Goal: Task Accomplishment & Management: Manage account settings

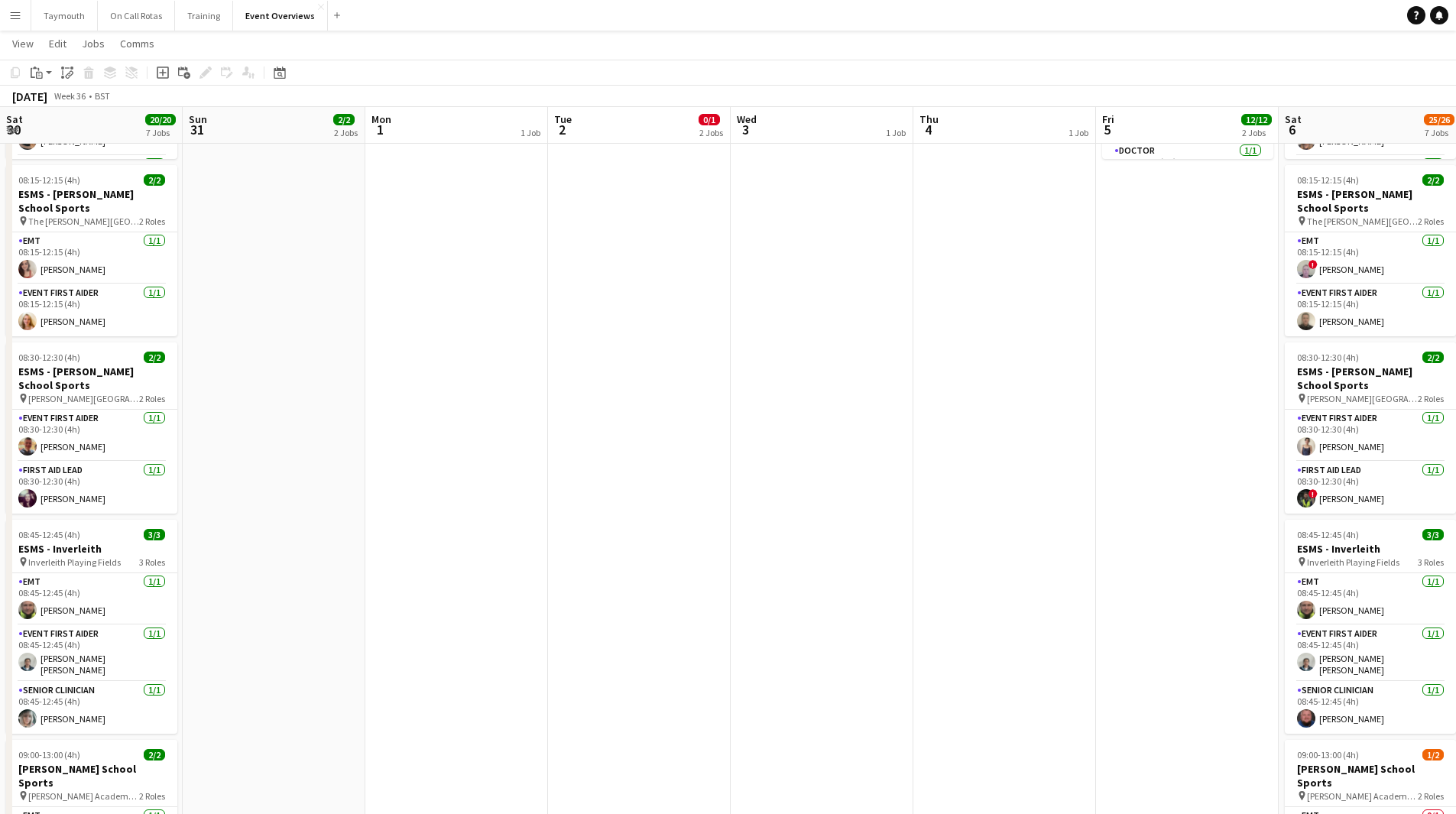
scroll to position [100, 0]
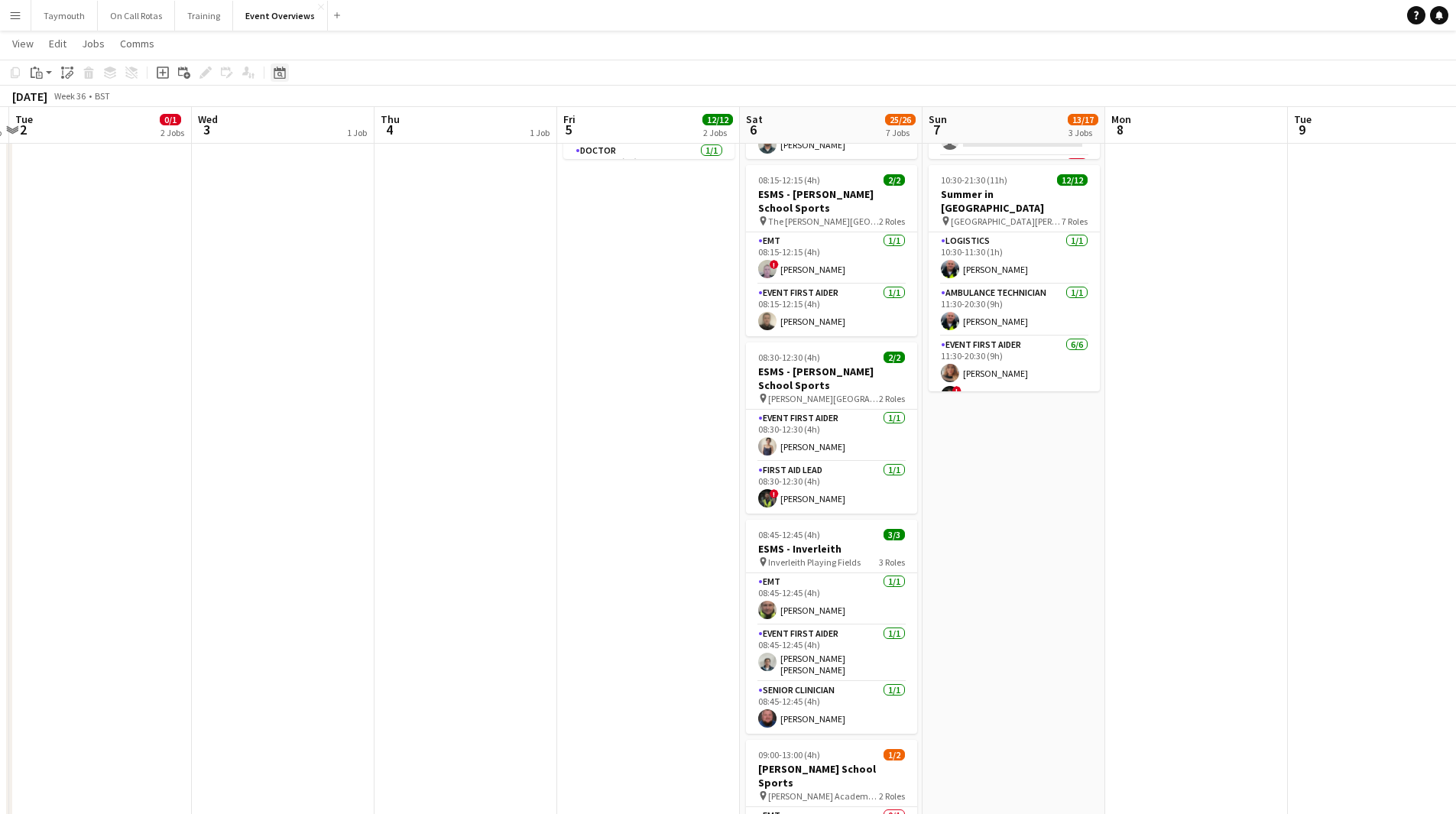
click at [275, 75] on icon "Date picker" at bounding box center [280, 72] width 13 height 13
click at [404, 118] on span "Next month" at bounding box center [403, 125] width 30 height 30
click at [351, 246] on span "16" at bounding box center [342, 244] width 19 height 19
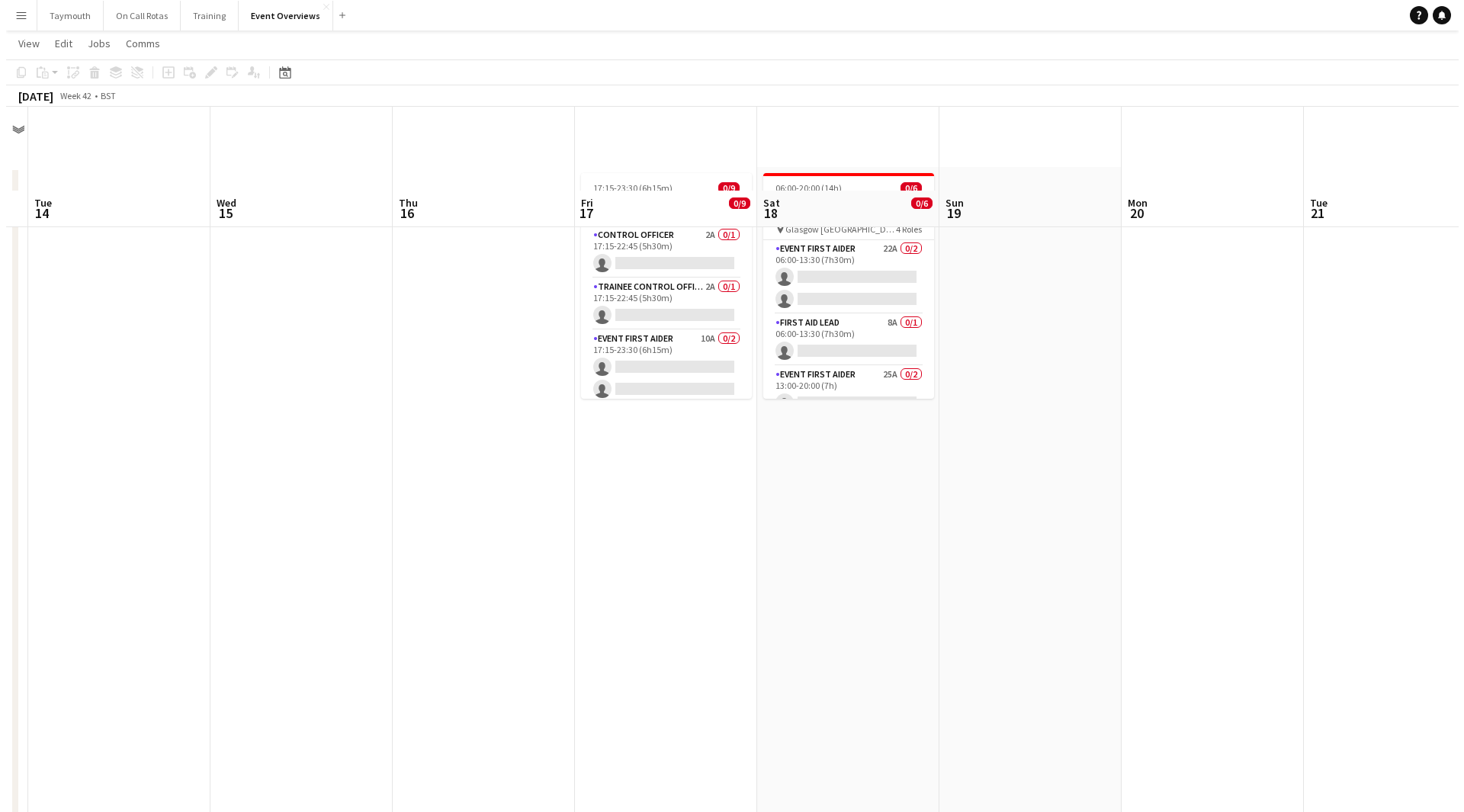
scroll to position [0, 0]
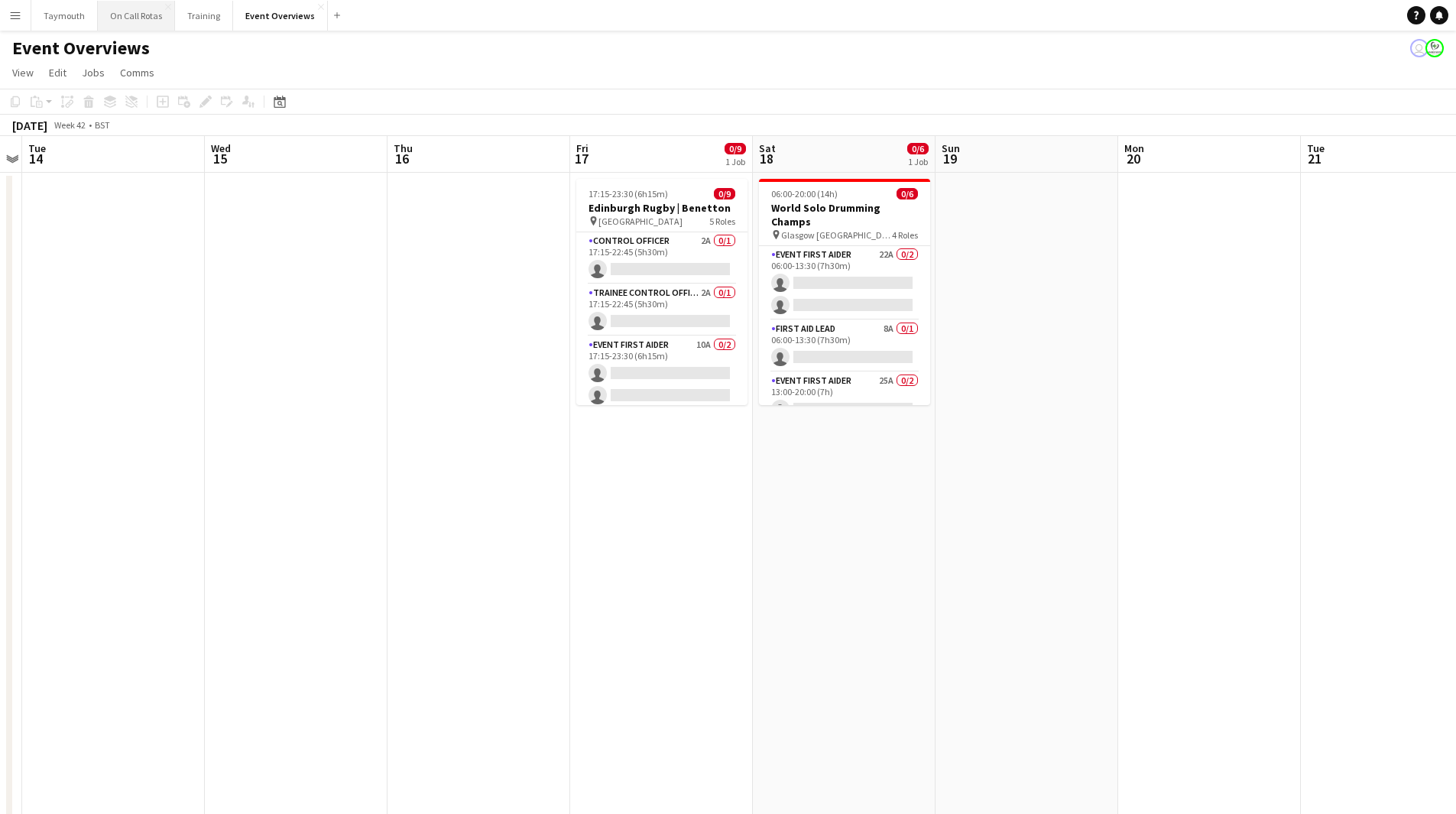
click at [137, 20] on button "On Call Rotas Close" at bounding box center [136, 16] width 77 height 29
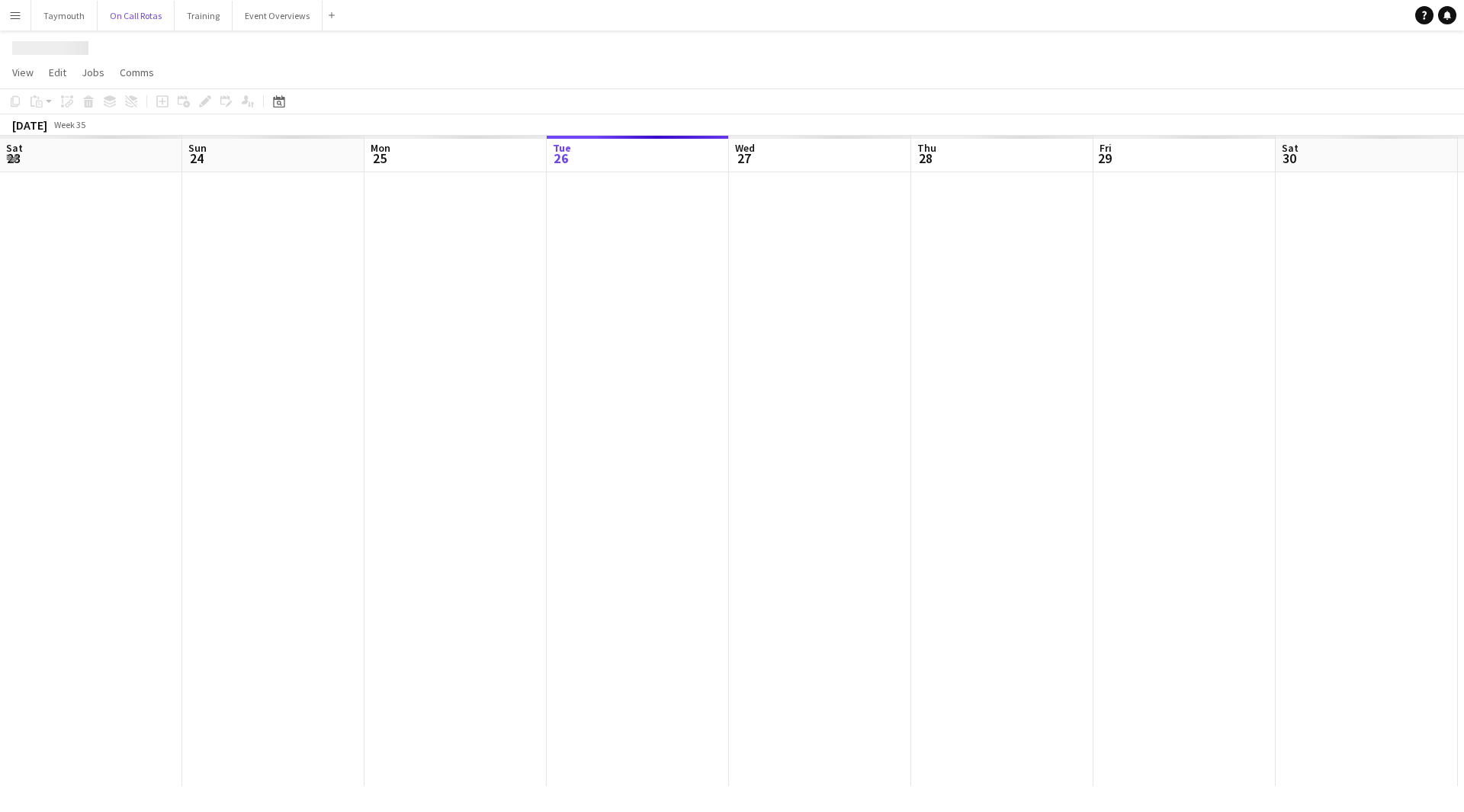
scroll to position [0, 364]
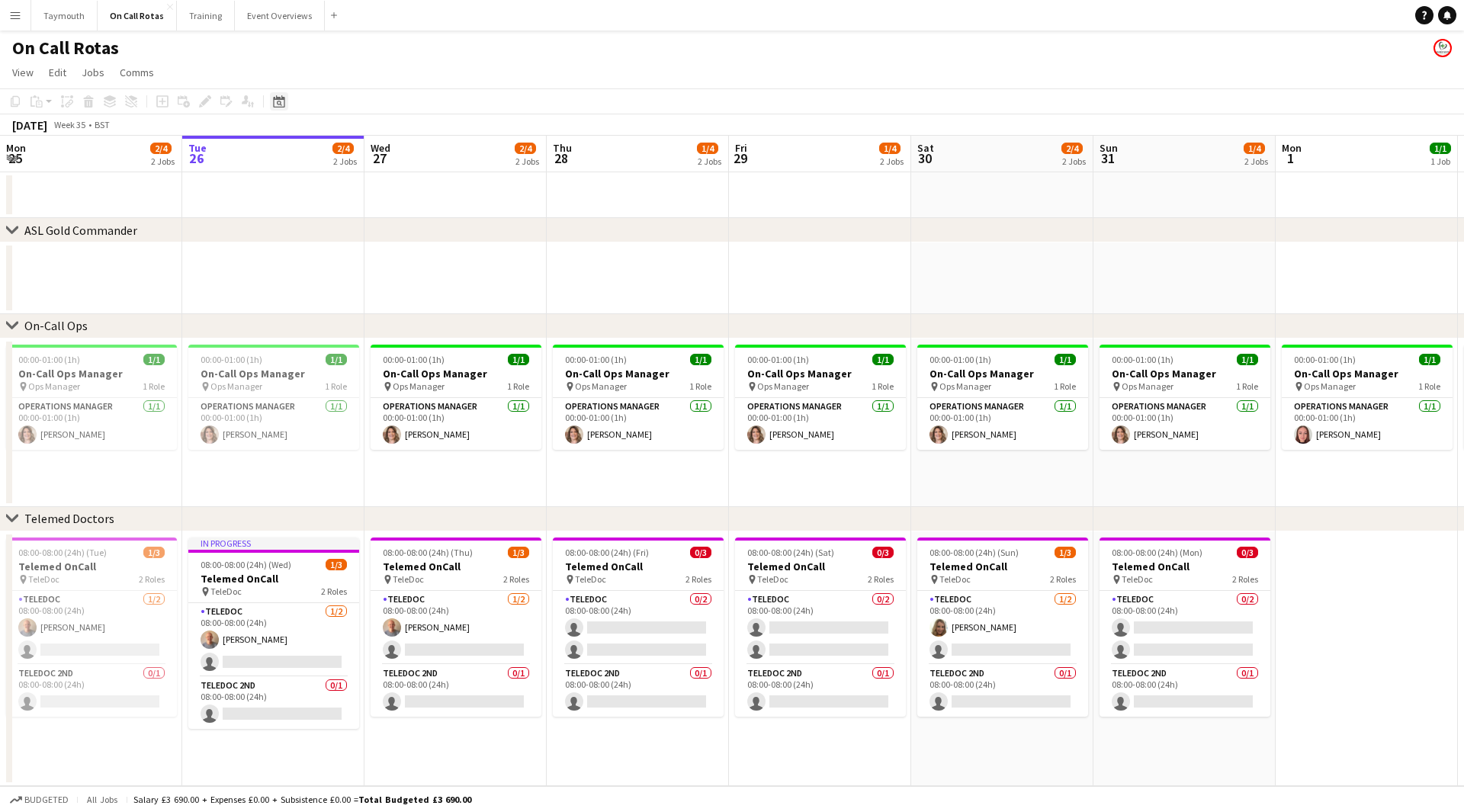
click at [274, 102] on icon at bounding box center [279, 102] width 12 height 13
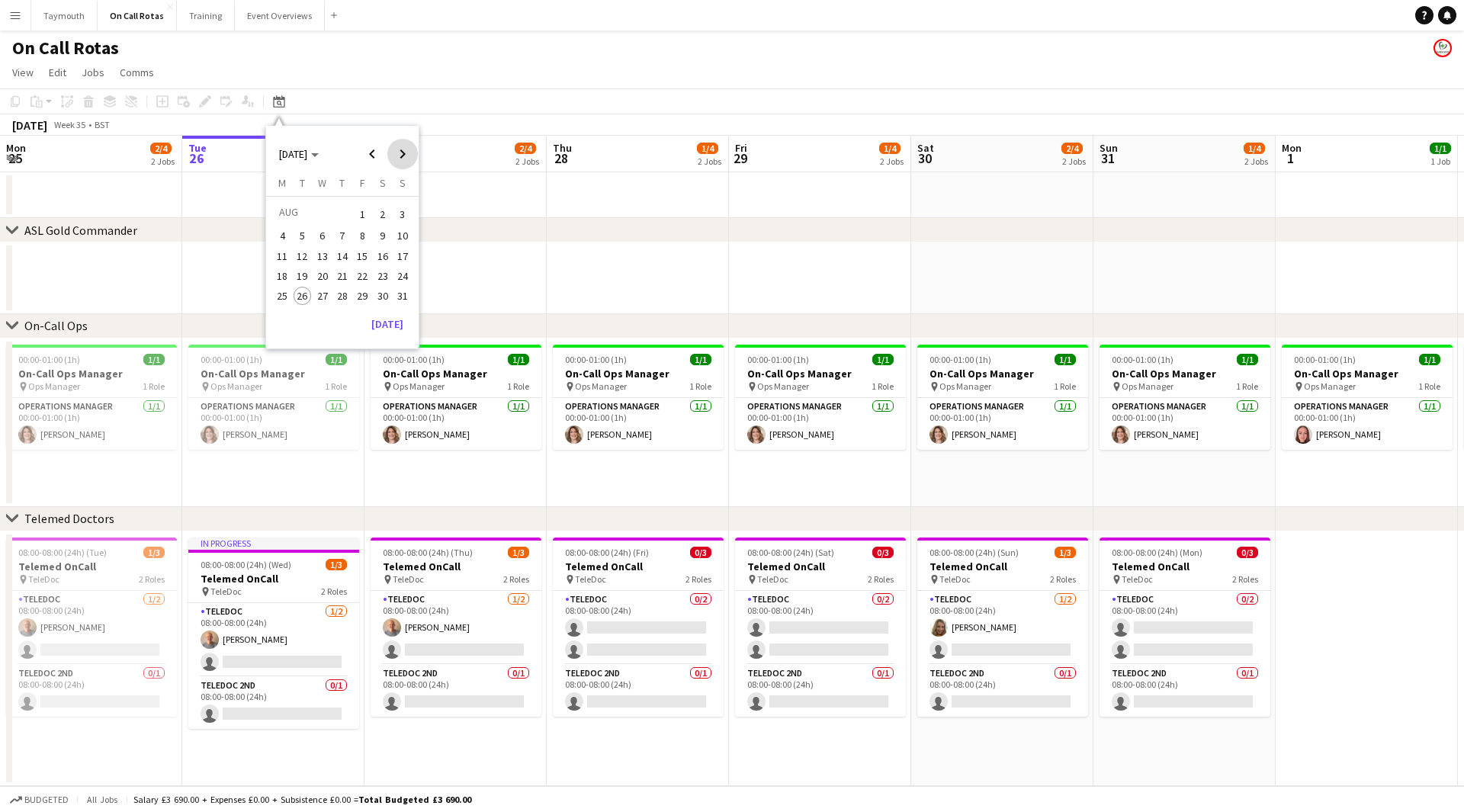
click at [400, 158] on span "Next month" at bounding box center [402, 153] width 30 height 30
click at [354, 270] on span "17" at bounding box center [362, 272] width 19 height 19
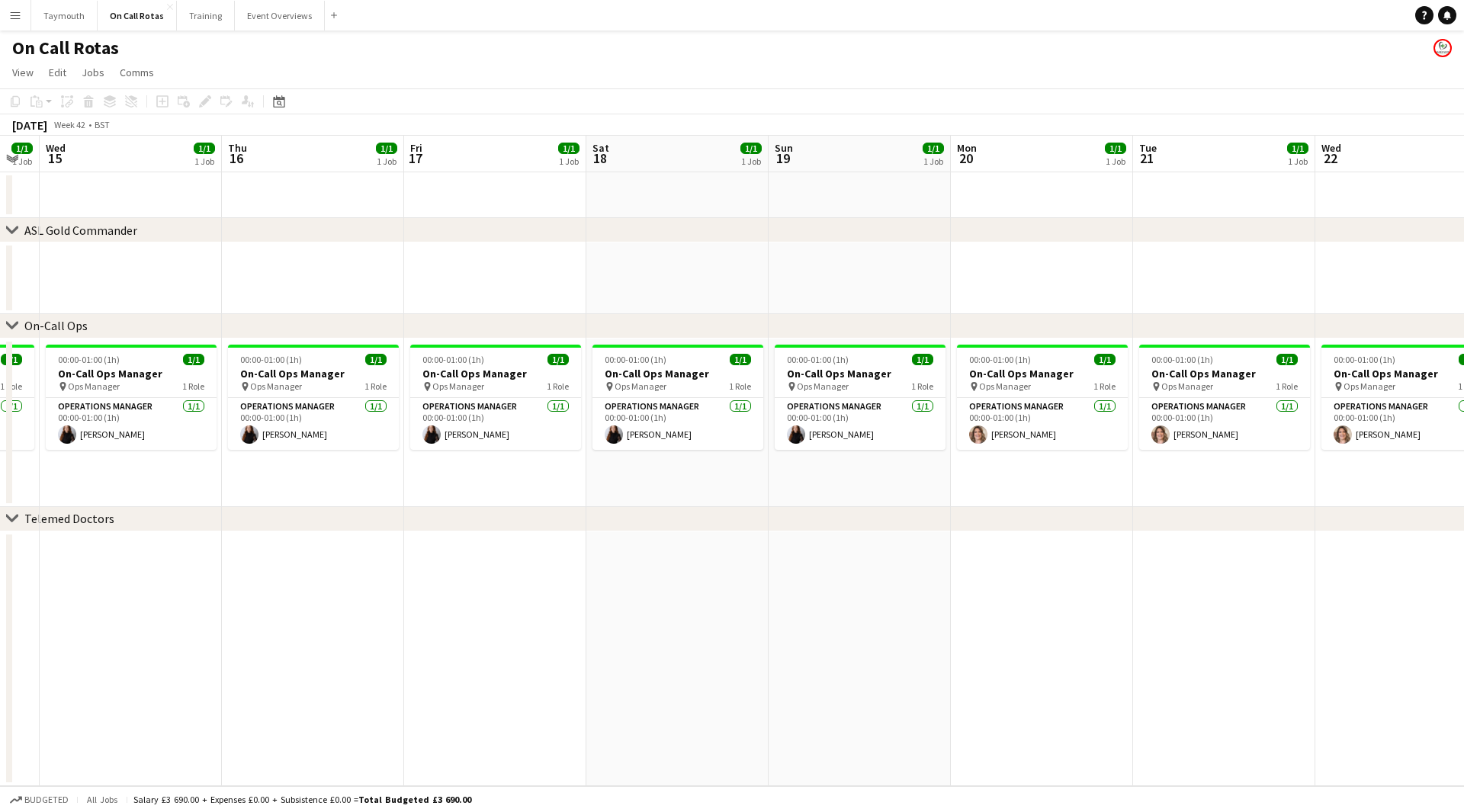
scroll to position [0, 458]
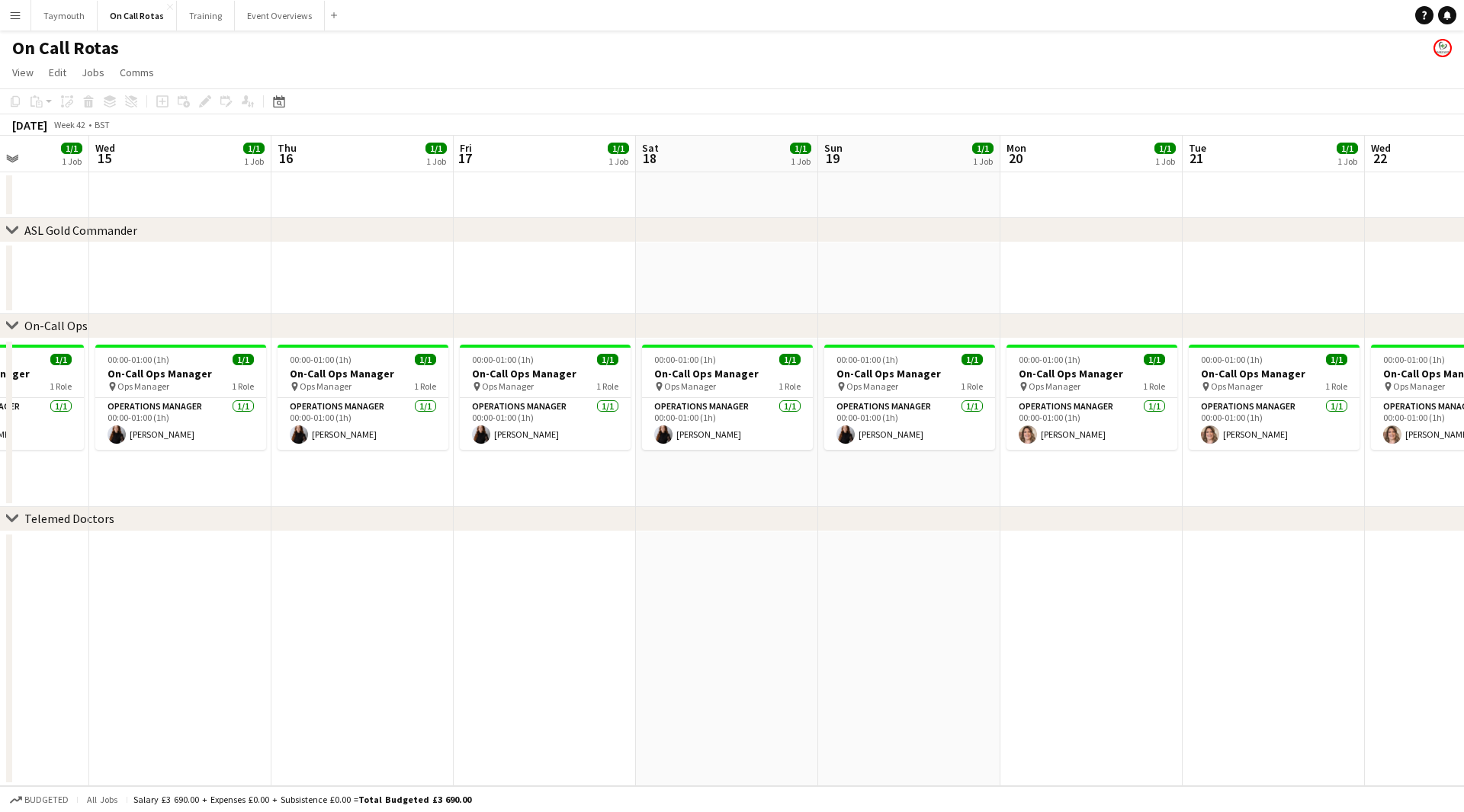
drag, startPoint x: 420, startPoint y: 262, endPoint x: 487, endPoint y: 264, distance: 67.0
click at [487, 264] on app-calendar-viewport "Sun 12 1/1 1 Job Mon 13 1/1 1 Job Tue 14 1/1 1 Job Wed 15 1/1 1 Job Thu 16 1/1 …" at bounding box center [732, 461] width 1464 height 651
click at [245, 20] on button "Event Overviews Close" at bounding box center [280, 16] width 90 height 29
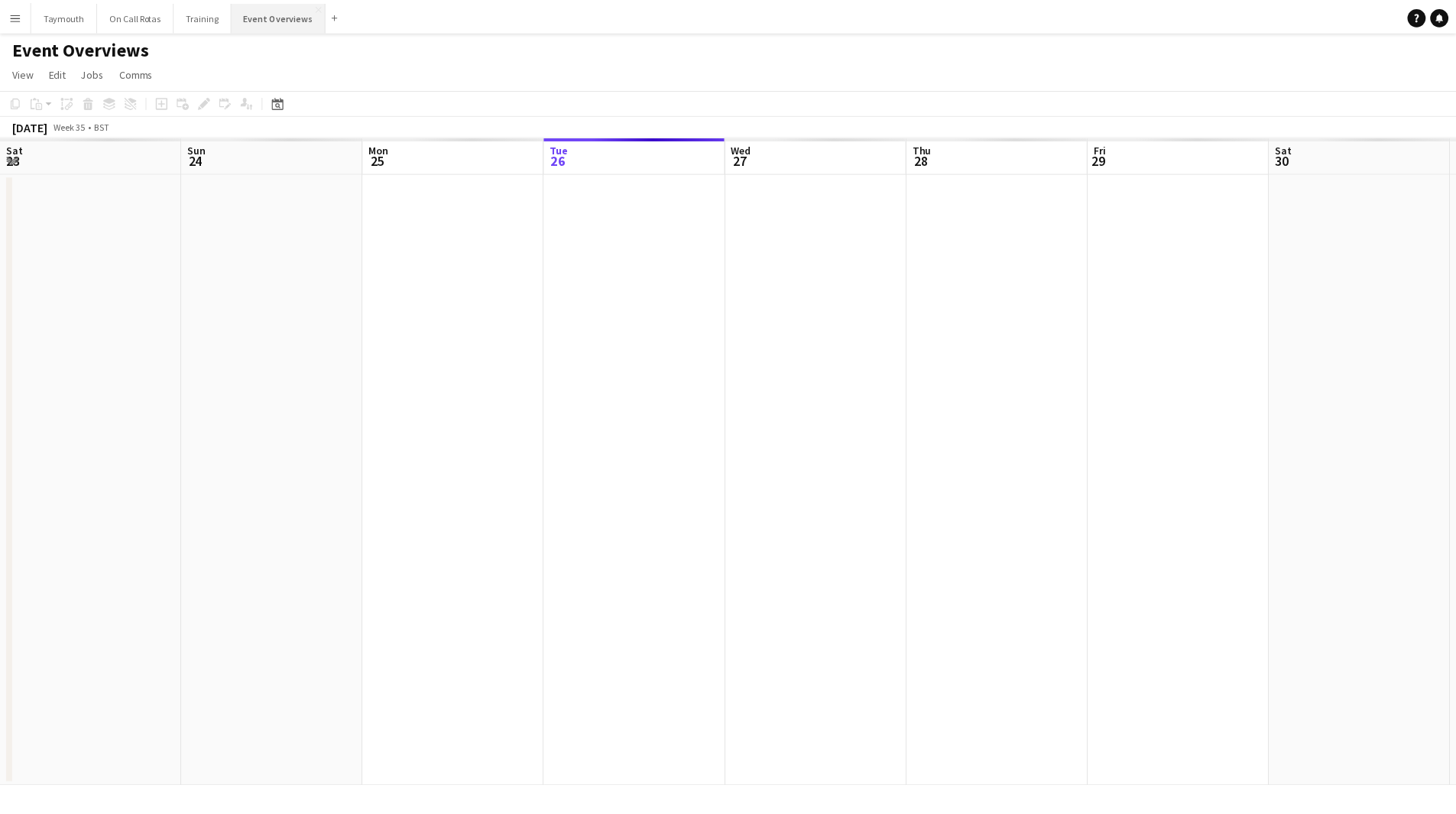
scroll to position [0, 365]
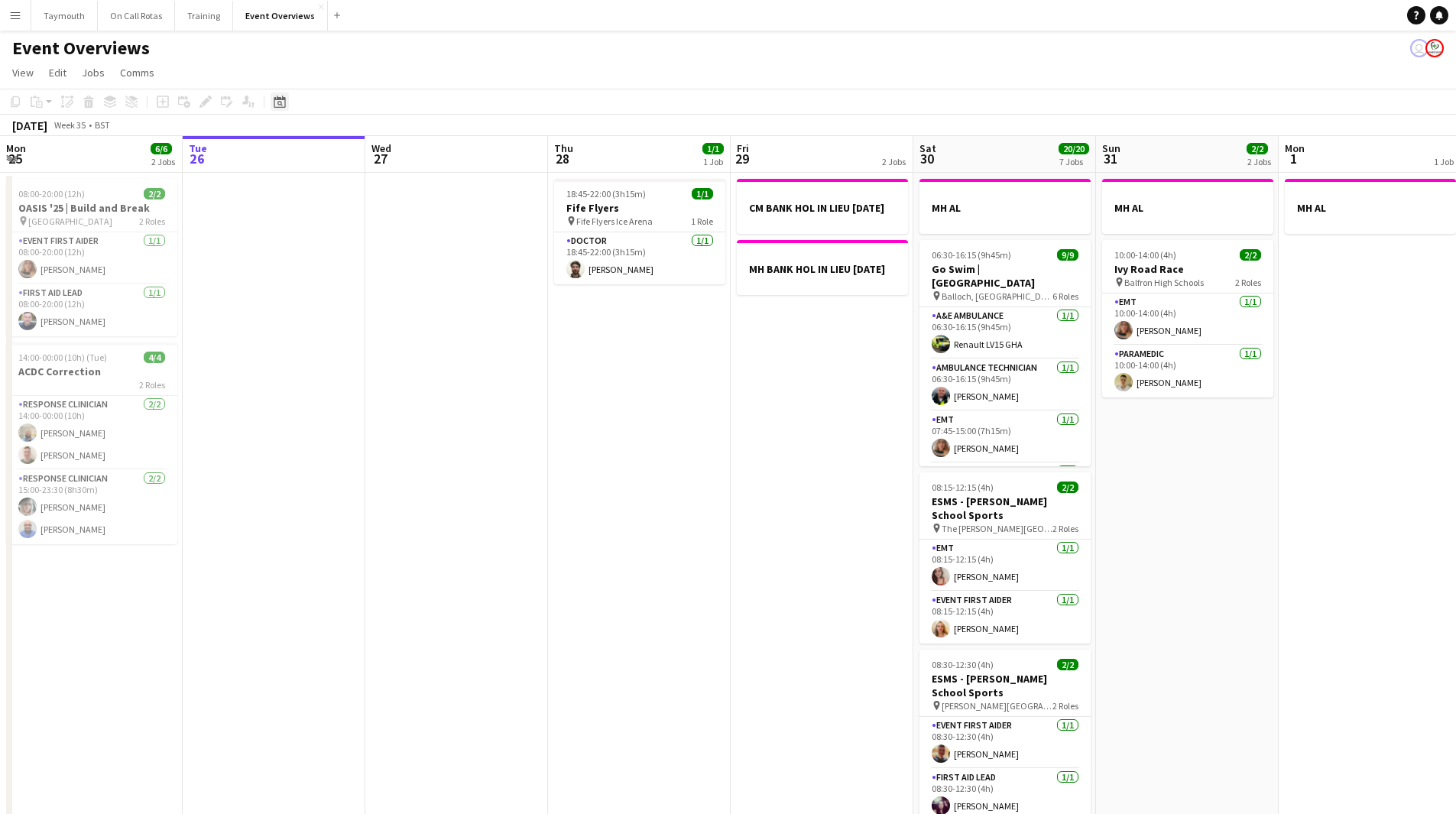
click at [281, 109] on div "Date picker" at bounding box center [280, 102] width 19 height 19
click at [403, 152] on span "Next month" at bounding box center [403, 154] width 30 height 30
click at [348, 277] on span "16" at bounding box center [342, 273] width 19 height 19
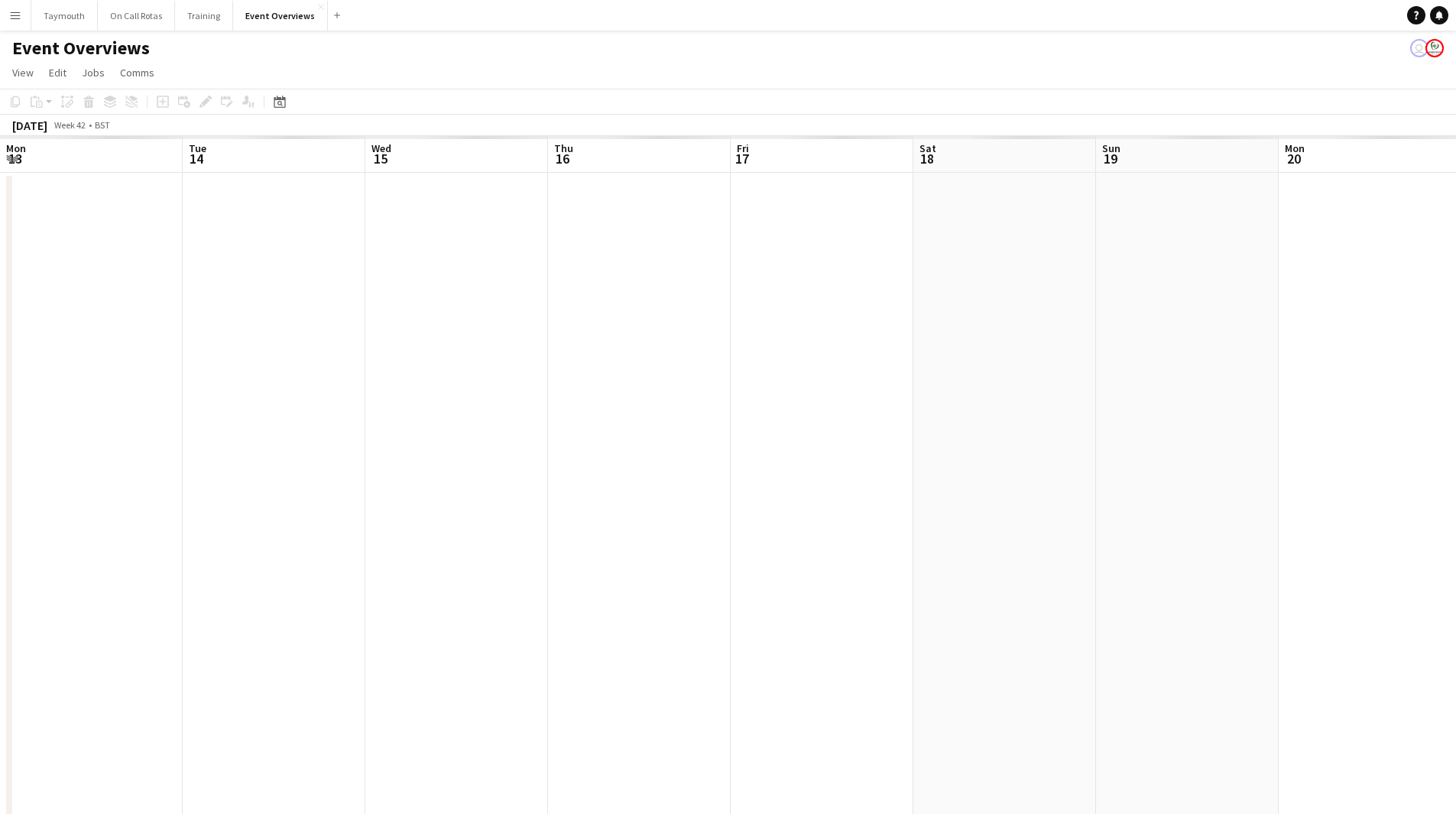
scroll to position [0, 526]
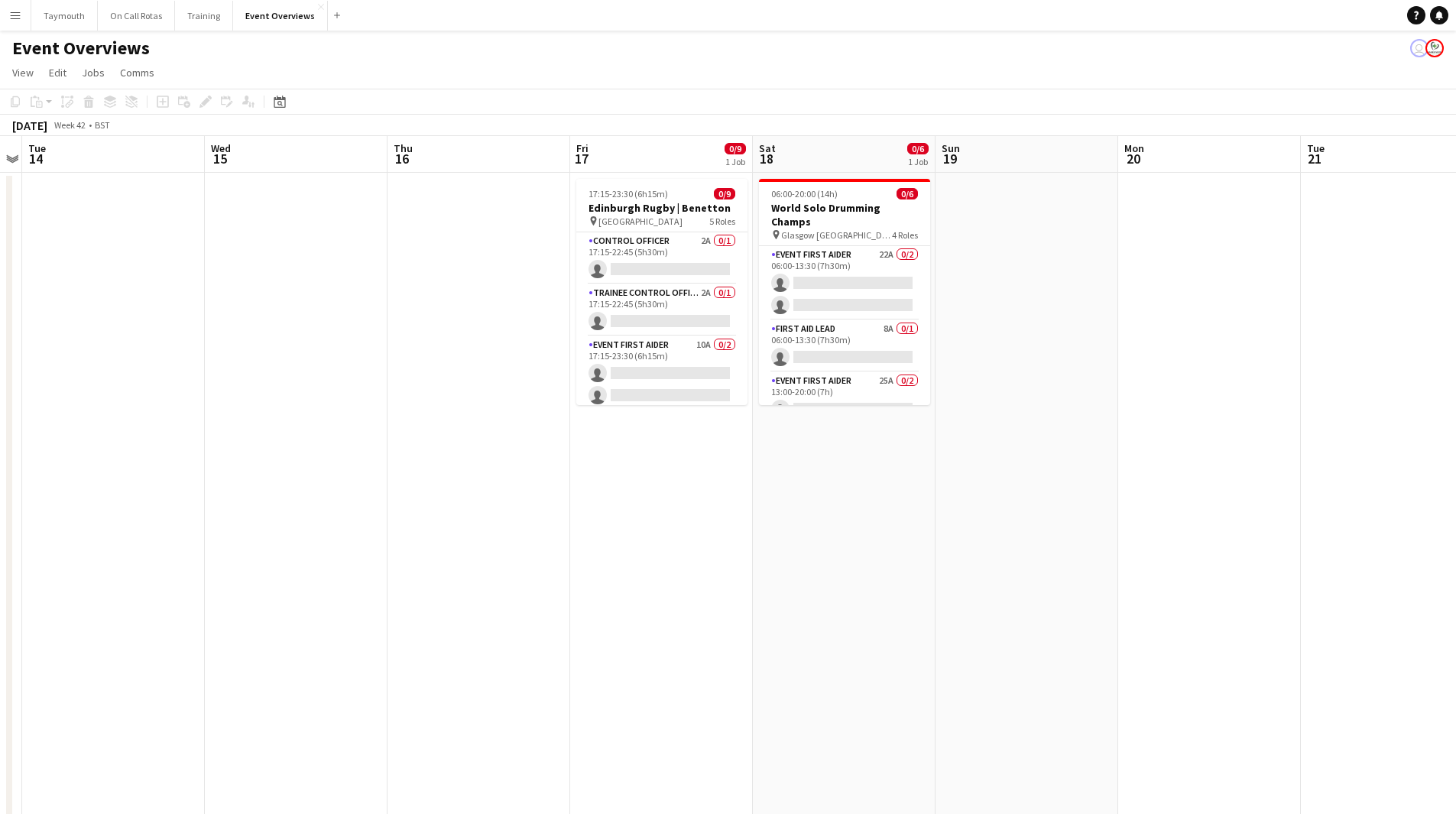
click at [442, 220] on app-date-cell at bounding box center [478, 793] width 183 height 1242
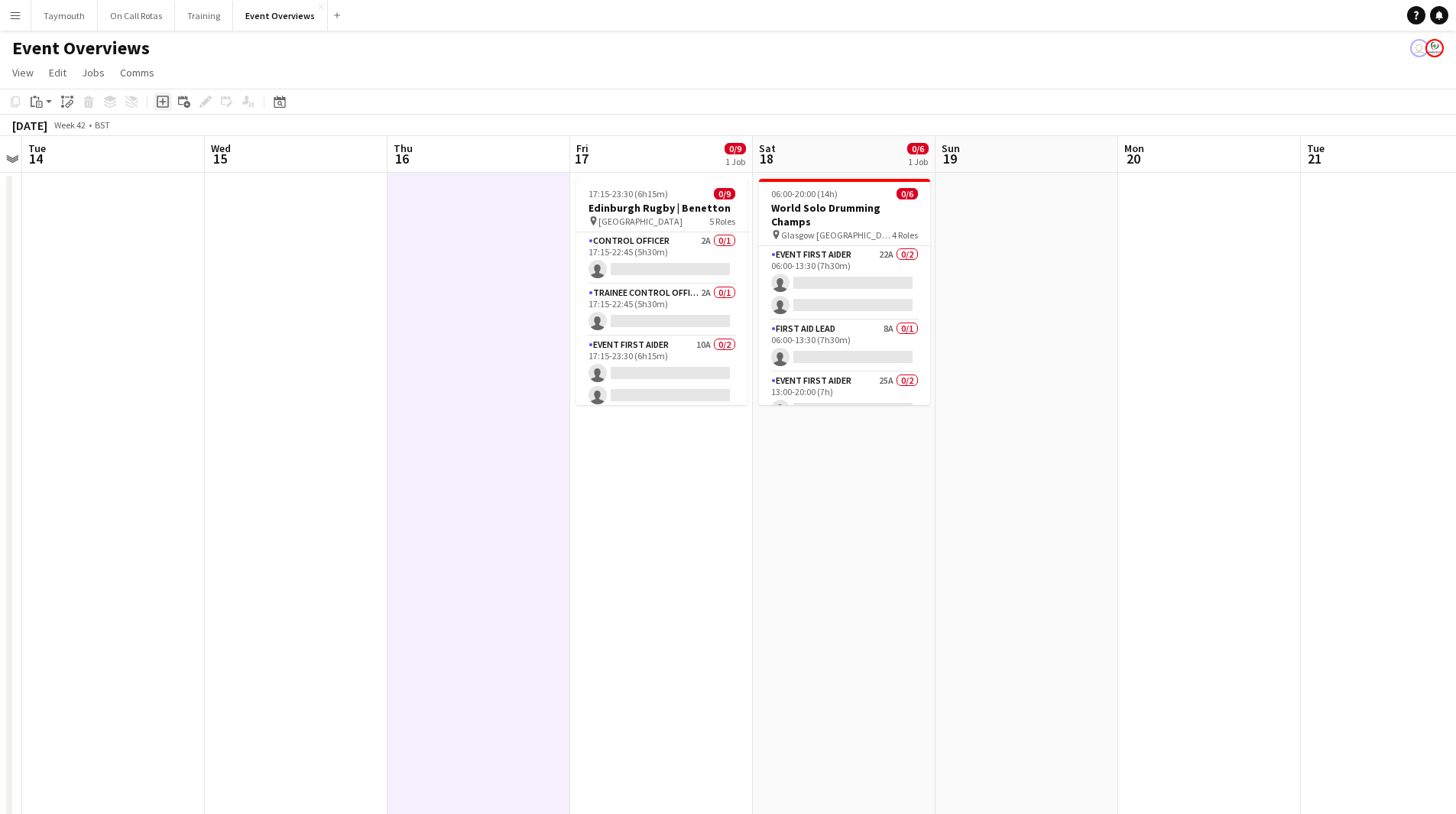
click at [163, 103] on icon "Add job" at bounding box center [162, 102] width 13 height 13
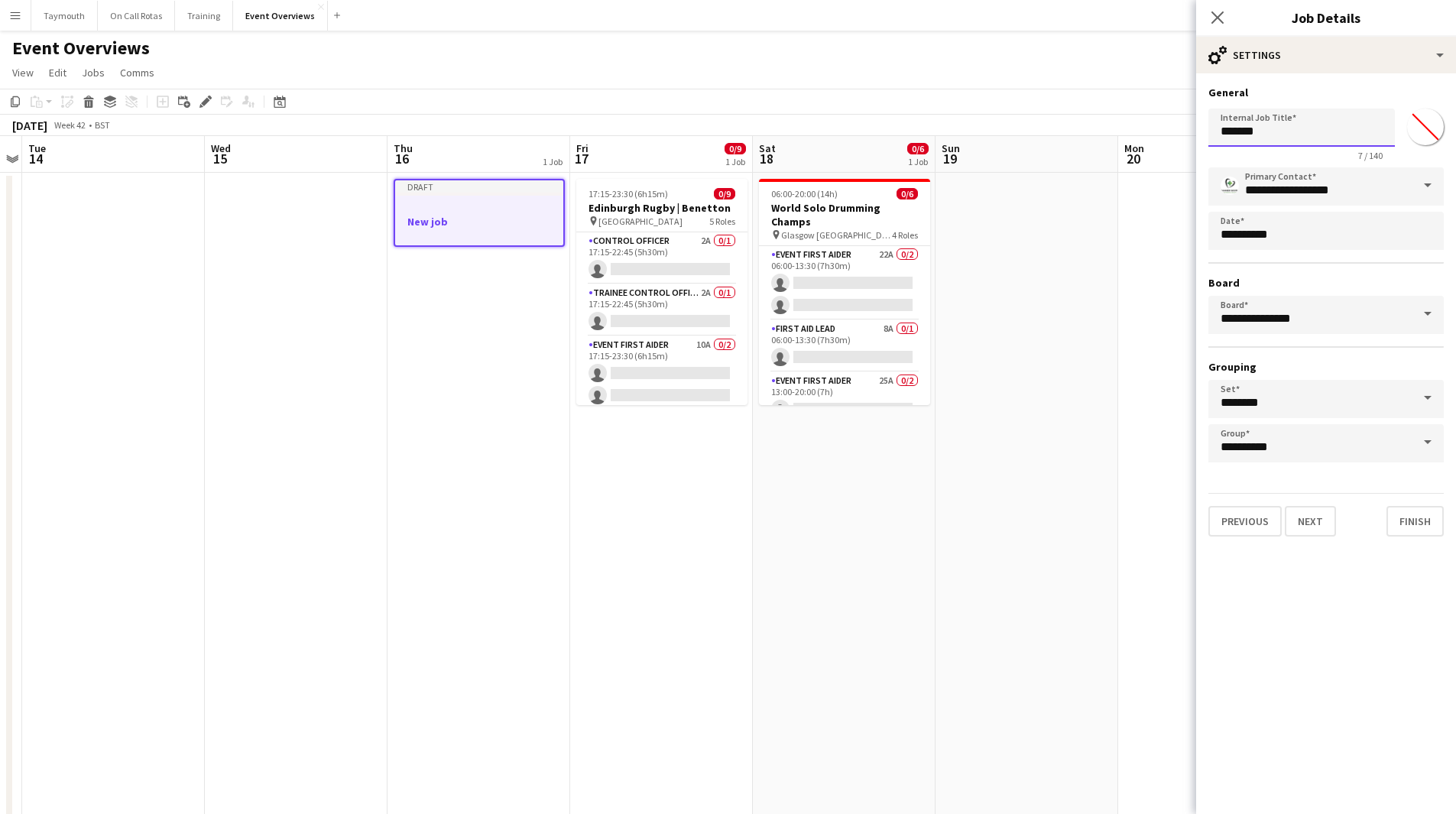
drag, startPoint x: 1365, startPoint y: 128, endPoint x: 786, endPoint y: 98, distance: 579.8
click at [786, 104] on body "Menu Boards Boards Boards All jobs Status Workforce Workforce My Workforce Recr…" at bounding box center [728, 707] width 1456 height 1415
type input "*****"
click at [1440, 125] on input "*******" at bounding box center [1425, 127] width 55 height 55
type input "*******"
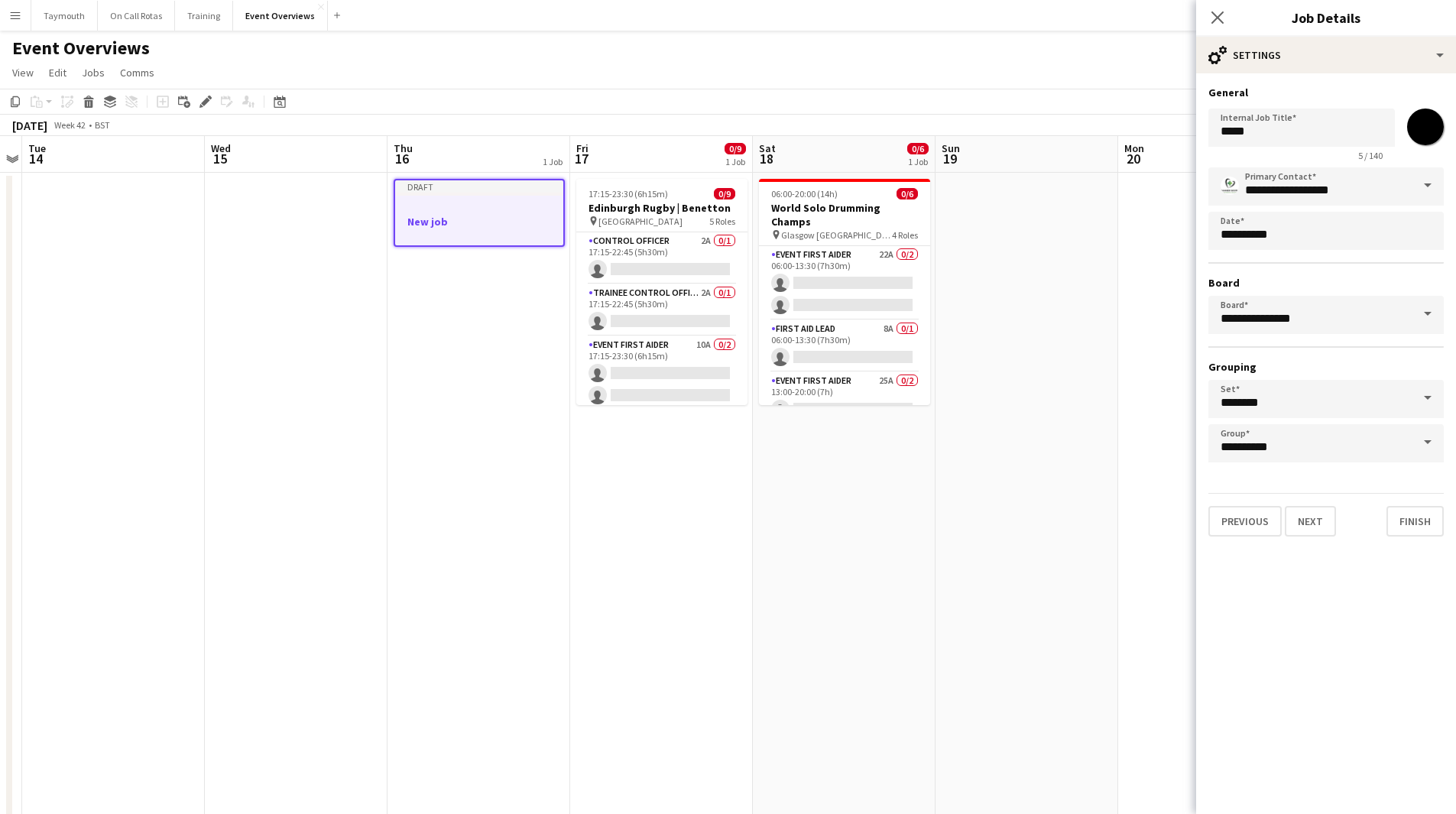
click at [1015, 535] on app-date-cell at bounding box center [1026, 793] width 183 height 1242
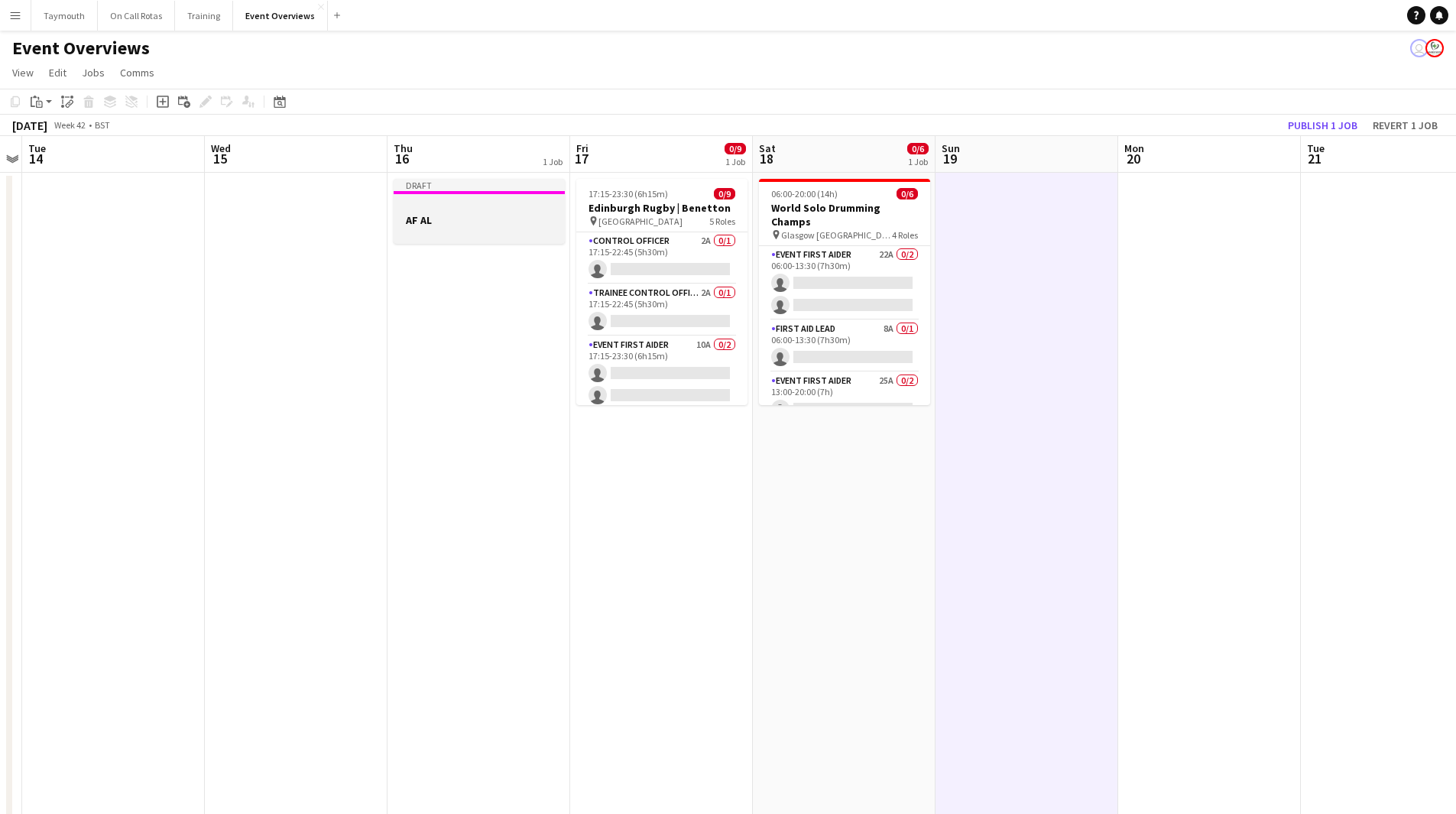
click at [446, 208] on div at bounding box center [478, 206] width 171 height 12
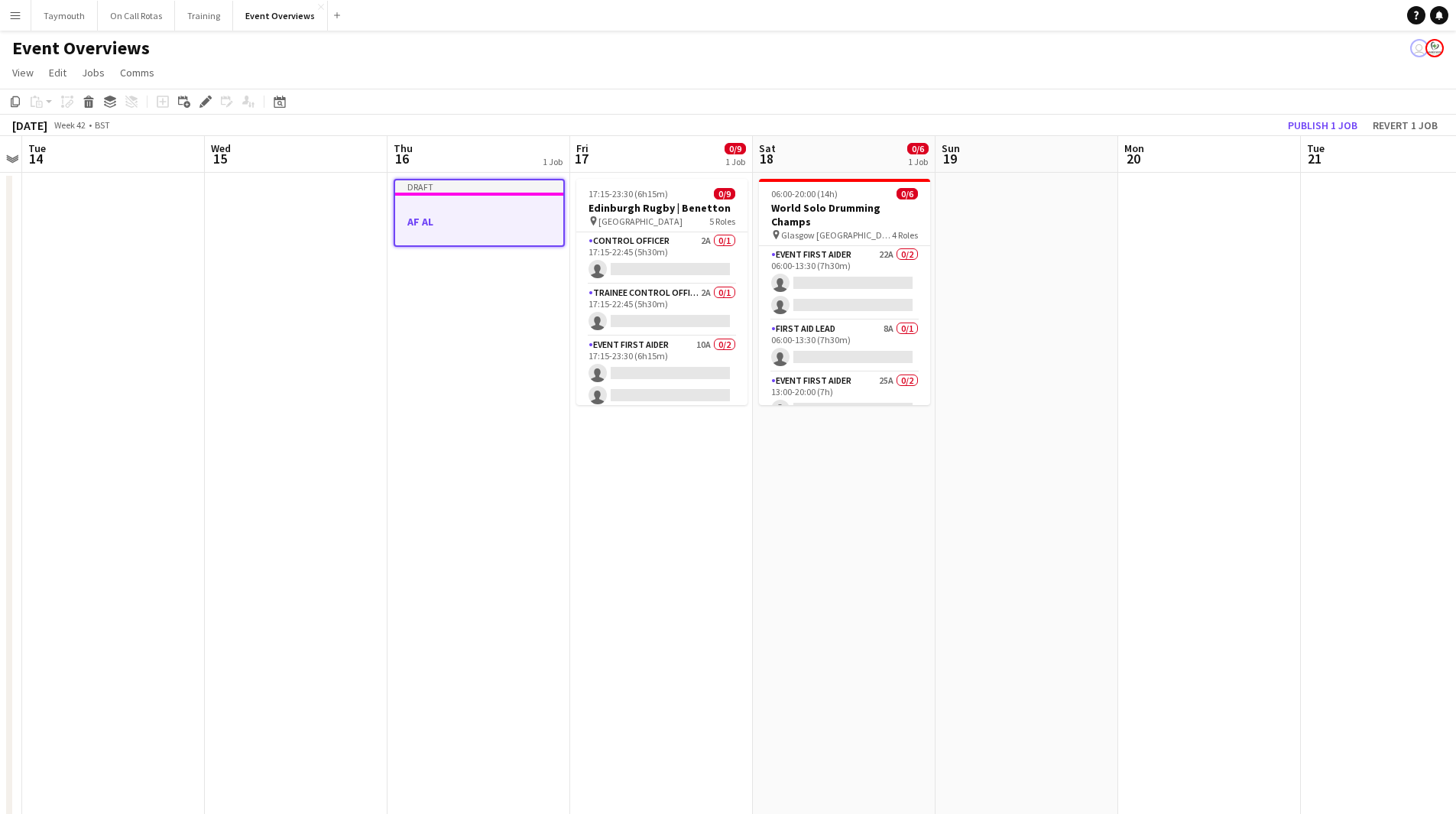
click at [631, 484] on app-date-cell "17:15-23:30 (6h15m) 0/9 Edinburgh Rugby | Benetton pin Hive Stadium 5 Roles Con…" at bounding box center [661, 793] width 183 height 1242
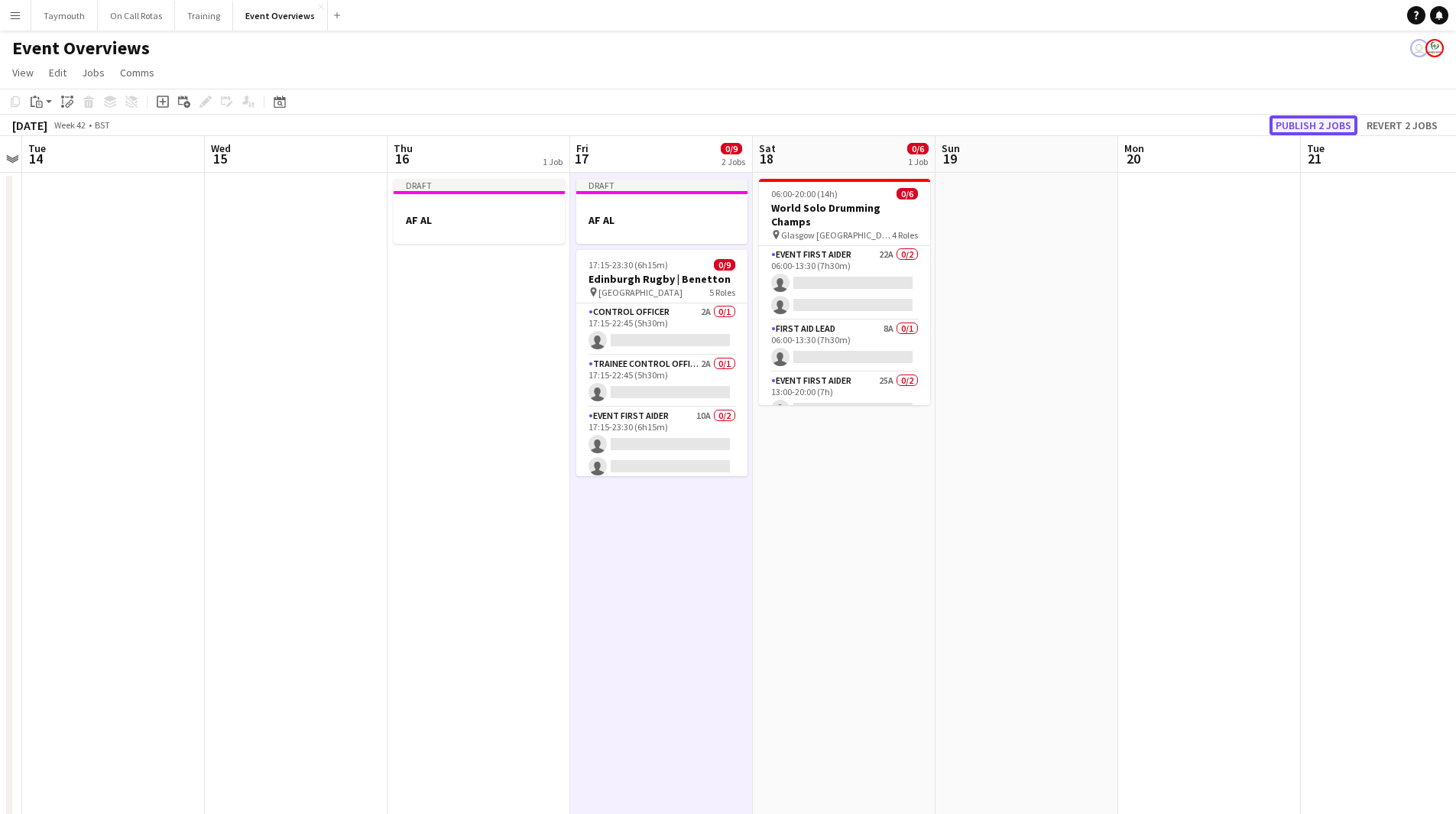
click at [1339, 122] on button "Publish 2 jobs" at bounding box center [1313, 125] width 88 height 20
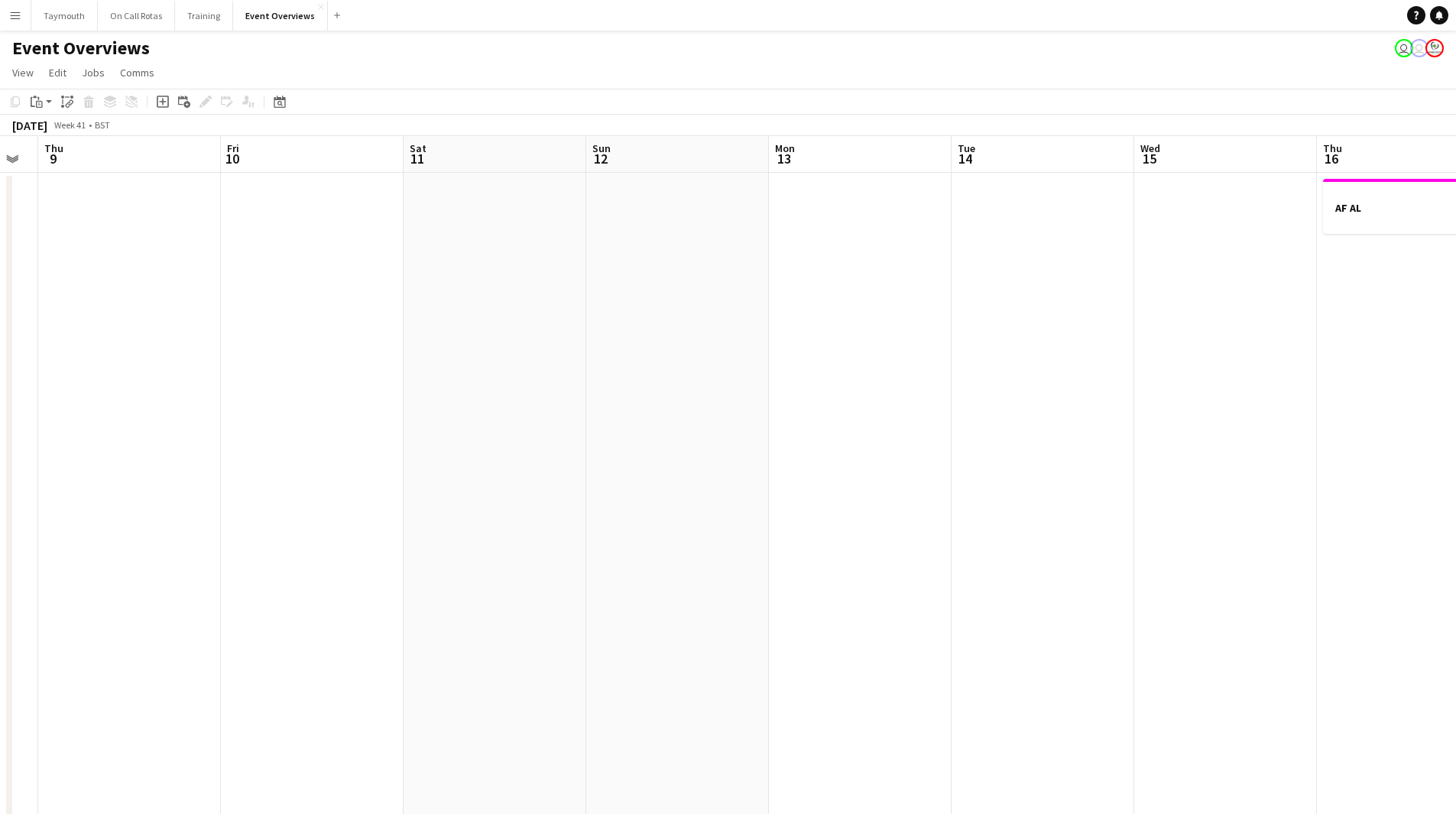
drag, startPoint x: 286, startPoint y: 446, endPoint x: 673, endPoint y: 475, distance: 388.1
click at [1096, 442] on app-calendar-viewport "Tue 7 Wed 8 Thu 9 Fri 10 Sat 11 Sun 12 Mon 13 Tue 14 Wed 15 Thu 16 1 Job Fri 17…" at bounding box center [728, 775] width 1456 height 1278
drag, startPoint x: 623, startPoint y: 477, endPoint x: 1252, endPoint y: 415, distance: 632.0
click at [1253, 414] on app-calendar-viewport "Sun 5 Mon 6 Tue 7 Wed 8 Thu 9 Fri 10 Sat 11 Sun 12 Mon 13 Tue 14 Wed 15 Thu 16 …" at bounding box center [728, 775] width 1456 height 1278
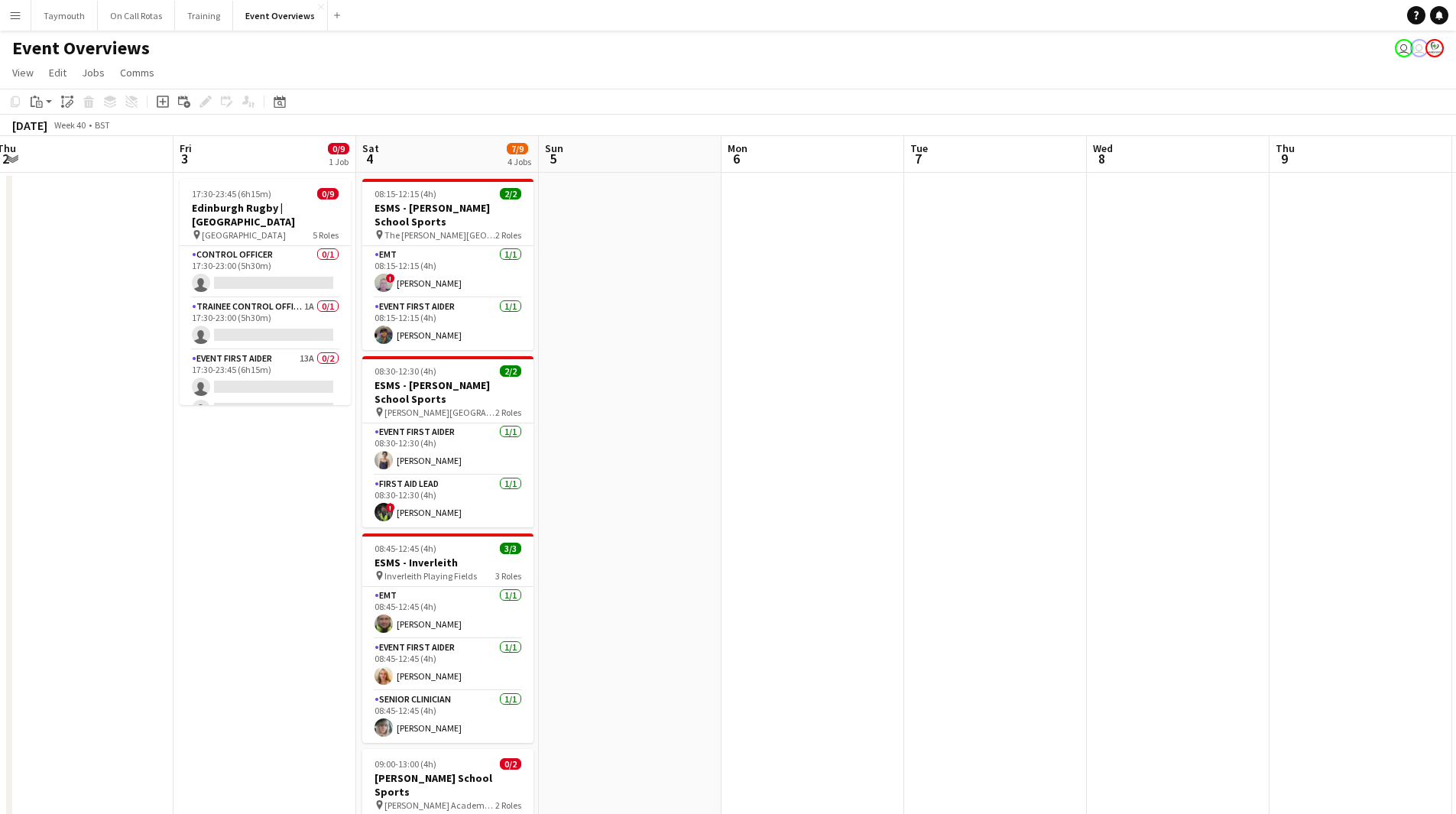
drag, startPoint x: 764, startPoint y: 413, endPoint x: 1079, endPoint y: 410, distance: 315.0
click at [1080, 411] on app-calendar-viewport "Tue 30 Wed 1 Thu 2 Fri 3 0/9 1 Job Sat 4 7/9 4 Jobs Sun 5 Mon 6 Tue 7 Wed 8 Thu…" at bounding box center [728, 775] width 1456 height 1278
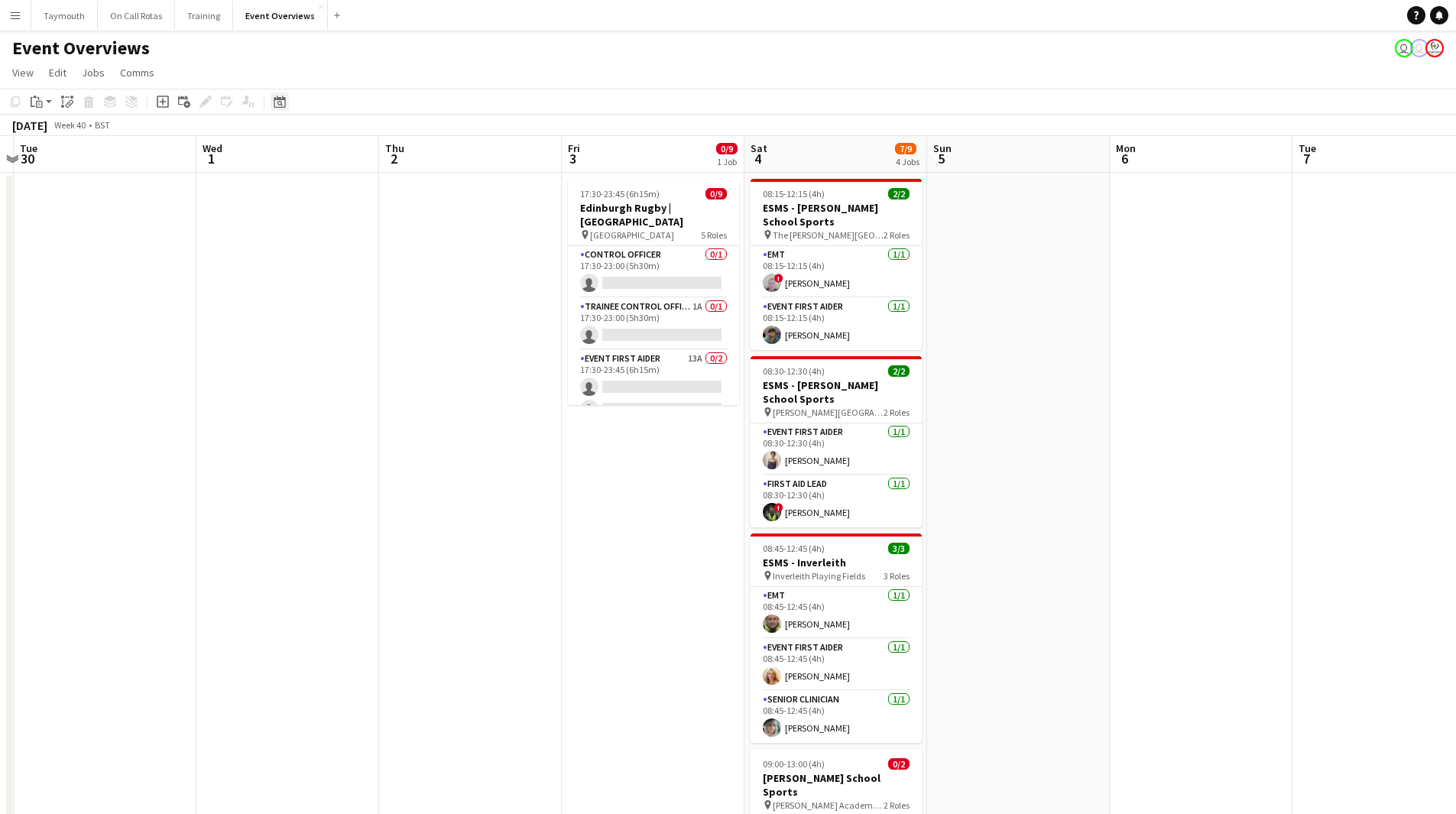
click at [282, 105] on icon at bounding box center [280, 103] width 5 height 5
click at [402, 346] on button "[DATE]" at bounding box center [387, 341] width 44 height 24
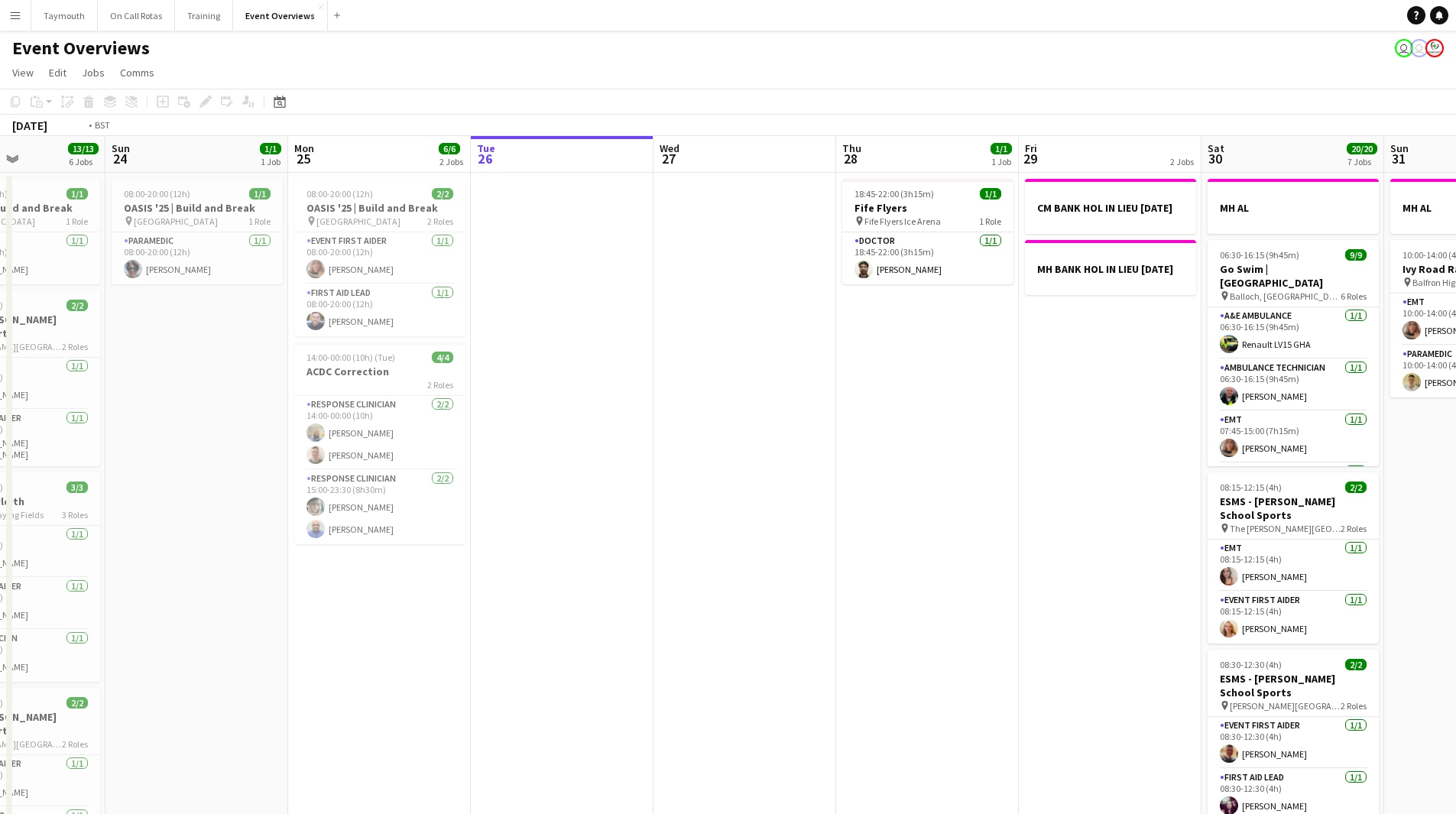
drag, startPoint x: 884, startPoint y: 477, endPoint x: 17, endPoint y: 449, distance: 867.5
click at [40, 455] on app-calendar-viewport "Thu 21 65/65 2 Jobs Fri 22 1/1 1 Job Sat 23 13/13 6 Jobs Sun 24 1/1 1 Job Mon 2…" at bounding box center [728, 775] width 1456 height 1278
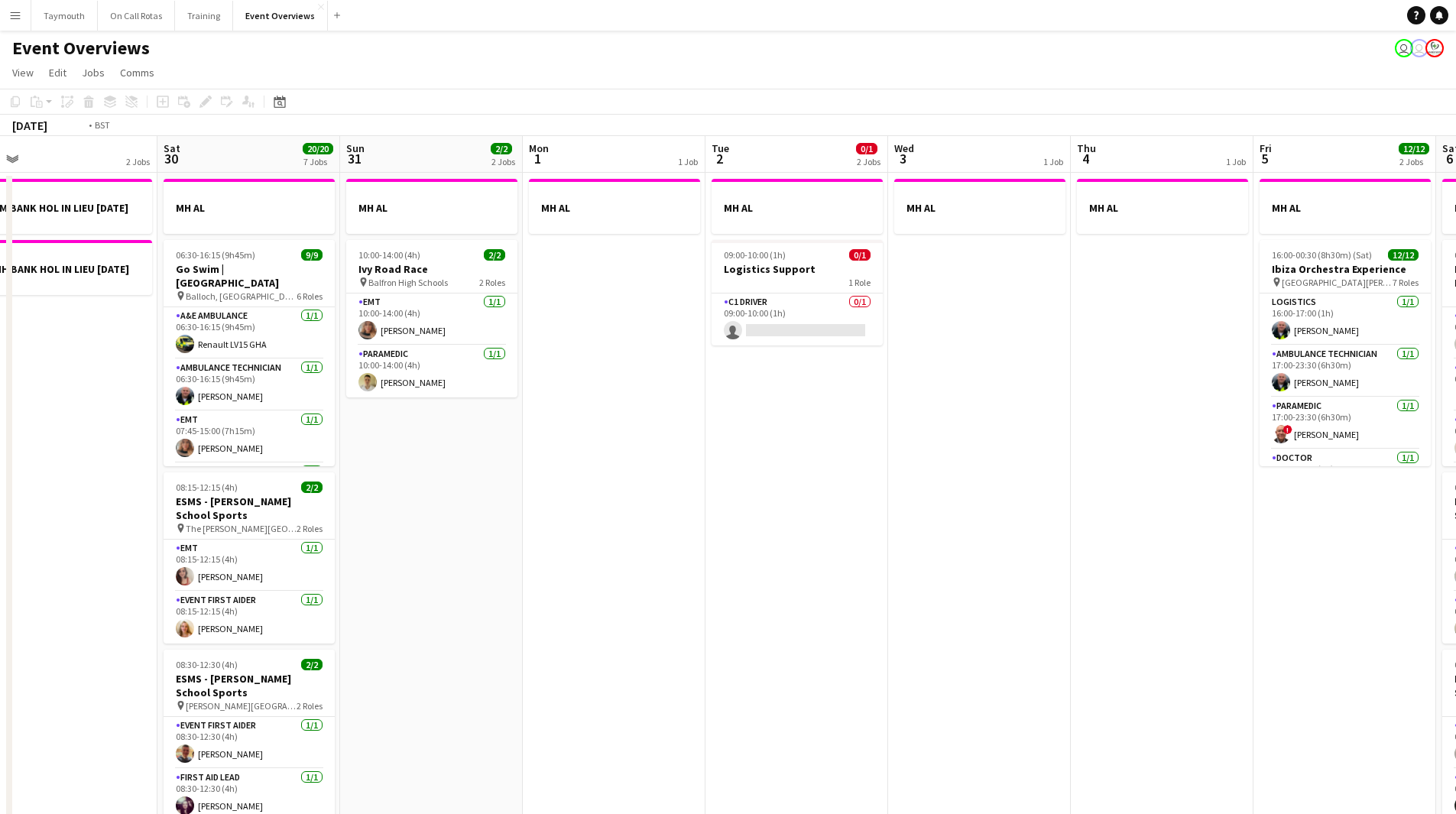
drag, startPoint x: 967, startPoint y: 453, endPoint x: 145, endPoint y: 450, distance: 822.0
click at [195, 456] on app-calendar-viewport "Wed 27 Thu 28 1/1 1 Job Fri 29 2 Jobs Sat 30 20/20 7 Jobs Sun 31 2/2 2 Jobs Mon…" at bounding box center [728, 808] width 1456 height 1345
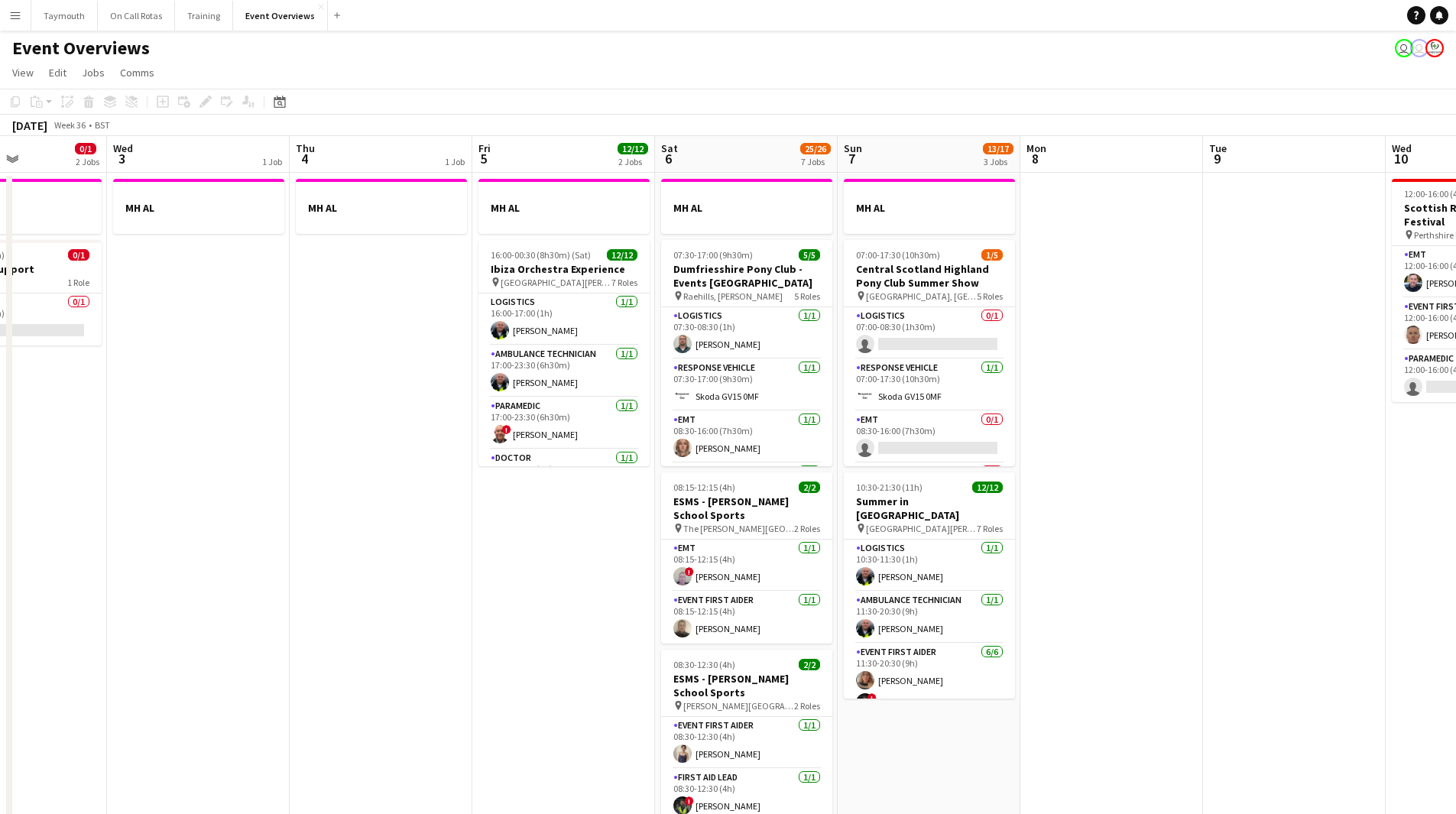
scroll to position [0, 379]
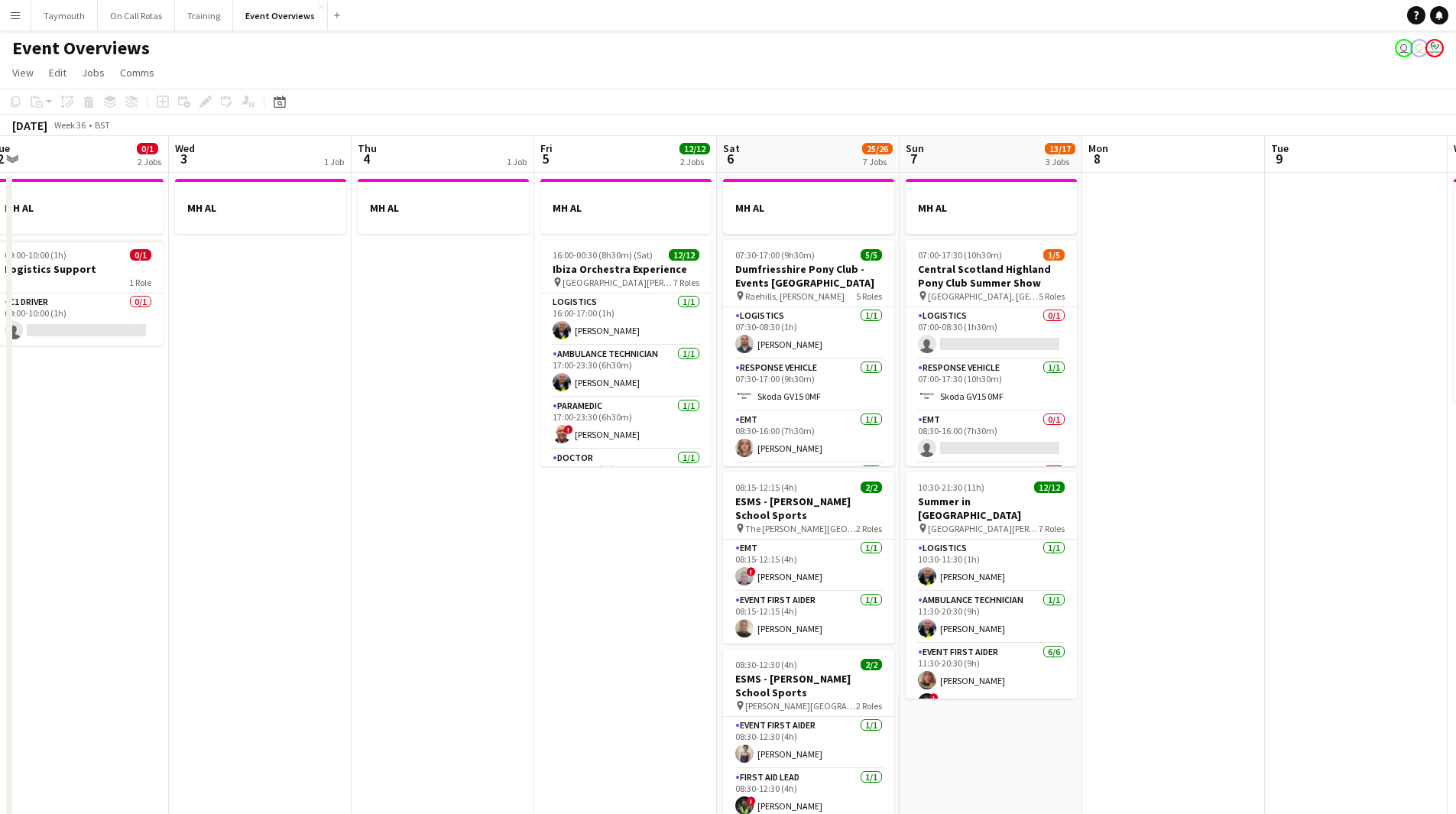
drag, startPoint x: -210, startPoint y: 463, endPoint x: -239, endPoint y: 462, distance: 29.0
click at [0, 462] on html "Menu Boards Boards Boards All jobs Status Workforce Workforce My Workforce Recr…" at bounding box center [728, 741] width 1456 height 1481
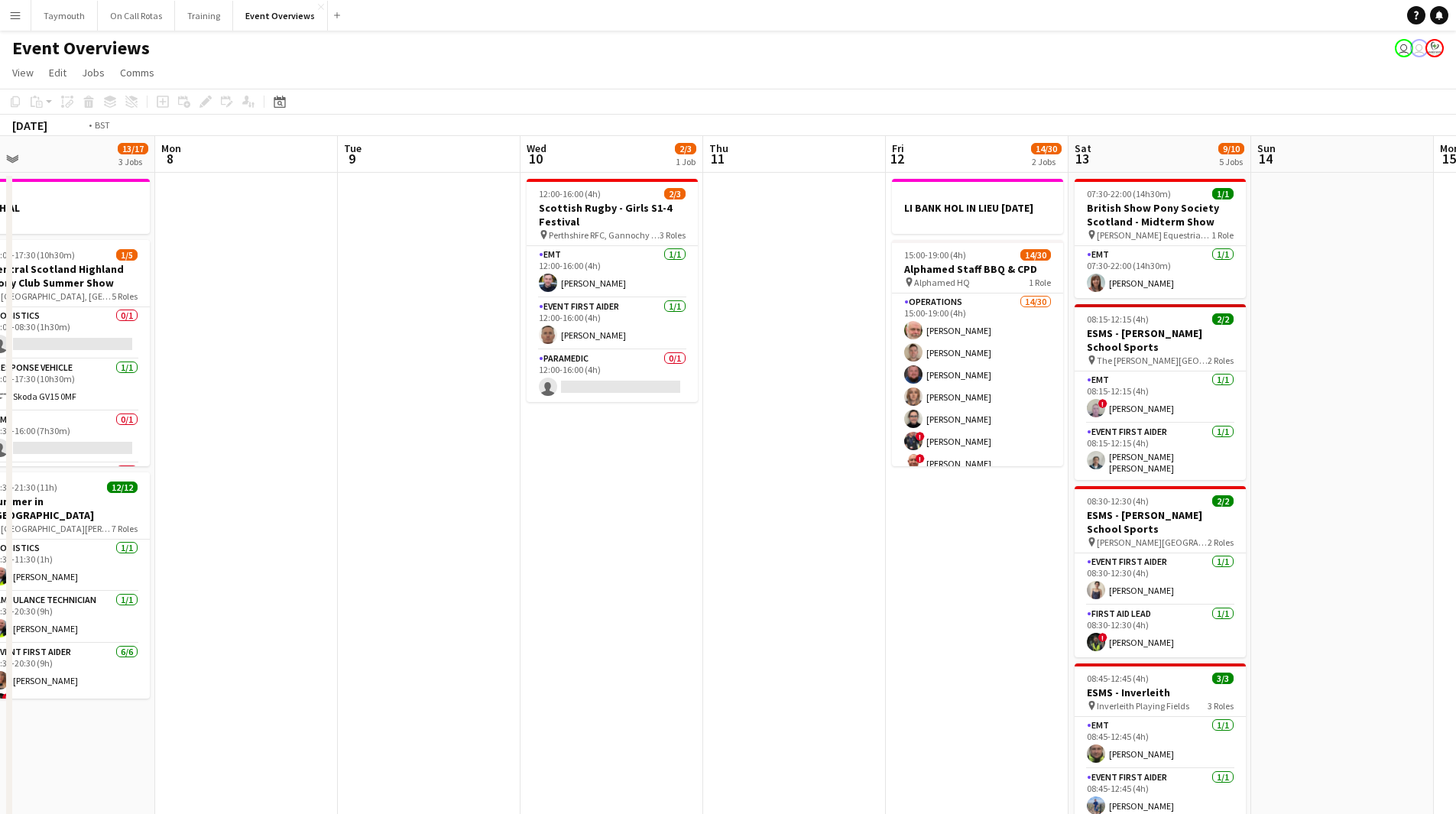
drag, startPoint x: 1022, startPoint y: 517, endPoint x: 233, endPoint y: 499, distance: 789.2
click at [233, 499] on app-calendar-viewport "Thu 4 1 Job Fri 5 12/12 2 Jobs Sat 6 25/26 7 Jobs Sun 7 13/17 3 Jobs Mon 8 Tue …" at bounding box center [728, 808] width 1456 height 1345
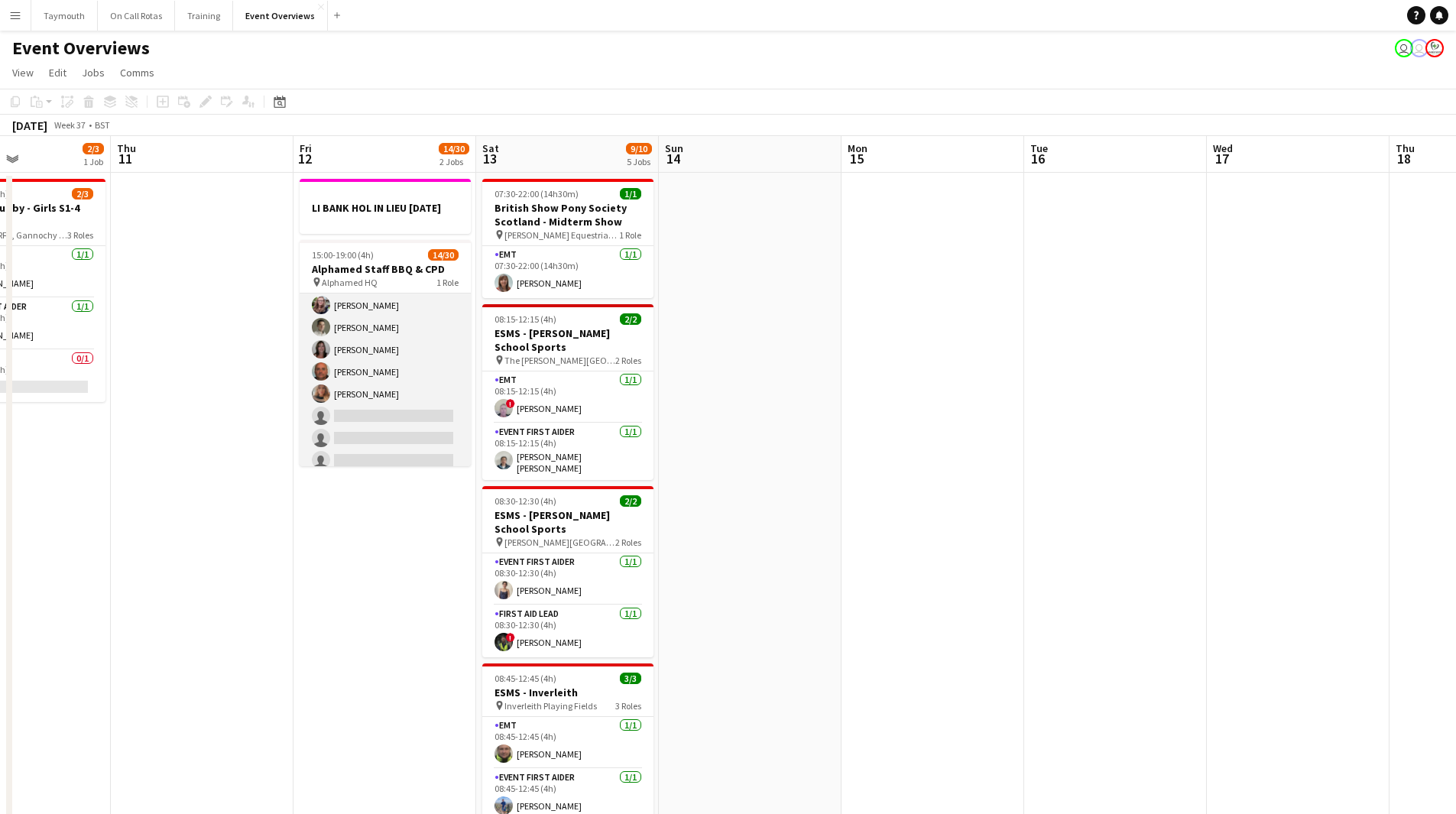
scroll to position [0, 0]
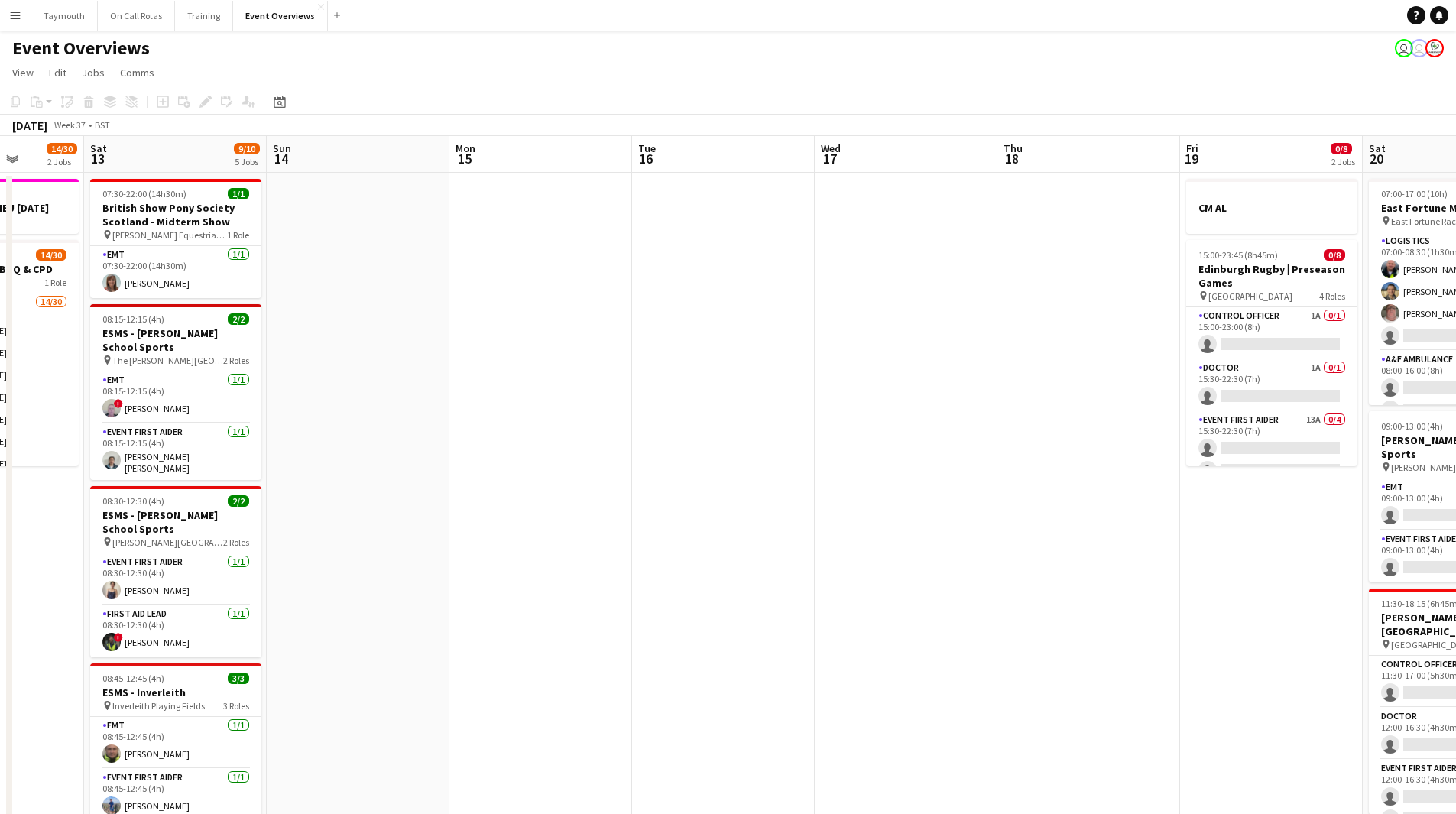
drag, startPoint x: 950, startPoint y: 528, endPoint x: 477, endPoint y: 555, distance: 473.8
click at [478, 556] on app-calendar-viewport "Tue 9 Wed 10 2/3 1 Job Thu 11 Fri 12 14/30 2 Jobs Sat 13 9/10 5 Jobs Sun 14 Mon…" at bounding box center [728, 808] width 1456 height 1345
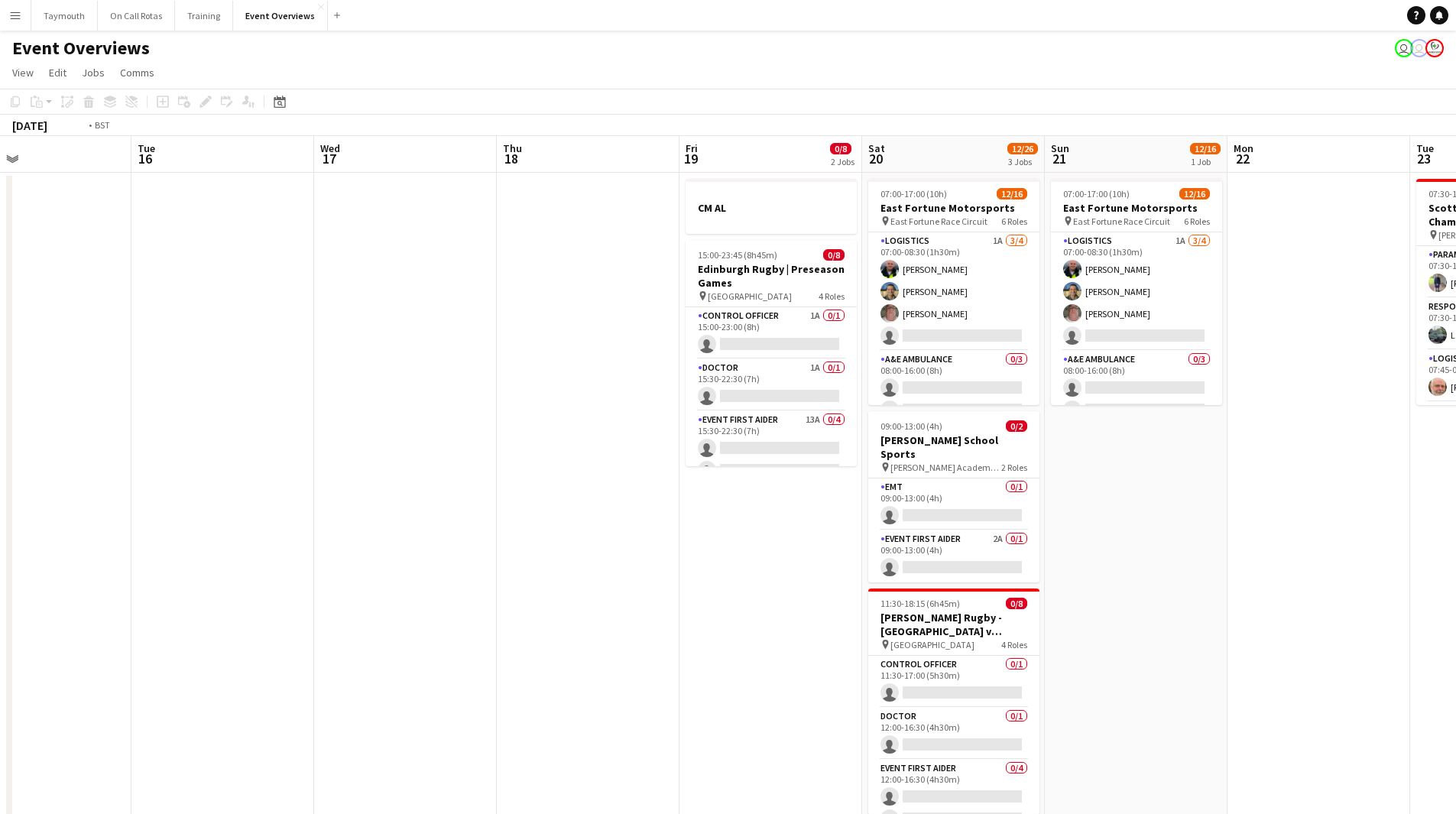
drag, startPoint x: 935, startPoint y: 527, endPoint x: 543, endPoint y: 535, distance: 392.1
click at [552, 535] on app-calendar-viewport "Fri 12 14/30 2 Jobs Sat 13 9/10 5 Jobs Sun 14 Mon 15 Tue 16 Wed 17 Thu 18 Fri 1…" at bounding box center [728, 808] width 1456 height 1345
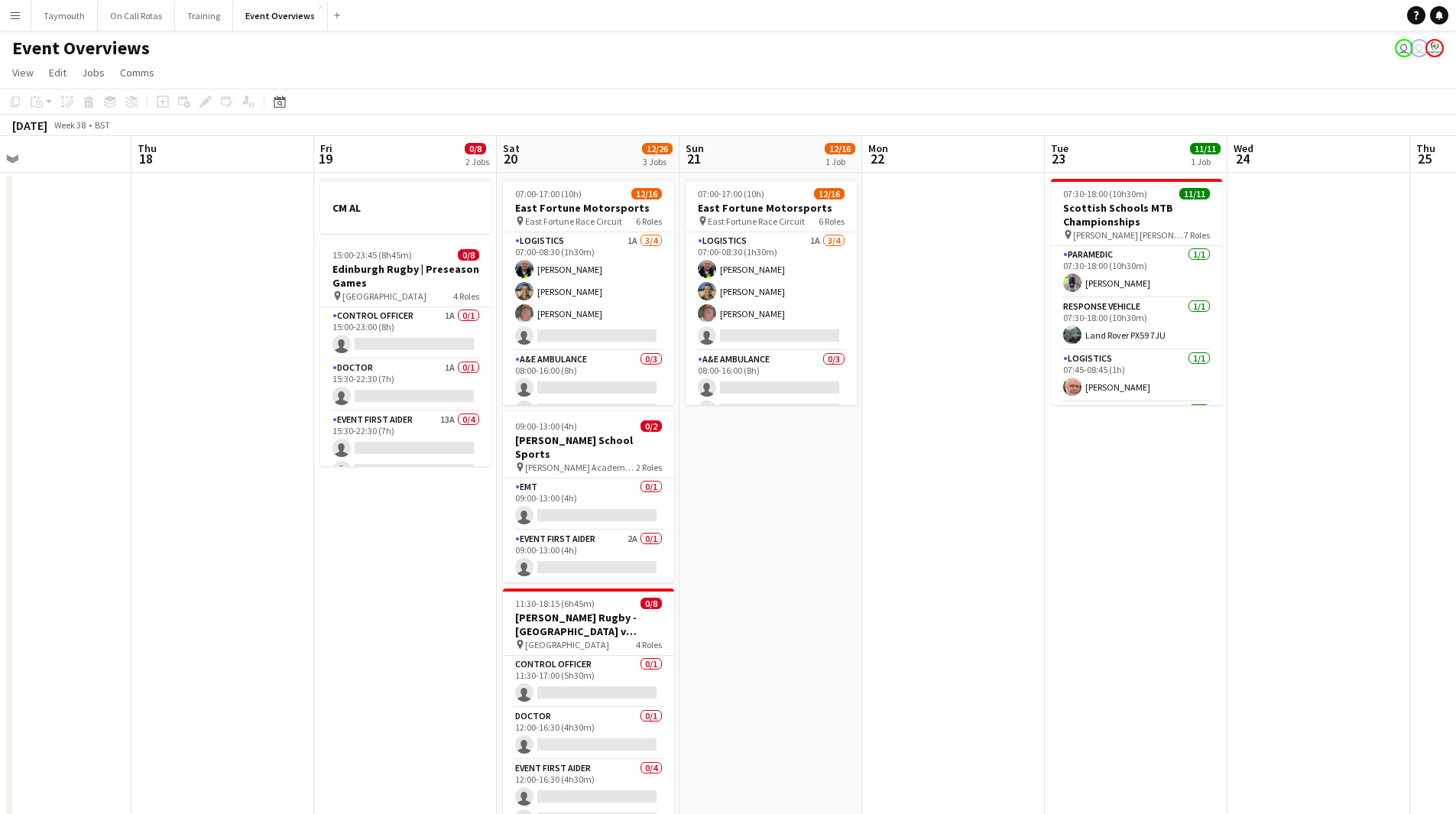
scroll to position [0, 435]
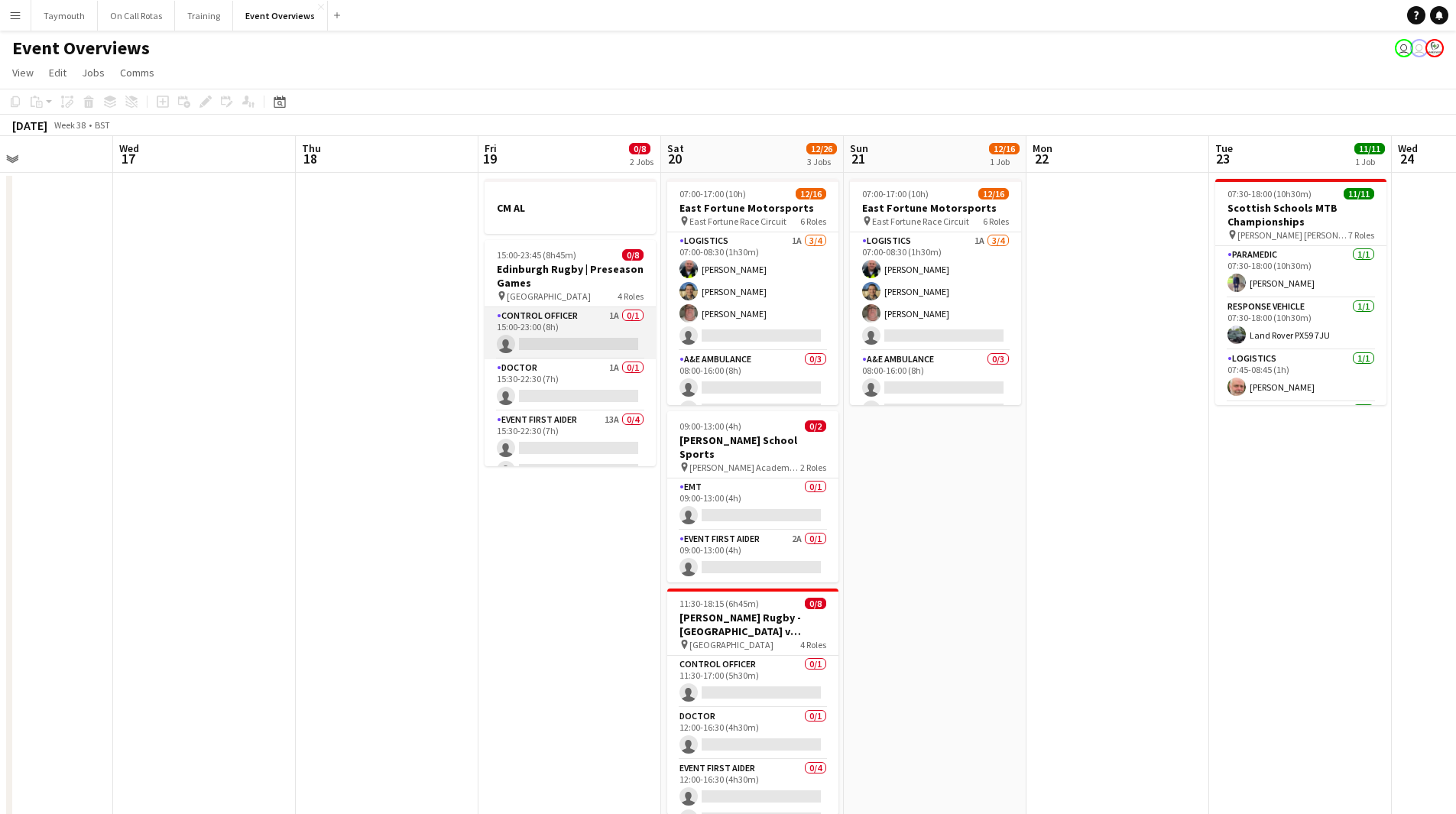
click at [552, 329] on app-card-role "Control Officer 1A 0/1 15:00-23:00 (8h) single-neutral-actions" at bounding box center [569, 333] width 171 height 52
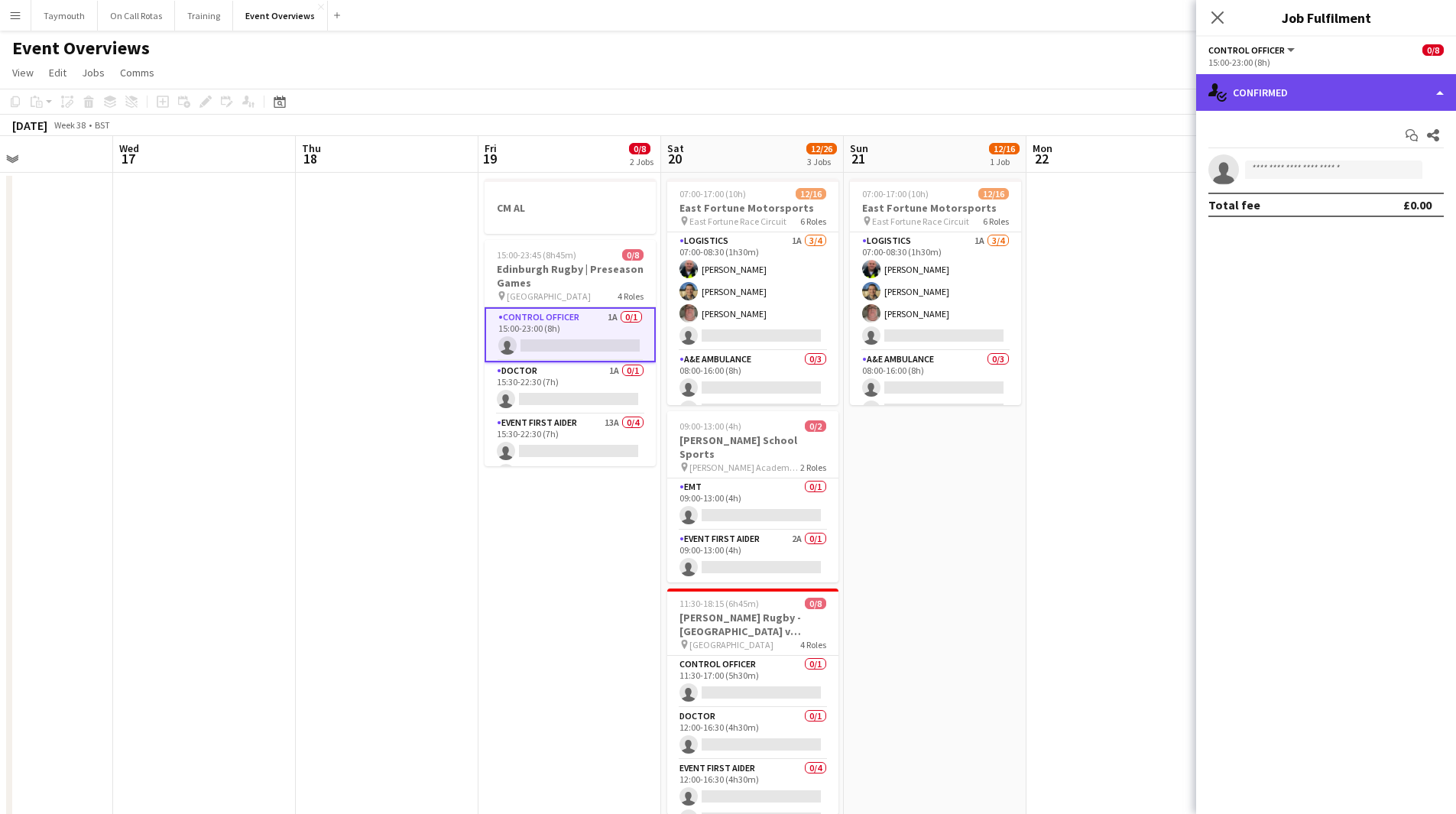
click at [1369, 96] on div "single-neutral-actions-check-2 Confirmed" at bounding box center [1326, 93] width 260 height 37
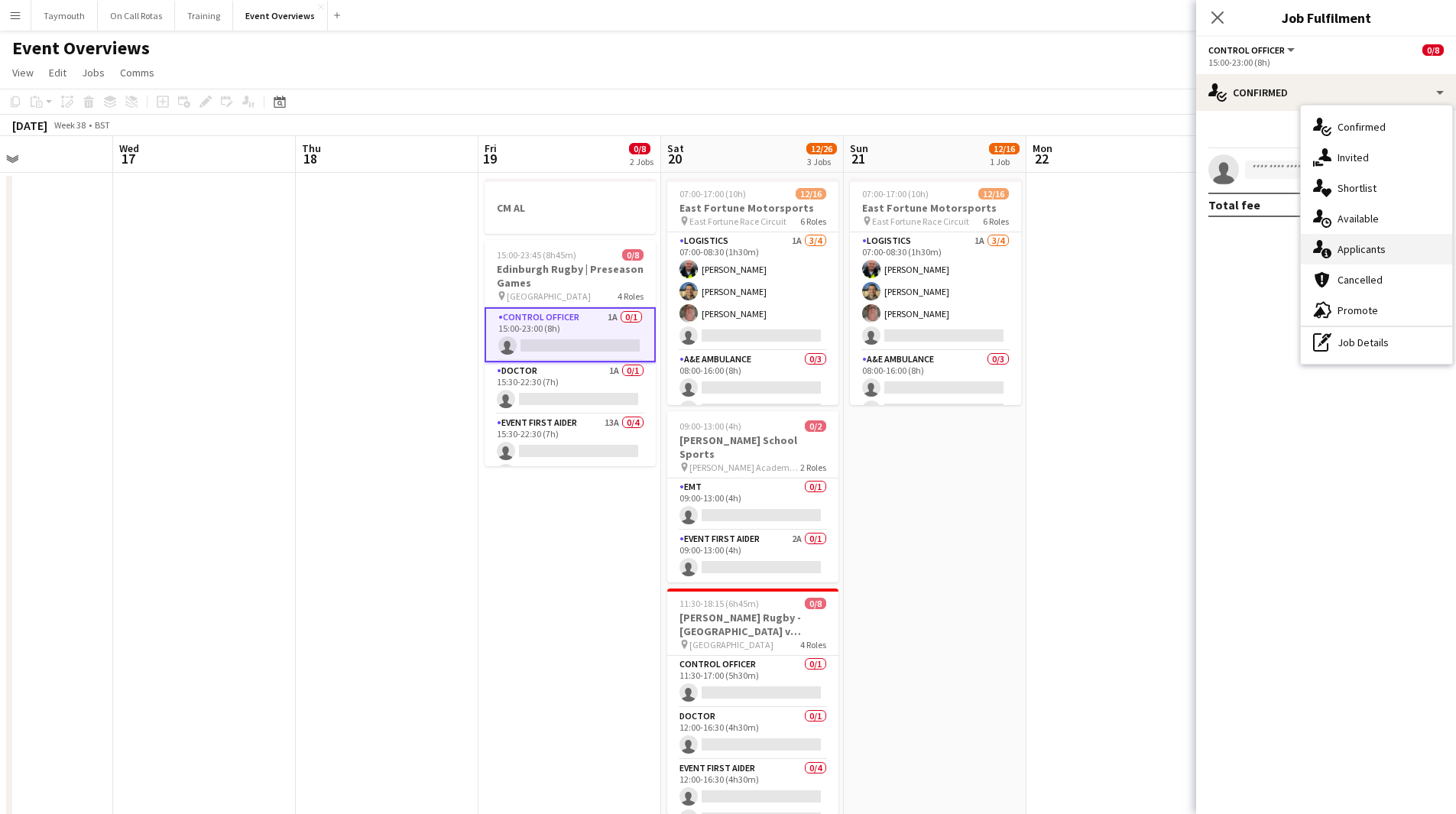
click at [1337, 257] on div "single-neutral-actions-information Applicants" at bounding box center [1376, 249] width 152 height 30
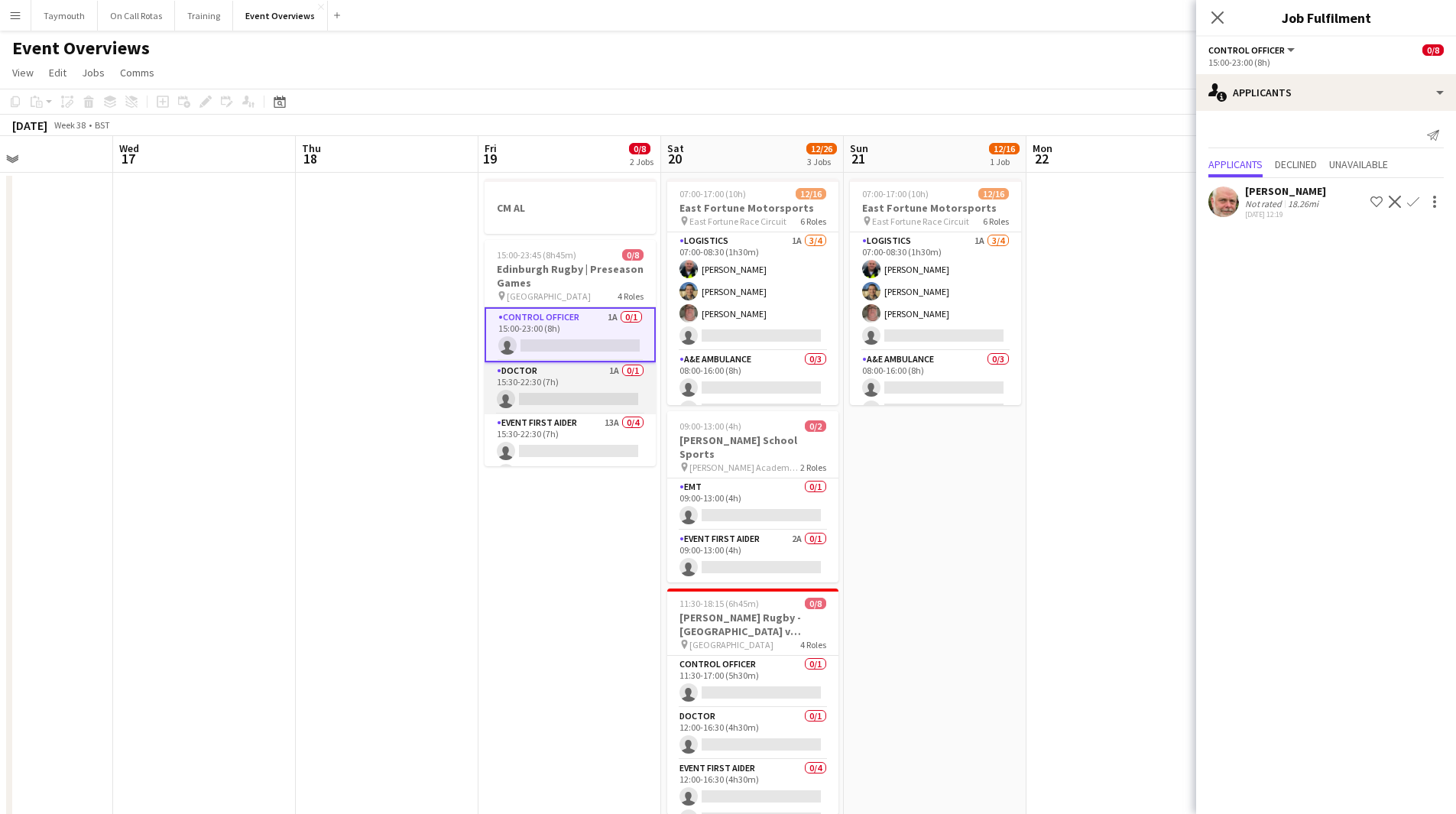
click at [572, 378] on app-card-role "Doctor 1A 0/1 15:30-22:30 (7h) single-neutral-actions" at bounding box center [569, 387] width 171 height 52
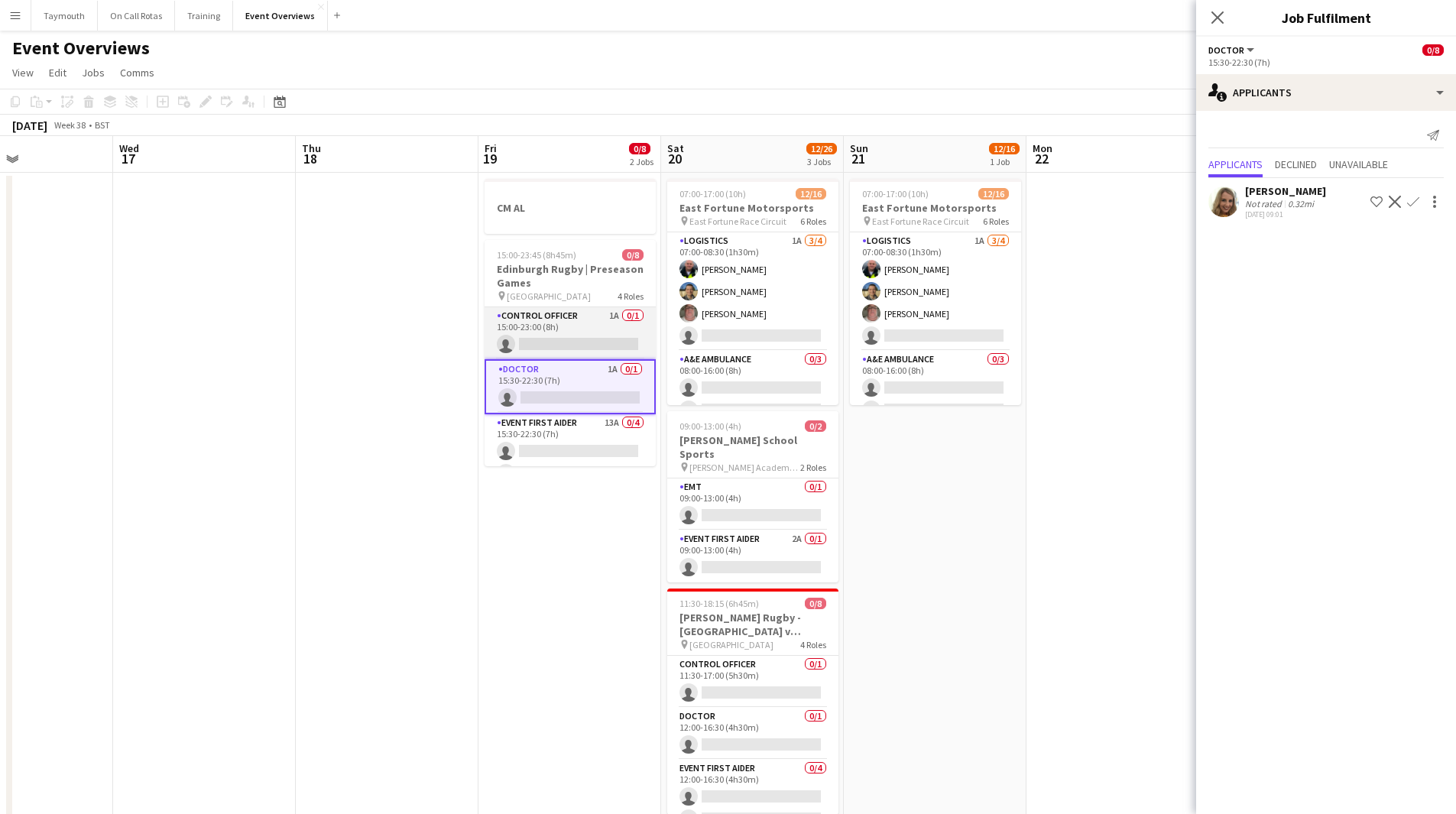
click at [561, 326] on app-card-role "Control Officer 1A 0/1 15:00-23:00 (8h) single-neutral-actions" at bounding box center [569, 333] width 171 height 52
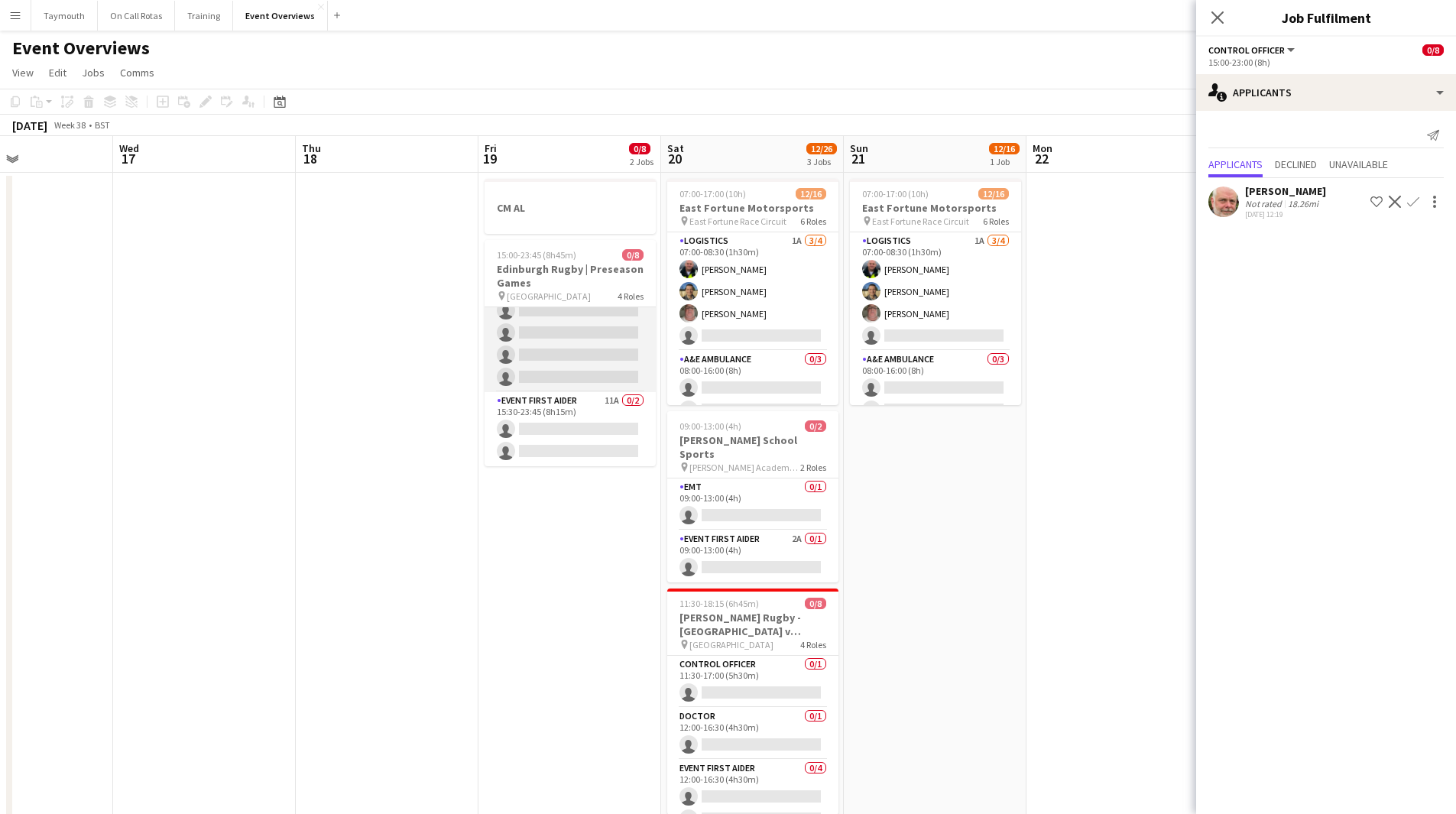
scroll to position [0, 0]
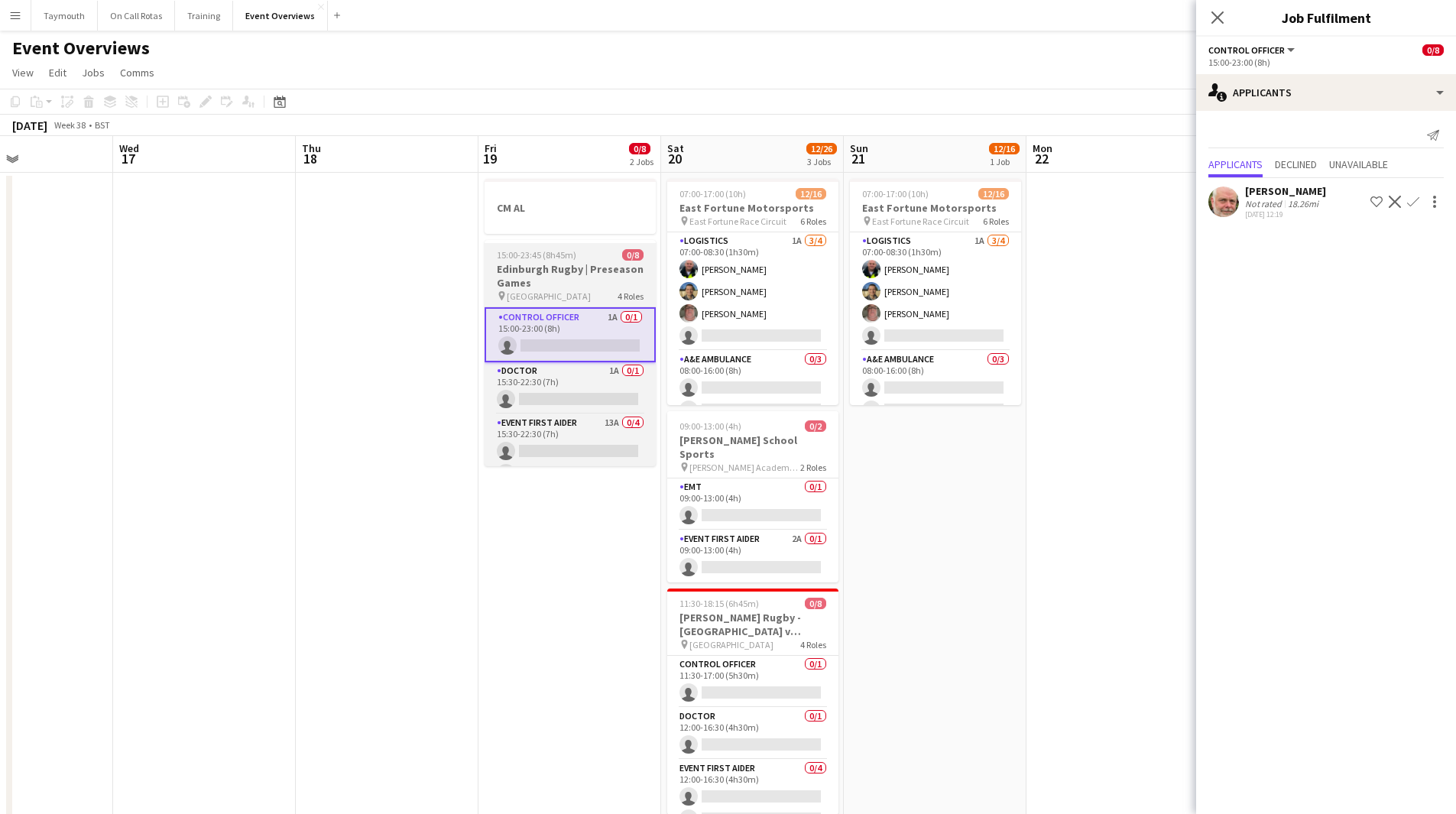
click at [577, 261] on app-job-card "15:00-23:45 (8h45m) 0/8 Edinburgh Rugby | Preseason Games pin Hive Stadium 4 Ro…" at bounding box center [569, 352] width 171 height 226
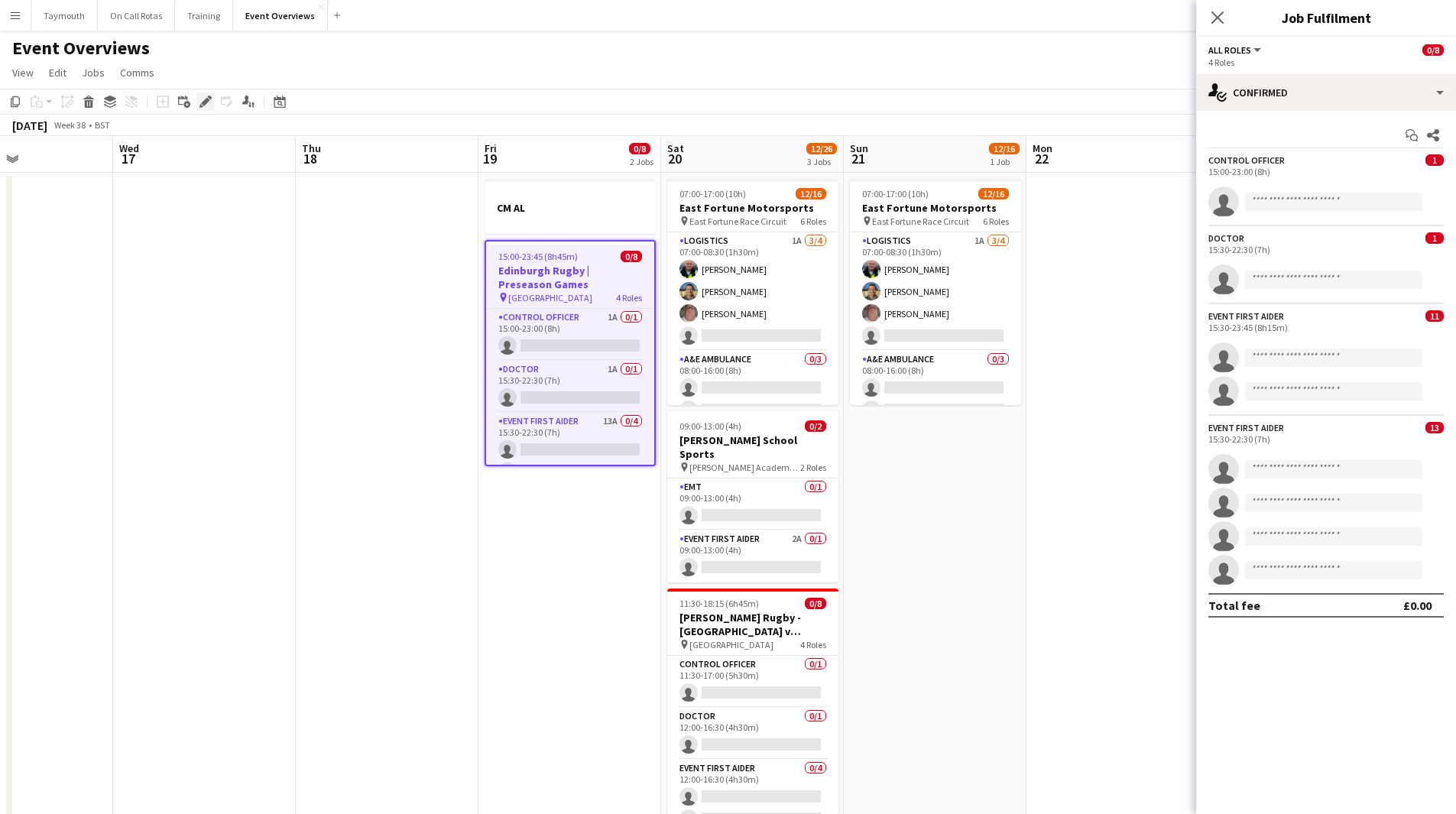
click at [208, 100] on icon at bounding box center [205, 102] width 9 height 9
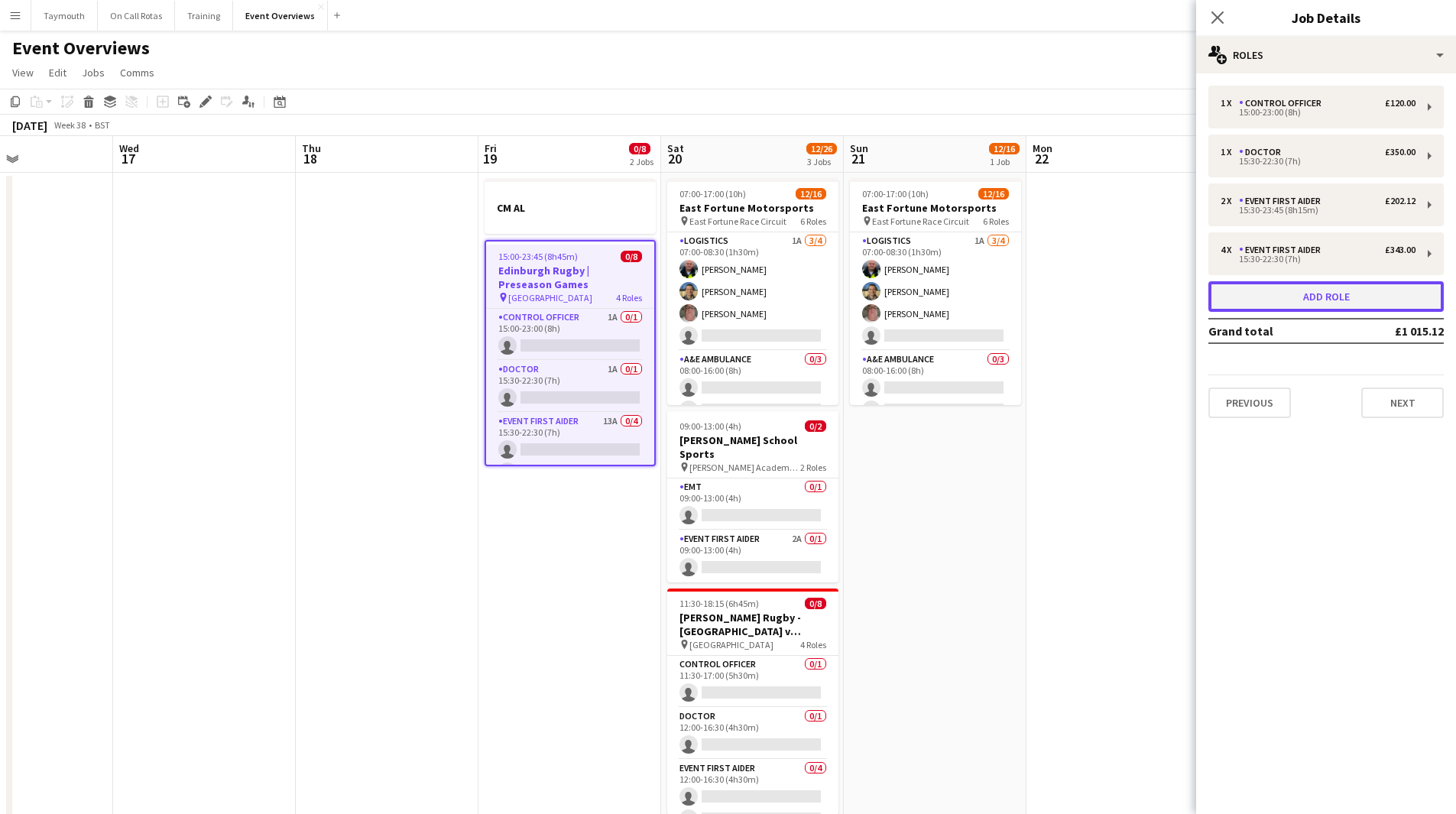
click at [1384, 295] on button "Add role" at bounding box center [1325, 296] width 236 height 30
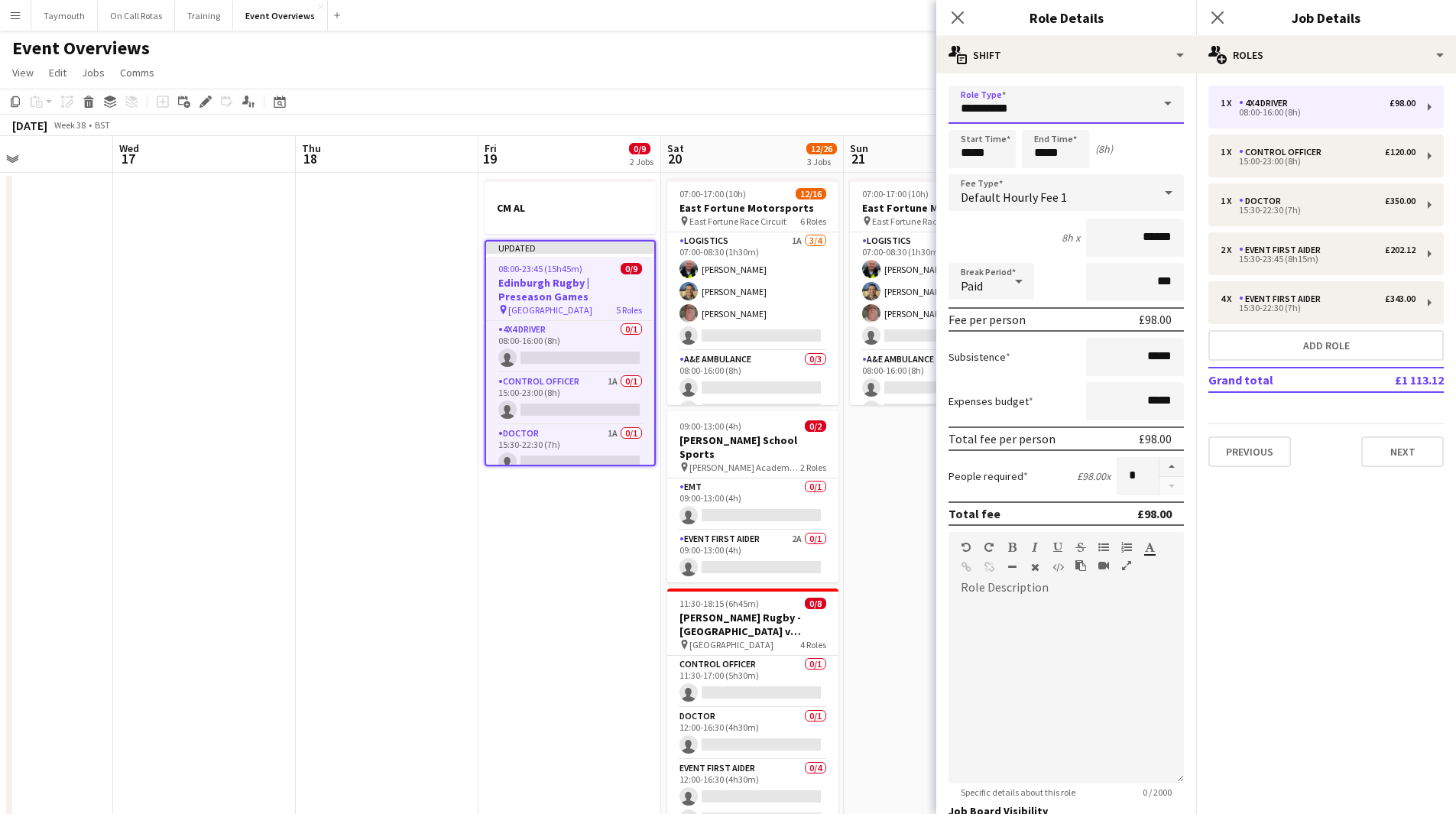
drag, startPoint x: 1095, startPoint y: 108, endPoint x: 514, endPoint y: 76, distance: 581.9
click at [519, 93] on body "Menu Boards Boards Boards All jobs Status Workforce Workforce My Workforce Recr…" at bounding box center [728, 741] width 1456 height 1481
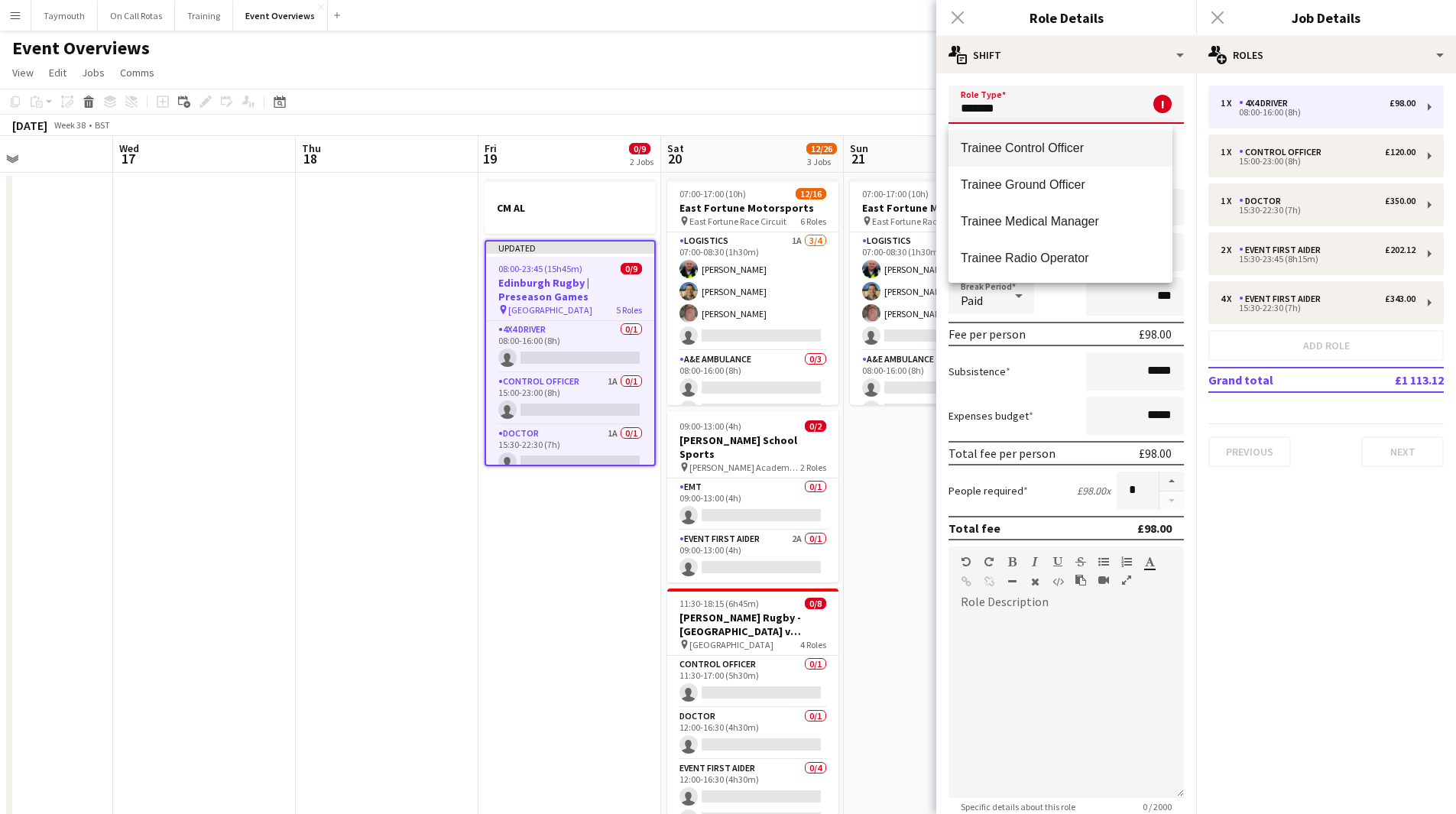
click at [1005, 147] on span "Trainee Control Officer" at bounding box center [1060, 148] width 199 height 15
type input "**********"
type input "******"
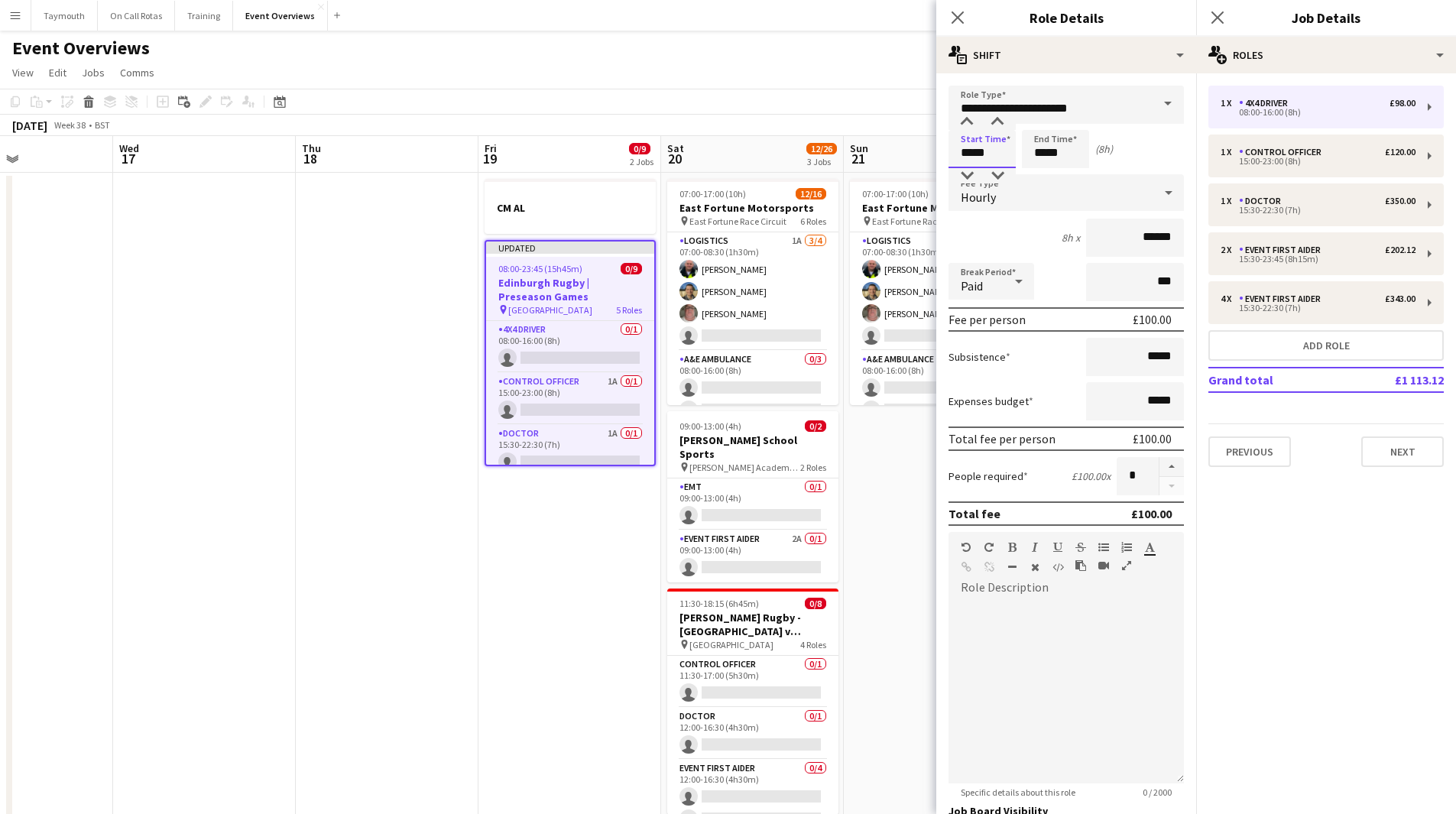
drag, startPoint x: 1004, startPoint y: 155, endPoint x: 783, endPoint y: 143, distance: 221.3
click at [805, 141] on body "Menu Boards Boards Boards All jobs Status Workforce Workforce My Workforce Recr…" at bounding box center [728, 741] width 1456 height 1481
type input "*****"
click at [528, 537] on app-date-cell "CM AL Updated 08:00-23:45 (15h45m) 0/9 Edinburgh Rugby | Preseason Games pin Hi…" at bounding box center [569, 828] width 183 height 1309
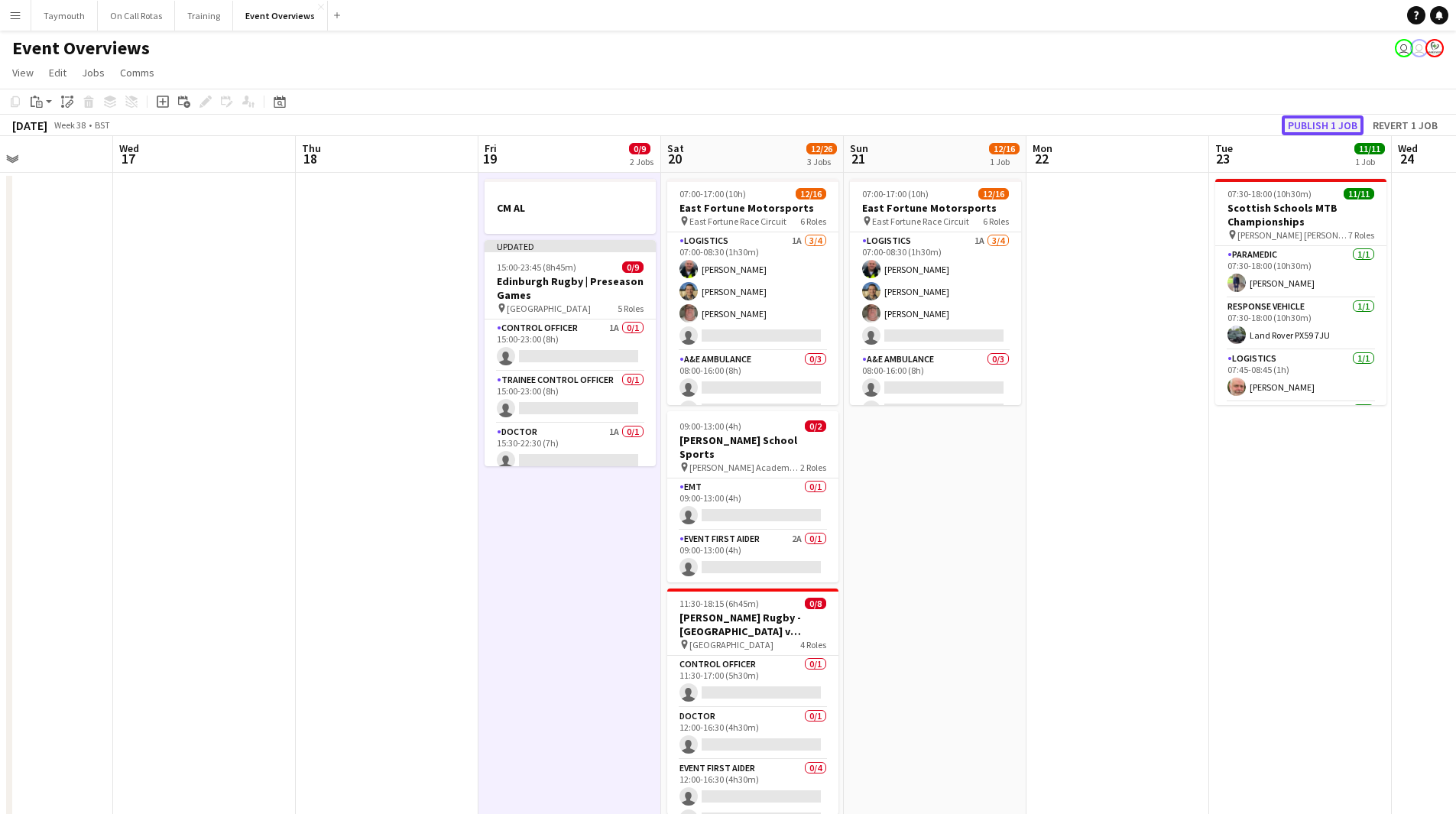
click at [1314, 124] on button "Publish 1 job" at bounding box center [1322, 125] width 82 height 20
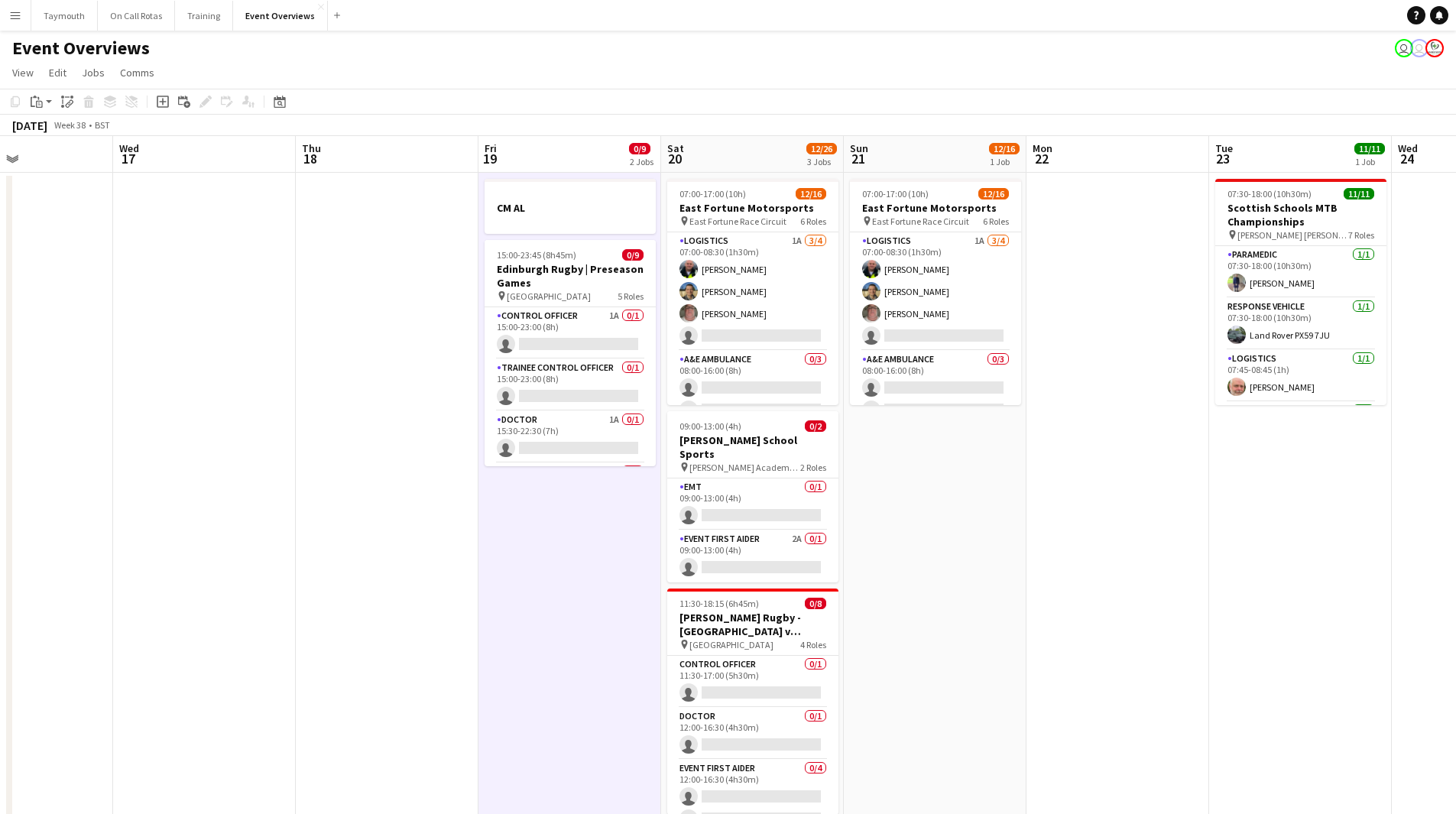
scroll to position [0, 552]
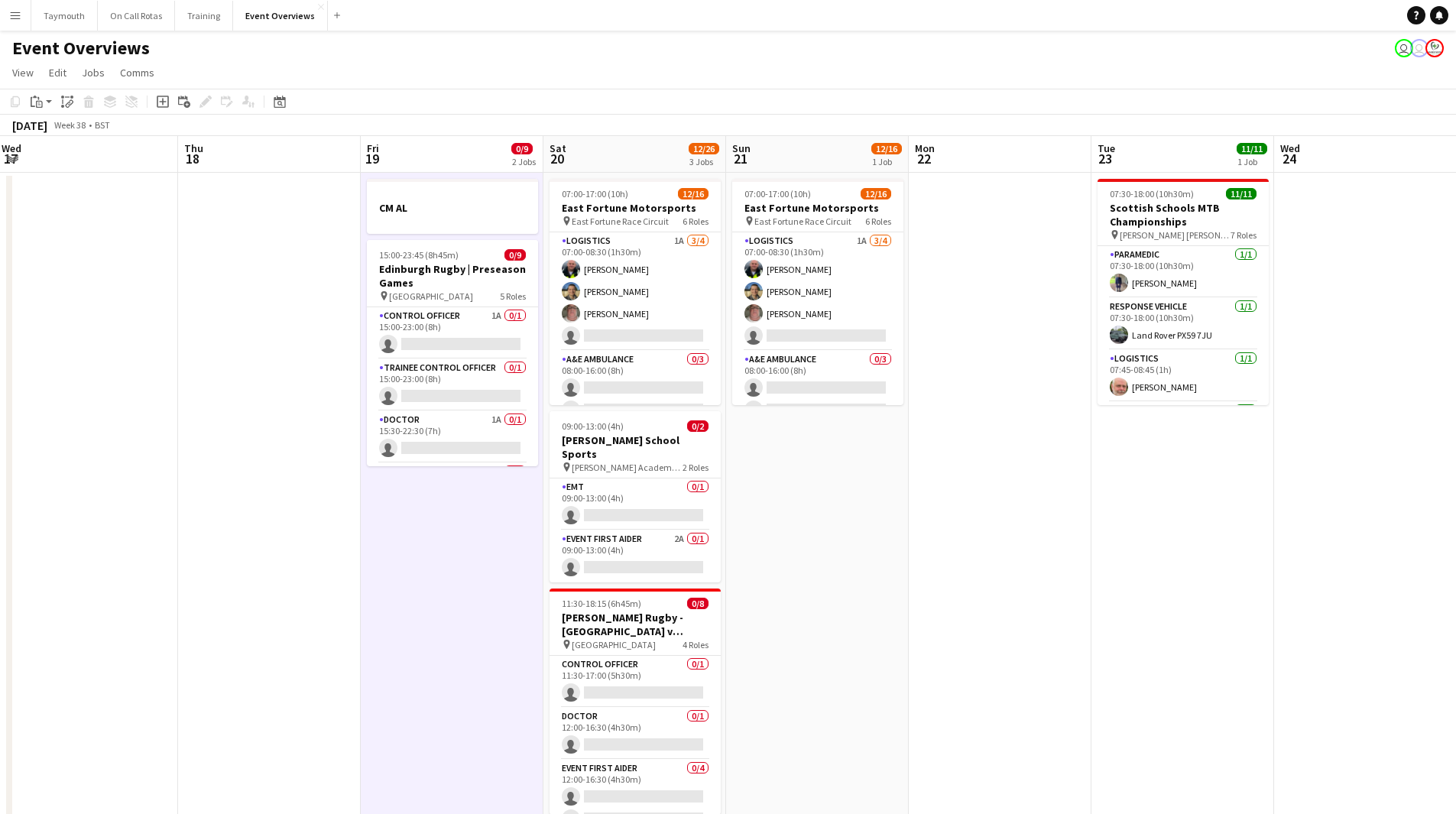
drag, startPoint x: 1023, startPoint y: 525, endPoint x: 175, endPoint y: 530, distance: 848.0
click at [175, 530] on app-calendar-viewport "Sun 14 Mon 15 Tue 16 Wed 17 Thu 18 Fri 19 0/9 2 Jobs Sat 20 12/26 3 Jobs Sun 21…" at bounding box center [728, 808] width 1456 height 1345
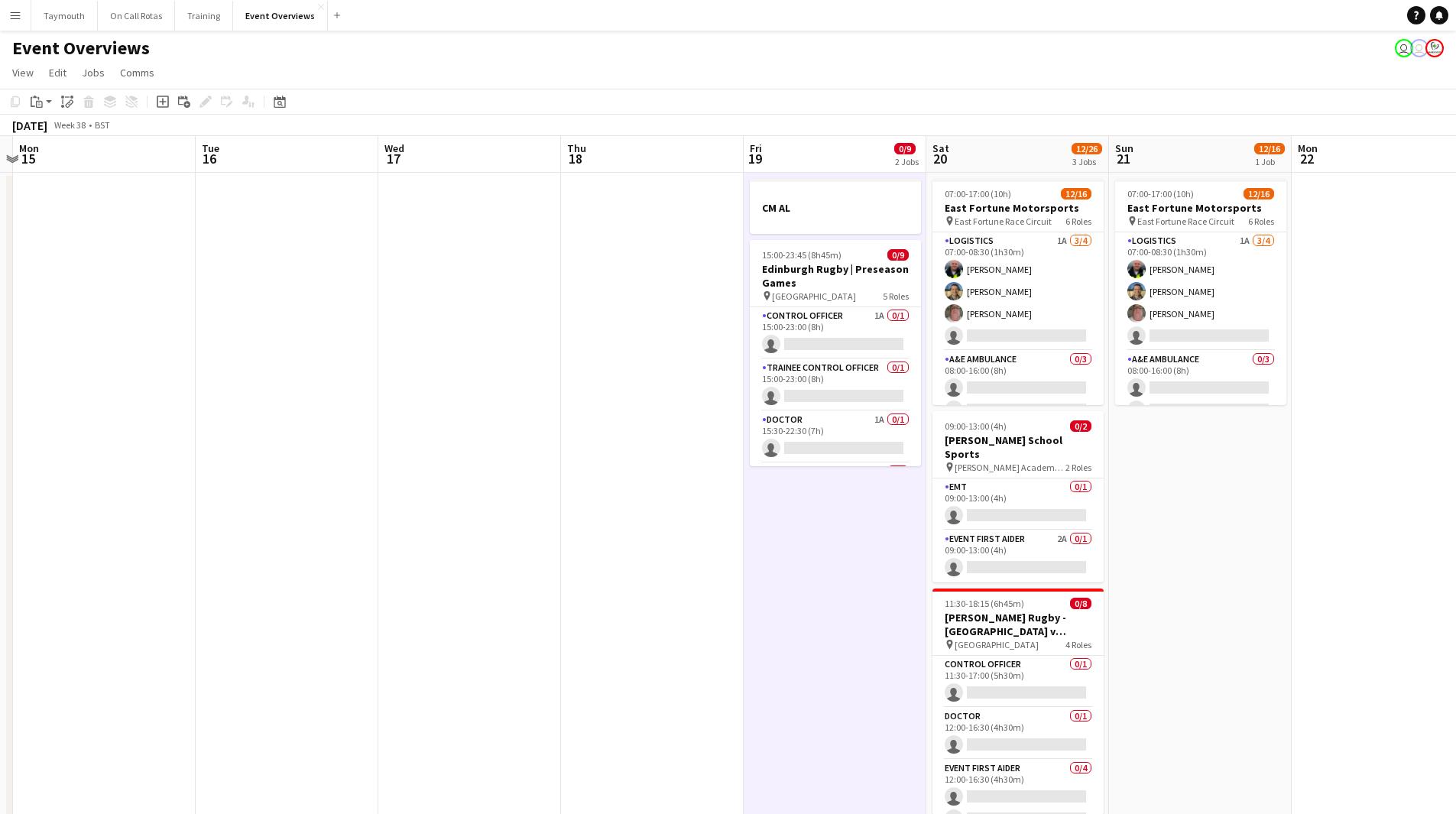
scroll to position [0, 479]
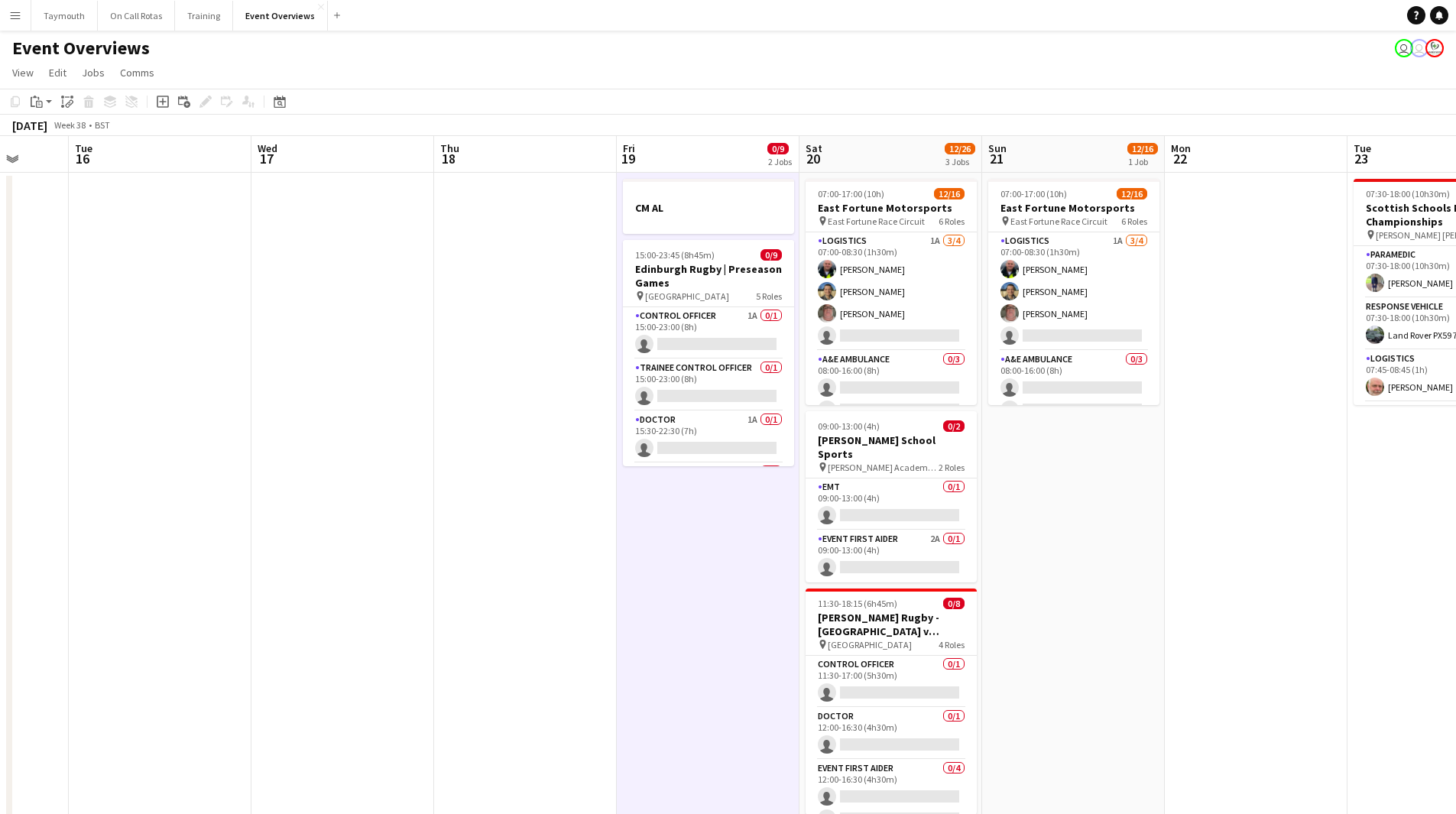
drag, startPoint x: 458, startPoint y: 515, endPoint x: 1444, endPoint y: 503, distance: 986.1
click at [1444, 503] on app-calendar-viewport "Sat 13 9/10 5 Jobs Sun 14 Mon 15 Tue 16 Wed 17 Thu 18 Fri 19 0/9 2 Jobs Sat 20 …" at bounding box center [728, 808] width 1456 height 1345
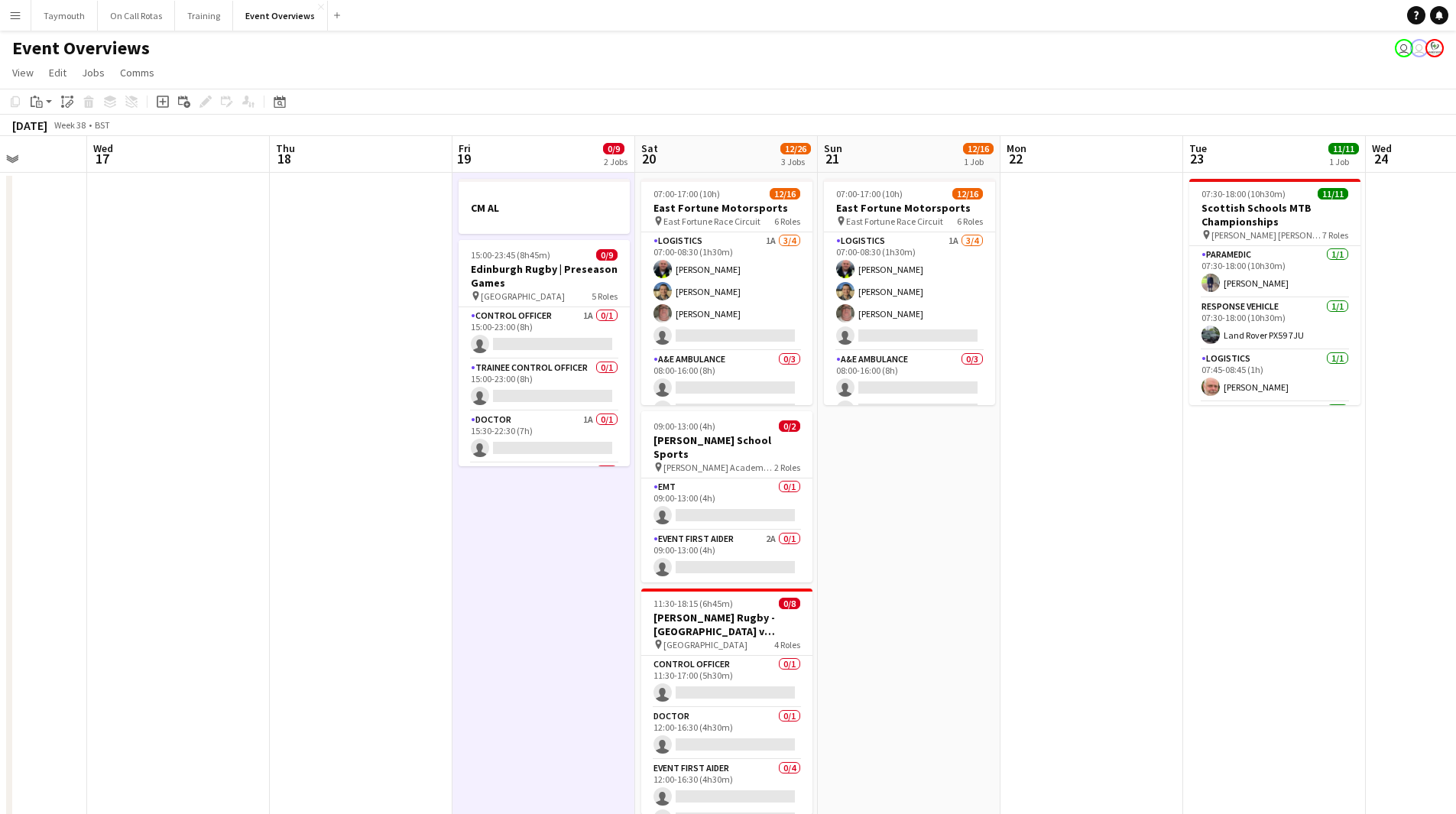
scroll to position [0, 493]
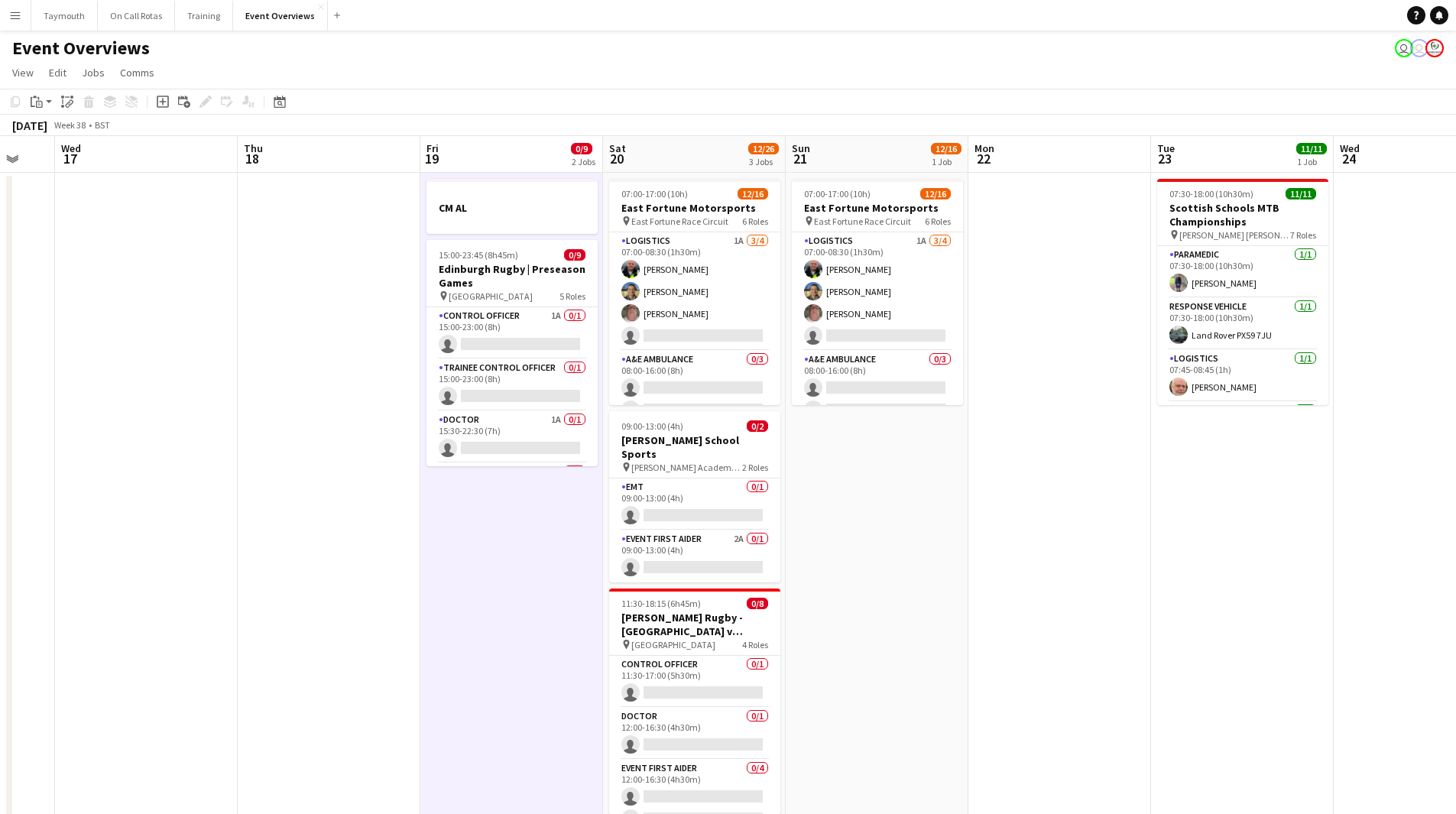
drag, startPoint x: 697, startPoint y: 529, endPoint x: 501, endPoint y: 541, distance: 196.4
click at [501, 541] on app-calendar-viewport "Sun 14 Mon 15 Tue 16 Wed 17 Thu 18 Fri 19 0/9 2 Jobs Sat 20 12/26 3 Jobs Sun 21…" at bounding box center [728, 808] width 1456 height 1345
click at [492, 208] on h3 "CM AL" at bounding box center [511, 208] width 171 height 14
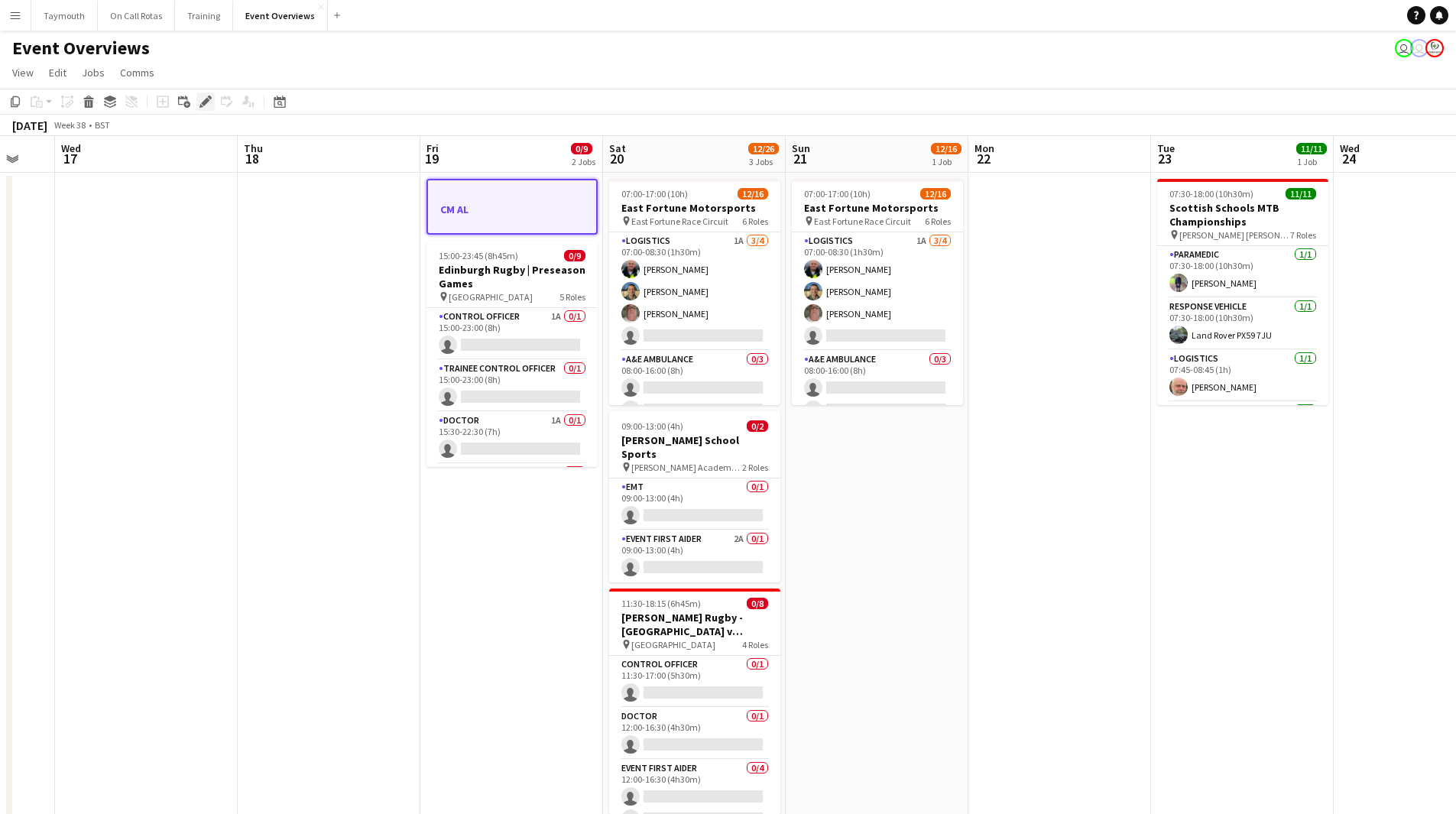
click at [208, 96] on icon "Edit" at bounding box center [205, 102] width 13 height 13
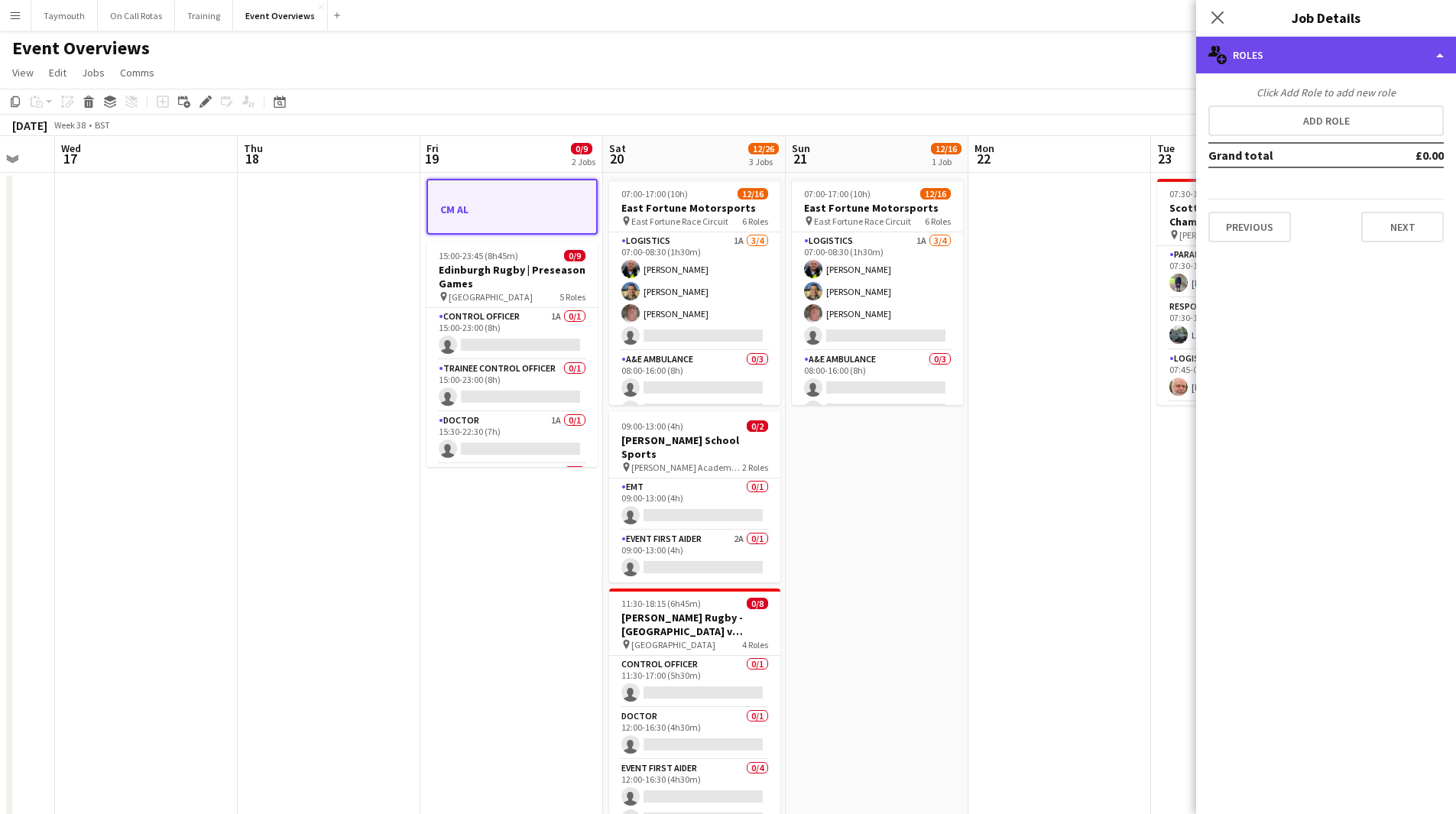
click at [1323, 63] on div "multiple-users-add Roles" at bounding box center [1326, 56] width 260 height 37
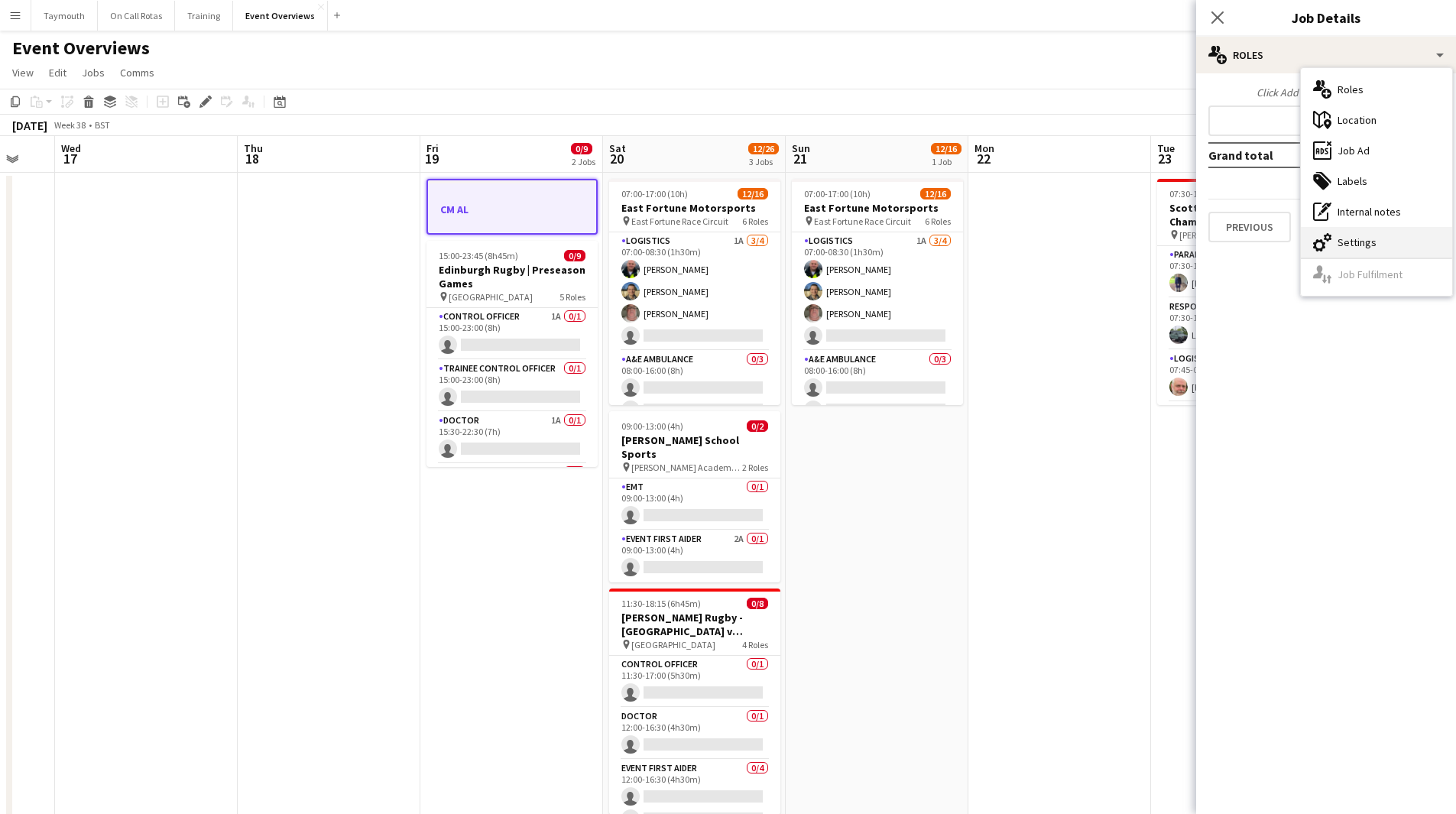
click at [1399, 241] on div "cog-double-3 Settings" at bounding box center [1376, 242] width 152 height 30
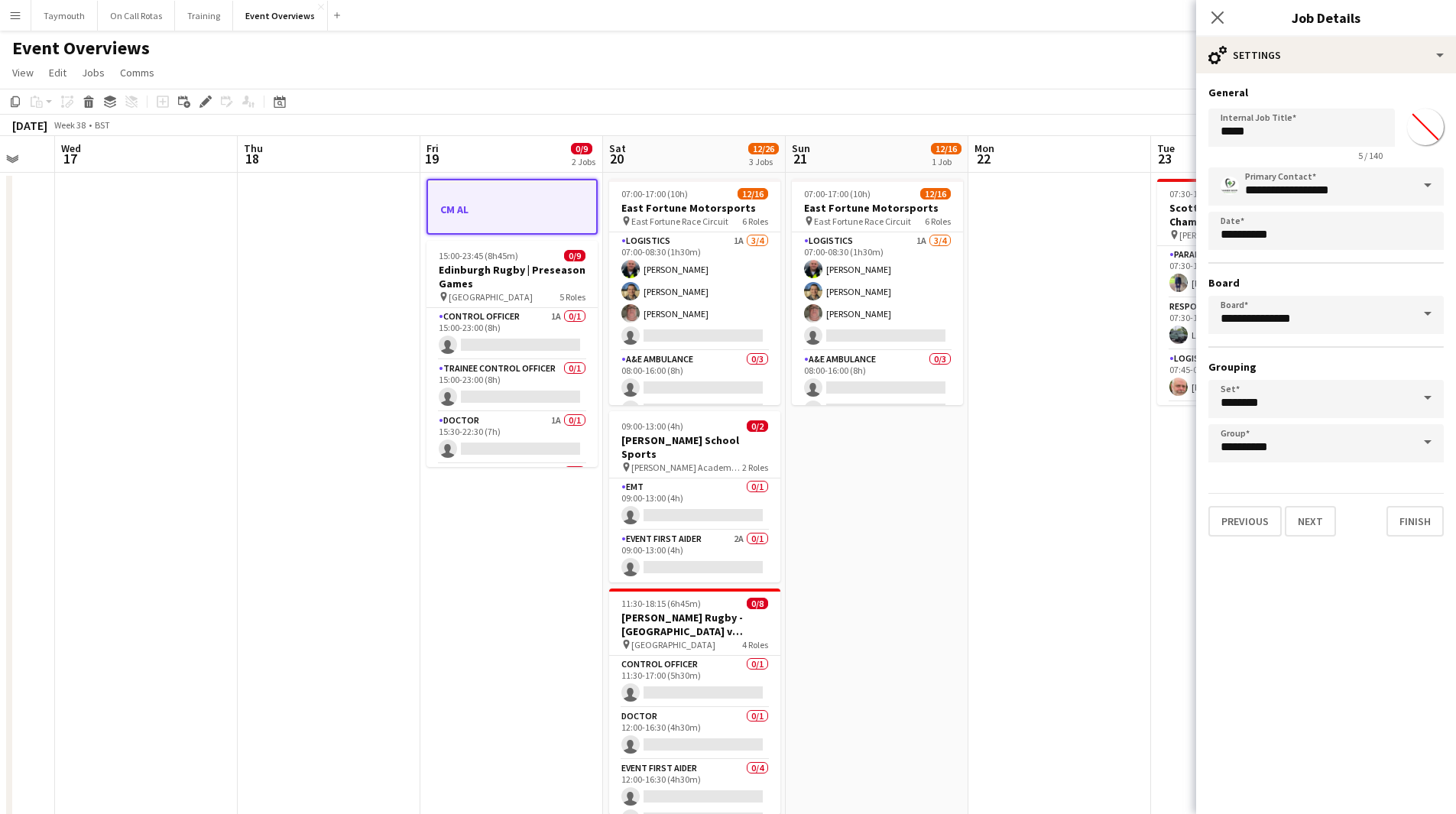
click at [1418, 127] on input "*******" at bounding box center [1425, 127] width 55 height 55
type input "*******"
click at [907, 548] on app-date-cell "07:00-17:00 (10h) 12/16 East Fortune Motorsports pin East Fortune Race Circuit …" at bounding box center [876, 828] width 183 height 1309
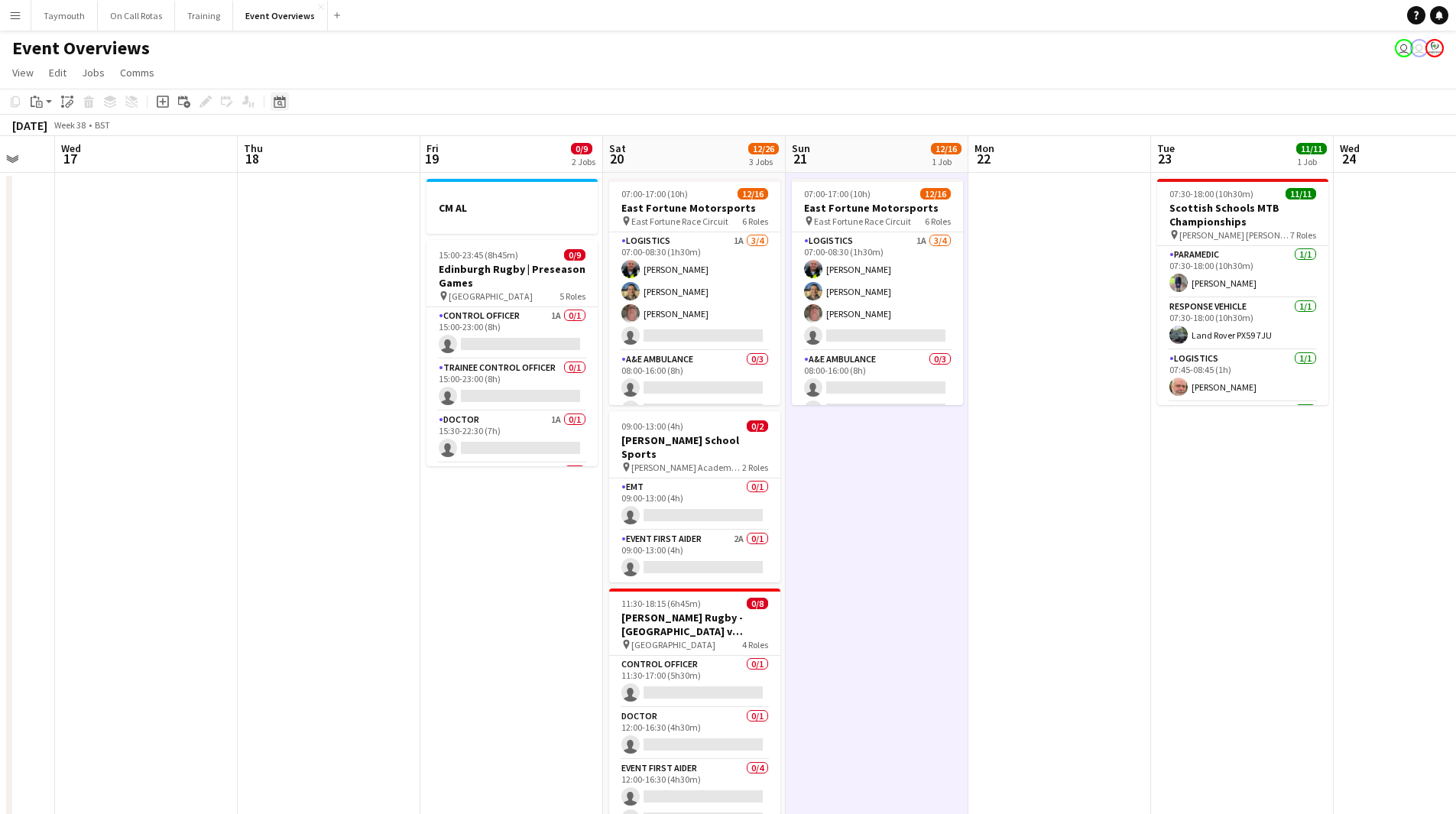
click at [278, 100] on icon at bounding box center [280, 102] width 12 height 13
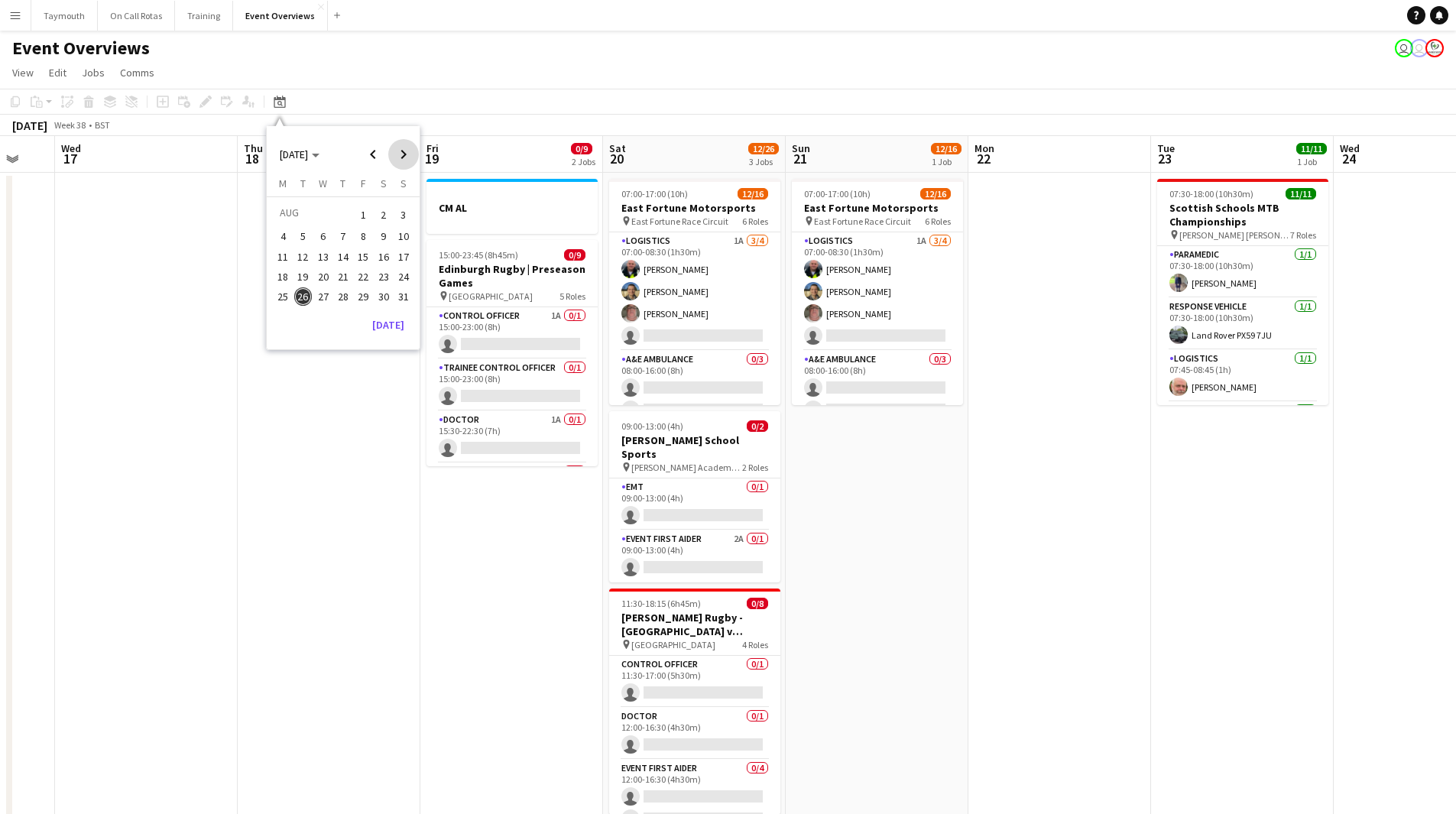
click at [392, 154] on span "Next month" at bounding box center [403, 154] width 30 height 30
click at [397, 152] on span "Next month" at bounding box center [403, 154] width 30 height 30
click at [366, 236] on span "7" at bounding box center [363, 237] width 19 height 19
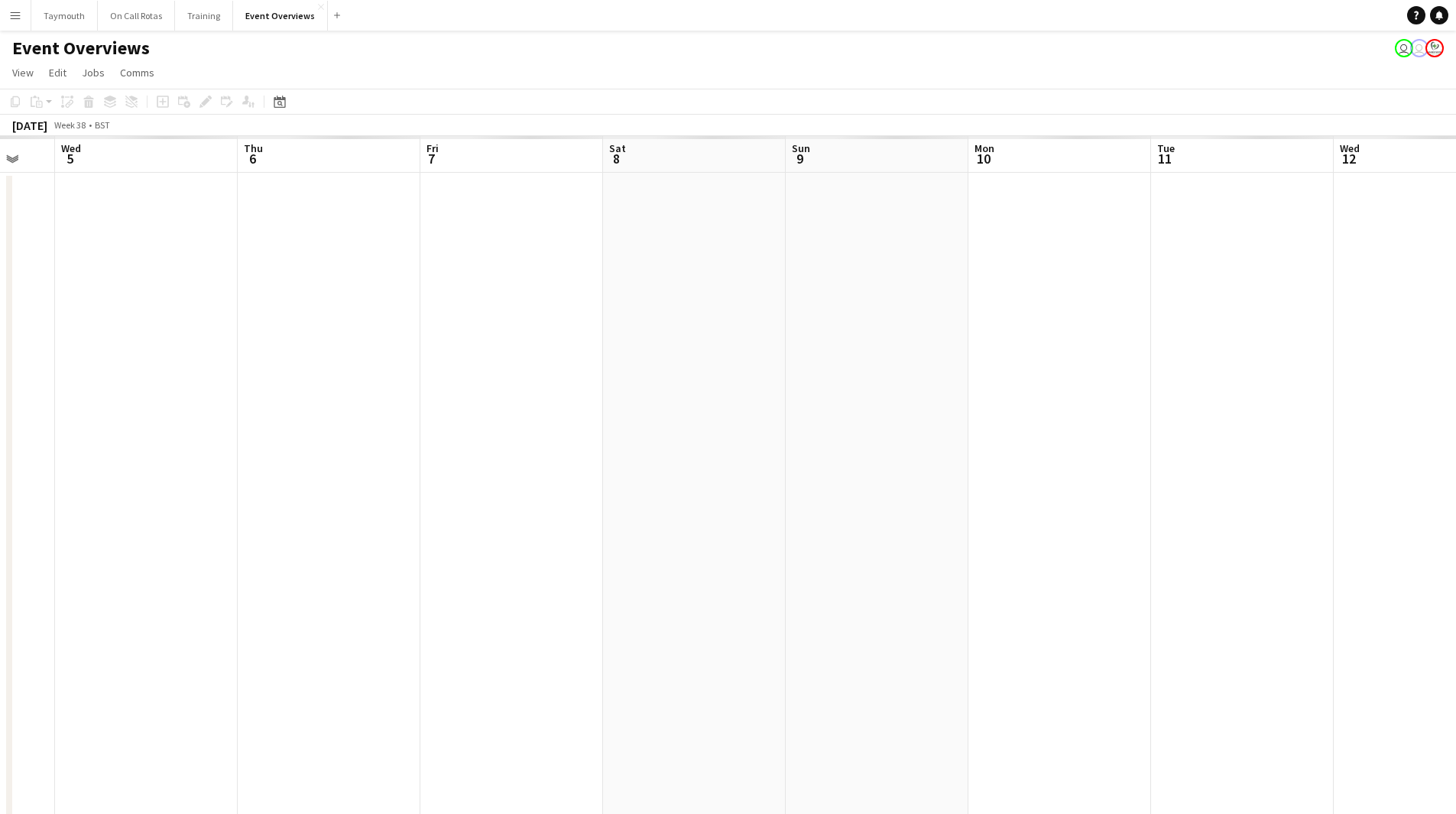
scroll to position [0, 526]
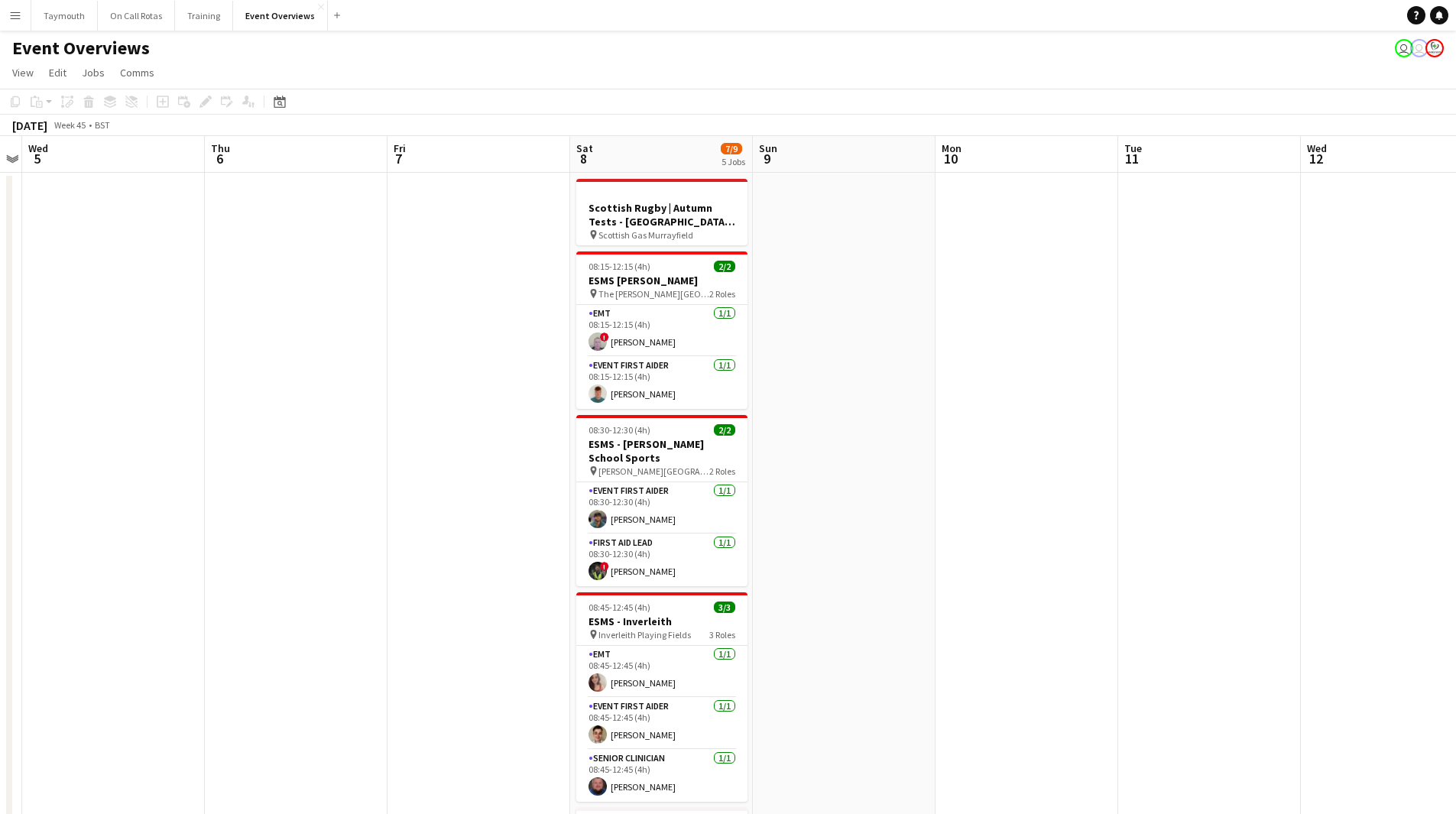
click at [454, 301] on app-date-cell at bounding box center [478, 828] width 183 height 1309
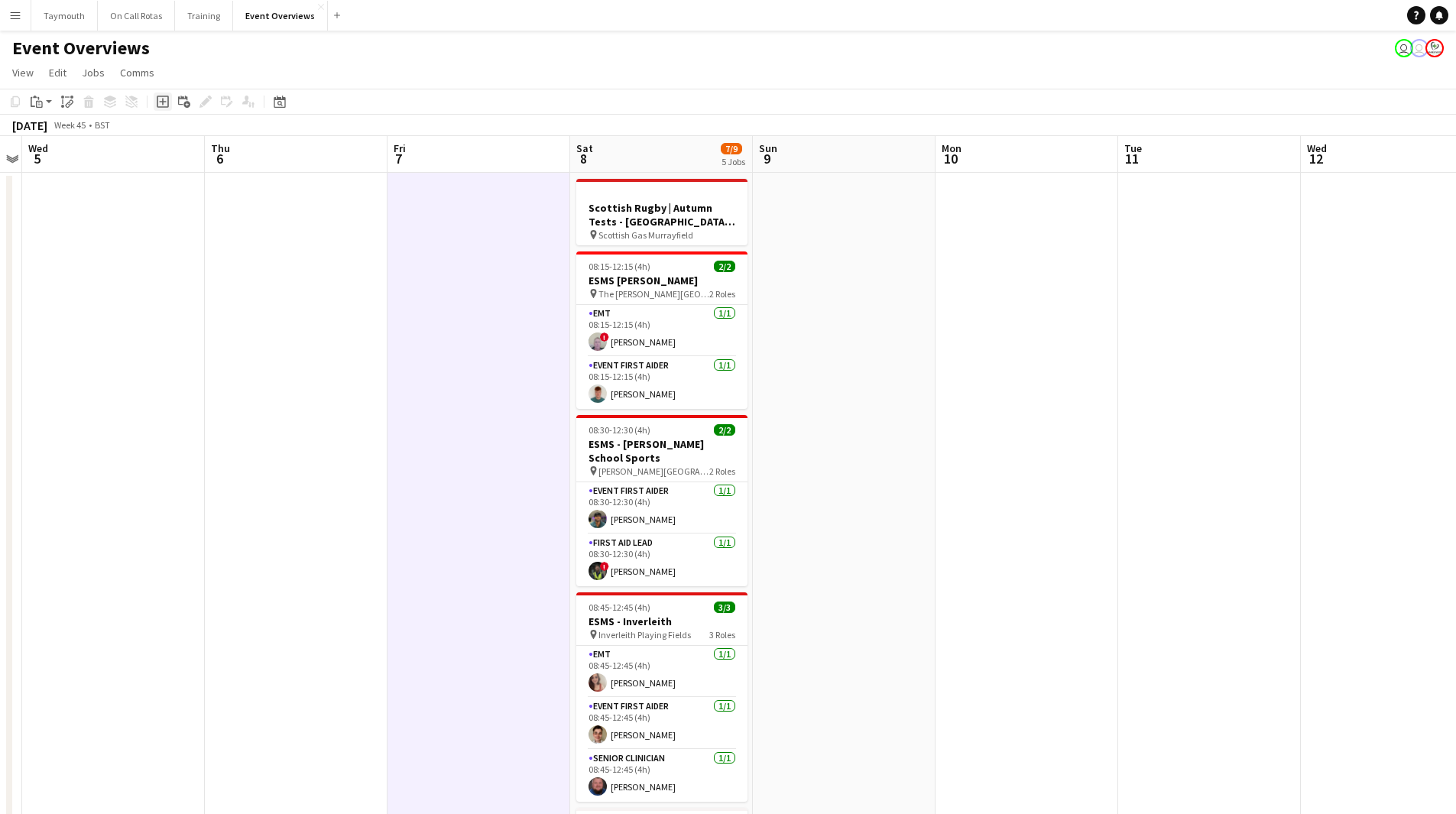
click at [164, 97] on icon at bounding box center [162, 102] width 13 height 13
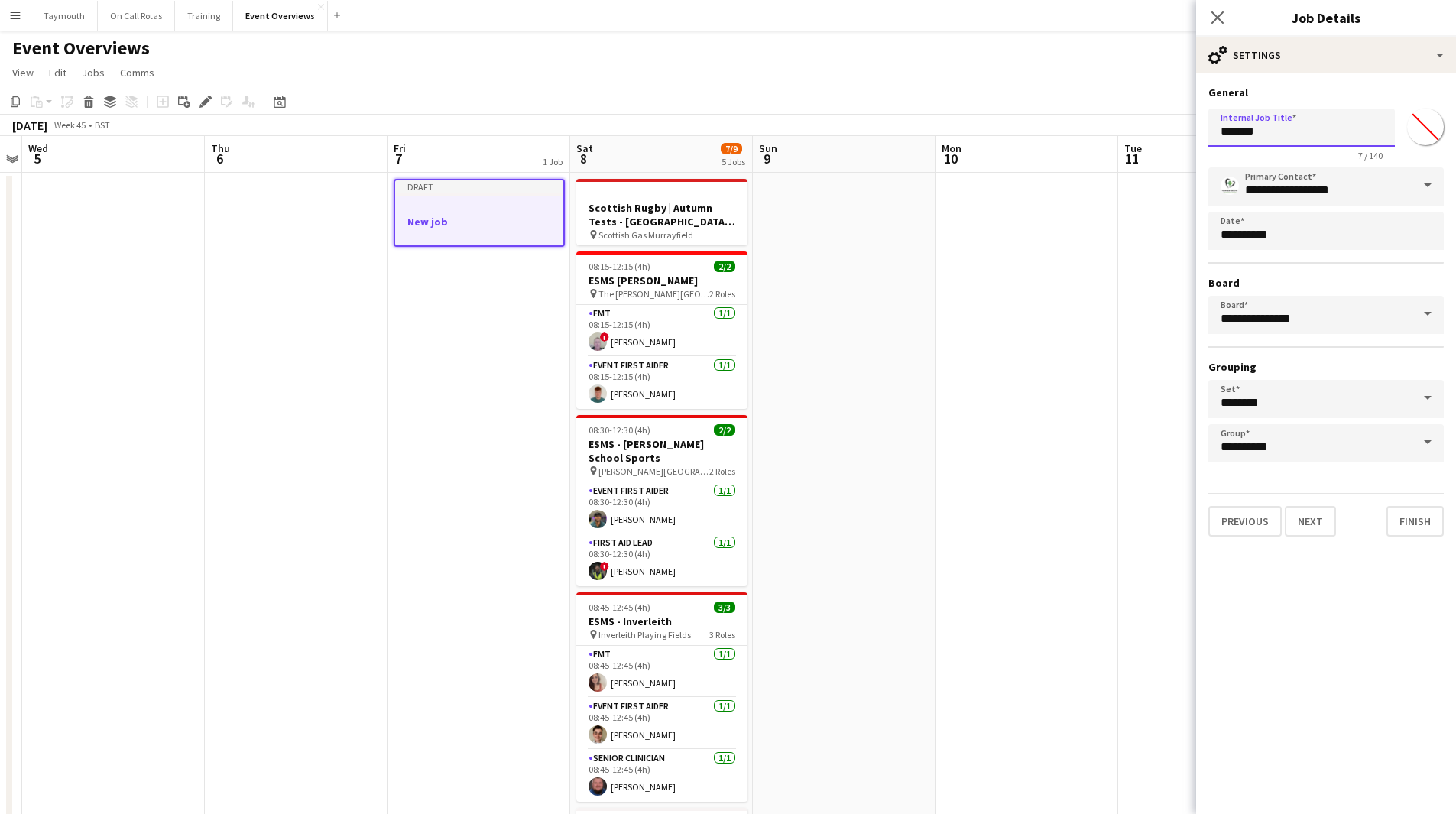
drag, startPoint x: 1316, startPoint y: 142, endPoint x: 683, endPoint y: 80, distance: 636.0
click at [711, 89] on body "Menu Boards Boards Boards All jobs Status Workforce Workforce My Workforce Recr…" at bounding box center [728, 741] width 1456 height 1481
type input "*****"
click at [1423, 117] on input "*******" at bounding box center [1425, 127] width 55 height 55
type input "*******"
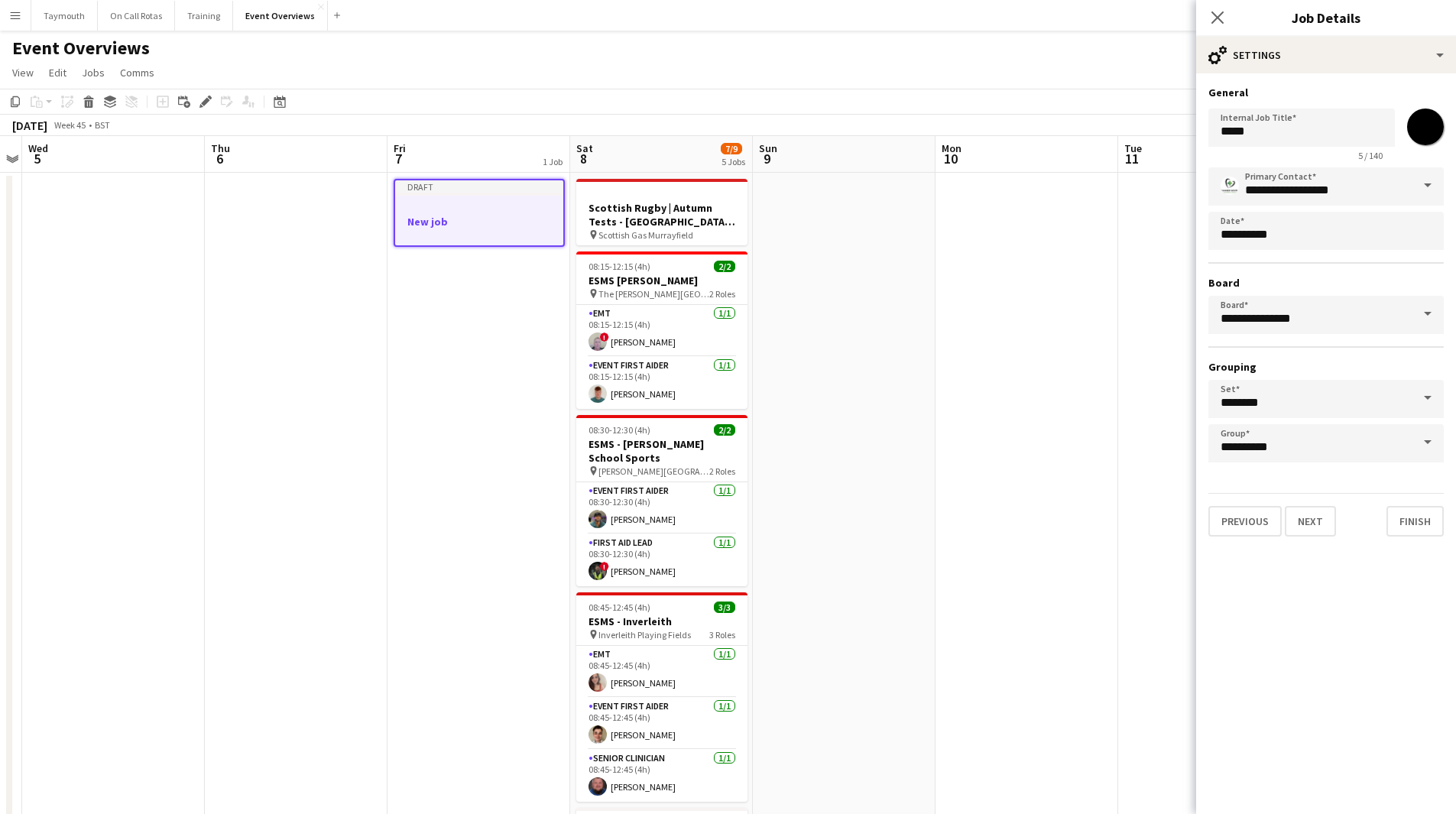
click at [880, 424] on app-date-cell at bounding box center [844, 828] width 183 height 1309
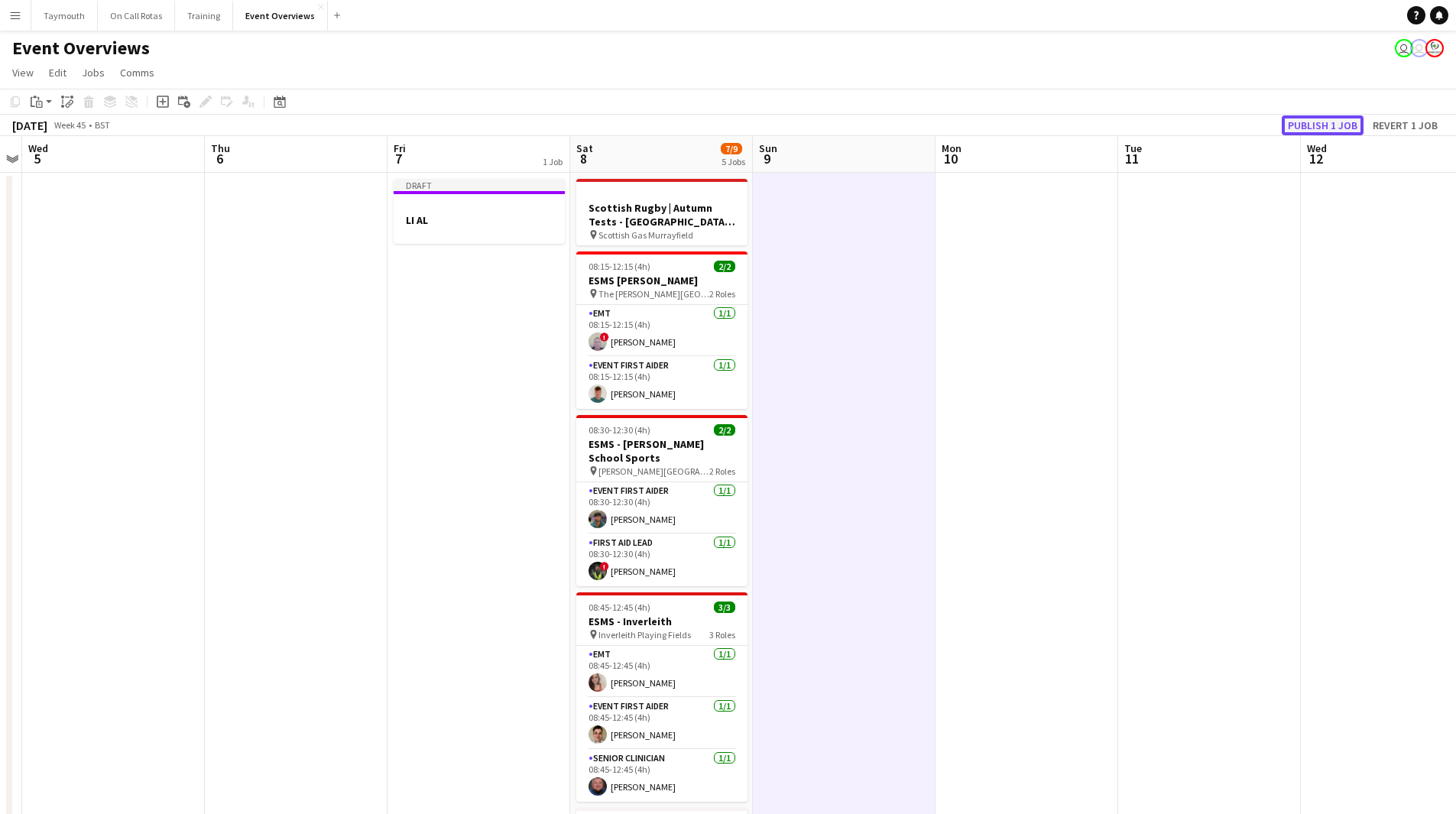
click at [1306, 122] on button "Publish 1 job" at bounding box center [1322, 125] width 82 height 20
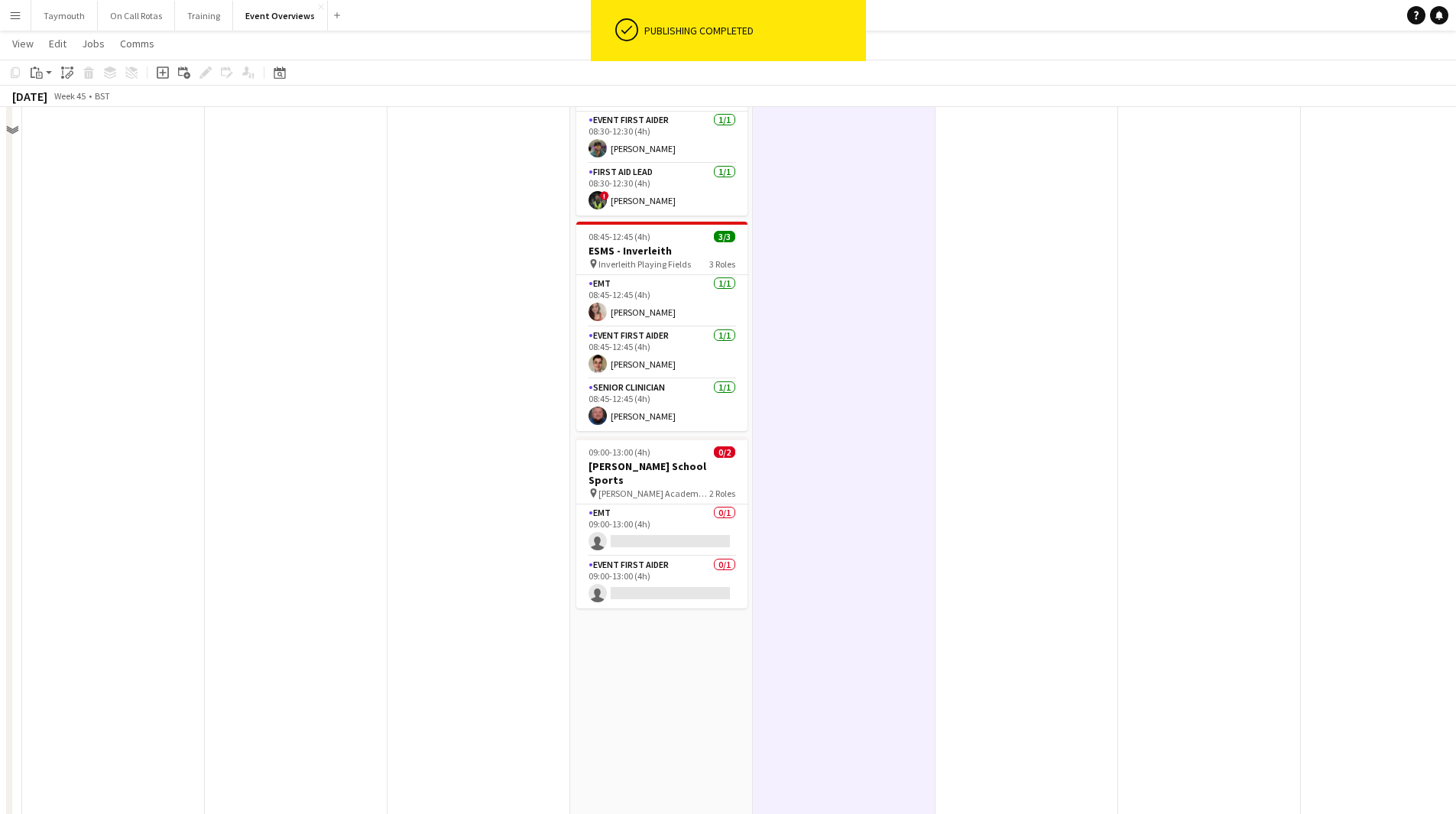
scroll to position [383, 0]
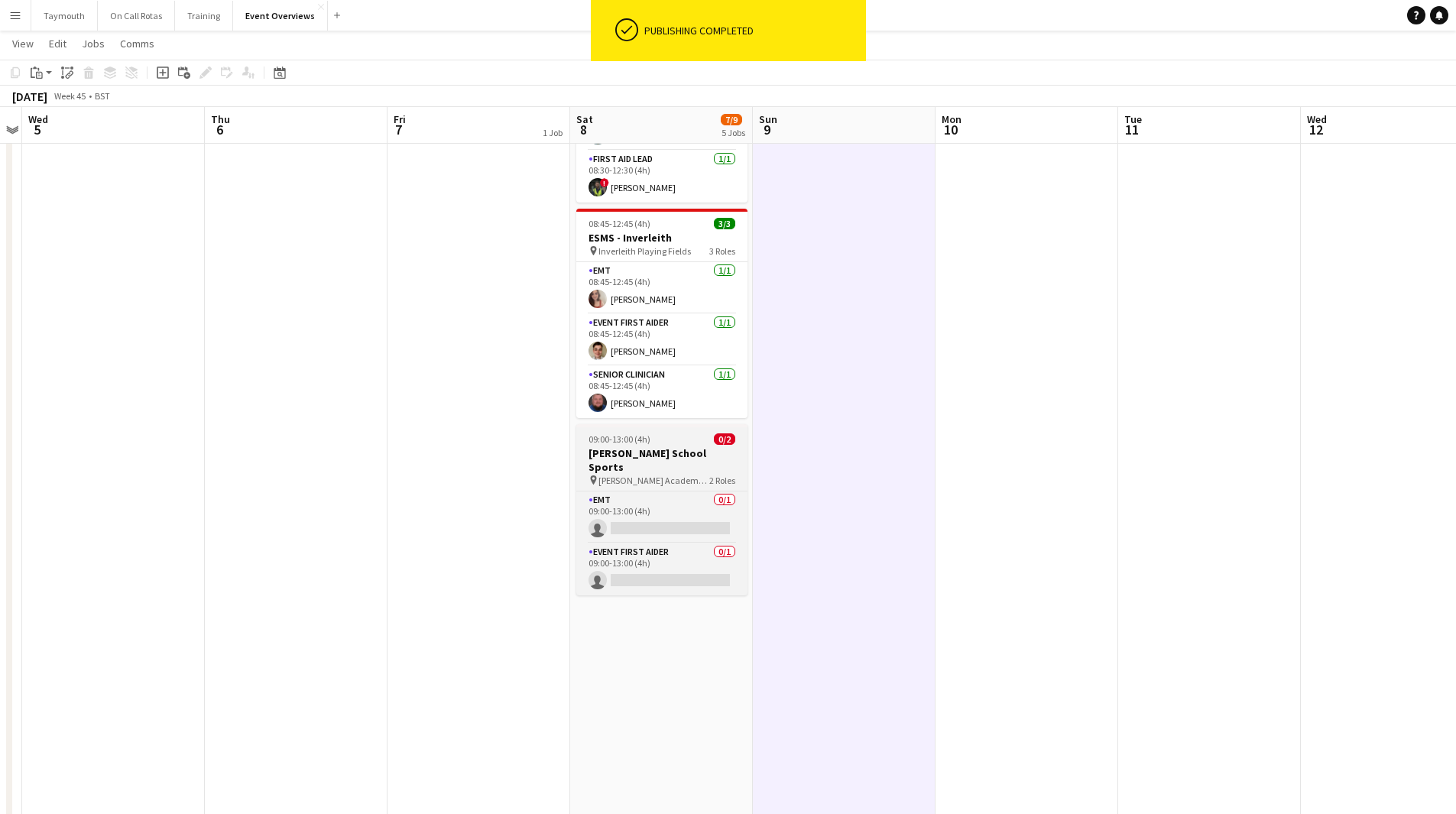
click at [656, 475] on span "[PERSON_NAME] Academy Playing Fields" at bounding box center [653, 480] width 110 height 12
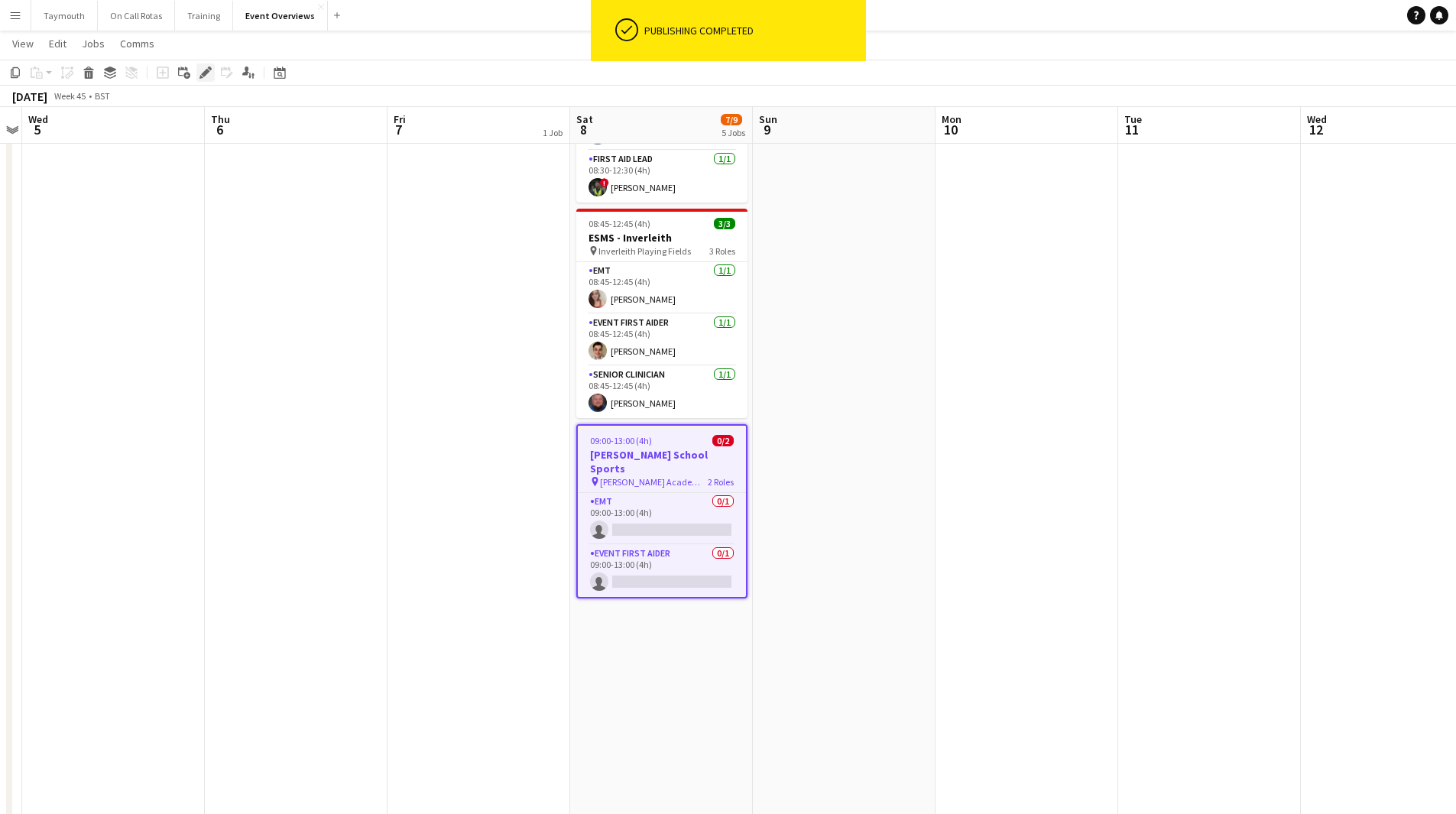
click at [208, 73] on icon "Edit" at bounding box center [205, 72] width 13 height 13
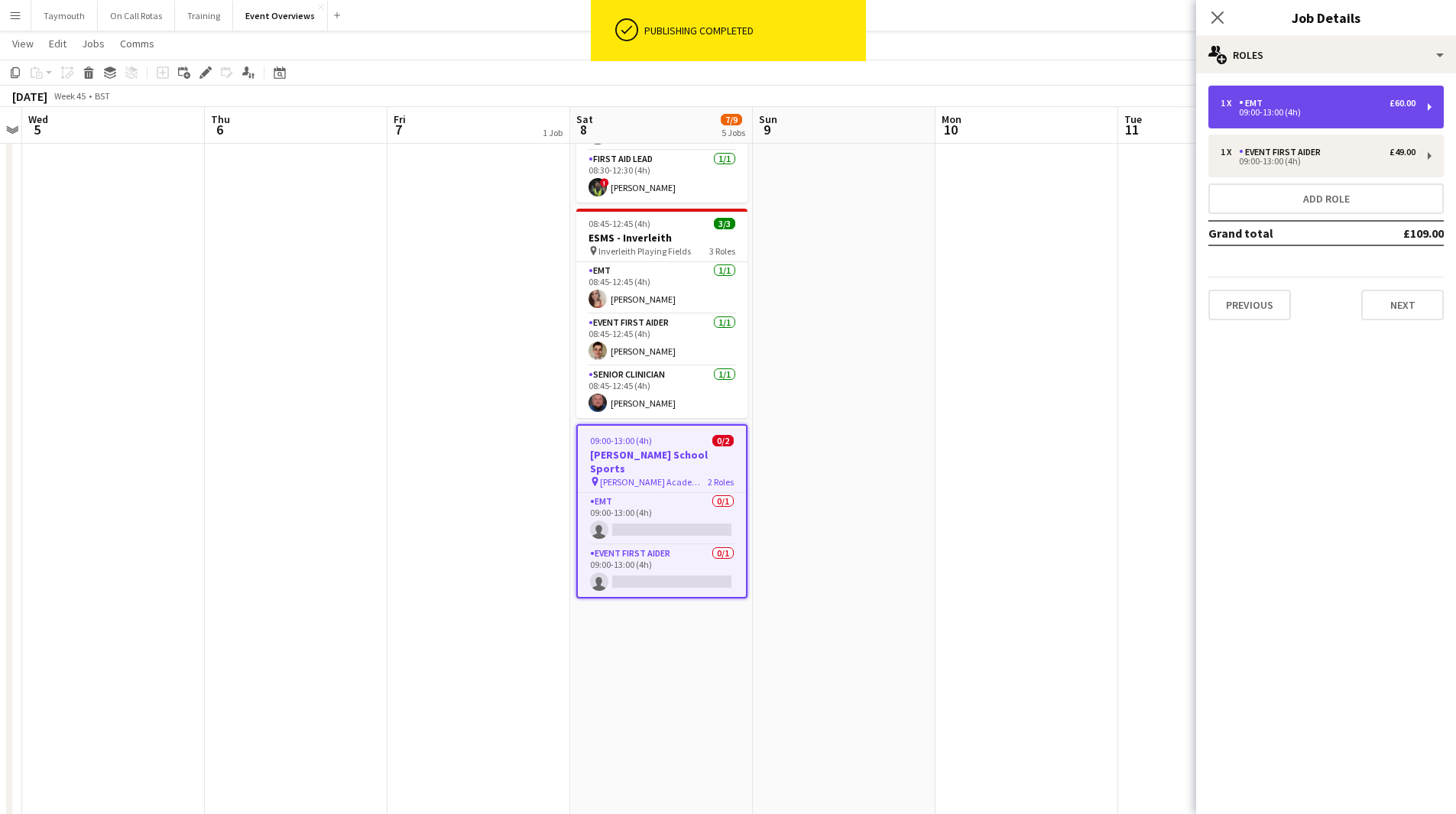
click at [1374, 107] on div "1 x EMT £60.00" at bounding box center [1317, 103] width 195 height 11
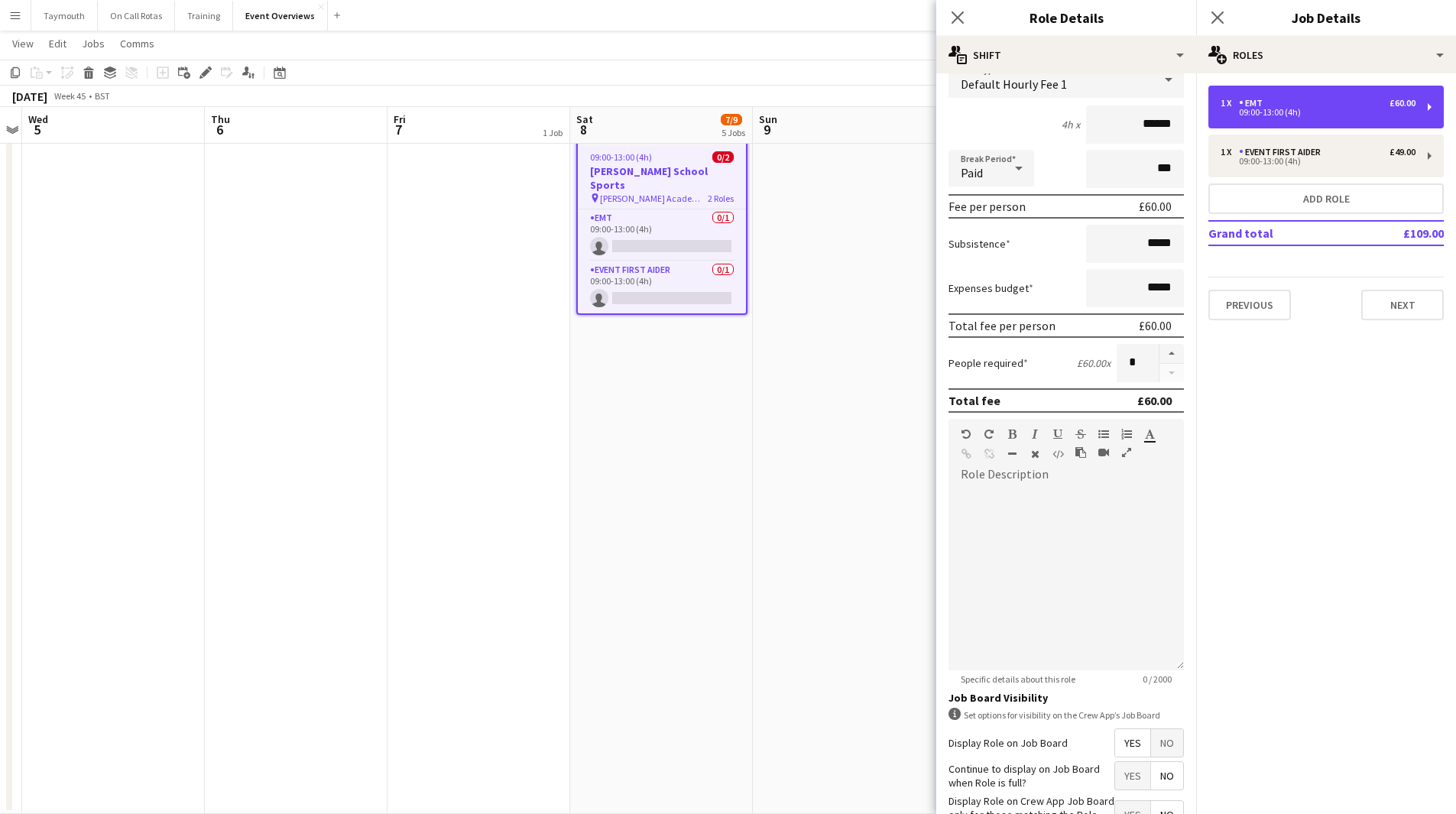
scroll to position [222, 0]
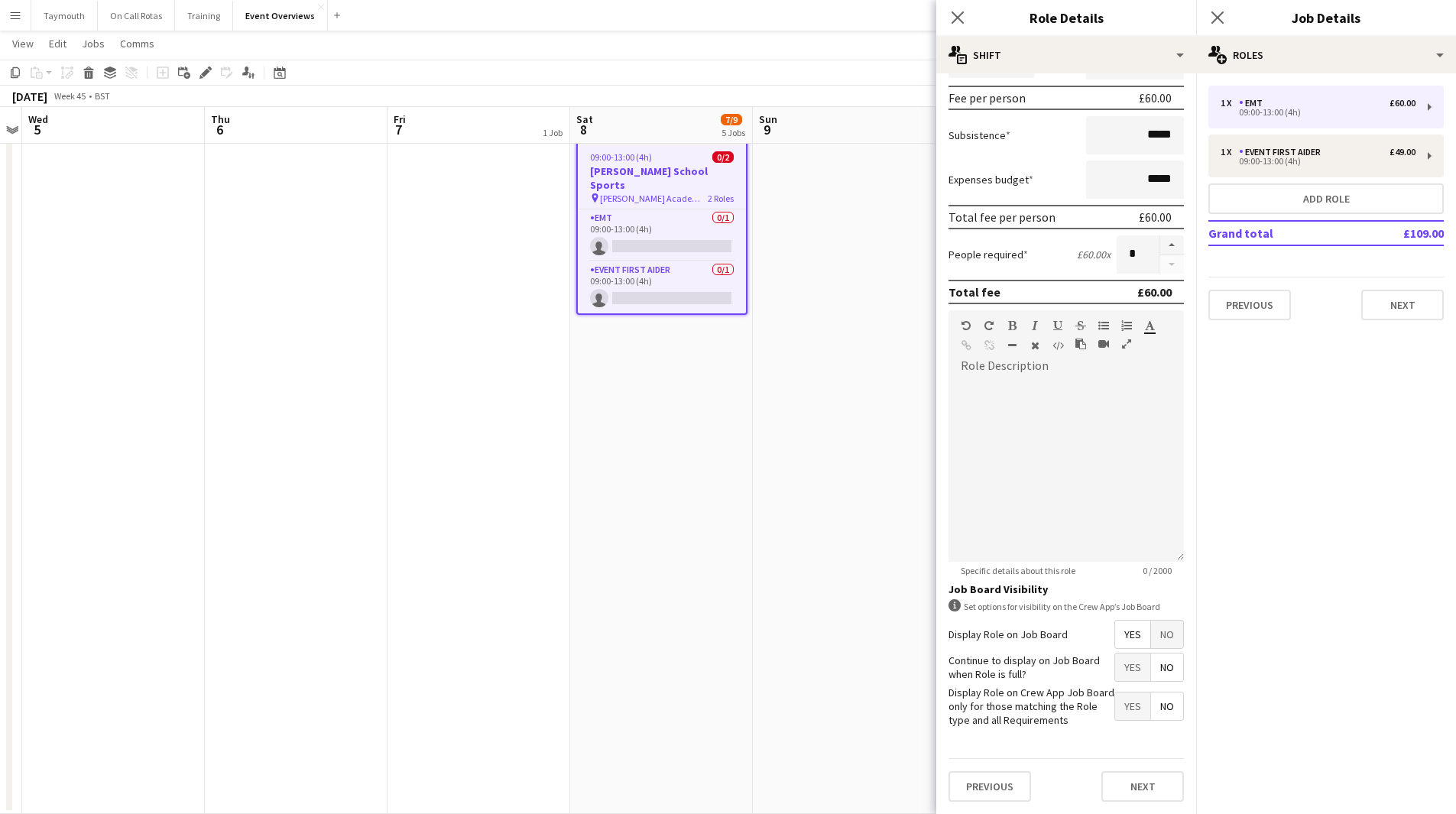
click at [1123, 640] on span "Yes" at bounding box center [1132, 634] width 35 height 27
click at [1264, 162] on div "09:00-13:00 (4h)" at bounding box center [1317, 161] width 195 height 8
type input "**********"
type input "******"
click at [1116, 633] on span "Yes" at bounding box center [1132, 634] width 35 height 27
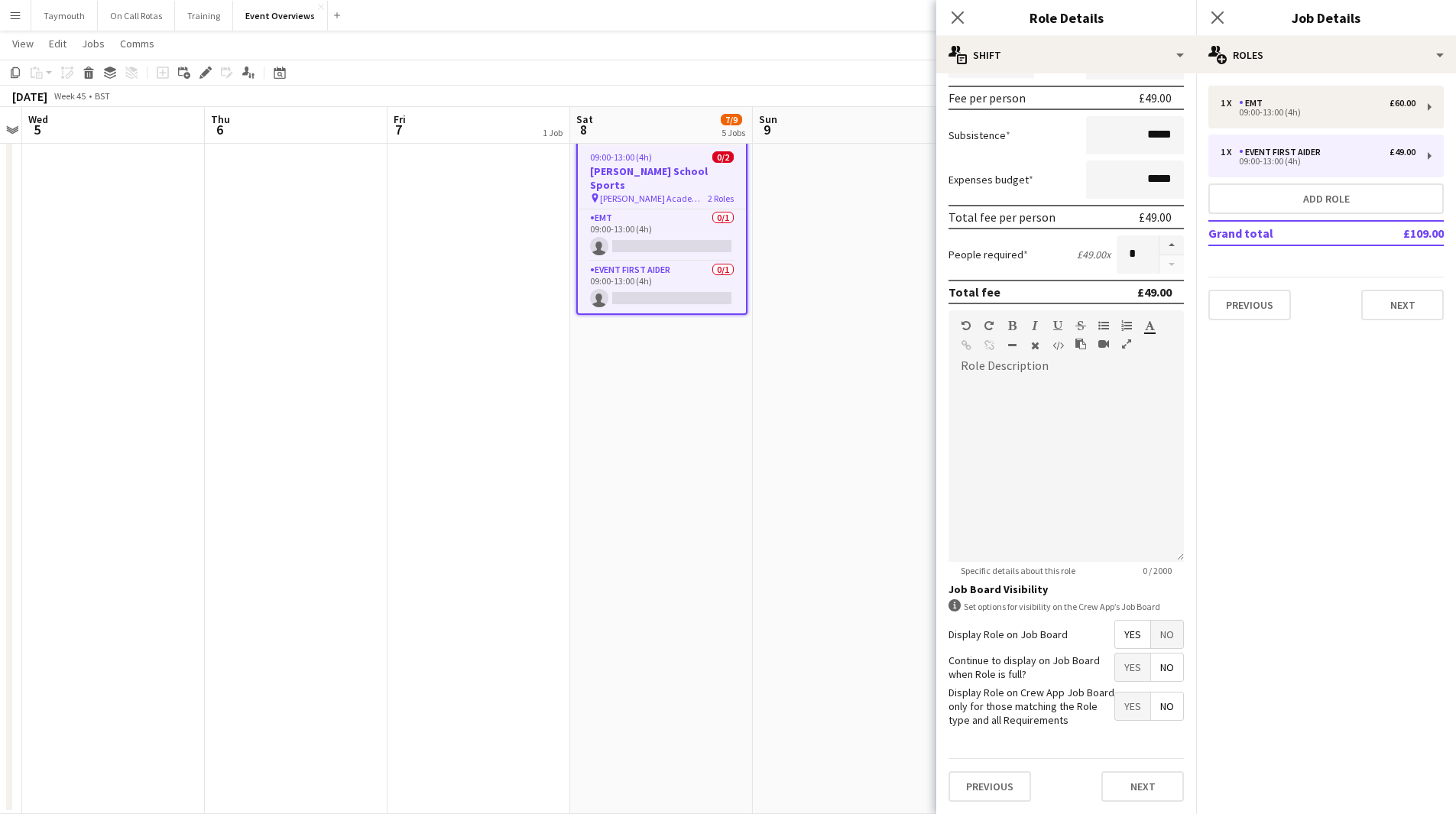
click at [729, 562] on app-date-cell "Scottish Rugby | Autumn Tests - Scotland v New Zealand pin Scottish Gas Murrayf…" at bounding box center [661, 159] width 183 height 1309
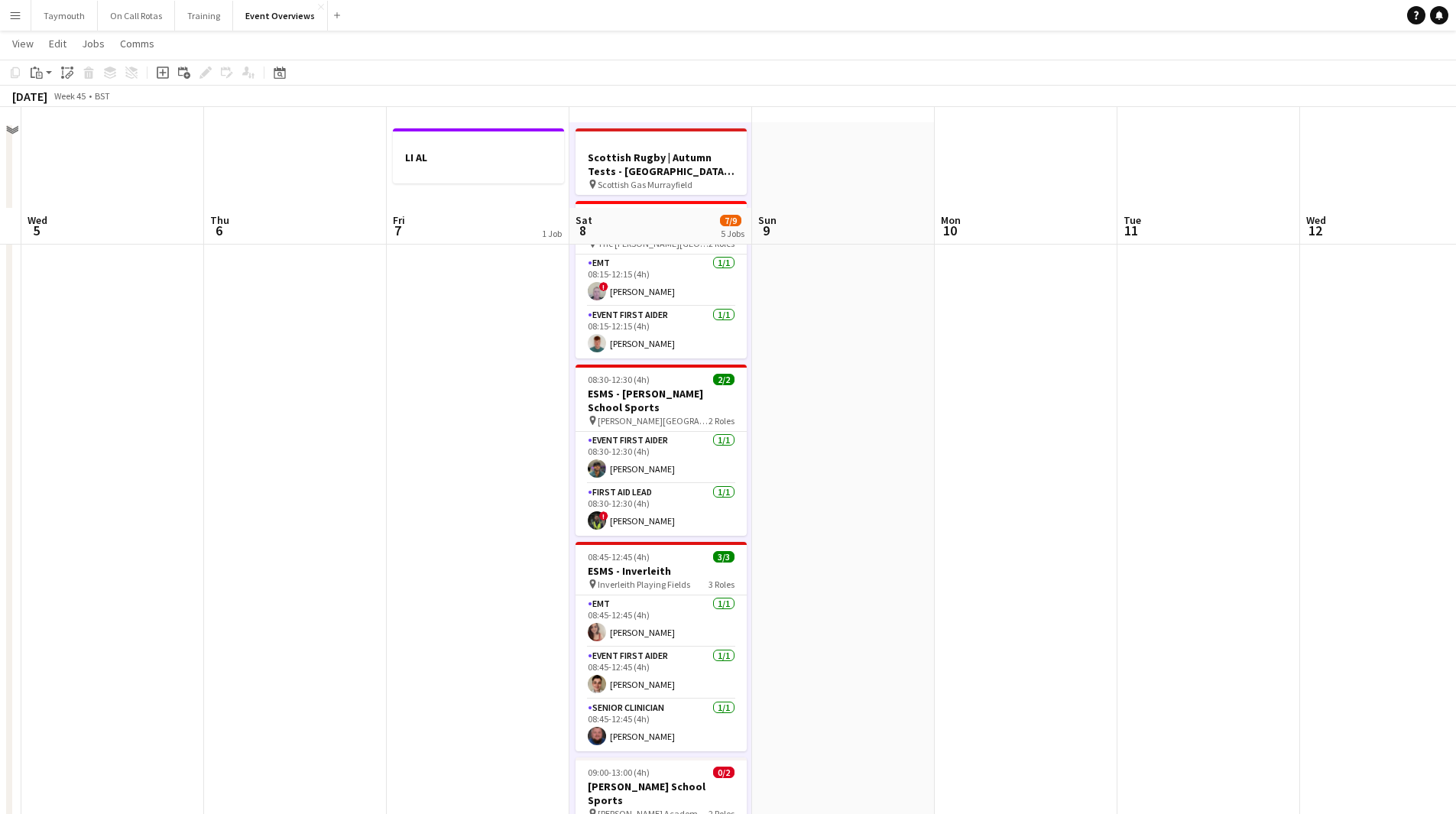
scroll to position [0, 0]
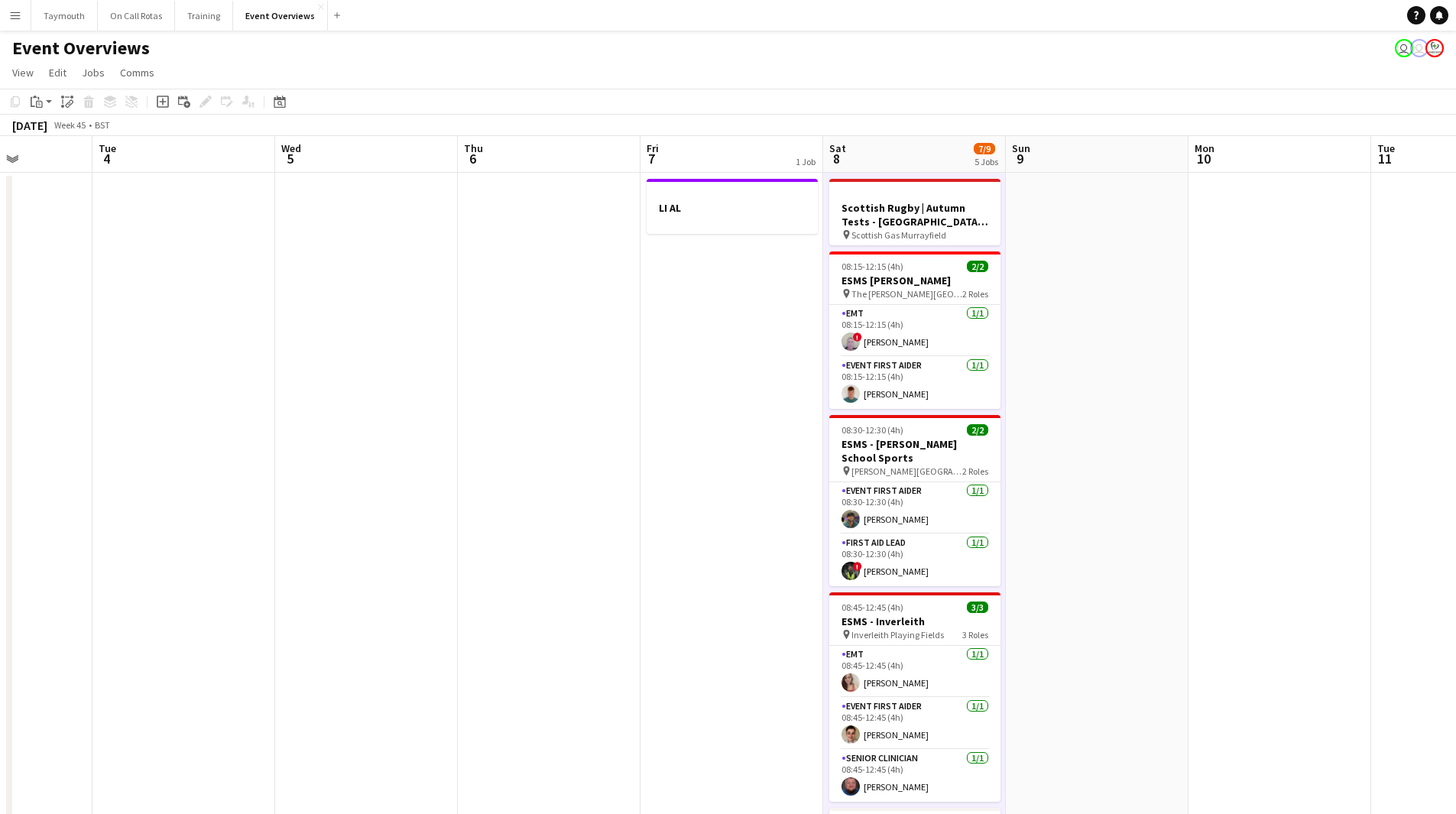
drag, startPoint x: 161, startPoint y: 563, endPoint x: 1440, endPoint y: 626, distance: 1280.6
click at [1440, 626] on app-calendar-viewport "Sun 2 Mon 3 Tue 4 Wed 5 Thu 6 Fri 7 1 Job Sat 8 7/9 5 Jobs Sun 9 Mon 10 Tue 11 …" at bounding box center [728, 808] width 1456 height 1345
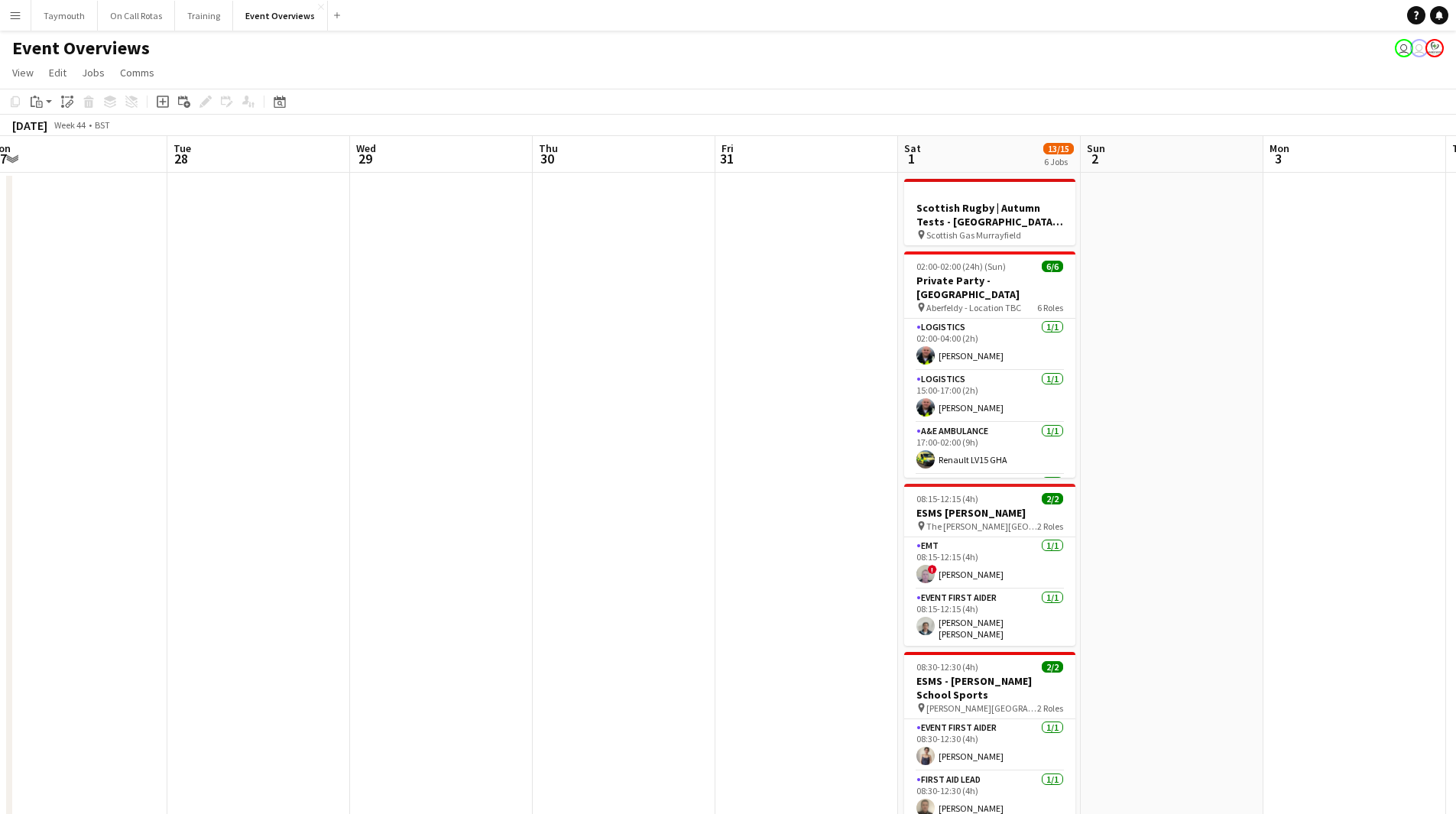
drag, startPoint x: 363, startPoint y: 571, endPoint x: 882, endPoint y: 568, distance: 519.0
click at [1114, 558] on app-calendar-viewport "Sat 25 Sun 26 Mon 27 Tue 28 Wed 29 Thu 30 Fri 31 Sat 1 13/15 6 Jobs Sun 2 Mon 3…" at bounding box center [728, 808] width 1456 height 1345
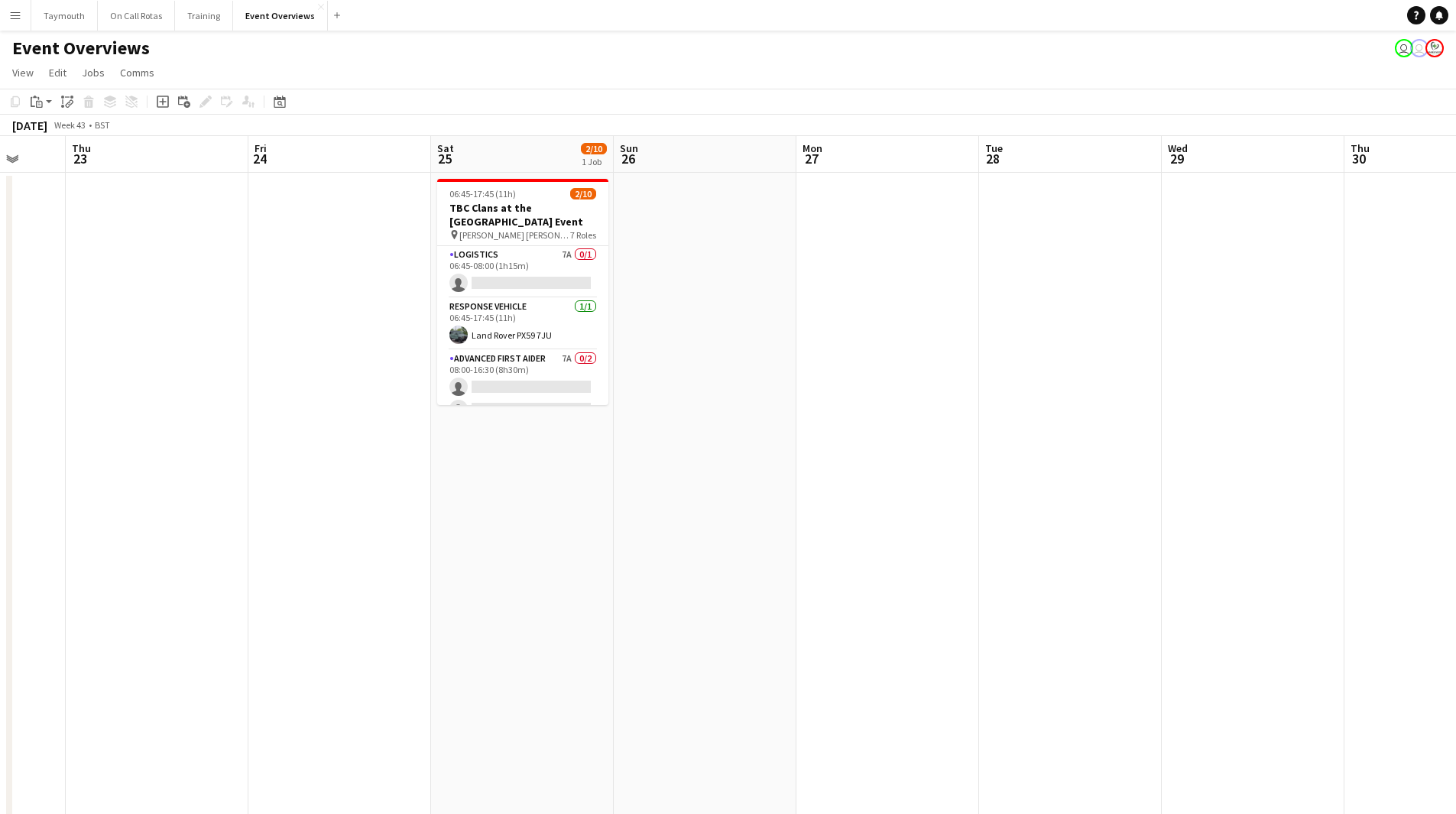
drag, startPoint x: 662, startPoint y: 565, endPoint x: 844, endPoint y: 564, distance: 182.0
click at [844, 564] on app-calendar-viewport "Tue 21 Wed 22 Thu 23 Fri 24 Sat 25 2/10 1 Job Sun 26 Mon 27 Tue 28 Wed 29 Thu 3…" at bounding box center [728, 808] width 1456 height 1345
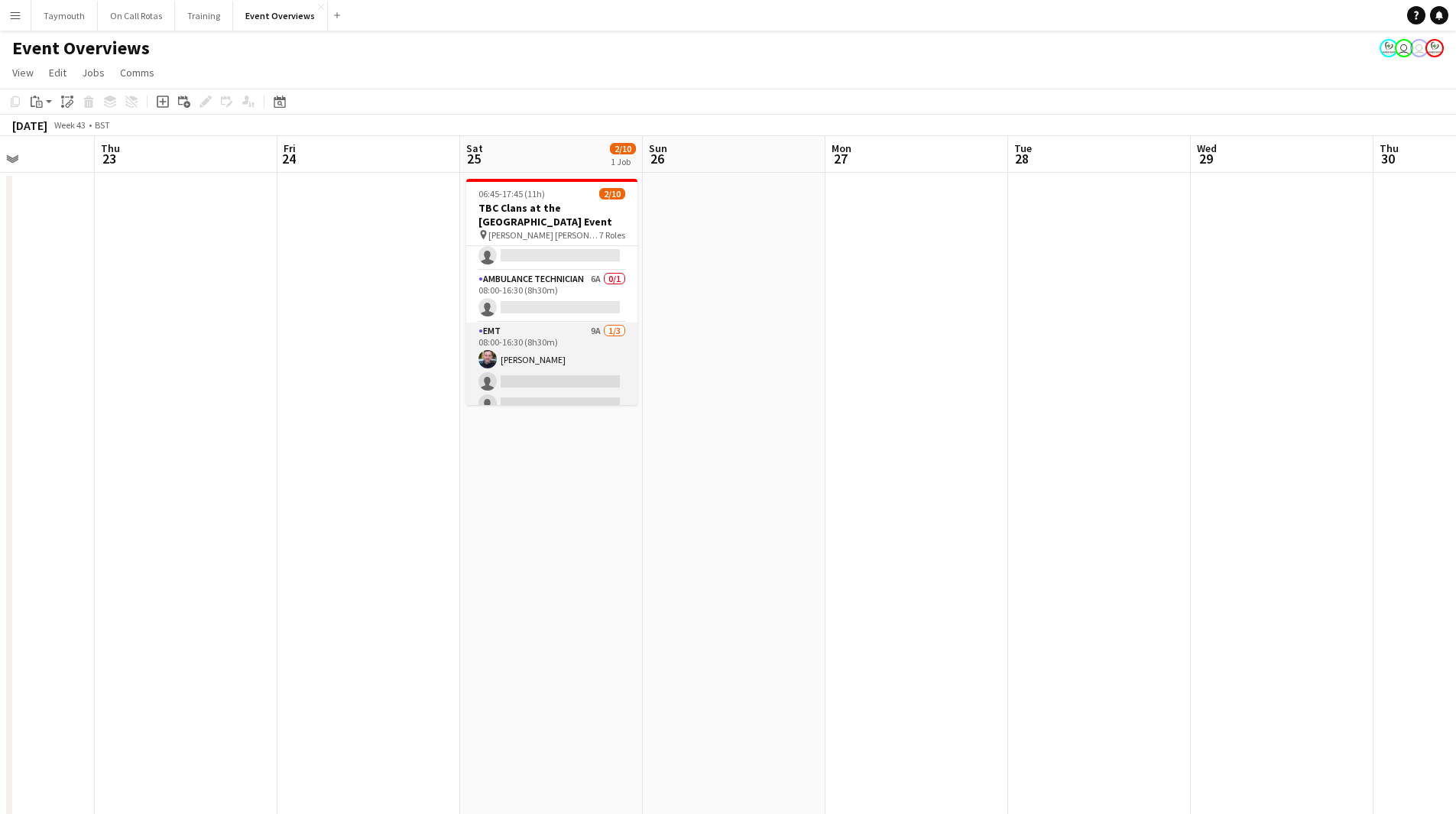
scroll to position [229, 0]
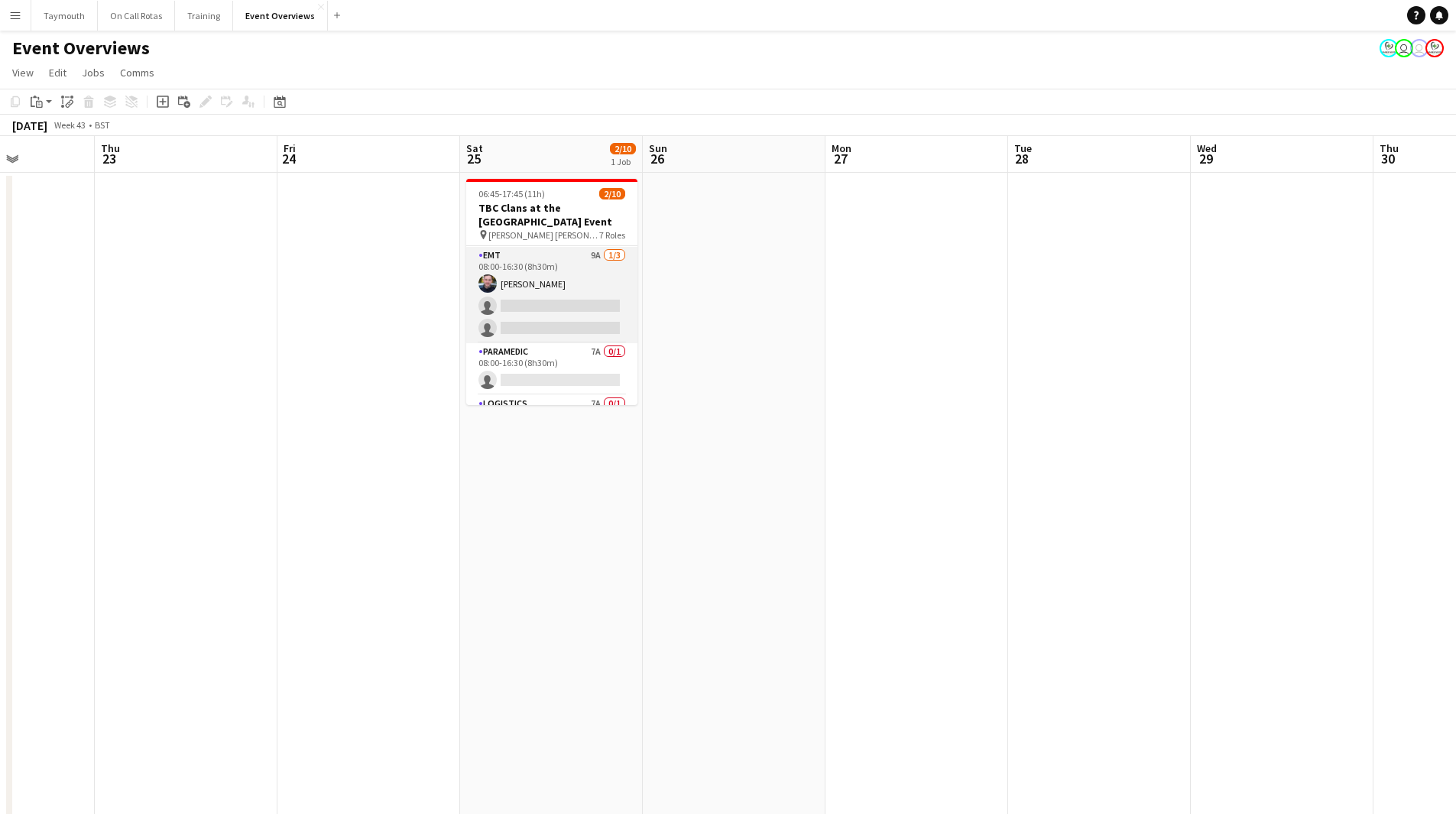
click at [547, 294] on app-card-role "EMT 9A 1/3 08:00-16:30 (8h30m) Ewan Whytock single-neutral-actions single-neutr…" at bounding box center [552, 294] width 171 height 96
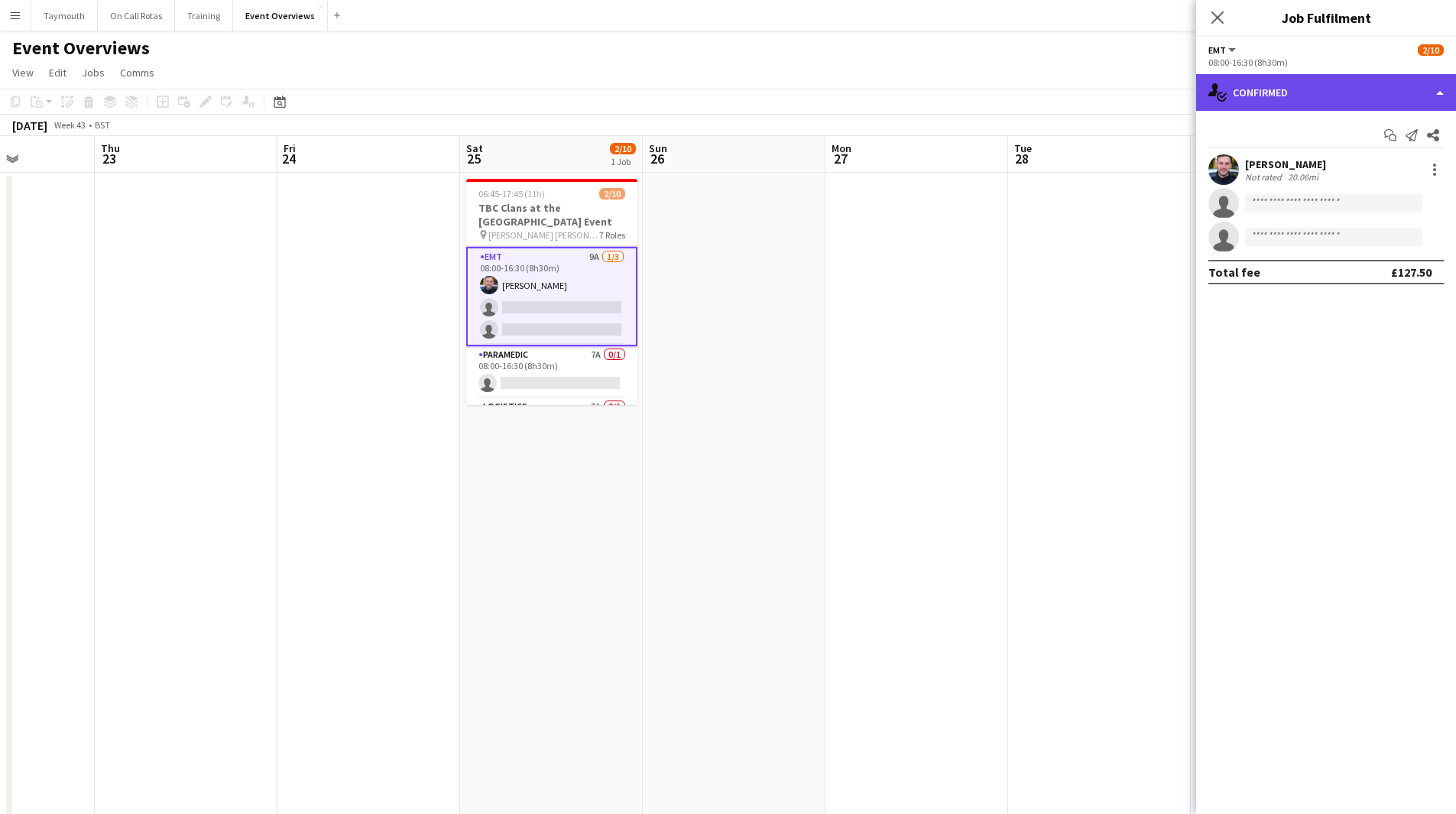
click at [1315, 93] on div "single-neutral-actions-check-2 Confirmed" at bounding box center [1326, 93] width 260 height 37
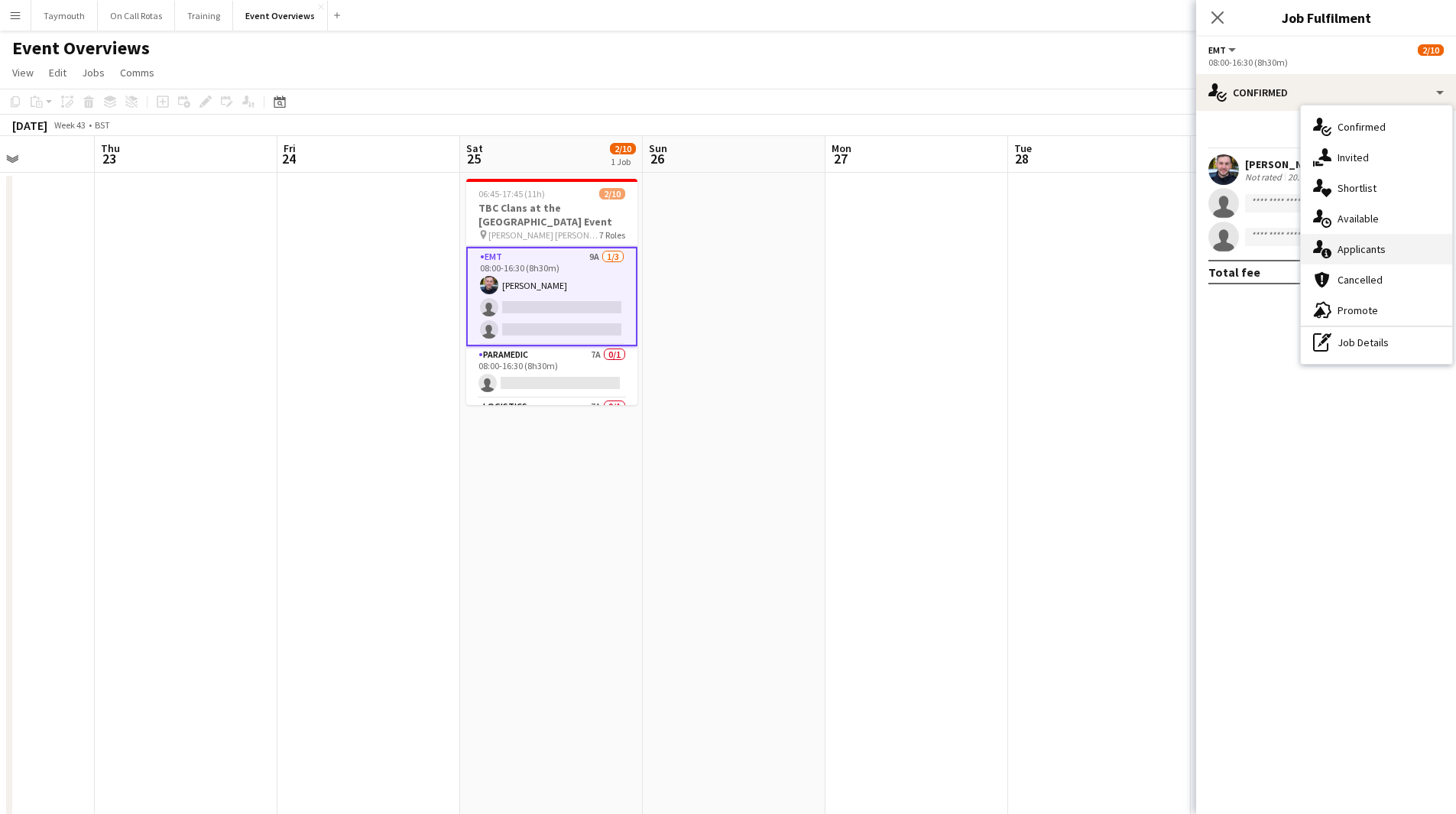
click at [1392, 238] on div "single-neutral-actions-information Applicants" at bounding box center [1376, 249] width 152 height 30
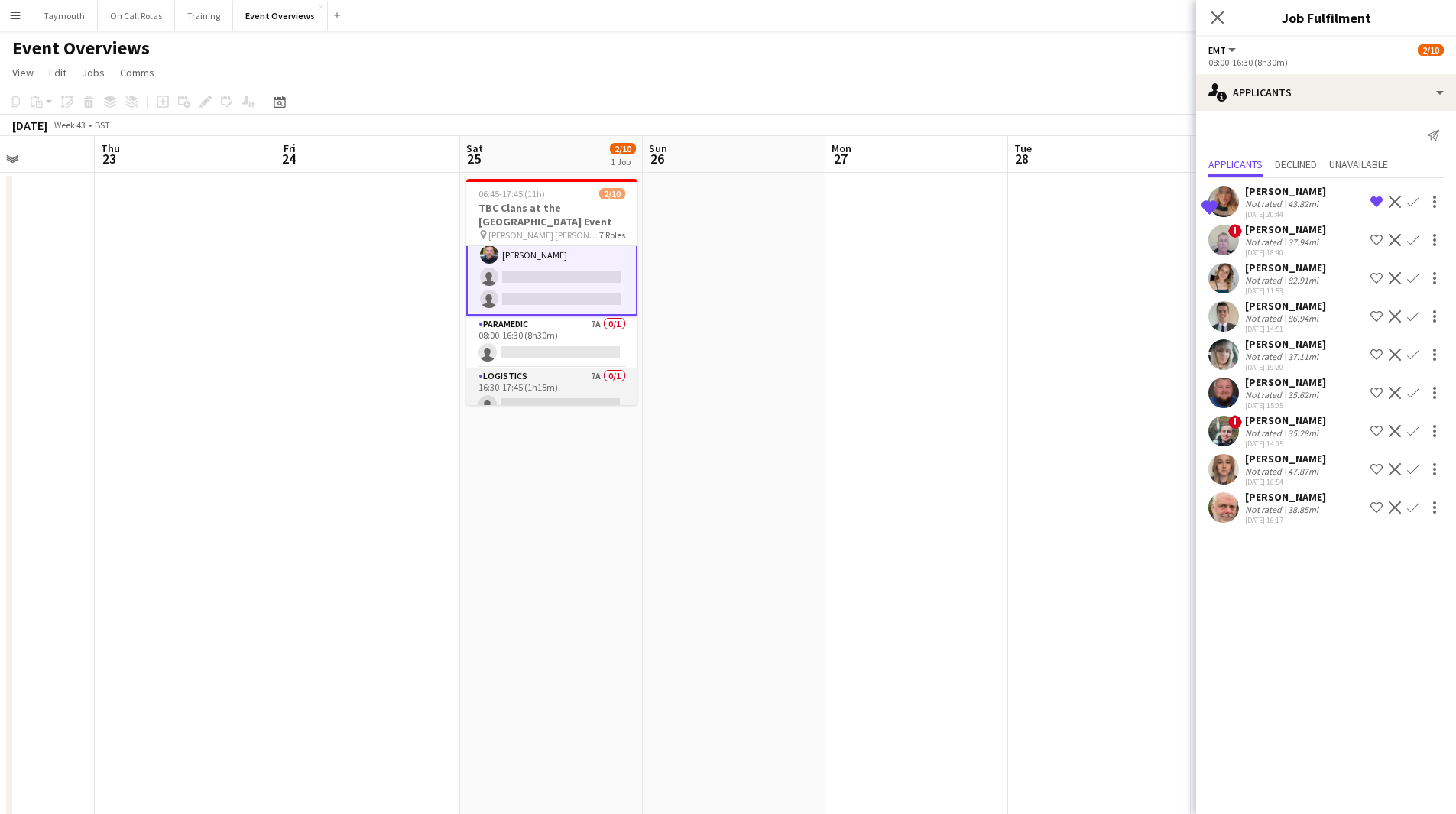
scroll to position [275, 0]
click at [556, 321] on app-card-role "Paramedic 7A 0/1 08:00-16:30 (8h30m) single-neutral-actions" at bounding box center [552, 327] width 171 height 52
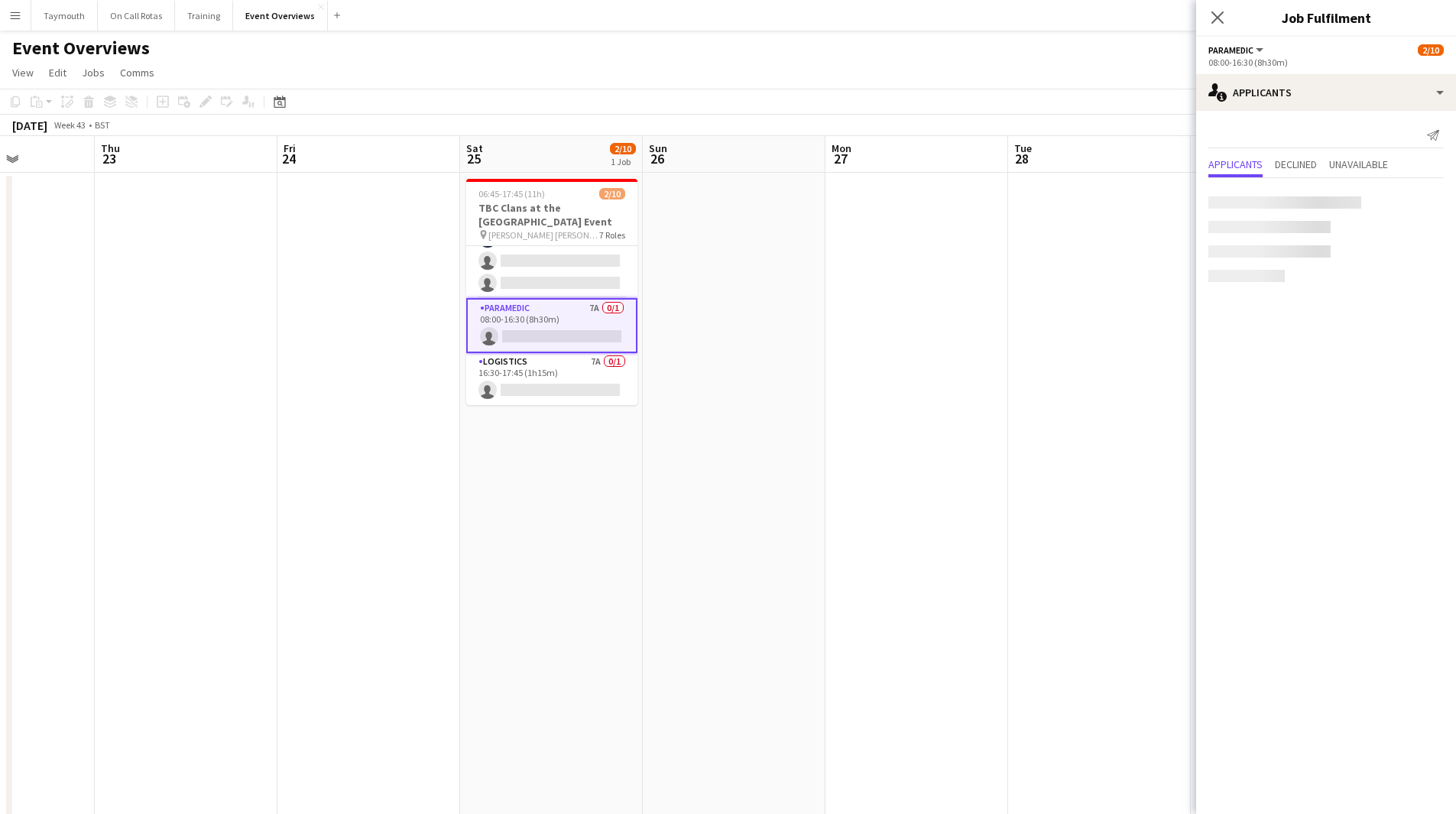
scroll to position [273, 0]
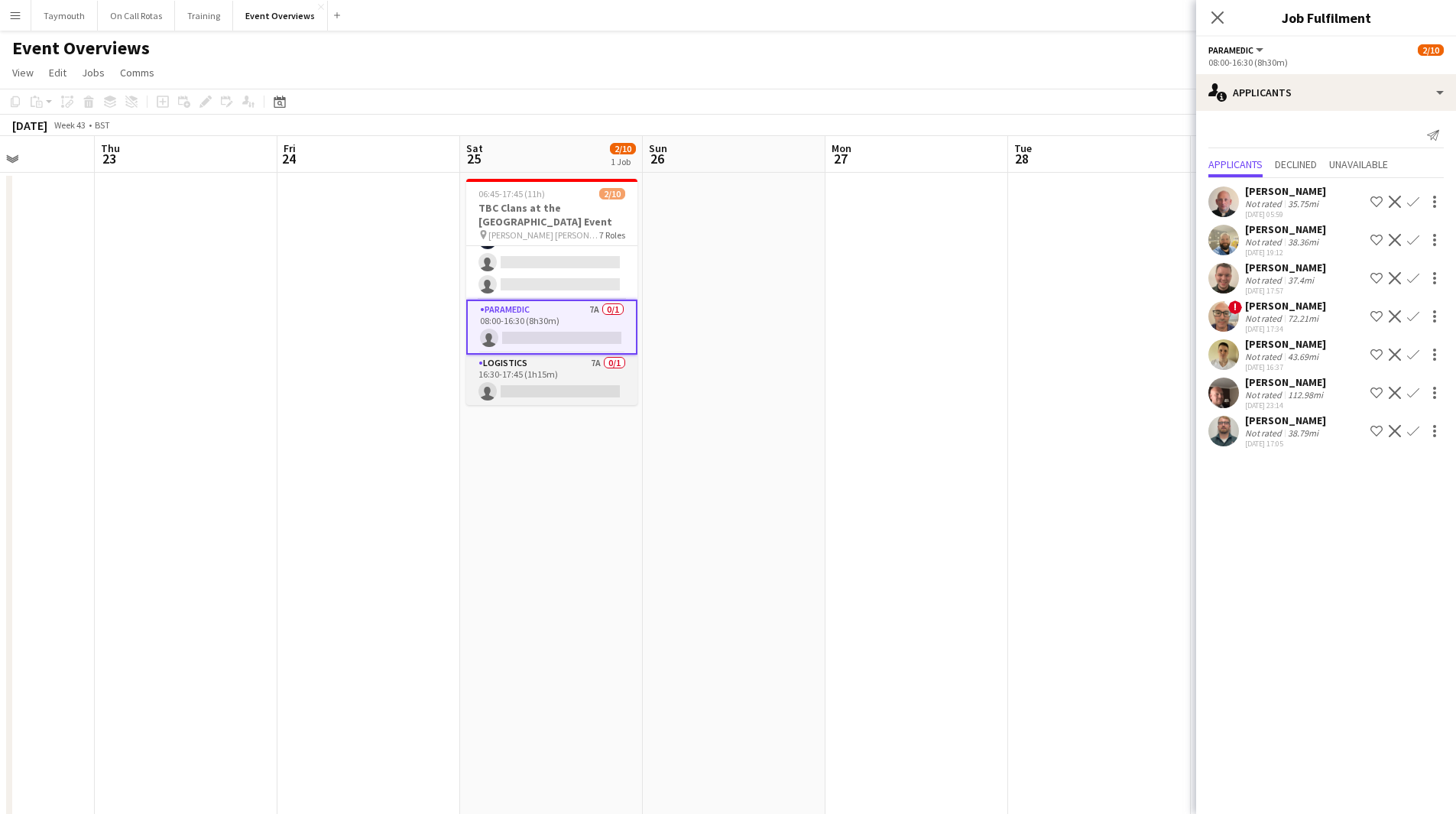
click at [565, 365] on app-card-role "Logistics 7A 0/1 16:30-17:45 (1h15m) single-neutral-actions" at bounding box center [552, 381] width 171 height 52
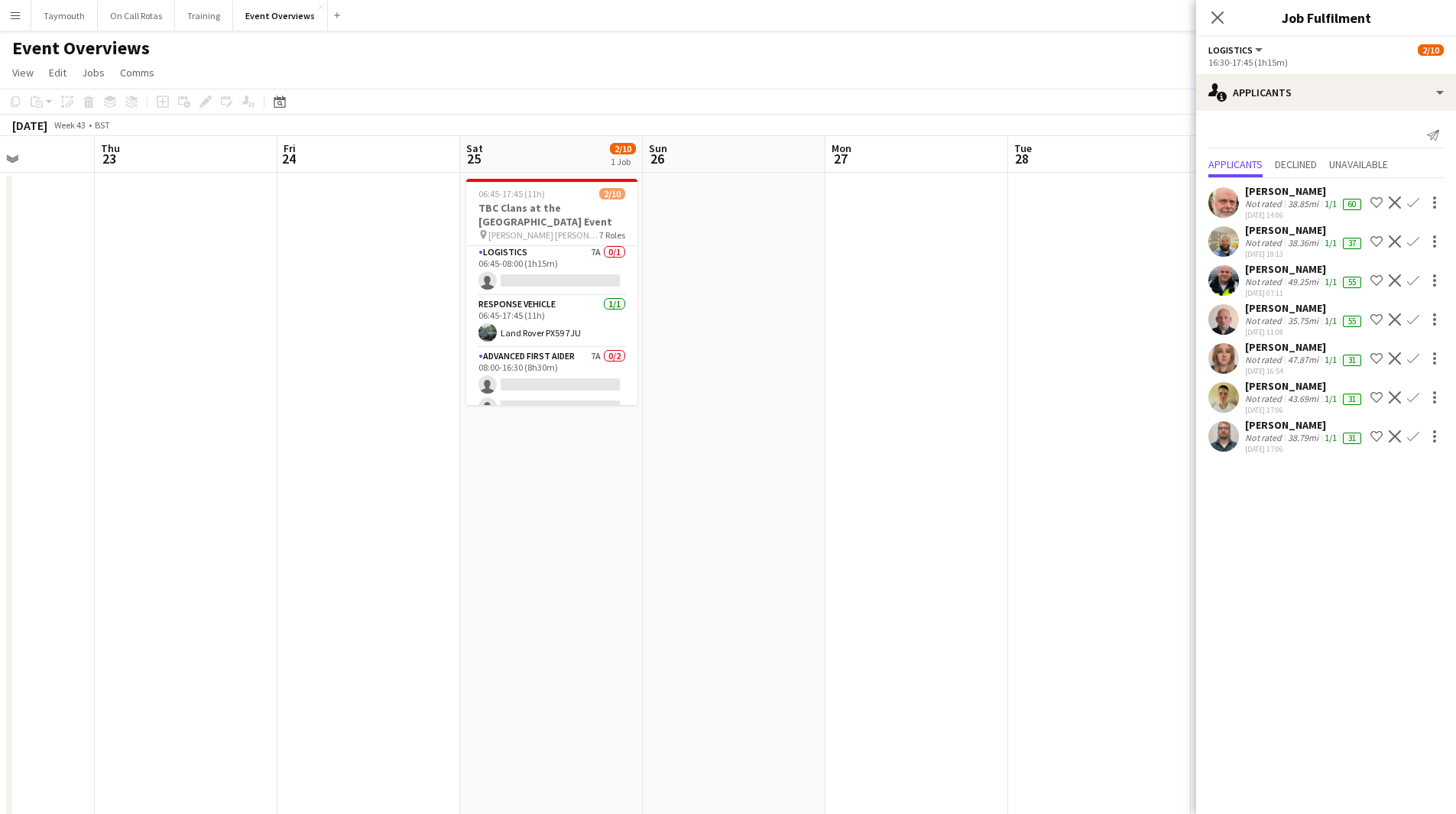
scroll to position [0, 0]
click at [576, 370] on app-card-role "Advanced First Aider 7A 0/2 08:00-16:30 (8h30m) single-neutral-actions single-n…" at bounding box center [552, 387] width 171 height 74
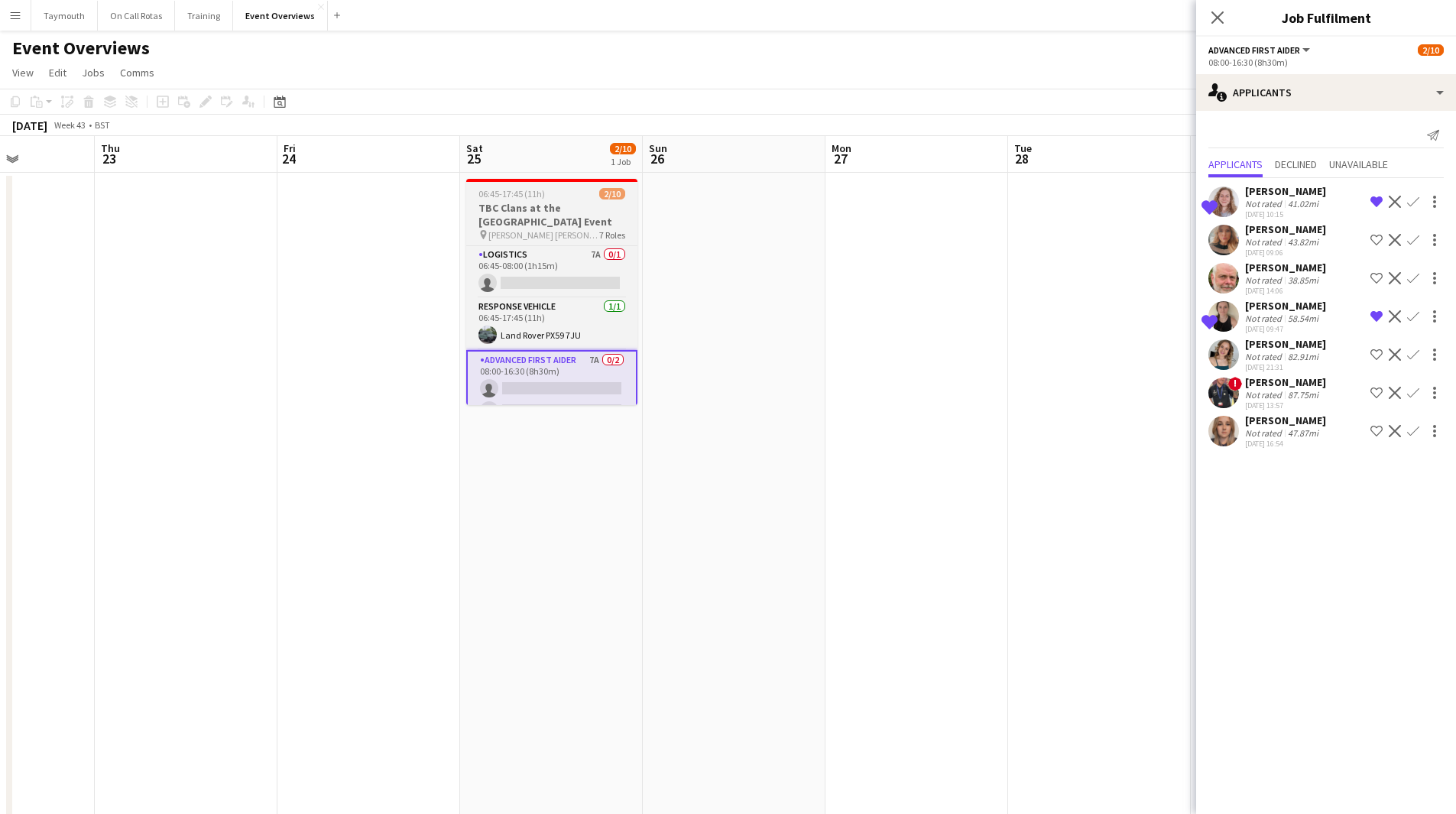
click at [571, 222] on h3 "TBC Clans at the [GEOGRAPHIC_DATA] Event" at bounding box center [552, 215] width 171 height 27
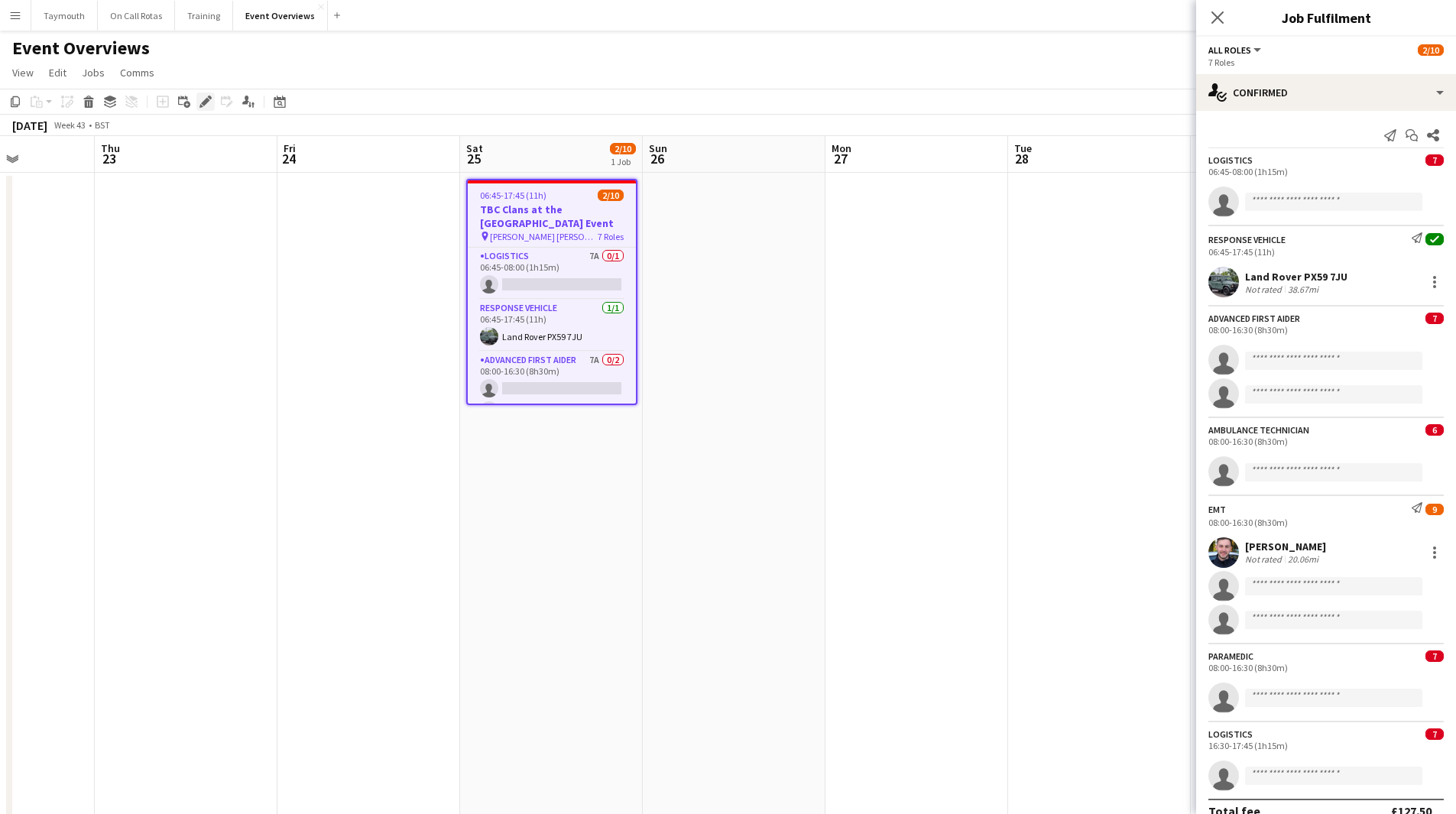
click at [200, 105] on icon at bounding box center [201, 106] width 4 height 4
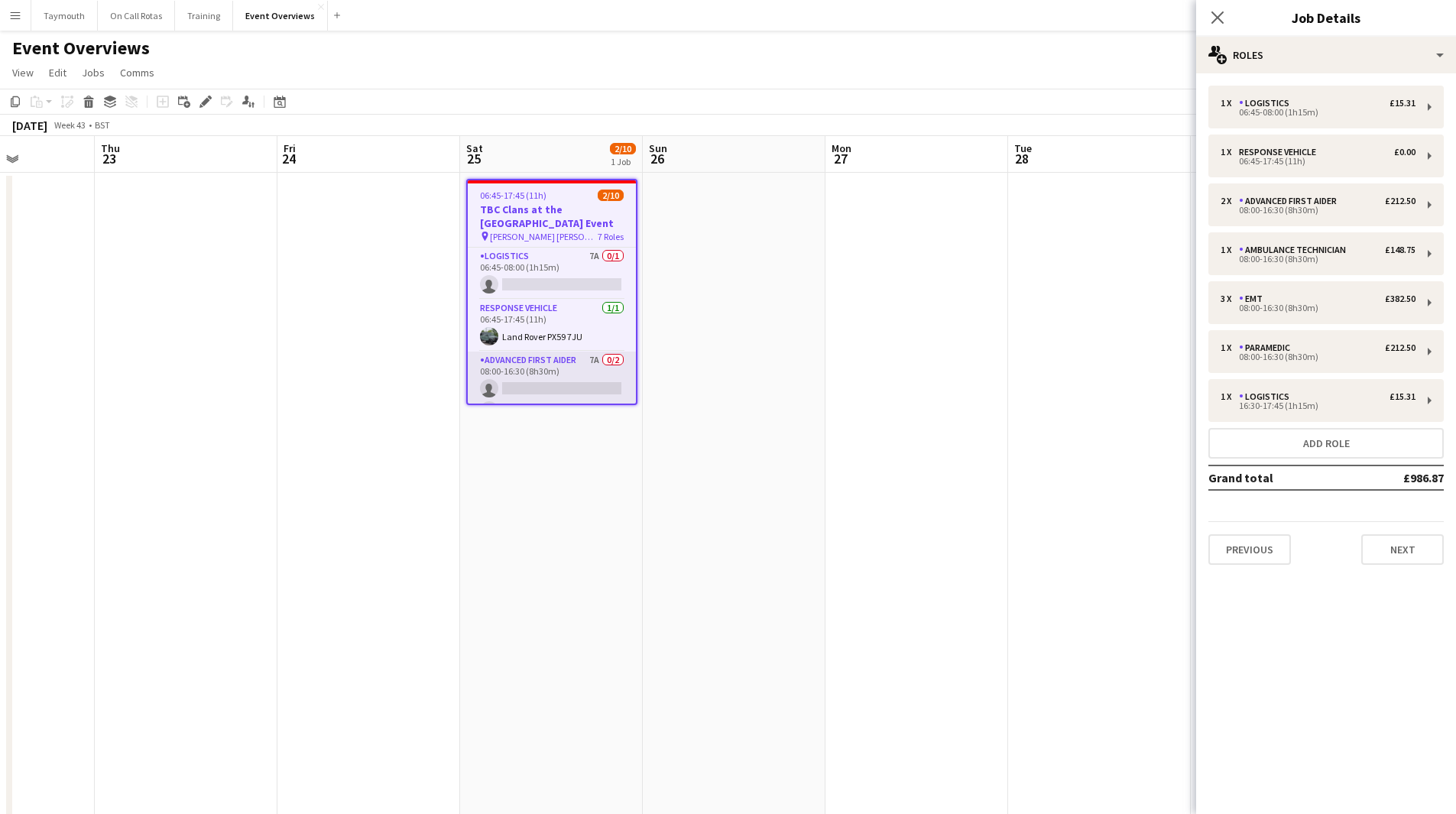
click at [552, 373] on app-card-role "Advanced First Aider 7A 0/2 08:00-16:30 (8h30m) single-neutral-actions single-n…" at bounding box center [552, 388] width 168 height 74
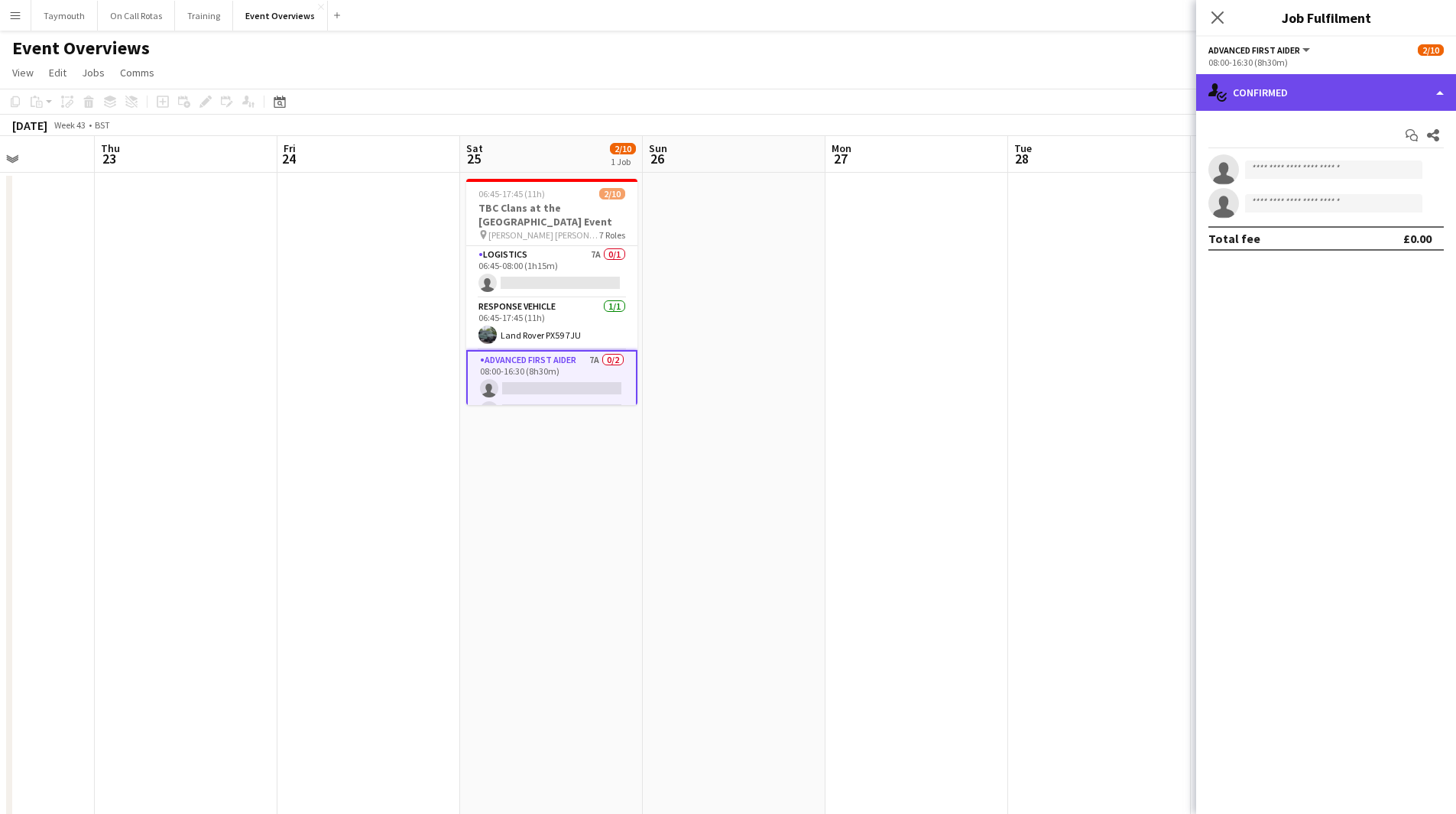
click at [1299, 99] on div "single-neutral-actions-check-2 Confirmed" at bounding box center [1326, 93] width 260 height 37
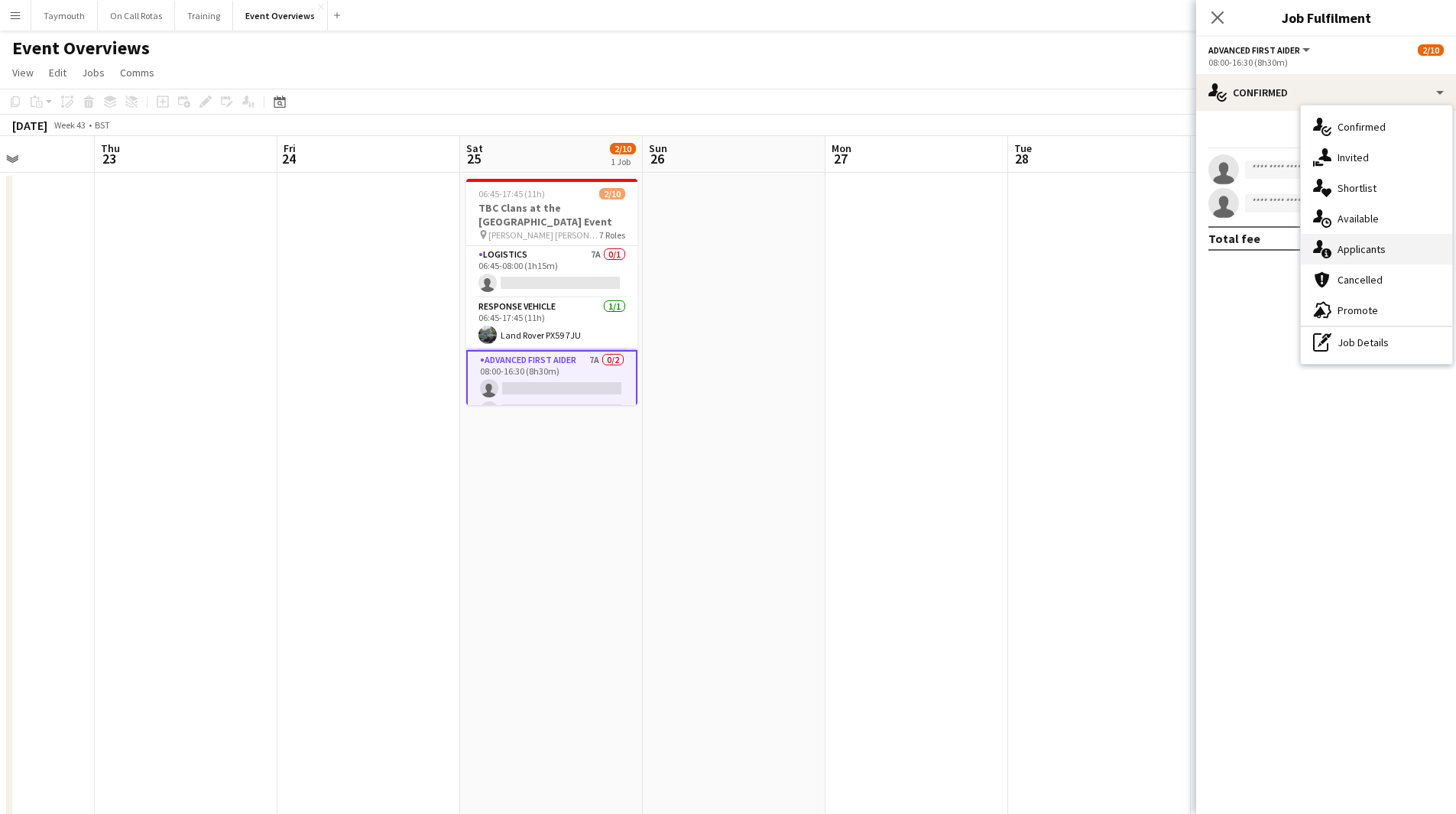
click at [1389, 249] on div "single-neutral-actions-information Applicants" at bounding box center [1376, 249] width 152 height 30
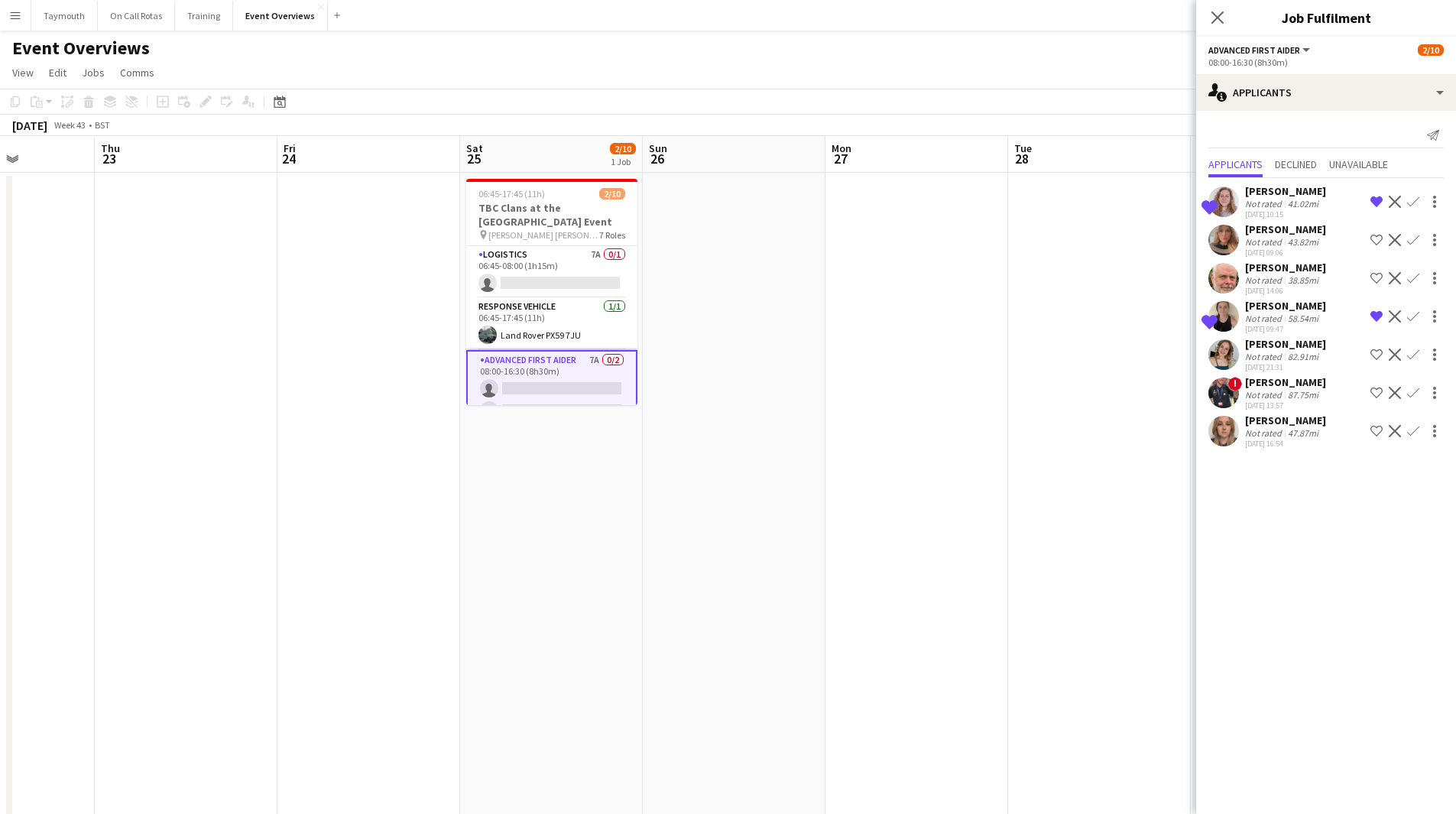
click at [1285, 202] on div "41.02mi" at bounding box center [1303, 204] width 37 height 12
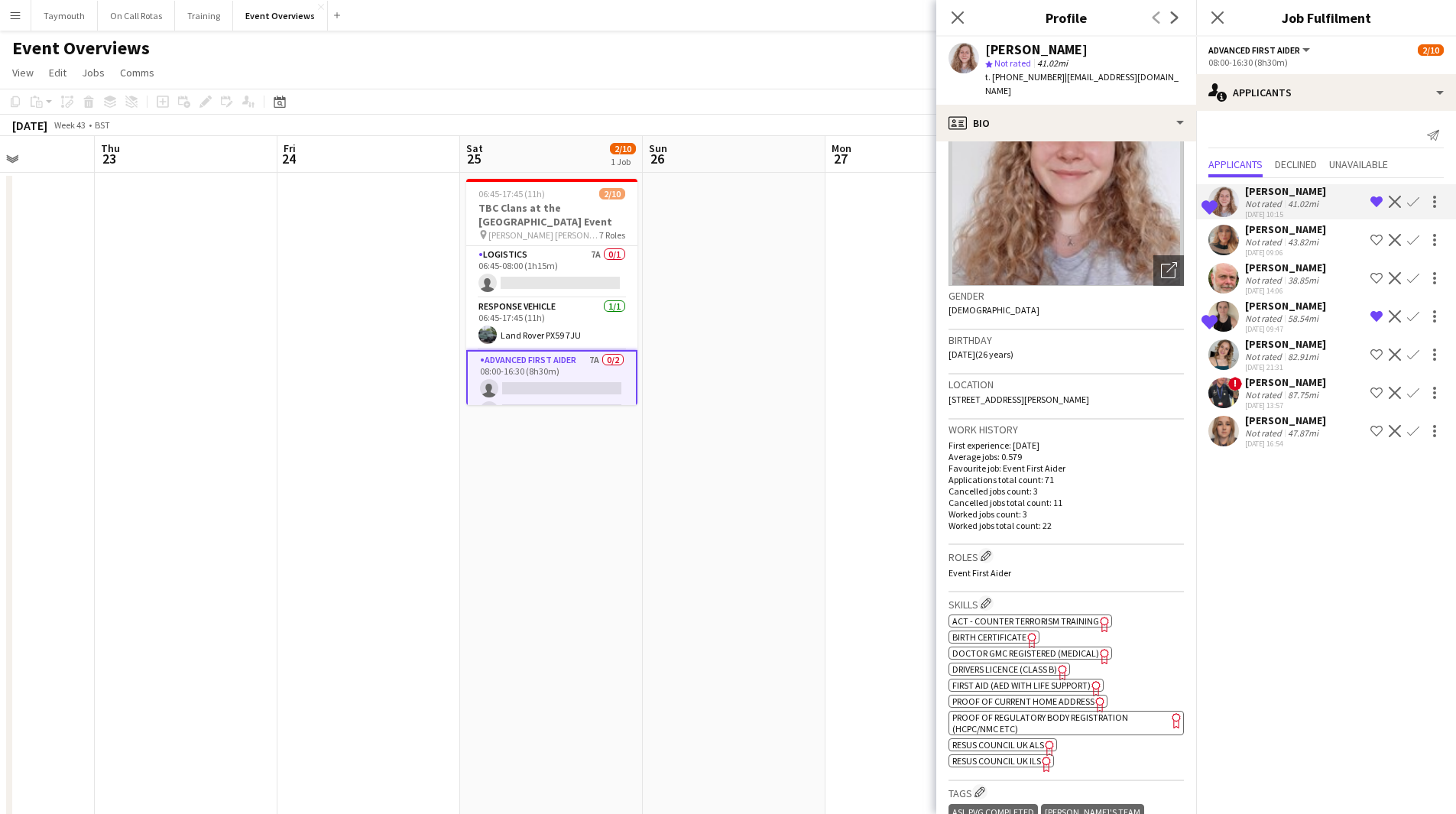
scroll to position [153, 0]
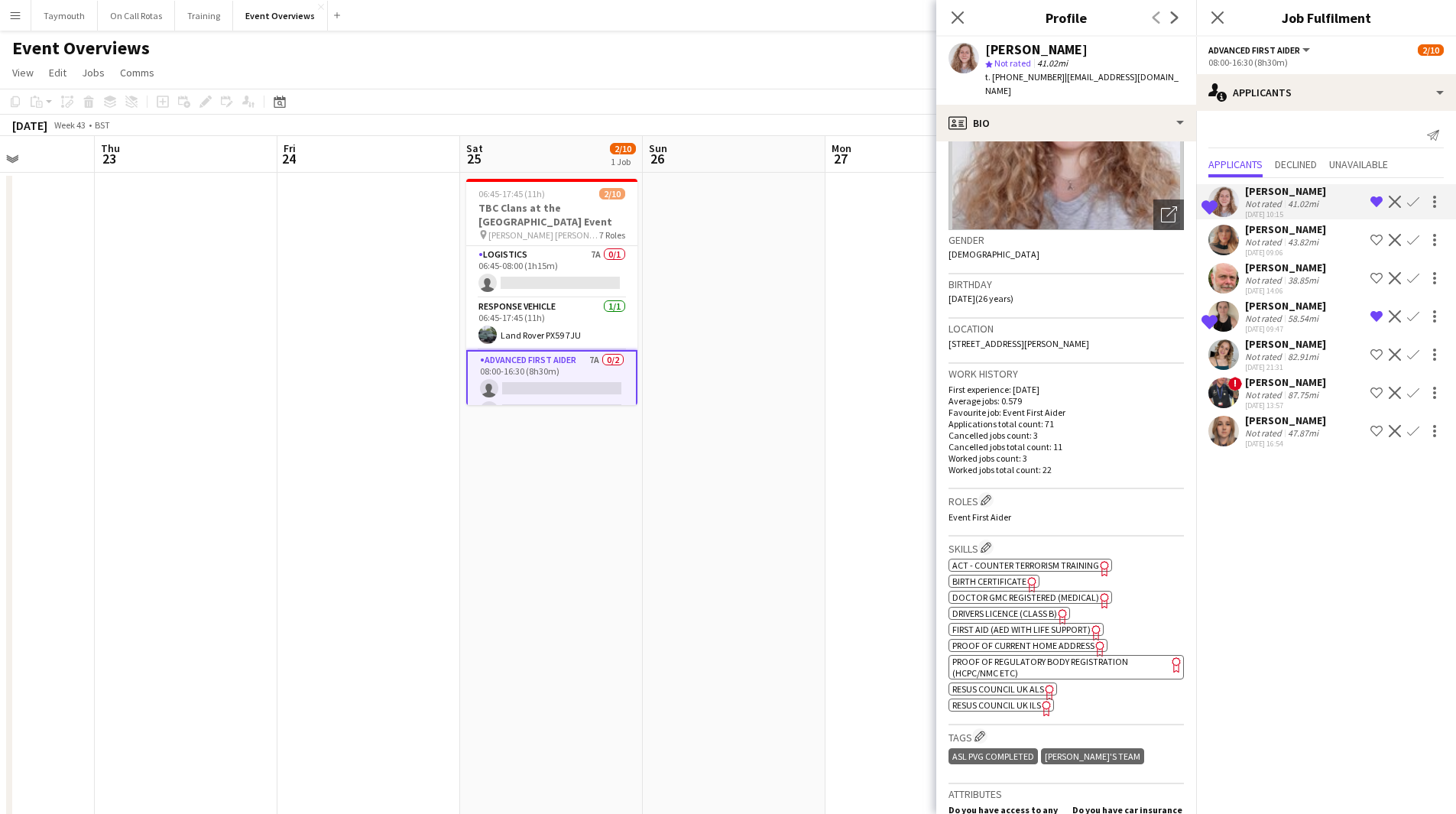
click at [1375, 198] on app-icon "Remove crew from shortlist" at bounding box center [1376, 202] width 13 height 13
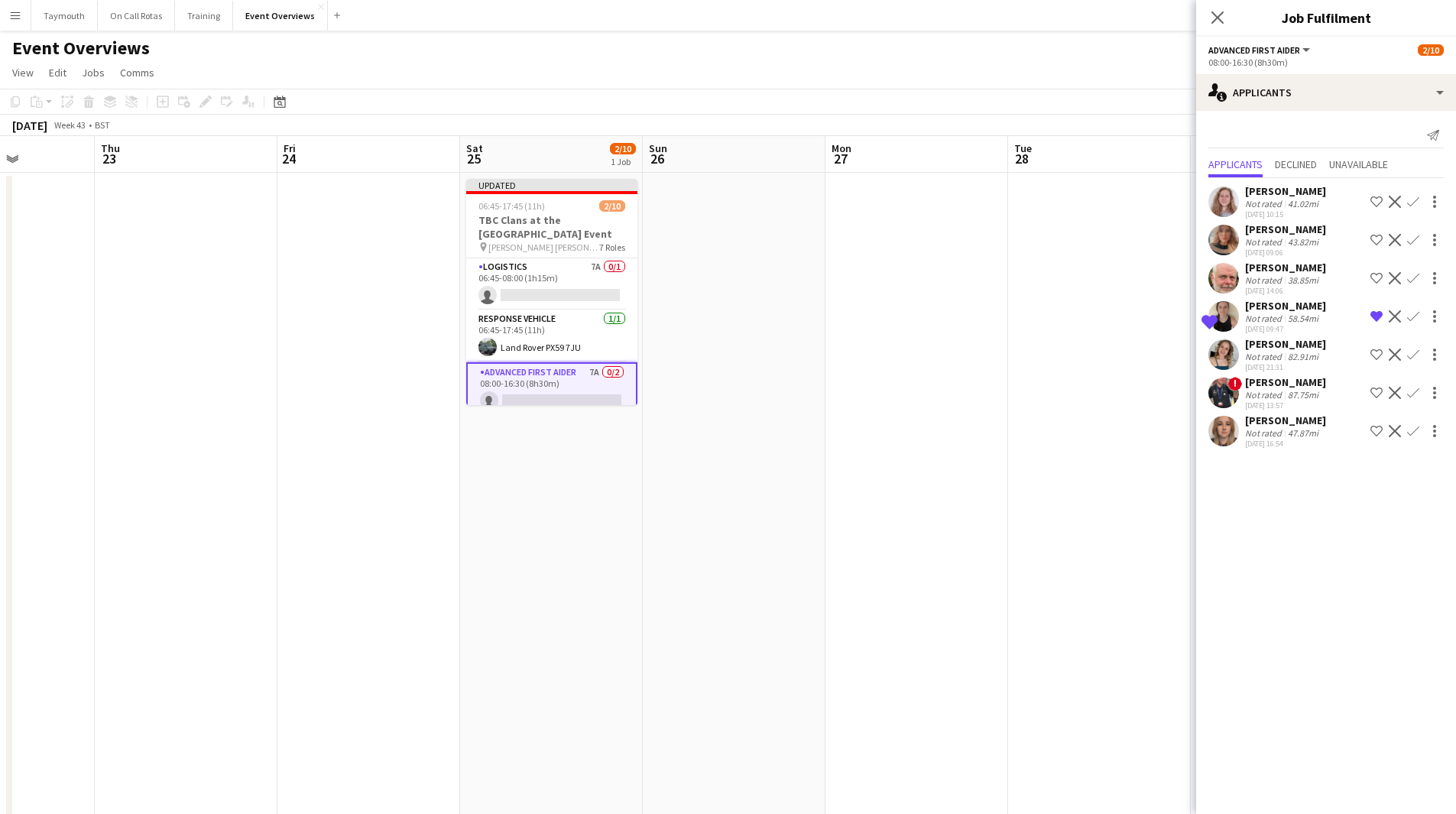
click at [1373, 318] on app-icon "Remove crew from shortlist" at bounding box center [1376, 316] width 13 height 13
click at [1278, 240] on div "Not rated" at bounding box center [1264, 242] width 40 height 12
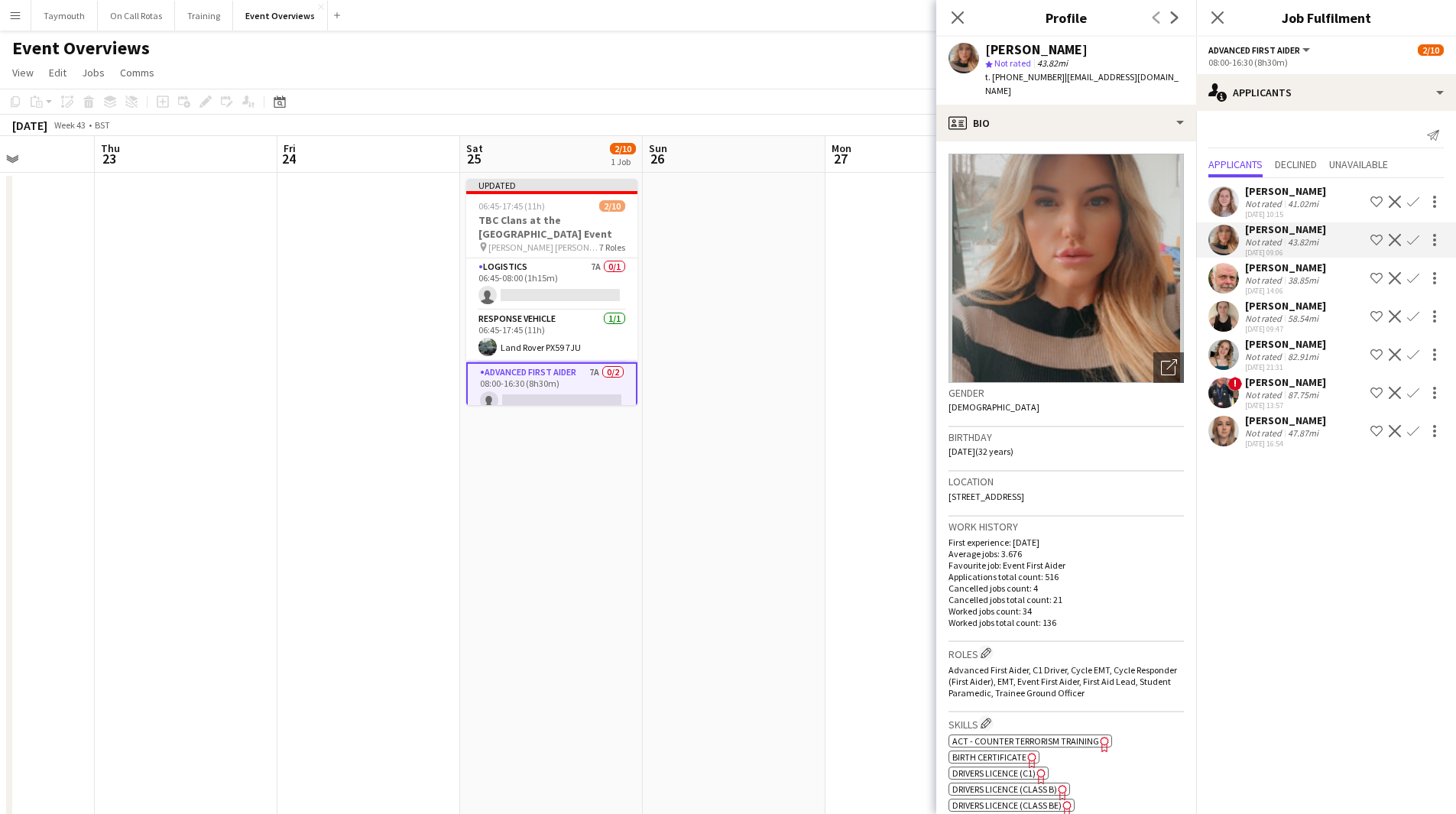
click at [1288, 283] on div "38.85mi" at bounding box center [1303, 281] width 37 height 12
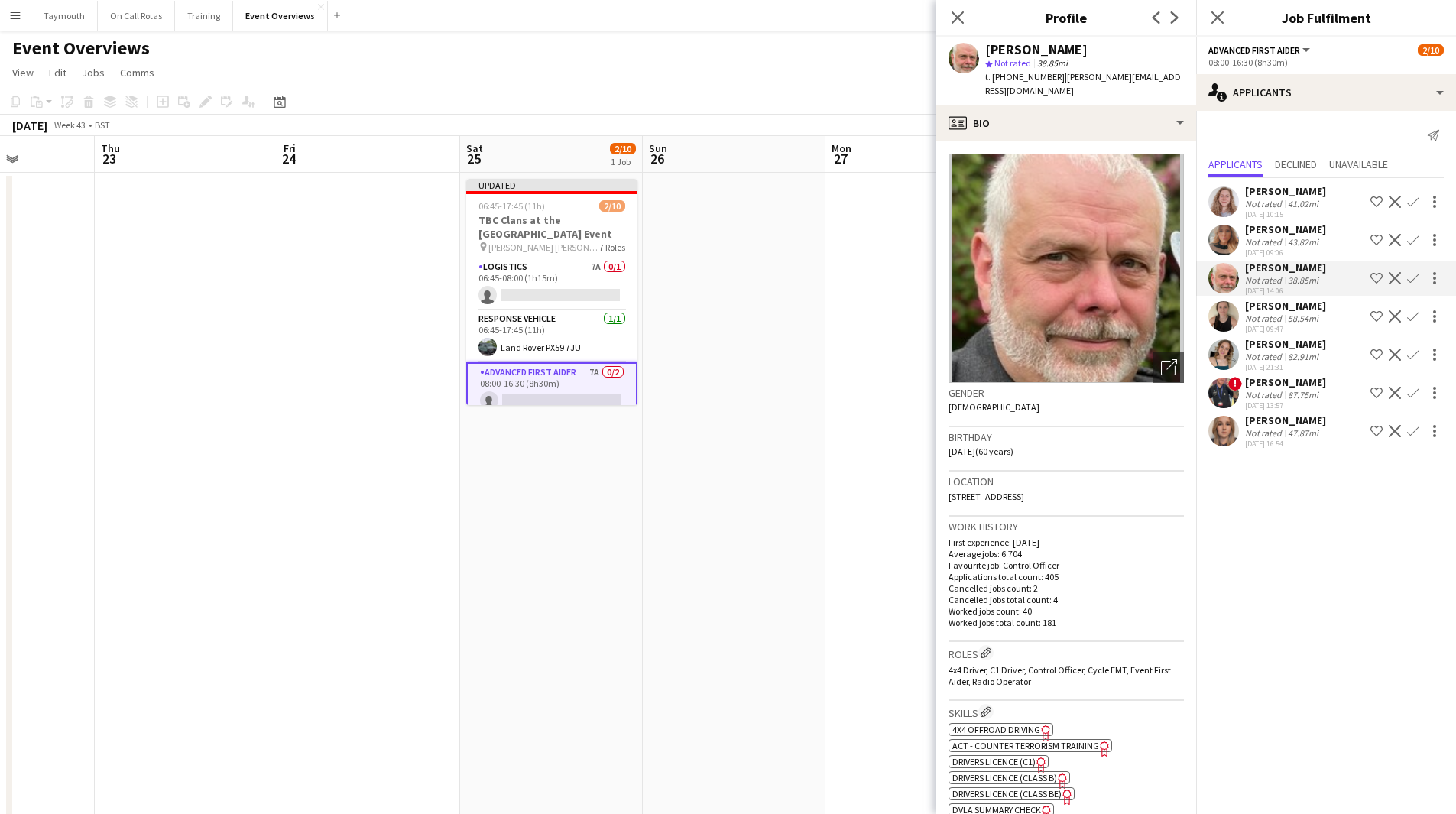
click at [1414, 277] on app-icon "Confirm" at bounding box center [1413, 278] width 13 height 13
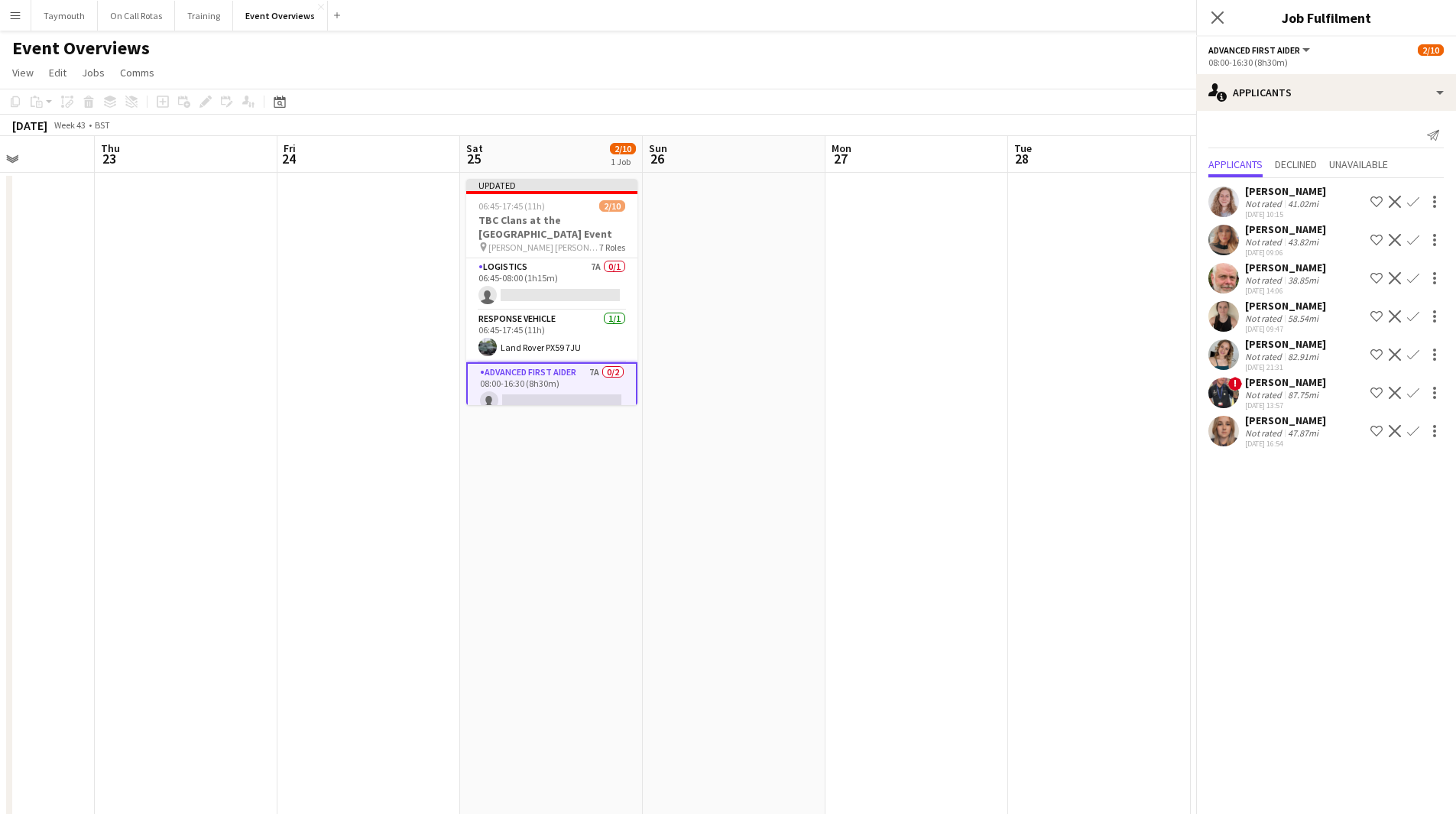
click at [1414, 282] on app-icon "Confirm" at bounding box center [1413, 278] width 13 height 13
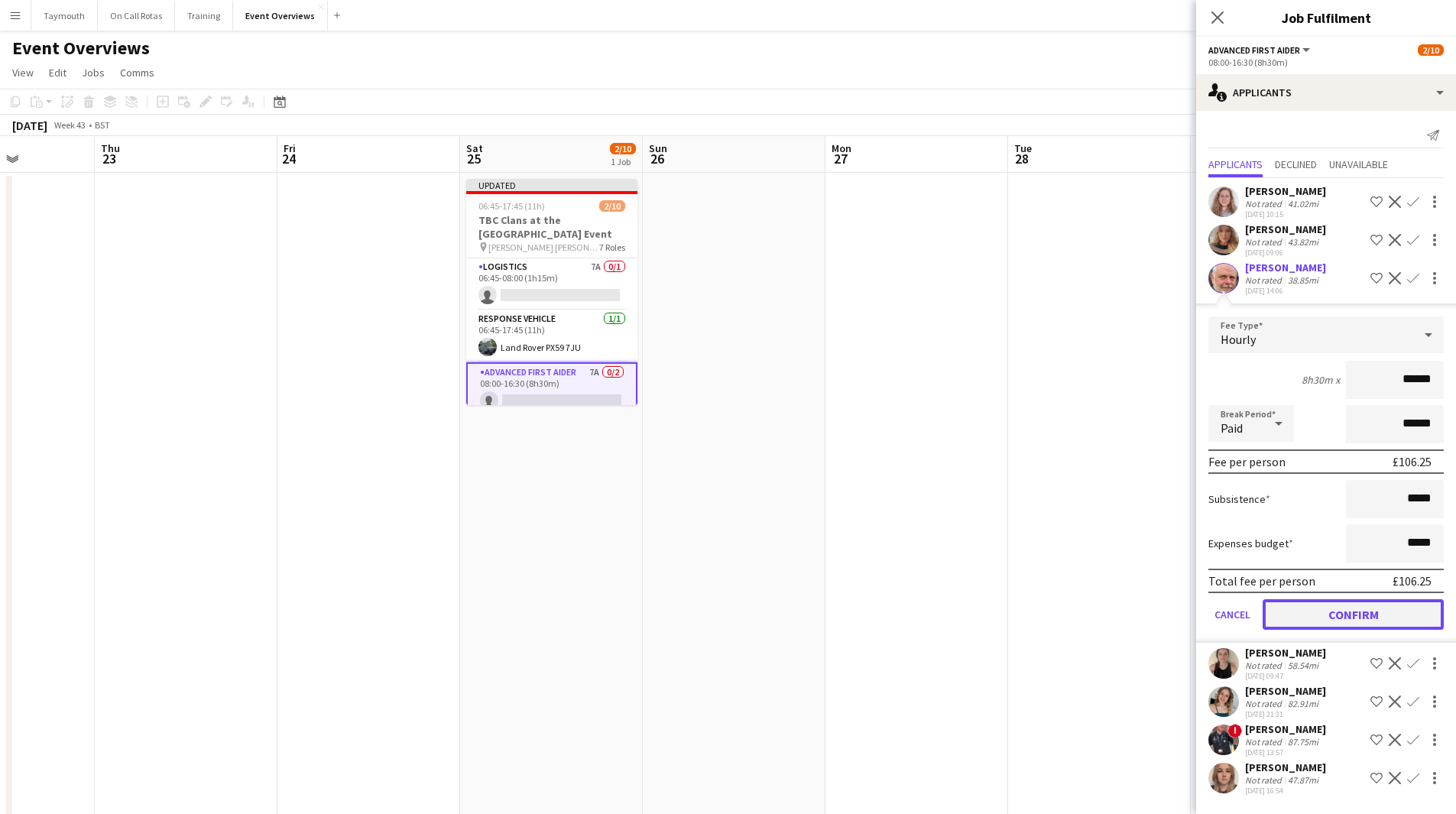
click at [1354, 612] on button "Confirm" at bounding box center [1352, 614] width 181 height 30
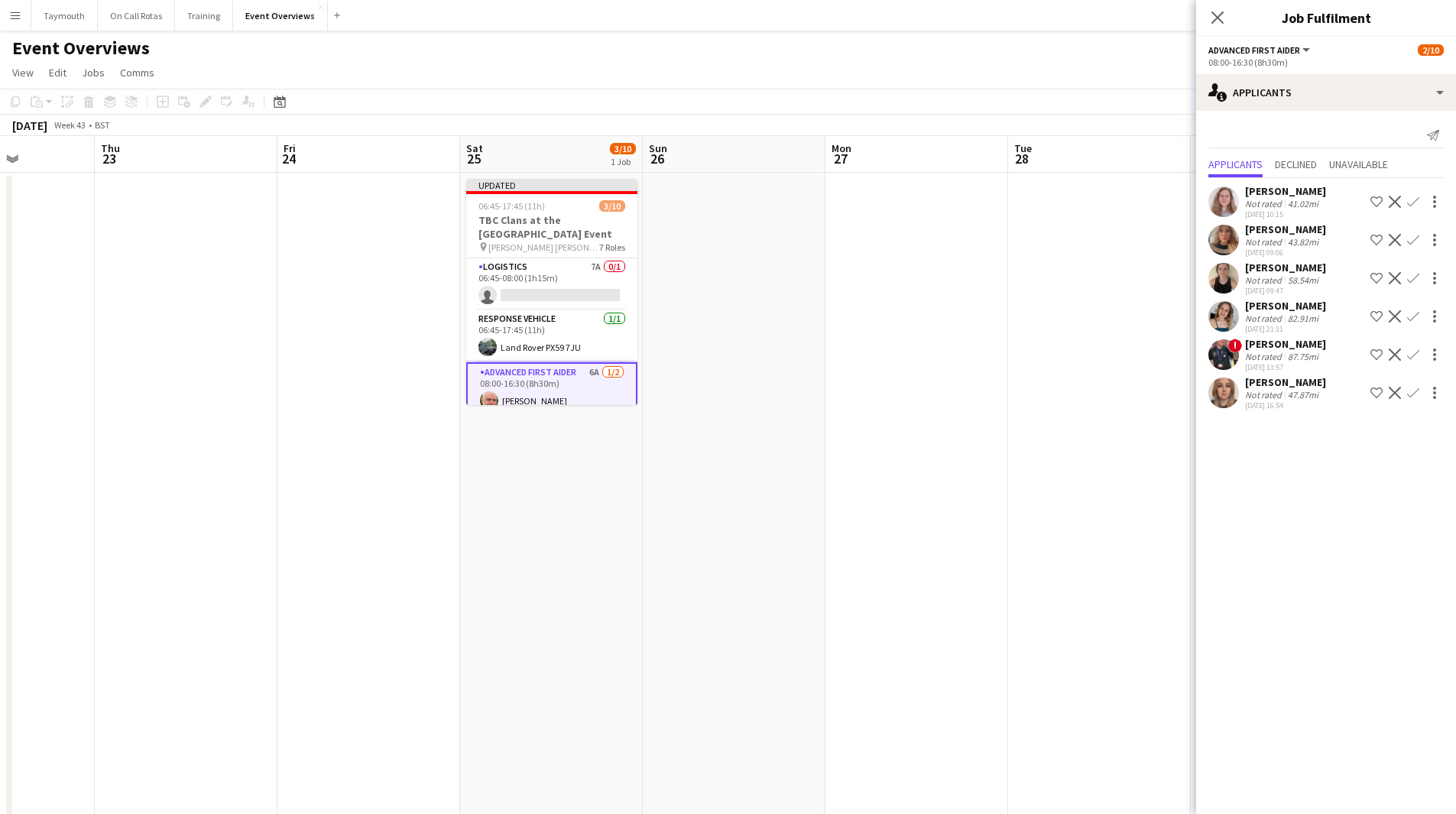
click at [491, 479] on app-date-cell "Updated 06:45-17:45 (11h) 3/10 TBC Clans at the Croft - Enduro Event pin Comrie…" at bounding box center [551, 828] width 183 height 1309
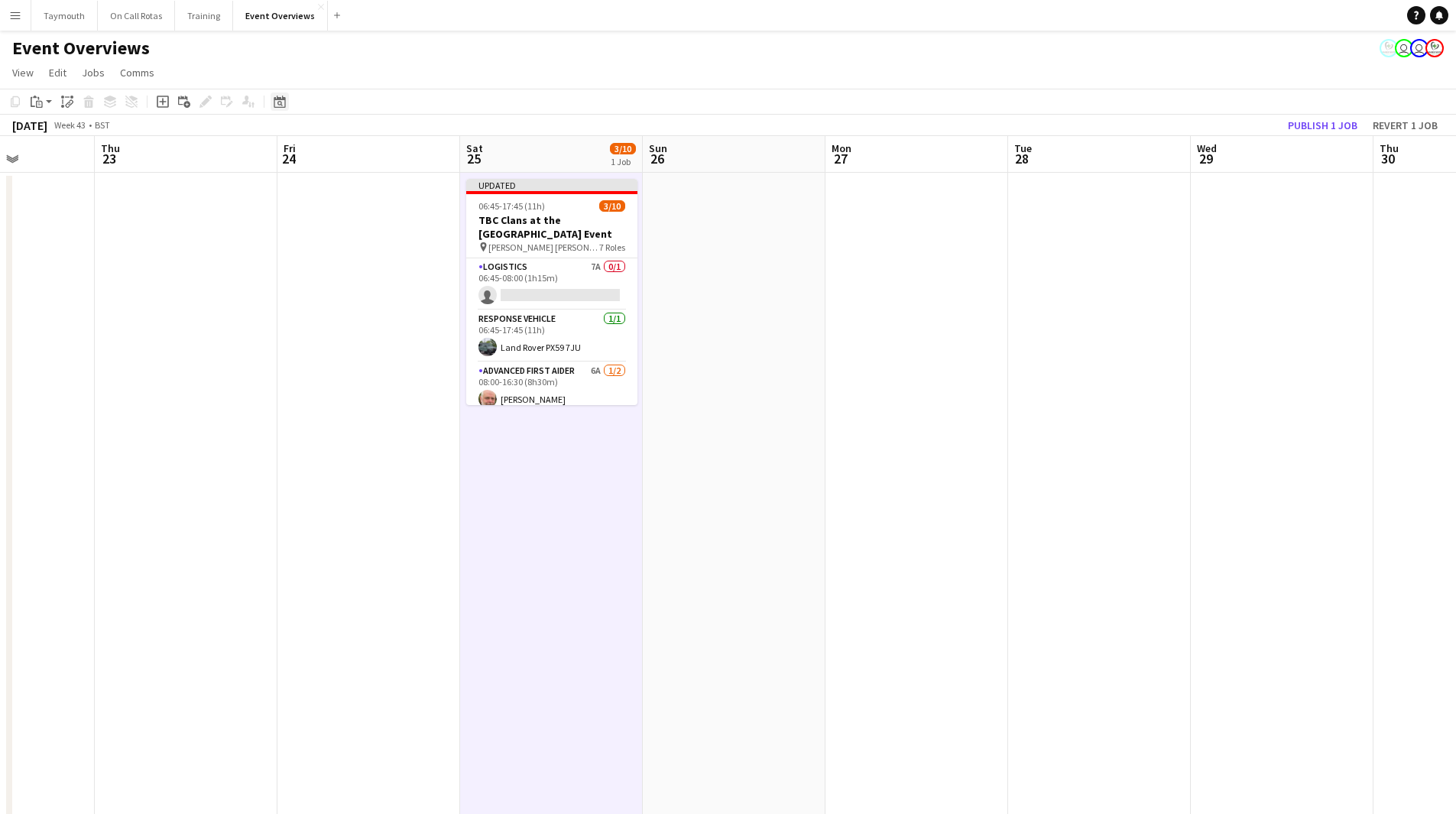
click at [283, 107] on icon at bounding box center [280, 102] width 12 height 13
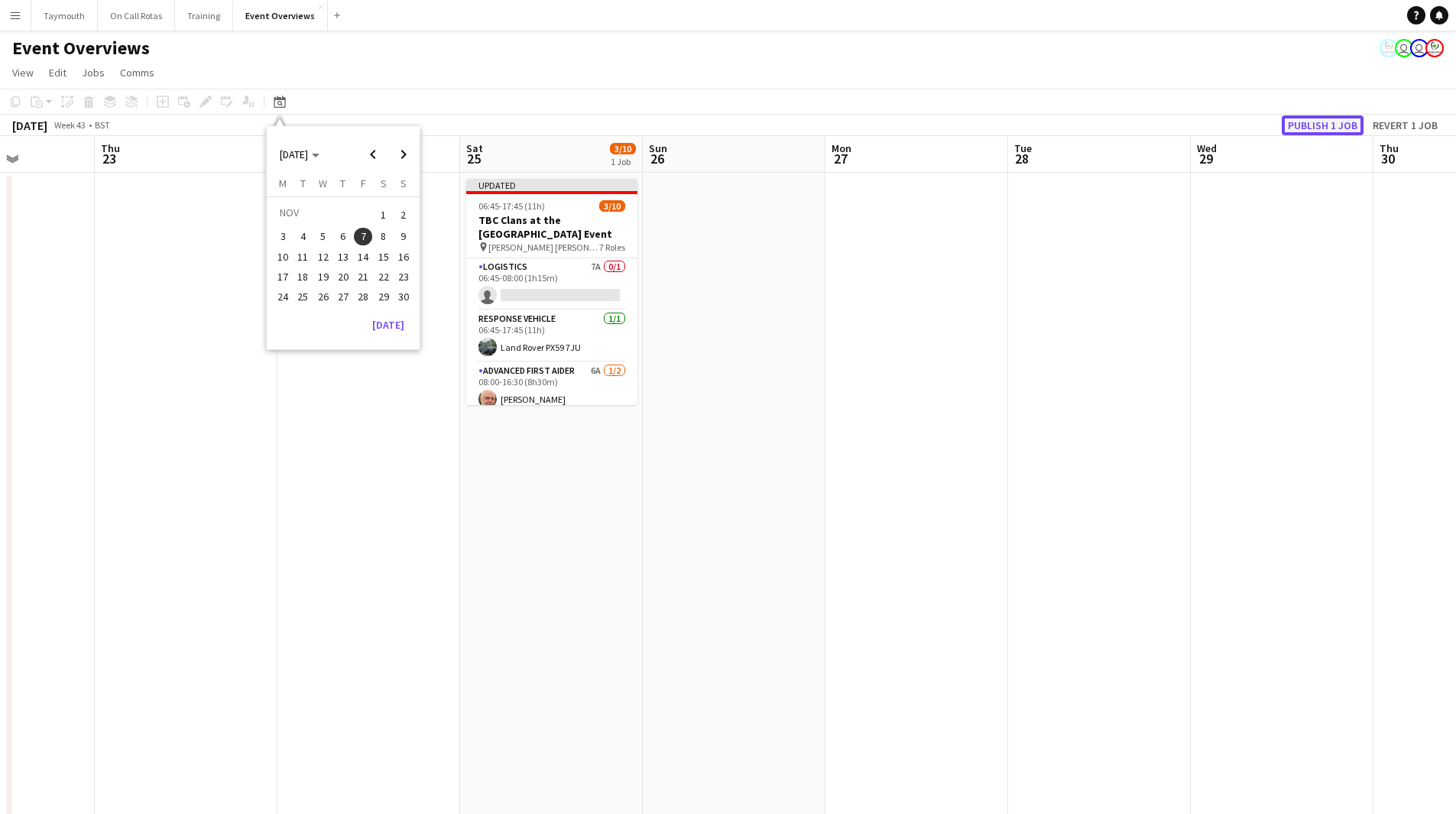
click at [1343, 127] on button "Publish 1 job" at bounding box center [1322, 125] width 82 height 20
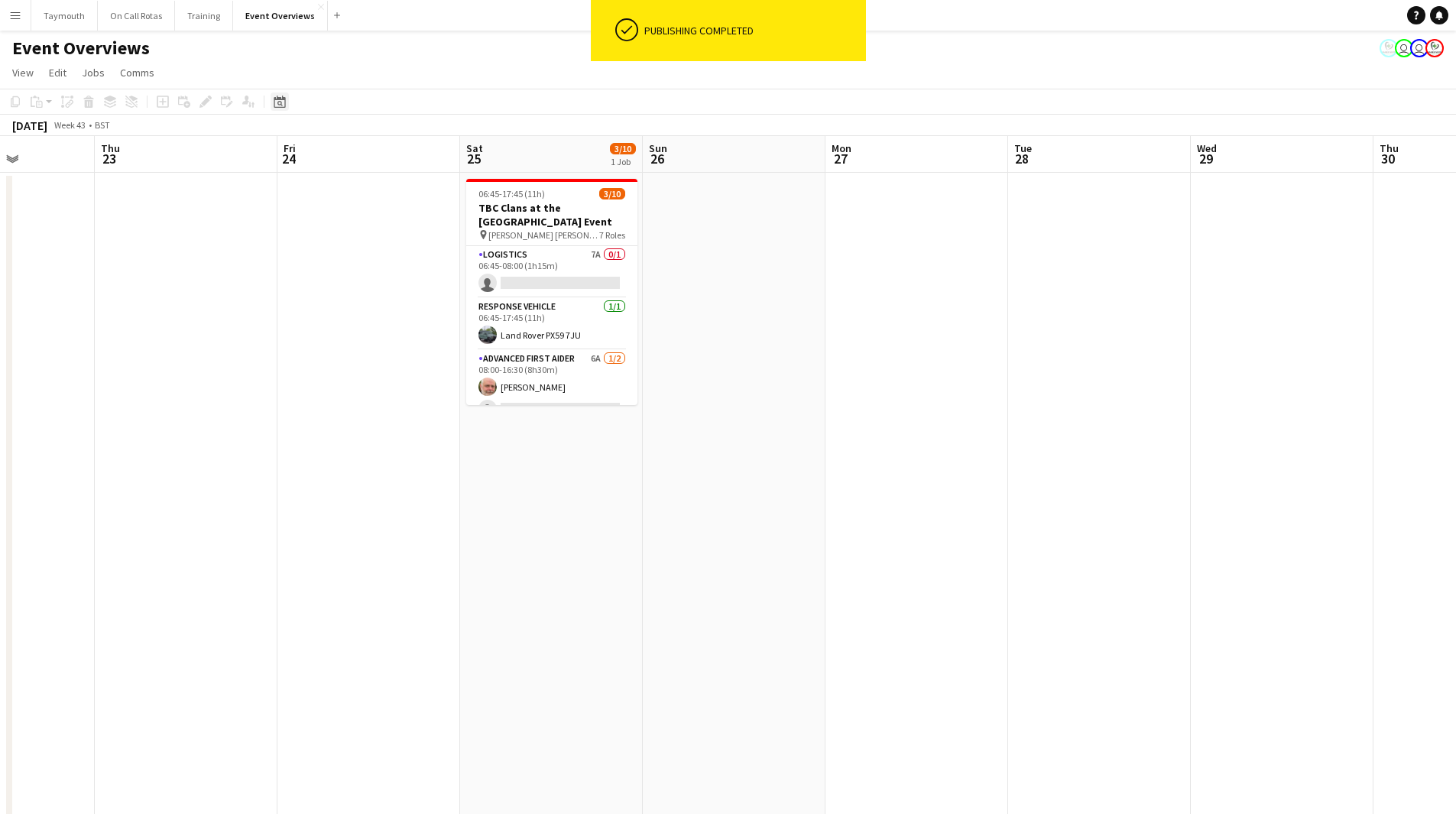
click at [284, 103] on div "Date picker" at bounding box center [280, 102] width 19 height 19
click at [373, 156] on span "Previous month" at bounding box center [373, 154] width 30 height 30
click at [307, 159] on span "[DATE]" at bounding box center [293, 155] width 28 height 14
click at [292, 236] on span "2024" at bounding box center [290, 233] width 31 height 19
click at [325, 253] on span "OCT" at bounding box center [325, 252] width 31 height 19
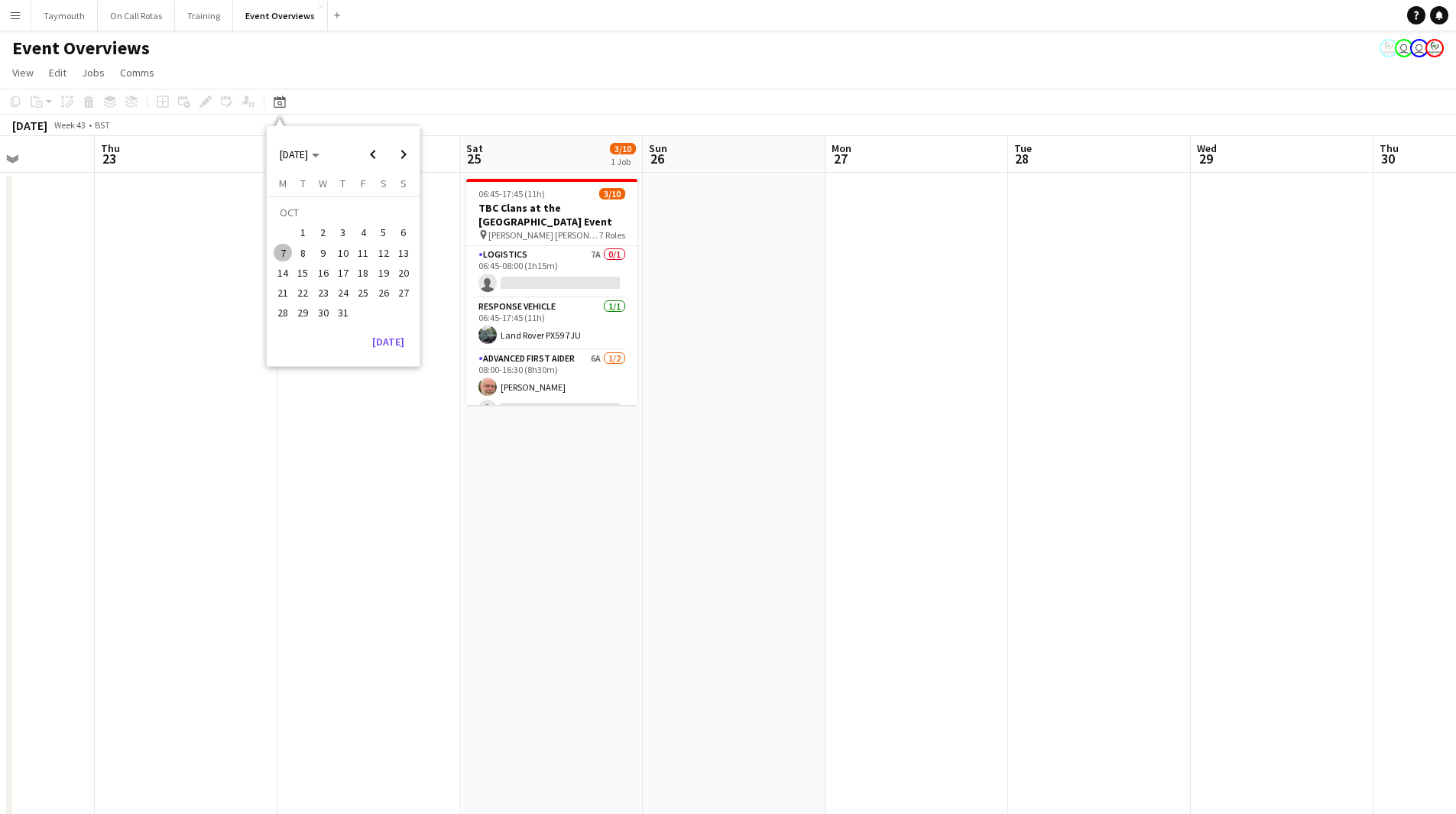
click at [370, 290] on span "25" at bounding box center [363, 293] width 19 height 19
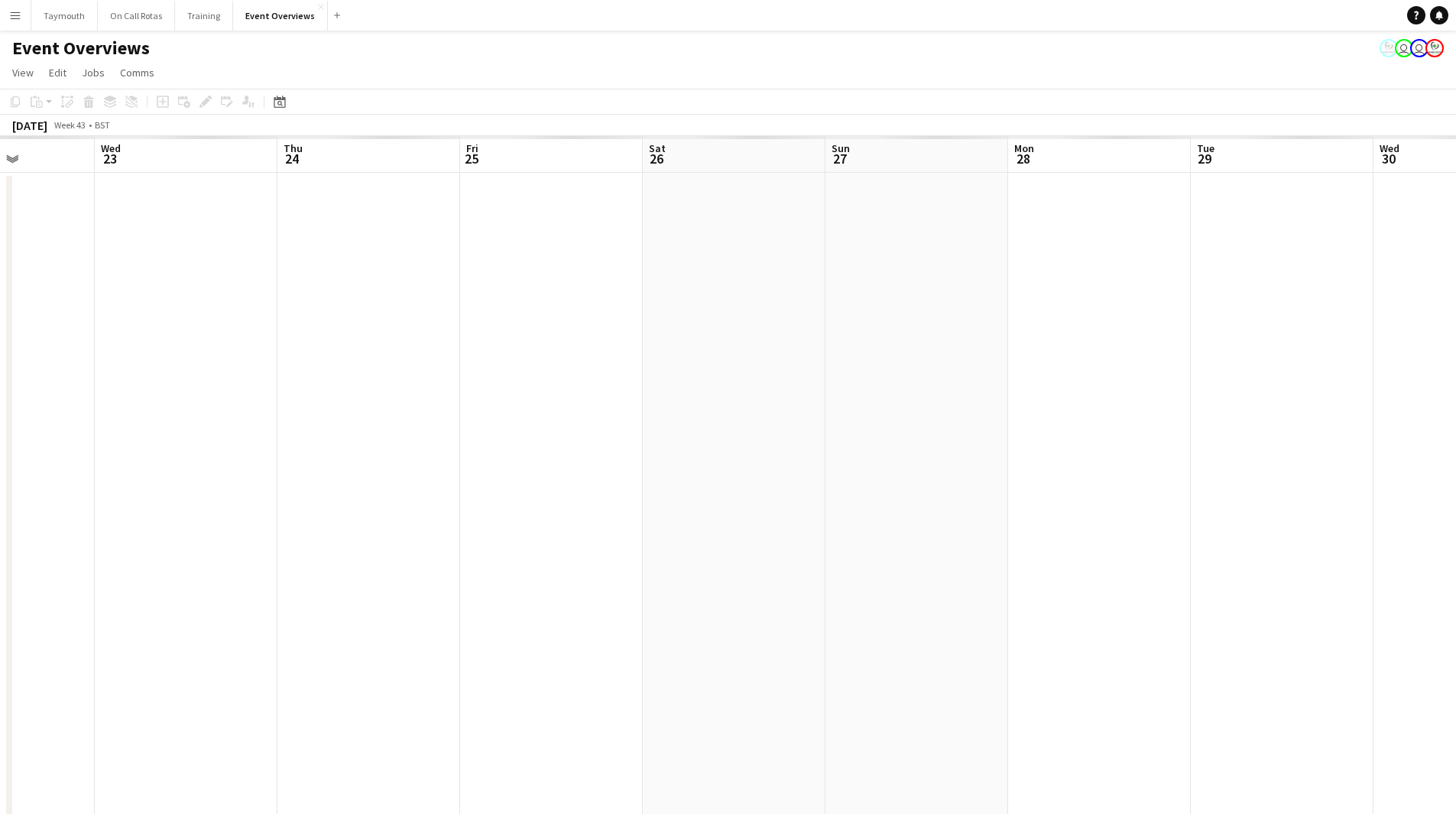
scroll to position [0, 526]
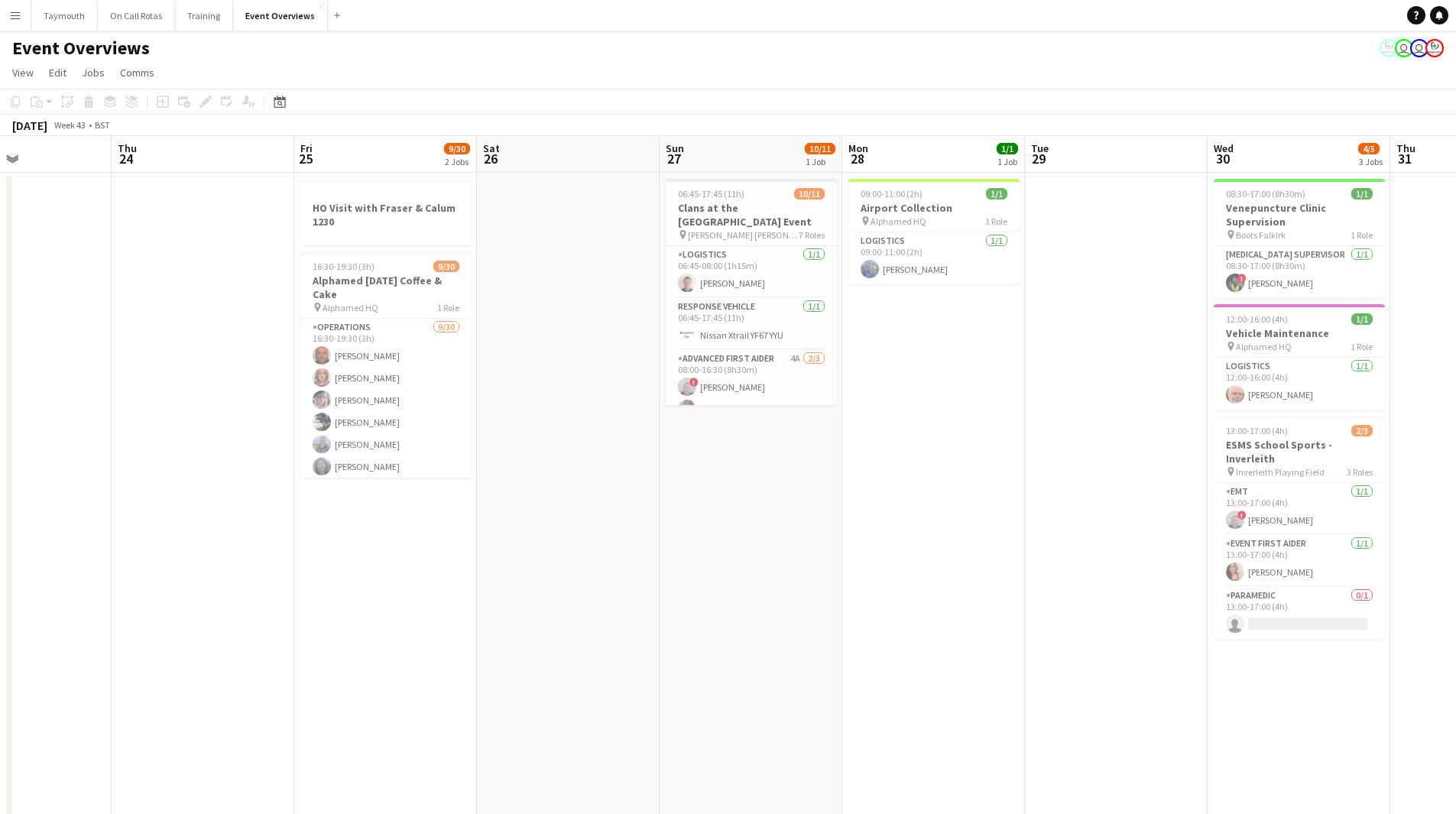
drag, startPoint x: 722, startPoint y: 467, endPoint x: 437, endPoint y: 464, distance: 285.0
click at [437, 464] on app-calendar-viewport "Mon 21 1 Job Tue 22 1 Job Wed 23 Thu 24 Fri 25 9/30 2 Jobs Sat 26 Sun 27 10/11 …" at bounding box center [728, 808] width 1456 height 1345
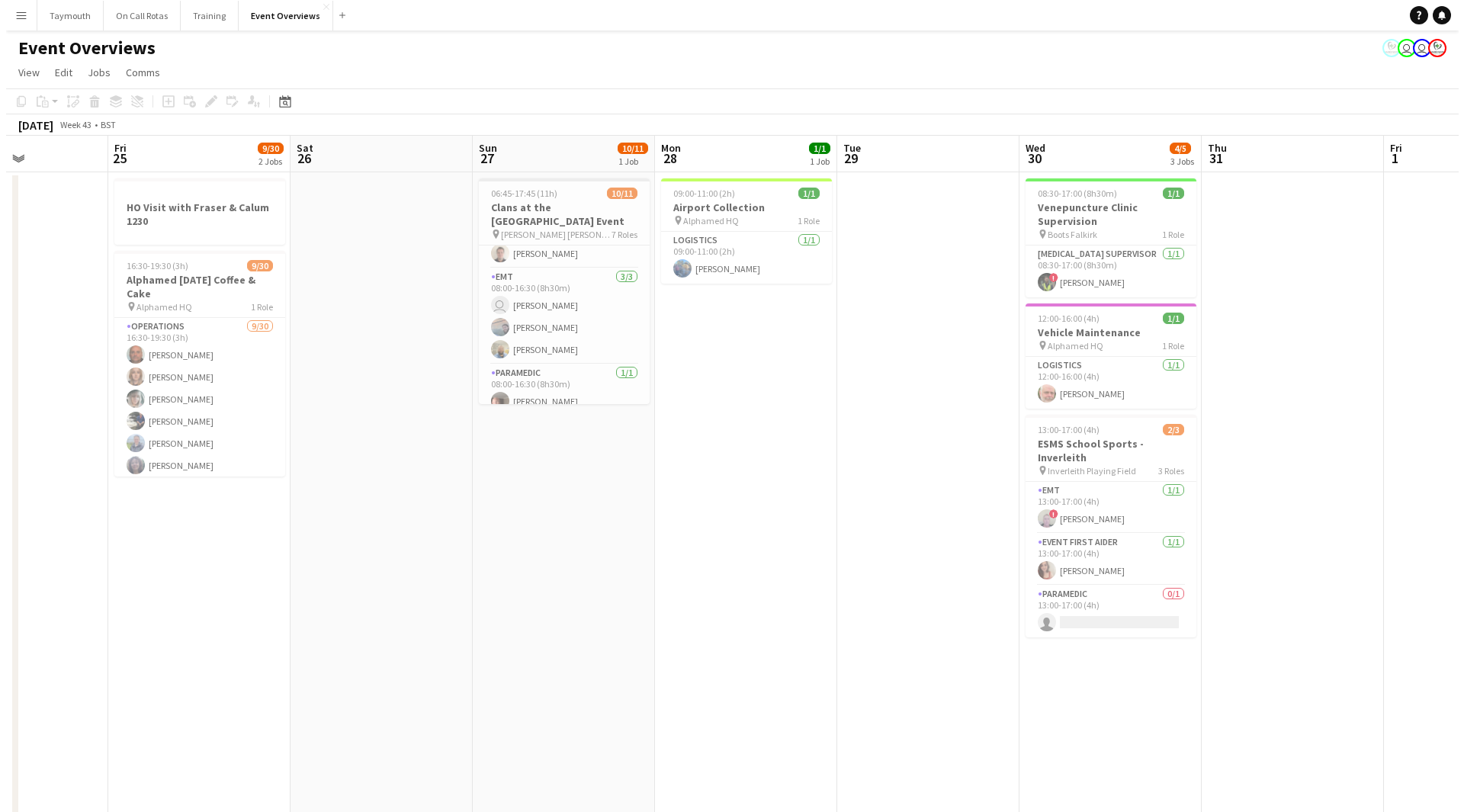
scroll to position [293, 0]
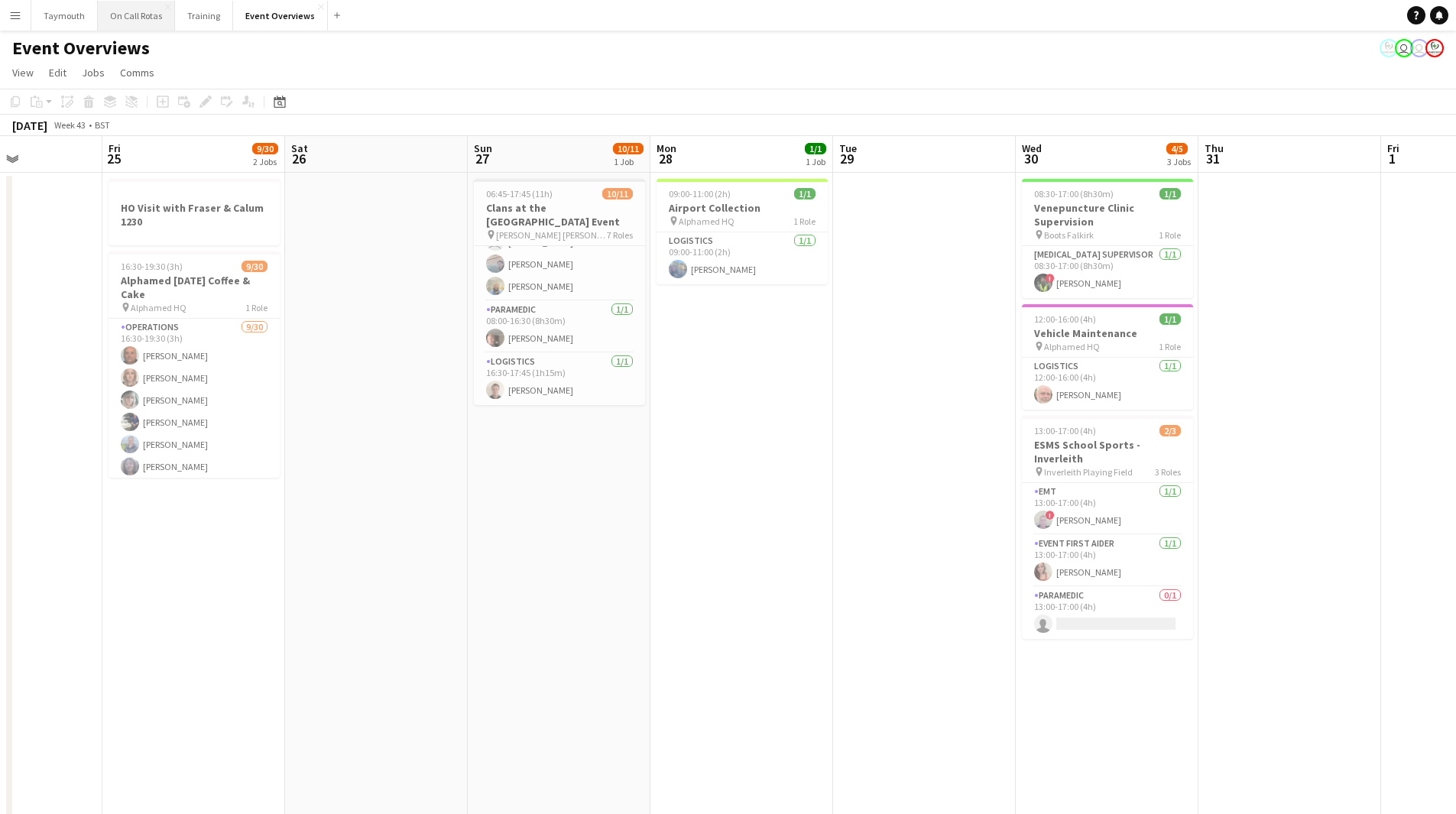
click at [134, 15] on button "On Call Rotas Close" at bounding box center [136, 16] width 77 height 29
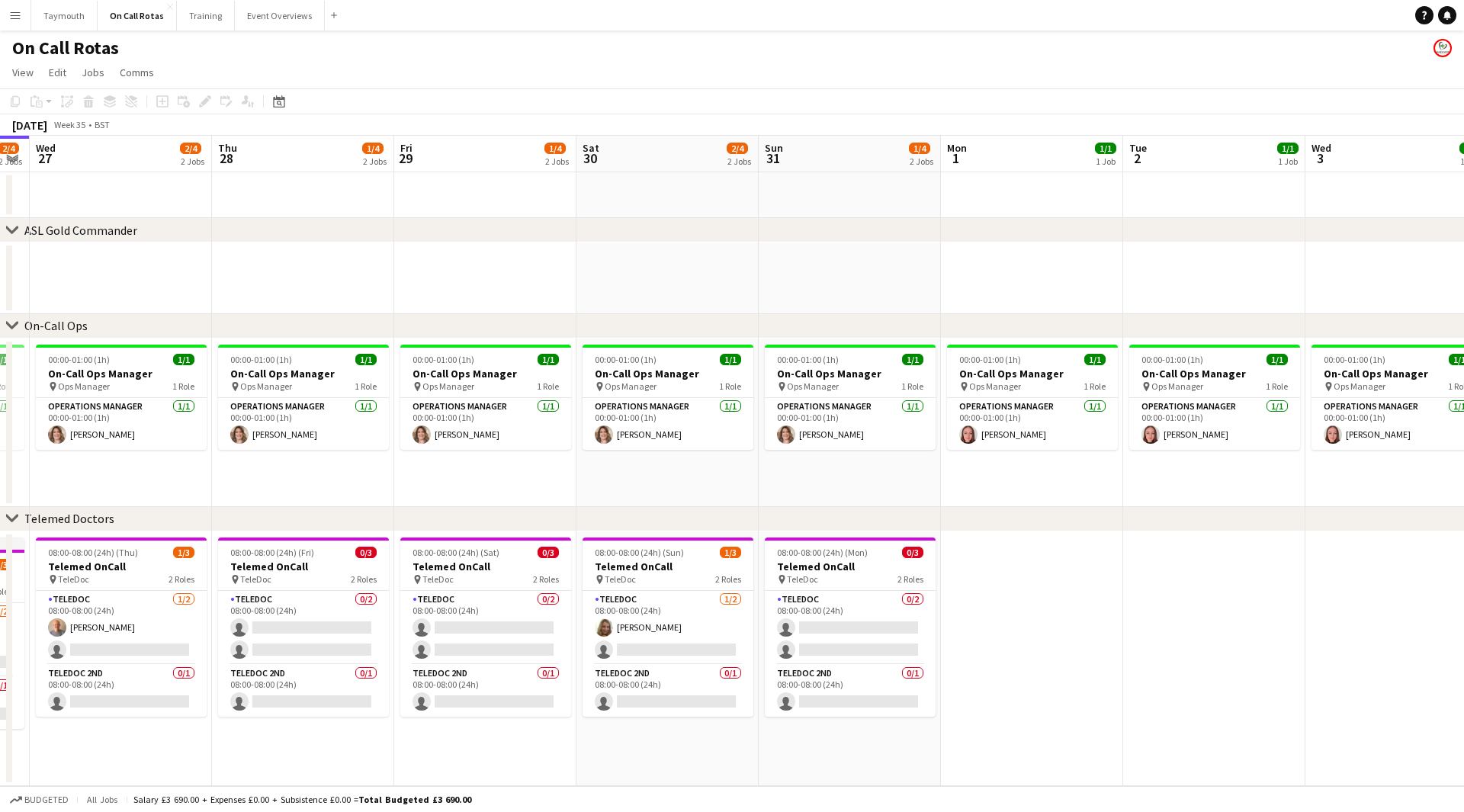
scroll to position [0, 557]
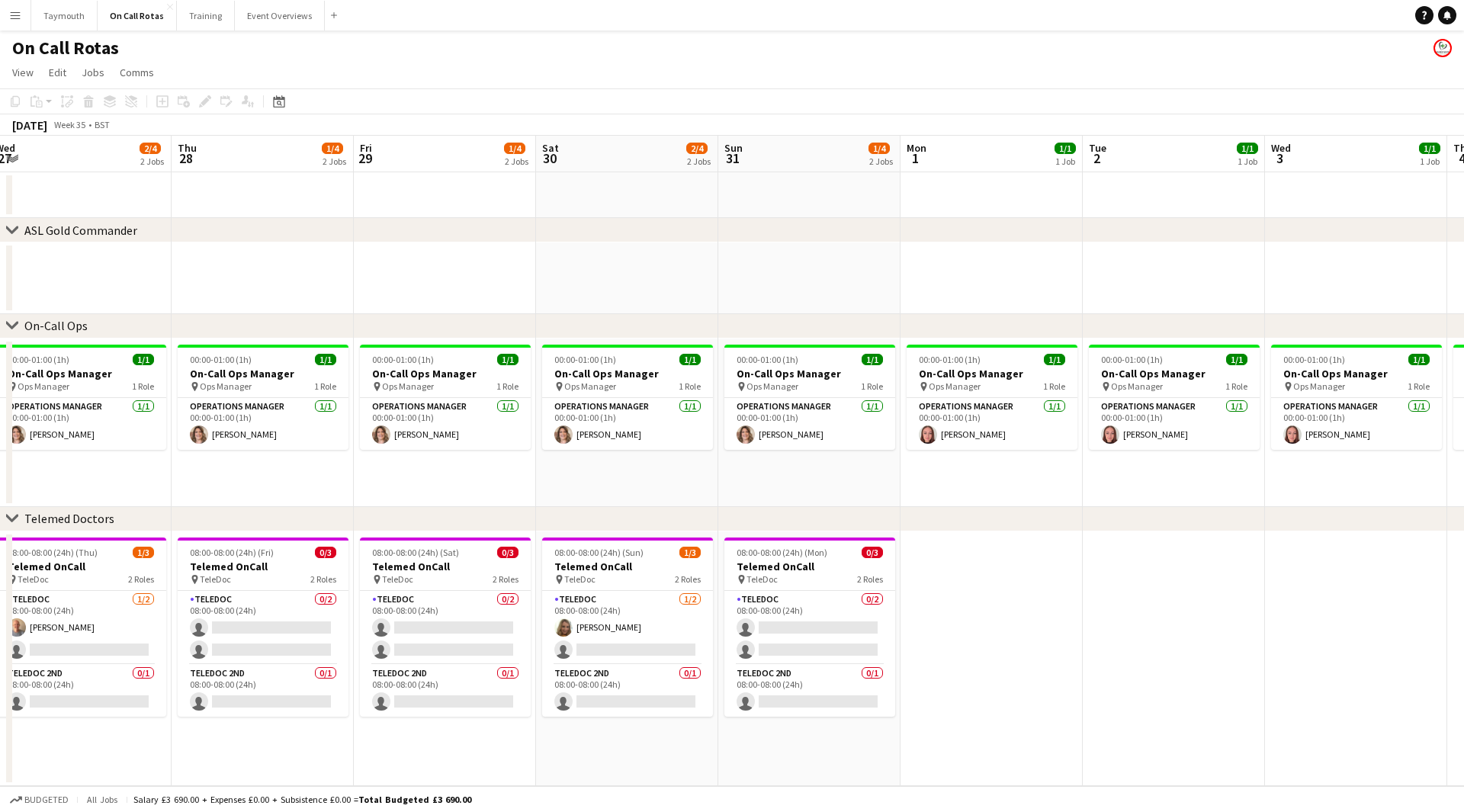
drag, startPoint x: 1023, startPoint y: 269, endPoint x: 647, endPoint y: 270, distance: 376.0
click at [647, 270] on app-calendar-viewport "Sun 24 1/4 2 Jobs Mon 25 2/4 2 Jobs Tue 26 2/4 2 Jobs Wed 27 2/4 2 Jobs Thu 28 …" at bounding box center [732, 461] width 1464 height 651
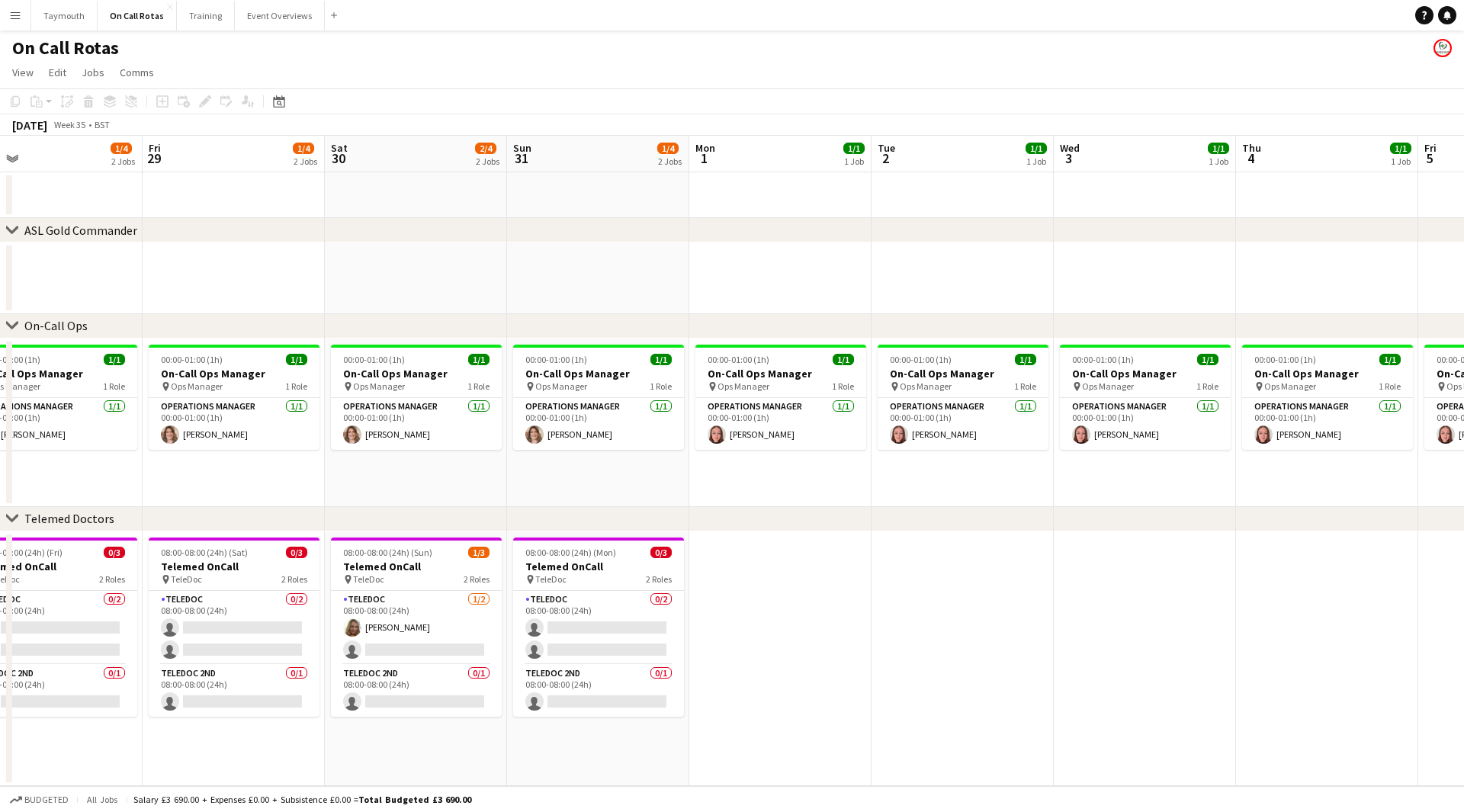
drag, startPoint x: 1029, startPoint y: 293, endPoint x: 459, endPoint y: 284, distance: 570.1
click at [277, 310] on app-calendar-viewport "Sun 24 1/4 2 Jobs Mon 25 2/4 2 Jobs Tue 26 2/4 2 Jobs Wed 27 2/4 2 Jobs Thu 28 …" at bounding box center [732, 461] width 1464 height 651
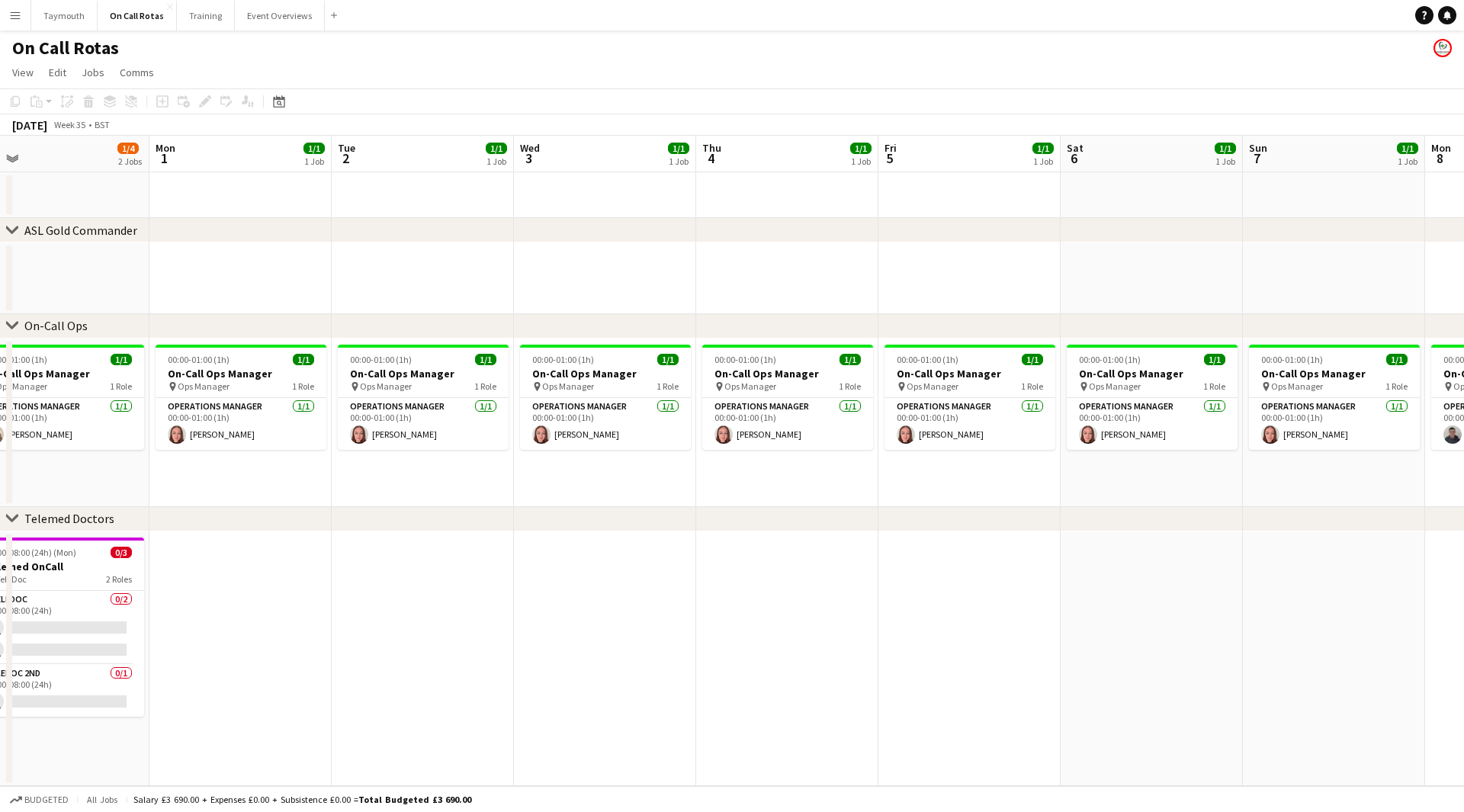
drag, startPoint x: 844, startPoint y: 270, endPoint x: 276, endPoint y: 266, distance: 568.0
click at [196, 272] on app-calendar-viewport "Thu 28 1/4 2 Jobs Fri 29 1/4 2 Jobs Sat 30 2/4 2 Jobs Sun 31 1/4 2 Jobs Mon 1 1…" at bounding box center [732, 461] width 1464 height 651
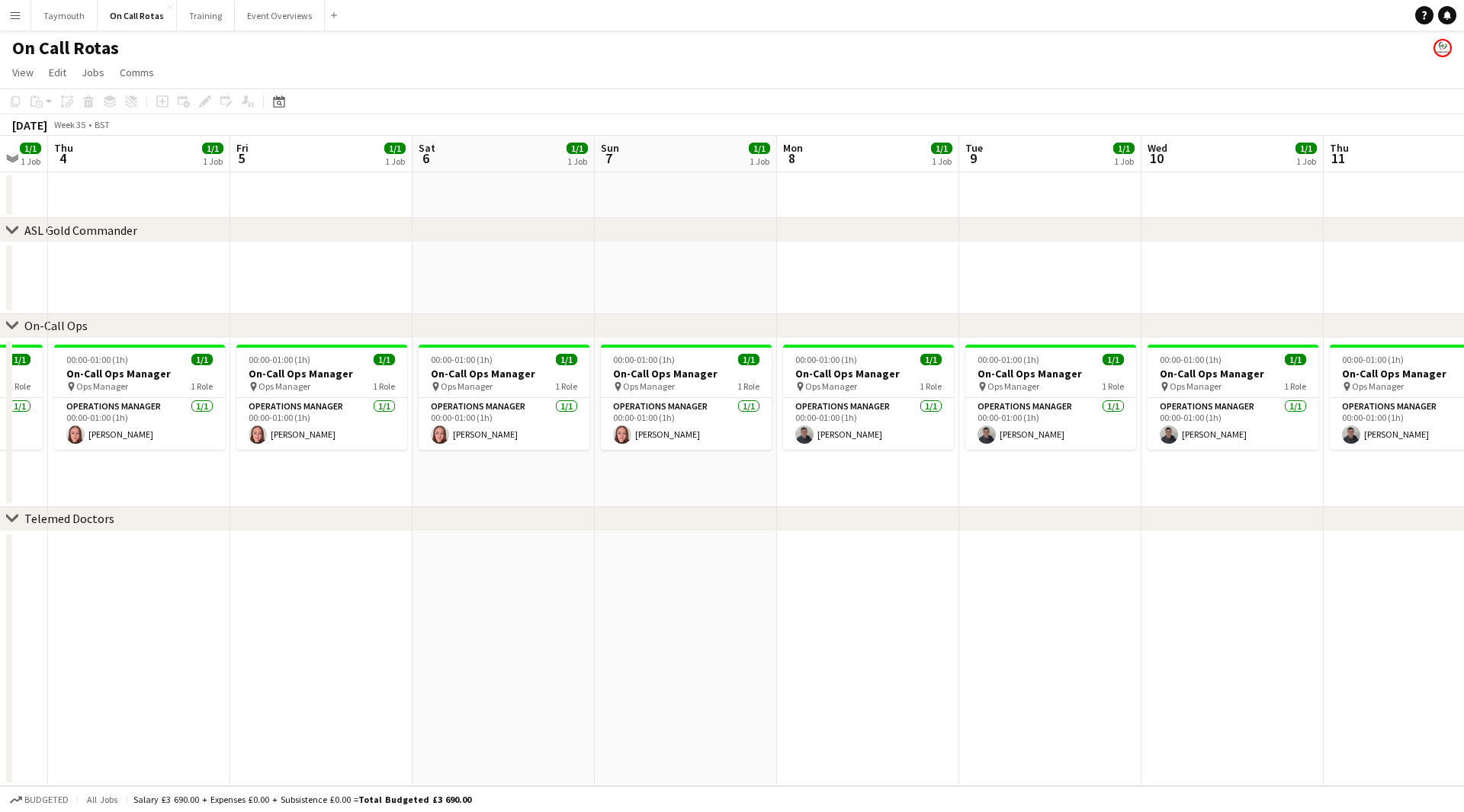
drag, startPoint x: 656, startPoint y: 270, endPoint x: 876, endPoint y: 257, distance: 220.4
click at [198, 270] on app-calendar-viewport "Mon 1 1/1 1 Job Tue 2 1/1 1 Job Wed 3 1/1 1 Job Thu 4 1/1 1 Job Fri 5 1/1 1 Job…" at bounding box center [732, 461] width 1464 height 651
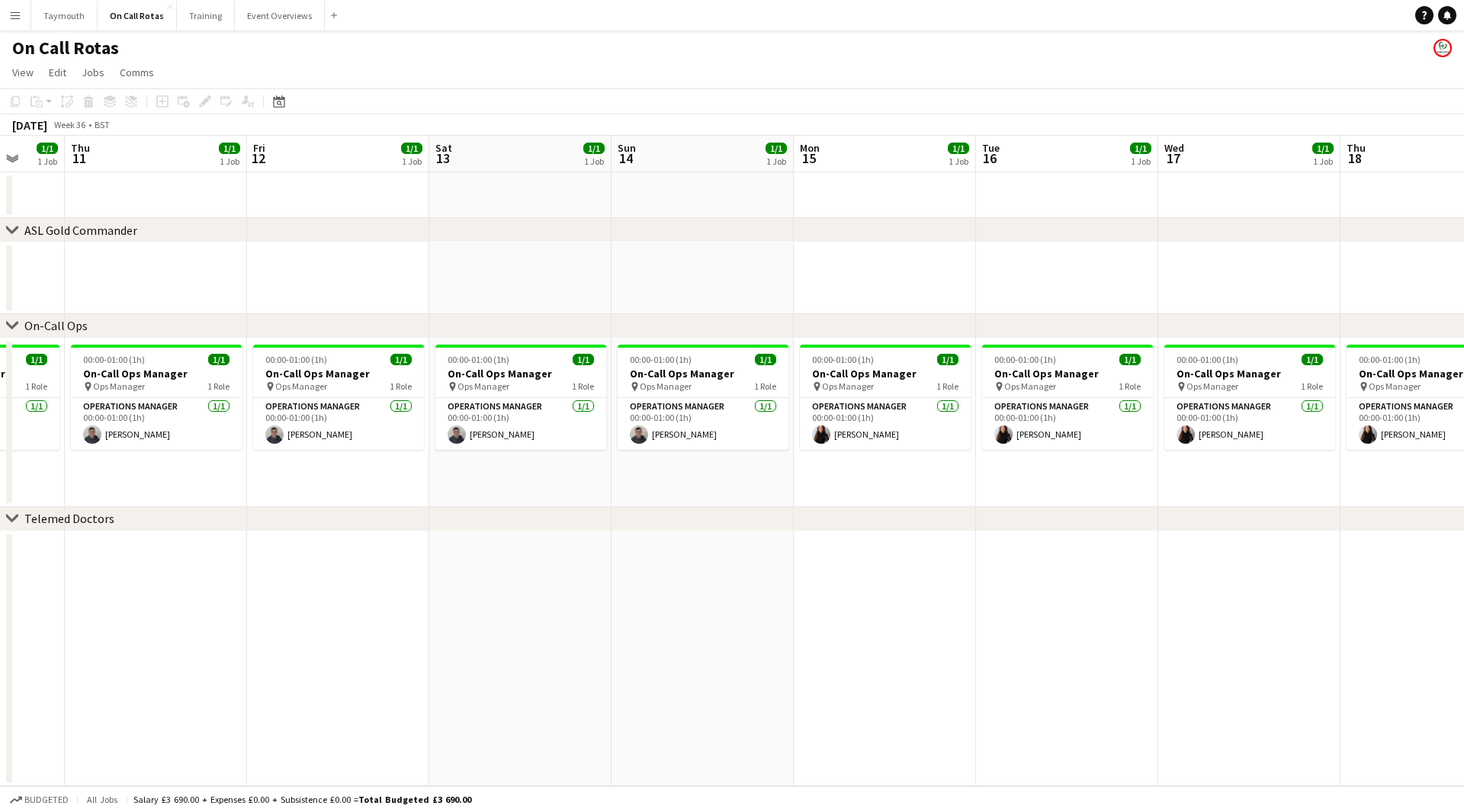
click at [242, 270] on app-calendar-viewport "Sat 6 1/1 1 Job Sun 7 1/1 1 Job Mon 8 1/1 1 Job Tue 9 1/1 1 Job Wed 10 1/1 1 Jo…" at bounding box center [732, 461] width 1464 height 651
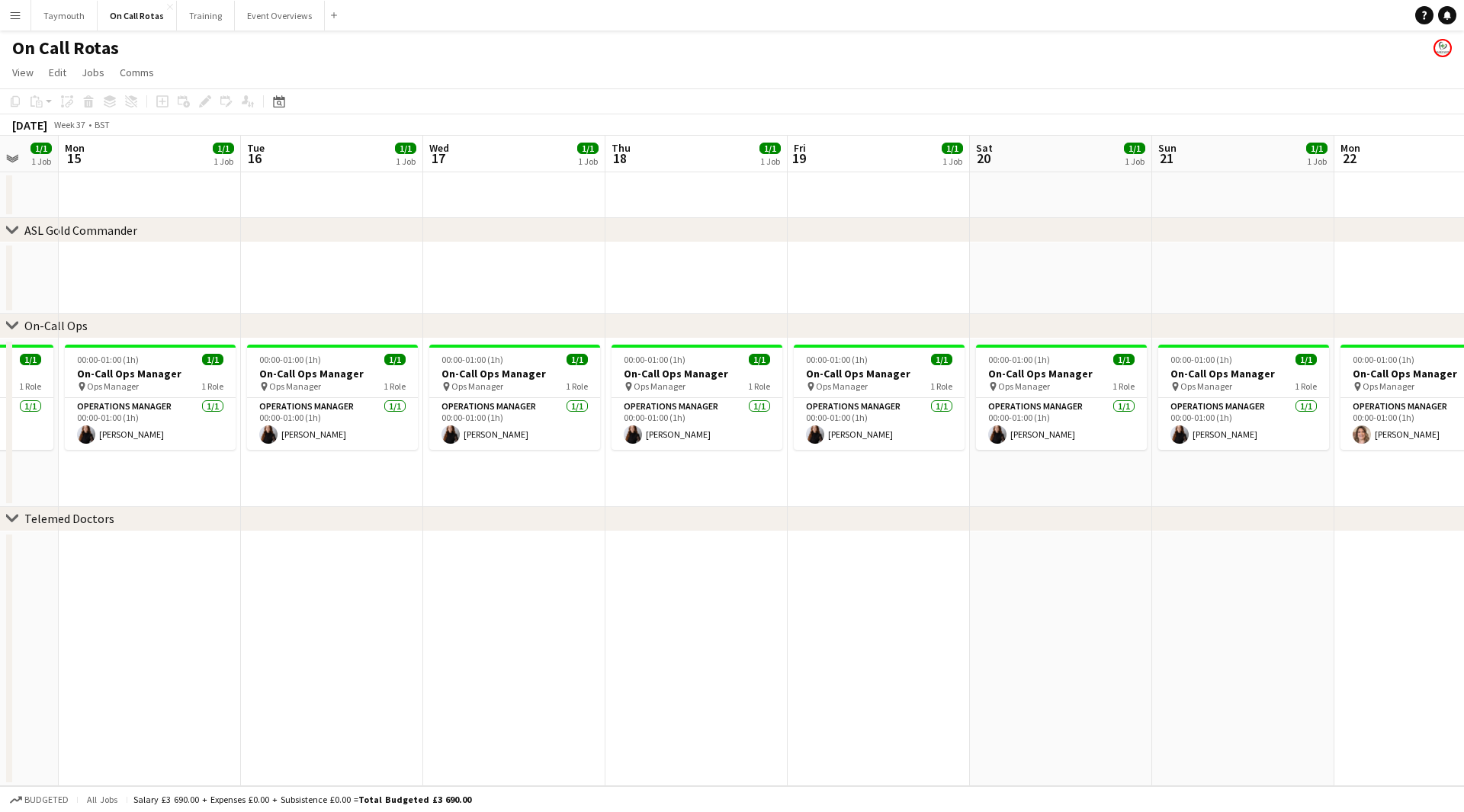
drag, startPoint x: 291, startPoint y: 264, endPoint x: 1019, endPoint y: 239, distance: 728.4
click at [275, 264] on app-calendar-viewport "Fri 12 1/1 1 Job Sat 13 1/1 1 Job Sun 14 1/1 1 Job Mon 15 1/1 1 Job Tue 16 1/1 …" at bounding box center [732, 461] width 1464 height 651
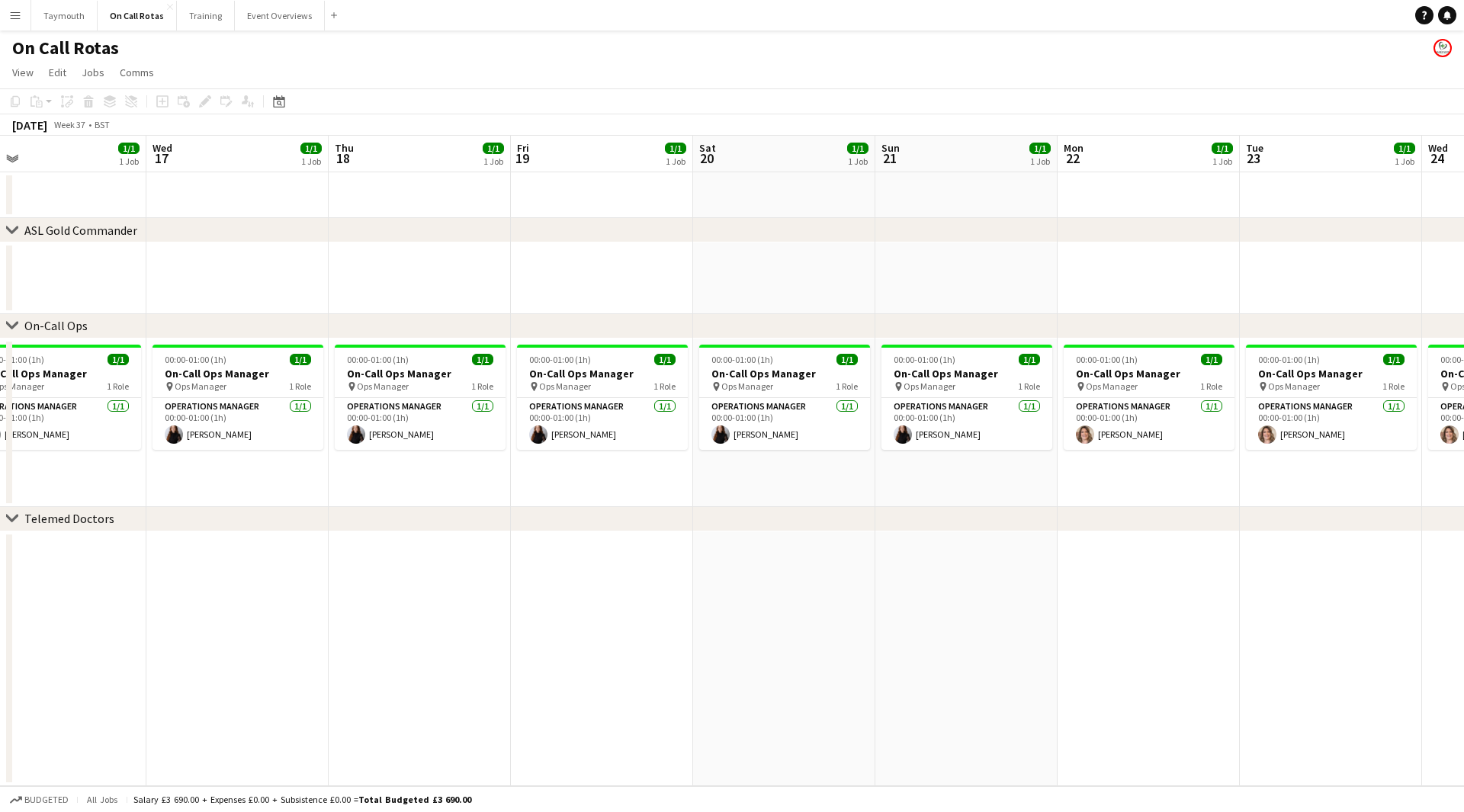
drag, startPoint x: 1037, startPoint y: 239, endPoint x: 445, endPoint y: 245, distance: 592.0
click at [370, 256] on div "chevron-right ASL Gold Commander chevron-right On-Call Ops chevron-right Teleme…" at bounding box center [732, 461] width 1464 height 651
drag, startPoint x: 1047, startPoint y: 236, endPoint x: 731, endPoint y: 251, distance: 316.4
click at [731, 251] on div "chevron-right ASL Gold Commander chevron-right On-Call Ops chevron-right Teleme…" at bounding box center [732, 461] width 1464 height 651
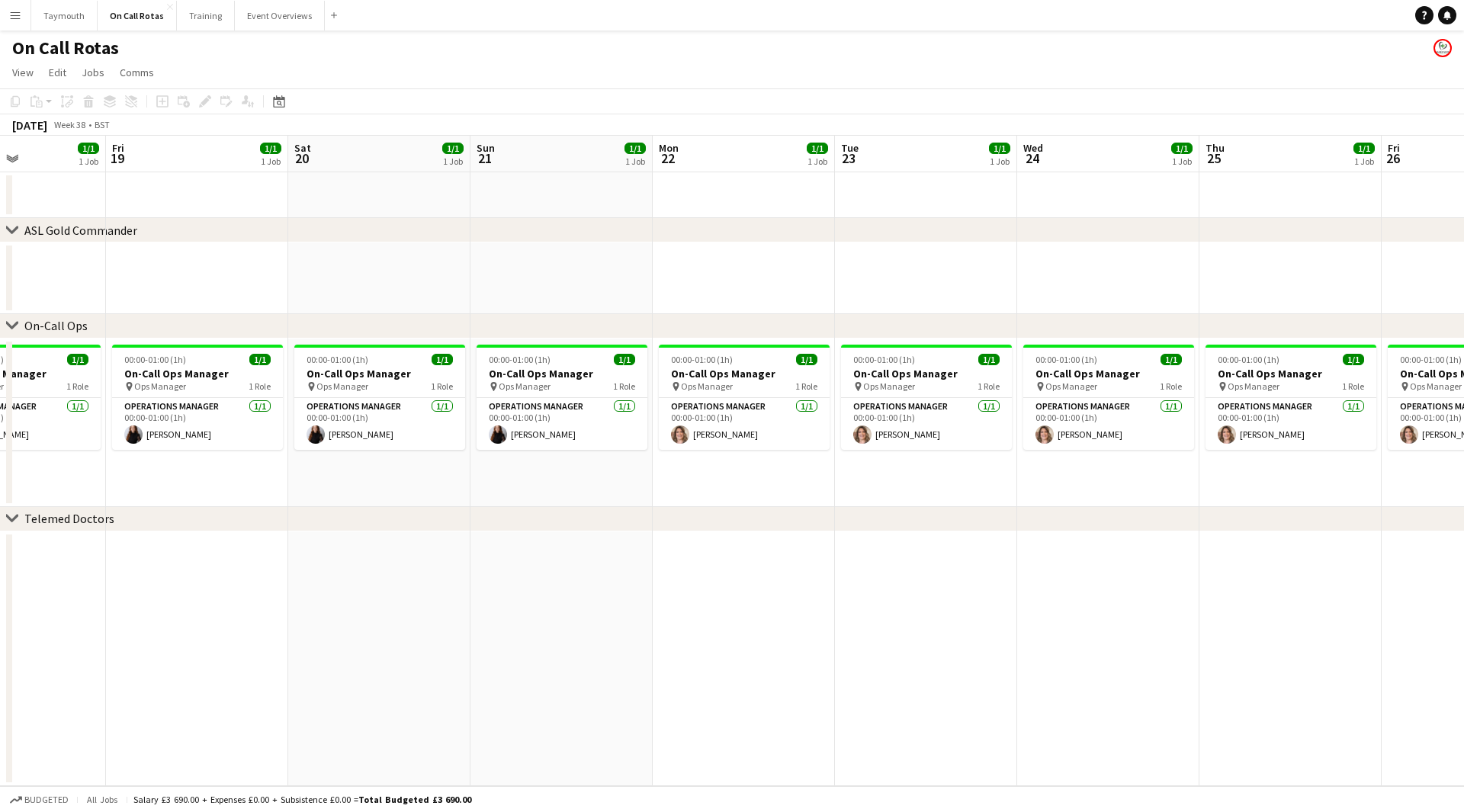
scroll to position [0, 470]
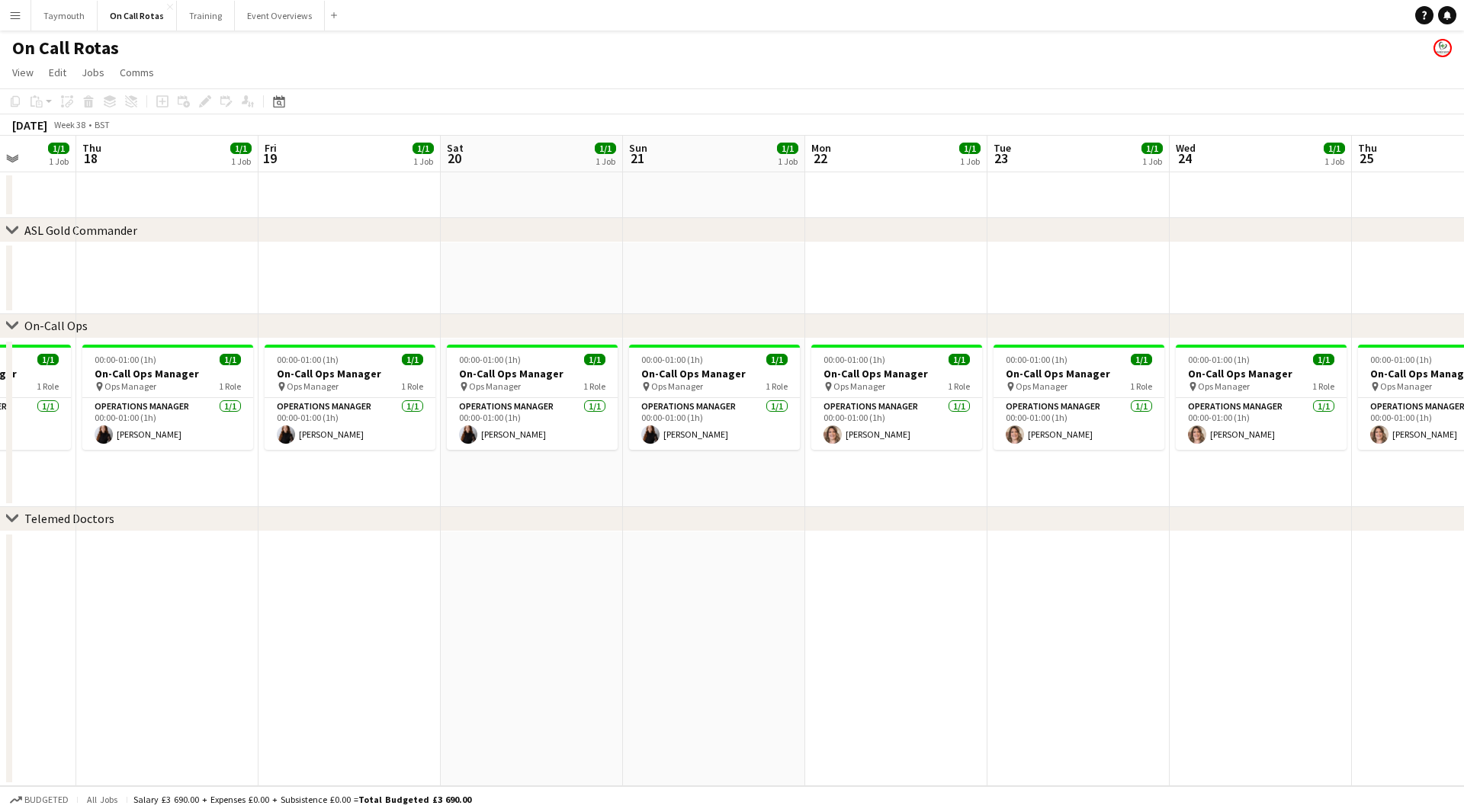
drag, startPoint x: 986, startPoint y: 249, endPoint x: 734, endPoint y: 253, distance: 252.0
click at [734, 253] on app-calendar-viewport "Mon 15 1/1 1 Job Tue 16 1/1 1 Job Wed 17 1/1 1 Job Thu 18 1/1 1 Job Fri 19 1/1 …" at bounding box center [732, 461] width 1464 height 651
drag, startPoint x: 904, startPoint y: 239, endPoint x: 586, endPoint y: 242, distance: 318.0
click at [586, 242] on div "chevron-right ASL Gold Commander" at bounding box center [732, 229] width 1464 height 24
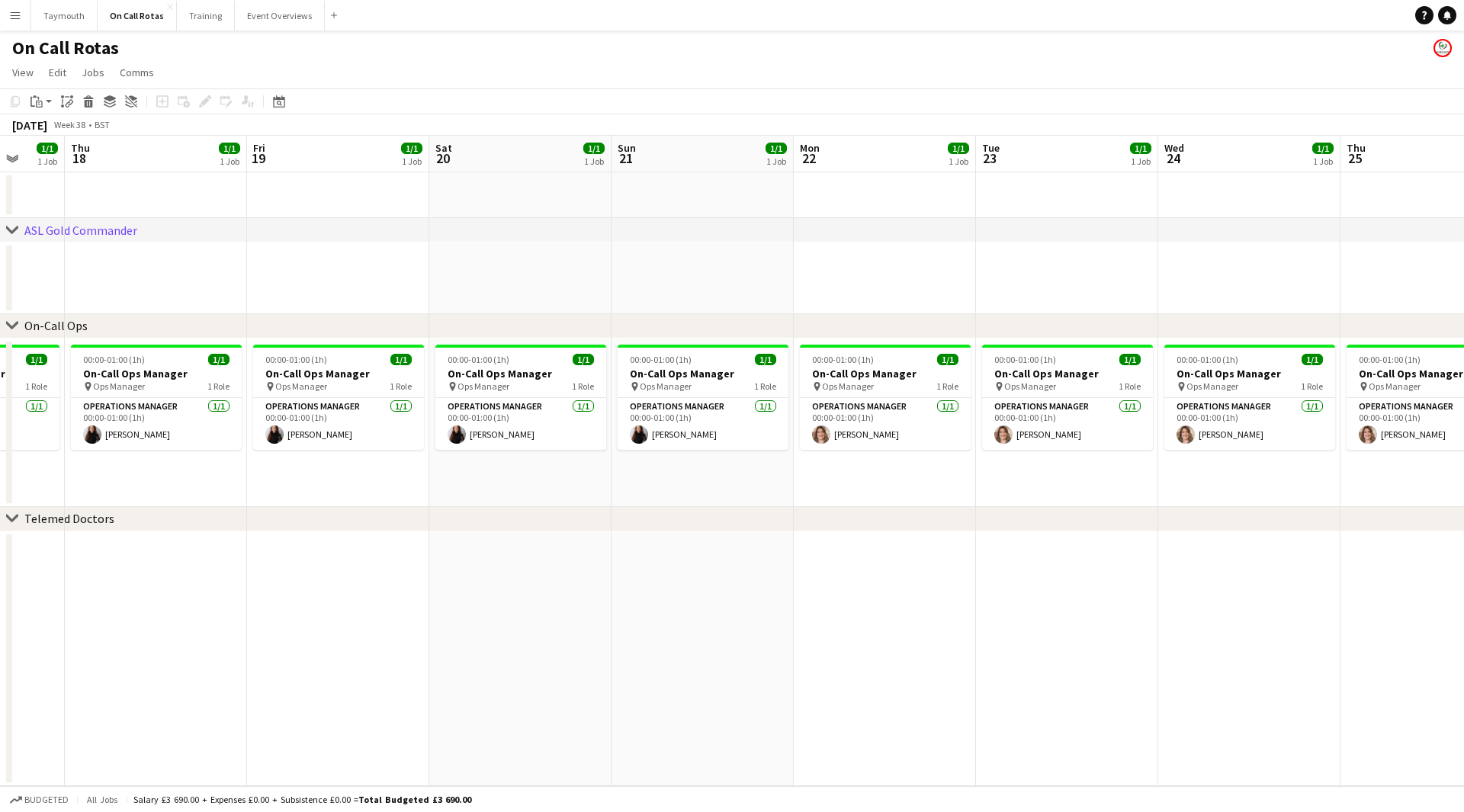
drag, startPoint x: 1183, startPoint y: 246, endPoint x: 343, endPoint y: 225, distance: 840.3
click at [302, 242] on div "chevron-right ASL Gold Commander chevron-right On-Call Ops chevron-right Teleme…" at bounding box center [732, 461] width 1464 height 651
click at [279, 99] on icon at bounding box center [279, 102] width 12 height 13
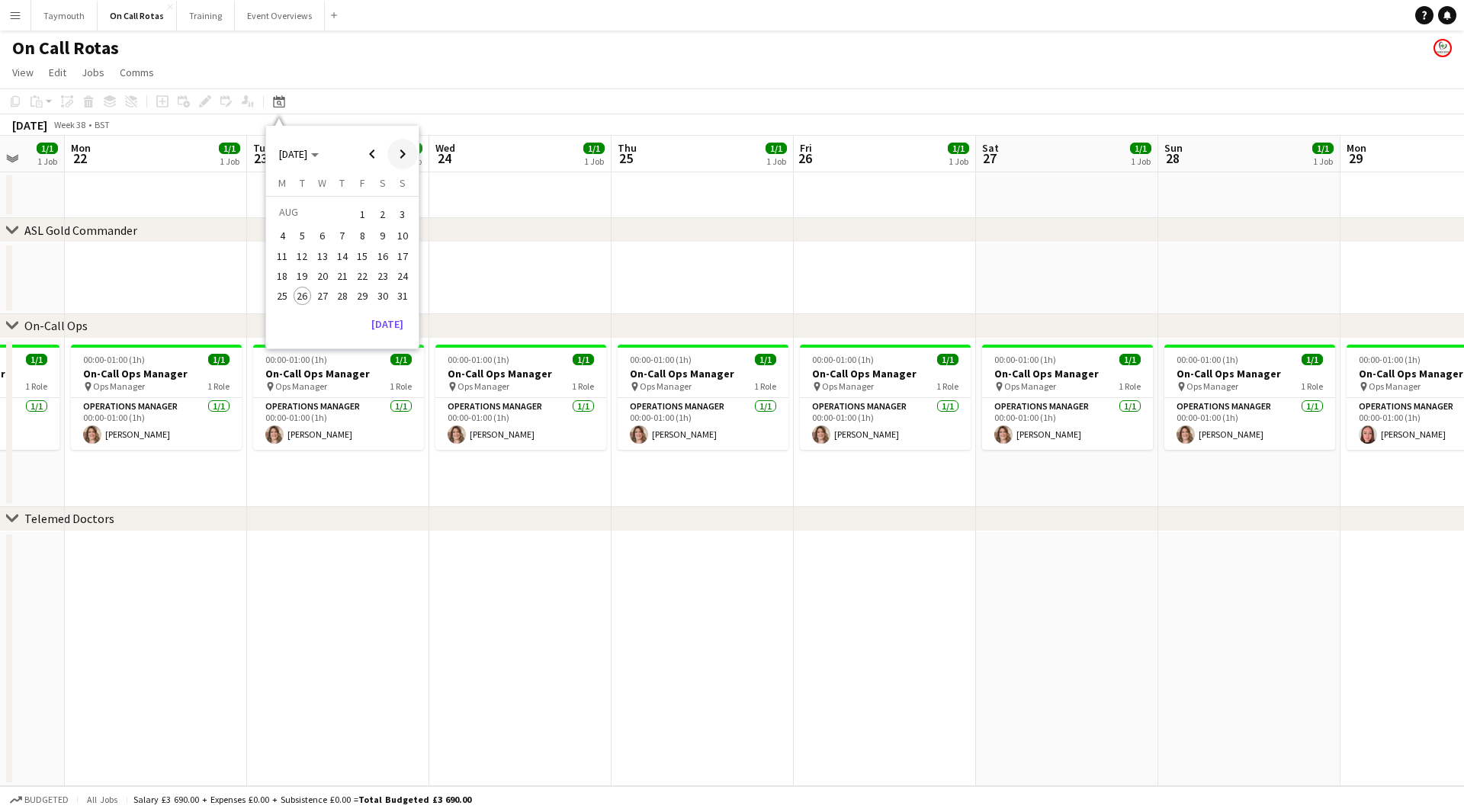
click at [408, 150] on span "Next month" at bounding box center [402, 153] width 30 height 30
click at [327, 231] on span "1" at bounding box center [322, 232] width 19 height 19
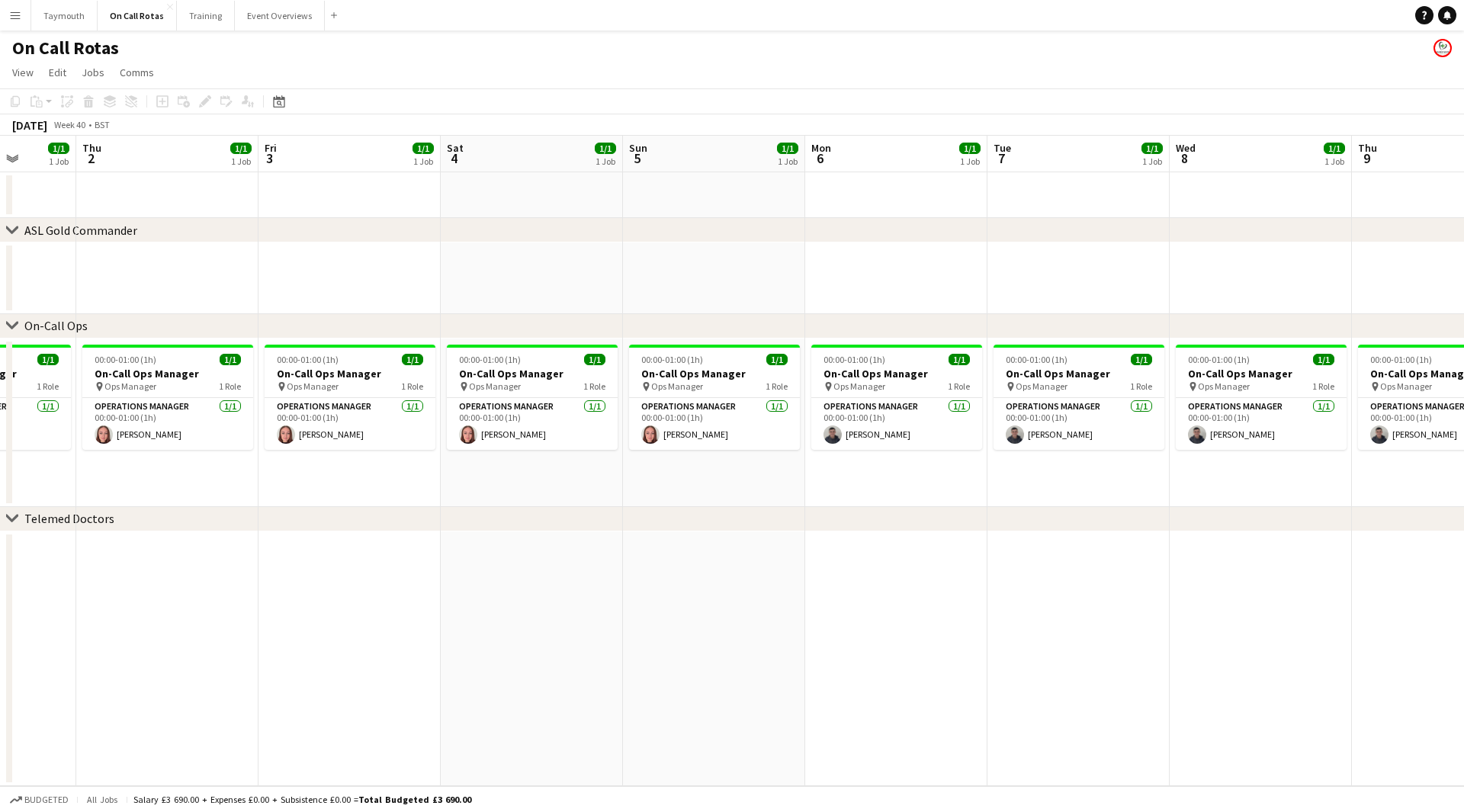
drag, startPoint x: 1078, startPoint y: 249, endPoint x: 411, endPoint y: 253, distance: 667.0
click at [403, 255] on app-calendar-viewport "Mon 29 1/1 1 Job Tue 30 1/1 1 Job Wed 1 1/1 1 Job Thu 2 1/1 1 Job Fri 3 1/1 1 J…" at bounding box center [732, 461] width 1464 height 651
drag, startPoint x: 1093, startPoint y: 250, endPoint x: 363, endPoint y: 246, distance: 730.0
click at [363, 246] on app-calendar-viewport "Tue 30 1/1 1 Job Wed 1 1/1 1 Job Thu 2 1/1 1 Job Fri 3 1/1 1 Job Sat 4 1/1 1 Jo…" at bounding box center [732, 461] width 1464 height 651
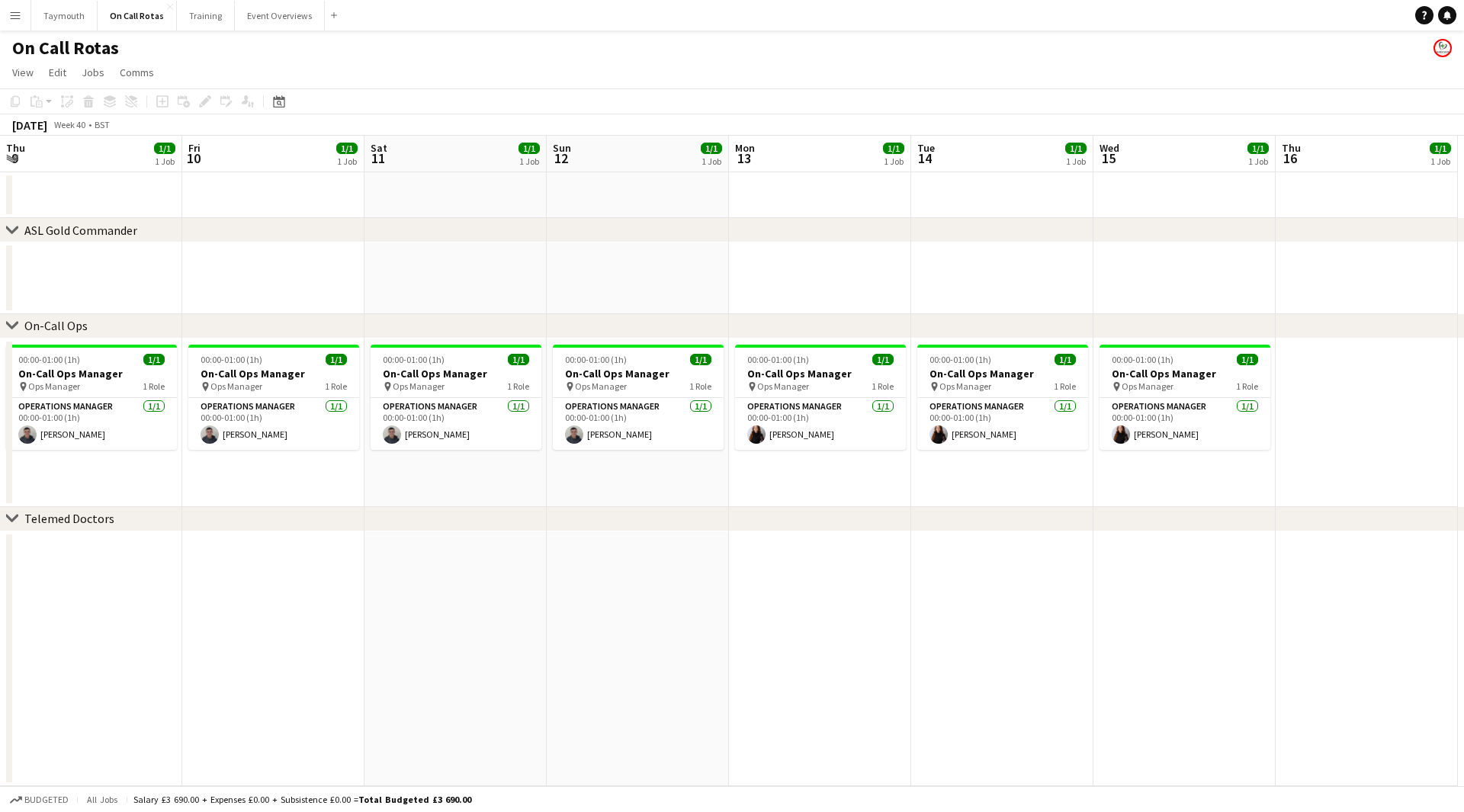
drag, startPoint x: 693, startPoint y: 256, endPoint x: 547, endPoint y: 256, distance: 146.0
click at [468, 264] on app-calendar-viewport "Sat 4 1/1 1 Job Sun 5 1/1 1 Job Mon 6 1/1 1 Job Tue 7 1/1 1 Job Wed 8 1/1 1 Job…" at bounding box center [732, 461] width 1464 height 651
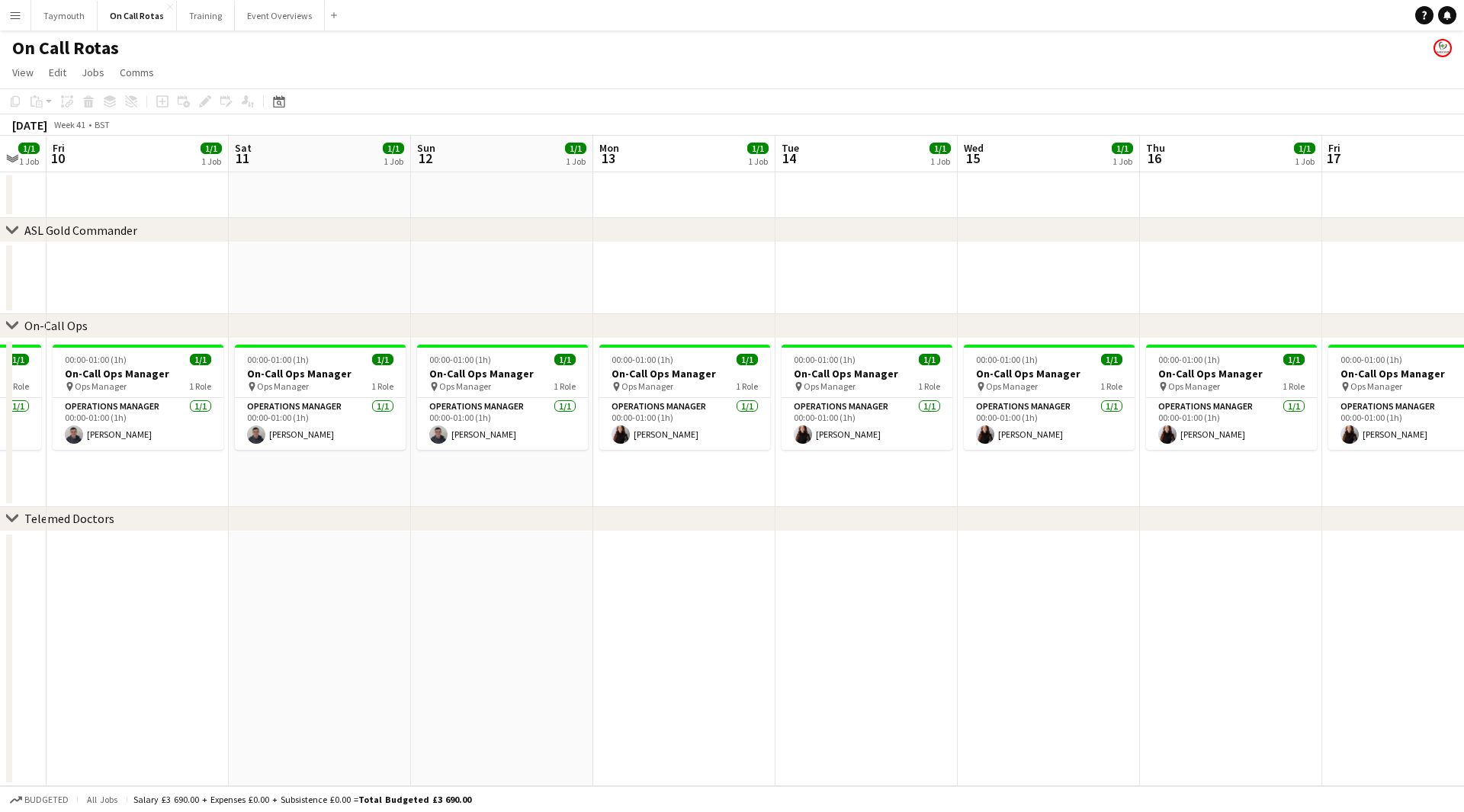
drag, startPoint x: 811, startPoint y: 268, endPoint x: 830, endPoint y: 257, distance: 22.0
click at [565, 268] on app-calendar-viewport "Tue 7 1/1 1 Job Wed 8 1/1 1 Job Thu 9 1/1 1 Job Fri 10 1/1 1 Job Sat 11 1/1 1 J…" at bounding box center [732, 461] width 1464 height 651
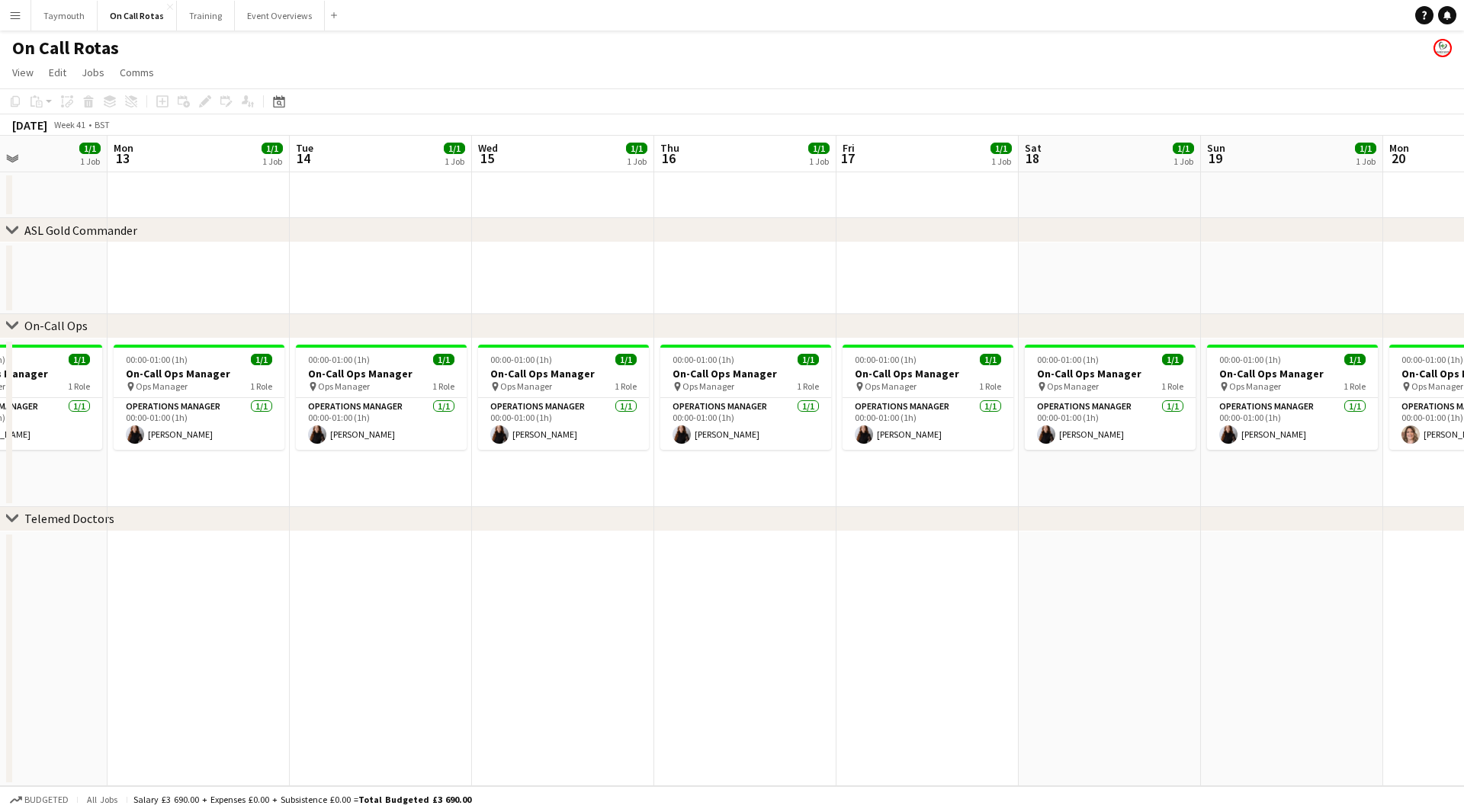
drag, startPoint x: 940, startPoint y: 268, endPoint x: 993, endPoint y: 253, distance: 55.1
click at [585, 270] on app-calendar-viewport "Fri 10 1/1 1 Job Sat 11 1/1 1 Job Sun 12 1/1 1 Job Mon 13 1/1 1 Job Tue 14 1/1 …" at bounding box center [732, 461] width 1464 height 651
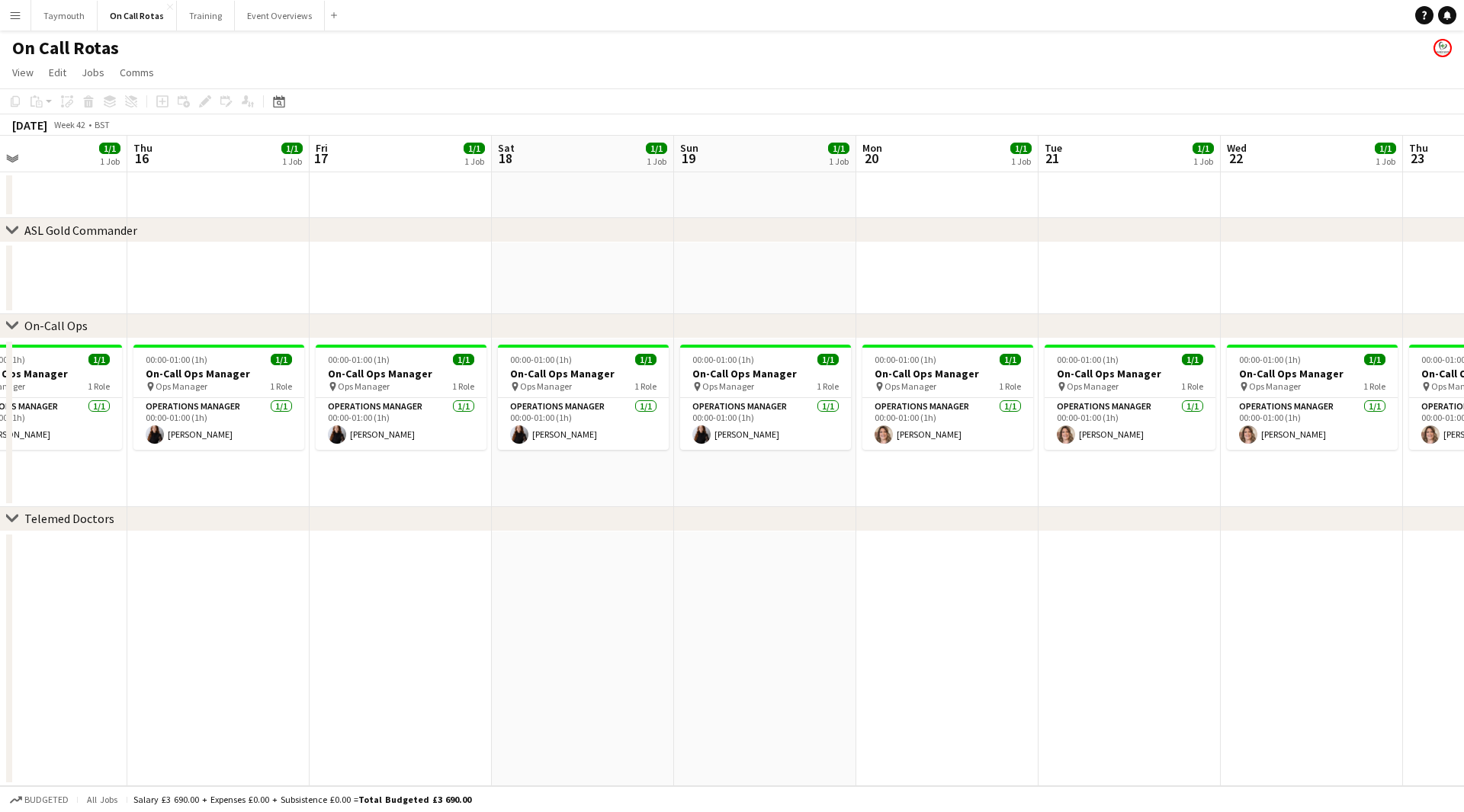
drag, startPoint x: 819, startPoint y: 260, endPoint x: 887, endPoint y: 246, distance: 69.4
click at [512, 260] on app-calendar-viewport "Mon 13 1/1 1 Job Tue 14 1/1 1 Job Wed 15 1/1 1 Job Thu 16 1/1 1 Job Fri 17 1/1 …" at bounding box center [732, 461] width 1464 height 651
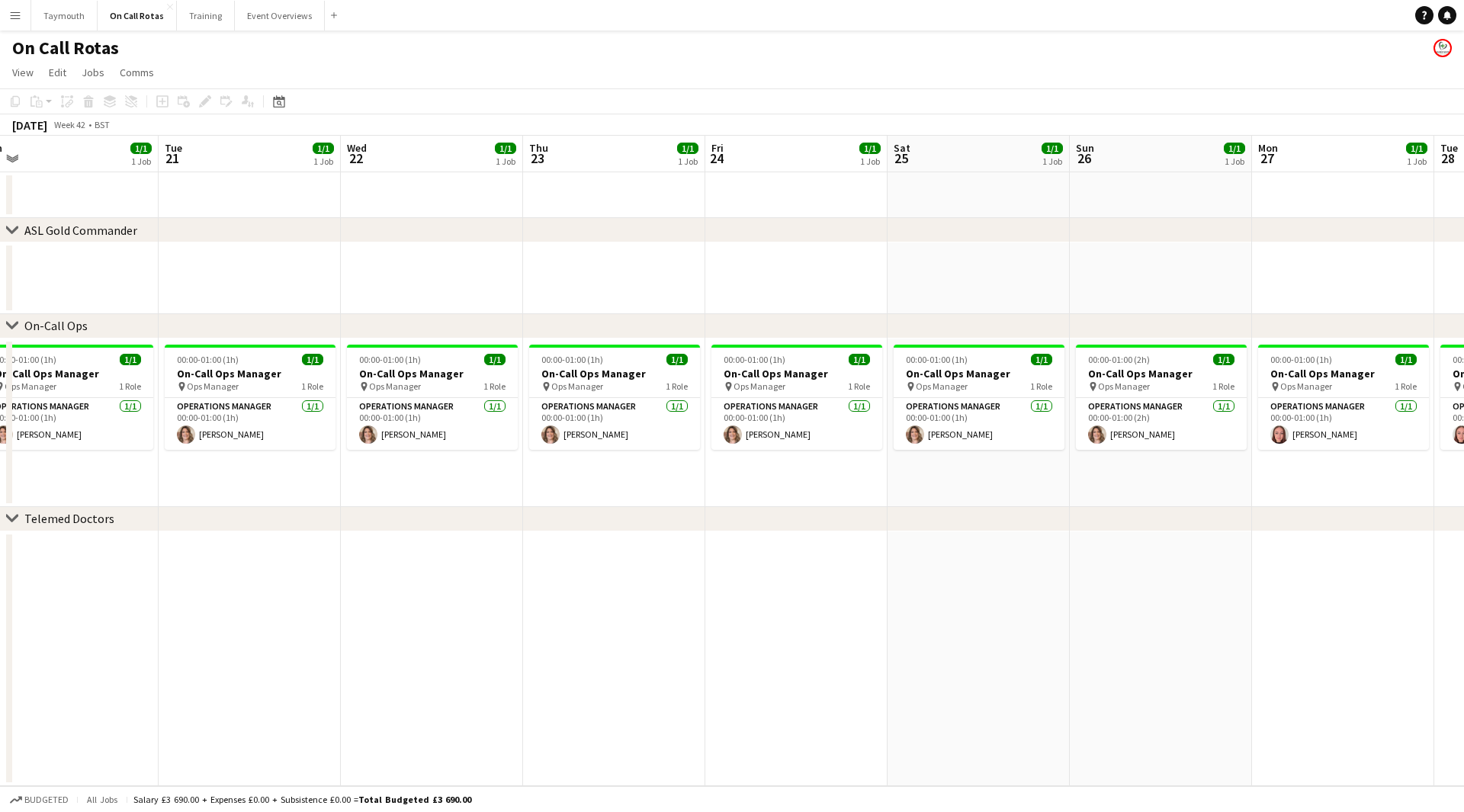
scroll to position [0, 580]
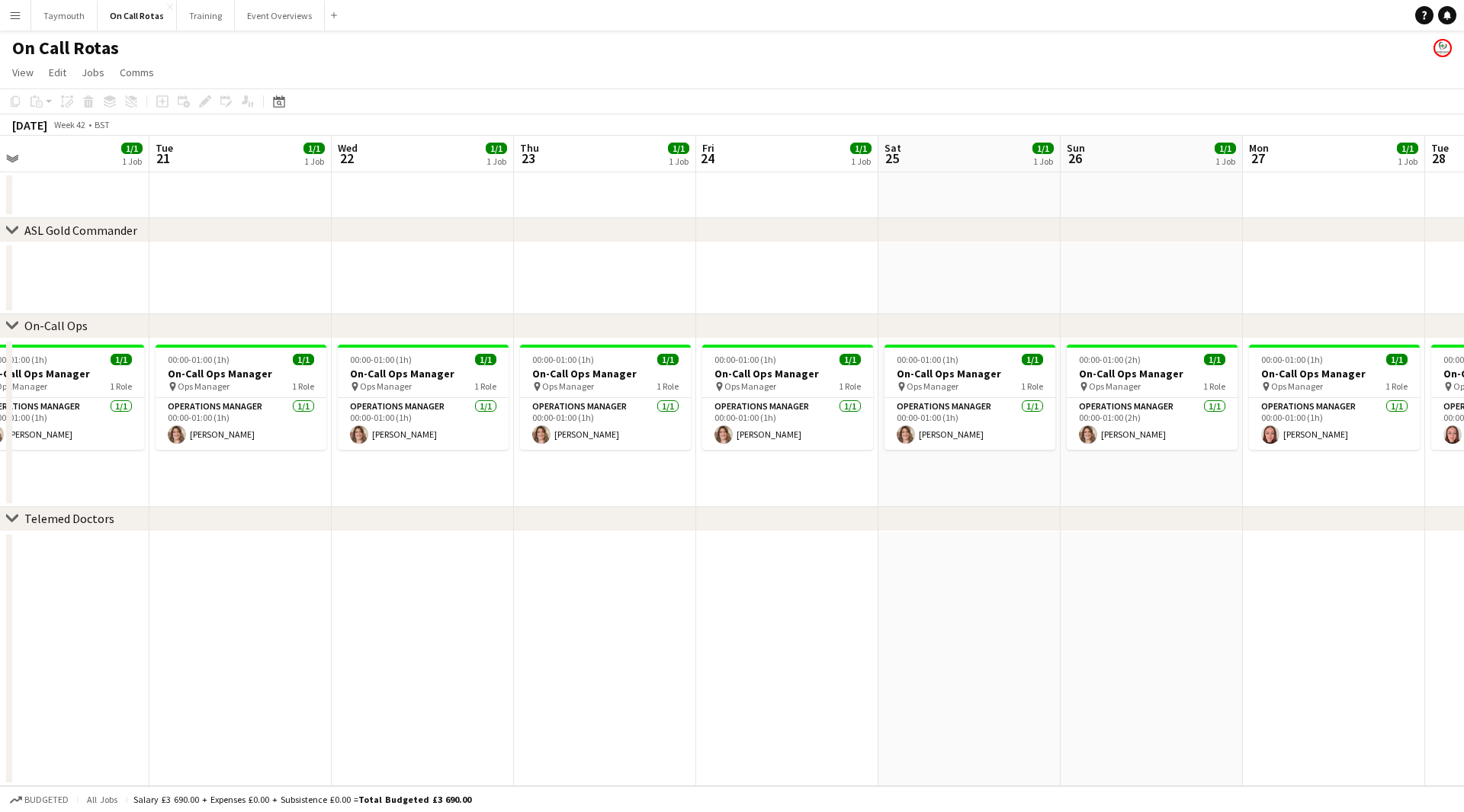
drag, startPoint x: 657, startPoint y: 257, endPoint x: 592, endPoint y: 272, distance: 66.7
click at [592, 272] on app-calendar-viewport "Fri 17 1/1 1 Job Sat 18 1/1 1 Job Sun 19 1/1 1 Job Mon 20 1/1 1 Job Tue 21 1/1 …" at bounding box center [732, 461] width 1464 height 651
drag, startPoint x: 891, startPoint y: 281, endPoint x: 1234, endPoint y: 277, distance: 343.0
click at [1230, 278] on div "chevron-right ASL Gold Commander chevron-right On-Call Ops chevron-right Teleme…" at bounding box center [732, 461] width 1464 height 651
click at [280, 103] on icon "Date picker" at bounding box center [279, 102] width 13 height 13
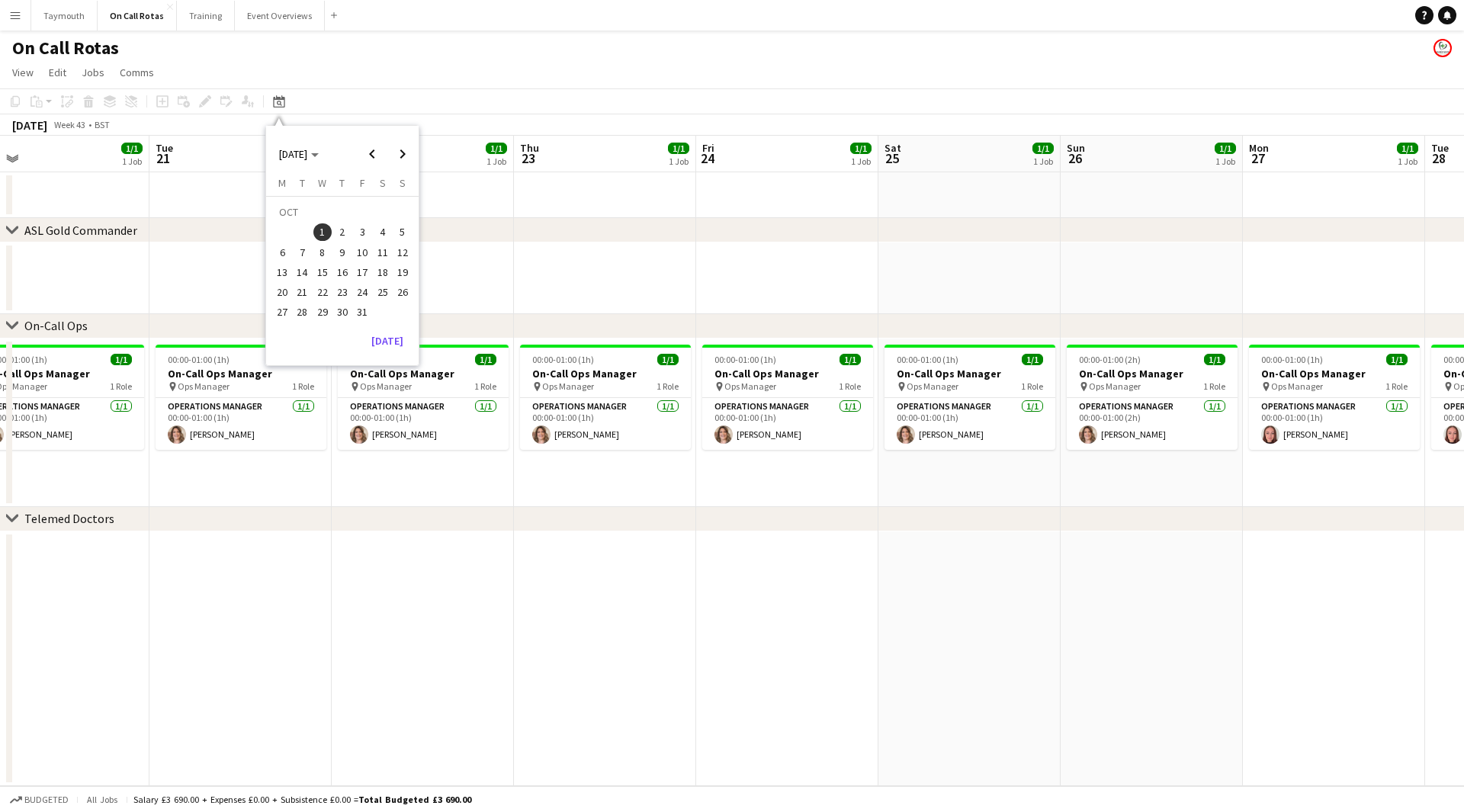
click at [364, 234] on span "3" at bounding box center [362, 232] width 19 height 19
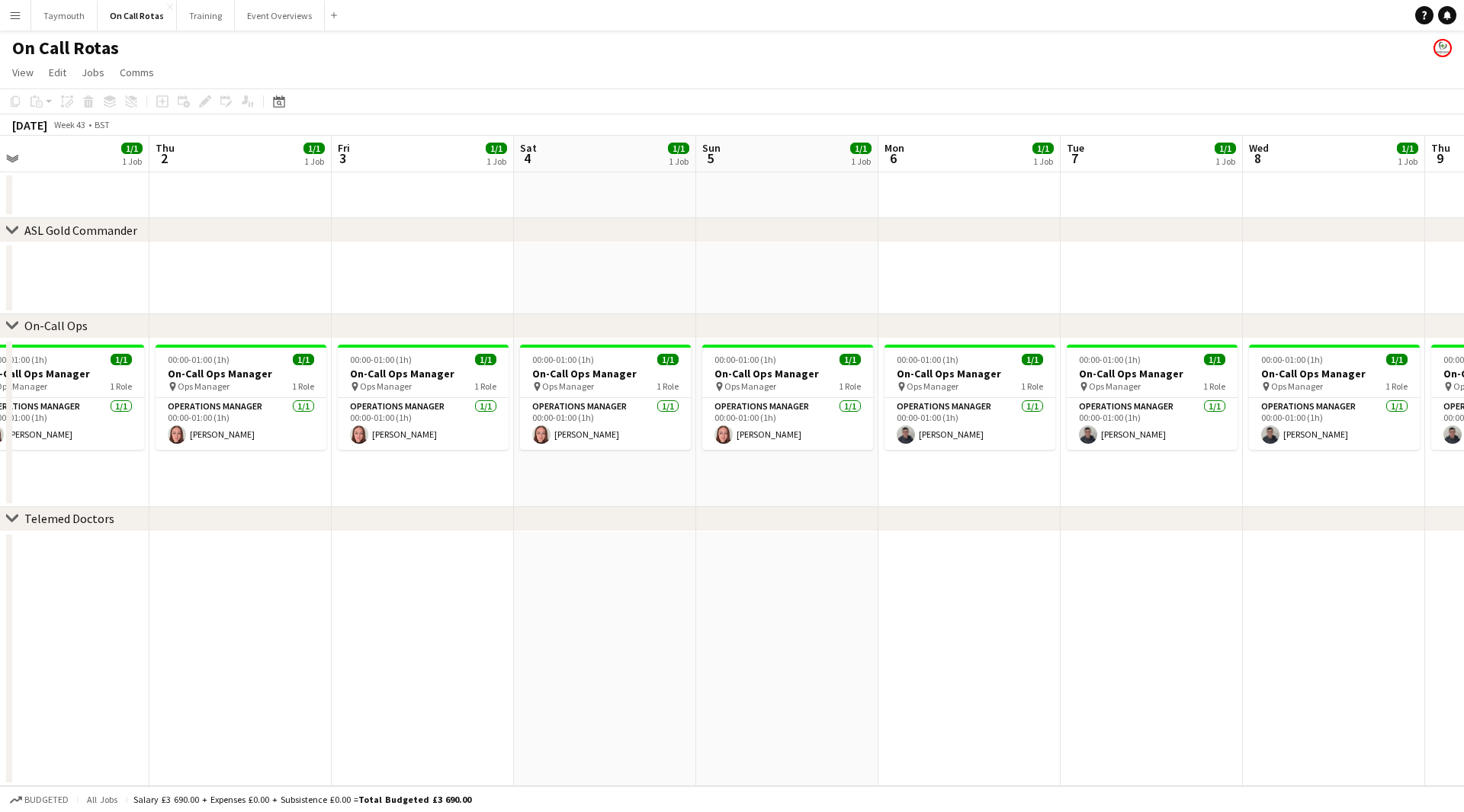
scroll to position [0, 525]
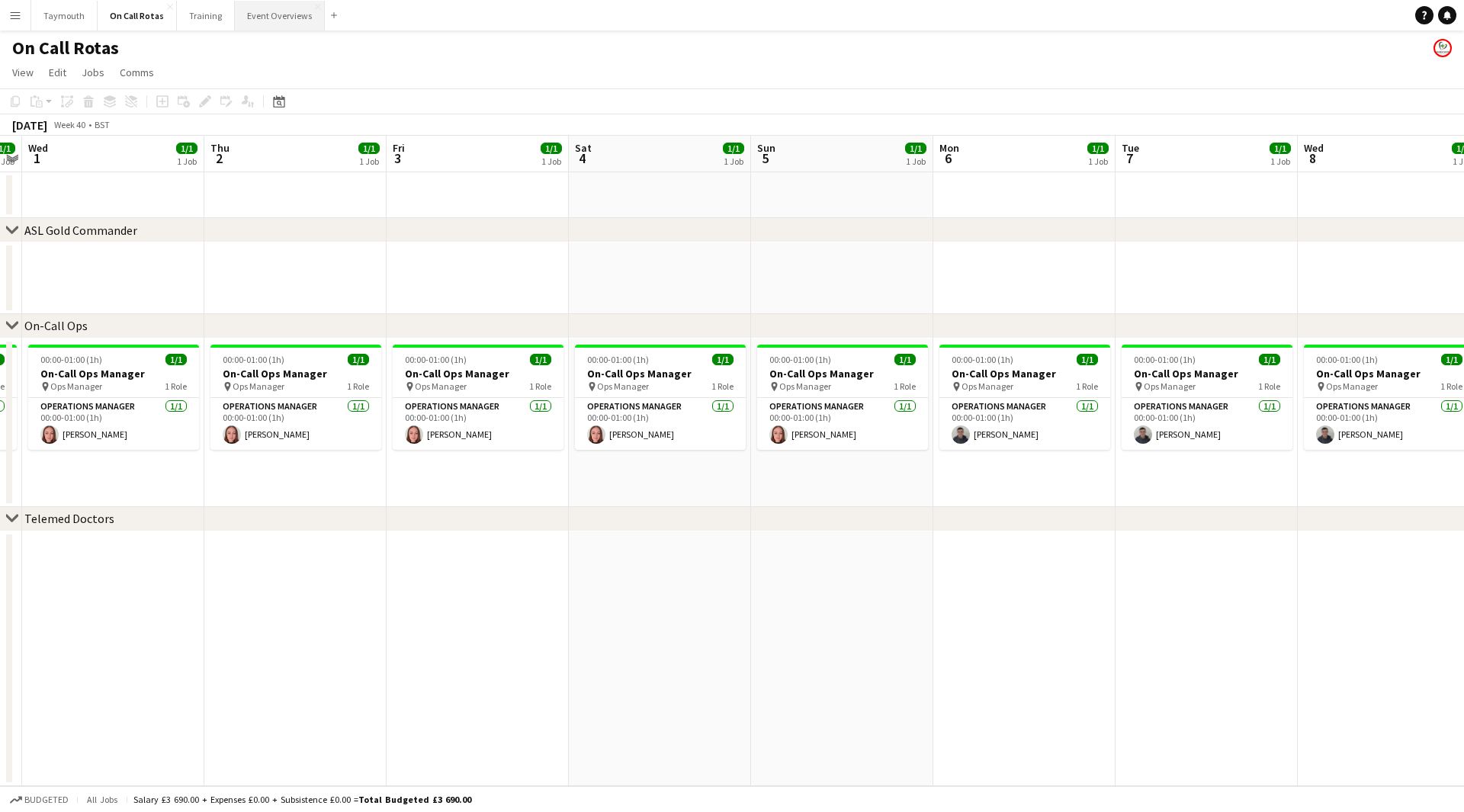
click at [280, 20] on button "Event Overviews Close" at bounding box center [280, 16] width 90 height 29
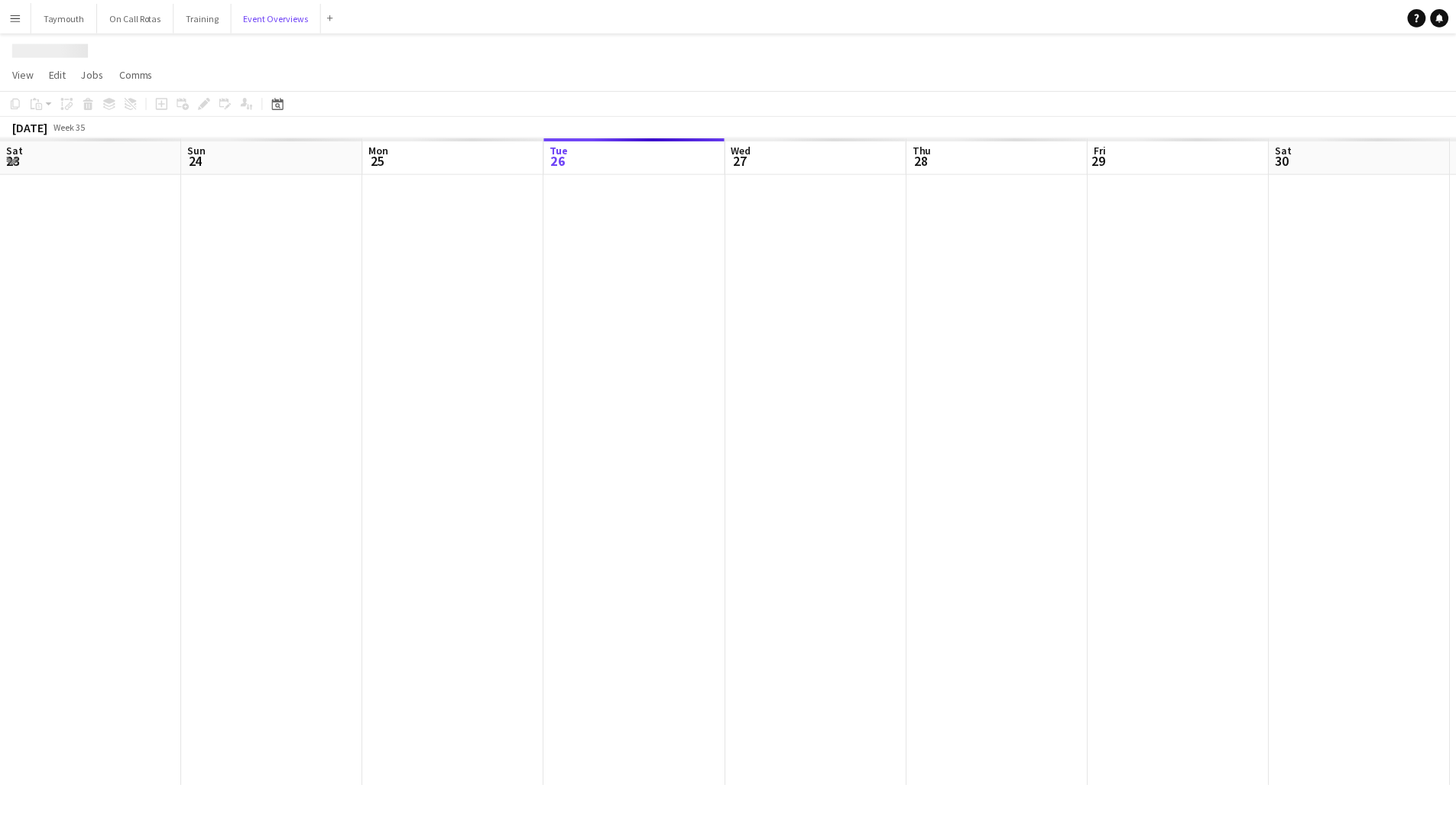
scroll to position [0, 365]
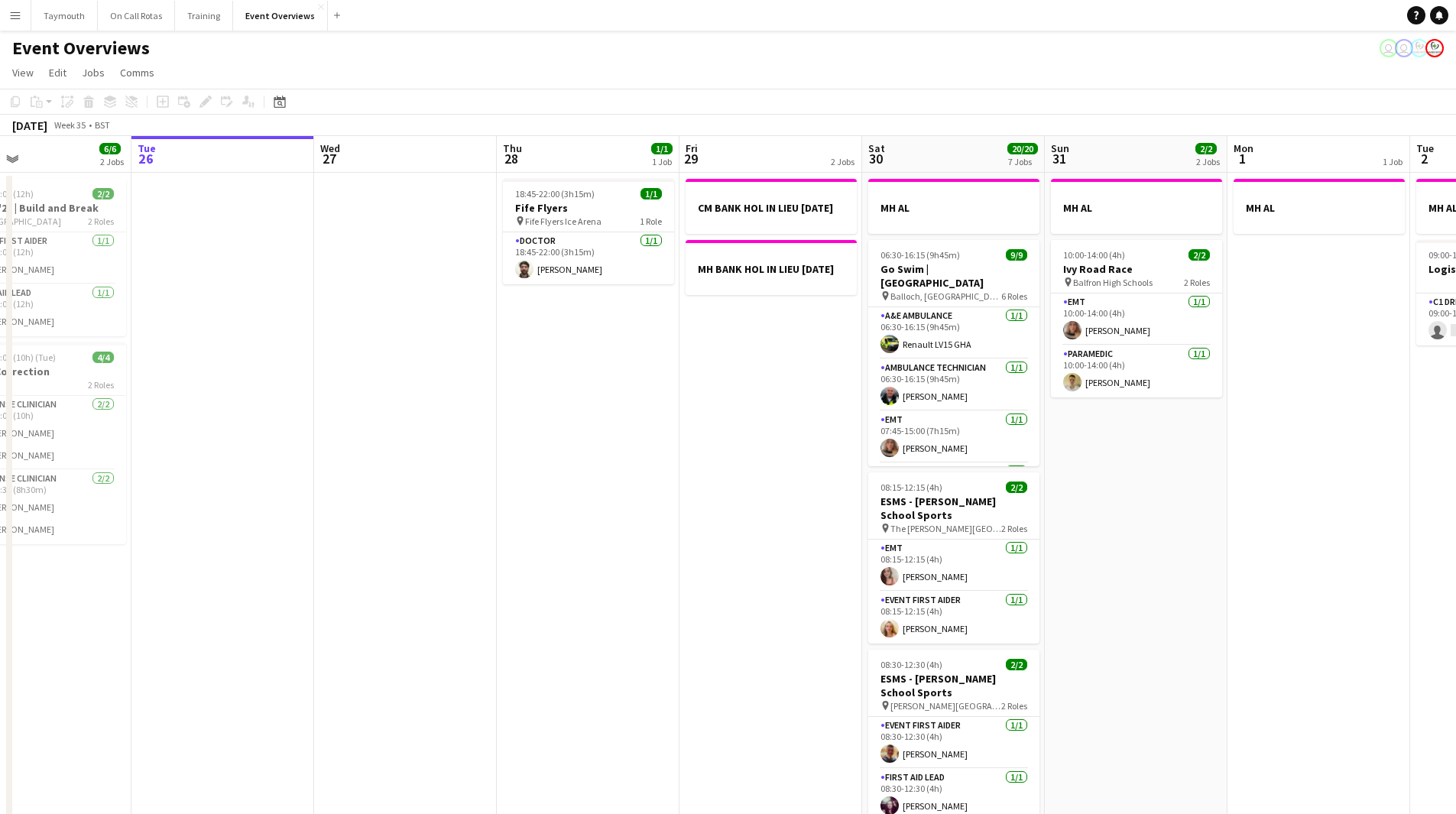
drag, startPoint x: 662, startPoint y: 477, endPoint x: 27, endPoint y: 426, distance: 637.0
click at [27, 426] on app-calendar-viewport "Sat 23 13/13 6 Jobs Sun 24 1/1 1 Job Mon 25 6/6 2 Jobs Tue 26 Wed 27 Thu 28 1/1…" at bounding box center [728, 775] width 1456 height 1278
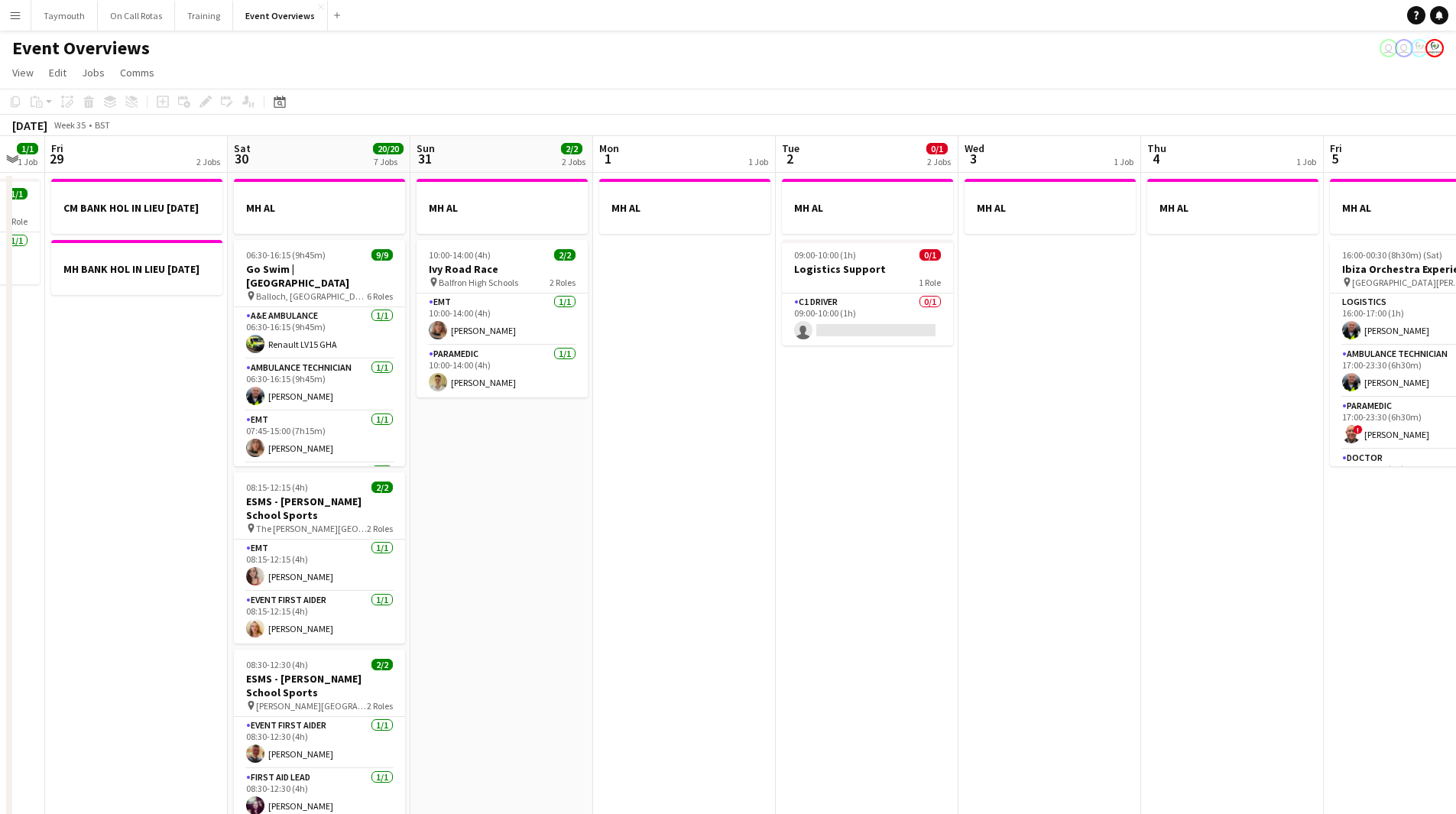
click at [151, 519] on app-calendar-viewport "Tue 26 Wed 27 Thu 28 1/1 1 Job Fri 29 2 Jobs Sat 30 20/20 7 Jobs Sun 31 2/2 2 J…" at bounding box center [728, 808] width 1456 height 1345
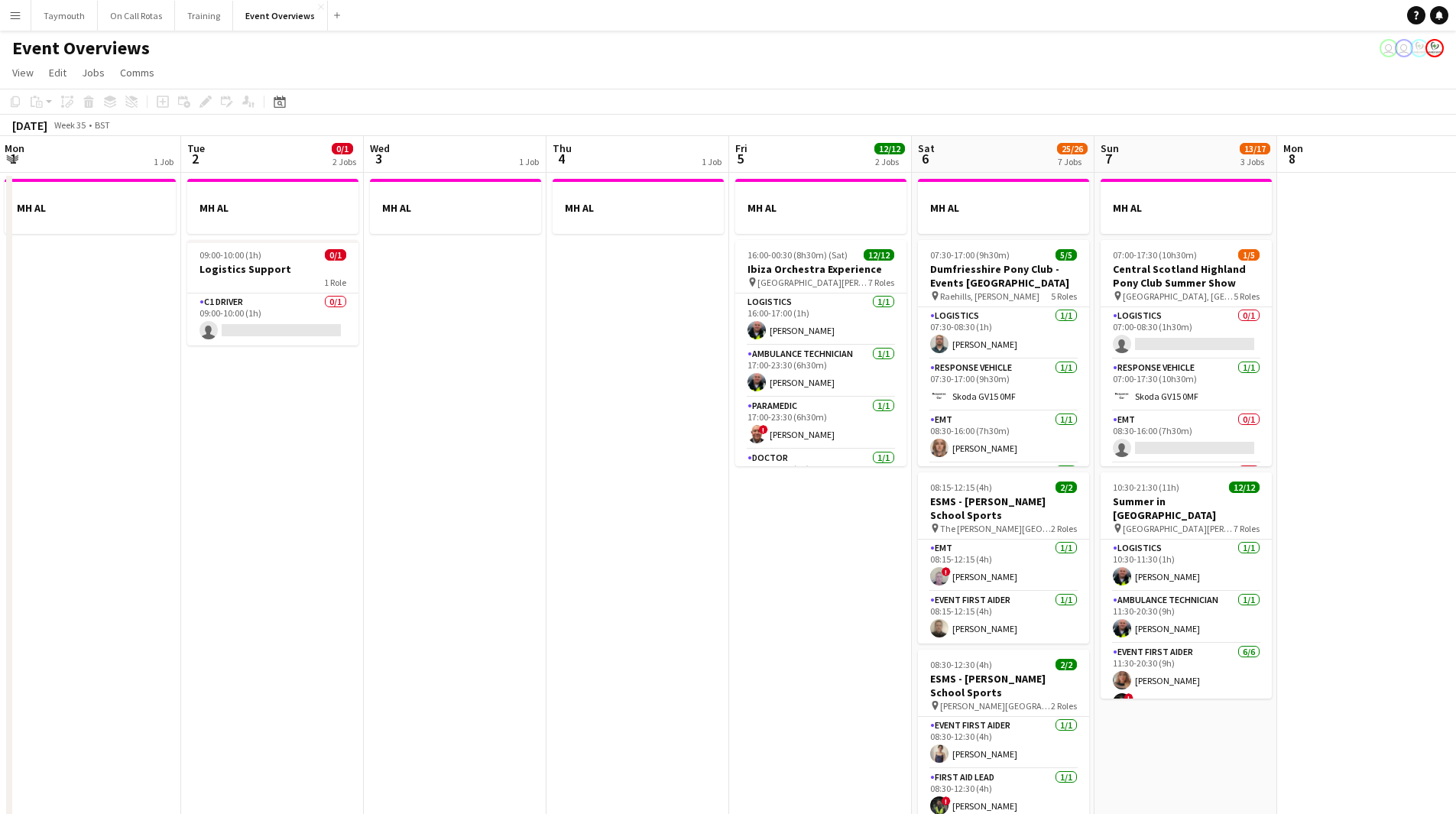
drag, startPoint x: 648, startPoint y: 565, endPoint x: 0, endPoint y: 546, distance: 648.3
click at [26, 546] on app-calendar-viewport "Fri 29 2 Jobs Sat 30 20/20 7 Jobs Sun 31 2/2 2 Jobs Mon 1 1 Job Tue 2 0/1 2 Job…" at bounding box center [728, 808] width 1456 height 1345
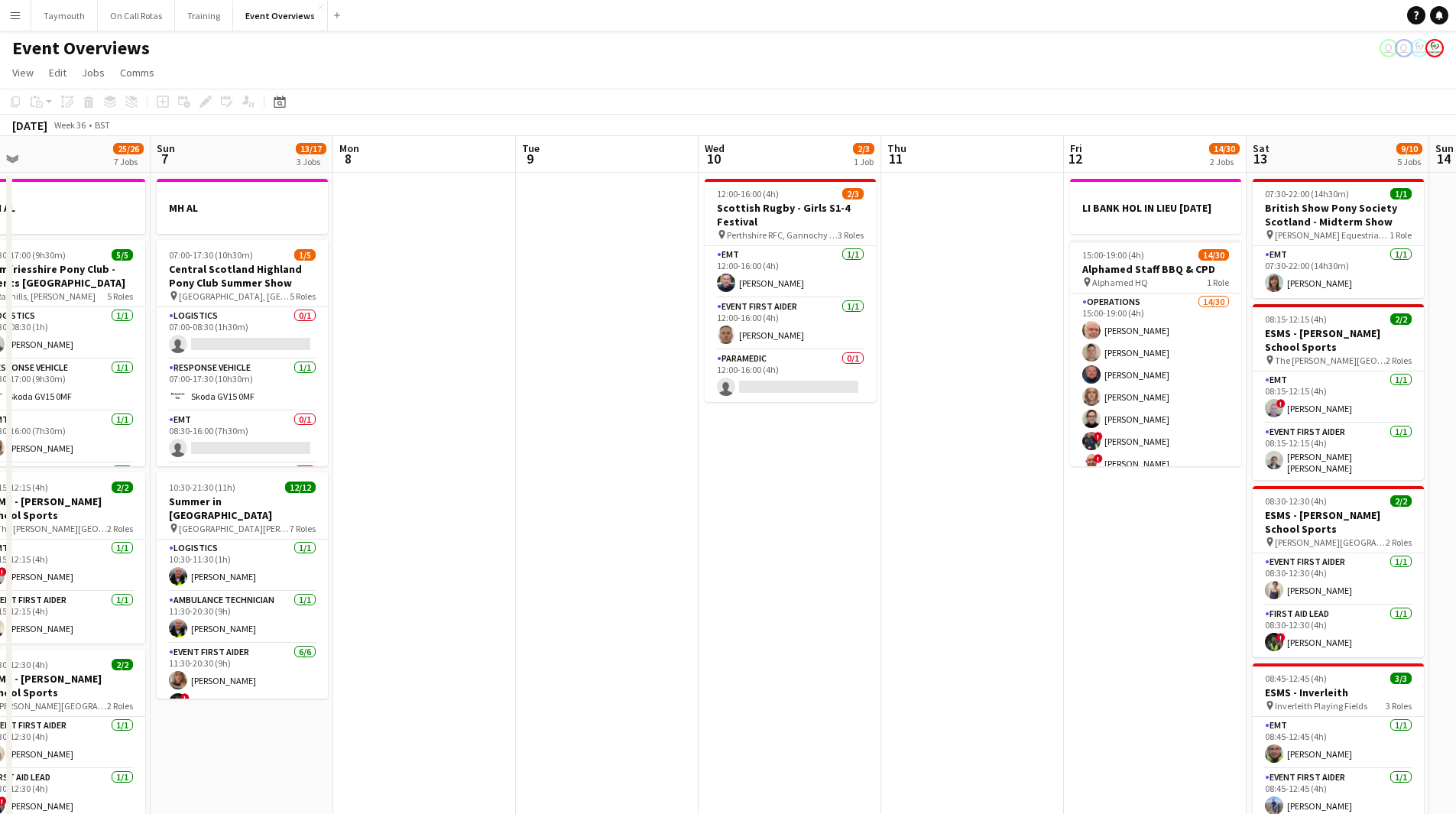
drag, startPoint x: 841, startPoint y: 572, endPoint x: 142, endPoint y: 560, distance: 699.1
click at [142, 560] on app-calendar-viewport "Wed 3 1 Job Thu 4 1 Job Fri 5 12/12 2 Jobs Sat 6 25/26 7 Jobs Sun 7 13/17 3 Job…" at bounding box center [728, 808] width 1456 height 1345
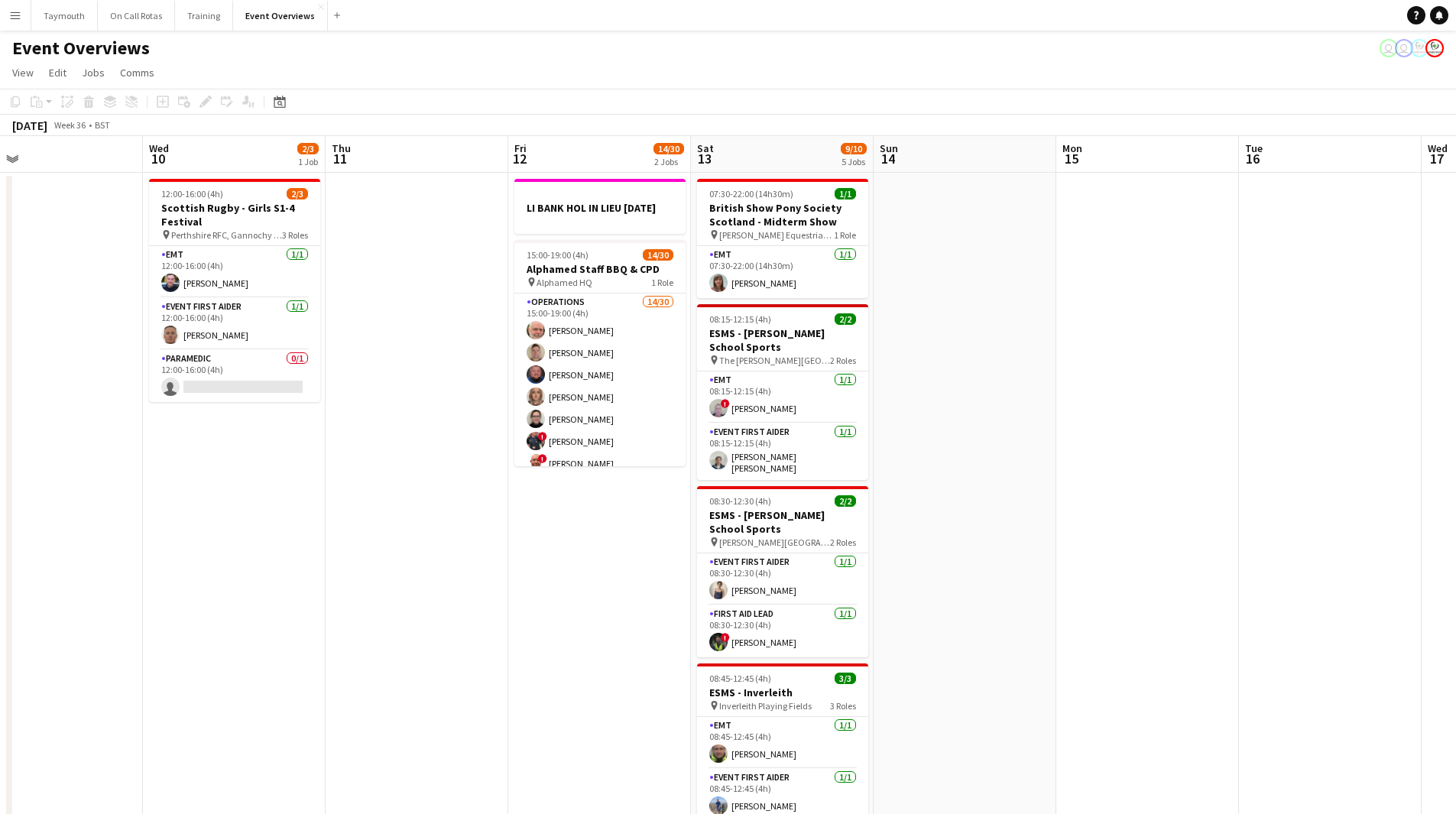
drag, startPoint x: 732, startPoint y: 563, endPoint x: 352, endPoint y: 548, distance: 380.3
click at [176, 549] on app-calendar-viewport "Sat 6 25/26 7 Jobs Sun 7 13/17 3 Jobs Mon 8 Tue 9 Wed 10 2/3 1 Job Thu 11 Fri 1…" at bounding box center [728, 808] width 1456 height 1345
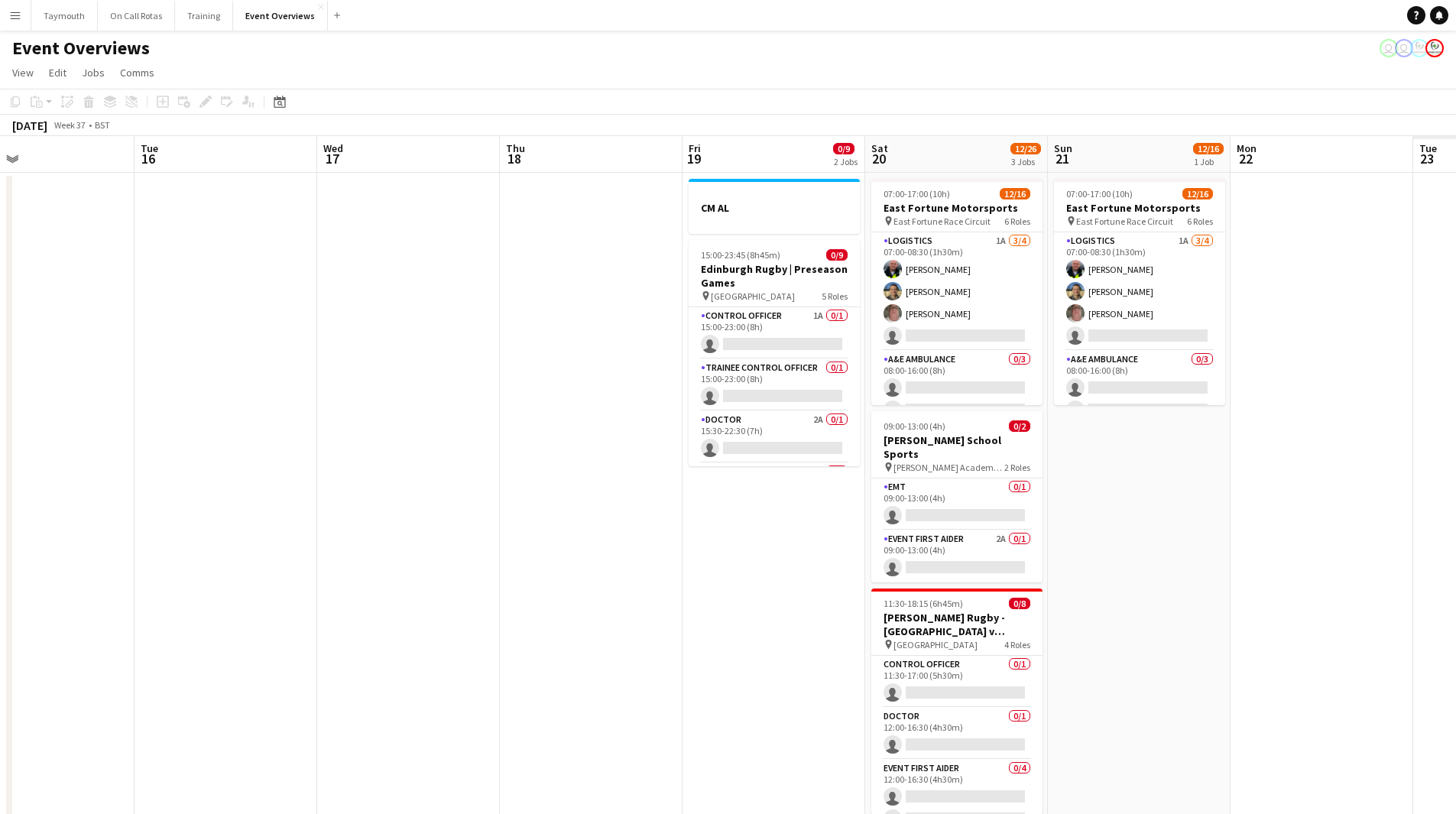
drag, startPoint x: 571, startPoint y: 551, endPoint x: 219, endPoint y: 547, distance: 352.0
click at [111, 548] on app-calendar-viewport "Fri 12 14/30 2 Jobs Sat 13 9/10 5 Jobs Sun 14 Mon 15 Tue 16 Wed 17 Thu 18 Fri 1…" at bounding box center [728, 808] width 1456 height 1345
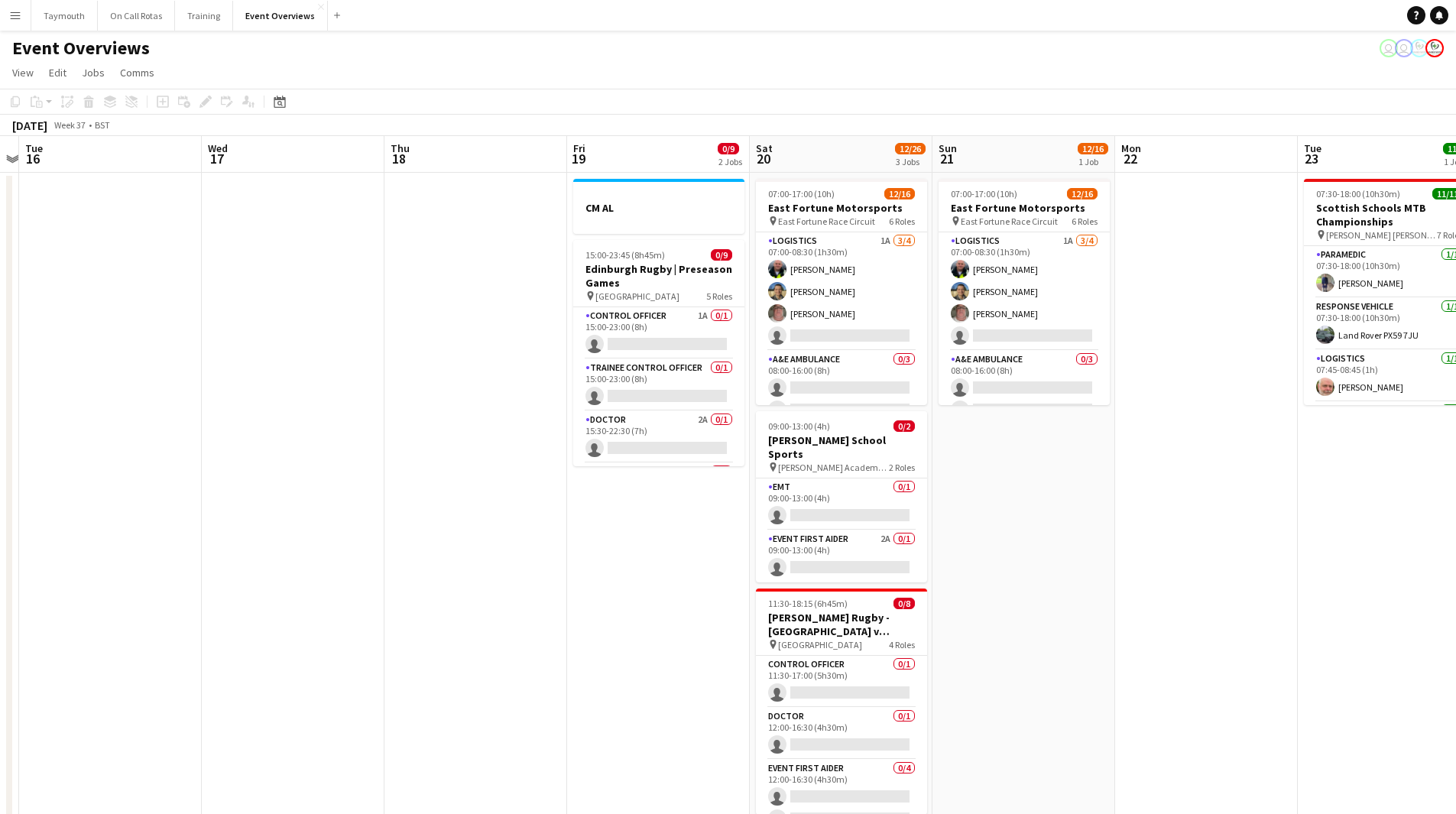
click at [204, 535] on app-calendar-viewport "Sat 13 9/10 5 Jobs Sun 14 Mon 15 Tue 16 Wed 17 Thu 18 Fri 19 0/9 2 Jobs Sat 20 …" at bounding box center [728, 808] width 1456 height 1345
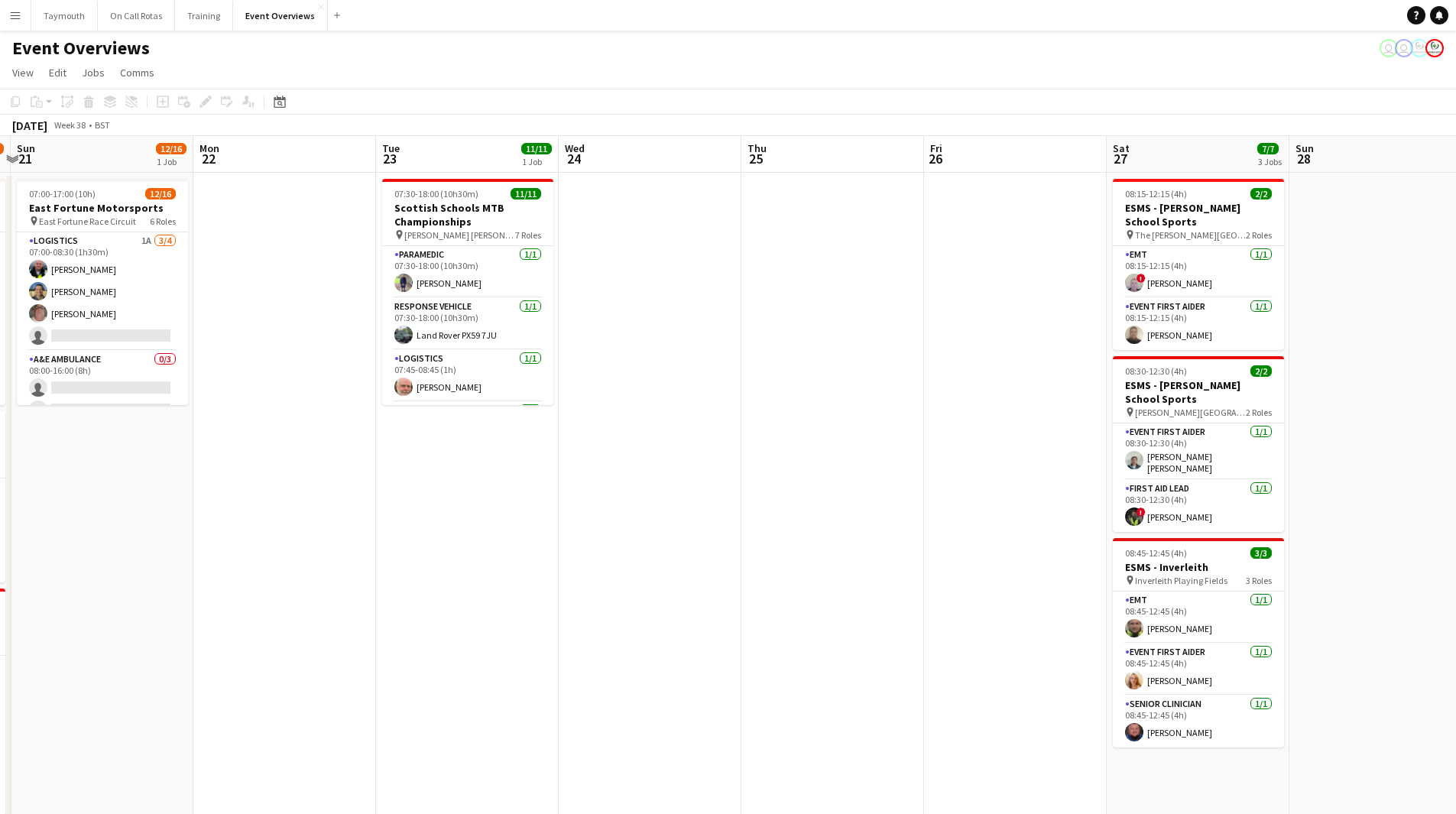
drag, startPoint x: 885, startPoint y: 558, endPoint x: 659, endPoint y: 540, distance: 226.7
click at [342, 537] on app-calendar-viewport "Thu 18 Fri 19 0/9 2 Jobs Sat 20 12/26 3 Jobs Sun 21 12/16 1 Job Mon 22 Tue 23 1…" at bounding box center [728, 808] width 1456 height 1345
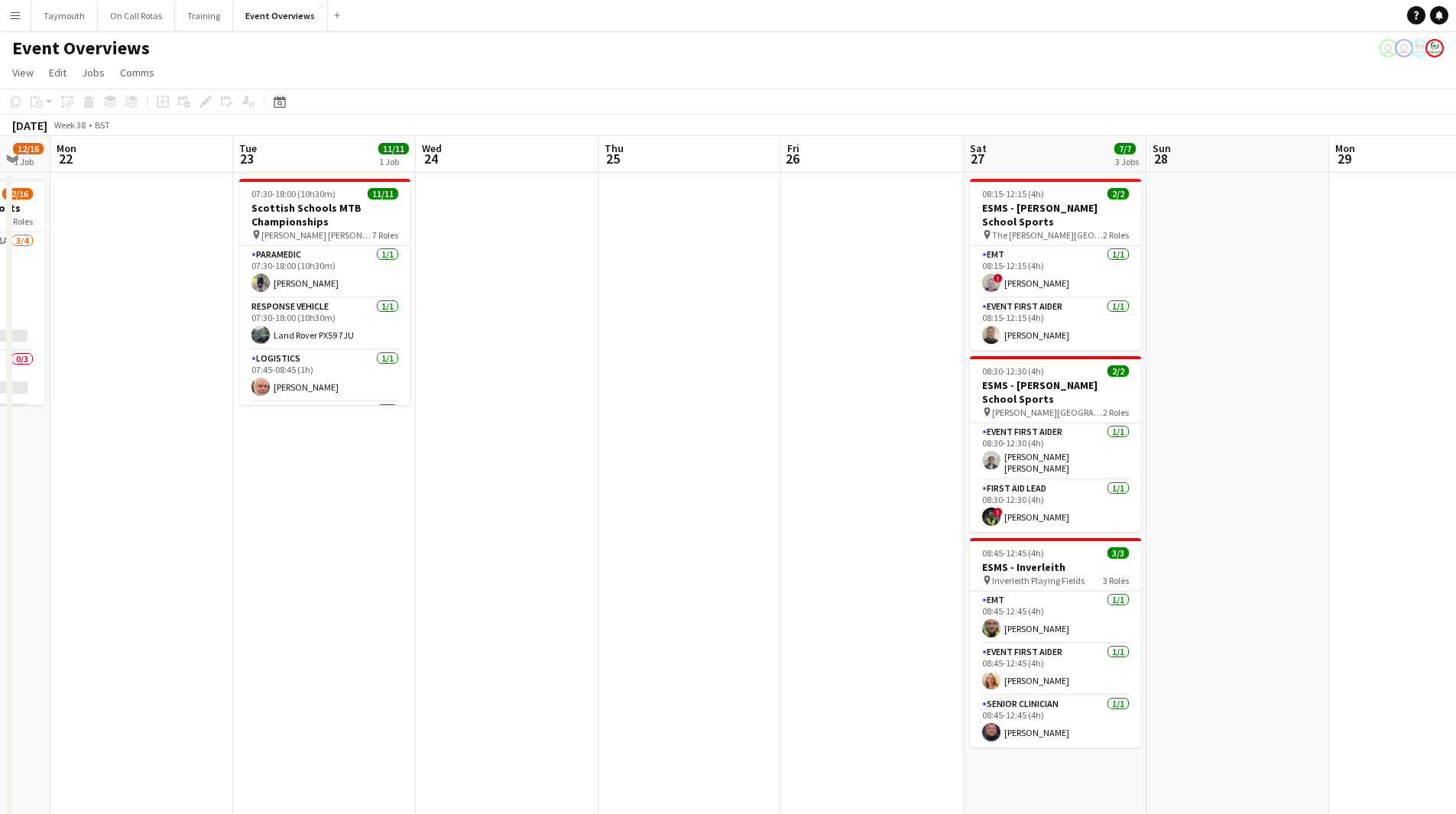
scroll to position [0, 505]
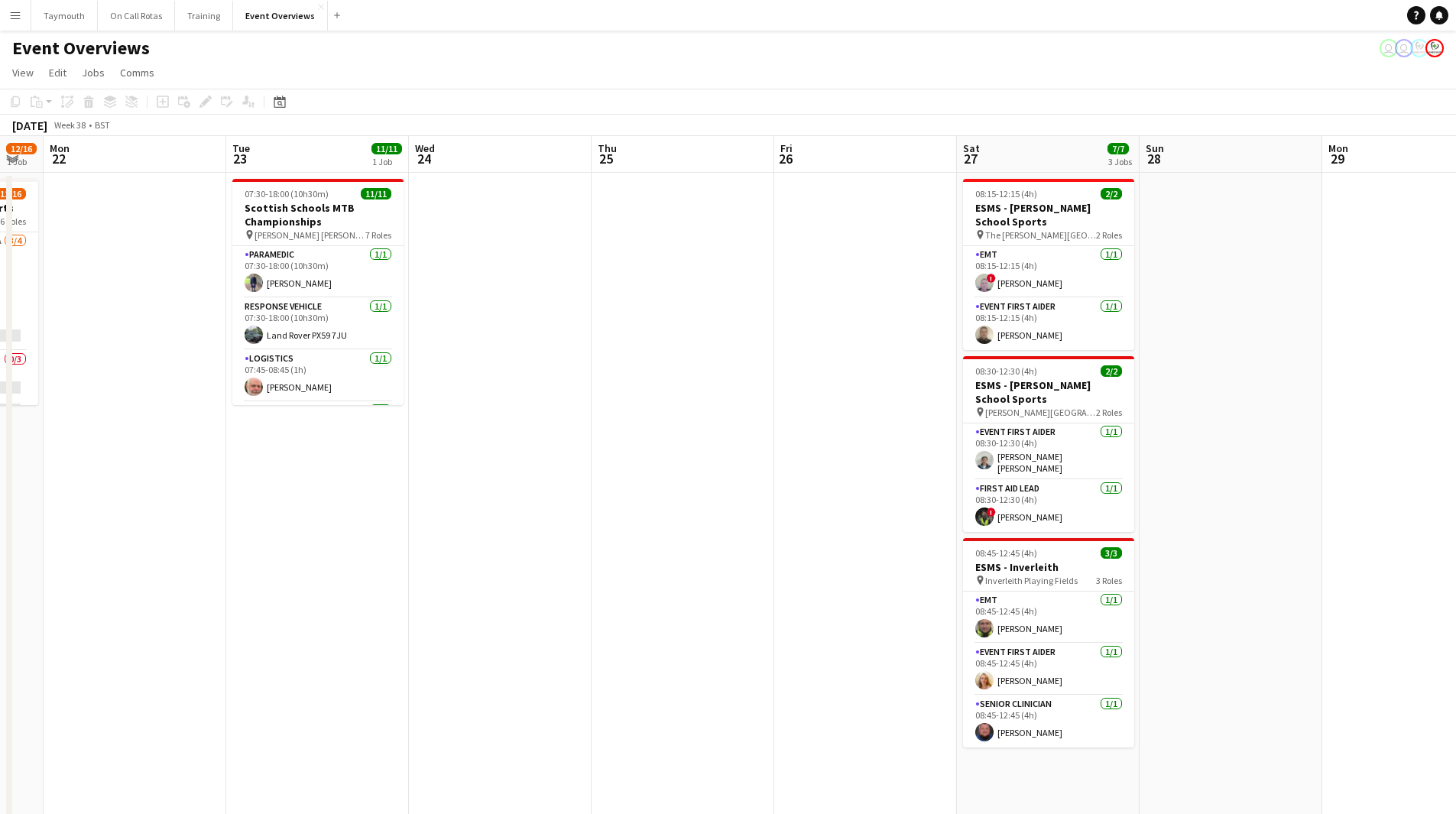
drag, startPoint x: 883, startPoint y: 554, endPoint x: 728, endPoint y: 552, distance: 155.0
click at [728, 552] on app-calendar-viewport "Fri 19 0/9 2 Jobs Sat 20 12/26 3 Jobs Sun 21 12/16 1 Job Mon 22 Tue 23 11/11 1 …" at bounding box center [728, 808] width 1456 height 1345
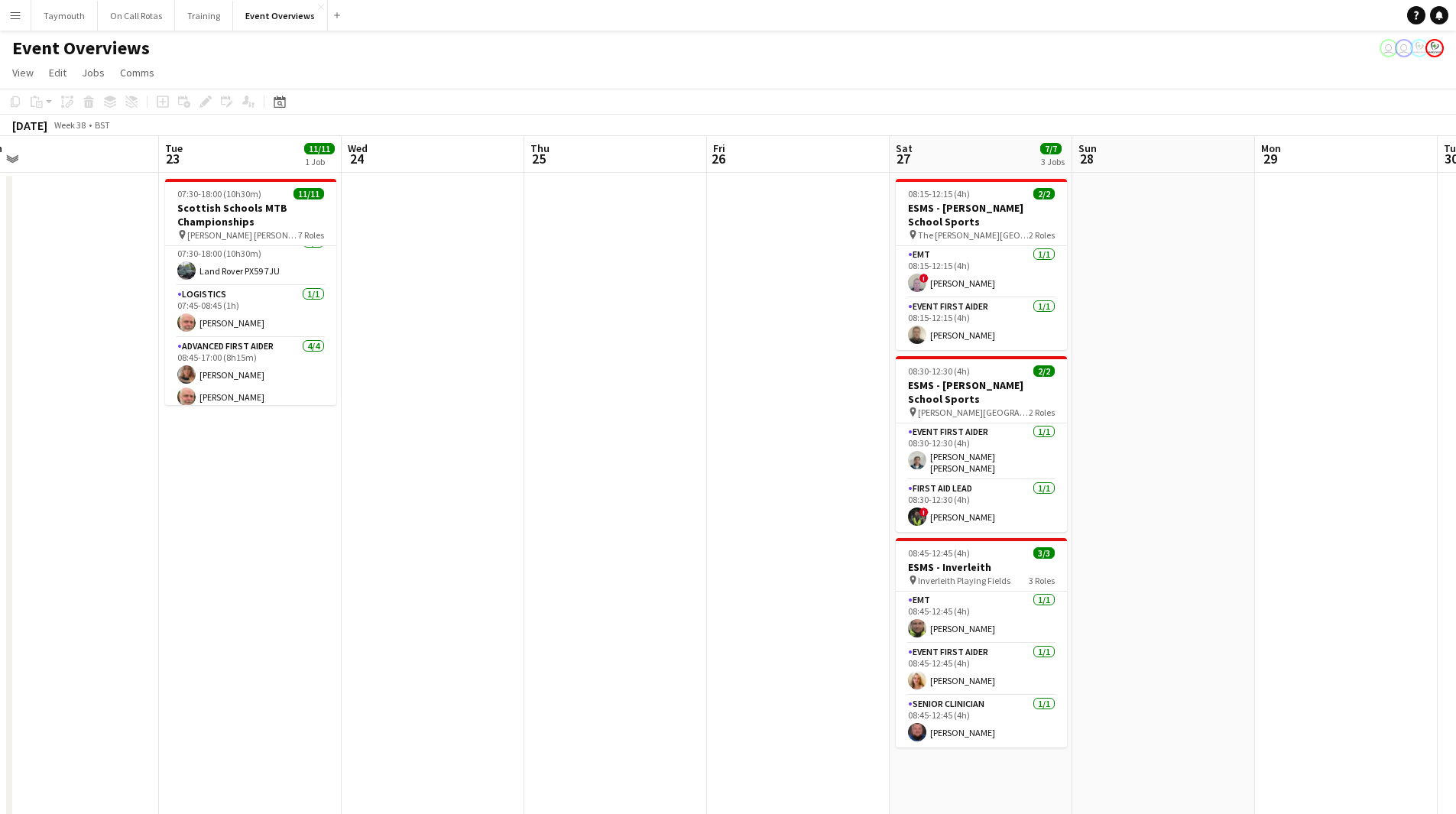
drag, startPoint x: 745, startPoint y: 456, endPoint x: 544, endPoint y: 447, distance: 201.2
click at [140, 438] on app-calendar-viewport "Fri 19 0/9 2 Jobs Sat 20 12/26 3 Jobs Sun 21 12/16 1 Job Mon 22 Tue 23 11/11 1 …" at bounding box center [728, 808] width 1456 height 1345
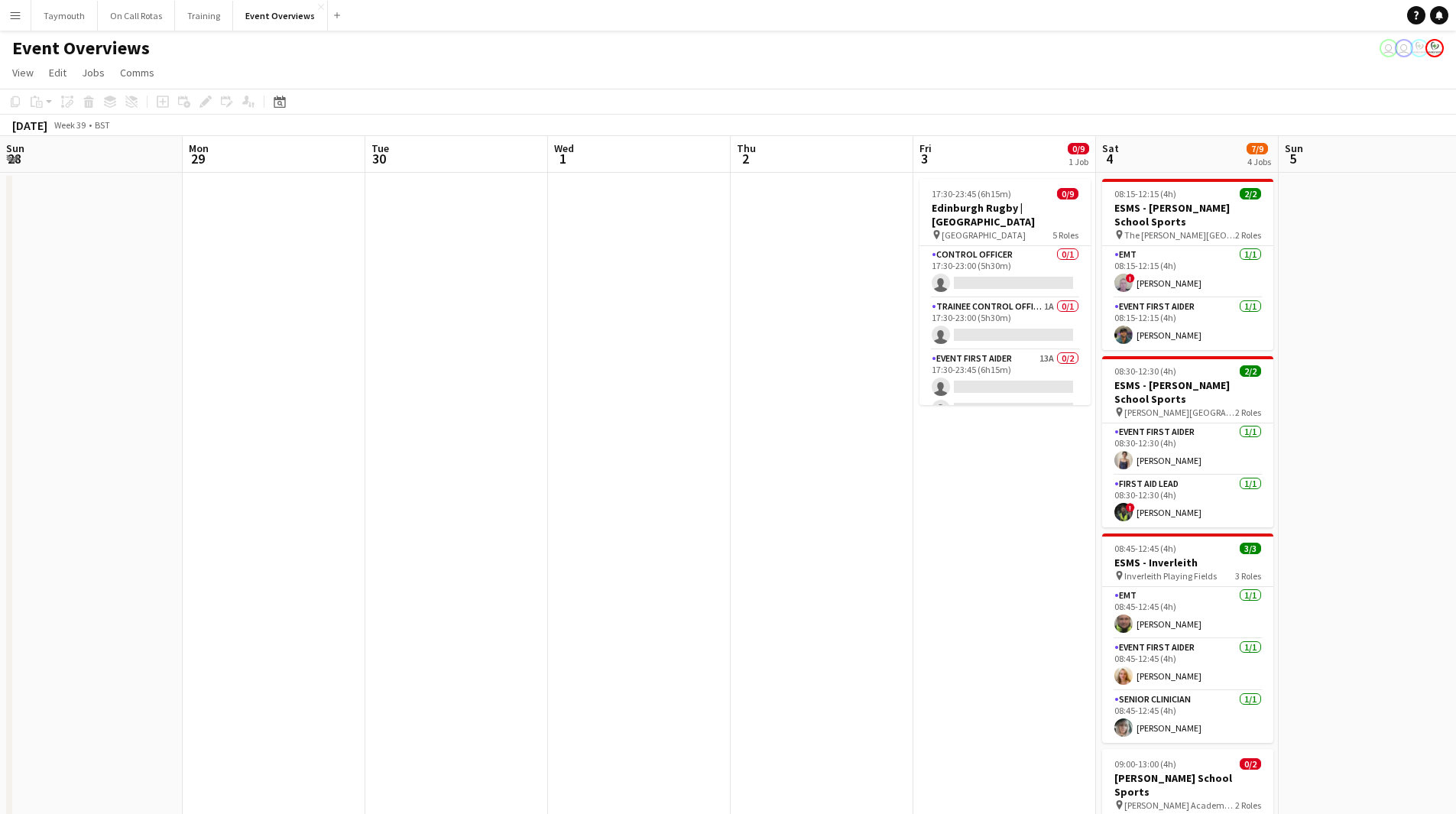
drag, startPoint x: 540, startPoint y: 475, endPoint x: 343, endPoint y: 469, distance: 197.1
click at [174, 472] on app-calendar-viewport "Fri 26 Sat 27 7/7 3 Jobs Sun 28 Mon 29 Tue 30 Wed 1 Thu 2 Fri 3 0/9 1 Job Sat 4…" at bounding box center [728, 808] width 1456 height 1345
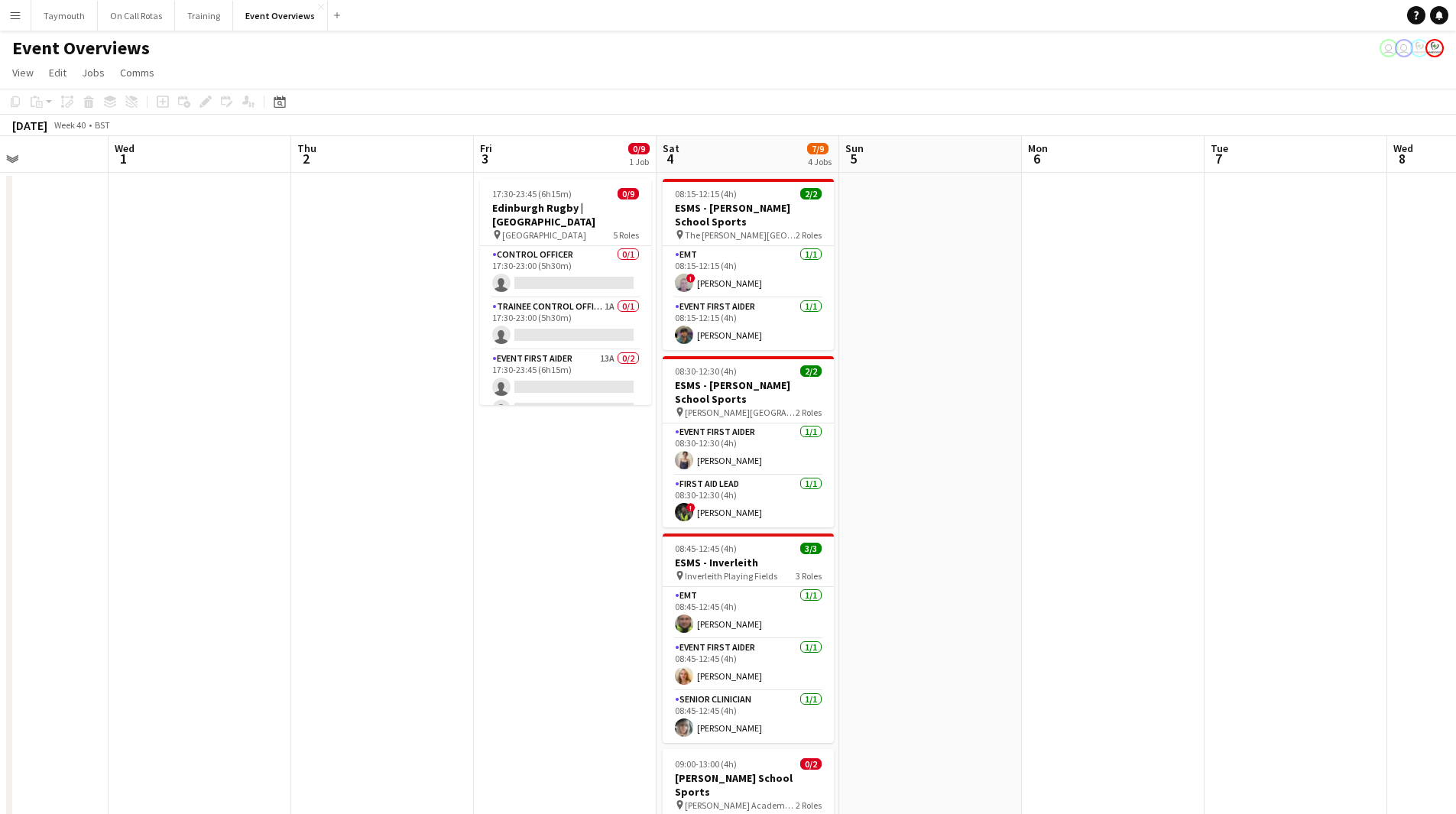
drag, startPoint x: 795, startPoint y: 482, endPoint x: 733, endPoint y: 445, distance: 72.2
click at [0, 411] on html "Menu Boards Boards Boards All jobs Status Workforce Workforce My Workforce Recr…" at bounding box center [728, 741] width 1456 height 1481
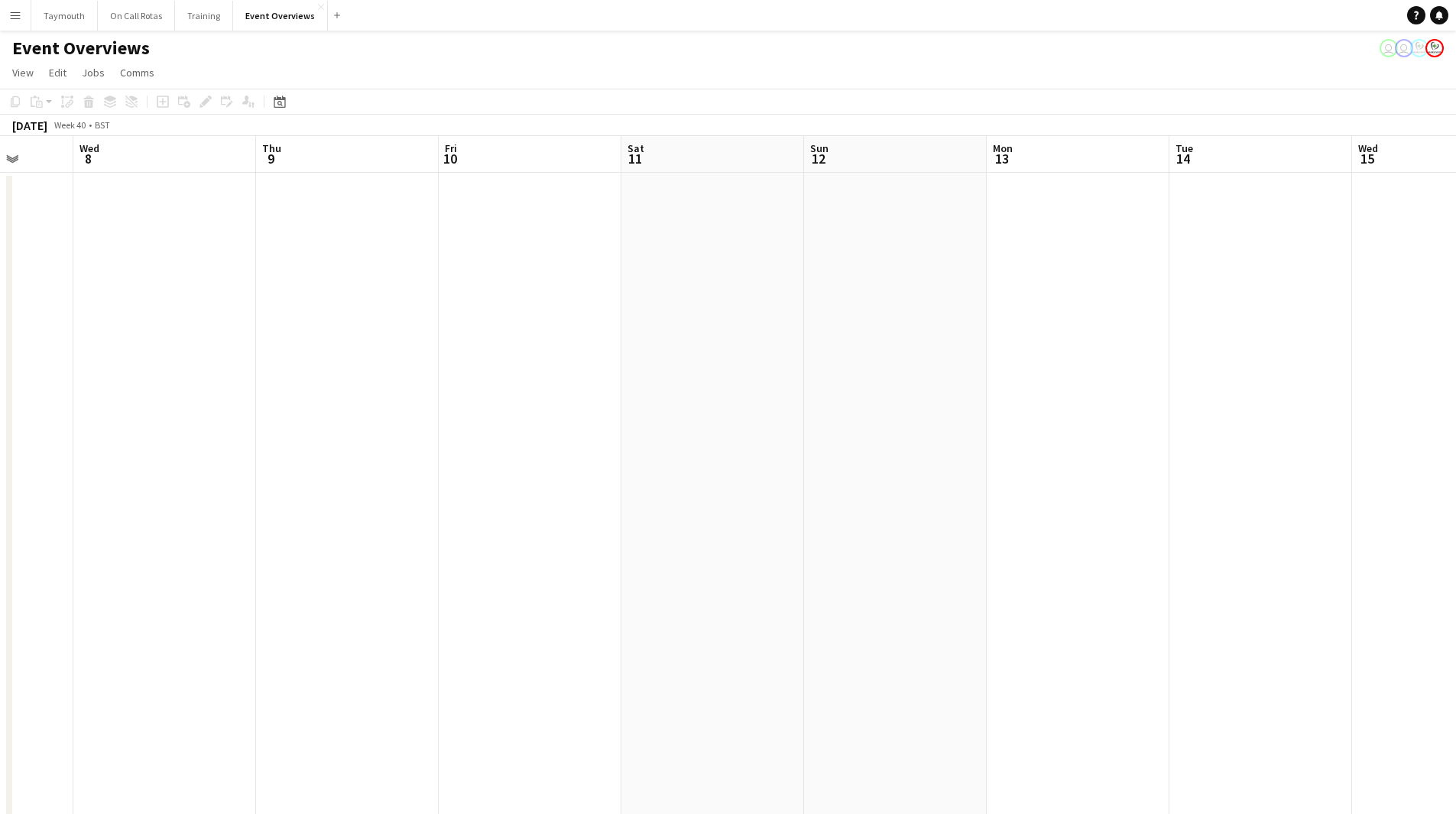
drag, startPoint x: 416, startPoint y: 456, endPoint x: 330, endPoint y: 442, distance: 87.1
click at [127, 438] on app-calendar-viewport "Sun 5 Mon 6 Tue 7 Wed 8 Thu 9 Fri 10 Sat 11 Sun 12 Mon 13 Tue 14 Wed 15 Thu 16 …" at bounding box center [728, 808] width 1456 height 1345
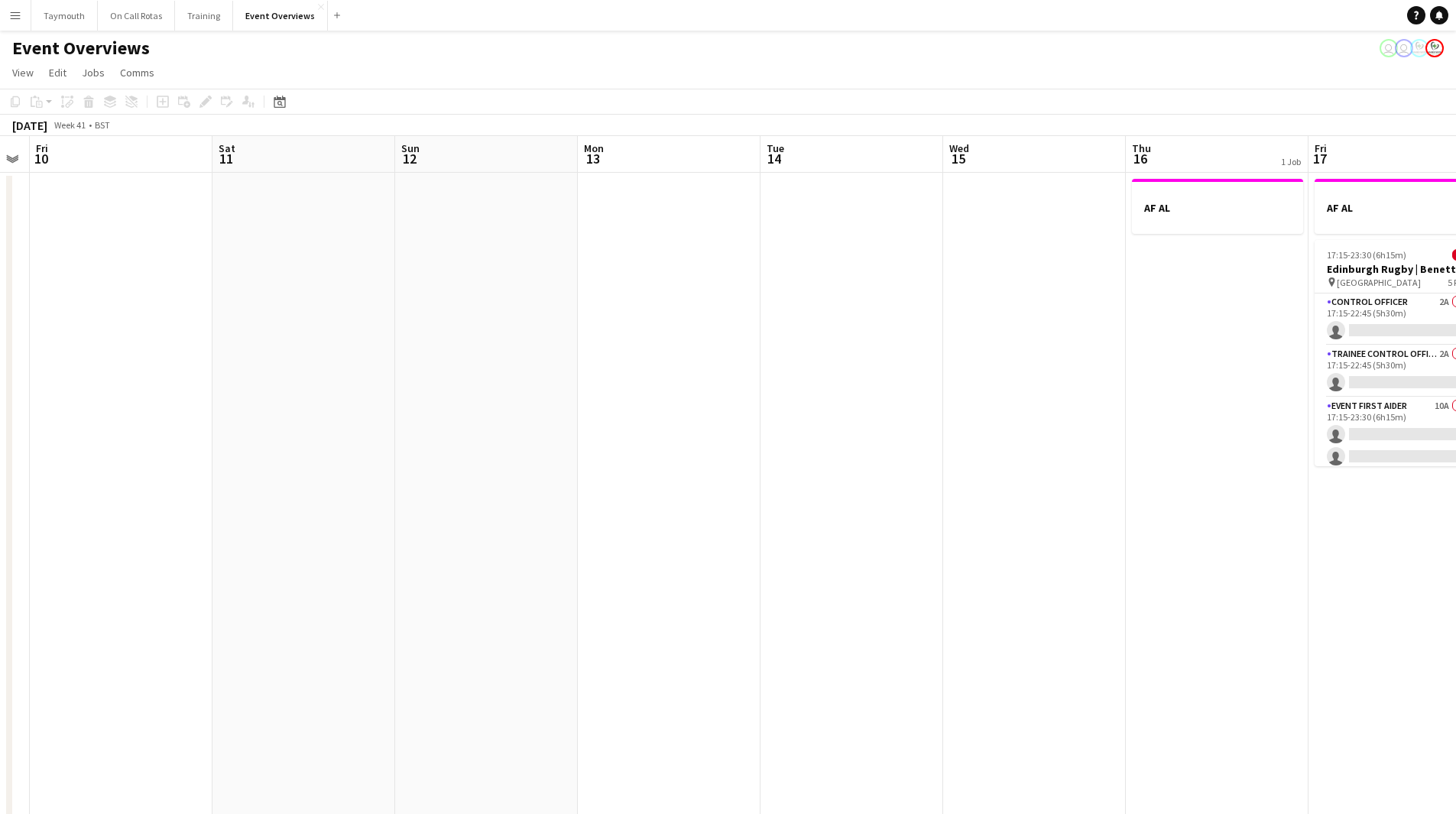
drag, startPoint x: 729, startPoint y: 474, endPoint x: 339, endPoint y: 436, distance: 391.8
click at [192, 442] on app-calendar-viewport "Tue 7 Wed 8 Thu 9 Fri 10 Sat 11 Sun 12 Mon 13 Tue 14 Wed 15 Thu 16 1 Job Fri 17…" at bounding box center [728, 808] width 1456 height 1345
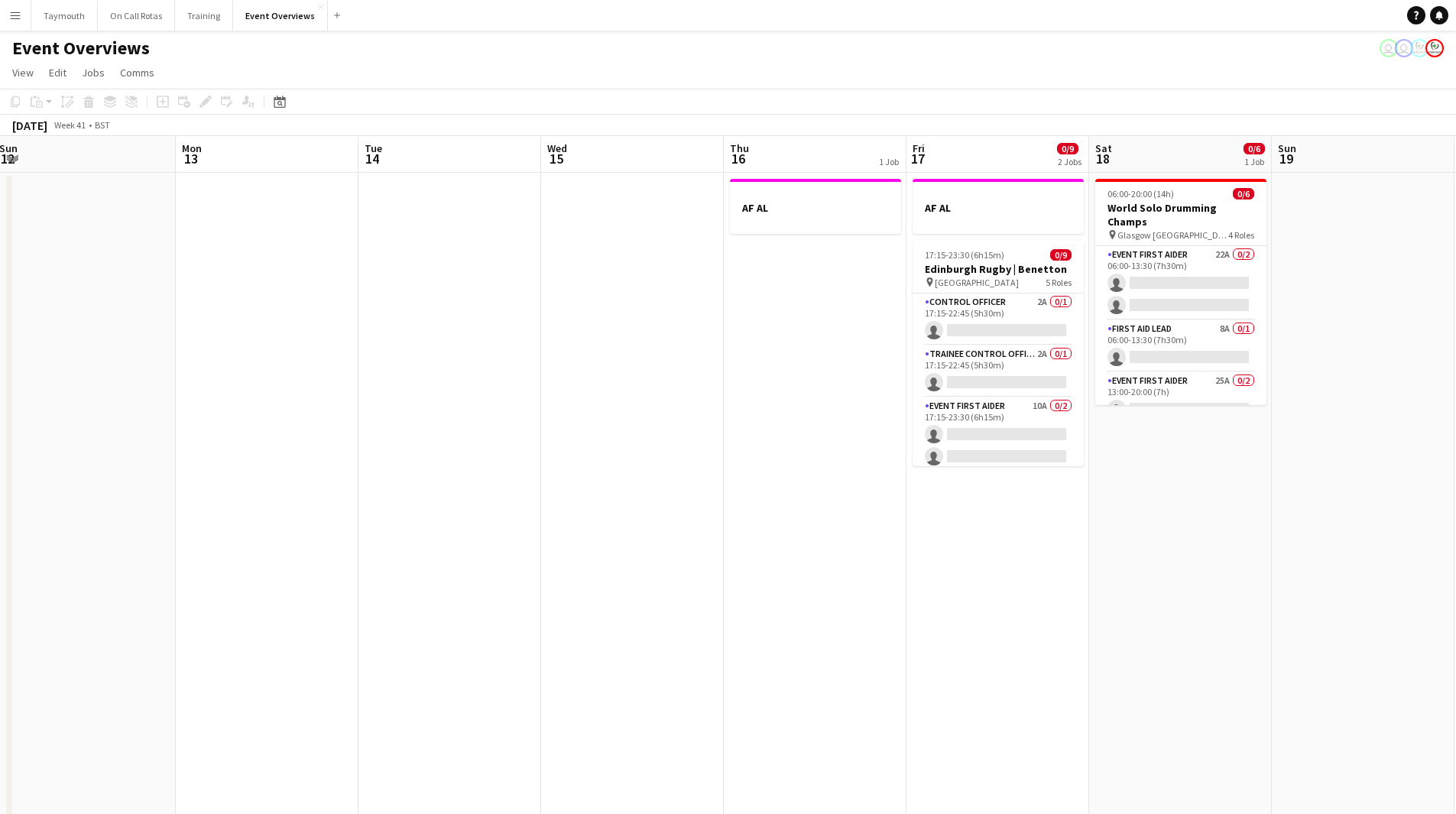
click at [282, 432] on app-calendar-viewport "Thu 9 Fri 10 Sat 11 Sun 12 Mon 13 Tue 14 Wed 15 Thu 16 1 Job Fri 17 0/9 2 Jobs …" at bounding box center [728, 808] width 1456 height 1345
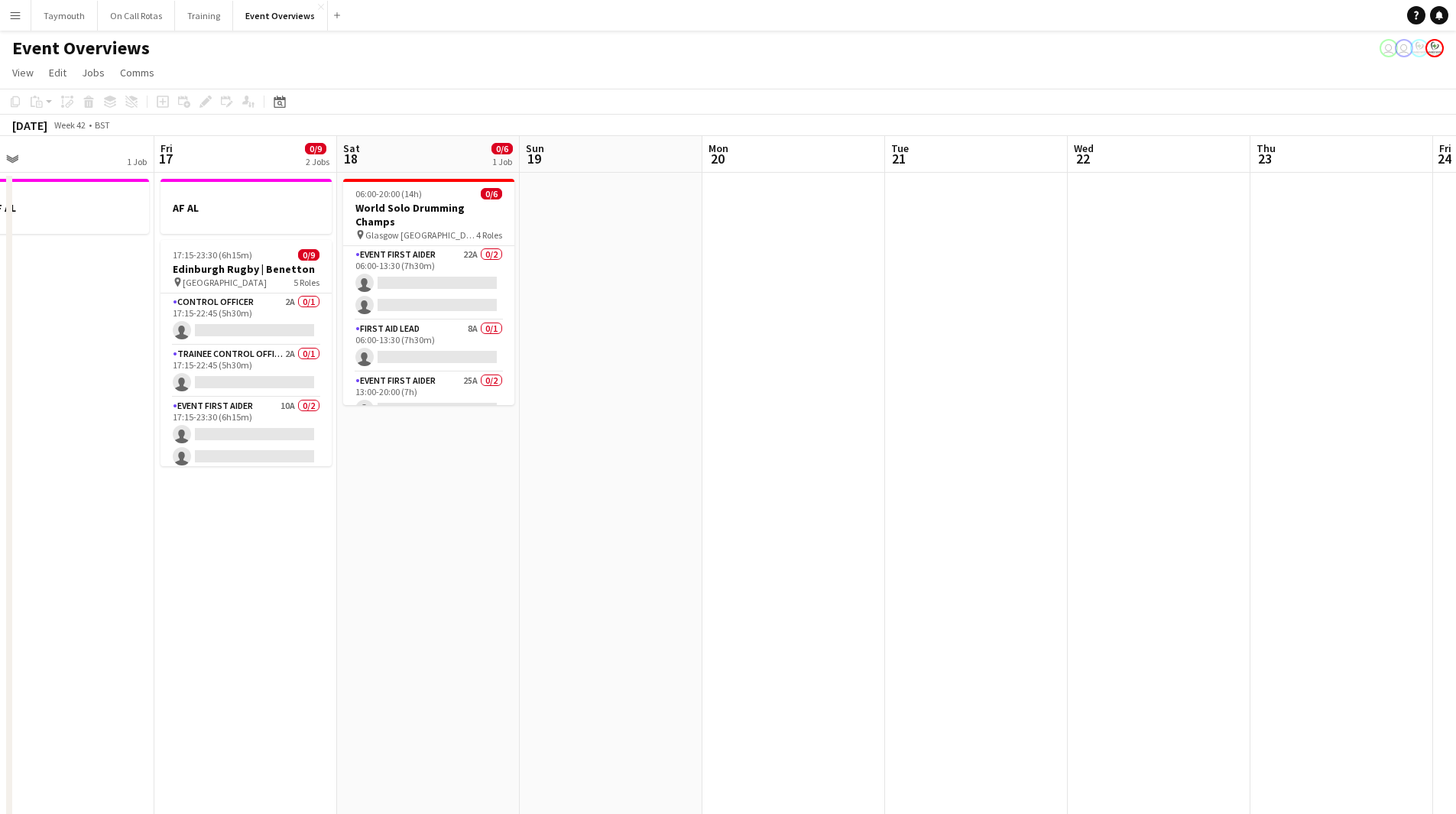
drag, startPoint x: 987, startPoint y: 546, endPoint x: 579, endPoint y: 527, distance: 408.4
click at [352, 524] on app-calendar-viewport "Mon 13 Tue 14 Wed 15 Thu 16 1 Job Fri 17 0/9 2 Jobs Sat 18 0/6 1 Job Sun 19 Mon…" at bounding box center [728, 808] width 1456 height 1345
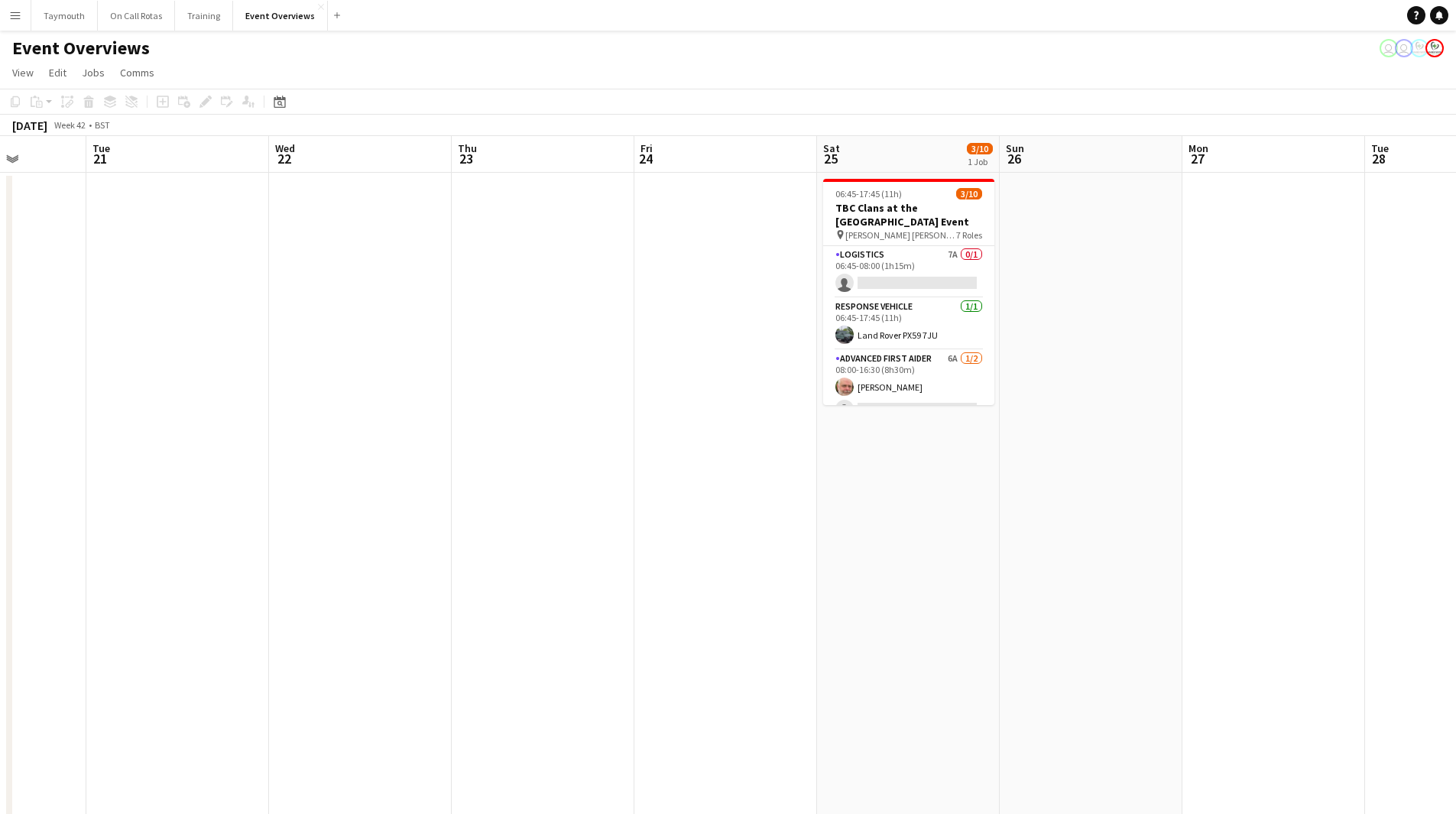
drag, startPoint x: 756, startPoint y: 547, endPoint x: 442, endPoint y: 525, distance: 314.8
click at [398, 527] on app-calendar-viewport "Sat 18 0/6 1 Job Sun 19 Mon 20 Tue 21 Wed 22 Thu 23 Fri 24 Sat 25 3/10 1 Job Su…" at bounding box center [728, 808] width 1456 height 1345
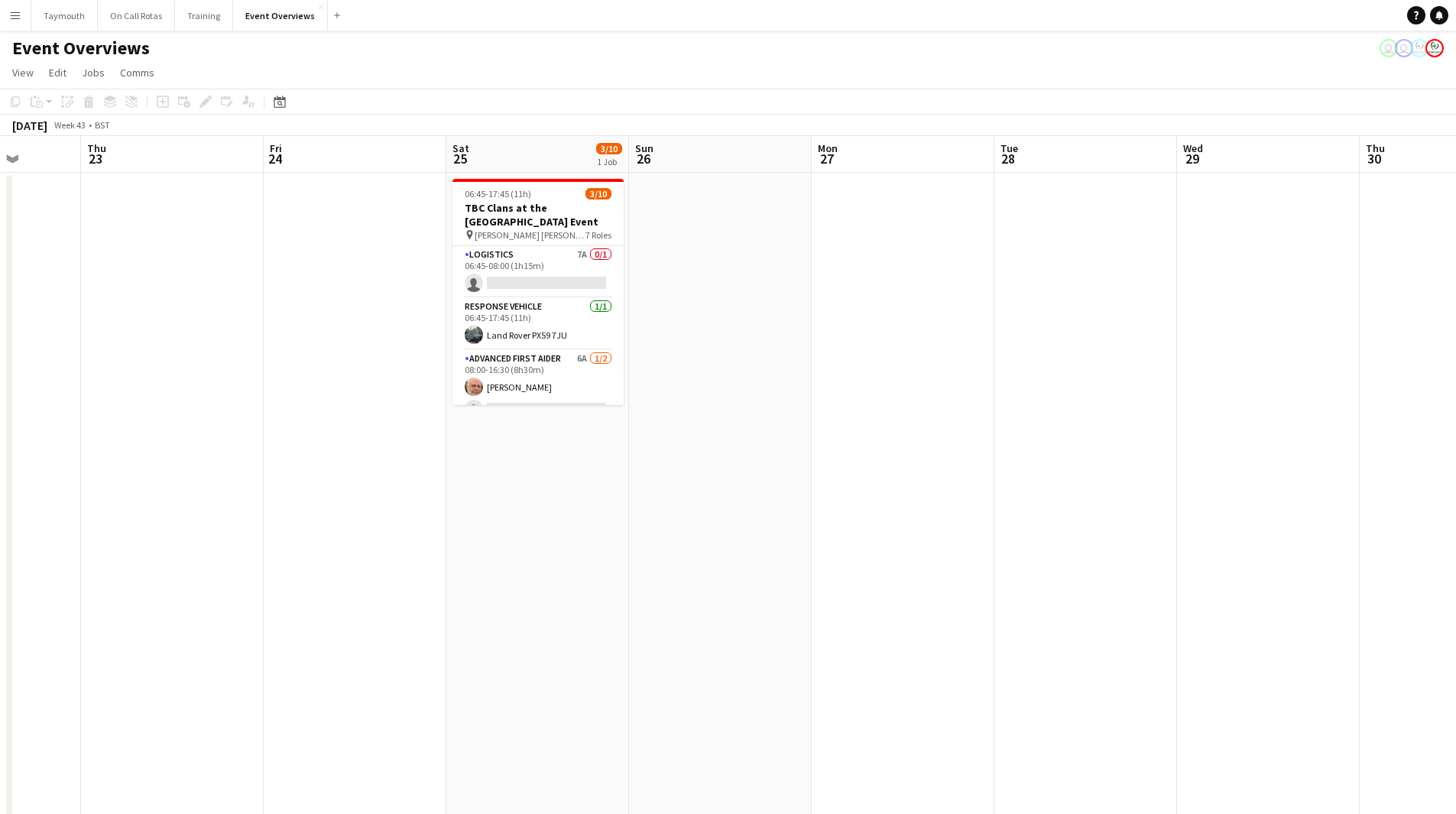
scroll to position [0, 541]
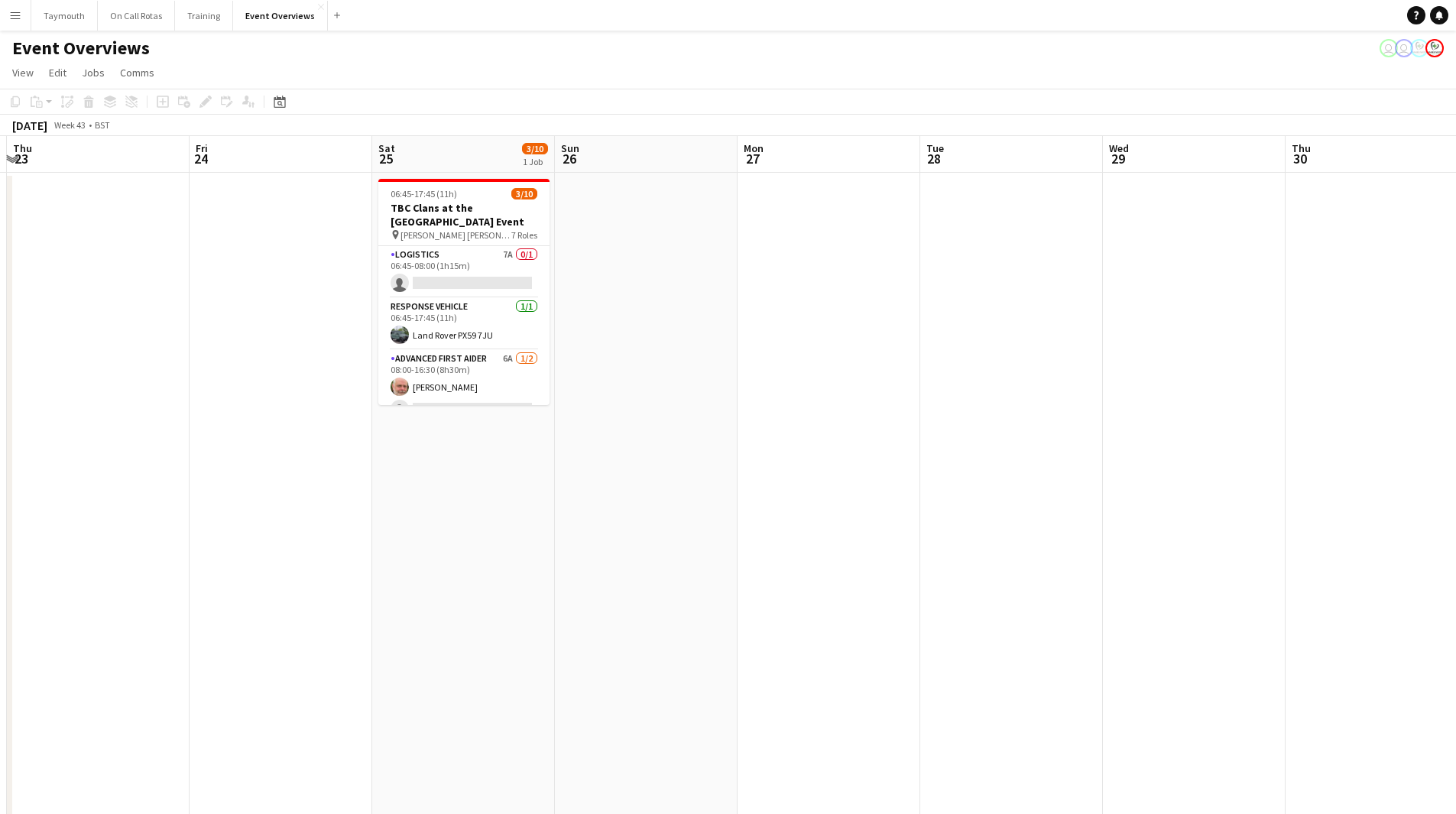
drag, startPoint x: 567, startPoint y: 543, endPoint x: 553, endPoint y: 543, distance: 14.0
click at [553, 543] on app-calendar-viewport "Mon 20 Tue 21 Wed 22 Thu 23 Fri 24 Sat 25 3/10 1 Job Sun 26 Mon 27 Tue 28 Wed 2…" at bounding box center [728, 808] width 1456 height 1345
click at [455, 311] on app-card-role "Paramedic 7A 0/1 08:00-16:30 (8h30m) single-neutral-actions" at bounding box center [463, 327] width 171 height 52
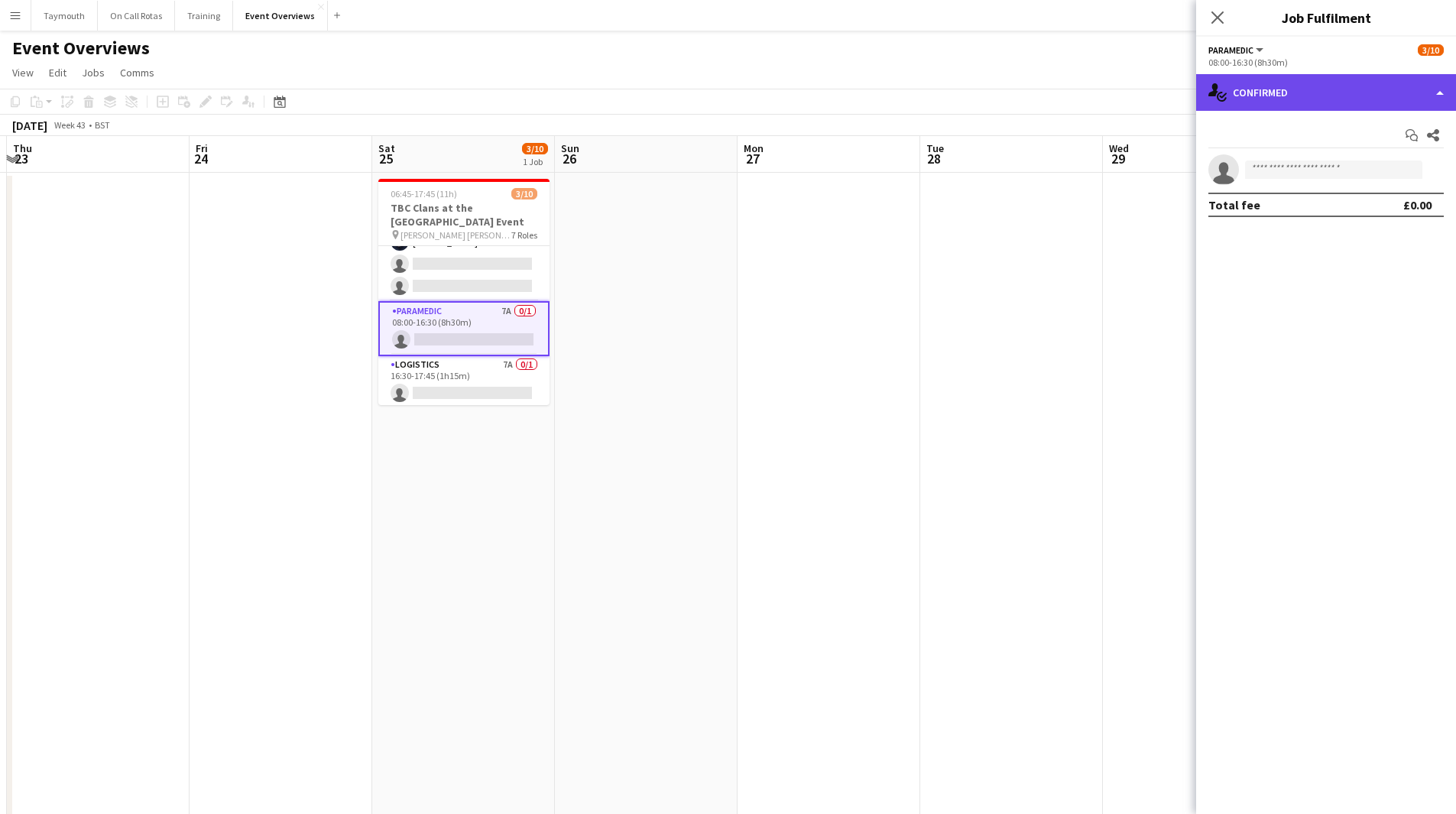
click at [1380, 105] on div "single-neutral-actions-check-2 Confirmed" at bounding box center [1326, 93] width 260 height 37
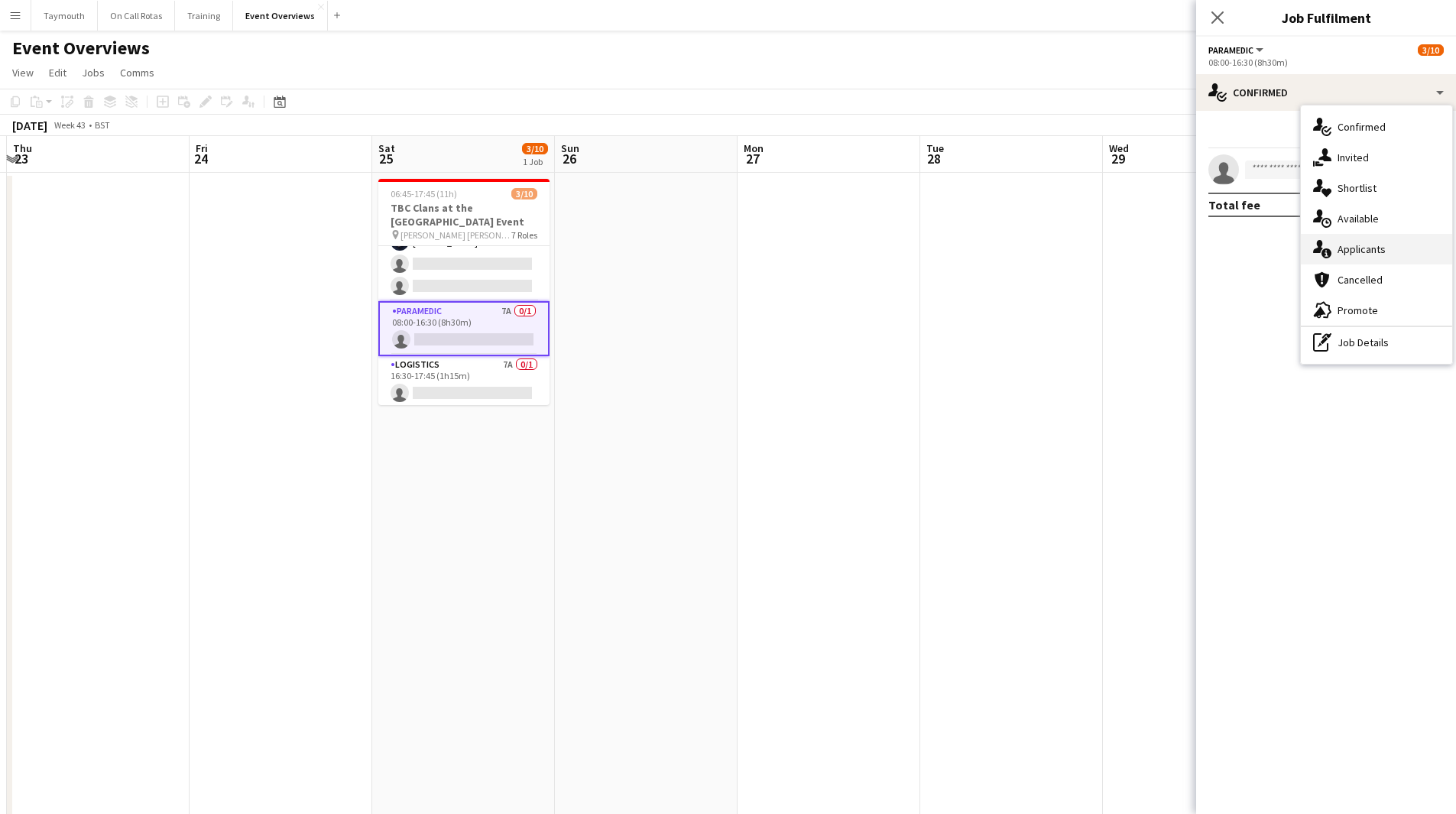
click at [1336, 250] on div "single-neutral-actions-information Applicants" at bounding box center [1376, 249] width 152 height 30
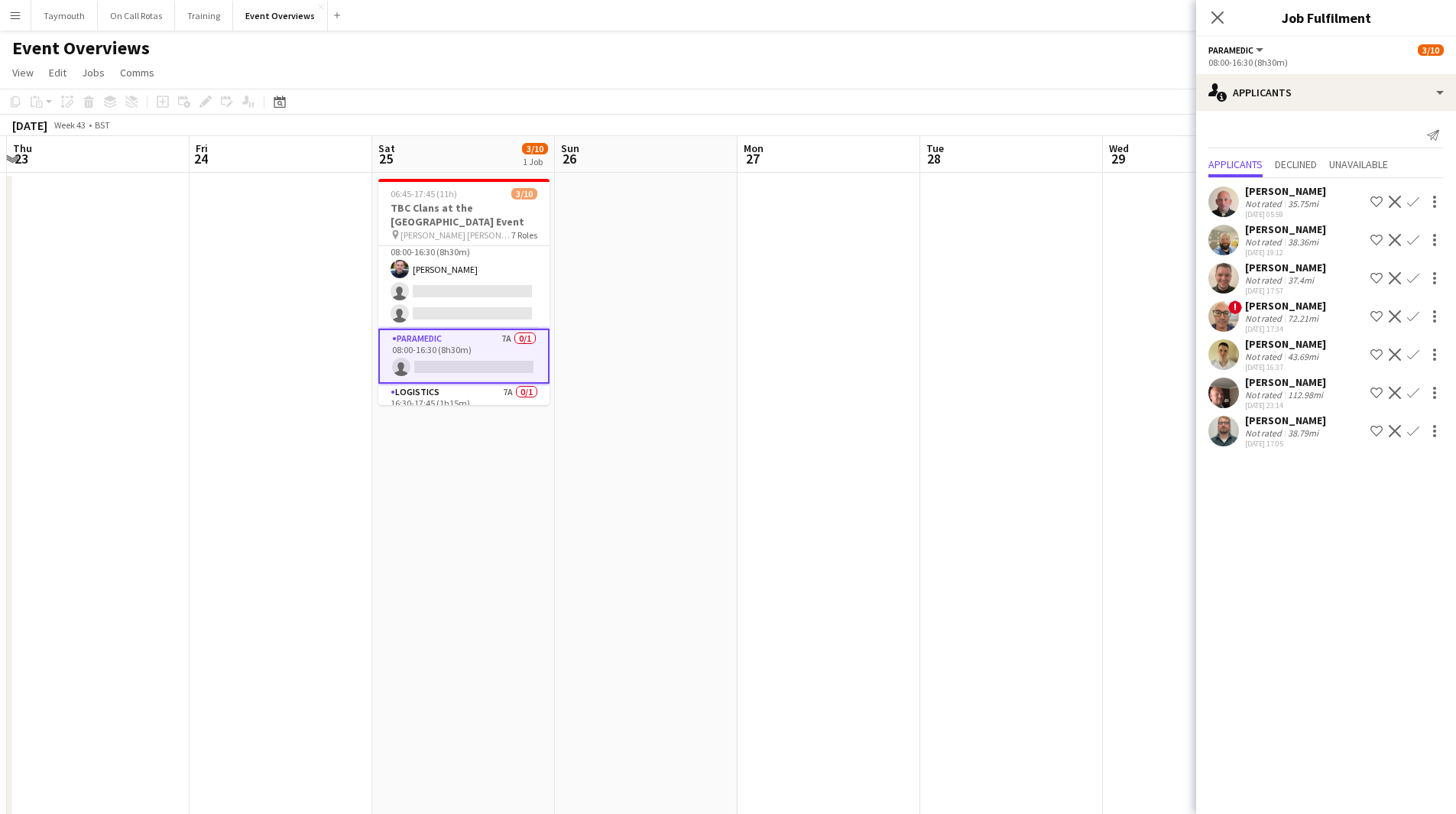
scroll to position [275, 0]
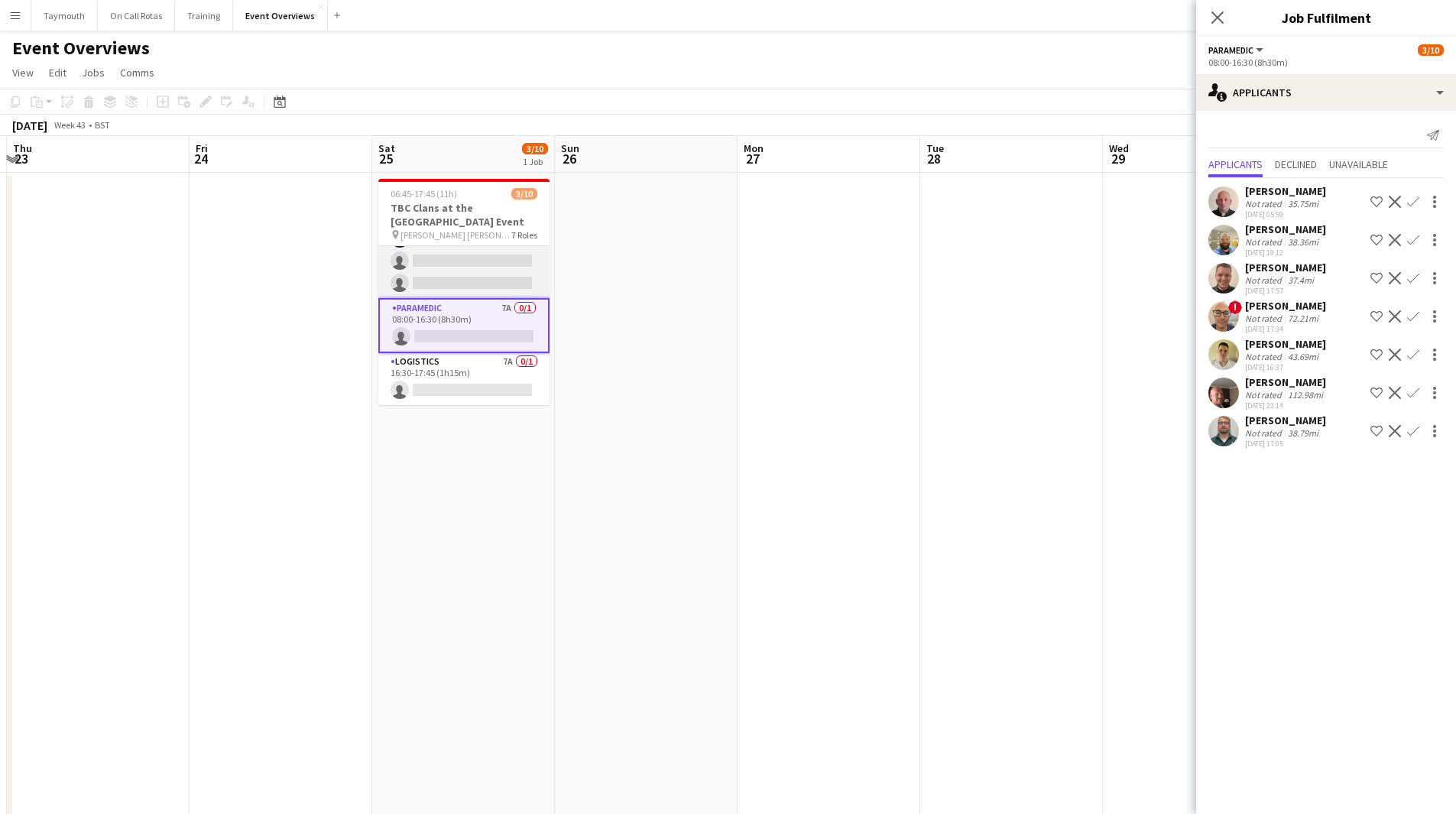
click at [482, 280] on app-card-role "EMT 9A 1/3 08:00-16:30 (8h30m) Ewan Whytock single-neutral-actions single-neutr…" at bounding box center [463, 249] width 171 height 96
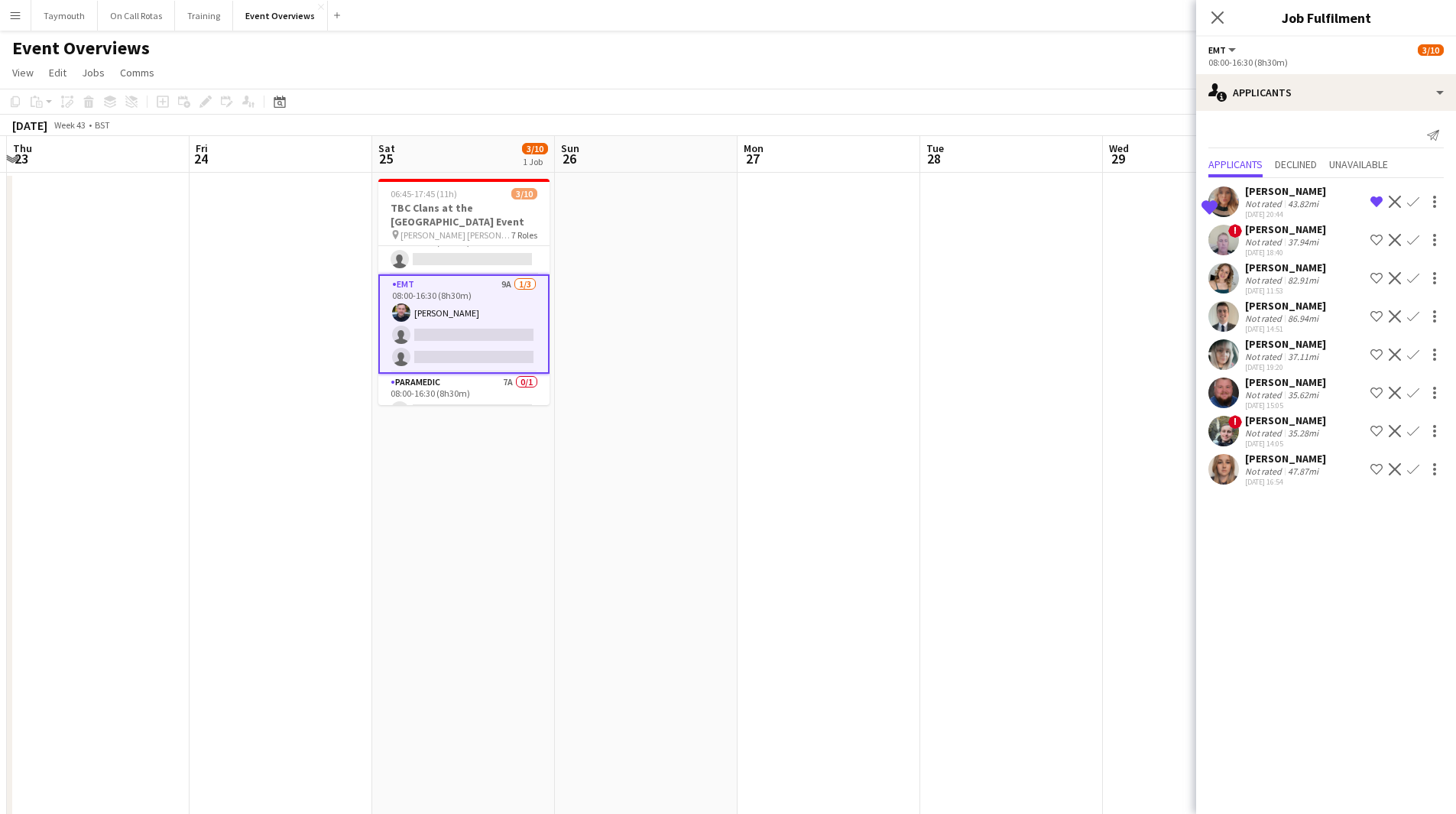
scroll to position [229, 0]
click at [278, 107] on icon "Date picker" at bounding box center [280, 102] width 13 height 13
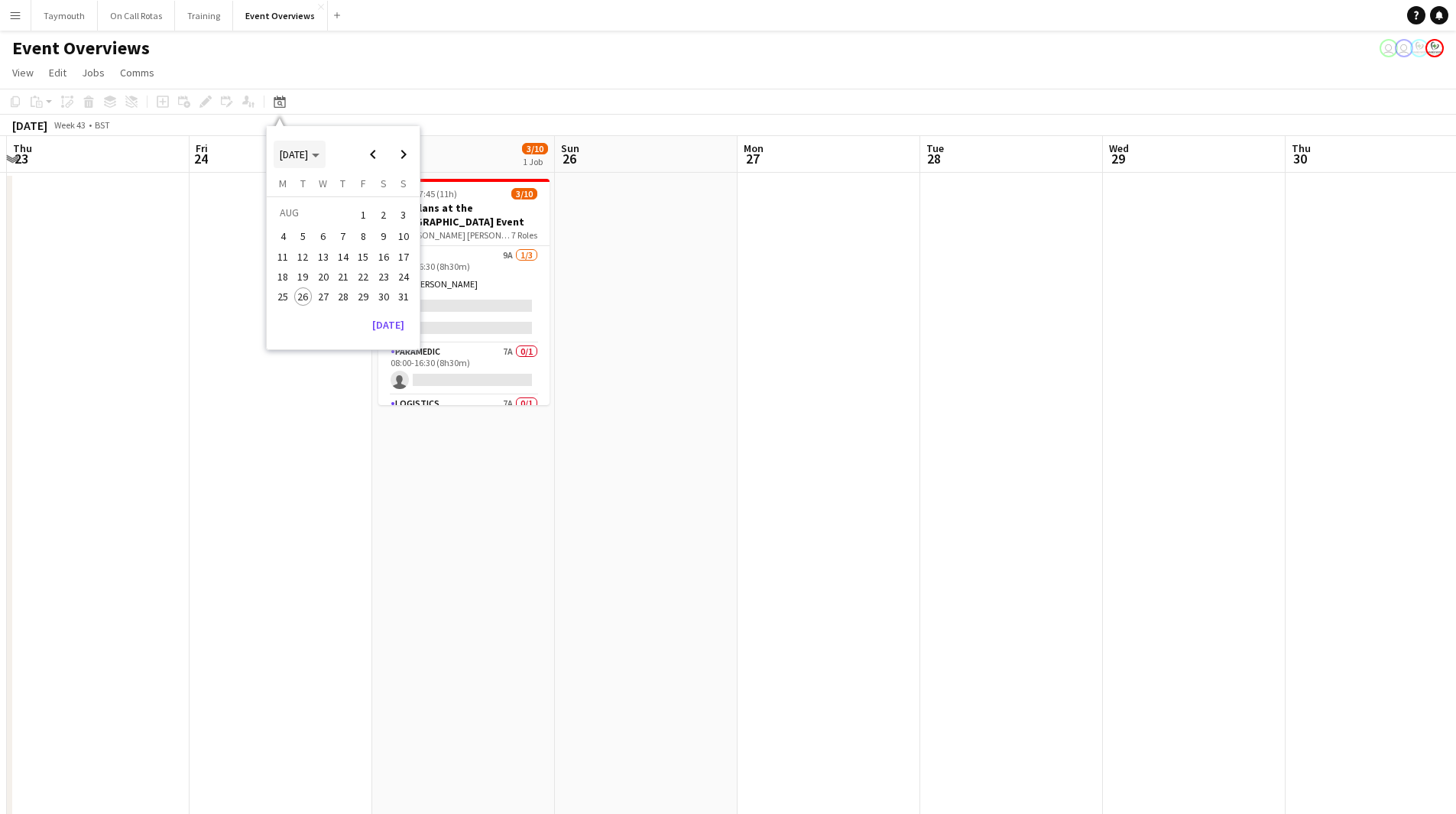
click at [308, 159] on span "[DATE]" at bounding box center [293, 155] width 28 height 14
click at [288, 232] on span "2024" at bounding box center [290, 233] width 31 height 19
click at [704, 238] on app-date-cell at bounding box center [645, 828] width 183 height 1309
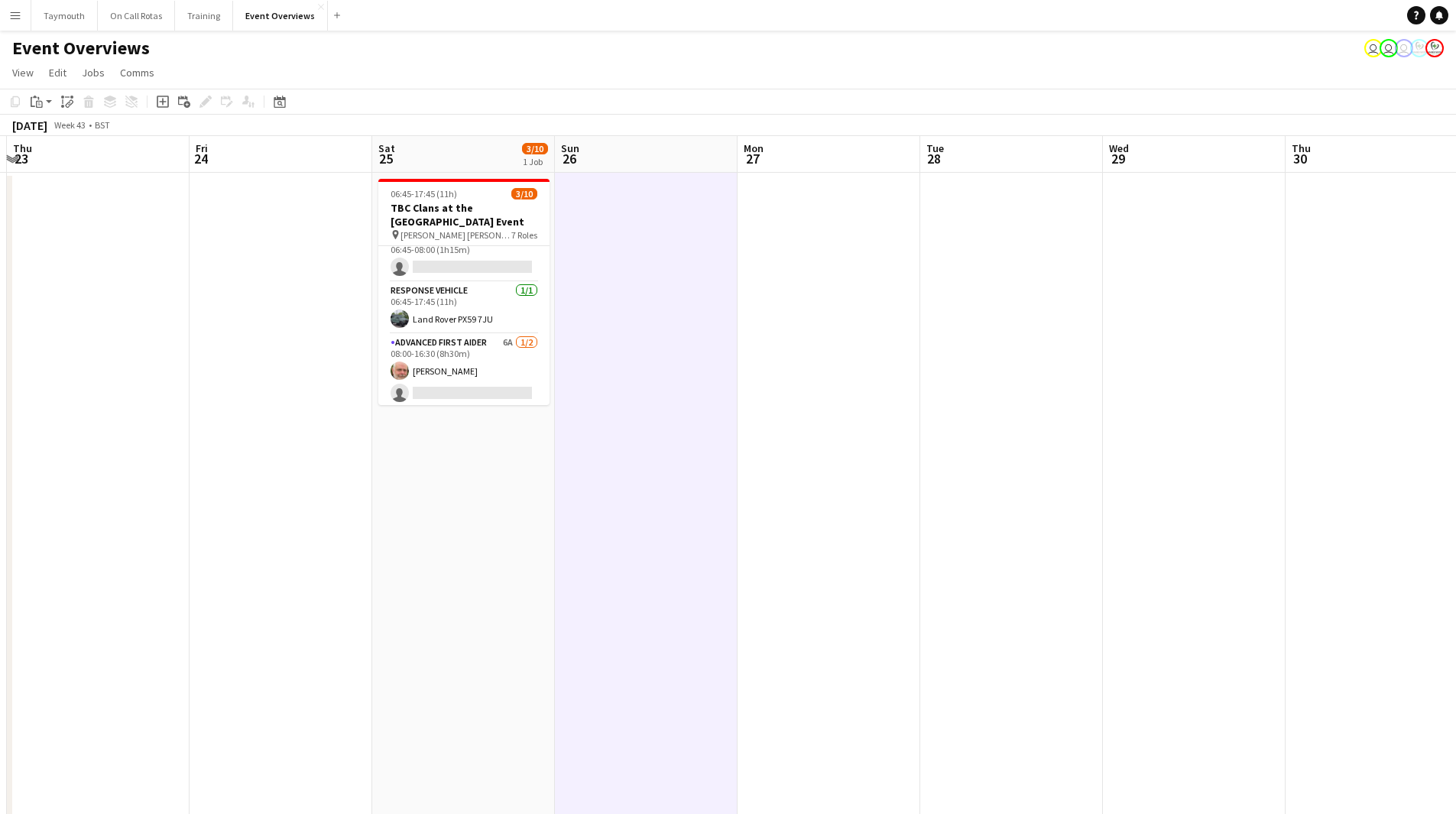
scroll to position [0, 0]
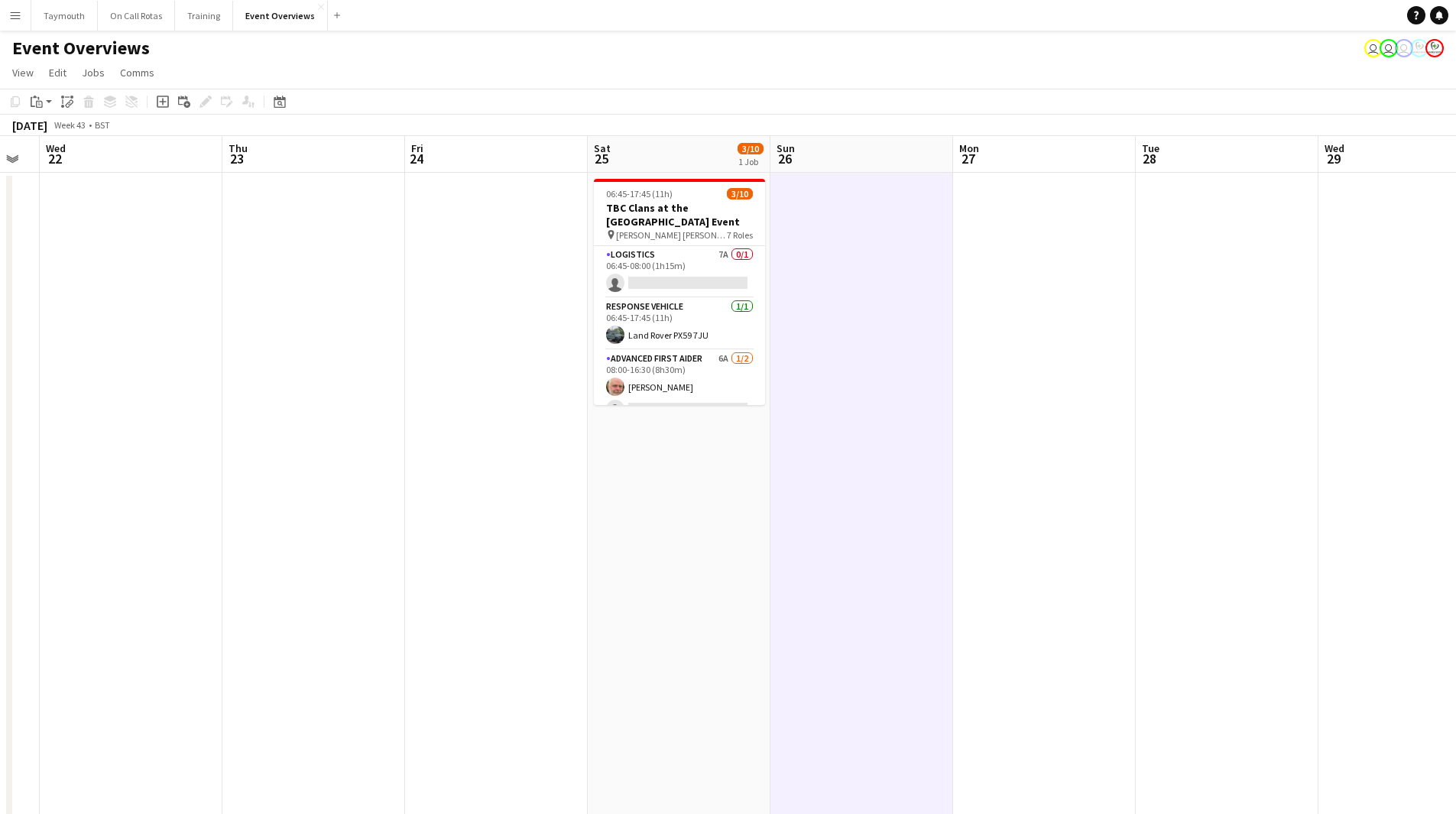
drag, startPoint x: 536, startPoint y: 509, endPoint x: 977, endPoint y: 533, distance: 441.7
click at [1211, 520] on app-calendar-viewport "Mon 20 Tue 21 Wed 22 Thu 23 Fri 24 Sat 25 3/10 1 Job Sun 26 Mon 27 Tue 28 Wed 2…" at bounding box center [728, 808] width 1456 height 1345
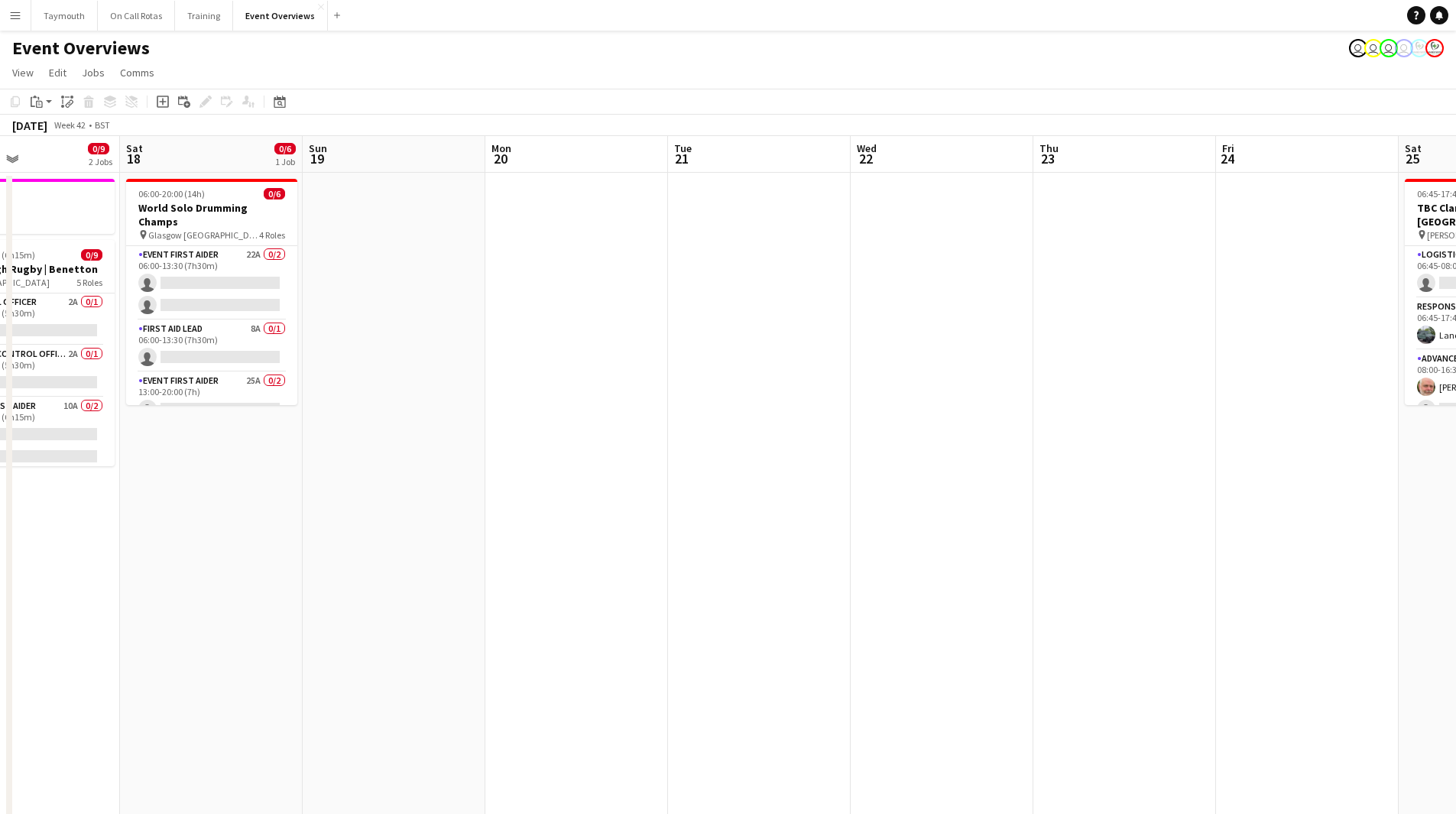
drag, startPoint x: 279, startPoint y: 506, endPoint x: 1213, endPoint y: 413, distance: 938.6
click at [960, 454] on app-calendar-viewport "Wed 15 Thu 16 1 Job Fri 17 0/9 2 Jobs Sat 18 0/6 1 Job Sun 19 Mon 20 Tue 21 Wed…" at bounding box center [728, 808] width 1456 height 1345
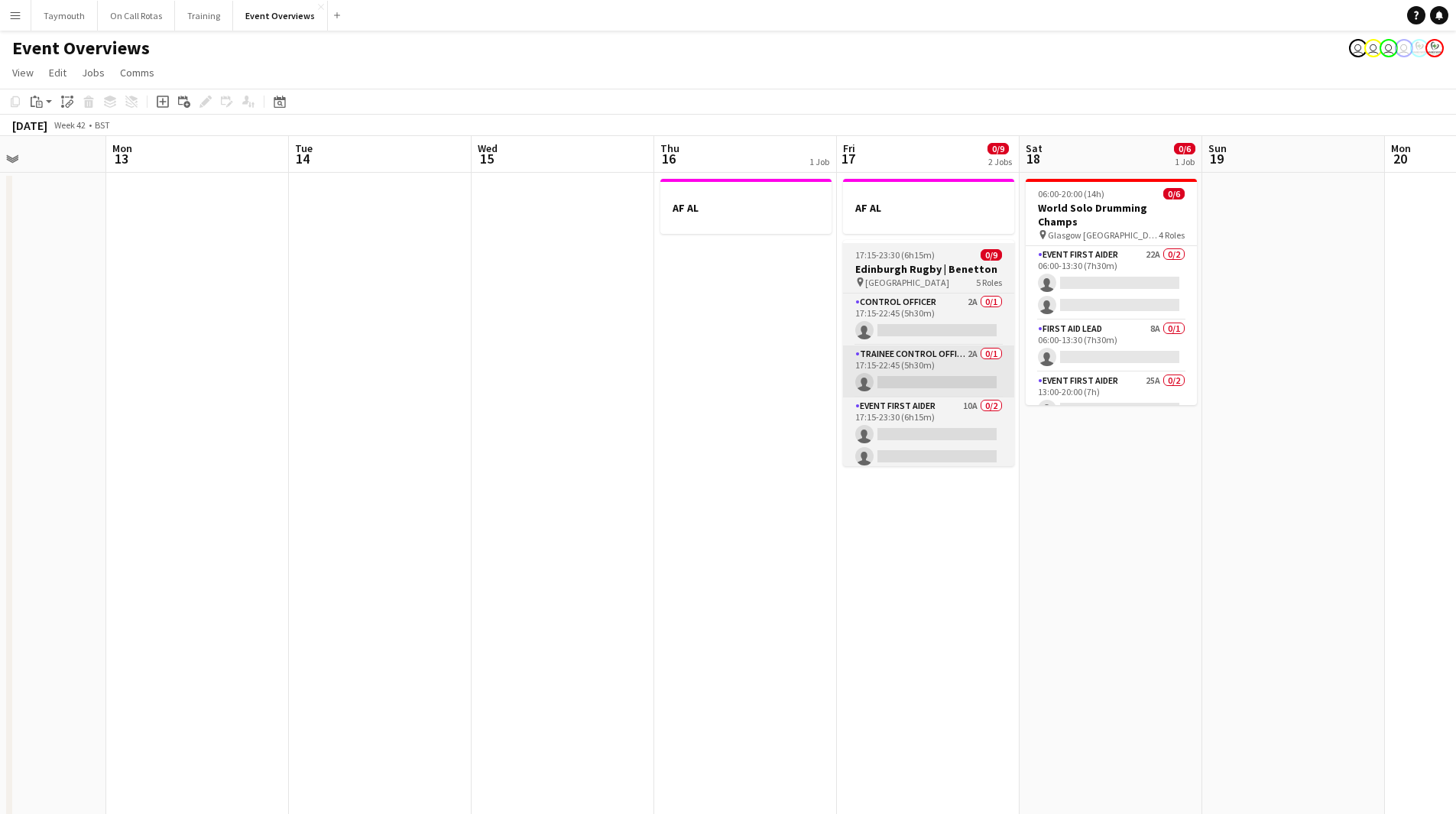
drag, startPoint x: 314, startPoint y: 376, endPoint x: 979, endPoint y: 371, distance: 665.0
click at [657, 379] on app-calendar-viewport "Sat 11 Sun 12 Mon 13 Tue 14 Wed 15 Thu 16 1 Job Fri 17 0/9 2 Jobs Sat 18 0/6 1 …" at bounding box center [728, 808] width 1456 height 1345
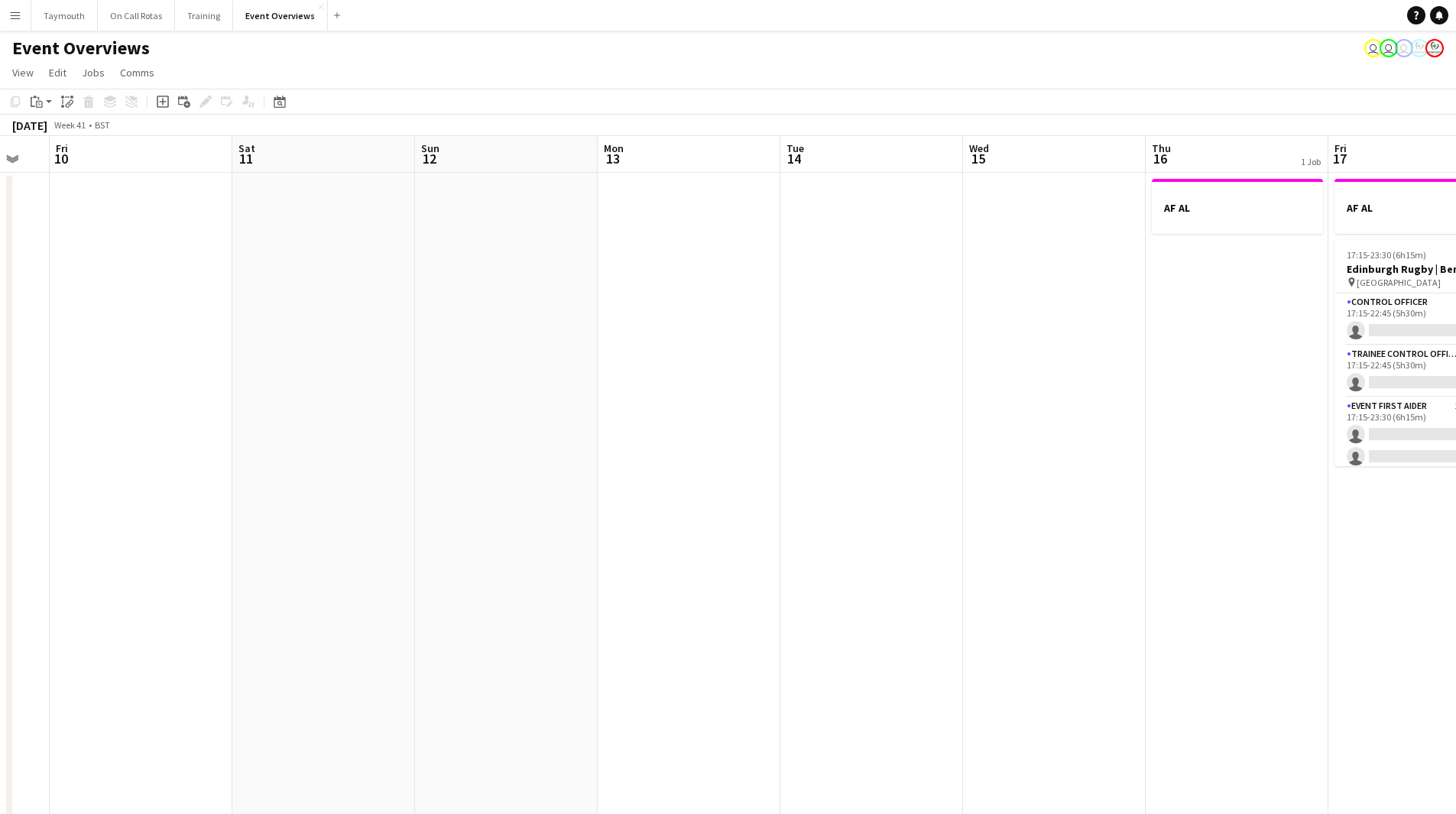
scroll to position [0, 434]
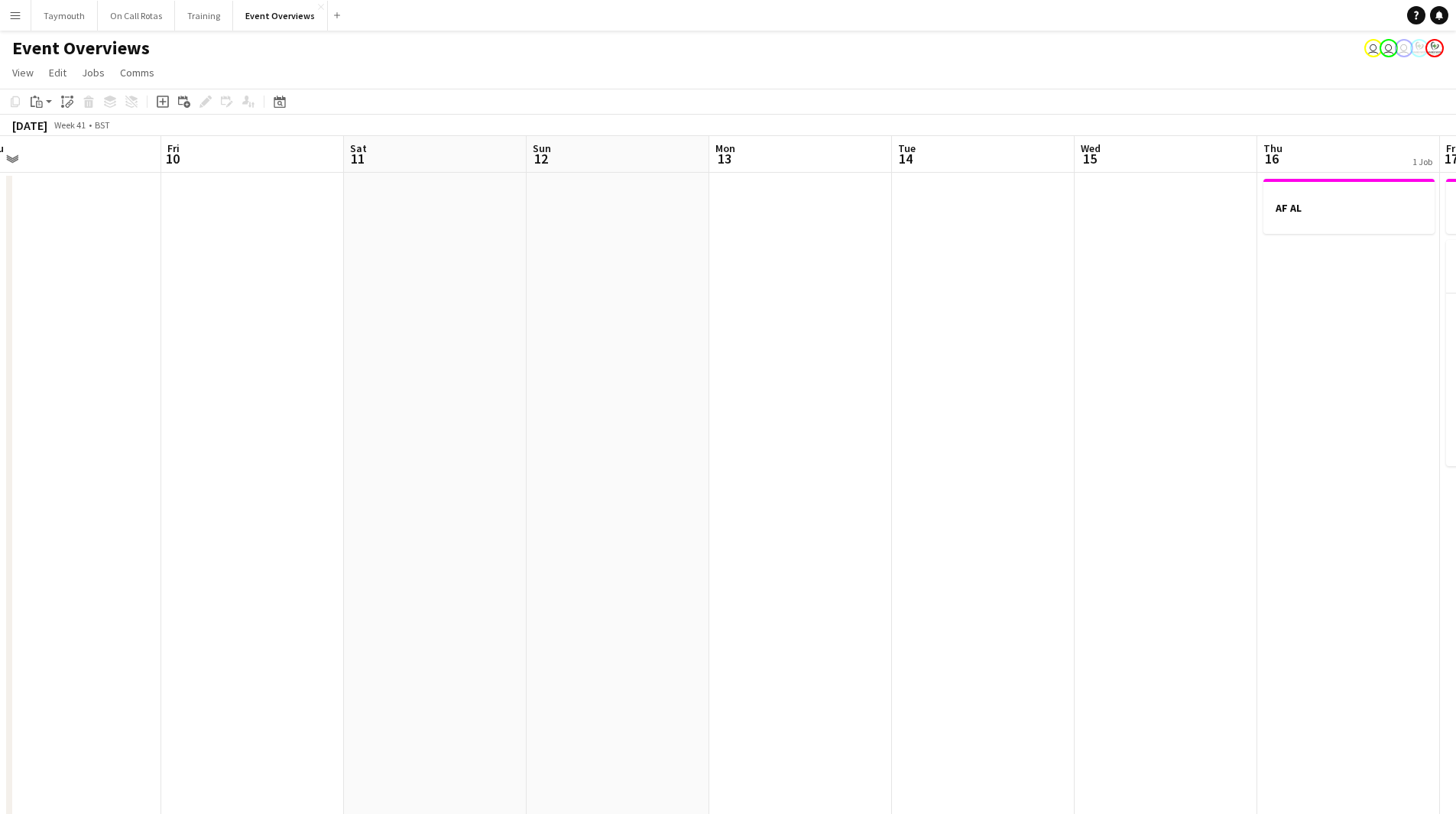
drag, startPoint x: 781, startPoint y: 447, endPoint x: 1177, endPoint y: 450, distance: 396.0
click at [1178, 449] on app-calendar-viewport "Tue 7 Wed 8 Thu 9 Fri 10 Sat 11 Sun 12 Mon 13 Tue 14 Wed 15 Thu 16 1 Job Fri 17…" at bounding box center [728, 808] width 1456 height 1345
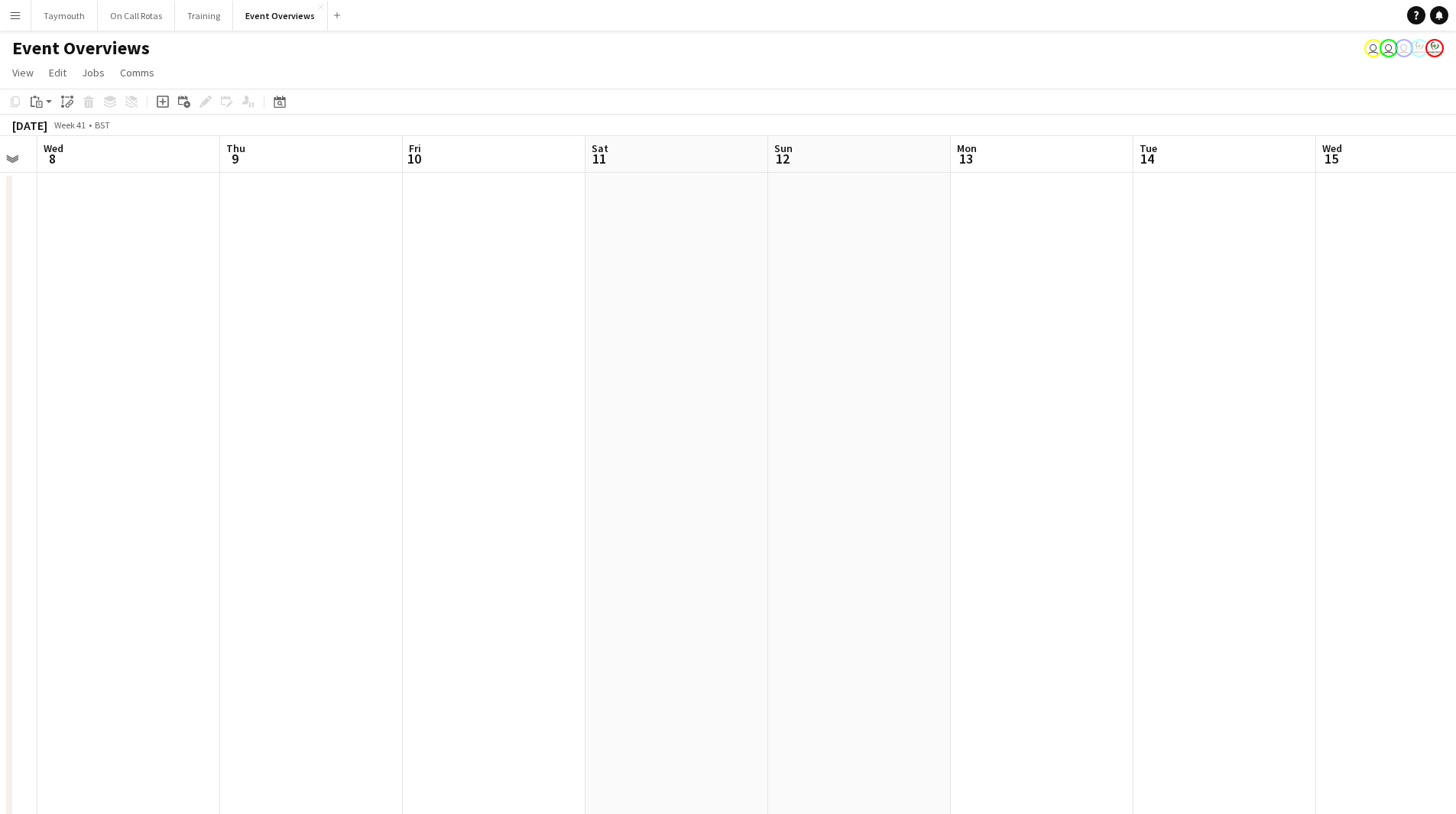
drag, startPoint x: 810, startPoint y: 499, endPoint x: 187, endPoint y: 504, distance: 623.0
click at [198, 520] on app-calendar-viewport "Sun 5 Mon 6 Tue 7 Wed 8 Thu 9 Fri 10 Sat 11 Sun 12 Mon 13 Tue 14 Wed 15 Thu 16 …" at bounding box center [728, 808] width 1456 height 1345
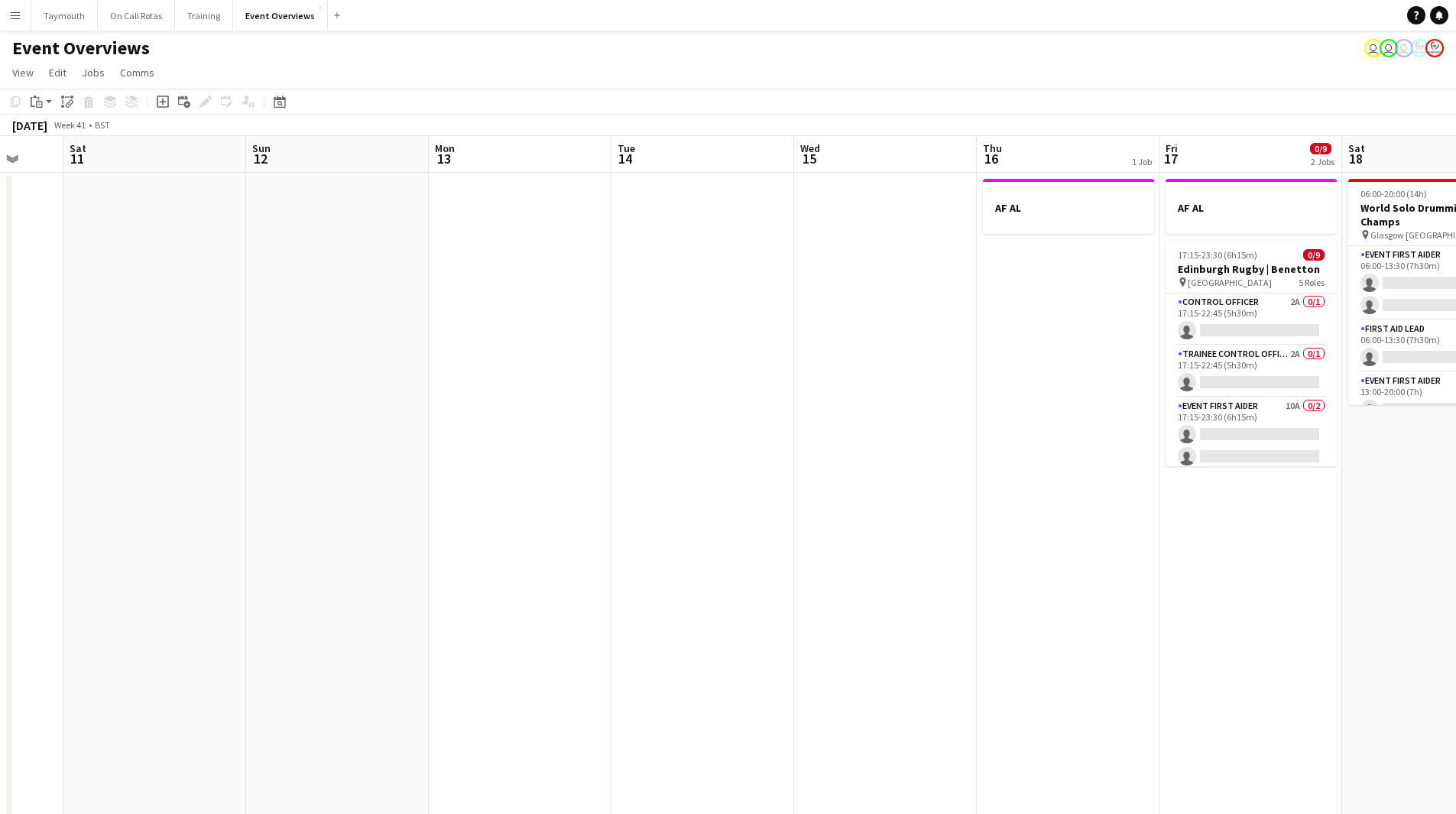
drag, startPoint x: 875, startPoint y: 496, endPoint x: 501, endPoint y: 467, distance: 375.1
click at [631, 481] on app-calendar-viewport "Wed 8 Thu 9 Fri 10 Sat 11 Sun 12 Mon 13 Tue 14 Wed 15 Thu 16 1 Job Fri 17 0/9 2…" at bounding box center [728, 808] width 1456 height 1345
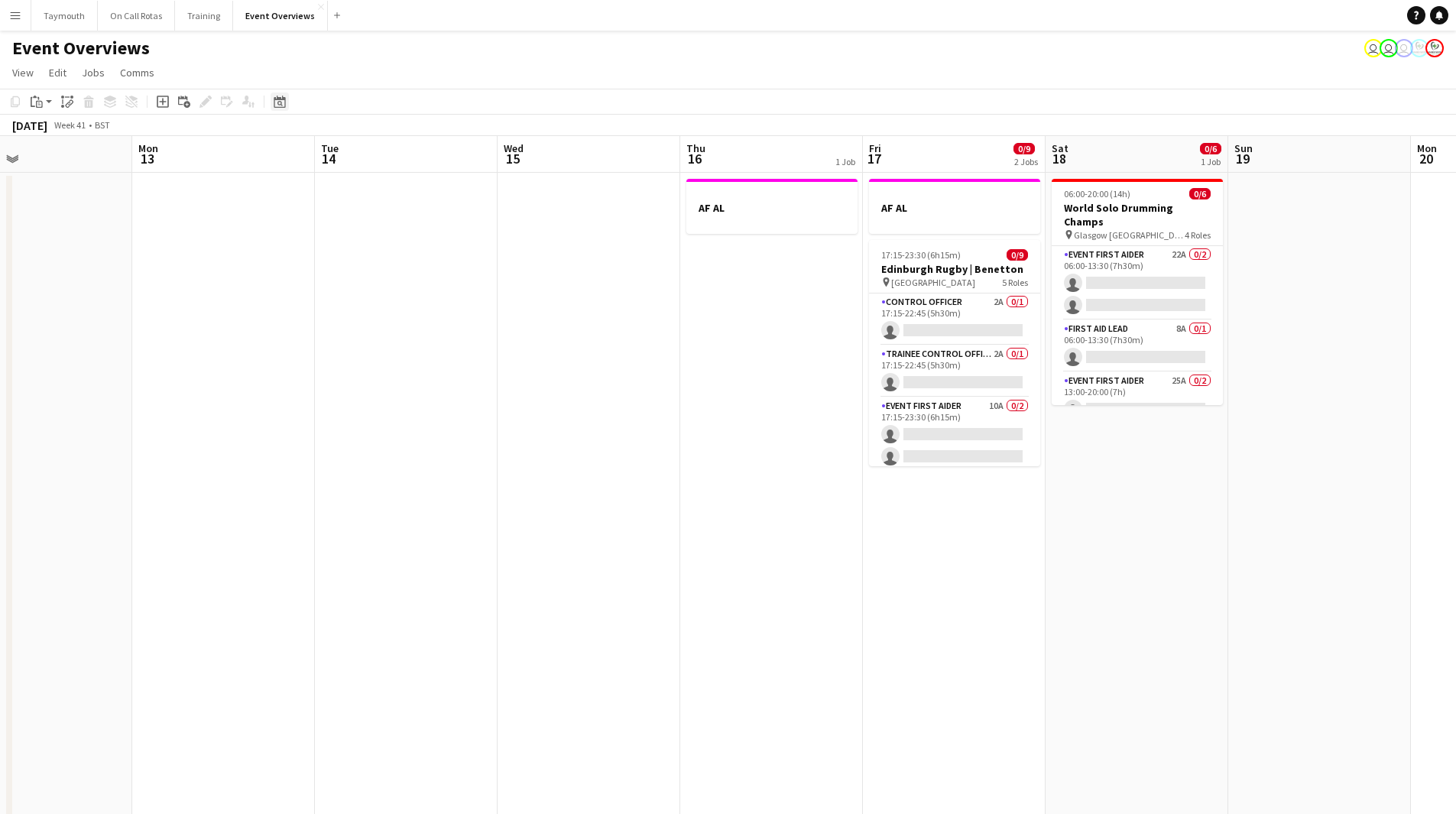
click at [280, 104] on icon "Date picker" at bounding box center [280, 102] width 13 height 13
click at [390, 286] on button "[DATE]" at bounding box center [387, 281] width 44 height 24
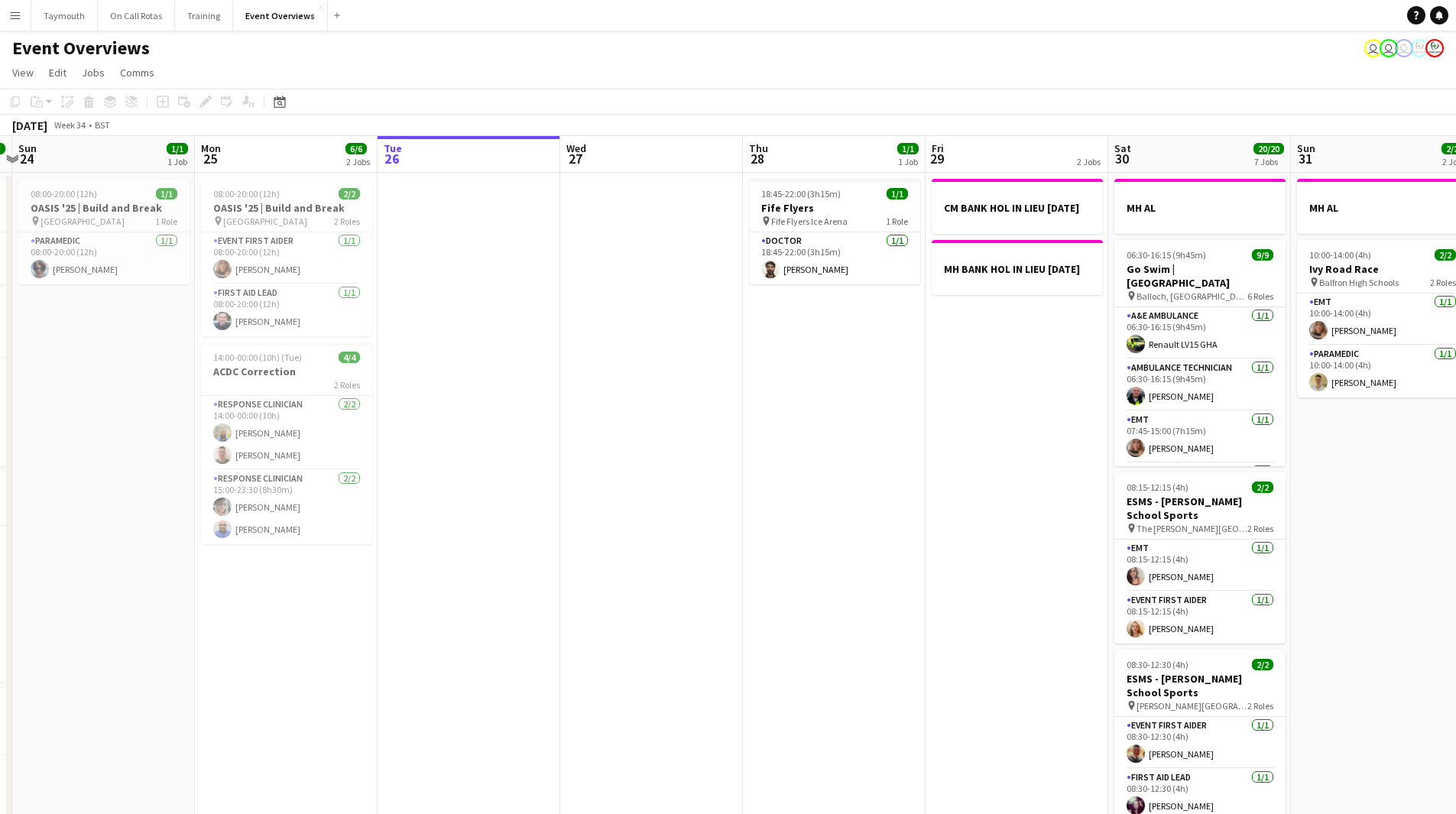
drag, startPoint x: 890, startPoint y: 453, endPoint x: 171, endPoint y: 439, distance: 719.1
click at [172, 446] on app-calendar-viewport "Thu 21 65/65 2 Jobs Fri 22 1/1 1 Job Sat 23 13/13 6 Jobs Sun 24 1/1 1 Job Mon 2…" at bounding box center [728, 808] width 1456 height 1345
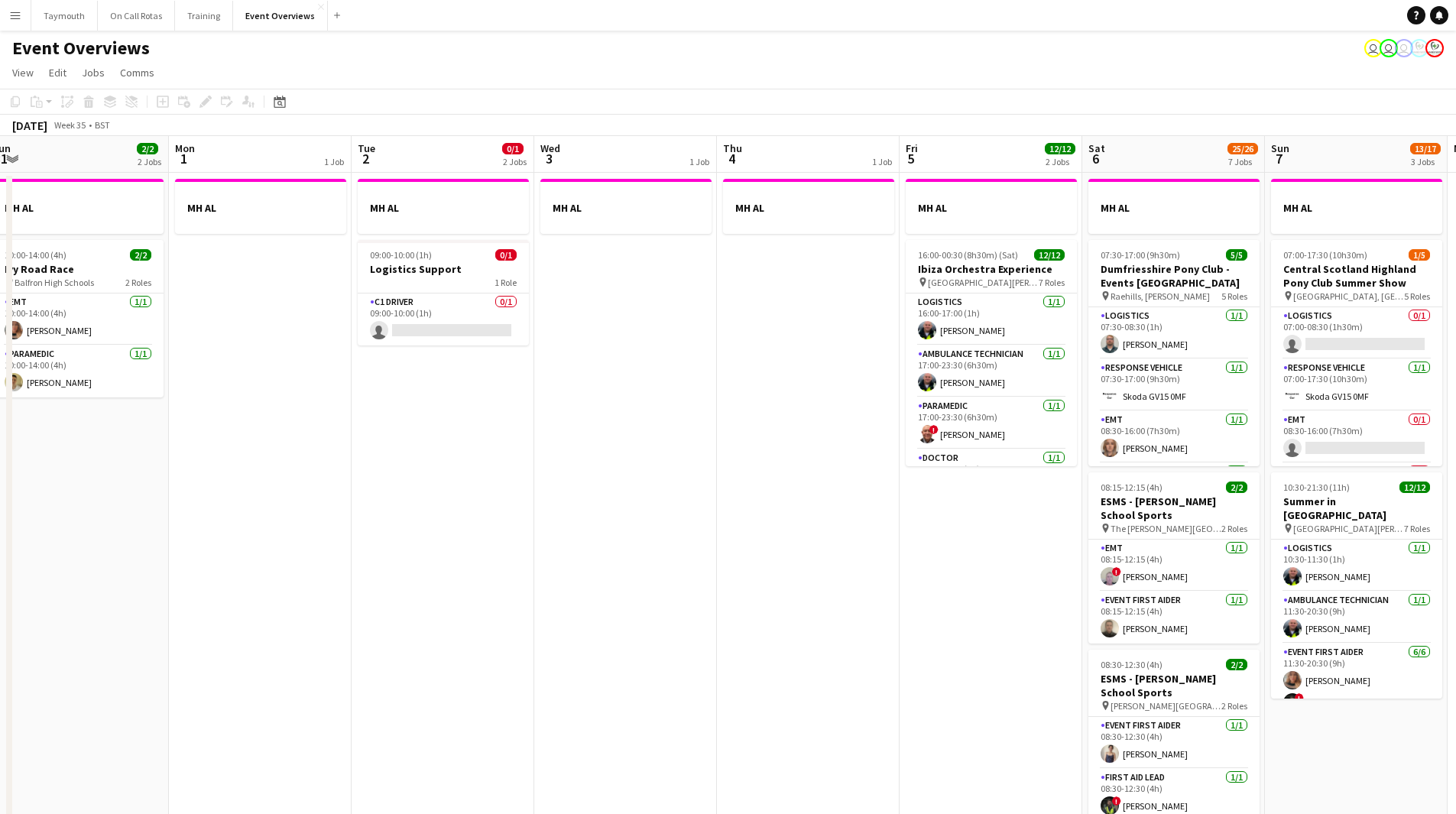
drag, startPoint x: 929, startPoint y: 493, endPoint x: 327, endPoint y: 481, distance: 602.1
click at [341, 488] on app-calendar-viewport "Thu 28 1/1 1 Job Fri 29 2 Jobs Sat 30 20/20 7 Jobs Sun 31 2/2 2 Jobs Mon 1 1 Jo…" at bounding box center [728, 808] width 1456 height 1345
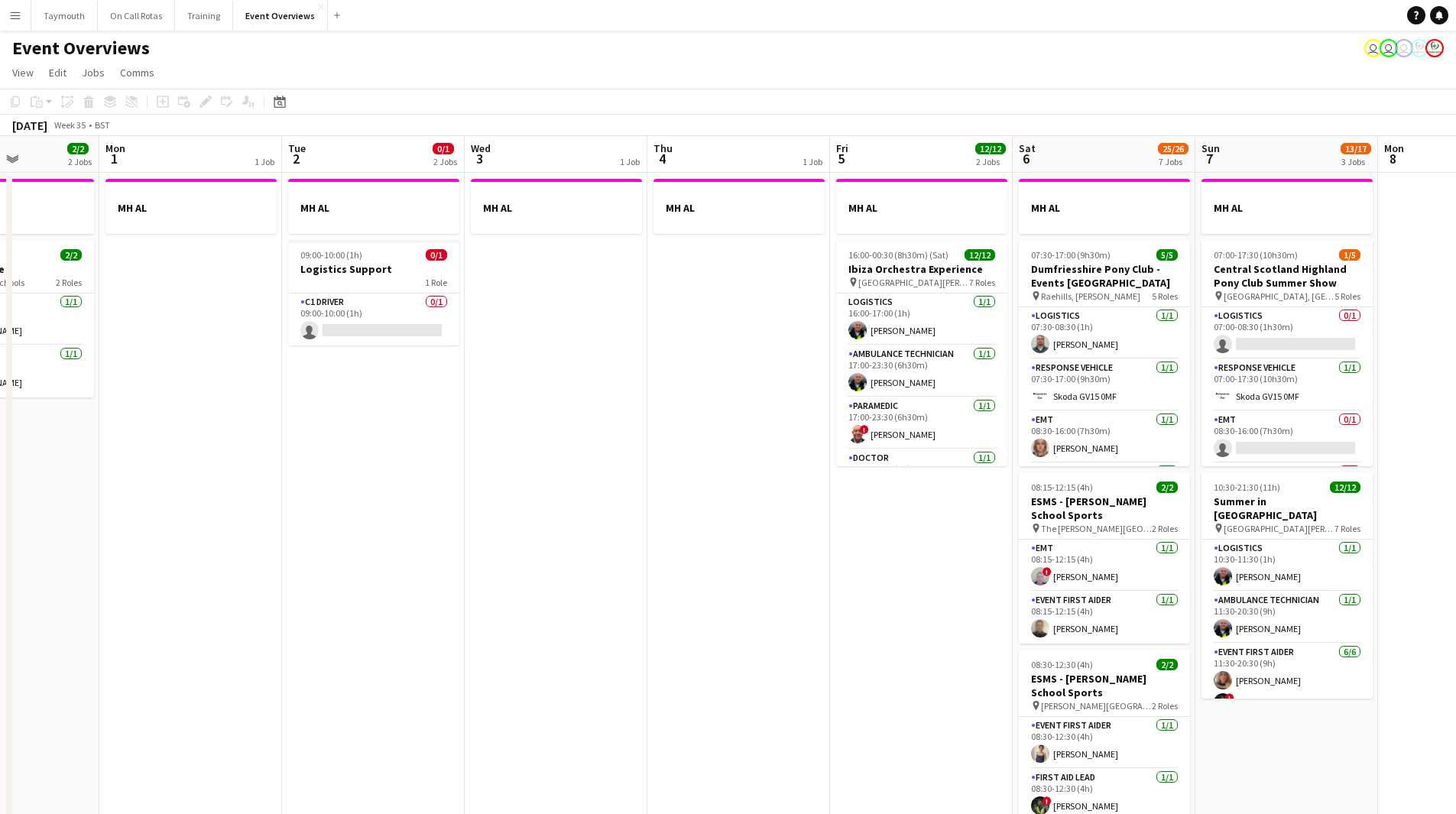
click at [240, 491] on app-calendar-viewport "Fri 29 2 Jobs Sat 30 20/20 7 Jobs Sun 31 2/2 2 Jobs Mon 1 1 Job Tue 2 0/1 2 Job…" at bounding box center [728, 808] width 1456 height 1345
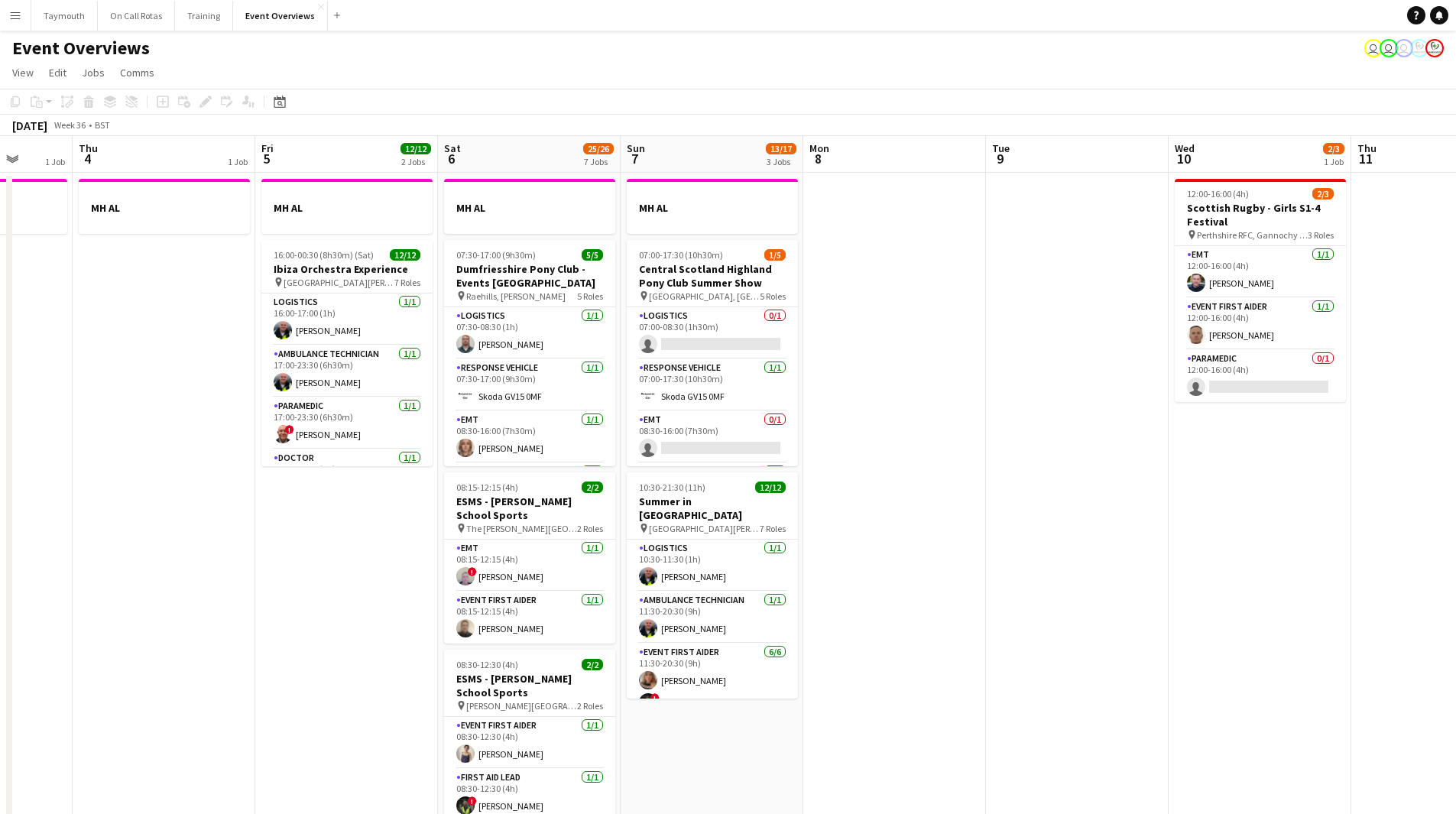
drag, startPoint x: 1000, startPoint y: 520, endPoint x: 319, endPoint y: 508, distance: 681.1
click at [331, 509] on app-calendar-viewport "Mon 1 1 Job Tue 2 0/1 2 Jobs Wed 3 1 Job Thu 4 1 Job Fri 5 12/12 2 Jobs Sat 6 2…" at bounding box center [728, 808] width 1456 height 1345
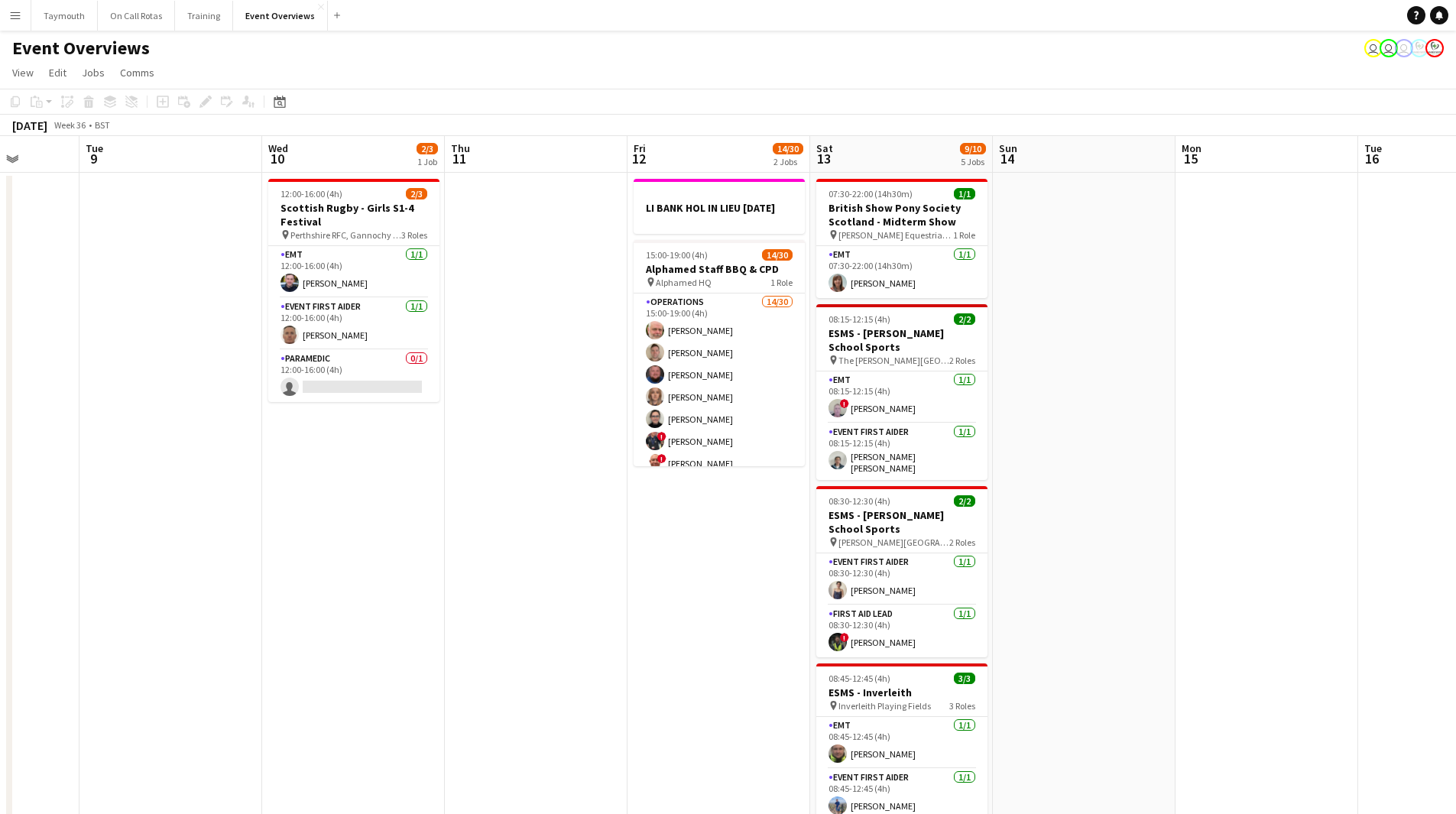
drag, startPoint x: 777, startPoint y: 509, endPoint x: 306, endPoint y: 495, distance: 471.2
click at [297, 498] on app-calendar-viewport "Fri 5 12/12 2 Jobs Sat 6 25/26 7 Jobs Sun 7 13/17 3 Jobs Mon 8 Tue 9 Wed 10 2/3…" at bounding box center [728, 808] width 1456 height 1345
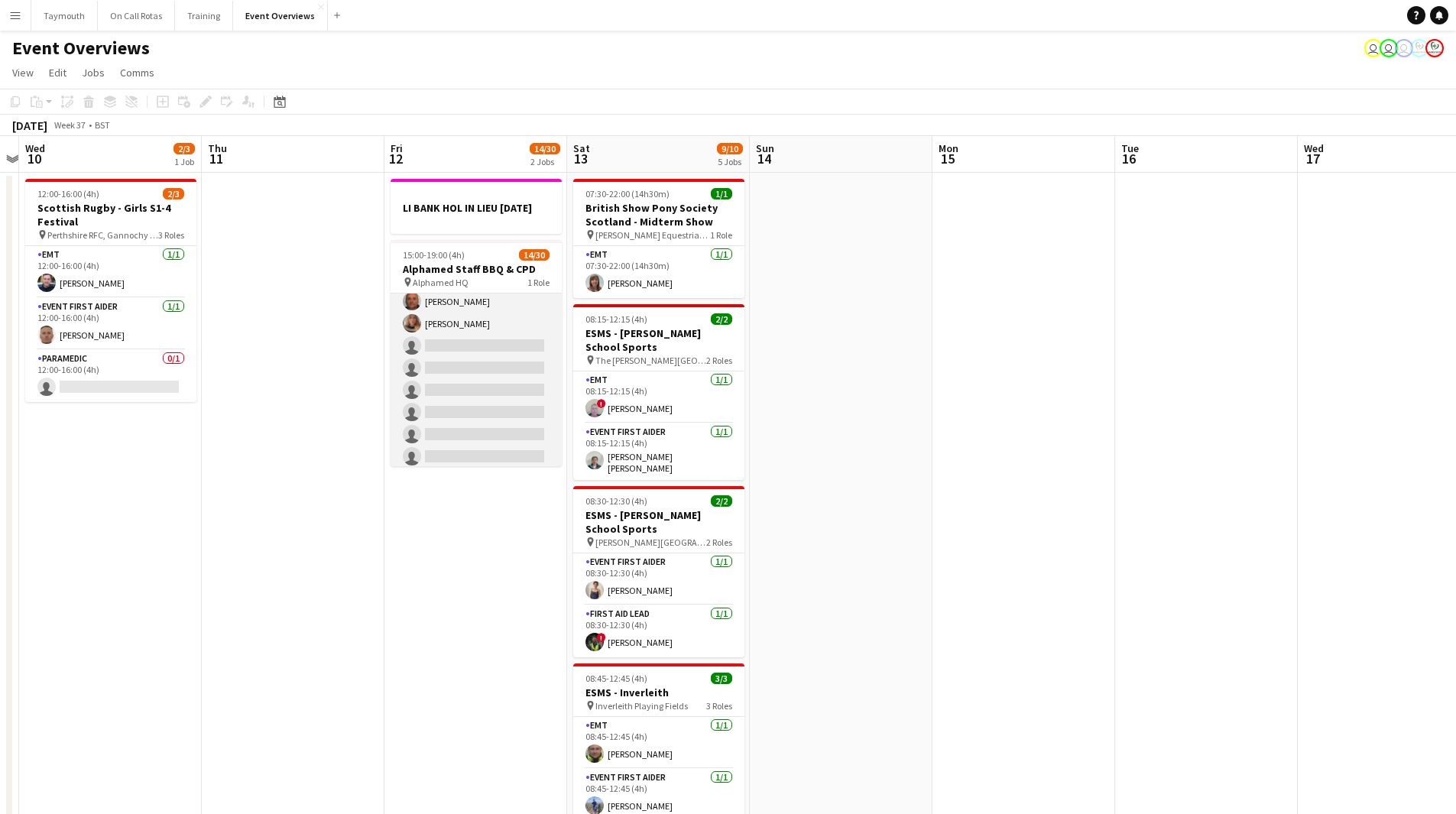
scroll to position [306, 0]
click at [450, 288] on span "Alphamed HQ" at bounding box center [440, 283] width 56 height 12
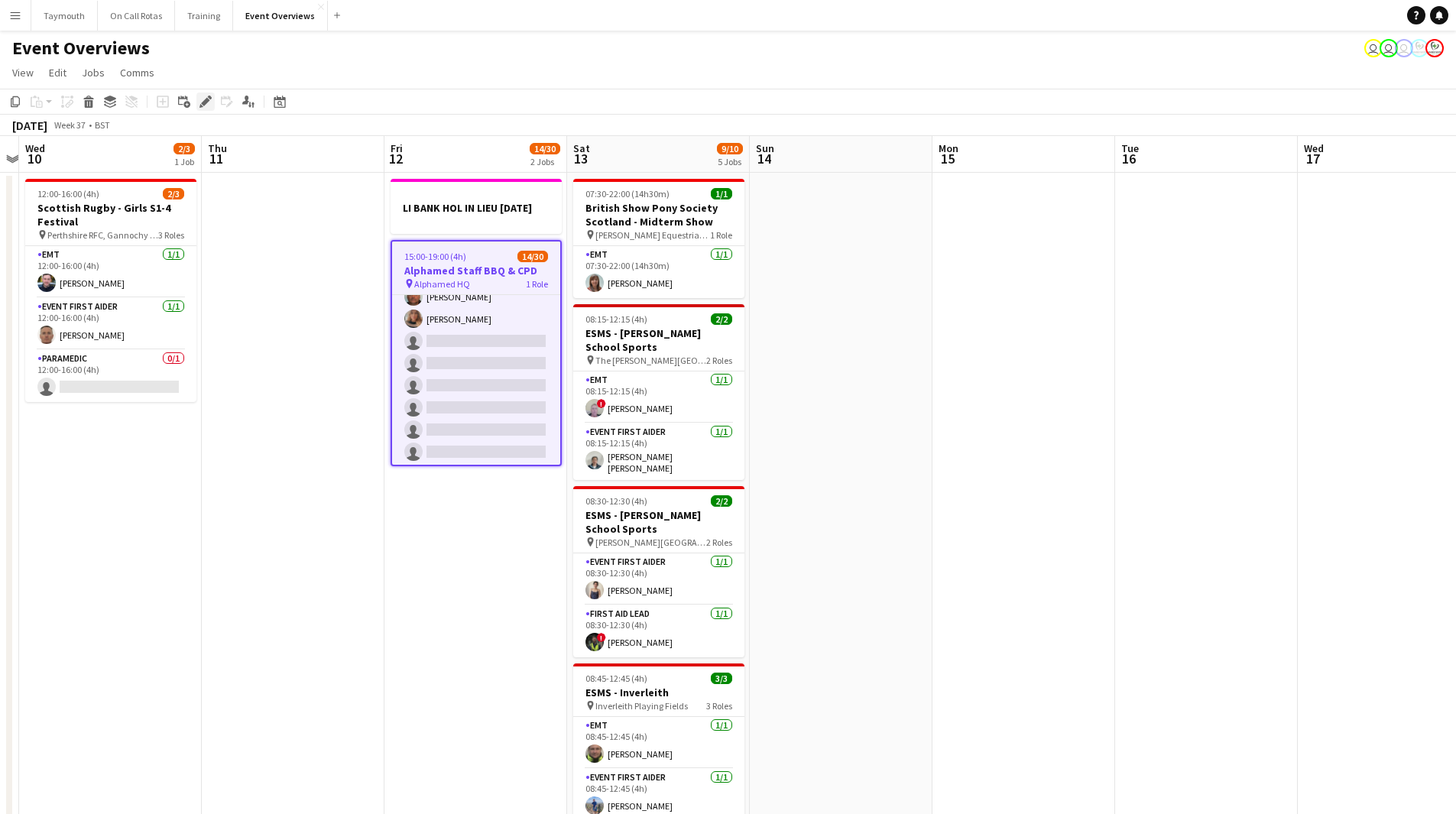
click at [206, 109] on div "Edit" at bounding box center [205, 102] width 19 height 19
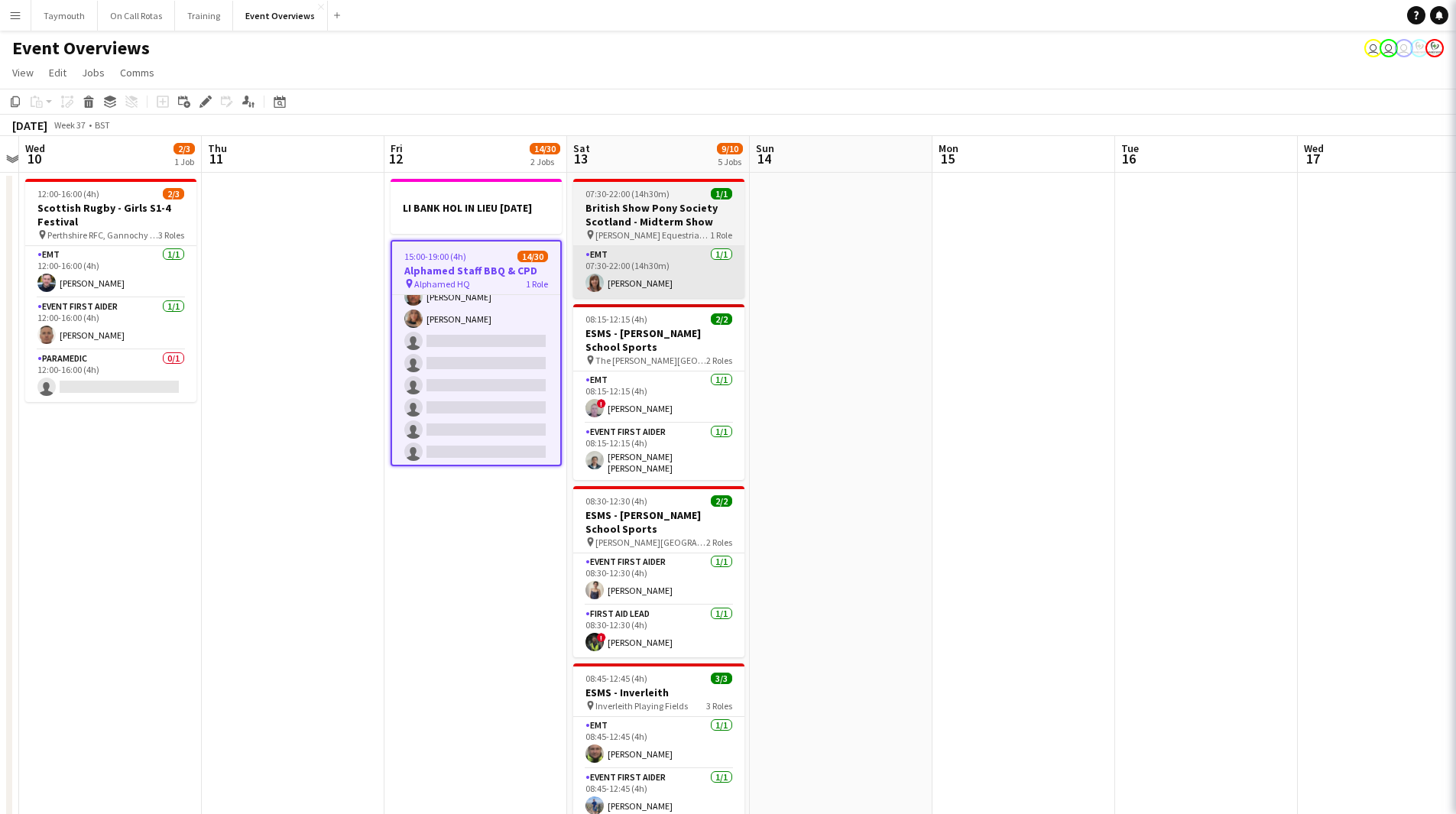
type input "**********"
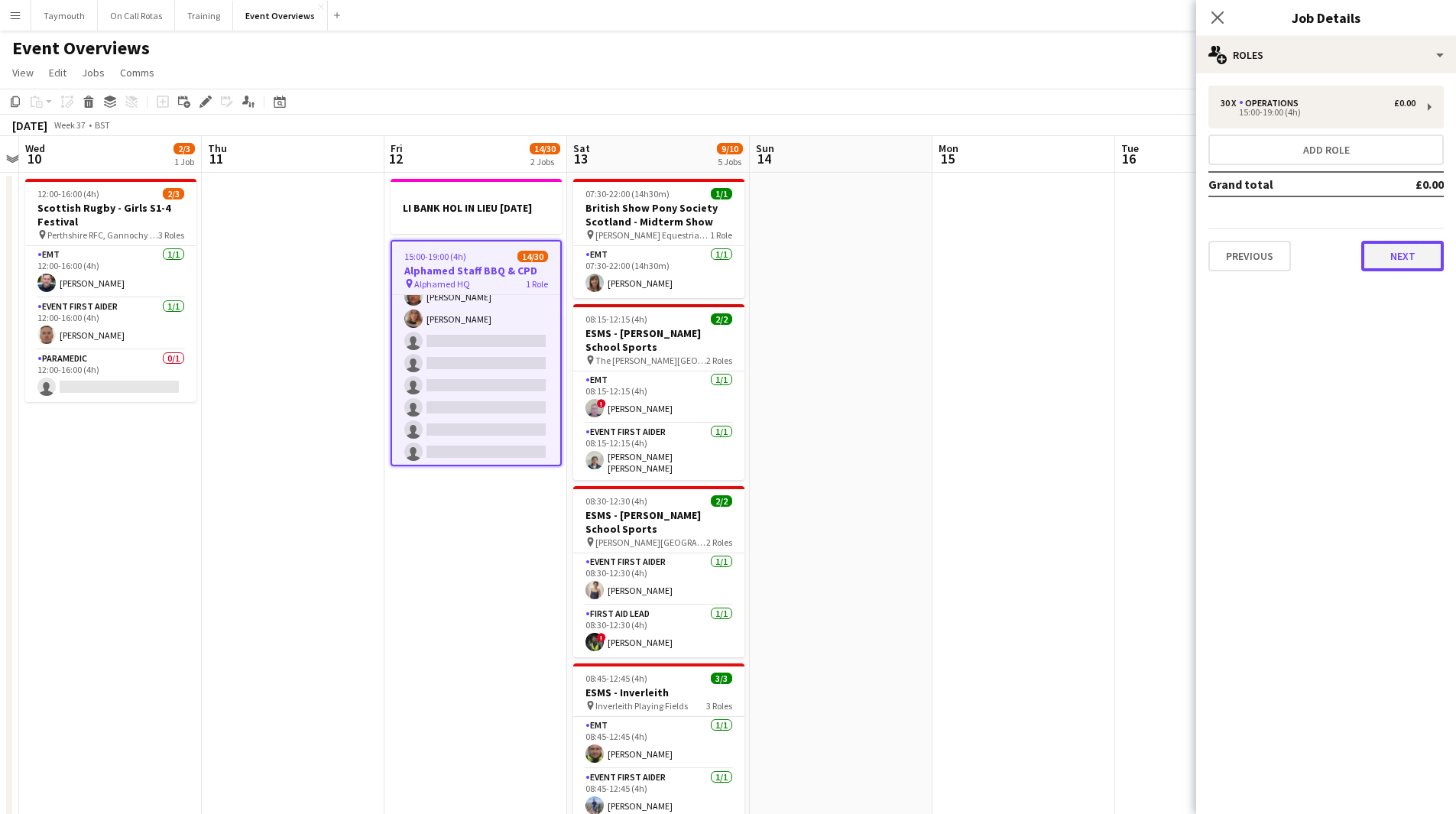
click at [1395, 262] on button "Next" at bounding box center [1402, 255] width 82 height 30
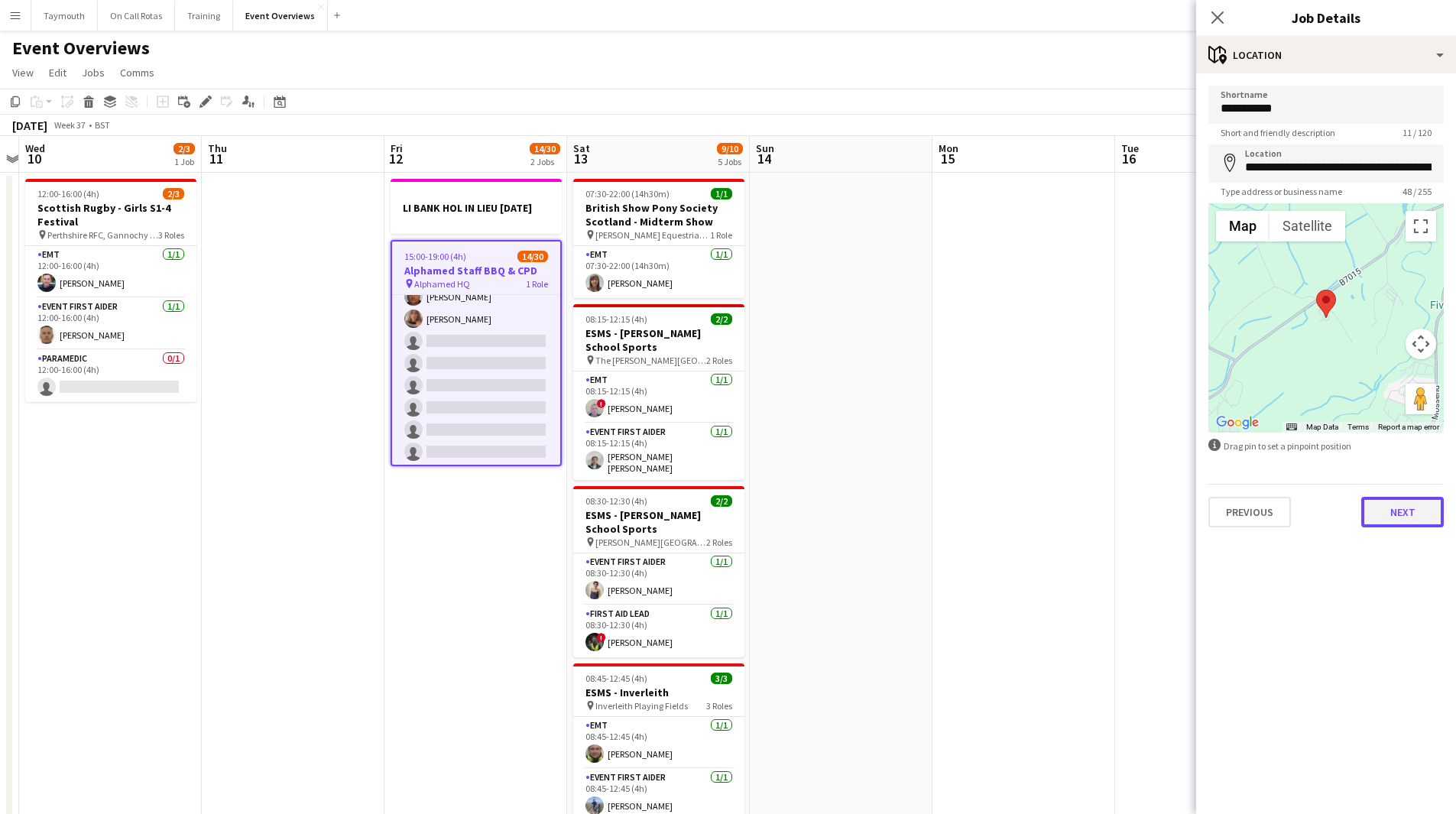
click at [1398, 519] on button "Next" at bounding box center [1402, 512] width 82 height 30
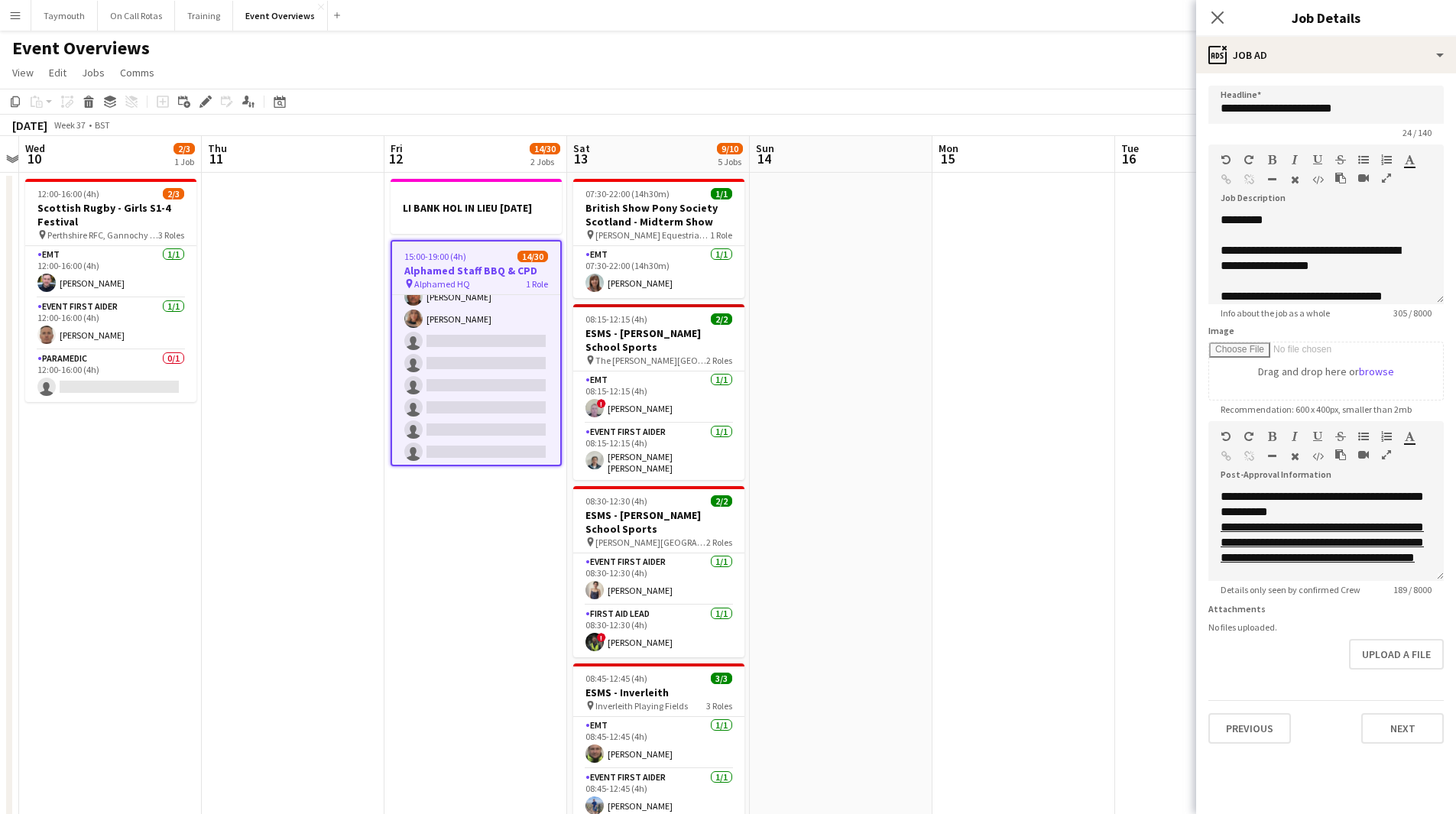
scroll to position [135, 0]
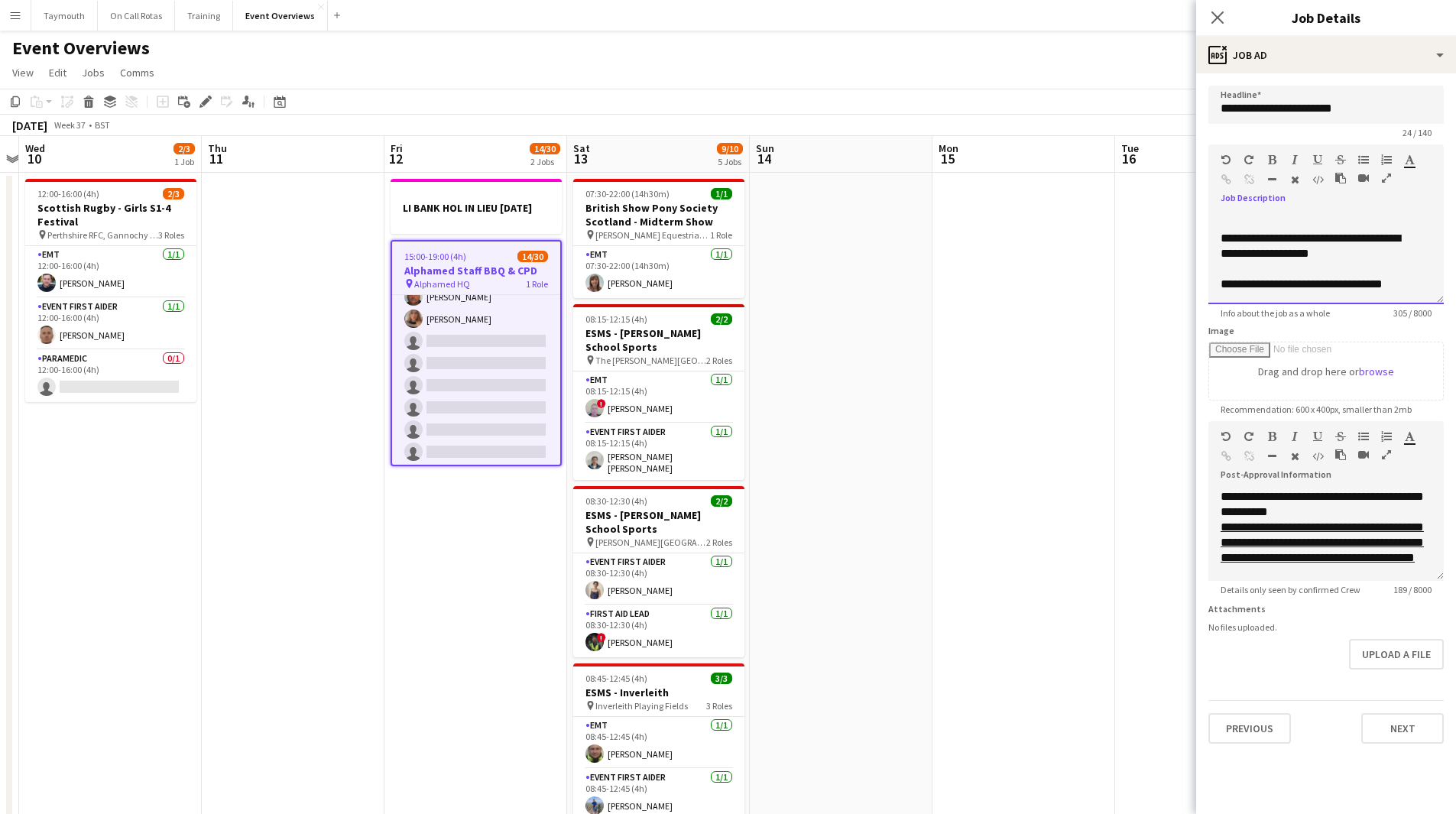
click at [1391, 238] on div "**********" at bounding box center [1320, 246] width 199 height 30
drag, startPoint x: 1353, startPoint y: 250, endPoint x: 1304, endPoint y: 253, distance: 49.1
click at [1304, 253] on div "**********" at bounding box center [1320, 246] width 199 height 30
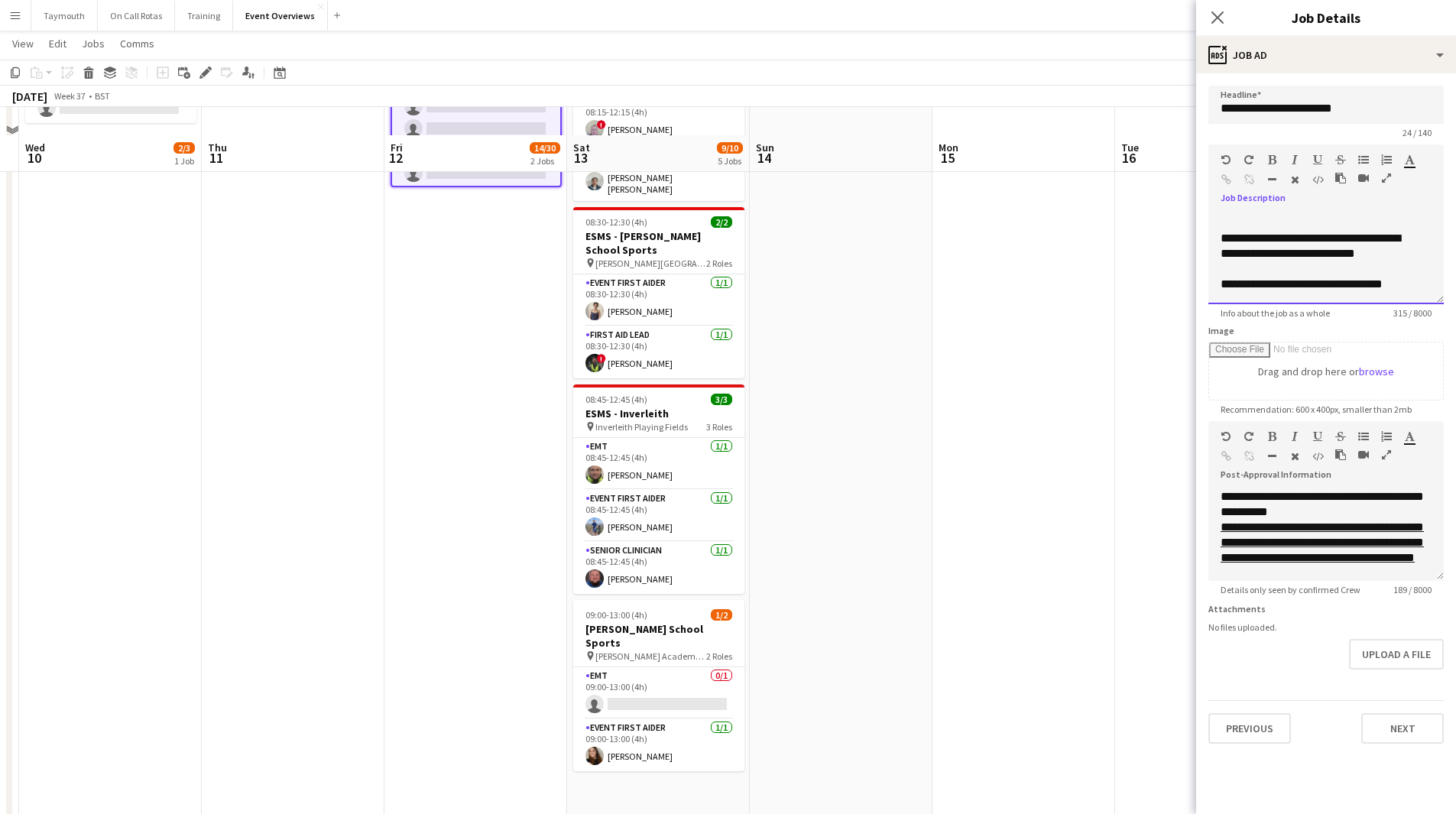
scroll to position [0, 0]
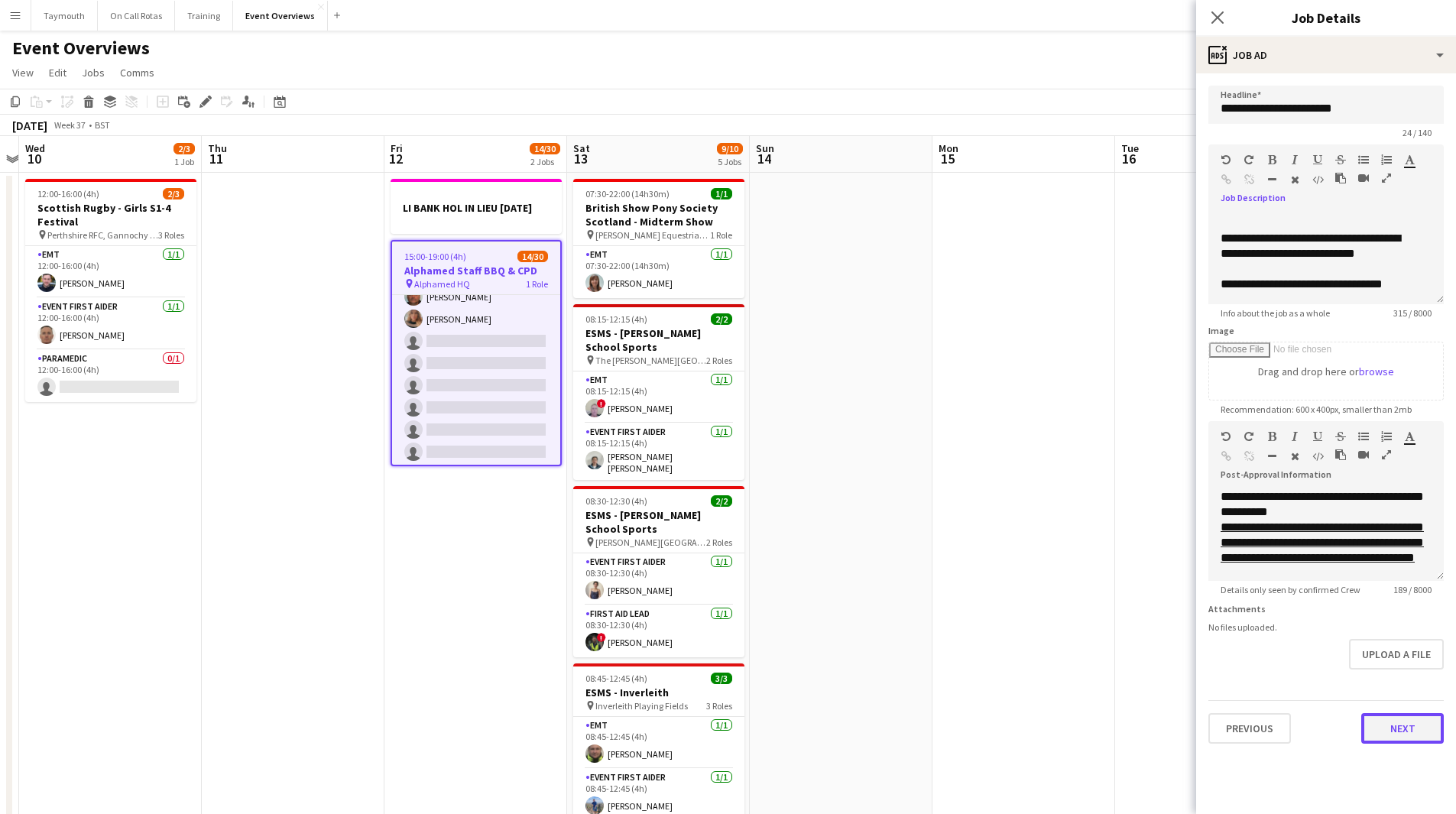
click at [1394, 726] on button "Next" at bounding box center [1402, 728] width 82 height 30
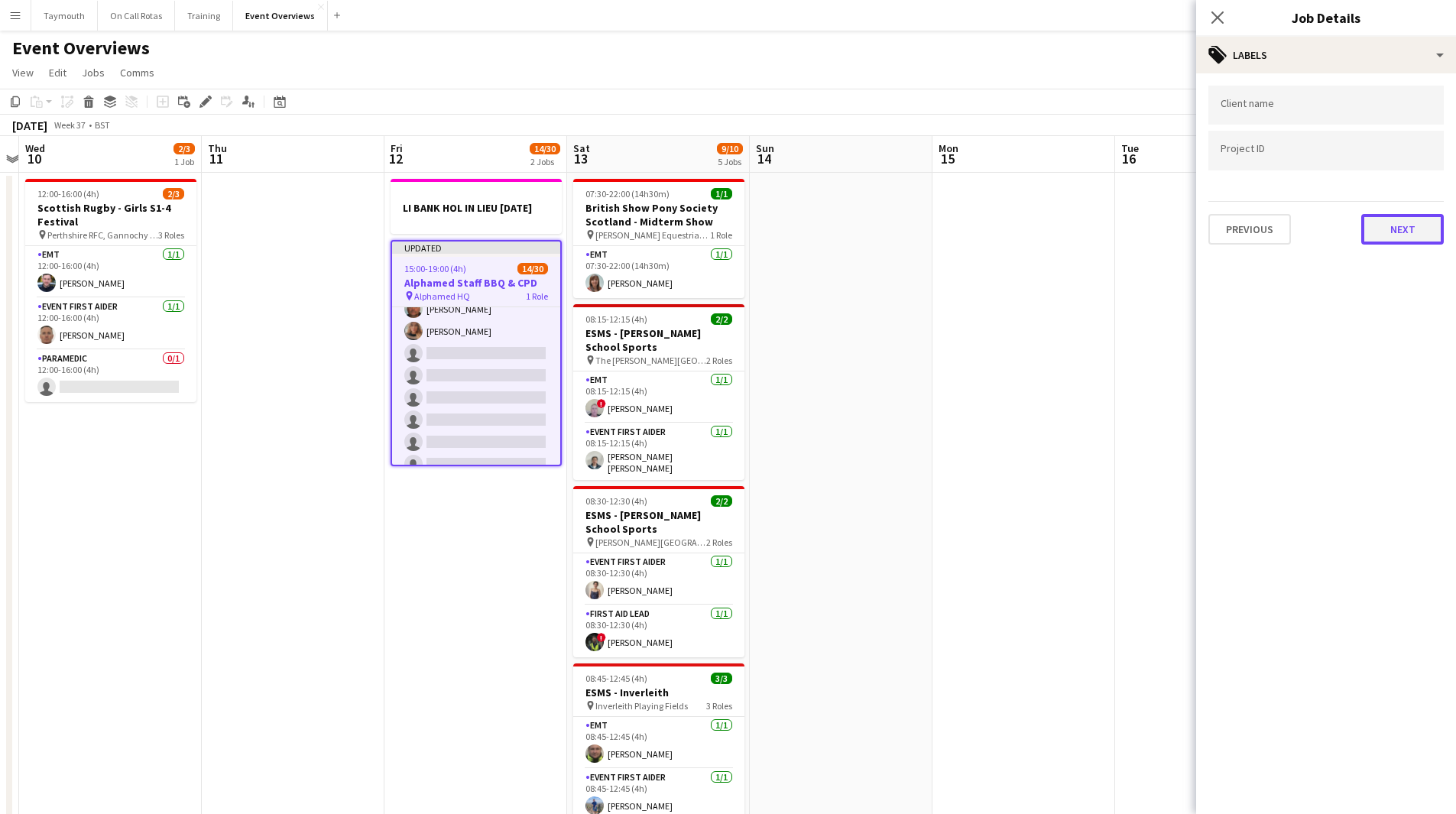
click at [1407, 240] on button "Next" at bounding box center [1402, 229] width 82 height 30
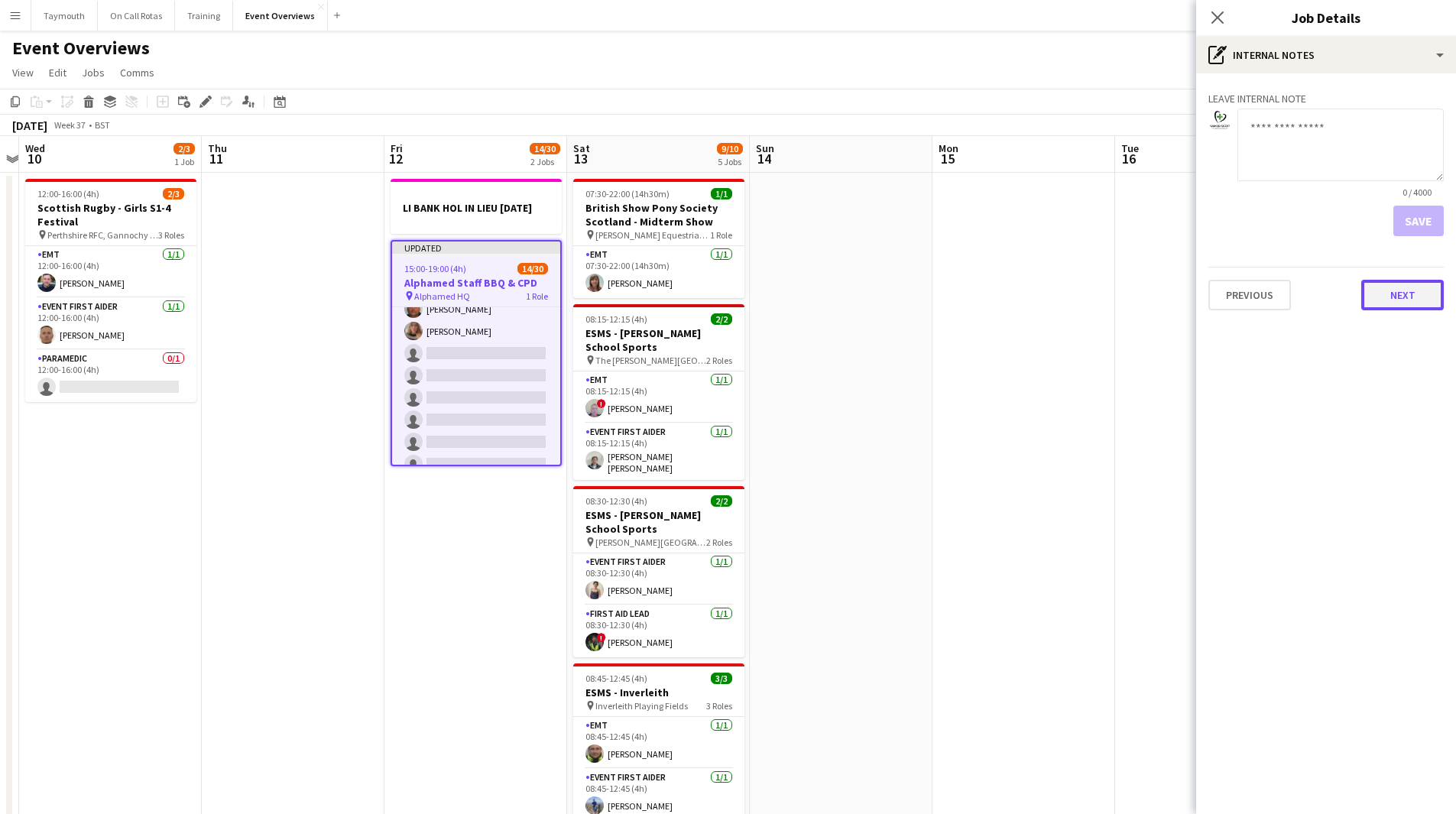
click at [1407, 285] on button "Next" at bounding box center [1402, 294] width 82 height 30
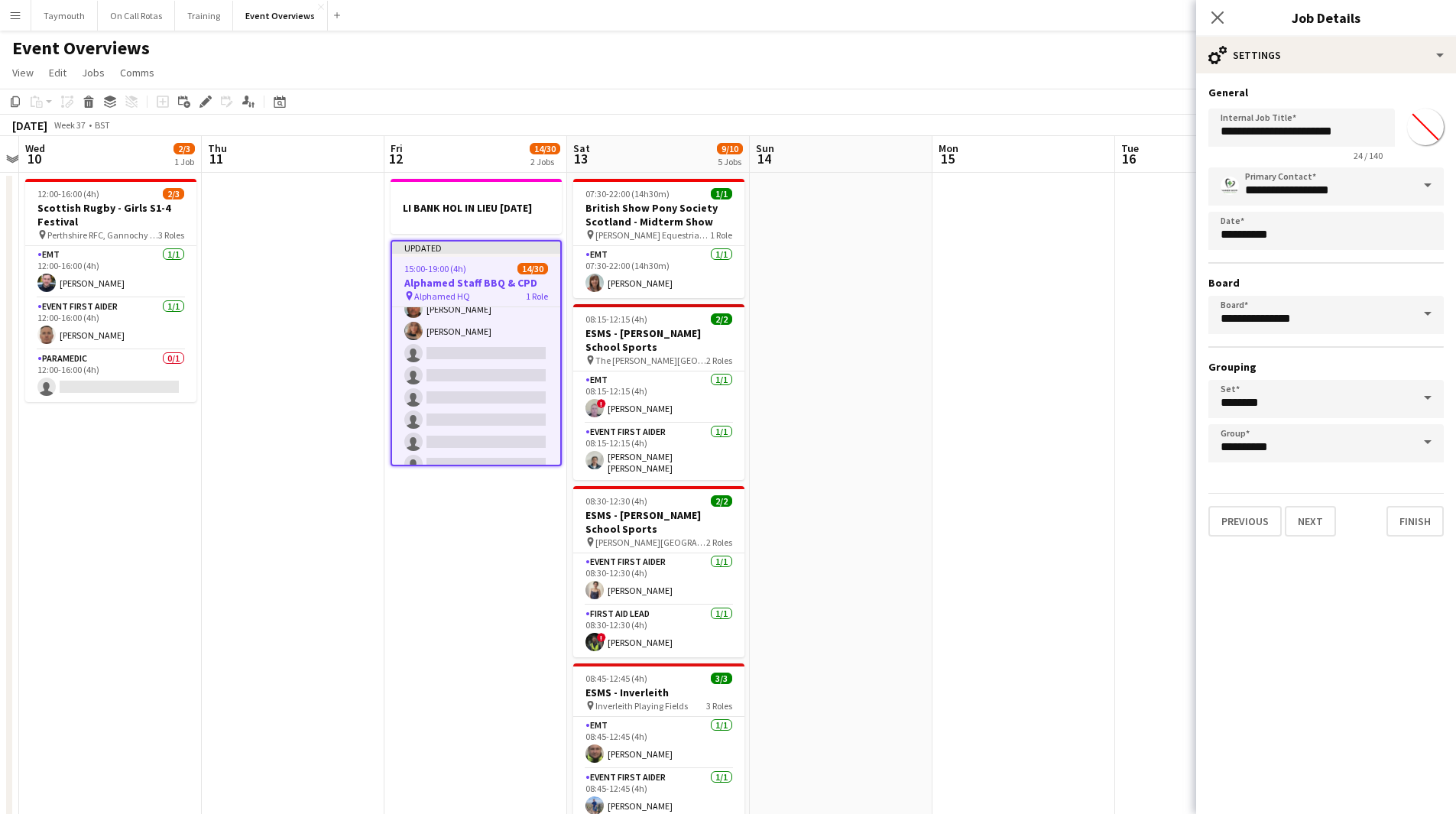
click at [975, 383] on app-date-cell at bounding box center [1023, 828] width 183 height 1309
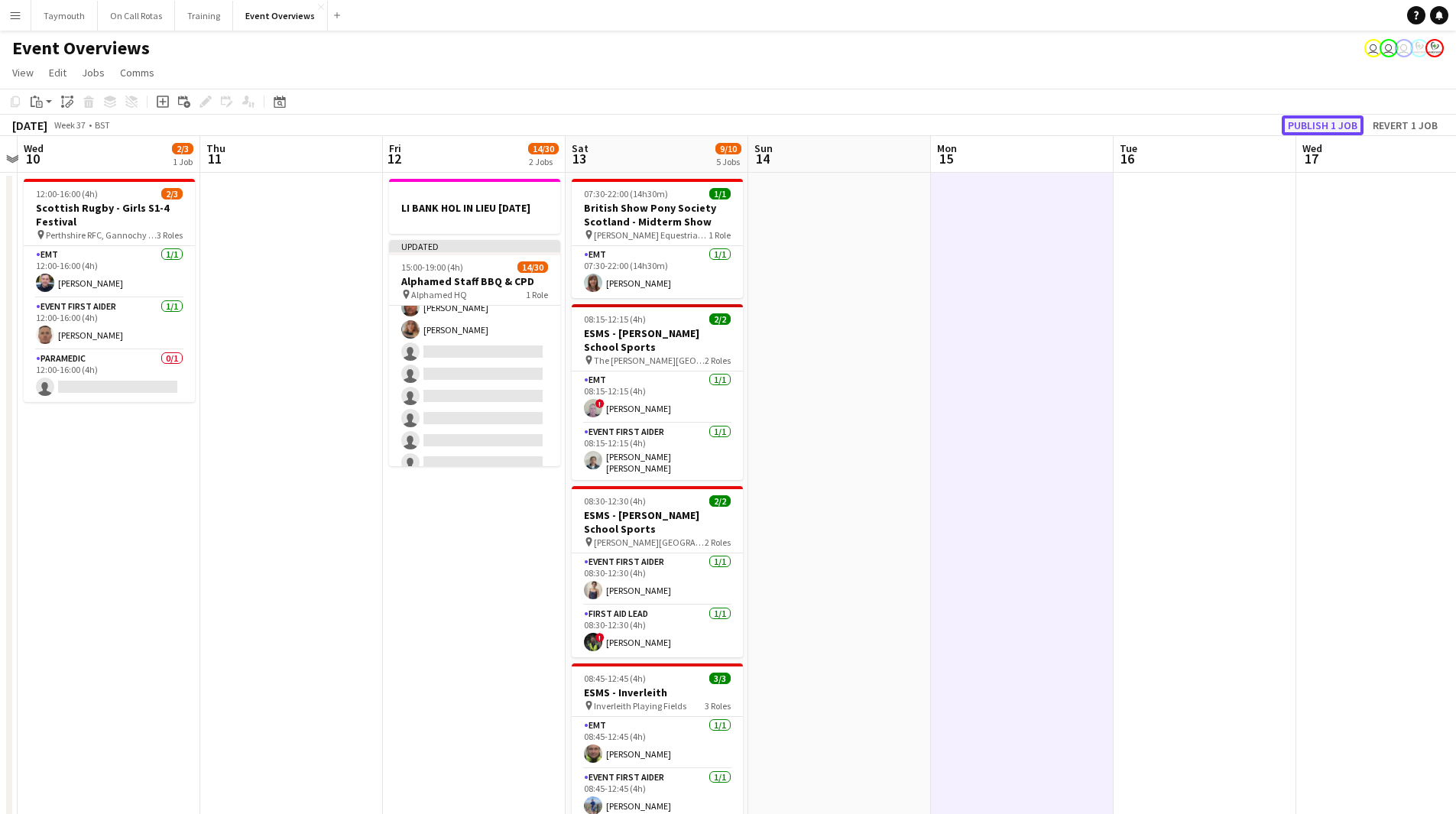
click at [1305, 120] on button "Publish 1 job" at bounding box center [1322, 125] width 82 height 20
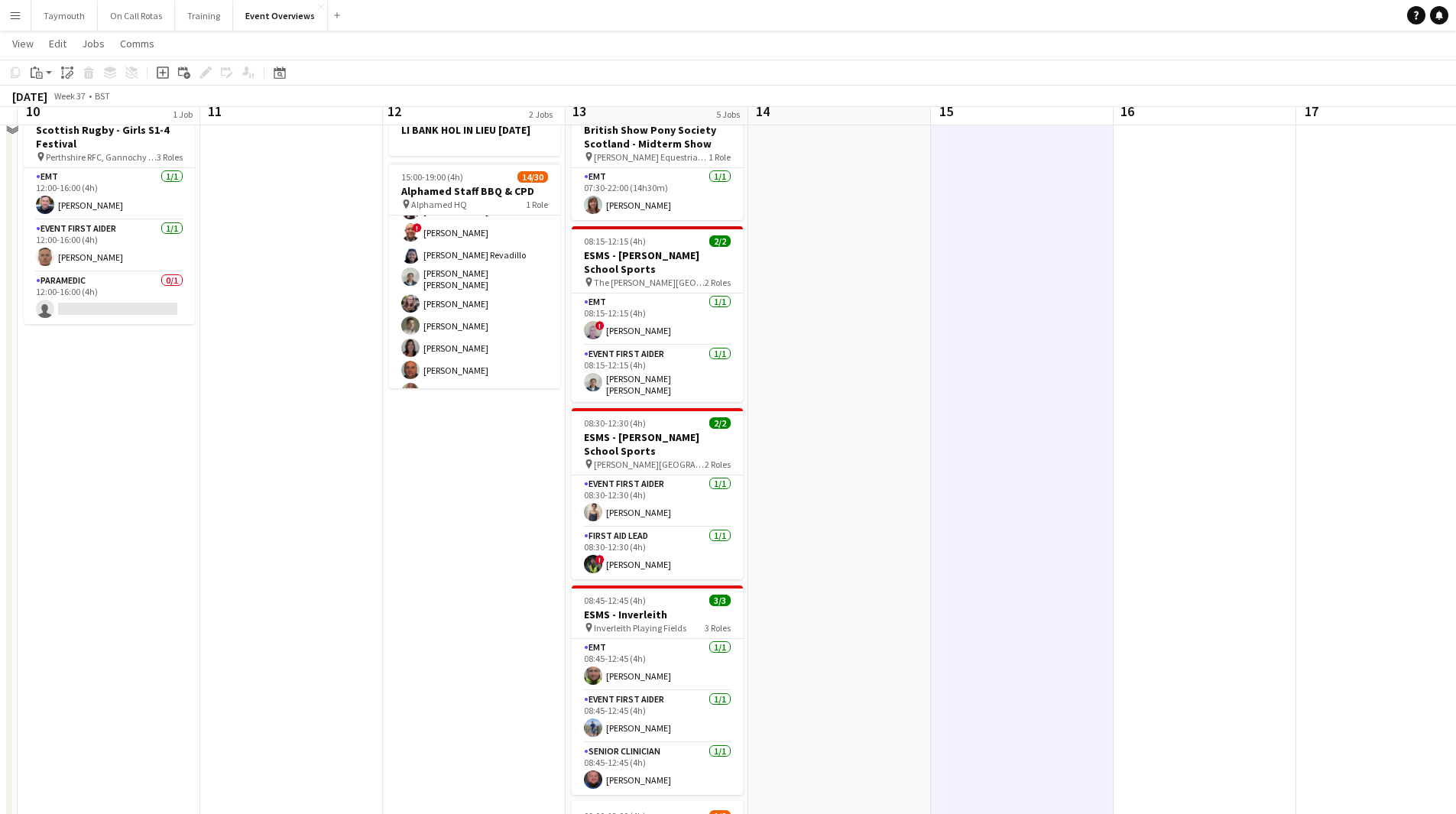
scroll to position [0, 0]
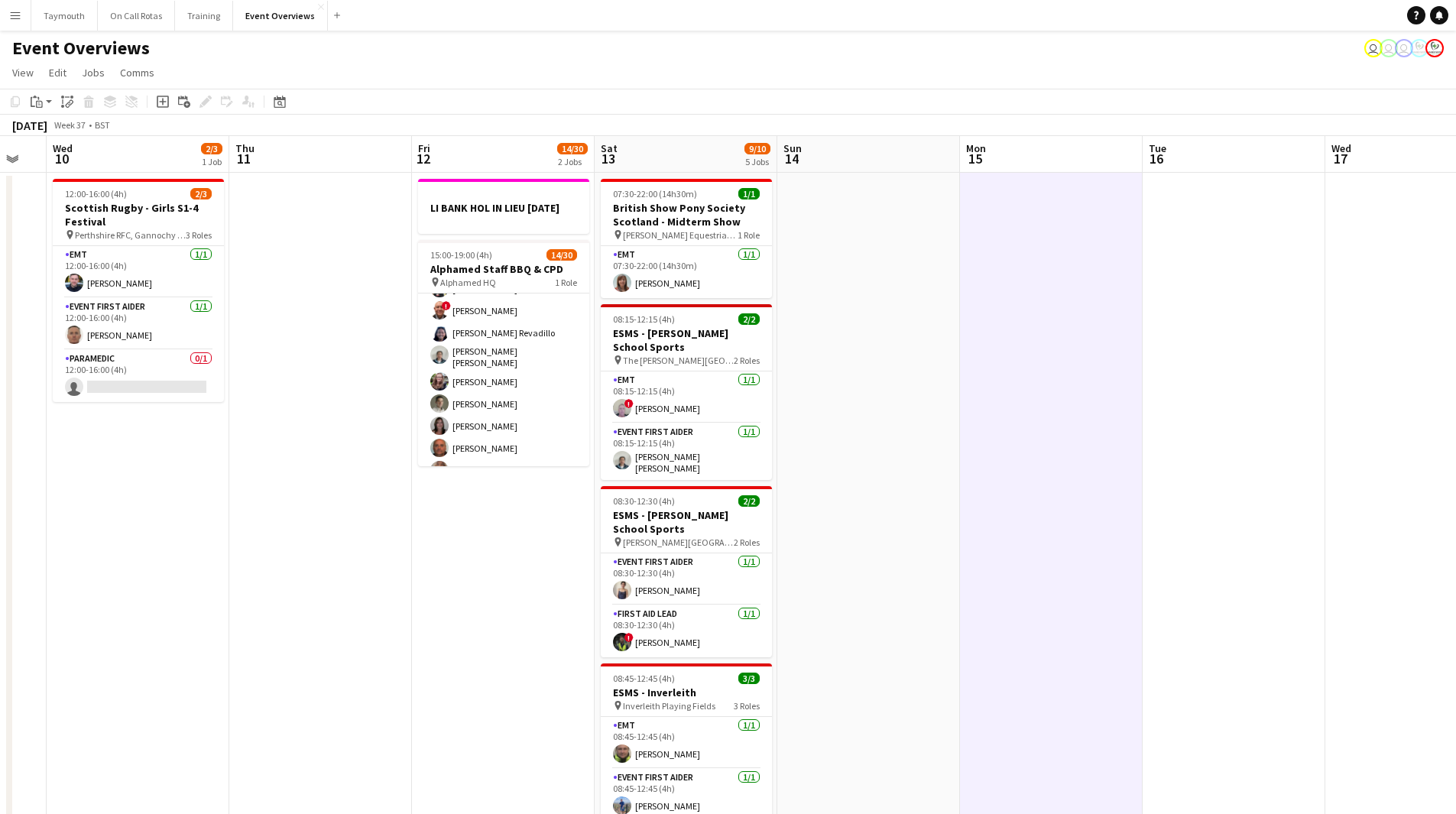
drag, startPoint x: 927, startPoint y: 353, endPoint x: 428, endPoint y: 360, distance: 499.0
click at [428, 360] on app-calendar-viewport "Sun 7 13/17 3 Jobs Mon 8 Tue 9 Wed 10 2/3 1 Job Thu 11 Fri 12 14/30 2 Jobs Sat …" at bounding box center [728, 808] width 1456 height 1345
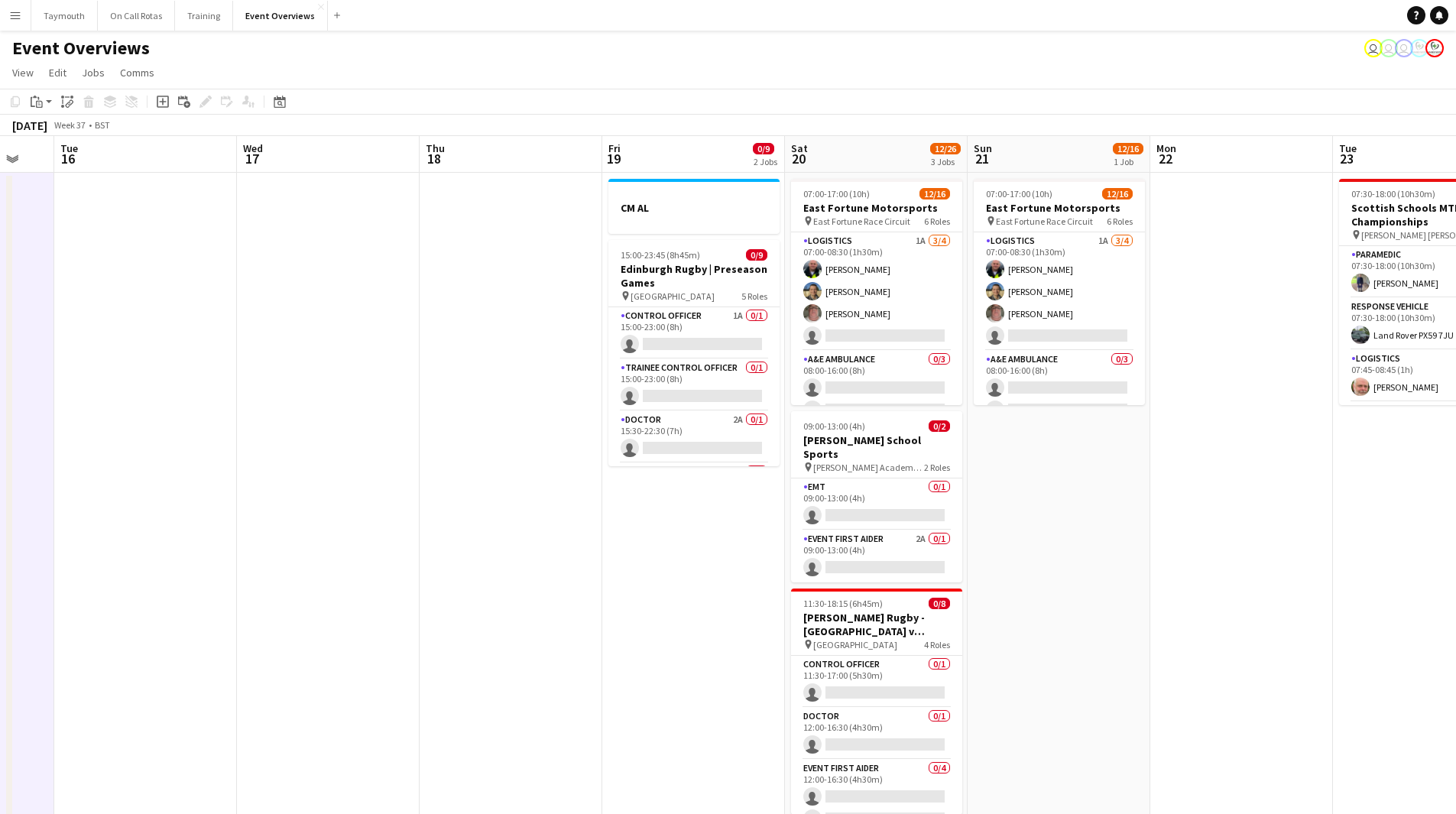
scroll to position [0, 537]
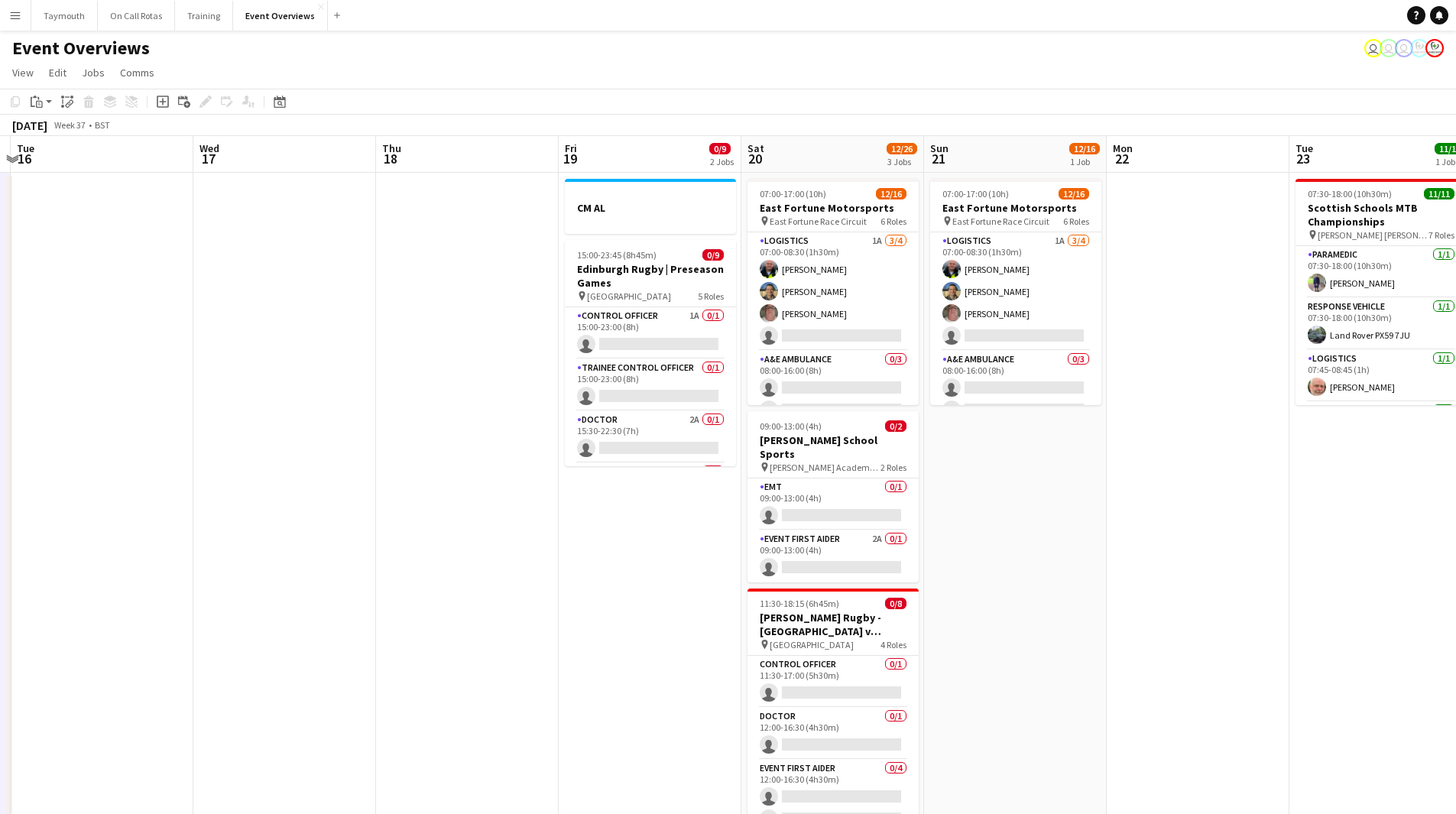
drag, startPoint x: 381, startPoint y: 362, endPoint x: 289, endPoint y: 358, distance: 92.1
click at [289, 358] on app-calendar-viewport "Sat 13 9/10 5 Jobs Sun 14 Mon 15 Tue 16 Wed 17 Thu 18 Fri 19 0/9 2 Jobs Sat 20 …" at bounding box center [728, 808] width 1456 height 1345
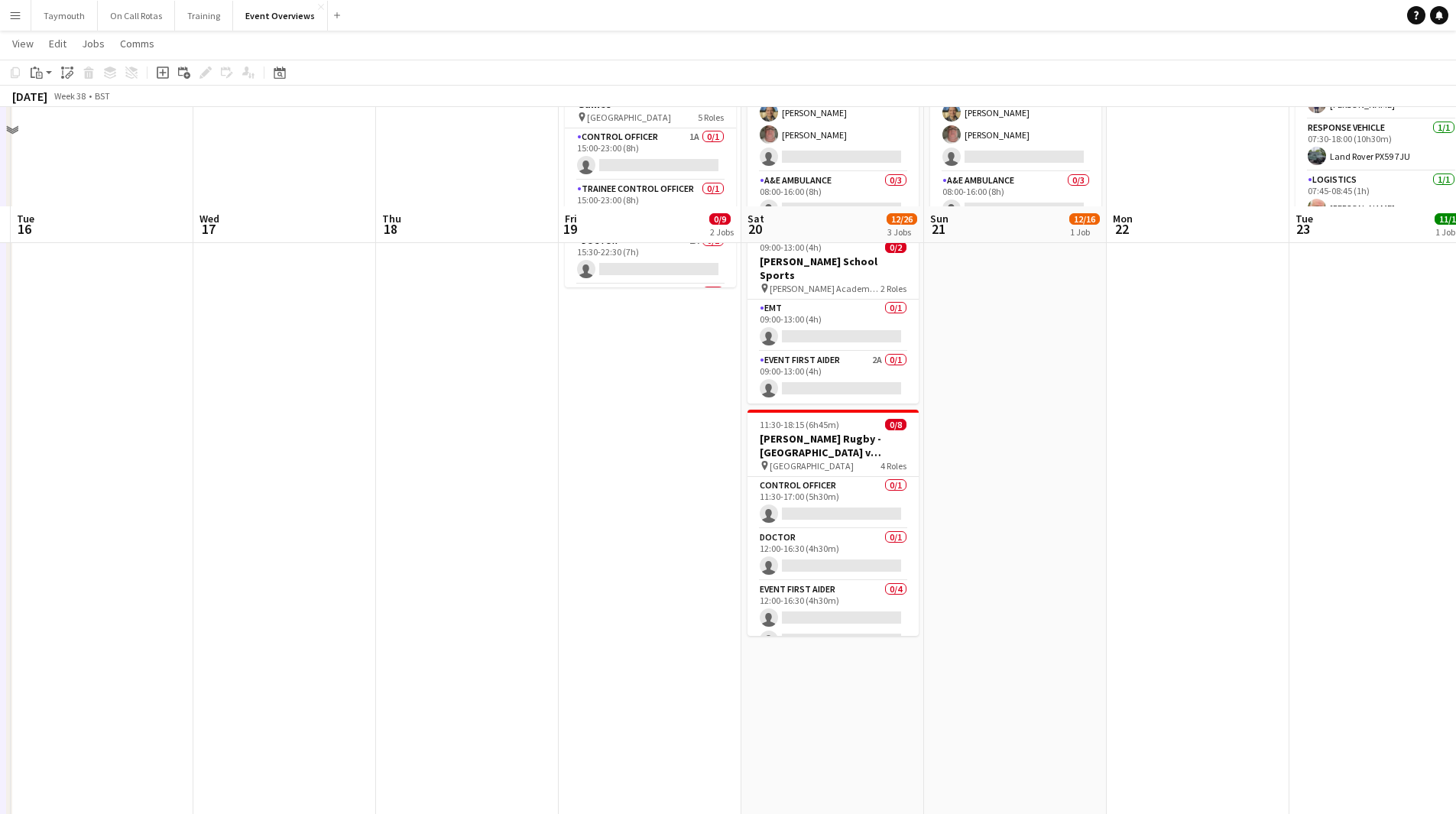
scroll to position [0, 0]
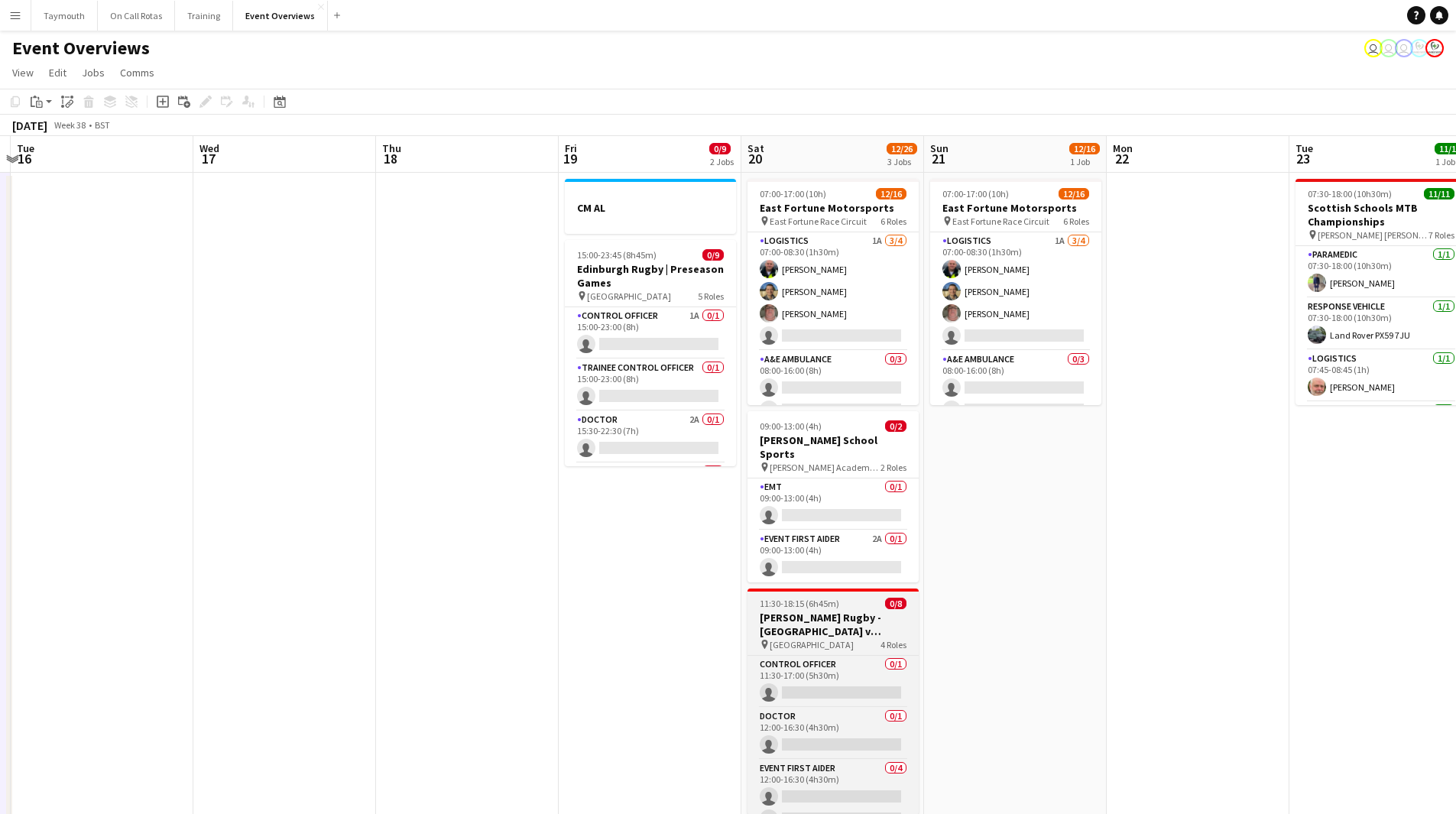
click at [858, 622] on h3 "[PERSON_NAME] Rugby - [GEOGRAPHIC_DATA] v [GEOGRAPHIC_DATA][PERSON_NAME] - Vars…" at bounding box center [832, 624] width 171 height 27
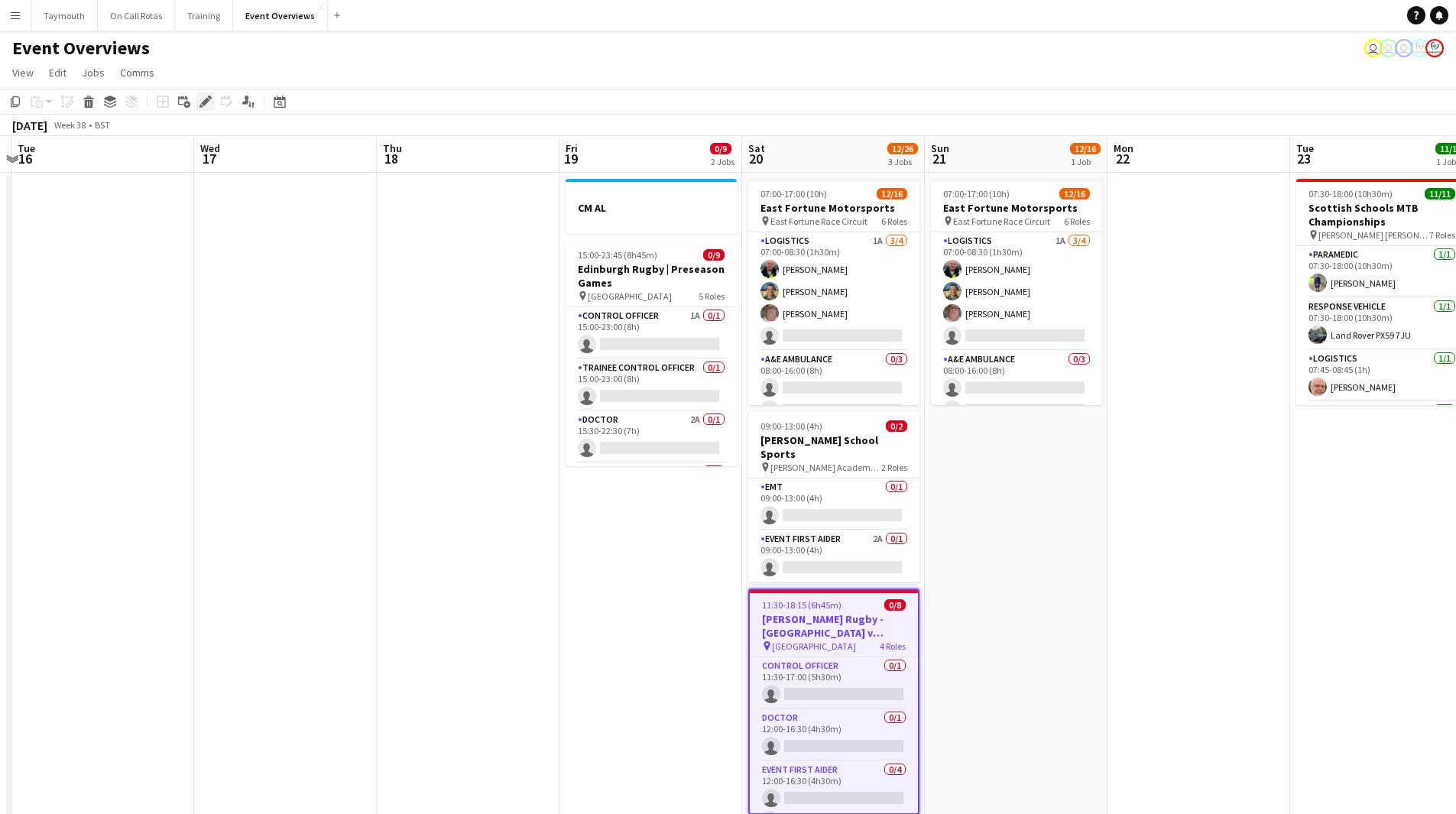
click at [204, 98] on icon "Edit" at bounding box center [205, 102] width 13 height 13
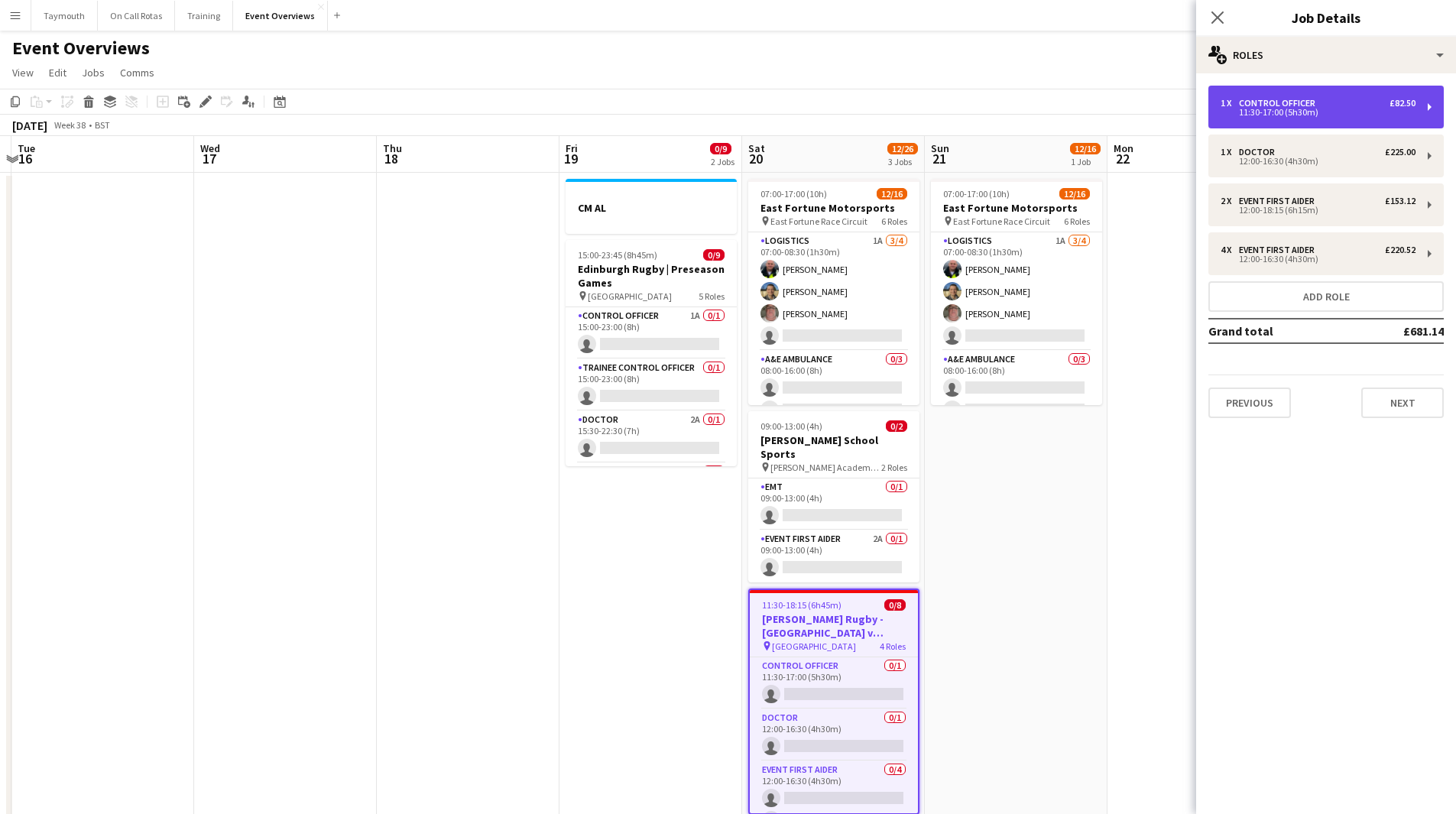
click at [1340, 96] on div "1 x Control Officer £82.50 11:30-17:00 (5h30m)" at bounding box center [1325, 108] width 236 height 43
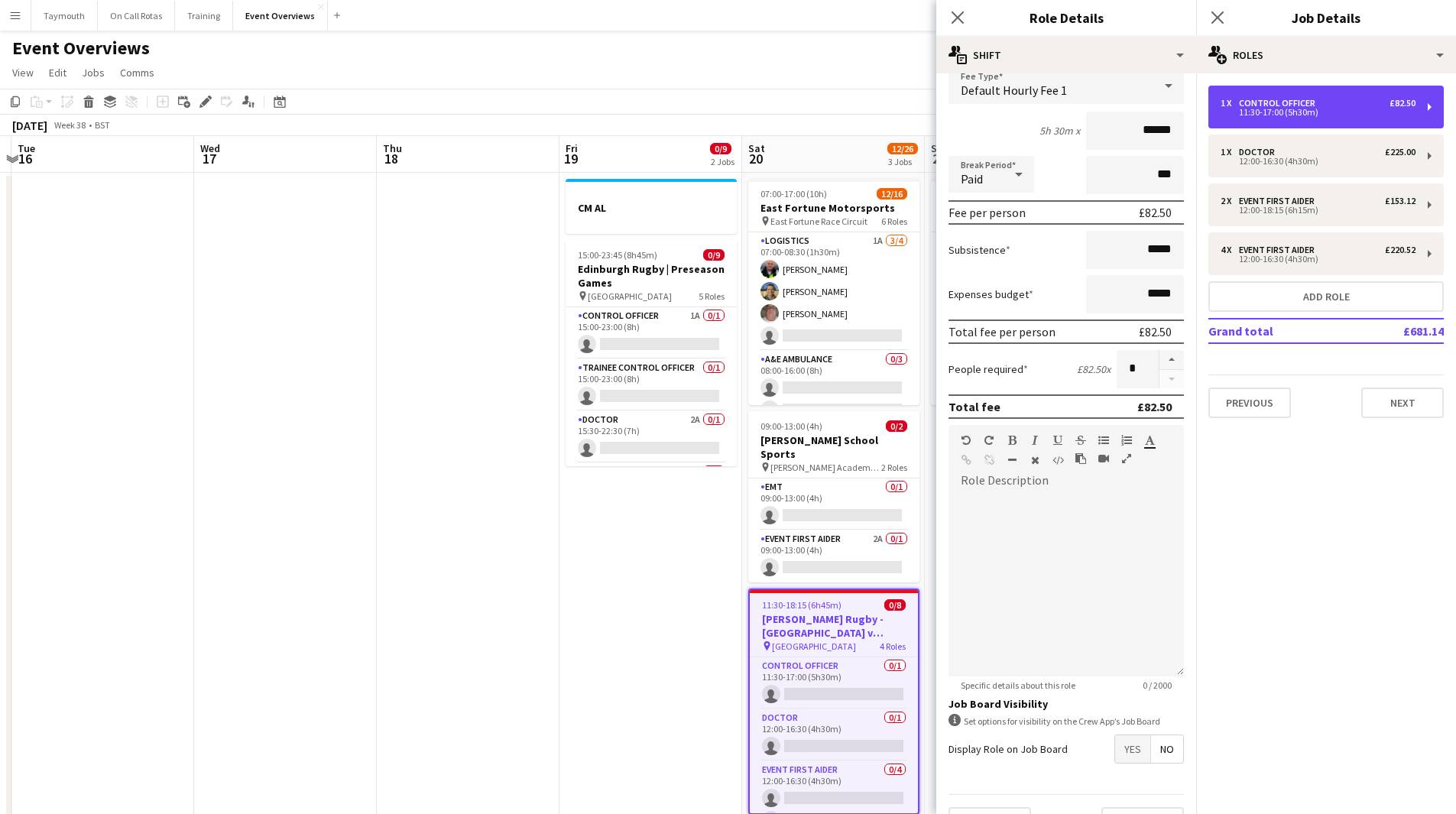
scroll to position [143, 0]
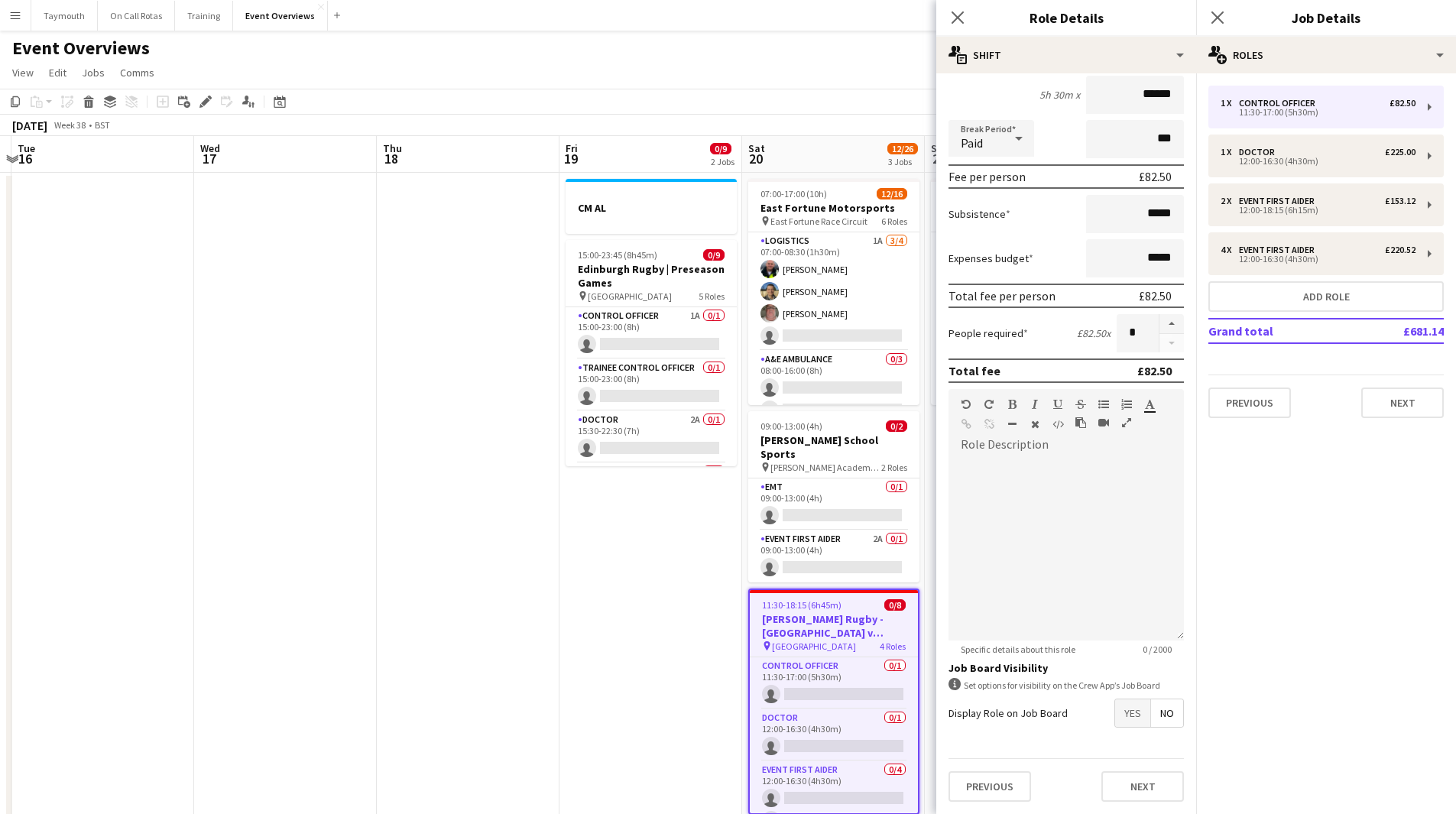
click at [1125, 708] on span "Yes" at bounding box center [1132, 713] width 35 height 27
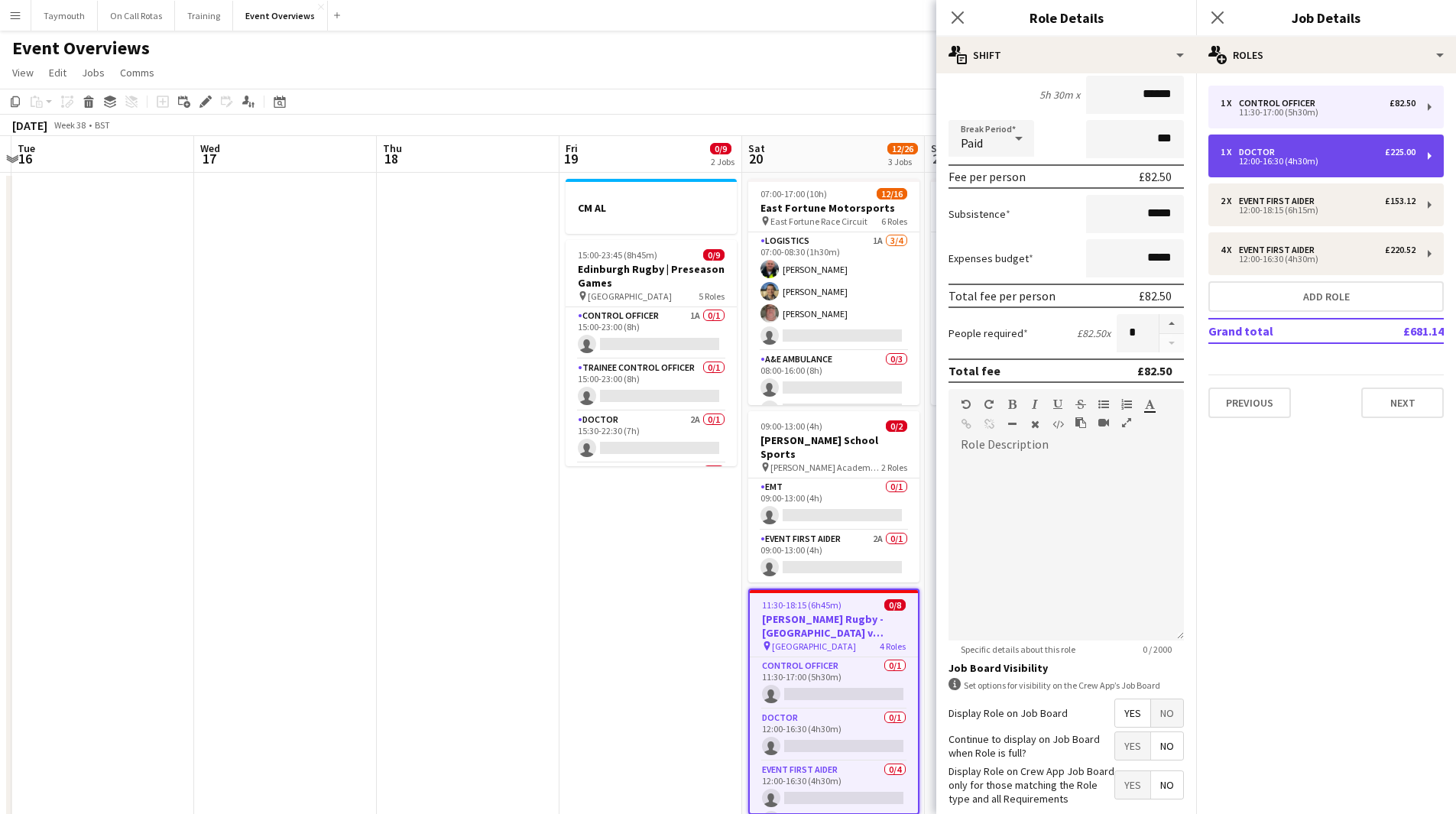
click at [1316, 155] on div "1 x Doctor £225.00" at bounding box center [1317, 152] width 195 height 11
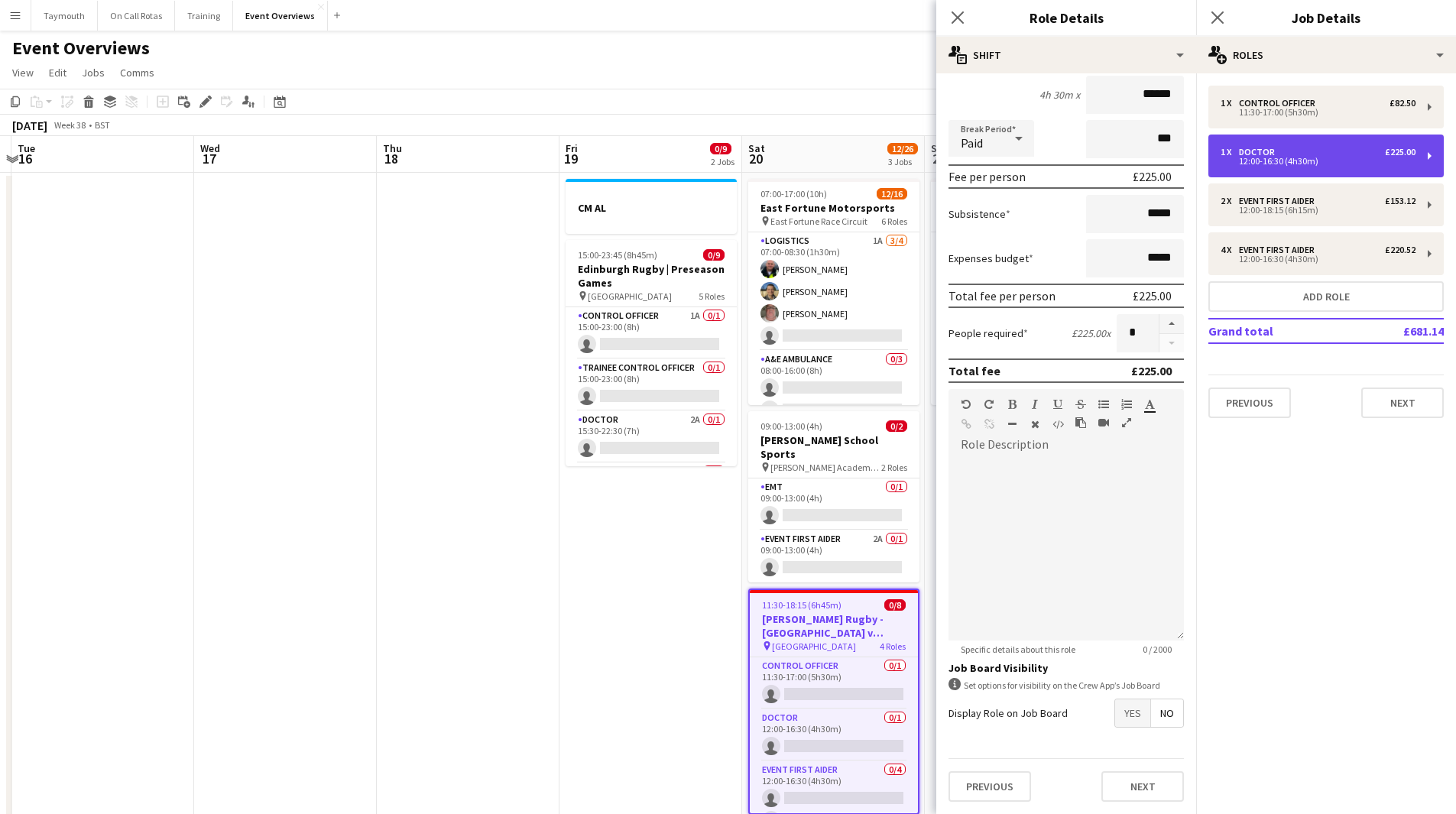
type input "******"
type input "*****"
type input "******"
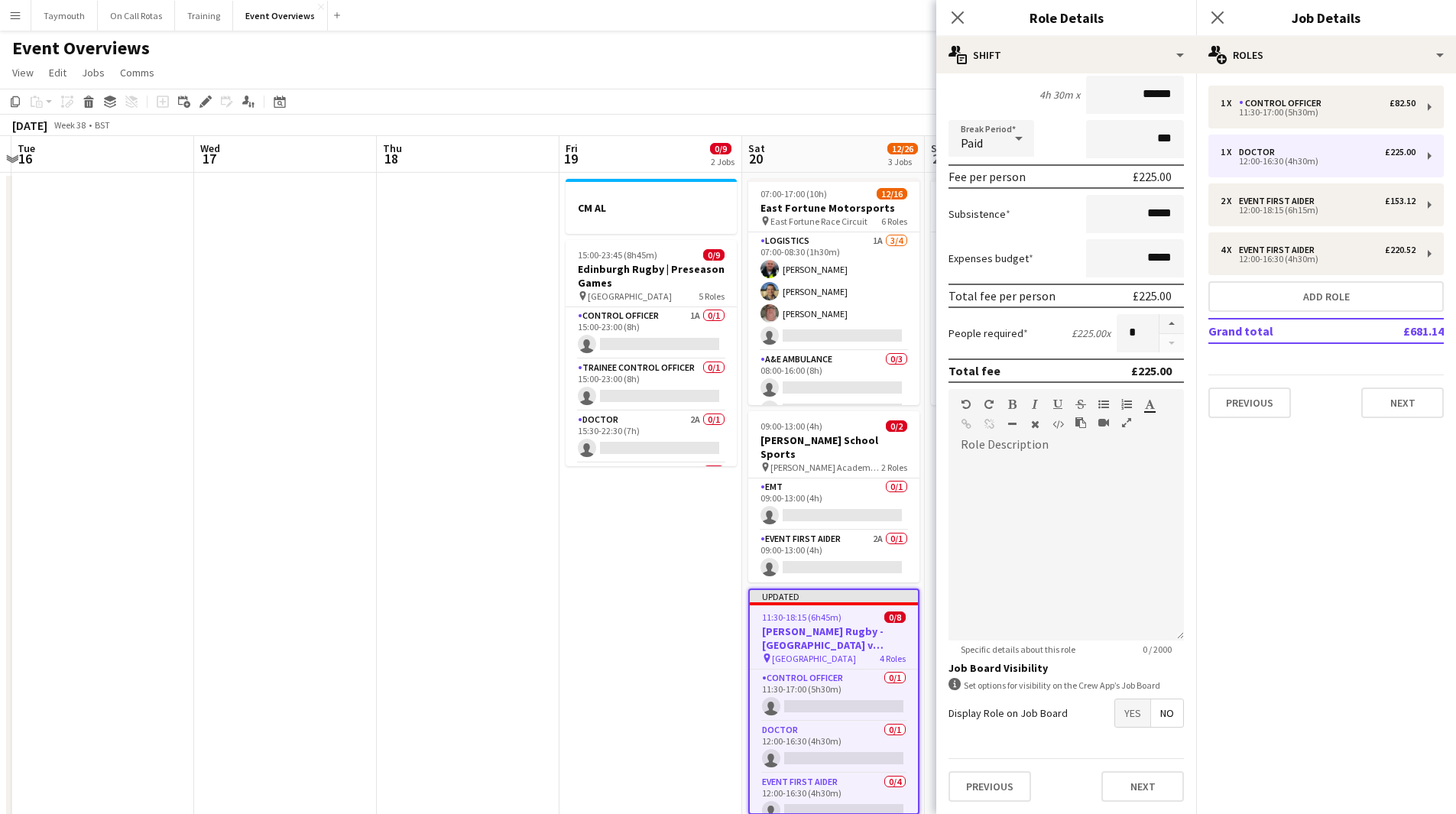
click at [1120, 715] on span "Yes" at bounding box center [1132, 713] width 35 height 27
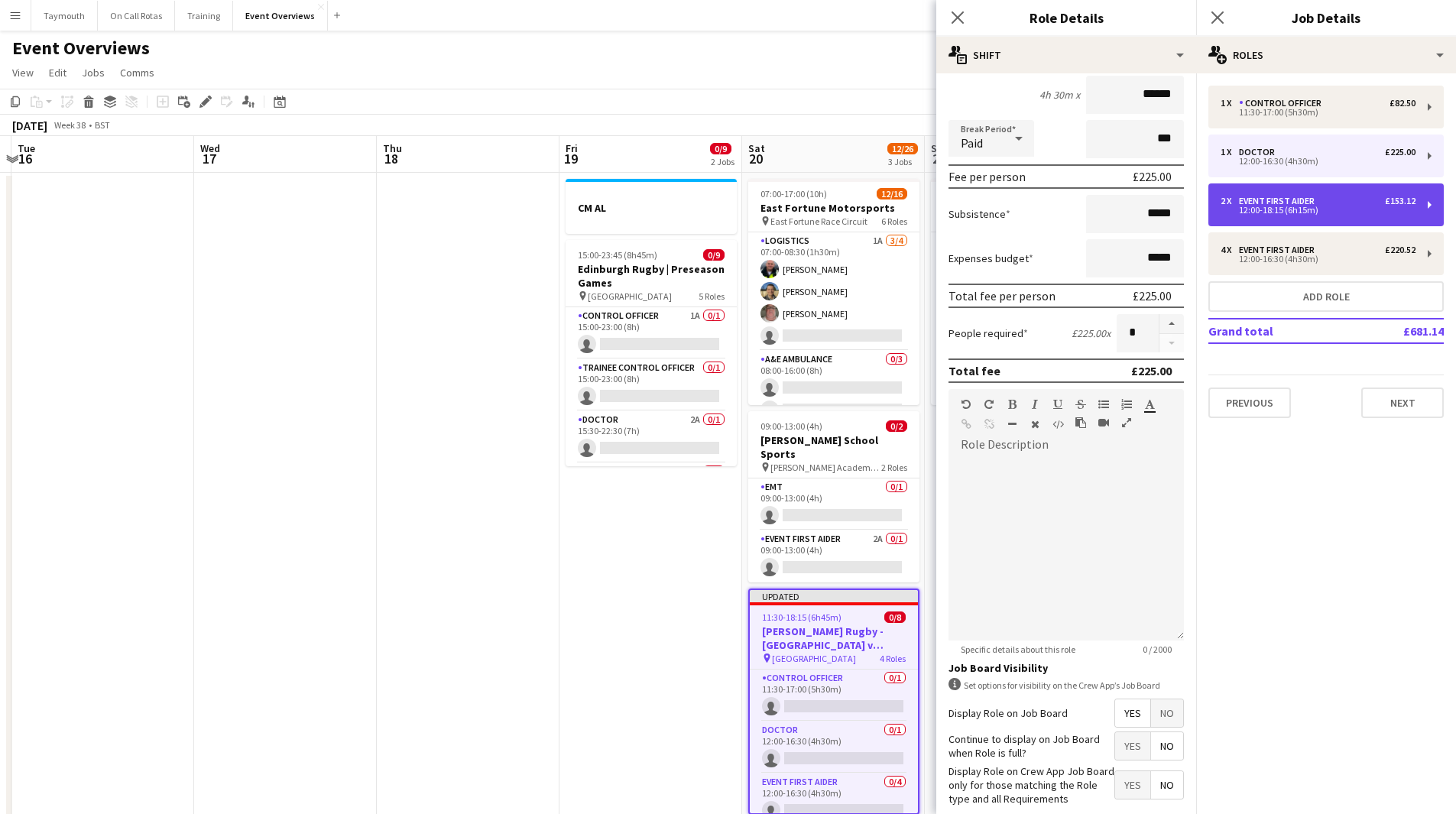
click at [1315, 212] on div "12:00-18:15 (6h15m)" at bounding box center [1317, 210] width 195 height 8
type input "**********"
type input "*****"
type input "******"
type input "*"
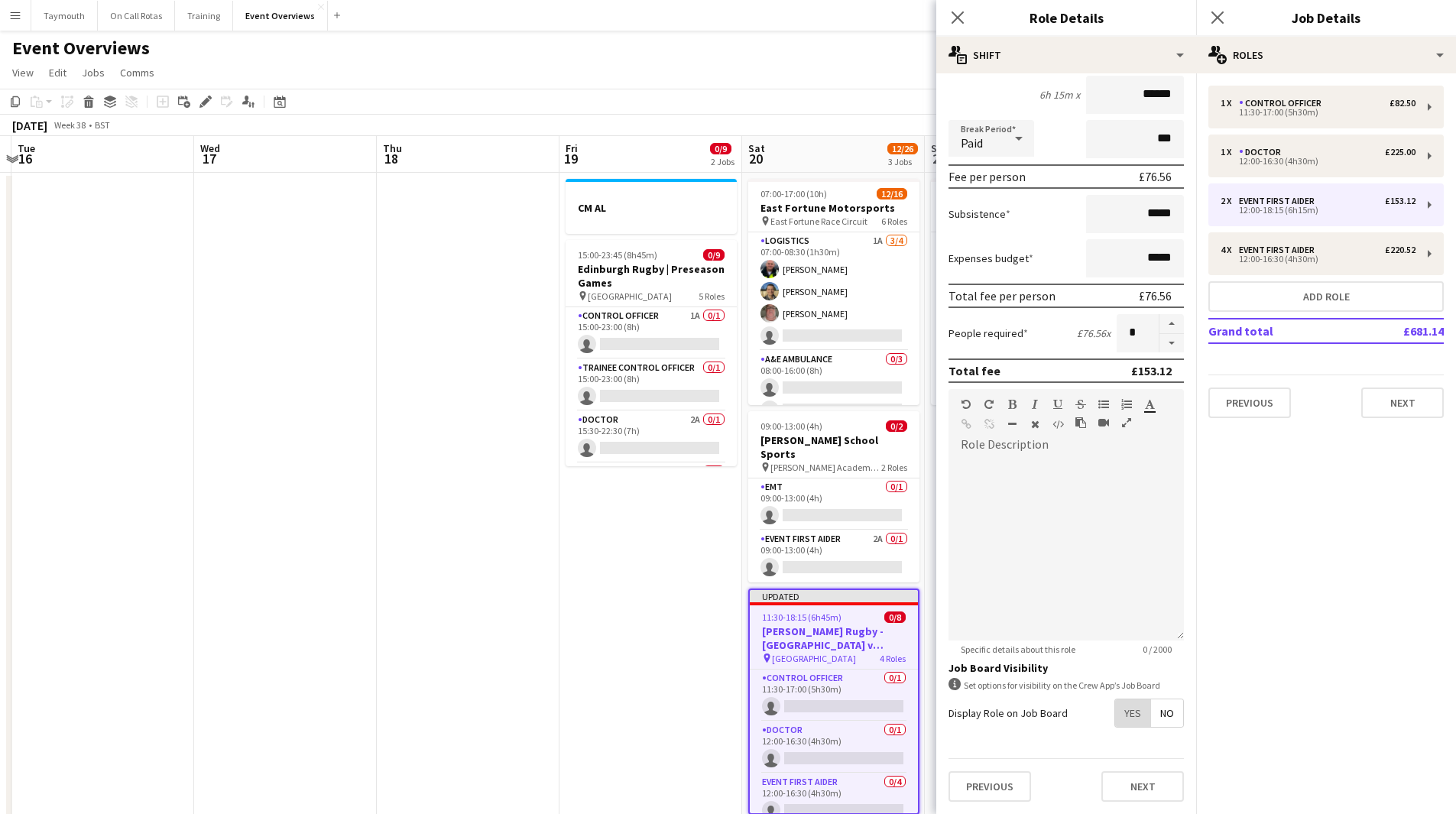
drag, startPoint x: 1130, startPoint y: 718, endPoint x: 1177, endPoint y: 488, distance: 234.8
click at [1130, 717] on span "Yes" at bounding box center [1132, 713] width 35 height 27
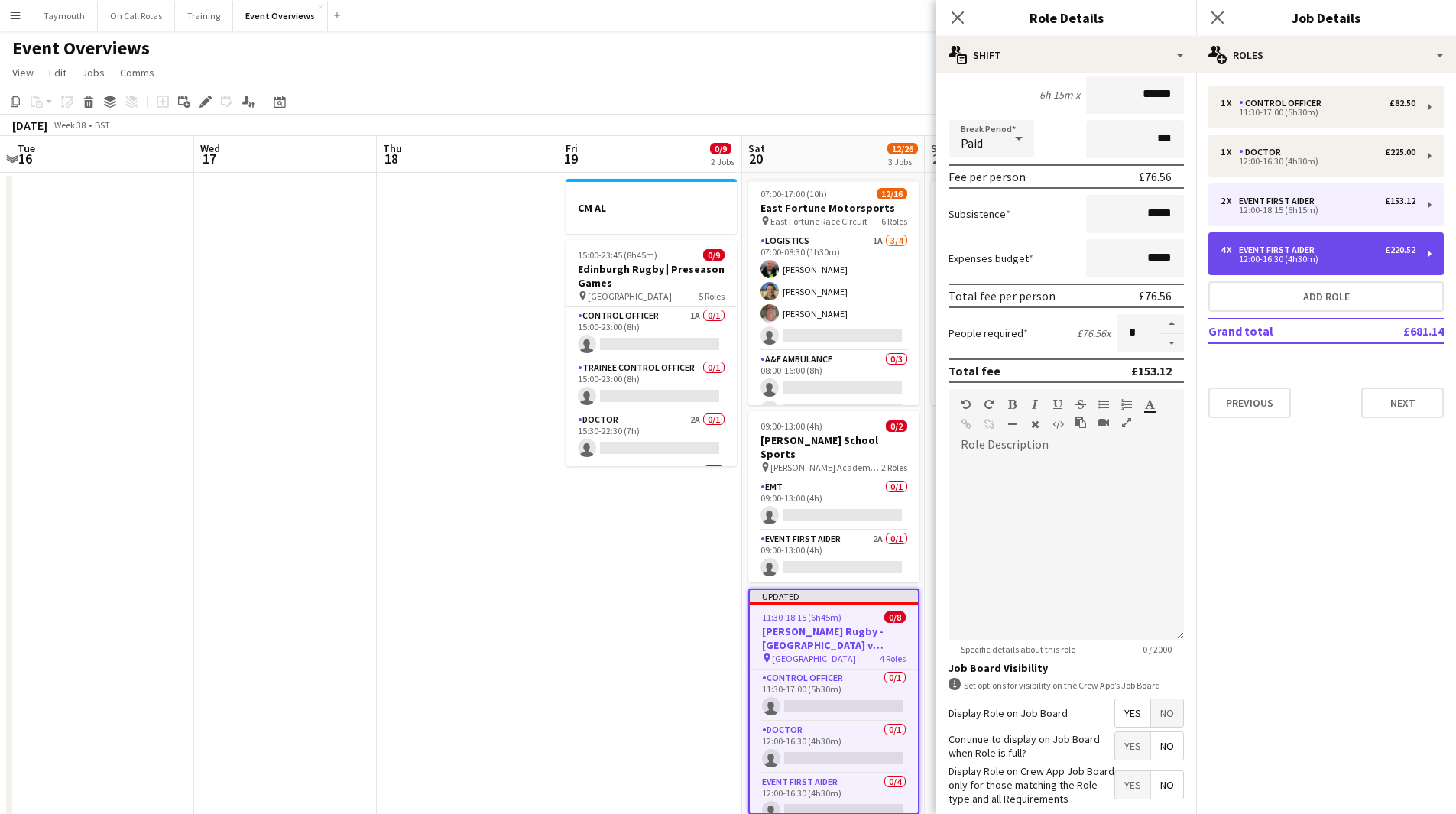
click at [1290, 249] on div "Event First Aider" at bounding box center [1280, 249] width 82 height 11
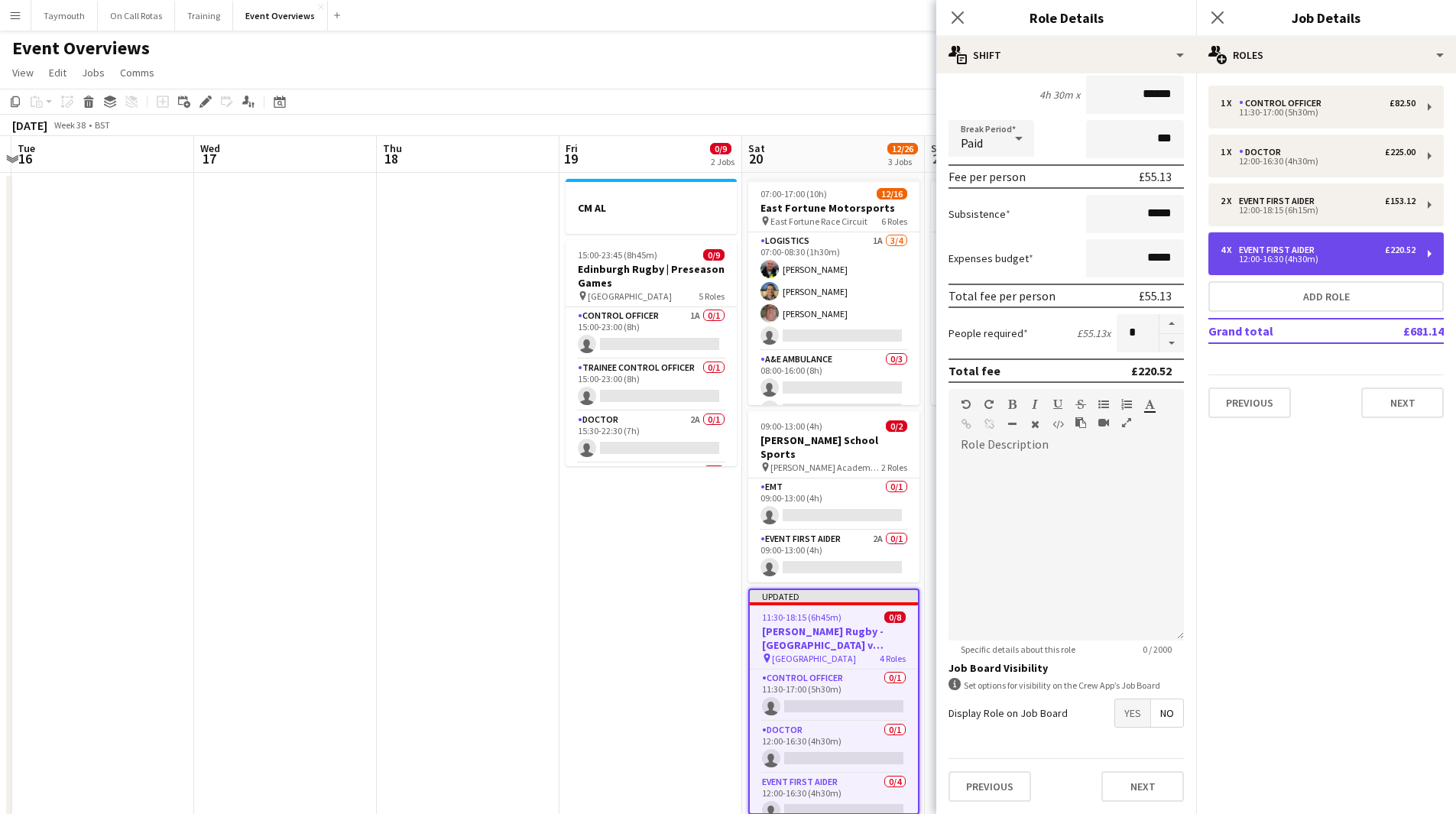
type input "*****"
type input "*"
click at [1124, 711] on span "Yes" at bounding box center [1132, 713] width 35 height 27
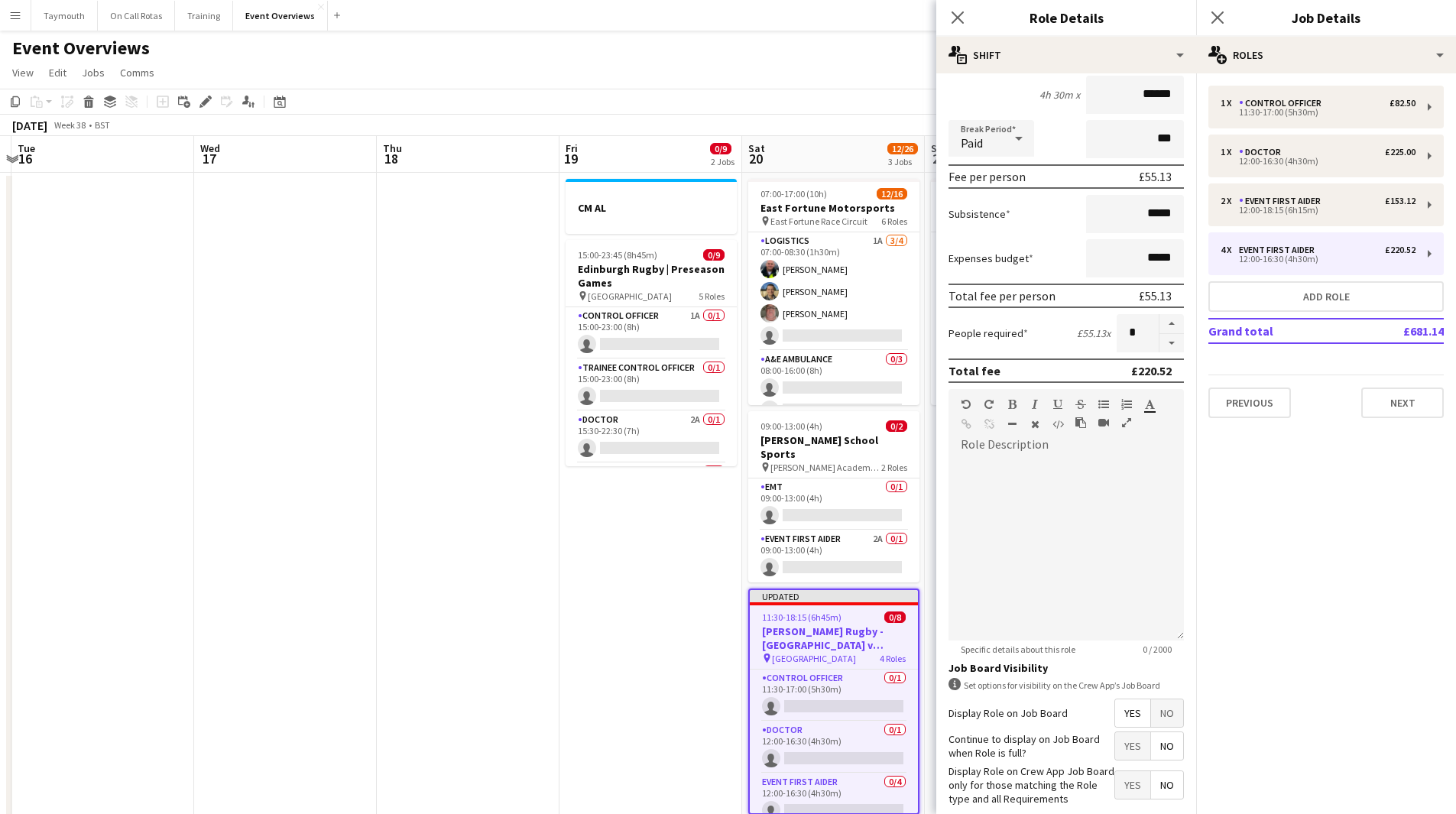
click at [626, 610] on app-date-cell "CM AL 15:00-23:45 (8h45m) 0/9 Edinburgh Rugby | Preseason Games pin Hive Stadiu…" at bounding box center [650, 828] width 183 height 1309
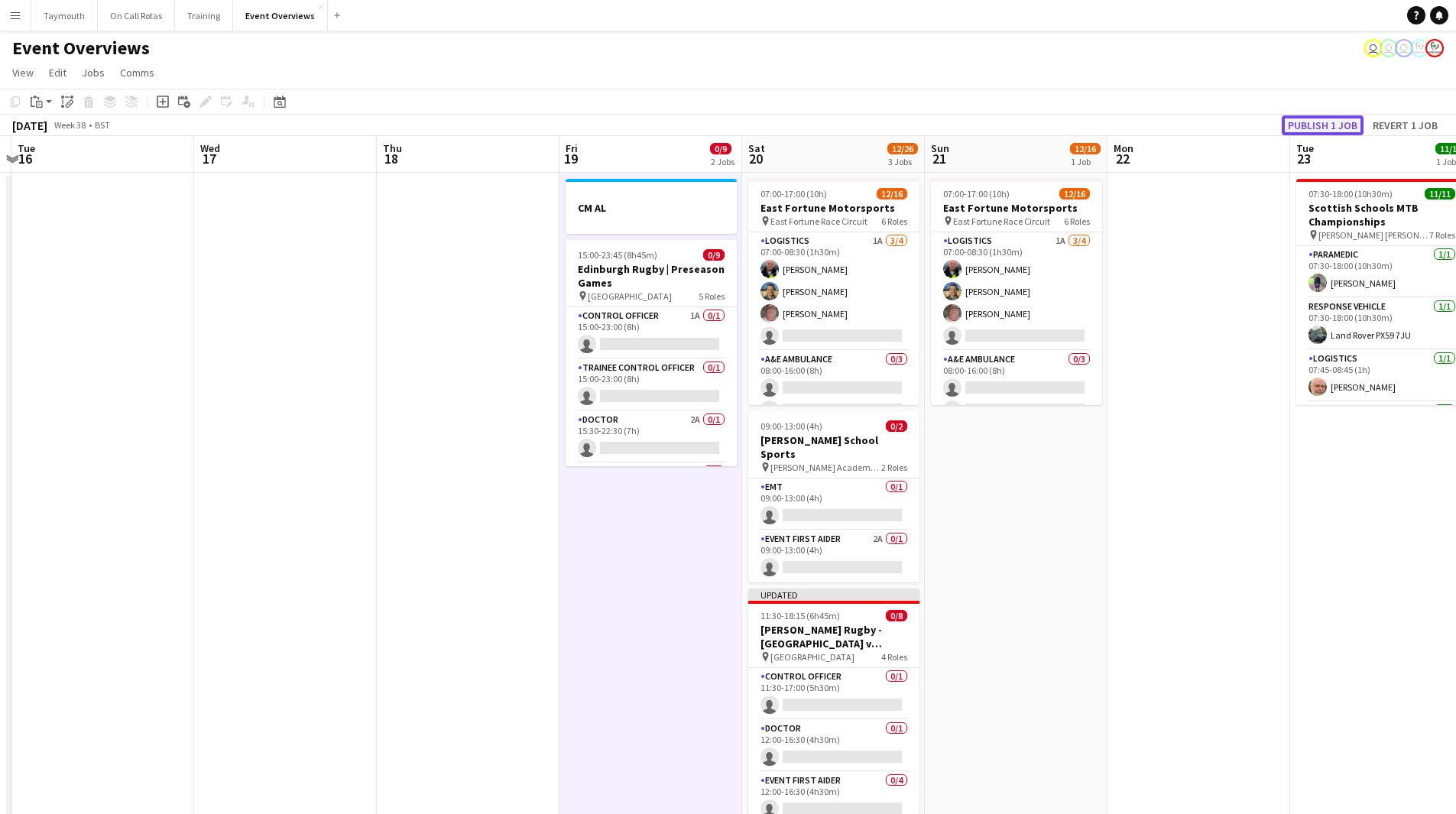
click at [1298, 118] on button "Publish 1 job" at bounding box center [1322, 125] width 82 height 20
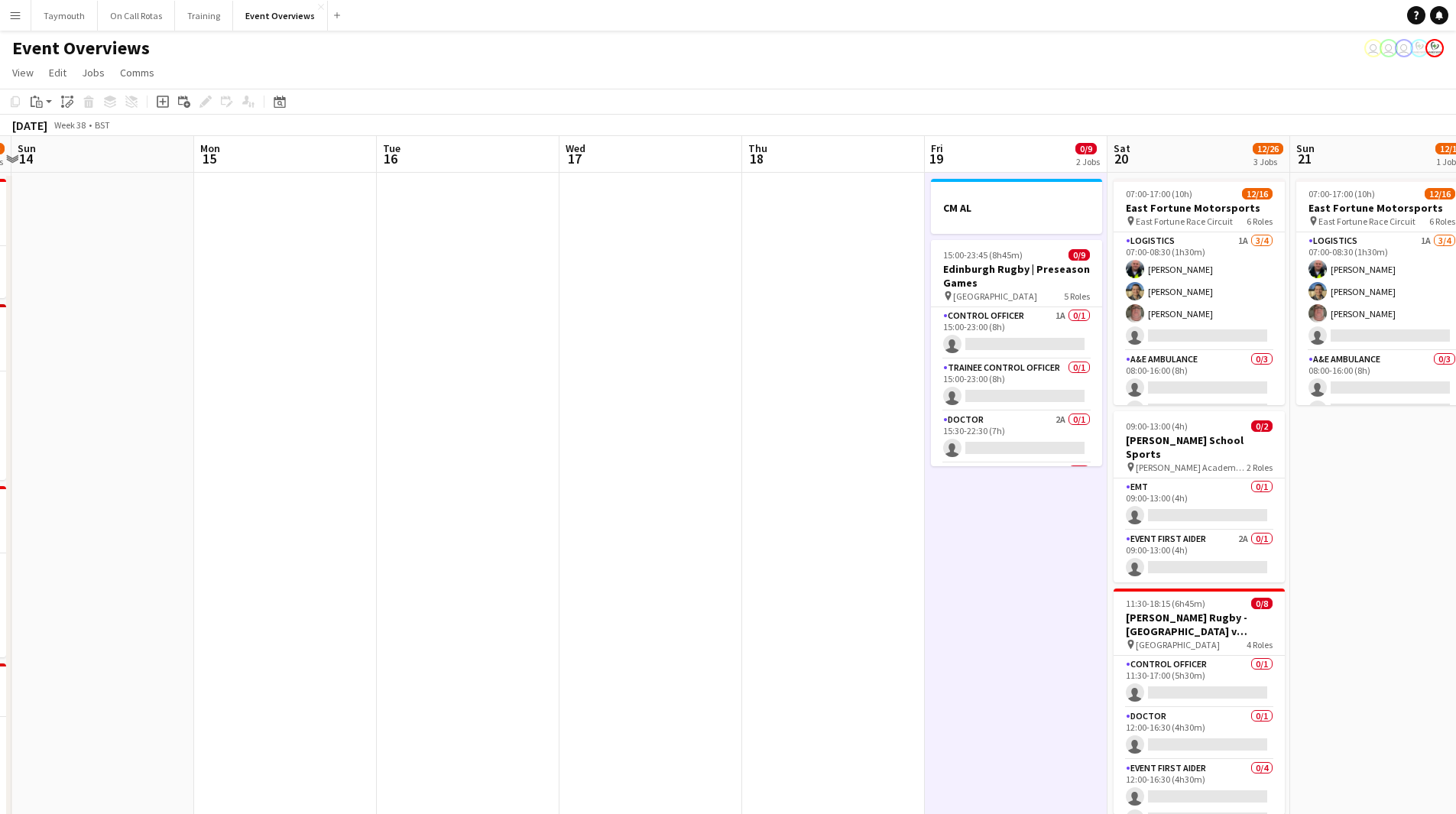
scroll to position [0, 351]
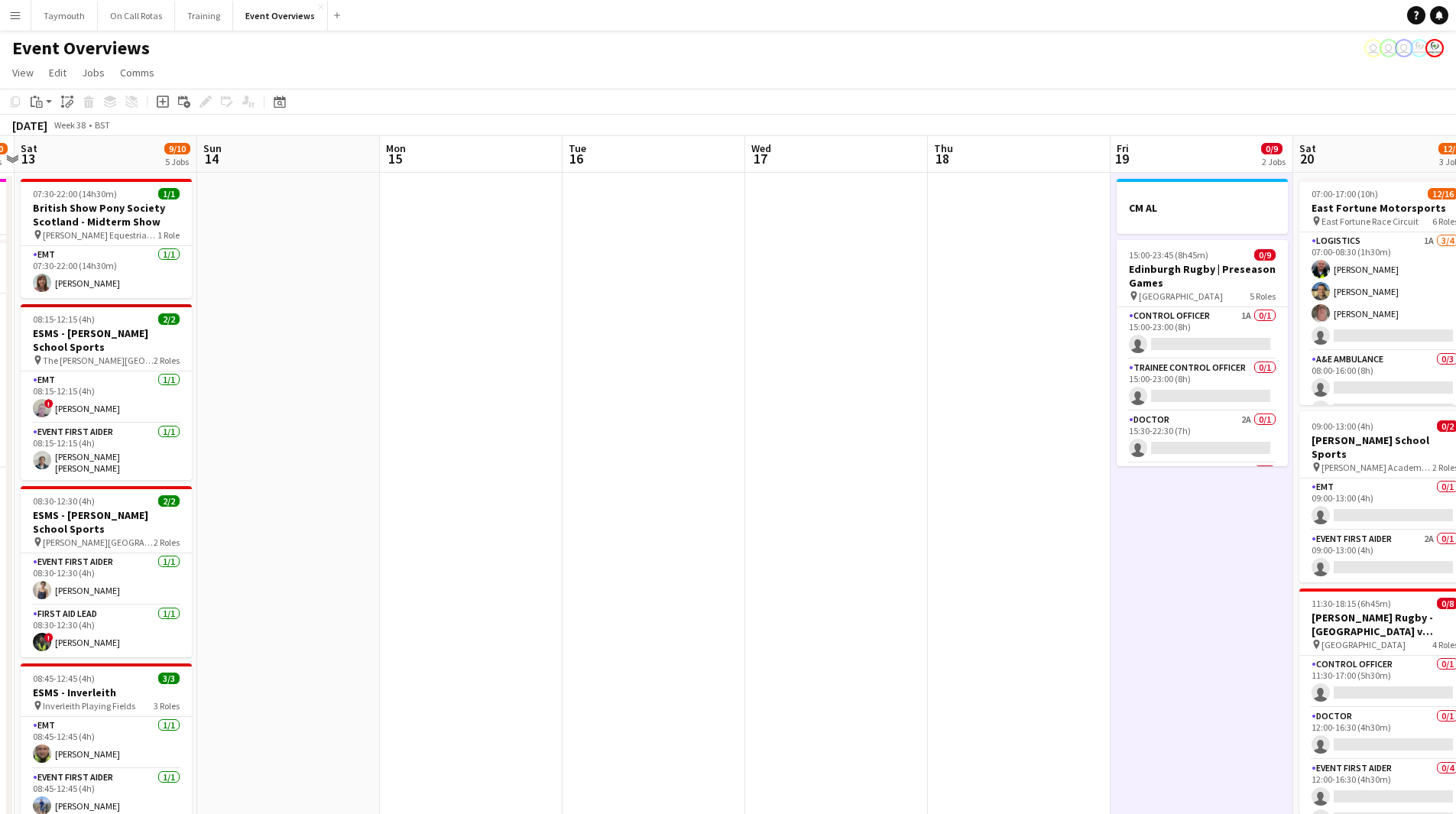
drag, startPoint x: 820, startPoint y: 373, endPoint x: 501, endPoint y: 381, distance: 319.1
click at [829, 373] on app-calendar-viewport "Thu 11 Fri 12 14/30 2 Jobs Sat 13 9/10 5 Jobs Sun 14 Mon 15 Tue 16 Wed 17 Thu 1…" at bounding box center [728, 808] width 1456 height 1345
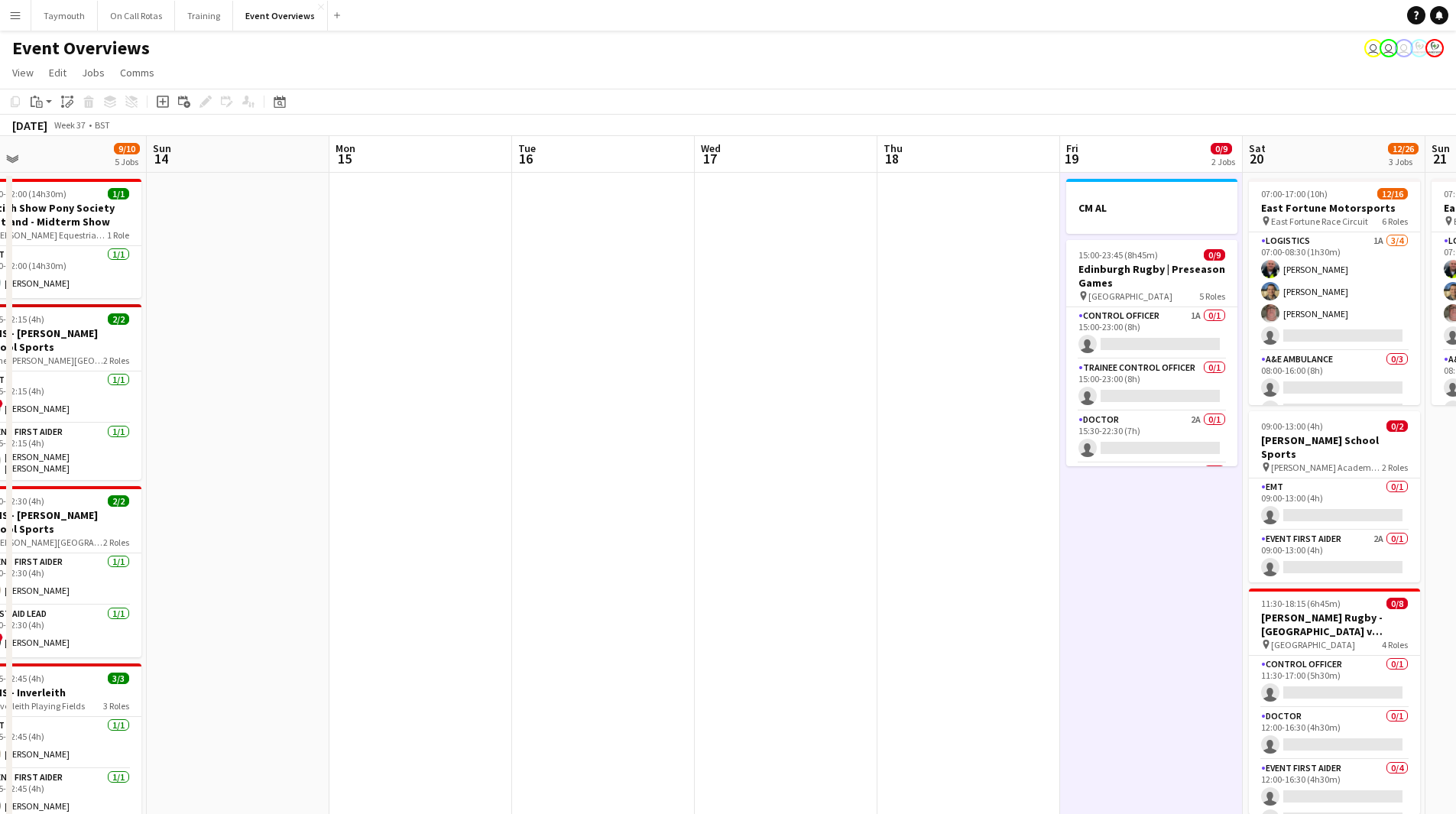
drag, startPoint x: 418, startPoint y: 428, endPoint x: 1020, endPoint y: 425, distance: 602.0
click at [1020, 425] on app-calendar-viewport "Thu 11 Fri 12 14/30 2 Jobs Sat 13 9/10 5 Jobs Sun 14 Mon 15 Tue 16 Wed 17 Thu 1…" at bounding box center [728, 808] width 1456 height 1345
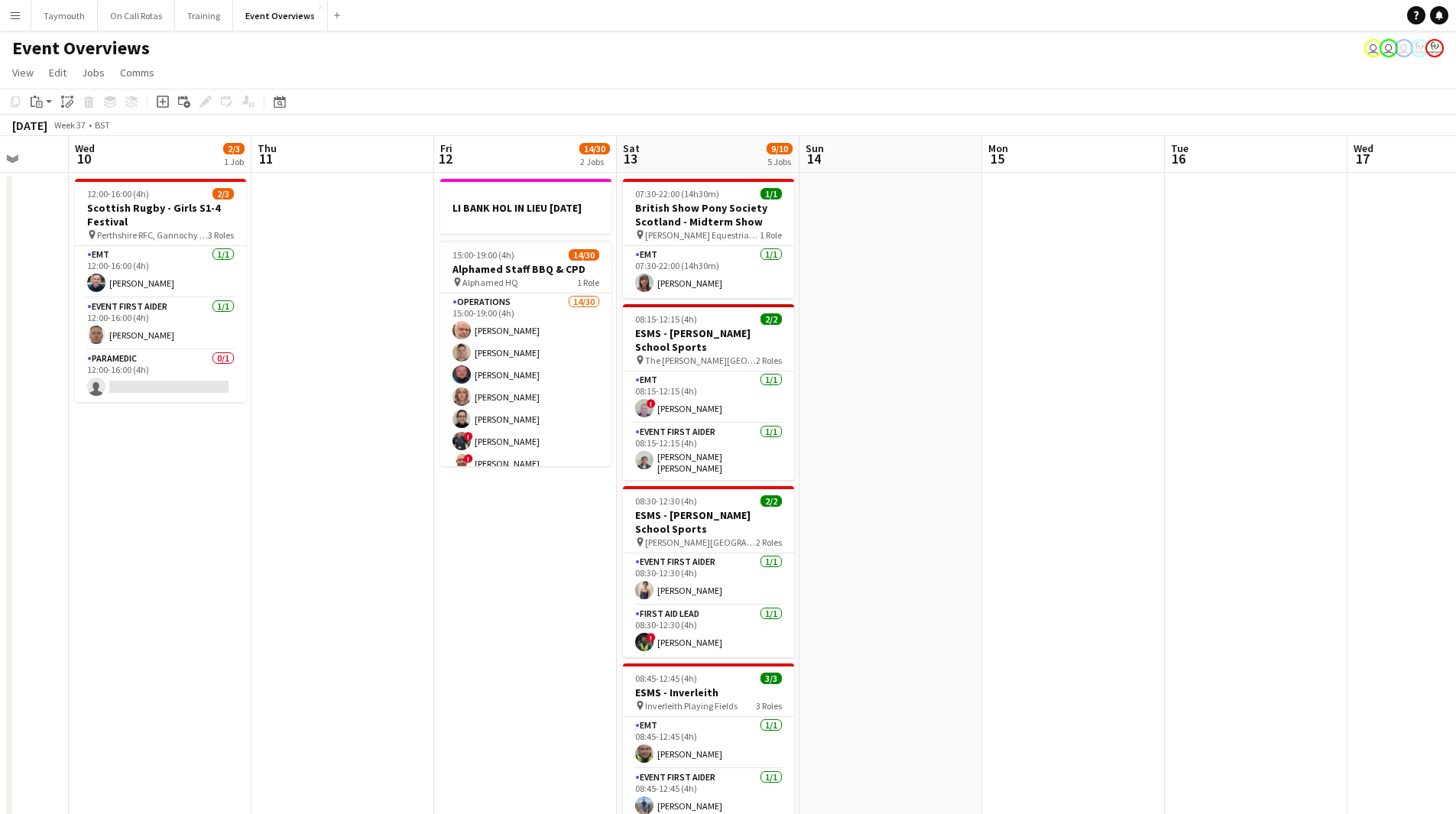
drag, startPoint x: 369, startPoint y: 480, endPoint x: 1091, endPoint y: 474, distance: 722.0
click at [1086, 474] on app-calendar-viewport "Sun 7 13/17 3 Jobs Mon 8 Tue 9 Wed 10 2/3 1 Job Thu 11 Fri 12 14/30 2 Jobs Sat …" at bounding box center [728, 808] width 1456 height 1345
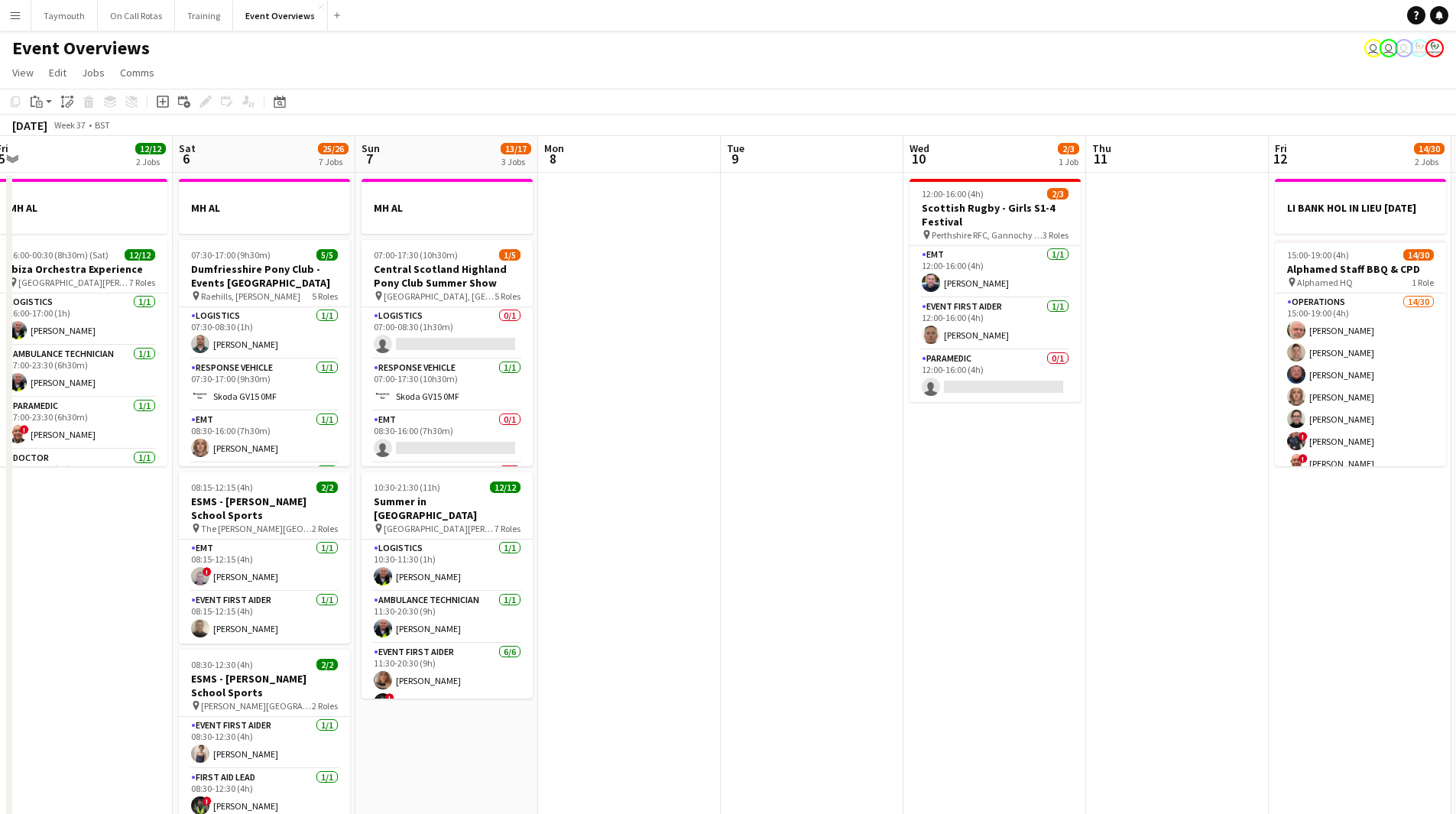
click at [781, 449] on app-calendar-viewport "Wed 3 1 Job Thu 4 1 Job Fri 5 12/12 2 Jobs Sat 6 25/26 7 Jobs Sun 7 13/17 3 Job…" at bounding box center [728, 808] width 1456 height 1345
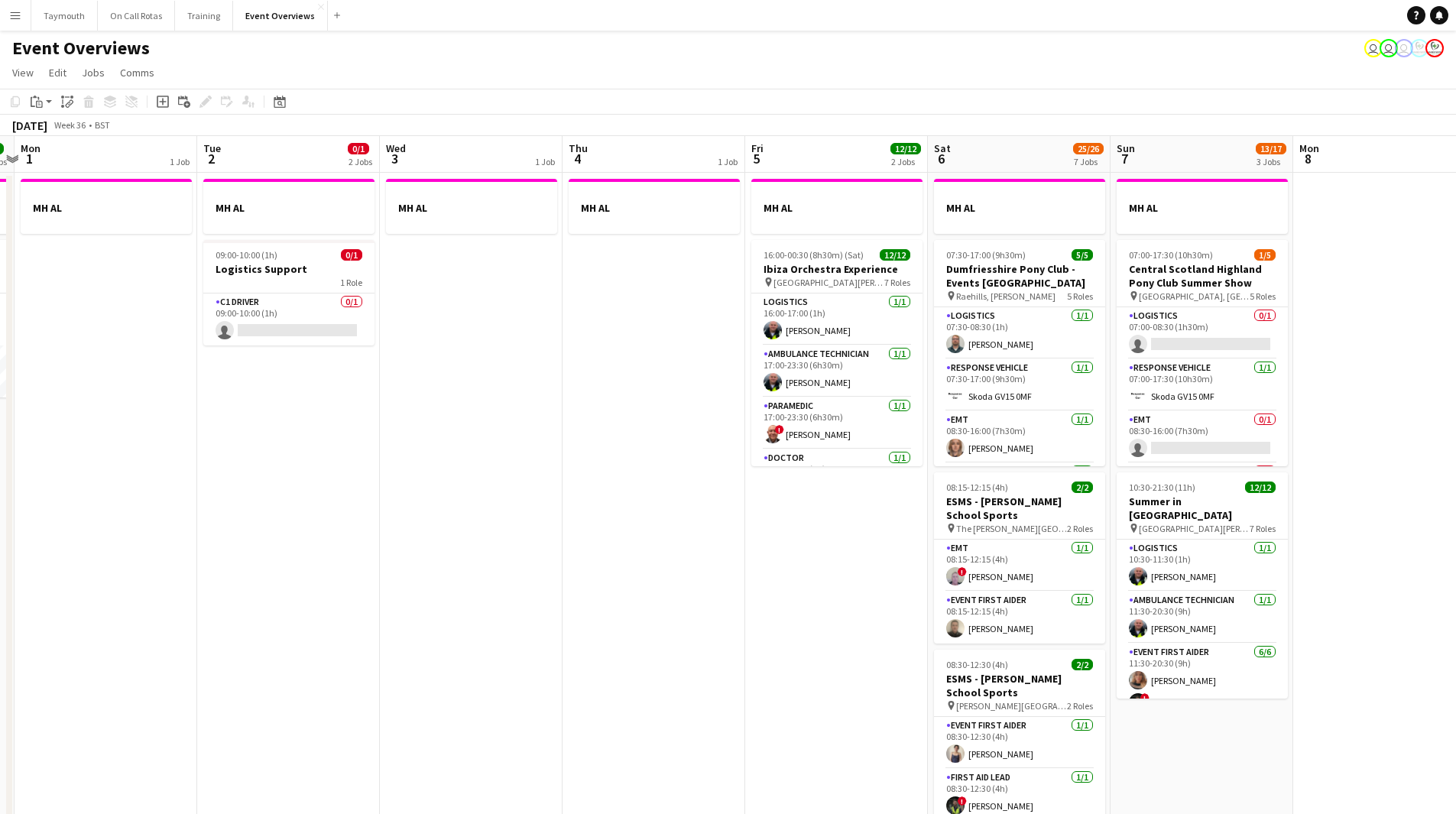
drag, startPoint x: 224, startPoint y: 482, endPoint x: 984, endPoint y: 478, distance: 760.0
click at [978, 478] on app-calendar-viewport "Sat 30 20/20 7 Jobs Sun 31 2/2 2 Jobs Mon 1 1 Job Tue 2 0/1 2 Jobs Wed 3 1 Job …" at bounding box center [728, 808] width 1456 height 1345
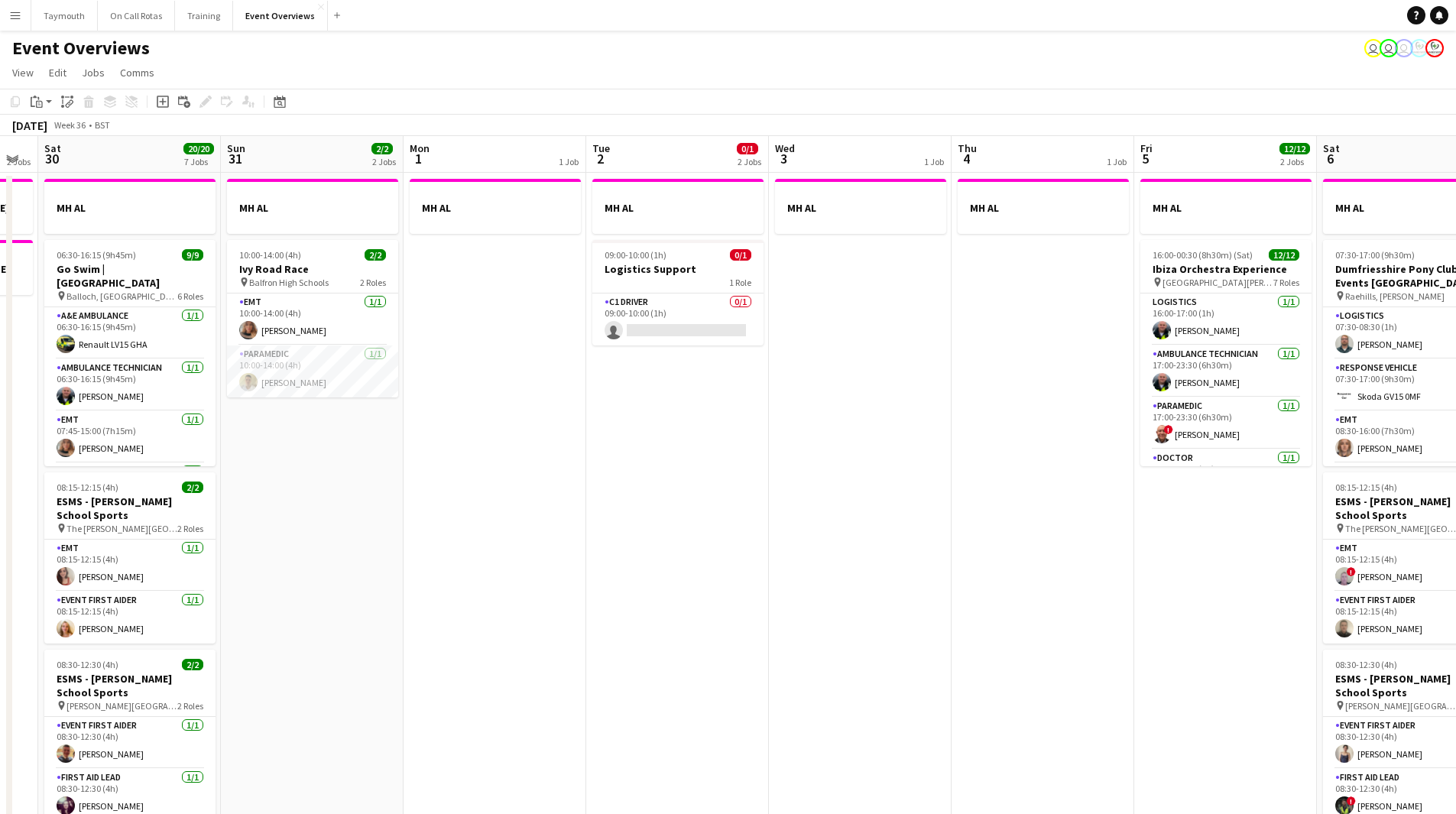
drag, startPoint x: 771, startPoint y: 520, endPoint x: 959, endPoint y: 520, distance: 188.0
click at [959, 520] on app-calendar-viewport "Thu 28 1/1 1 Job Fri 29 2 Jobs Sat 30 20/20 7 Jobs Sun 31 2/2 2 Jobs Mon 1 1 Jo…" at bounding box center [728, 808] width 1456 height 1345
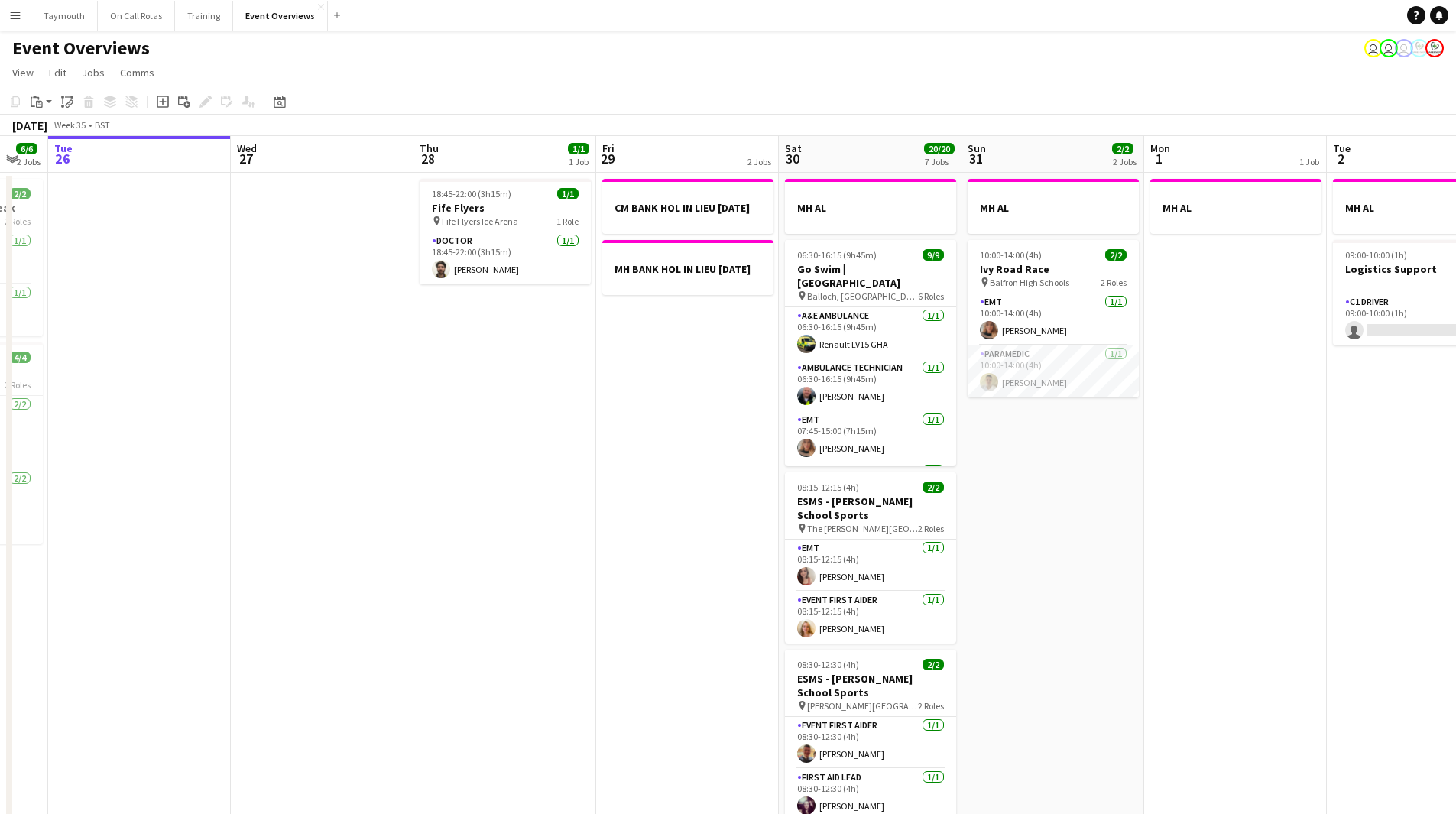
drag, startPoint x: 963, startPoint y: 554, endPoint x: 1277, endPoint y: 555, distance: 314.0
click at [1277, 555] on app-calendar-viewport "Sun 24 1/1 1 Job Mon 25 6/6 2 Jobs Tue 26 Wed 27 Thu 28 1/1 1 Job Fri 29 2 Jobs…" at bounding box center [728, 808] width 1456 height 1345
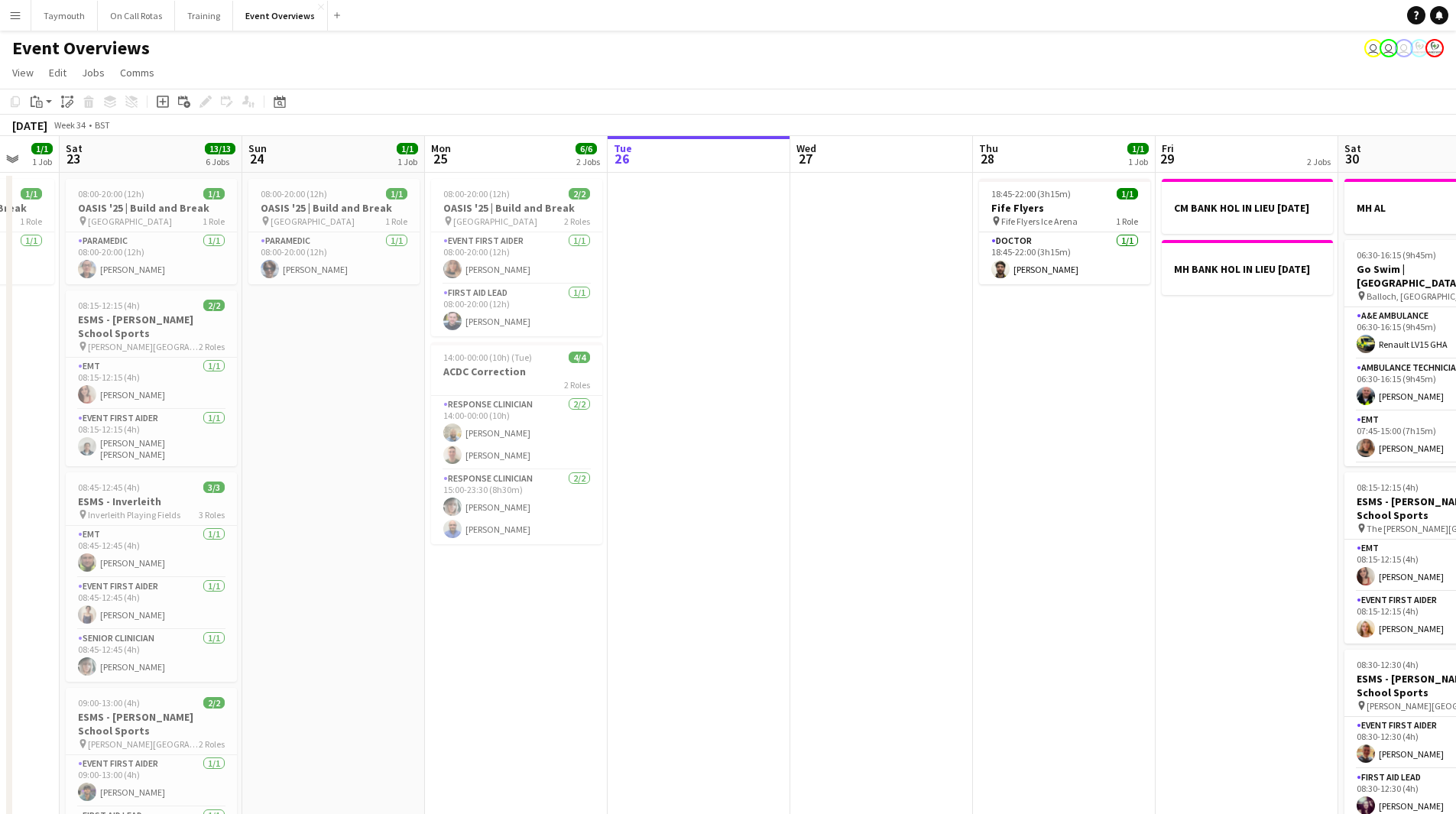
drag, startPoint x: 581, startPoint y: 569, endPoint x: 1132, endPoint y: 572, distance: 551.0
click at [1132, 572] on app-calendar-viewport "Wed 20 3/3 2 Jobs Thu 21 65/65 2 Jobs Fri 22 1/1 1 Job Sat 23 13/13 6 Jobs Sun …" at bounding box center [728, 808] width 1456 height 1345
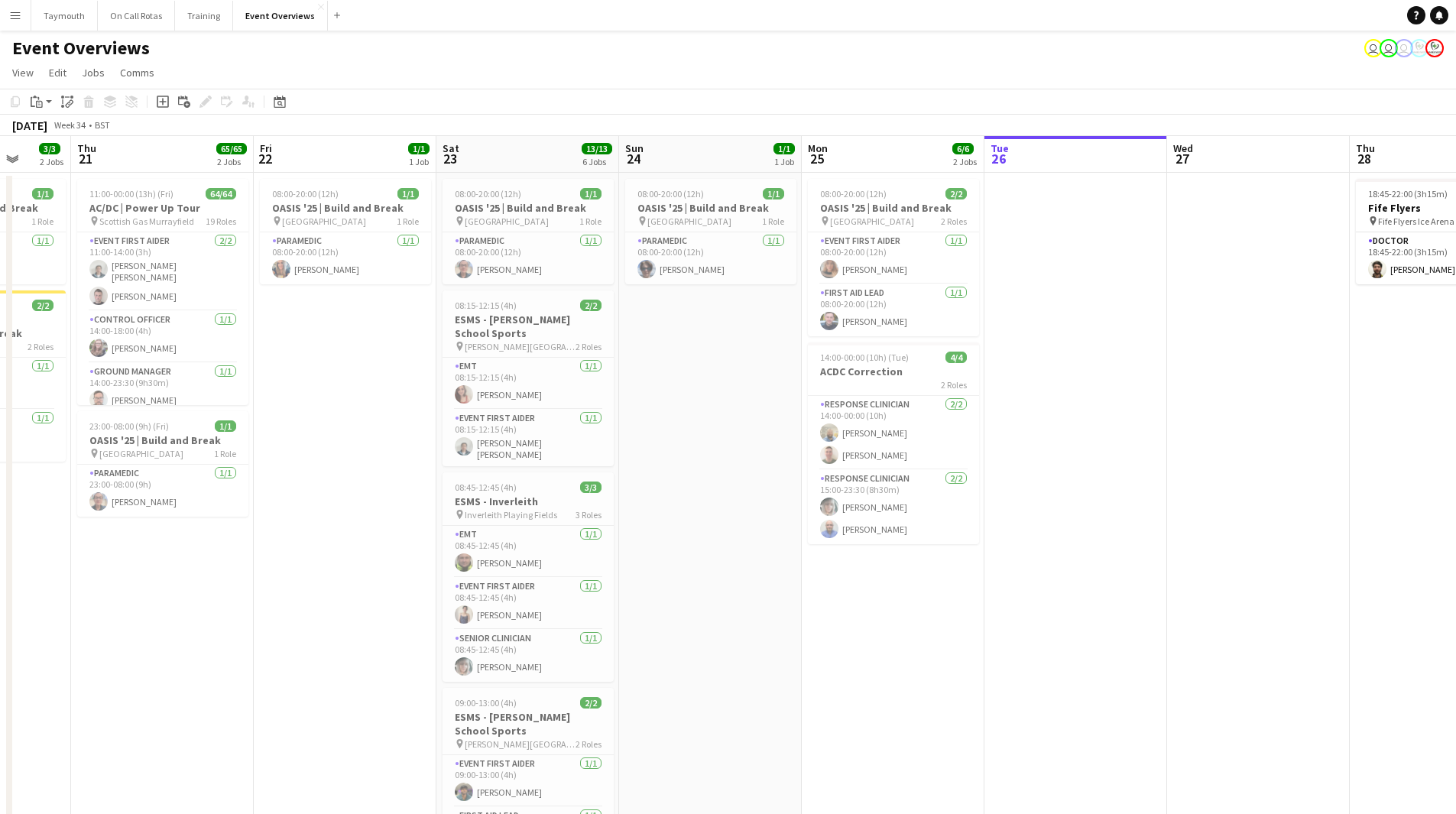
scroll to position [0, 537]
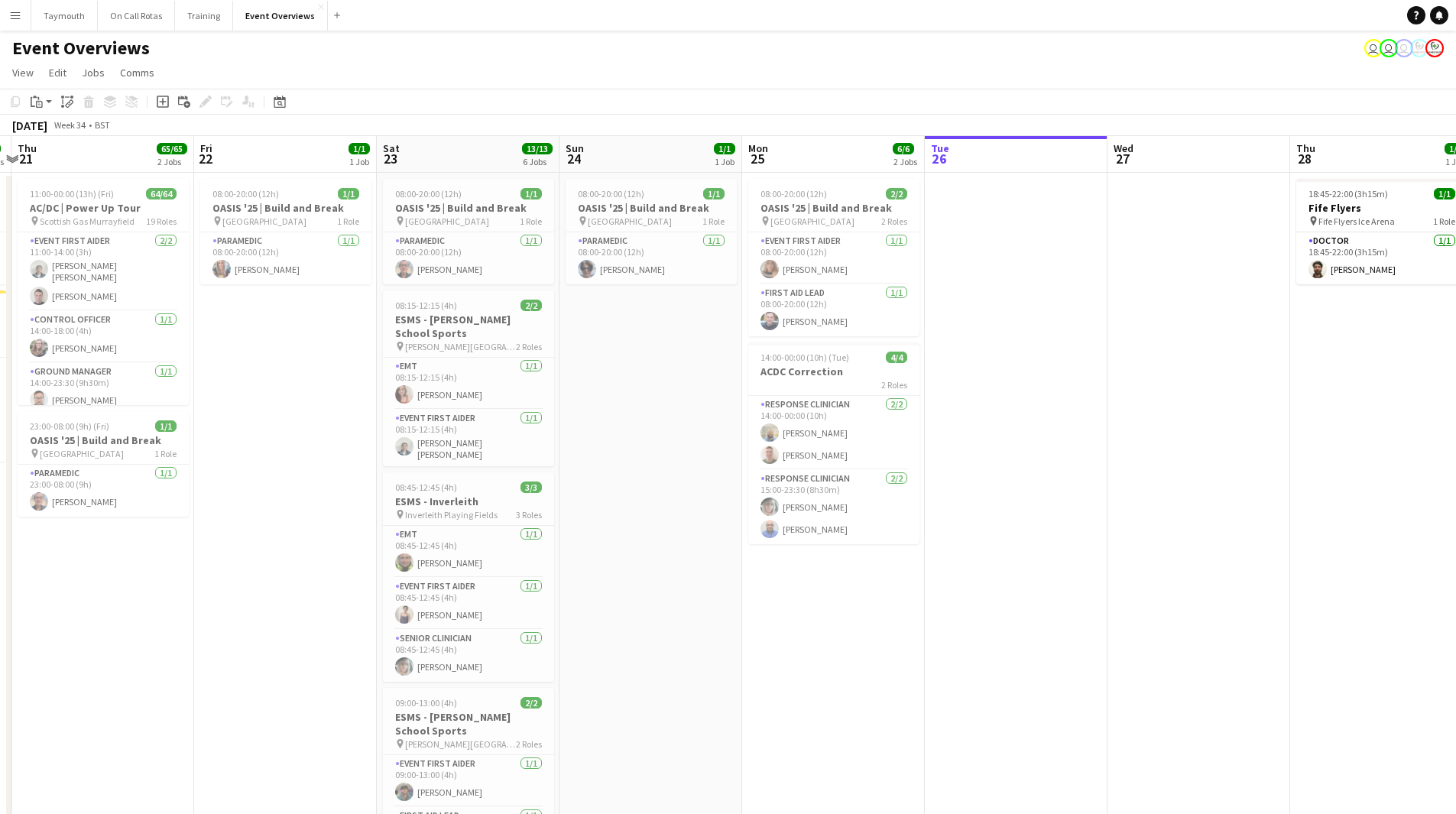
drag, startPoint x: 1209, startPoint y: 547, endPoint x: 652, endPoint y: 571, distance: 557.5
click at [652, 571] on app-calendar-viewport "Mon 18 3/3 2 Jobs Tue 19 4/4 3 Jobs Wed 20 3/3 2 Jobs Thu 21 65/65 2 Jobs Fri 2…" at bounding box center [728, 808] width 1456 height 1345
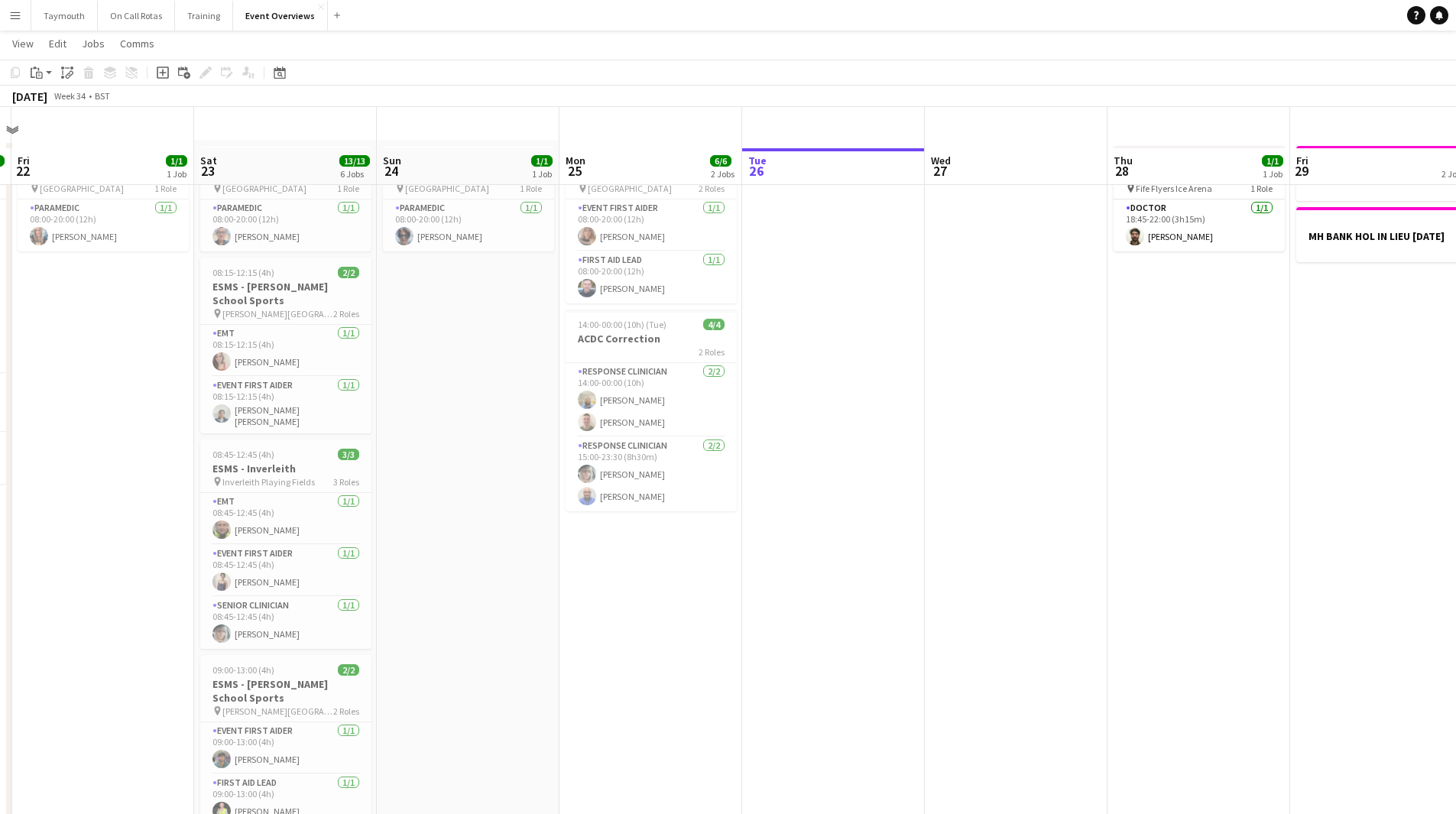
scroll to position [0, 0]
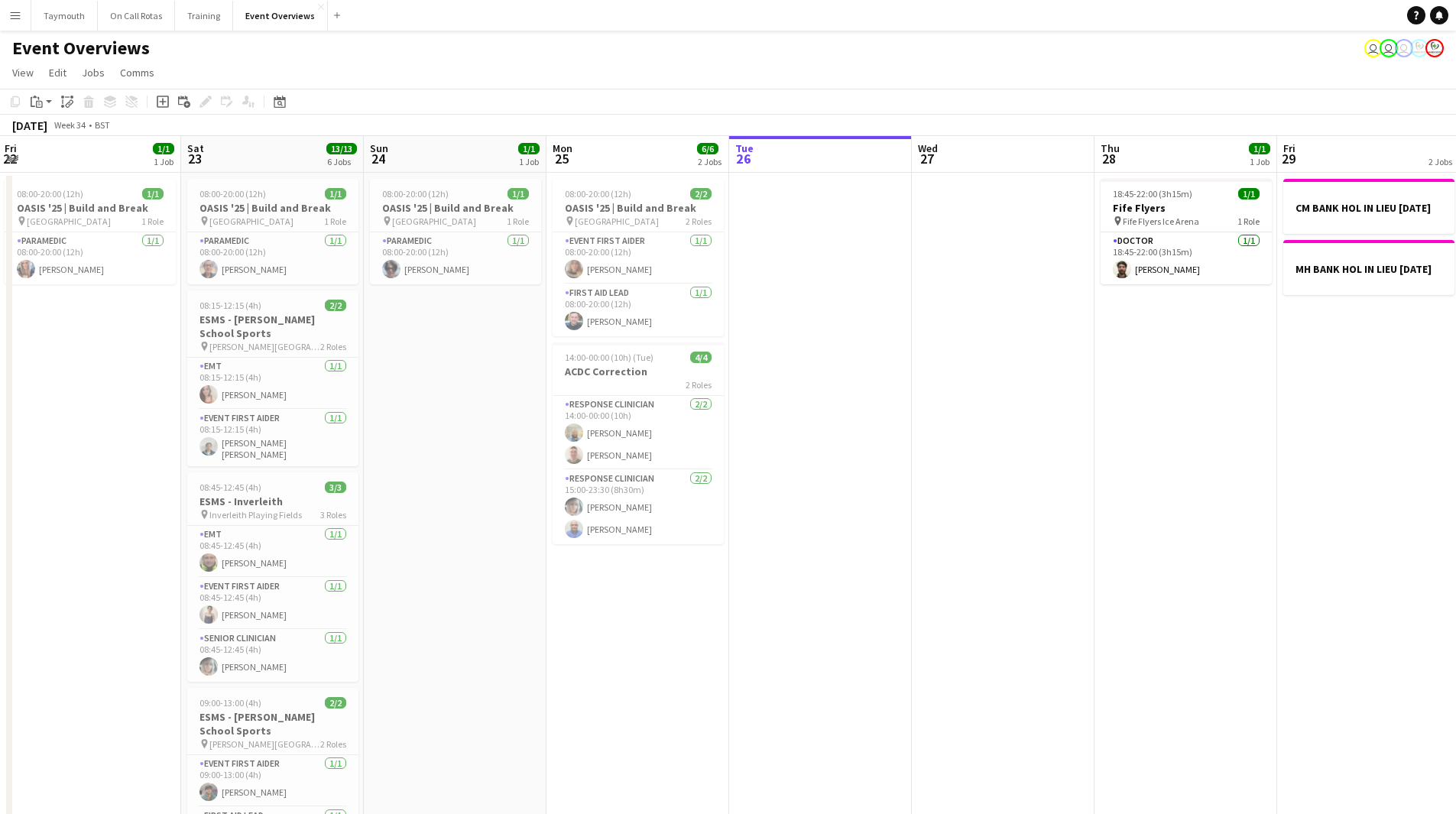
drag, startPoint x: 895, startPoint y: 599, endPoint x: 295, endPoint y: 609, distance: 600.1
click at [293, 610] on app-calendar-viewport "Tue 19 4/4 3 Jobs Wed 20 3/3 2 Jobs Thu 21 65/65 2 Jobs Fri 22 1/1 1 Job Sat 23…" at bounding box center [728, 808] width 1456 height 1345
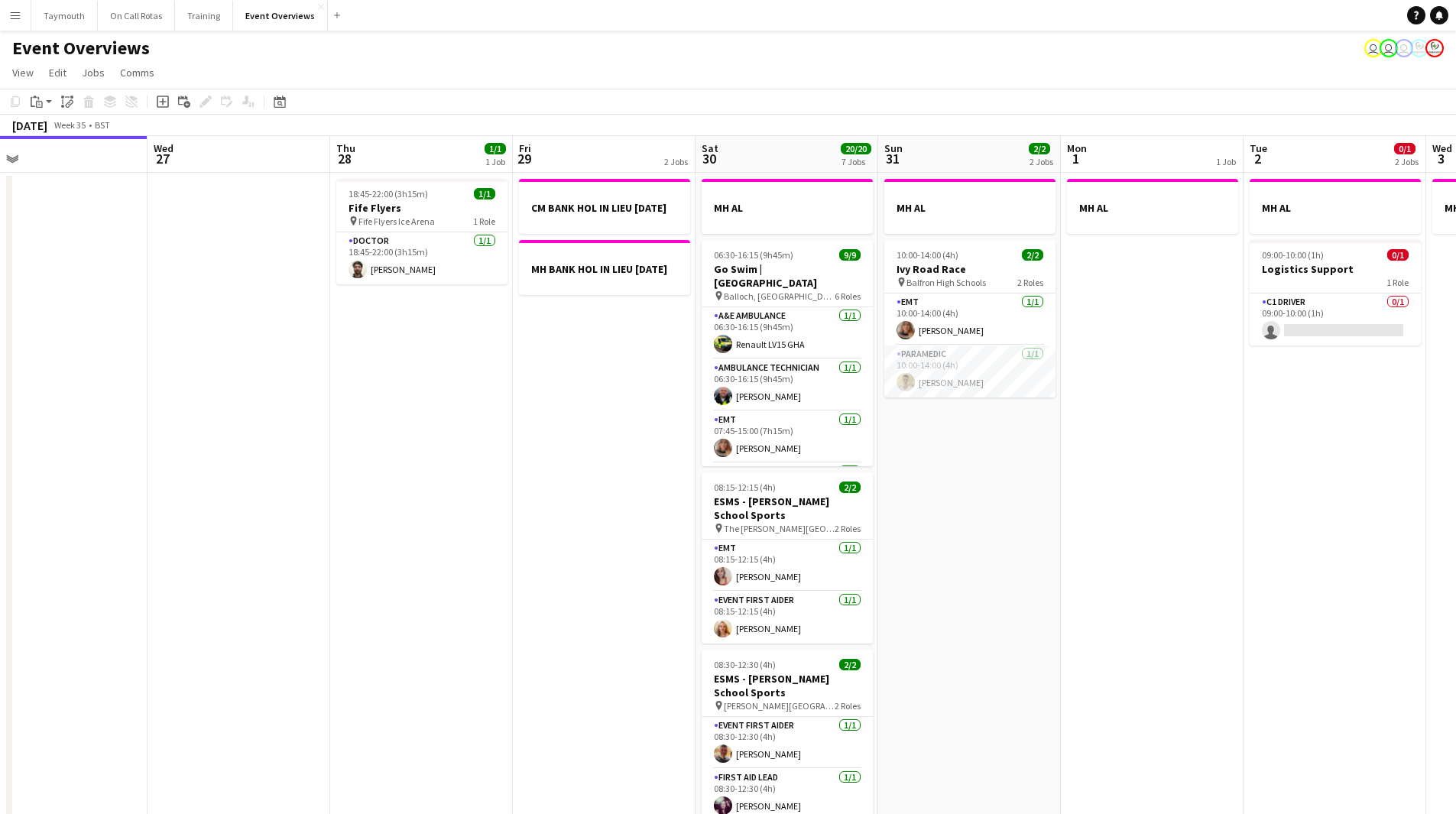
drag, startPoint x: 617, startPoint y: 590, endPoint x: 441, endPoint y: 614, distance: 177.6
click at [441, 614] on app-calendar-viewport "Sat 23 13/13 6 Jobs Sun 24 1/1 1 Job Mon 25 6/6 2 Jobs Tue 26 Wed 27 Thu 28 1/1…" at bounding box center [728, 808] width 1456 height 1345
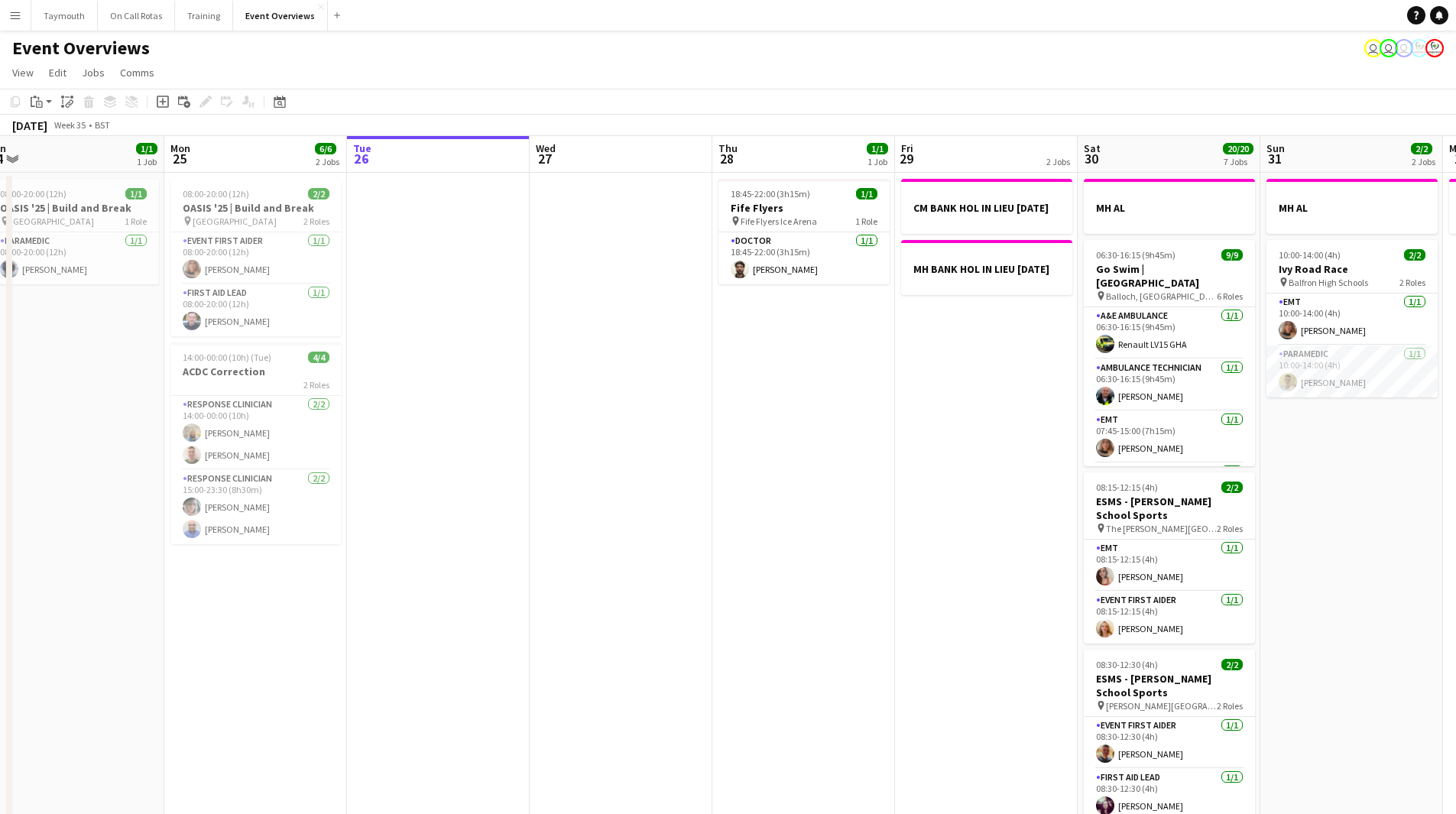
drag, startPoint x: 620, startPoint y: 602, endPoint x: 889, endPoint y: 597, distance: 269.0
click at [890, 598] on app-calendar-viewport "Fri 22 1/1 1 Job Sat 23 13/13 6 Jobs Sun 24 1/1 1 Job Mon 25 6/6 2 Jobs Tue 26 …" at bounding box center [728, 808] width 1456 height 1345
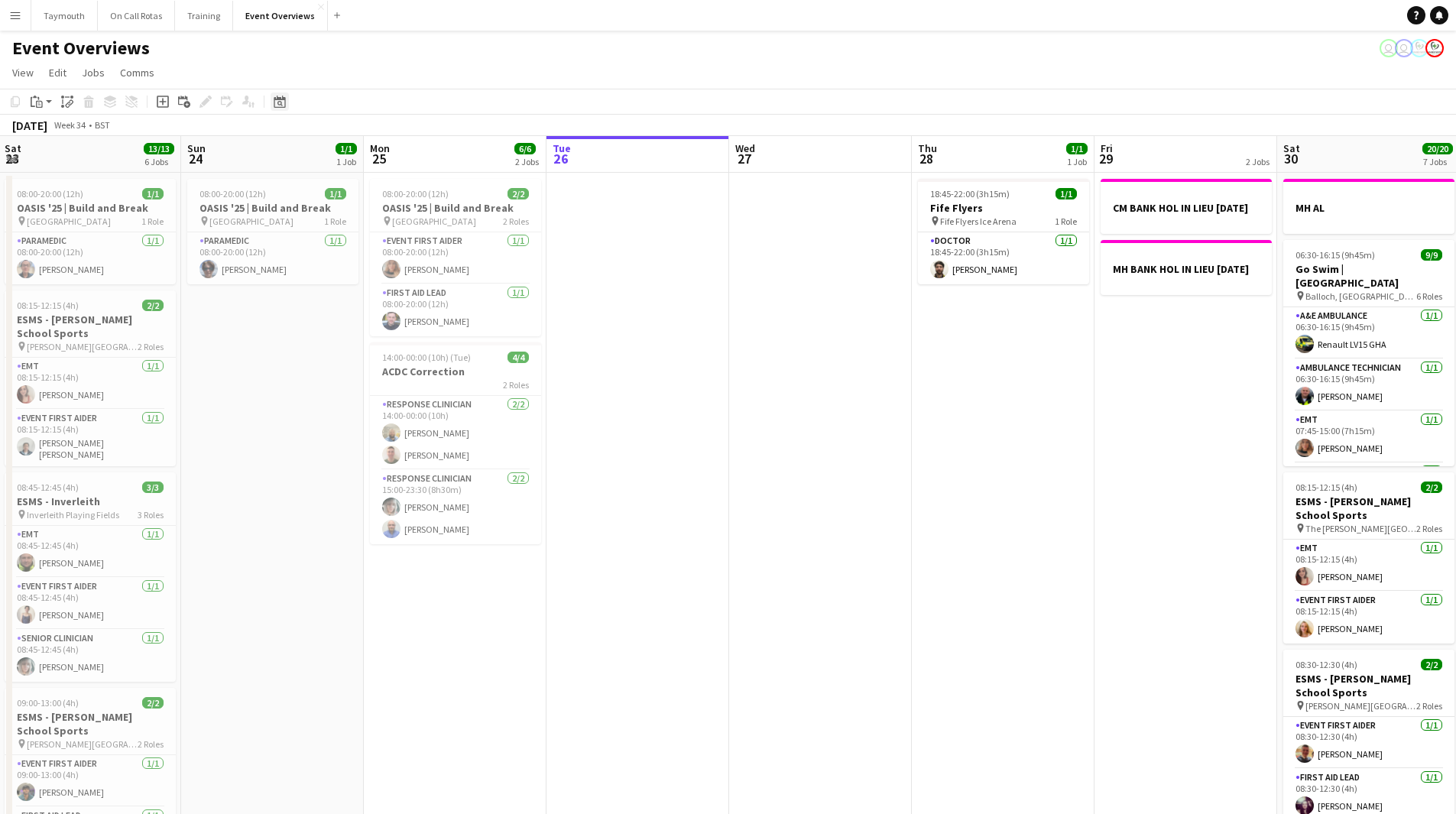
click at [283, 100] on icon at bounding box center [280, 102] width 12 height 13
click at [337, 257] on span "OCT" at bounding box center [325, 252] width 31 height 19
click at [388, 293] on span "25" at bounding box center [383, 293] width 19 height 19
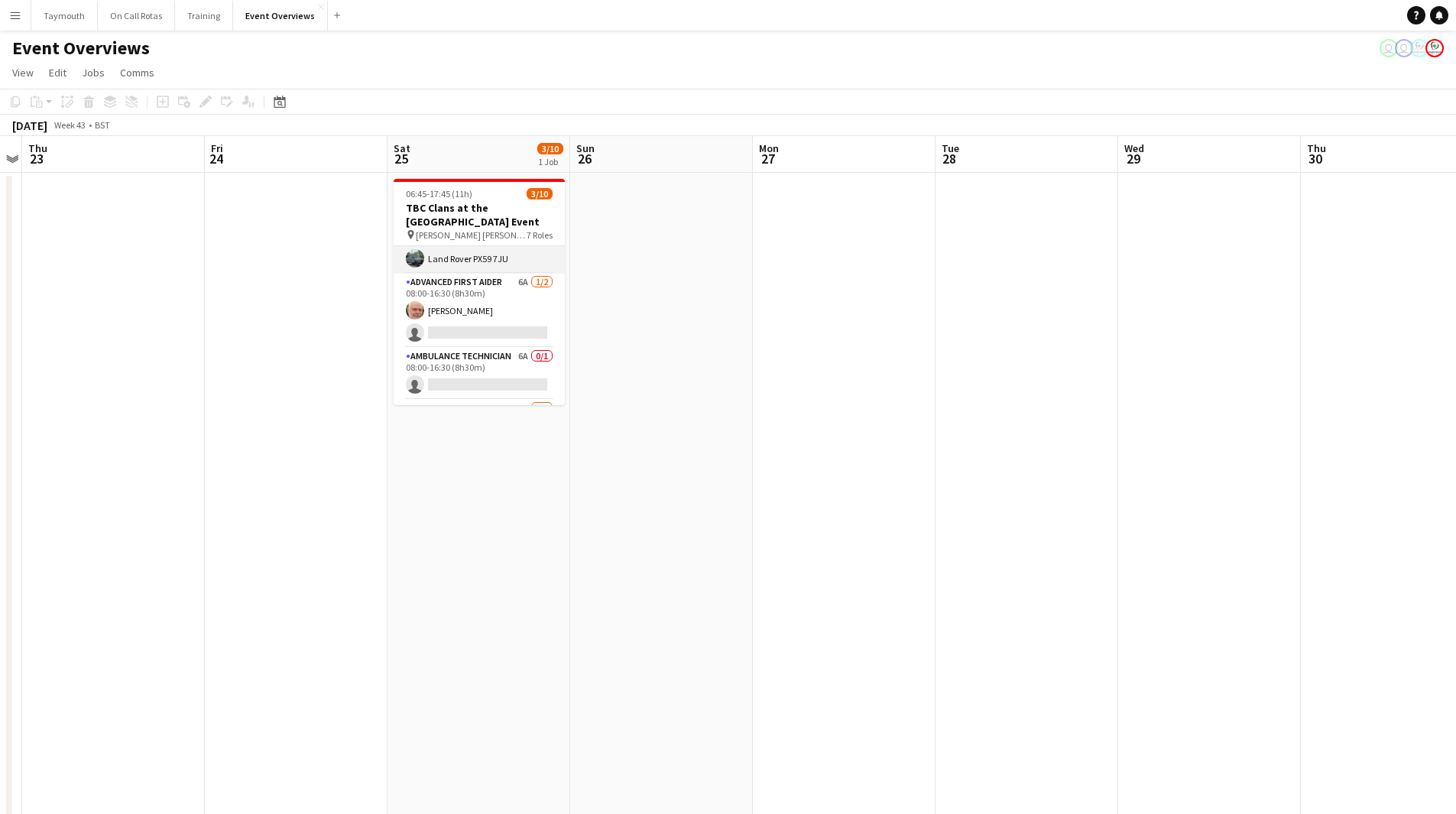
scroll to position [153, 0]
click at [484, 288] on app-card-role "Ambulance Technician 6A 0/1 08:00-16:30 (8h30m) single-neutral-actions" at bounding box center [478, 296] width 171 height 52
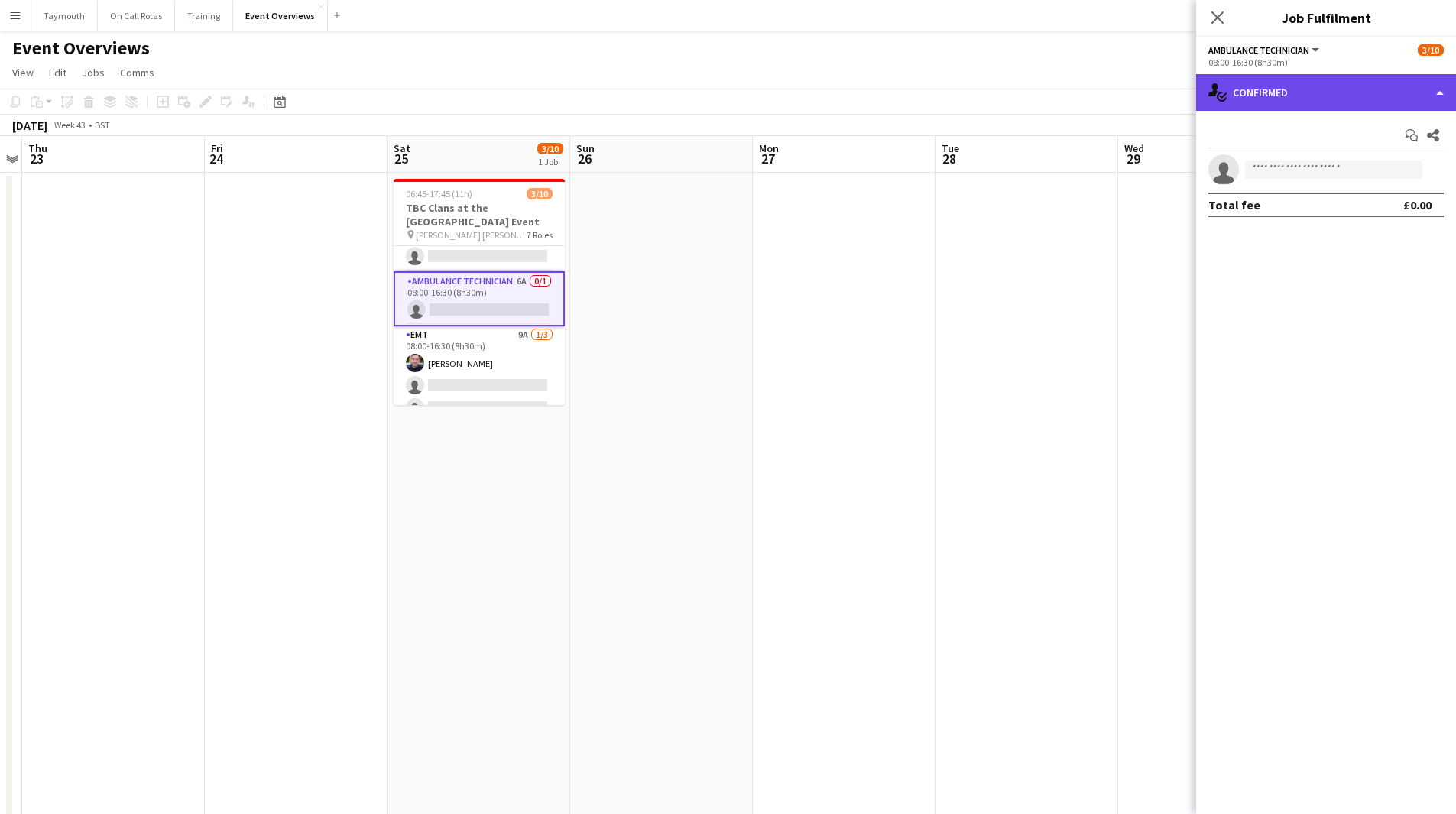
click at [1356, 103] on div "single-neutral-actions-check-2 Confirmed" at bounding box center [1326, 93] width 260 height 37
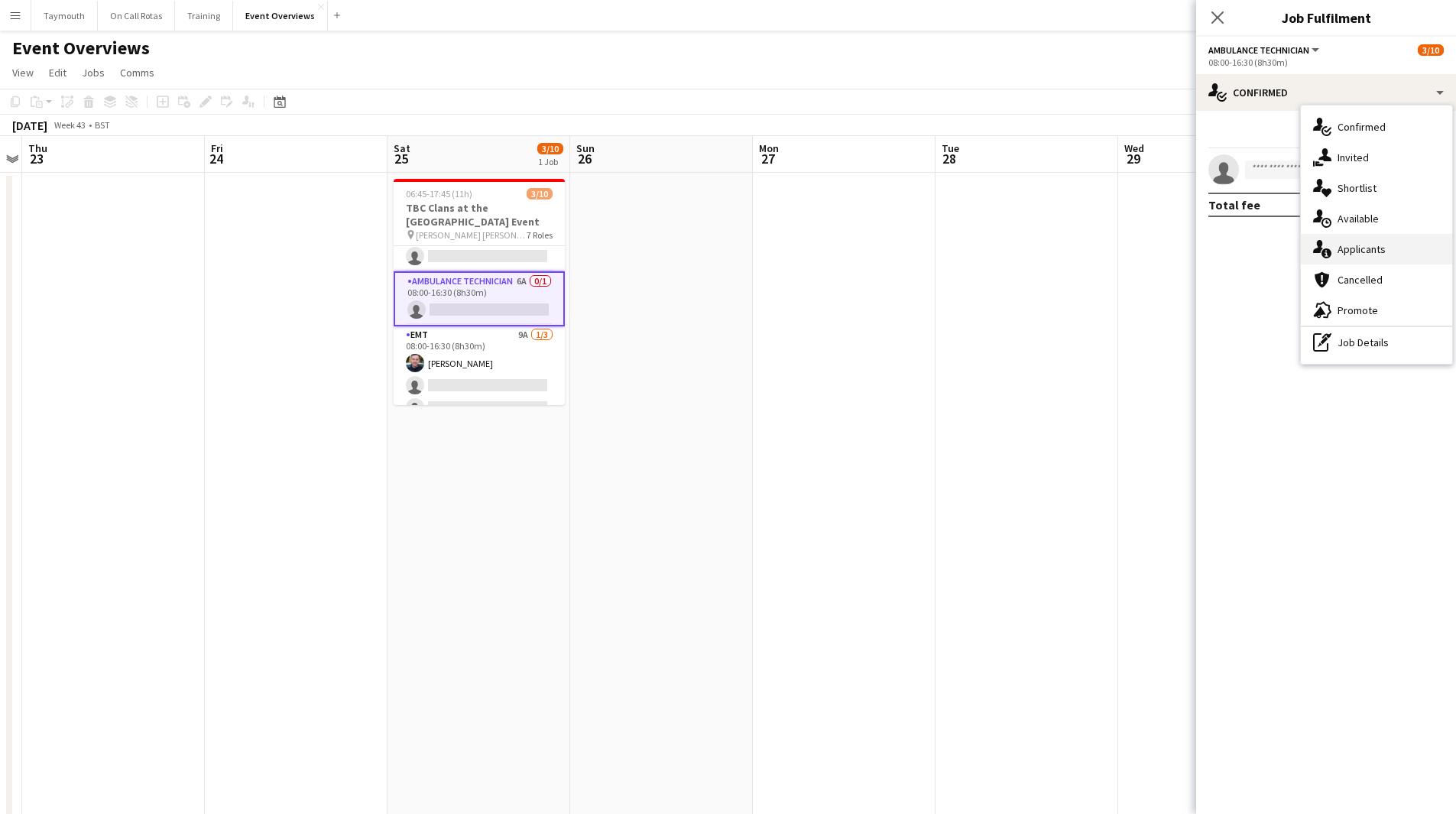
click at [1380, 245] on div "single-neutral-actions-information Applicants" at bounding box center [1376, 249] width 152 height 30
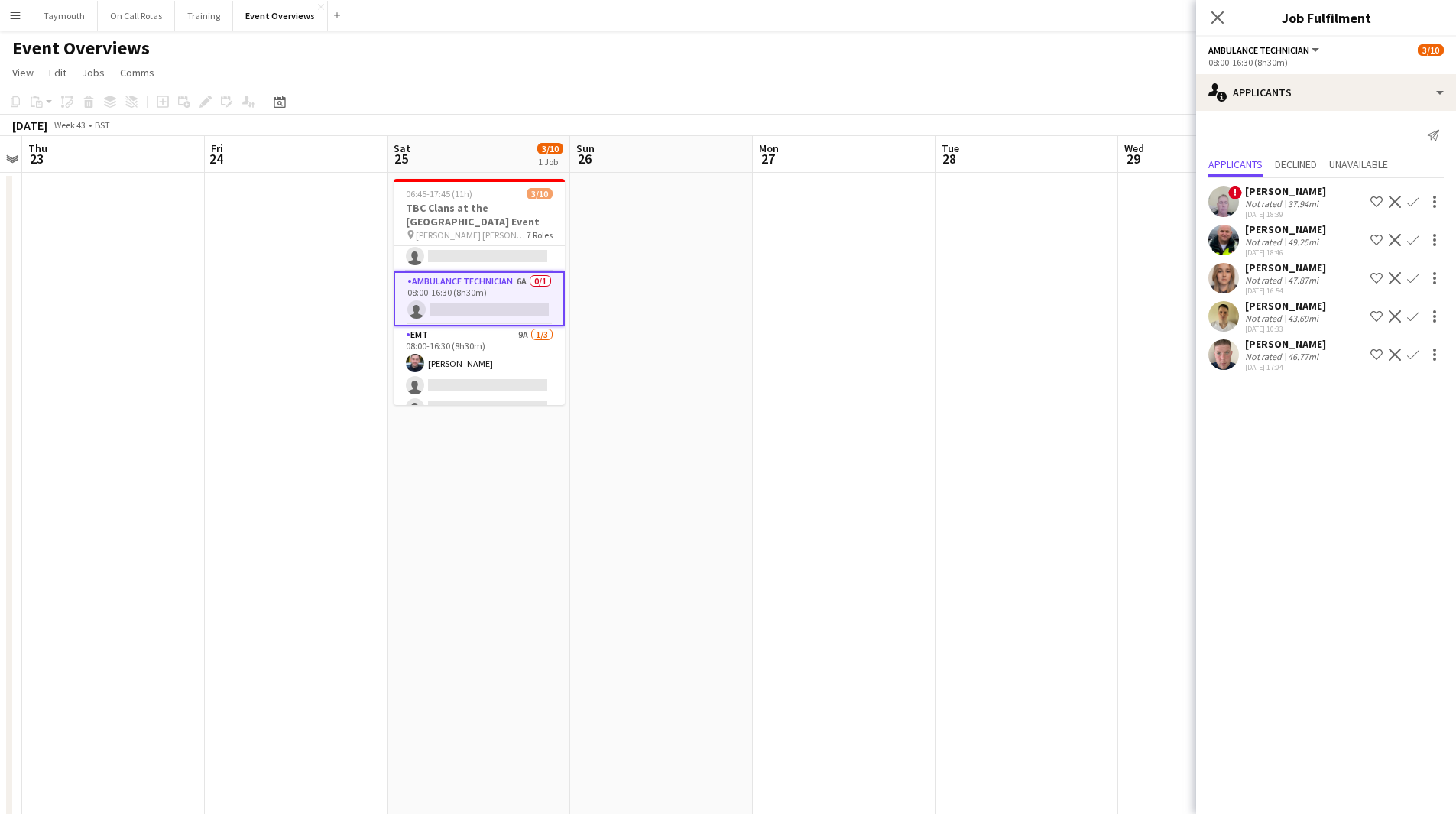
click at [1267, 310] on div "[PERSON_NAME]" at bounding box center [1285, 306] width 81 height 14
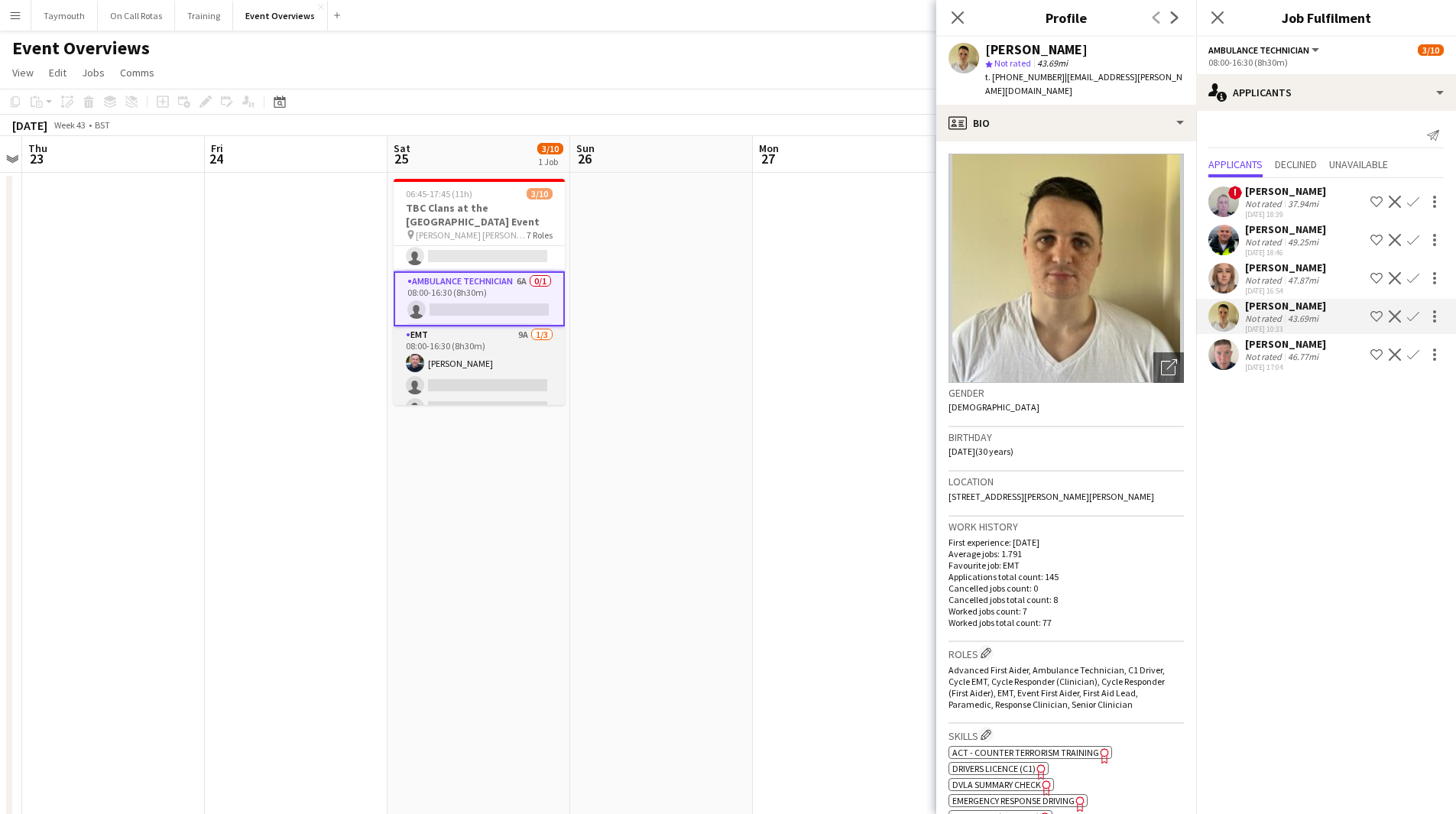
click at [458, 370] on app-card-role "EMT 9A 1/3 08:00-16:30 (8h30m) Ewan Whytock single-neutral-actions single-neutr…" at bounding box center [478, 375] width 171 height 96
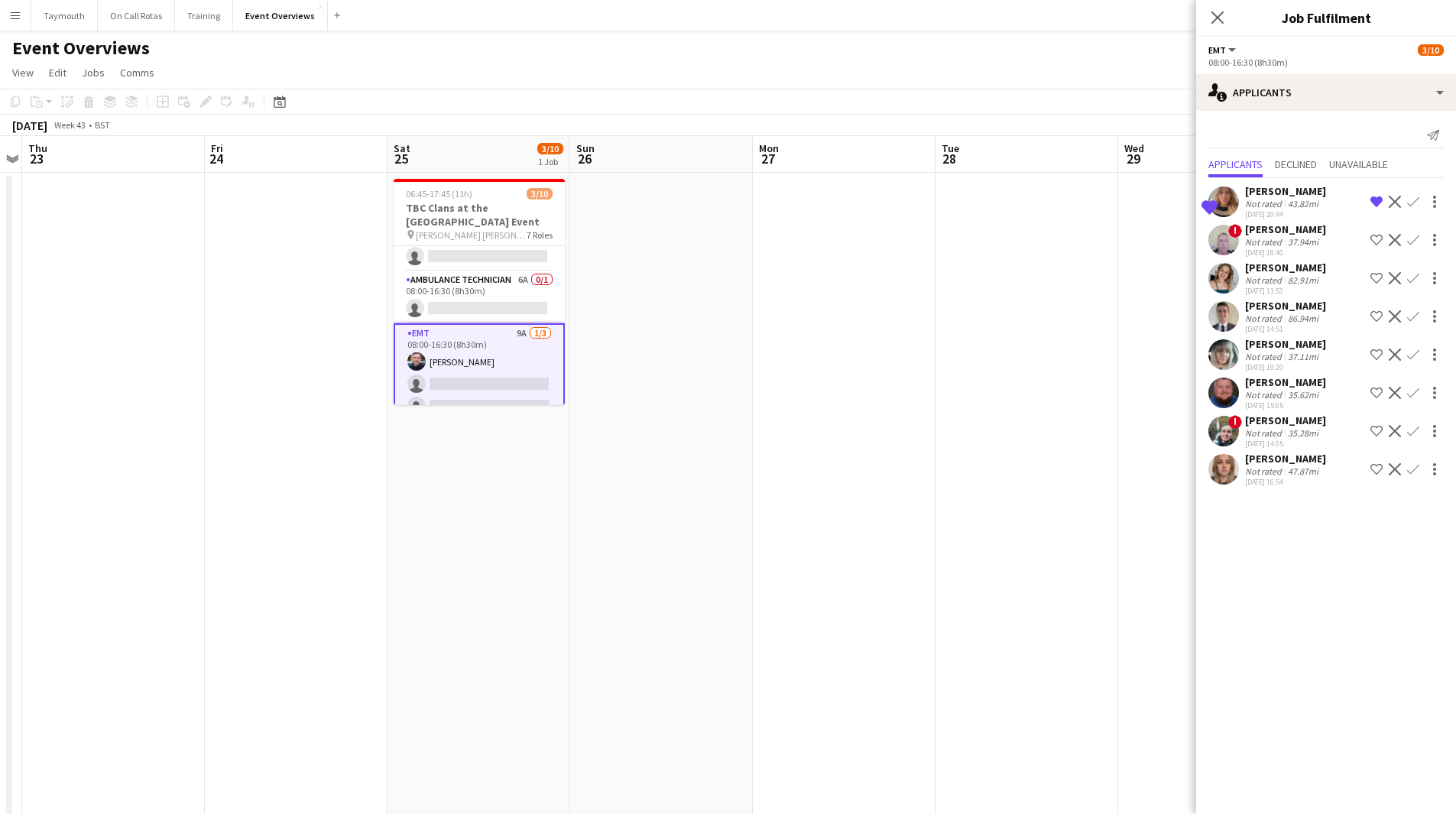
click at [1375, 204] on app-icon "Remove crew from shortlist" at bounding box center [1376, 202] width 13 height 13
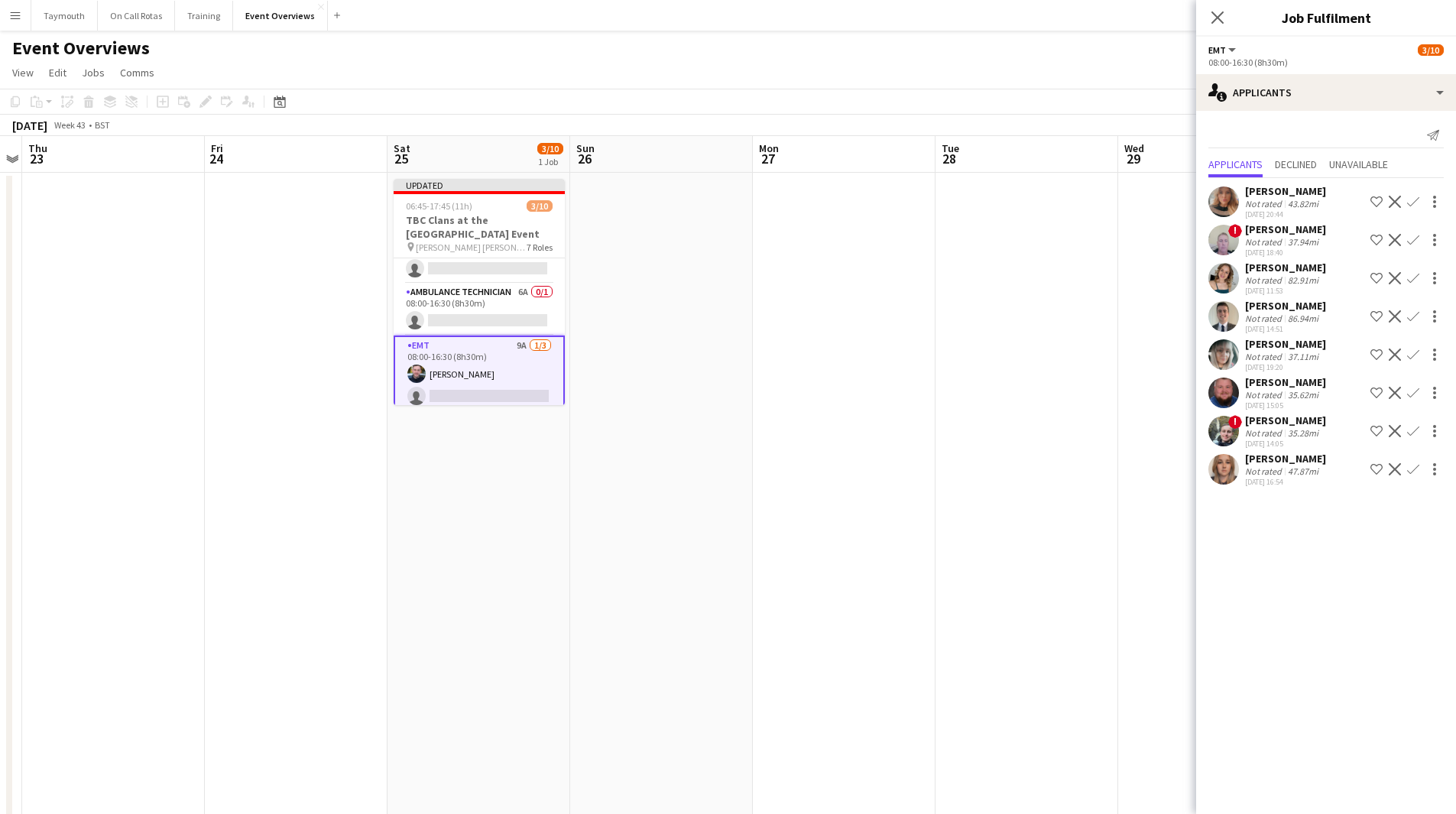
click at [1413, 203] on app-icon "Confirm" at bounding box center [1413, 202] width 13 height 13
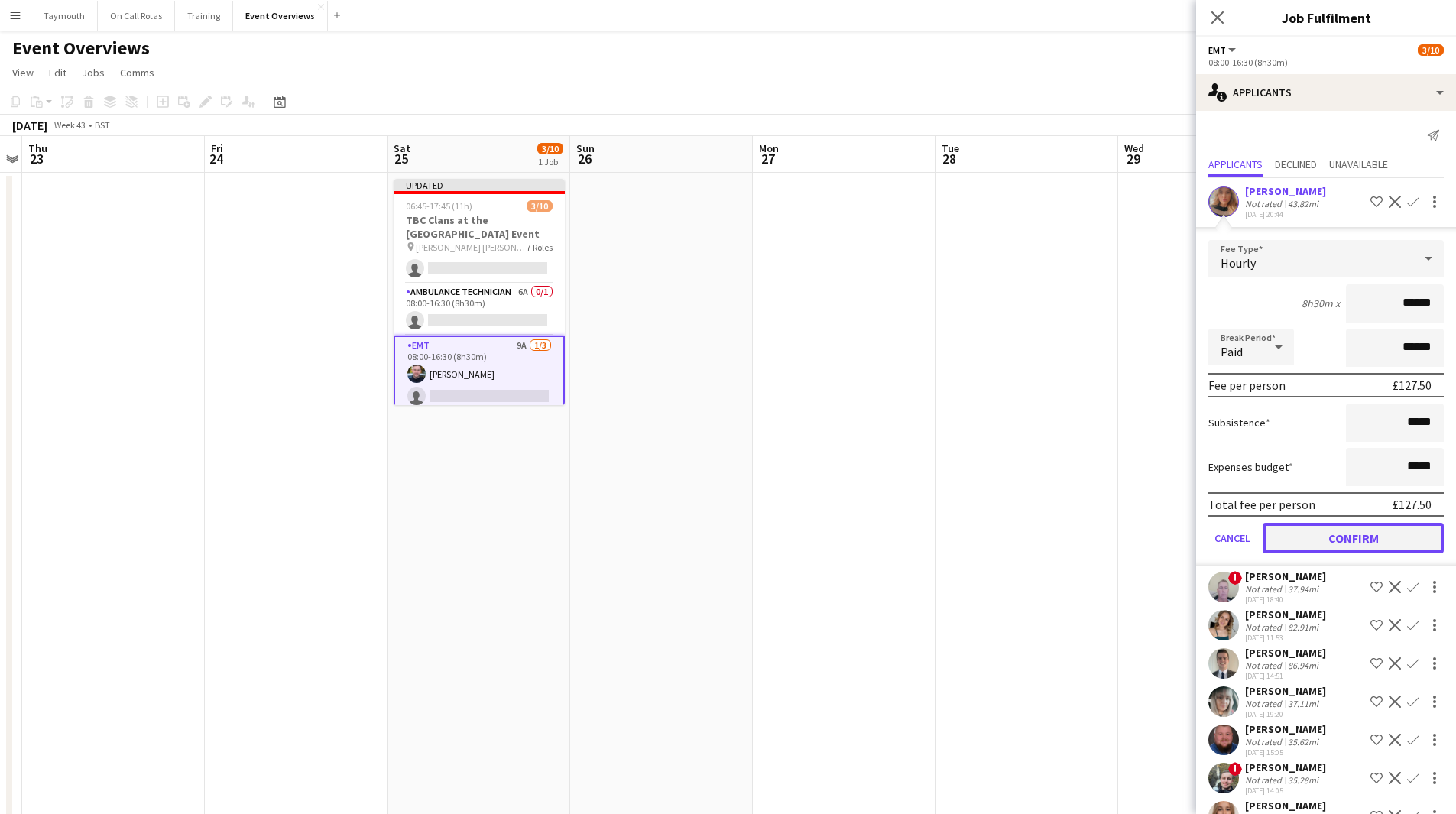
click at [1358, 537] on button "Confirm" at bounding box center [1352, 537] width 181 height 30
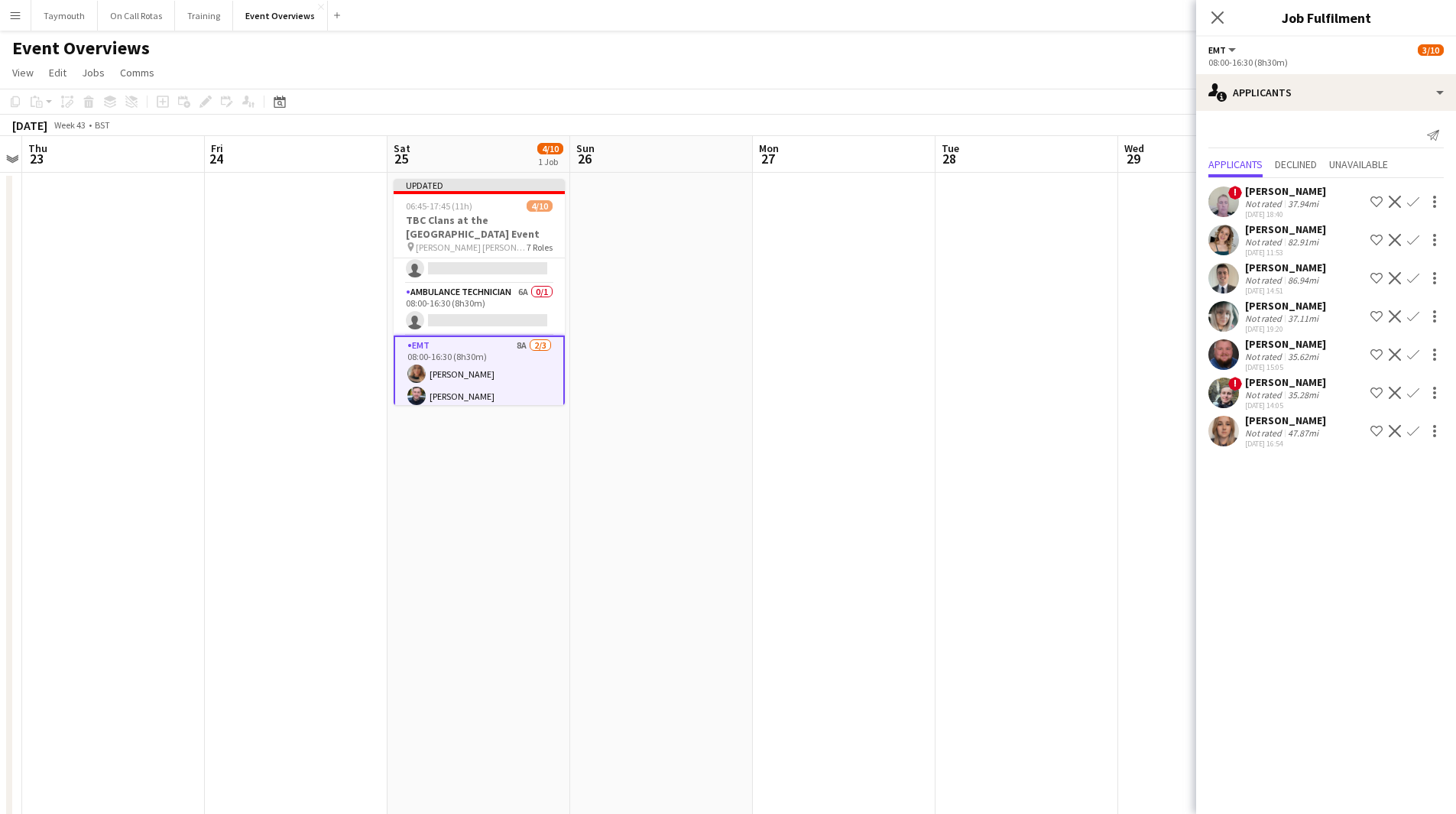
scroll to position [229, 0]
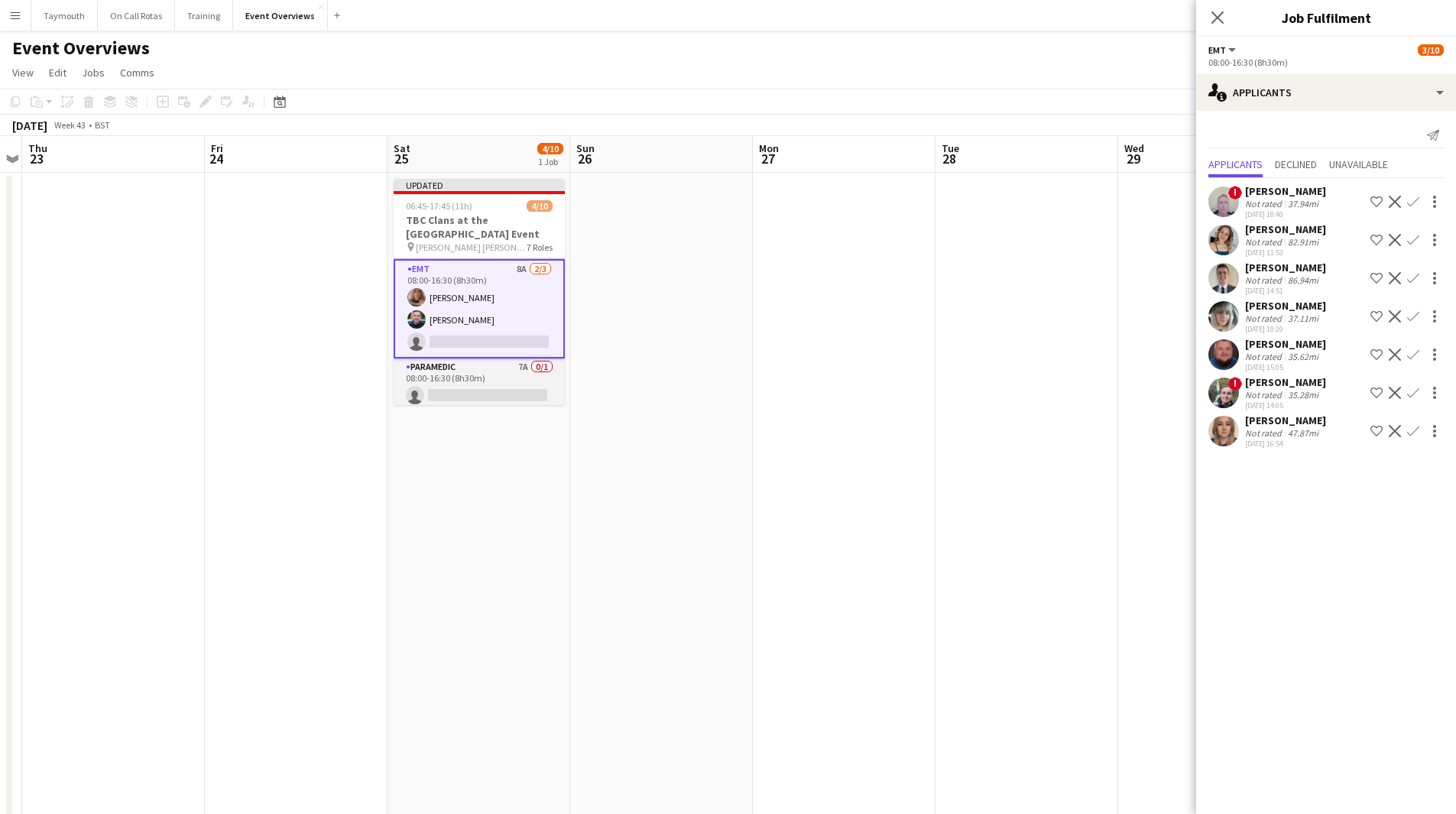
click at [479, 373] on app-card-role "Paramedic 7A 0/1 08:00-16:30 (8h30m) single-neutral-actions" at bounding box center [478, 384] width 171 height 52
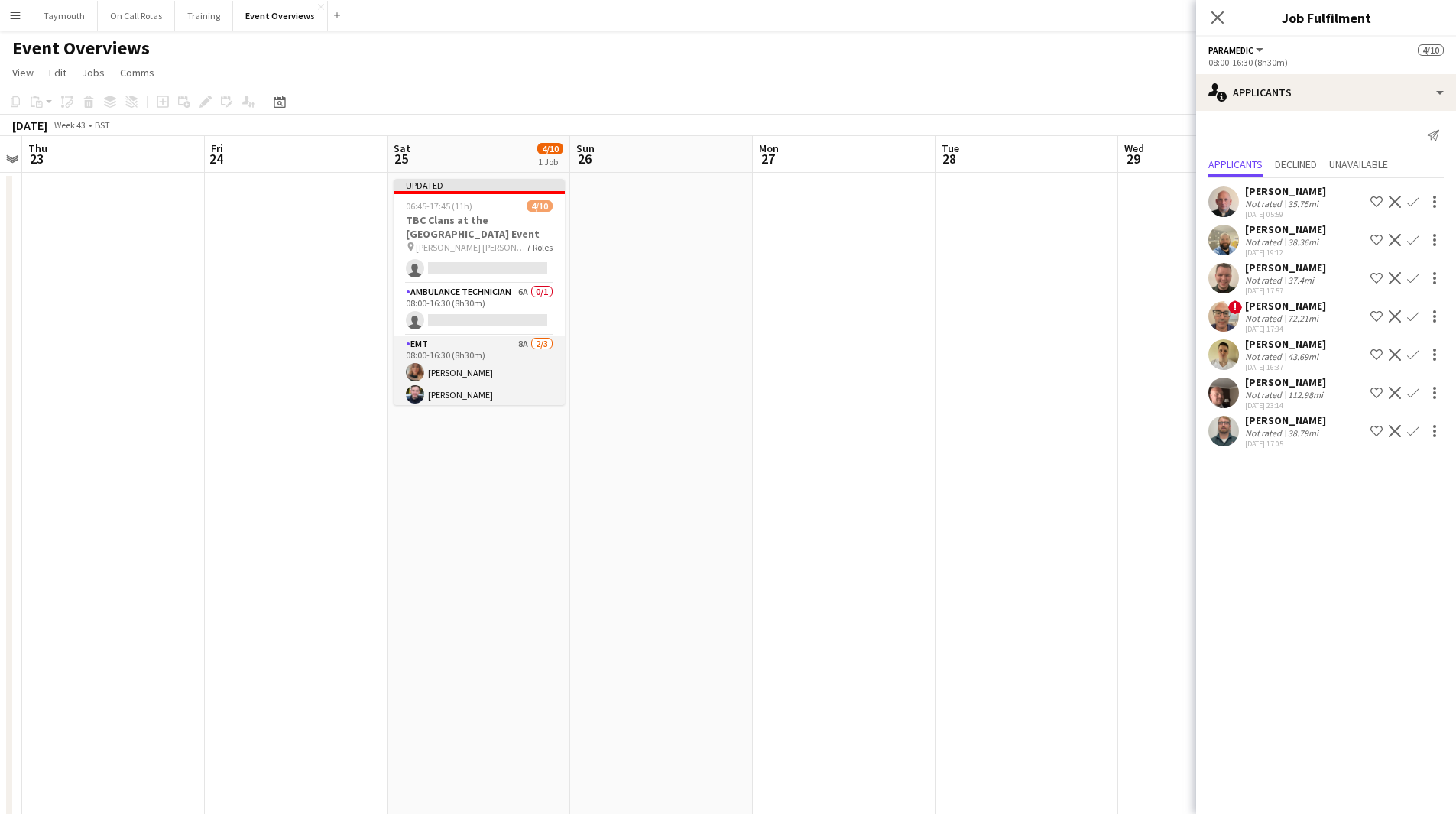
scroll to position [76, 0]
click at [509, 327] on app-card-role "Advanced First Aider 6A 1/2 08:00-16:30 (8h30m) Tim Oakes single-neutral-actions" at bounding box center [478, 323] width 171 height 74
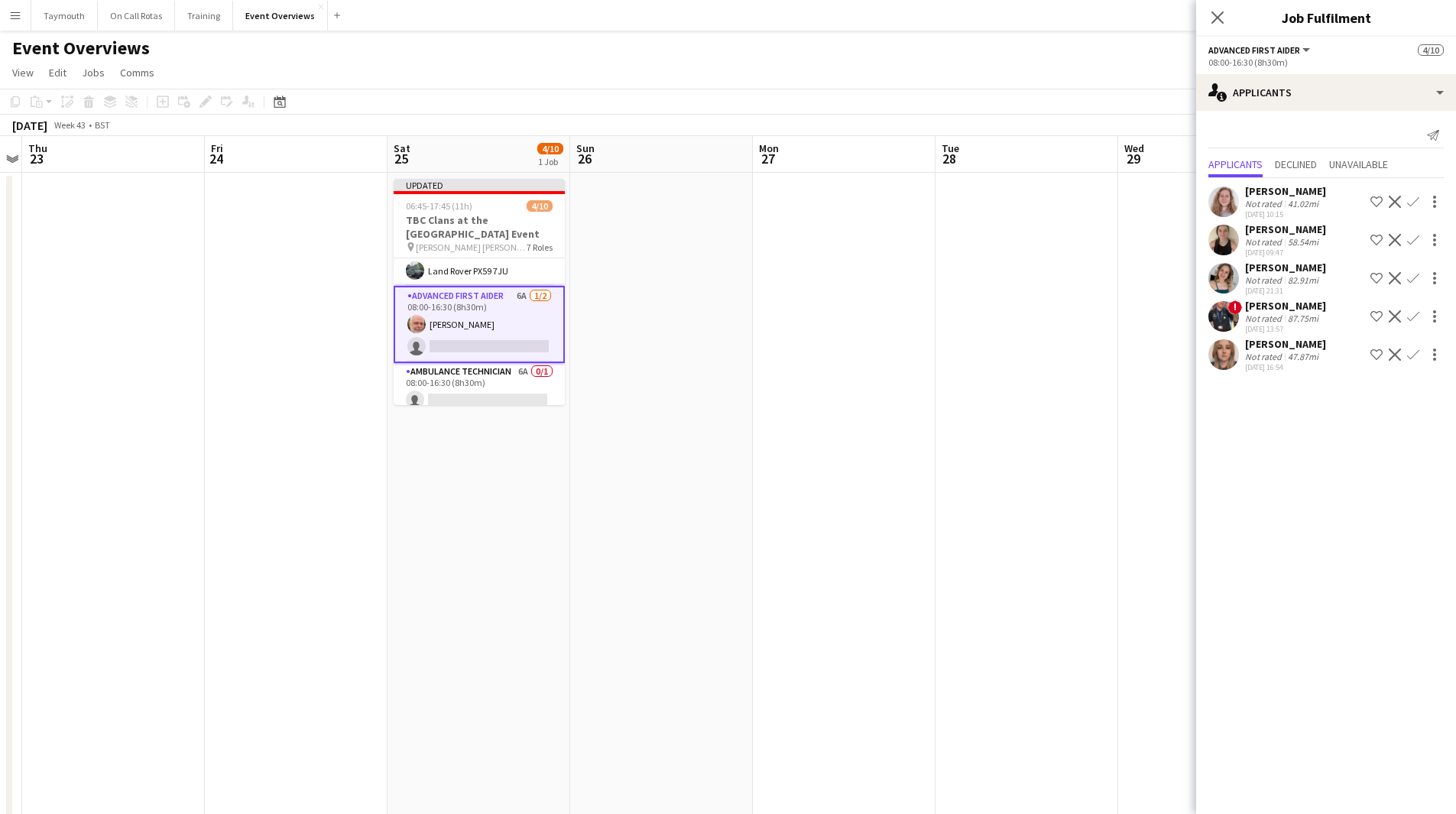
click at [473, 313] on app-card-role "Advanced First Aider 6A 1/2 08:00-16:30 (8h30m) Tim Oakes single-neutral-actions" at bounding box center [478, 324] width 171 height 77
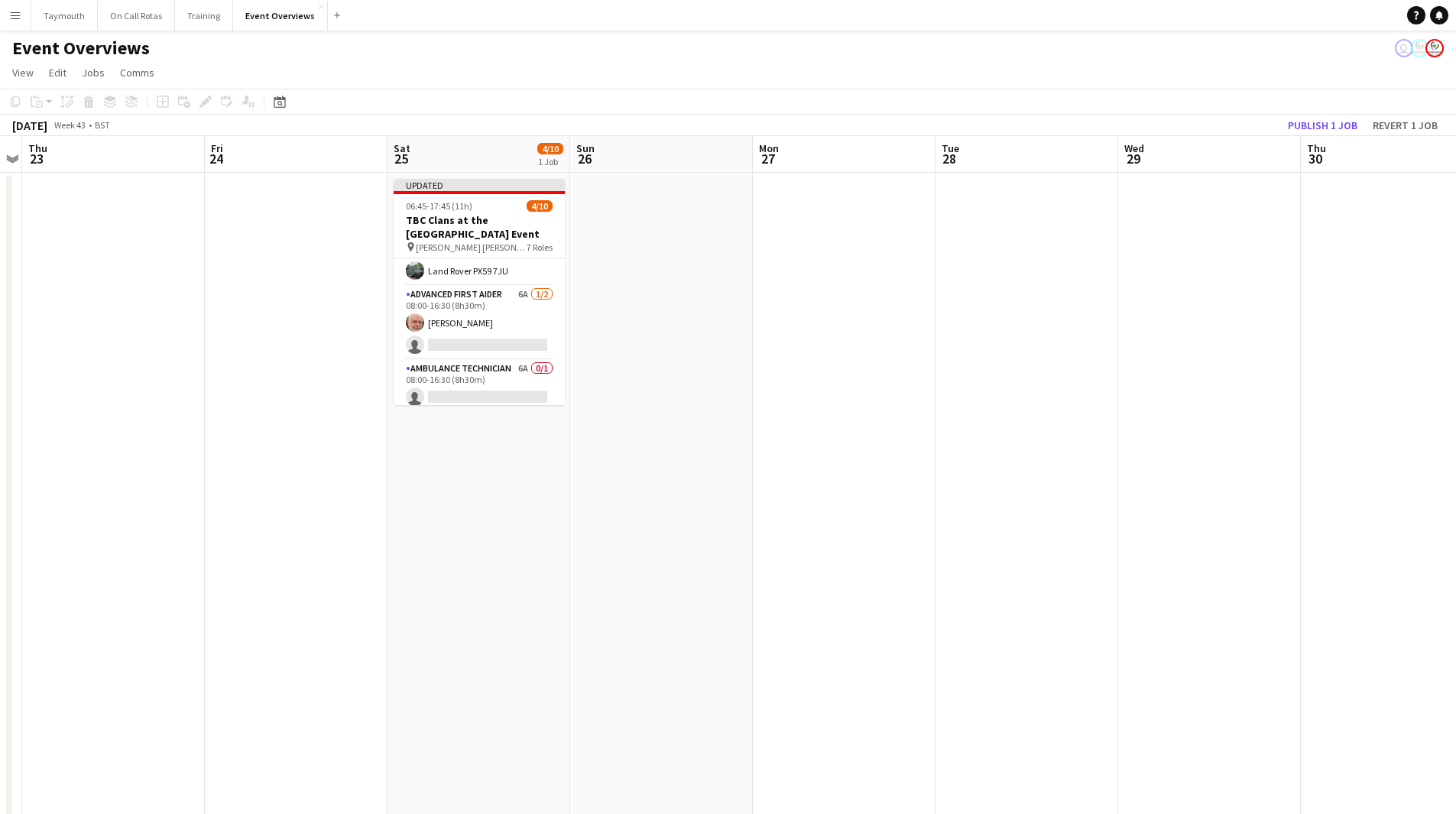
click at [473, 313] on app-card-role "Advanced First Aider 6A 1/2 08:00-16:30 (8h30m) Tim Oakes single-neutral-actions" at bounding box center [478, 323] width 171 height 74
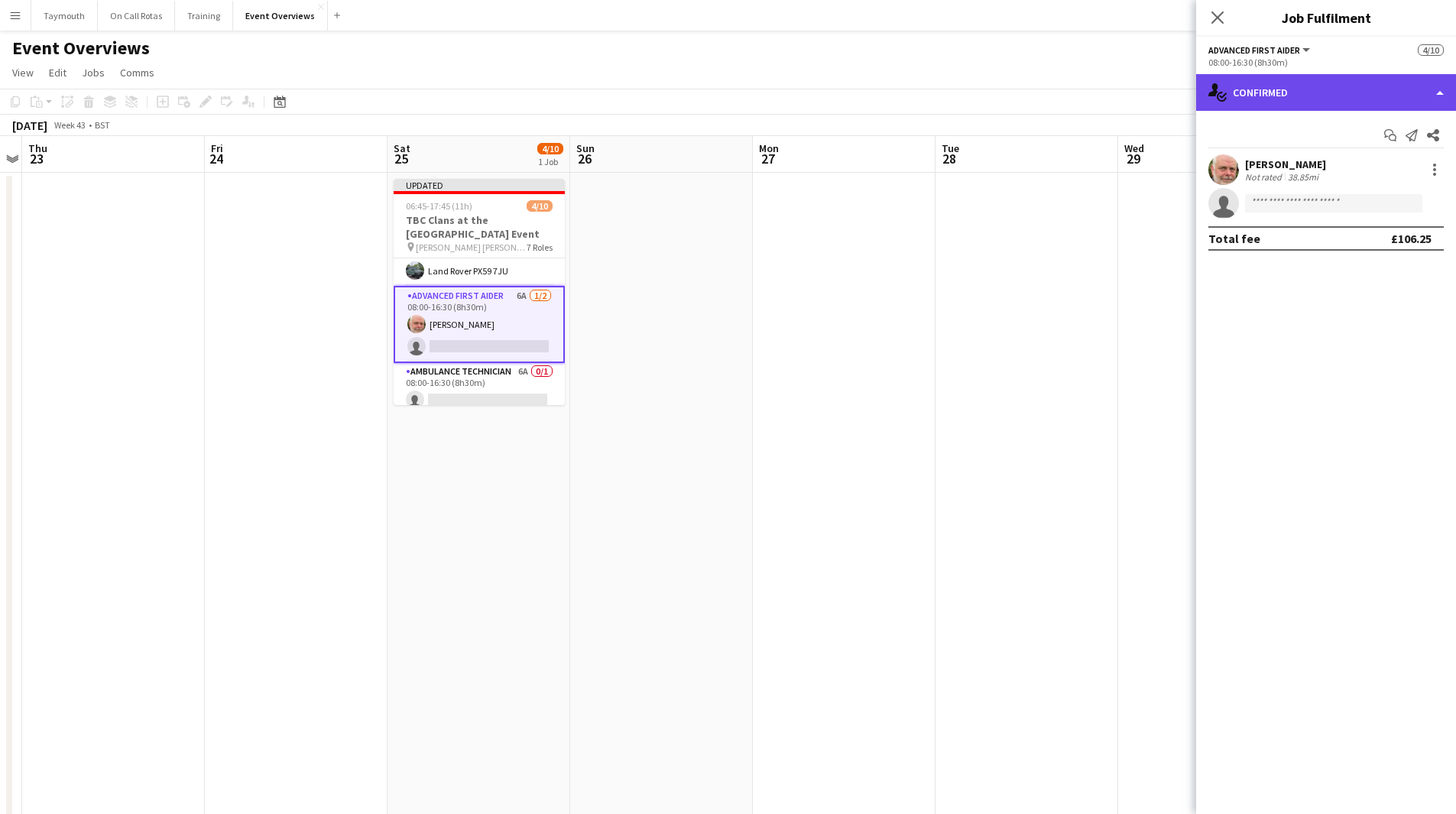
click at [1311, 85] on div "single-neutral-actions-check-2 Confirmed" at bounding box center [1326, 93] width 260 height 37
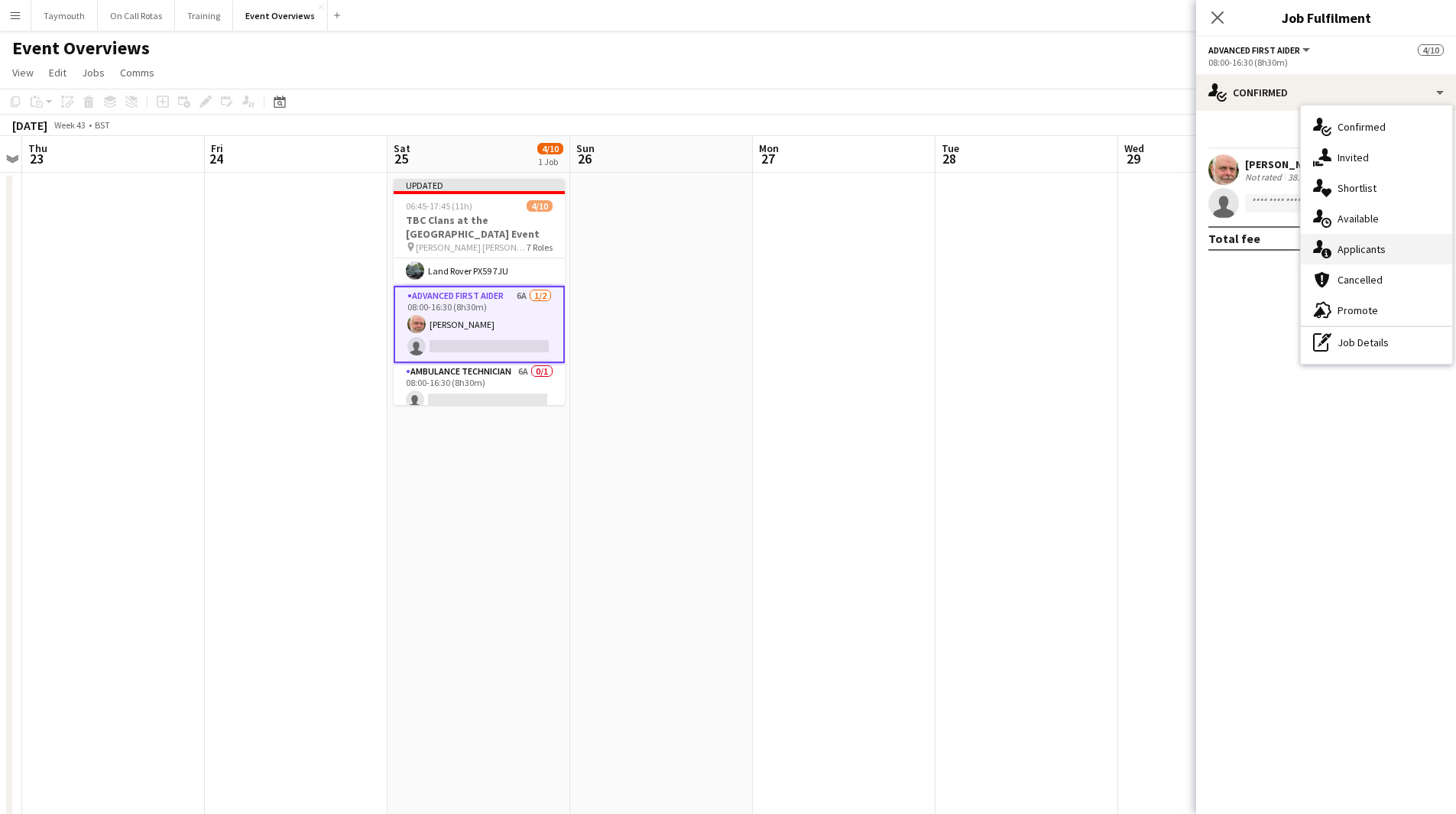
click at [1373, 249] on div "single-neutral-actions-information Applicants" at bounding box center [1376, 249] width 152 height 30
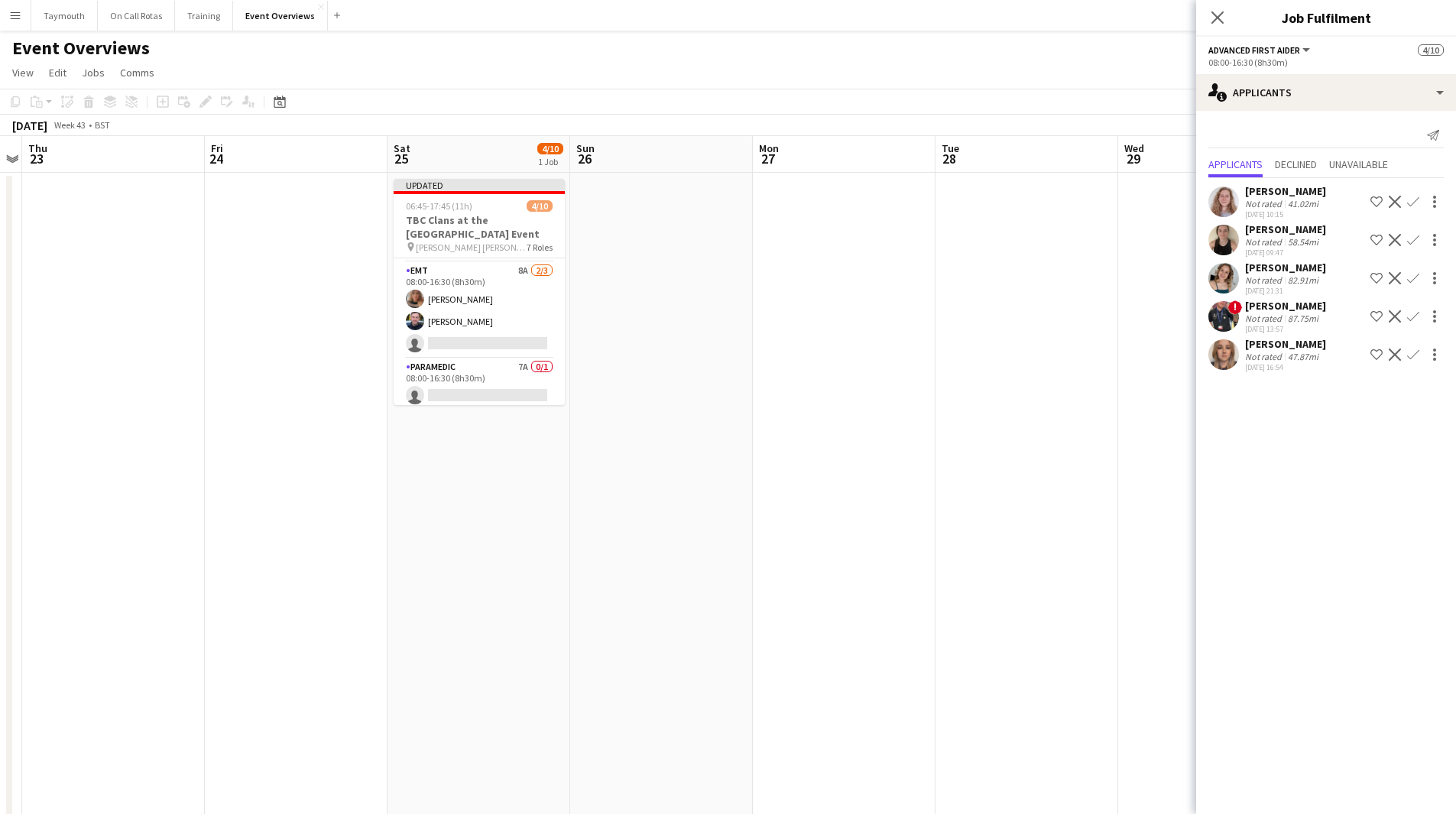
click at [755, 368] on app-date-cell at bounding box center [844, 828] width 183 height 1309
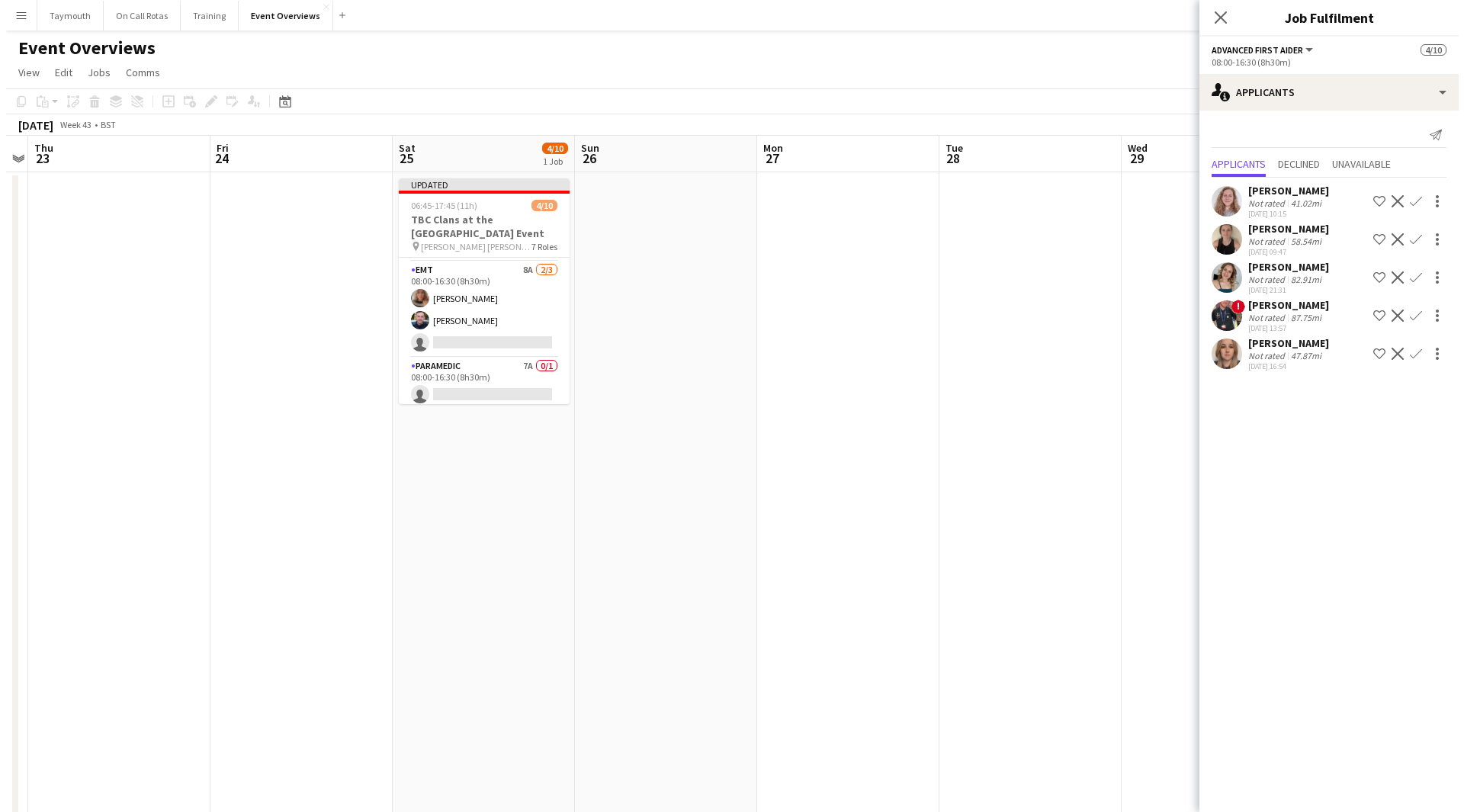
scroll to position [225, 0]
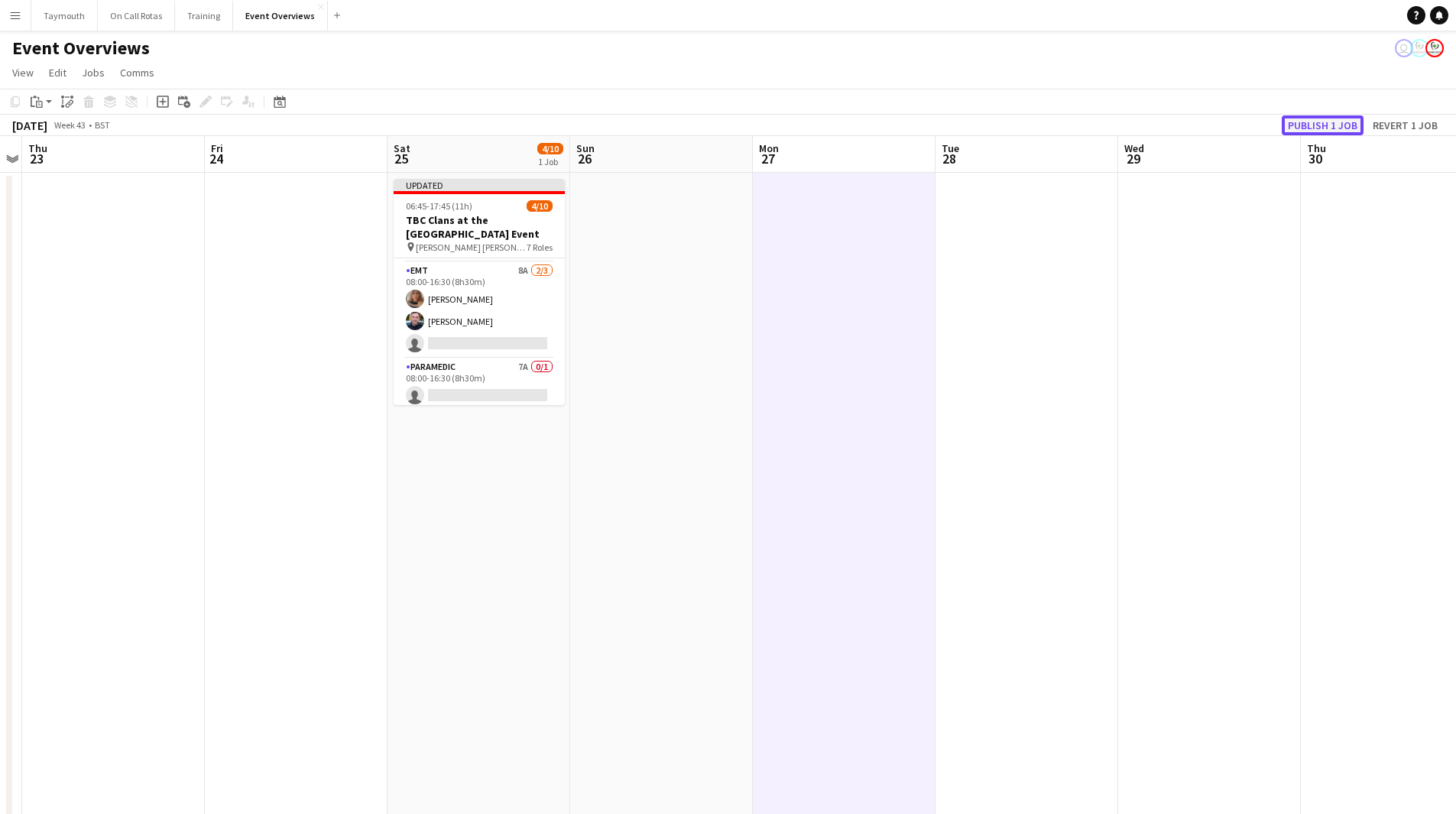
click at [1309, 128] on button "Publish 1 job" at bounding box center [1322, 125] width 82 height 20
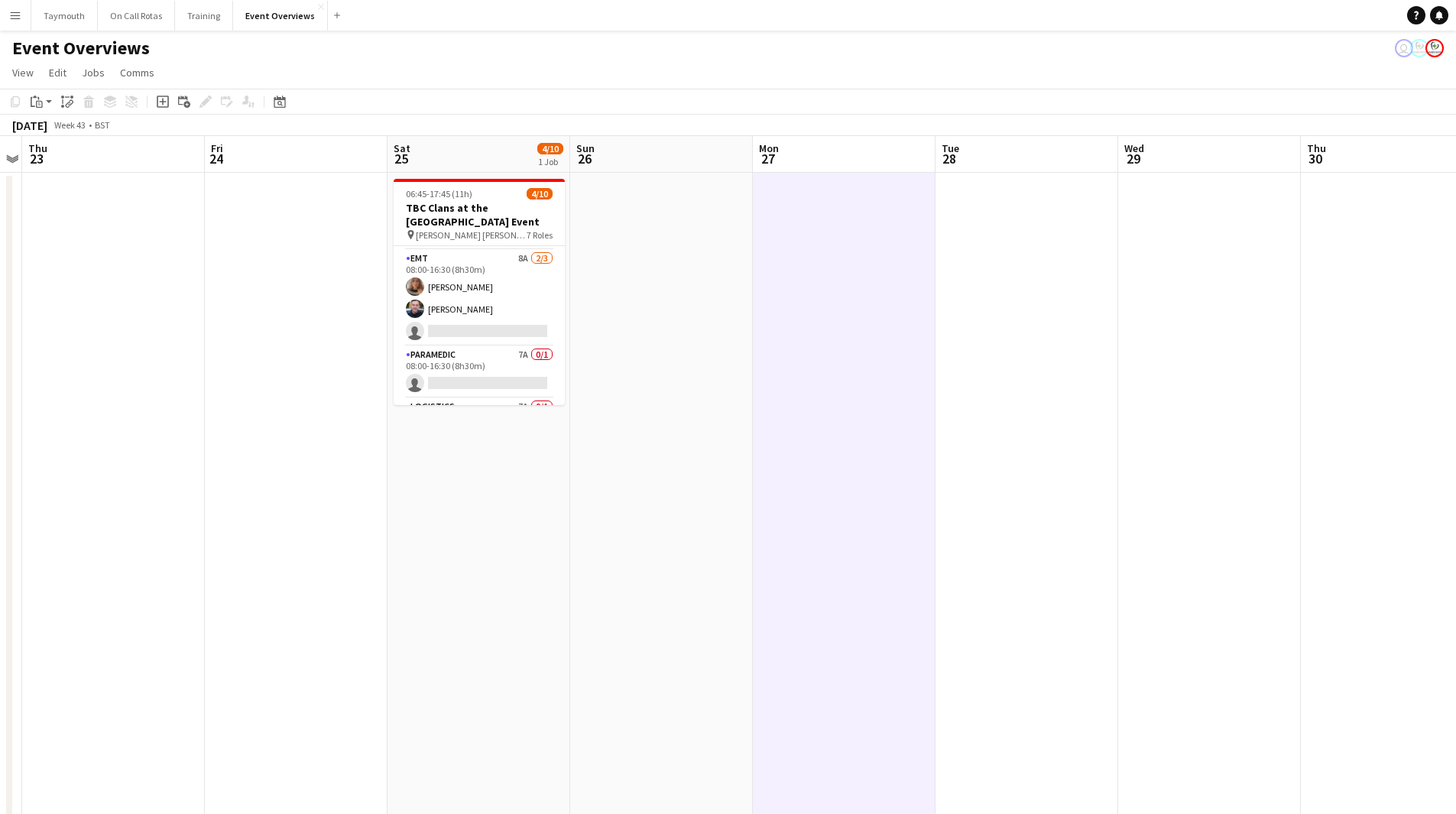
click at [25, 19] on button "Menu" at bounding box center [15, 15] width 30 height 30
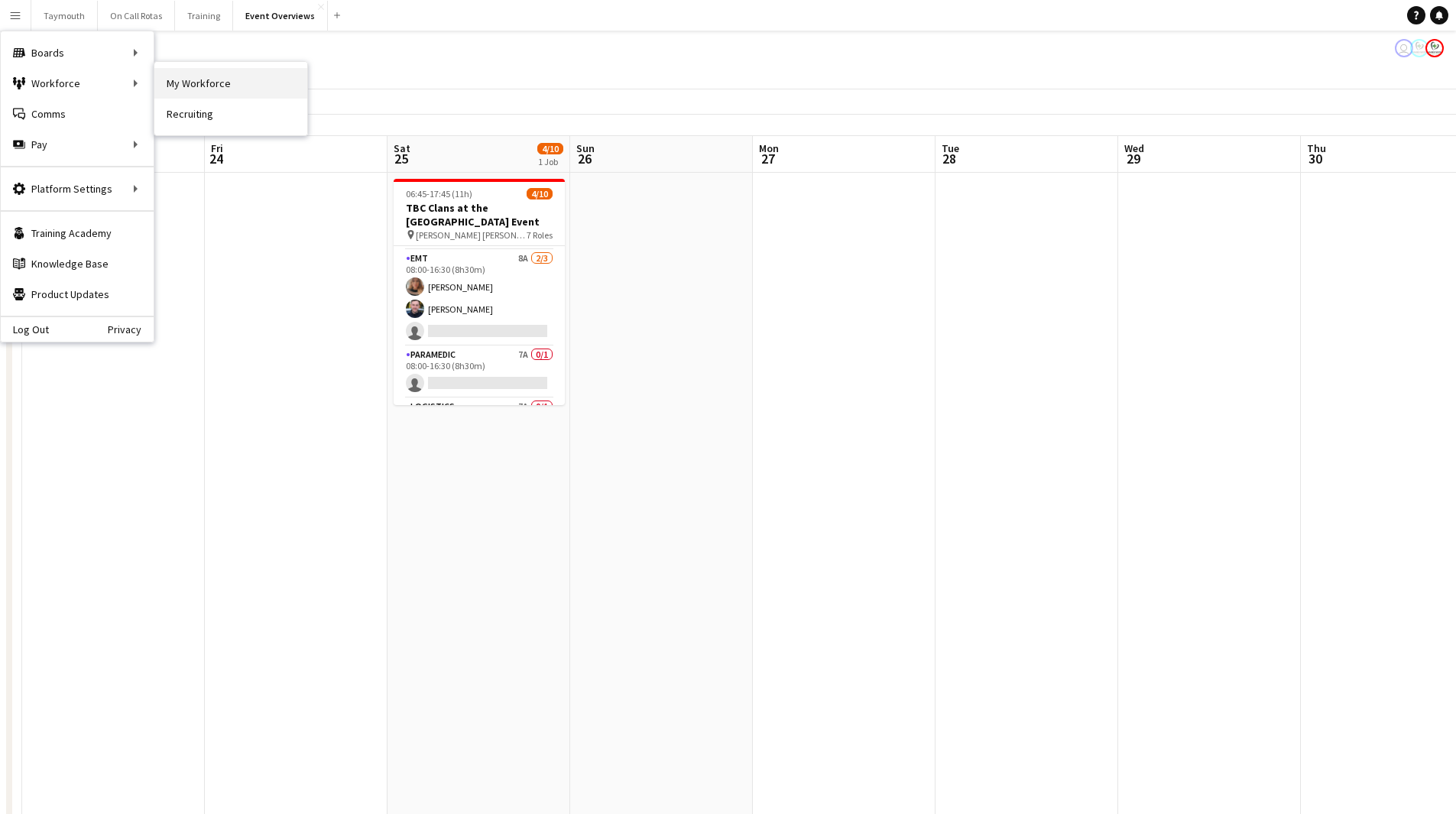
click at [169, 84] on link "My Workforce" at bounding box center [231, 83] width 153 height 30
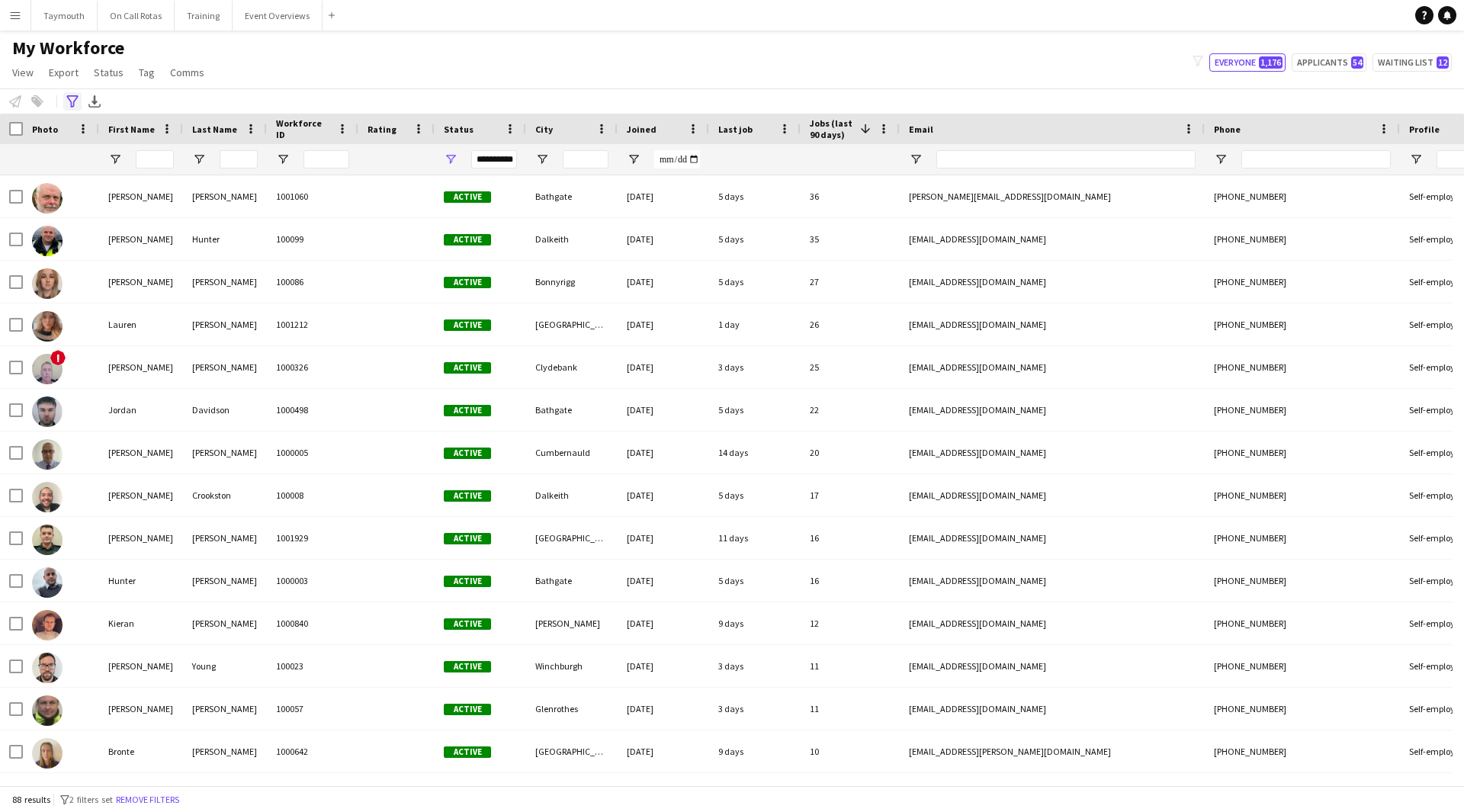
click at [75, 101] on icon at bounding box center [72, 102] width 12 height 13
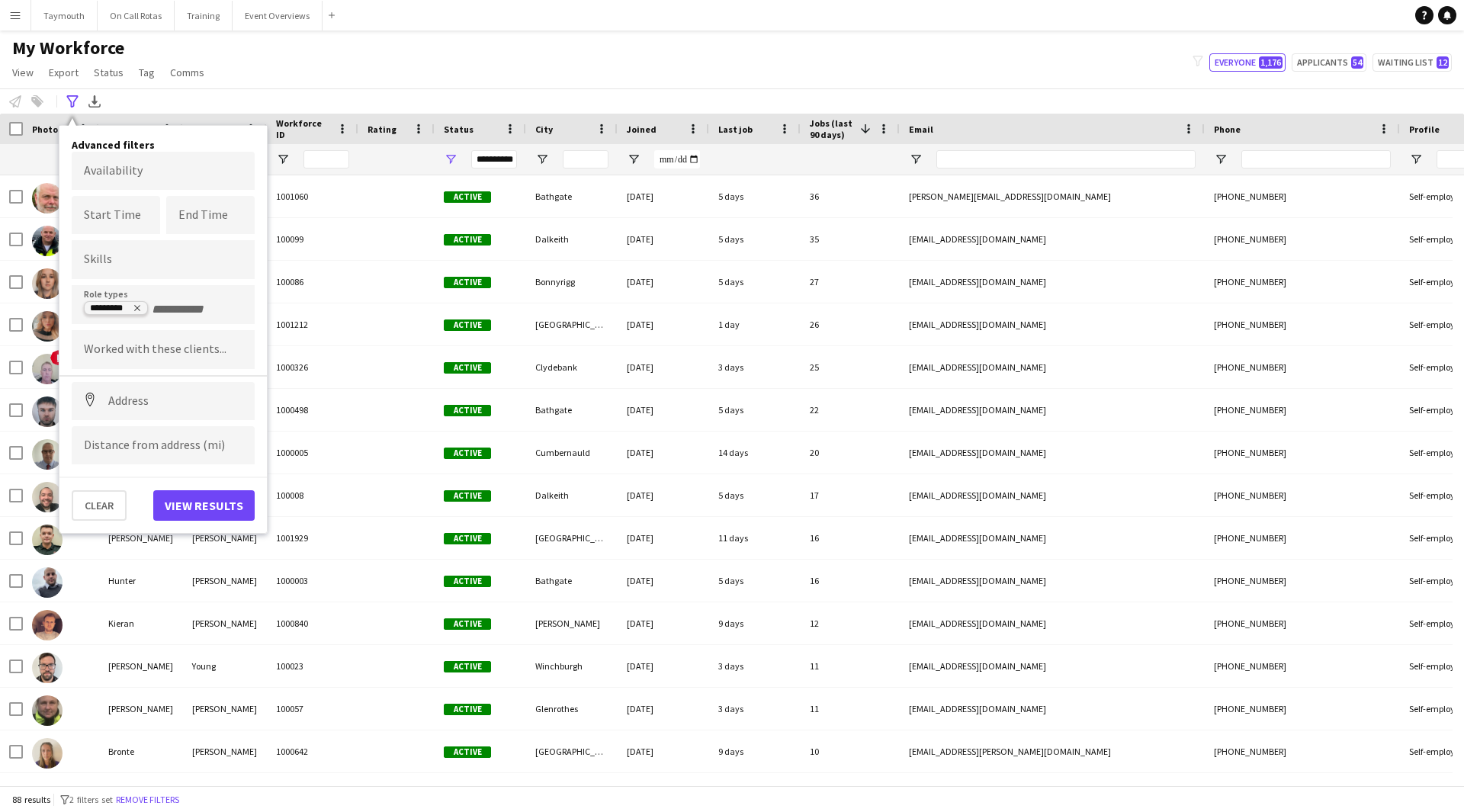
click at [135, 312] on icon "Remove tag" at bounding box center [137, 307] width 9 height 9
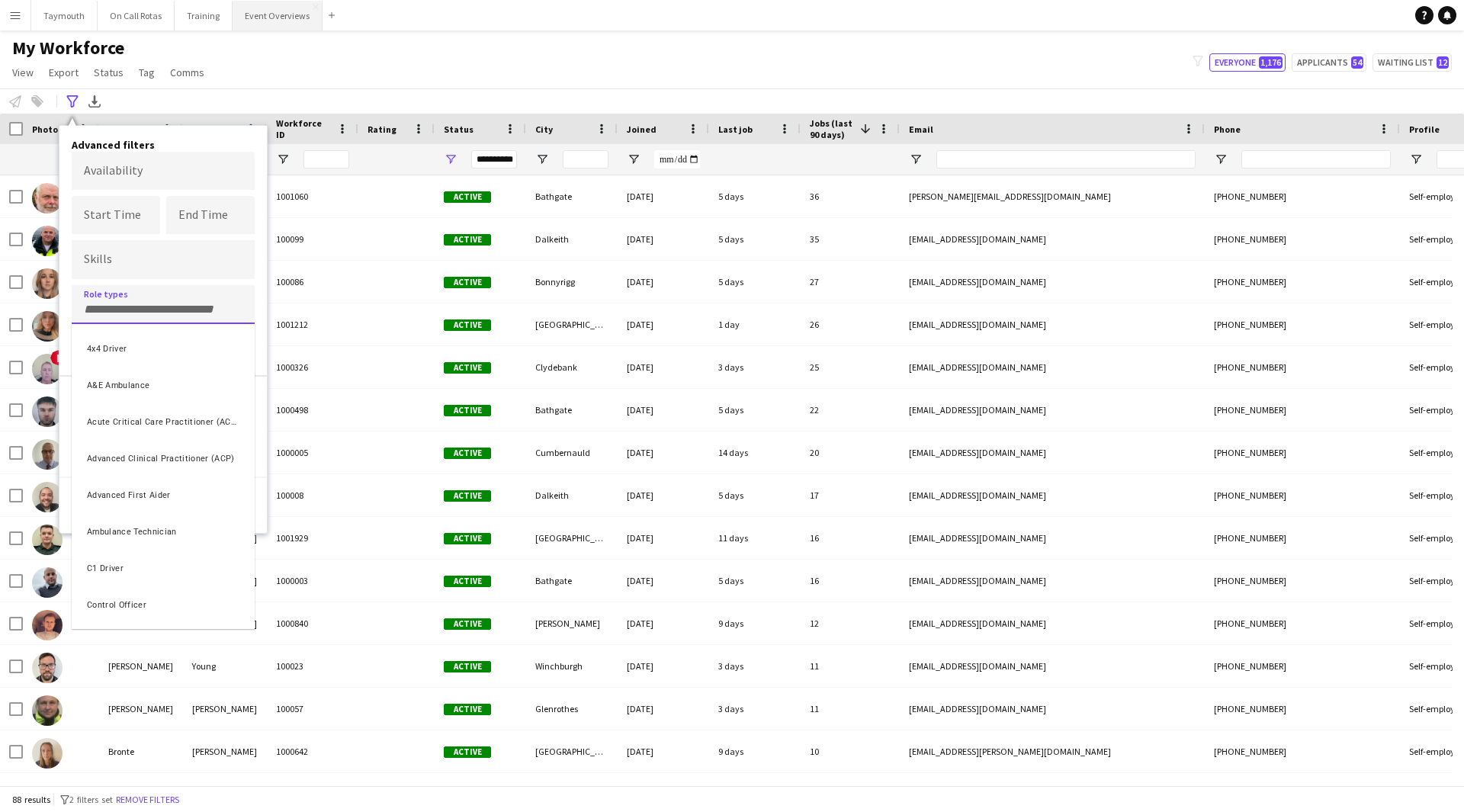
click at [274, 26] on button "Event Overviews Close" at bounding box center [277, 16] width 90 height 29
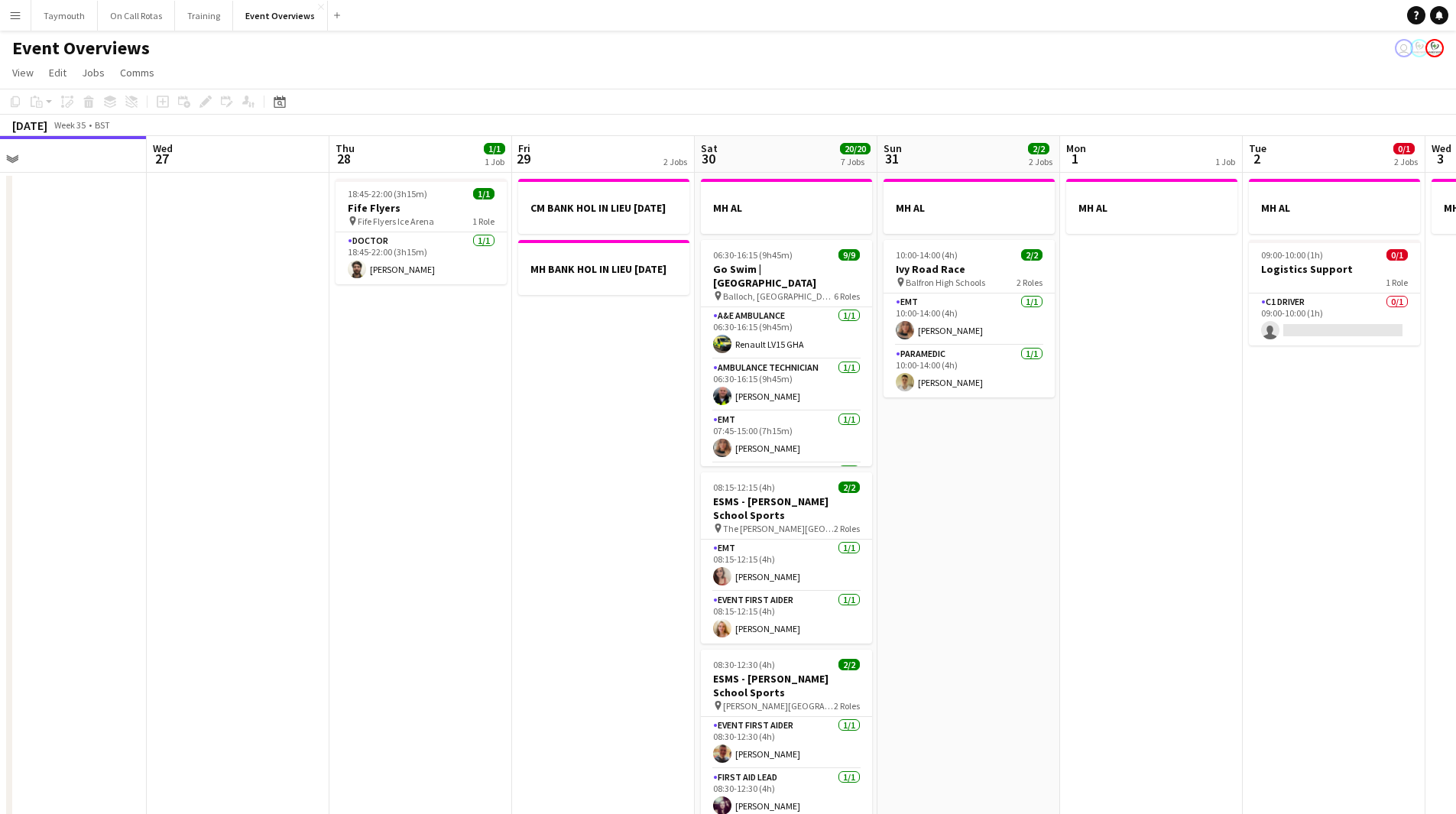
drag, startPoint x: 825, startPoint y: 425, endPoint x: 75, endPoint y: 447, distance: 750.3
click at [75, 447] on app-calendar-viewport "Sat 23 13/13 6 Jobs Sun 24 1/1 1 Job Mon 25 6/6 2 Jobs Tue 26 Wed 27 Thu 28 1/1…" at bounding box center [728, 775] width 1456 height 1278
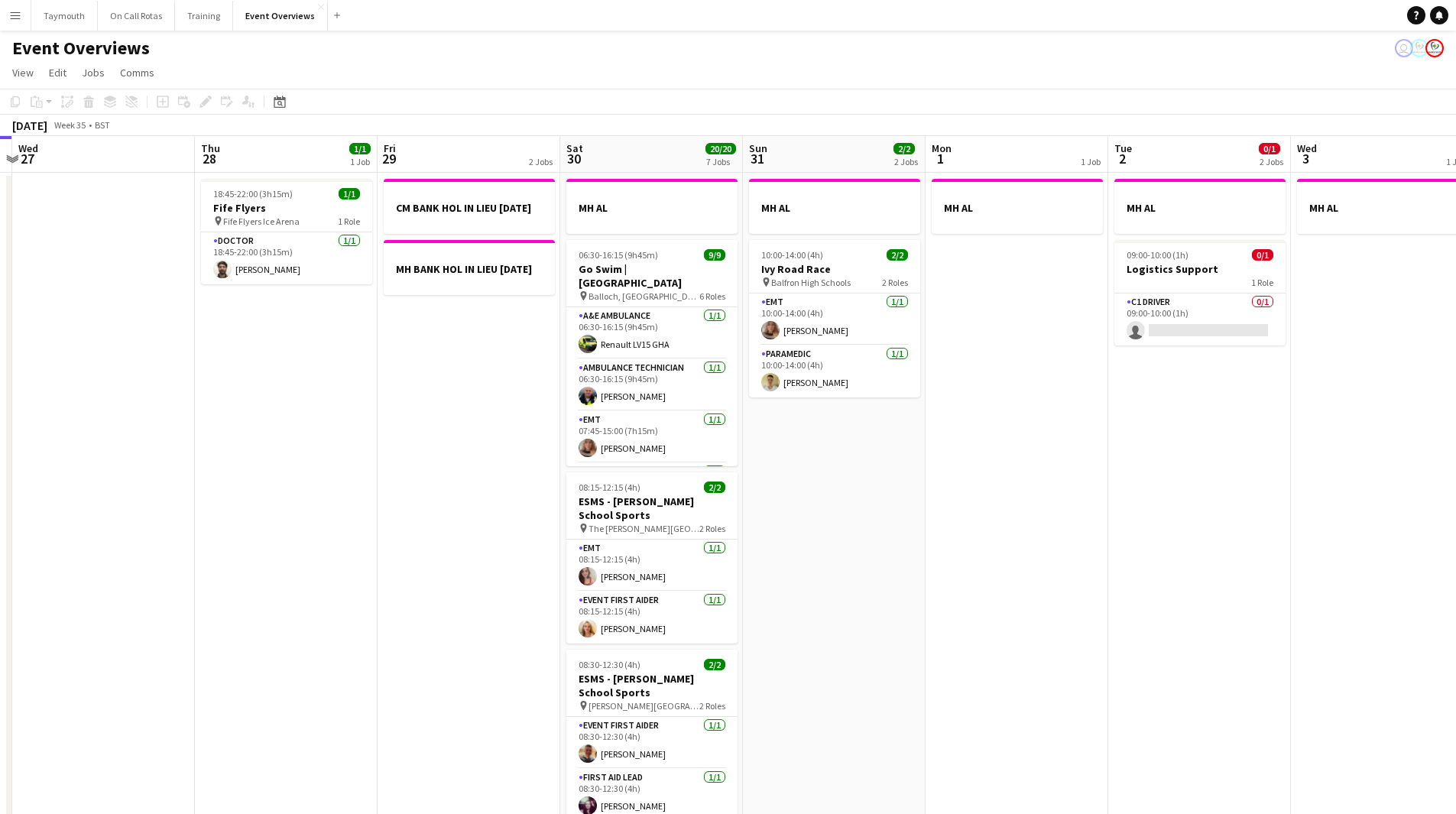
drag, startPoint x: 646, startPoint y: 511, endPoint x: 1360, endPoint y: 464, distance: 715.5
click at [1360, 464] on app-calendar-viewport "Tue 26 Wed 27 Thu 28 1/1 1 Job Fri 29 2 Jobs Sat 30 20/20 7 Jobs Sun 31 2/2 2 J…" at bounding box center [728, 808] width 1456 height 1345
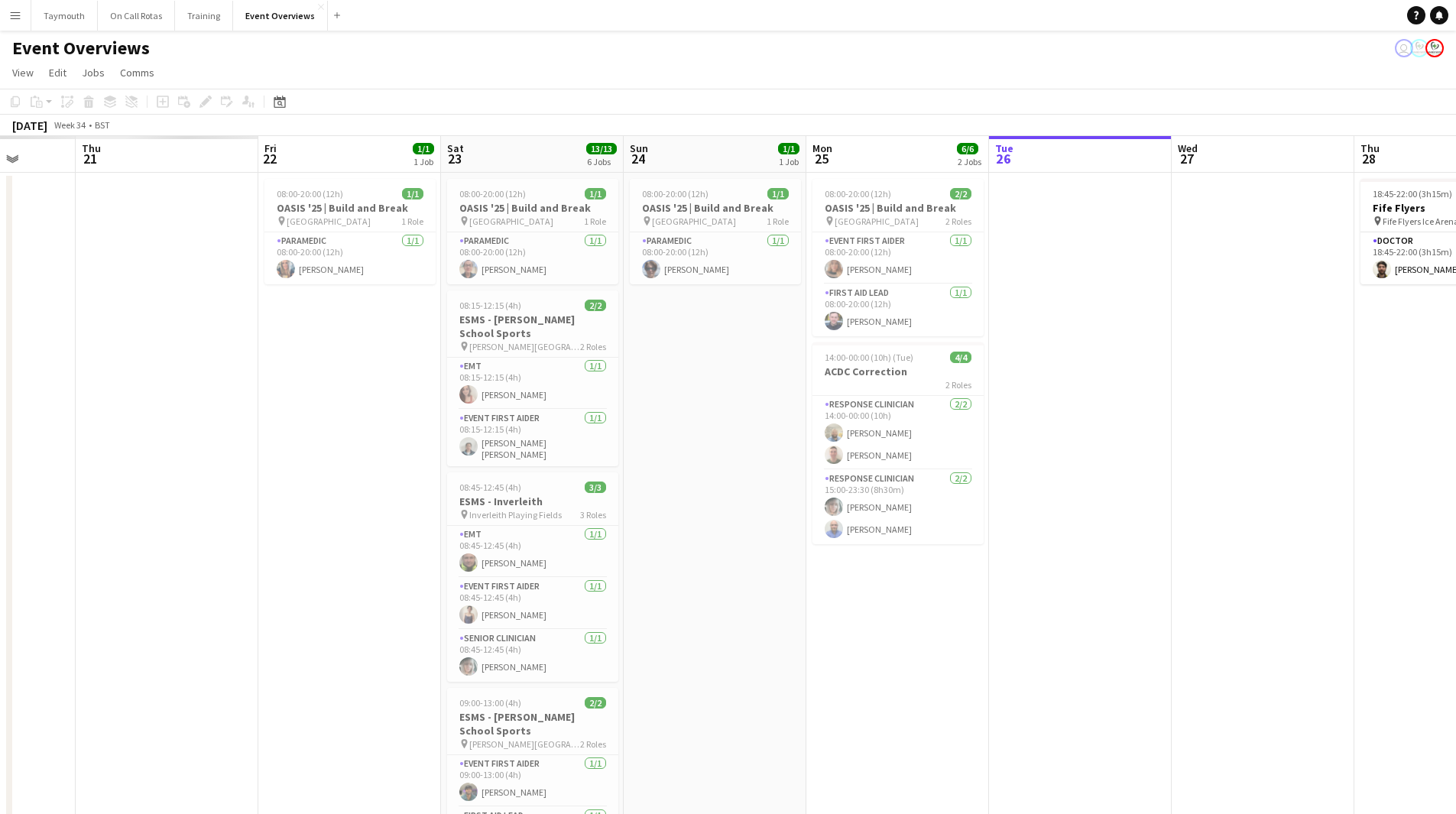
drag, startPoint x: 858, startPoint y: 533, endPoint x: 792, endPoint y: 533, distance: 66.0
click at [1085, 515] on app-calendar-viewport "Tue 19 Wed 20 Thu 21 Fri 22 1/1 1 Job Sat 23 13/13 6 Jobs Sun 24 1/1 1 Job Mon …" at bounding box center [728, 808] width 1456 height 1345
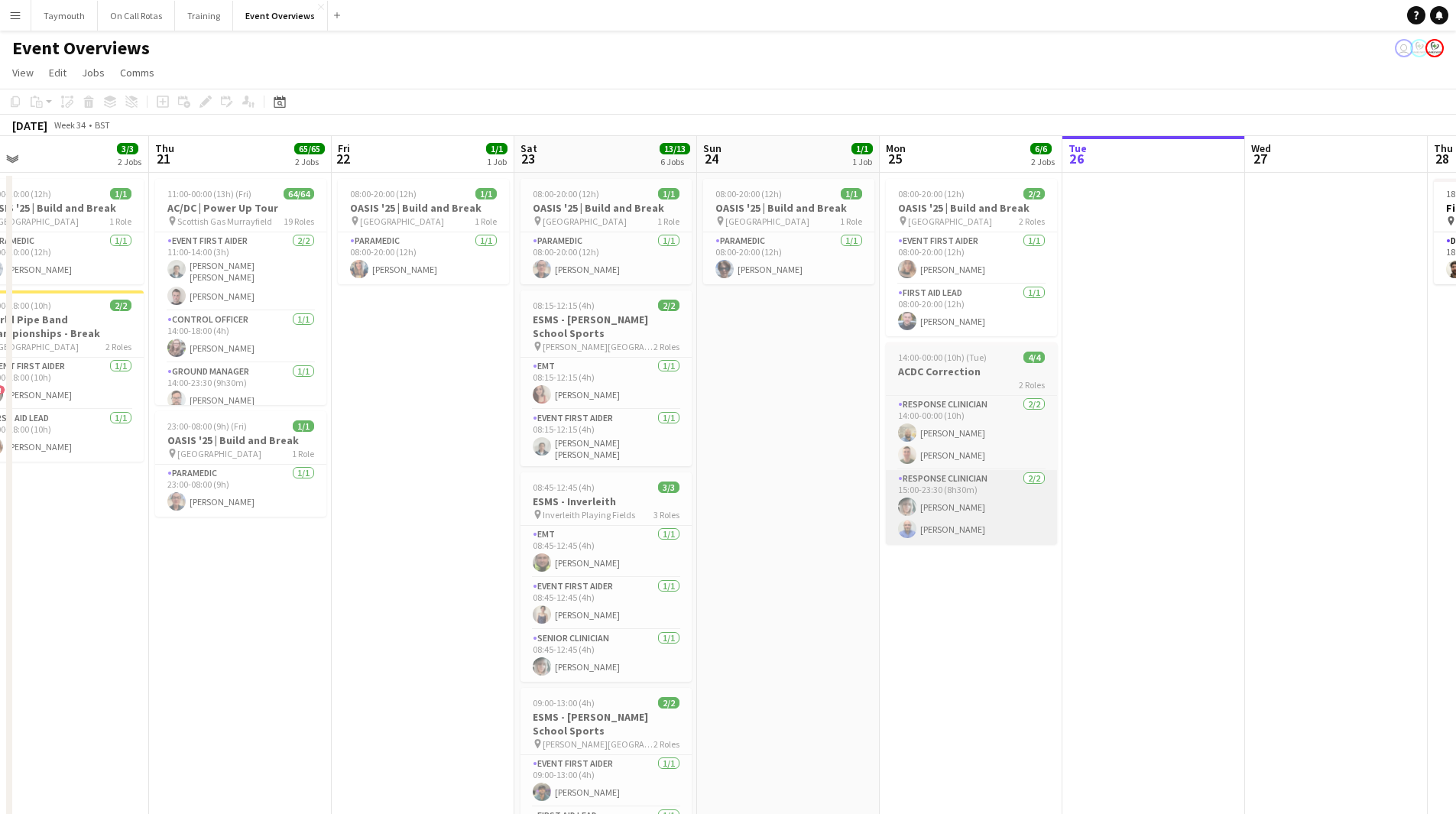
drag, startPoint x: 187, startPoint y: 544, endPoint x: 165, endPoint y: 533, distance: 24.6
click at [163, 537] on app-calendar-viewport "Mon 18 3/3 2 Jobs Tue 19 4/4 3 Jobs Wed 20 3/3 2 Jobs Thu 21 65/65 2 Jobs Fri 2…" at bounding box center [728, 808] width 1456 height 1345
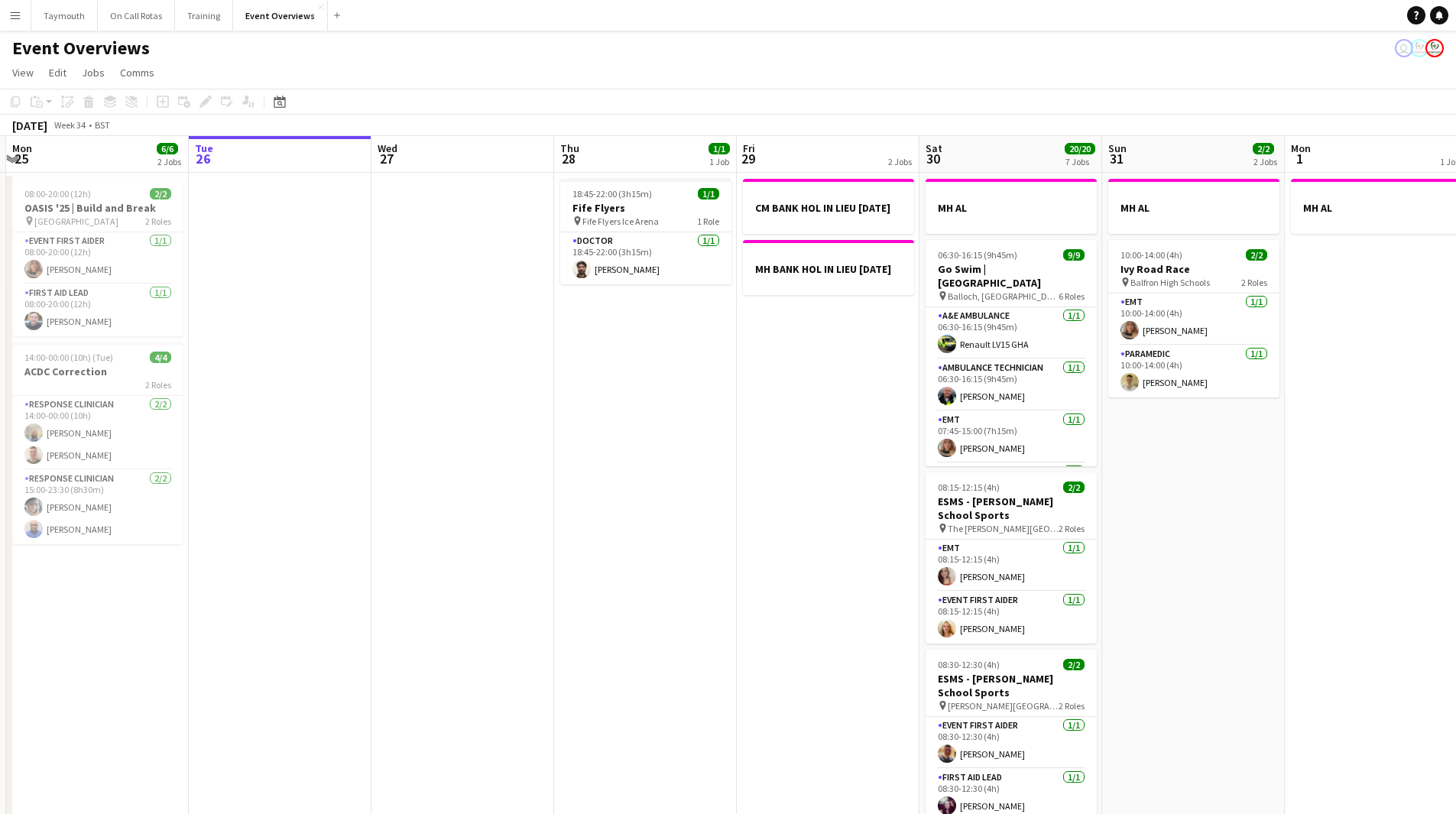
drag, startPoint x: 628, startPoint y: 498, endPoint x: 136, endPoint y: 525, distance: 492.7
click at [140, 526] on app-calendar-viewport "Fri 22 1/1 1 Job Sat 23 13/13 6 Jobs Sun 24 1/1 1 Job Mon 25 6/6 2 Jobs Tue 26 …" at bounding box center [728, 808] width 1456 height 1345
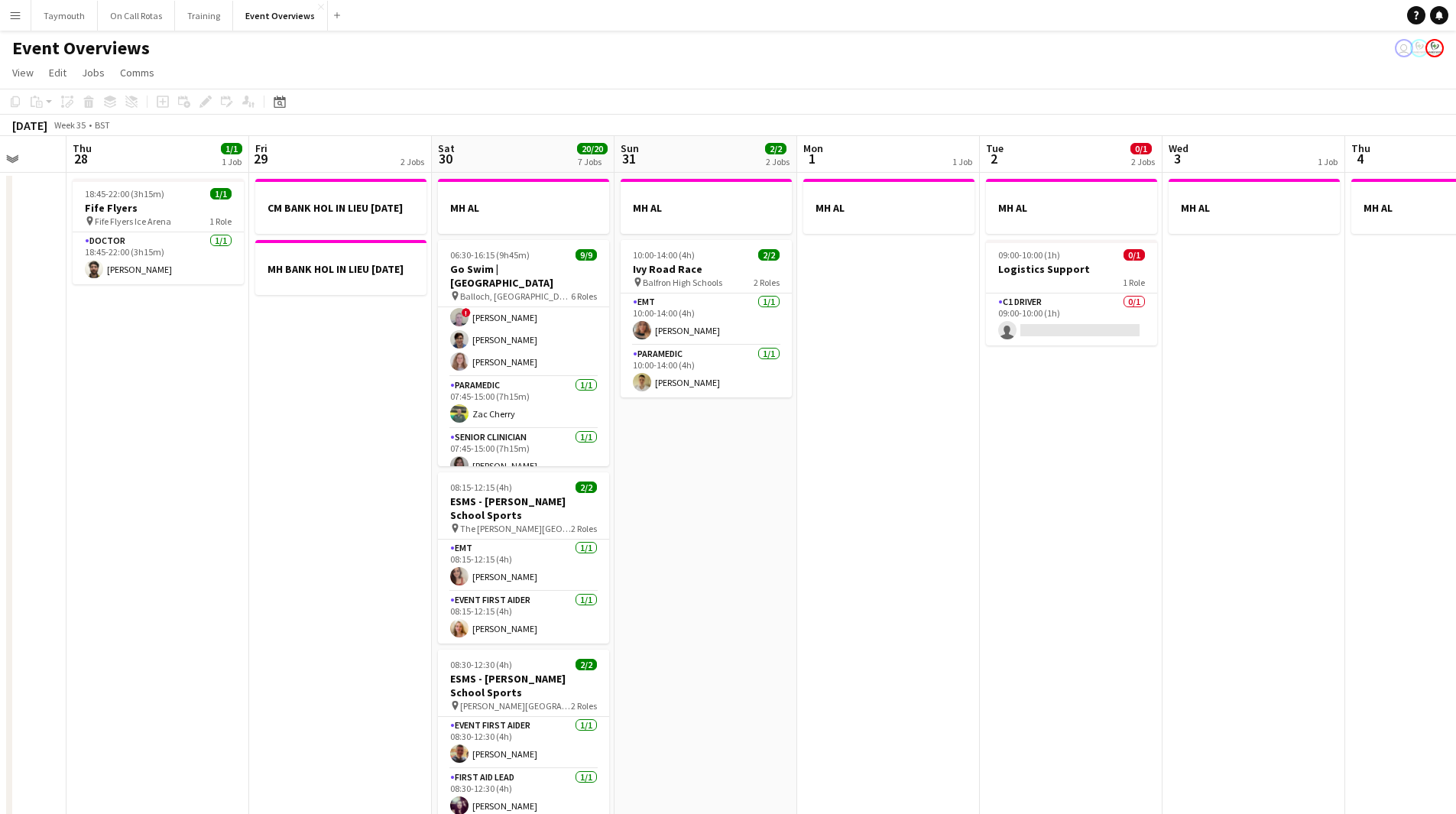
scroll to position [205, 0]
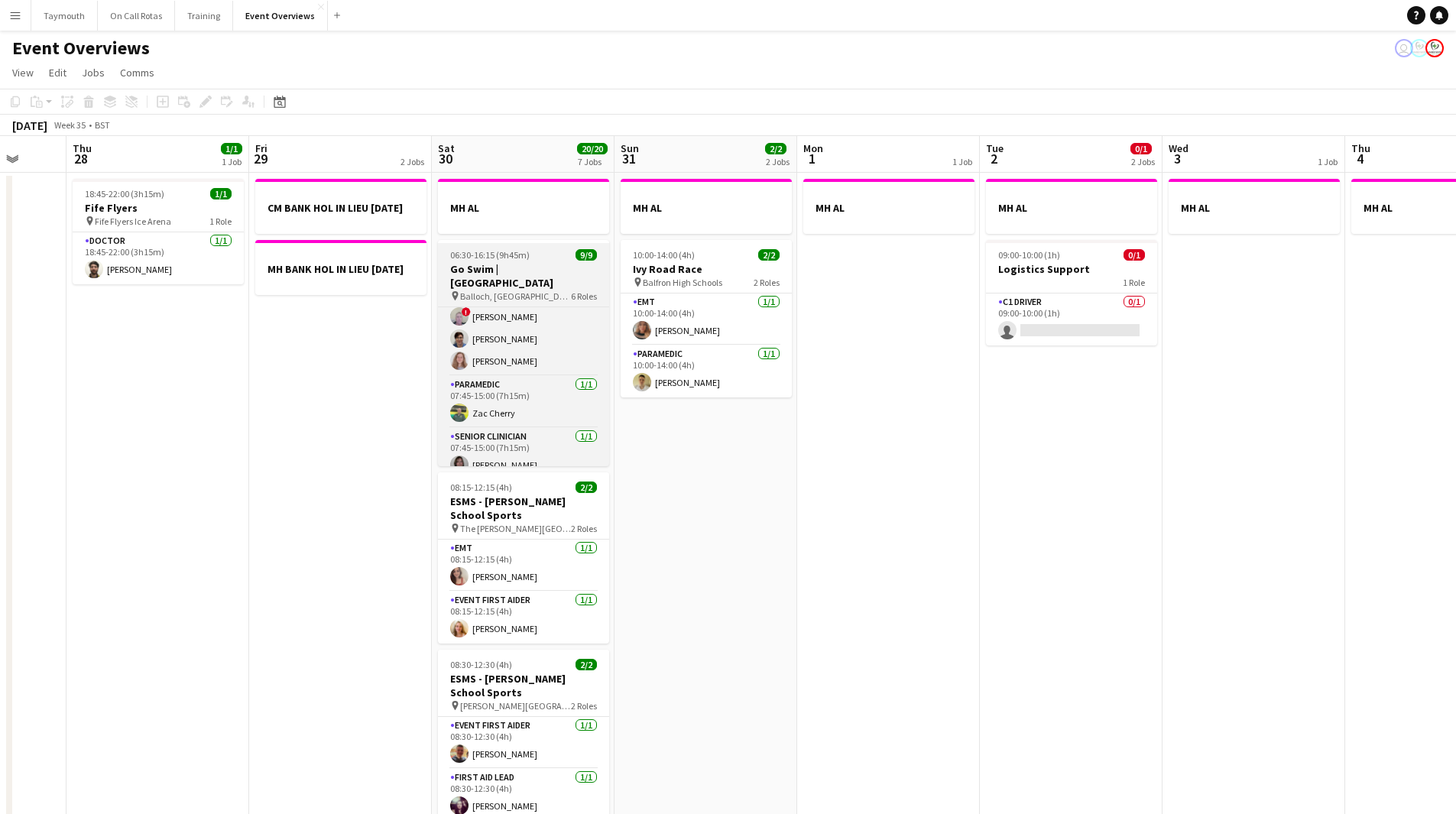
click at [509, 260] on span "06:30-16:15 (9h45m)" at bounding box center [489, 255] width 79 height 12
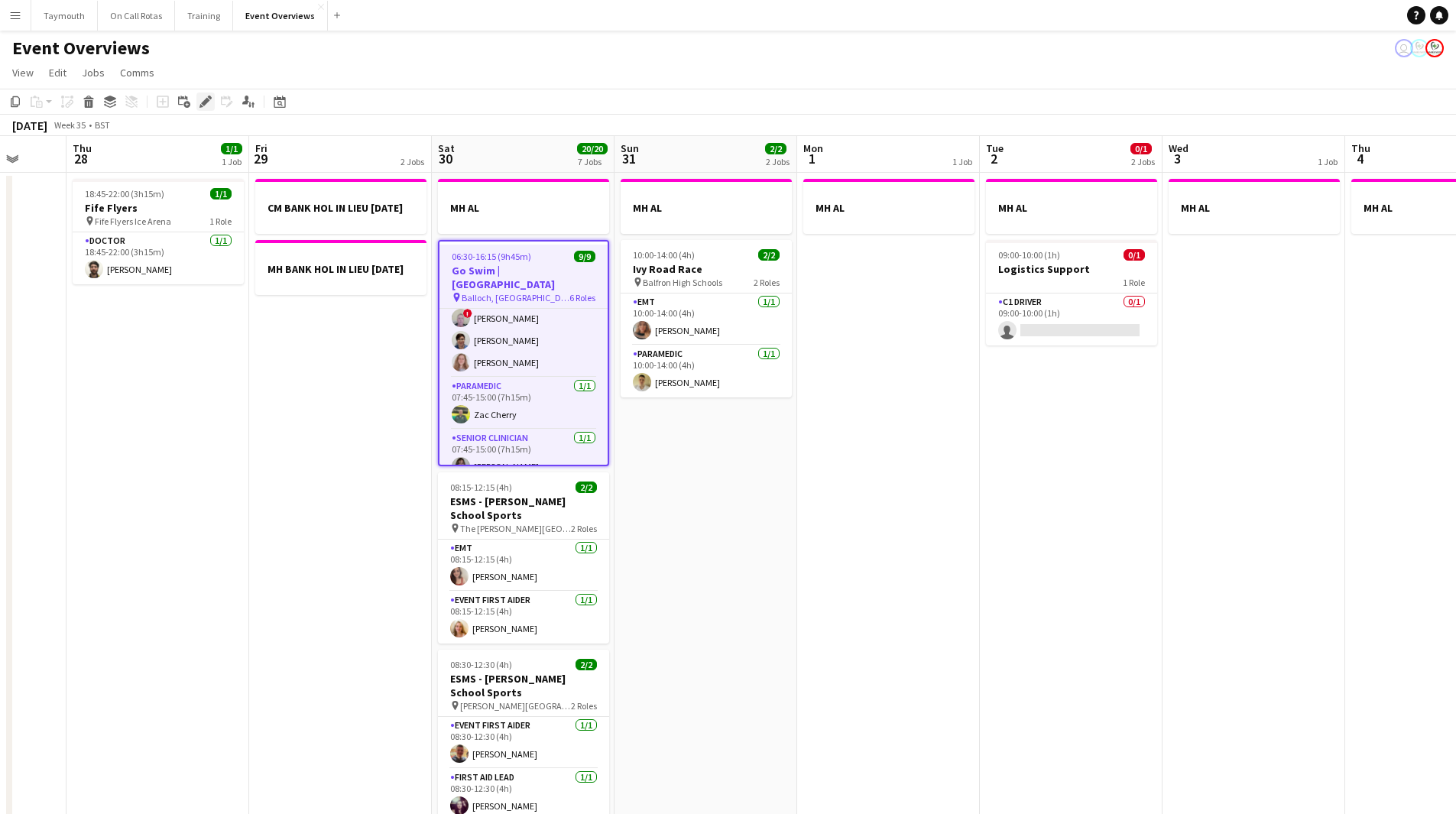
click at [209, 104] on icon "Edit" at bounding box center [205, 102] width 13 height 13
type input "**********"
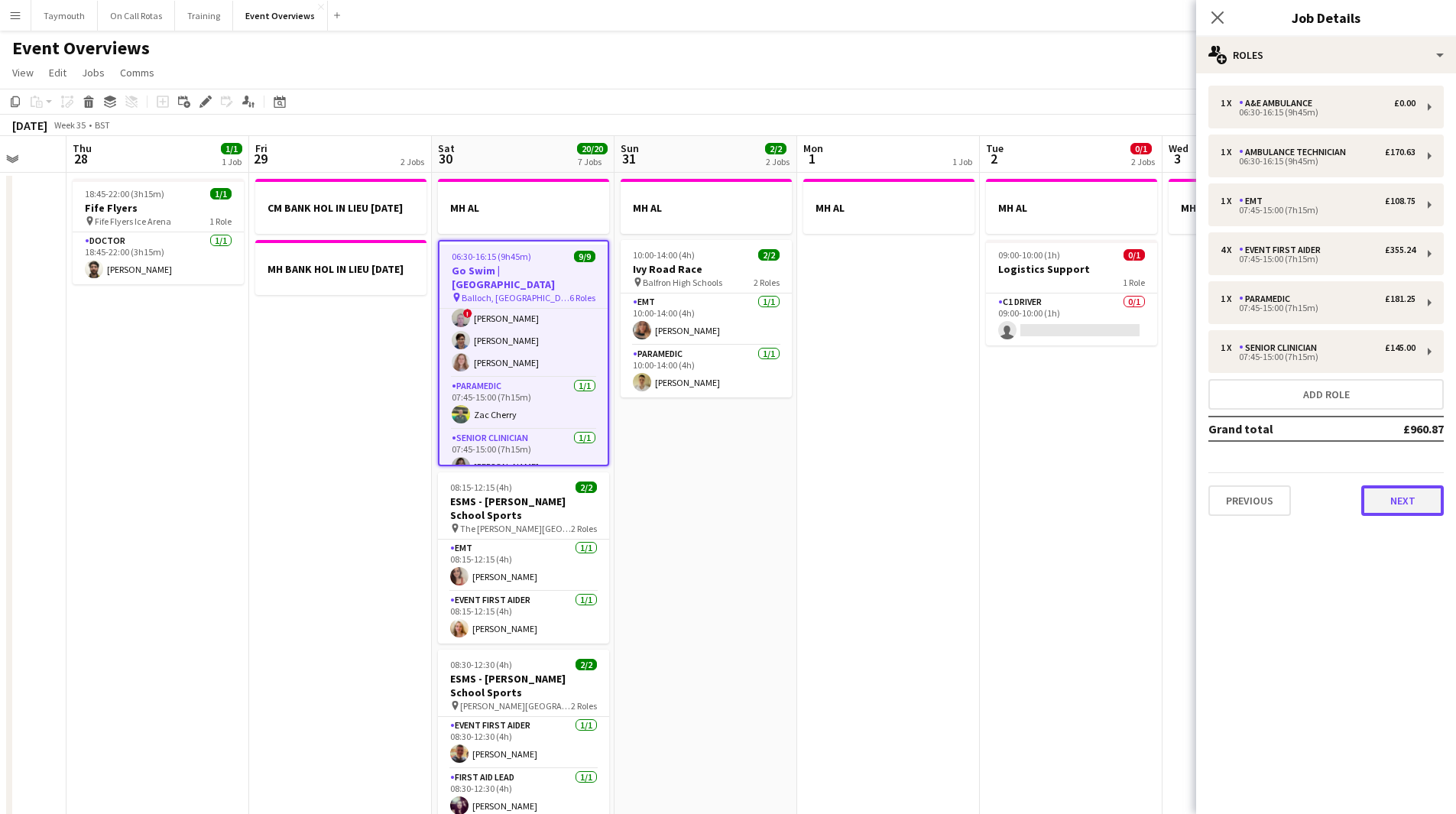
click at [1409, 510] on button "Next" at bounding box center [1402, 500] width 82 height 30
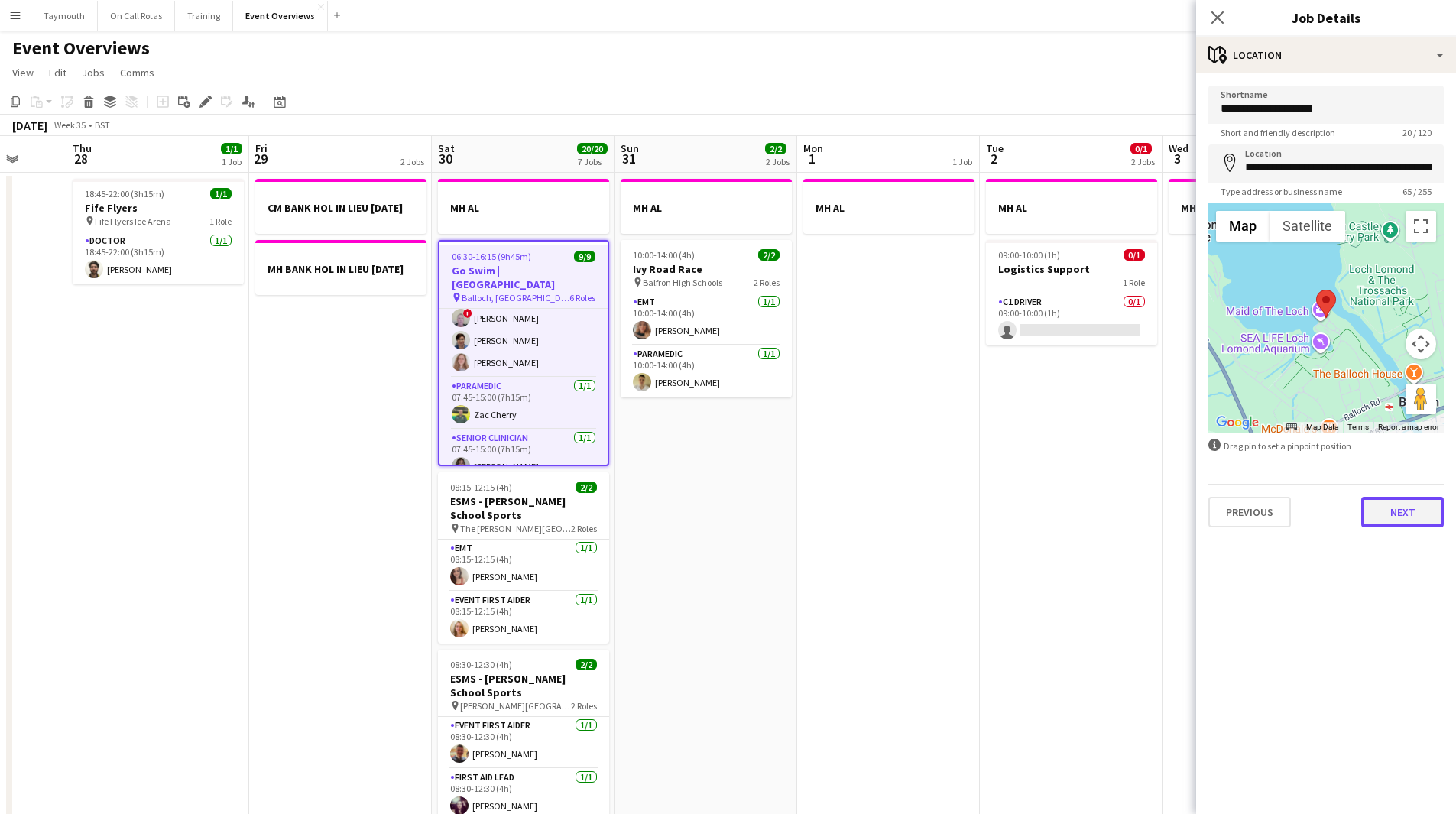
click at [1414, 513] on button "Next" at bounding box center [1402, 512] width 82 height 30
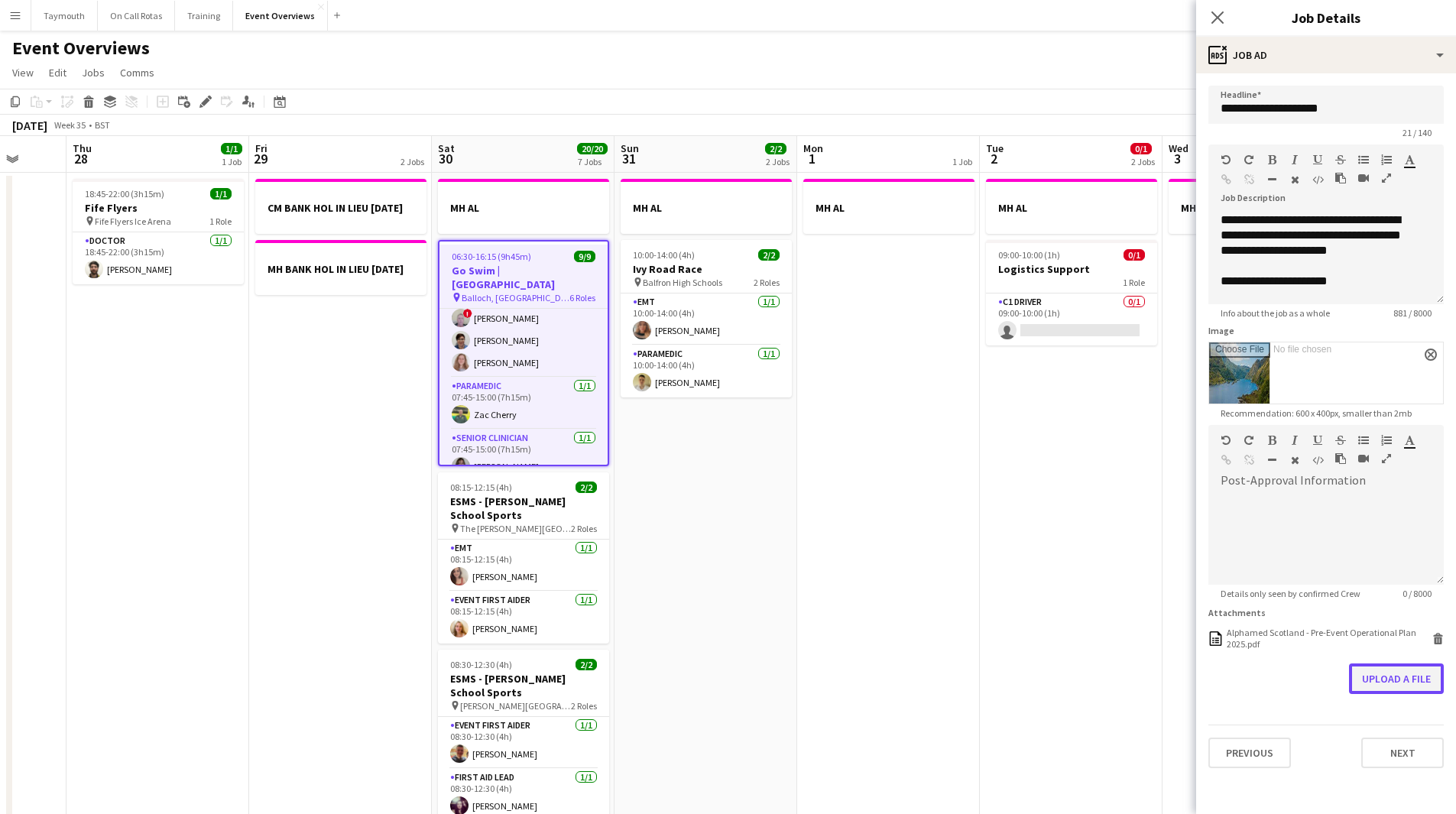
click at [1416, 685] on button "Upload a file" at bounding box center [1395, 678] width 95 height 30
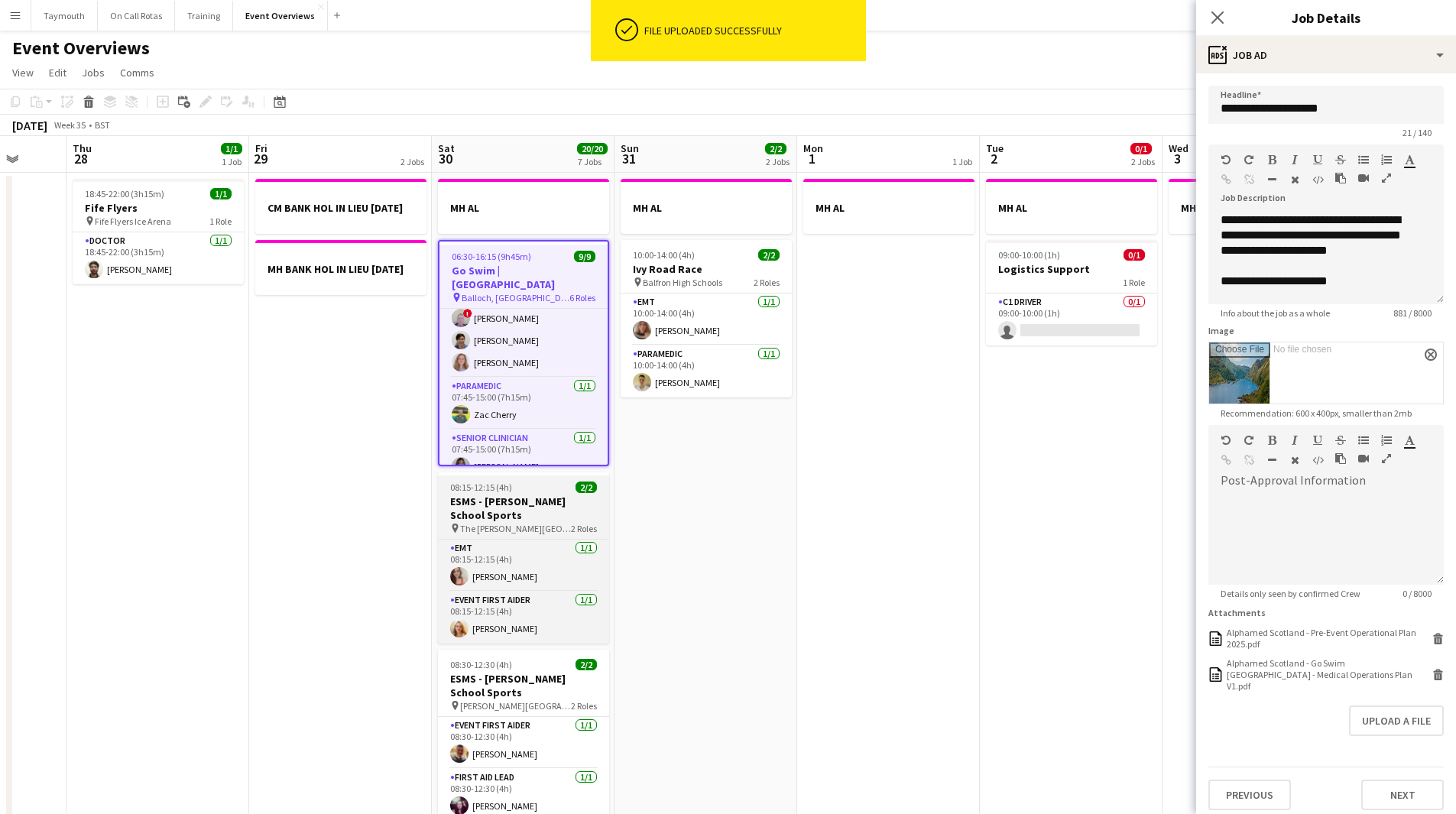
click at [516, 513] on h3 "ESMS - [PERSON_NAME] School Sports" at bounding box center [523, 509] width 171 height 27
type input "**********"
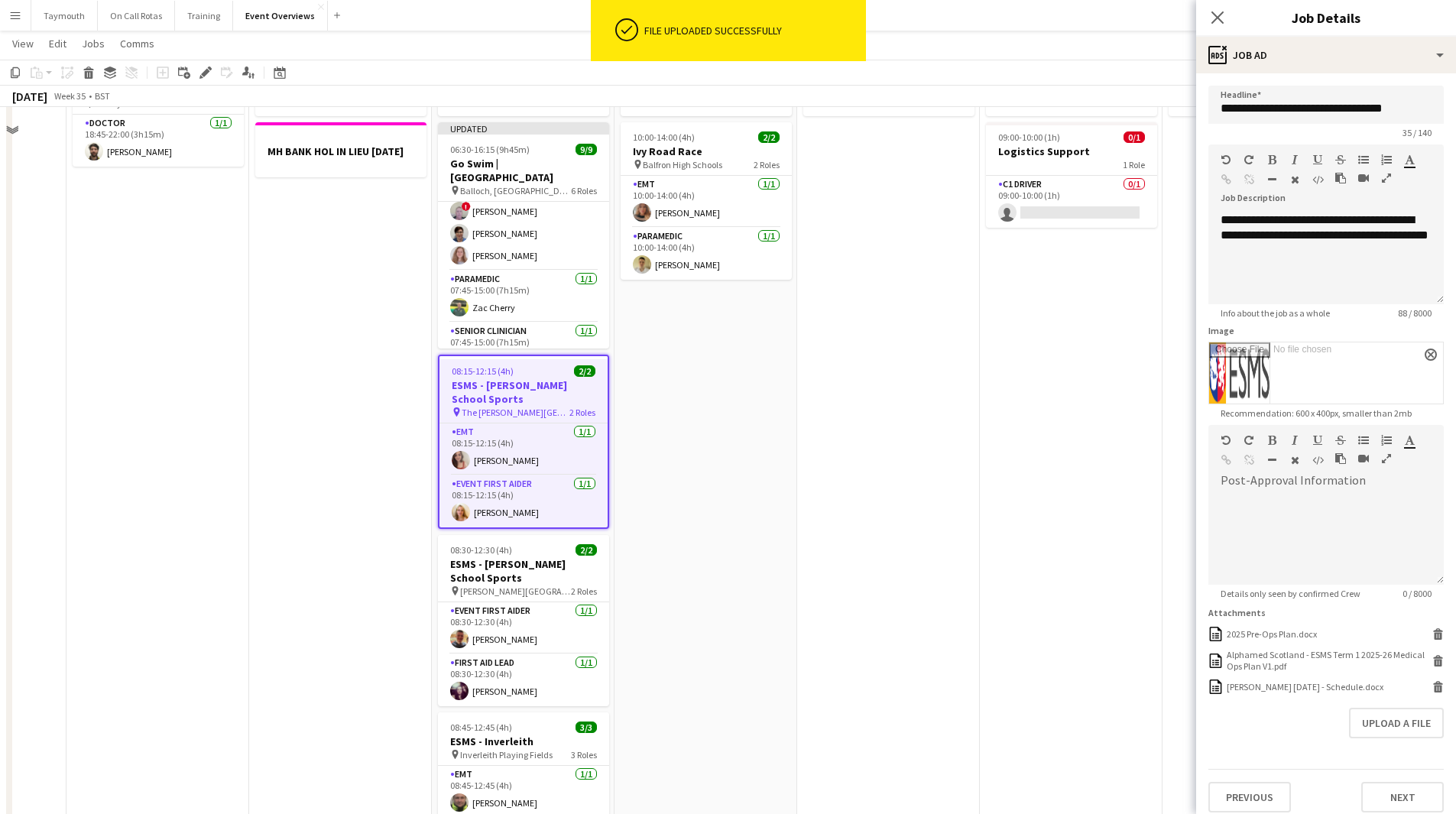
scroll to position [153, 0]
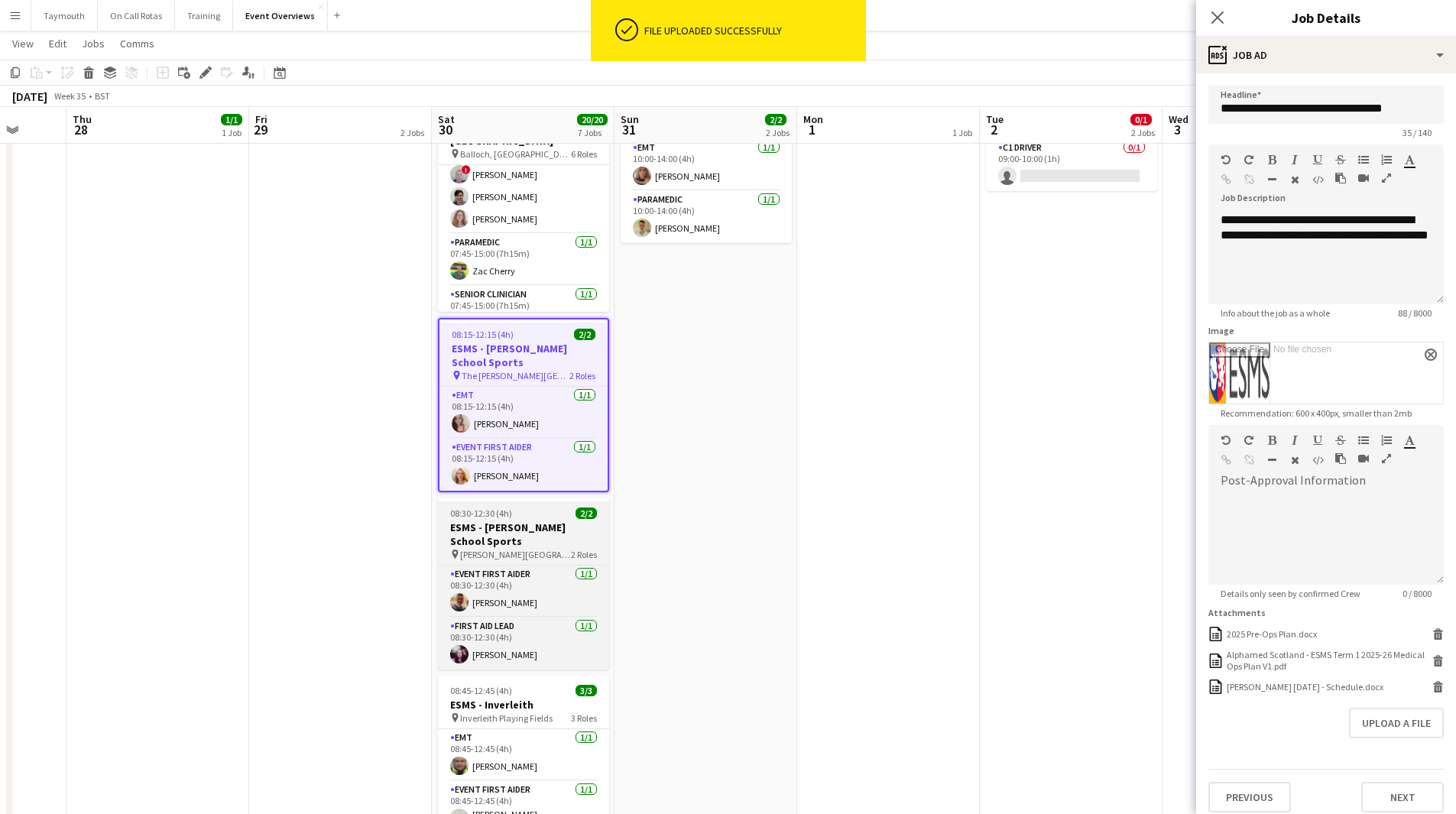
click at [537, 545] on h3 "ESMS - [PERSON_NAME] School Sports" at bounding box center [523, 534] width 171 height 27
type input "**********"
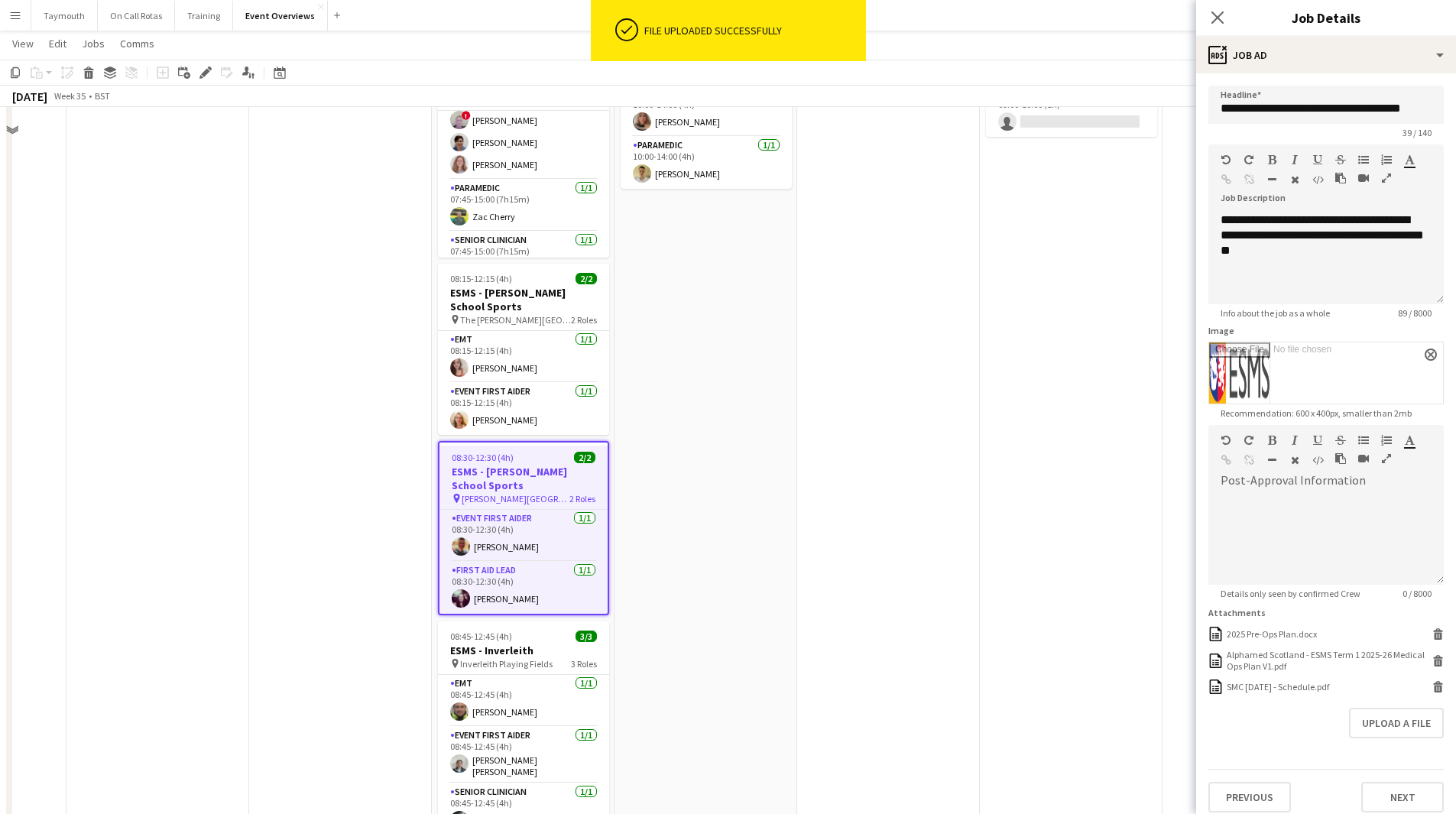
scroll to position [229, 0]
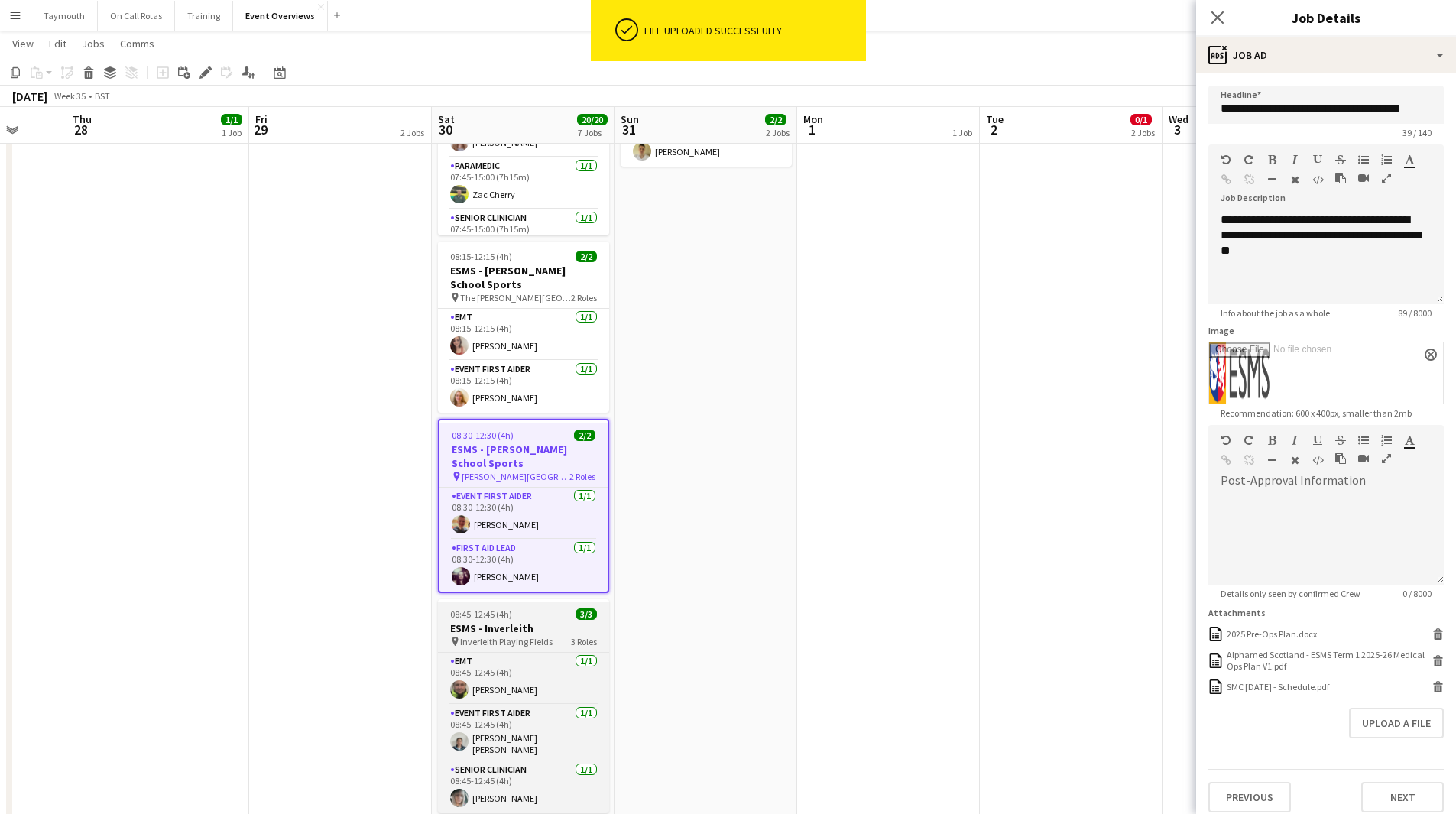
click at [540, 636] on span "Inverleith Playing Fields" at bounding box center [506, 642] width 93 height 12
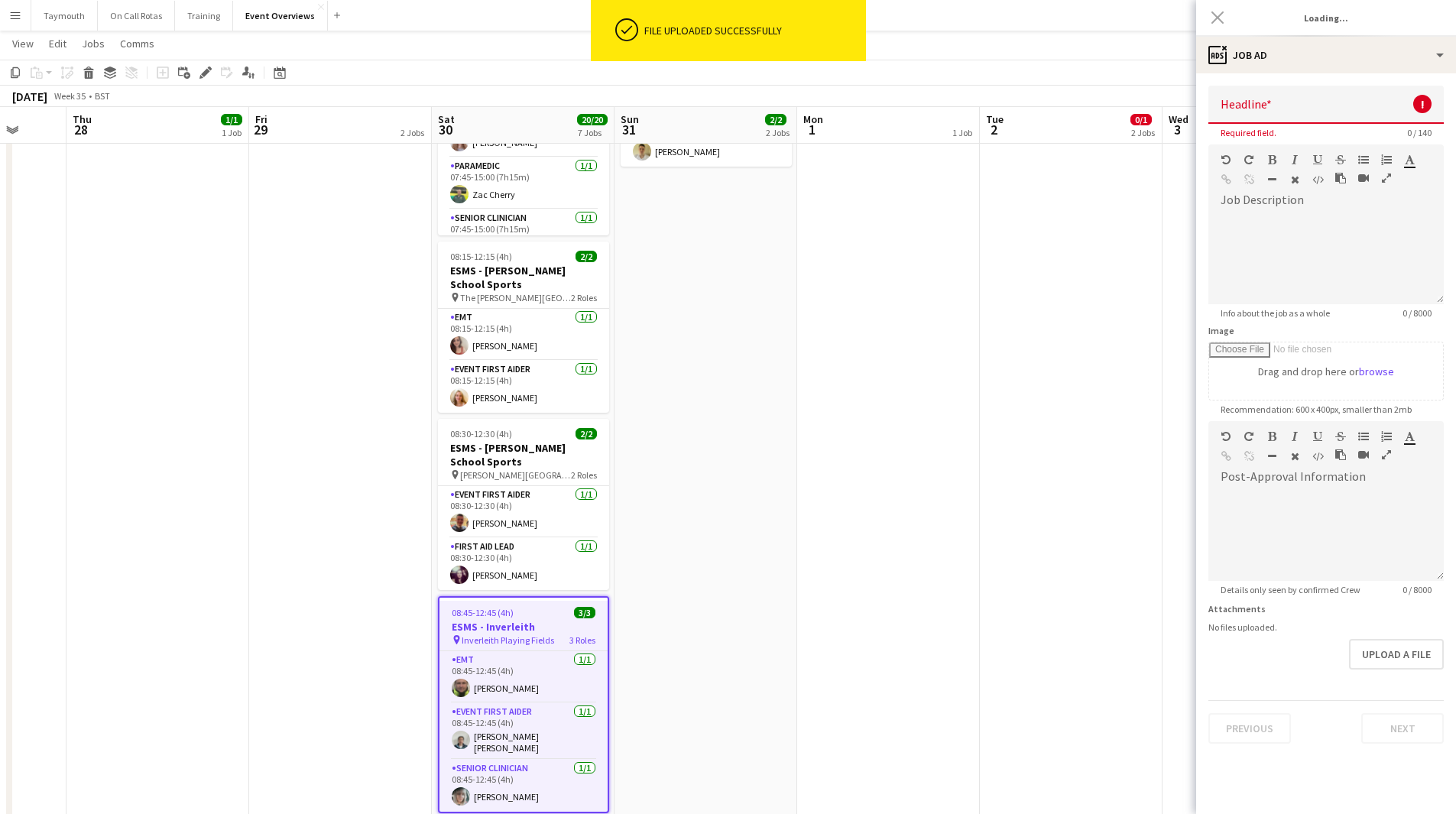
type input "**********"
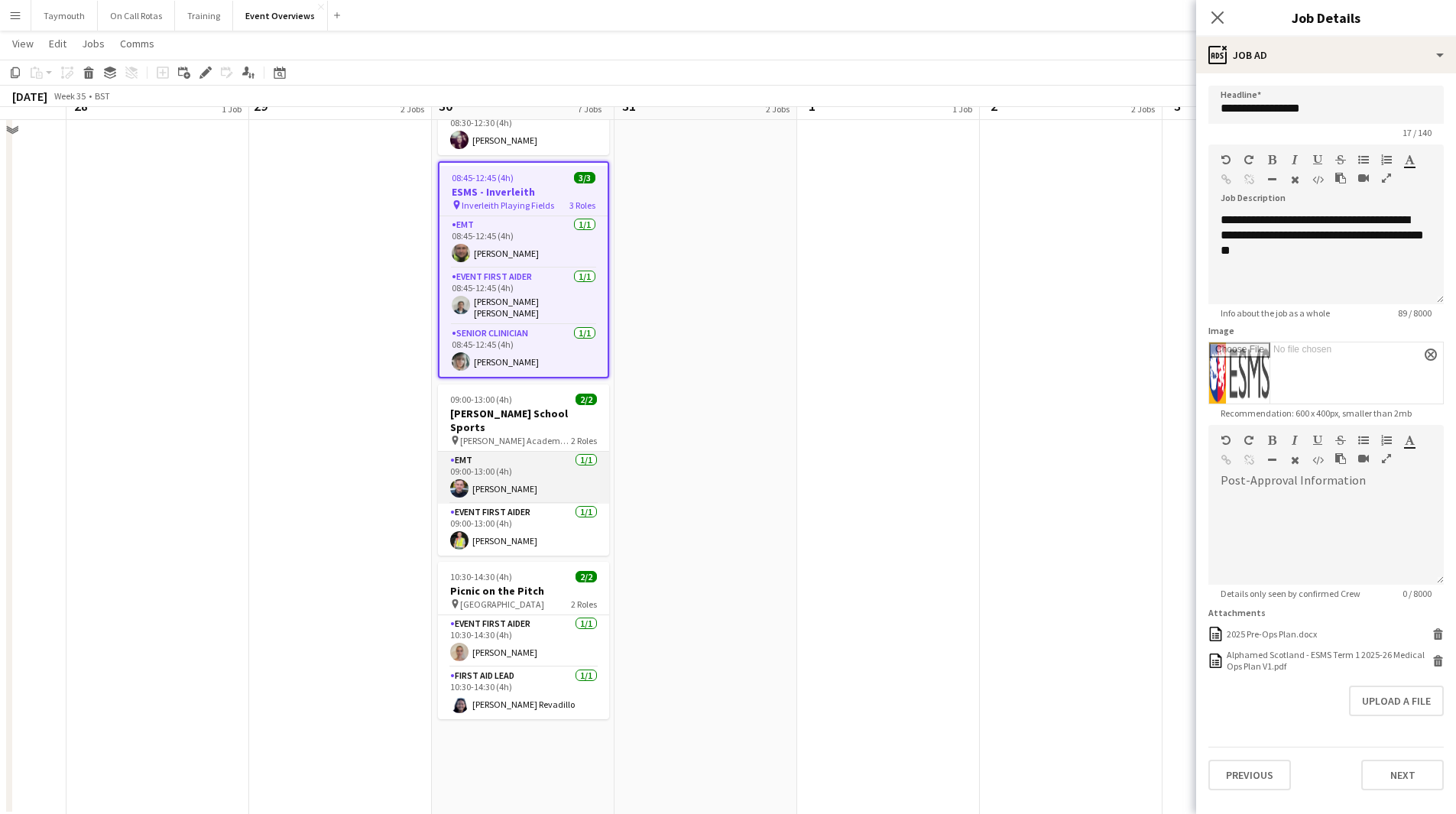
scroll to position [666, 0]
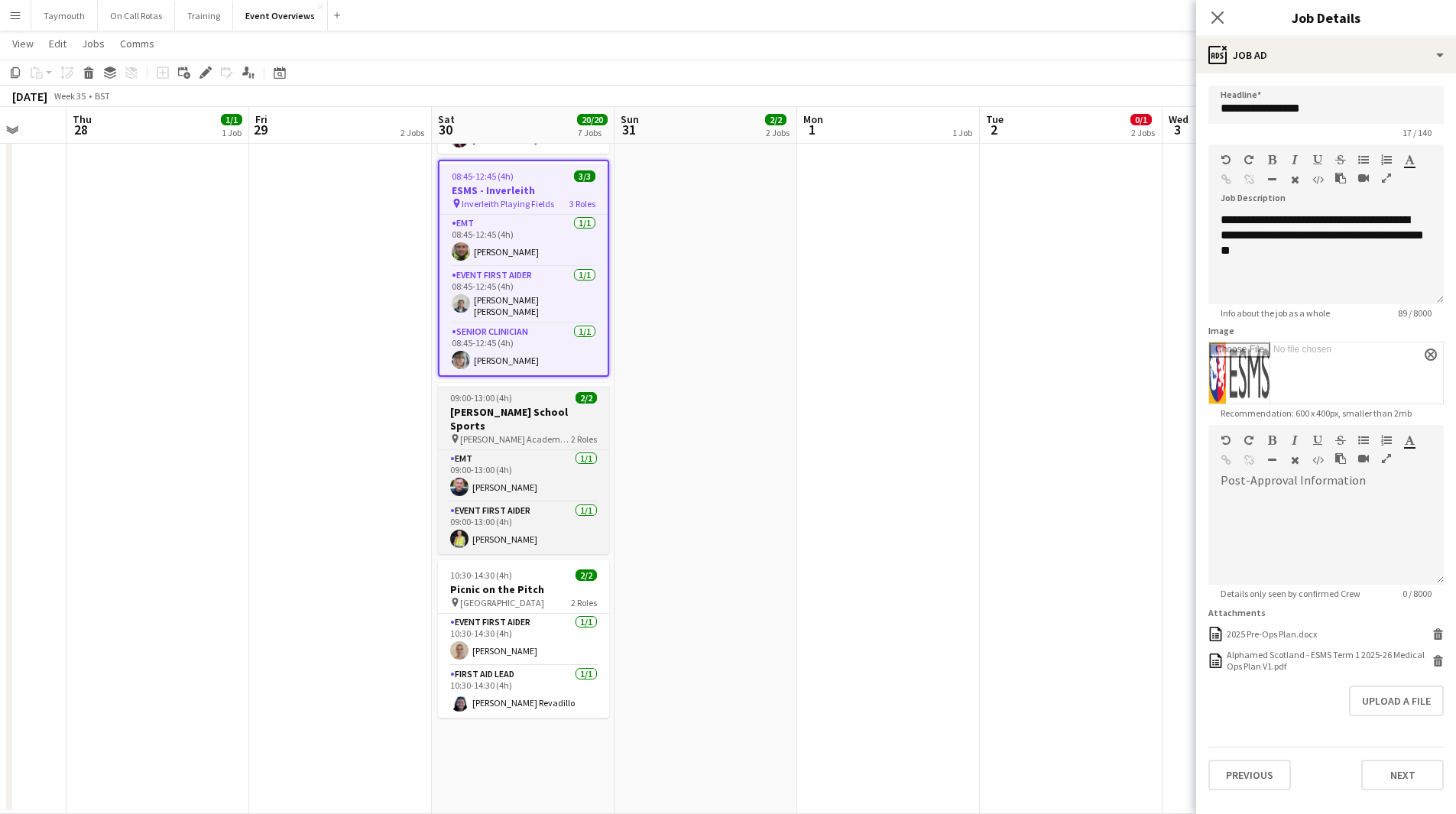
click at [556, 405] on h3 "[PERSON_NAME] School Sports" at bounding box center [523, 419] width 171 height 27
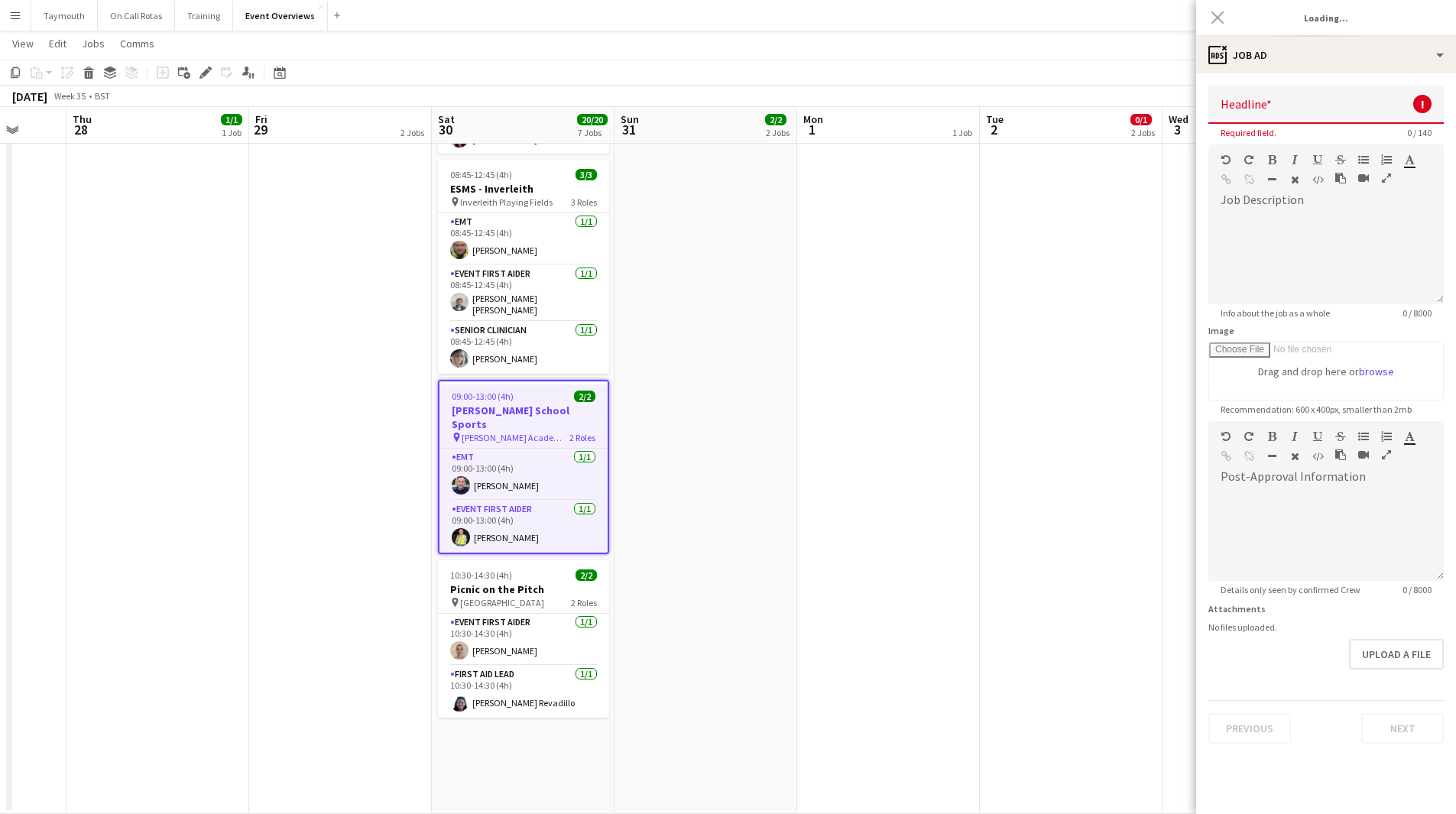
type input "**********"
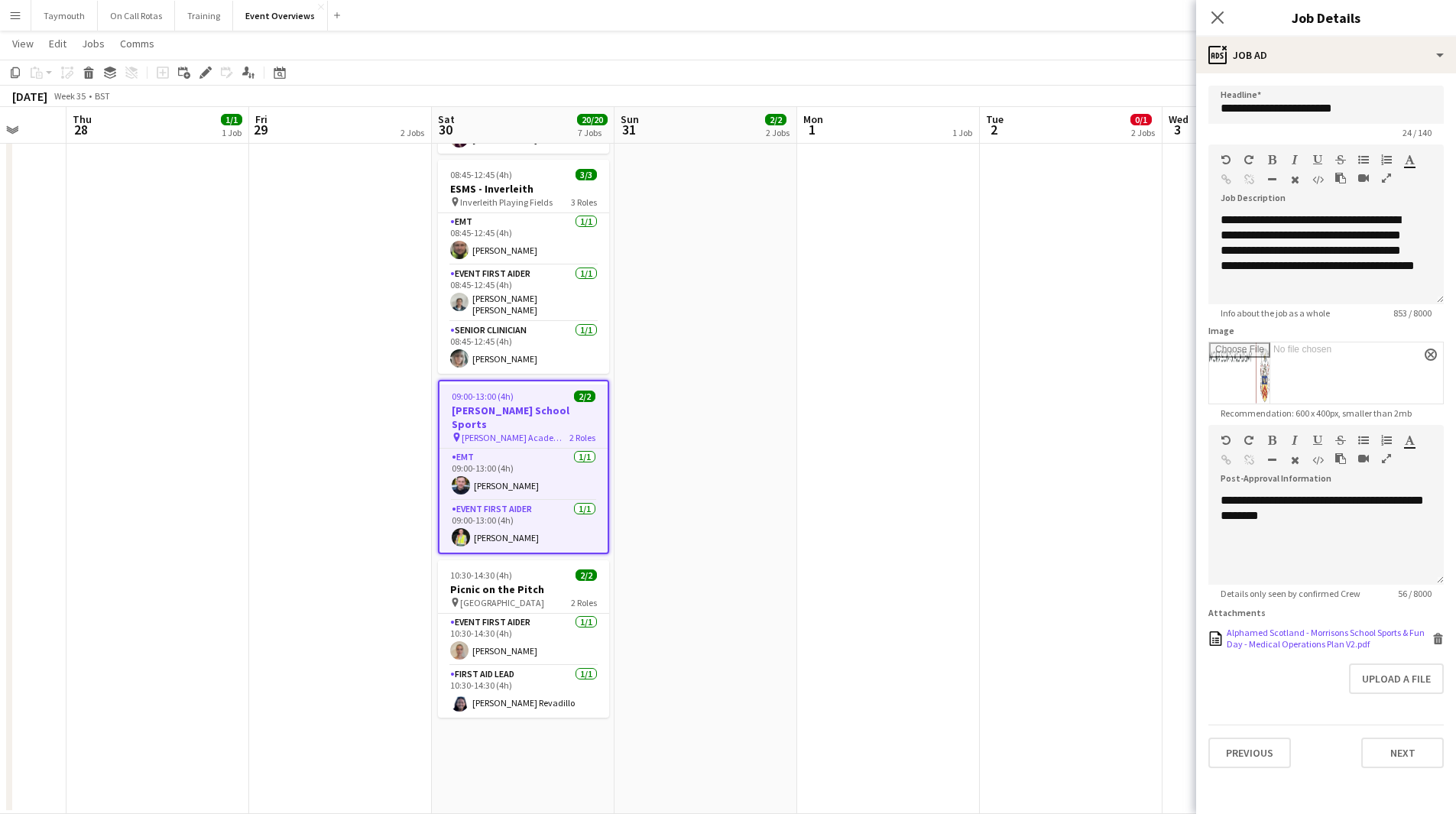
click at [1440, 642] on icon at bounding box center [1438, 640] width 8 height 7
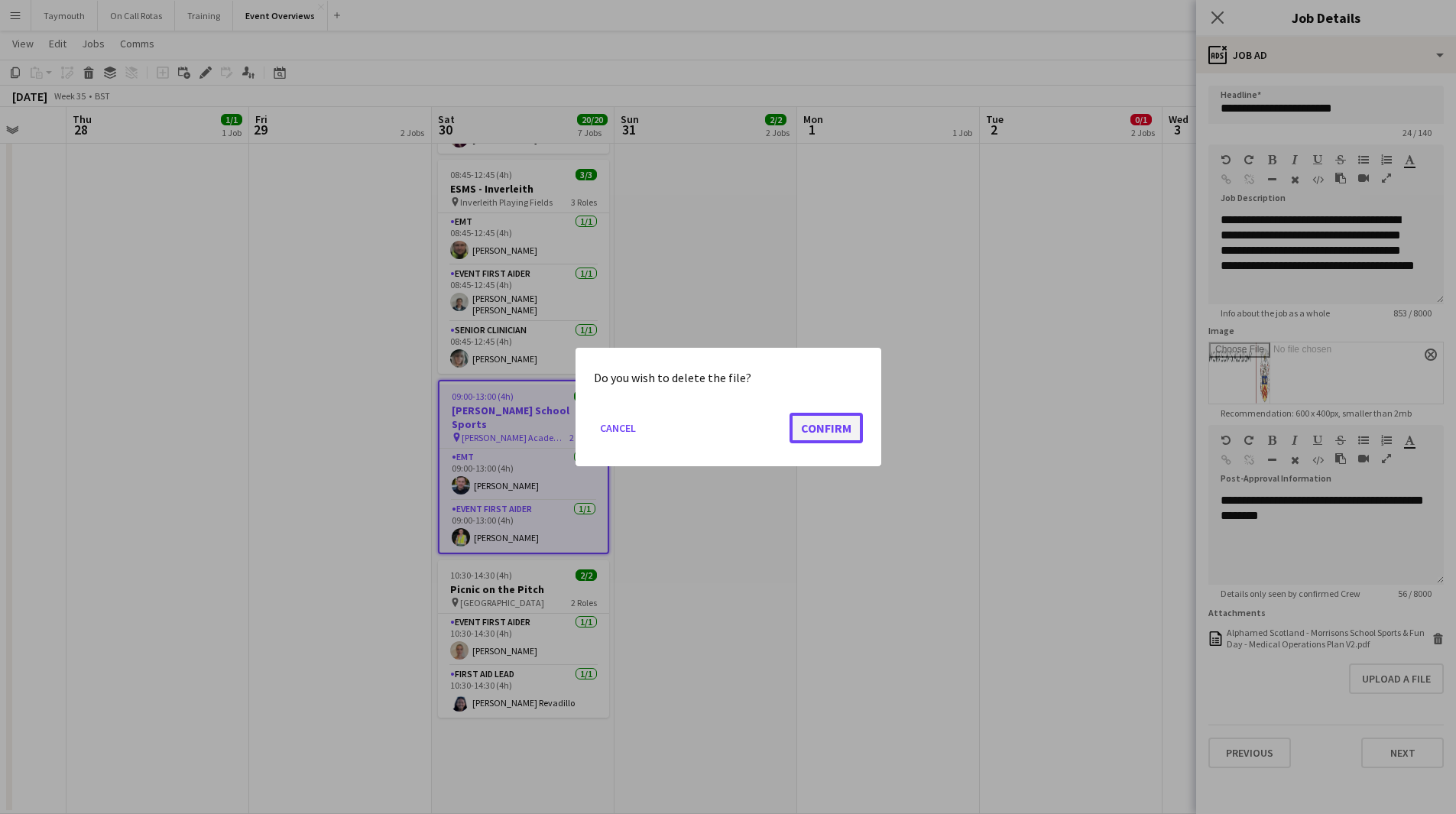
click at [824, 426] on button "Confirm" at bounding box center [825, 428] width 73 height 30
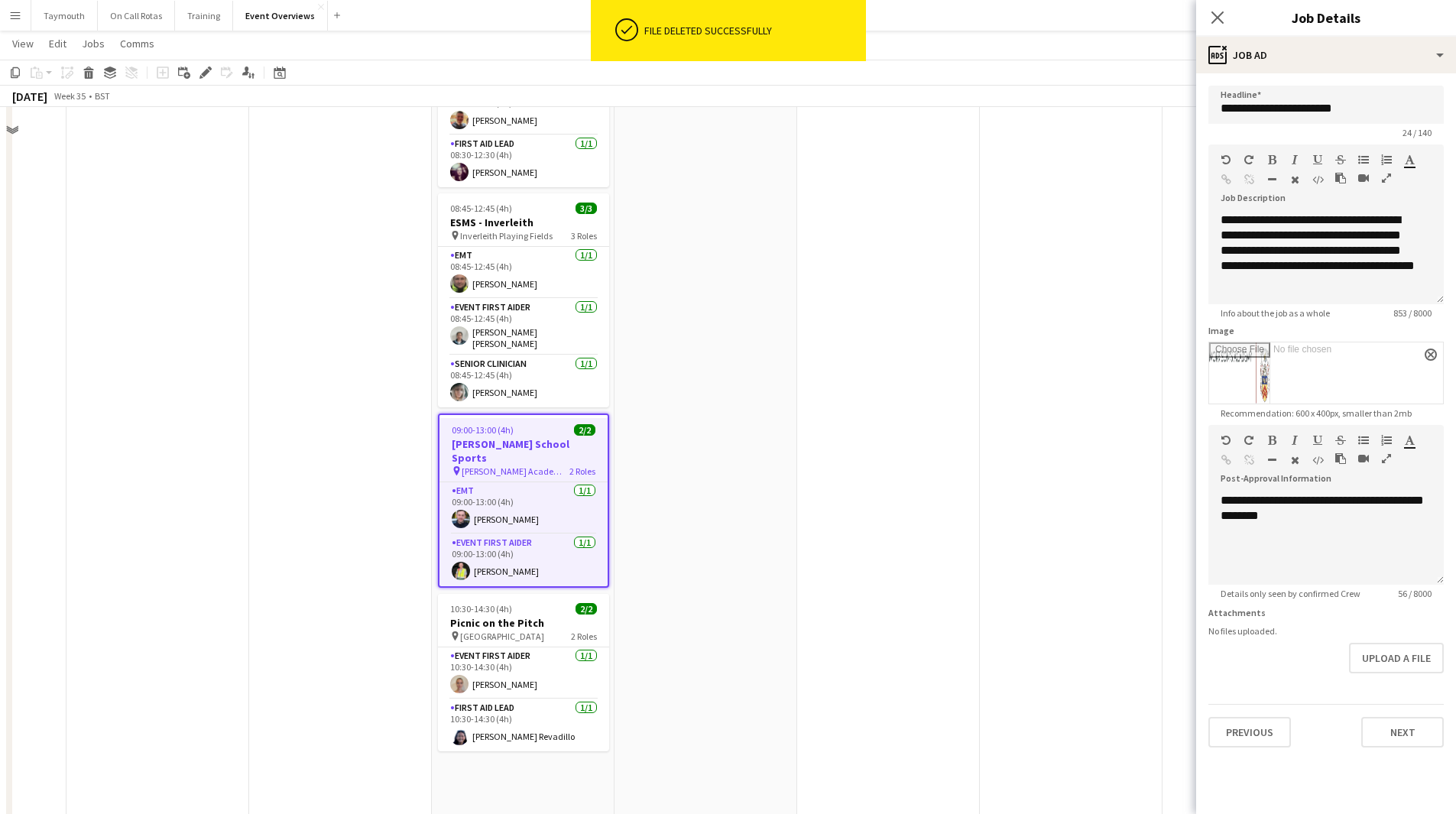
scroll to position [666, 0]
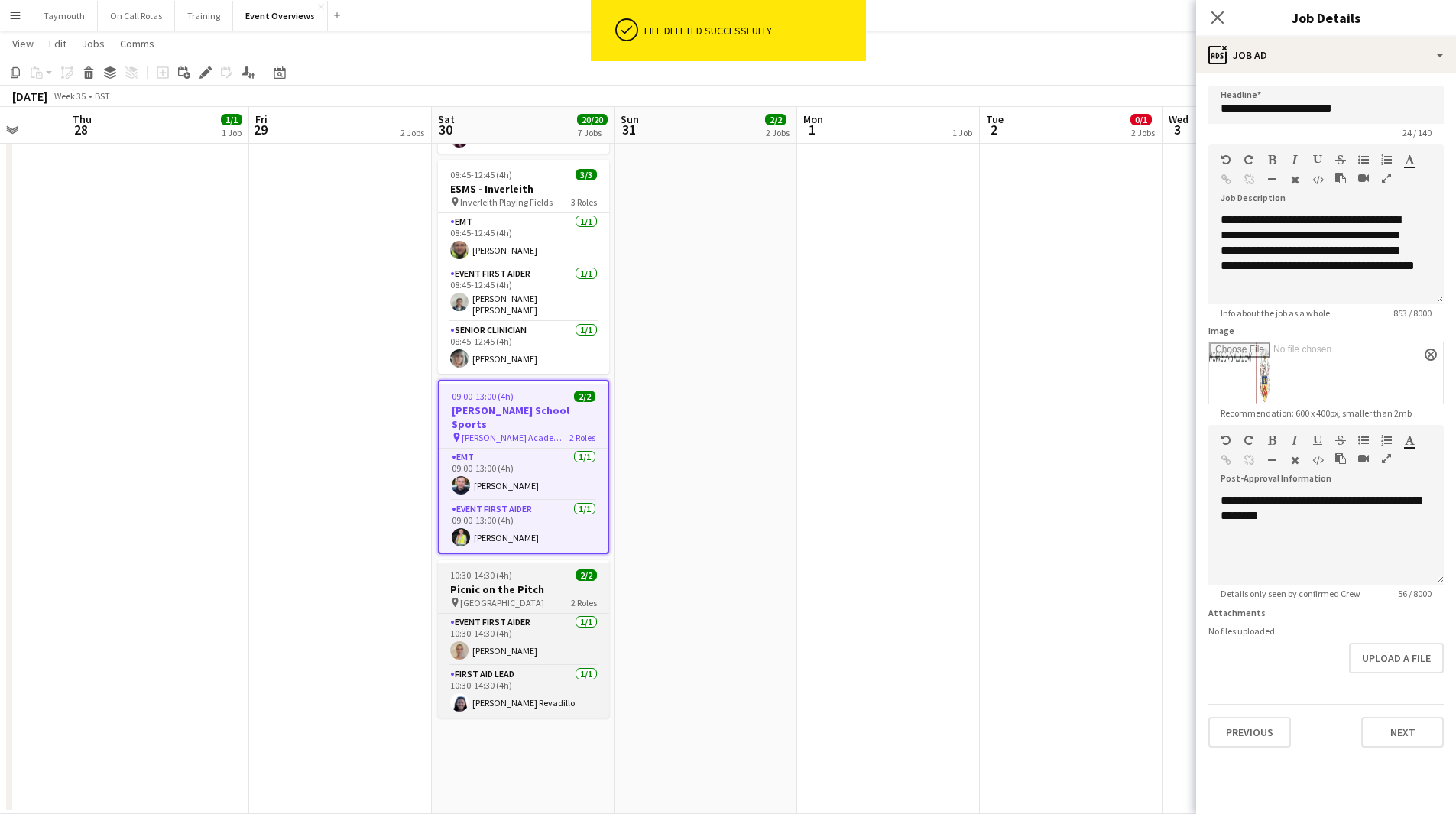
click at [552, 582] on h3 "Picnic on the Pitch" at bounding box center [523, 589] width 171 height 14
type input "**********"
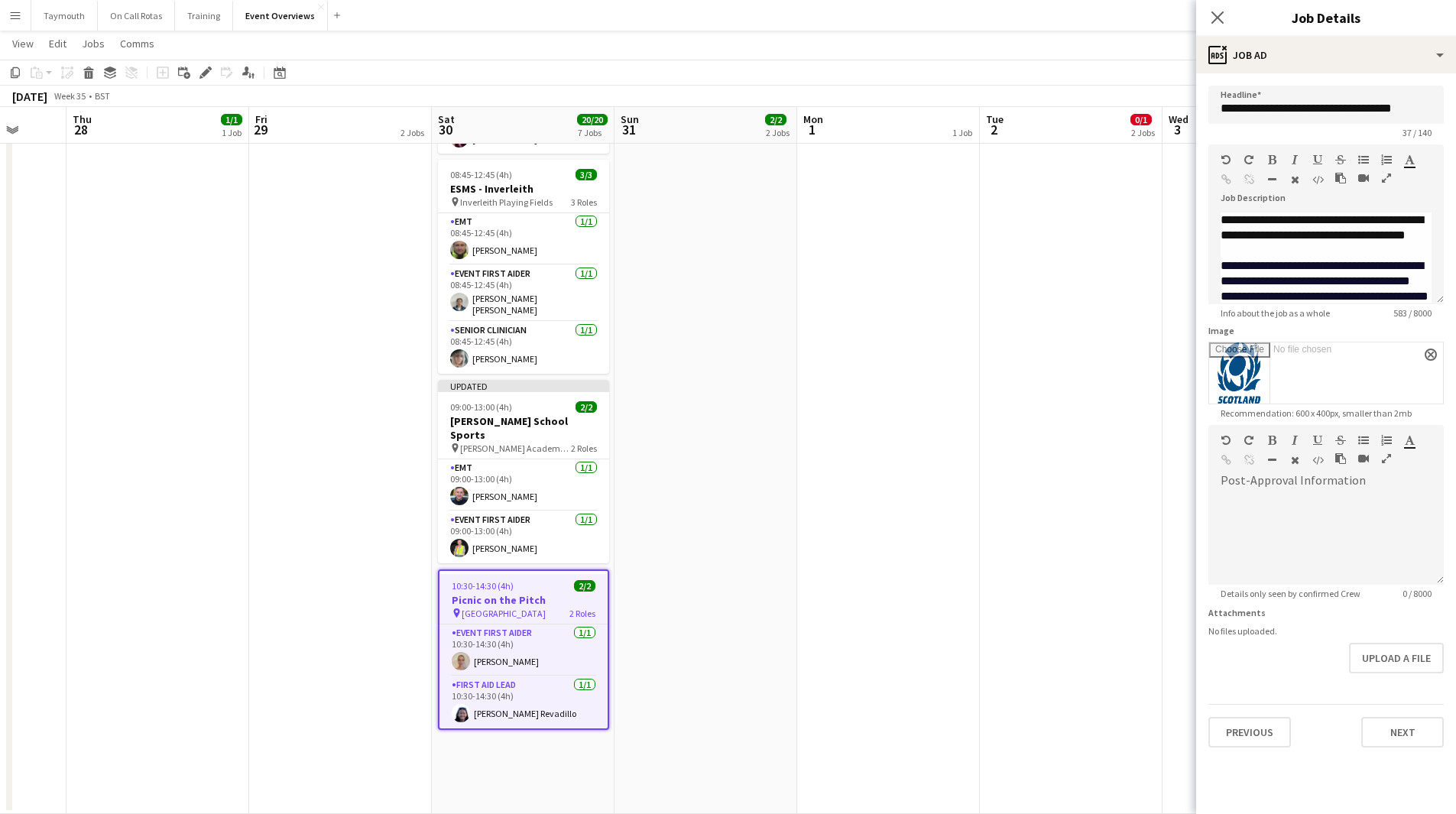
click at [728, 566] on app-date-cell "MH AL 10:00-14:00 (4h) 2/2 Ivy Road Race pin Balfron High Schools 2 Roles EMT 1…" at bounding box center [705, 159] width 183 height 1309
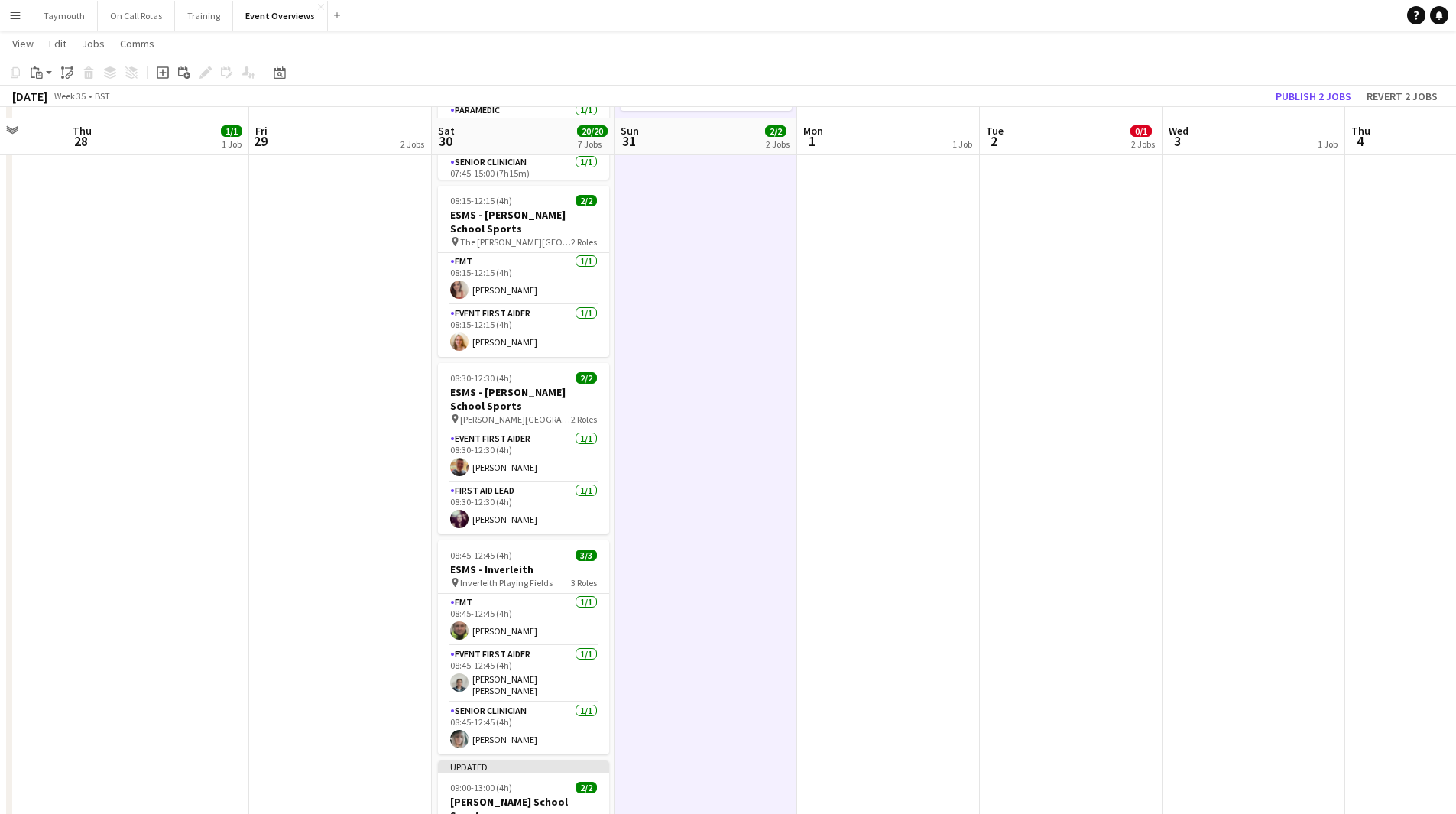
scroll to position [284, 0]
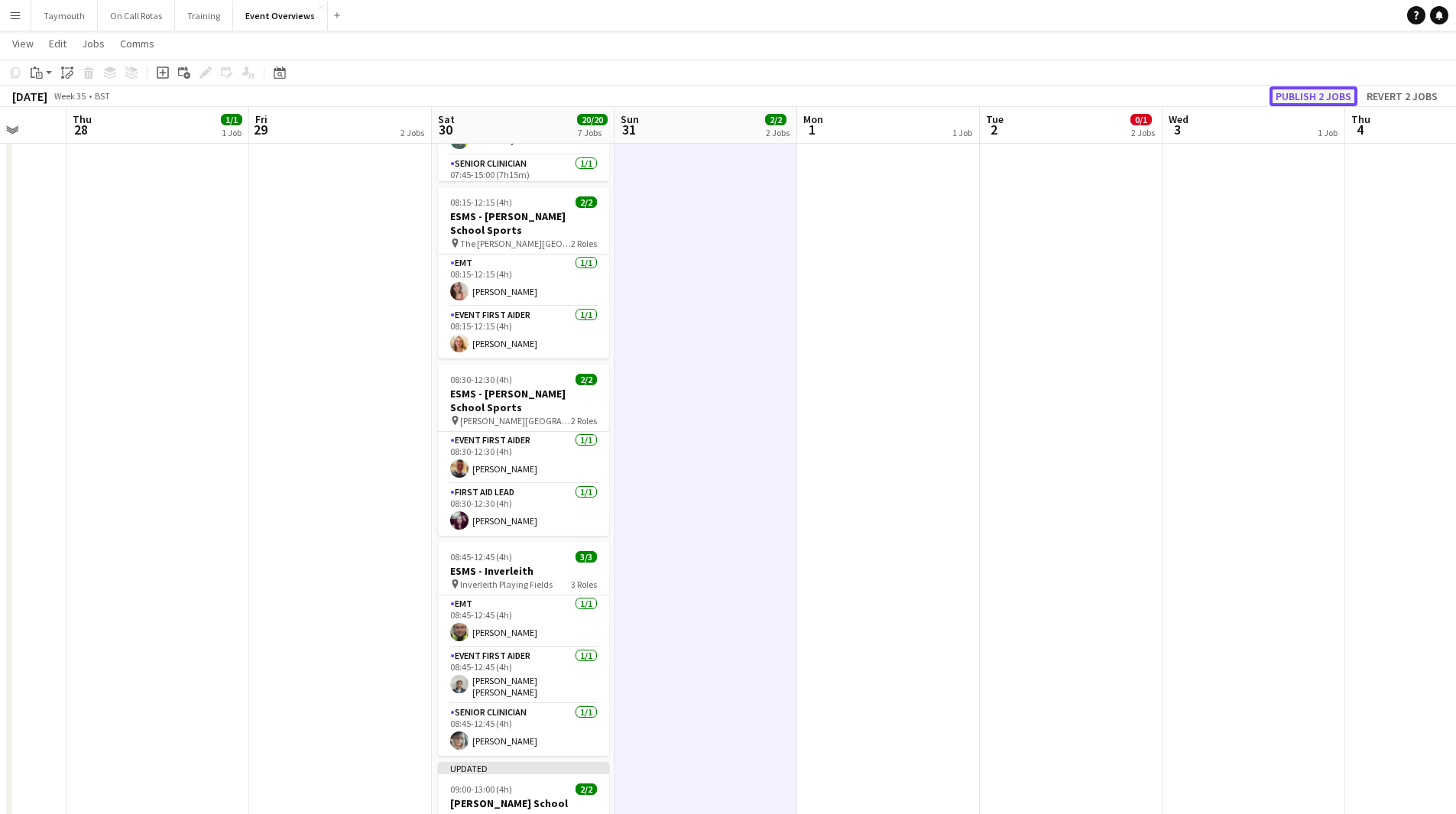
click at [1319, 96] on button "Publish 2 jobs" at bounding box center [1313, 96] width 88 height 20
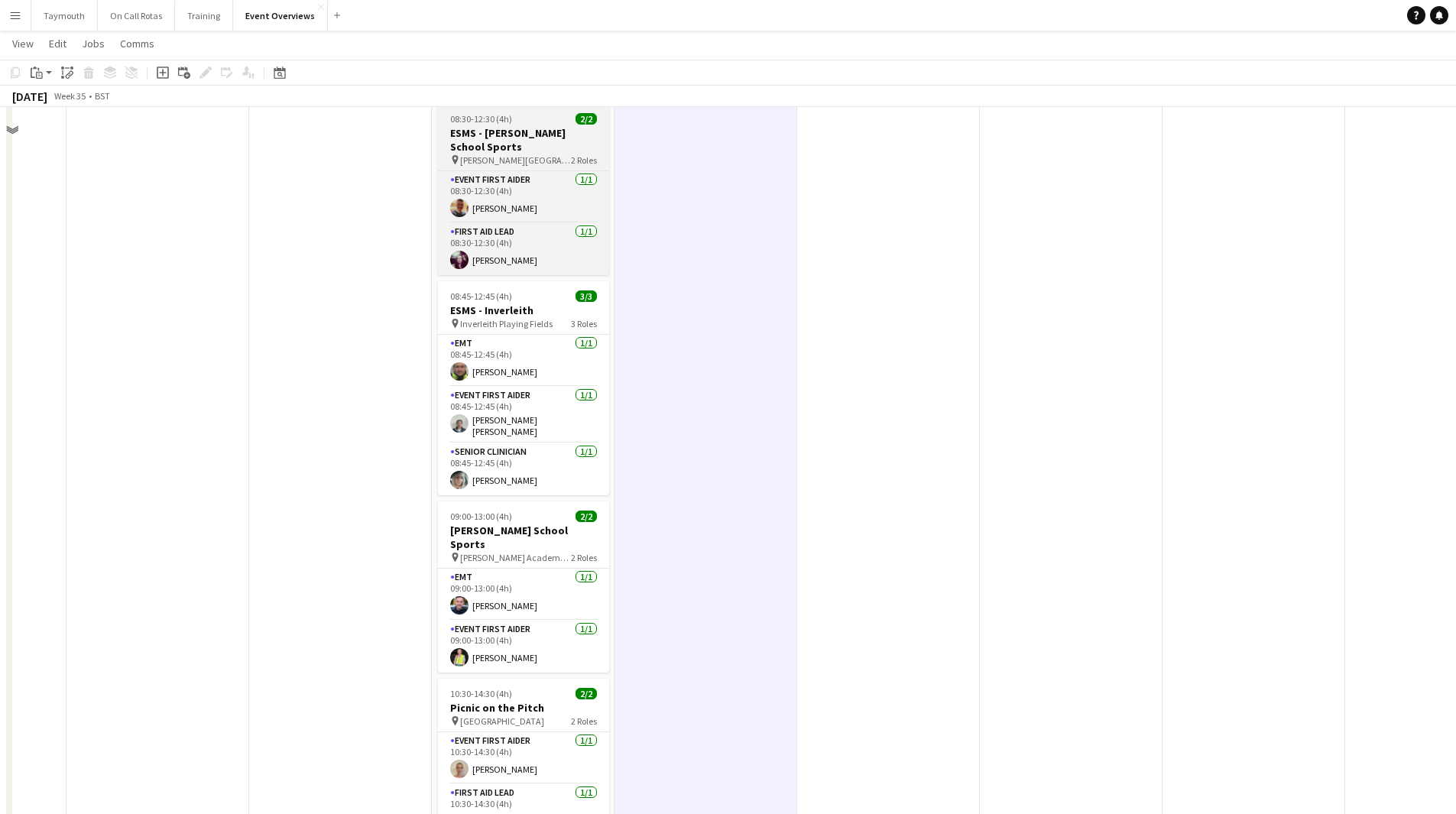
scroll to position [589, 0]
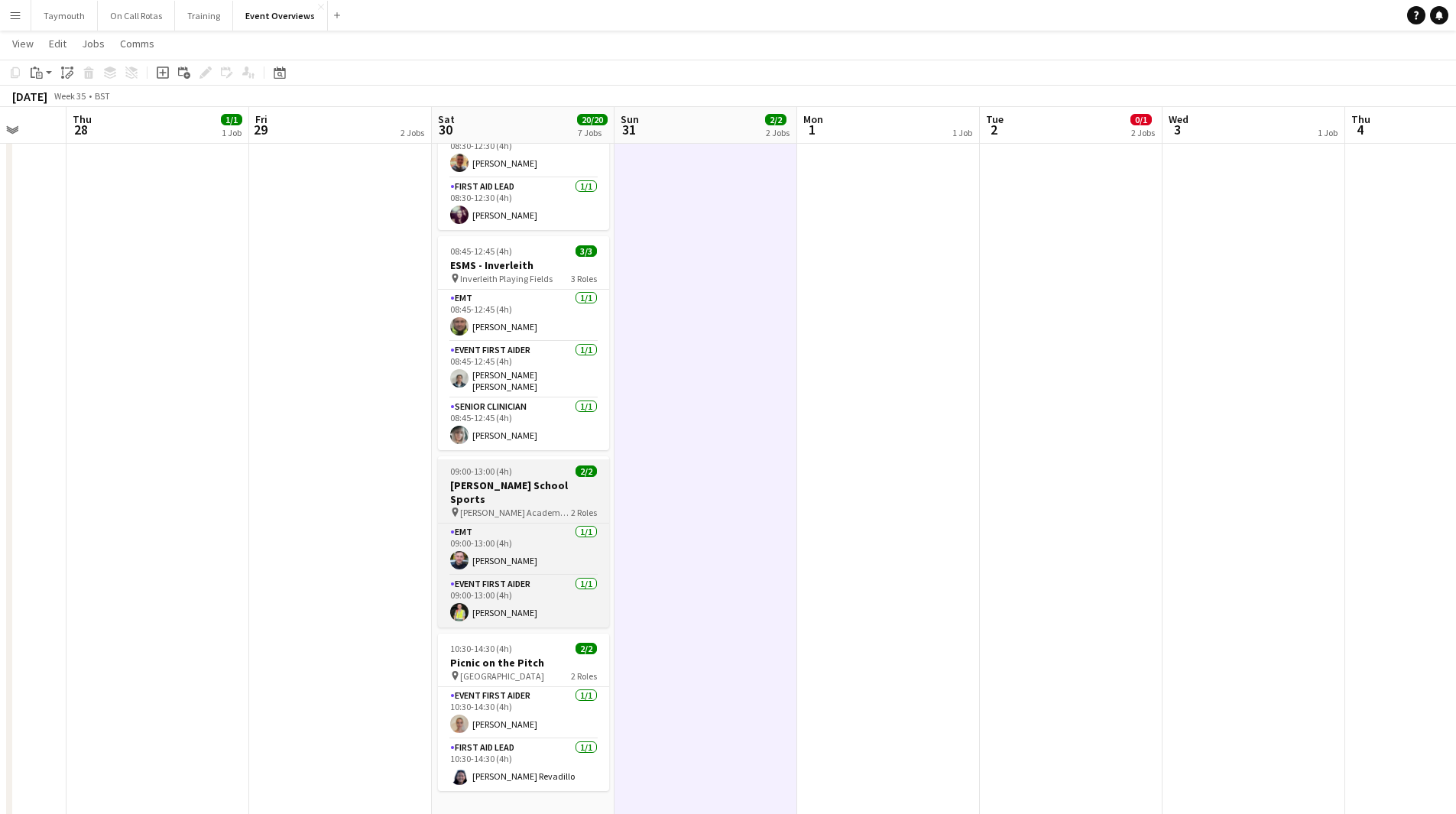
click at [489, 485] on h3 "[PERSON_NAME] School Sports" at bounding box center [523, 492] width 171 height 27
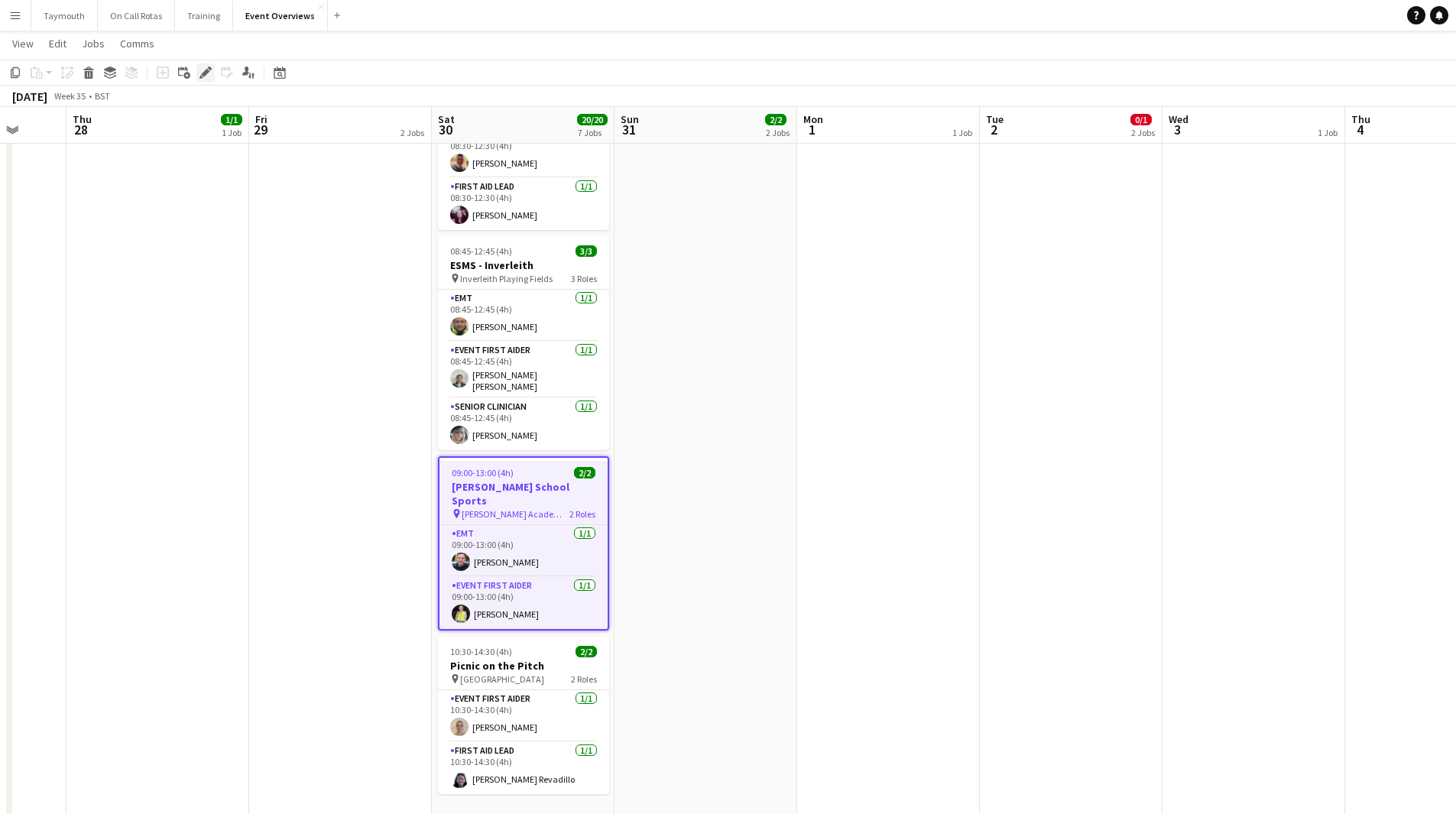
click at [199, 70] on div "Edit" at bounding box center [205, 72] width 19 height 19
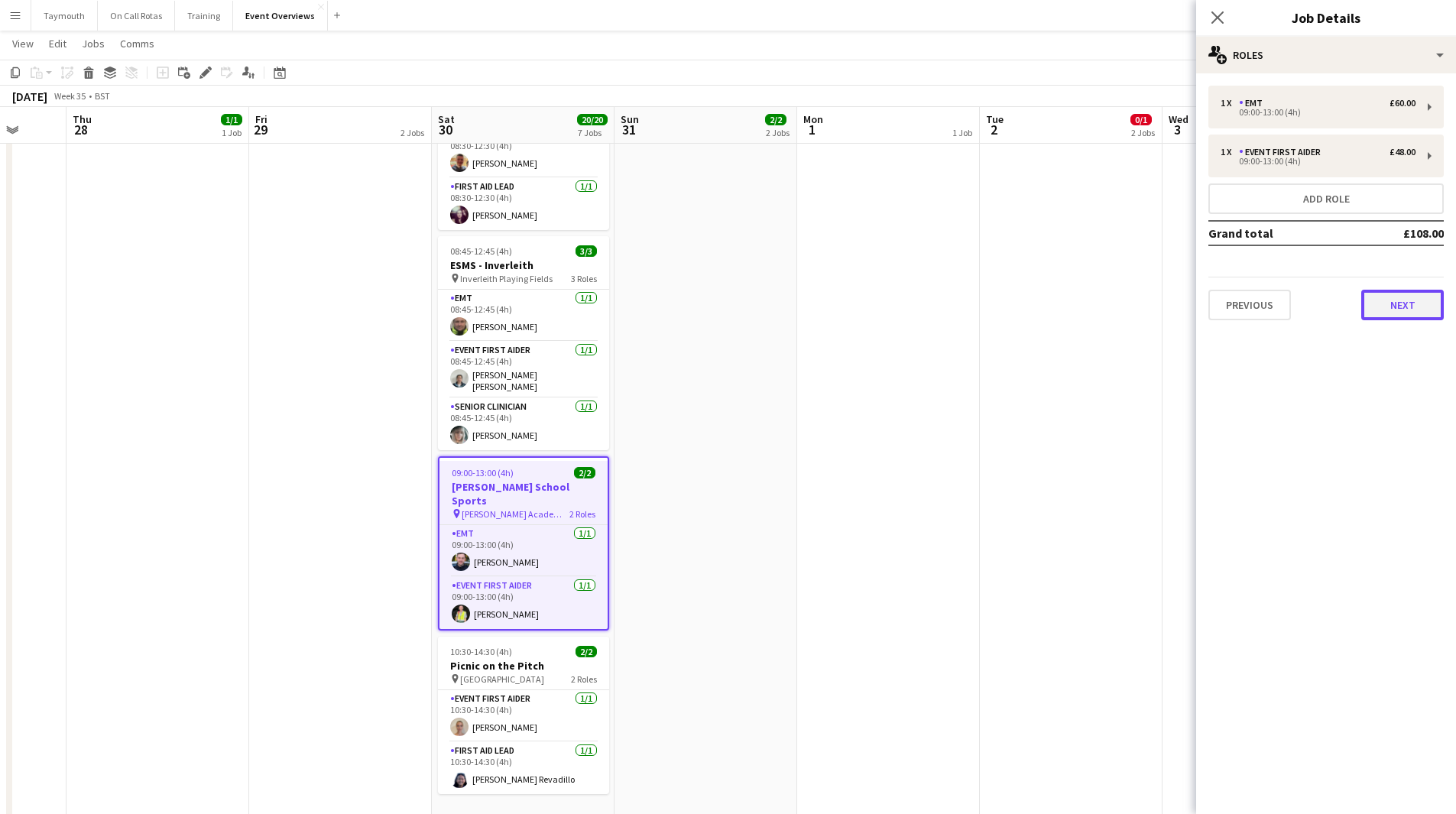
click at [1383, 302] on button "Next" at bounding box center [1402, 304] width 82 height 30
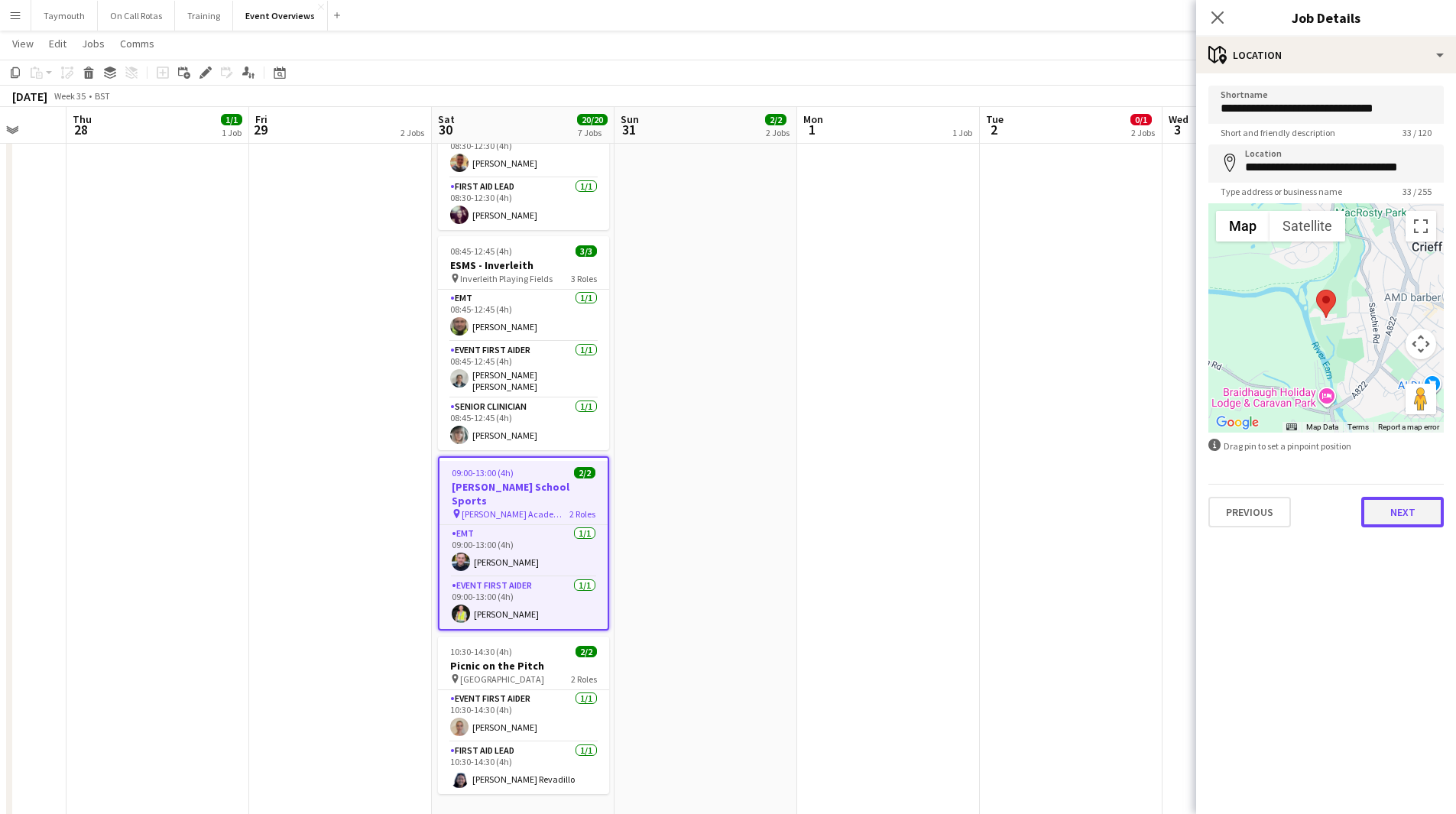
click at [1403, 514] on button "Next" at bounding box center [1402, 512] width 82 height 30
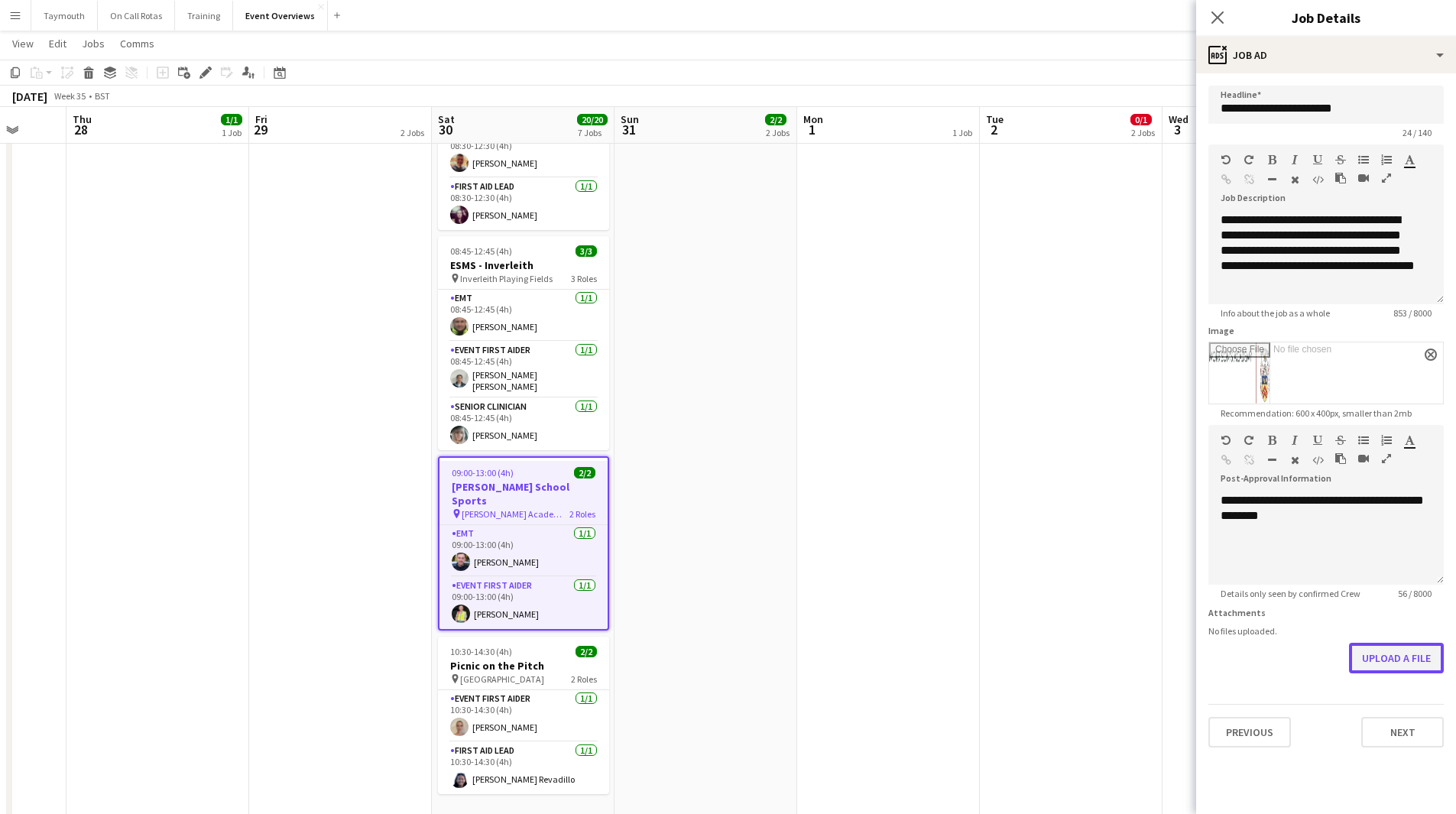
click at [1381, 656] on button "Upload a file" at bounding box center [1395, 657] width 95 height 30
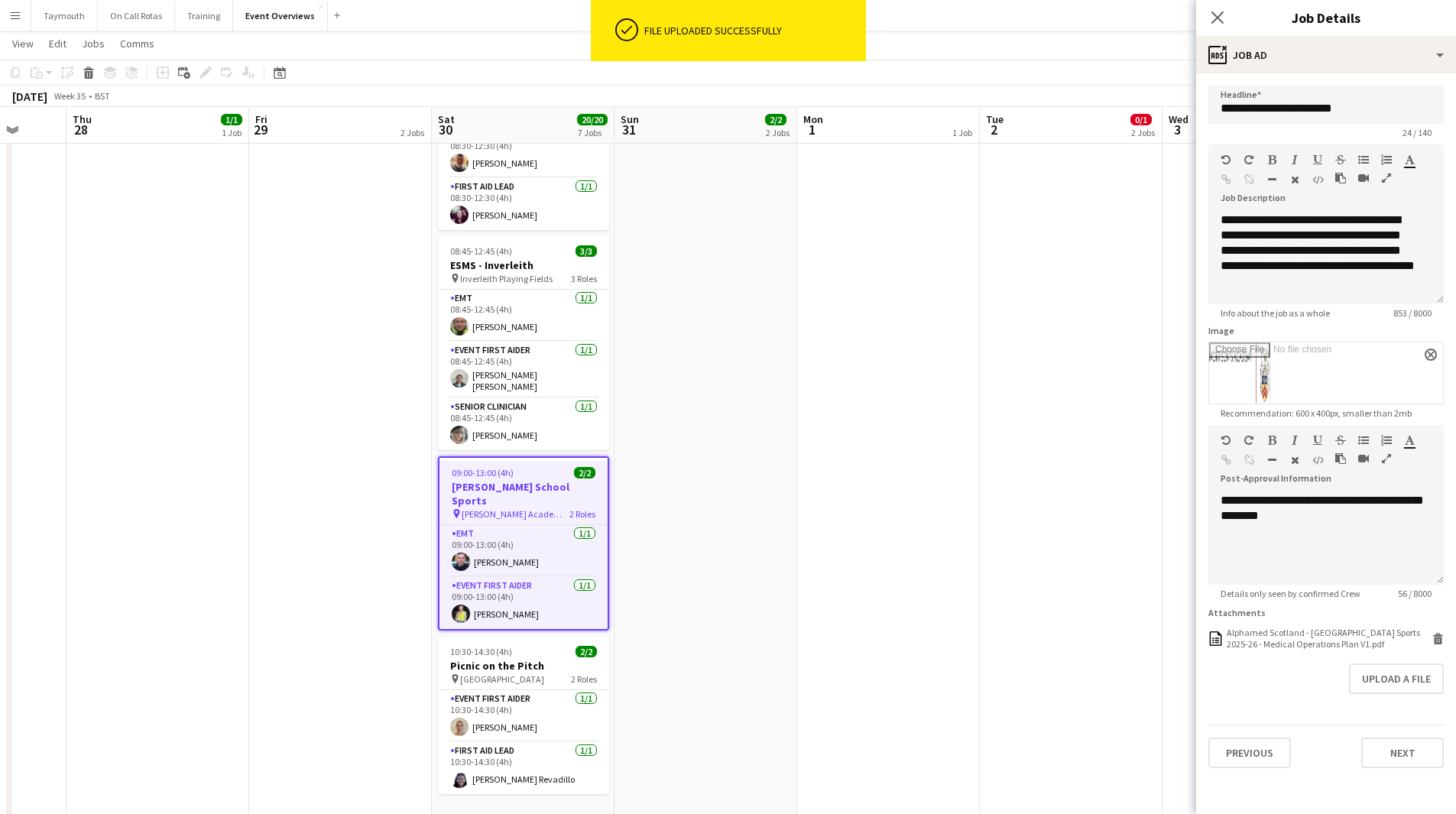
click at [897, 457] on app-date-cell "MH AL" at bounding box center [888, 237] width 183 height 1309
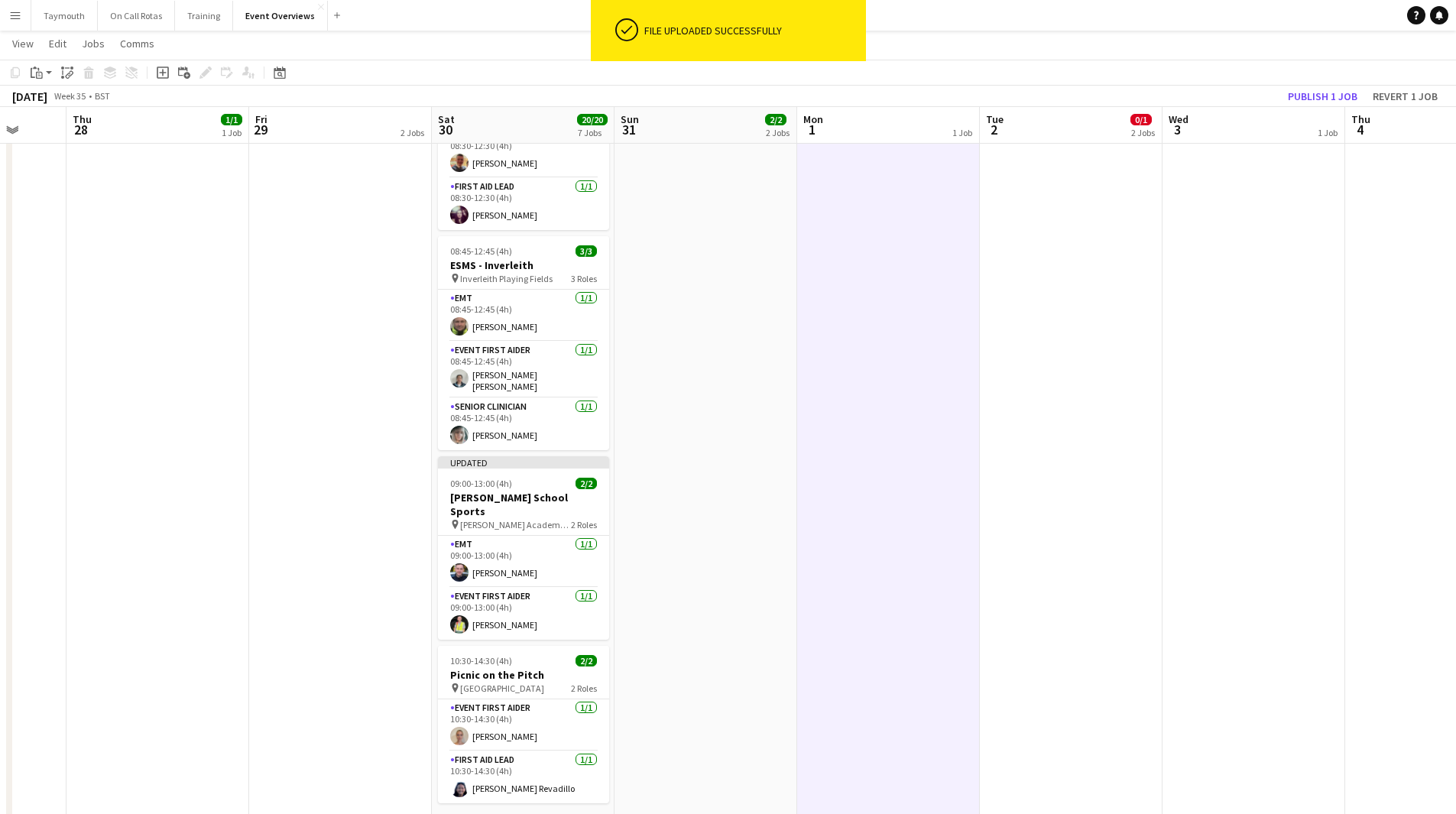
drag, startPoint x: 1030, startPoint y: 464, endPoint x: 404, endPoint y: 486, distance: 626.4
click at [413, 487] on app-calendar-viewport "Mon 25 6/6 2 Jobs Tue 26 Wed 27 Thu 28 1/1 1 Job Fri 29 2 Jobs Sat 30 20/20 7 J…" at bounding box center [728, 181] width 1456 height 1421
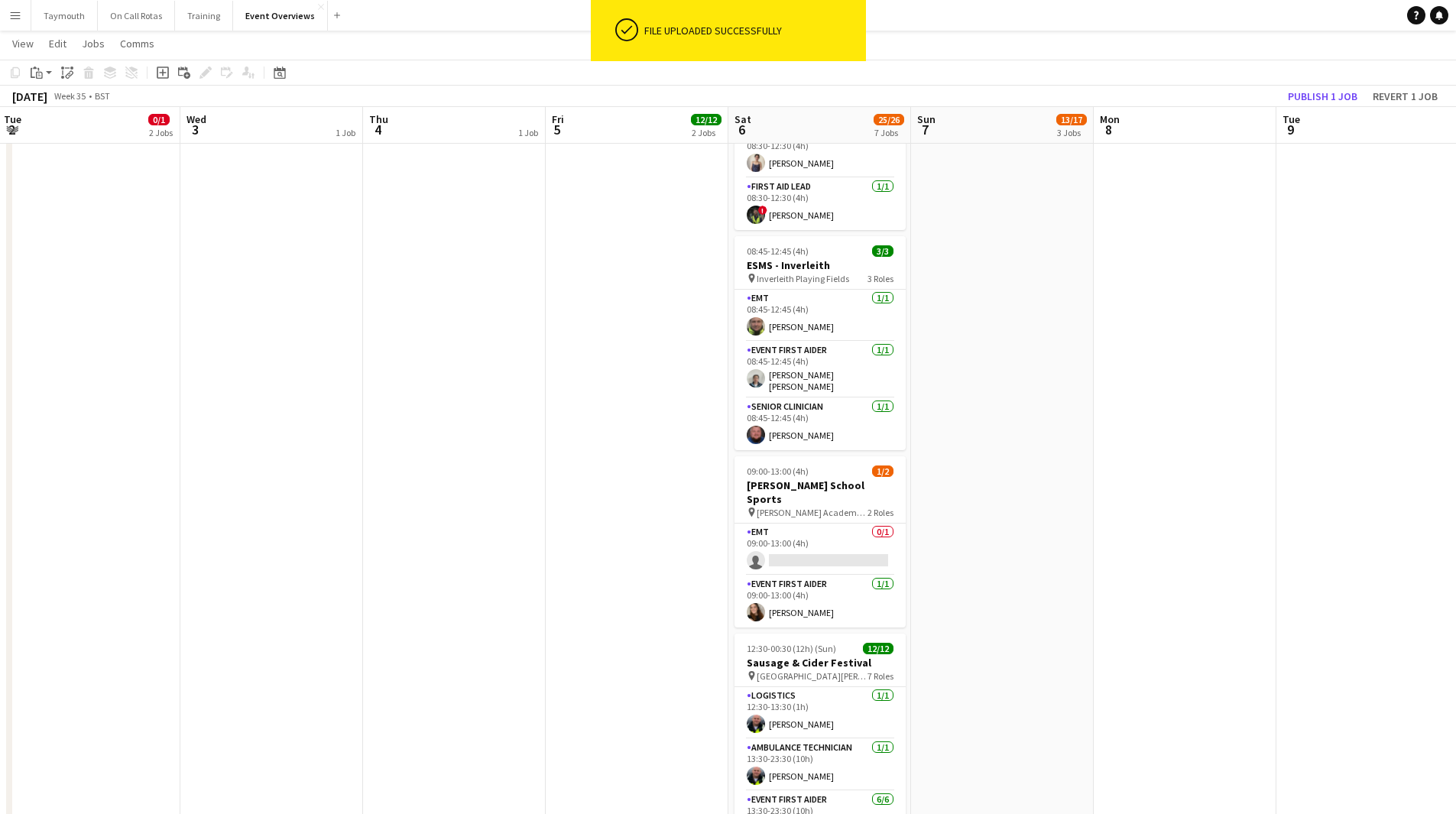
drag, startPoint x: 476, startPoint y: 489, endPoint x: 534, endPoint y: 488, distance: 58.0
click at [421, 488] on app-calendar-viewport "Sat 30 20/20 7 Jobs Sun 31 2/2 2 Jobs Mon 1 1 Job Tue 2 0/1 2 Jobs Wed 3 1 Job …" at bounding box center [728, 181] width 1456 height 1421
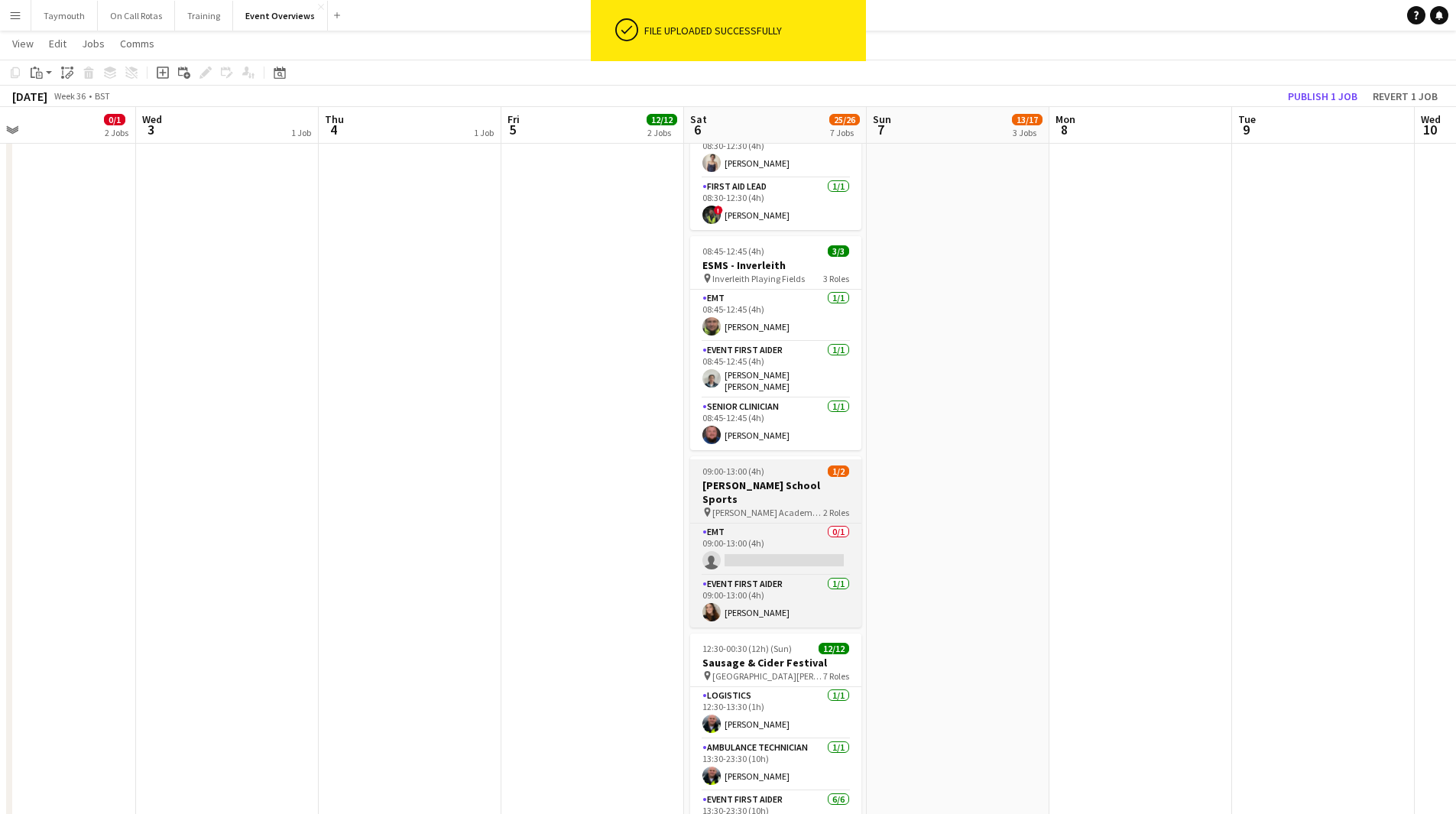
click at [795, 484] on h3 "[PERSON_NAME] School Sports" at bounding box center [775, 492] width 171 height 27
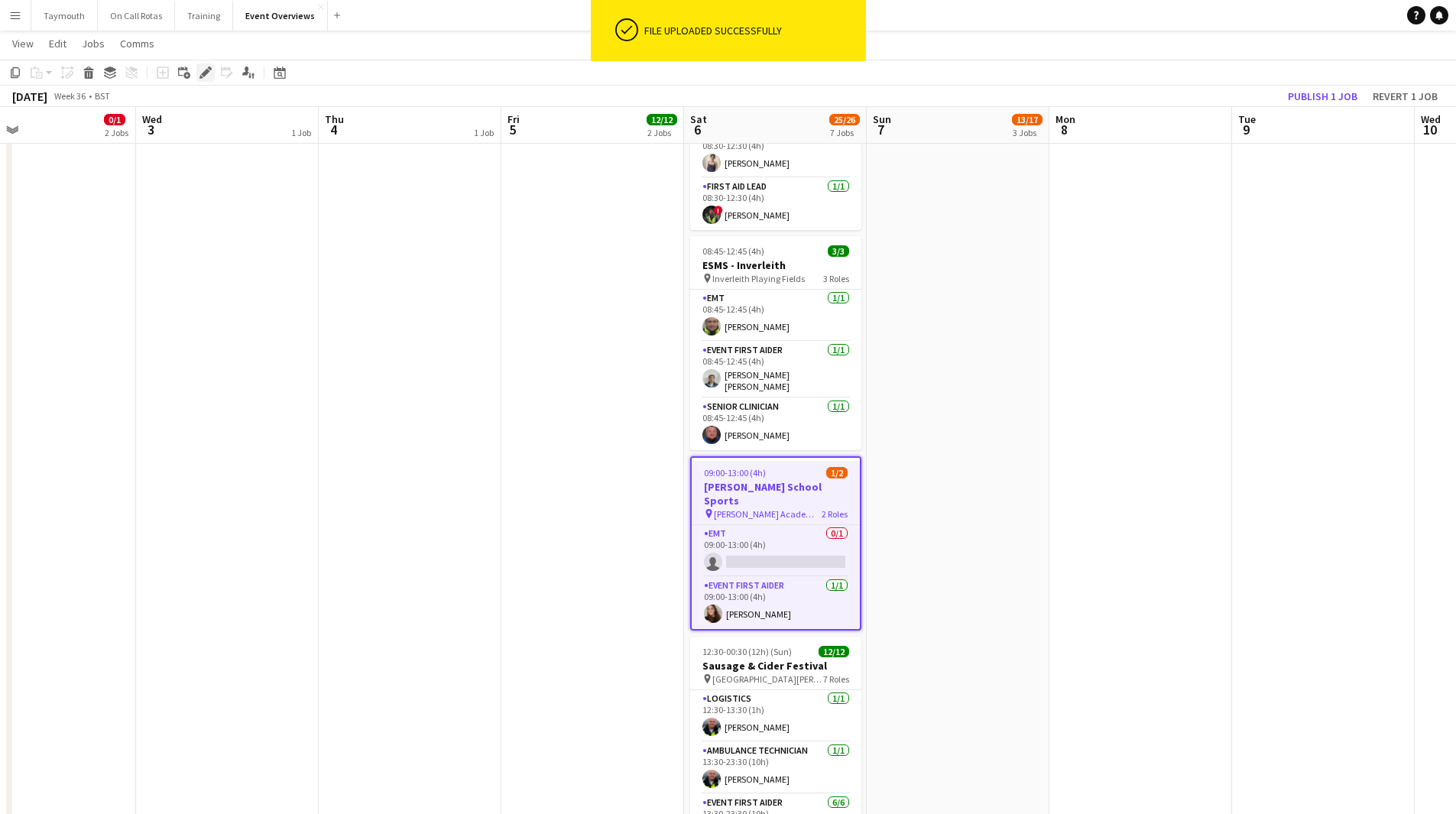
click at [204, 72] on icon at bounding box center [205, 72] width 9 height 9
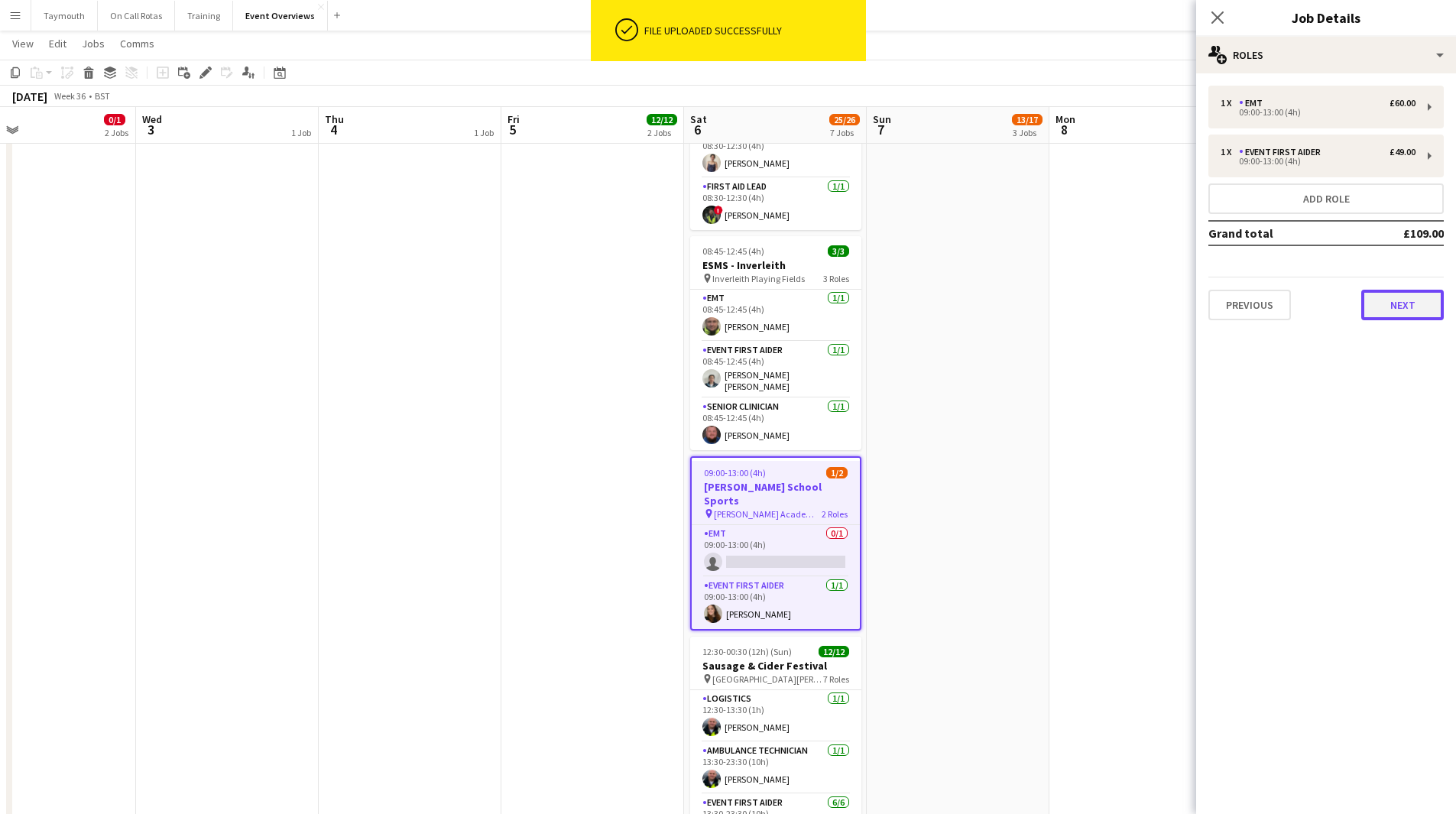
click at [1408, 318] on button "Next" at bounding box center [1402, 304] width 82 height 30
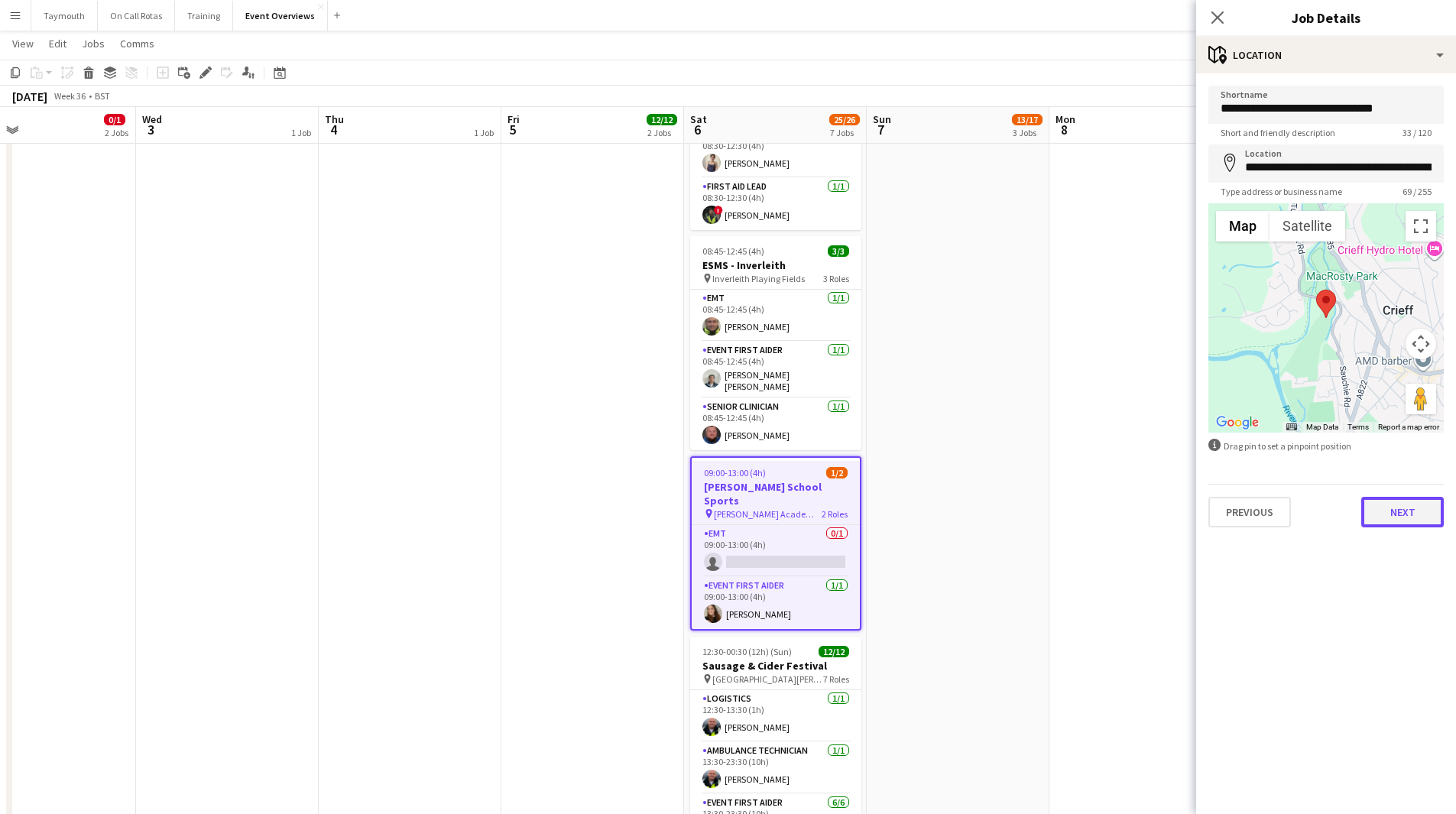
click at [1398, 522] on button "Next" at bounding box center [1402, 512] width 82 height 30
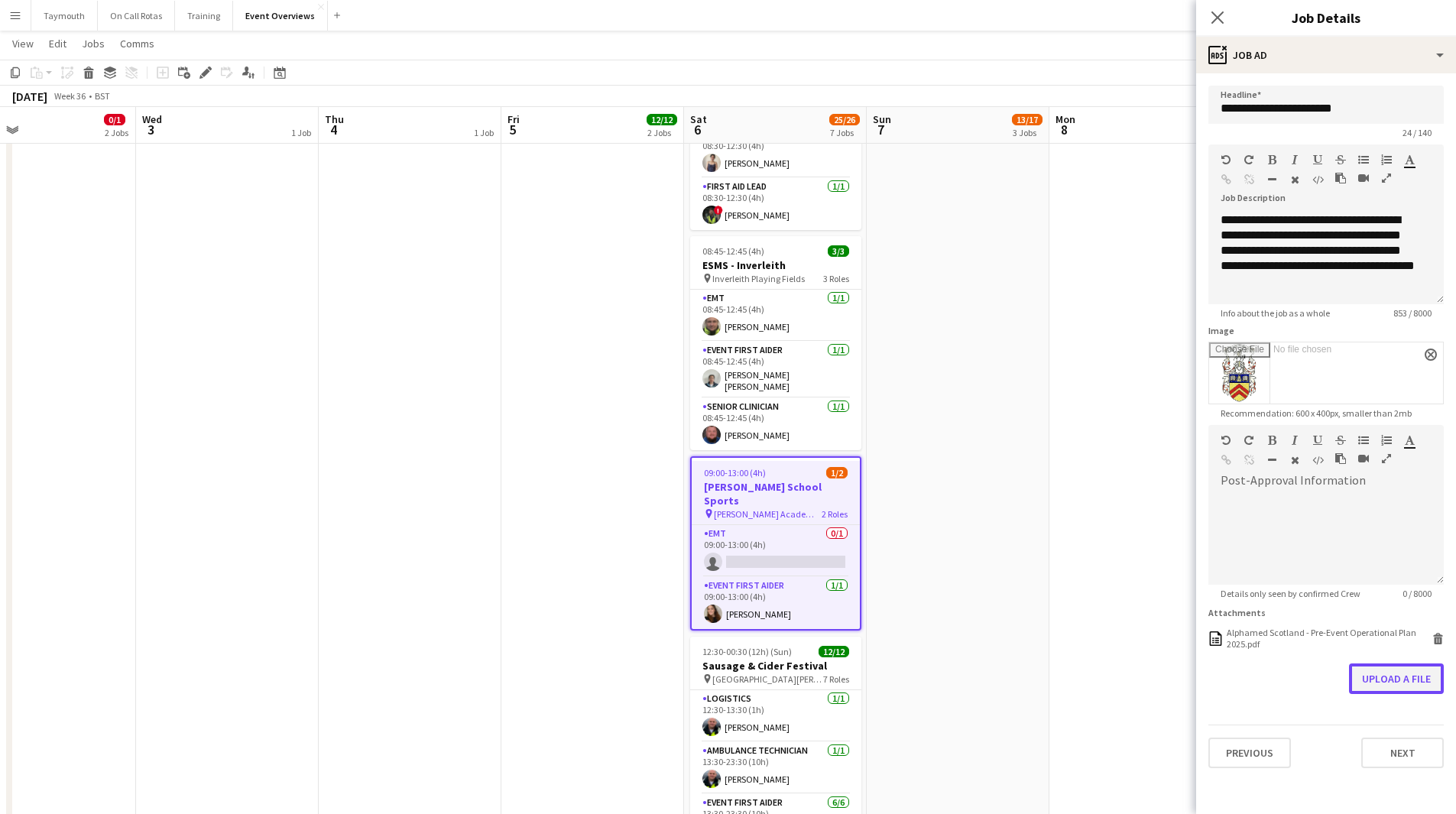
click at [1408, 677] on button "Upload a file" at bounding box center [1395, 678] width 95 height 30
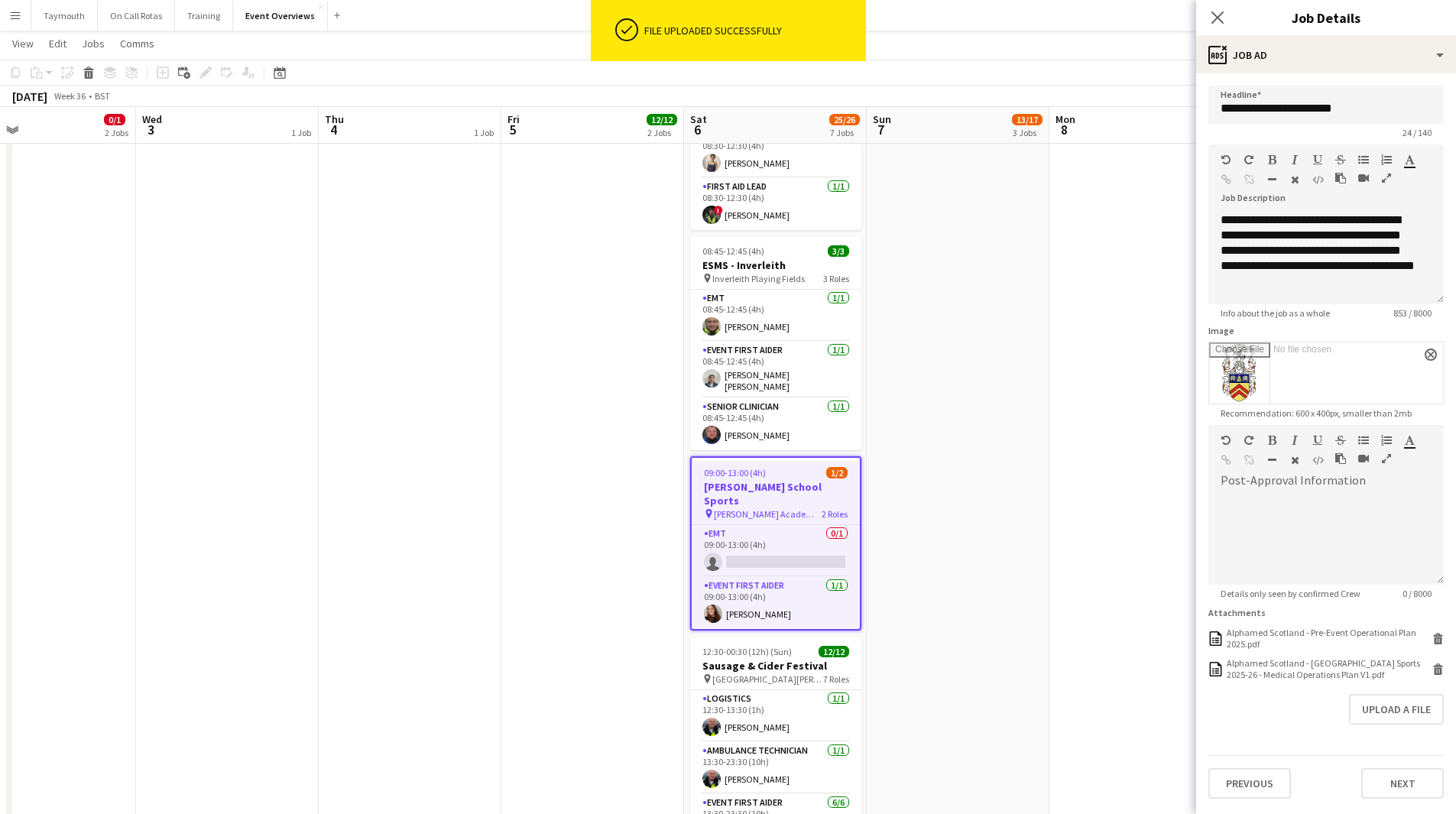
click at [1012, 427] on app-date-cell "MH AL 07:00-17:30 (10h30m) 1/5 Central Scotland Highland Pony Club Summer Show …" at bounding box center [957, 237] width 183 height 1309
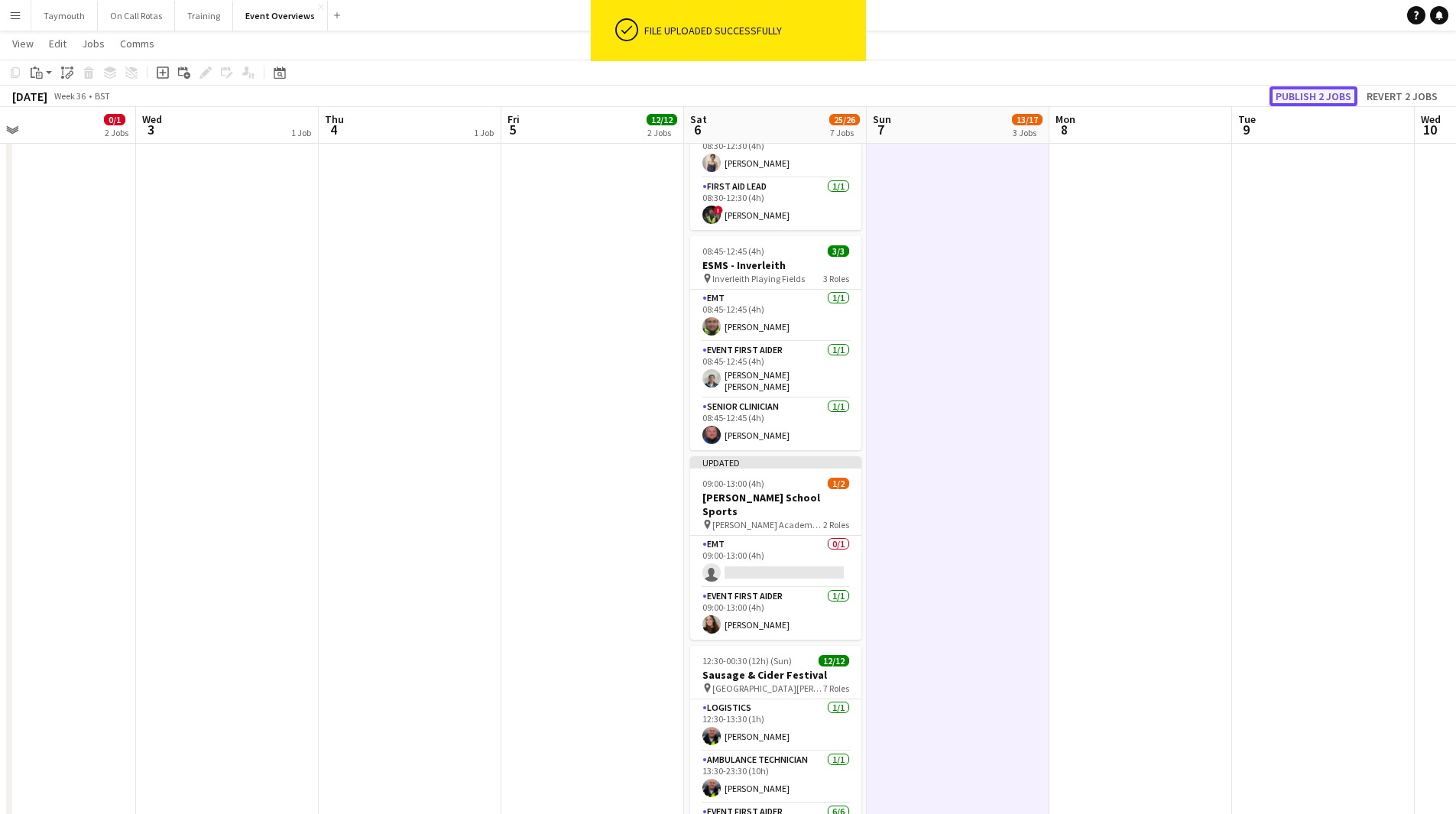
click at [1325, 93] on button "Publish 2 jobs" at bounding box center [1313, 96] width 88 height 20
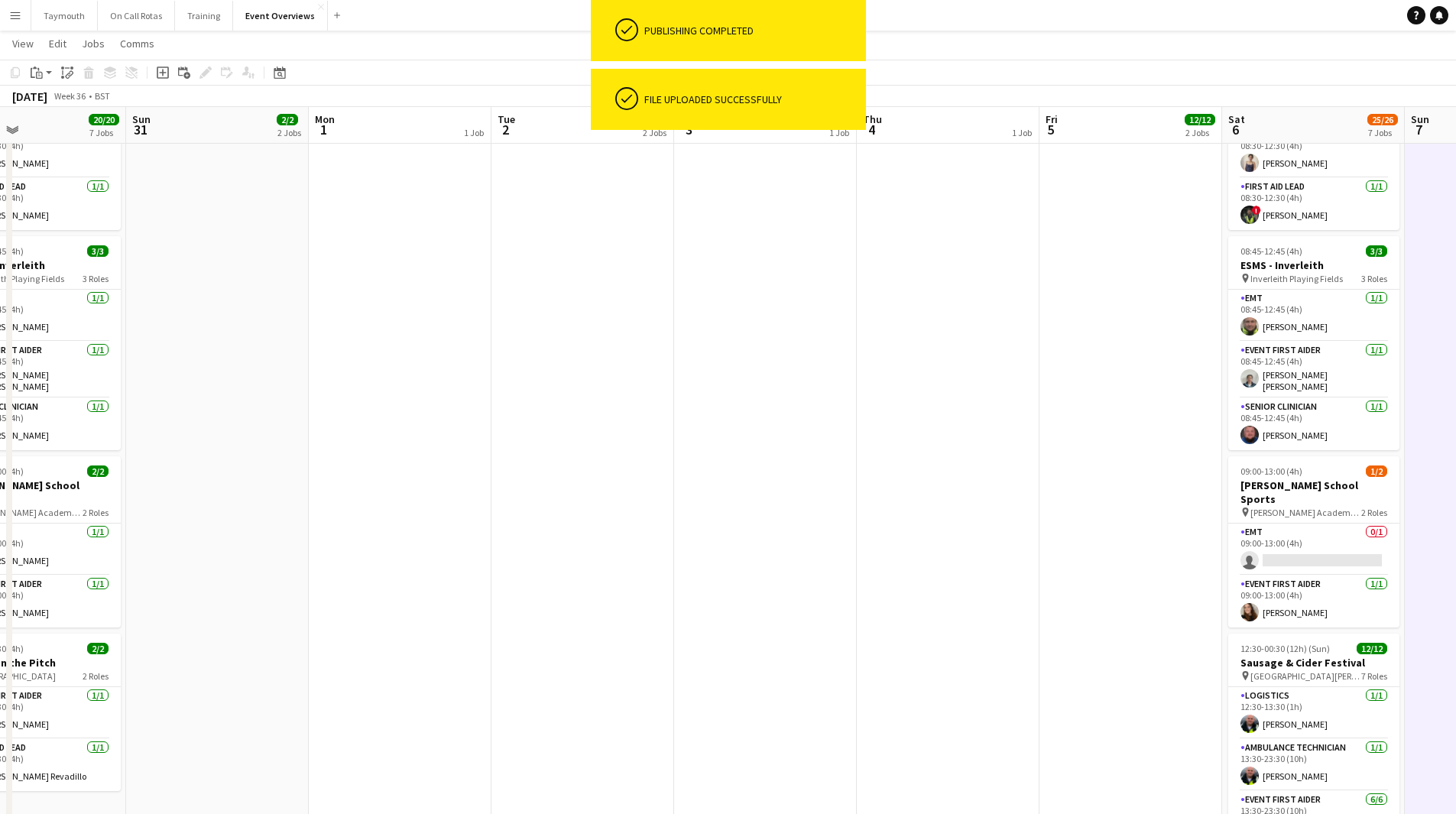
drag, startPoint x: 669, startPoint y: 438, endPoint x: 1209, endPoint y: 451, distance: 540.2
click at [1215, 446] on app-calendar-viewport "Thu 28 1/1 1 Job Fri 29 2 Jobs Sat 30 20/20 7 Jobs Sun 31 2/2 2 Jobs Mon 1 1 Jo…" at bounding box center [728, 181] width 1456 height 1421
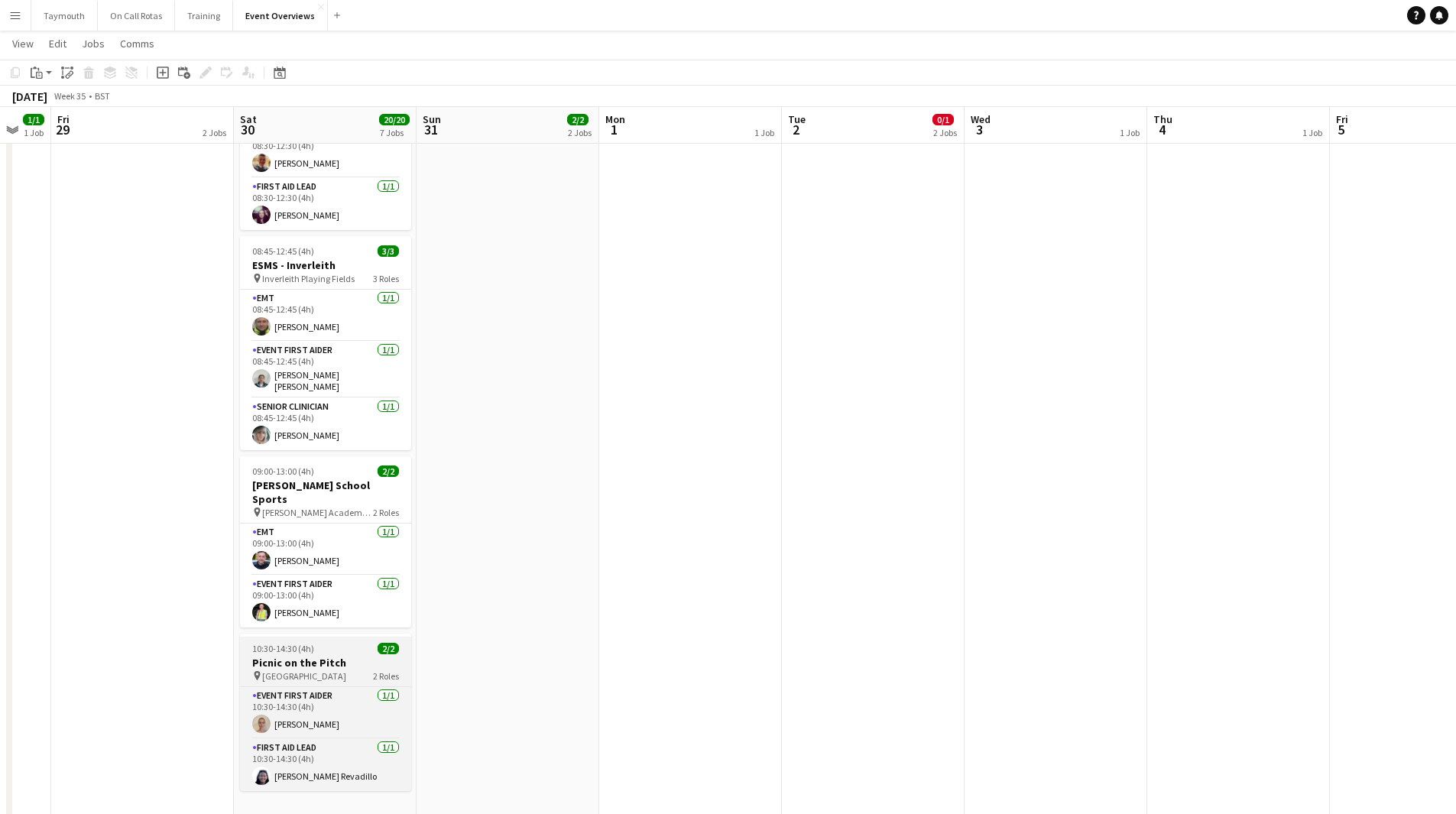
click at [295, 643] on span "10:30-14:30 (4h)" at bounding box center [283, 649] width 62 height 12
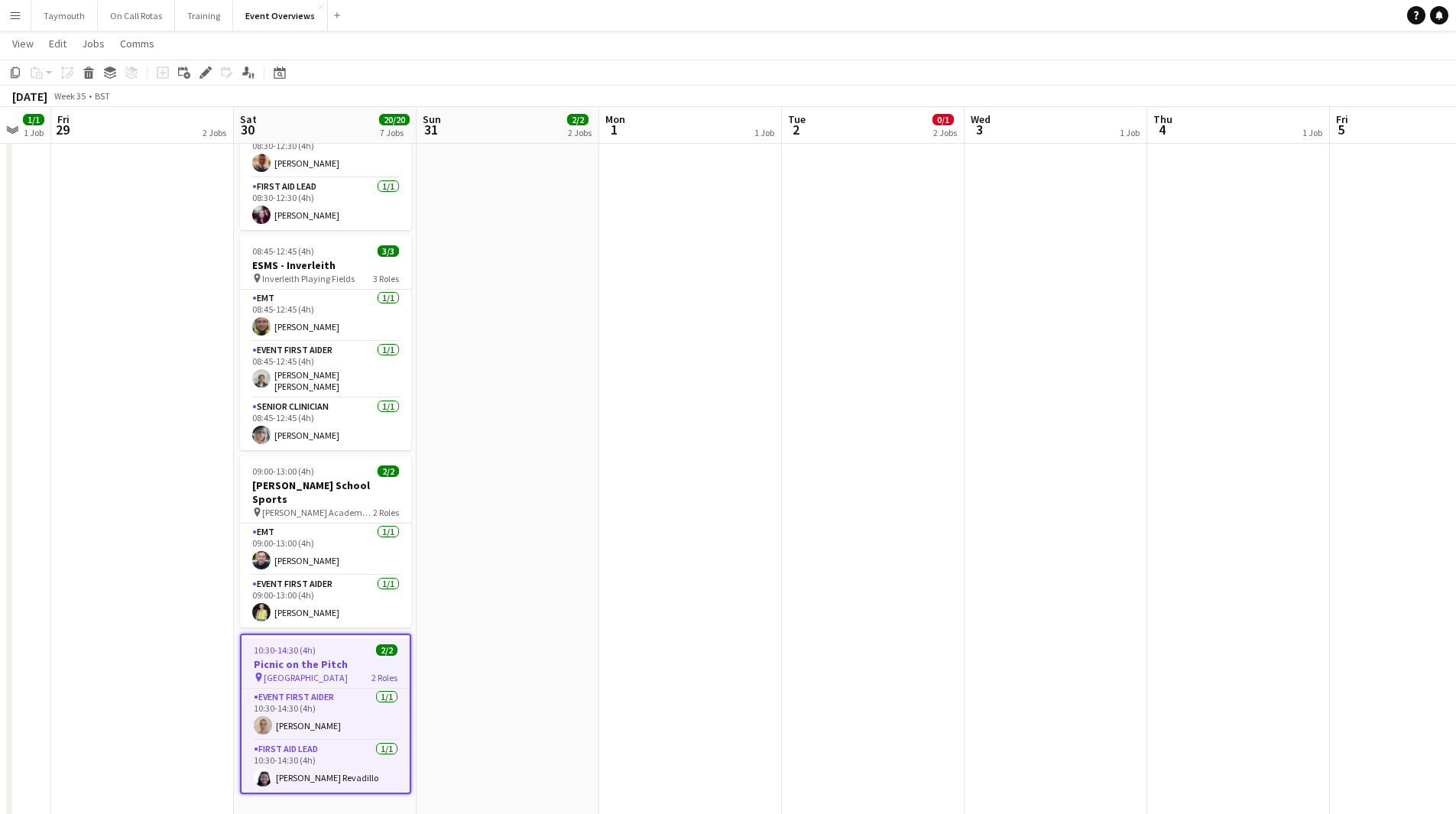
click at [22, 19] on button "Menu" at bounding box center [15, 15] width 30 height 30
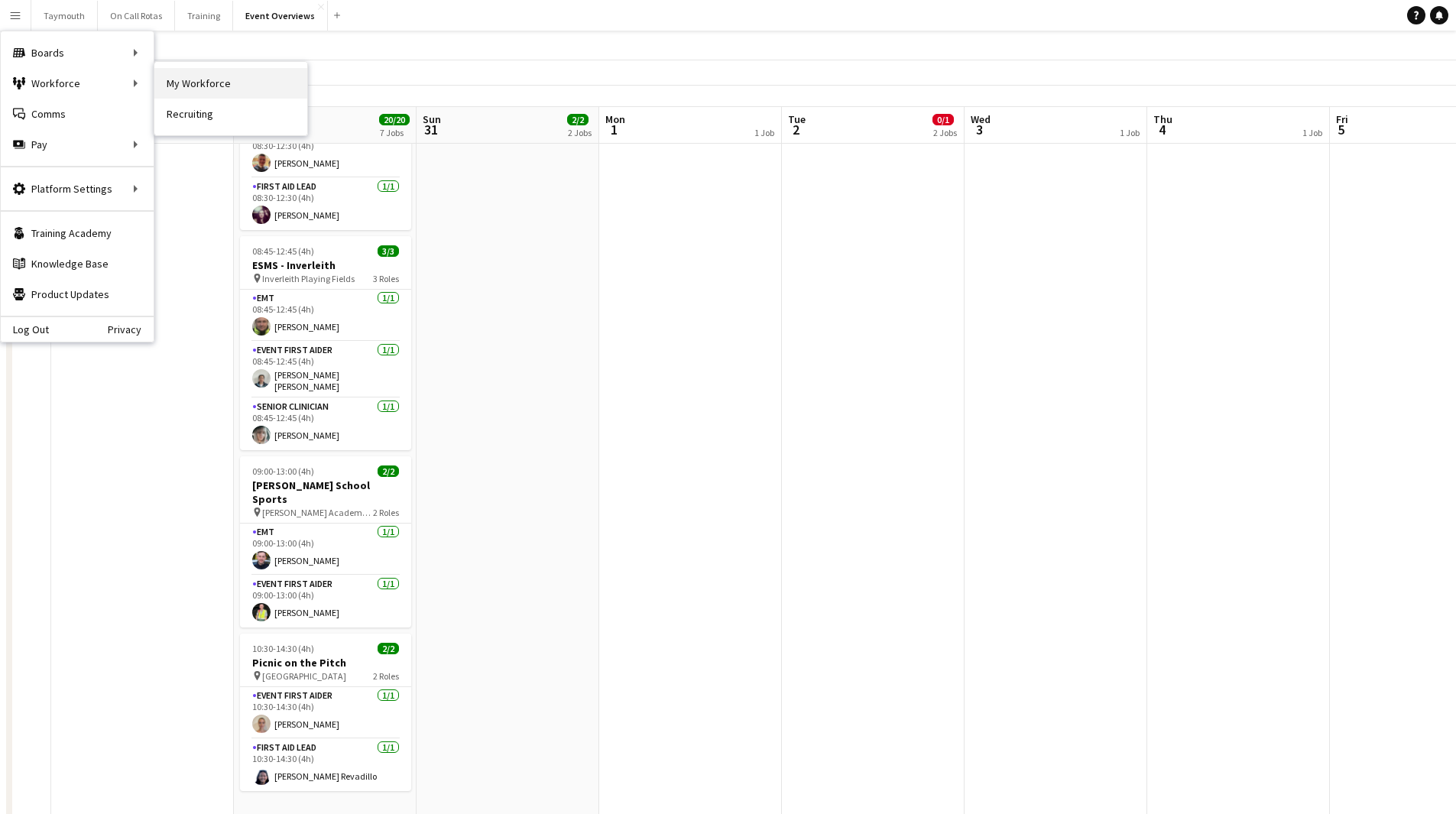
click at [194, 86] on link "My Workforce" at bounding box center [231, 83] width 153 height 30
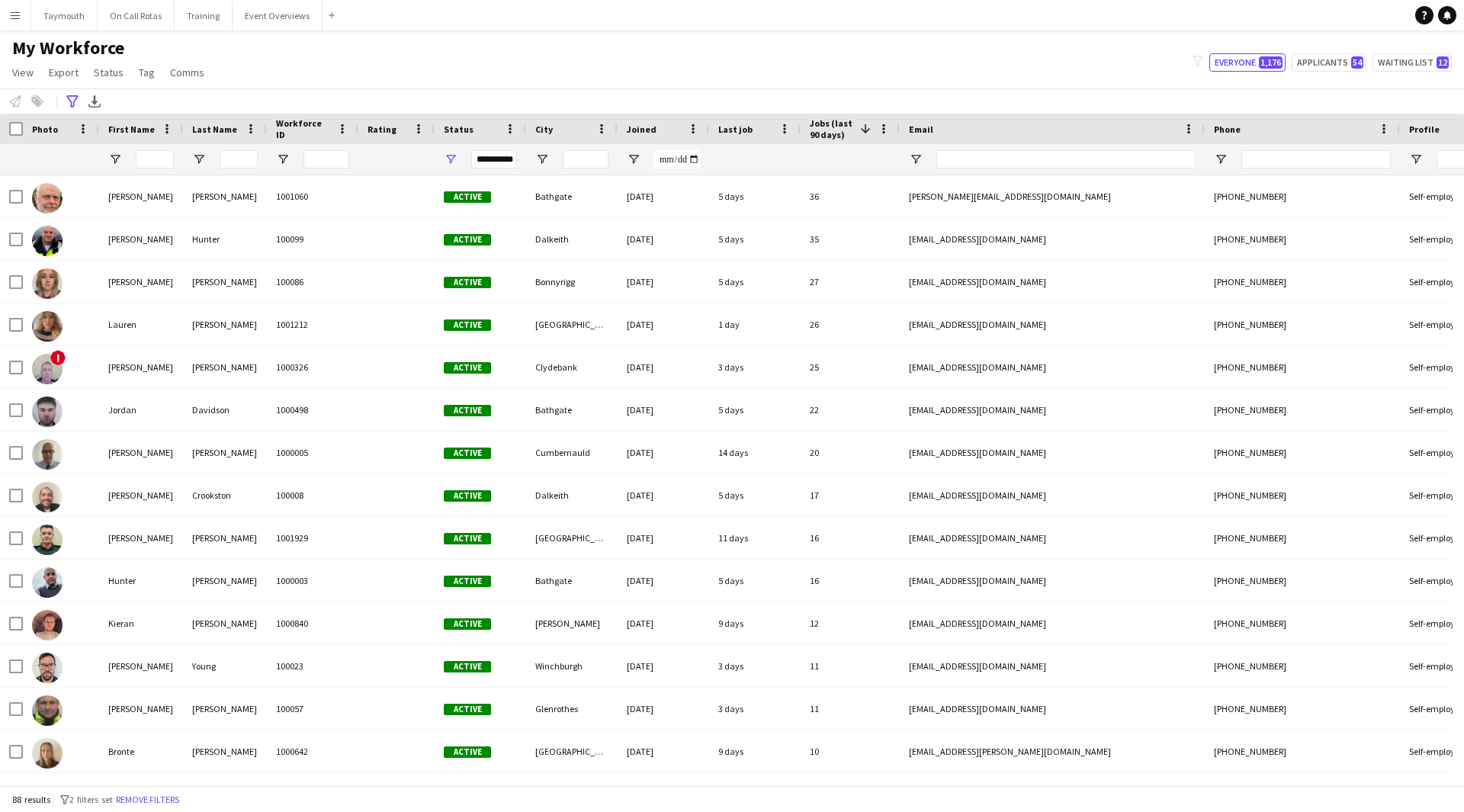
click at [154, 804] on button "Remove filters" at bounding box center [147, 799] width 69 height 17
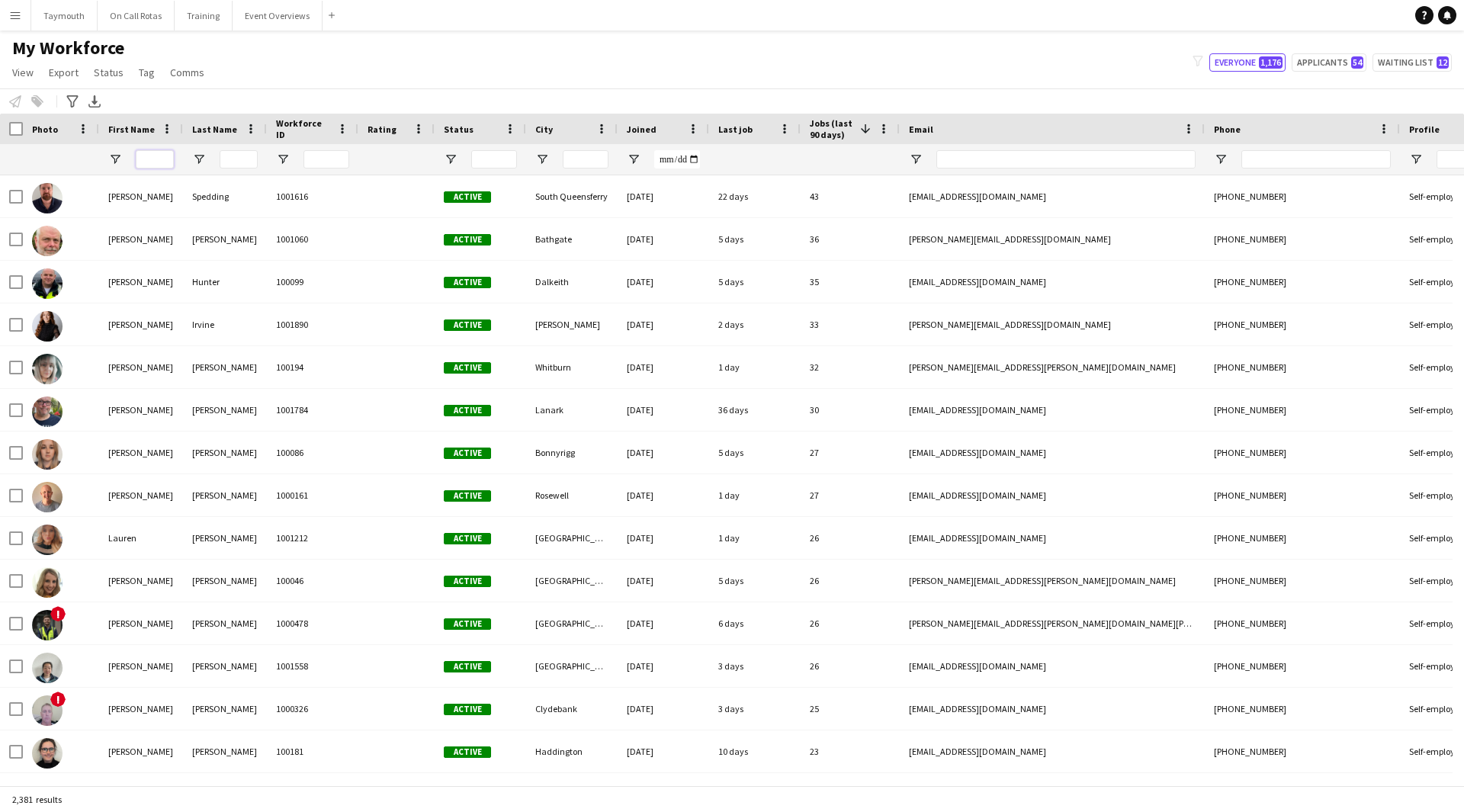
click at [155, 158] on input "First Name Filter Input" at bounding box center [154, 159] width 38 height 19
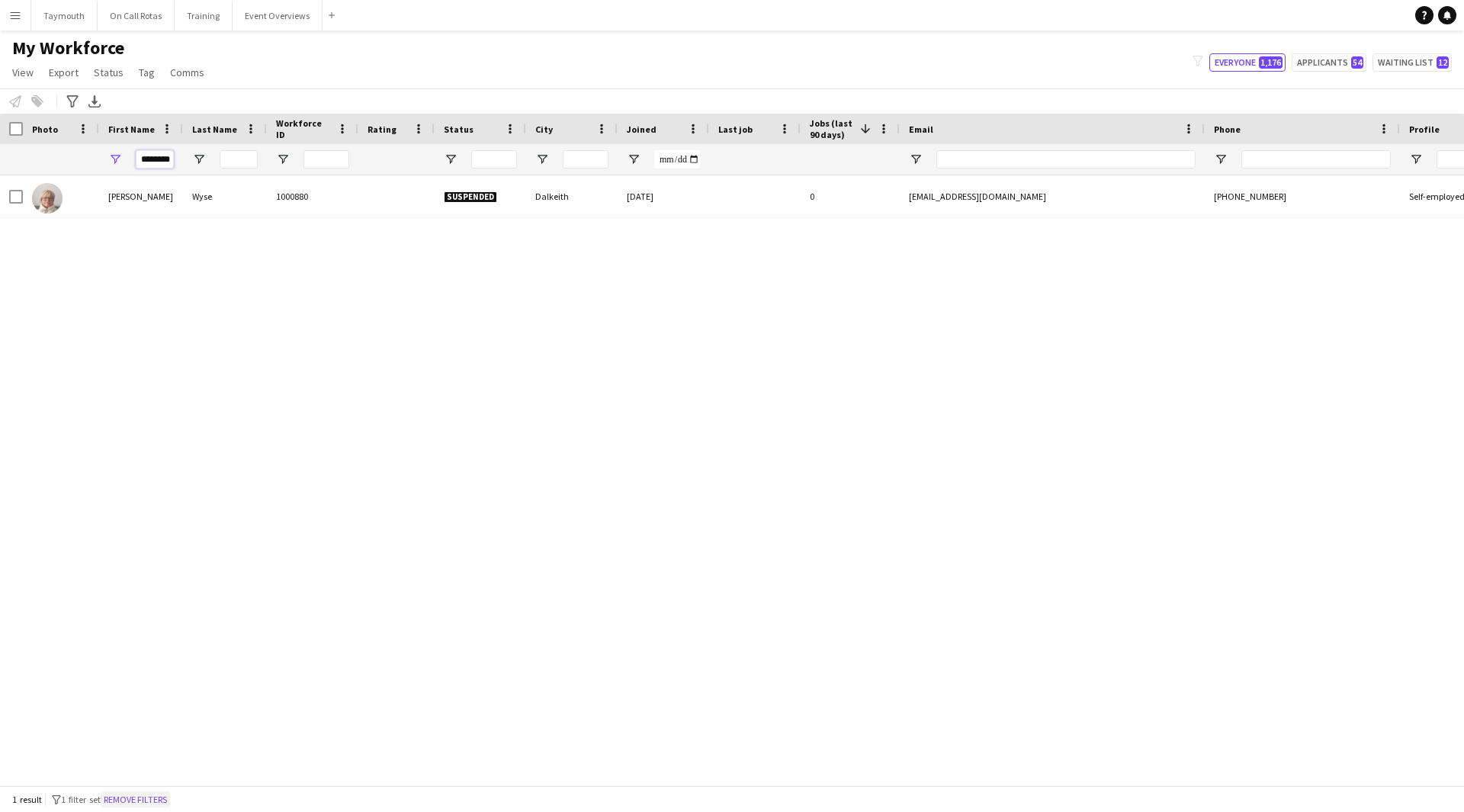
type input "********"
click at [141, 804] on button "Remove filters" at bounding box center [135, 799] width 69 height 17
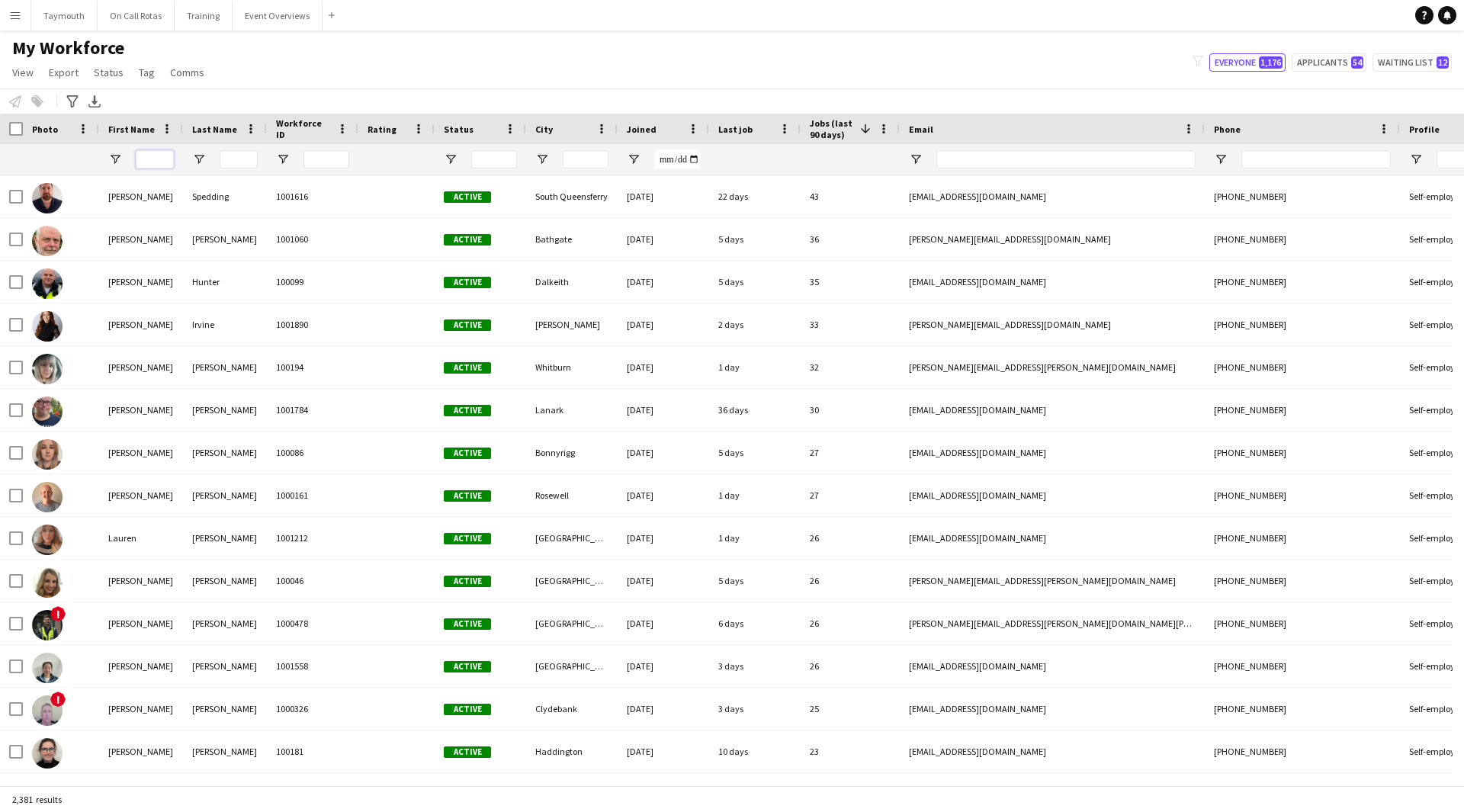
click at [159, 162] on input "First Name Filter Input" at bounding box center [154, 159] width 38 height 19
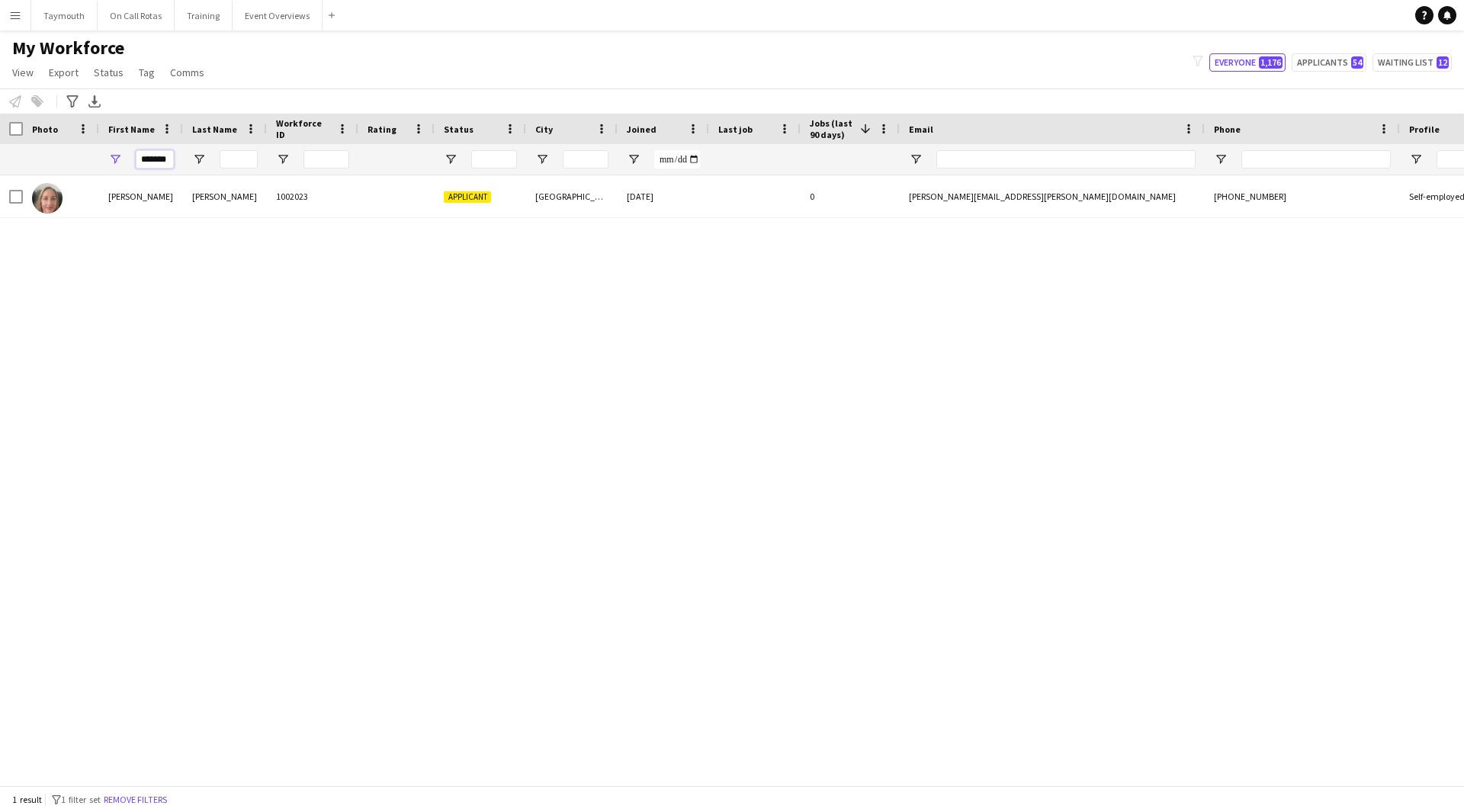
type input "*******"
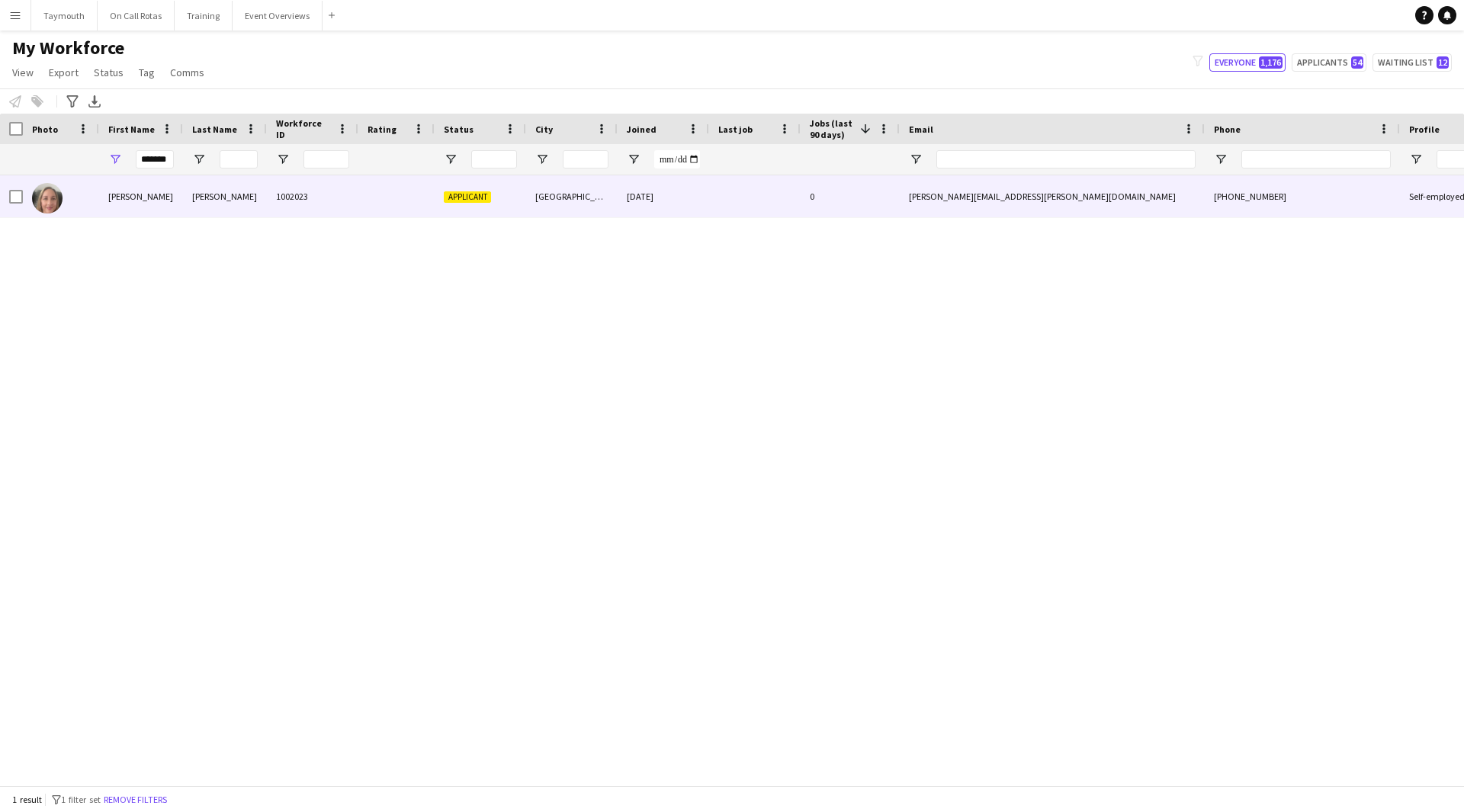
click at [264, 183] on div "Walsh" at bounding box center [225, 196] width 84 height 42
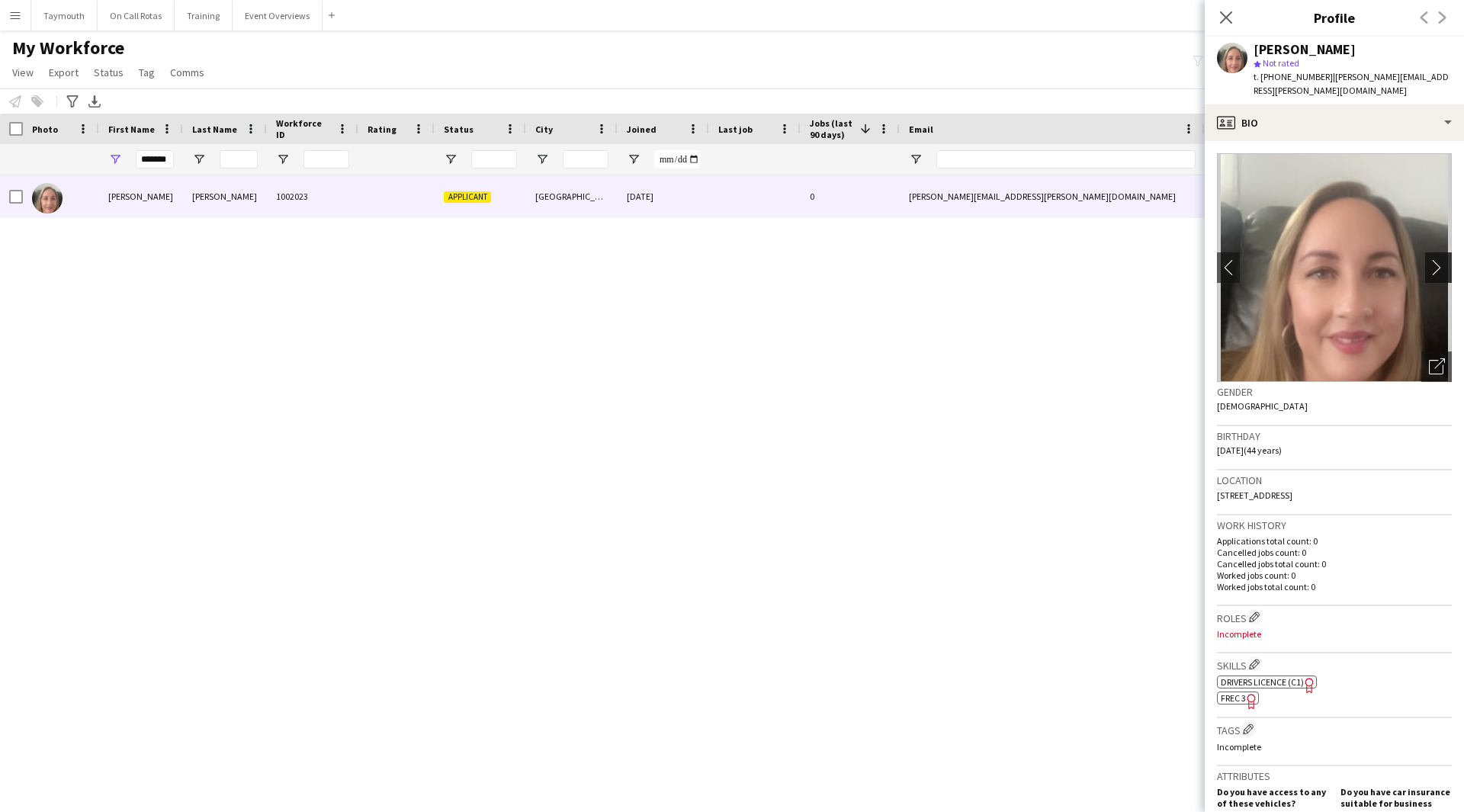
click at [1429, 260] on app-icon "chevron-right" at bounding box center [1441, 267] width 23 height 16
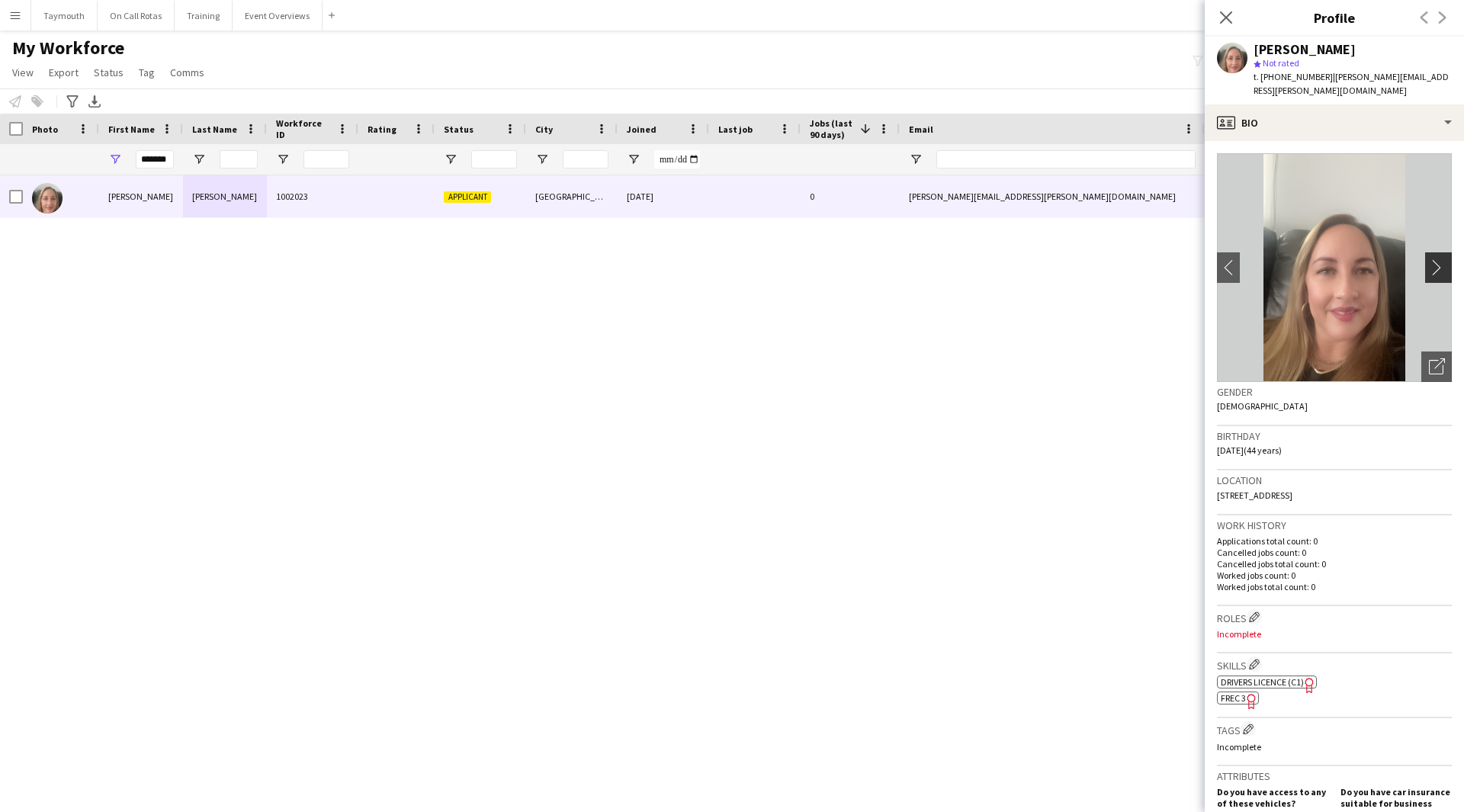
click at [1429, 260] on app-icon "chevron-right" at bounding box center [1441, 267] width 23 height 16
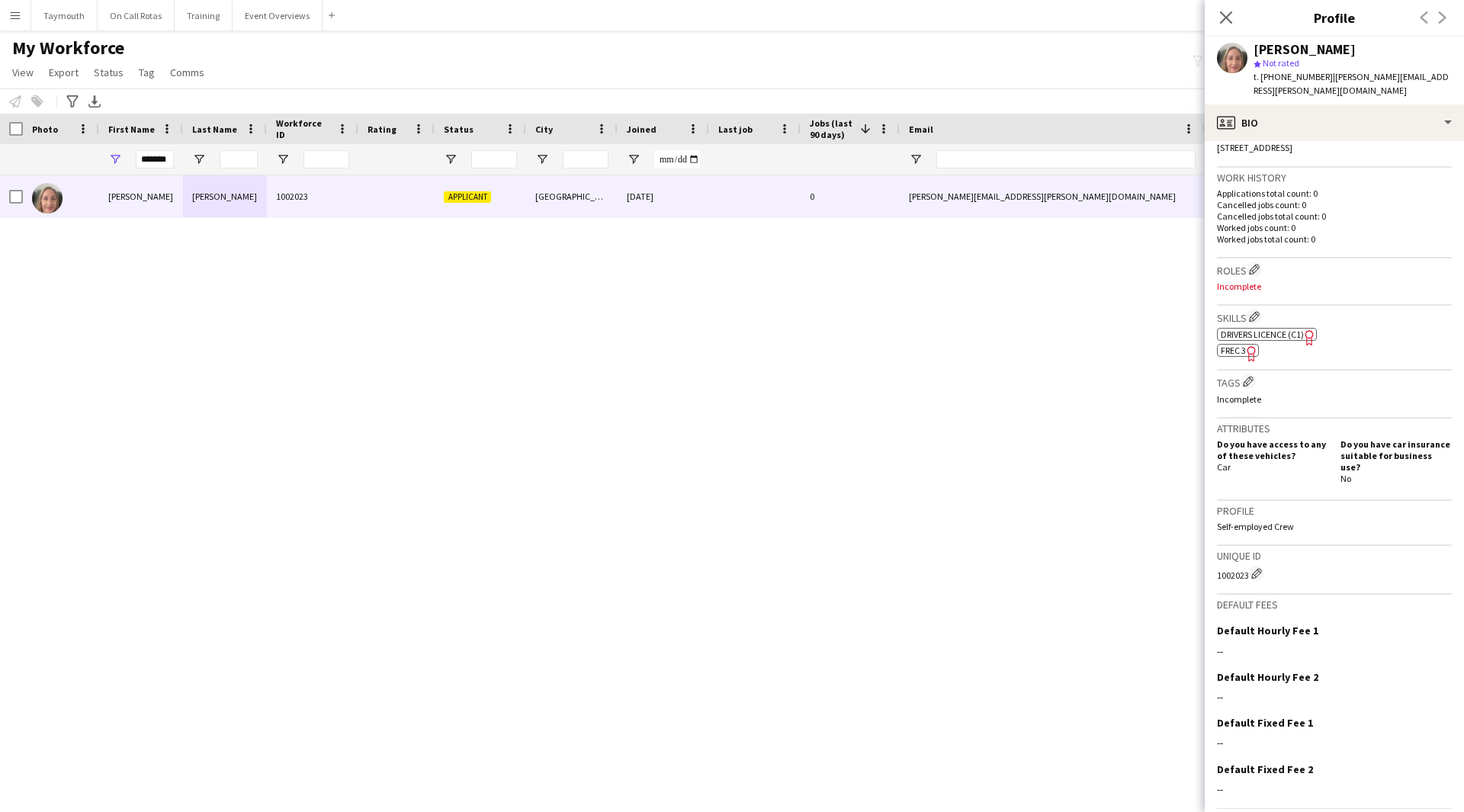
scroll to position [374, 0]
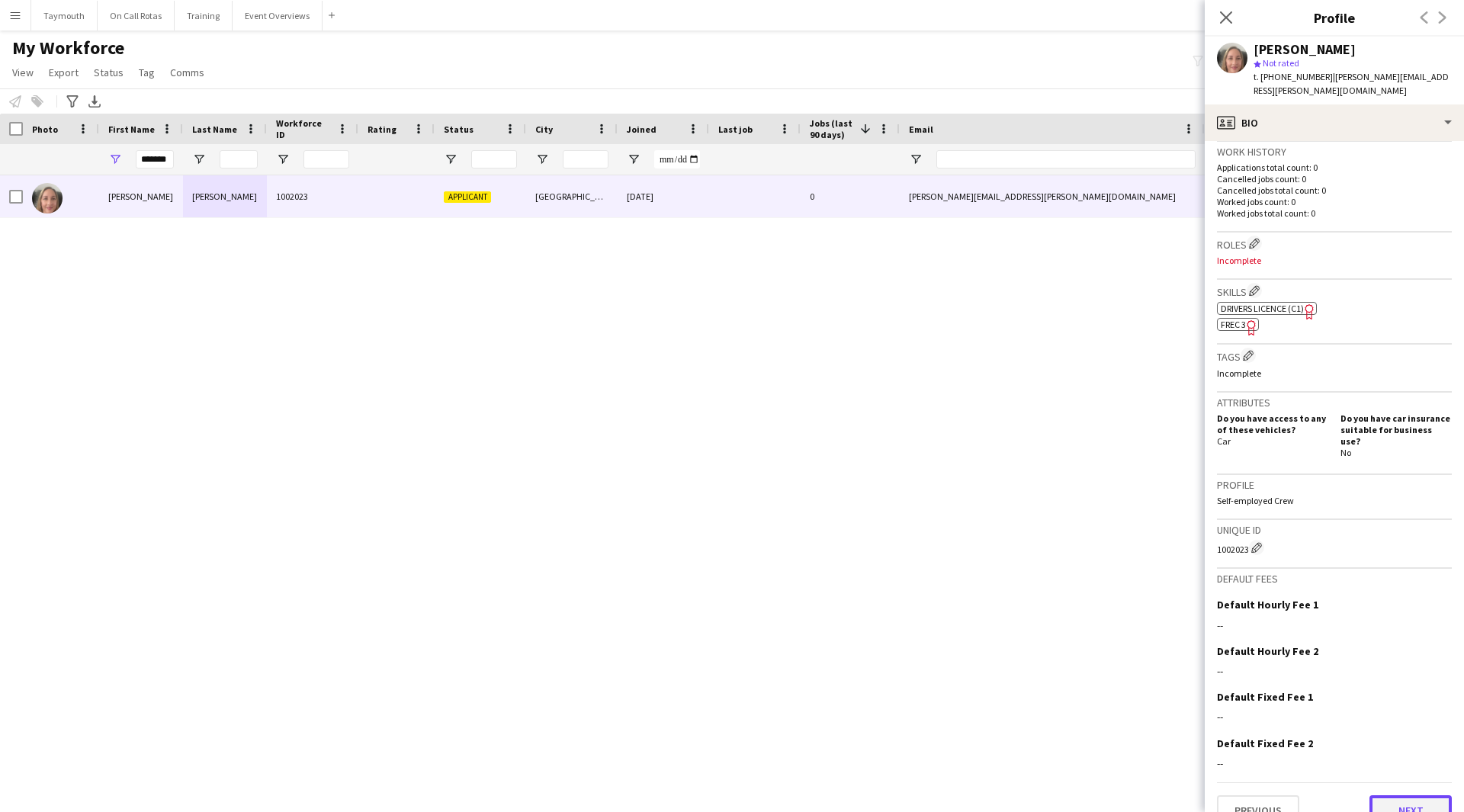
click at [1389, 795] on button "Next" at bounding box center [1410, 810] width 82 height 30
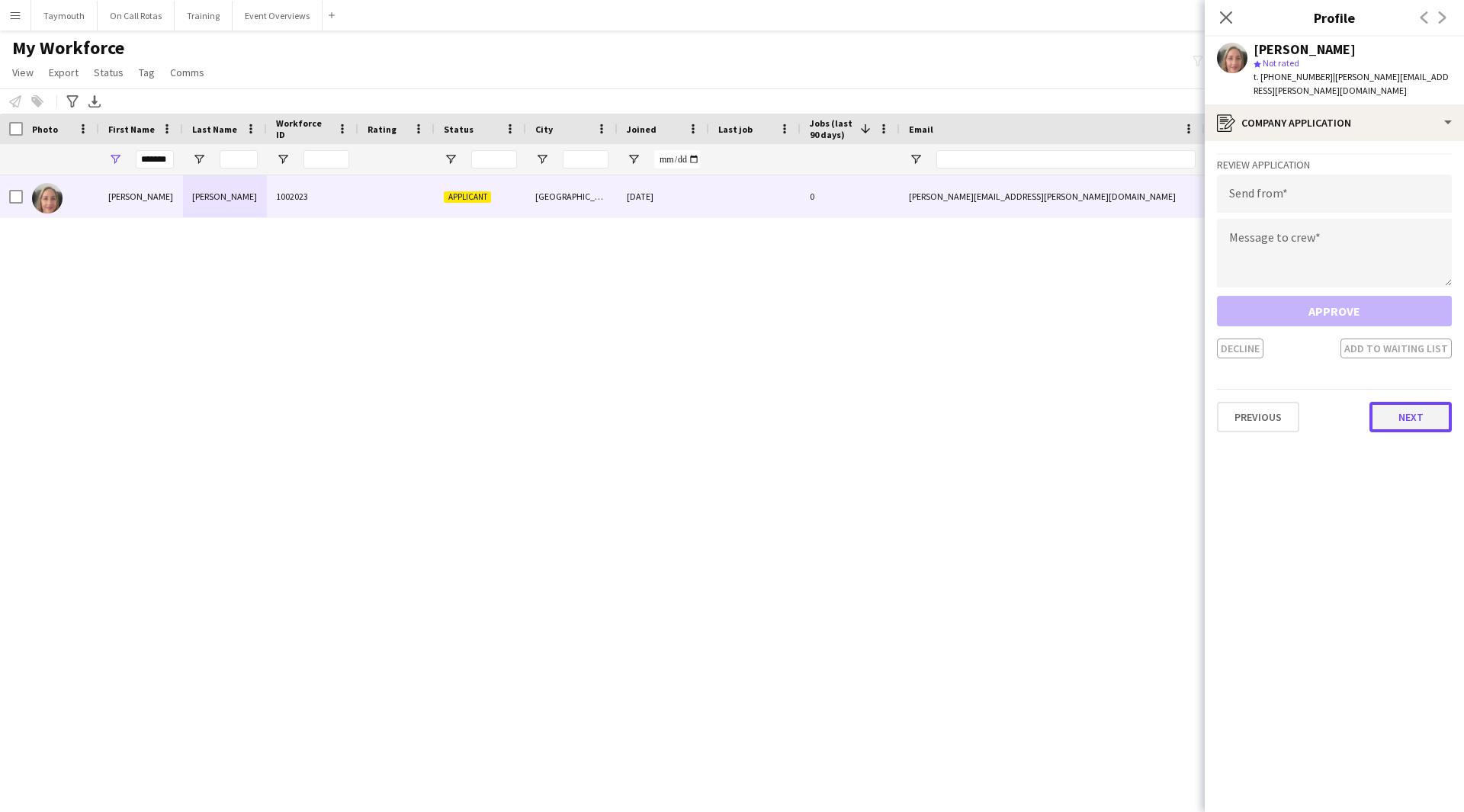
click at [1390, 402] on button "Next" at bounding box center [1410, 417] width 82 height 30
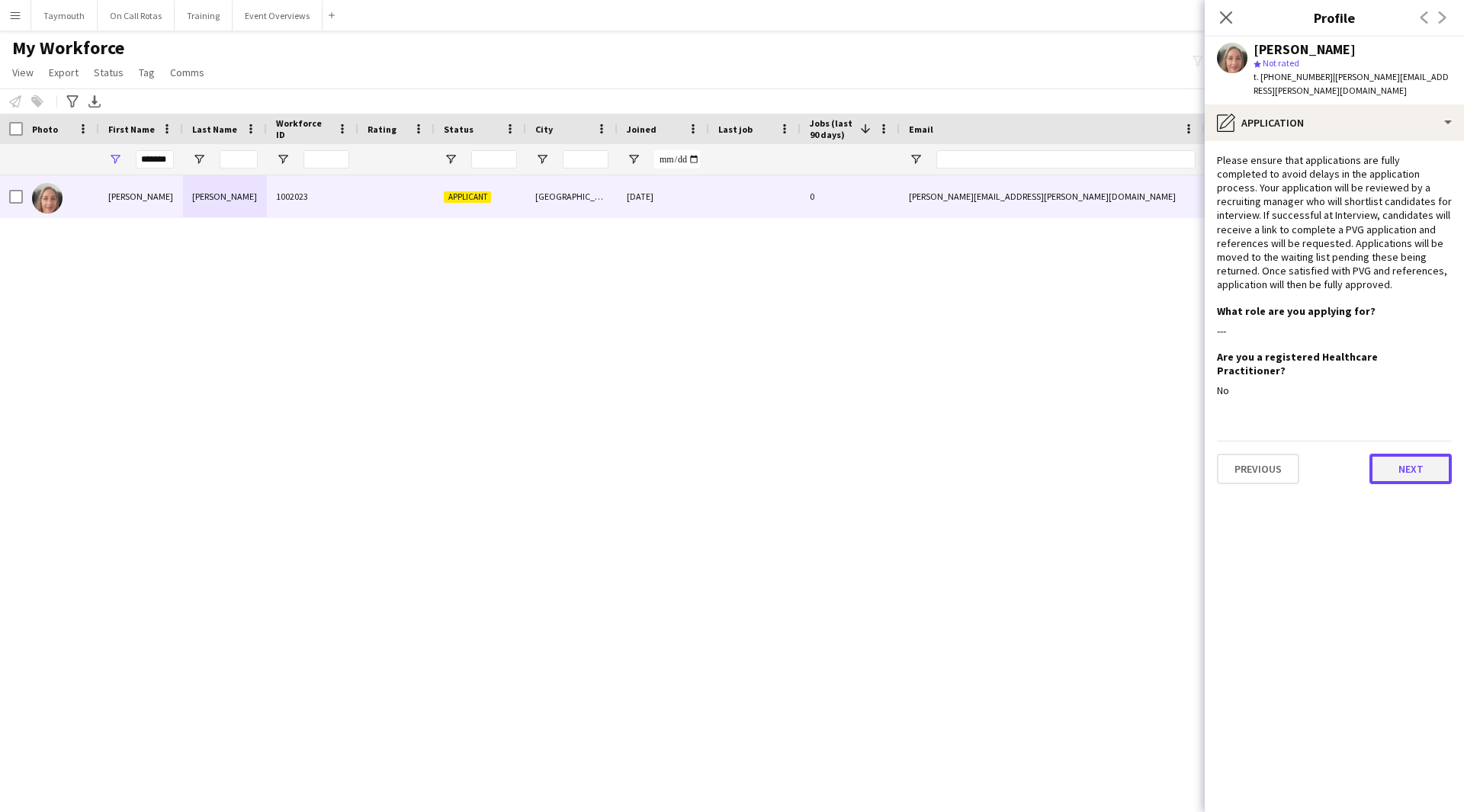
click at [1412, 454] on button "Next" at bounding box center [1410, 468] width 82 height 30
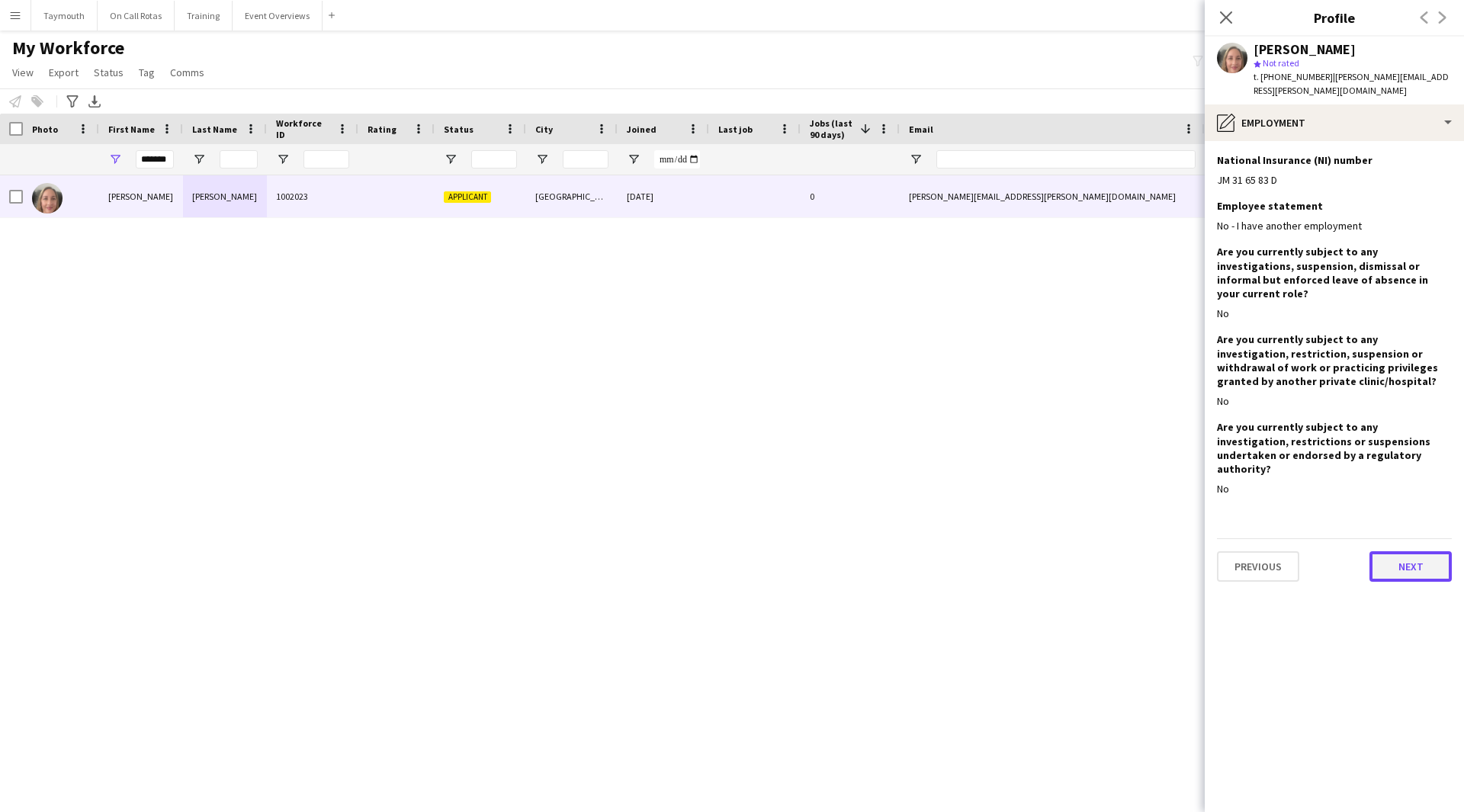
click at [1387, 551] on button "Next" at bounding box center [1410, 566] width 82 height 30
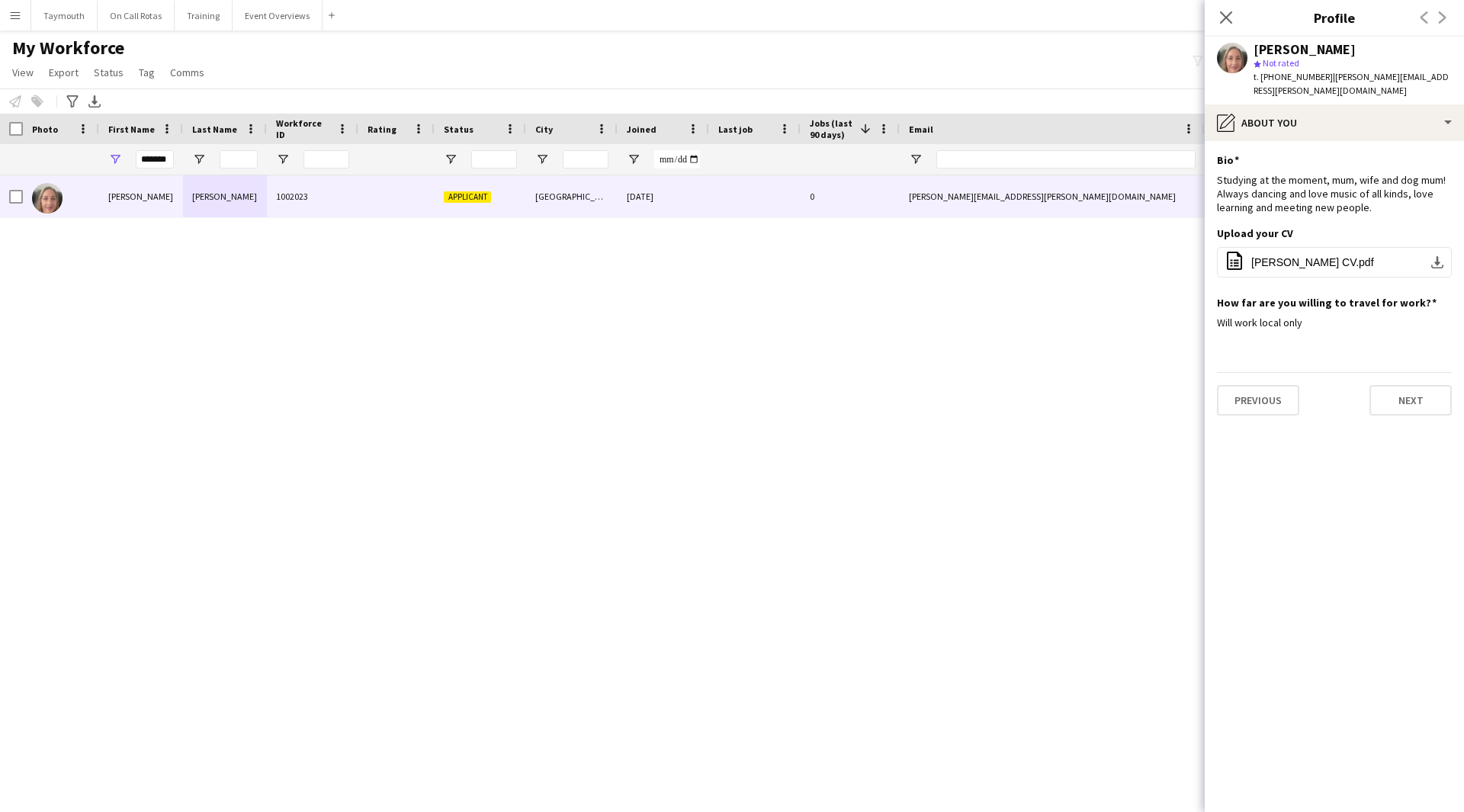
click at [1388, 415] on app-section-data-types "Bio Edit this field Studying at the moment, mum, wife and dog mum! Always danci…" at bounding box center [1335, 477] width 260 height 671
click at [1395, 386] on button "Next" at bounding box center [1410, 400] width 82 height 30
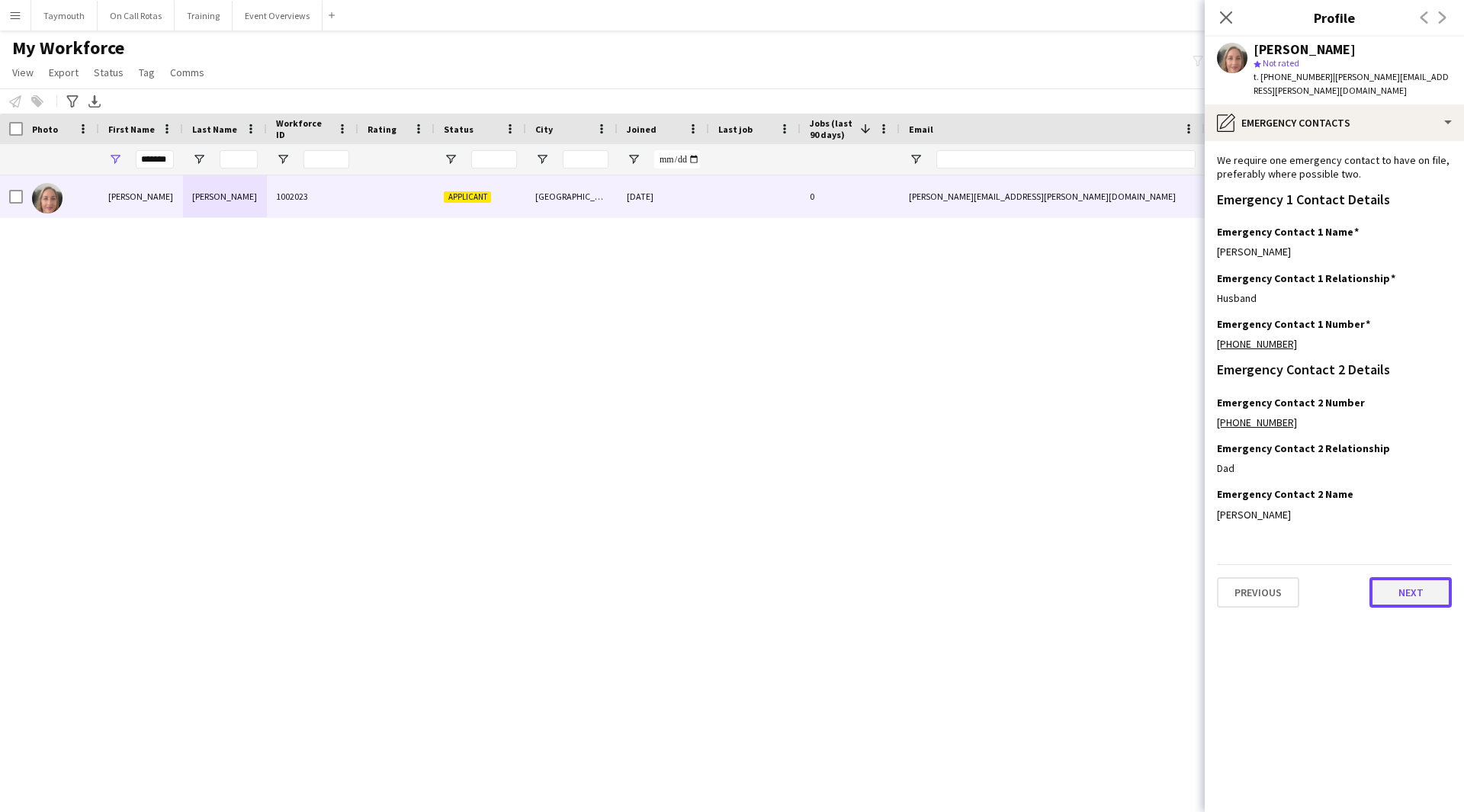
click at [1395, 589] on button "Next" at bounding box center [1410, 592] width 82 height 30
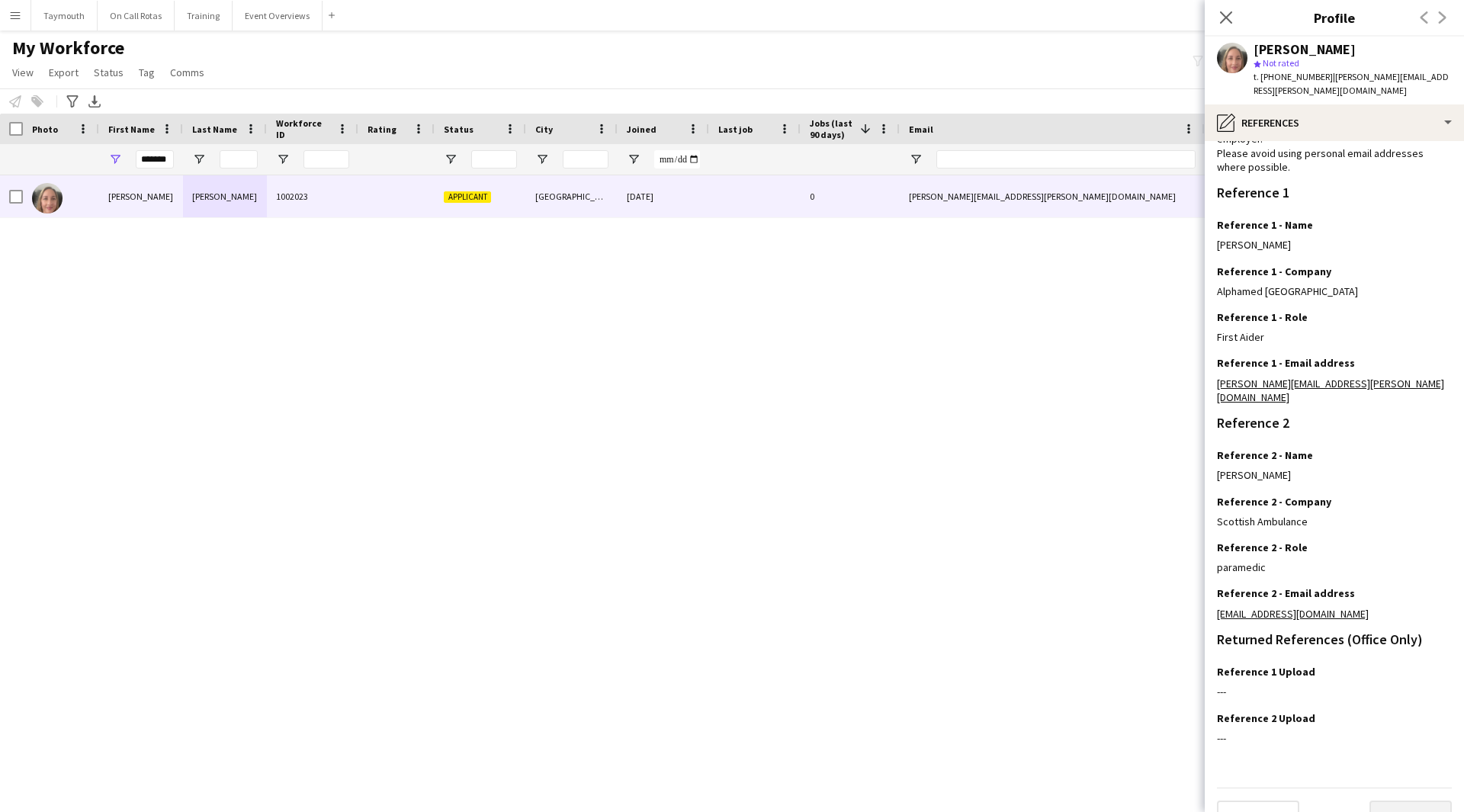
scroll to position [98, 0]
click at [1394, 797] on button "Next" at bounding box center [1410, 812] width 82 height 30
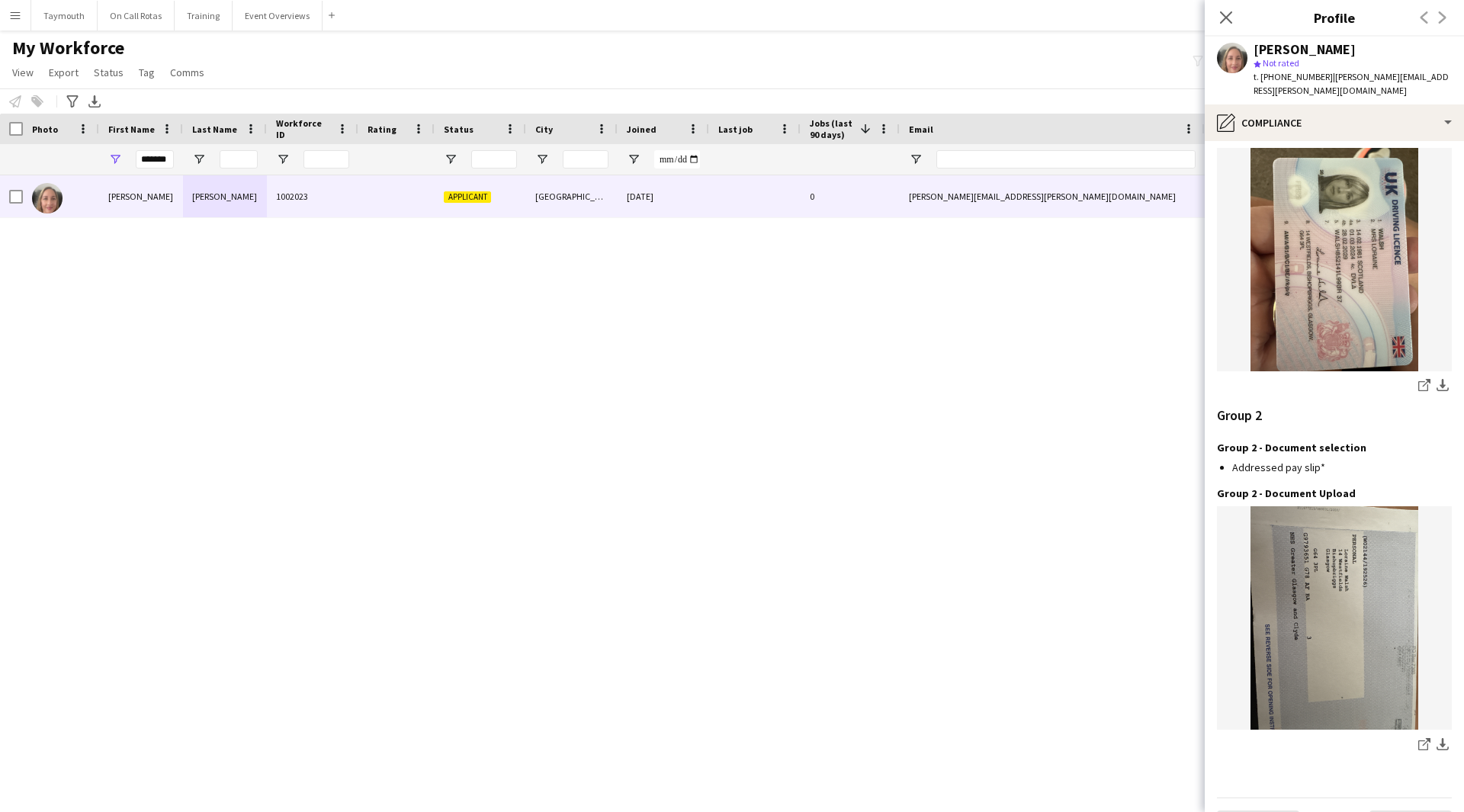
scroll to position [1493, 0]
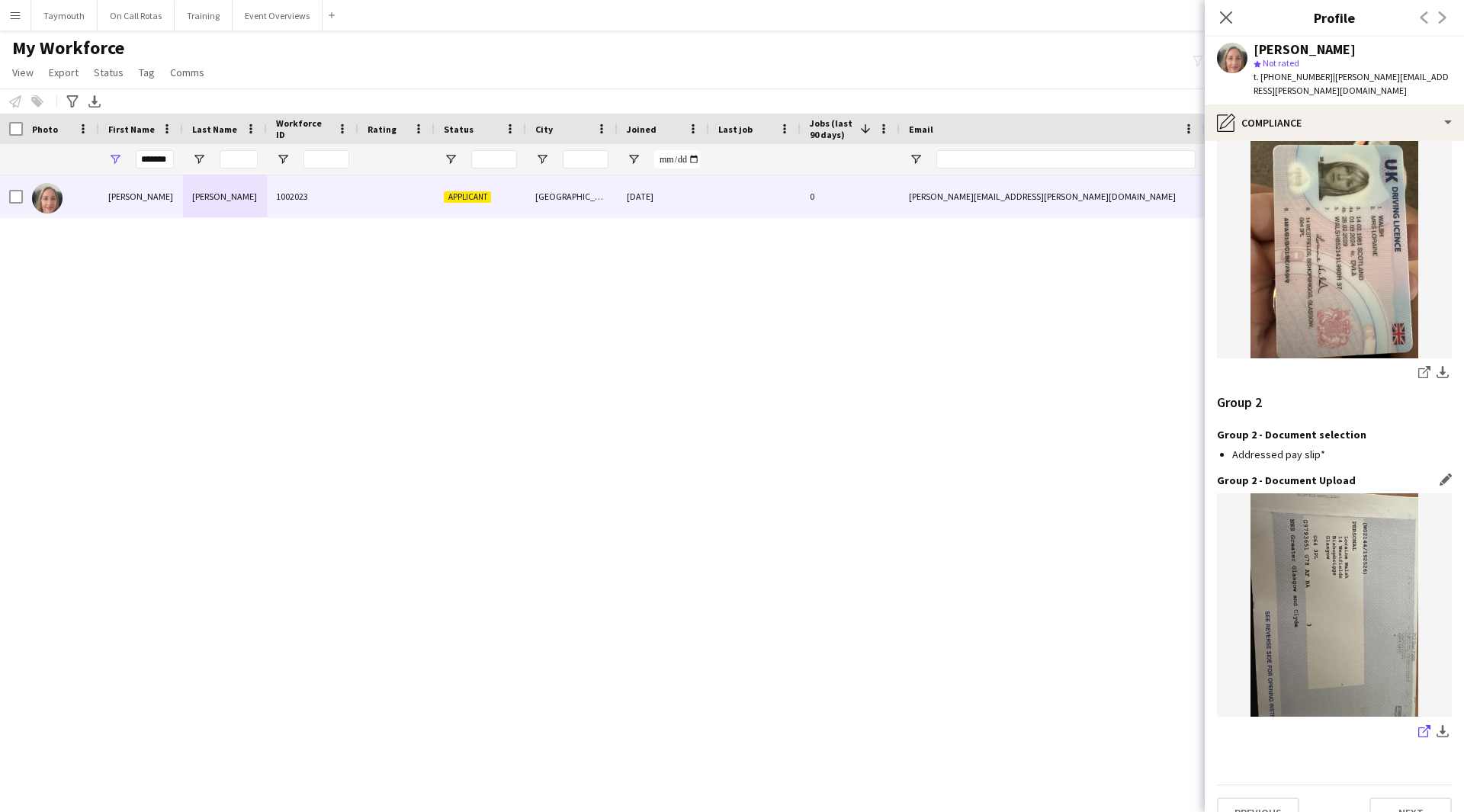
click at [1418, 725] on icon "share-external-link-1" at bounding box center [1424, 731] width 13 height 13
click at [1418, 797] on button "Next" at bounding box center [1410, 812] width 82 height 30
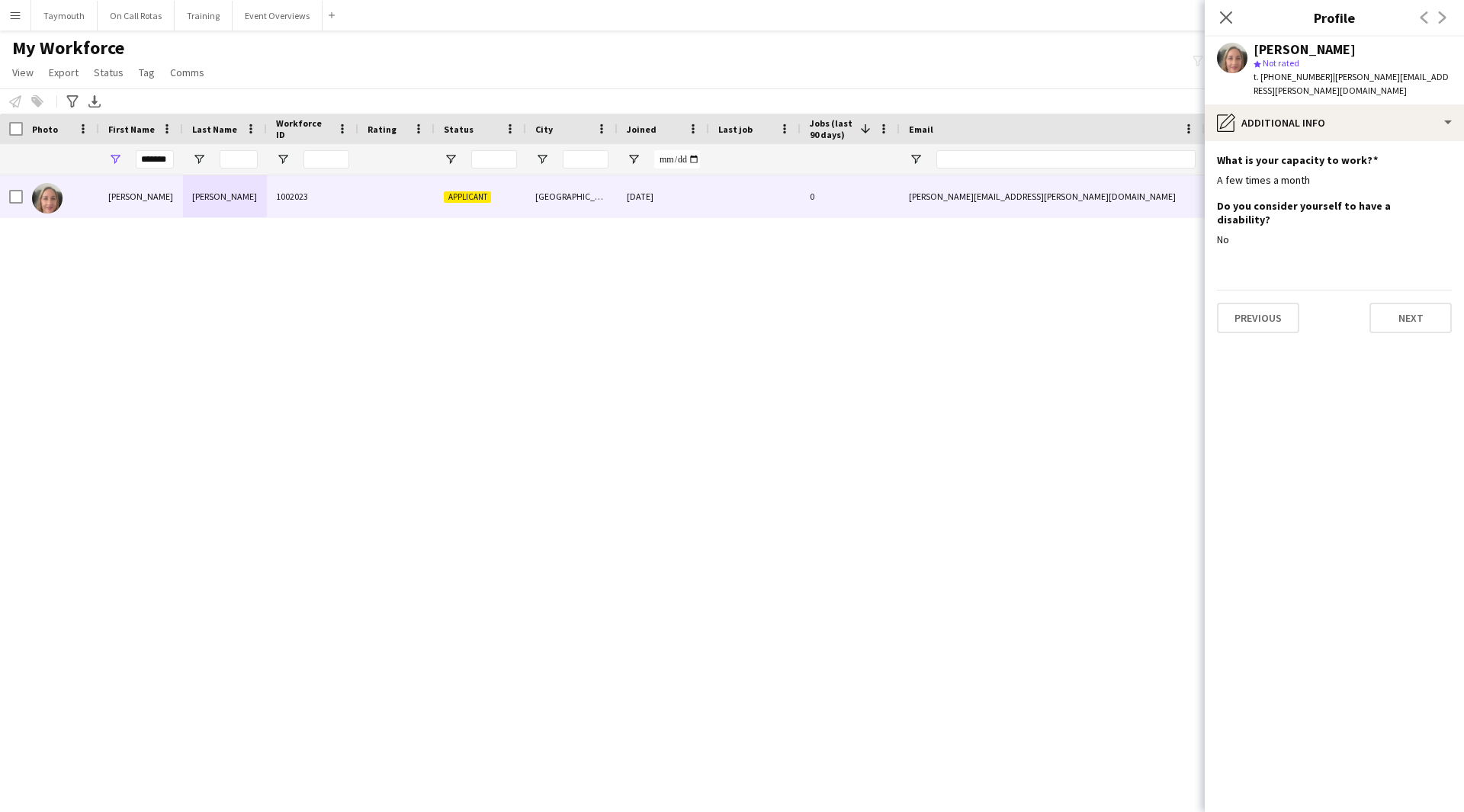
click at [1425, 290] on div "Previous Next" at bounding box center [1334, 311] width 235 height 44
click at [1429, 303] on button "Next" at bounding box center [1410, 317] width 82 height 30
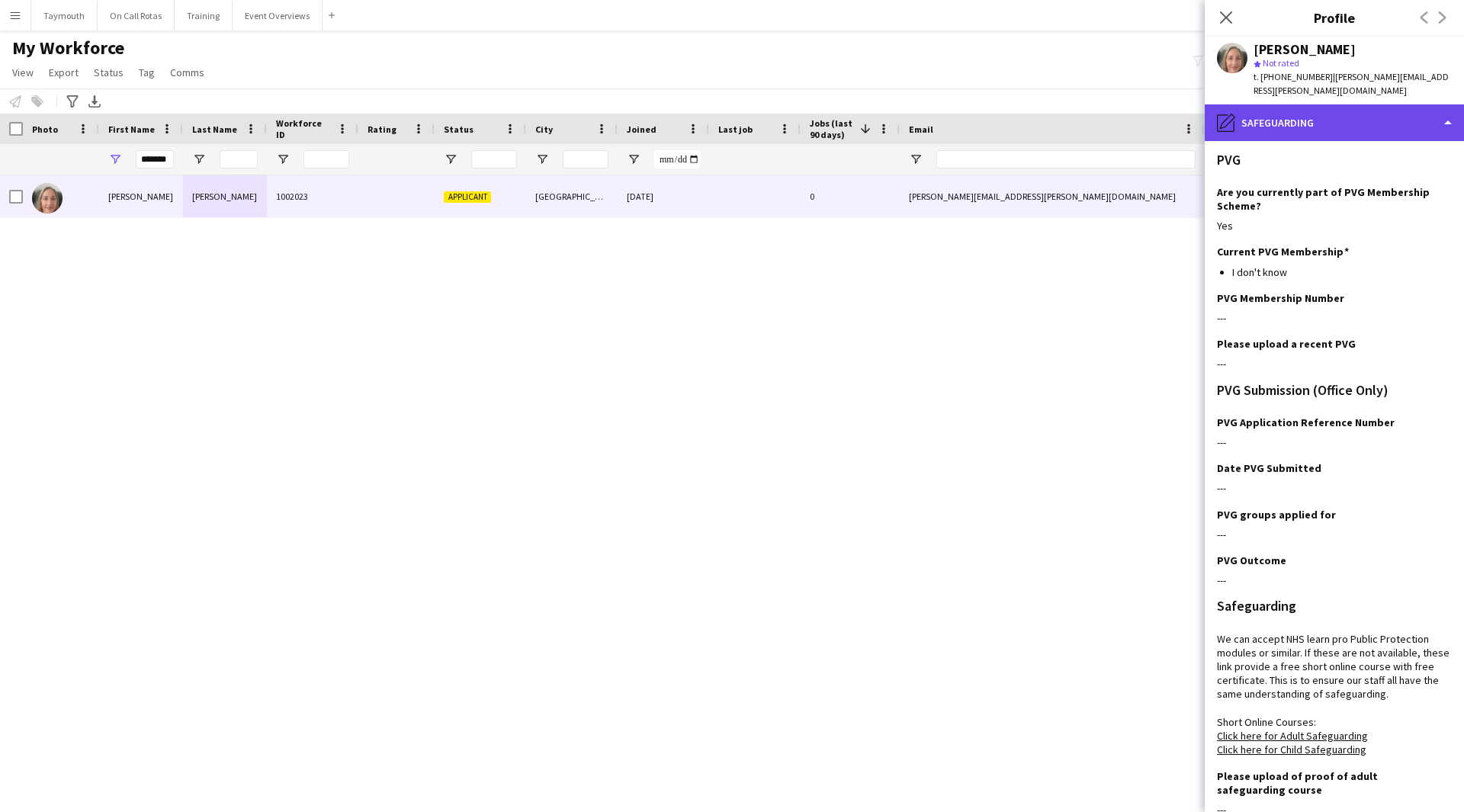
click at [1340, 104] on div "pencil4 Safeguarding" at bounding box center [1335, 123] width 260 height 37
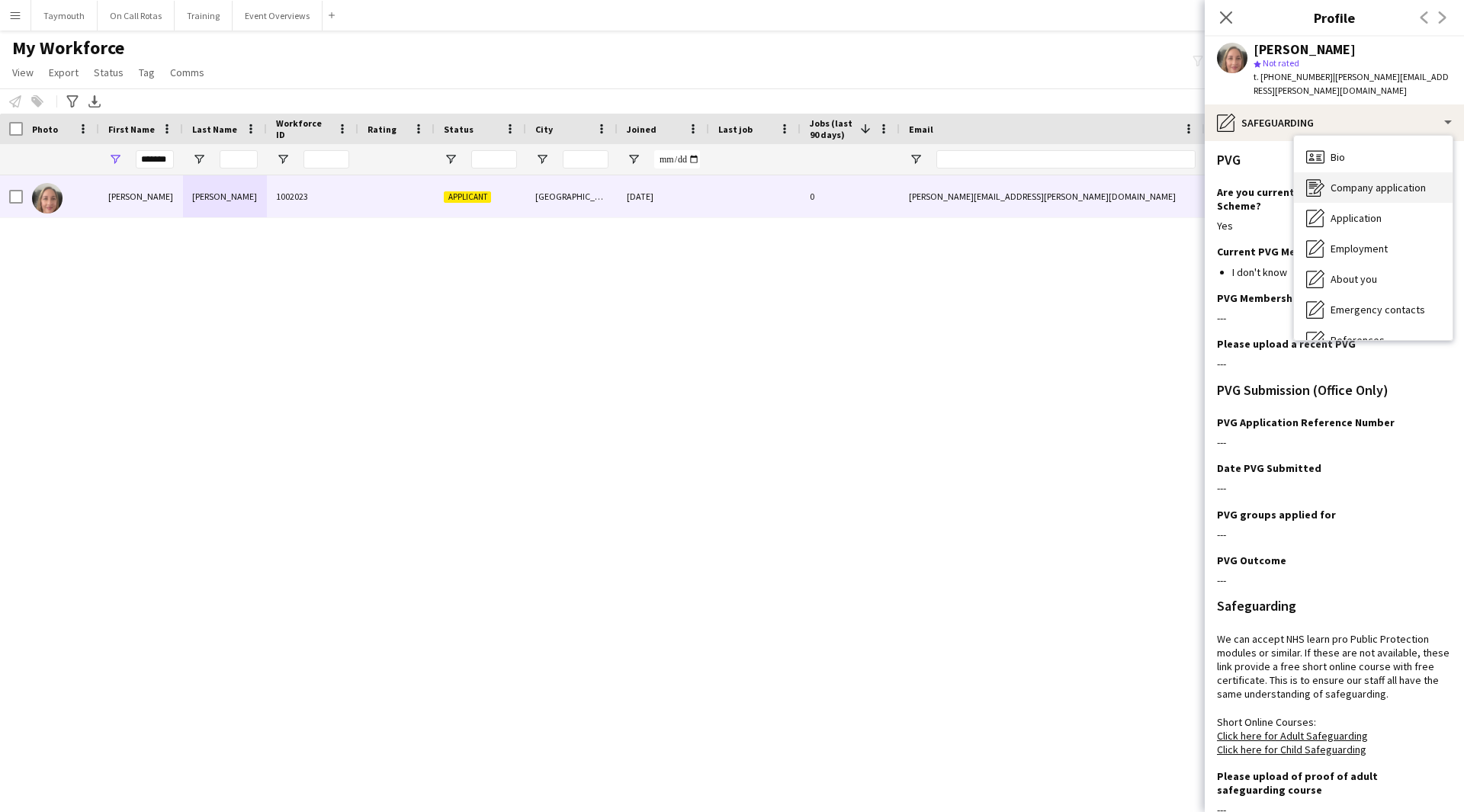
click at [1375, 181] on span "Company application" at bounding box center [1379, 187] width 96 height 14
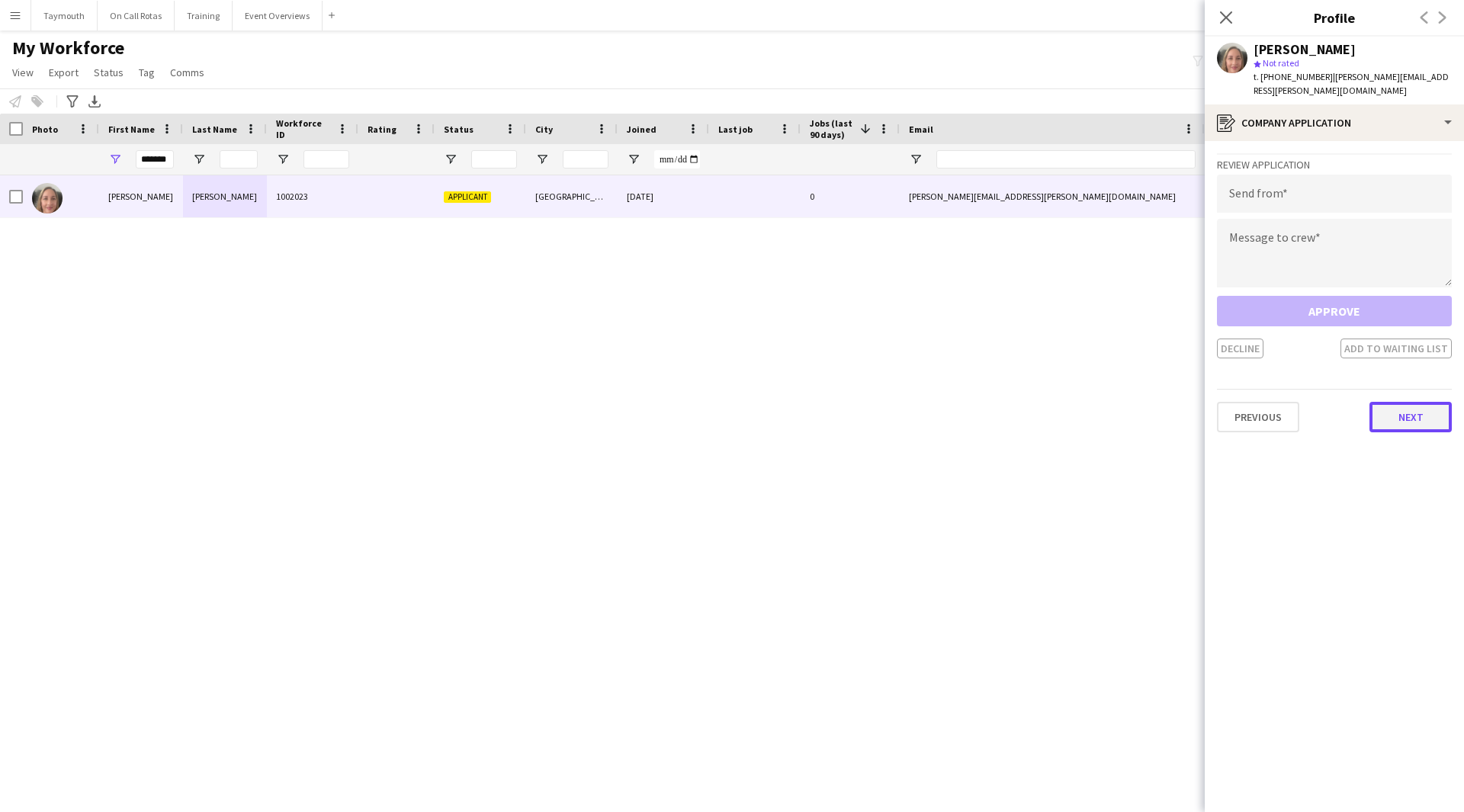
click at [1388, 403] on button "Next" at bounding box center [1410, 417] width 82 height 30
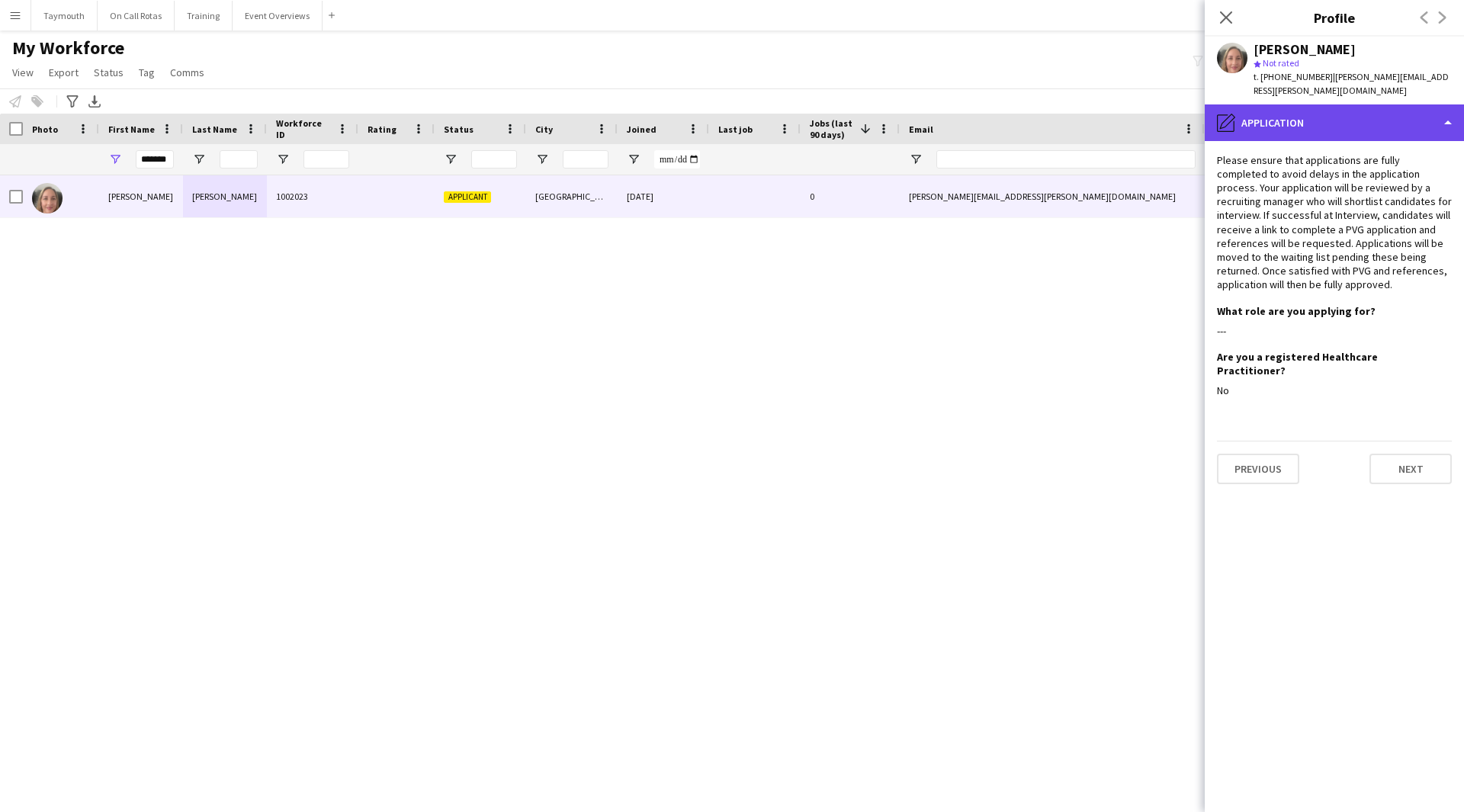
click at [1352, 115] on div "pencil4 Application" at bounding box center [1335, 123] width 260 height 37
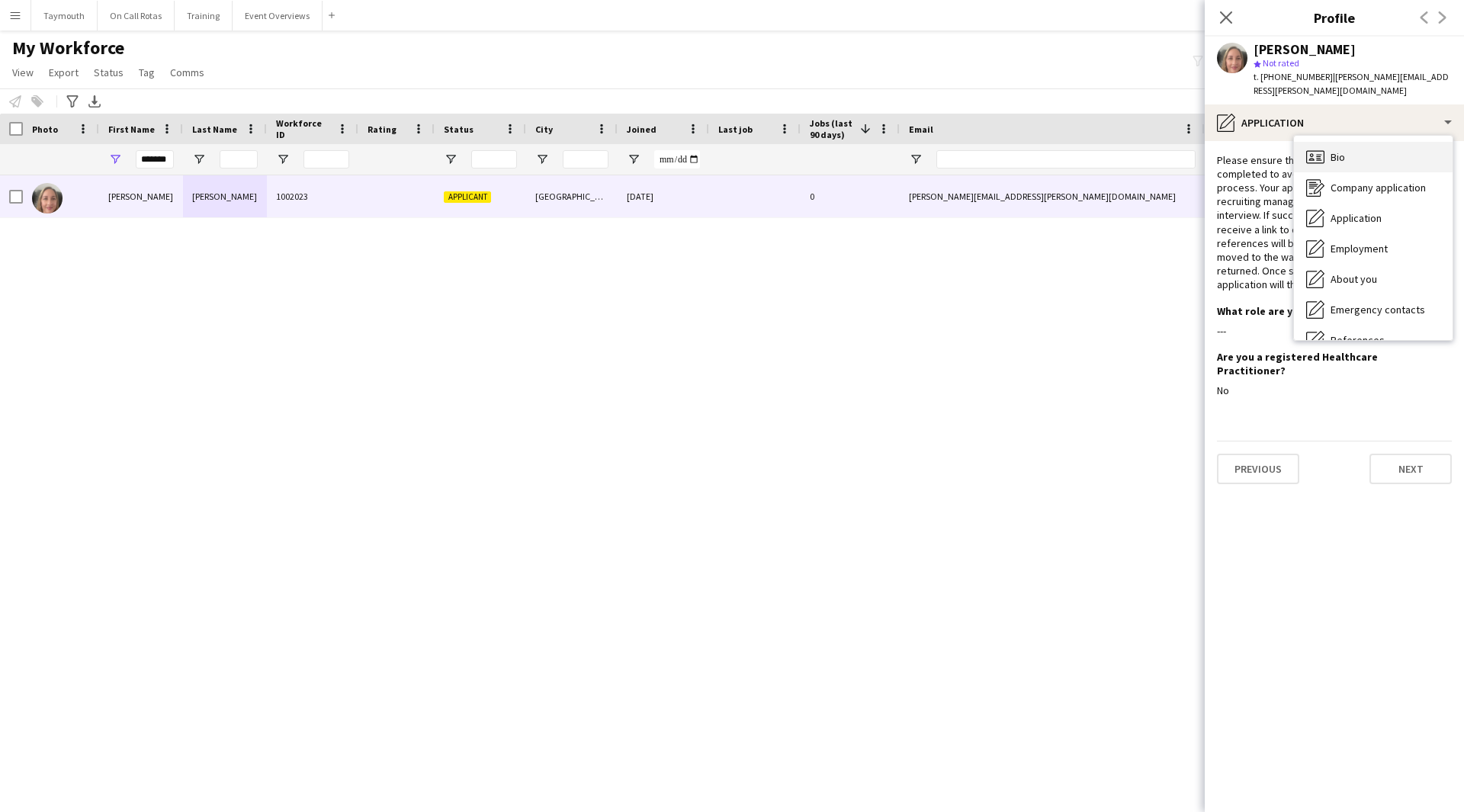
click at [1358, 151] on div "Bio Bio" at bounding box center [1373, 156] width 159 height 30
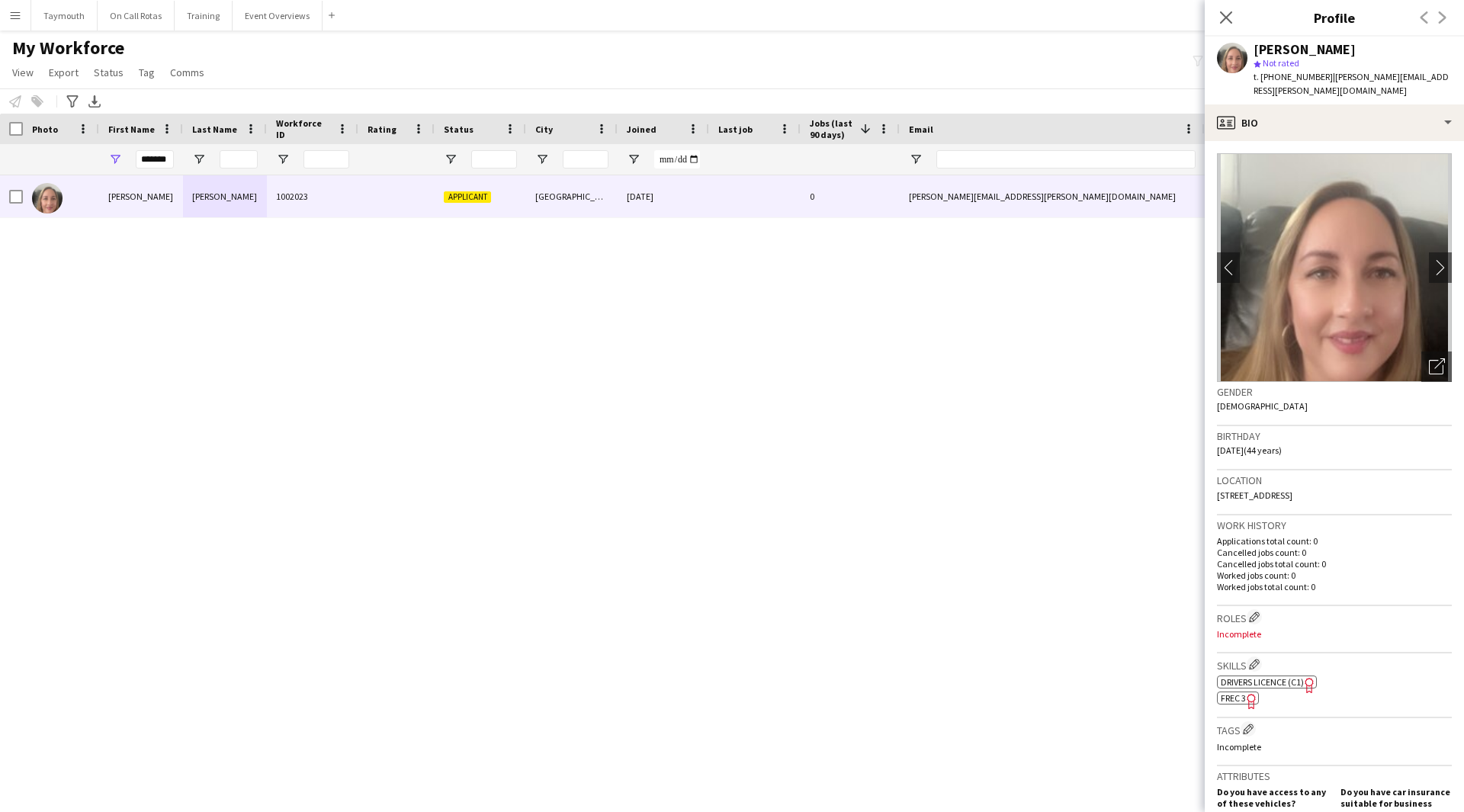
scroll to position [374, 0]
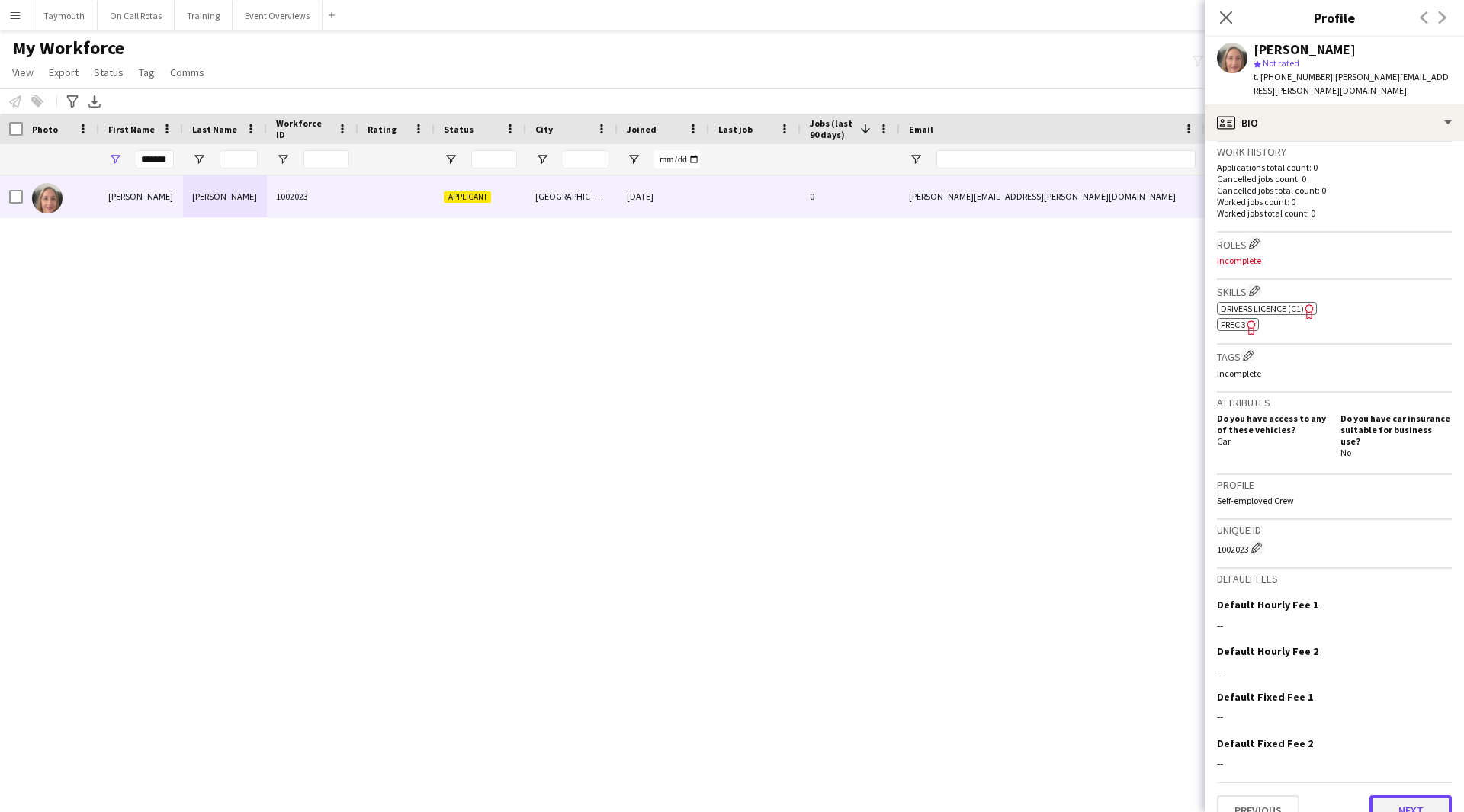
click at [1372, 795] on button "Next" at bounding box center [1410, 810] width 82 height 30
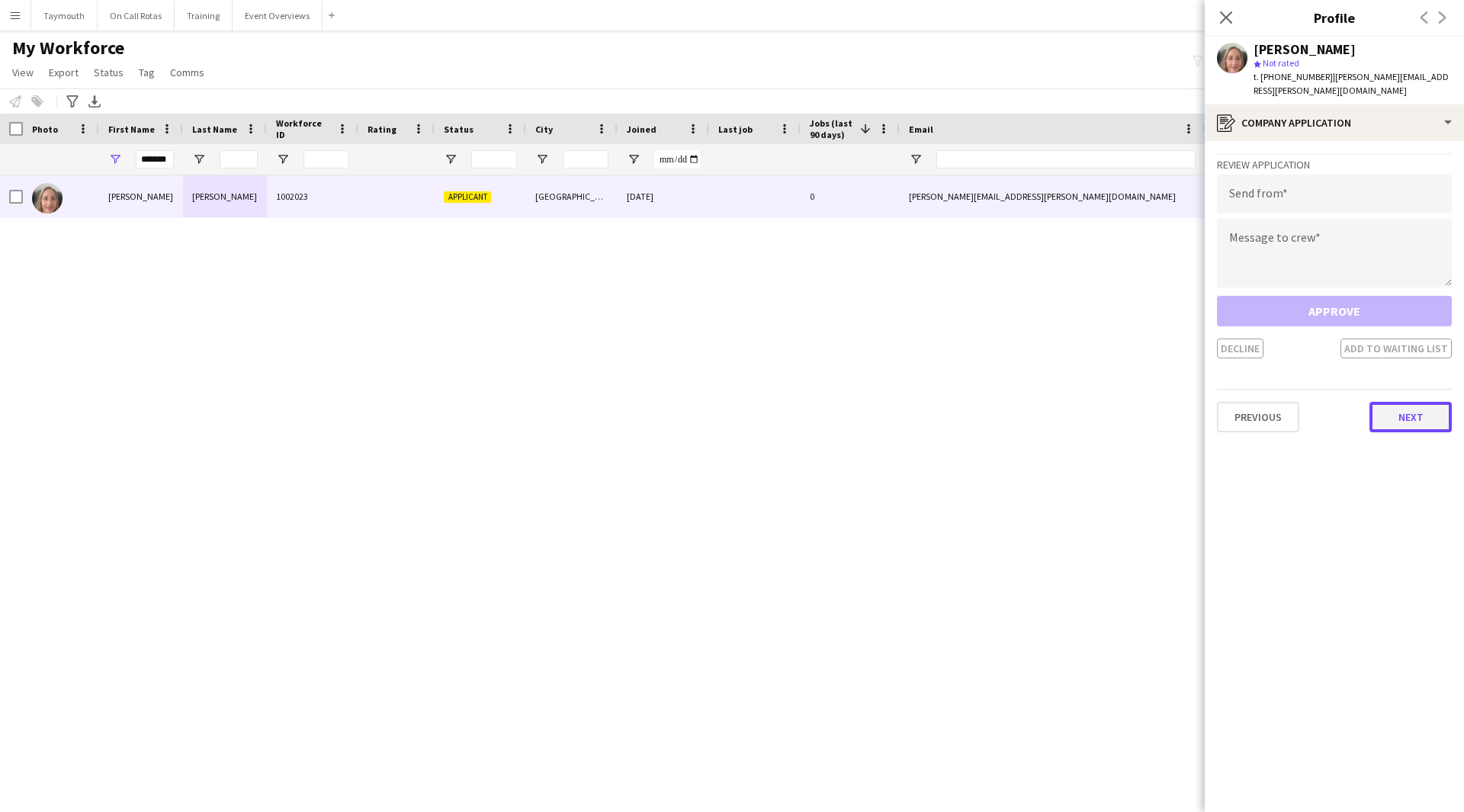
click at [1403, 414] on button "Next" at bounding box center [1410, 417] width 82 height 30
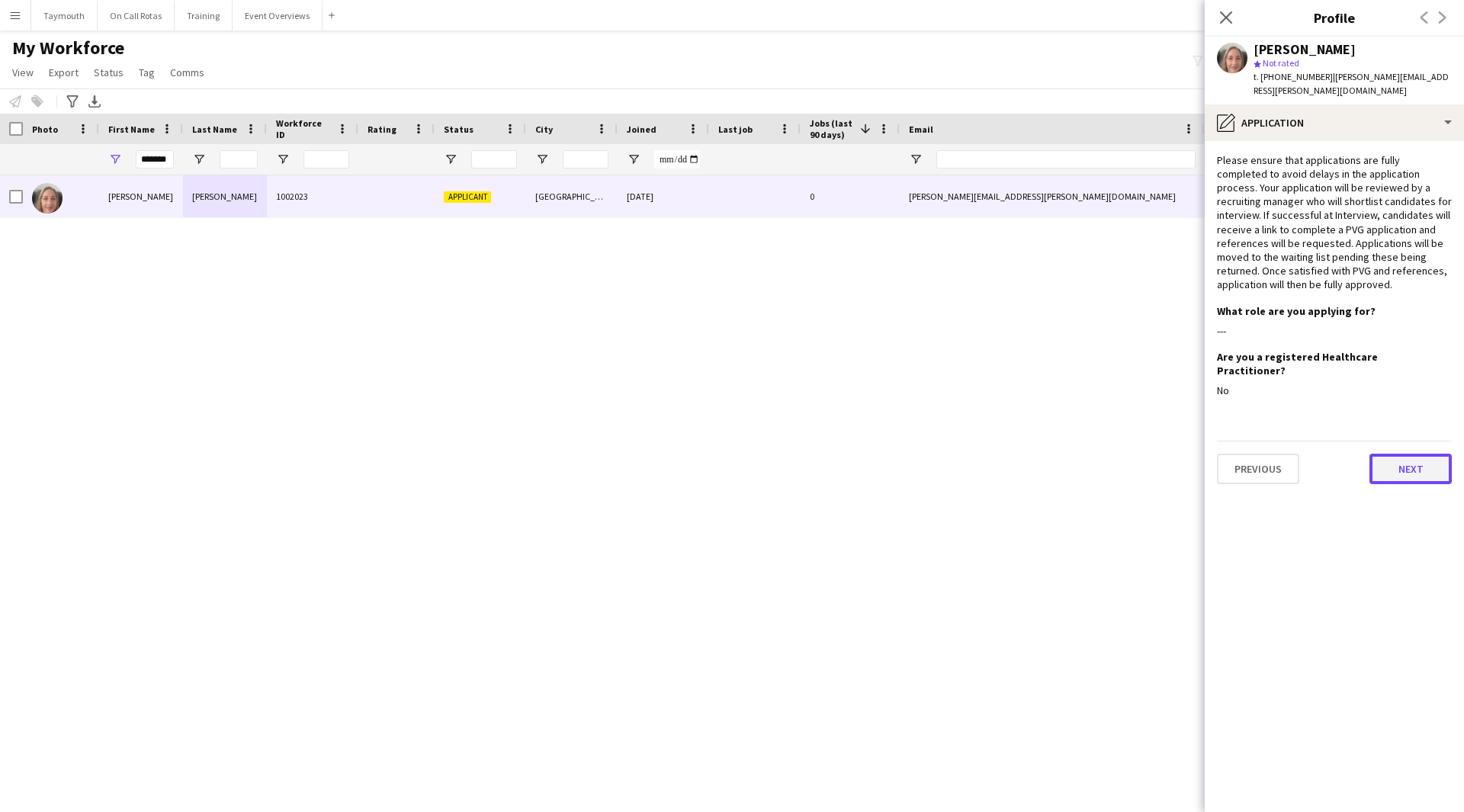
click at [1403, 454] on button "Next" at bounding box center [1410, 468] width 82 height 30
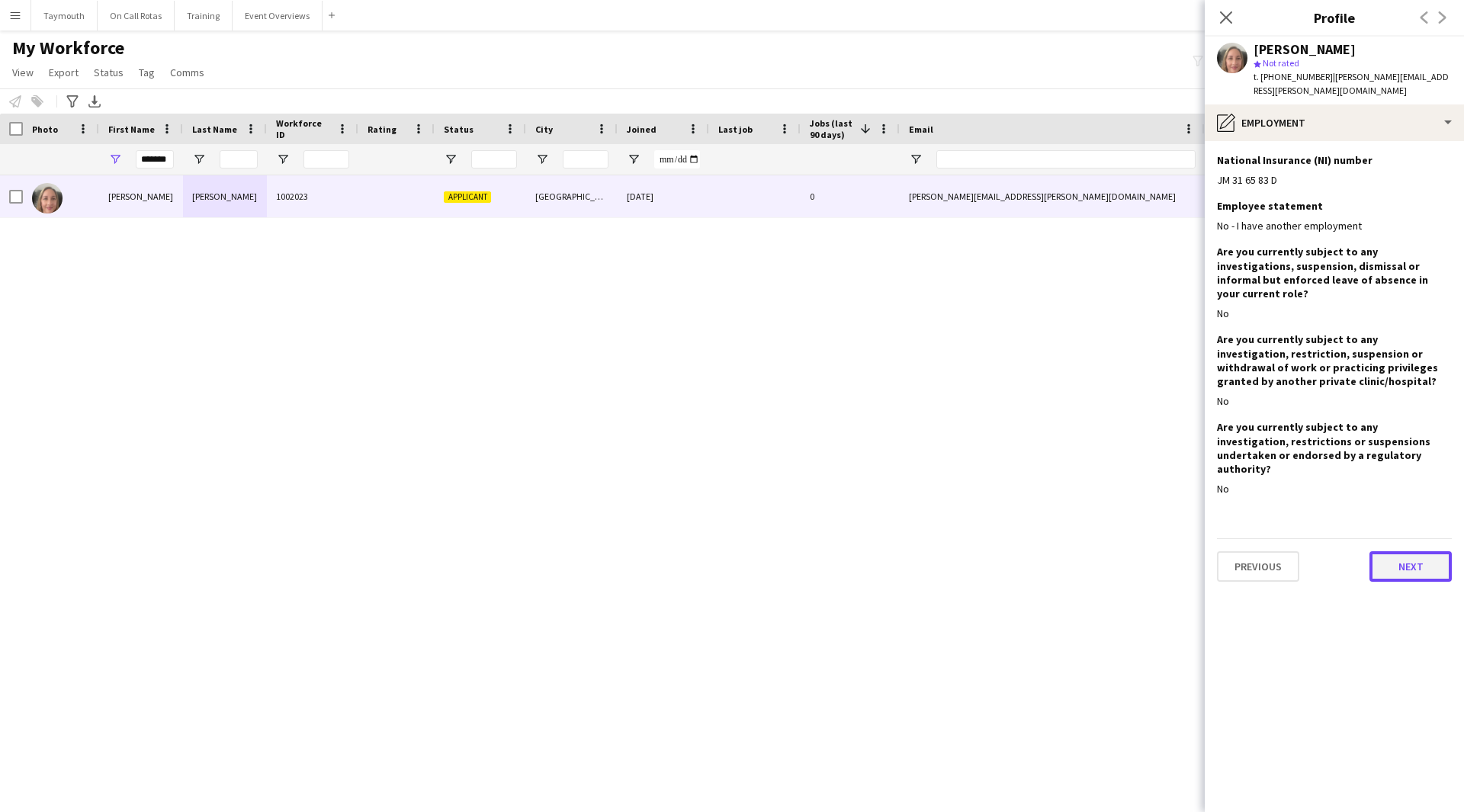
click at [1401, 551] on button "Next" at bounding box center [1410, 566] width 82 height 30
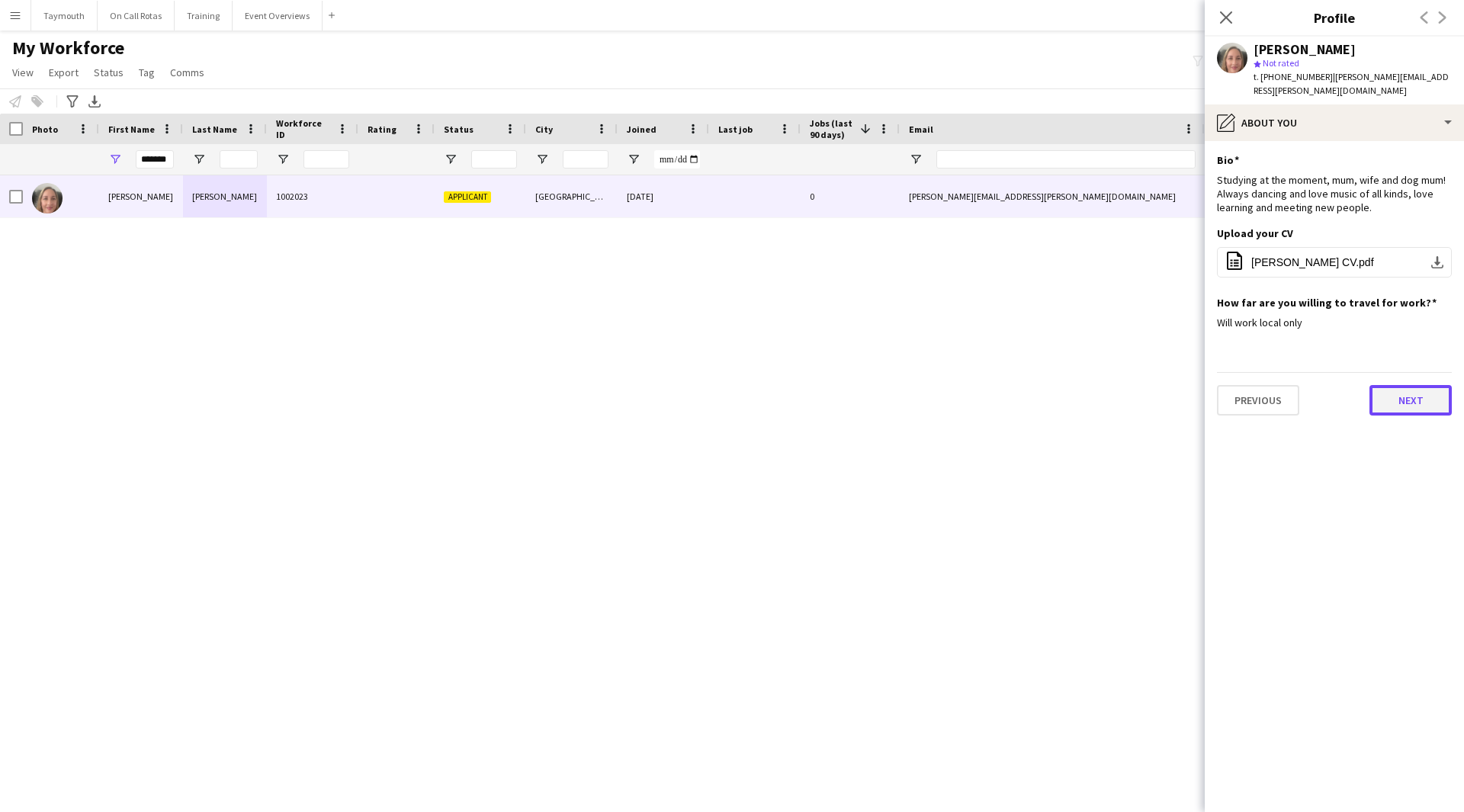
click at [1411, 389] on button "Next" at bounding box center [1410, 400] width 82 height 30
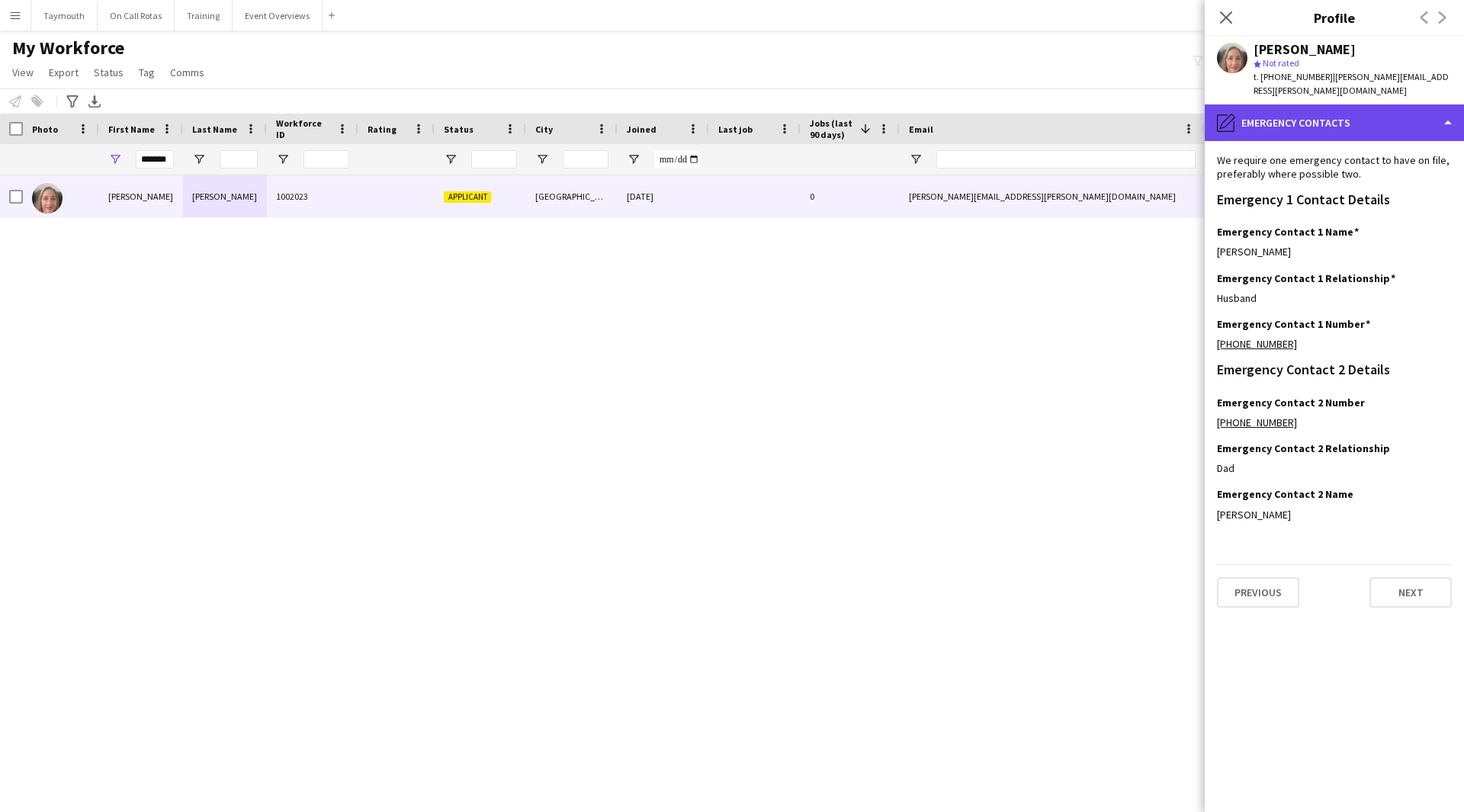
click at [1322, 122] on div "pencil4 Emergency contacts" at bounding box center [1335, 123] width 260 height 37
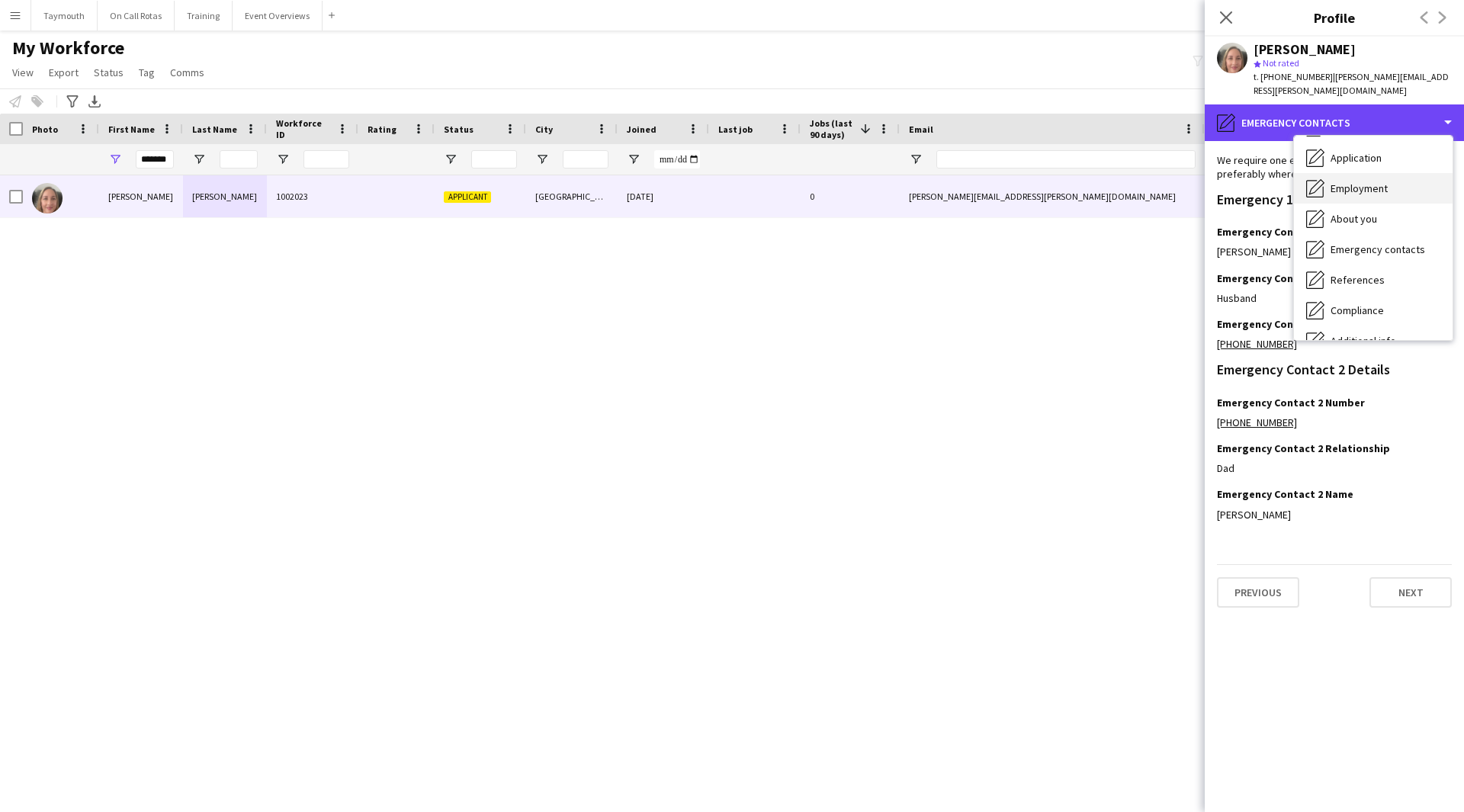
scroll to position [76, 0]
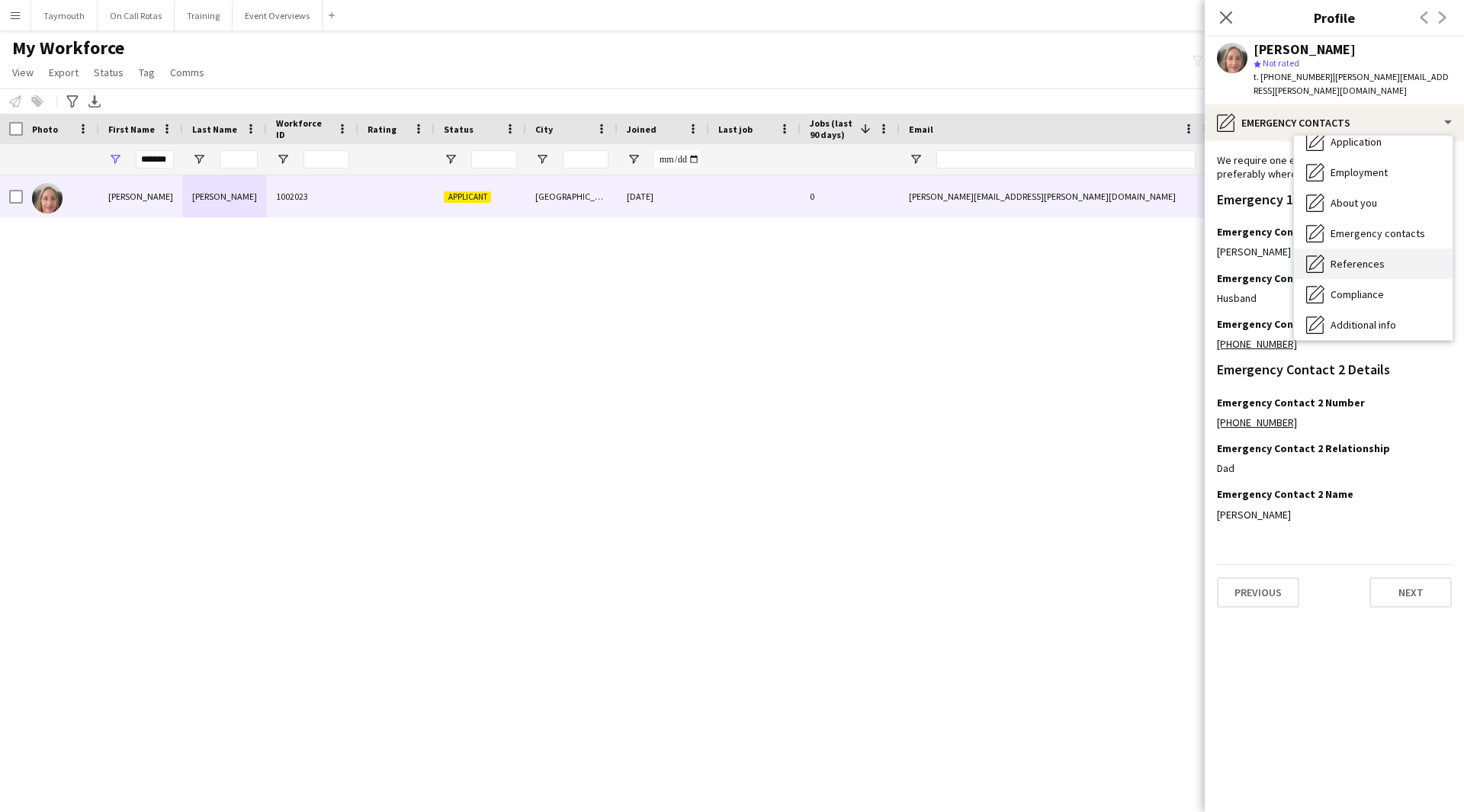
click at [1366, 257] on div "References References" at bounding box center [1373, 264] width 159 height 30
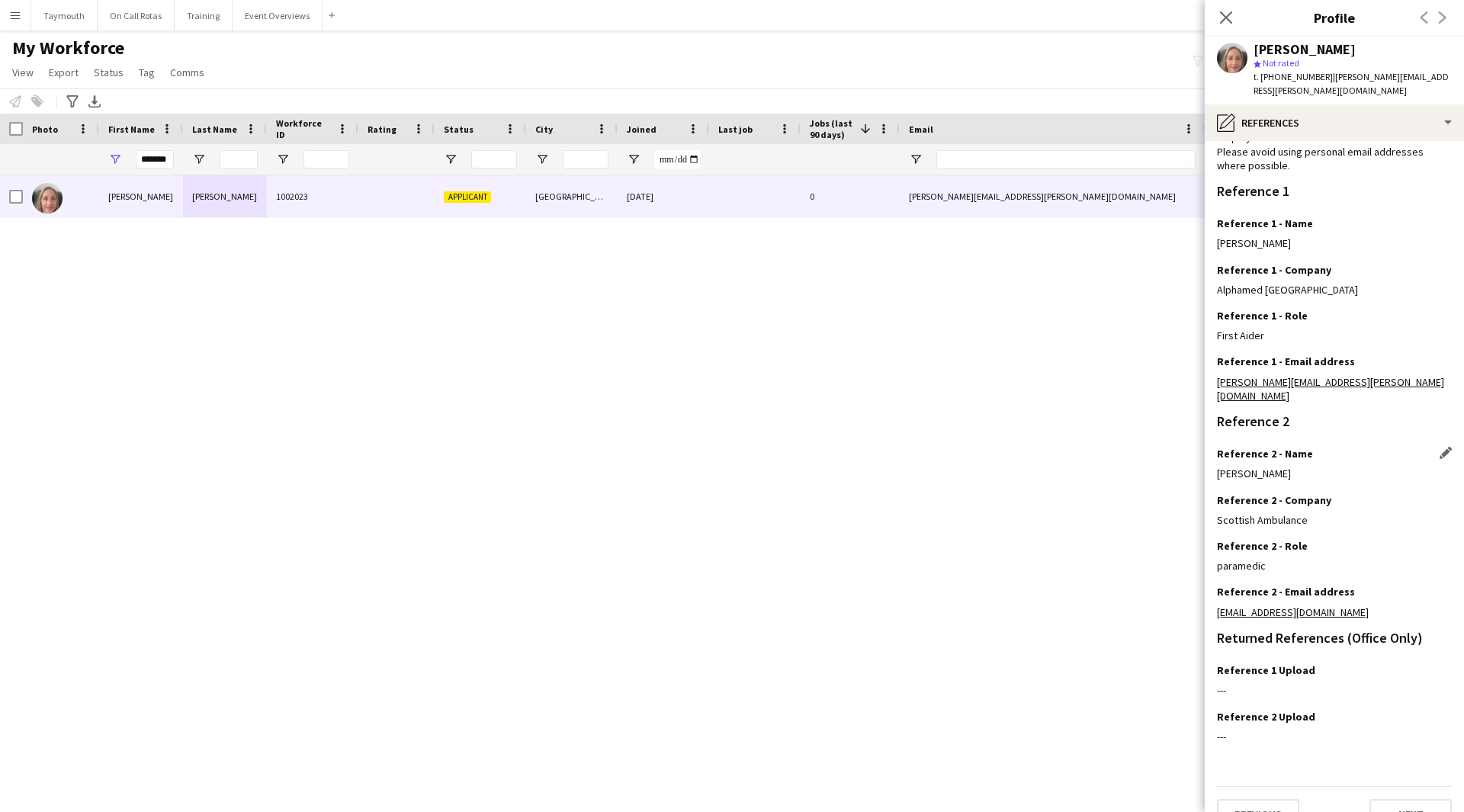
scroll to position [98, 0]
click at [1317, 104] on div "pencil4 References" at bounding box center [1335, 123] width 260 height 37
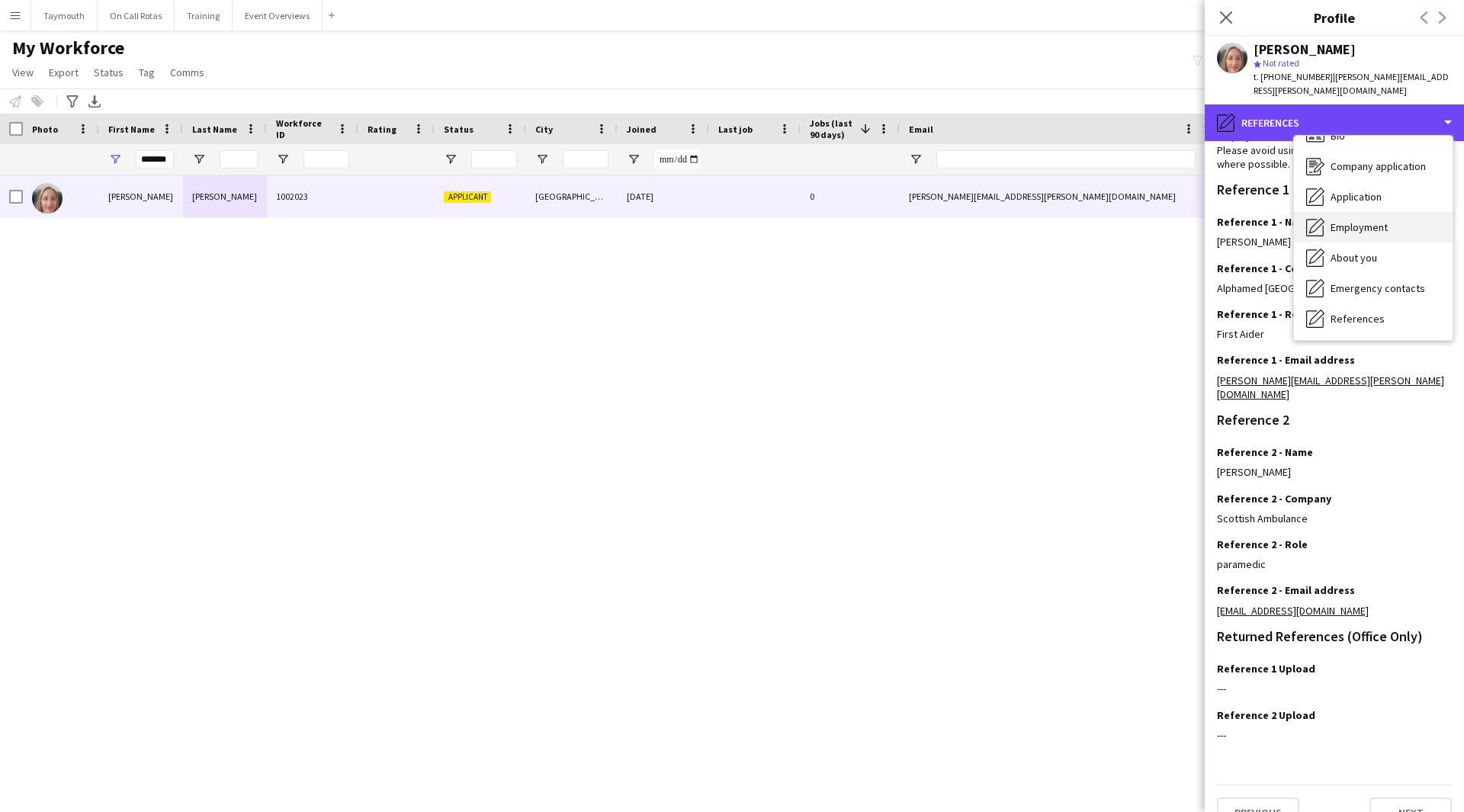
scroll to position [0, 0]
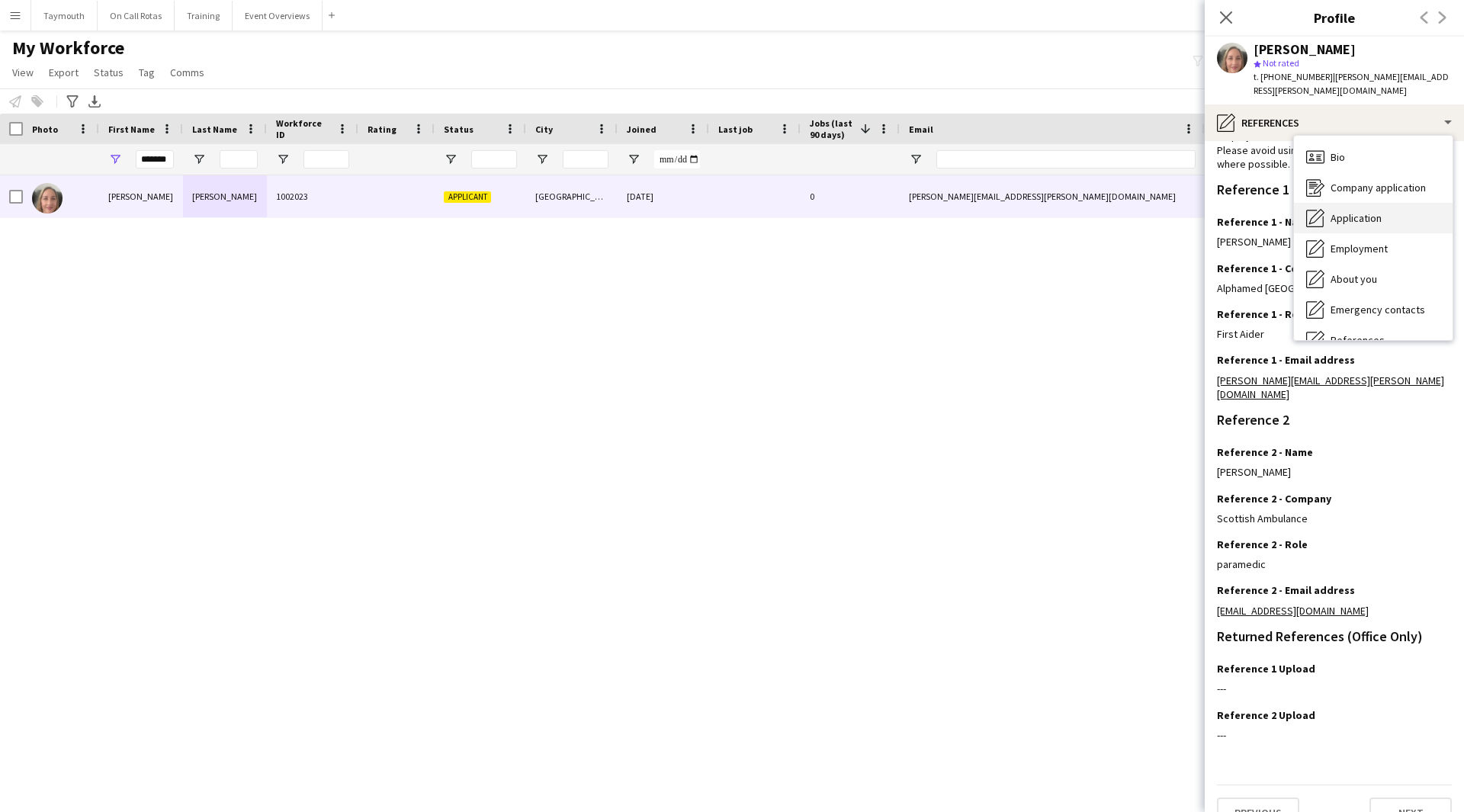
click at [1387, 207] on div "Application Application" at bounding box center [1373, 218] width 159 height 30
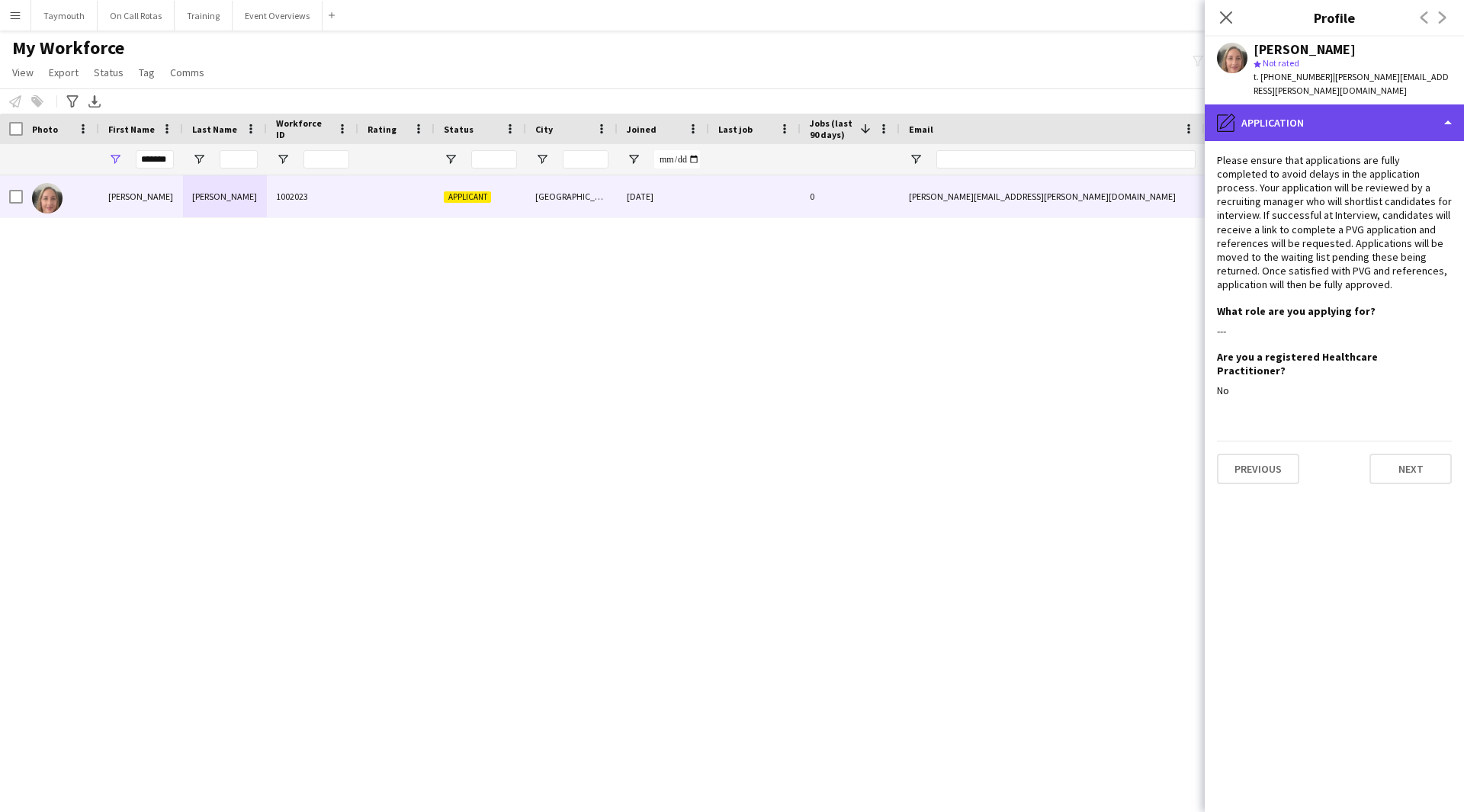
click at [1343, 104] on div "pencil4 Application" at bounding box center [1335, 123] width 260 height 37
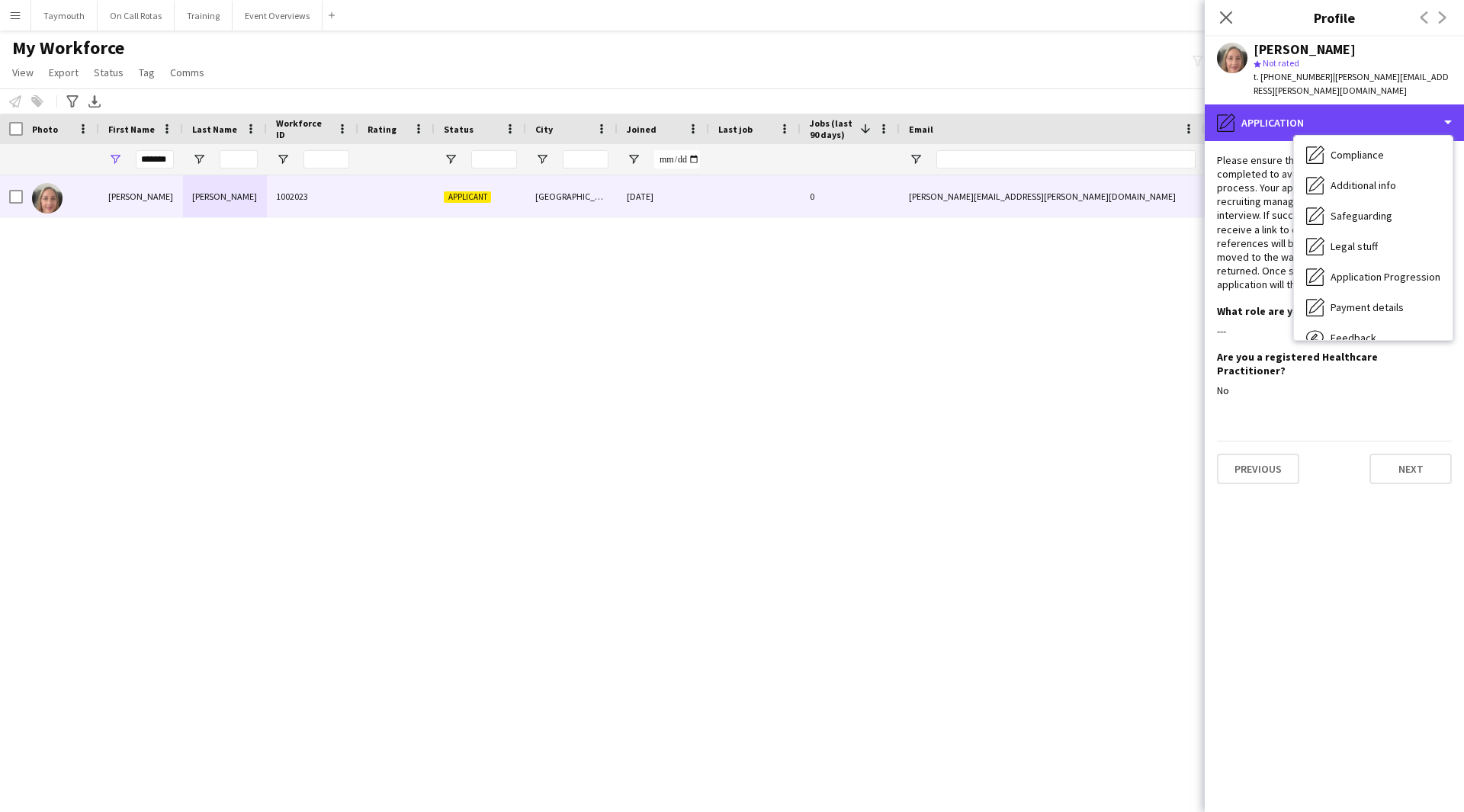
scroll to position [228, 0]
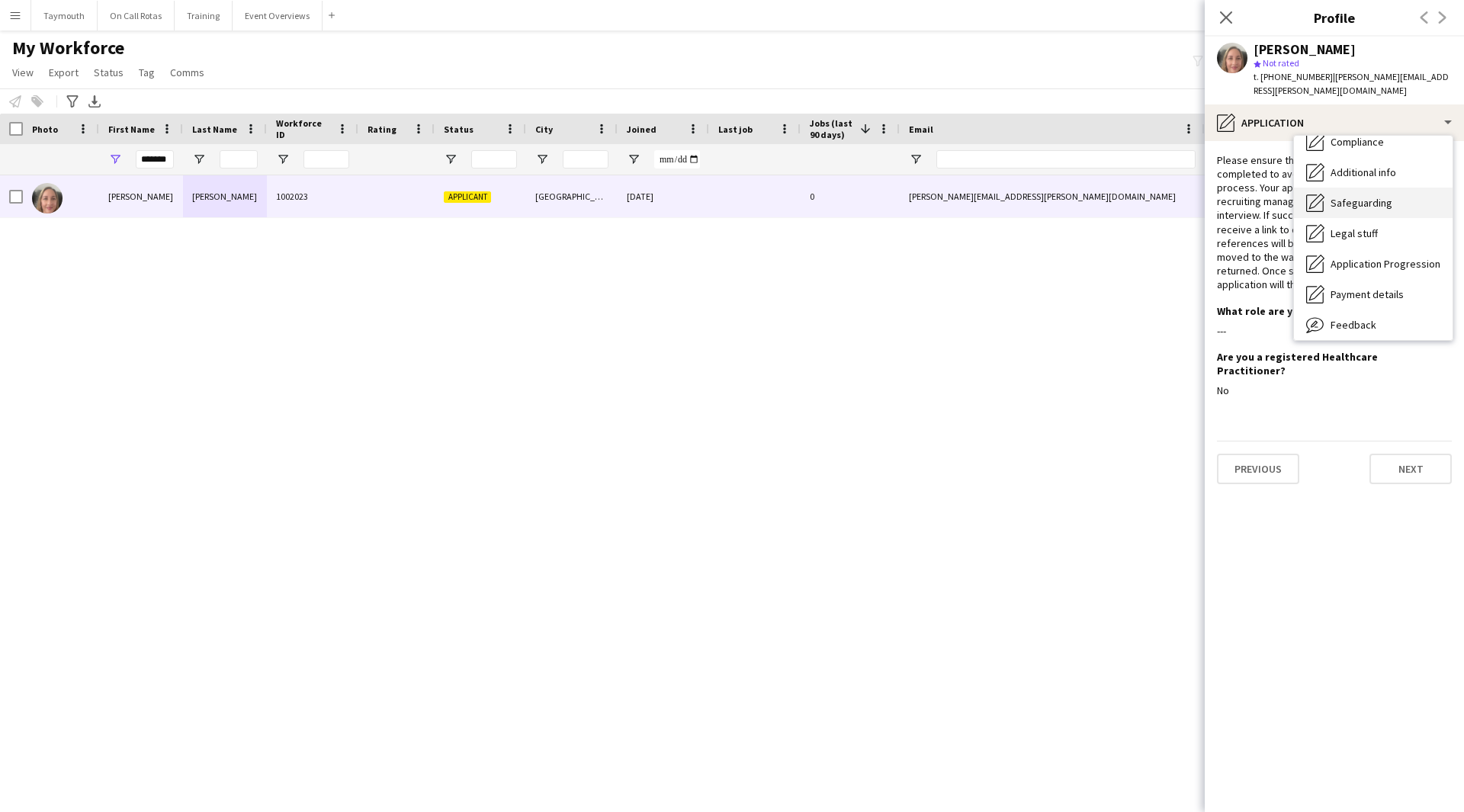
click at [1350, 199] on div "Safeguarding Safeguarding" at bounding box center [1373, 202] width 159 height 30
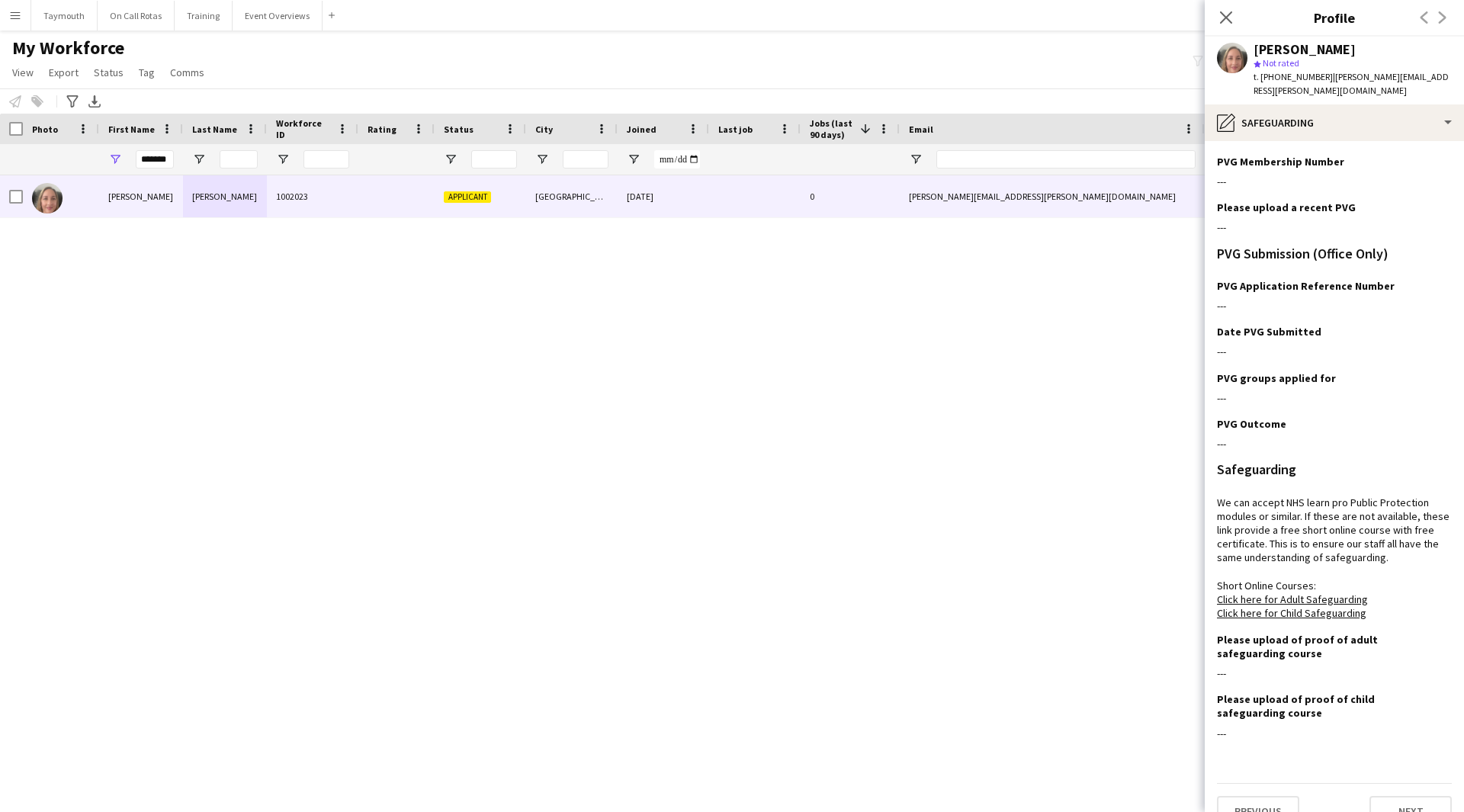
scroll to position [148, 0]
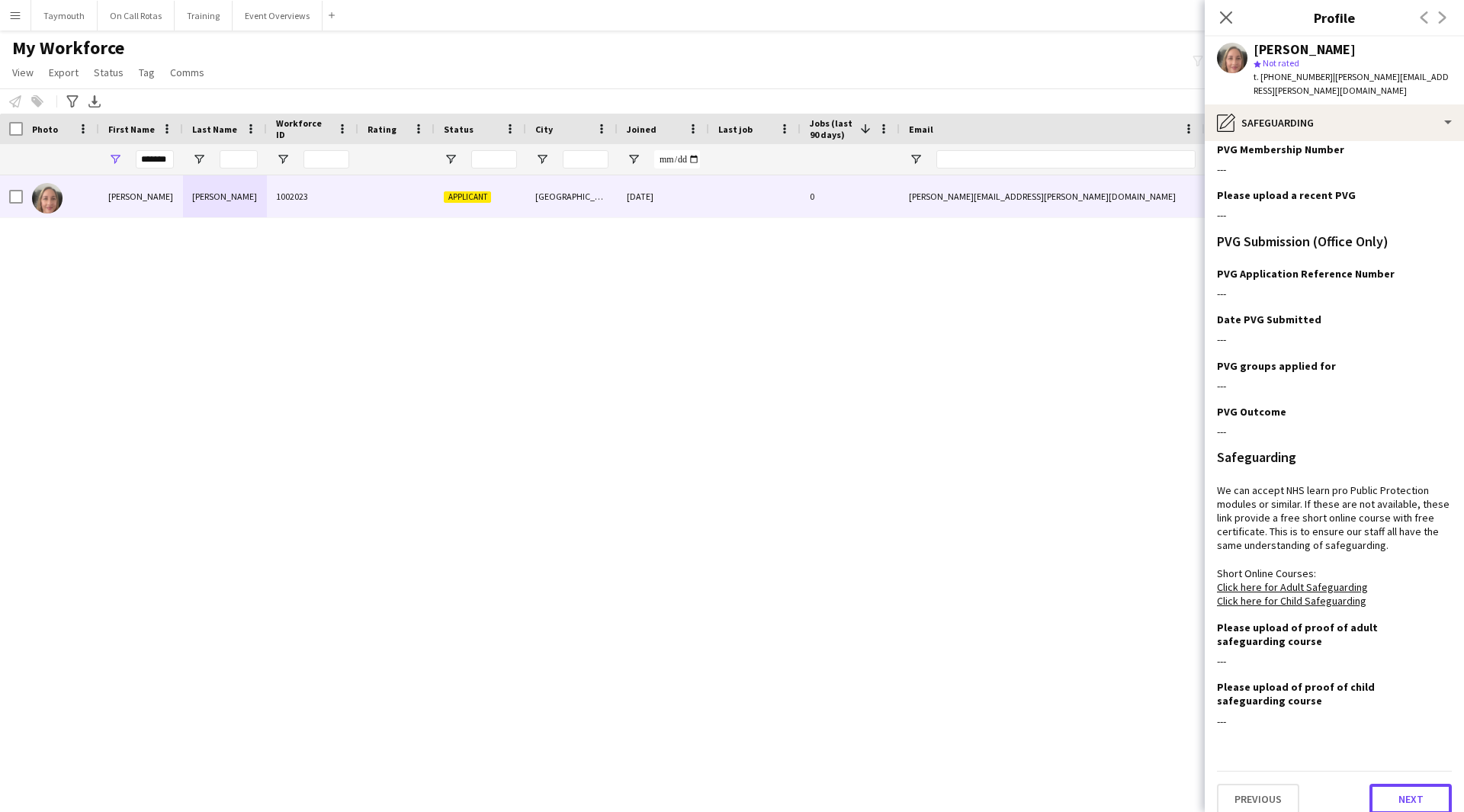
click at [1396, 784] on button "Next" at bounding box center [1410, 798] width 82 height 30
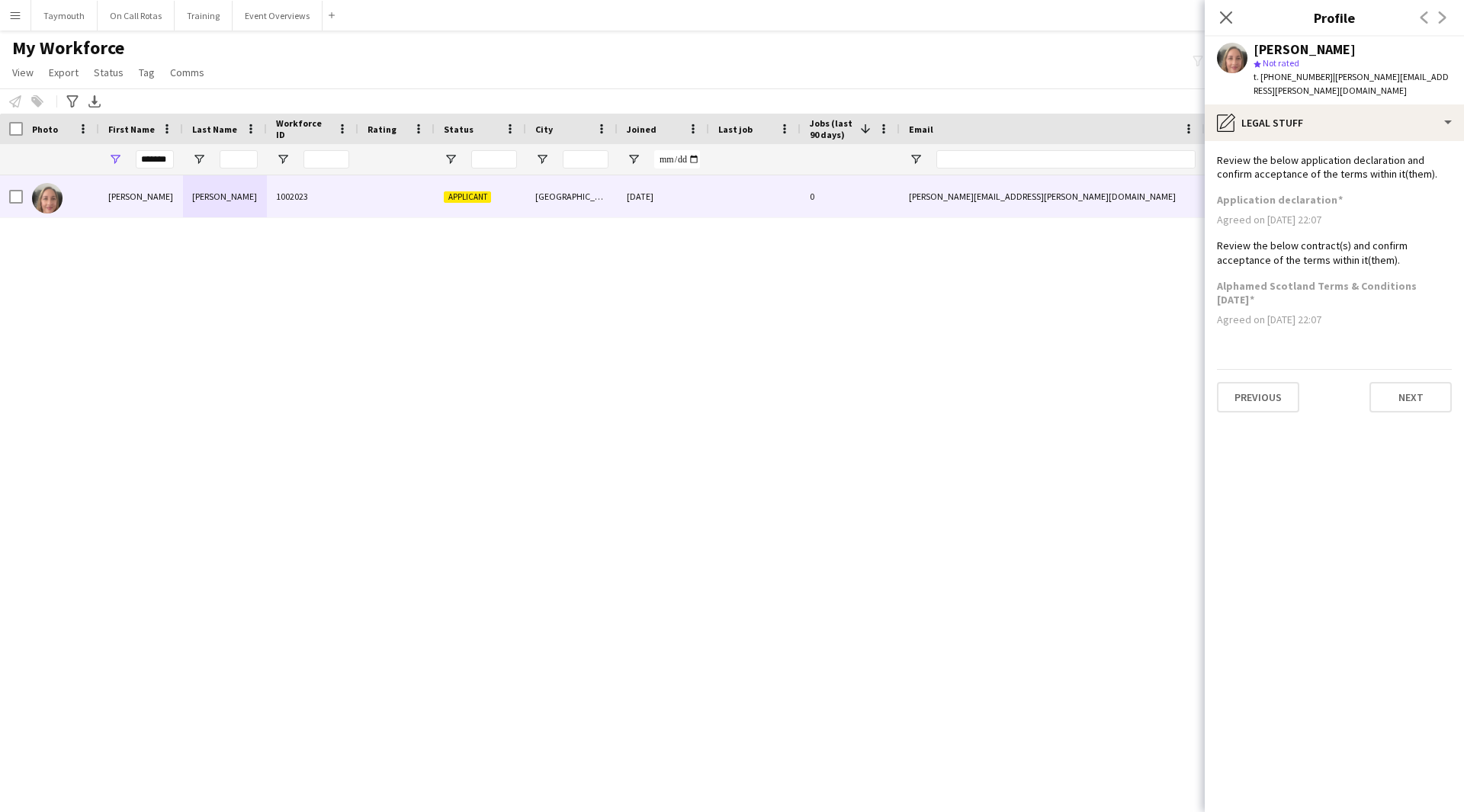
click at [1397, 401] on app-section-data-types "Review the below application declaration and confirm acceptance of the terms wi…" at bounding box center [1335, 477] width 260 height 671
click at [1403, 386] on button "Next" at bounding box center [1410, 396] width 82 height 30
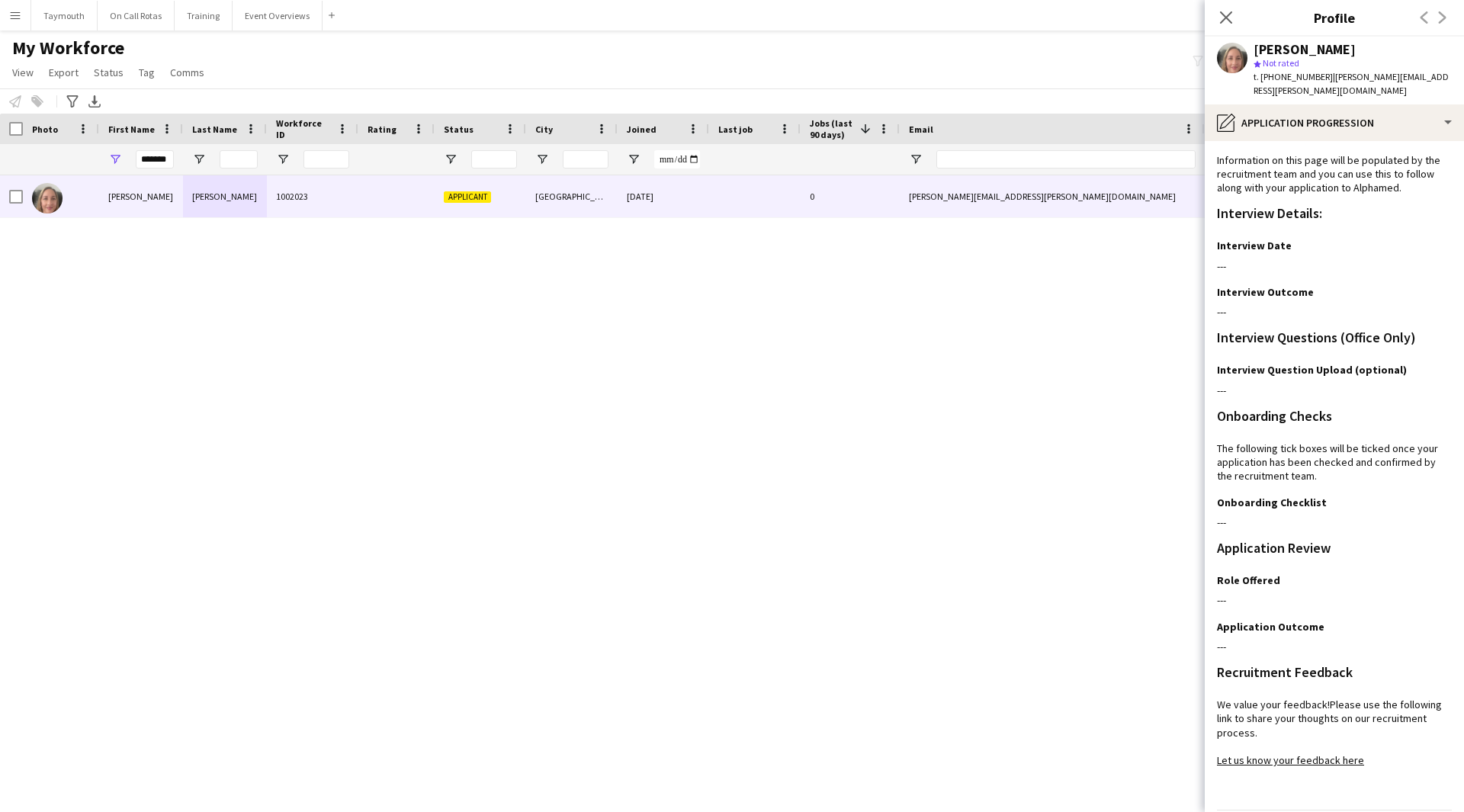
scroll to position [40, 0]
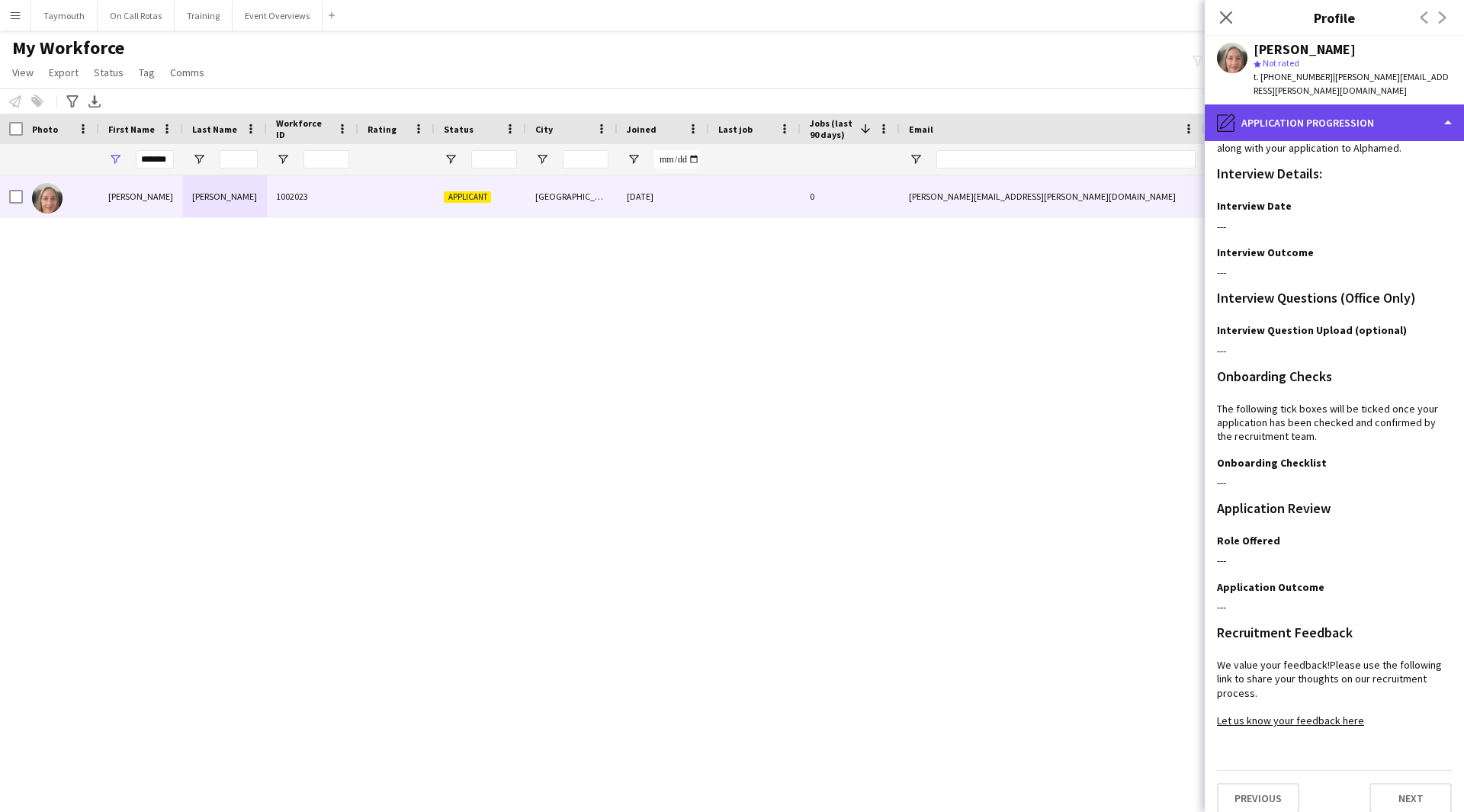
click at [1365, 118] on div "pencil4 Application Progression" at bounding box center [1335, 123] width 260 height 37
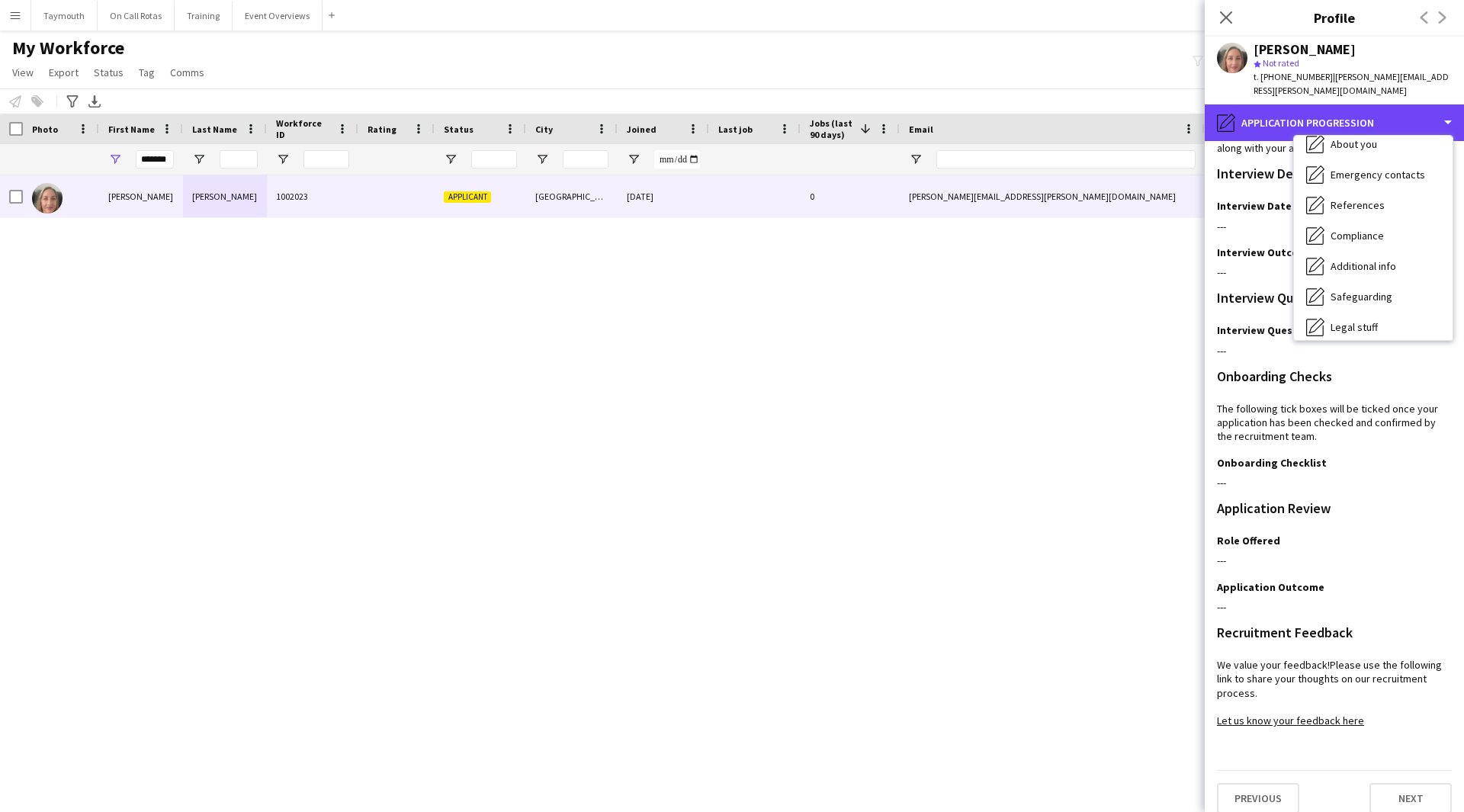
scroll to position [0, 0]
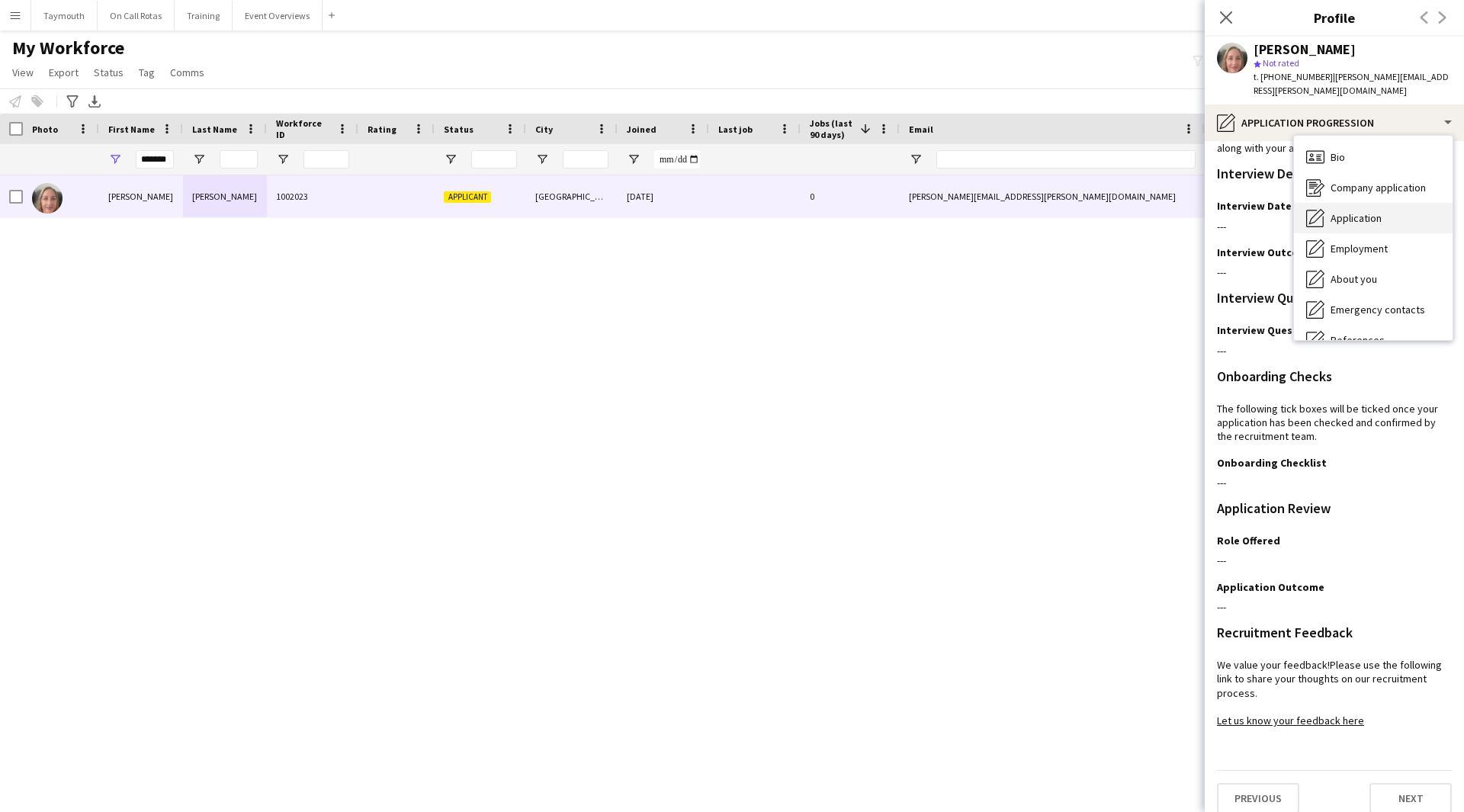
click at [1372, 211] on span "Application" at bounding box center [1357, 218] width 51 height 14
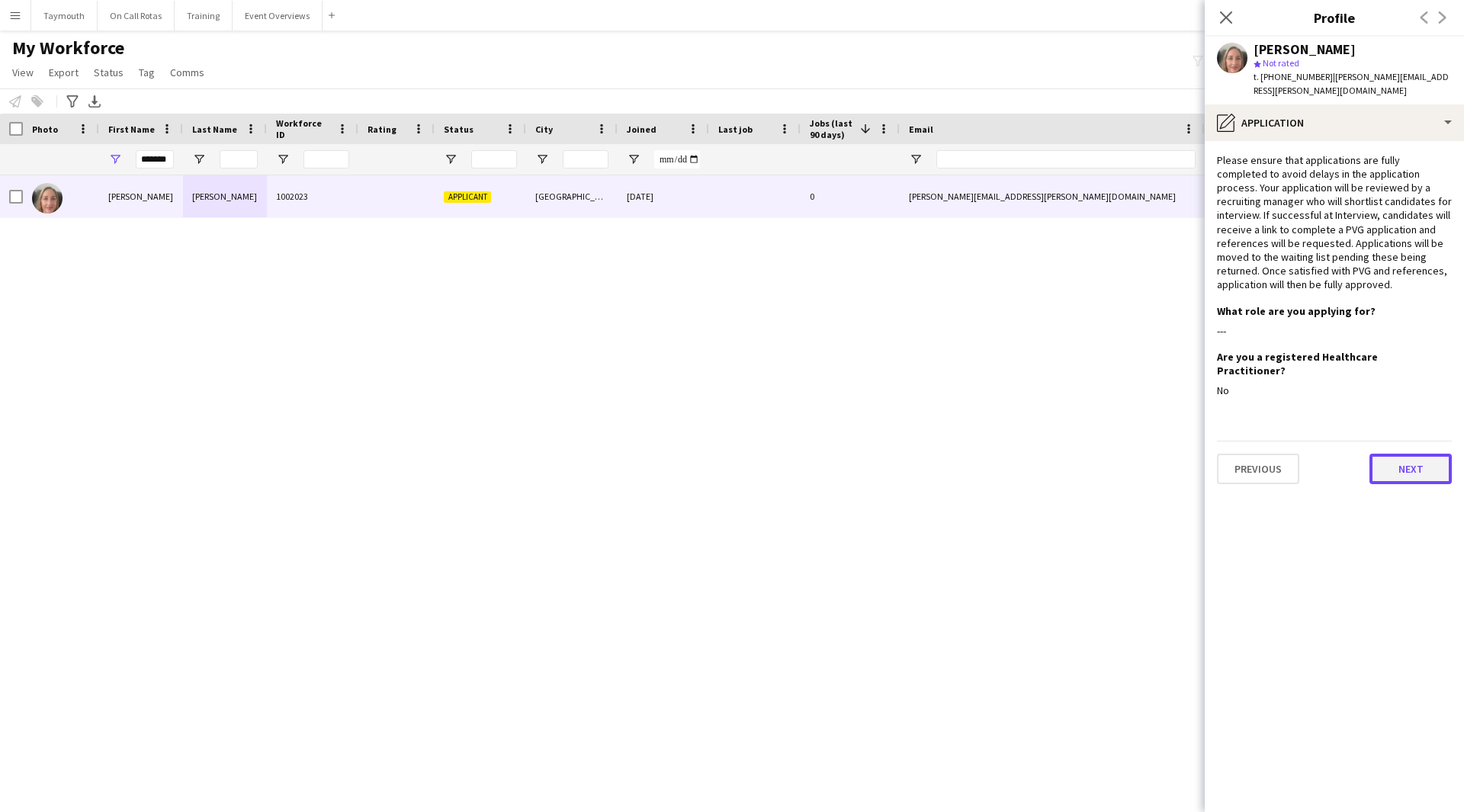
click at [1424, 455] on button "Next" at bounding box center [1410, 468] width 82 height 30
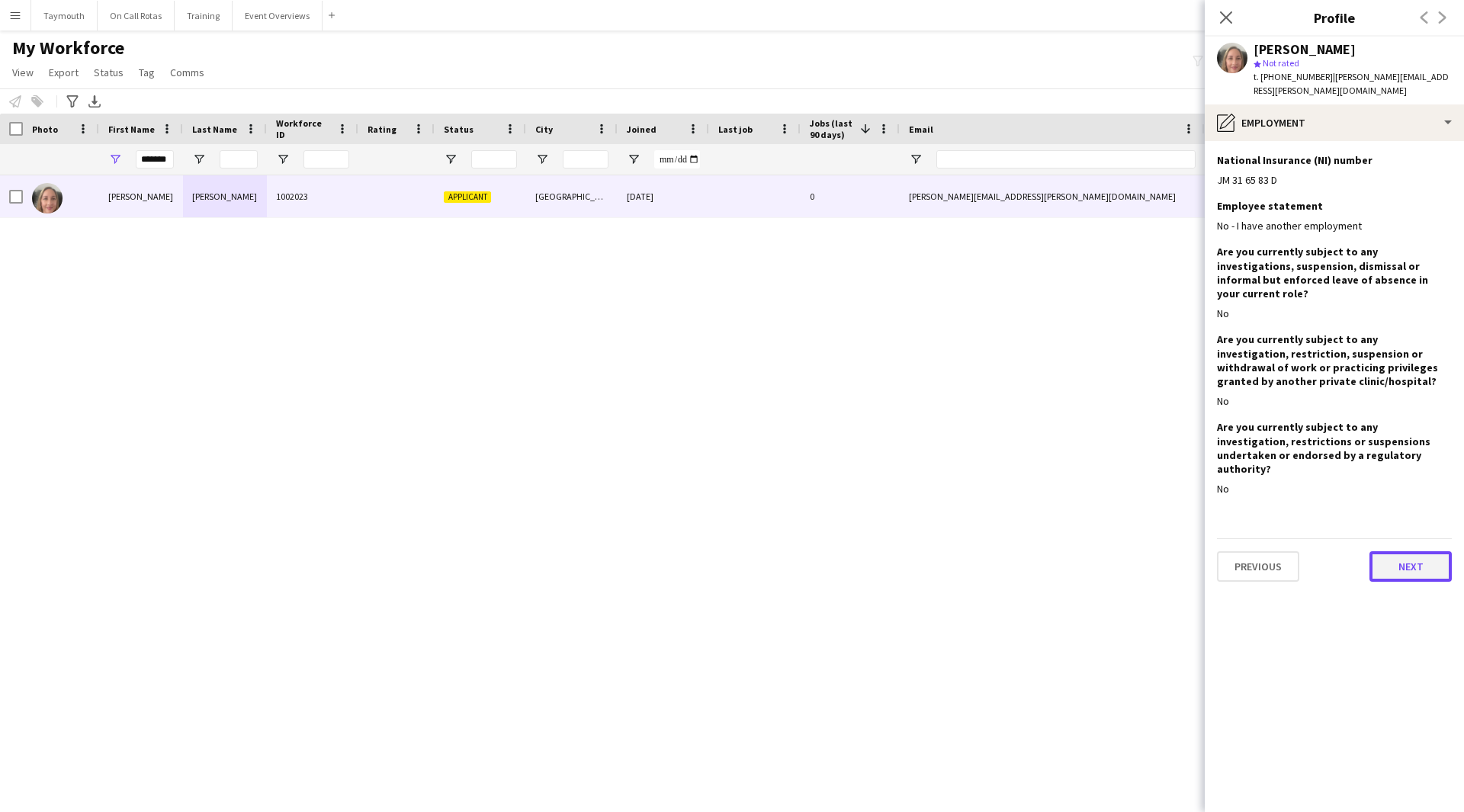
click at [1412, 551] on button "Next" at bounding box center [1410, 566] width 82 height 30
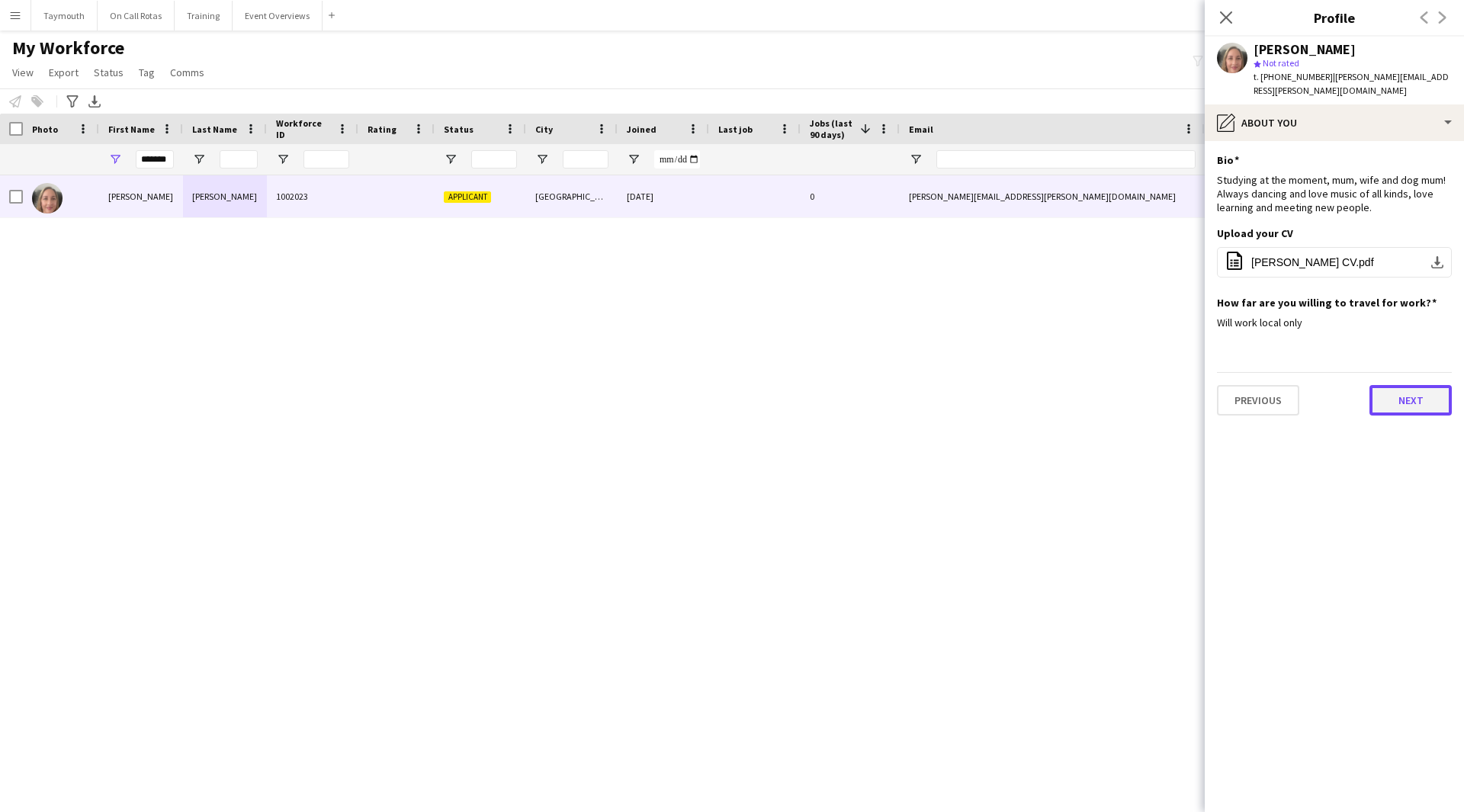
click at [1418, 392] on button "Next" at bounding box center [1410, 400] width 82 height 30
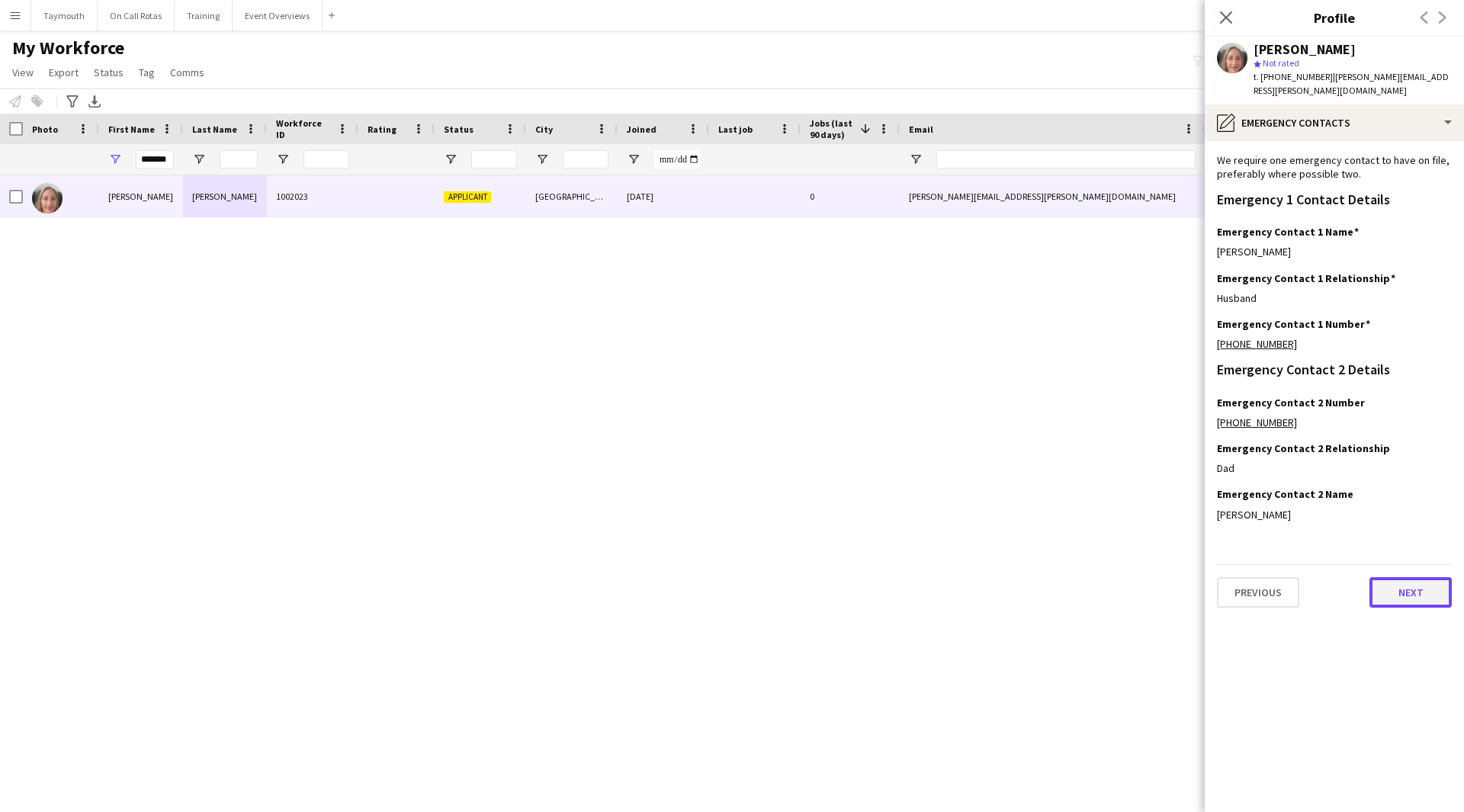
click at [1401, 578] on button "Next" at bounding box center [1410, 592] width 82 height 30
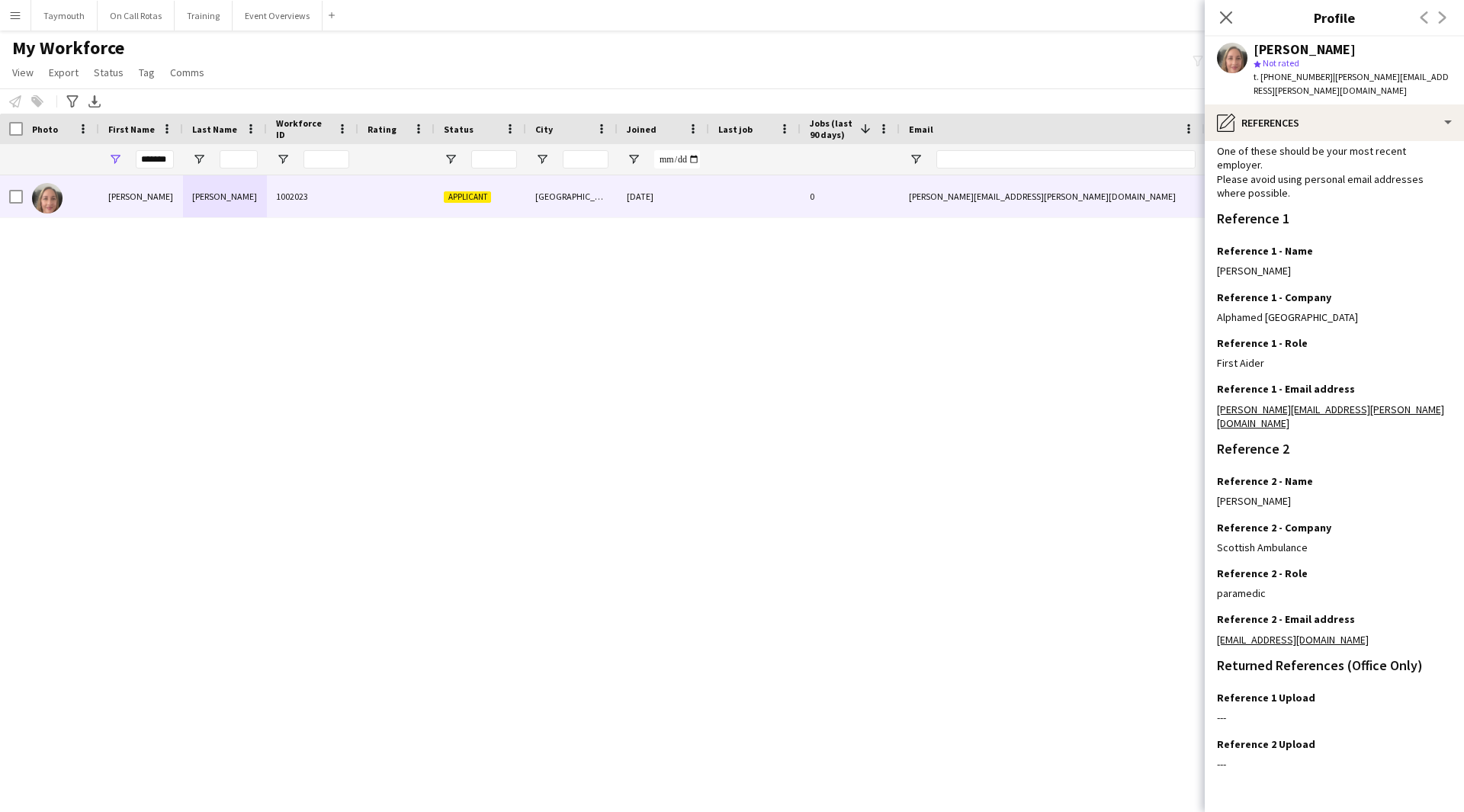
scroll to position [98, 0]
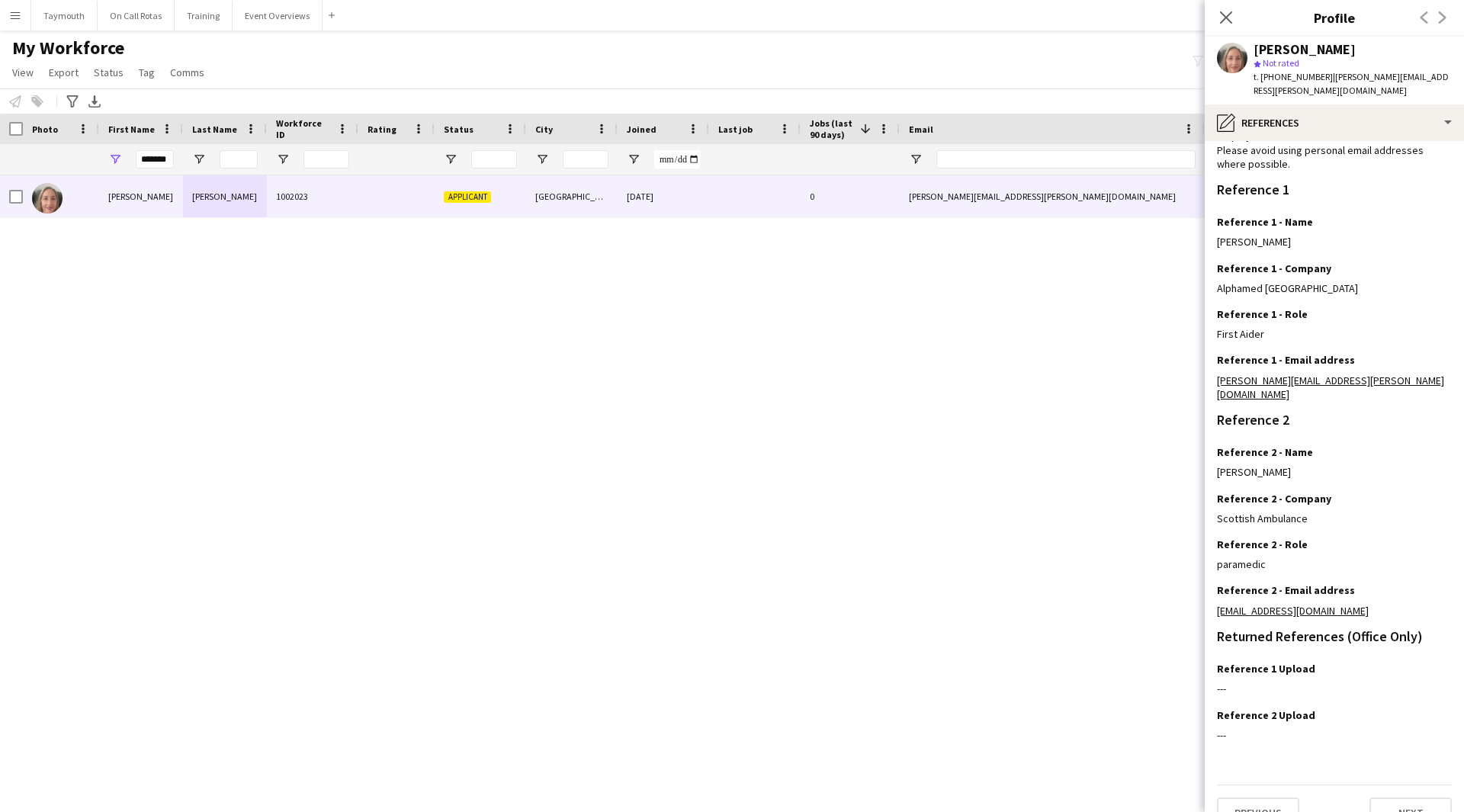
click at [1401, 785] on div "Previous Next" at bounding box center [1334, 806] width 235 height 44
click at [1397, 797] on button "Next" at bounding box center [1410, 812] width 82 height 30
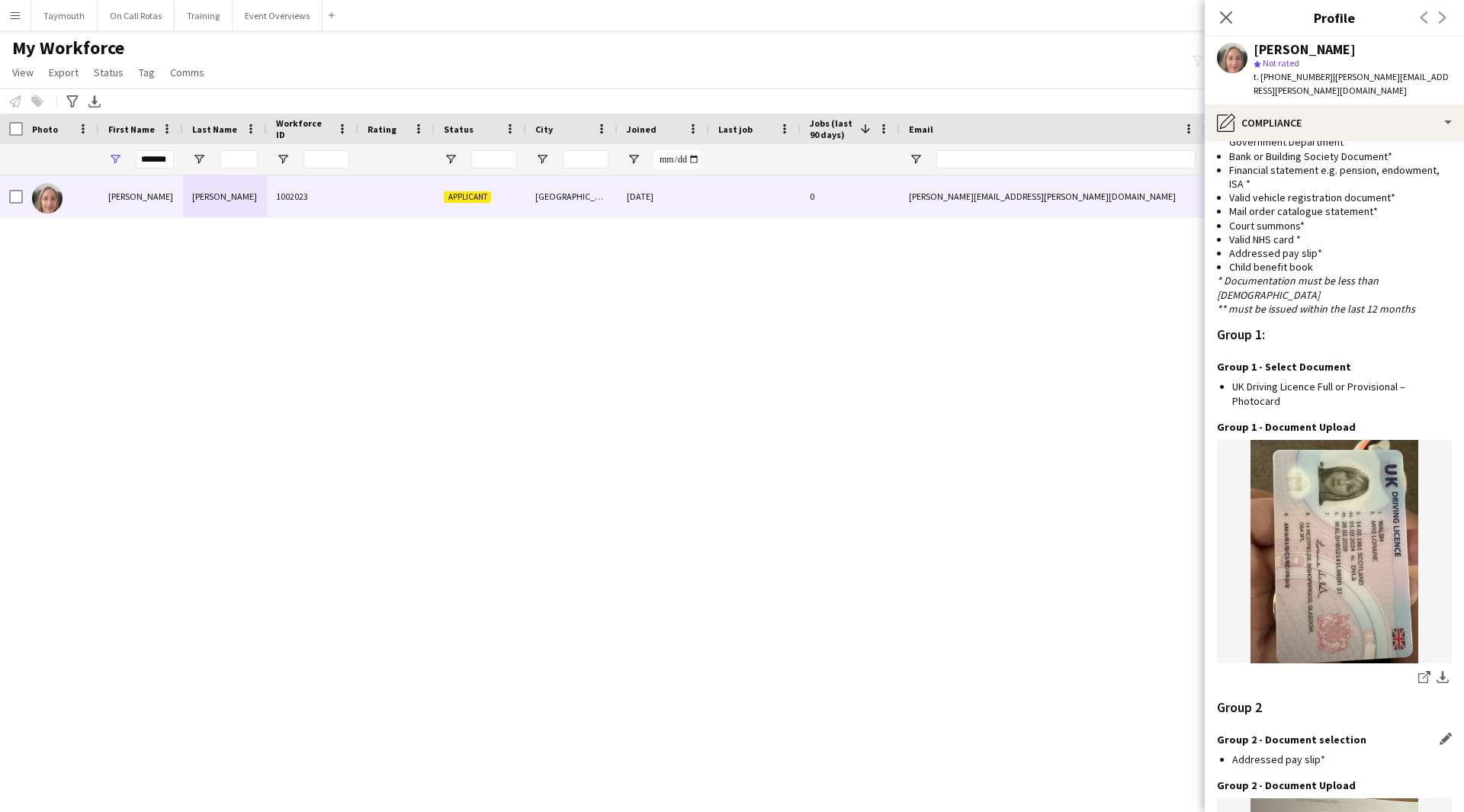
scroll to position [1493, 0]
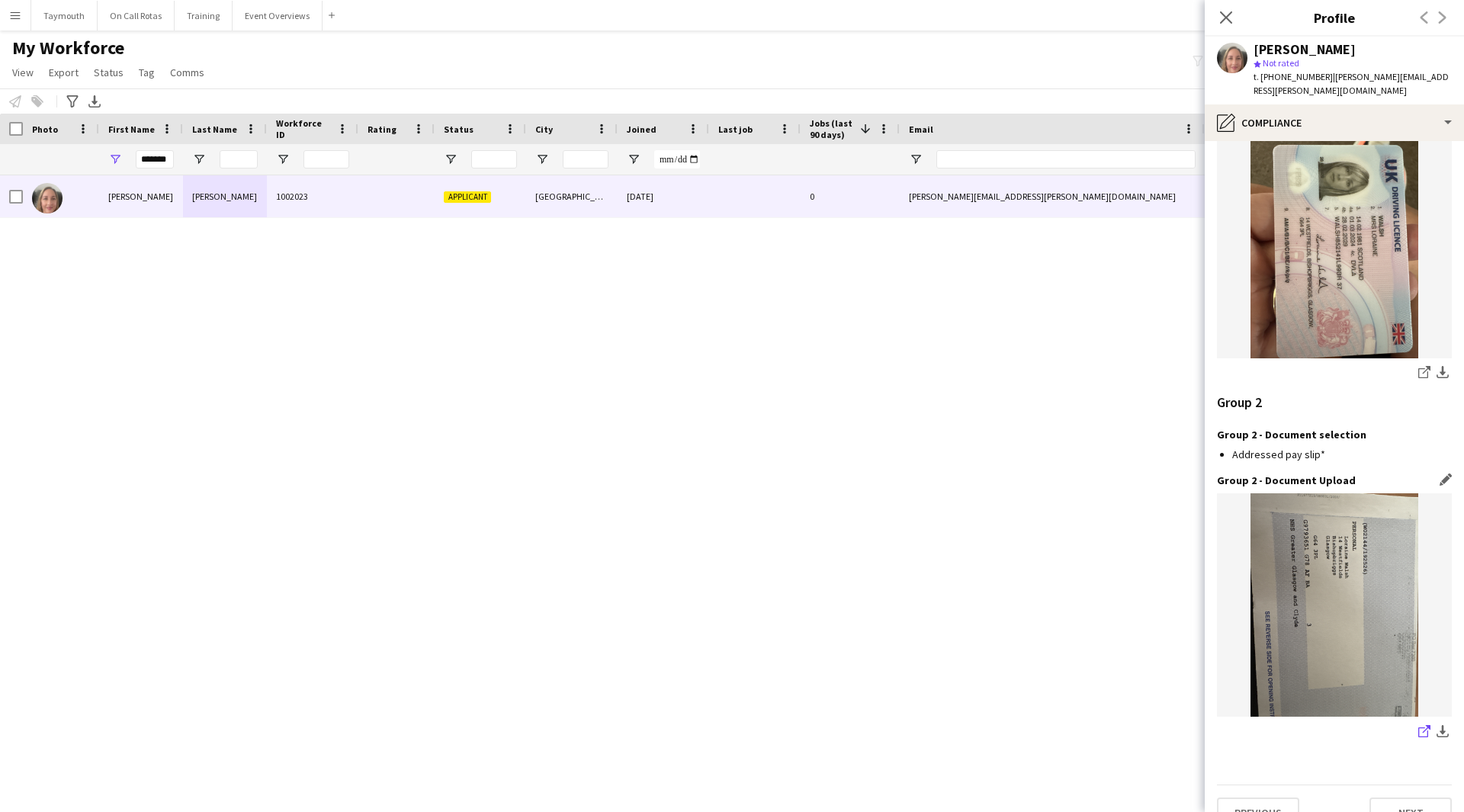
click at [1418, 725] on icon "share-external-link-1" at bounding box center [1424, 731] width 13 height 13
click at [1412, 797] on button "Next" at bounding box center [1410, 812] width 82 height 30
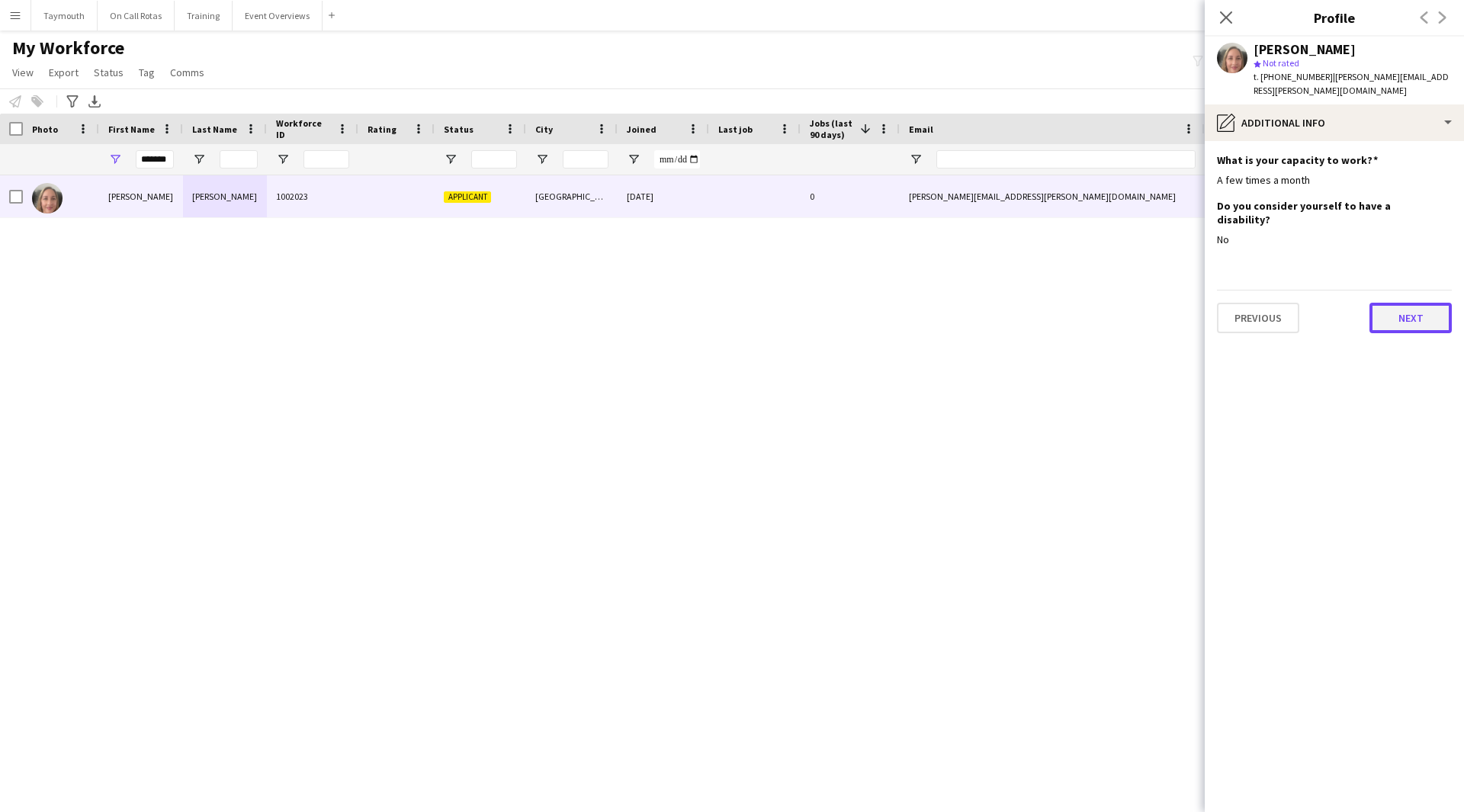
click at [1418, 303] on button "Next" at bounding box center [1410, 317] width 82 height 30
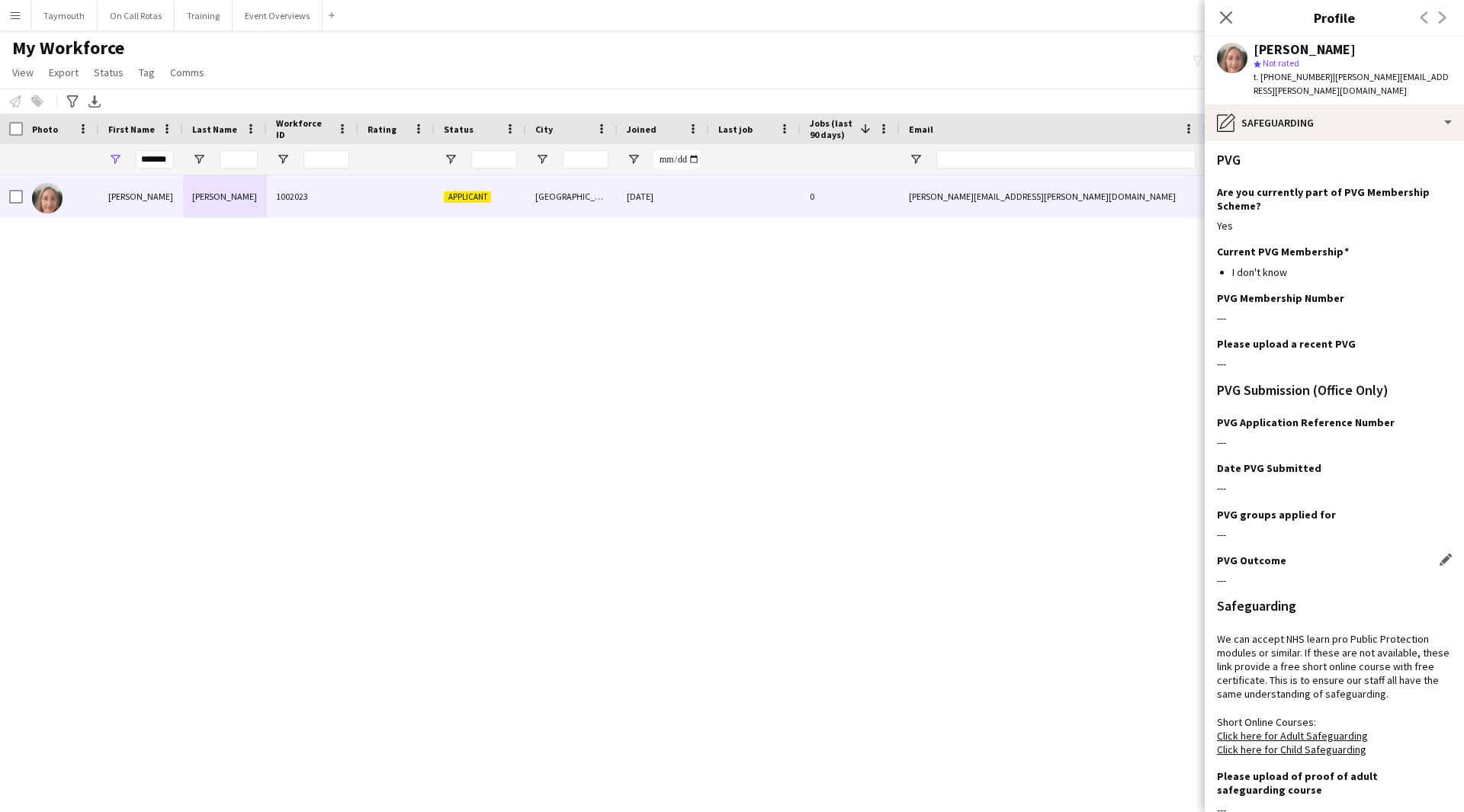
scroll to position [148, 0]
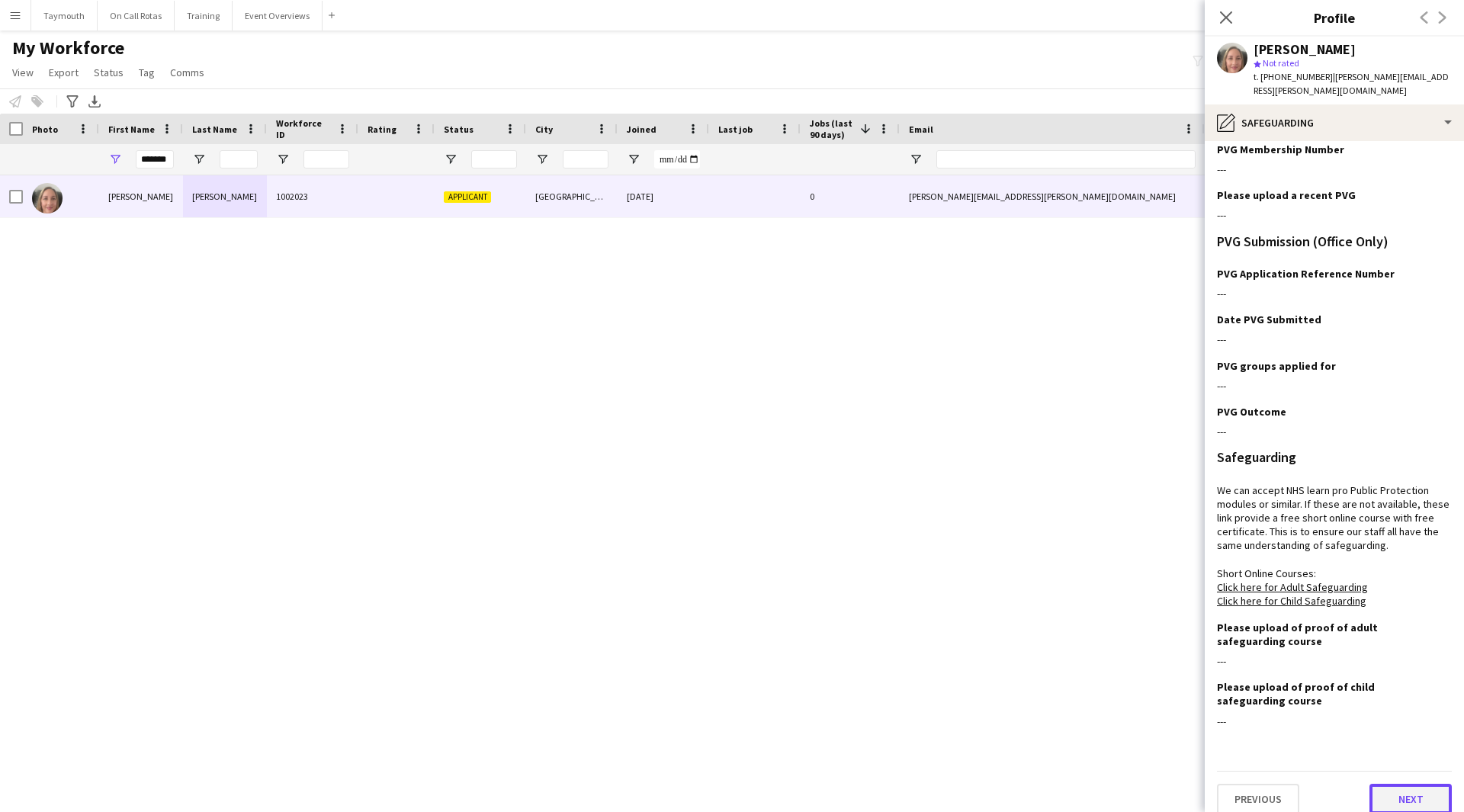
click at [1390, 784] on button "Next" at bounding box center [1410, 798] width 82 height 30
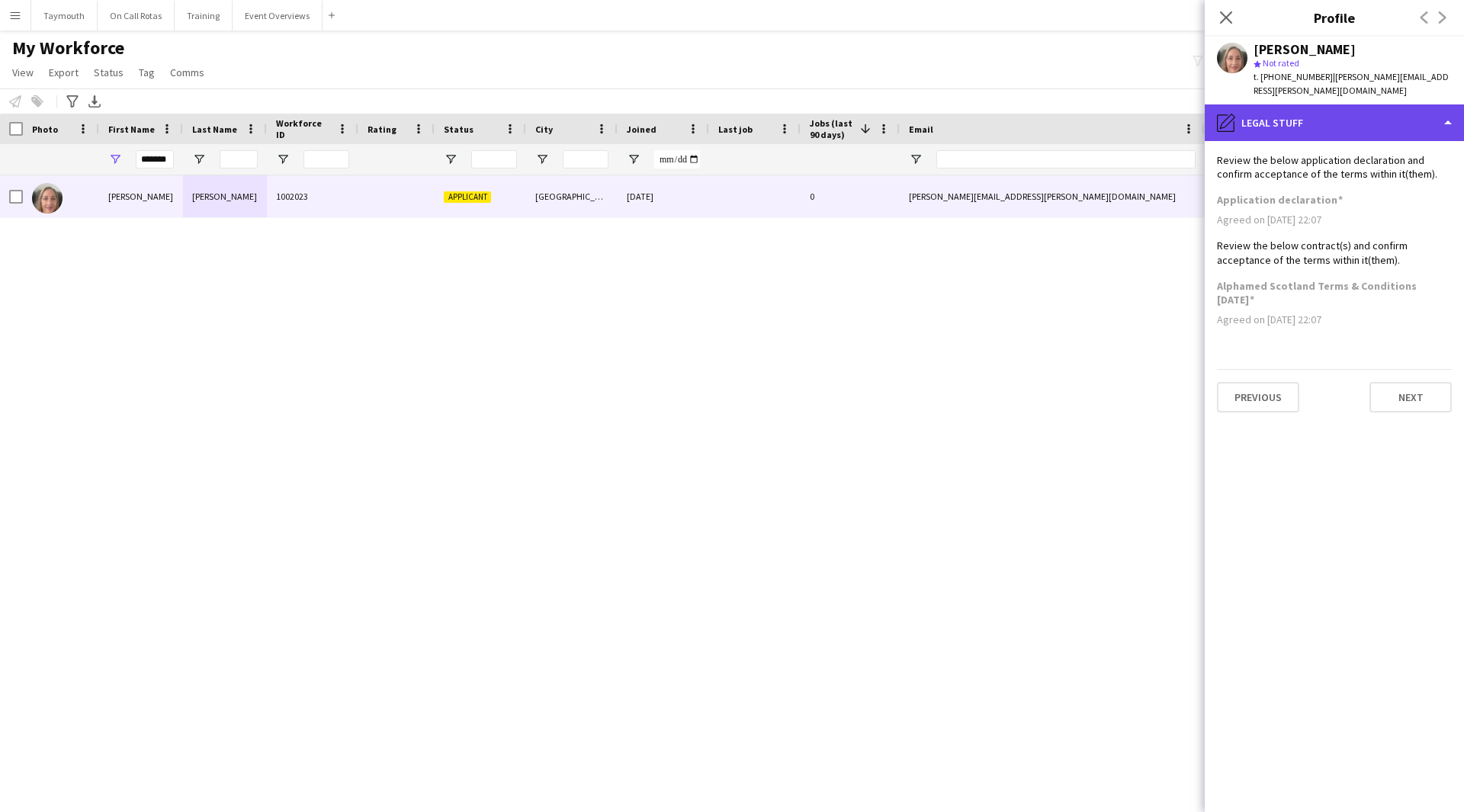
click at [1407, 104] on div "pencil4 Legal stuff" at bounding box center [1335, 123] width 260 height 37
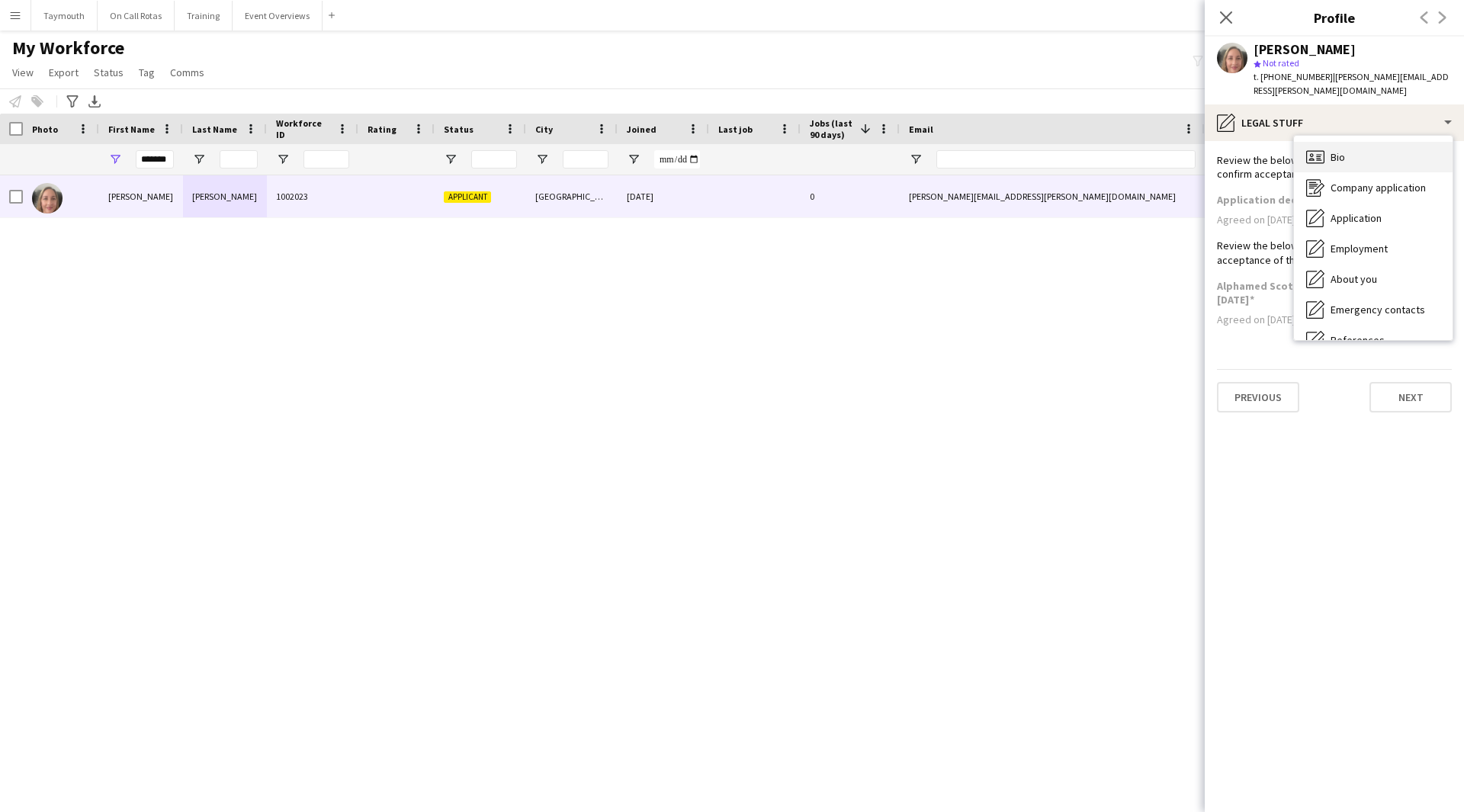
click at [1352, 142] on div "Bio Bio" at bounding box center [1373, 156] width 159 height 30
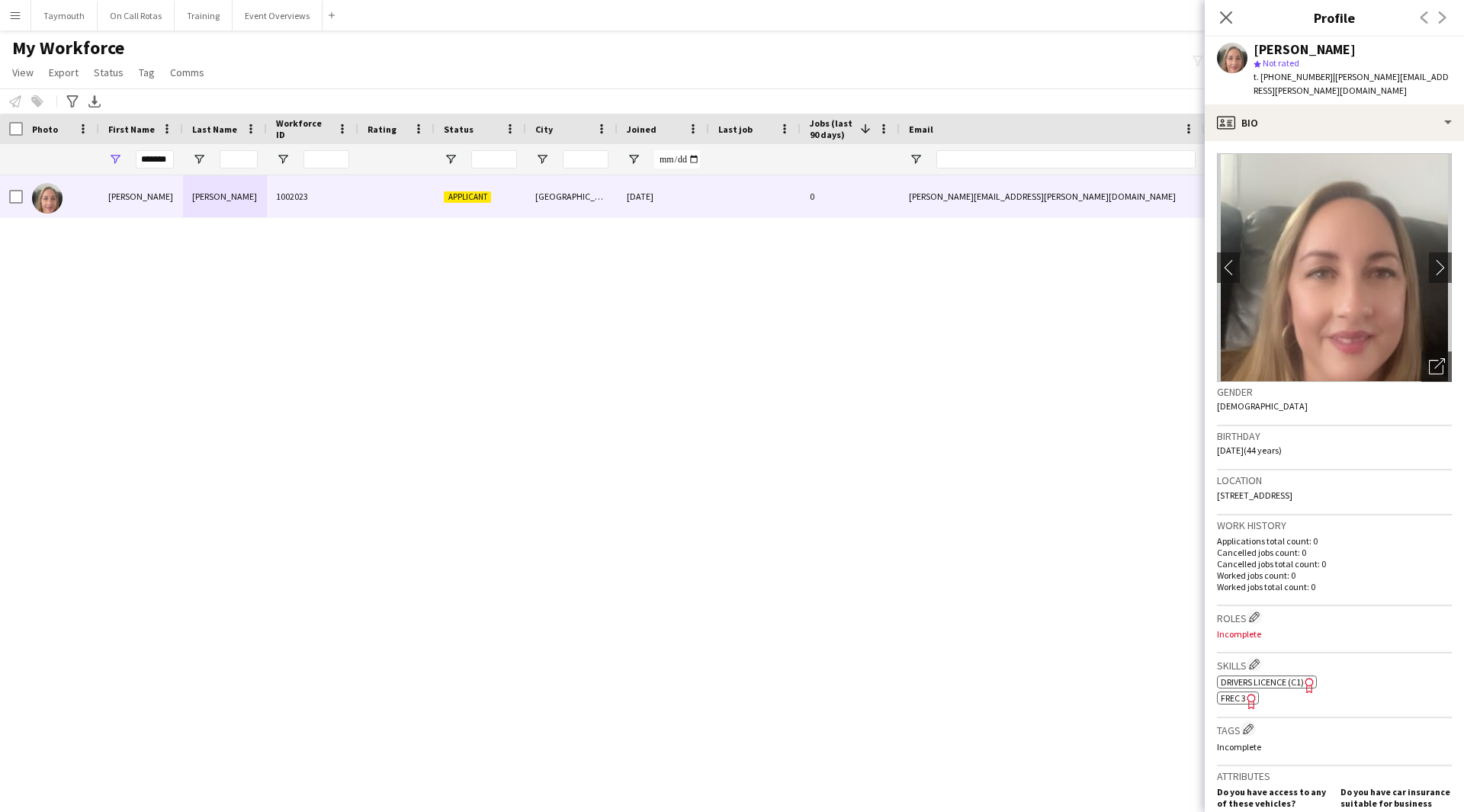
click at [1413, 256] on img at bounding box center [1334, 267] width 235 height 228
click at [1429, 260] on app-icon "chevron-right" at bounding box center [1441, 267] width 23 height 16
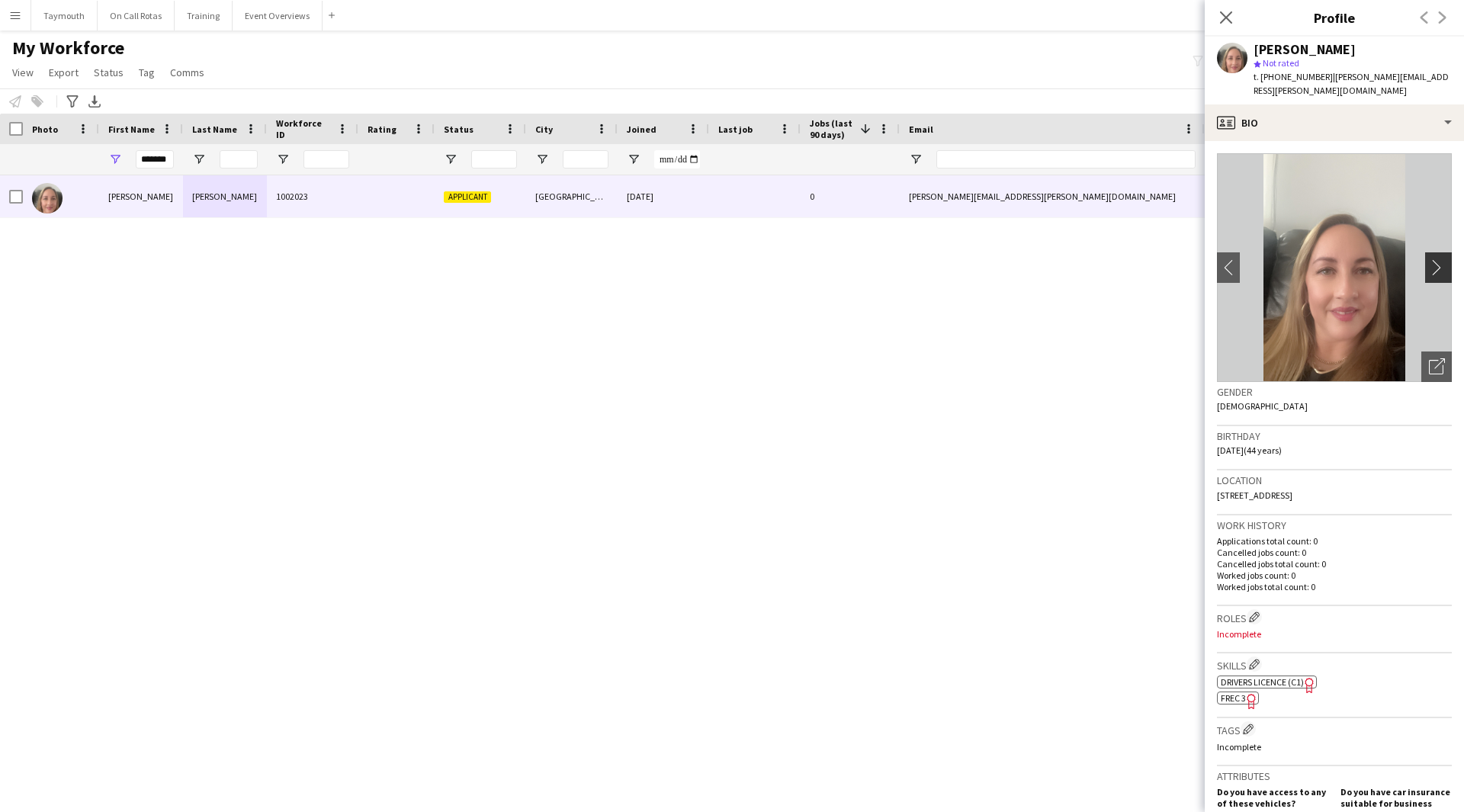
click at [1429, 260] on app-icon "chevron-right" at bounding box center [1441, 267] width 23 height 16
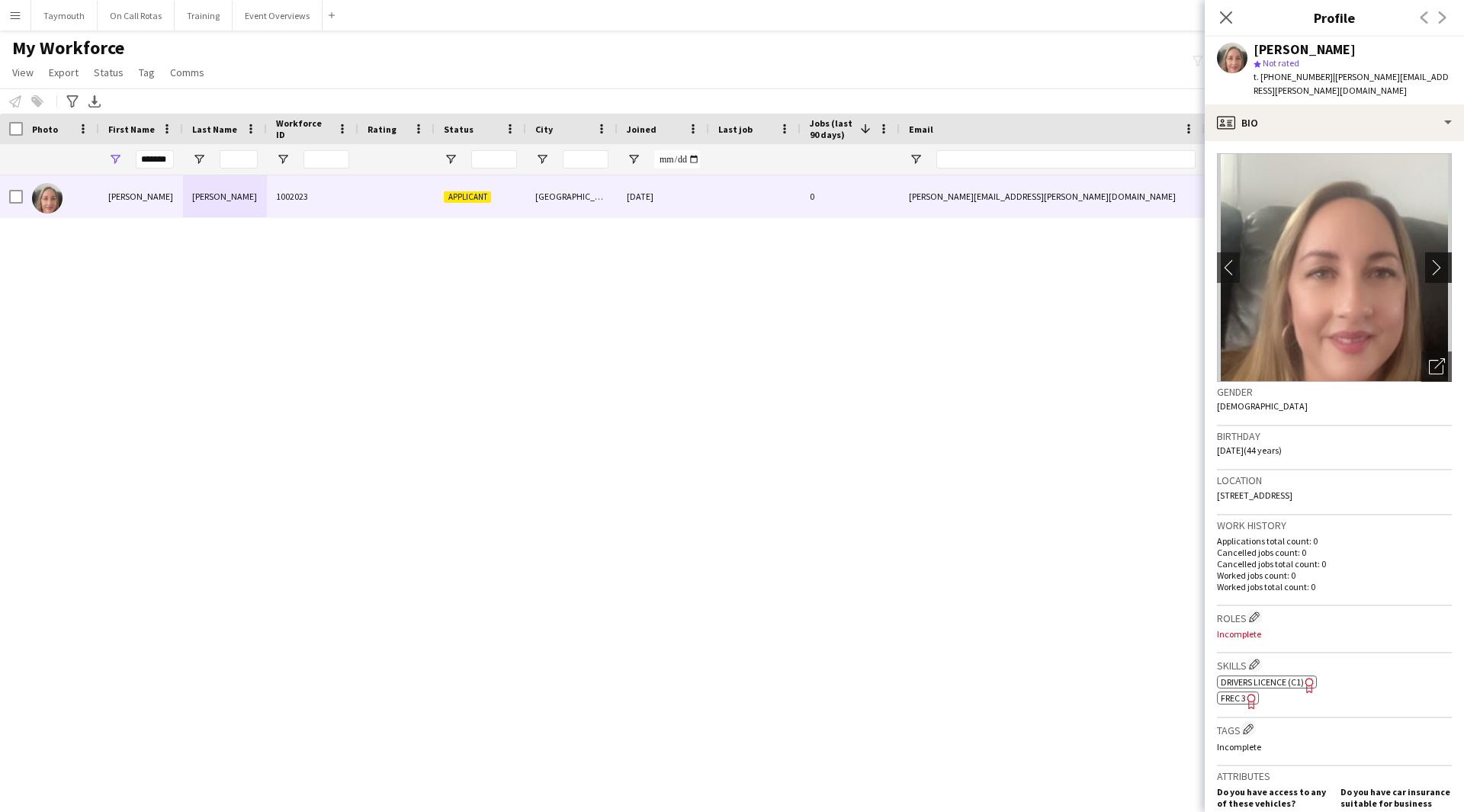
click at [1429, 260] on app-icon "chevron-right" at bounding box center [1441, 267] width 23 height 16
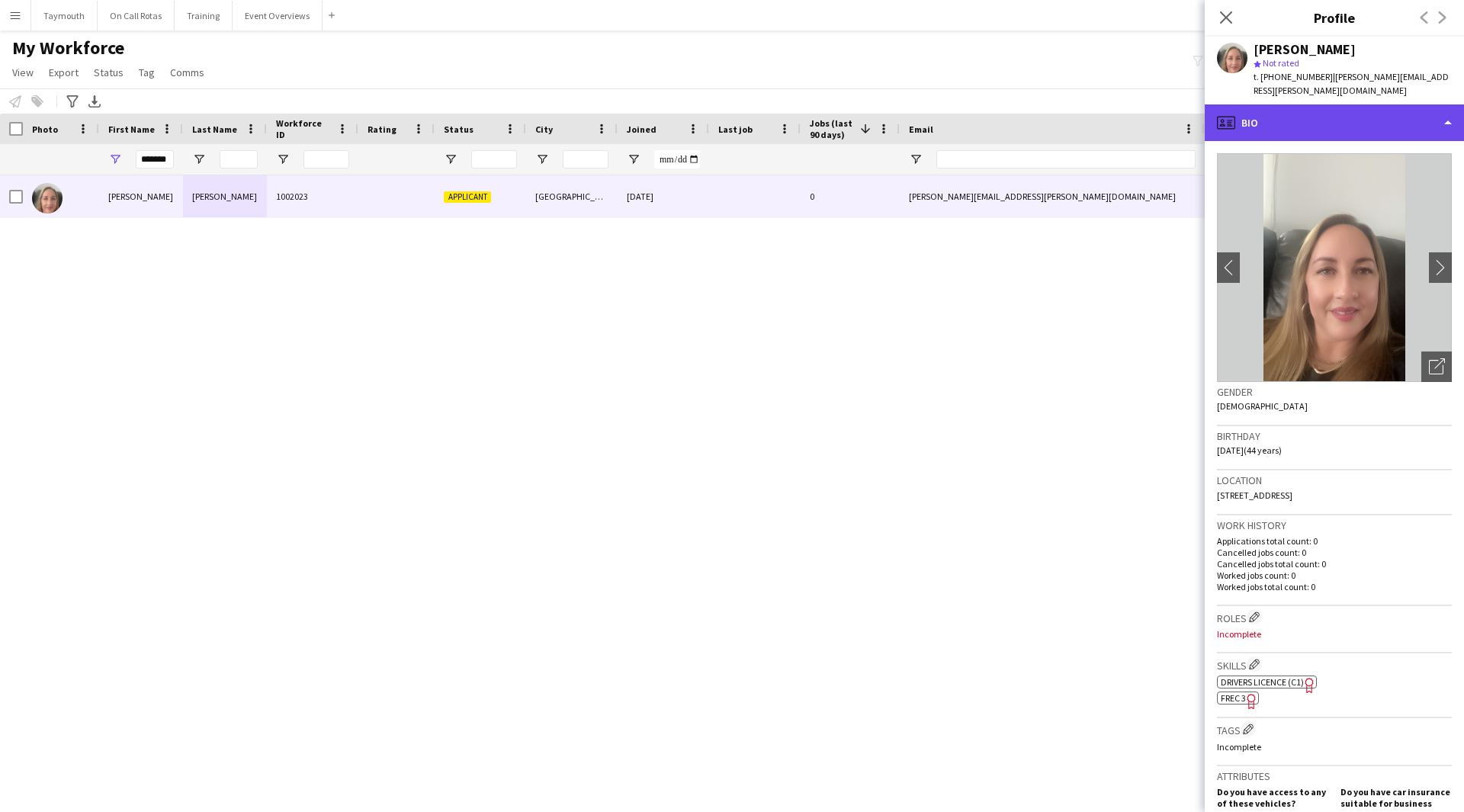
click at [1317, 104] on div "profile Bio" at bounding box center [1335, 123] width 260 height 37
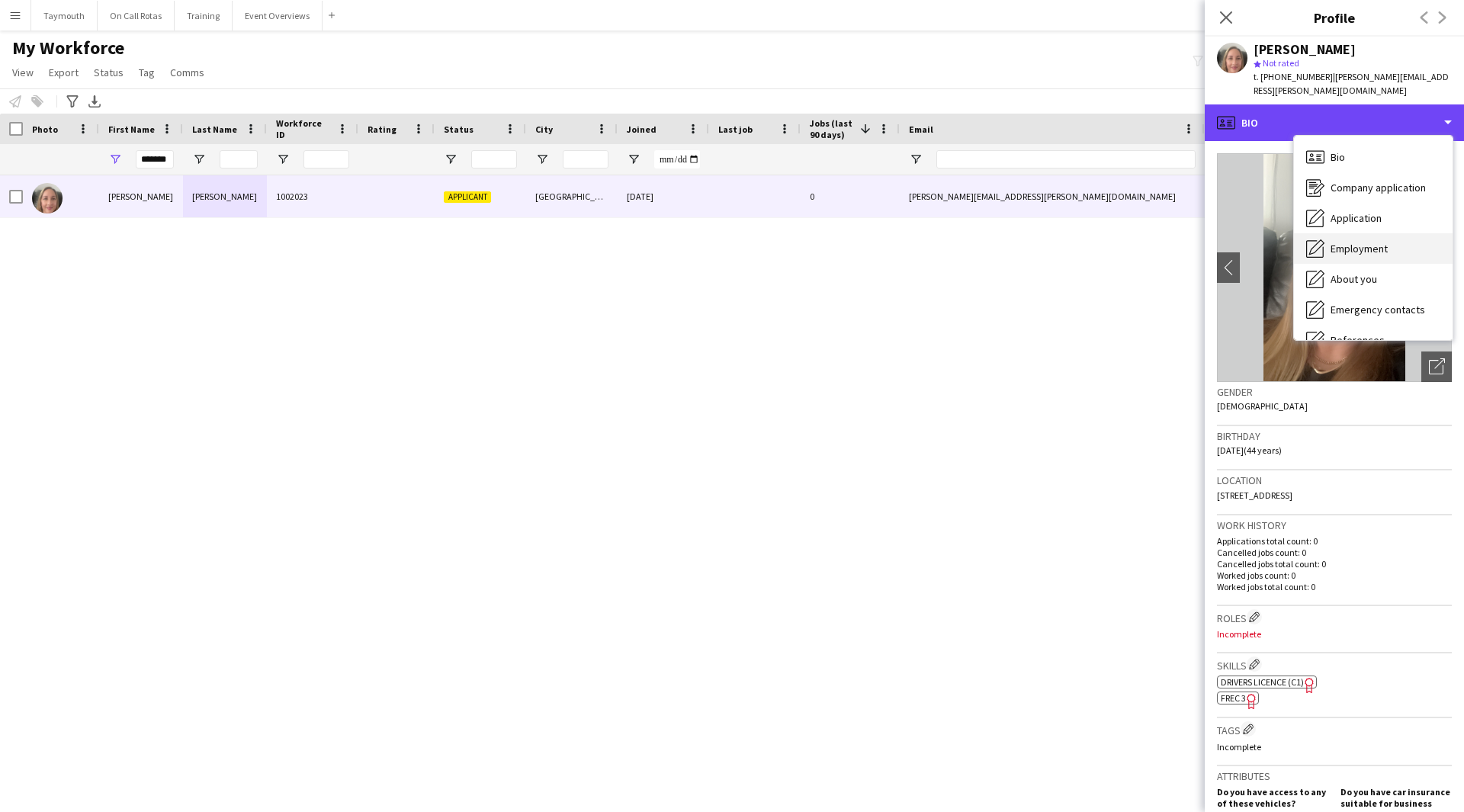
scroll to position [152, 0]
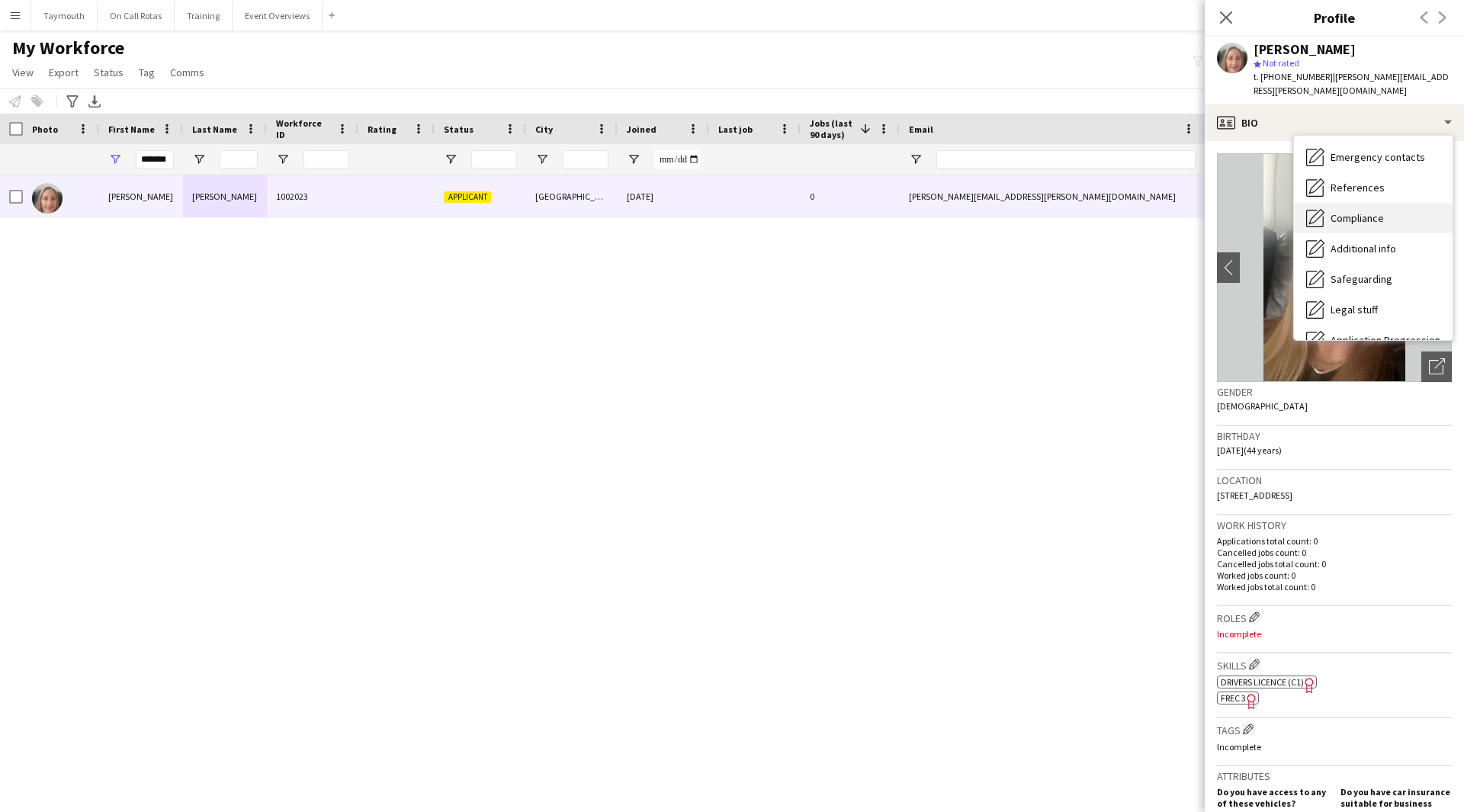
click at [1374, 211] on span "Compliance" at bounding box center [1358, 218] width 54 height 14
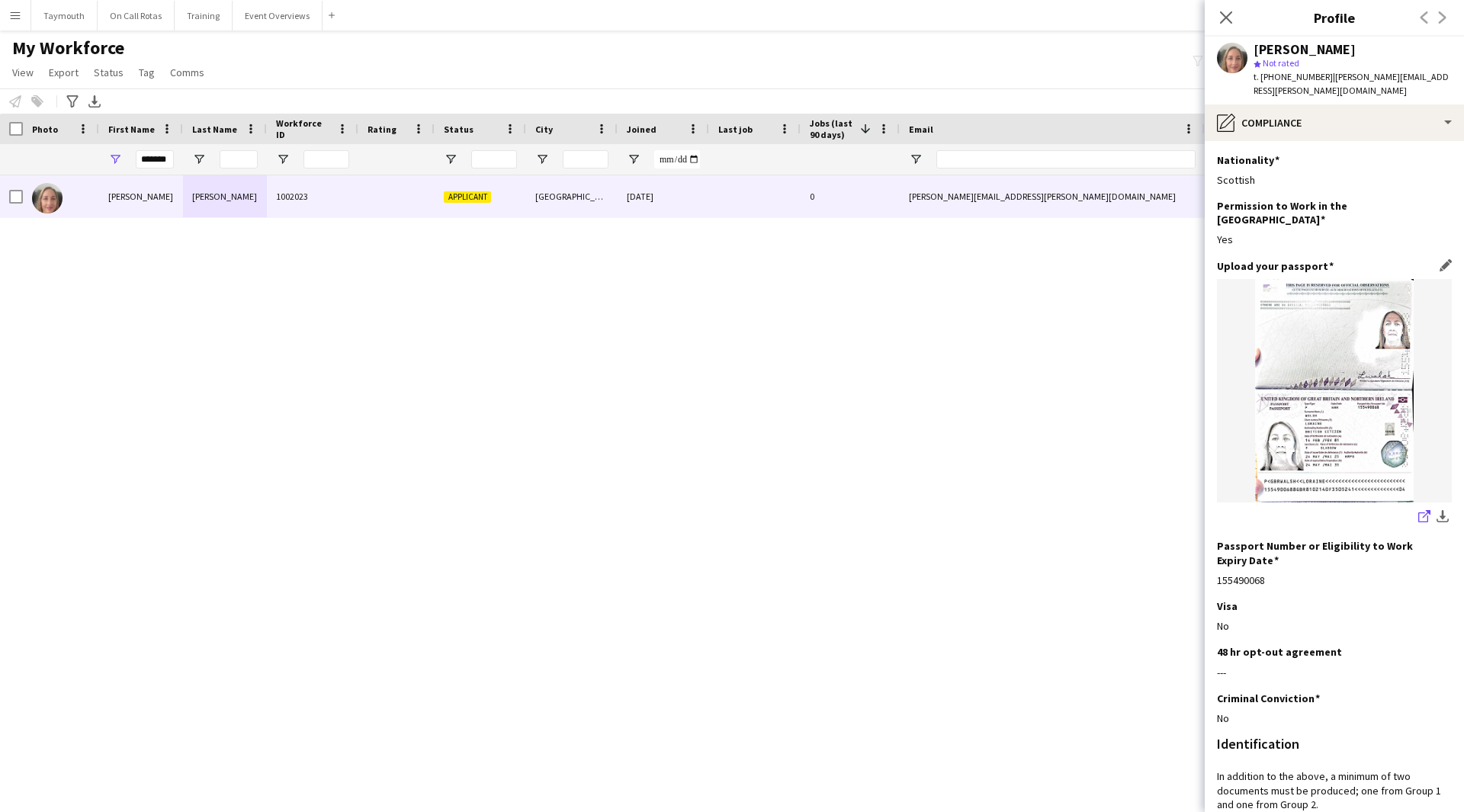
click at [1415, 508] on link "share-external-link-1" at bounding box center [1424, 517] width 19 height 19
click at [1297, 116] on div "pencil4 Compliance" at bounding box center [1335, 123] width 260 height 37
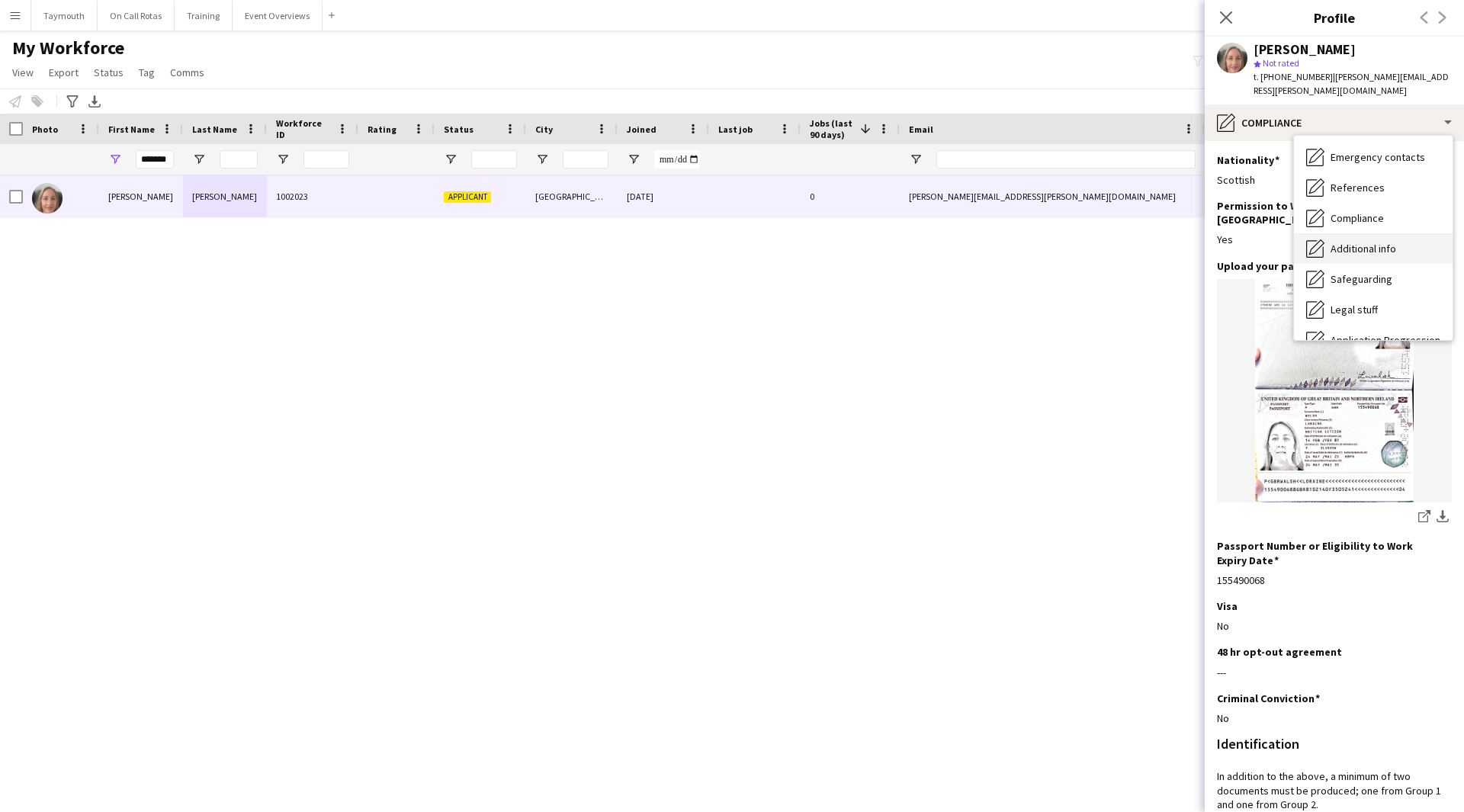
click at [1399, 241] on div "Additional info Additional info" at bounding box center [1373, 248] width 159 height 30
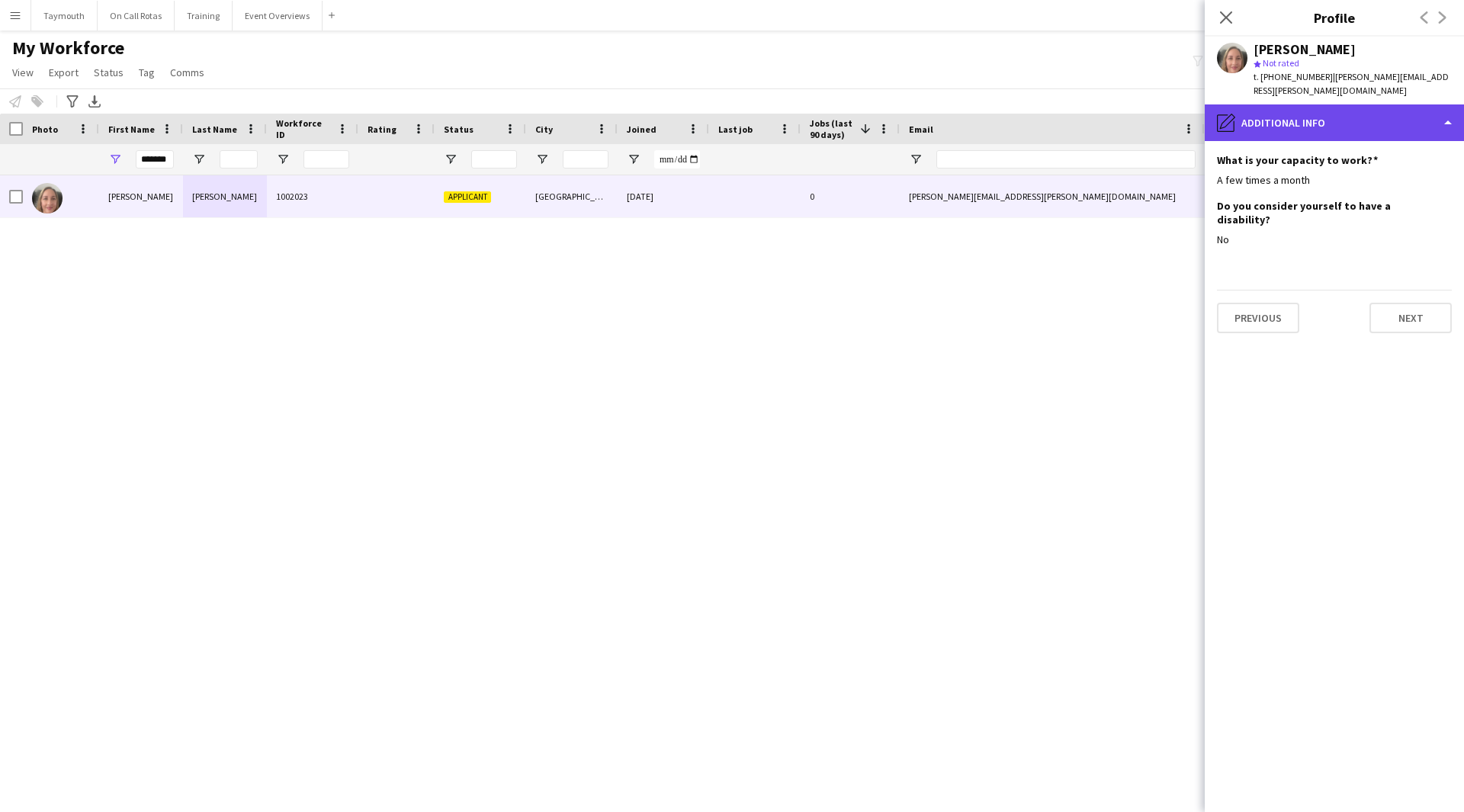
click at [1279, 108] on div "pencil4 Additional info" at bounding box center [1335, 123] width 260 height 37
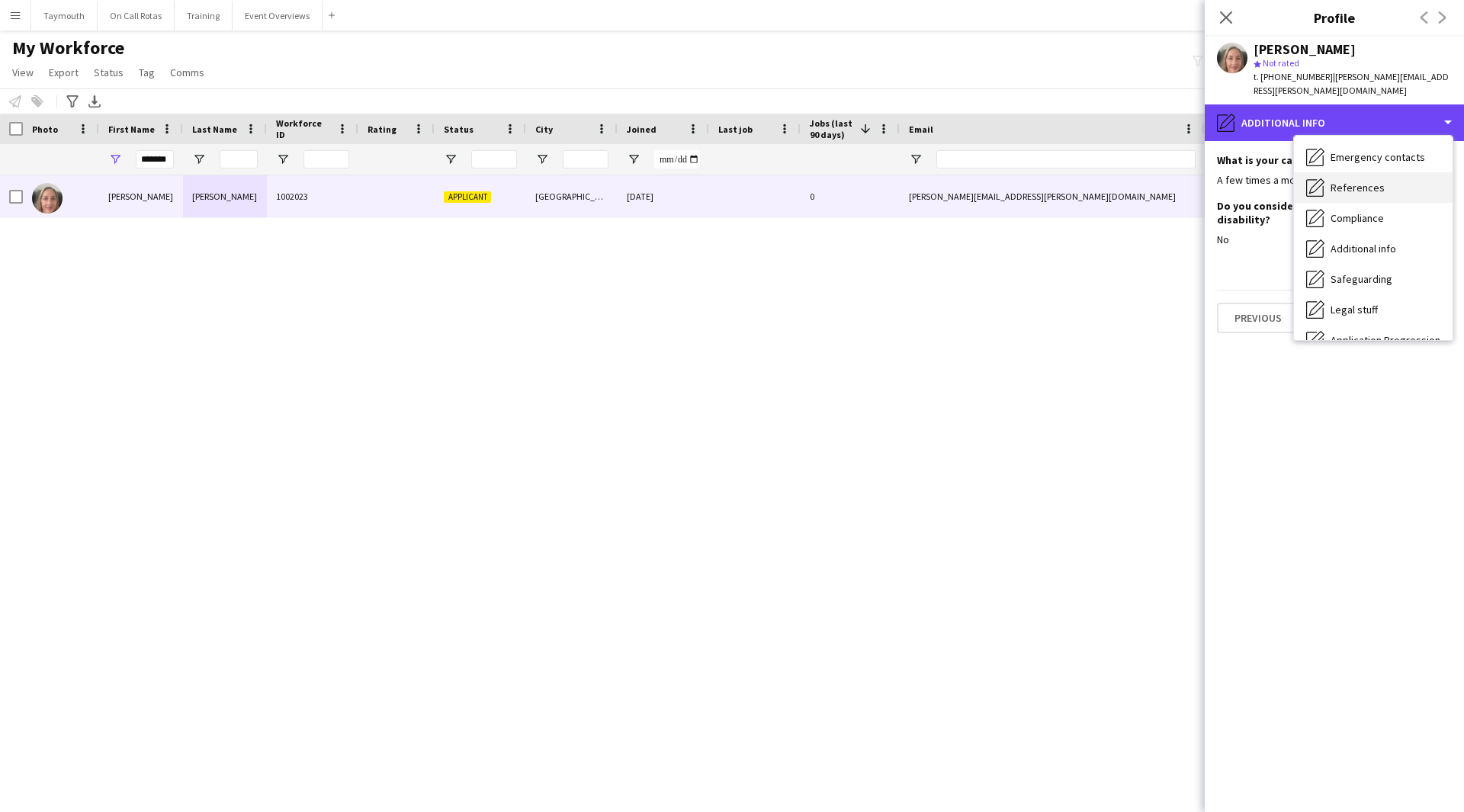
scroll to position [0, 0]
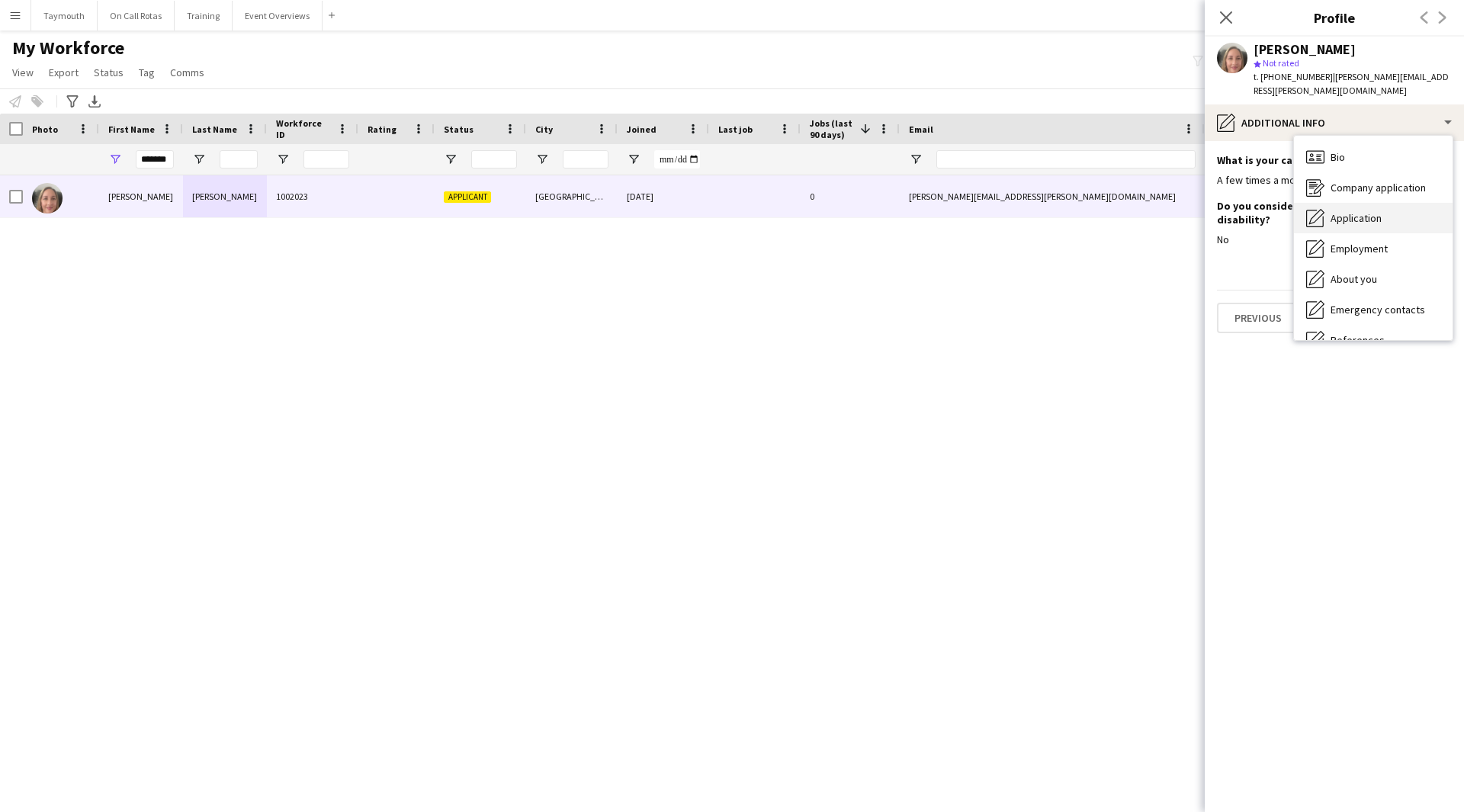
click at [1364, 203] on div "Application Application" at bounding box center [1373, 218] width 159 height 30
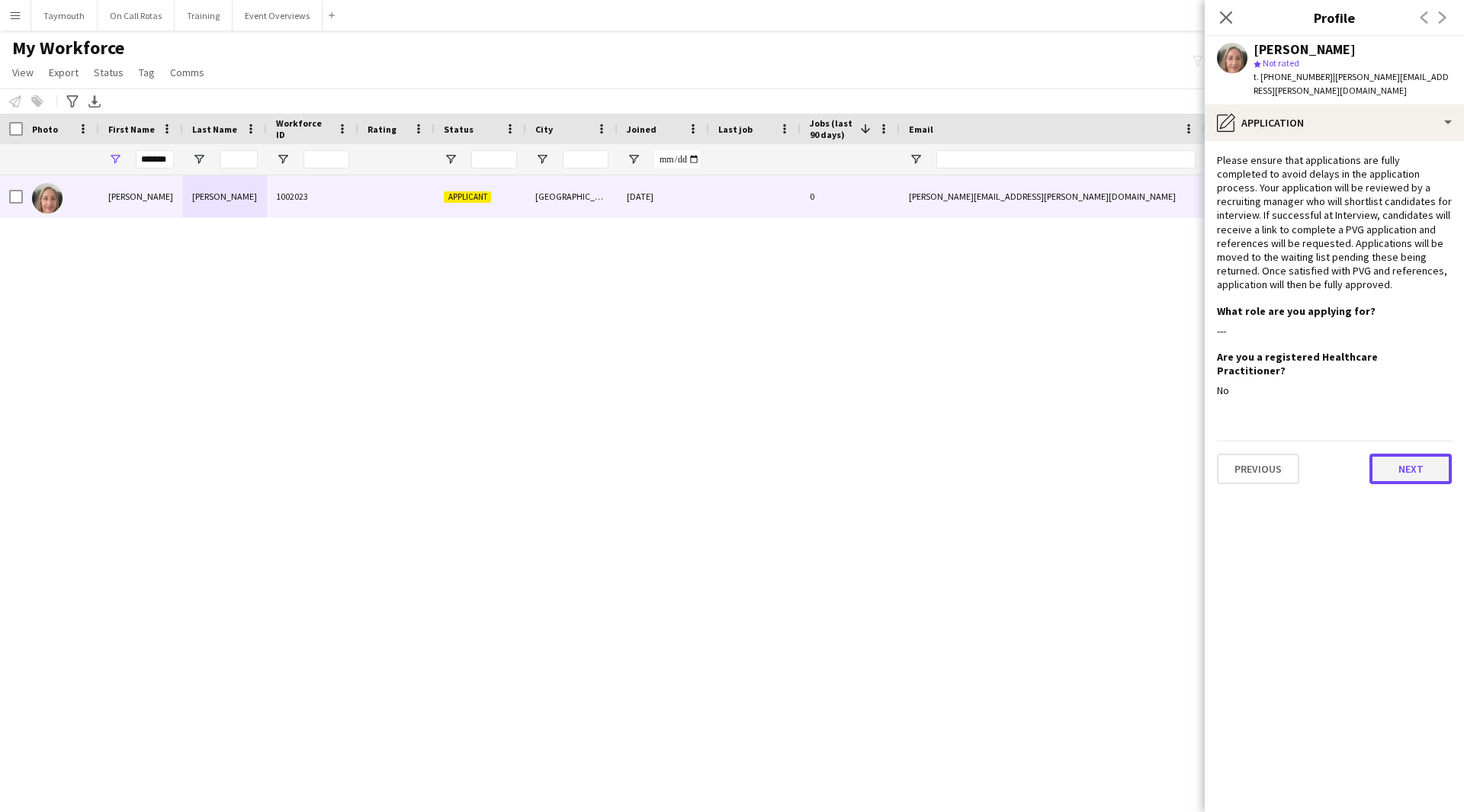
click at [1390, 454] on button "Next" at bounding box center [1410, 468] width 82 height 30
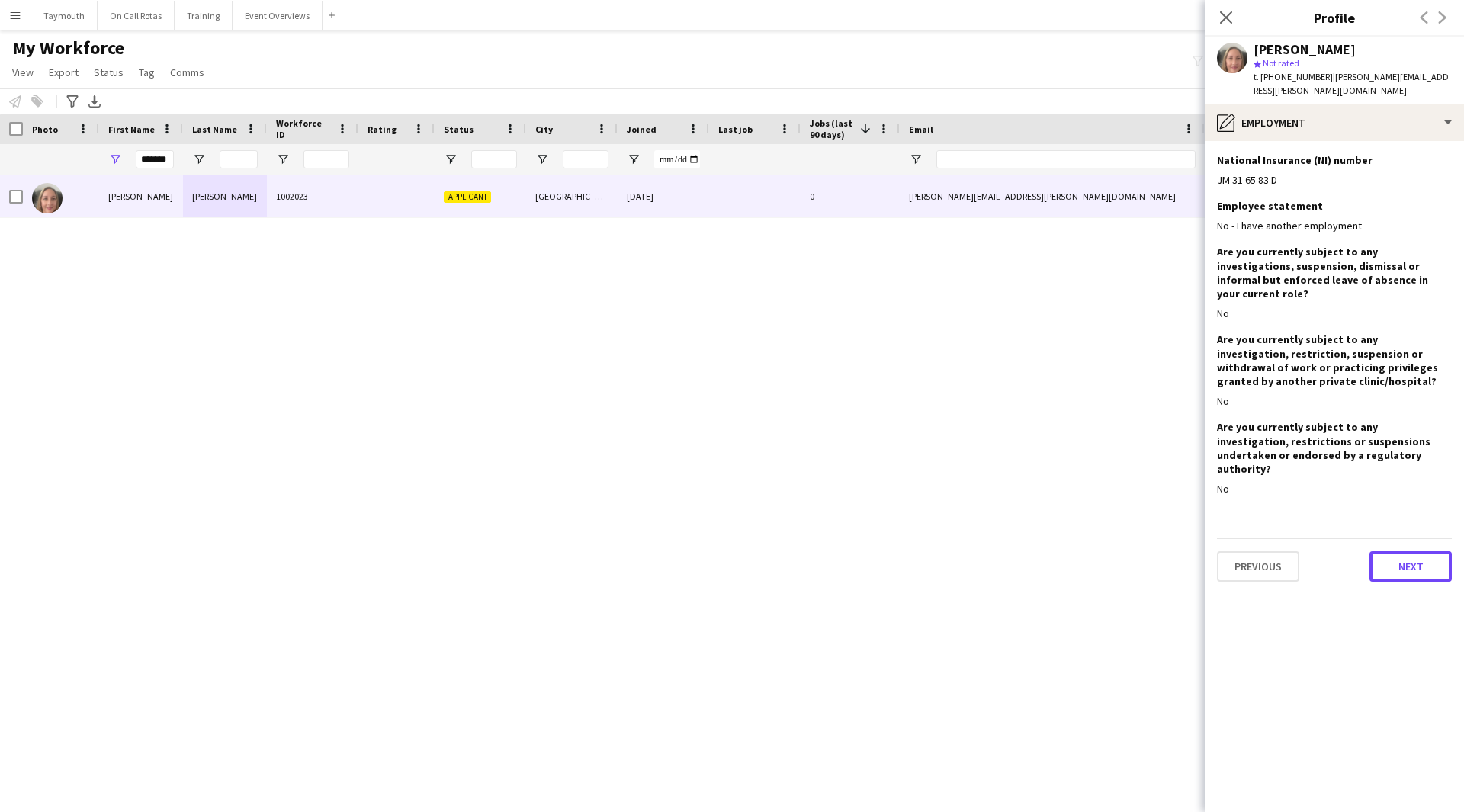
click at [1401, 551] on button "Next" at bounding box center [1410, 566] width 82 height 30
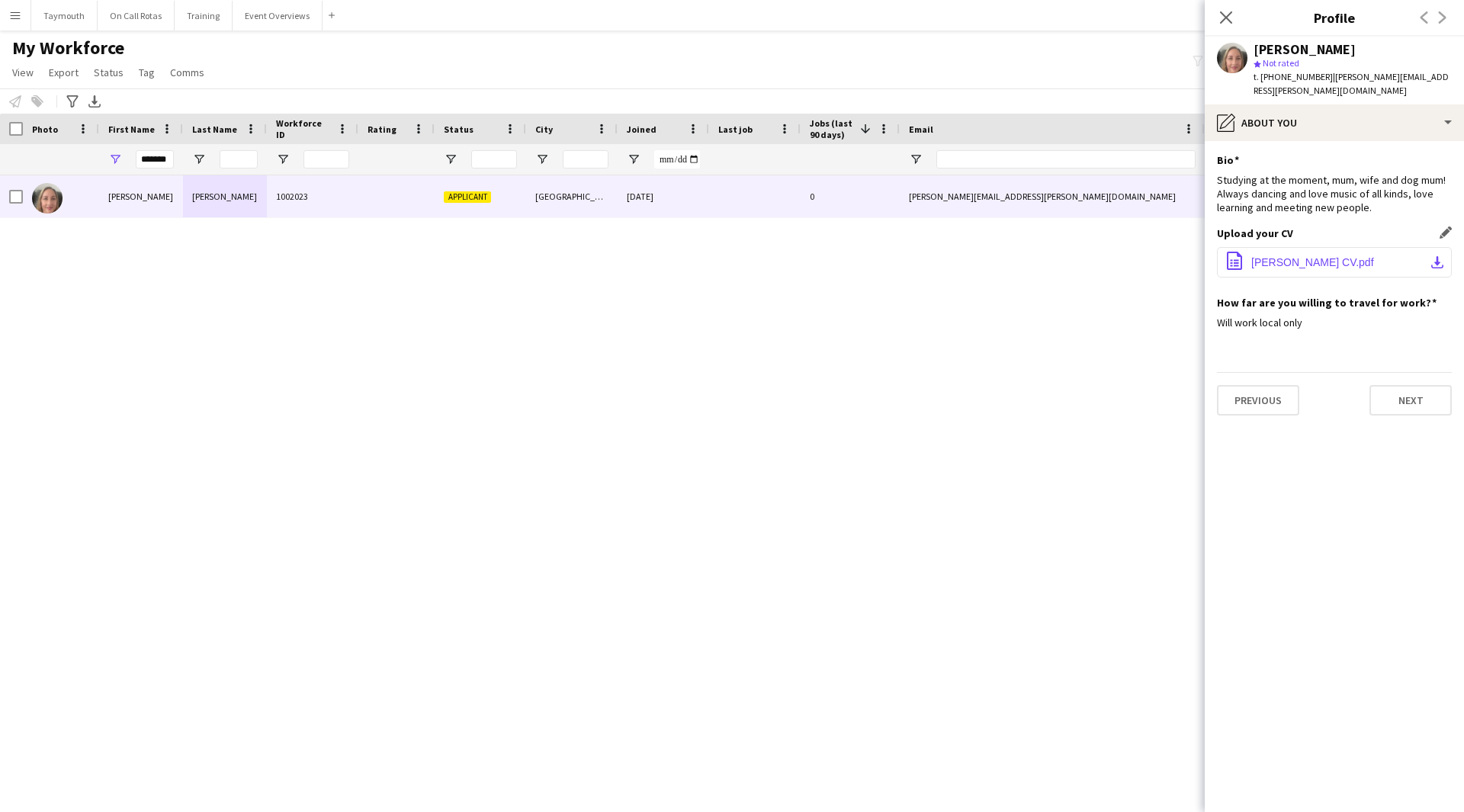
click at [1393, 247] on button "office-file-sheet Loraine Walsh CV.pdf download-bottom" at bounding box center [1334, 262] width 235 height 30
click at [270, 22] on button "Event Overviews Close" at bounding box center [277, 16] width 90 height 29
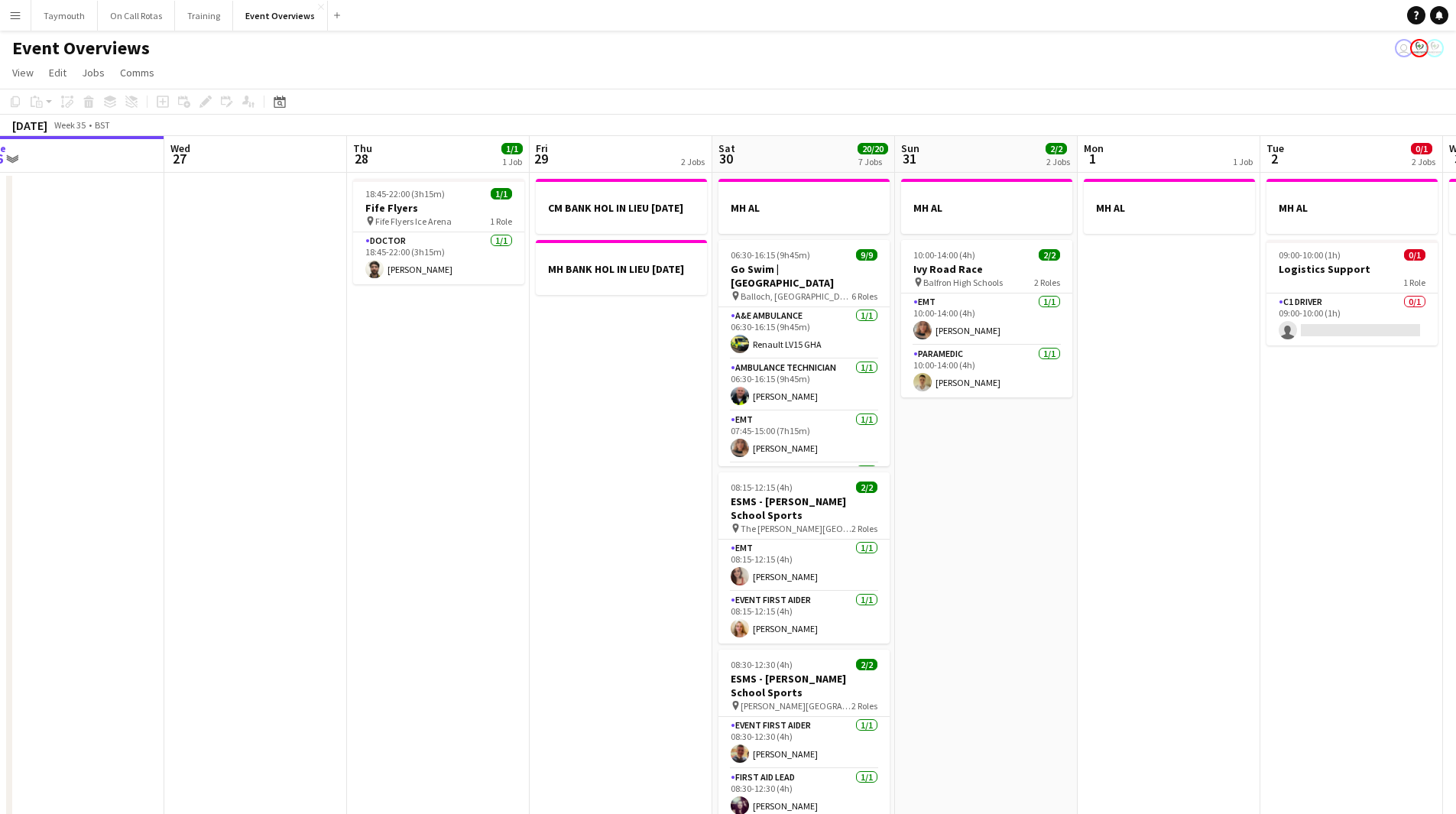
drag, startPoint x: 717, startPoint y: 469, endPoint x: 103, endPoint y: 526, distance: 616.6
click at [115, 531] on app-calendar-viewport "Sat 23 13/13 6 Jobs Sun 24 1/1 1 Job Mon 25 6/6 2 Jobs Tue 26 Wed 27 Thu 28 1/1…" at bounding box center [728, 775] width 1456 height 1278
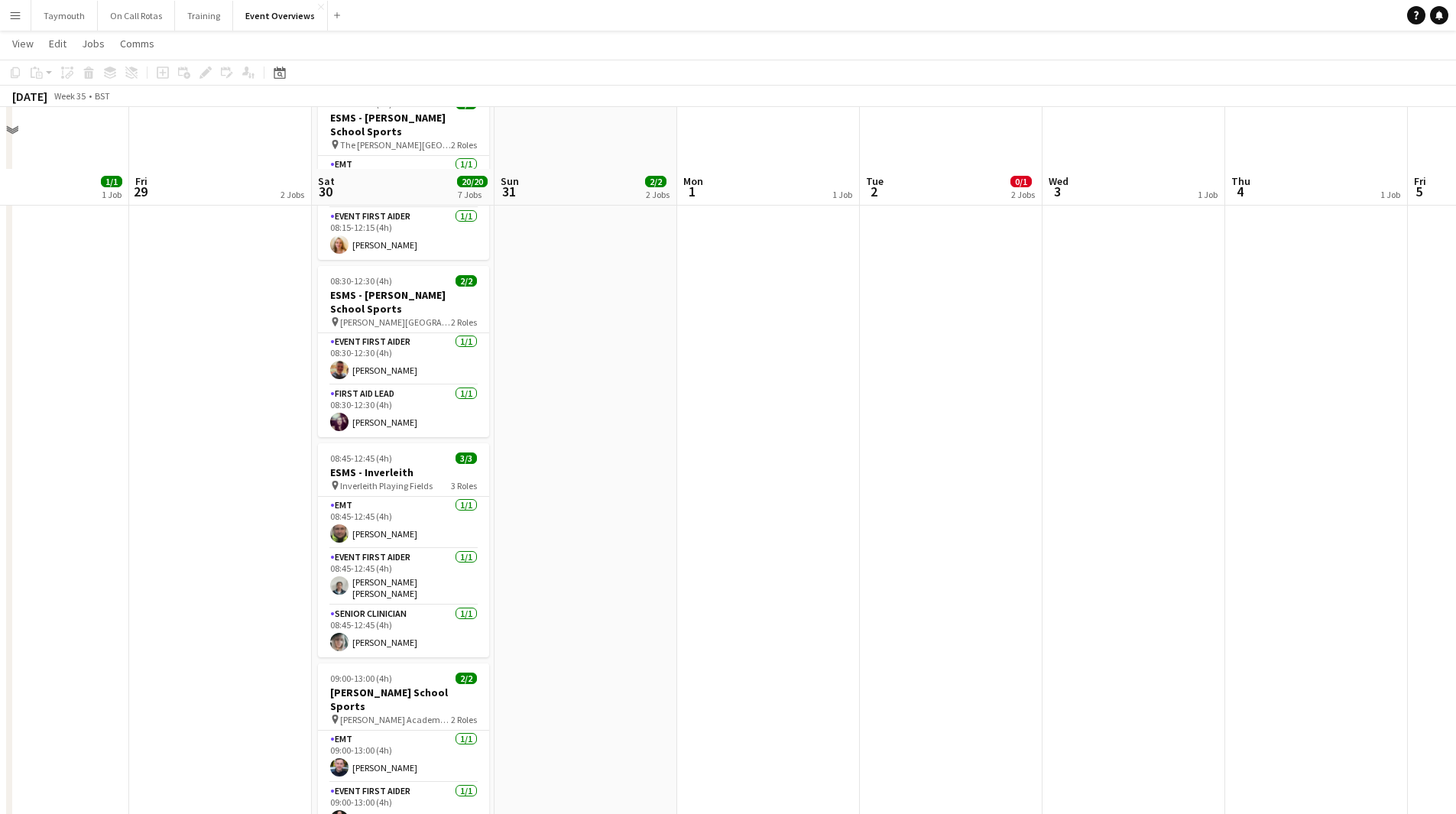
scroll to position [666, 0]
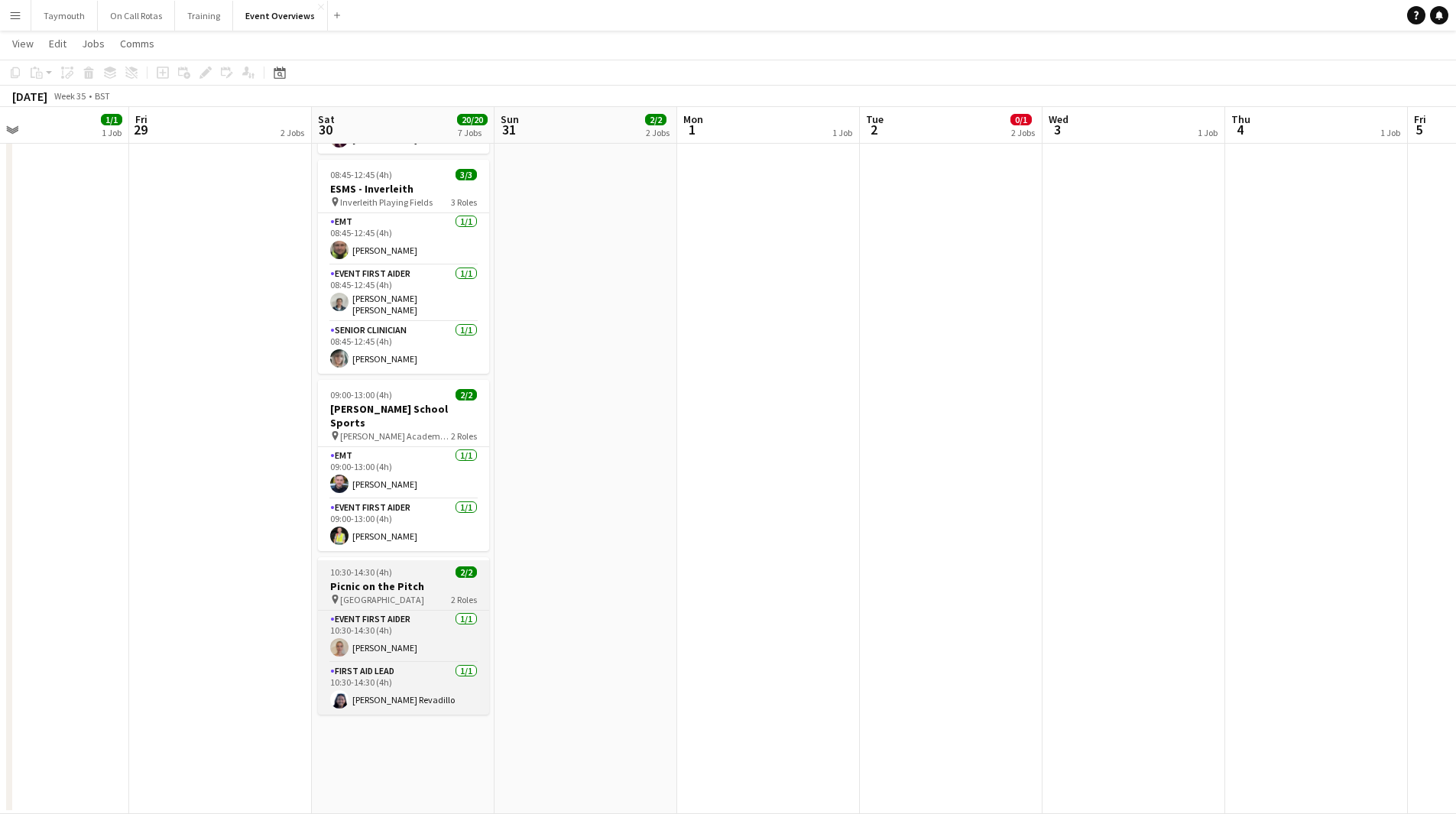
click at [425, 579] on h3 "Picnic on the Pitch" at bounding box center [403, 586] width 171 height 14
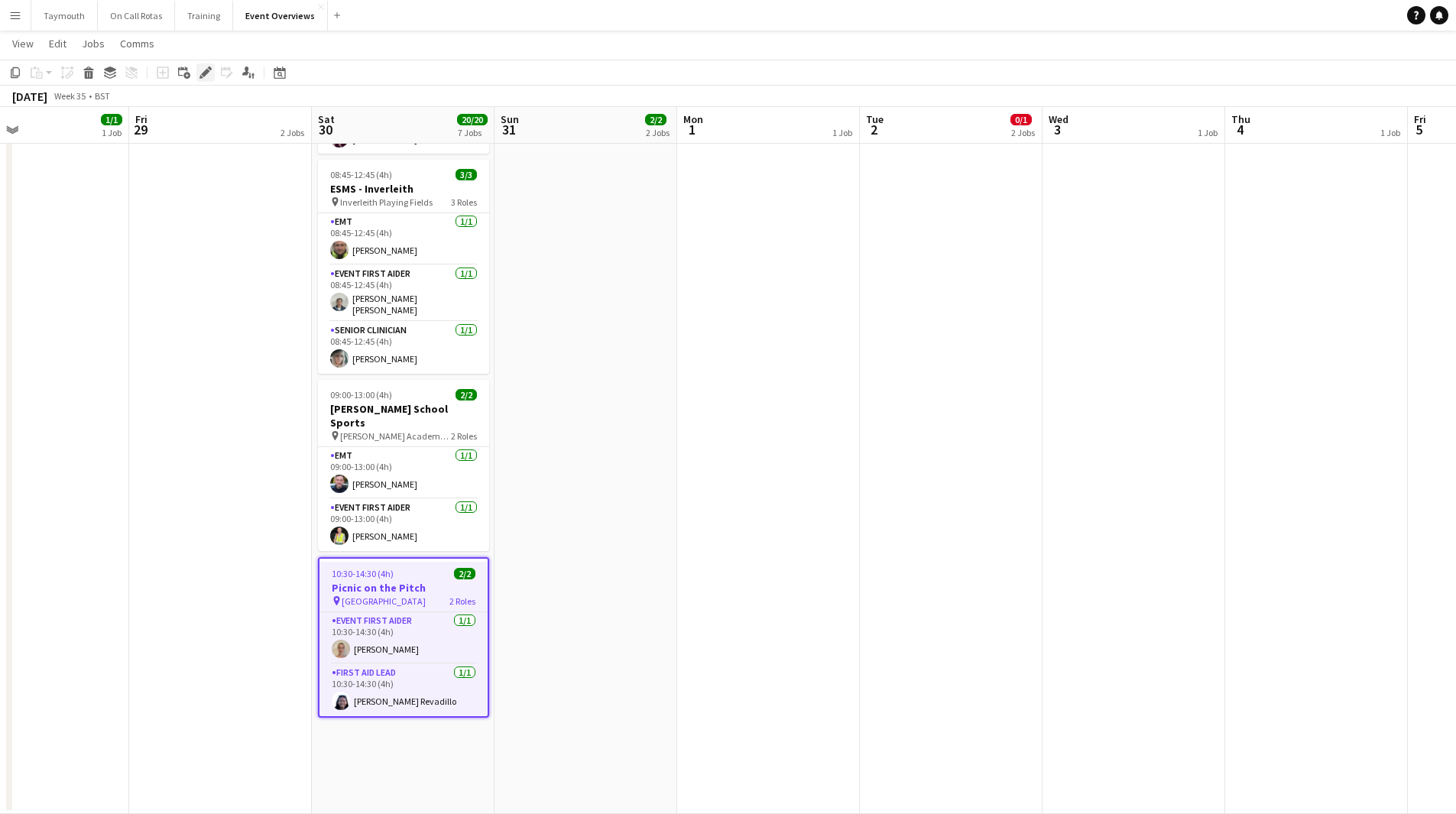
click at [205, 71] on icon at bounding box center [205, 72] width 9 height 9
type input "**********"
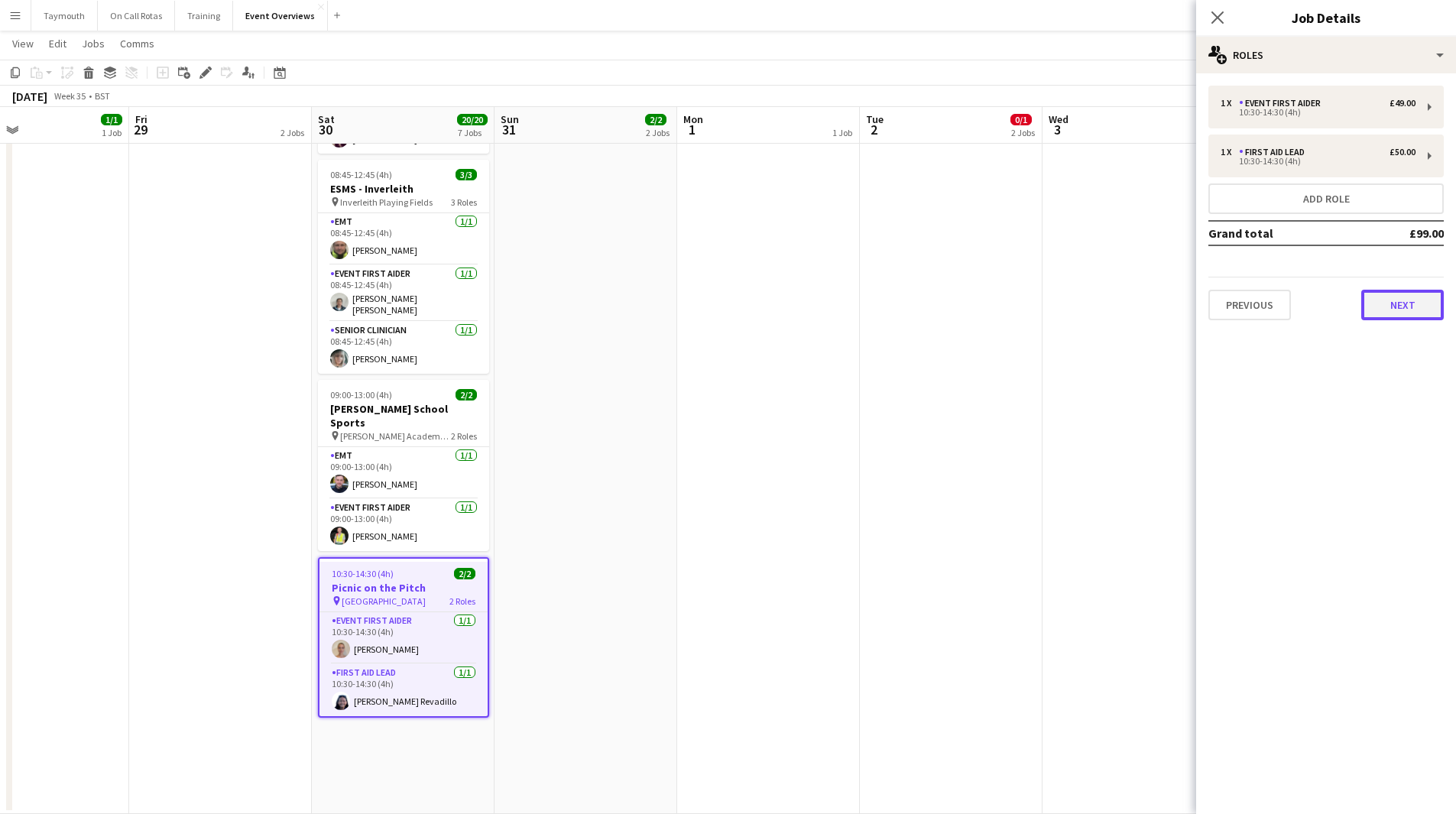
click at [1406, 317] on button "Next" at bounding box center [1402, 304] width 82 height 30
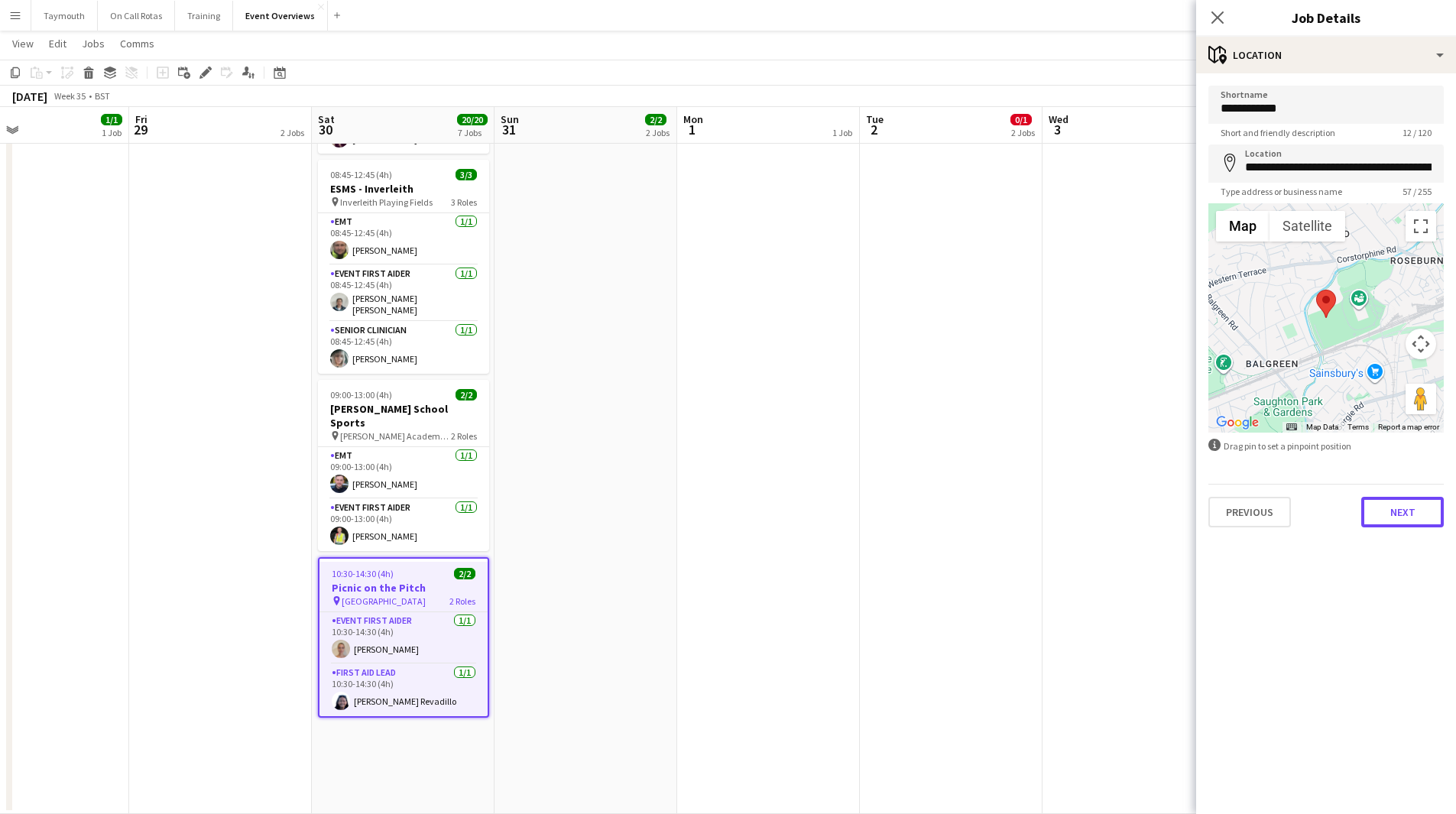
click at [1410, 501] on button "Next" at bounding box center [1402, 512] width 82 height 30
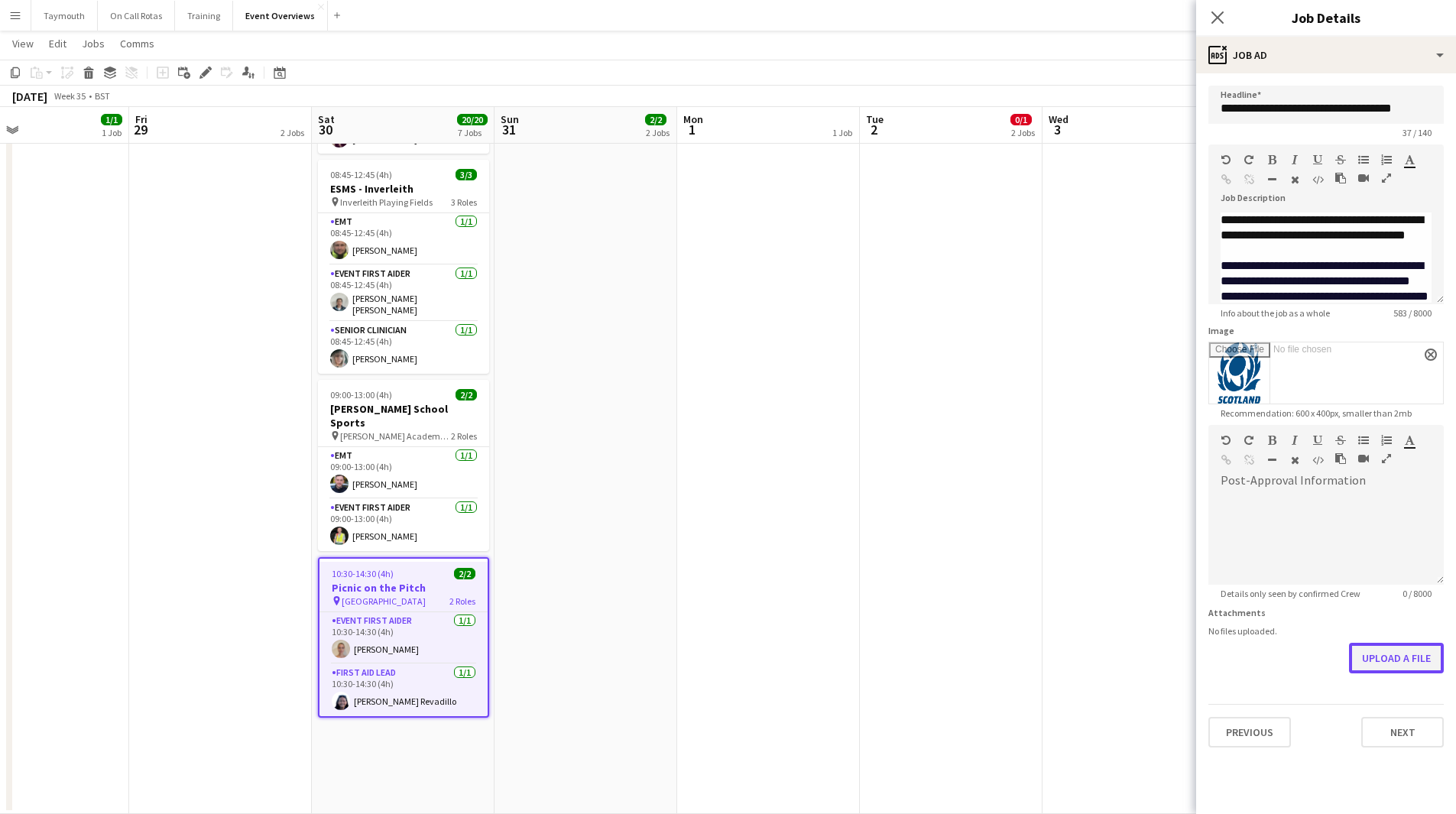
click at [1407, 666] on button "Upload a file" at bounding box center [1395, 657] width 95 height 30
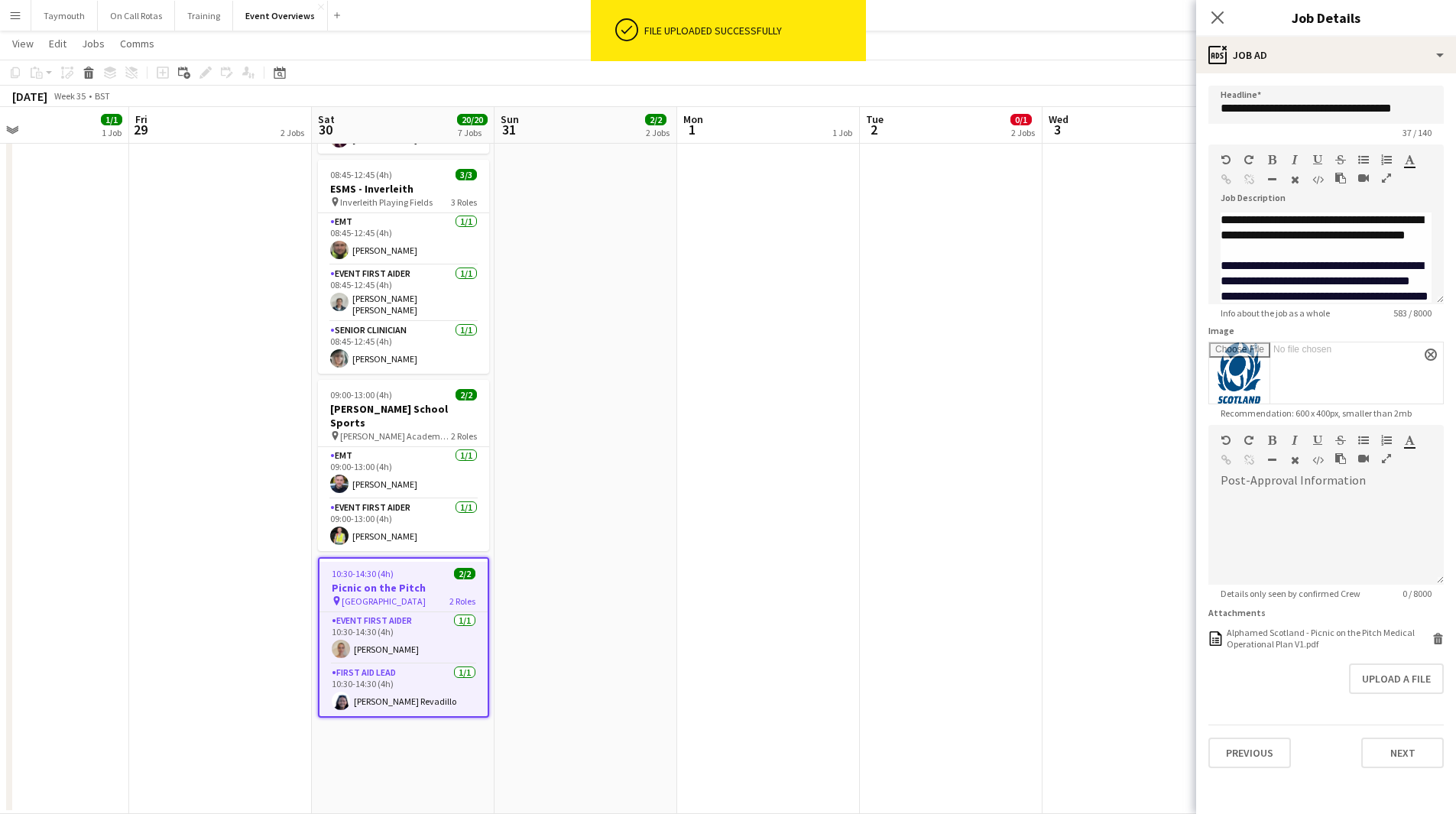
click at [1080, 604] on app-date-cell "MH AL" at bounding box center [1133, 159] width 183 height 1309
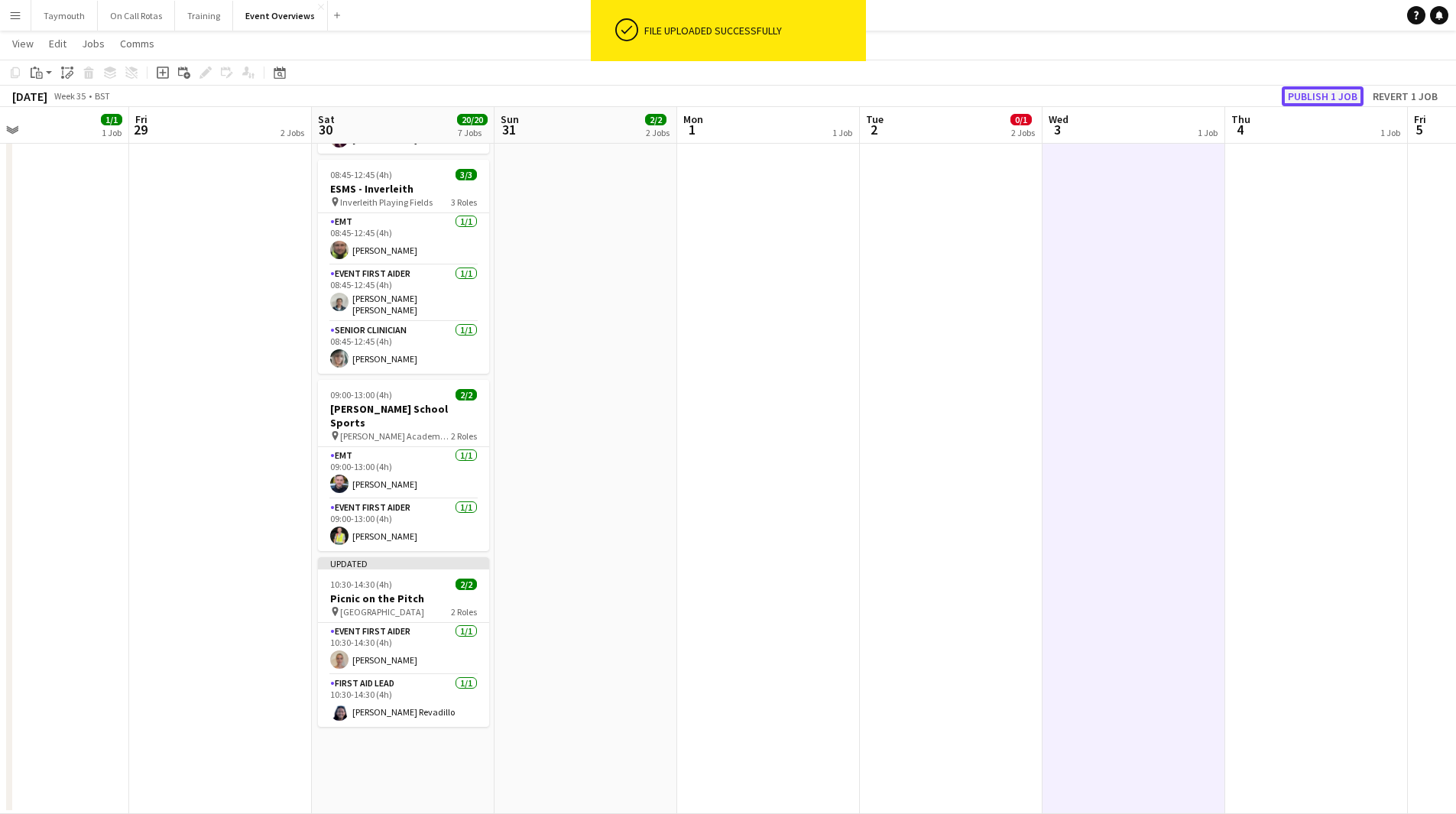
click at [1320, 94] on button "Publish 1 job" at bounding box center [1322, 96] width 82 height 20
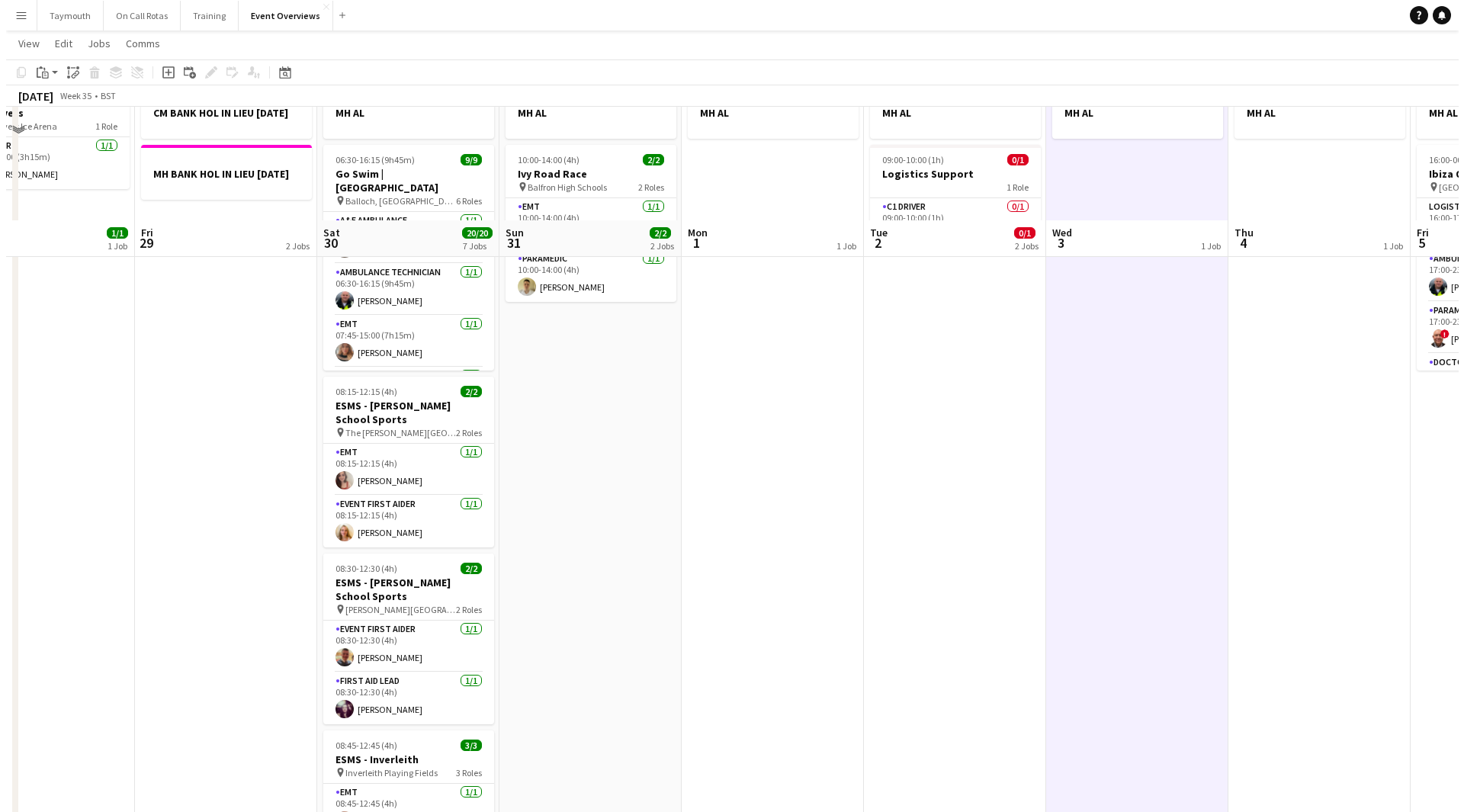
scroll to position [0, 0]
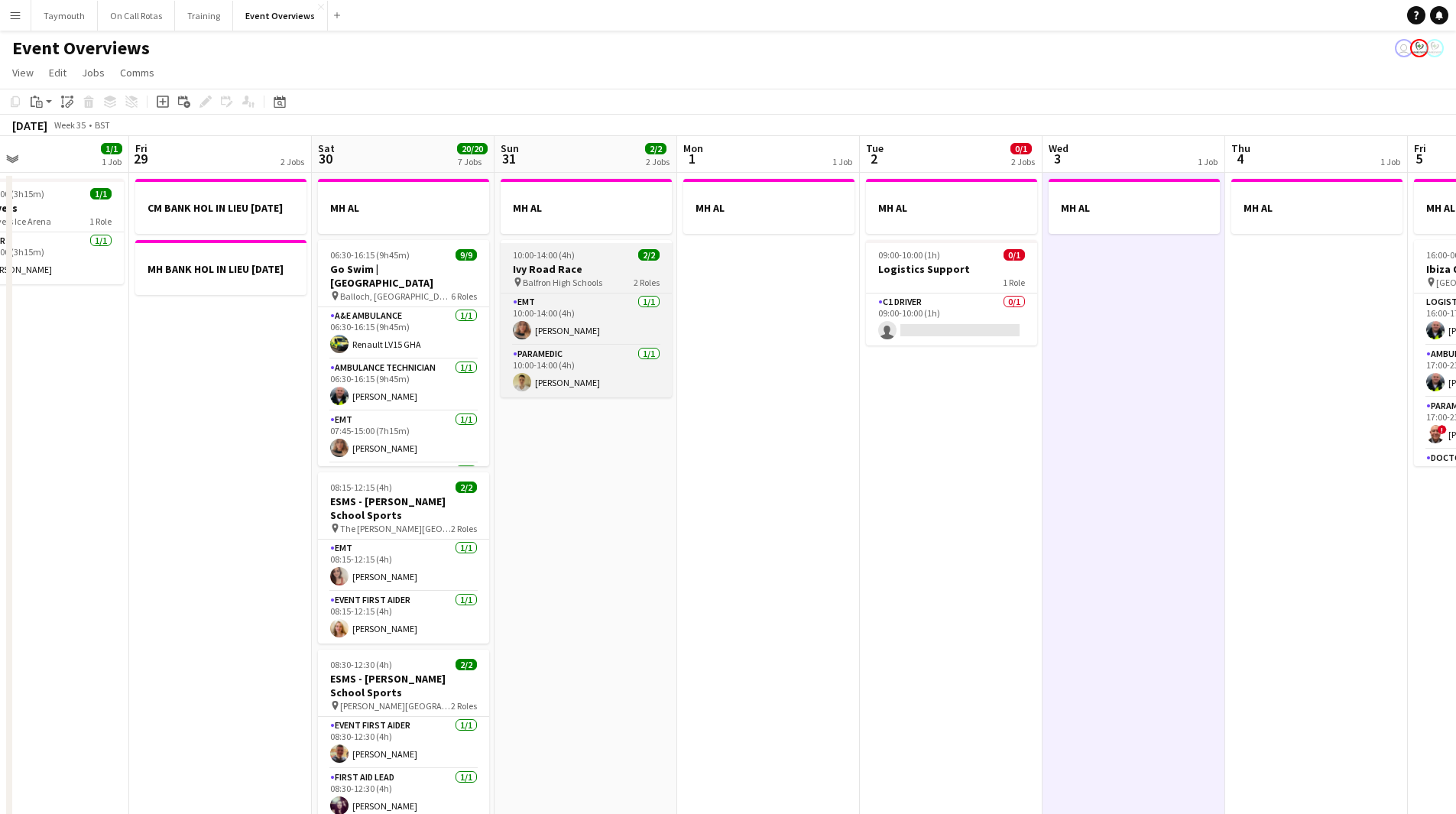
click at [546, 247] on app-job-card "10:00-14:00 (4h) 2/2 Ivy Road Race pin Balfron High Schools 2 Roles EMT 1/1 10:…" at bounding box center [586, 318] width 171 height 158
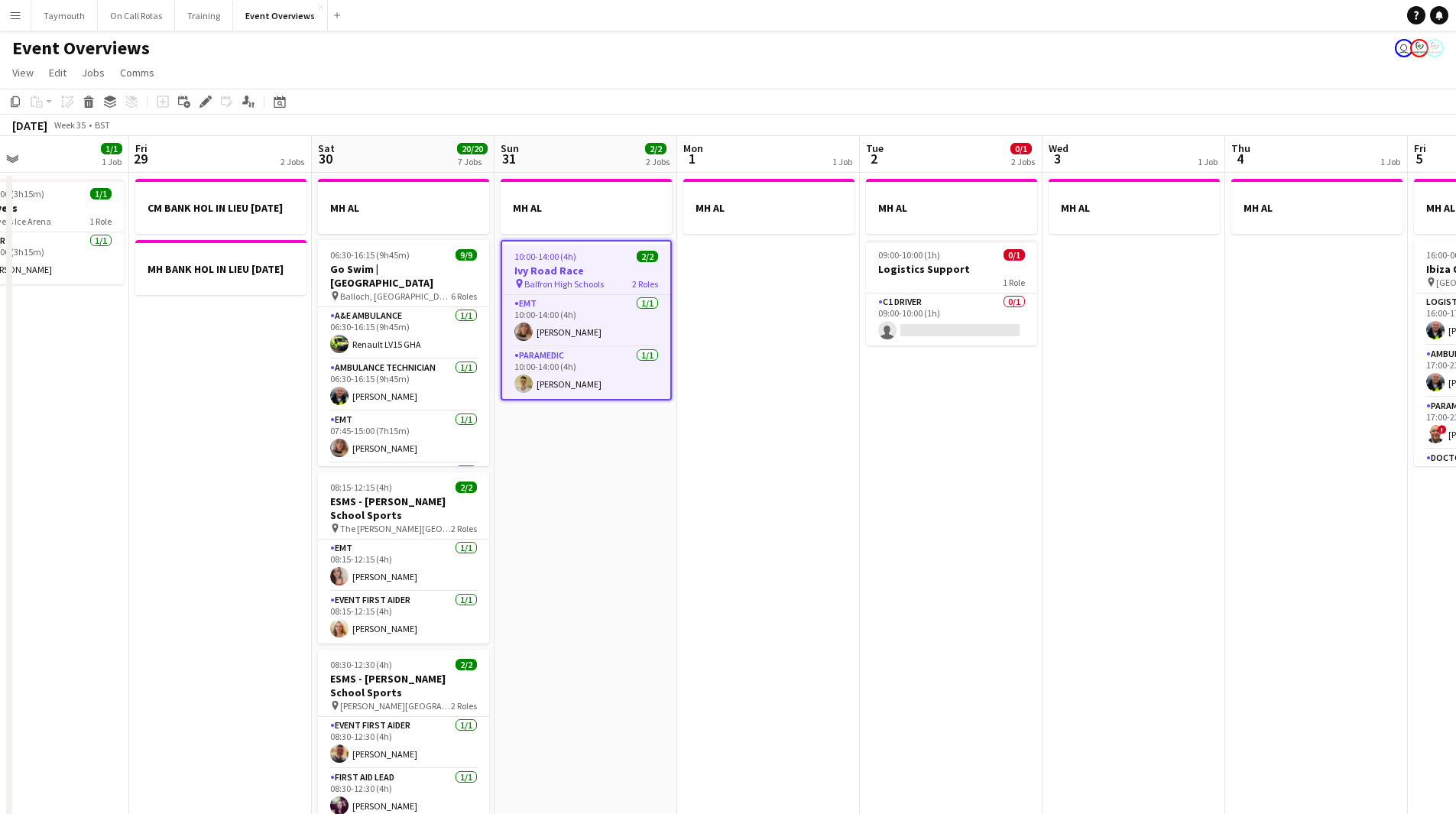
click at [20, 22] on button "Menu" at bounding box center [15, 15] width 30 height 30
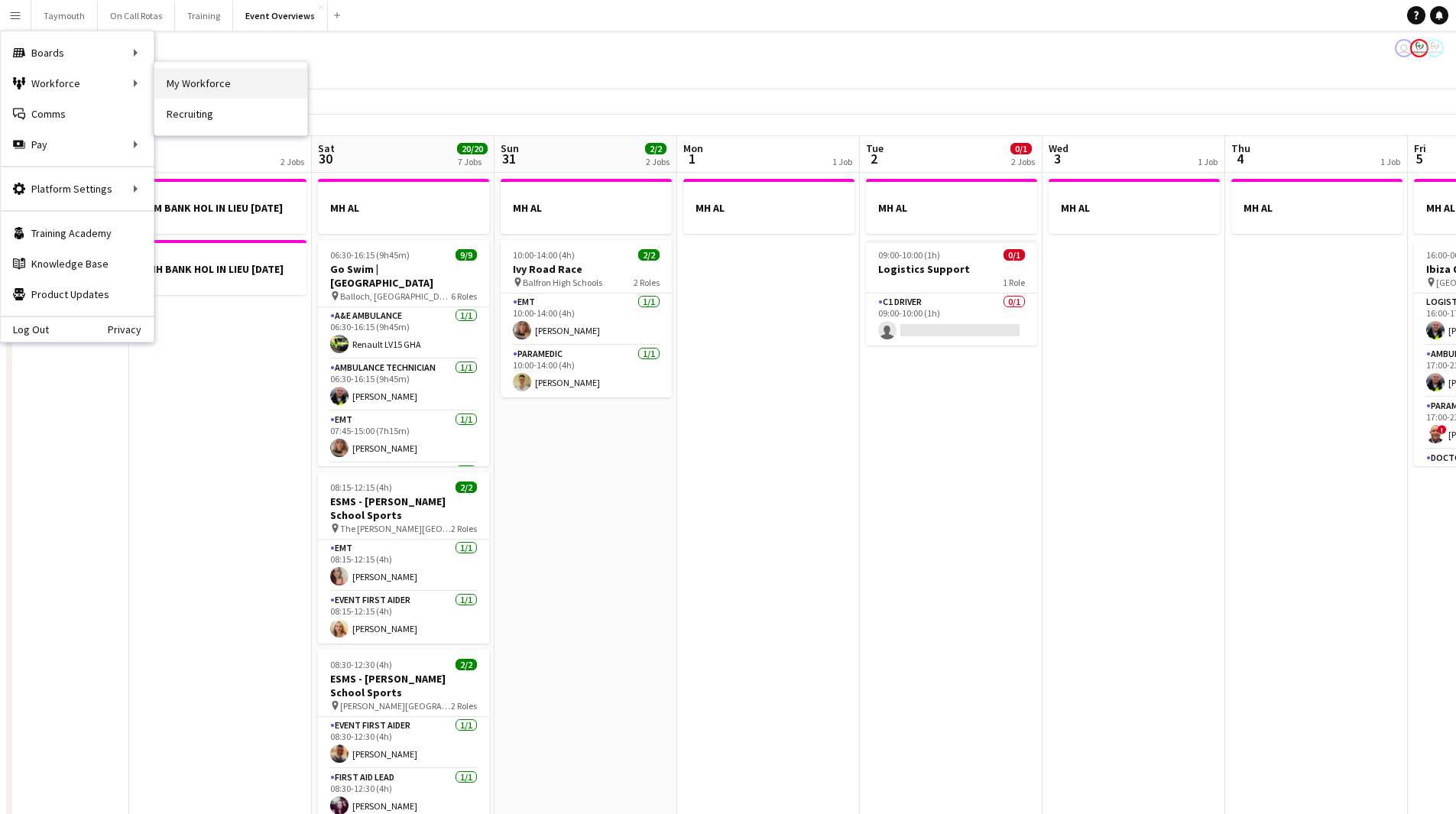
click at [191, 86] on link "My Workforce" at bounding box center [231, 83] width 153 height 30
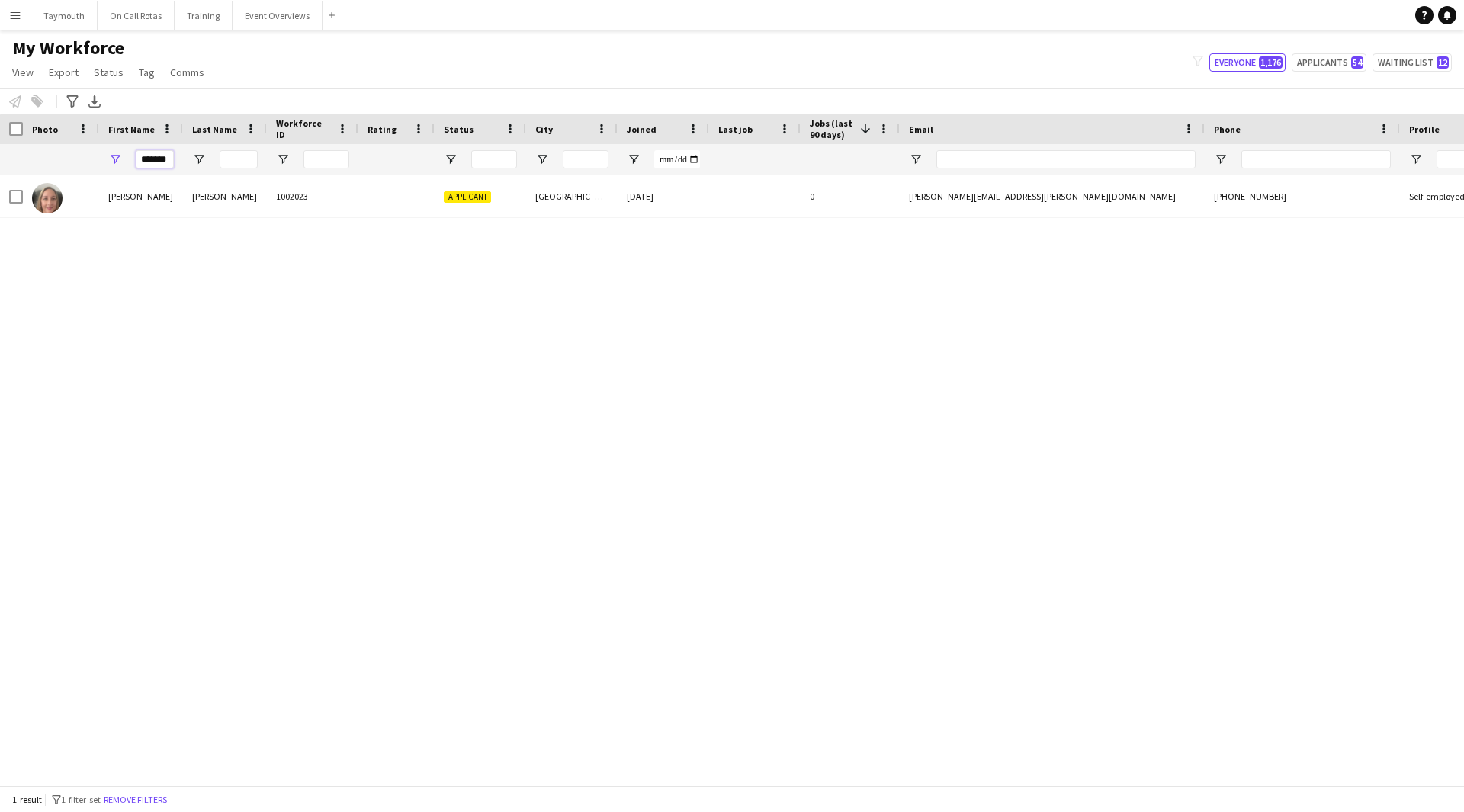
drag, startPoint x: 171, startPoint y: 161, endPoint x: -428, endPoint y: 69, distance: 606.0
click at [0, 69] on html "Menu Boards Boards Boards All jobs Status Workforce Workforce My Workforce Recr…" at bounding box center [732, 406] width 1464 height 812
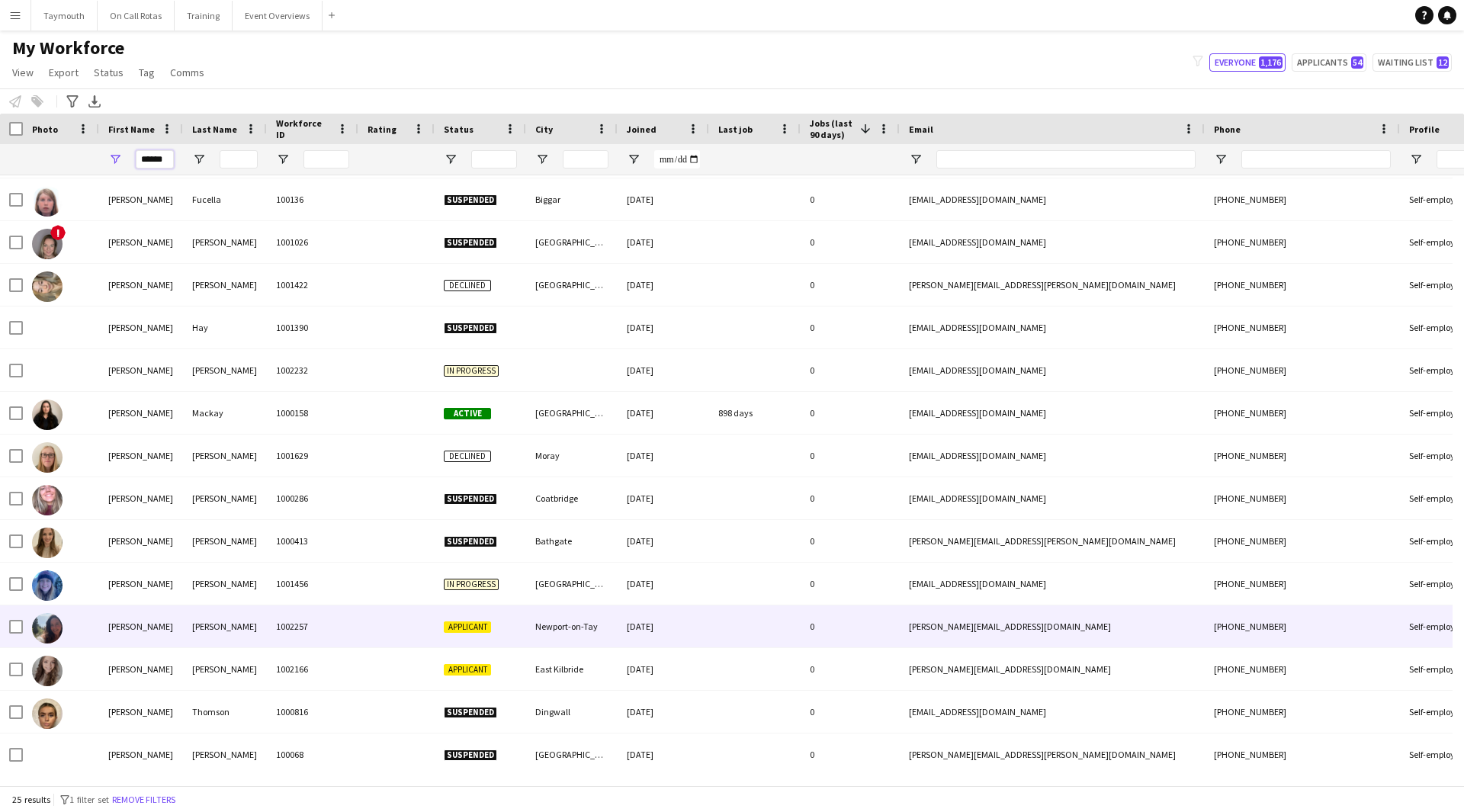
type input "******"
click at [257, 629] on div "Robinson" at bounding box center [225, 626] width 84 height 42
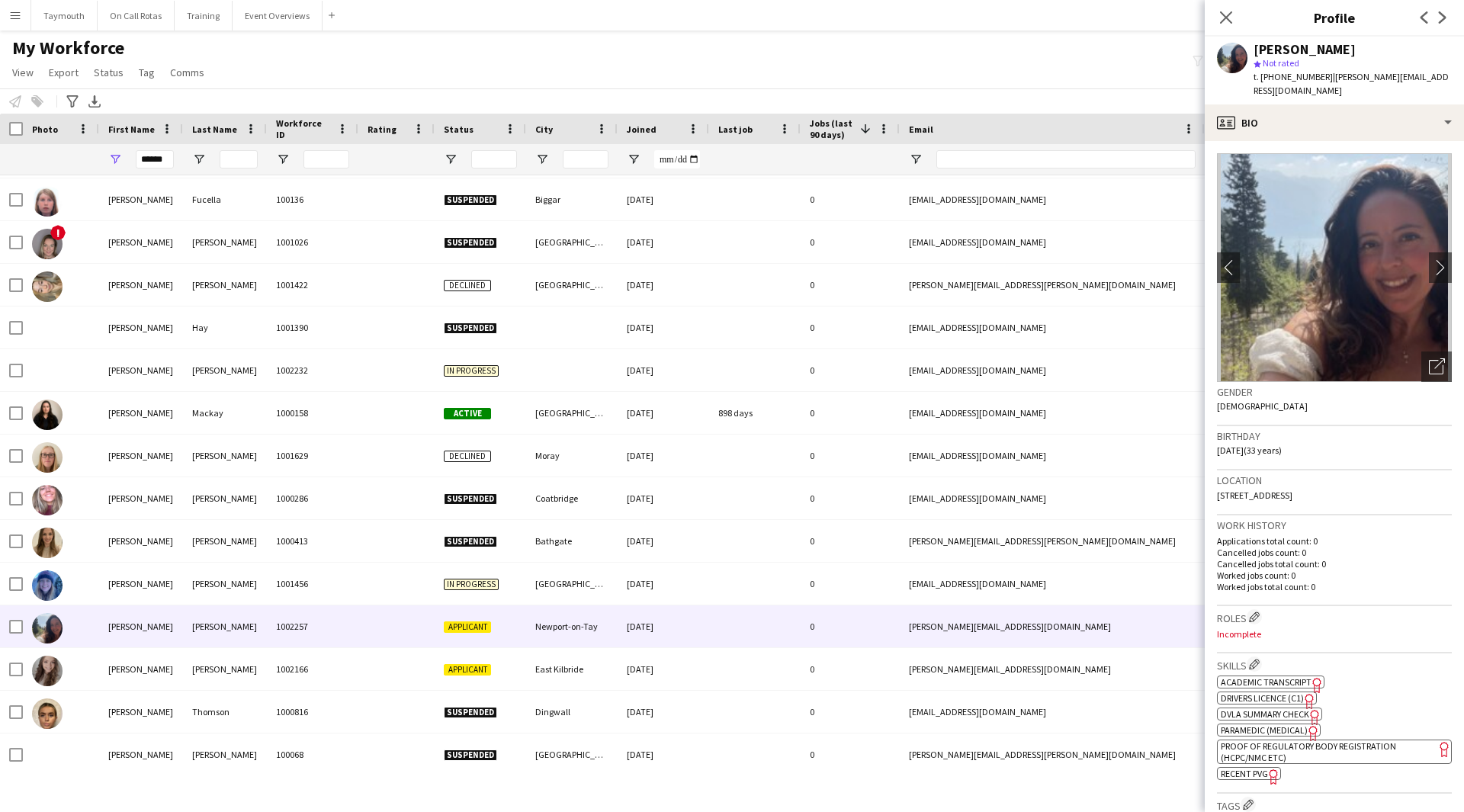
scroll to position [305, 0]
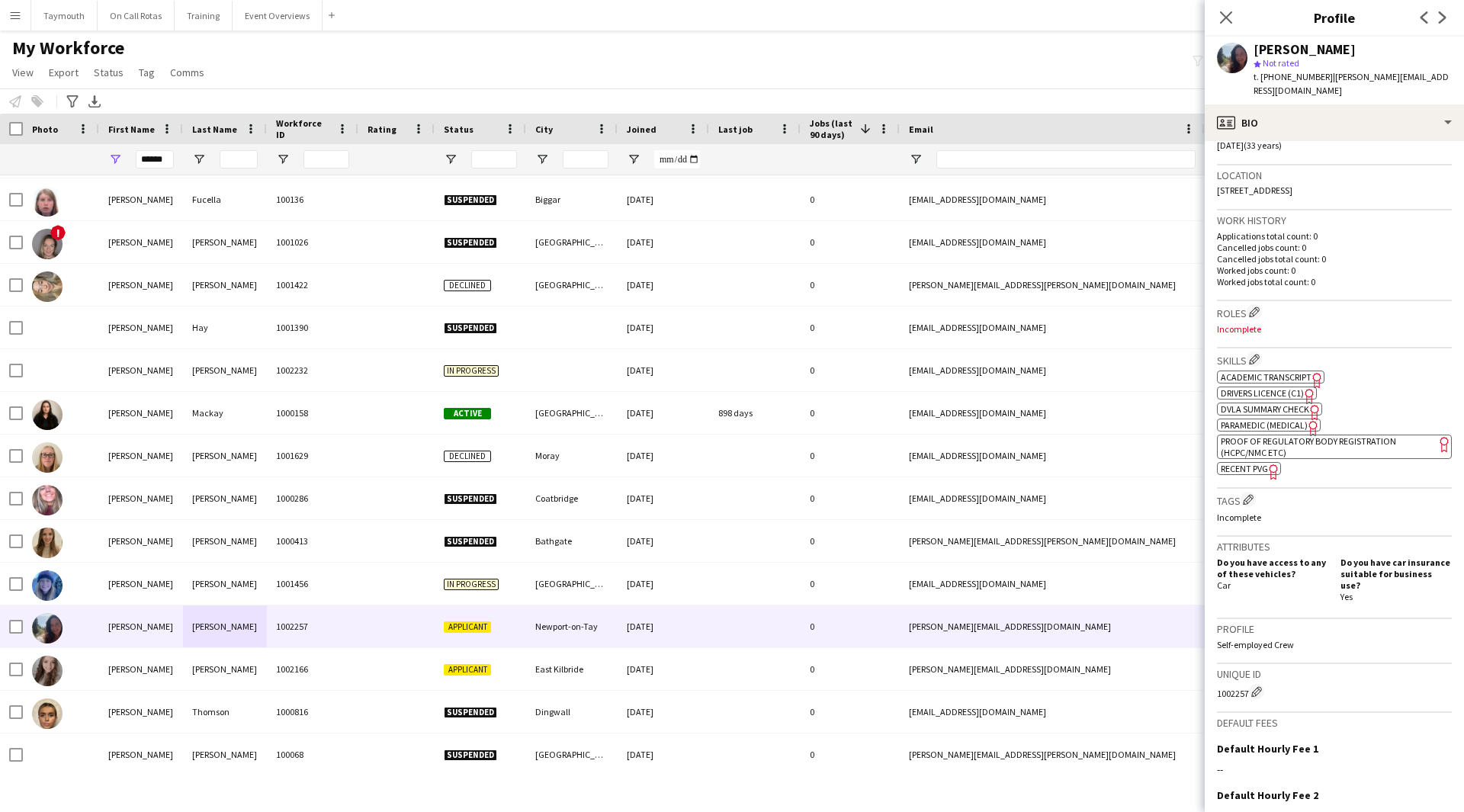
click at [1298, 372] on span "Academic Transcript" at bounding box center [1266, 378] width 91 height 12
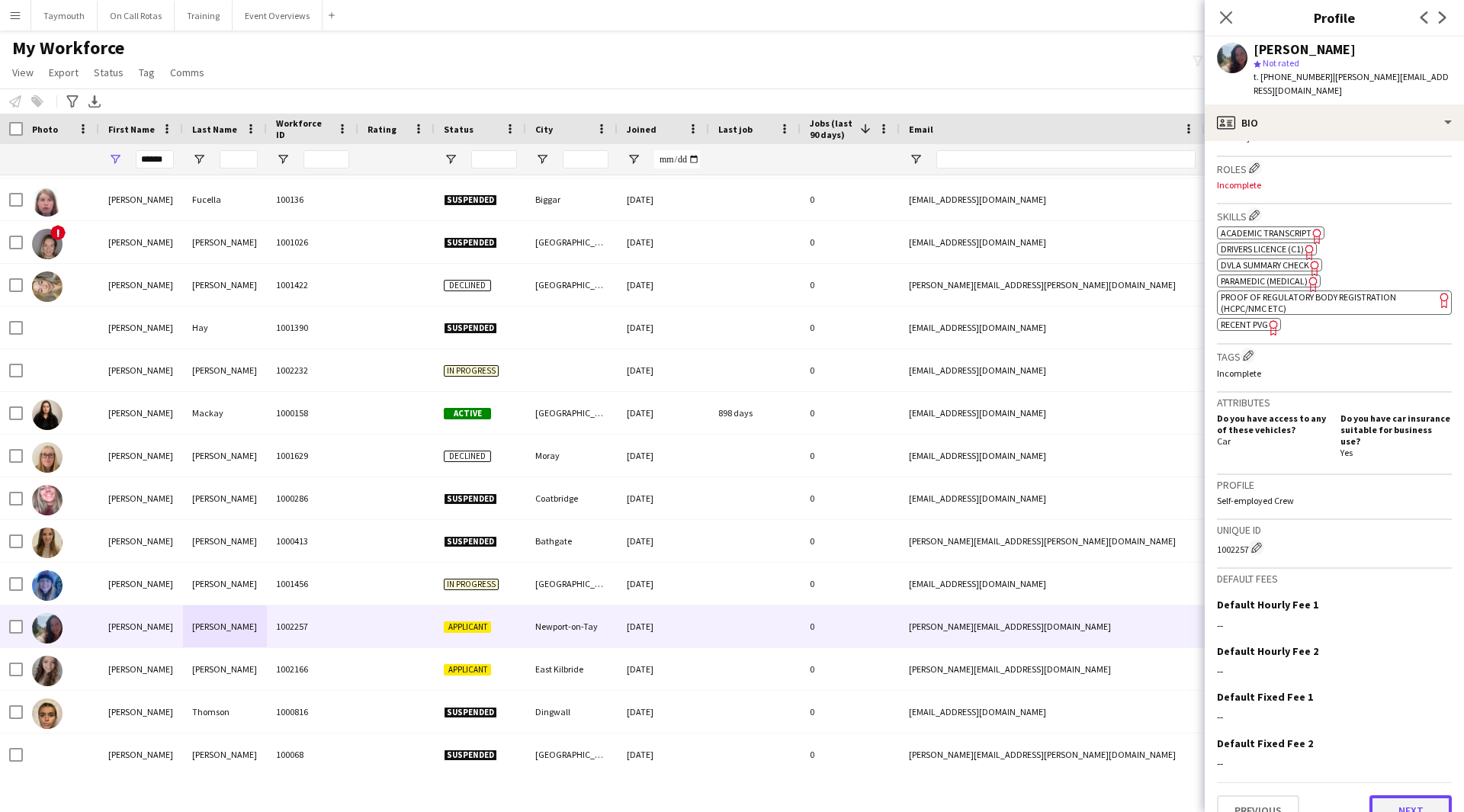
click at [1408, 795] on button "Next" at bounding box center [1410, 810] width 82 height 30
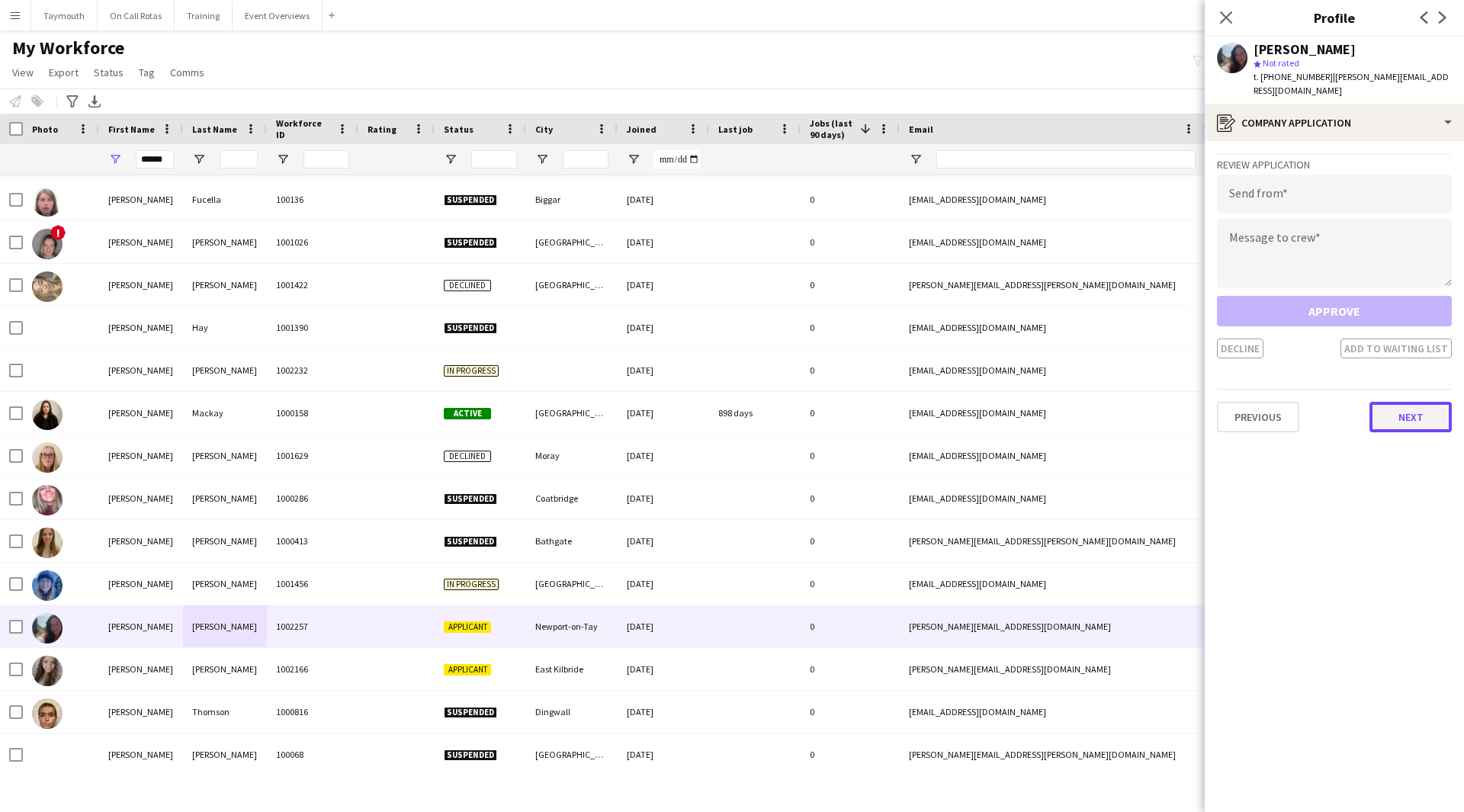
click at [1411, 406] on button "Next" at bounding box center [1410, 417] width 82 height 30
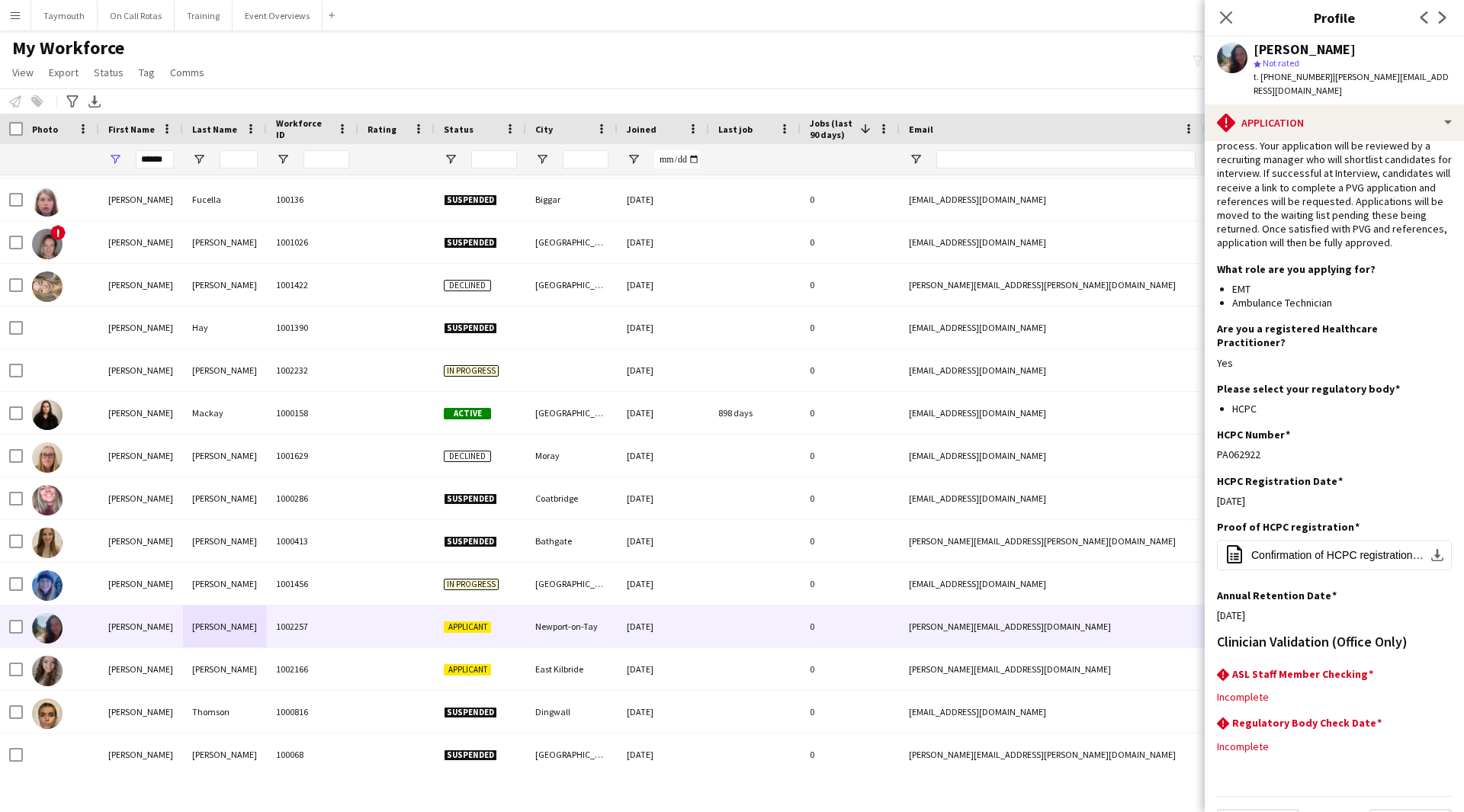
scroll to position [54, 0]
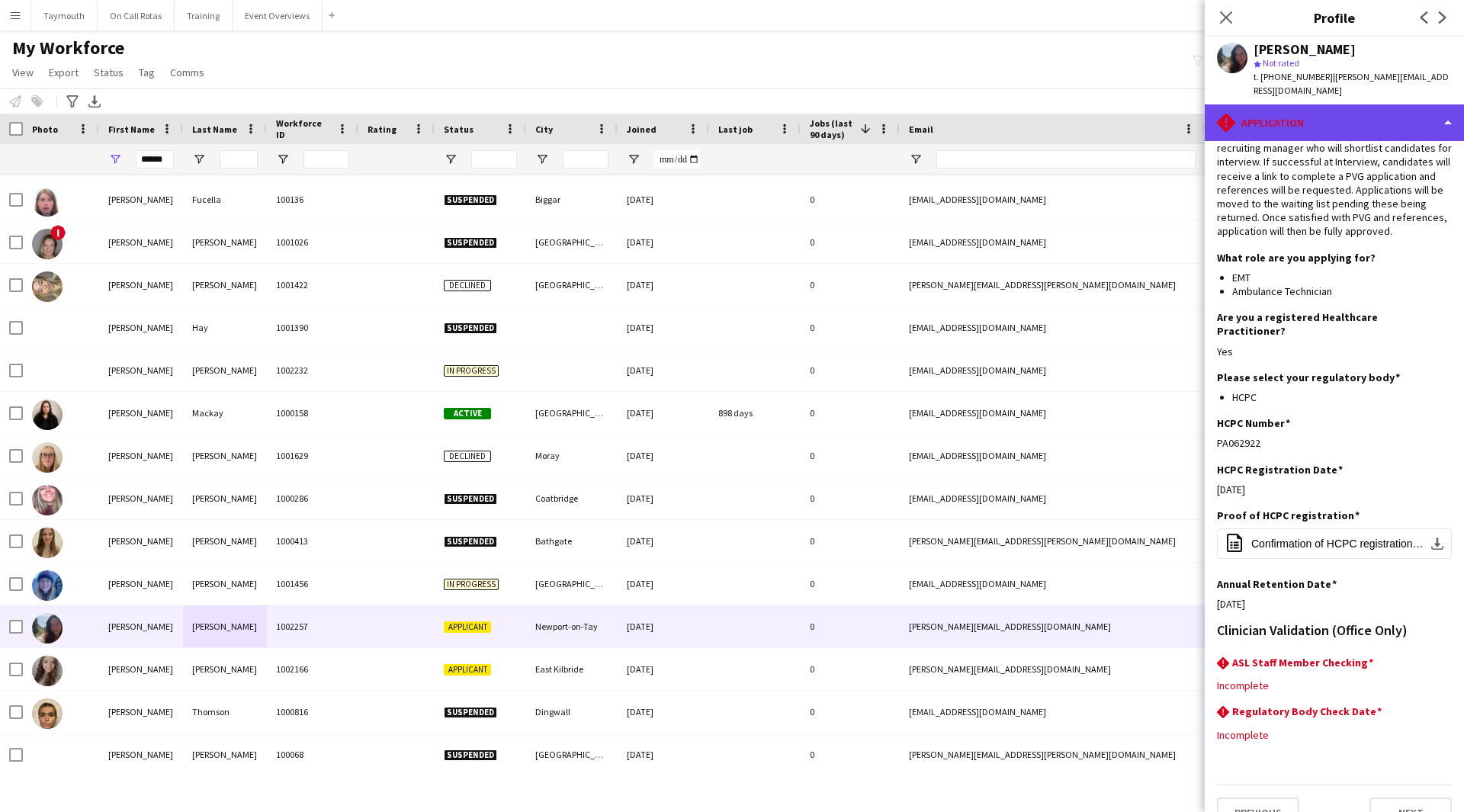
click at [1368, 124] on div "rhombus-alert Application" at bounding box center [1335, 123] width 260 height 37
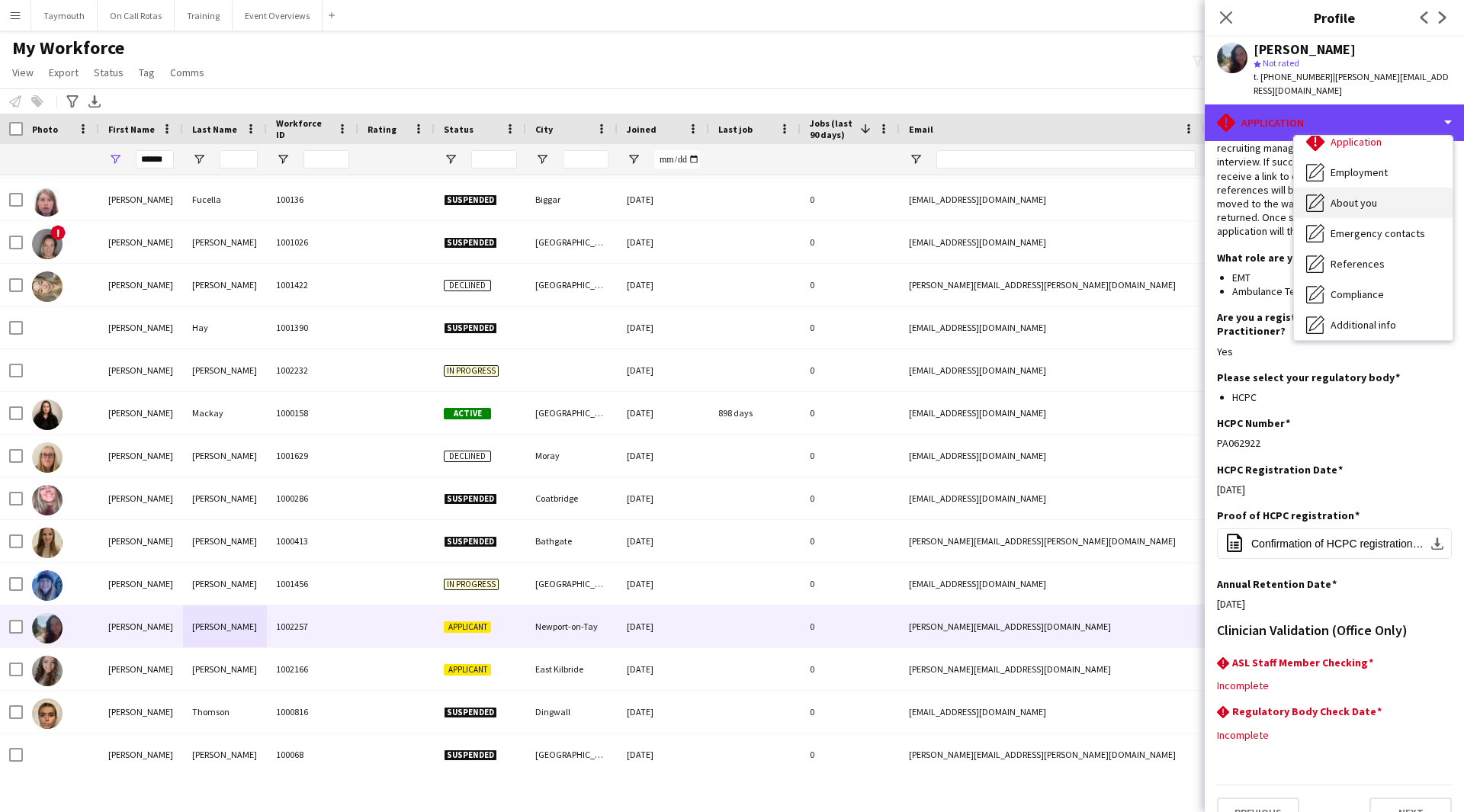
scroll to position [152, 0]
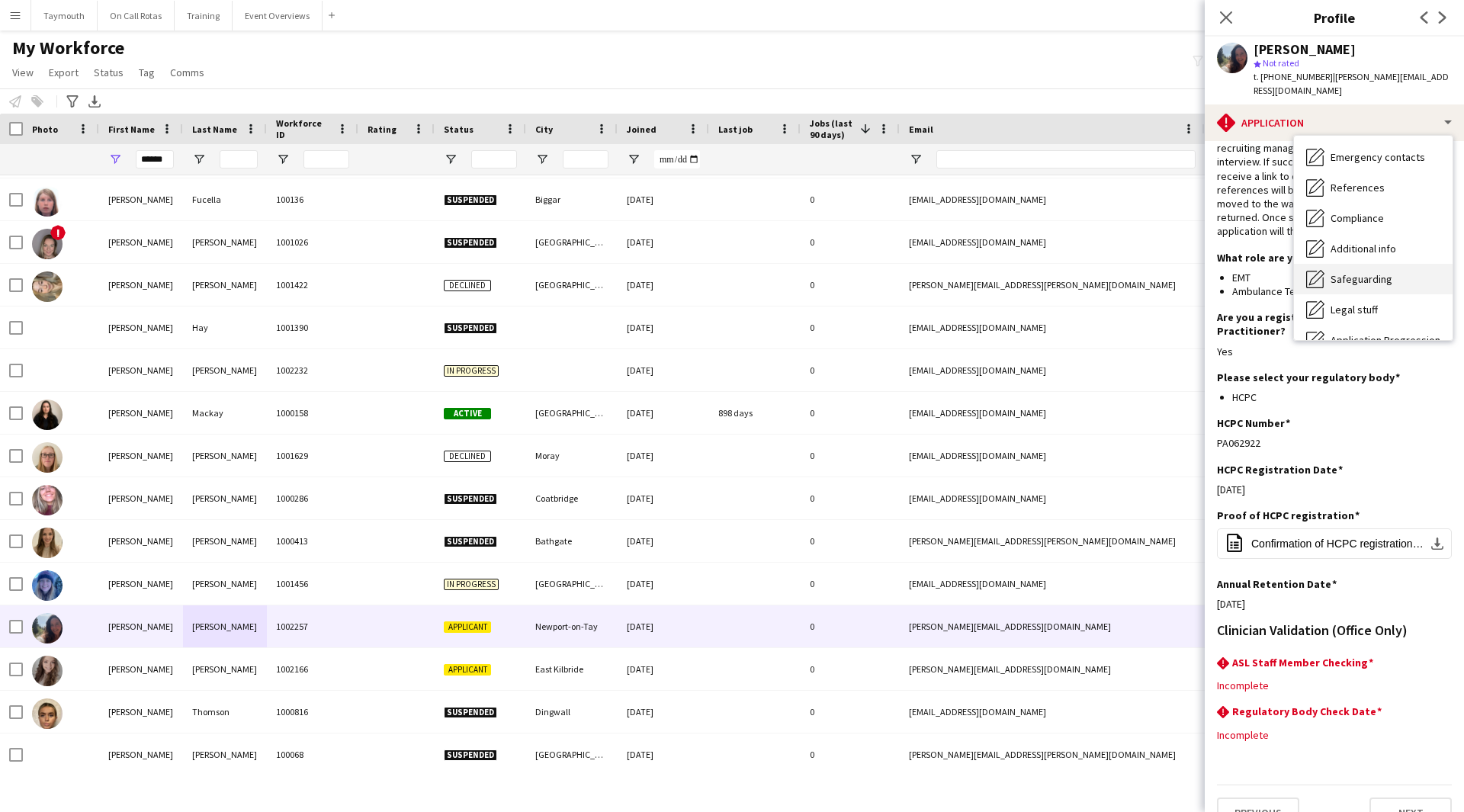
click at [1373, 272] on span "Safeguarding" at bounding box center [1362, 279] width 61 height 14
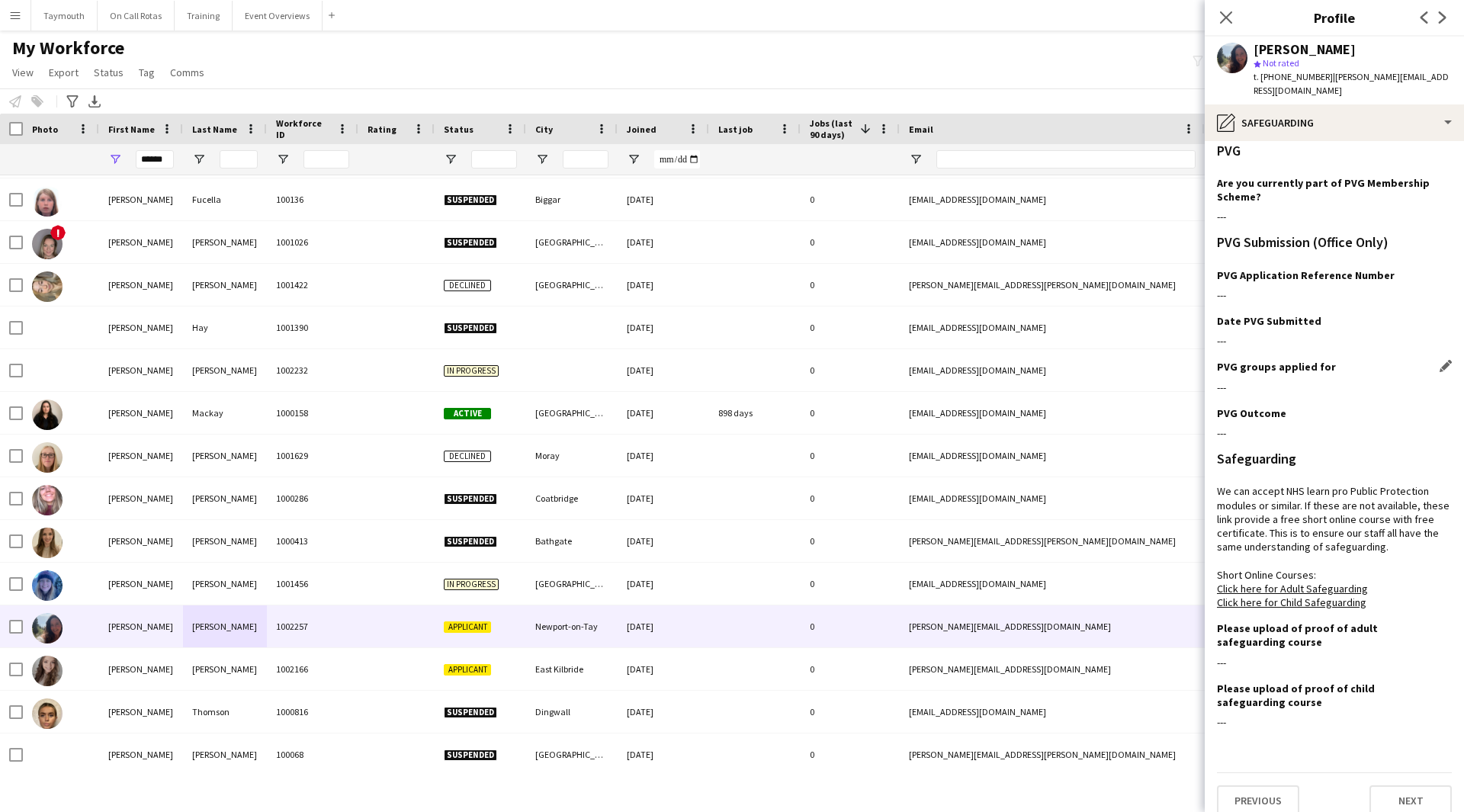
scroll to position [11, 0]
click at [1284, 119] on div "pencil4 Safeguarding" at bounding box center [1335, 123] width 260 height 37
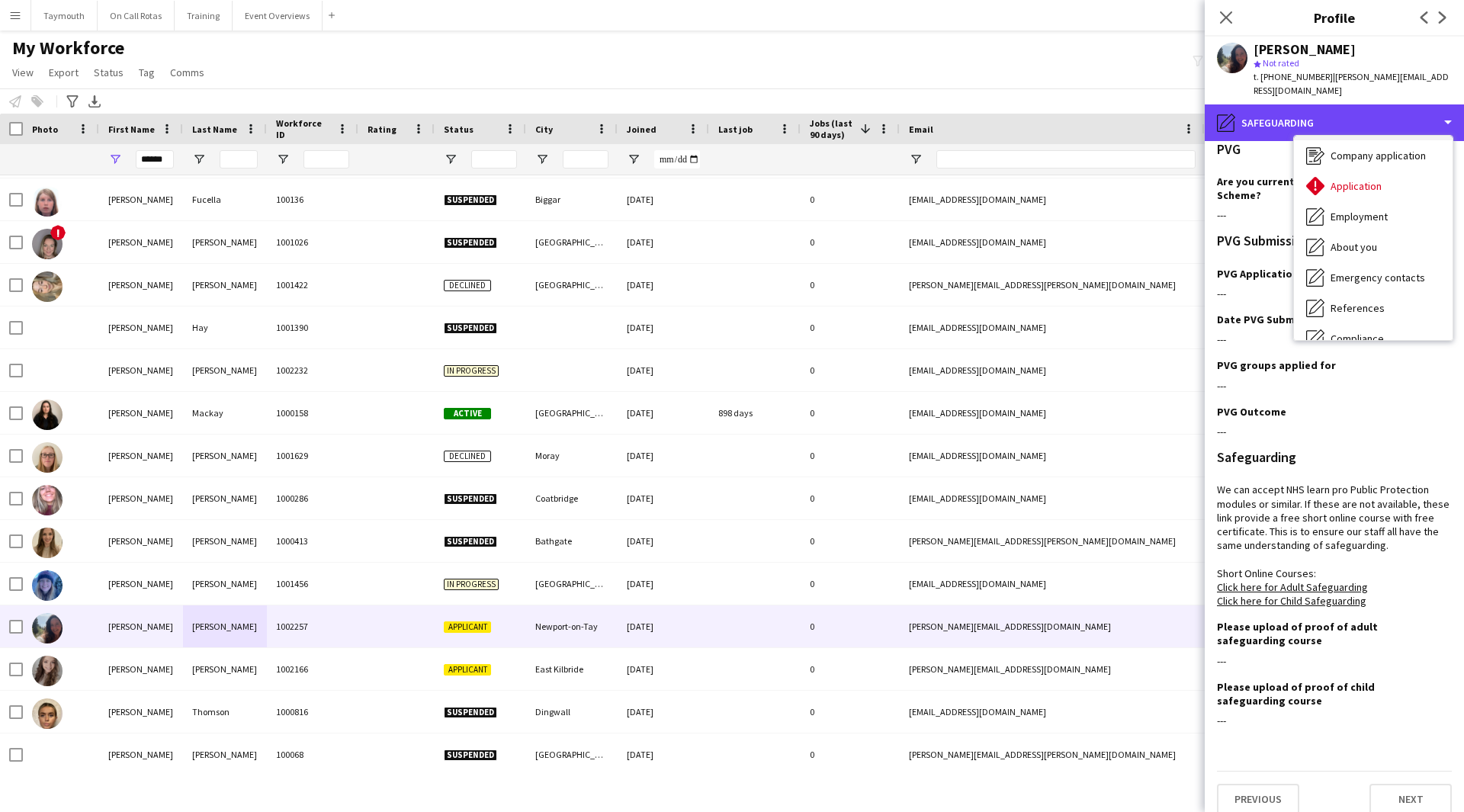
scroll to position [0, 0]
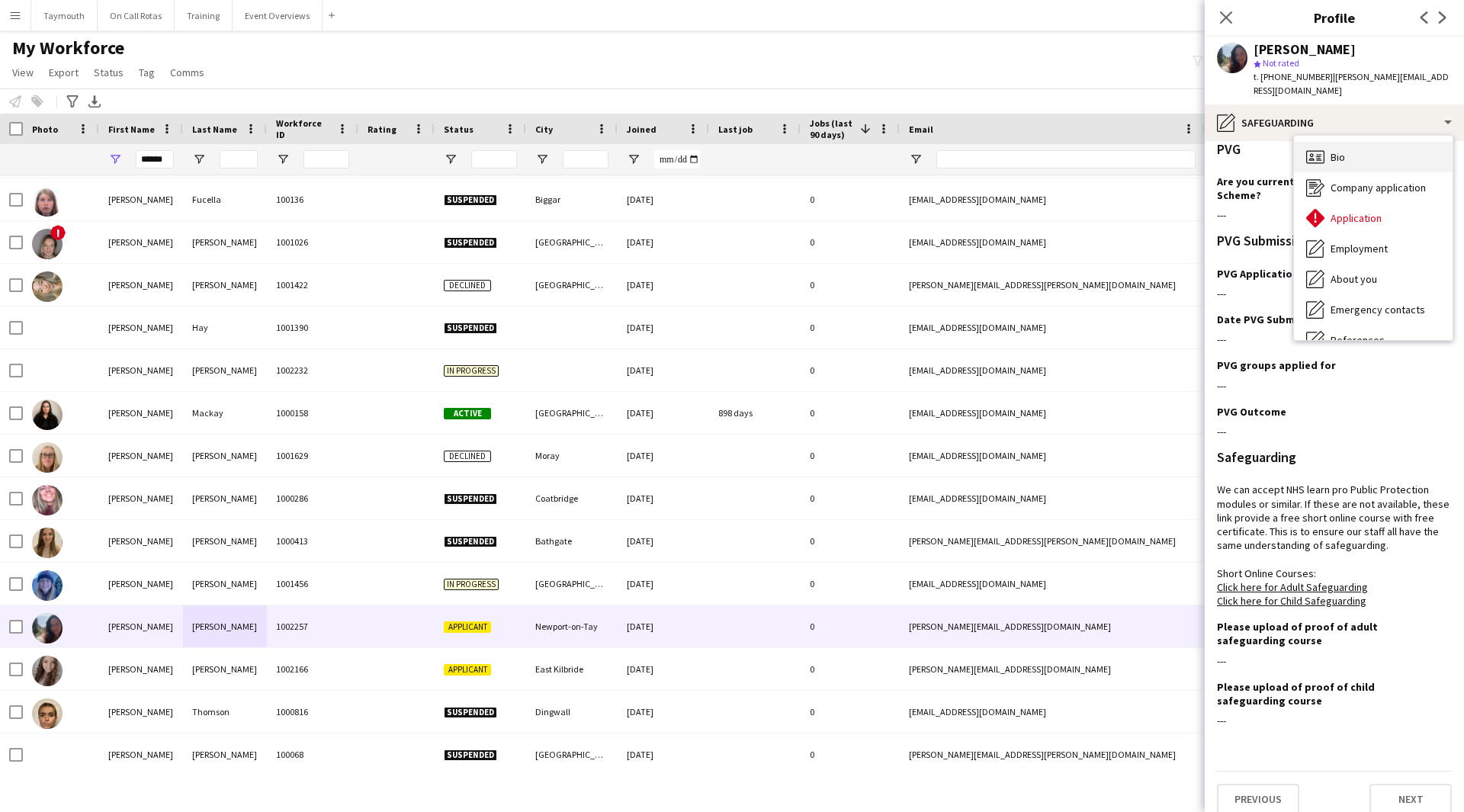
click at [1360, 142] on div "Bio Bio" at bounding box center [1373, 156] width 159 height 30
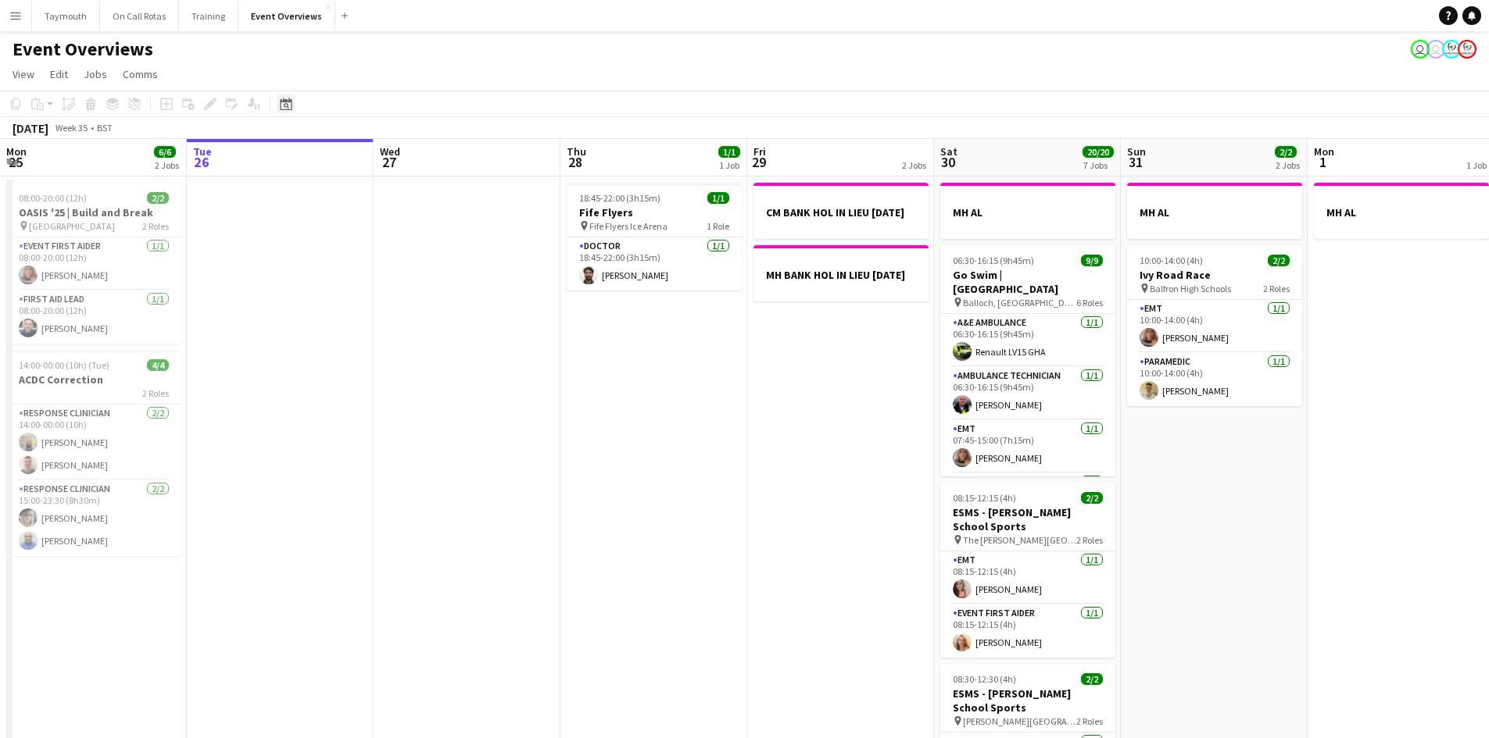
click at [290, 102] on icon at bounding box center [286, 104] width 12 height 13
click at [315, 163] on span "[DATE]" at bounding box center [300, 158] width 29 height 14
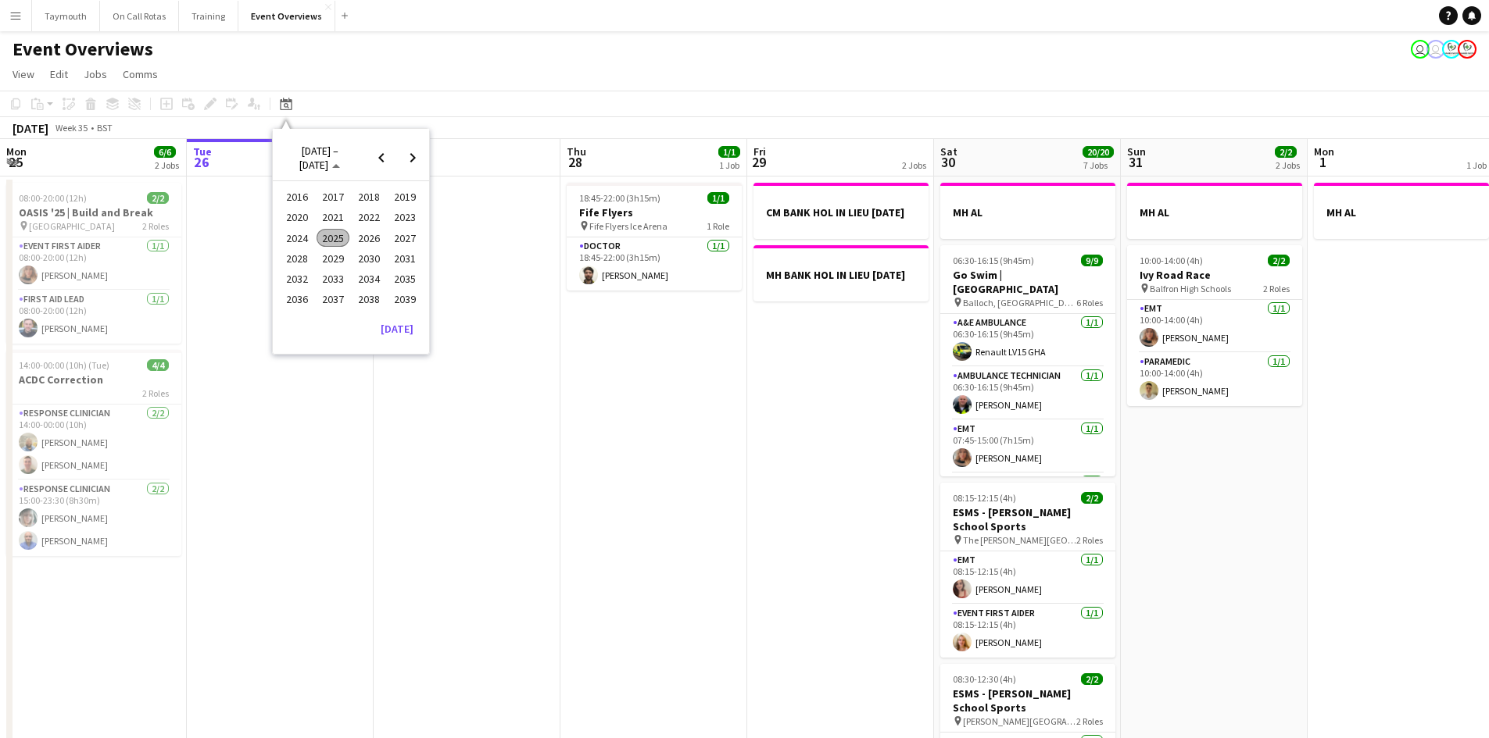
click at [308, 237] on span "2024" at bounding box center [297, 238] width 32 height 19
click at [341, 261] on span "OCT" at bounding box center [332, 258] width 32 height 19
click at [372, 277] on span "18" at bounding box center [371, 279] width 19 height 19
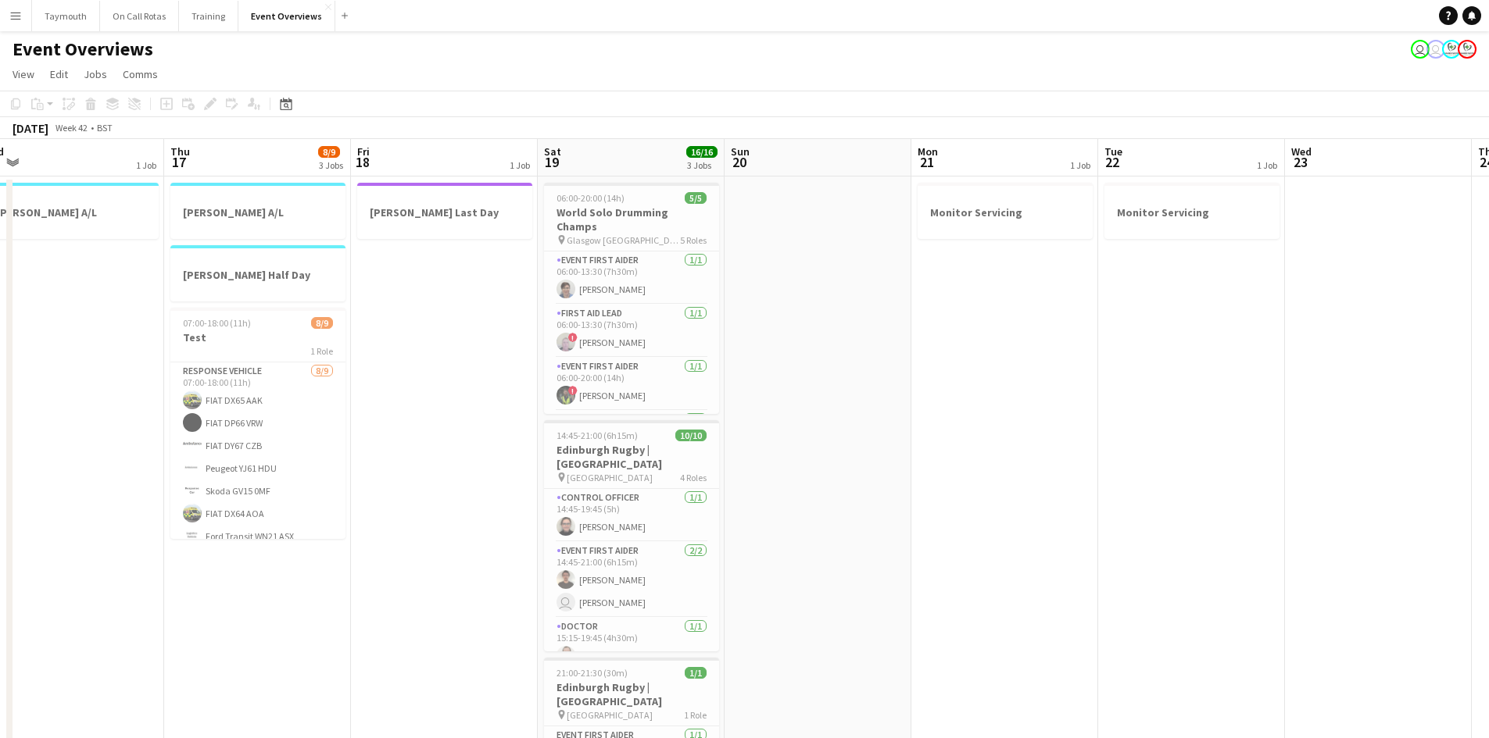
scroll to position [0, 599]
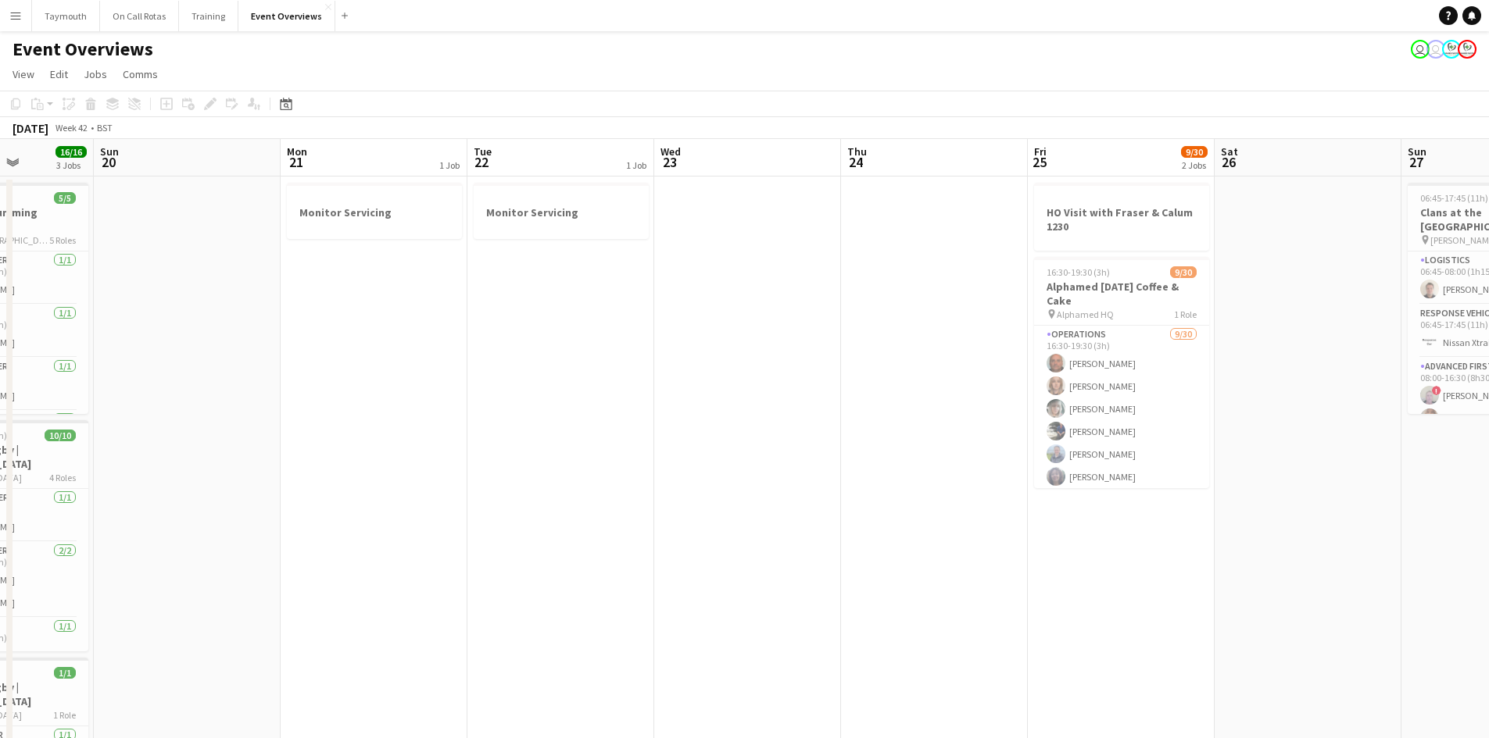
drag, startPoint x: 1109, startPoint y: 449, endPoint x: 433, endPoint y: 487, distance: 677.0
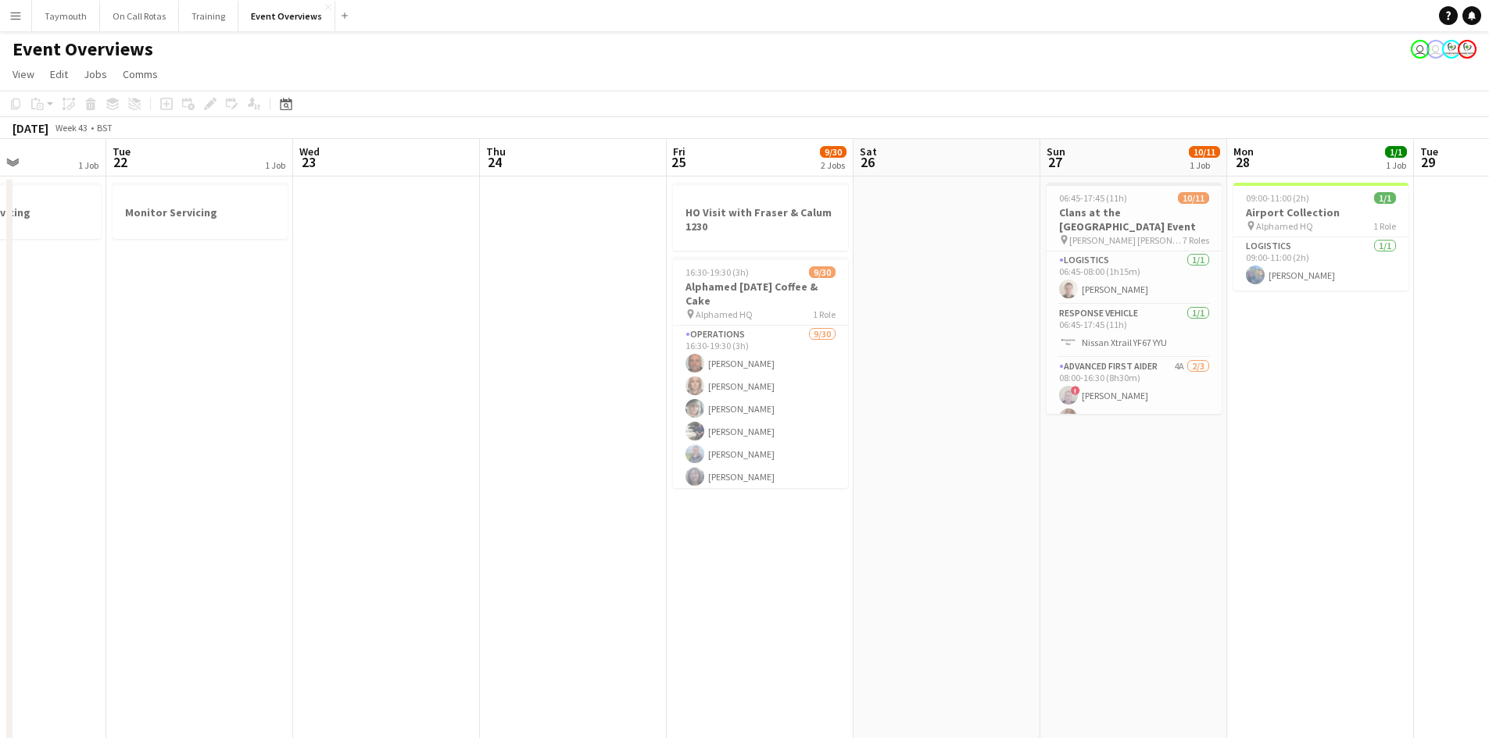
scroll to position [0, 467]
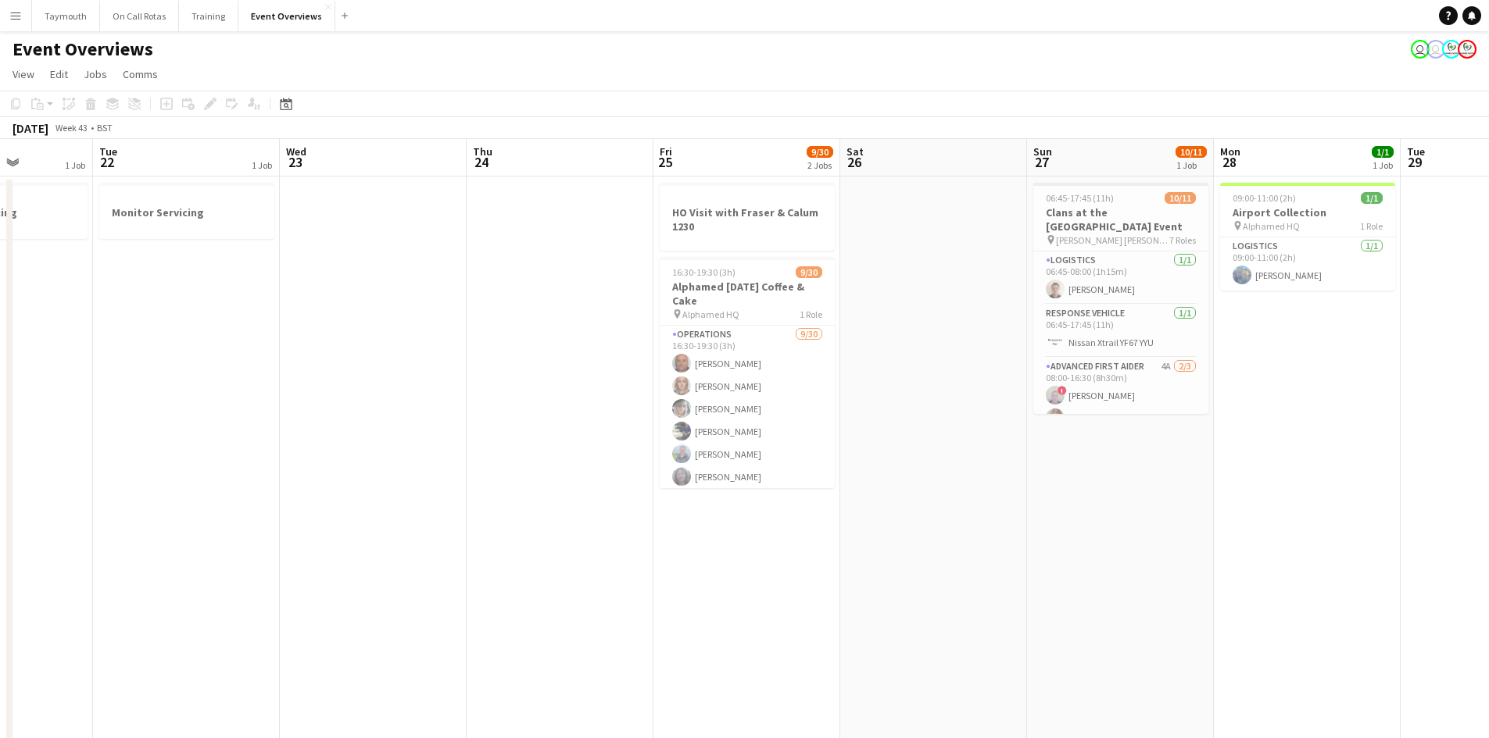
drag, startPoint x: 805, startPoint y: 470, endPoint x: 534, endPoint y: 479, distance: 271.3
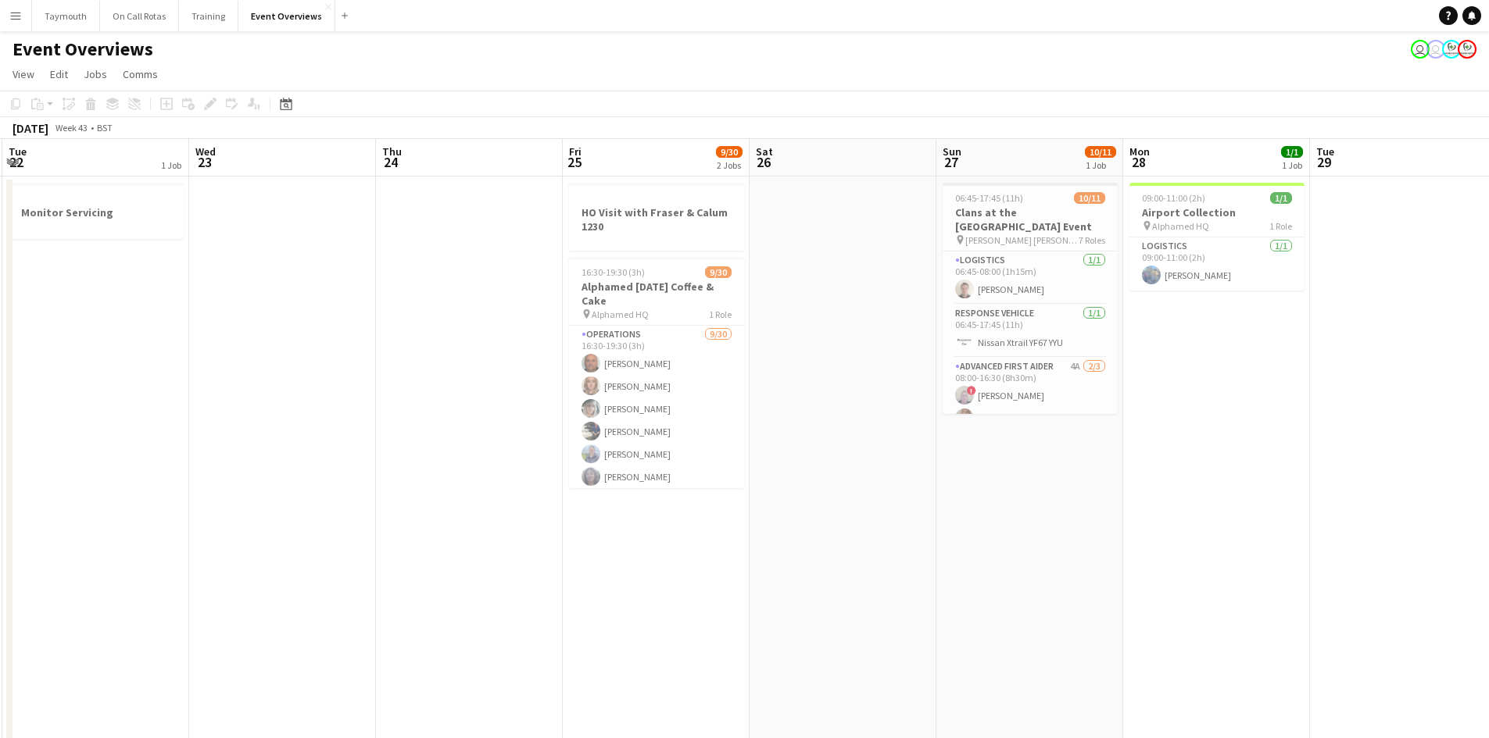
scroll to position [0, 597]
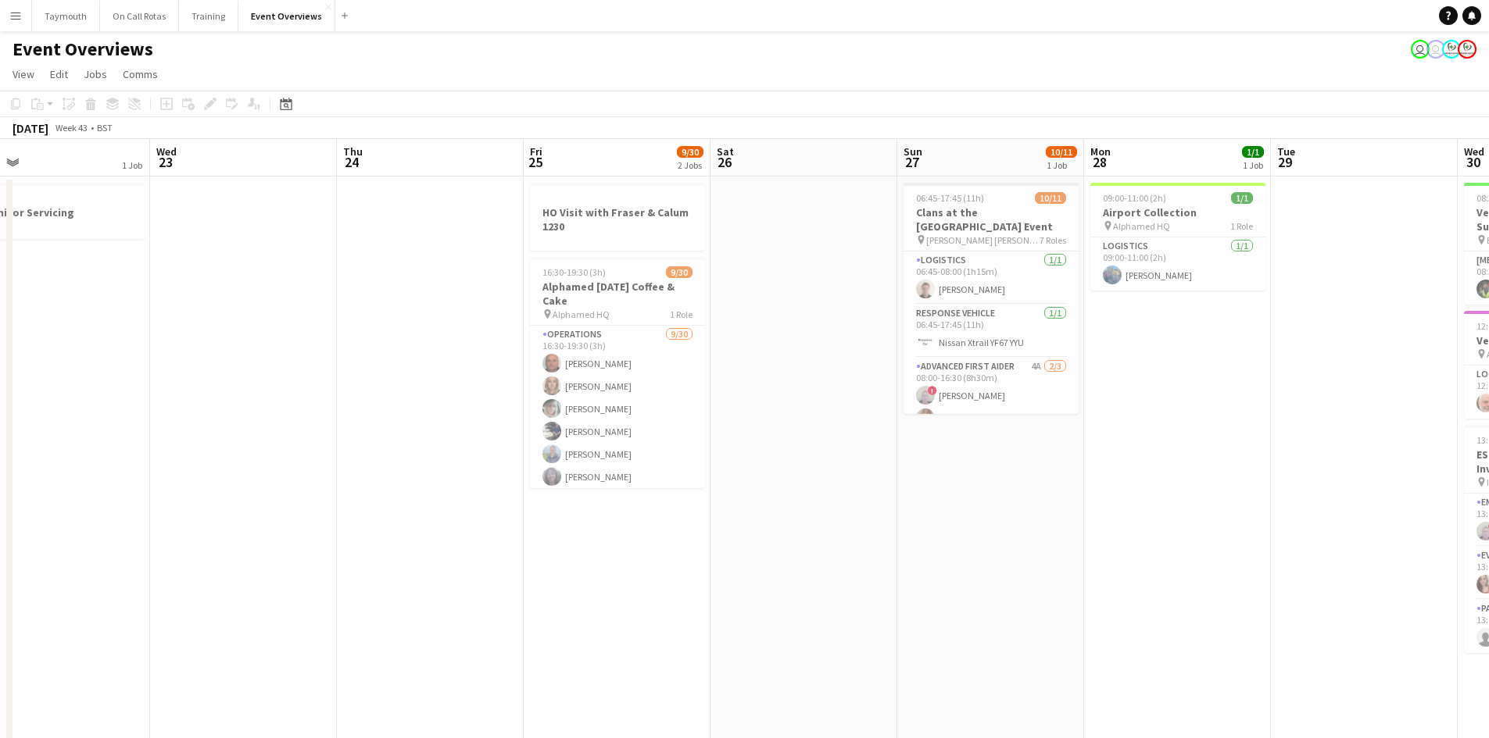
drag, startPoint x: 938, startPoint y: 406, endPoint x: 808, endPoint y: 448, distance: 136.4
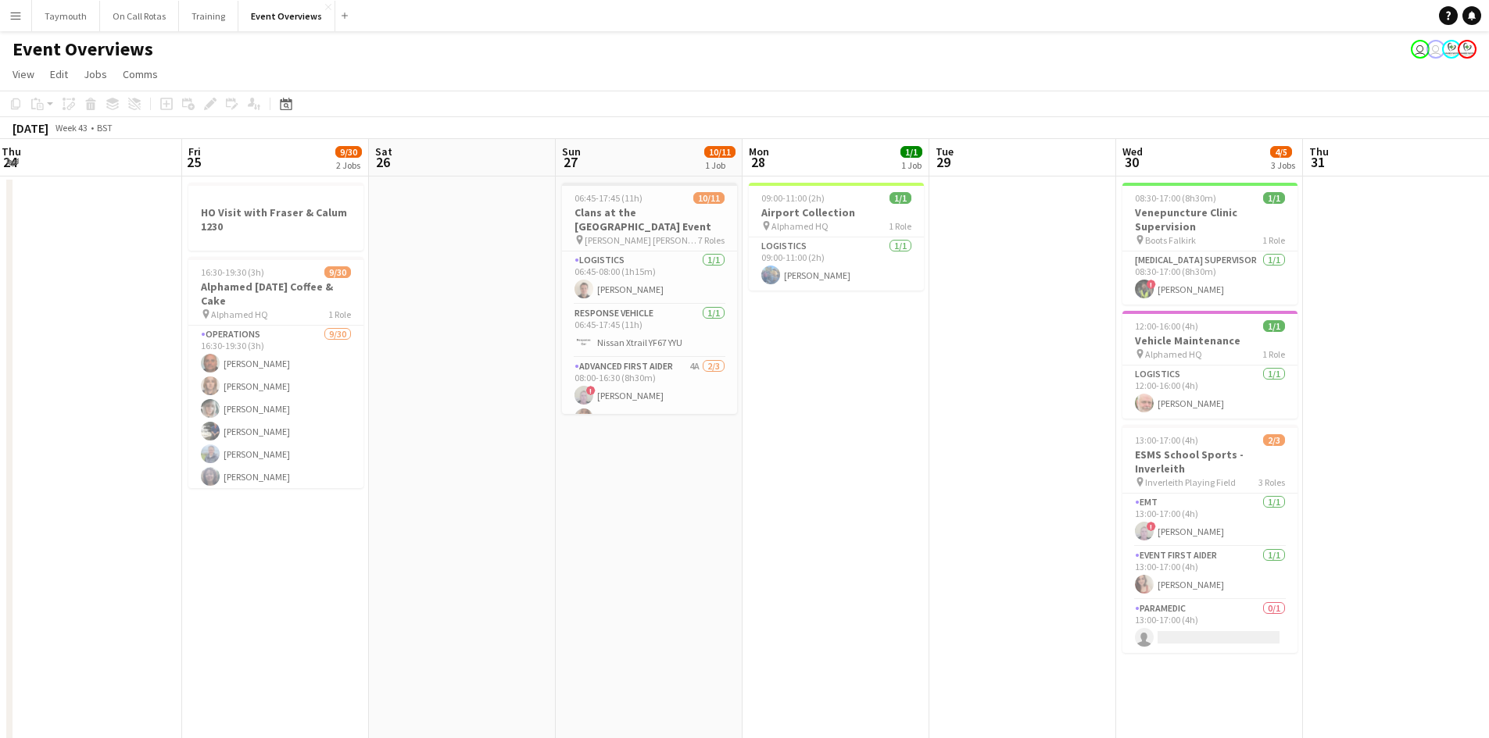
scroll to position [0, 445]
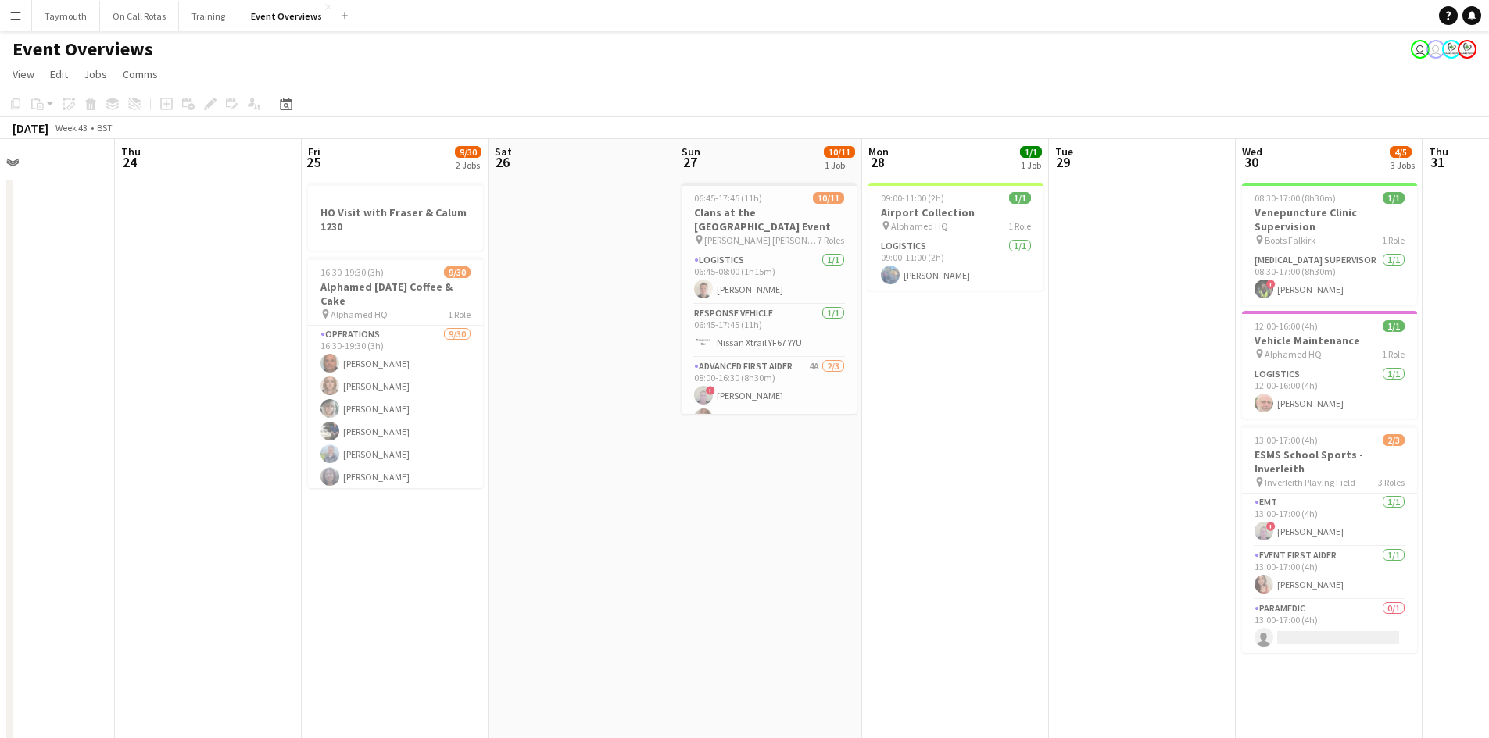
drag, startPoint x: 815, startPoint y: 420, endPoint x: 593, endPoint y: 445, distance: 223.3
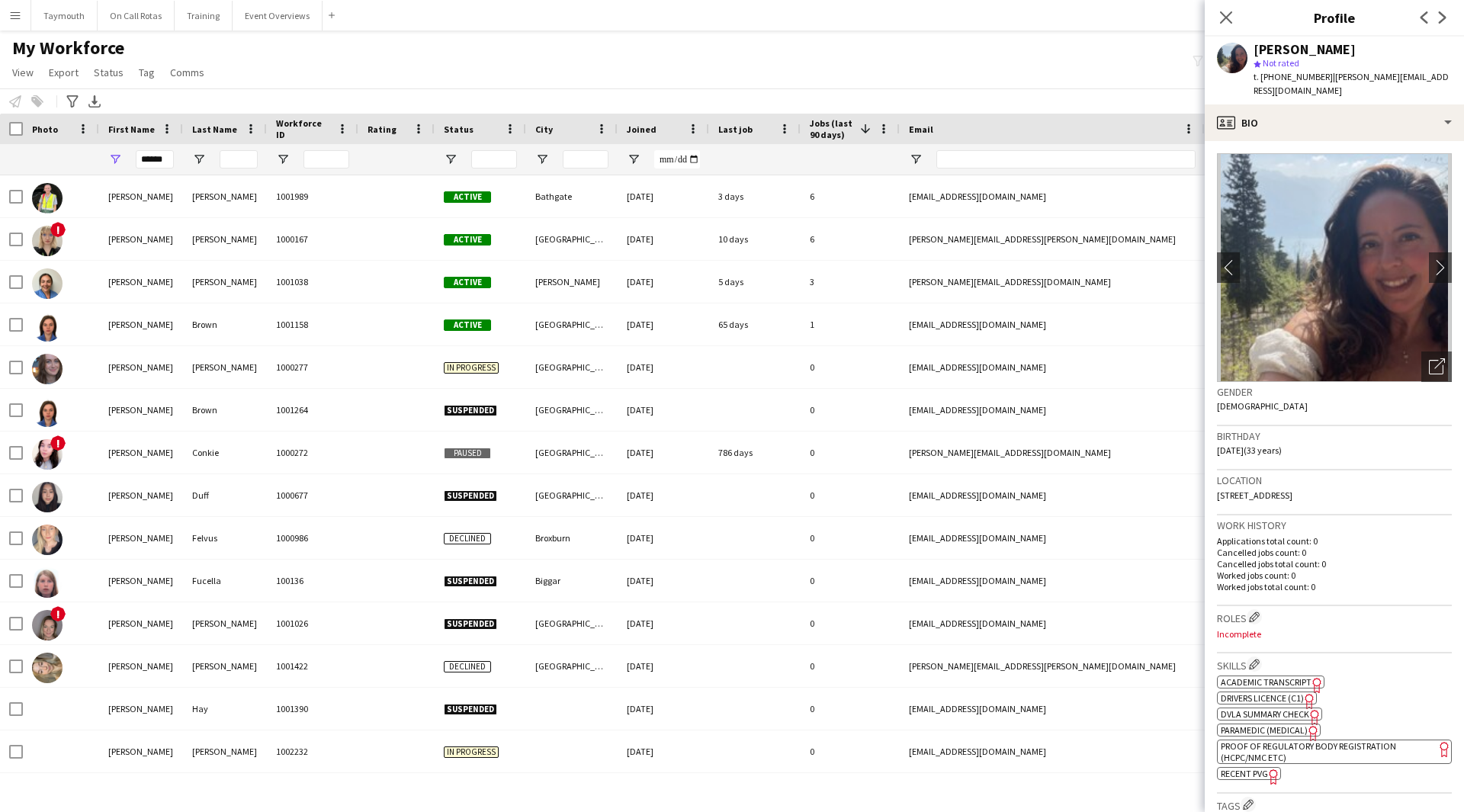
scroll to position [382, 0]
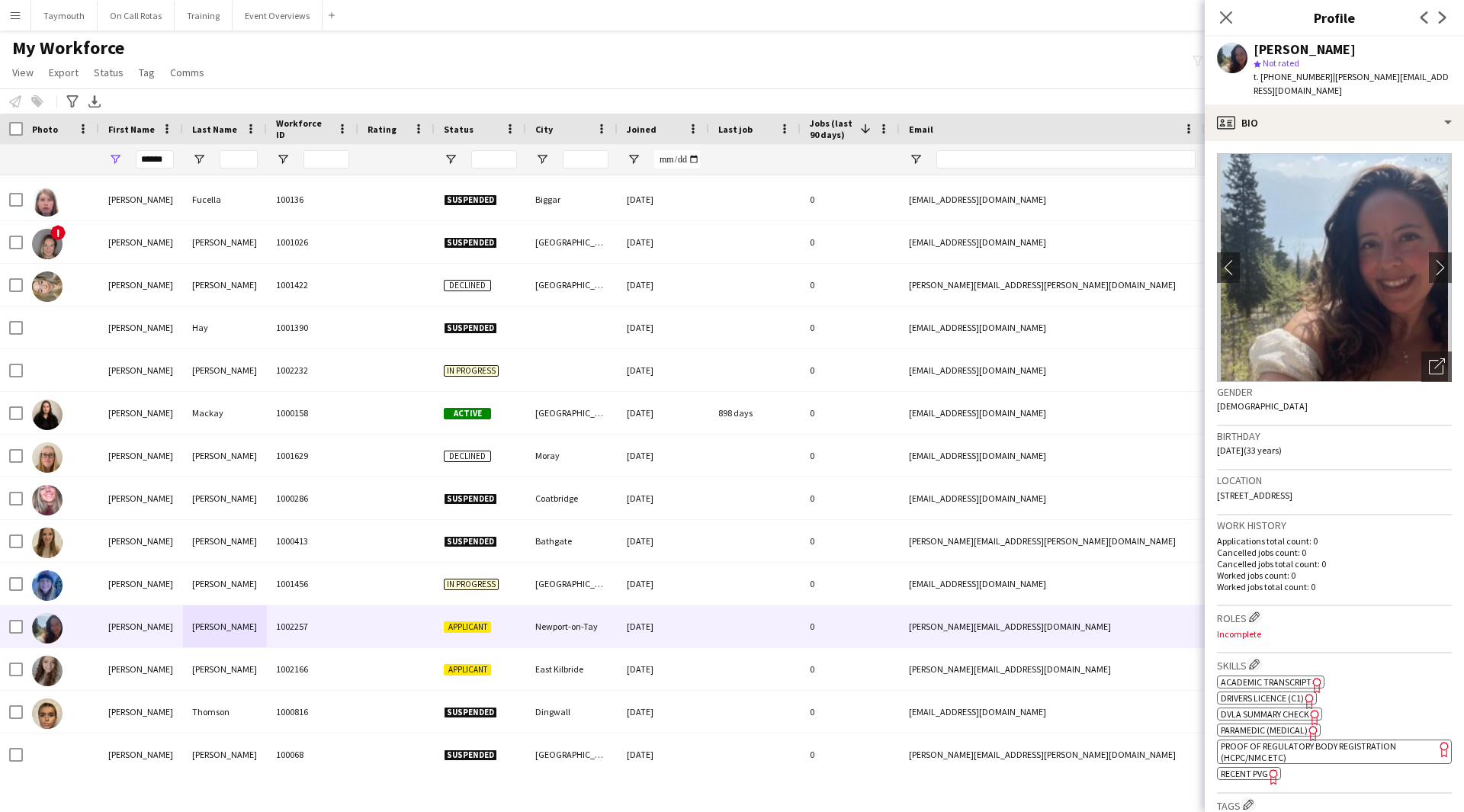
click at [1296, 724] on span "Paramedic (Medical)" at bounding box center [1264, 730] width 87 height 12
click at [266, 12] on button "Event Overviews Close" at bounding box center [277, 16] width 90 height 29
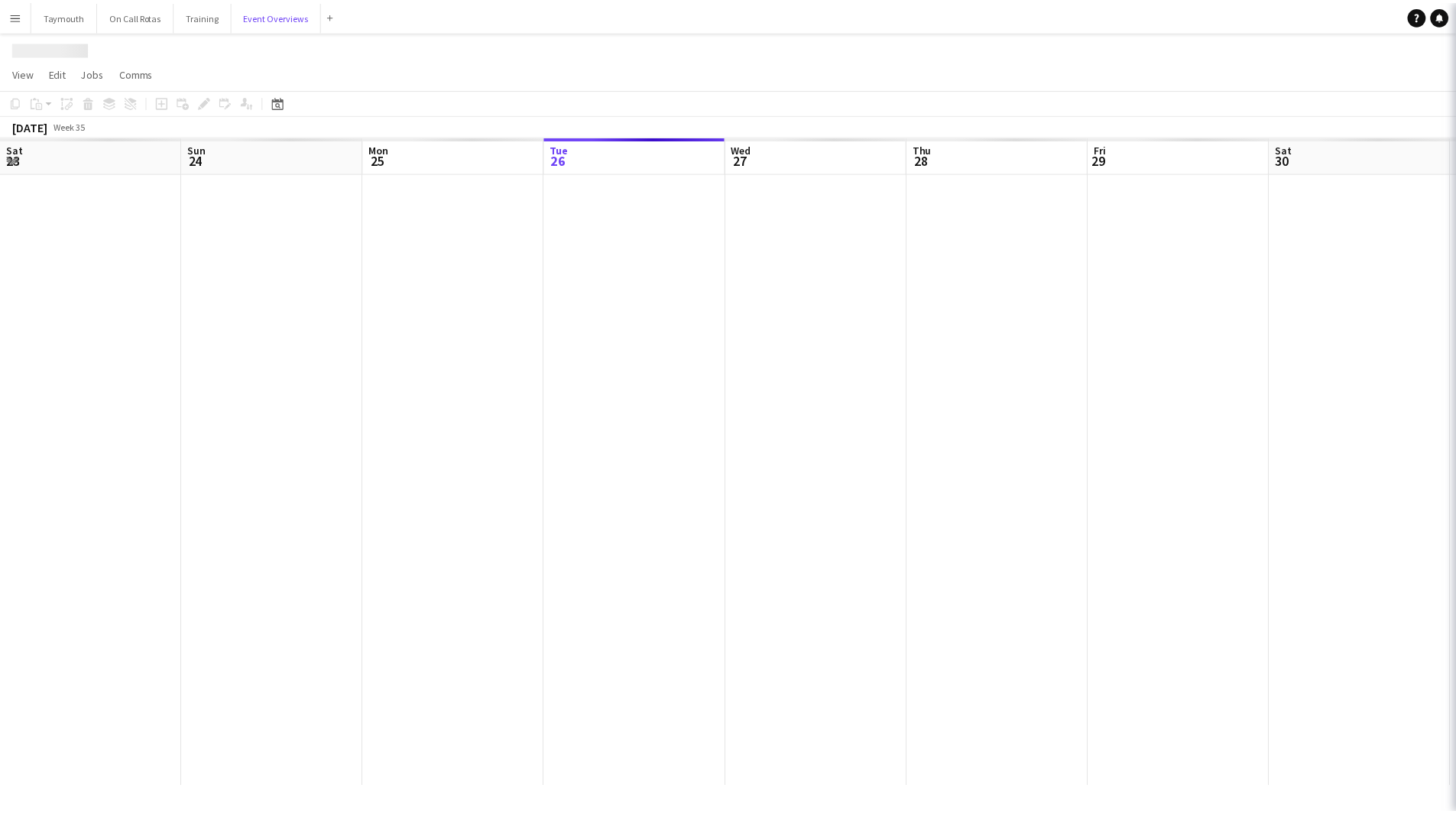
scroll to position [0, 365]
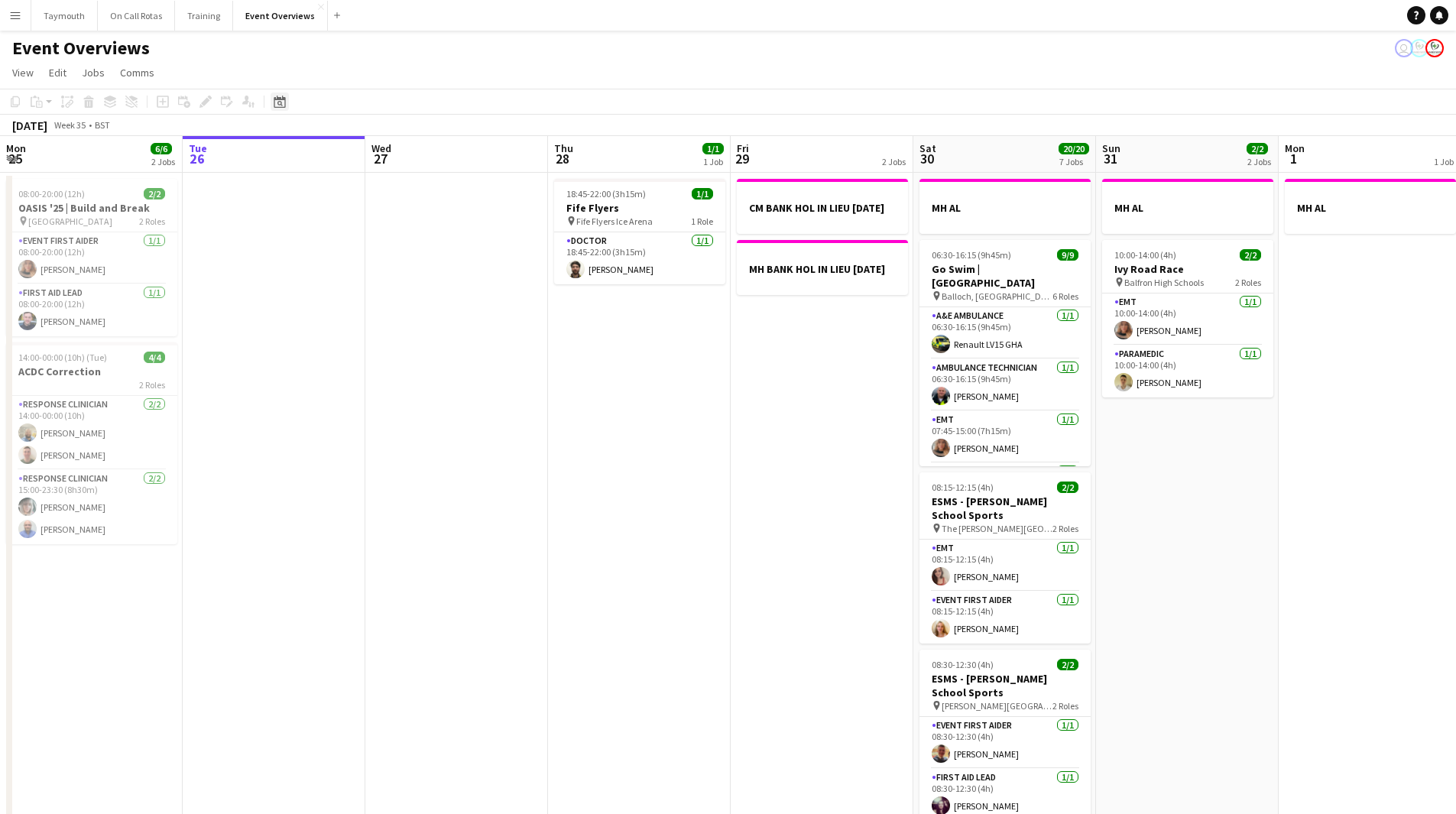
click at [275, 102] on icon at bounding box center [280, 102] width 12 height 13
click at [405, 152] on span "Next month" at bounding box center [403, 154] width 30 height 30
click at [386, 232] on span "4" at bounding box center [383, 233] width 19 height 19
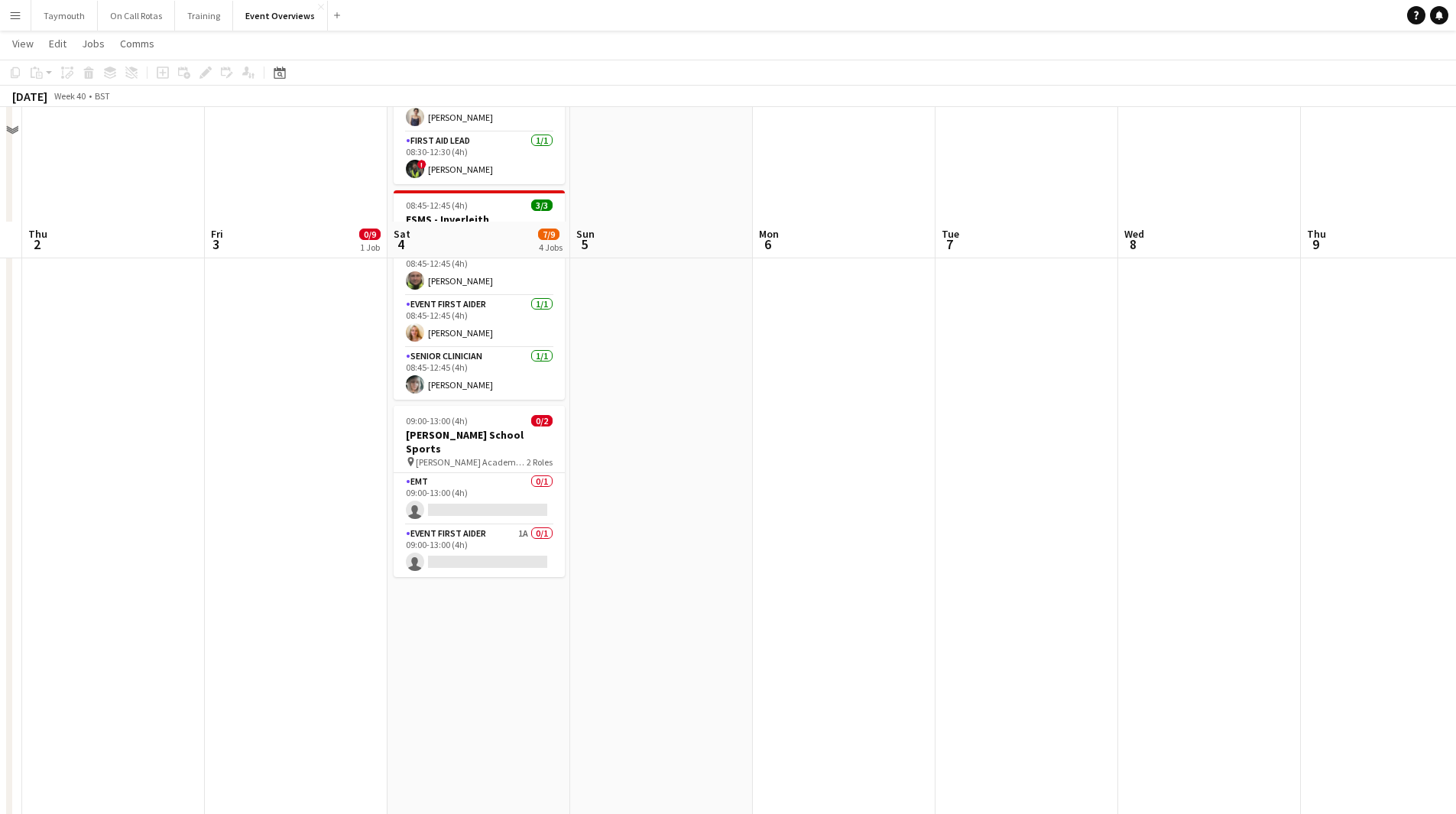
scroll to position [459, 0]
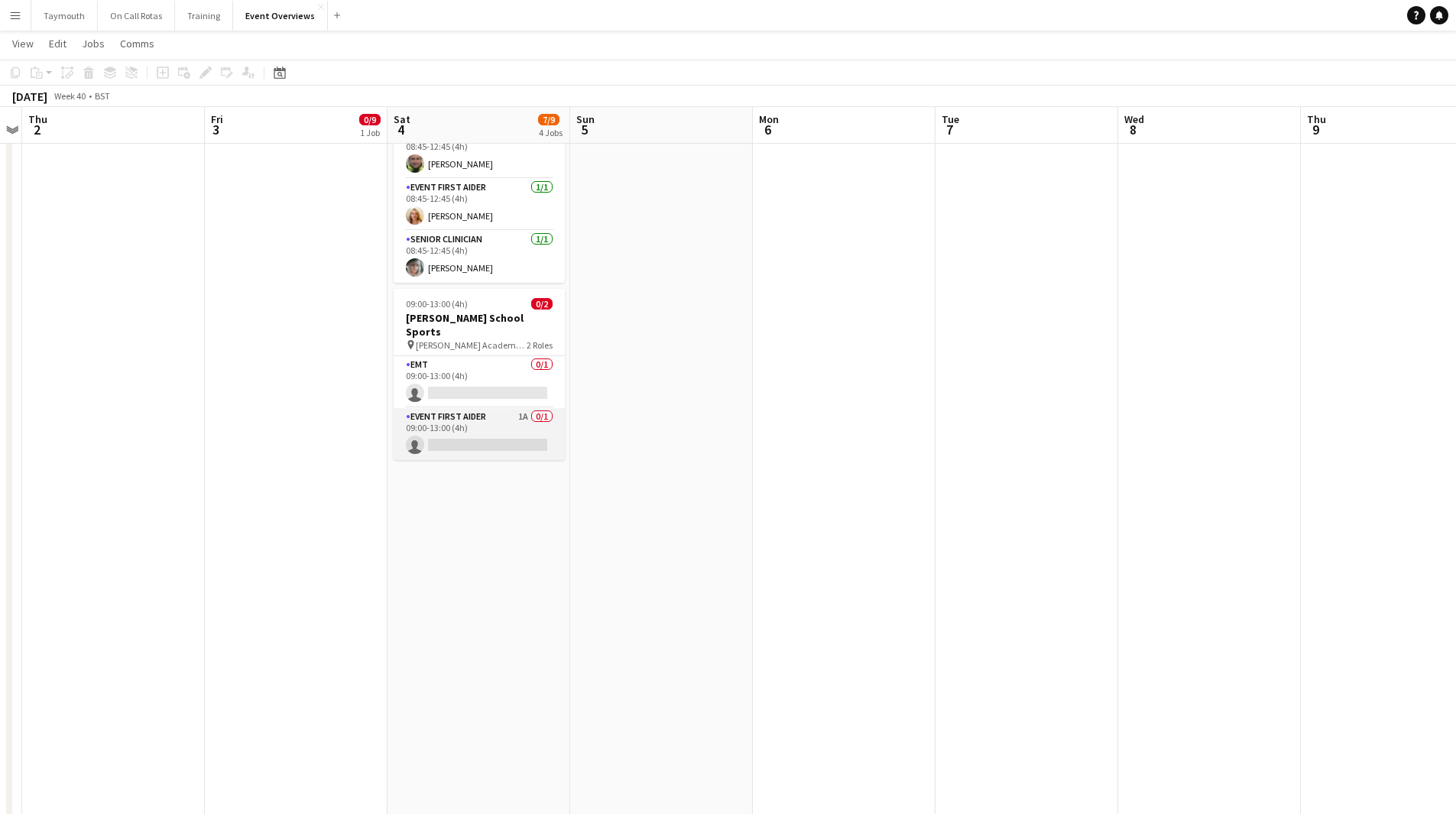
click at [484, 426] on app-card-role "Event First Aider 1A 0/1 09:00-13:00 (4h) single-neutral-actions" at bounding box center [478, 433] width 171 height 52
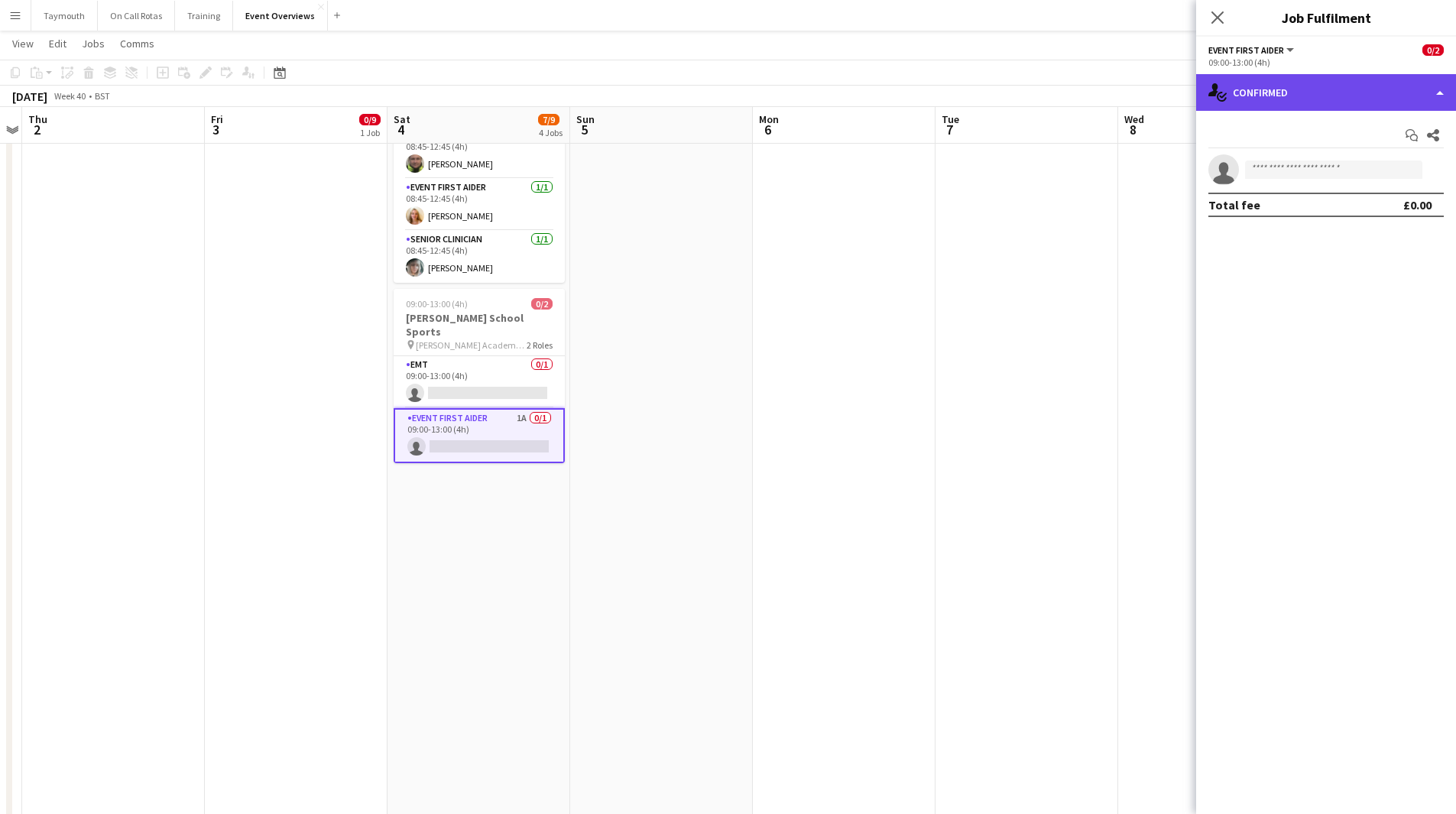
click at [1350, 93] on div "single-neutral-actions-check-2 Confirmed" at bounding box center [1326, 93] width 260 height 37
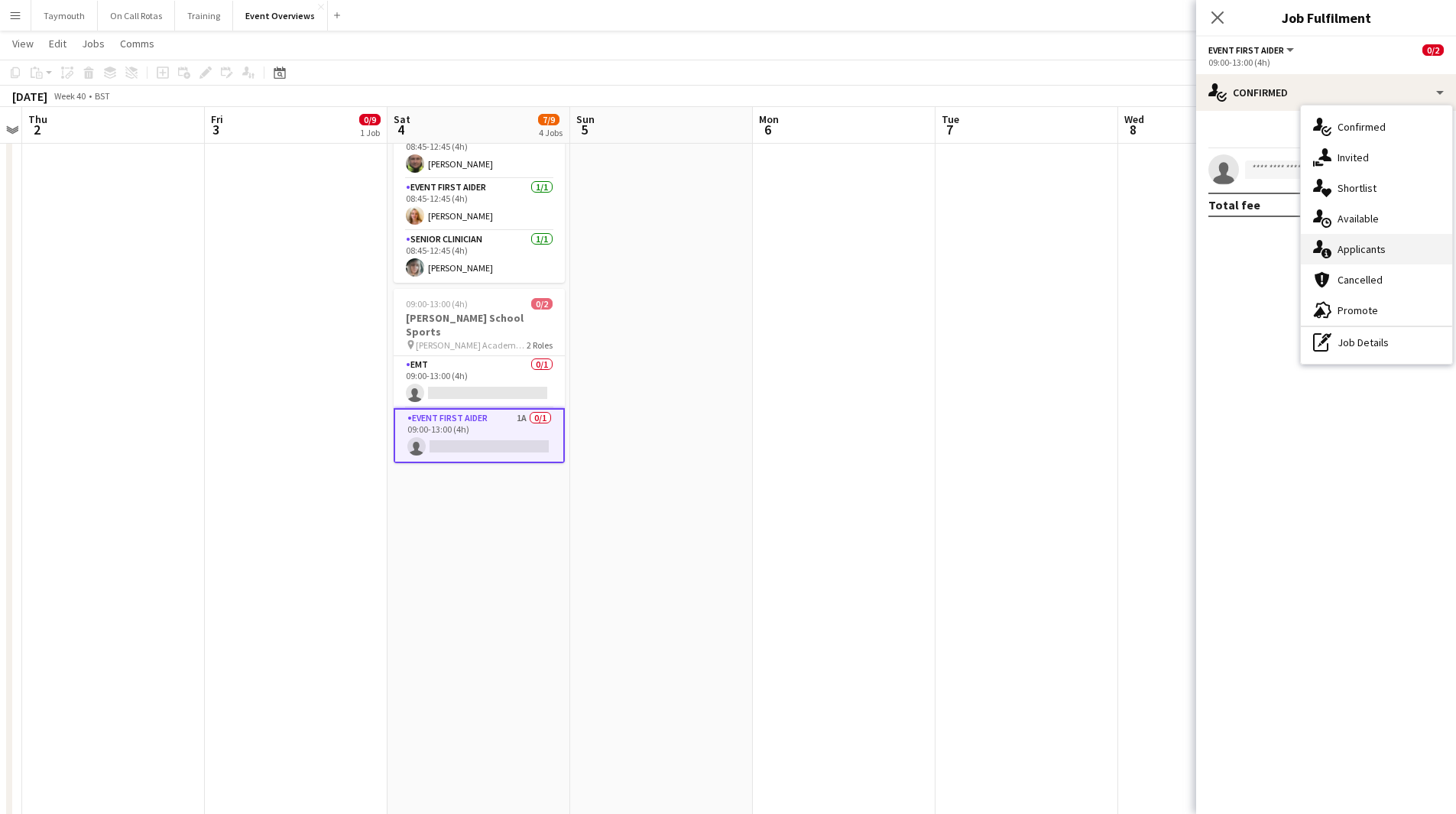
click at [1356, 250] on div "single-neutral-actions-information Applicants" at bounding box center [1376, 249] width 152 height 30
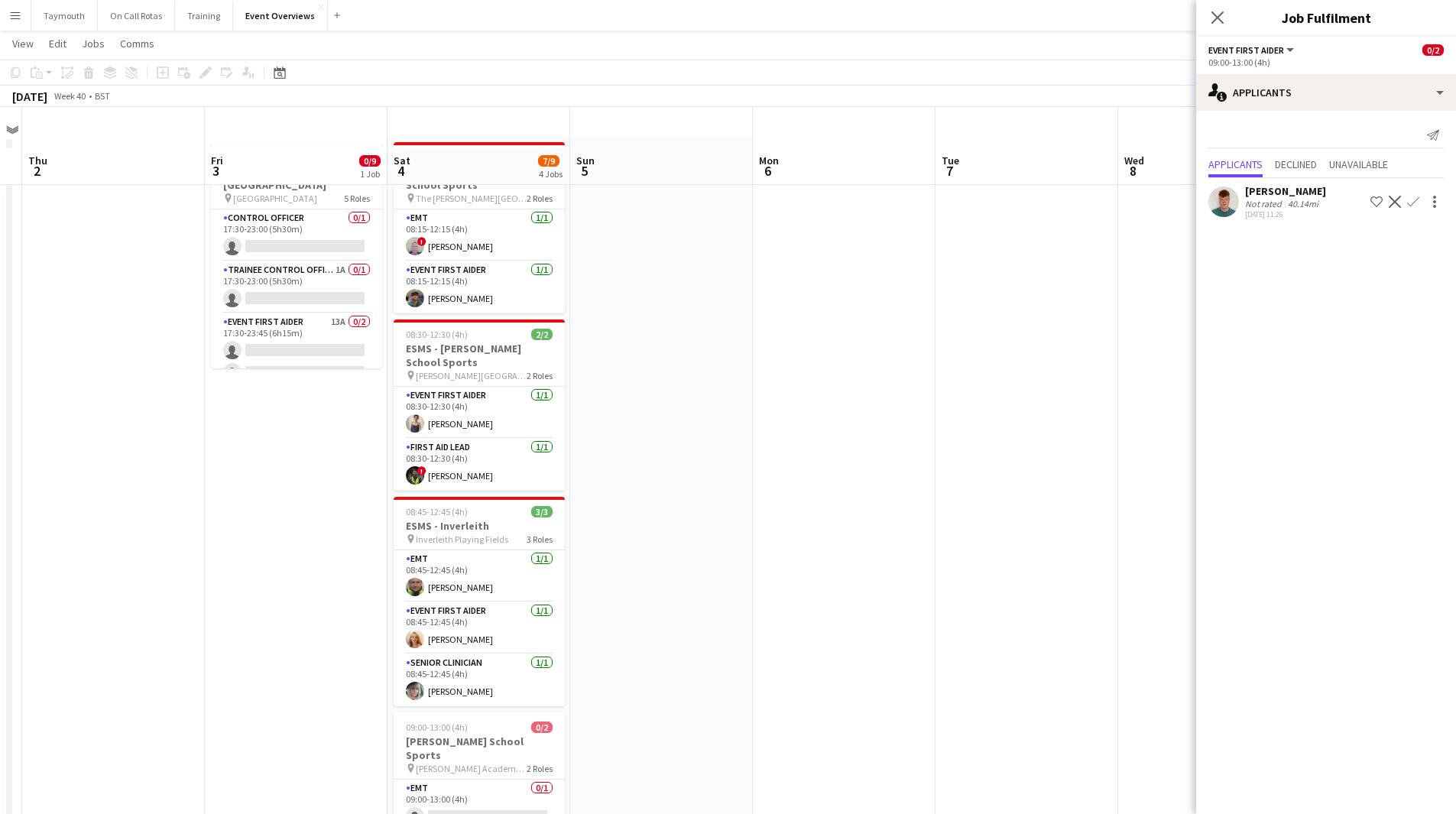
scroll to position [0, 0]
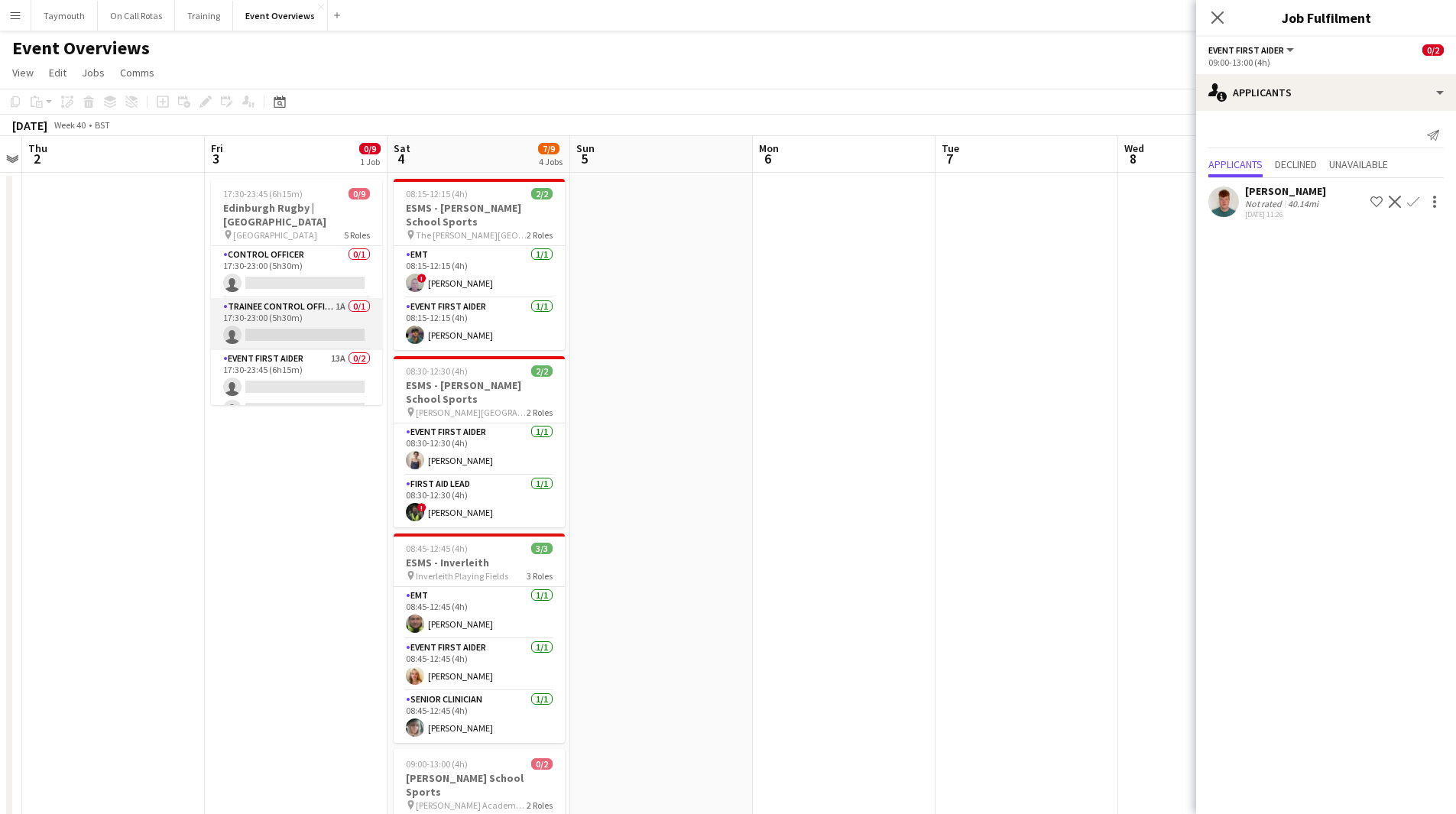
click at [275, 306] on app-card-role "Trainee Control Officer 1A 0/1 17:30-23:00 (5h30m) single-neutral-actions" at bounding box center [296, 324] width 171 height 52
click at [1395, 200] on app-icon "Decline" at bounding box center [1394, 202] width 13 height 13
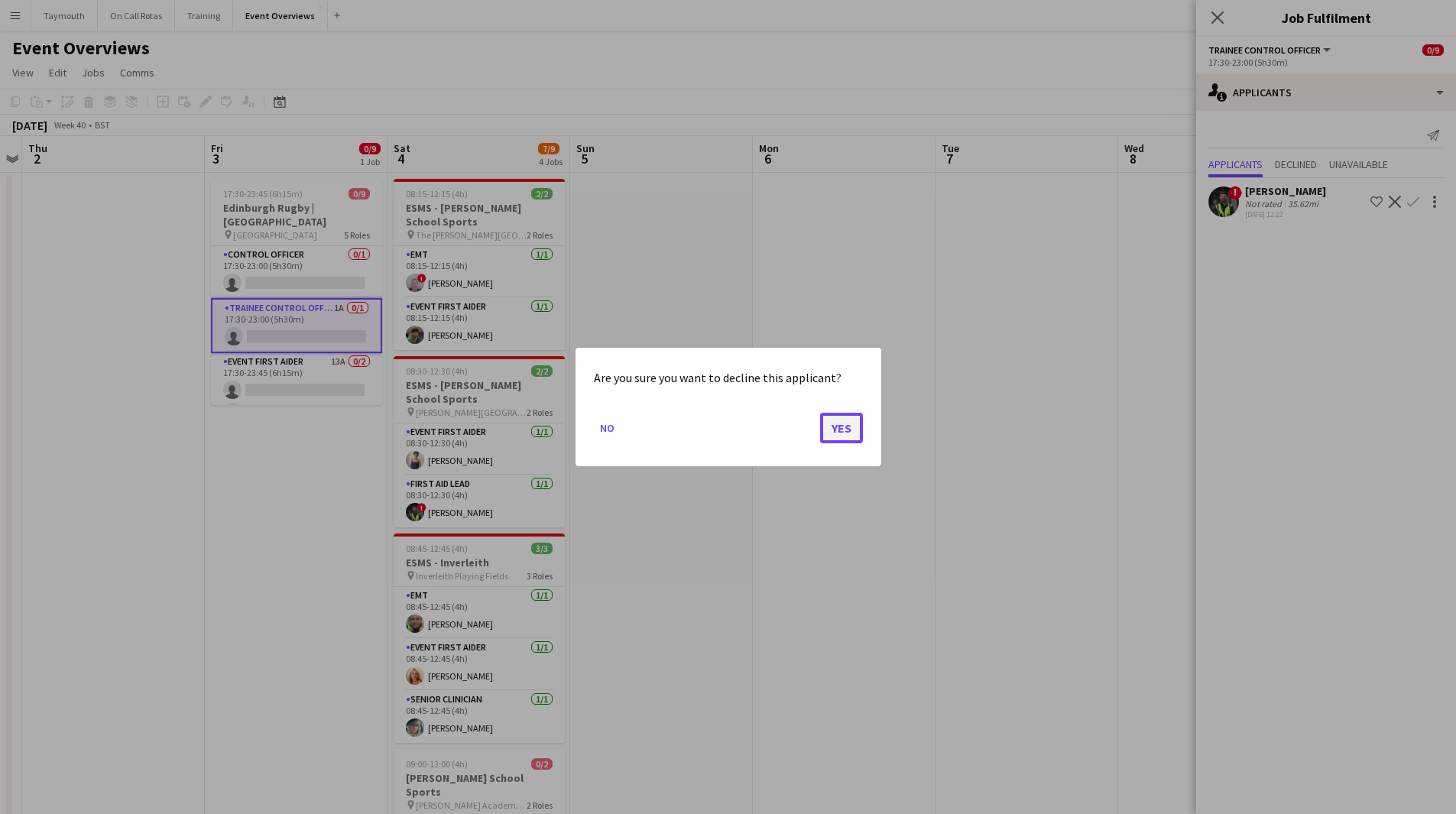
click at [850, 426] on button "Yes" at bounding box center [841, 428] width 43 height 30
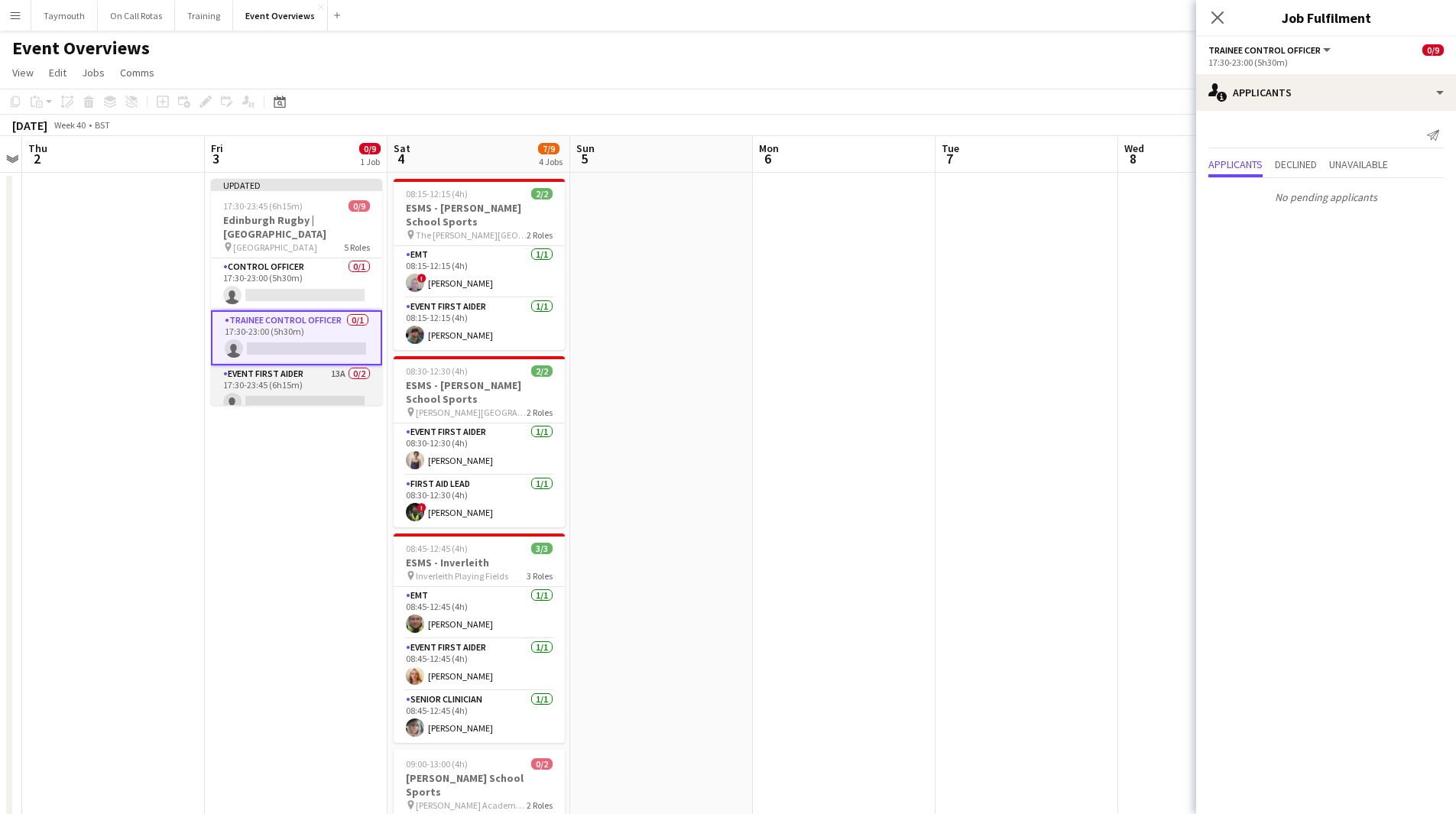
click at [262, 365] on app-card-role "Event First Aider 13A 0/2 17:30-23:45 (6h15m) single-neutral-actions single-neu…" at bounding box center [296, 402] width 171 height 74
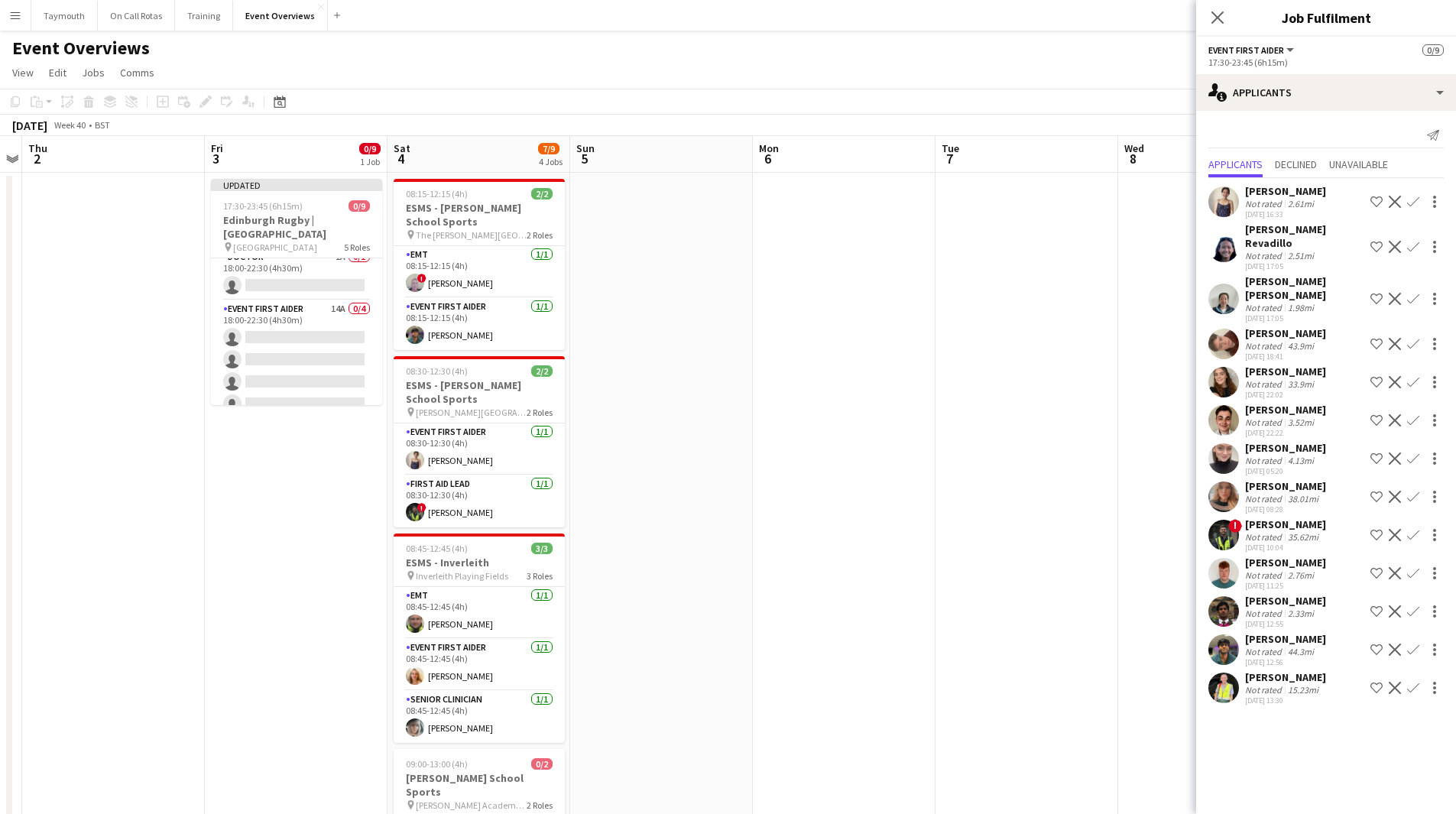
scroll to position [38, 0]
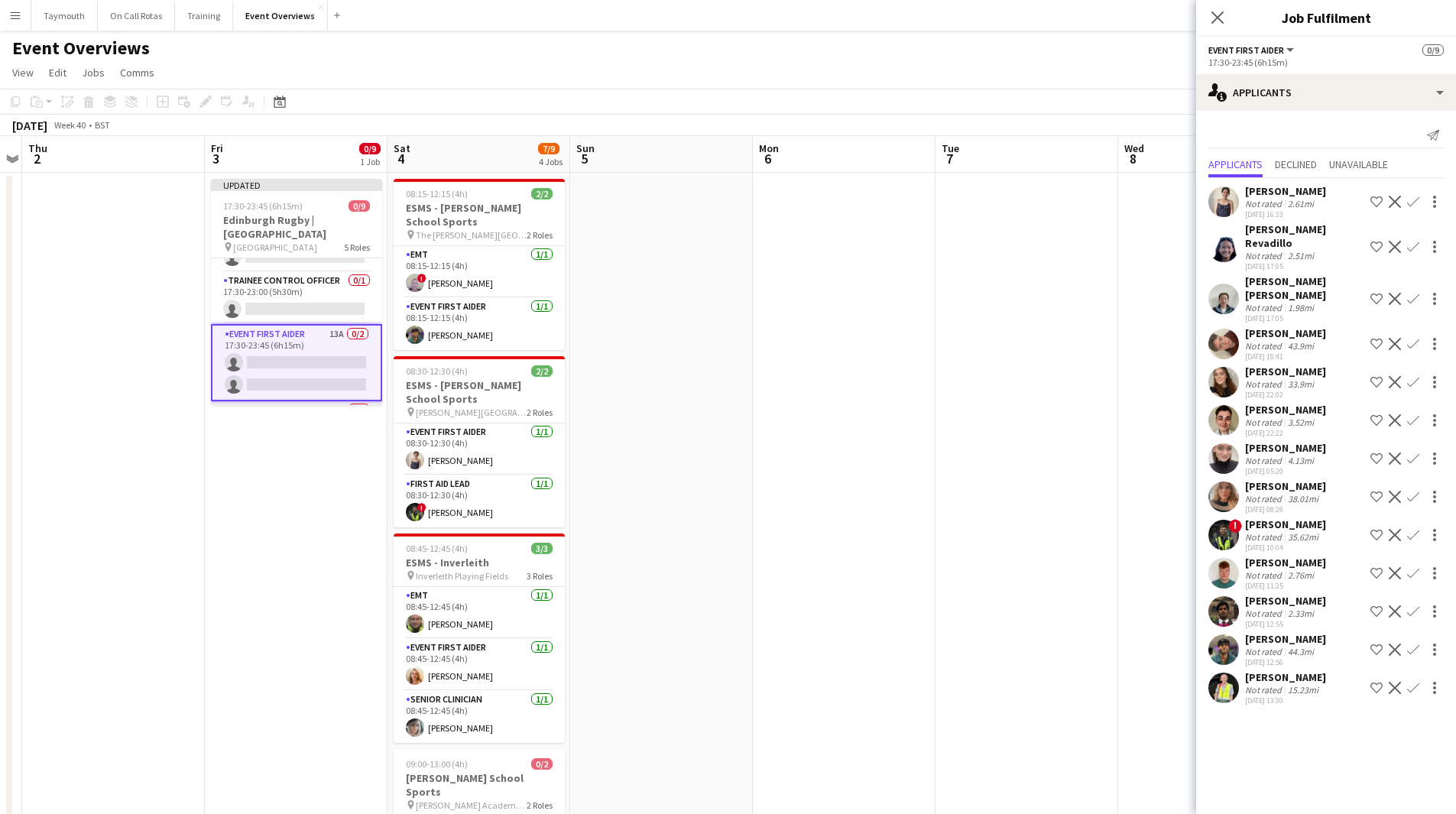
click at [264, 401] on app-card-role "Doctor 1A 0/1 18:00-22:30 (4h30m) single-neutral-actions" at bounding box center [296, 427] width 171 height 52
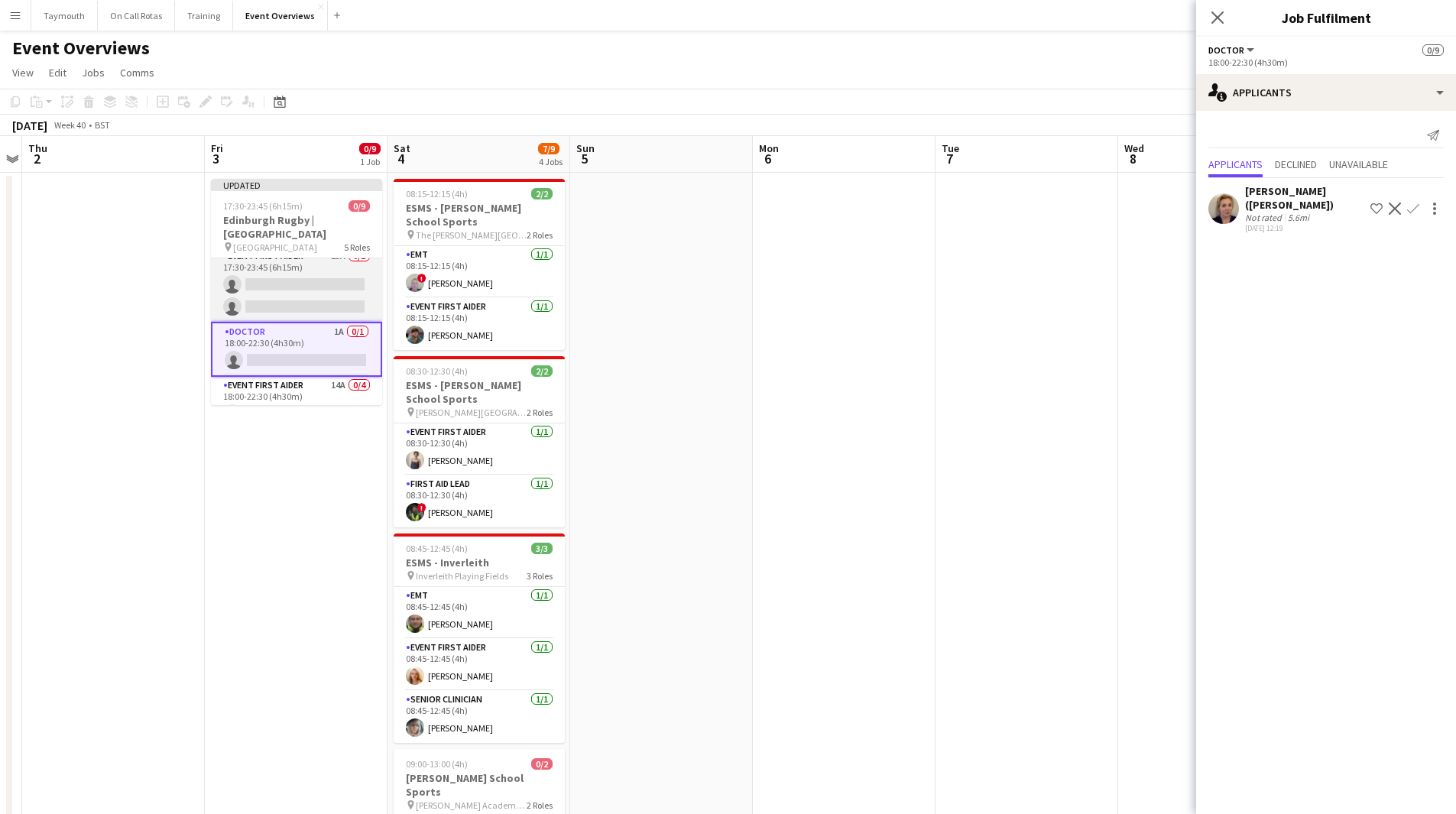
scroll to position [191, 0]
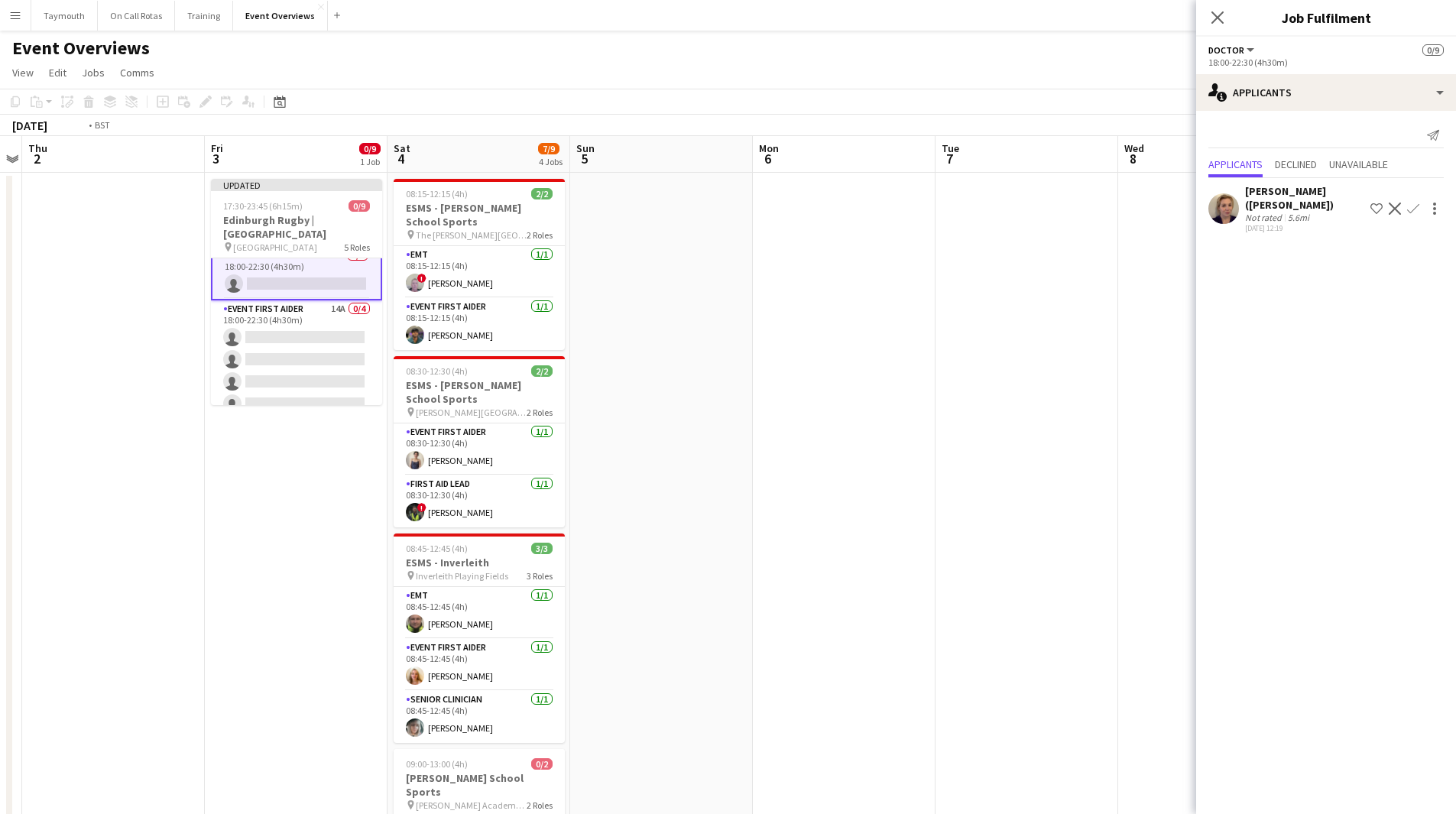
drag, startPoint x: 435, startPoint y: 551, endPoint x: 863, endPoint y: 552, distance: 428.0
click at [751, 551] on app-calendar-viewport "Mon 29 Tue 30 Wed 1 Thu 2 Fri 3 0/9 1 Job Sat 4 7/9 4 Jobs Sun 5 Mon 6 Tue 7 We…" at bounding box center [728, 775] width 1456 height 1278
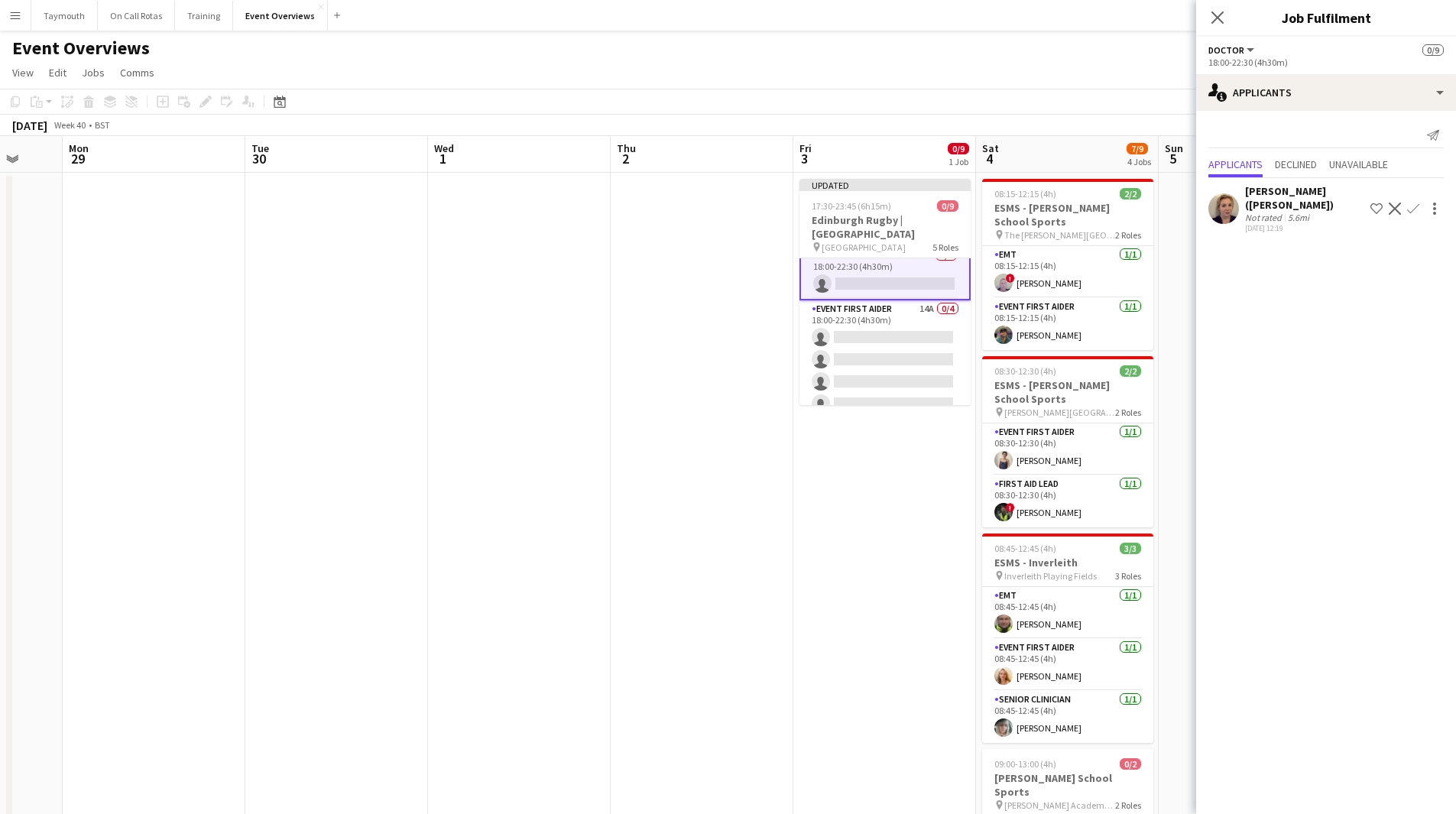
drag, startPoint x: 413, startPoint y: 585, endPoint x: 797, endPoint y: 545, distance: 386.1
click at [718, 555] on app-calendar-viewport "Fri 26 Sat 27 7/7 3 Jobs Sun 28 Mon 29 Tue 30 Wed 1 Thu 2 Fri 3 0/9 1 Job Sat 4…" at bounding box center [728, 775] width 1456 height 1278
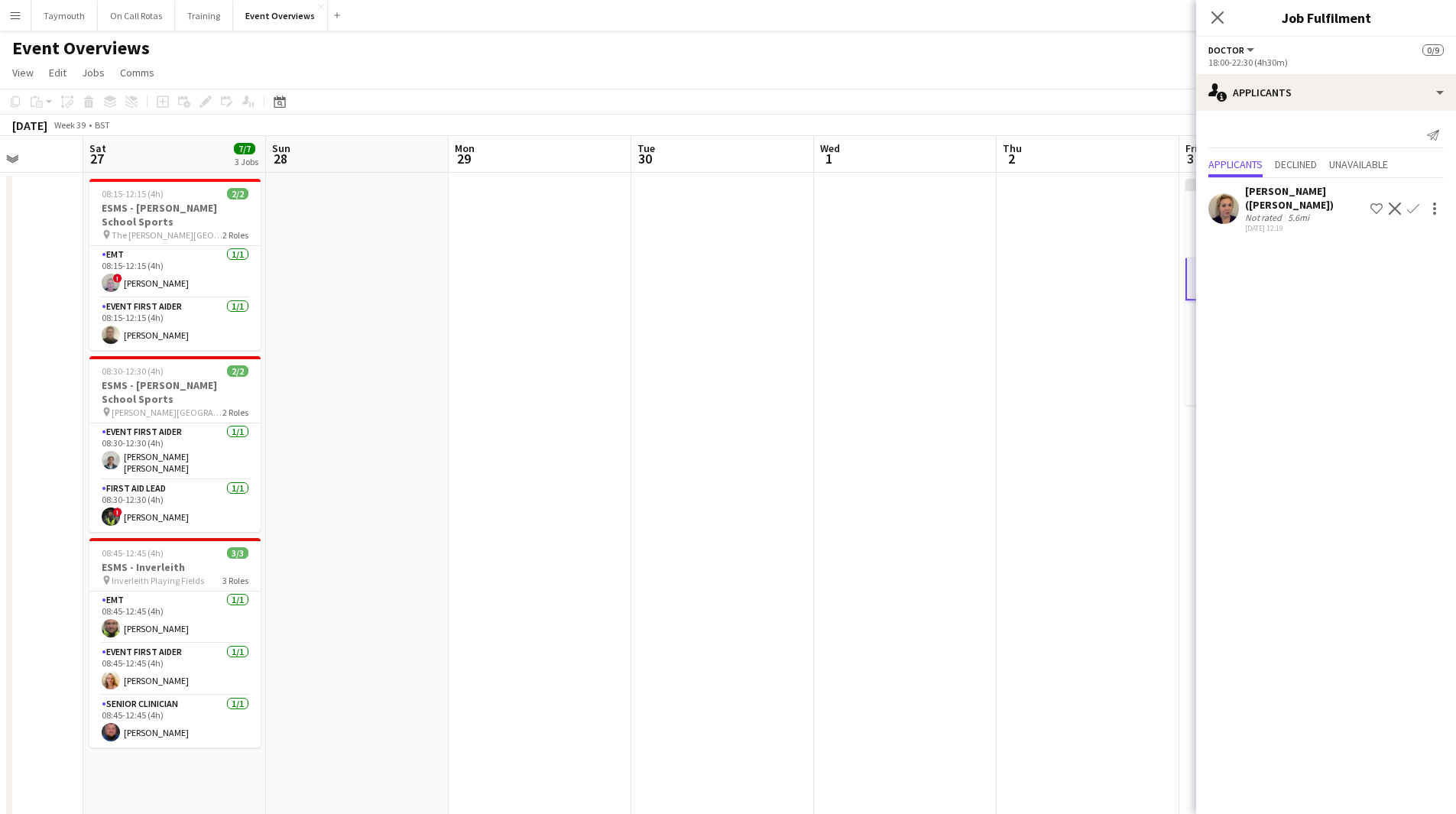
drag, startPoint x: 285, startPoint y: 521, endPoint x: 716, endPoint y: 514, distance: 431.1
click at [716, 514] on app-calendar-viewport "Wed 24 Thu 25 Fri 26 Sat 27 7/7 3 Jobs Sun 28 Mon 29 Tue 30 Wed 1 Thu 2 Fri 3 0…" at bounding box center [728, 775] width 1456 height 1278
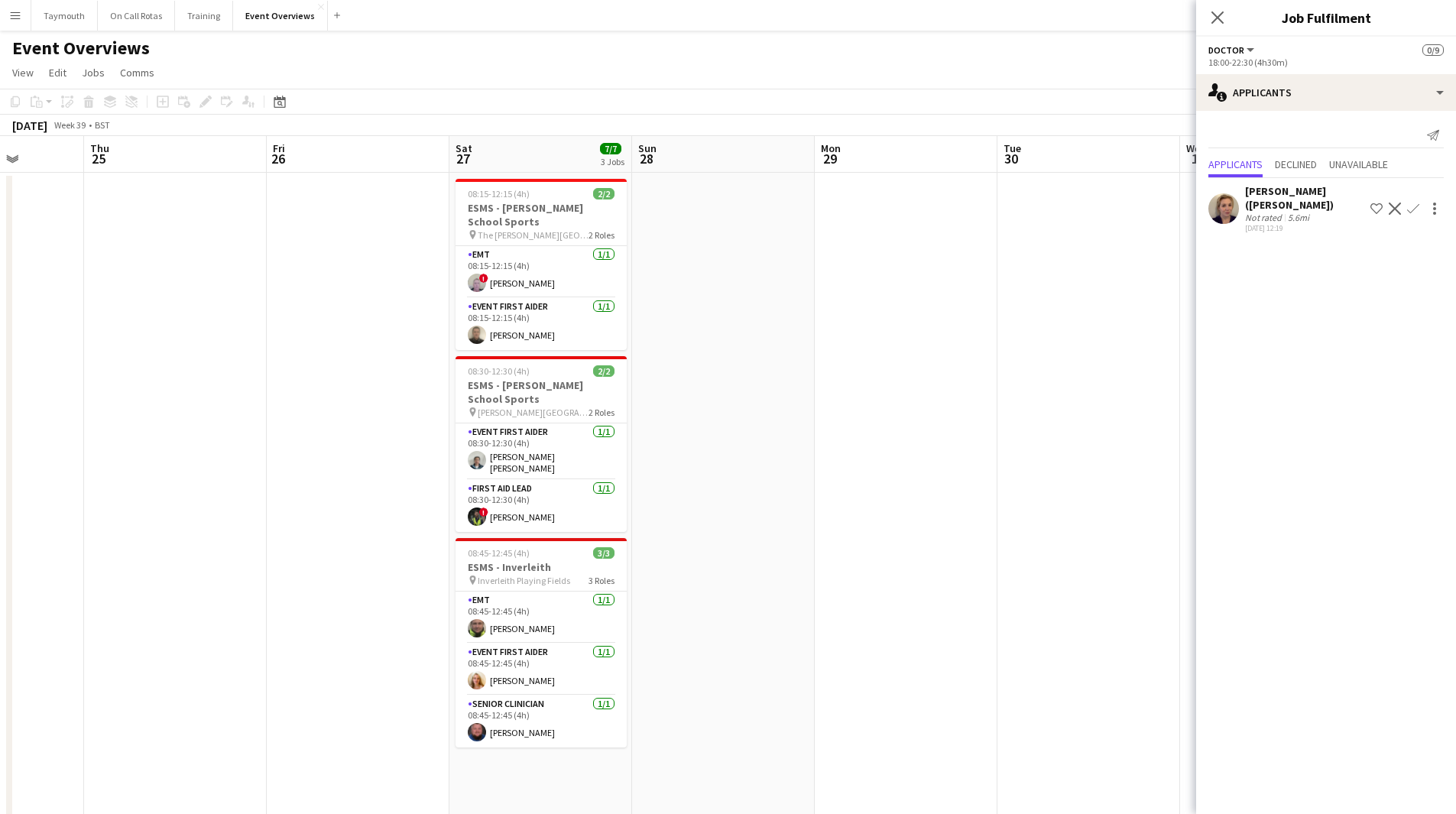
drag, startPoint x: 169, startPoint y: 519, endPoint x: 722, endPoint y: 535, distance: 553.2
click at [874, 497] on app-calendar-viewport "Mon 22 Tue 23 11/11 1 Job Wed 24 Thu 25 Fri 26 Sat 27 7/7 3 Jobs Sun 28 Mon 29 …" at bounding box center [728, 775] width 1456 height 1278
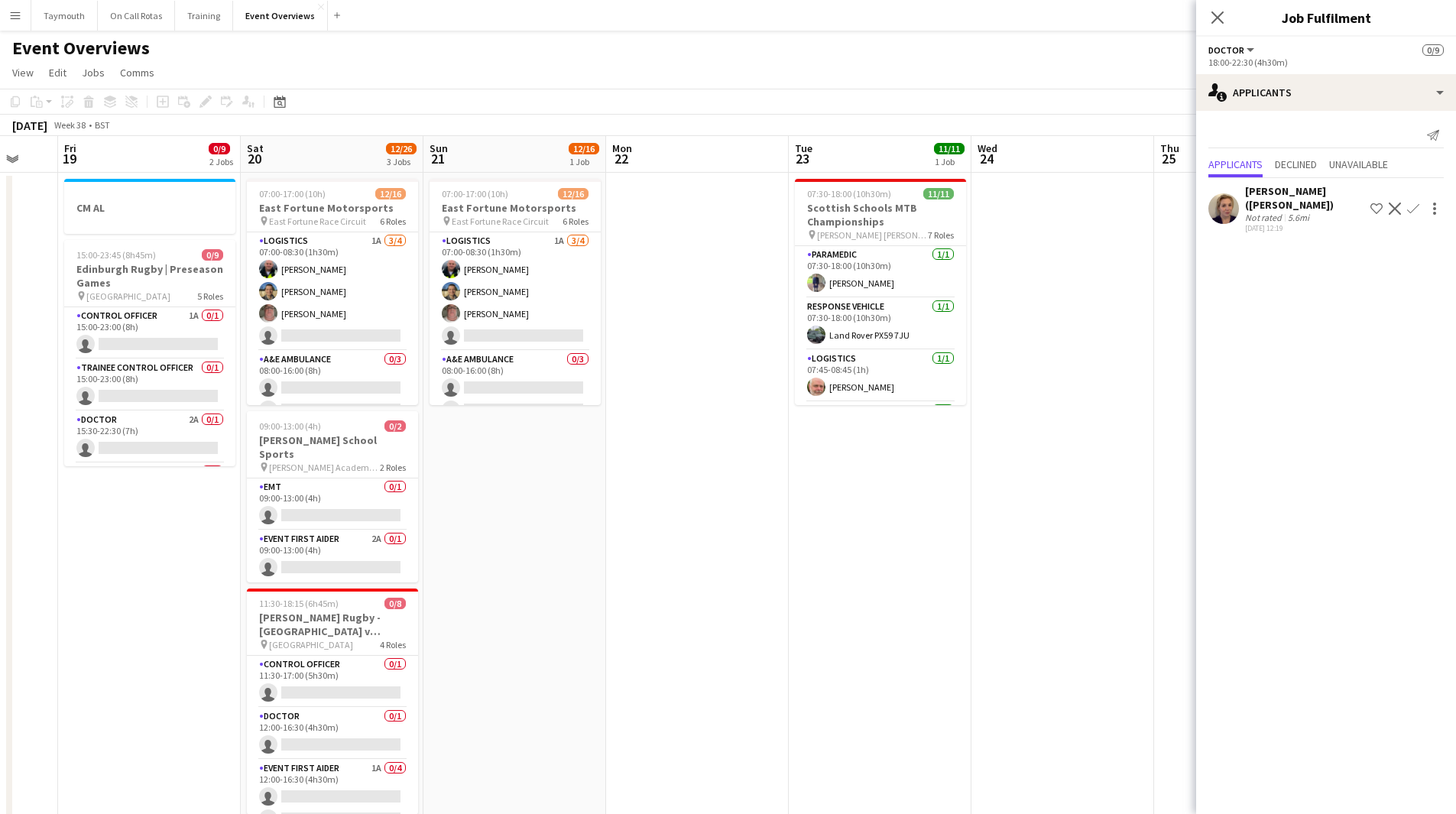
scroll to position [0, 355]
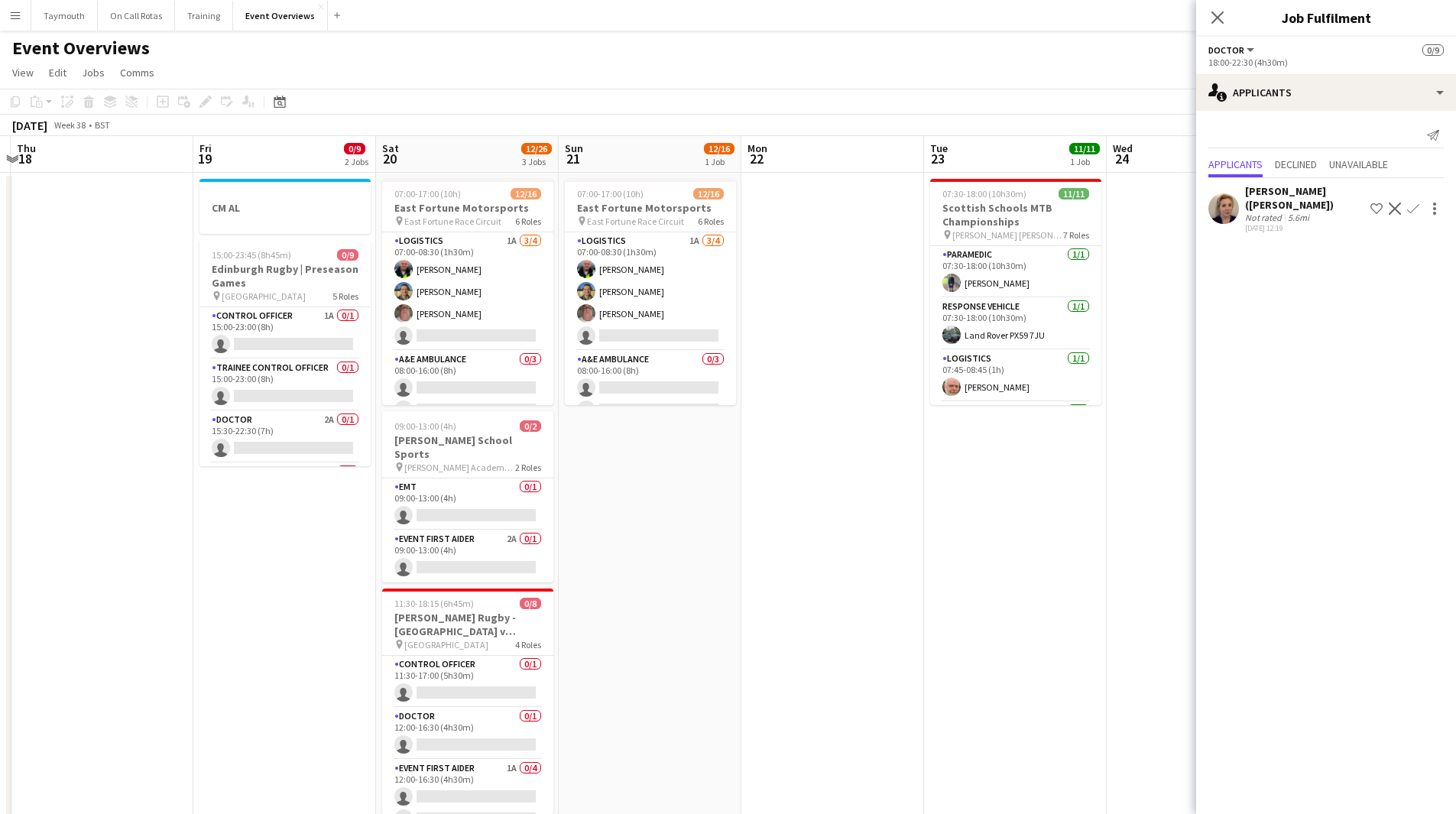
drag, startPoint x: 653, startPoint y: 575, endPoint x: 683, endPoint y: 572, distance: 30.1
click at [683, 572] on app-calendar-viewport "Tue 16 Wed 17 Thu 18 Fri 19 0/9 2 Jobs Sat 20 12/26 3 Jobs Sun 21 12/16 1 Job M…" at bounding box center [728, 775] width 1456 height 1278
click at [316, 321] on app-card-role "Control Officer 1A 0/1 15:00-23:00 (8h) single-neutral-actions" at bounding box center [285, 333] width 171 height 52
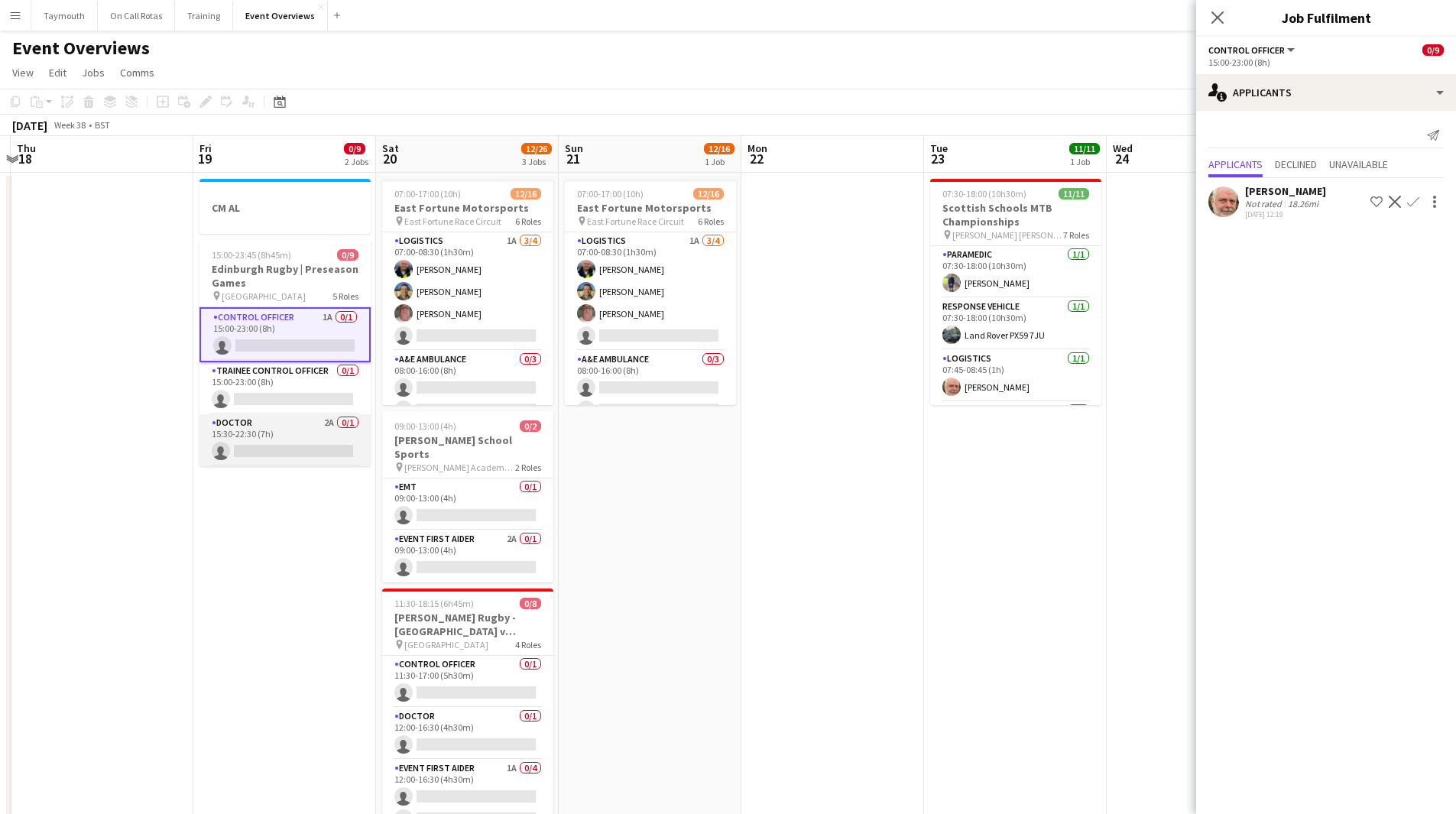
click at [271, 440] on app-card-role "Doctor 2A 0/1 15:30-22:30 (7h) single-neutral-actions" at bounding box center [285, 440] width 171 height 52
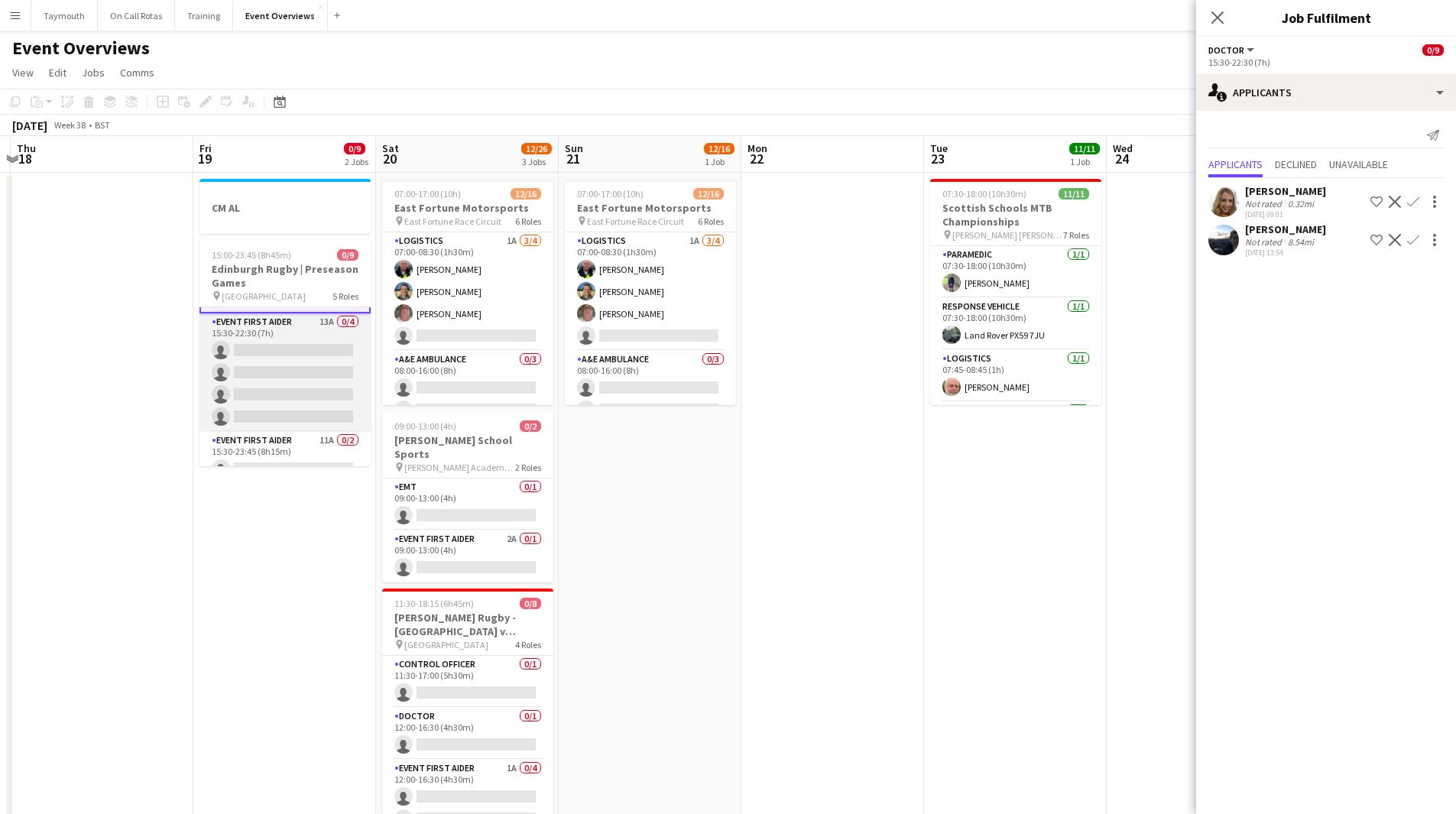
click at [267, 364] on app-card-role "Event First Aider 13A 0/4 15:30-22:30 (7h) single-neutral-actions single-neutra…" at bounding box center [285, 372] width 171 height 118
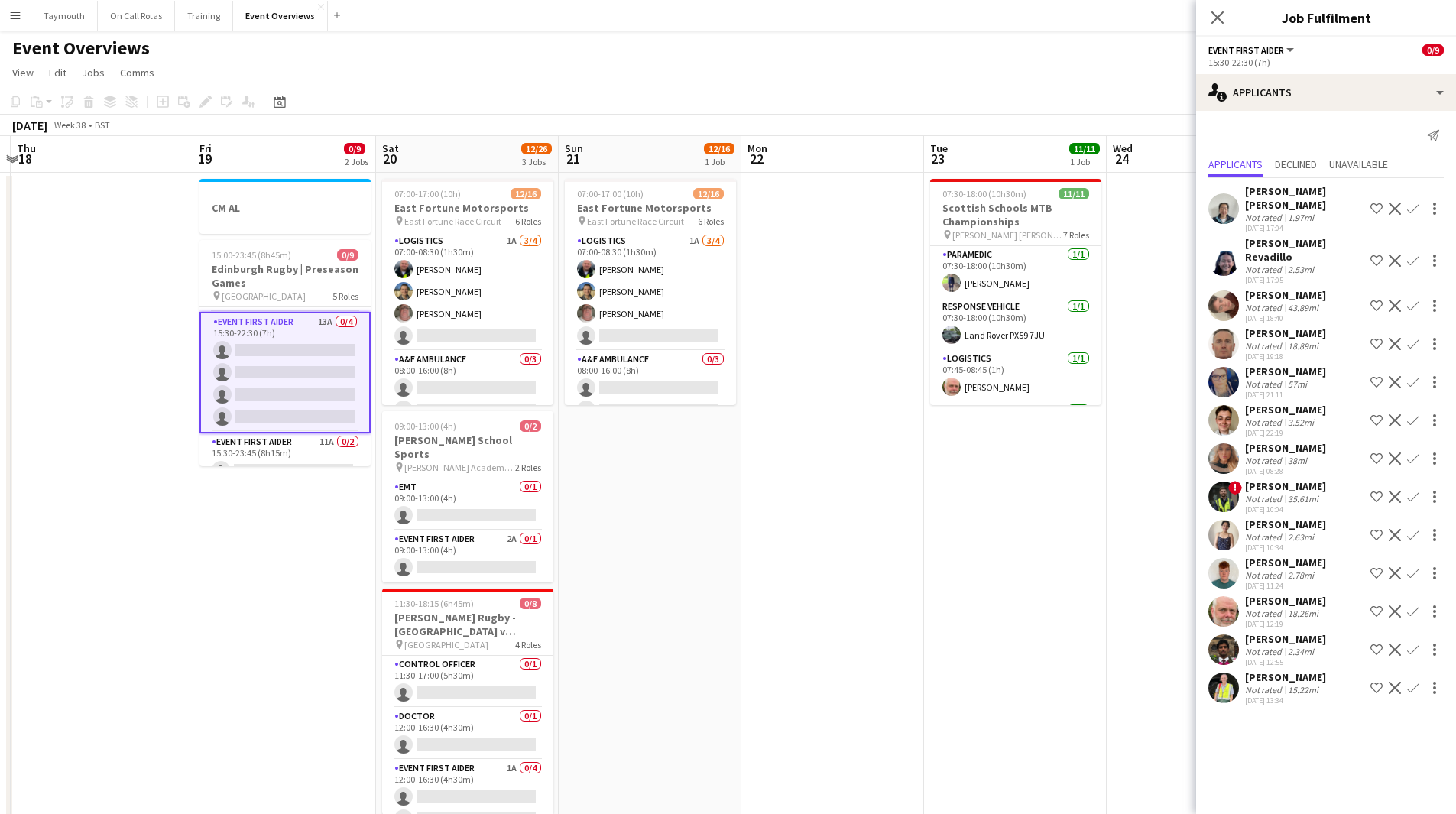
scroll to position [193, 0]
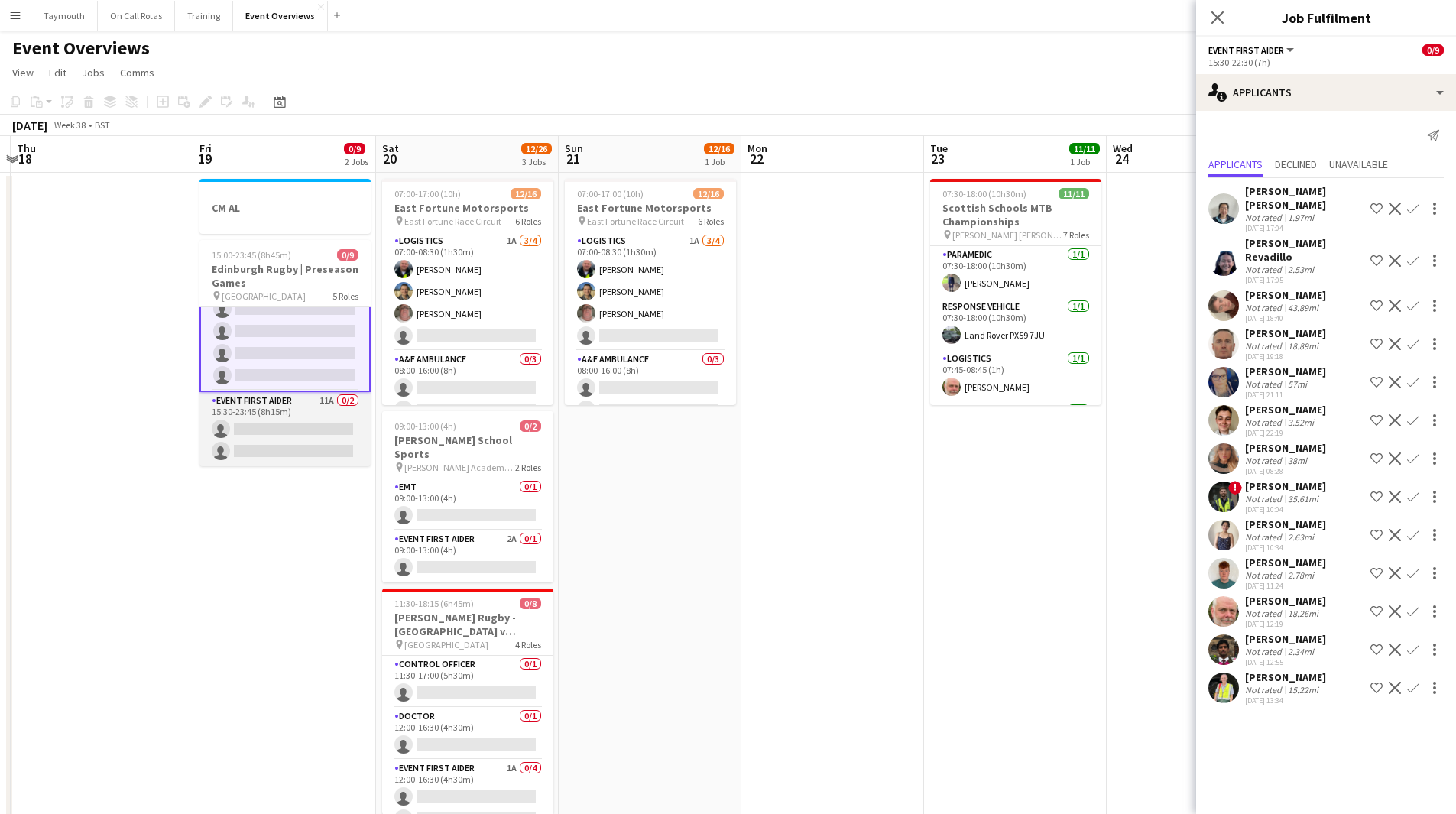
click at [254, 427] on app-card-role "Event First Aider 11A 0/2 15:30-23:45 (8h15m) single-neutral-actions single-neu…" at bounding box center [285, 430] width 171 height 74
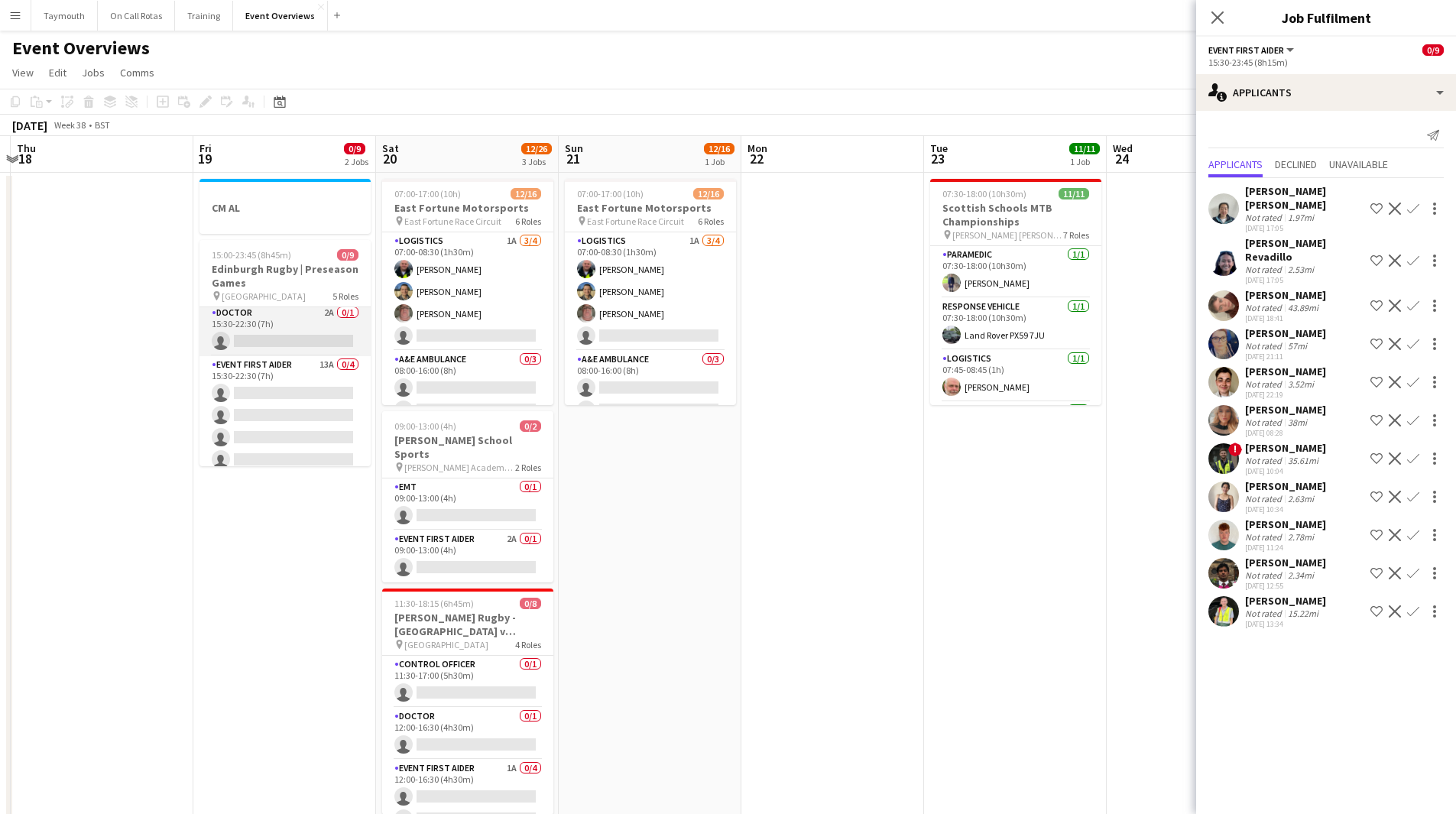
scroll to position [191, 0]
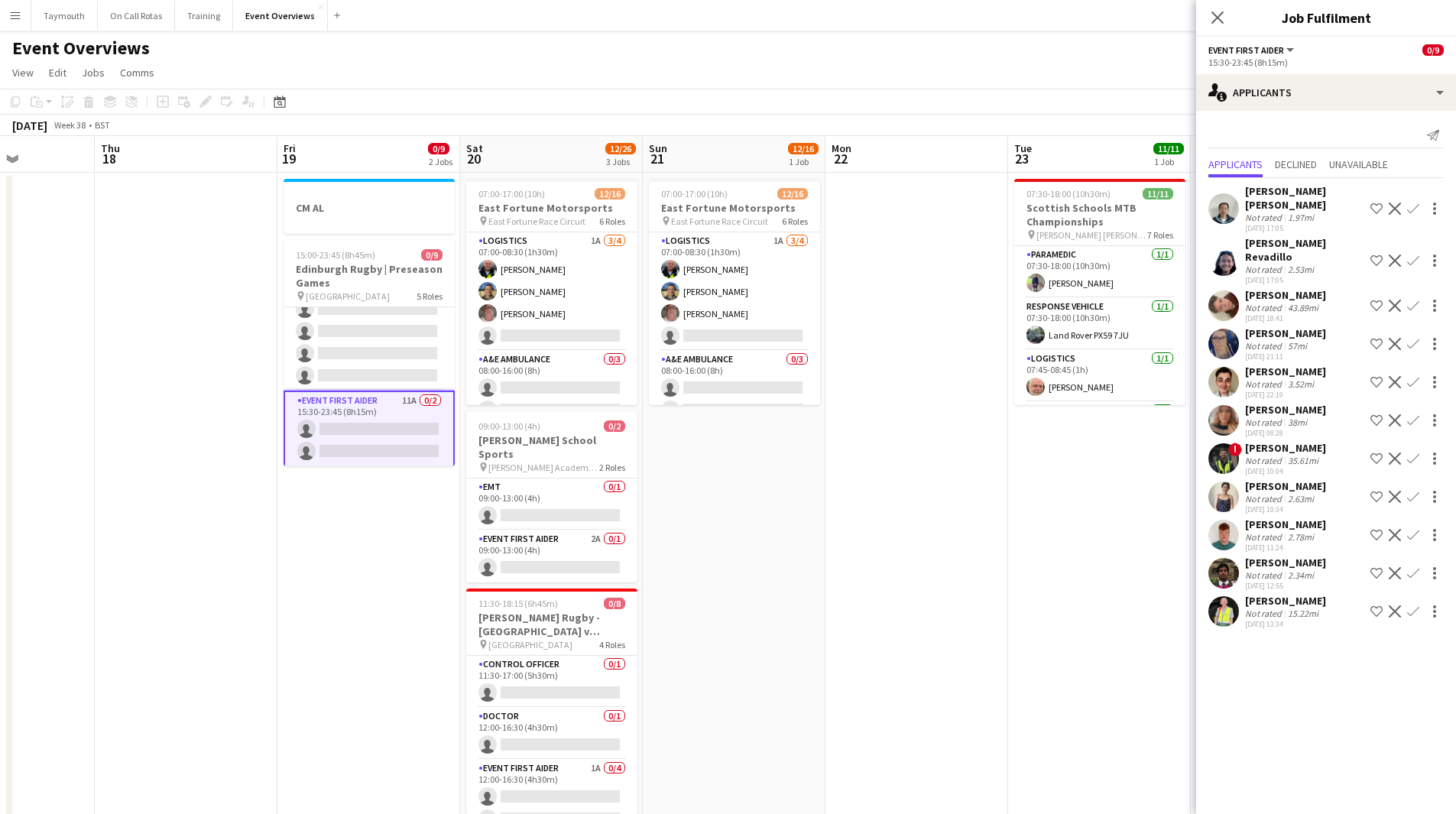
drag, startPoint x: 601, startPoint y: 597, endPoint x: 274, endPoint y: 593, distance: 327.0
click at [274, 593] on app-calendar-viewport "Sun 14 Mon 15 Tue 16 Wed 17 Thu 18 Fri 19 0/9 2 Jobs Sat 20 12/26 3 Jobs Sun 21…" at bounding box center [728, 775] width 1456 height 1278
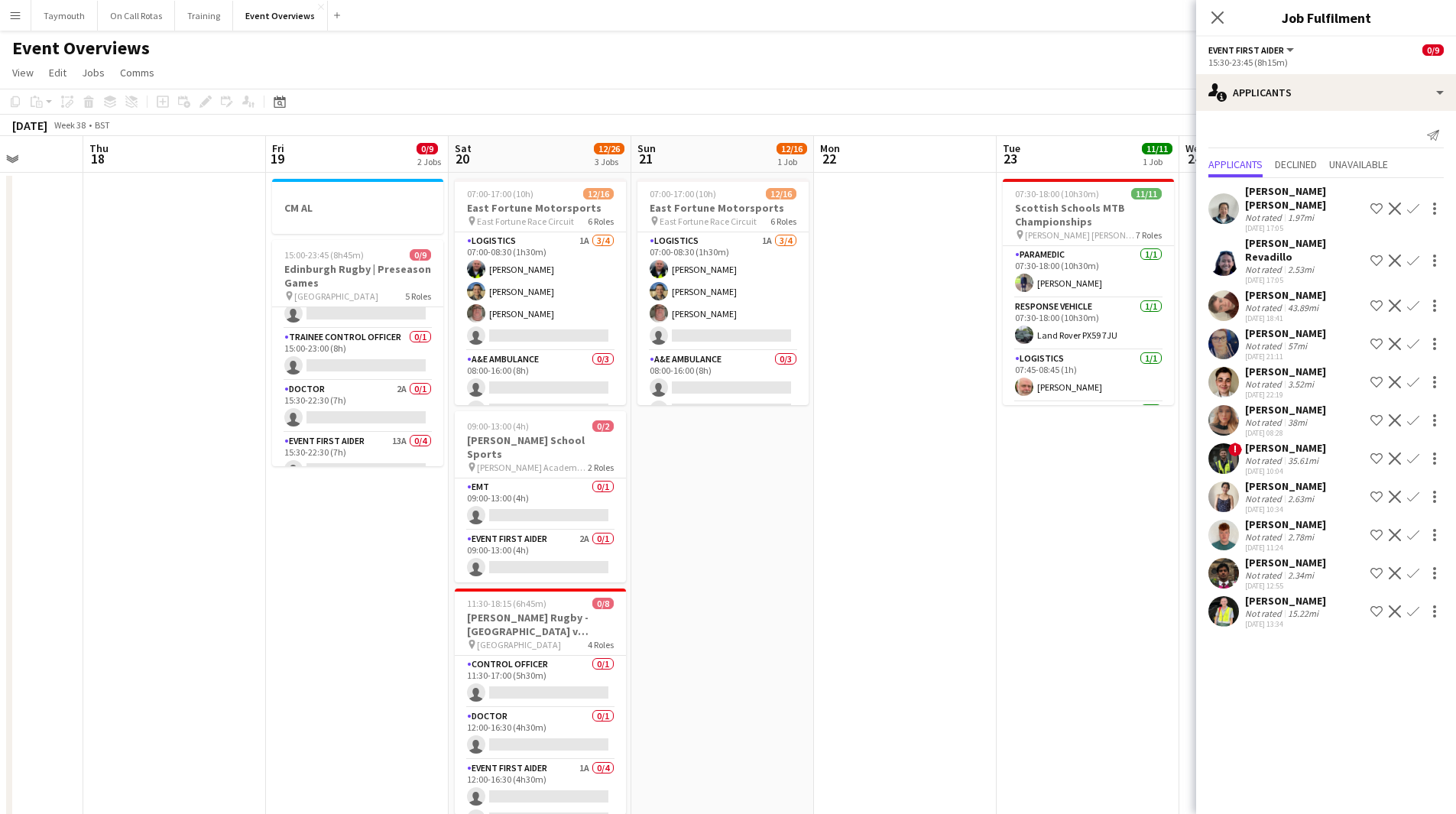
scroll to position [0, 0]
click at [360, 331] on app-card-role "Control Officer 1A 0/1 15:00-23:00 (8h) single-neutral-actions" at bounding box center [357, 333] width 171 height 52
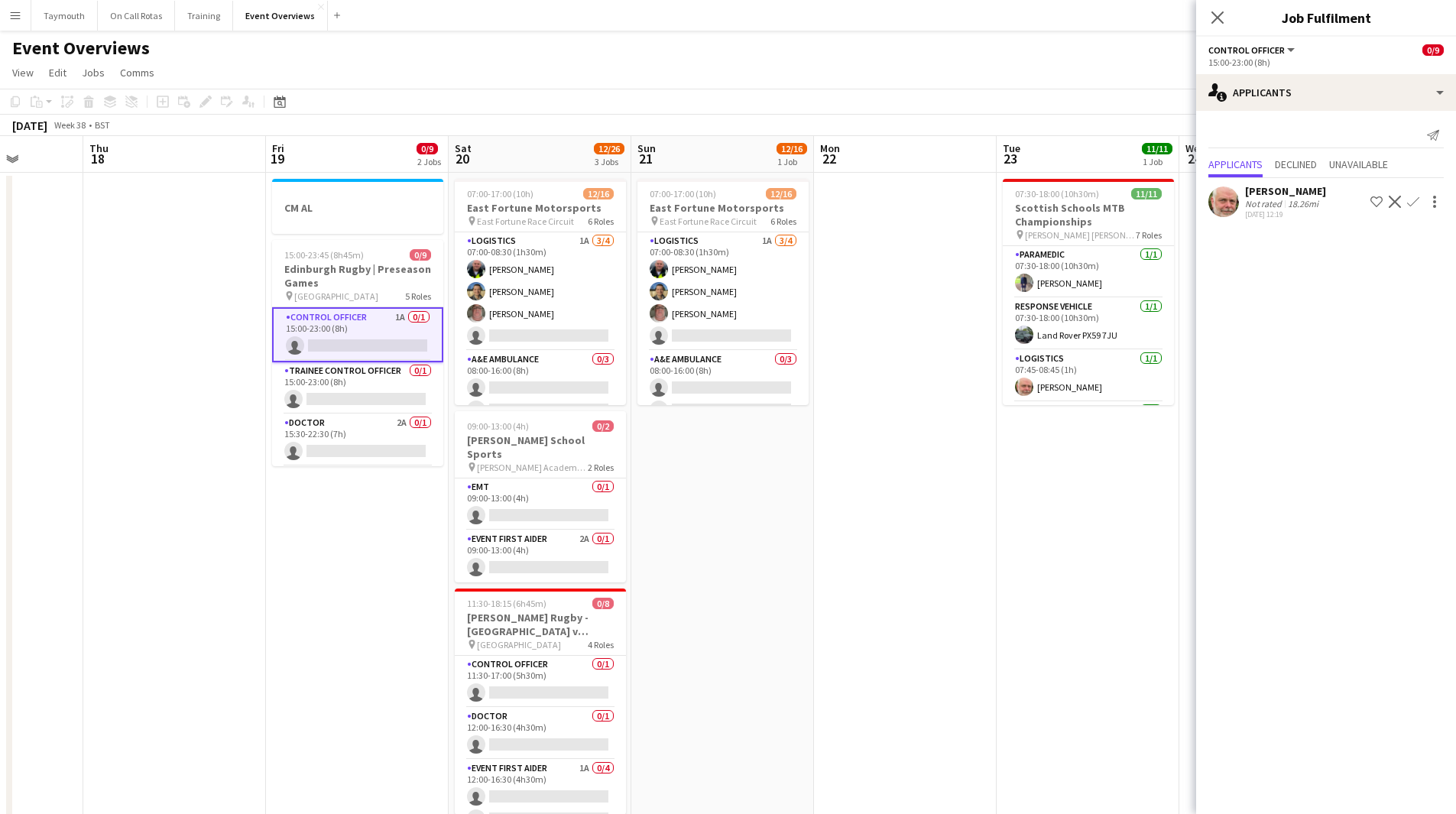
click at [1412, 201] on app-icon "Confirm" at bounding box center [1413, 202] width 13 height 13
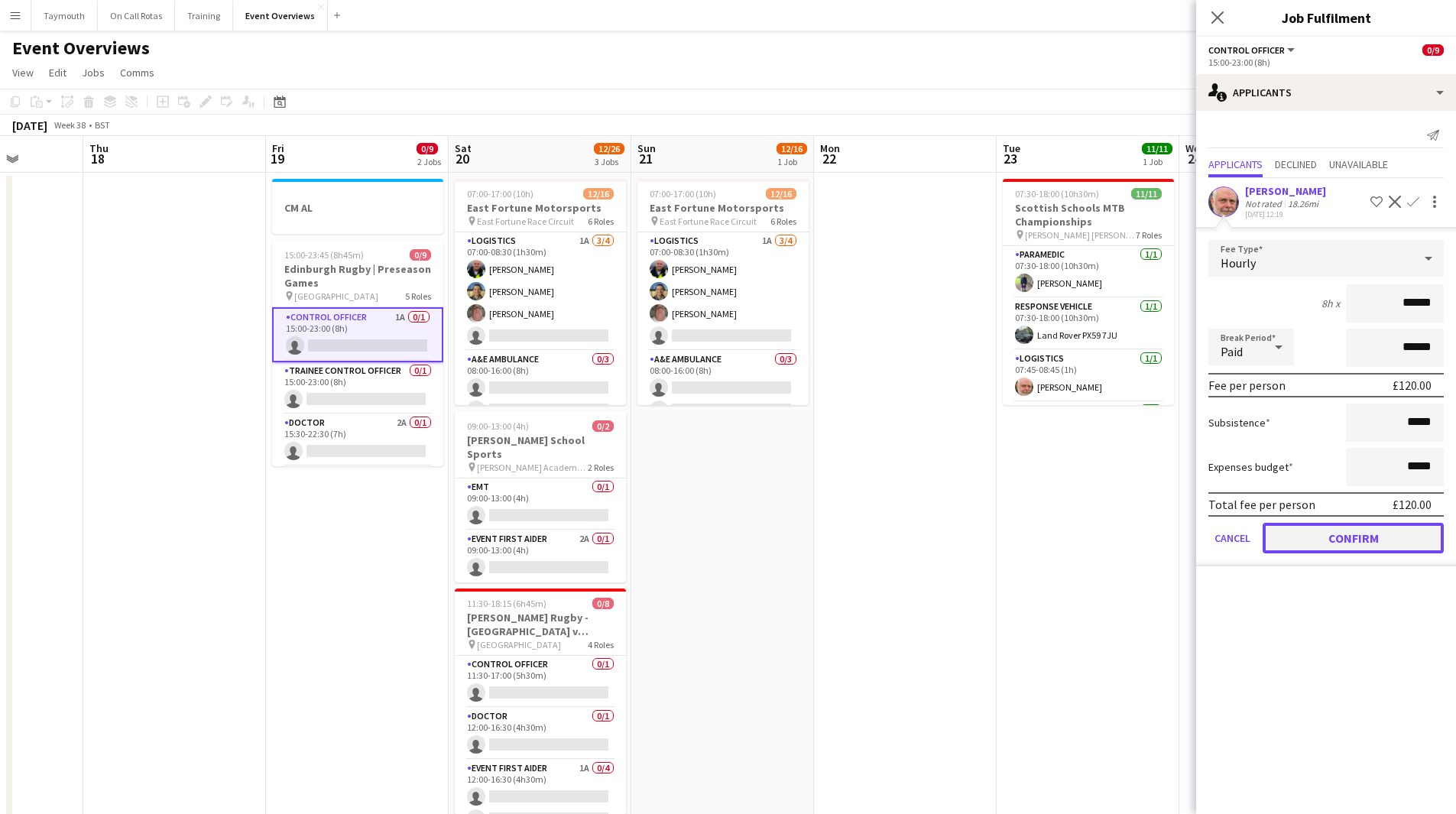
drag, startPoint x: 1323, startPoint y: 540, endPoint x: 631, endPoint y: 489, distance: 693.9
click at [1323, 539] on button "Confirm" at bounding box center [1352, 537] width 181 height 30
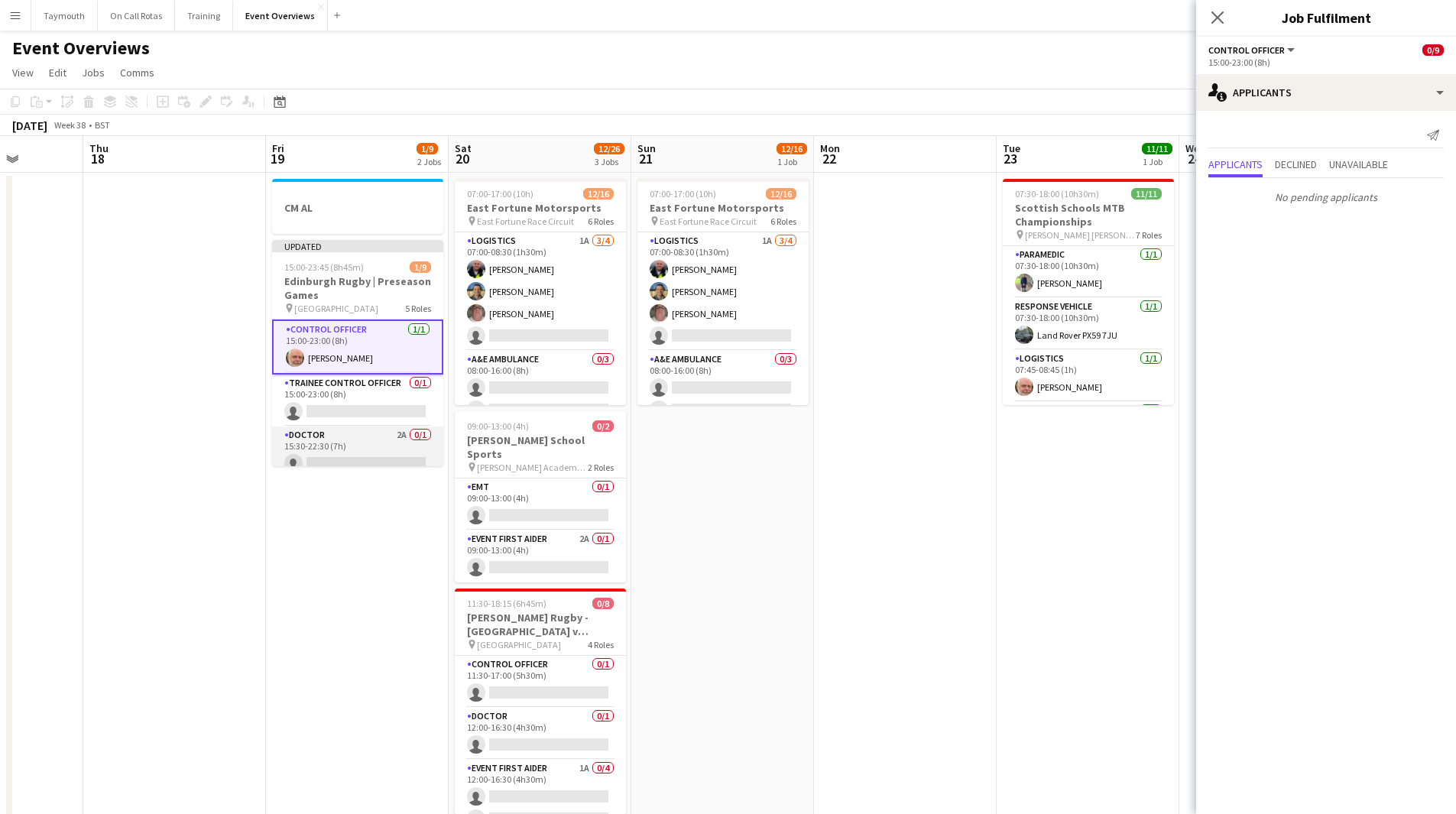
click at [369, 438] on app-card-role "Doctor 2A 0/1 15:30-22:30 (7h) single-neutral-actions" at bounding box center [357, 452] width 171 height 52
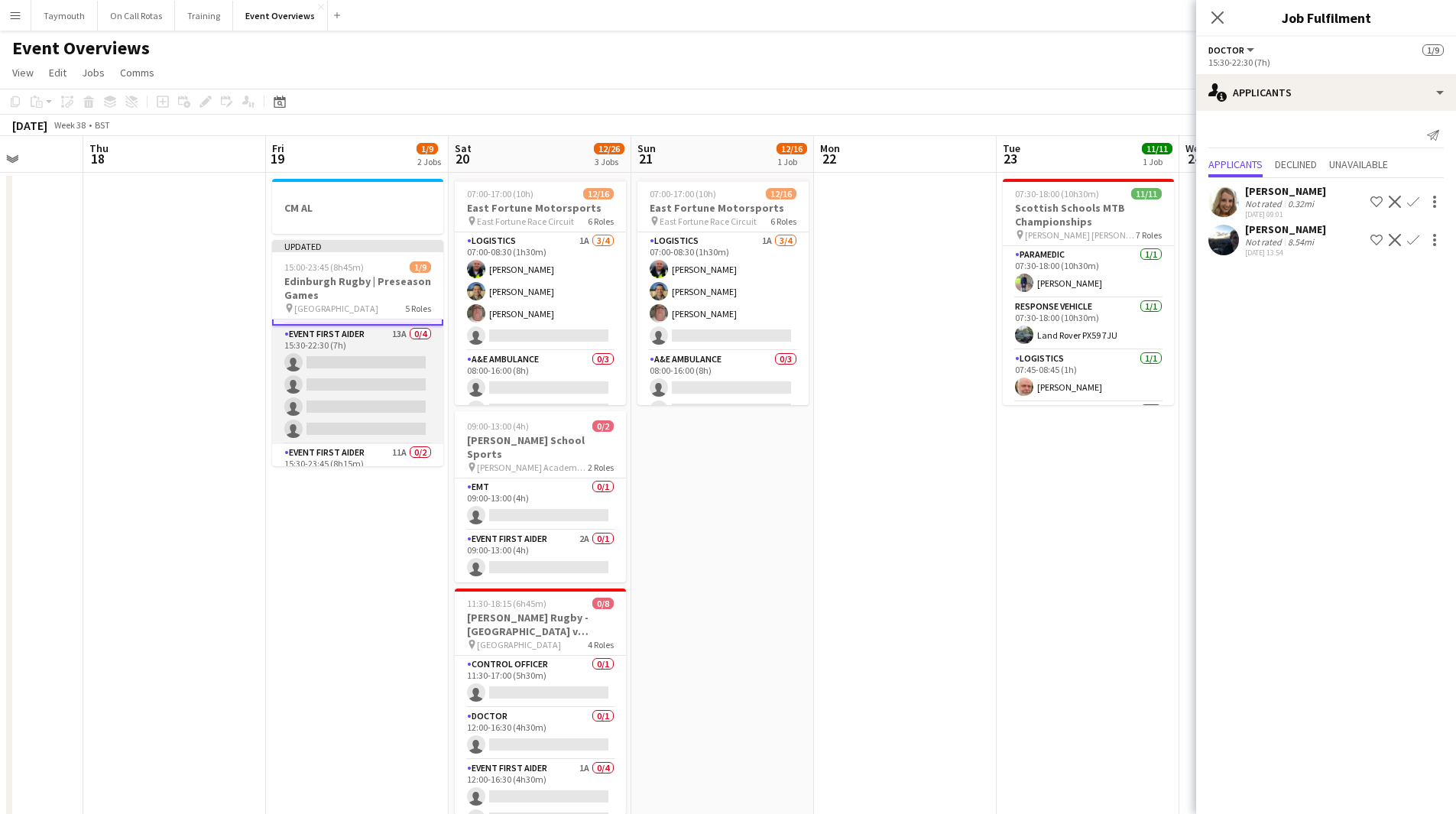
click at [355, 354] on app-card-role "Event First Aider 13A 0/4 15:30-22:30 (7h) single-neutral-actions single-neutra…" at bounding box center [357, 384] width 171 height 118
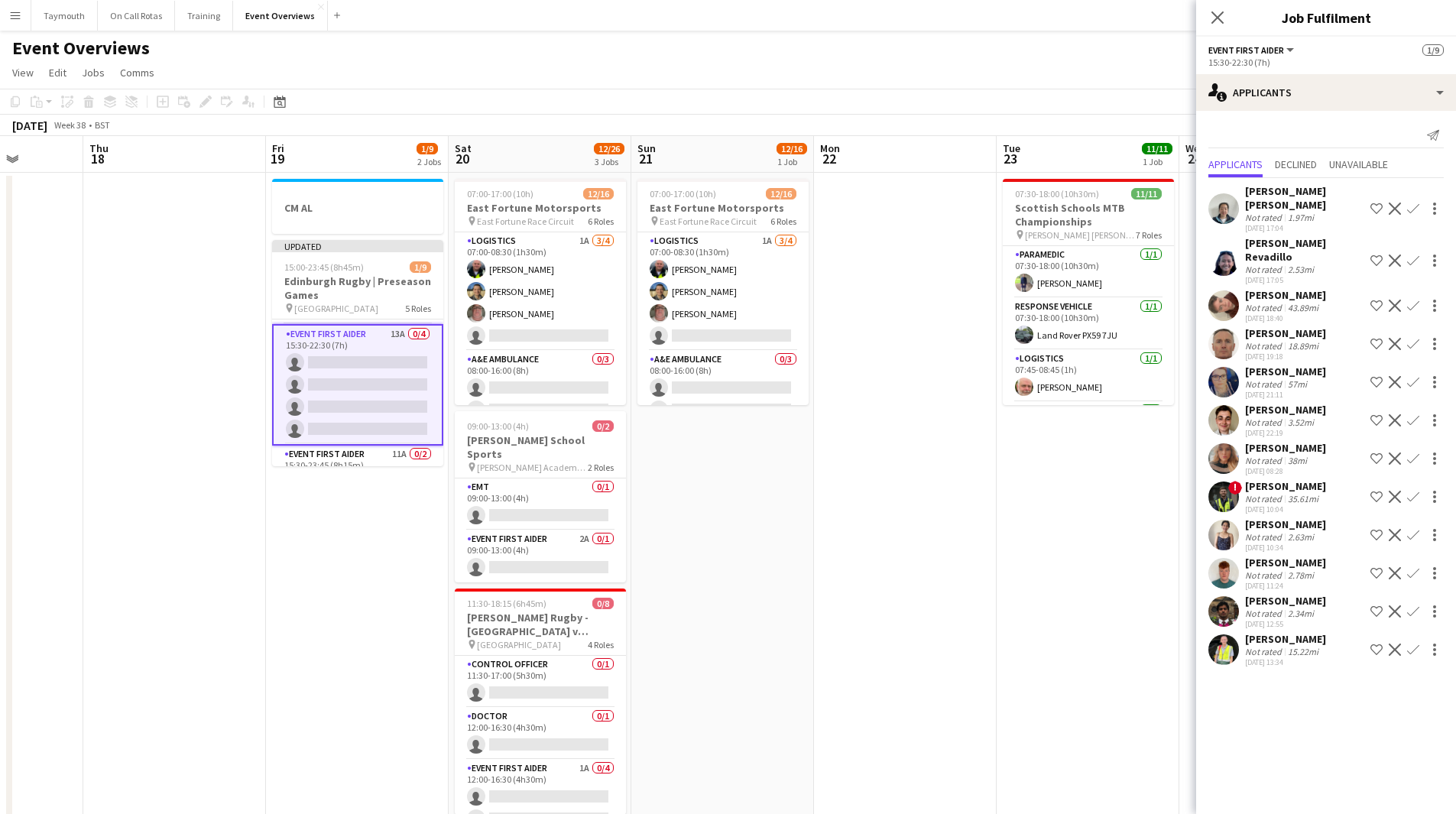
click at [1410, 415] on app-icon "Confirm" at bounding box center [1413, 421] width 13 height 13
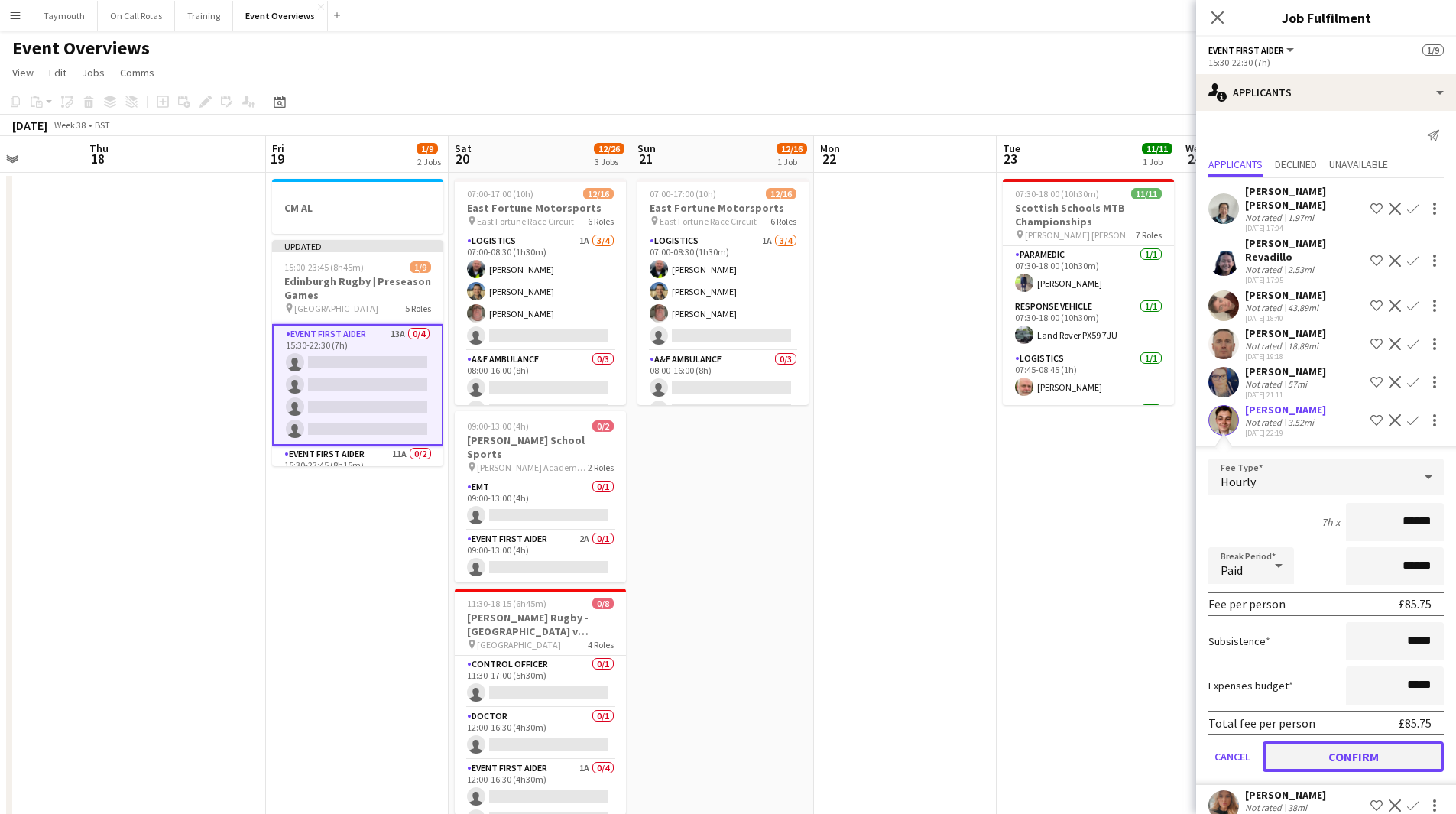
click at [1344, 742] on button "Confirm" at bounding box center [1352, 756] width 181 height 30
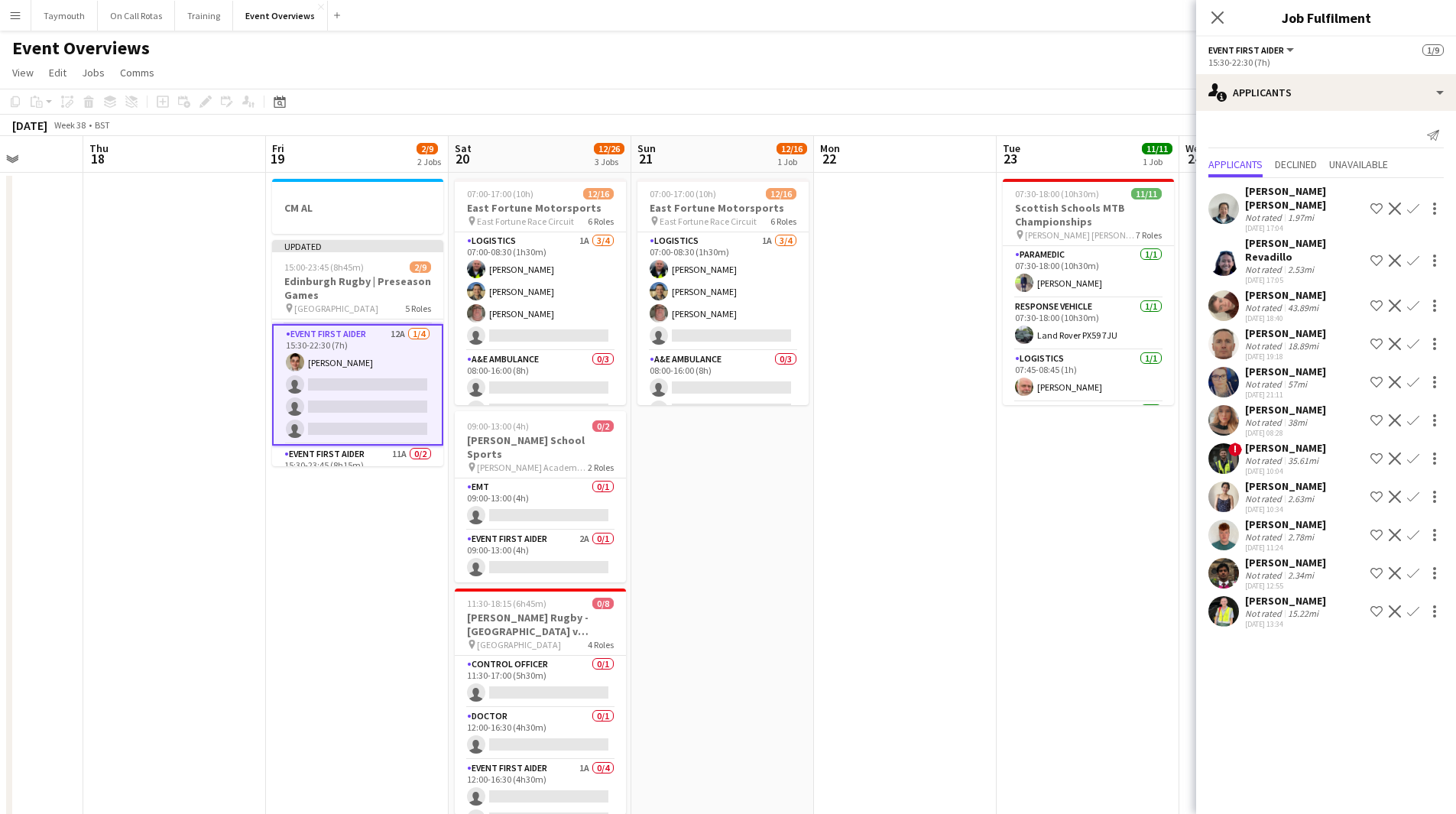
click at [1414, 254] on app-icon "Confirm" at bounding box center [1413, 260] width 13 height 13
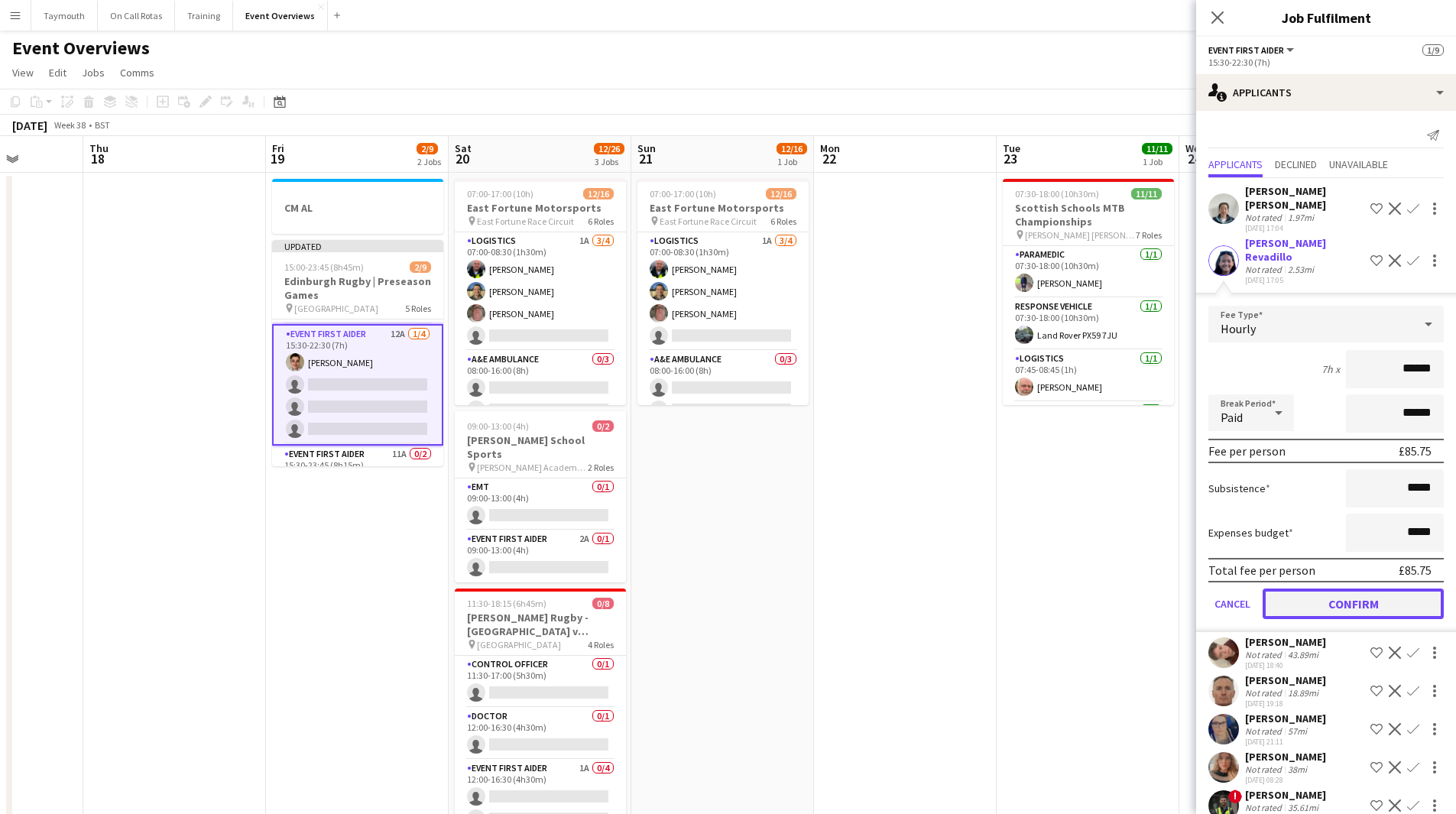
click at [1374, 589] on button "Confirm" at bounding box center [1352, 604] width 181 height 30
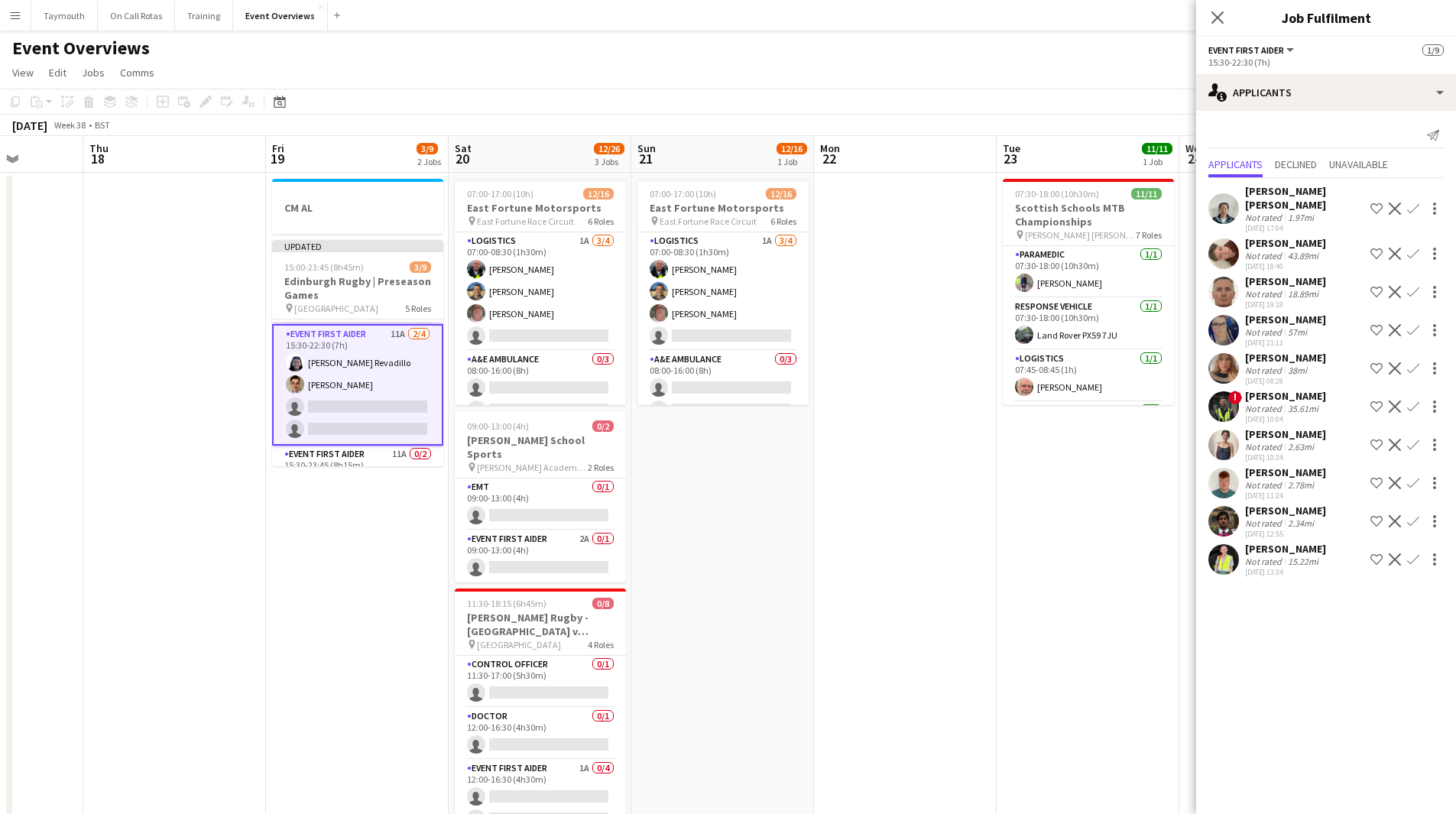
click at [1414, 200] on button "Confirm" at bounding box center [1412, 208] width 19 height 19
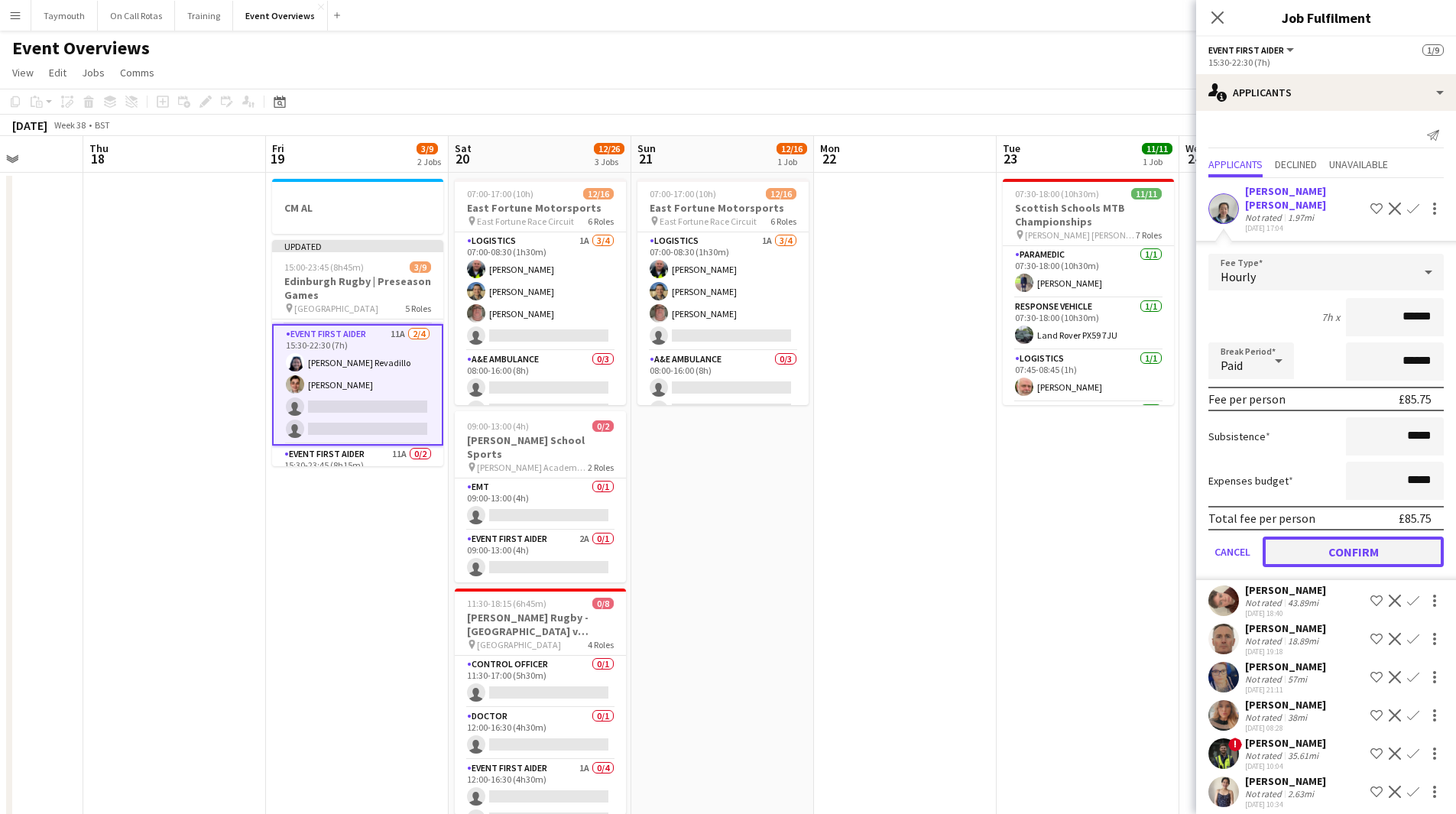
click at [1348, 545] on button "Confirm" at bounding box center [1352, 552] width 181 height 30
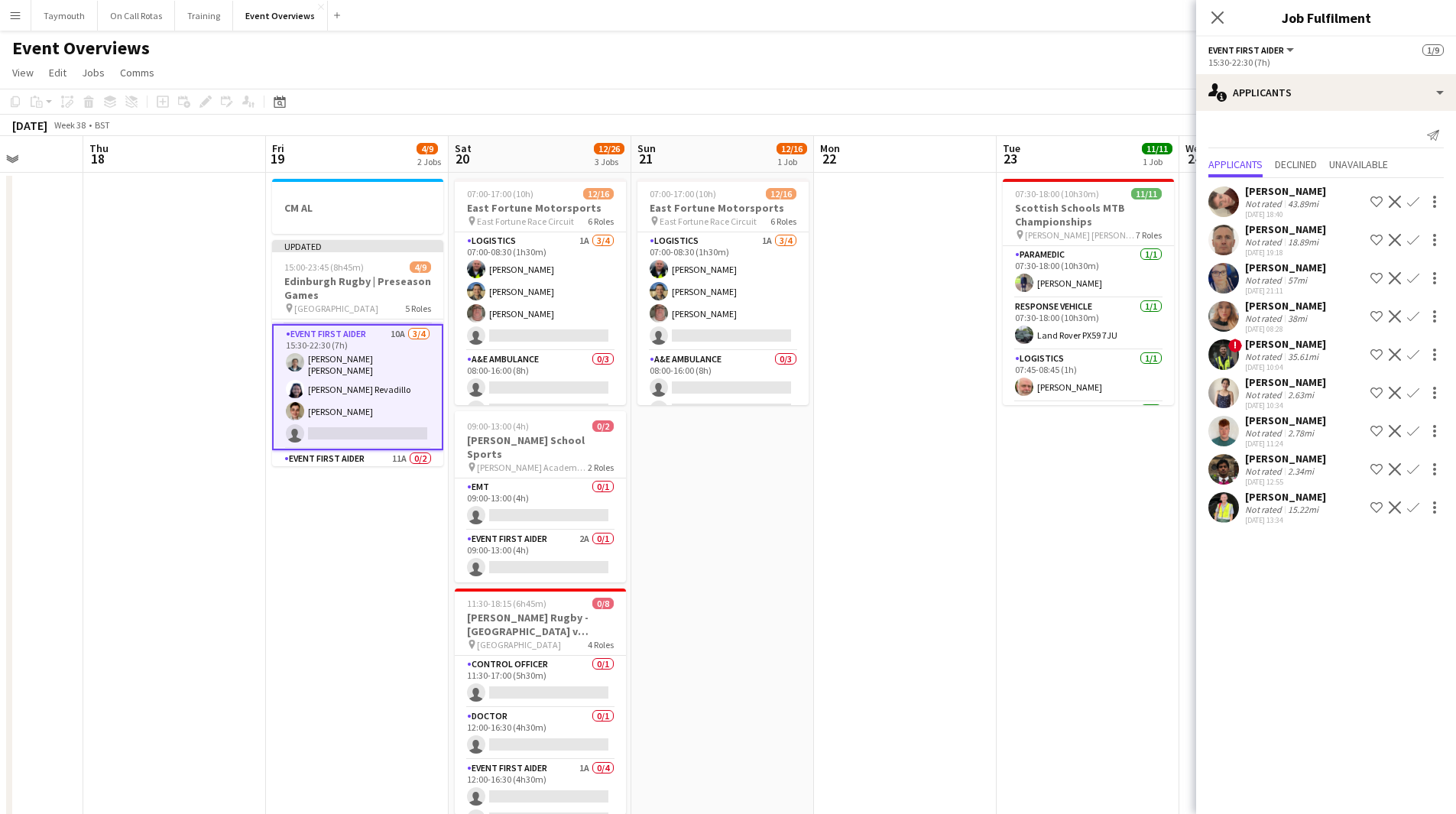
click at [1409, 433] on app-icon "Confirm" at bounding box center [1413, 430] width 13 height 13
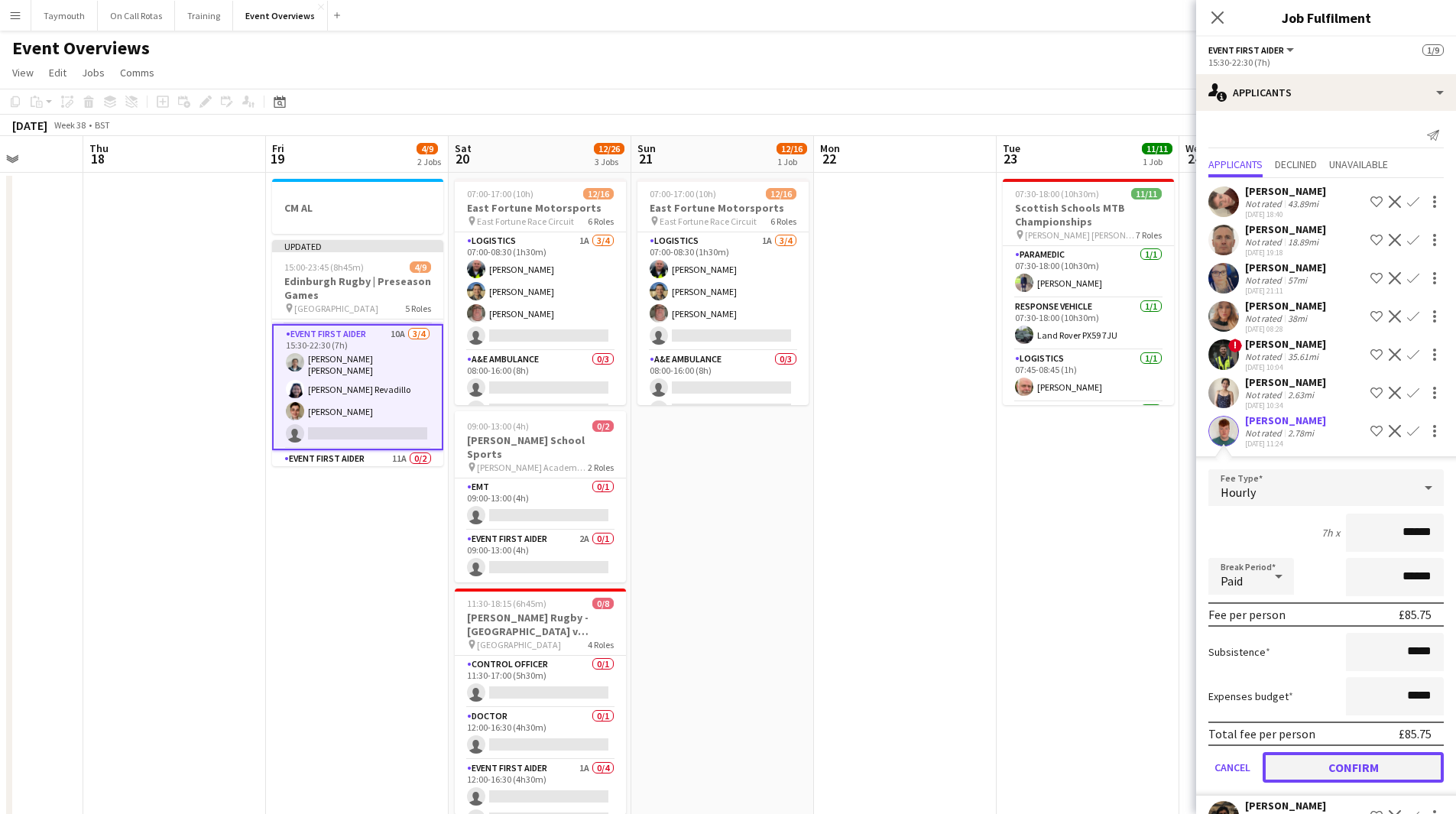
click at [1322, 758] on button "Confirm" at bounding box center [1352, 767] width 181 height 30
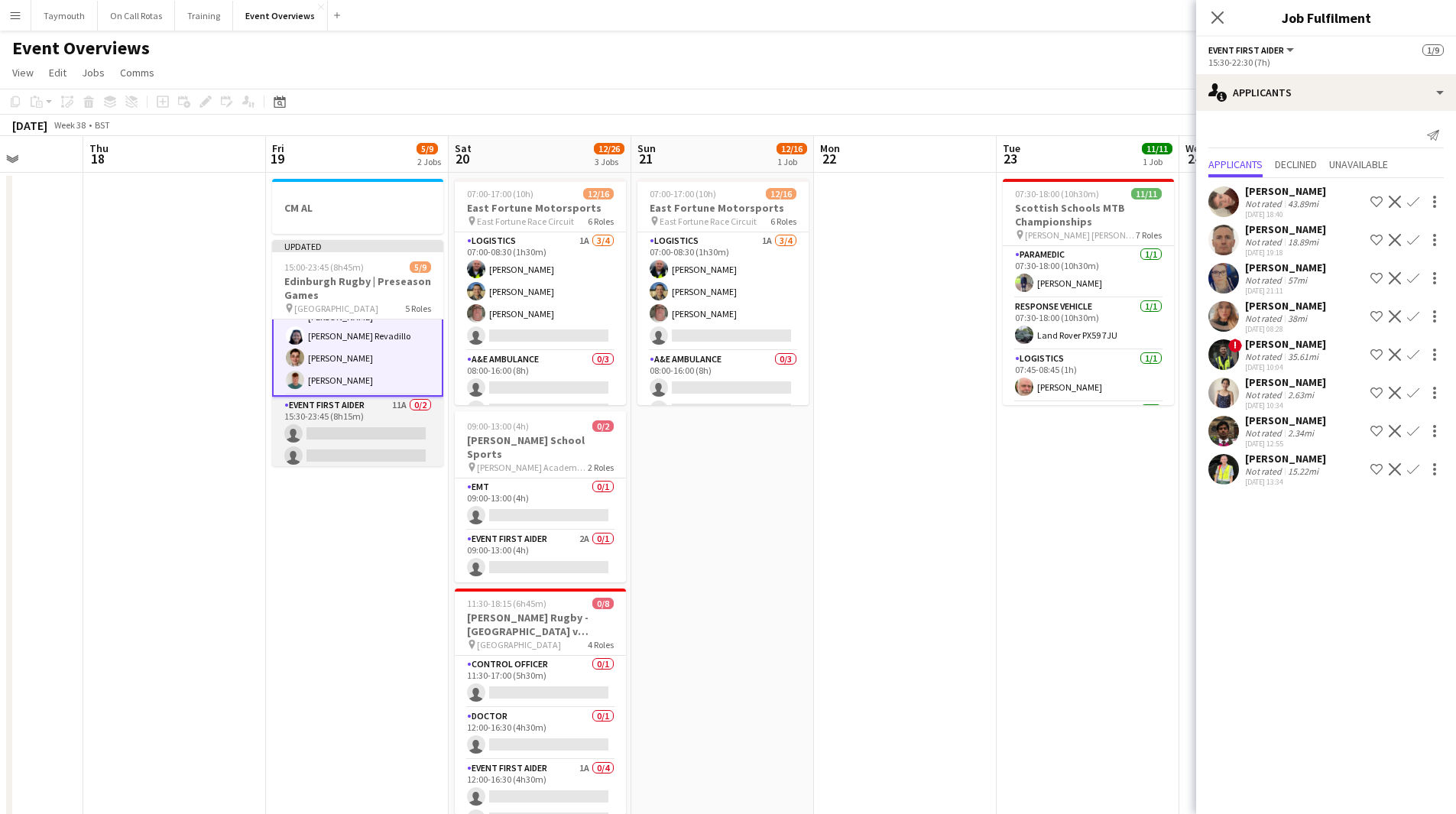
click at [369, 435] on app-card-role "Event First Aider 11A 0/2 15:30-23:45 (8h15m) single-neutral-actions single-neu…" at bounding box center [357, 434] width 171 height 74
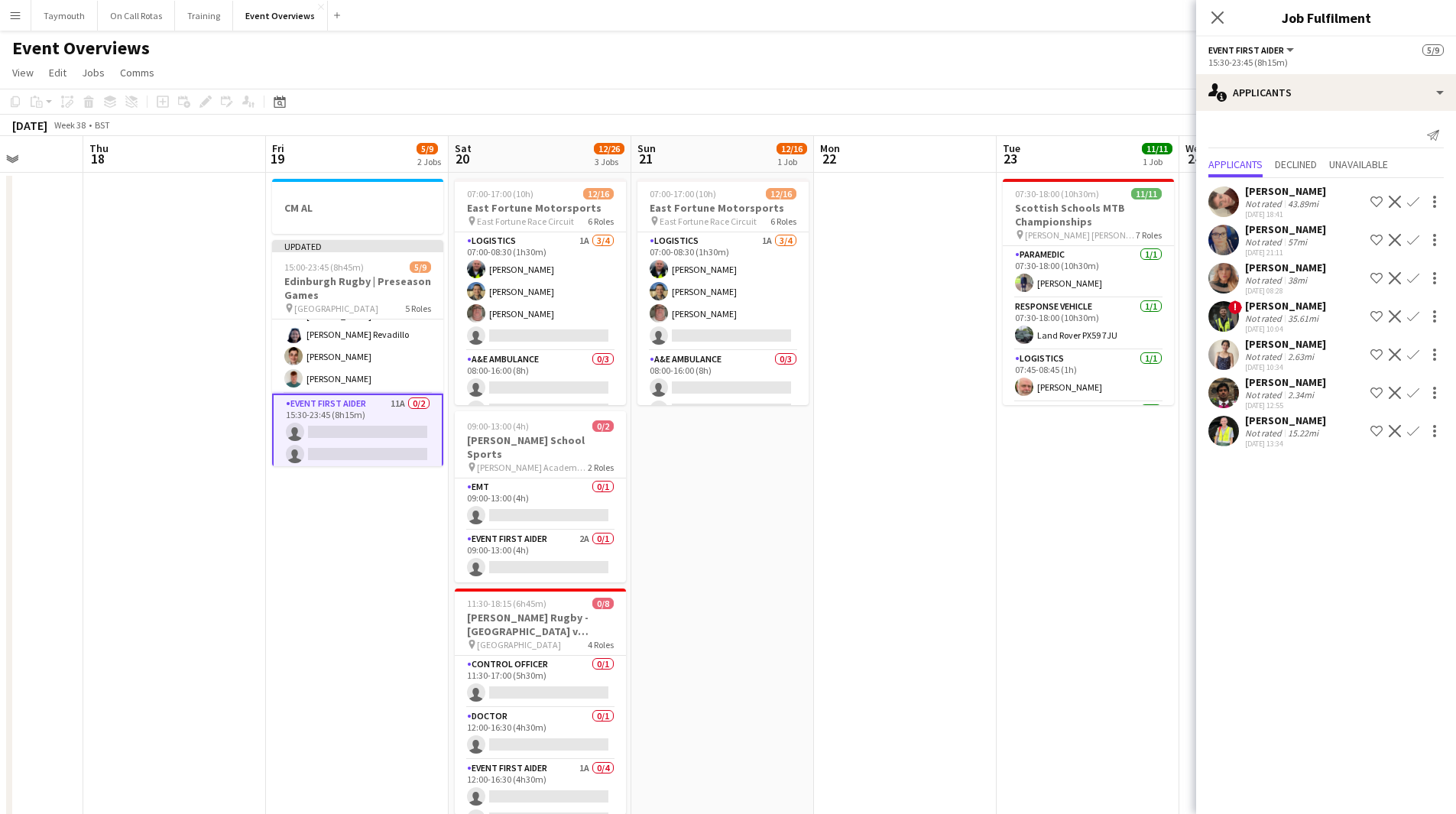
scroll to position [204, 0]
click at [1411, 396] on app-icon "Confirm" at bounding box center [1413, 392] width 13 height 13
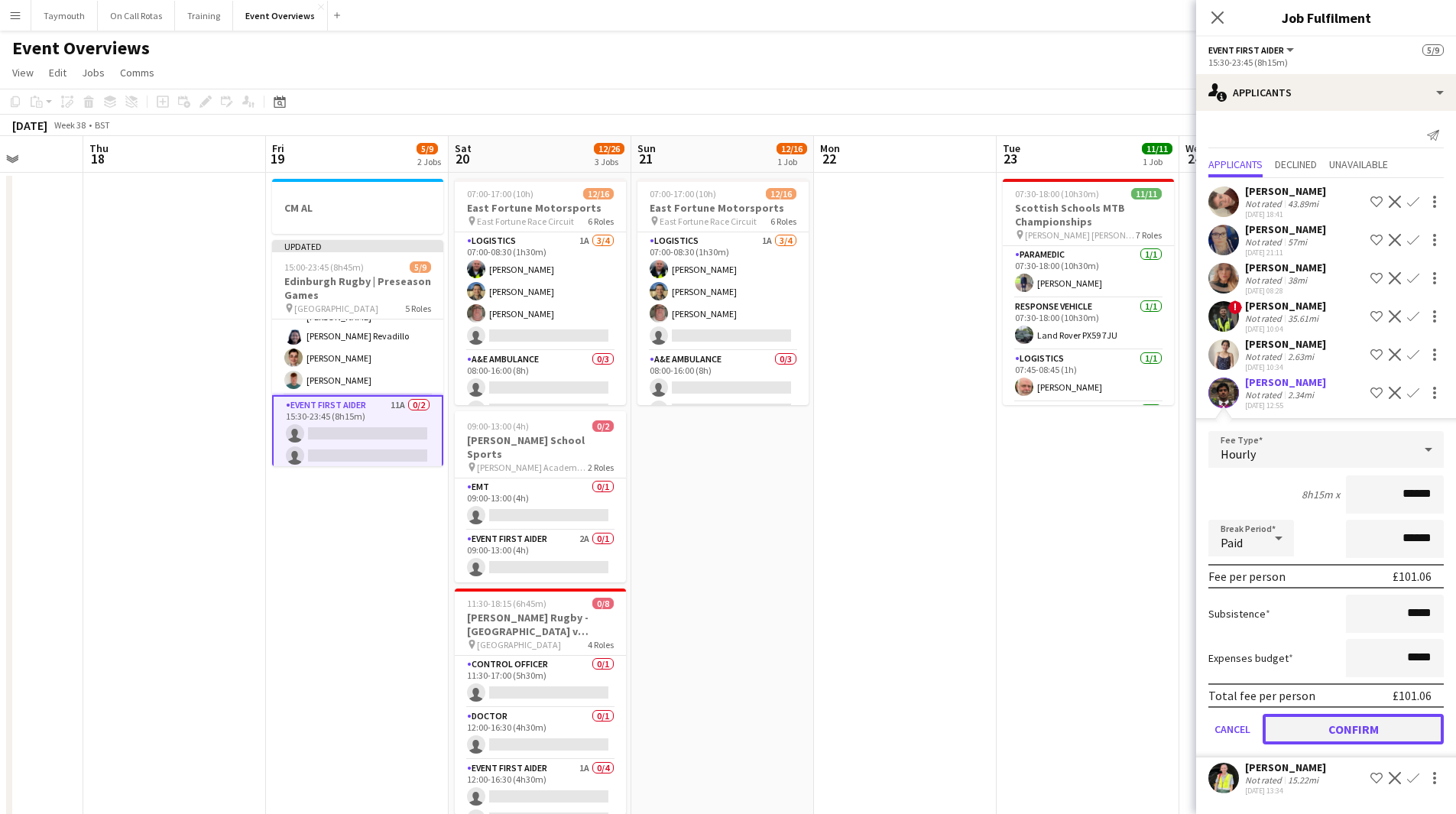
click at [1383, 722] on button "Confirm" at bounding box center [1352, 729] width 181 height 30
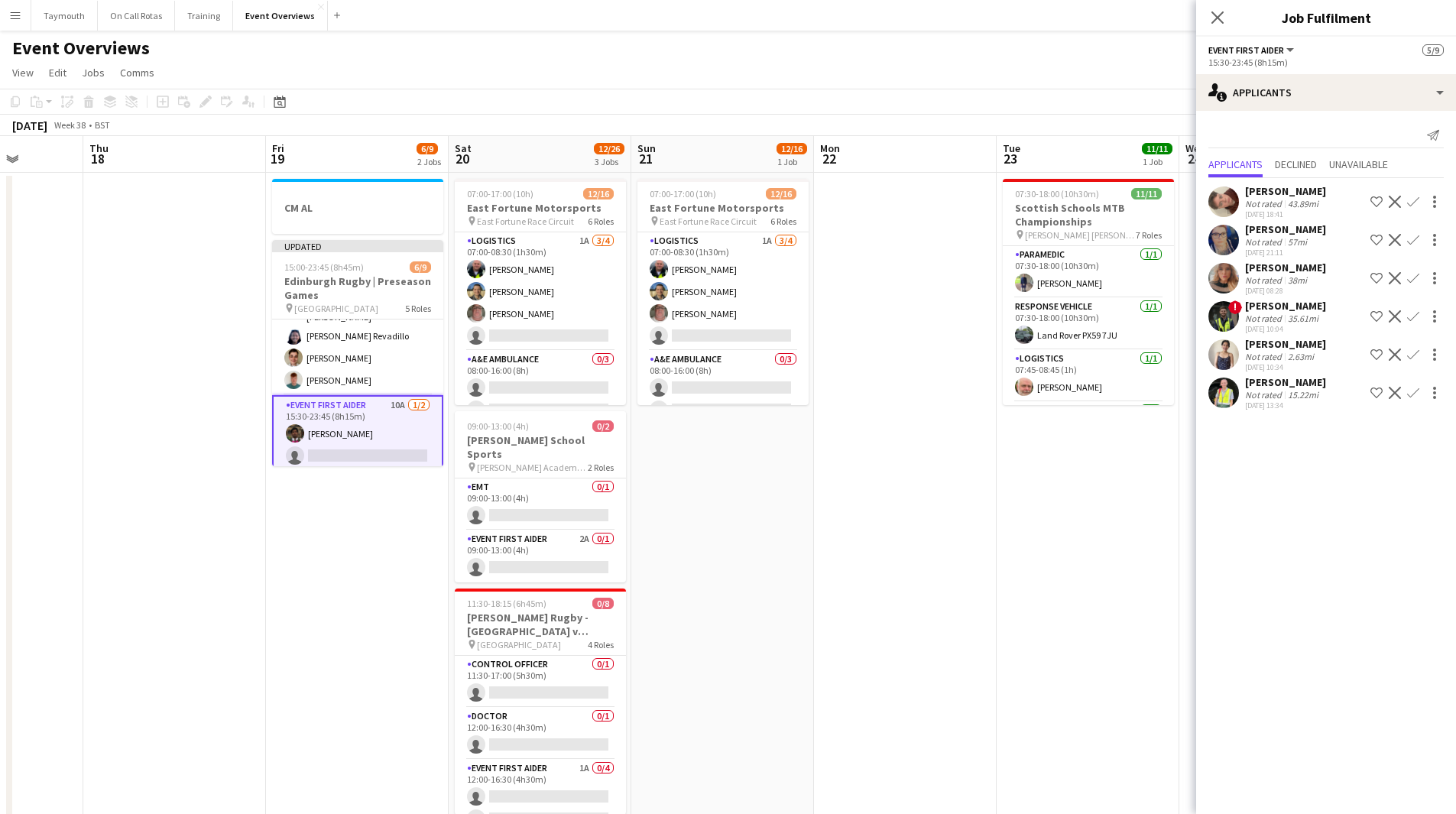
click at [1407, 396] on app-icon "Confirm" at bounding box center [1413, 392] width 13 height 13
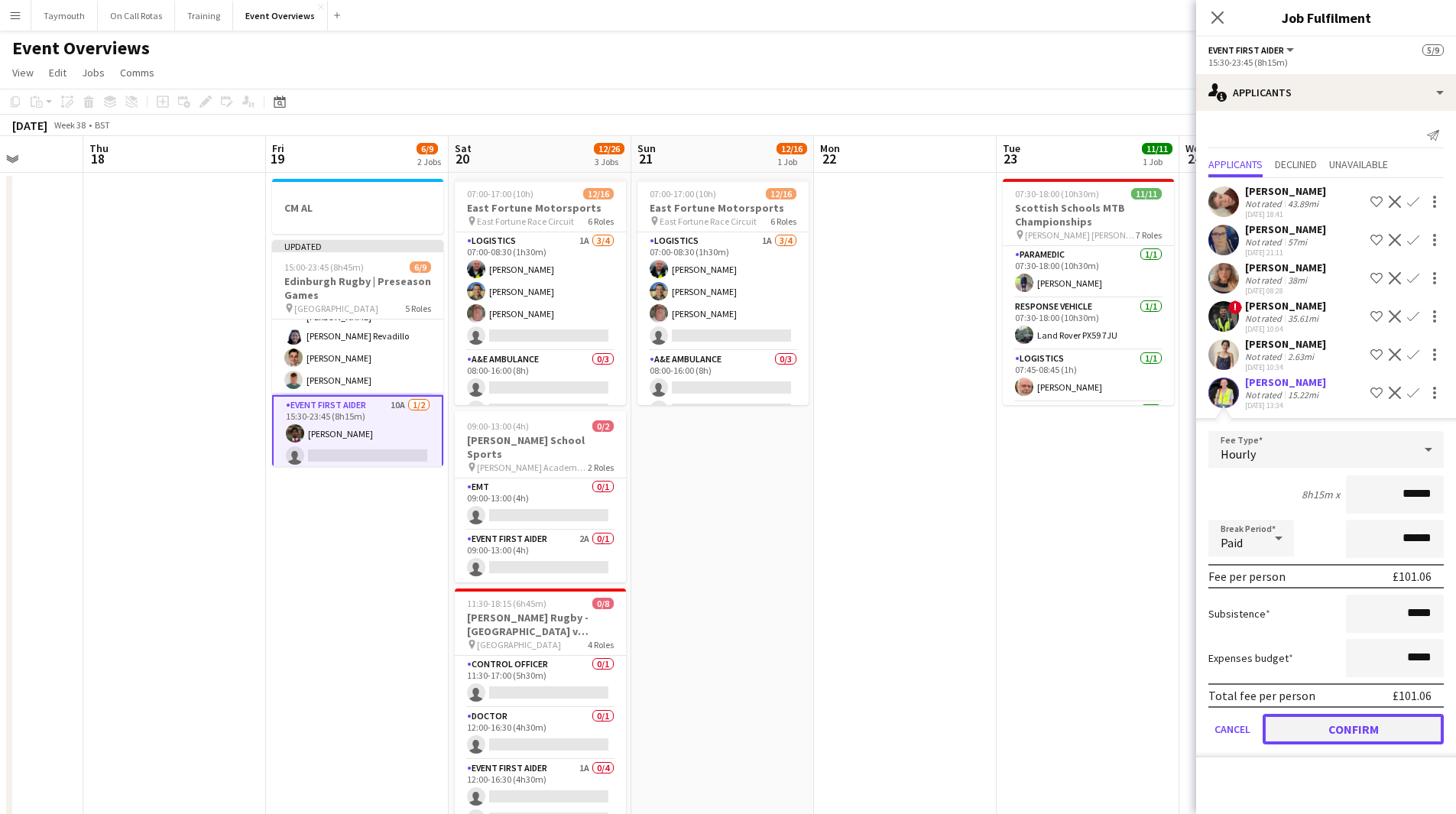
click at [1335, 733] on button "Confirm" at bounding box center [1352, 729] width 181 height 30
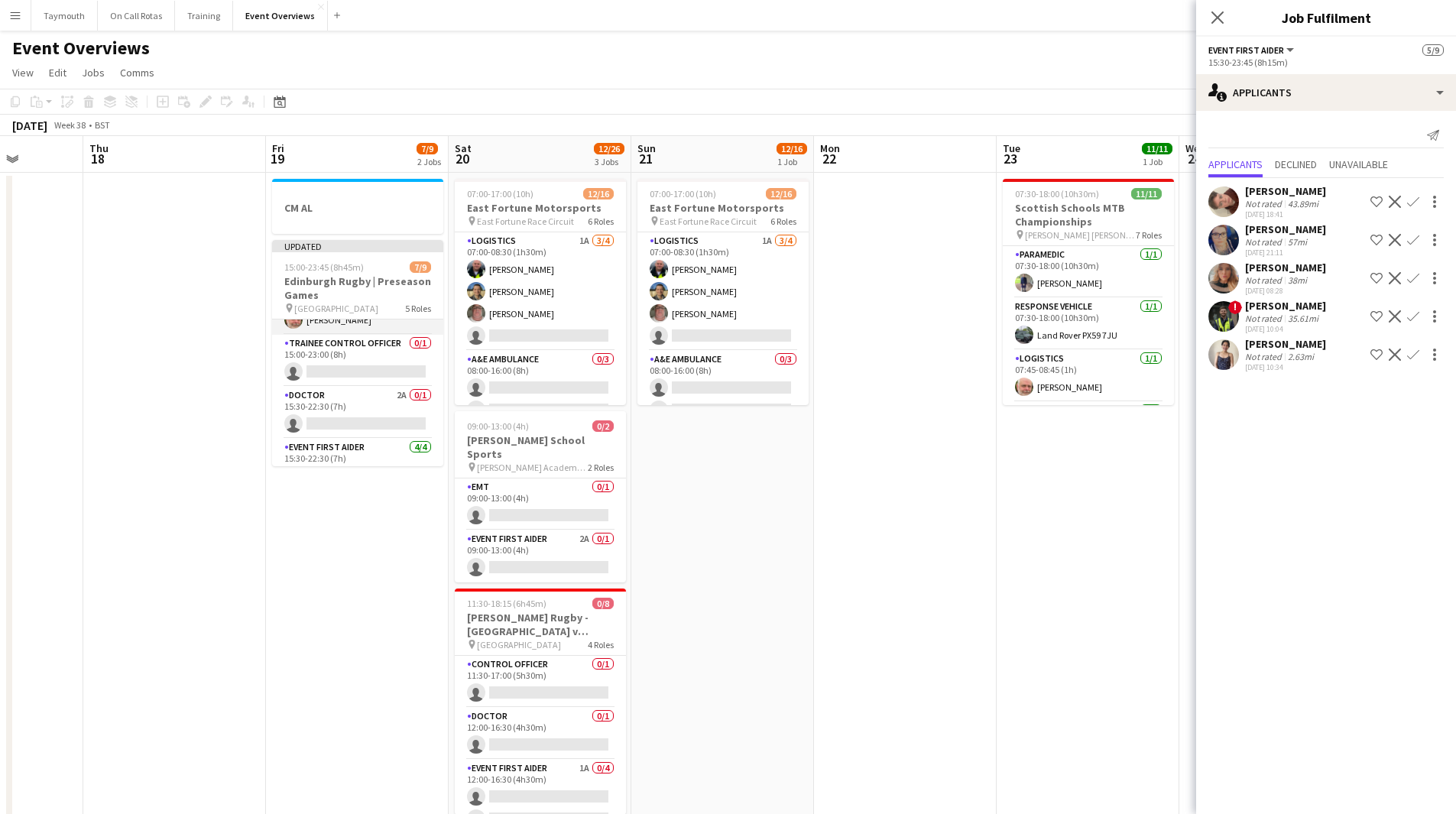
scroll to position [0, 0]
click at [352, 437] on app-card-role "Doctor 2A 0/1 15:30-22:30 (7h) single-neutral-actions" at bounding box center [357, 449] width 171 height 52
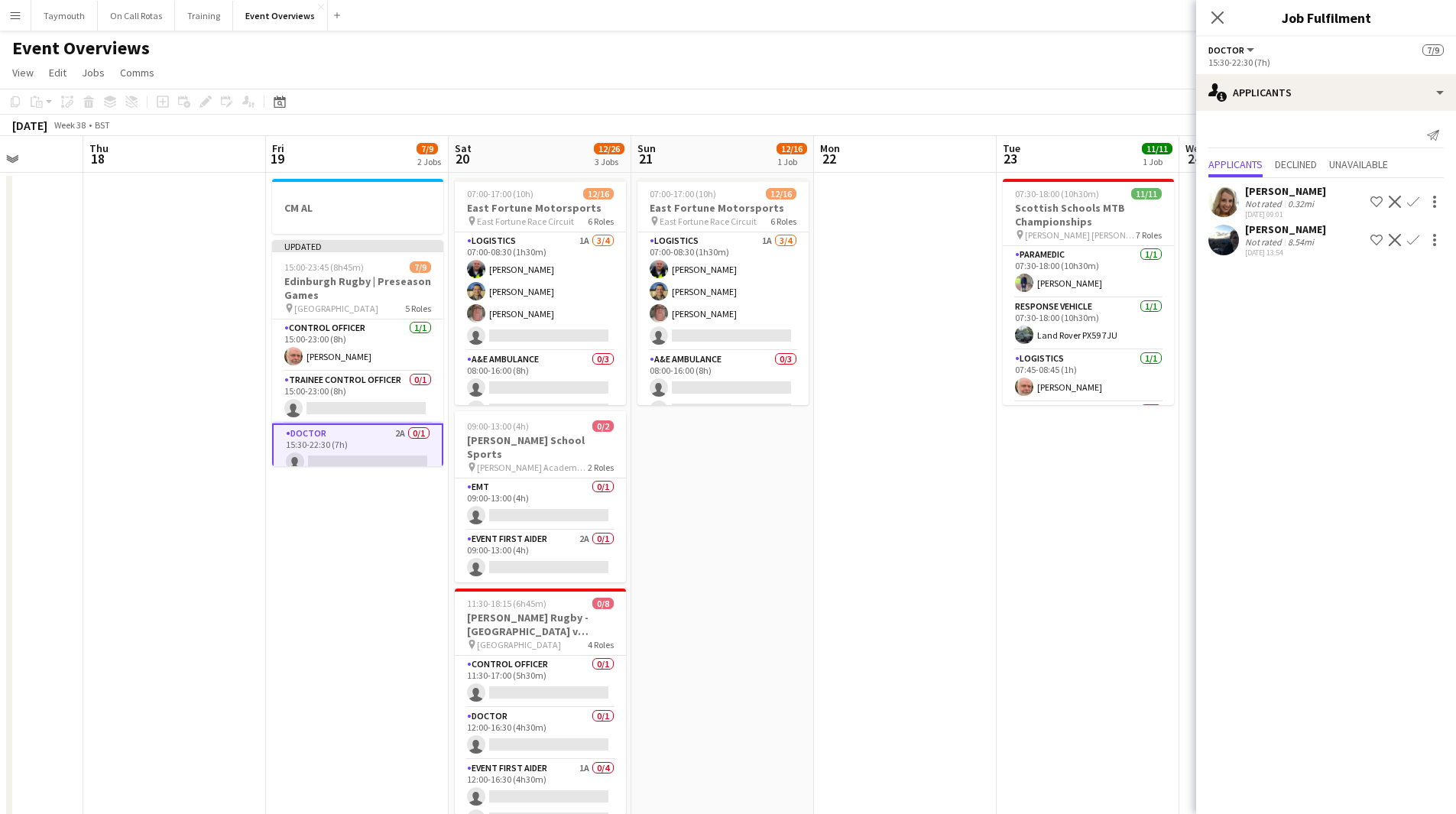
click at [155, 443] on app-date-cell at bounding box center [174, 793] width 183 height 1242
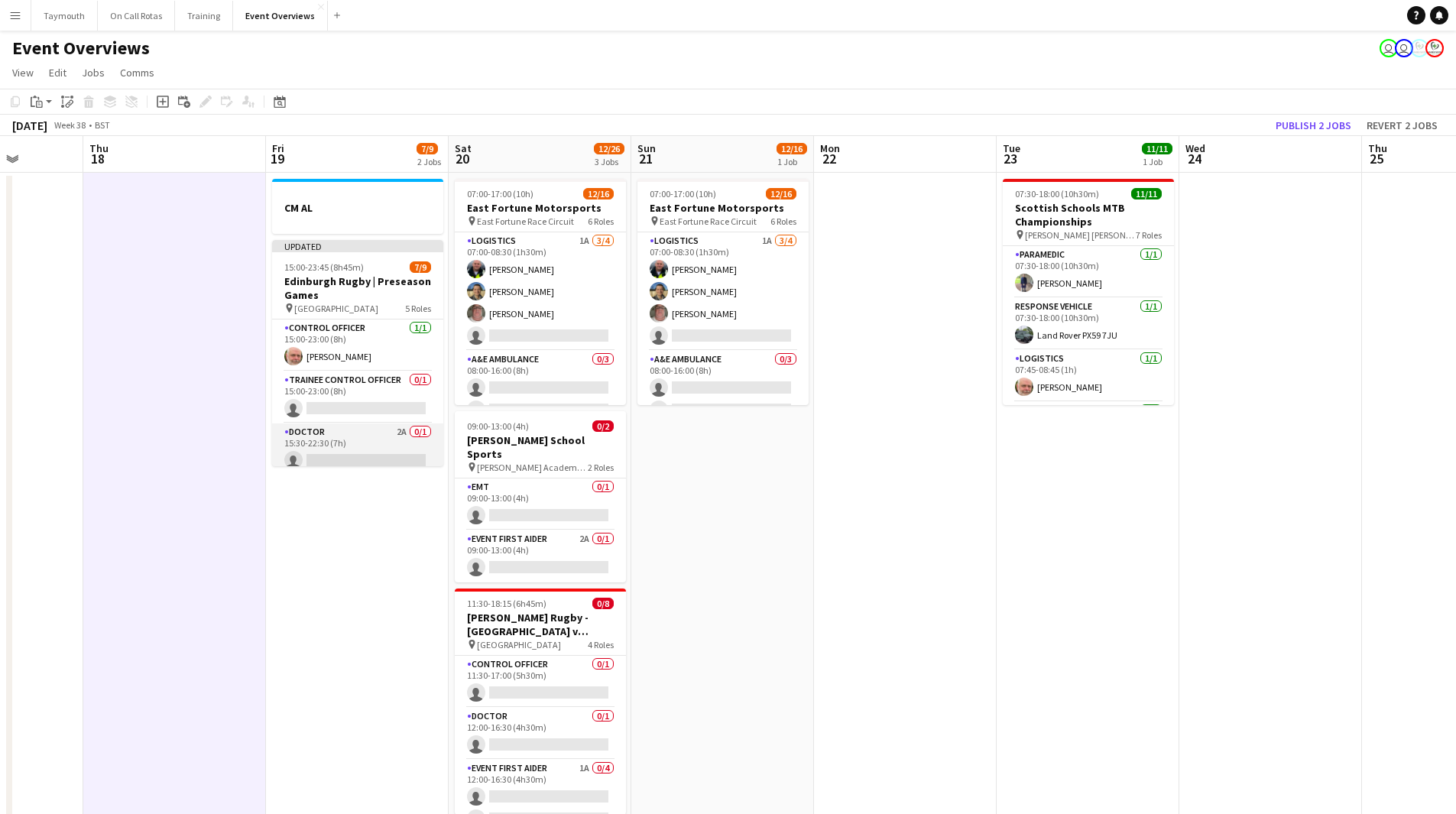
click at [355, 448] on app-card-role "Doctor 2A 0/1 15:30-22:30 (7h) single-neutral-actions" at bounding box center [357, 449] width 171 height 52
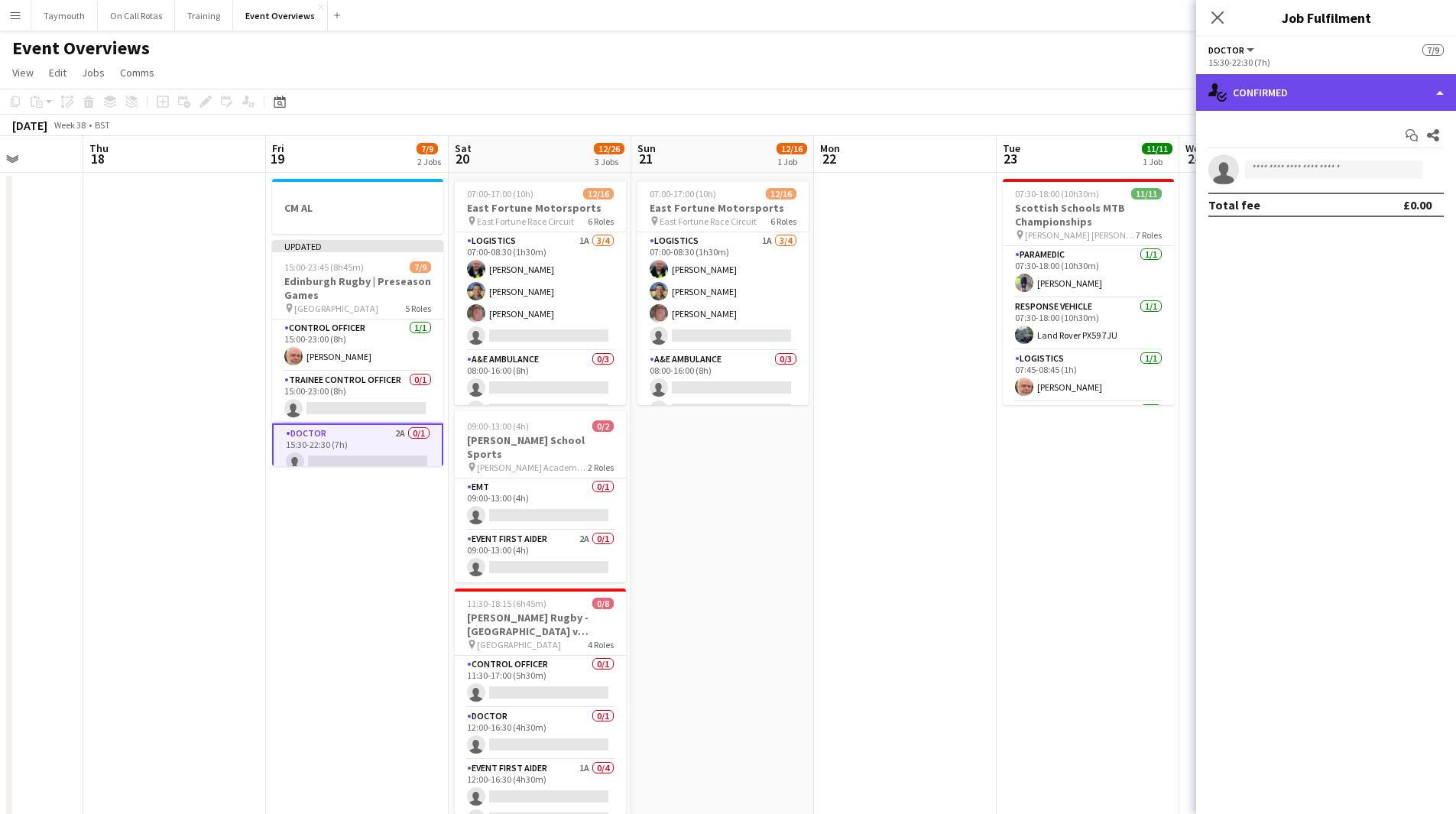
click at [1295, 93] on div "single-neutral-actions-check-2 Confirmed" at bounding box center [1326, 93] width 260 height 37
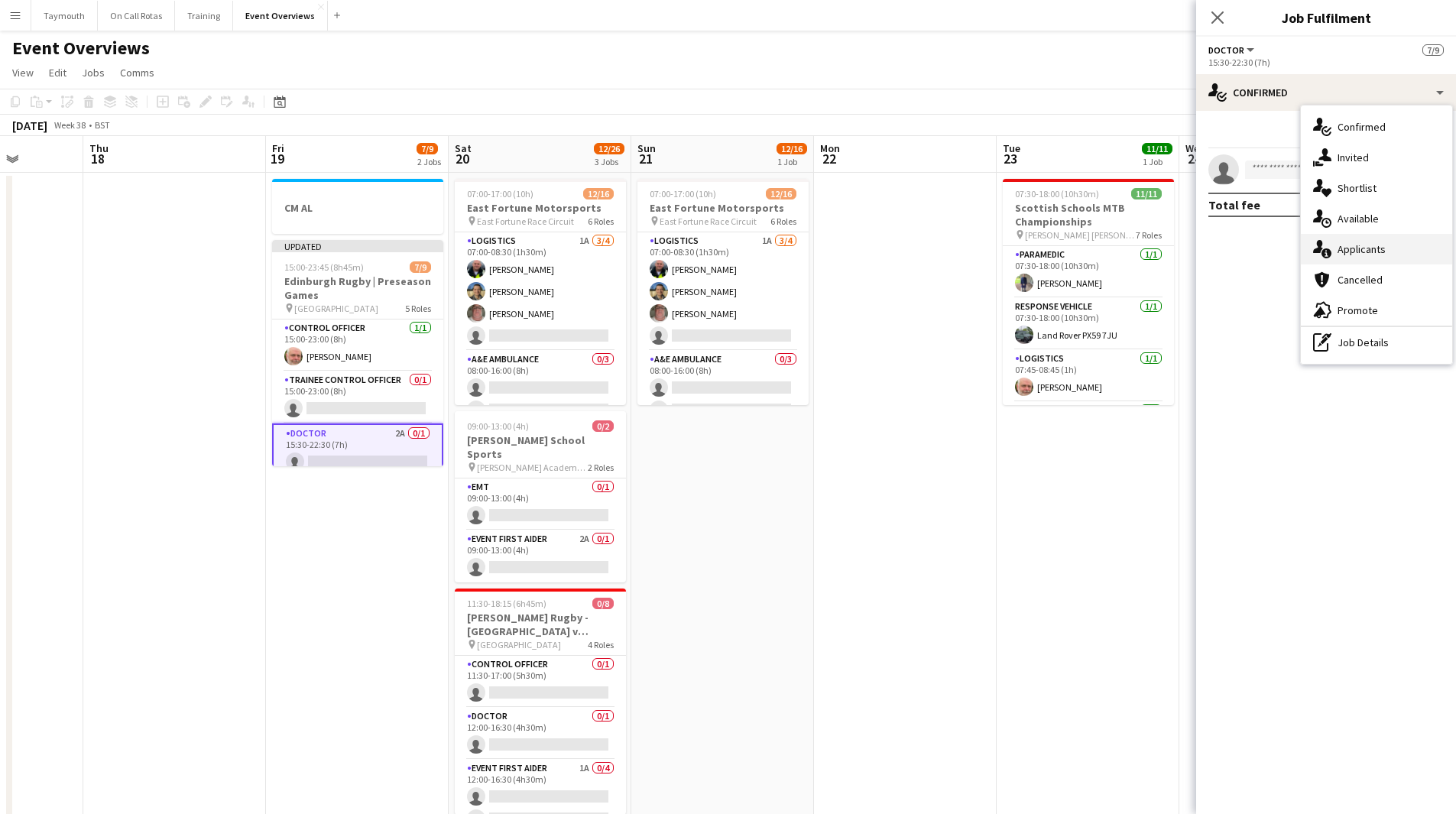
click at [1379, 260] on div "single-neutral-actions-information Applicants" at bounding box center [1376, 249] width 152 height 30
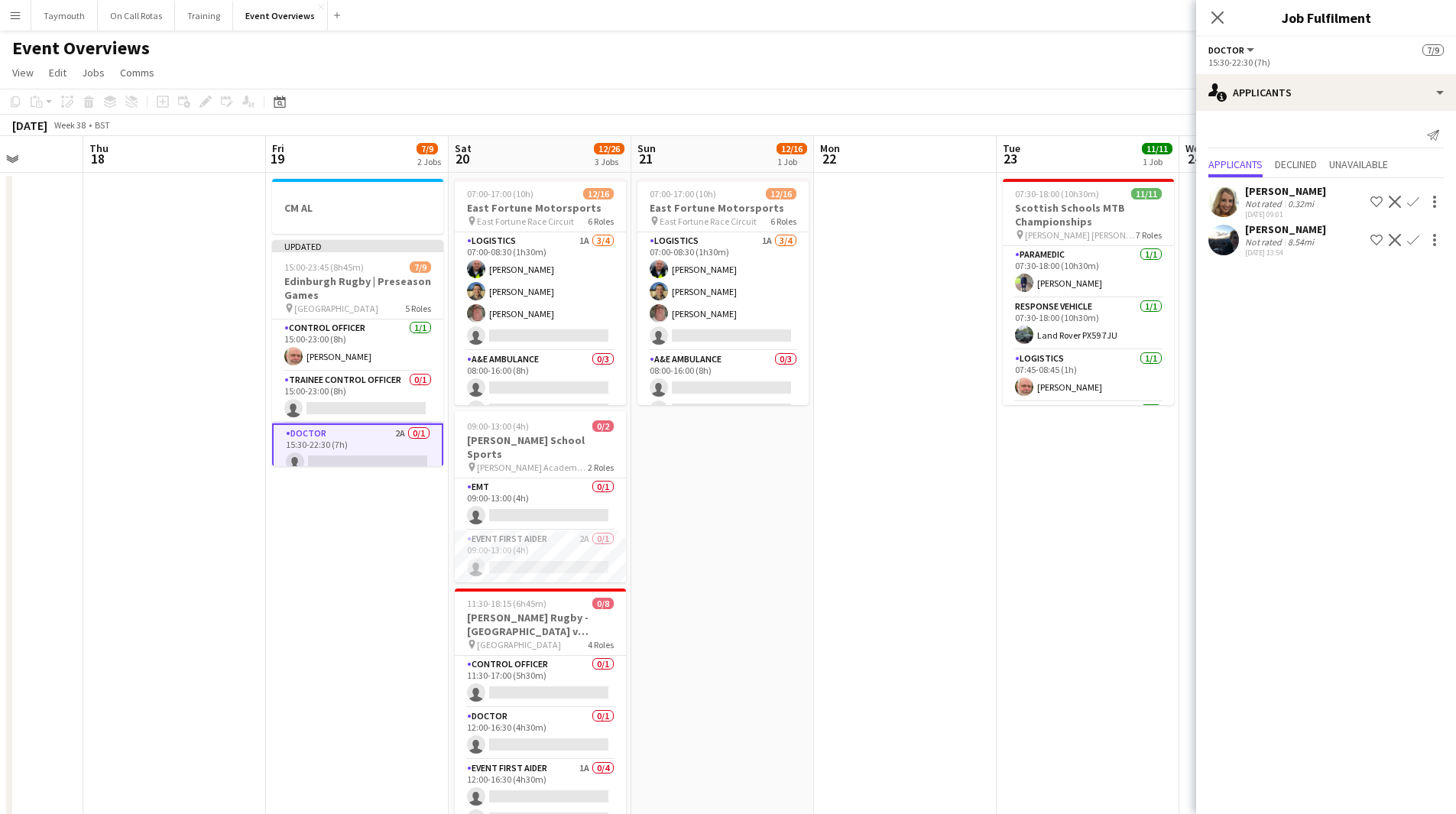
click at [1270, 243] on div "Not rated" at bounding box center [1264, 242] width 40 height 12
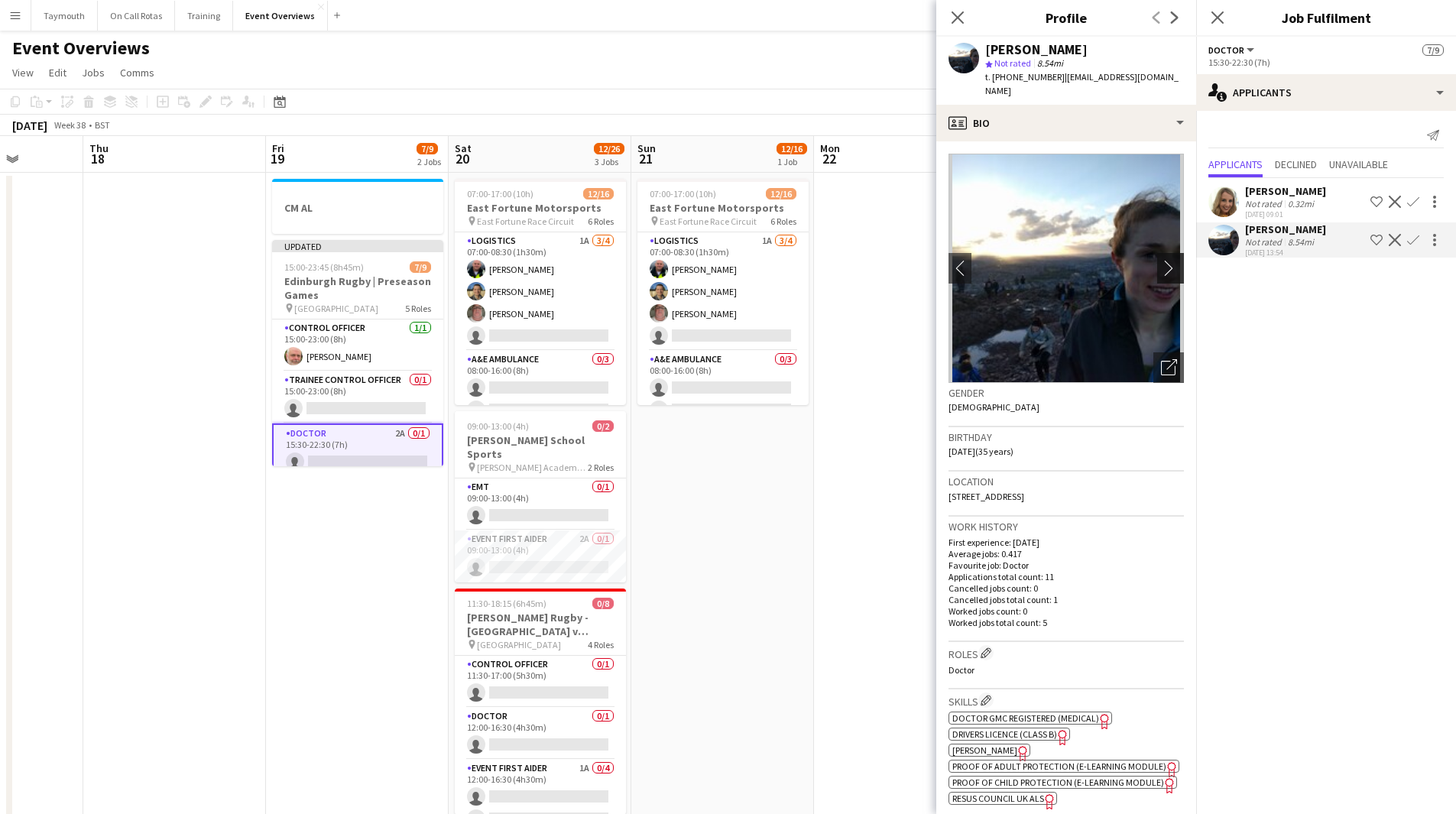
click at [1162, 260] on app-icon "chevron-right" at bounding box center [1172, 268] width 23 height 16
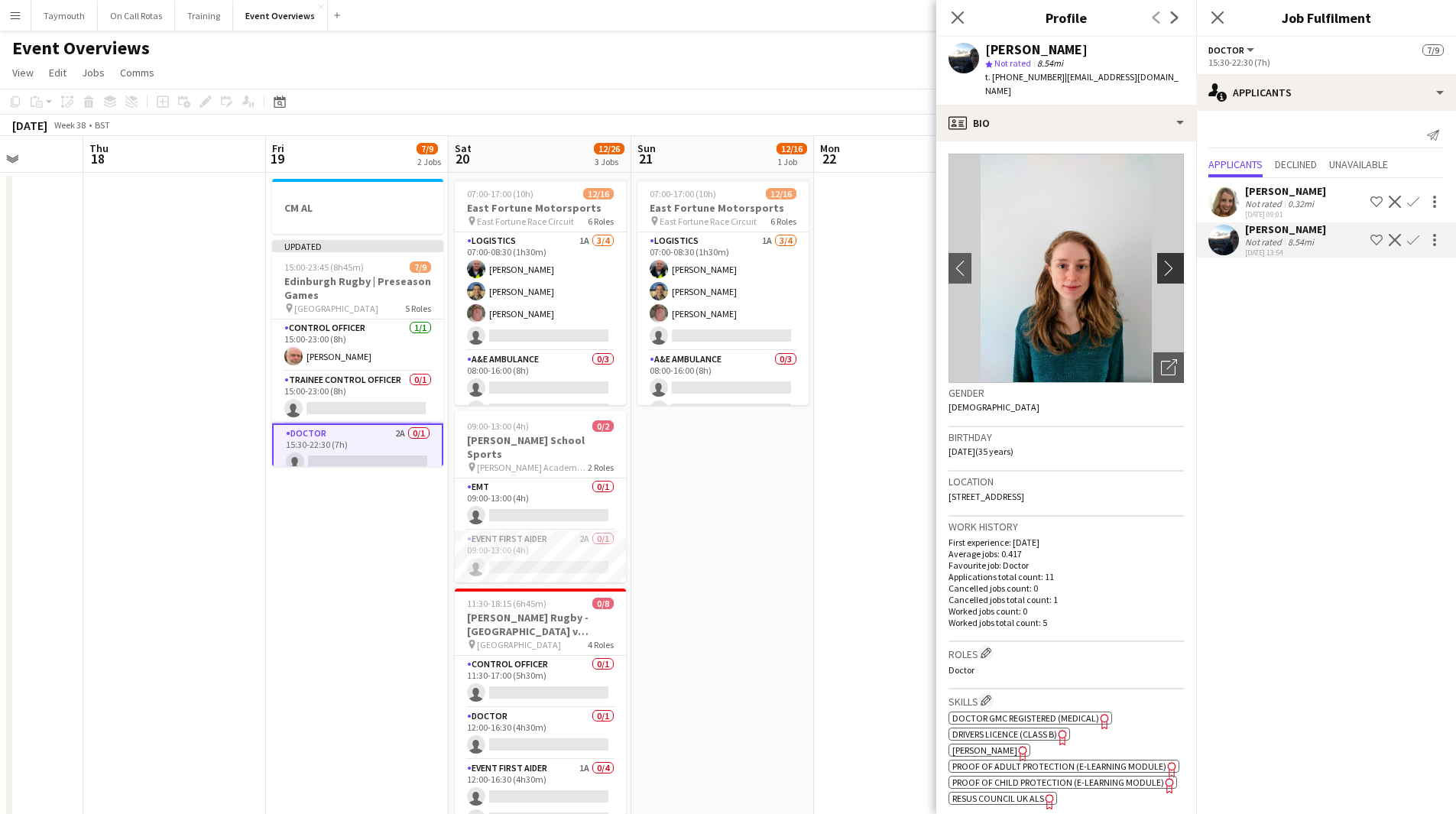
click at [1161, 260] on app-icon "chevron-right" at bounding box center [1172, 268] width 23 height 16
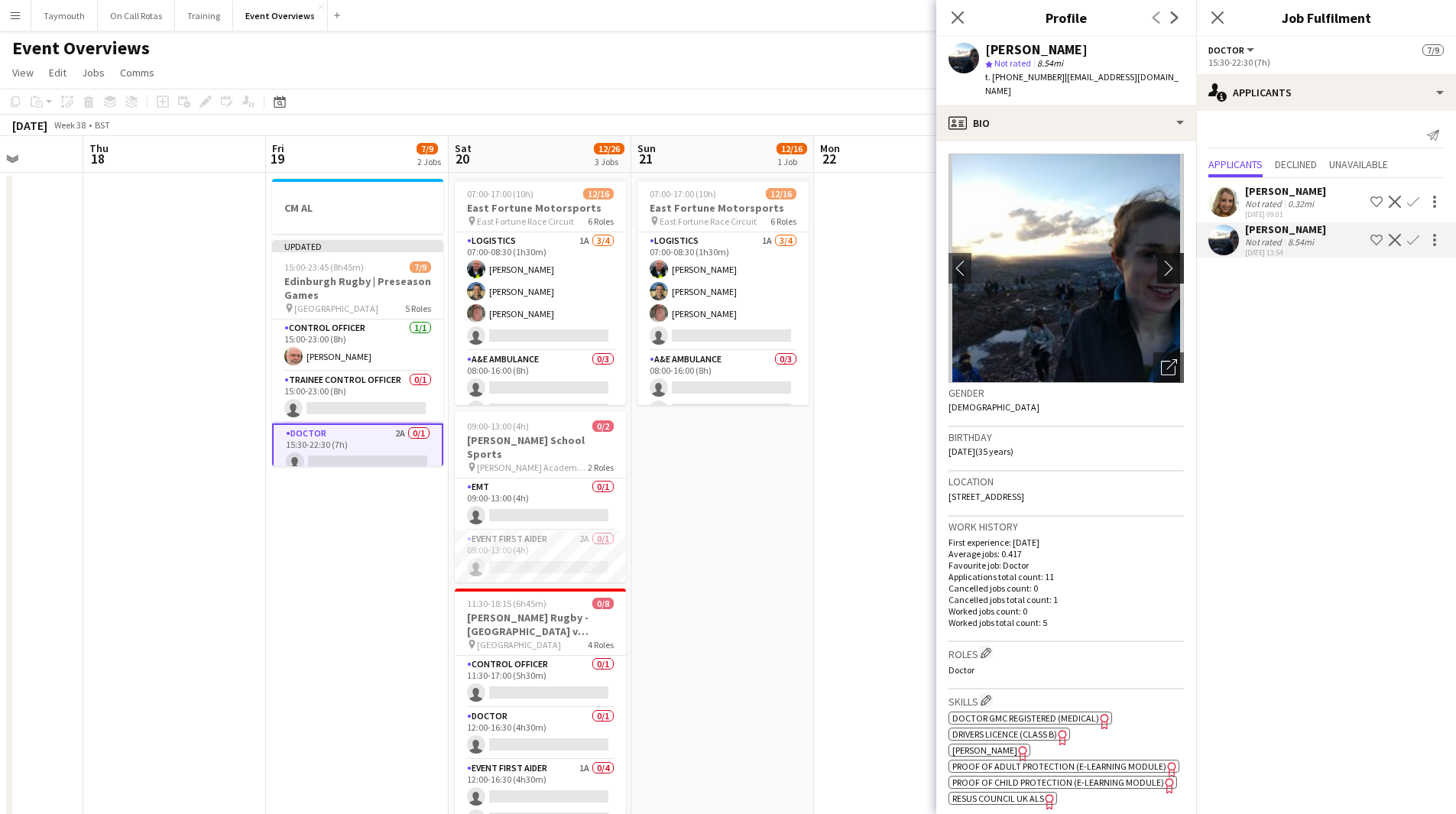
click at [1161, 260] on app-icon "chevron-right" at bounding box center [1172, 268] width 23 height 16
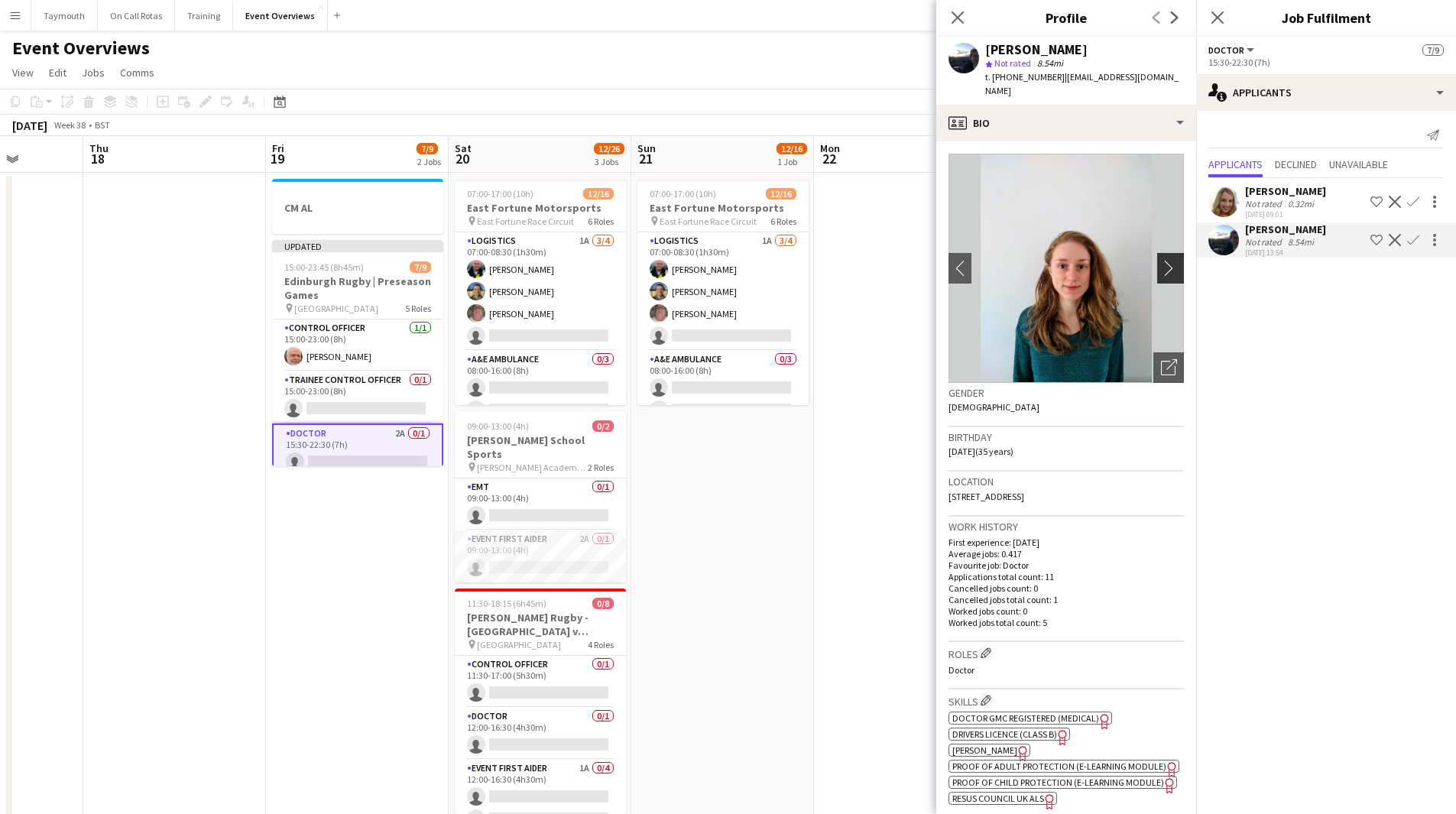
click at [1161, 260] on app-icon "chevron-right" at bounding box center [1172, 268] width 23 height 16
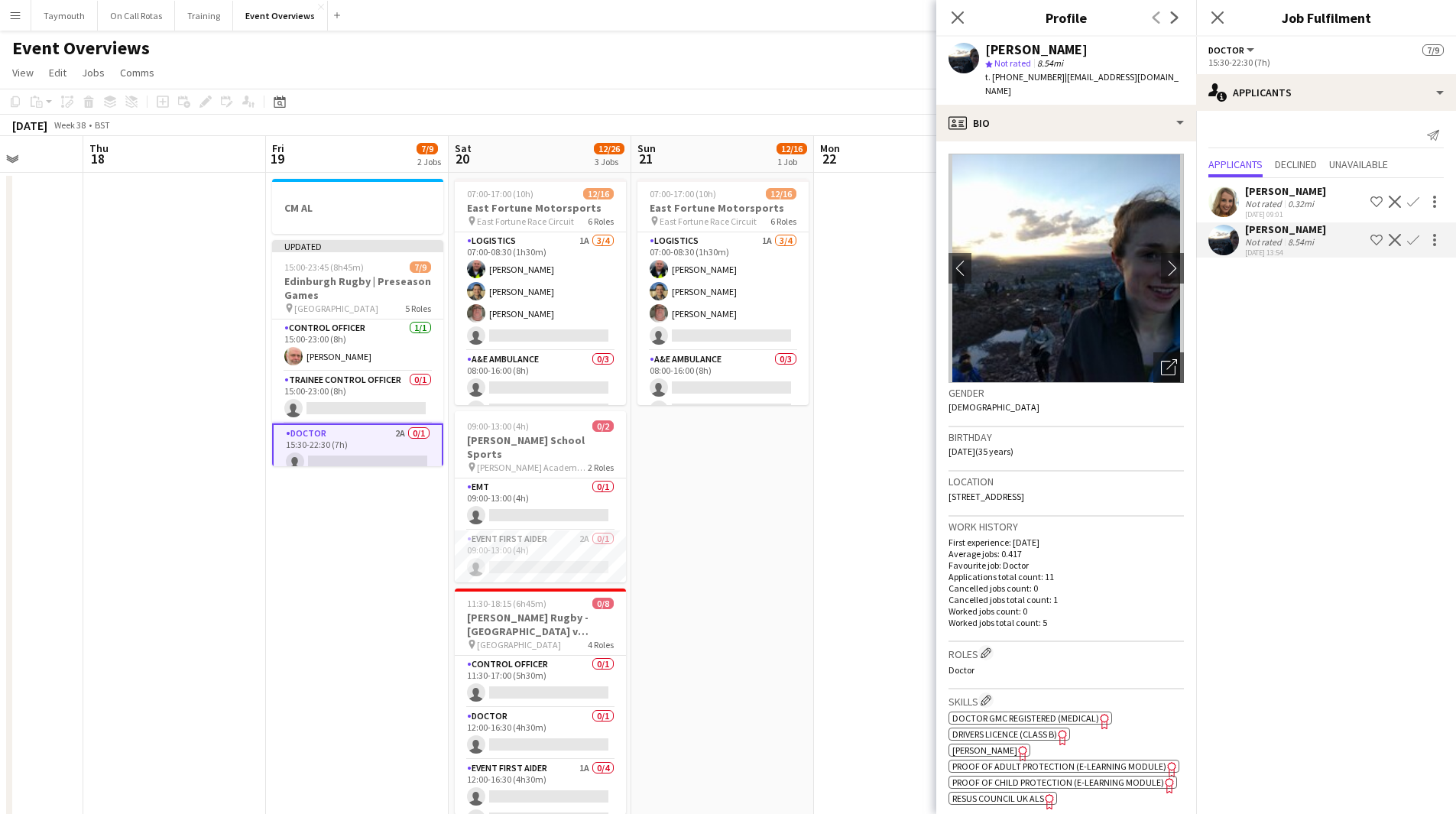
click at [877, 505] on app-date-cell at bounding box center [904, 793] width 183 height 1242
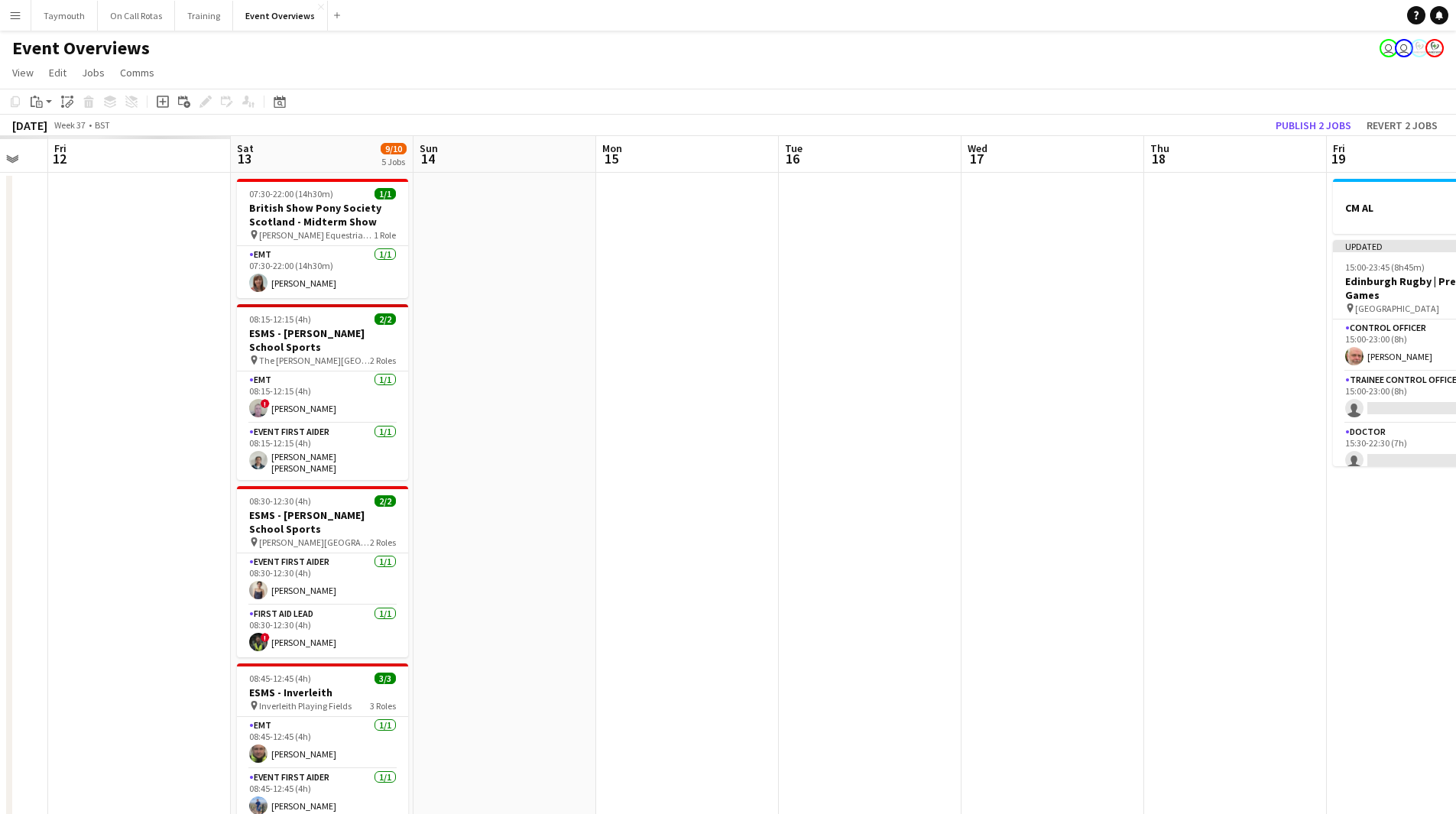
drag, startPoint x: 288, startPoint y: 544, endPoint x: 1056, endPoint y: 582, distance: 768.9
click at [1056, 582] on app-calendar-viewport "Thu 11 Fri 12 Sat 13 9/10 5 Jobs Sun 14 Mon 15 Tue 16 Wed 17 Thu 18 Fri 19 7/9 …" at bounding box center [728, 775] width 1456 height 1278
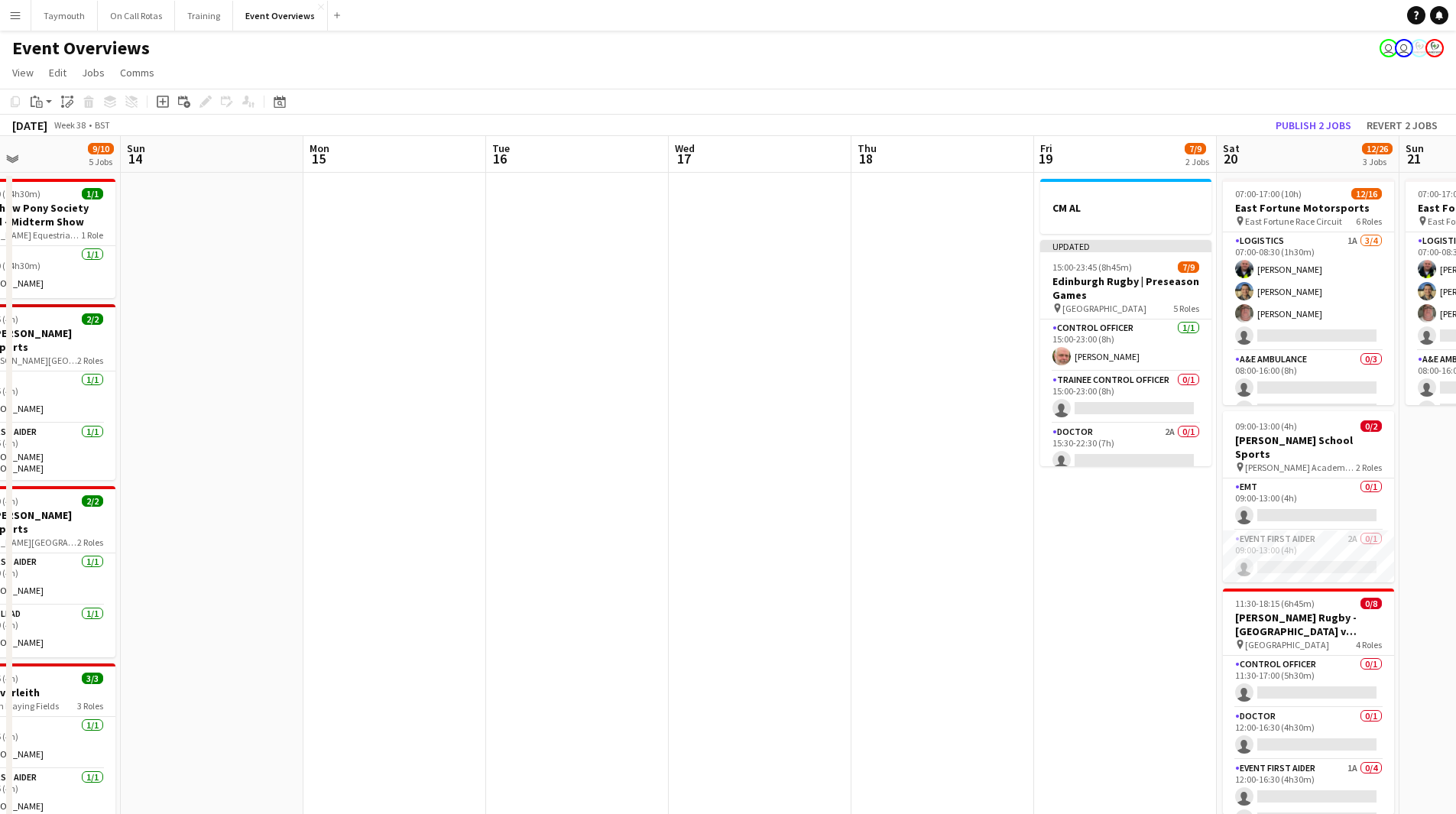
drag, startPoint x: 894, startPoint y: 561, endPoint x: 981, endPoint y: 556, distance: 87.1
click at [1000, 556] on app-calendar-viewport "Thu 11 Fri 12 14/30 2 Jobs Sat 13 9/10 5 Jobs Sun 14 Mon 15 Tue 16 Wed 17 Thu 1…" at bounding box center [728, 775] width 1456 height 1278
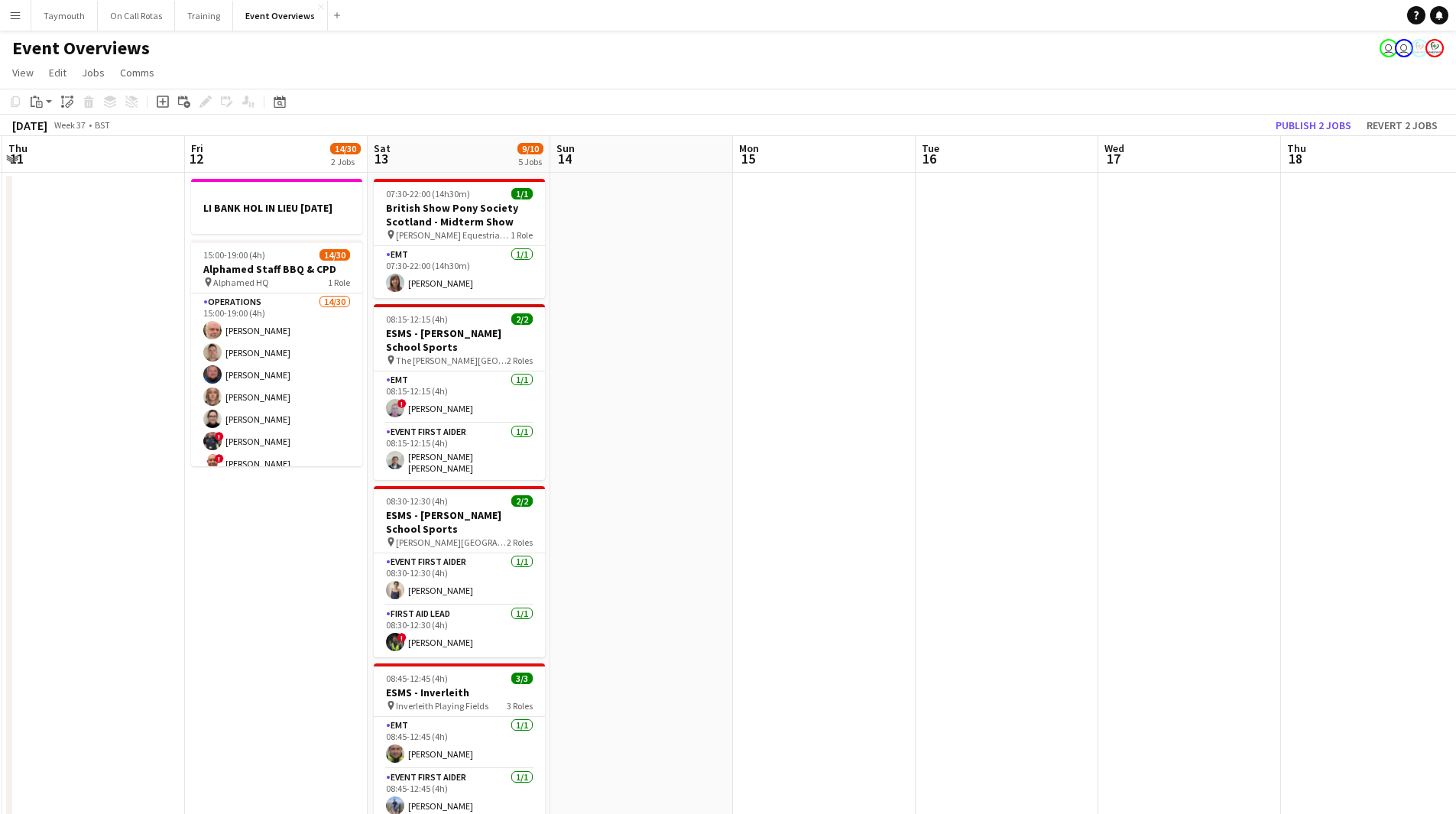
drag, startPoint x: 702, startPoint y: 529, endPoint x: 1334, endPoint y: 520, distance: 632.1
click at [1312, 520] on app-calendar-viewport "Tue 9 Wed 10 2/3 1 Job Thu 11 Fri 12 14/30 2 Jobs Sat 13 9/10 5 Jobs Sun 14 Mon…" at bounding box center [728, 775] width 1456 height 1278
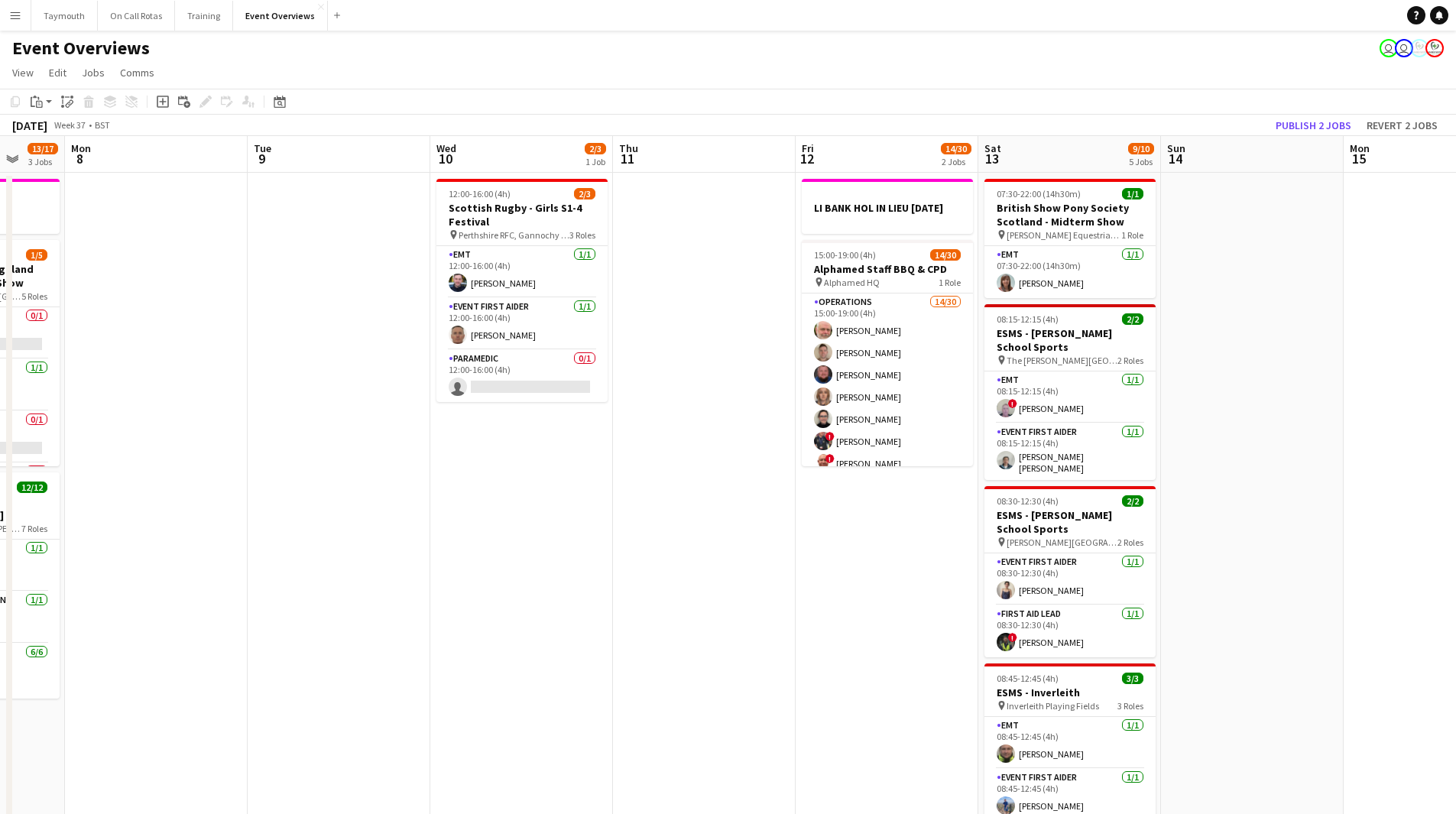
drag, startPoint x: 533, startPoint y: 547, endPoint x: 1083, endPoint y: 558, distance: 550.1
click at [1081, 558] on app-calendar-viewport "Fri 5 12/12 2 Jobs Sat 6 25/26 7 Jobs Sun 7 13/17 3 Jobs Mon 8 Tue 9 Wed 10 2/3…" at bounding box center [728, 808] width 1456 height 1345
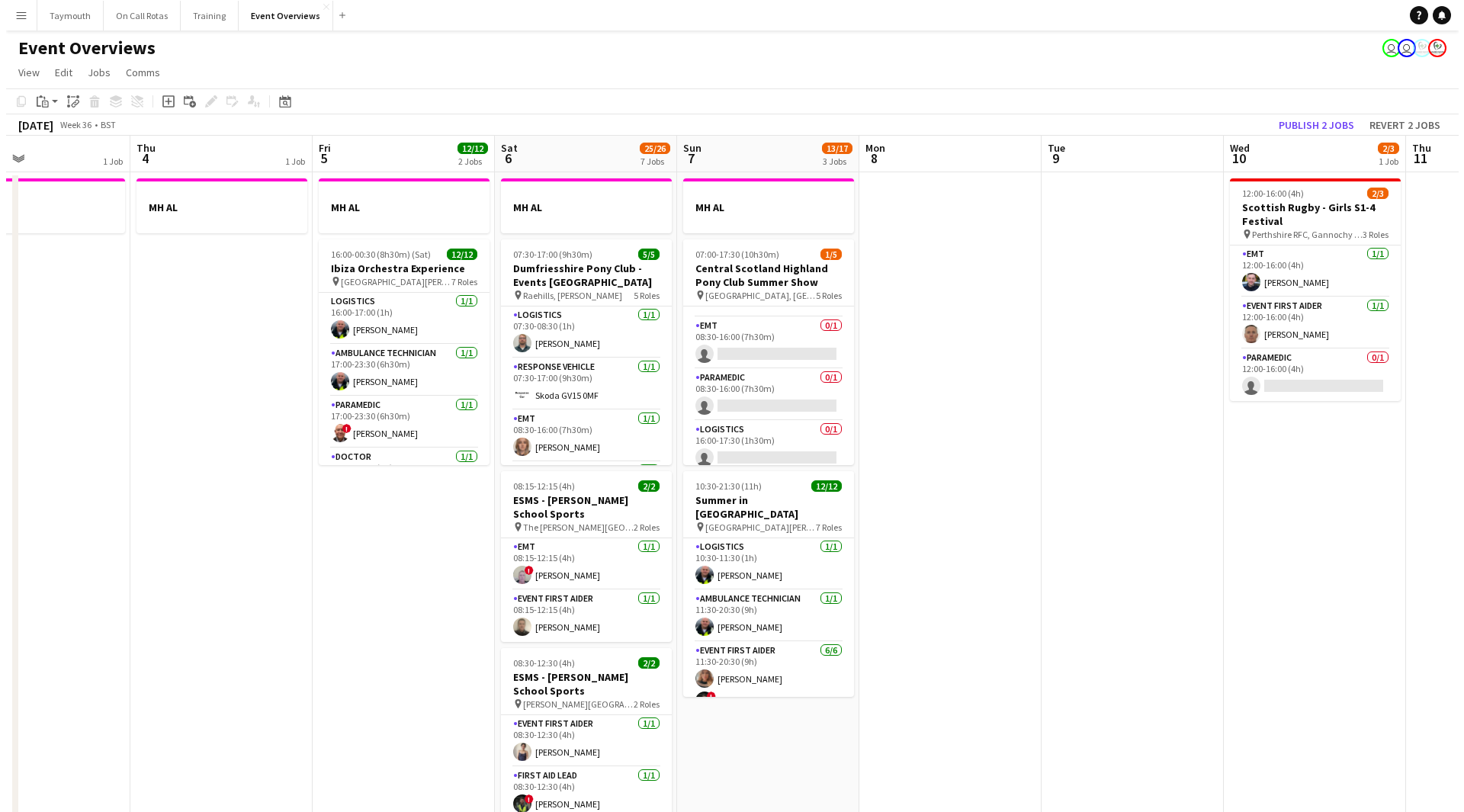
scroll to position [101, 0]
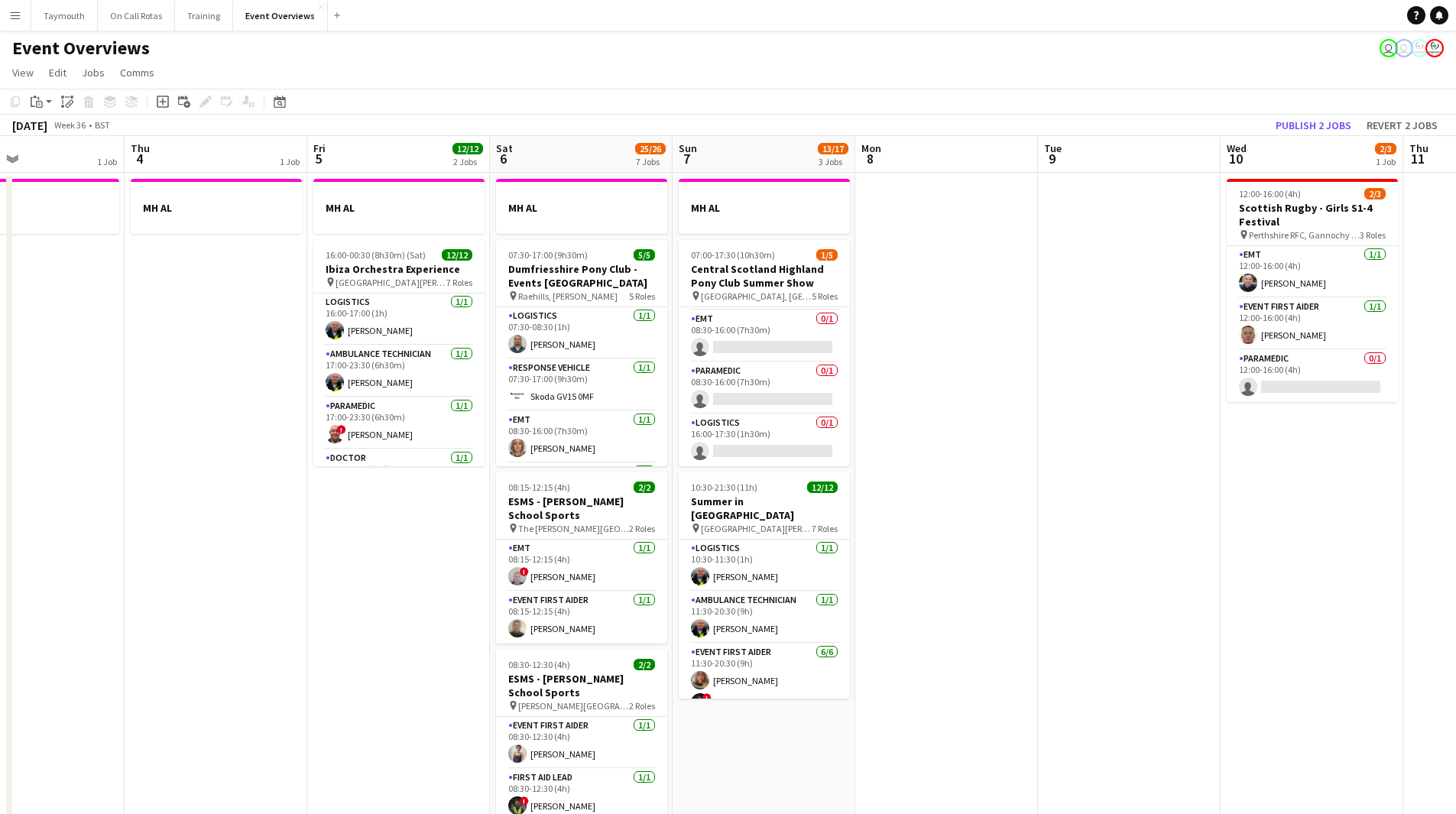
click at [19, 10] on app-icon "Menu" at bounding box center [15, 15] width 13 height 13
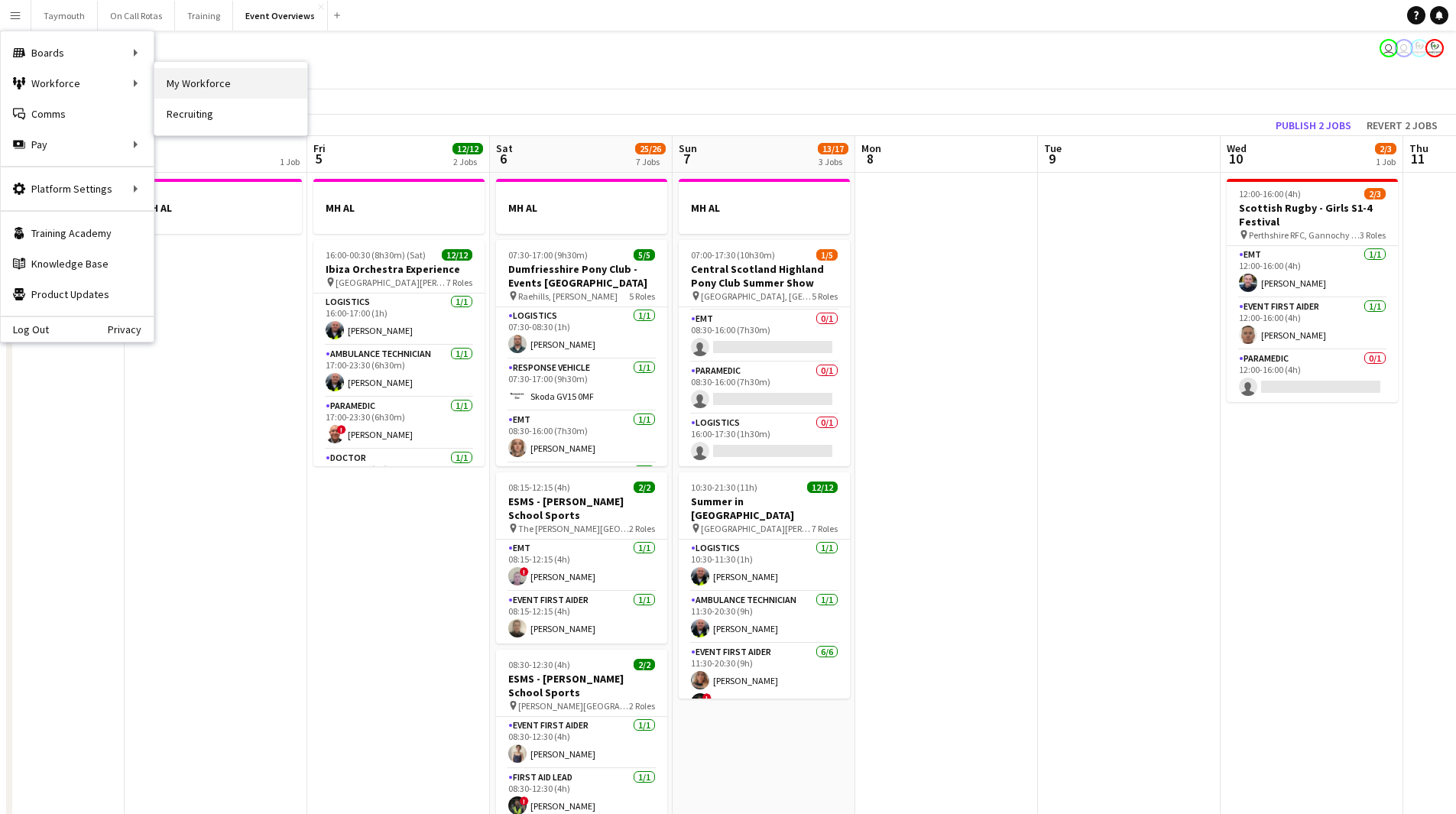
click at [248, 82] on link "My Workforce" at bounding box center [231, 83] width 153 height 30
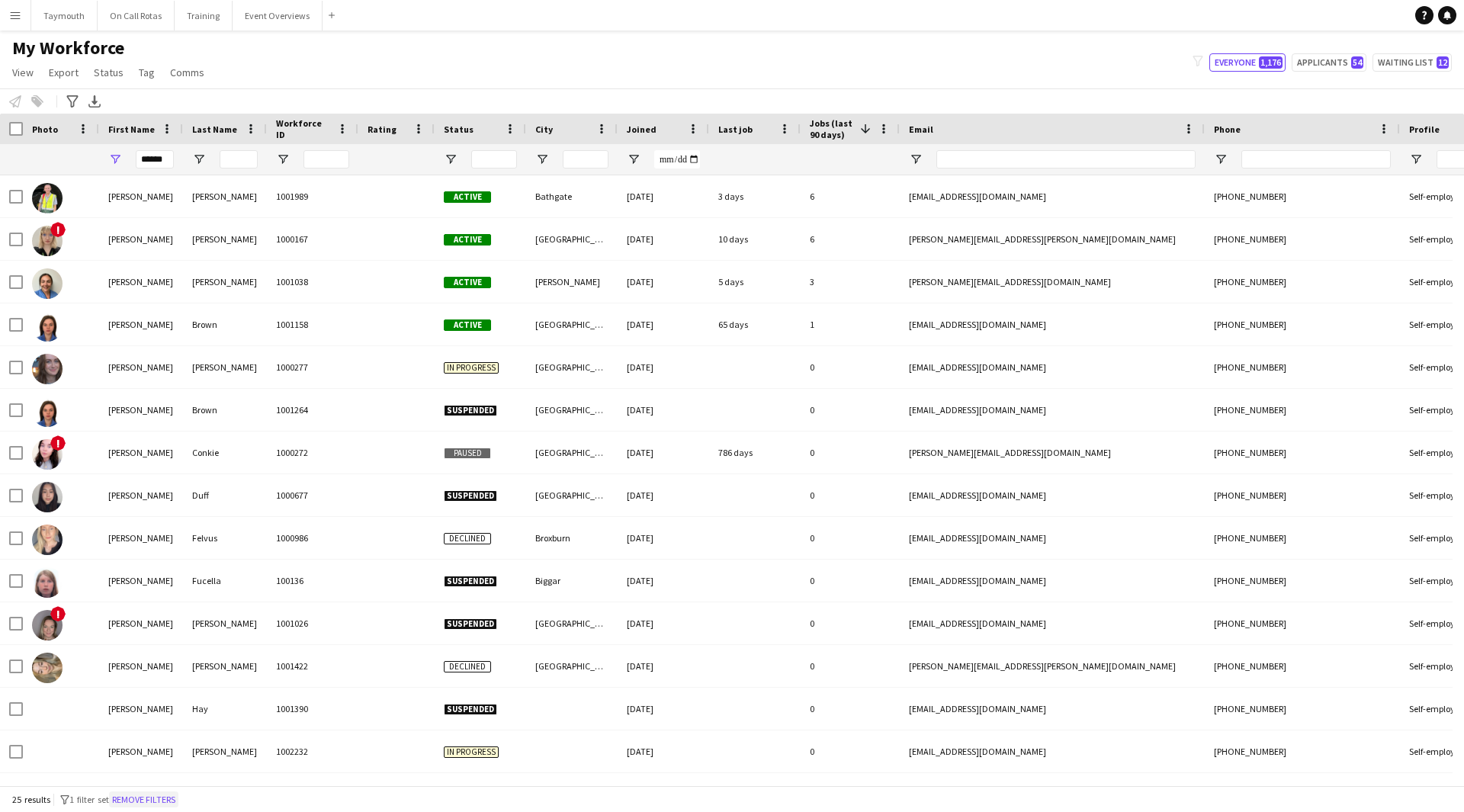
click at [179, 803] on button "Remove filters" at bounding box center [143, 799] width 69 height 17
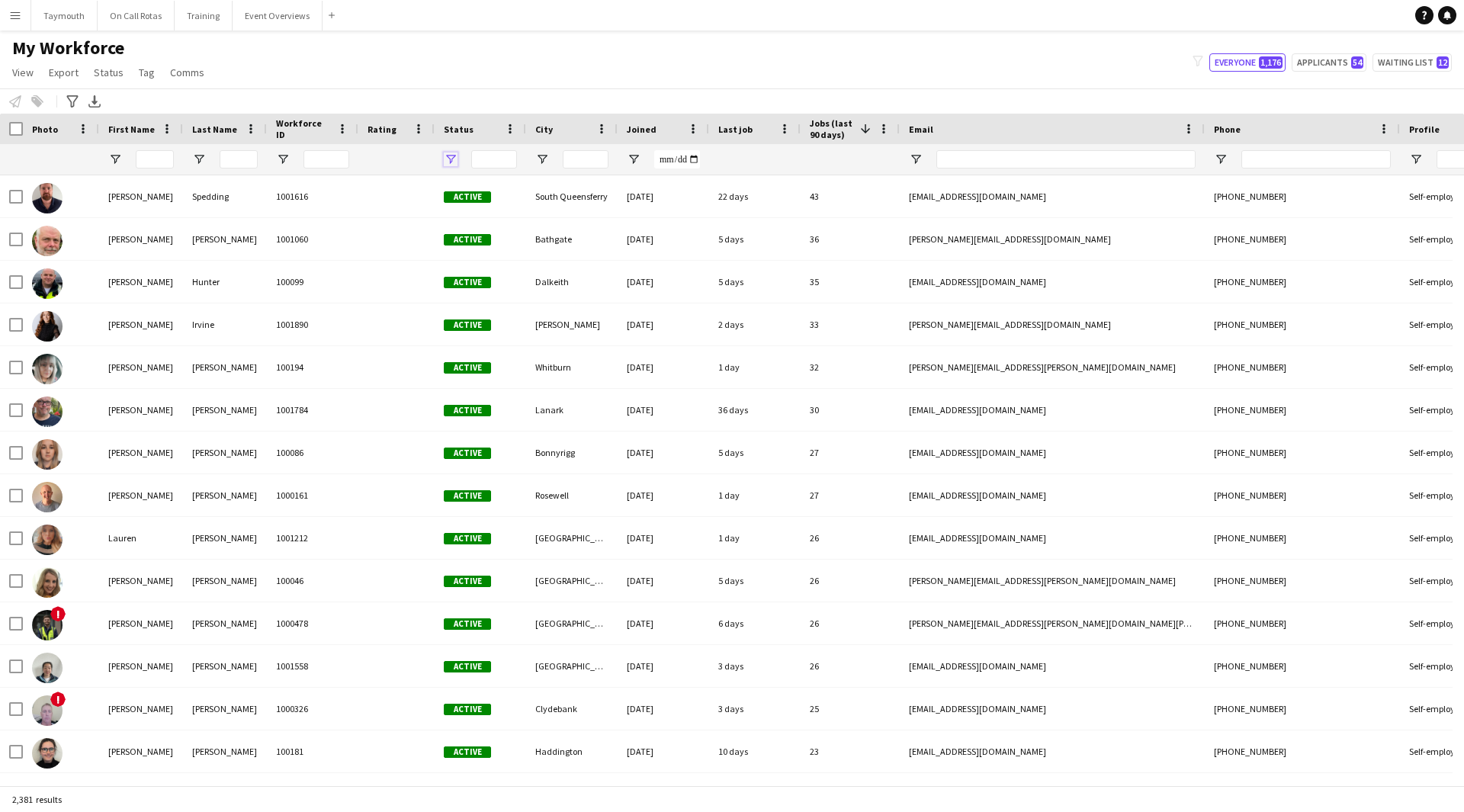
click at [455, 154] on span "Open Filter Menu" at bounding box center [451, 159] width 14 height 14
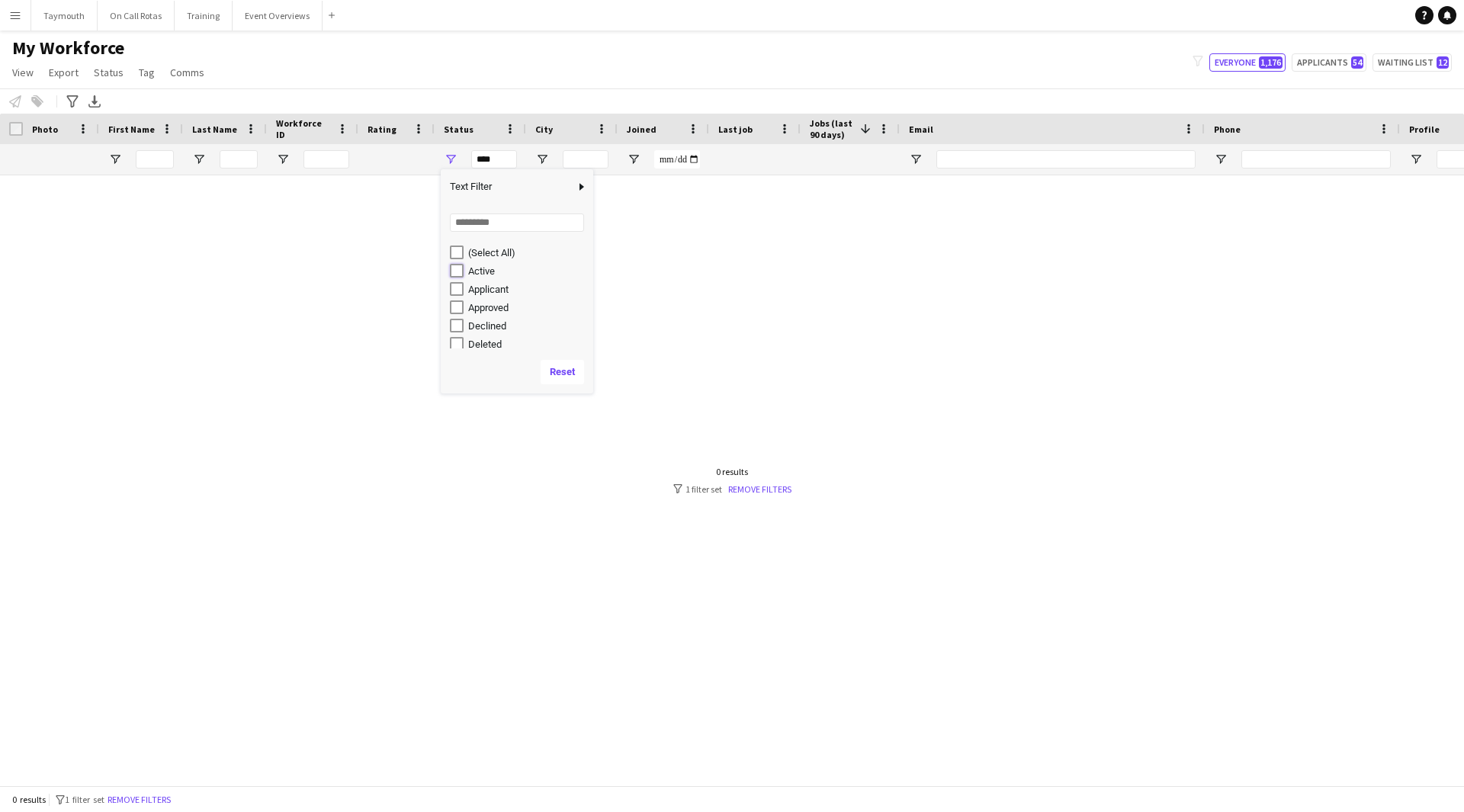
type input "**********"
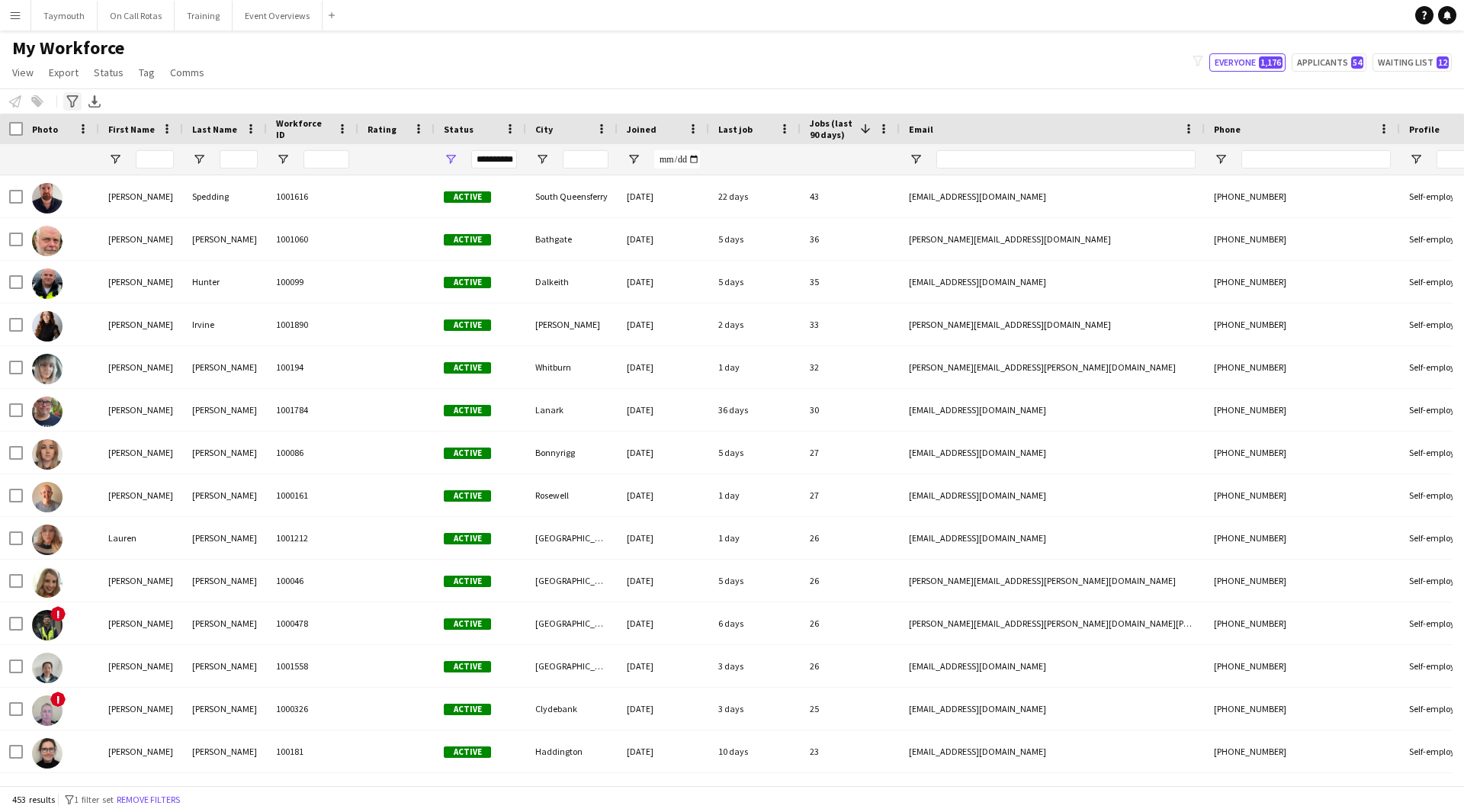
click at [78, 103] on icon "Advanced filters" at bounding box center [72, 102] width 13 height 13
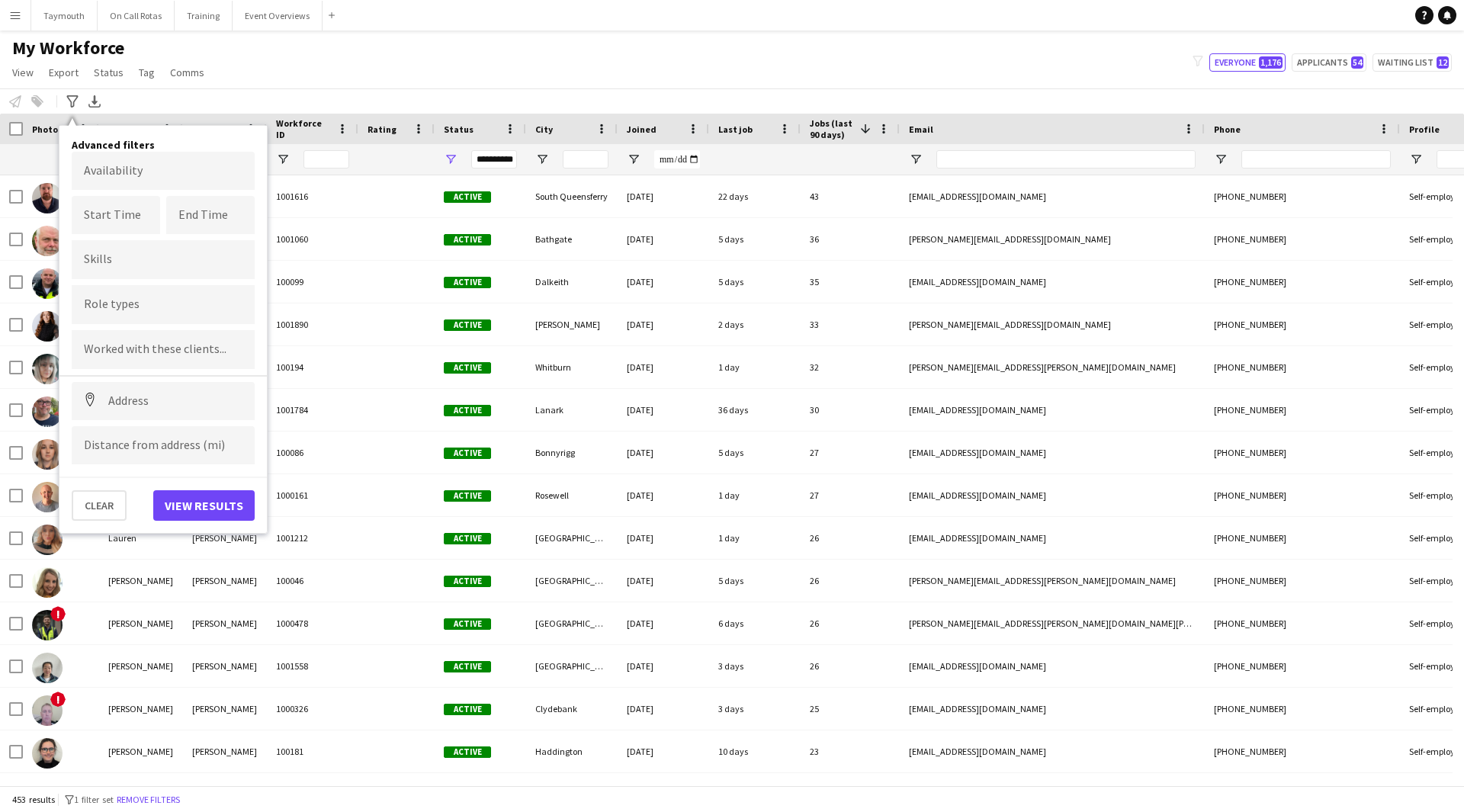
click at [142, 315] on div at bounding box center [163, 304] width 183 height 39
type input "****"
click at [132, 389] on div "Paramedic" at bounding box center [163, 384] width 183 height 37
click at [195, 498] on button "View results" at bounding box center [204, 505] width 102 height 30
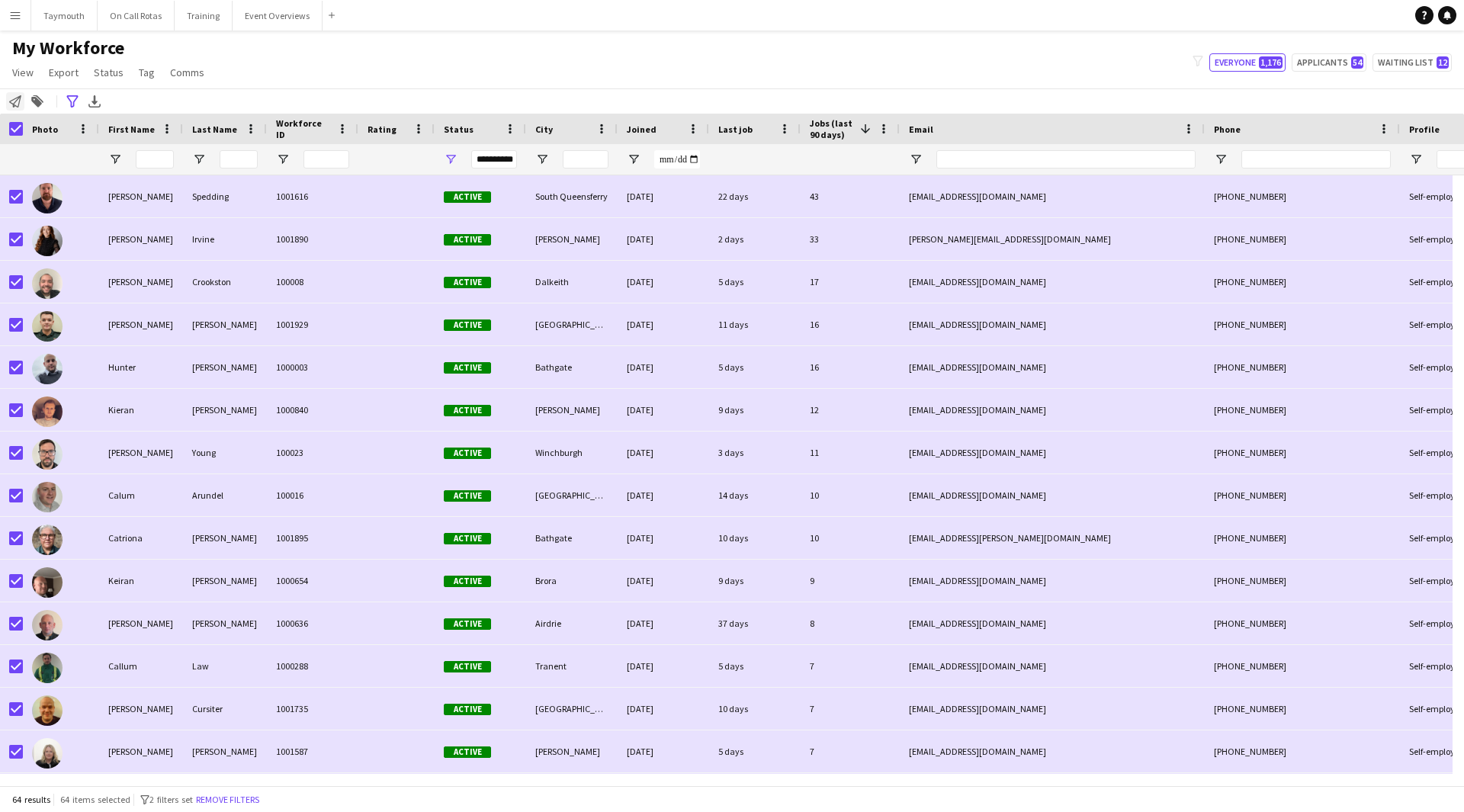
click at [11, 103] on icon "Notify workforce" at bounding box center [15, 102] width 13 height 13
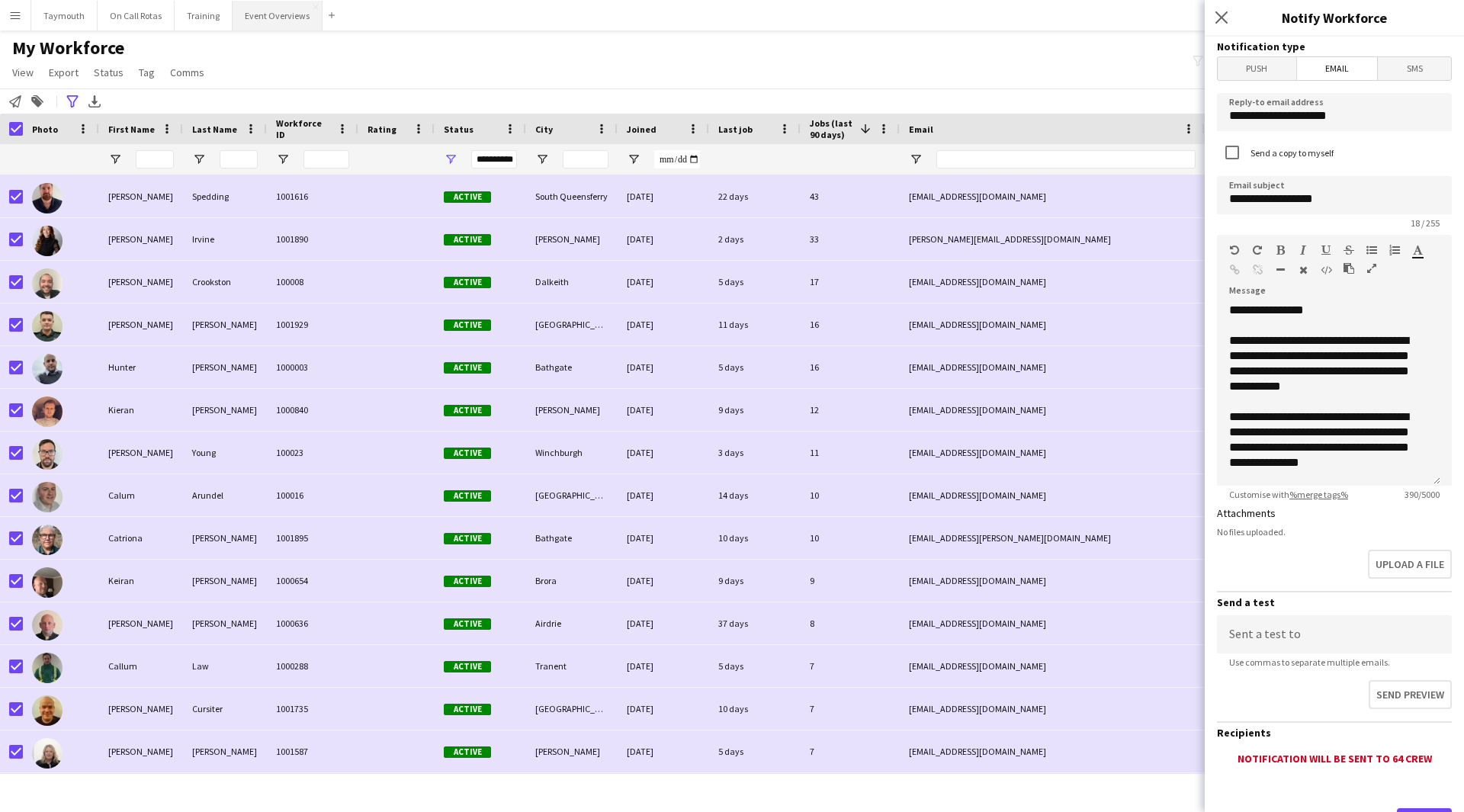
click at [267, 14] on button "Event Overviews Close" at bounding box center [277, 16] width 90 height 29
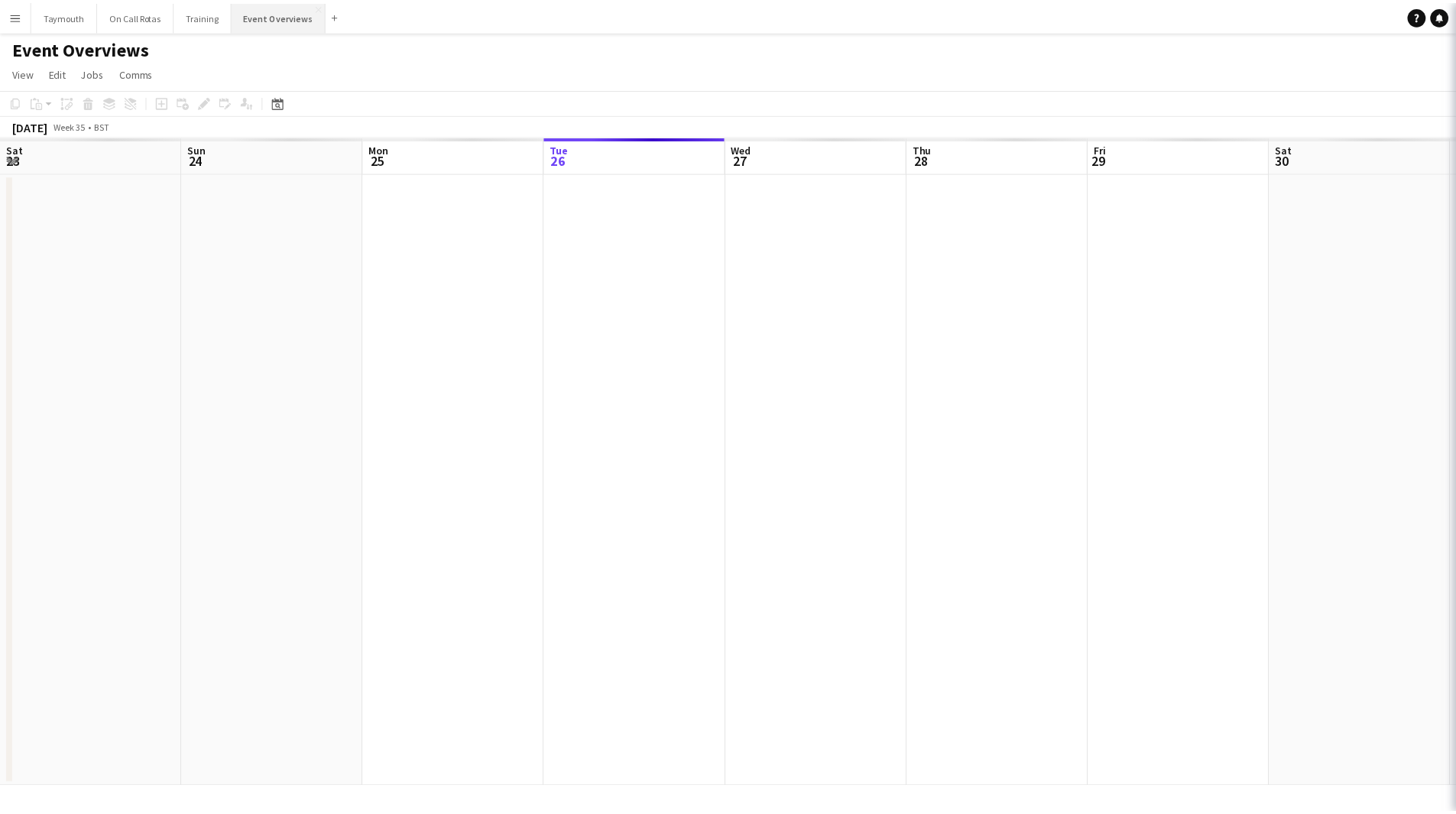
scroll to position [0, 365]
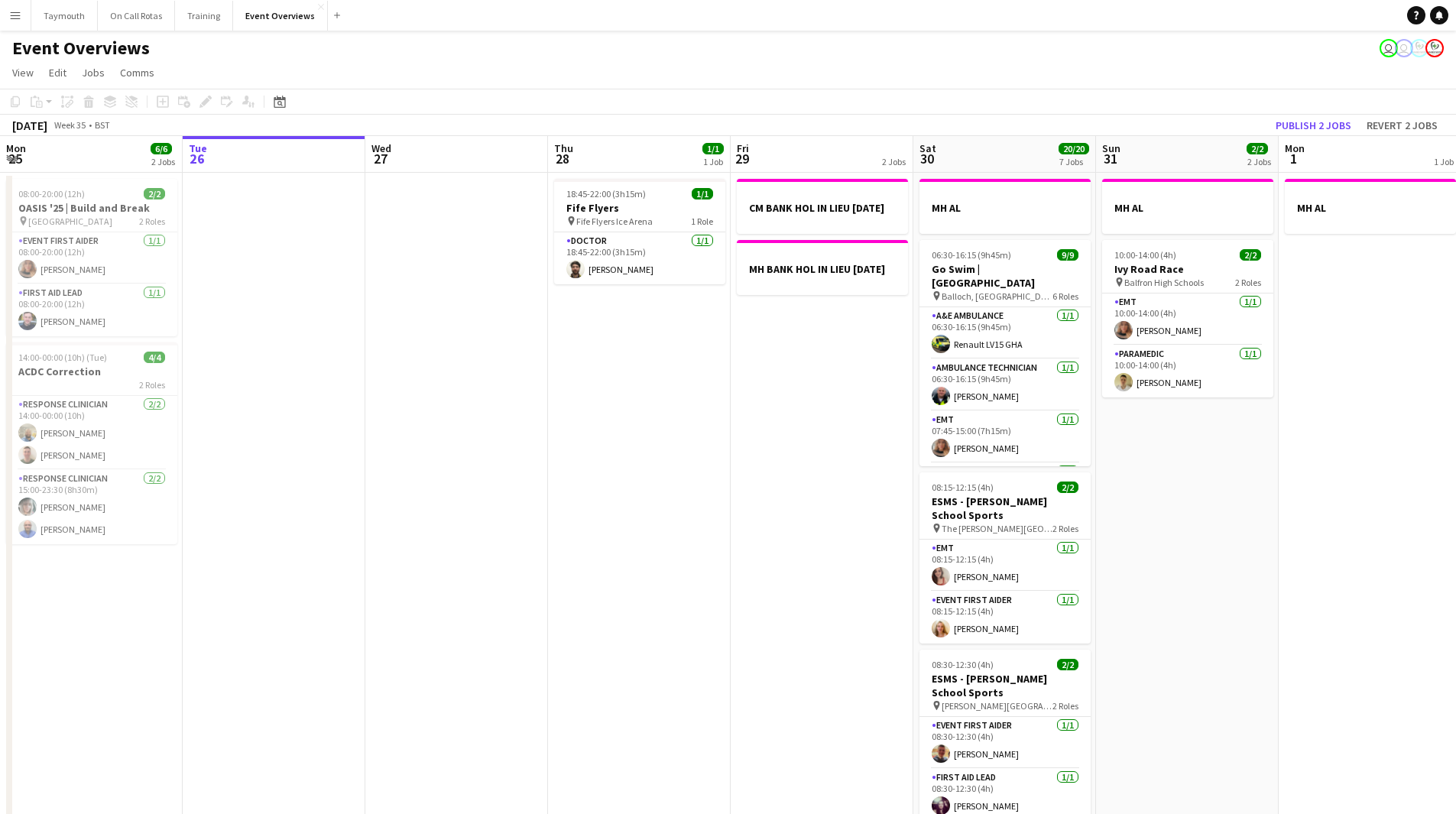
drag, startPoint x: 1186, startPoint y: 560, endPoint x: 478, endPoint y: 560, distance: 708.0
click at [478, 560] on app-calendar-viewport "Sat 23 13/13 6 Jobs Sun 24 1/1 1 Job Mon 25 6/6 2 Jobs Tue 26 Wed 27 Thu 28 1/1…" at bounding box center [728, 775] width 1456 height 1278
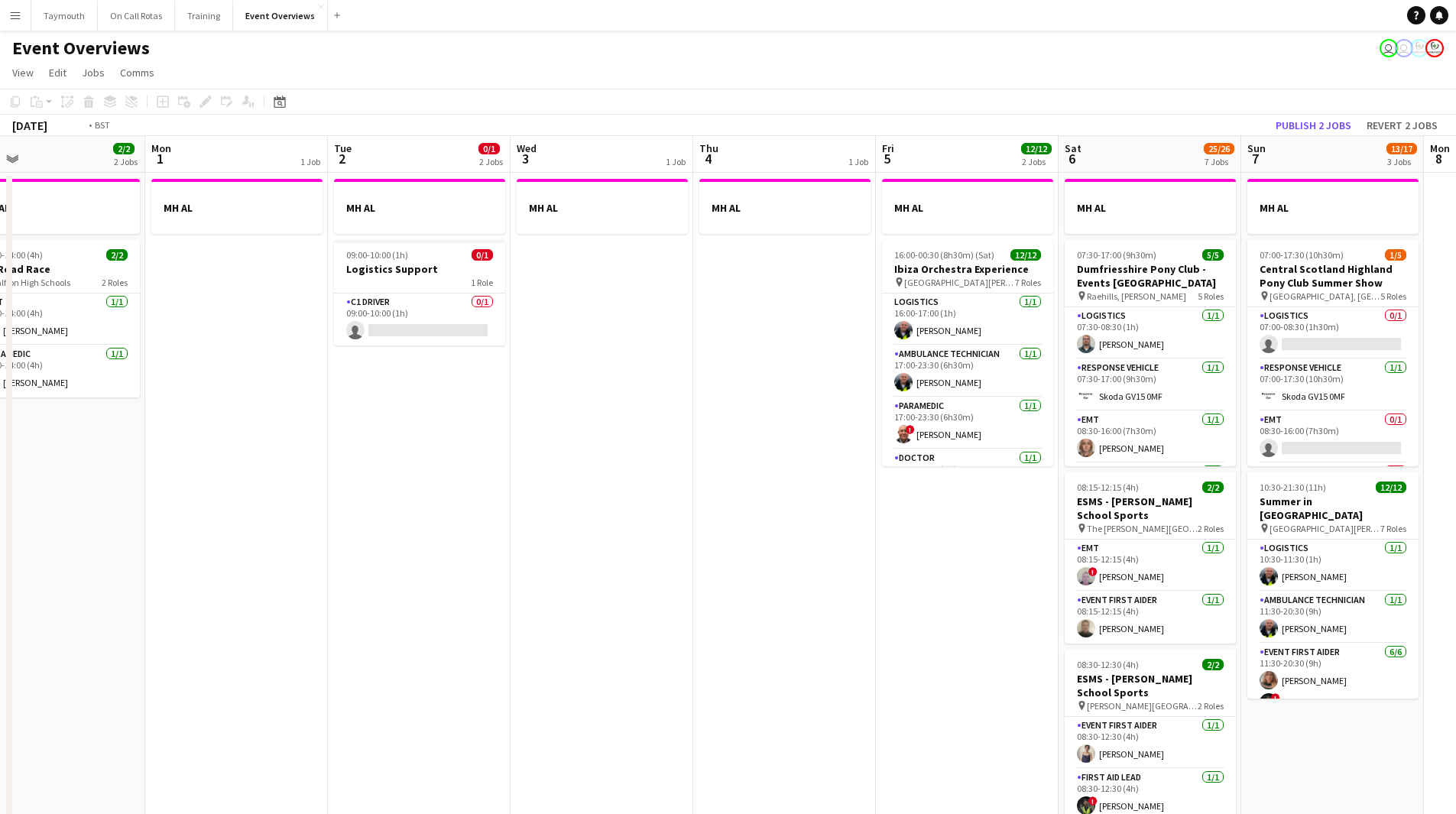
drag, startPoint x: 823, startPoint y: 435, endPoint x: 358, endPoint y: 442, distance: 465.1
click at [383, 441] on app-calendar-viewport "Thu 28 1/1 1 Job Fri 29 2 Jobs Sat 30 20/20 7 Jobs Sun 31 2/2 2 Jobs Mon 1 1 Jo…" at bounding box center [728, 808] width 1456 height 1345
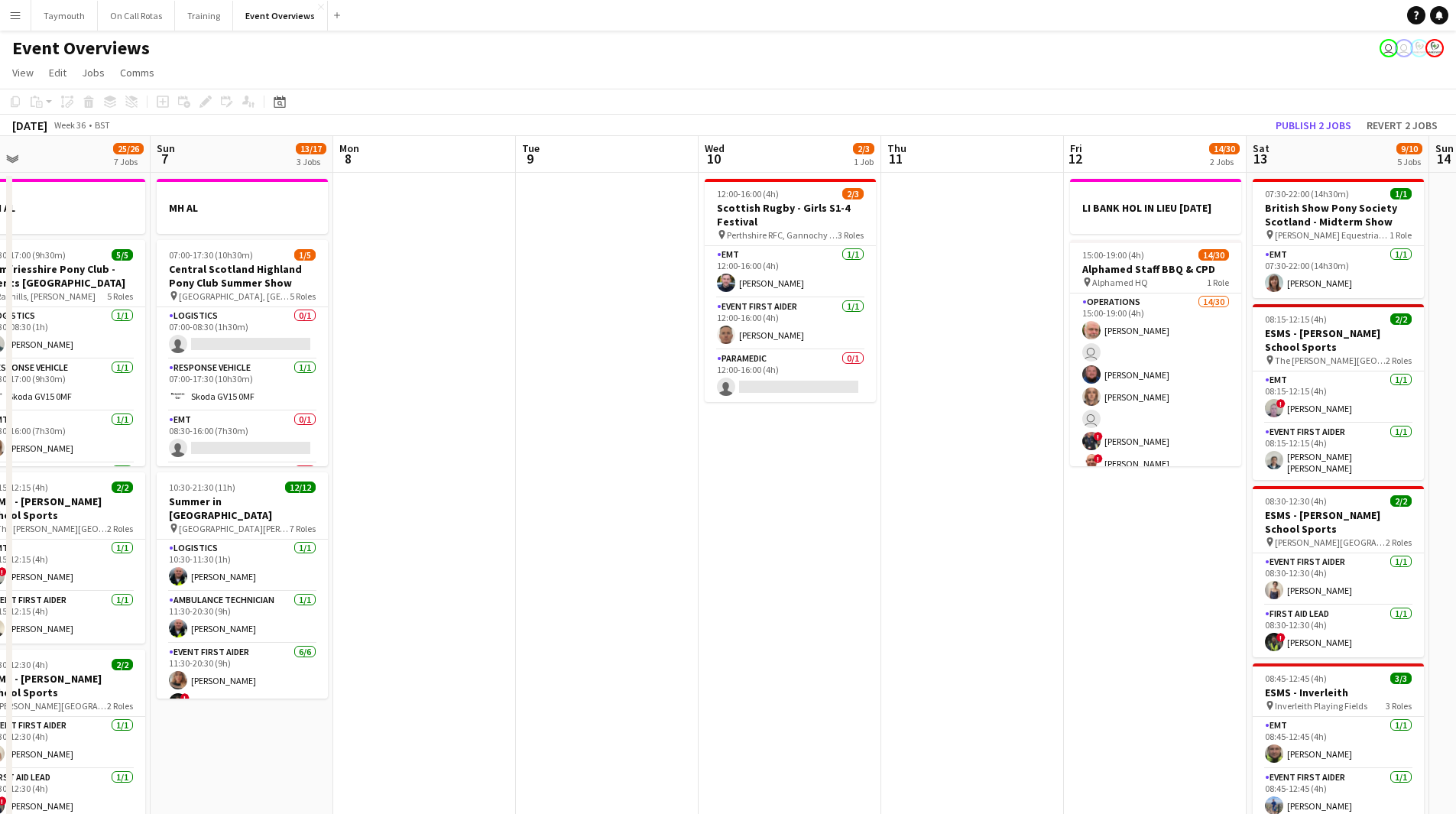
drag, startPoint x: 1198, startPoint y: 426, endPoint x: 424, endPoint y: 453, distance: 774.5
click at [424, 453] on app-calendar-viewport "Thu 4 1 Job Fri 5 12/12 2 Jobs Sat 6 25/26 7 Jobs Sun 7 13/17 3 Jobs Mon 8 Tue …" at bounding box center [728, 808] width 1456 height 1345
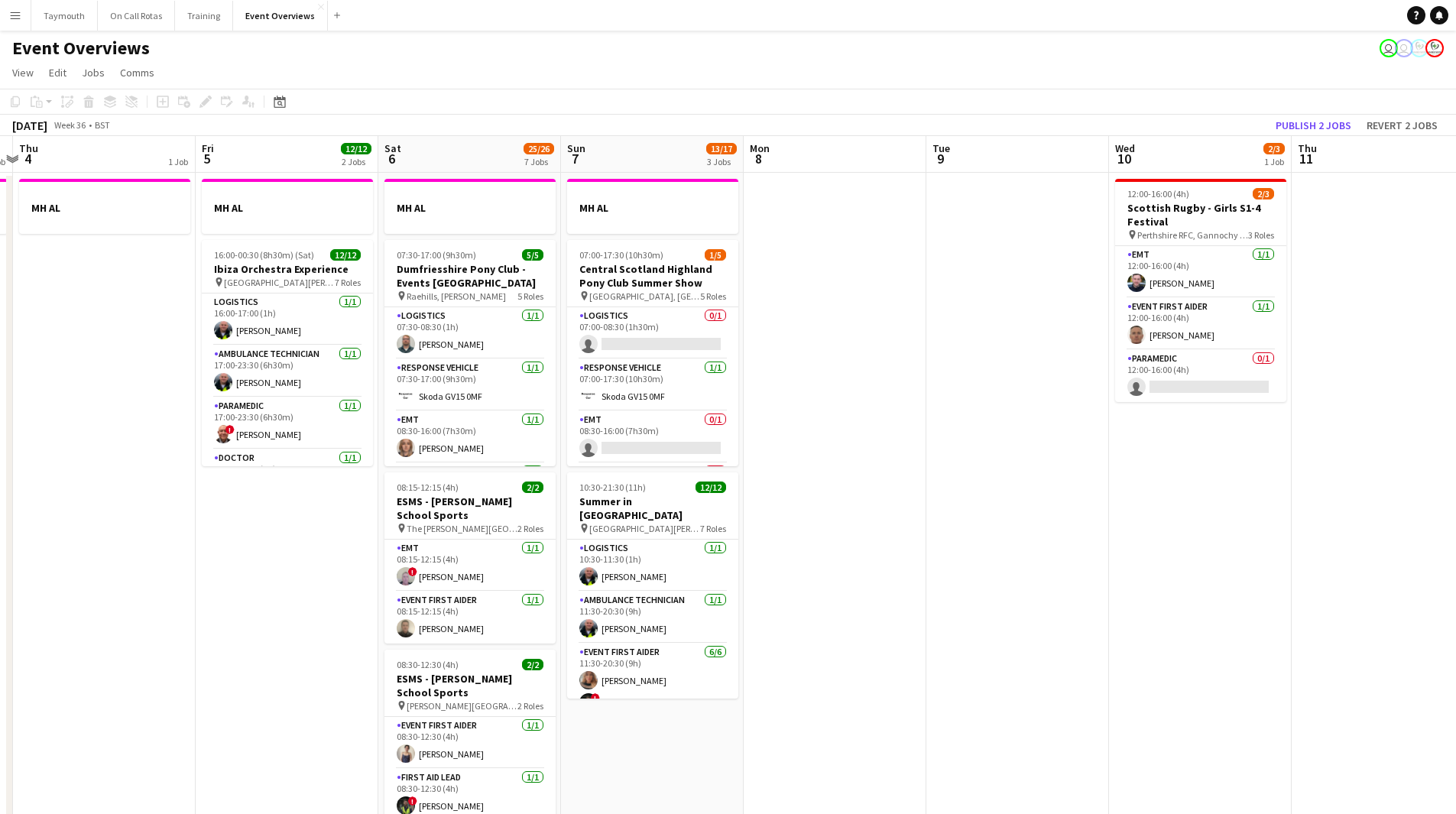
scroll to position [0, 474]
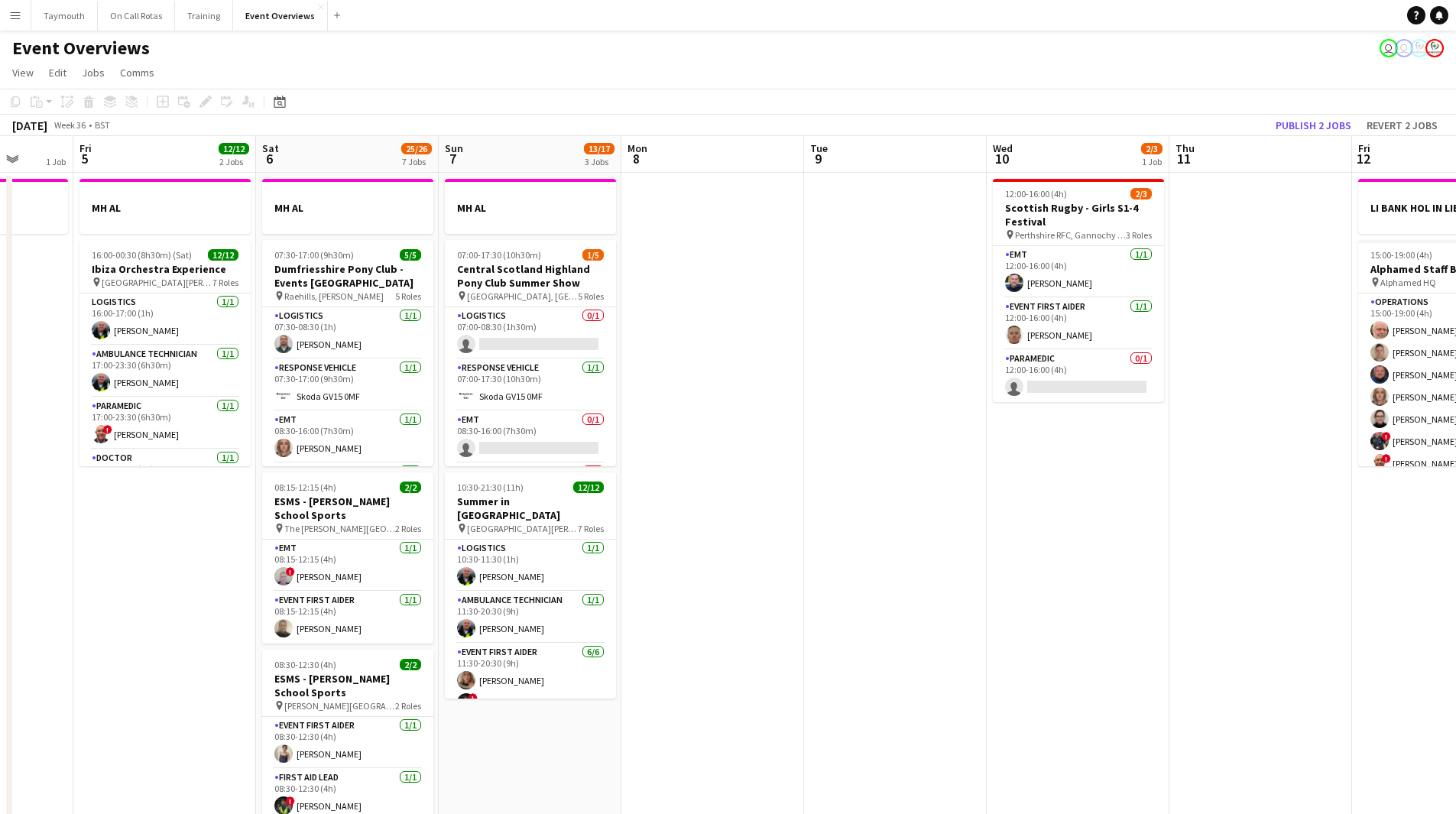
drag, startPoint x: 485, startPoint y: 456, endPoint x: 773, endPoint y: 464, distance: 288.1
click at [773, 464] on app-calendar-viewport "Tue 2 0/1 2 Jobs Wed 3 1 Job Thu 4 1 Job Fri 5 12/12 2 Jobs Sat 6 25/26 7 Jobs …" at bounding box center [728, 808] width 1456 height 1345
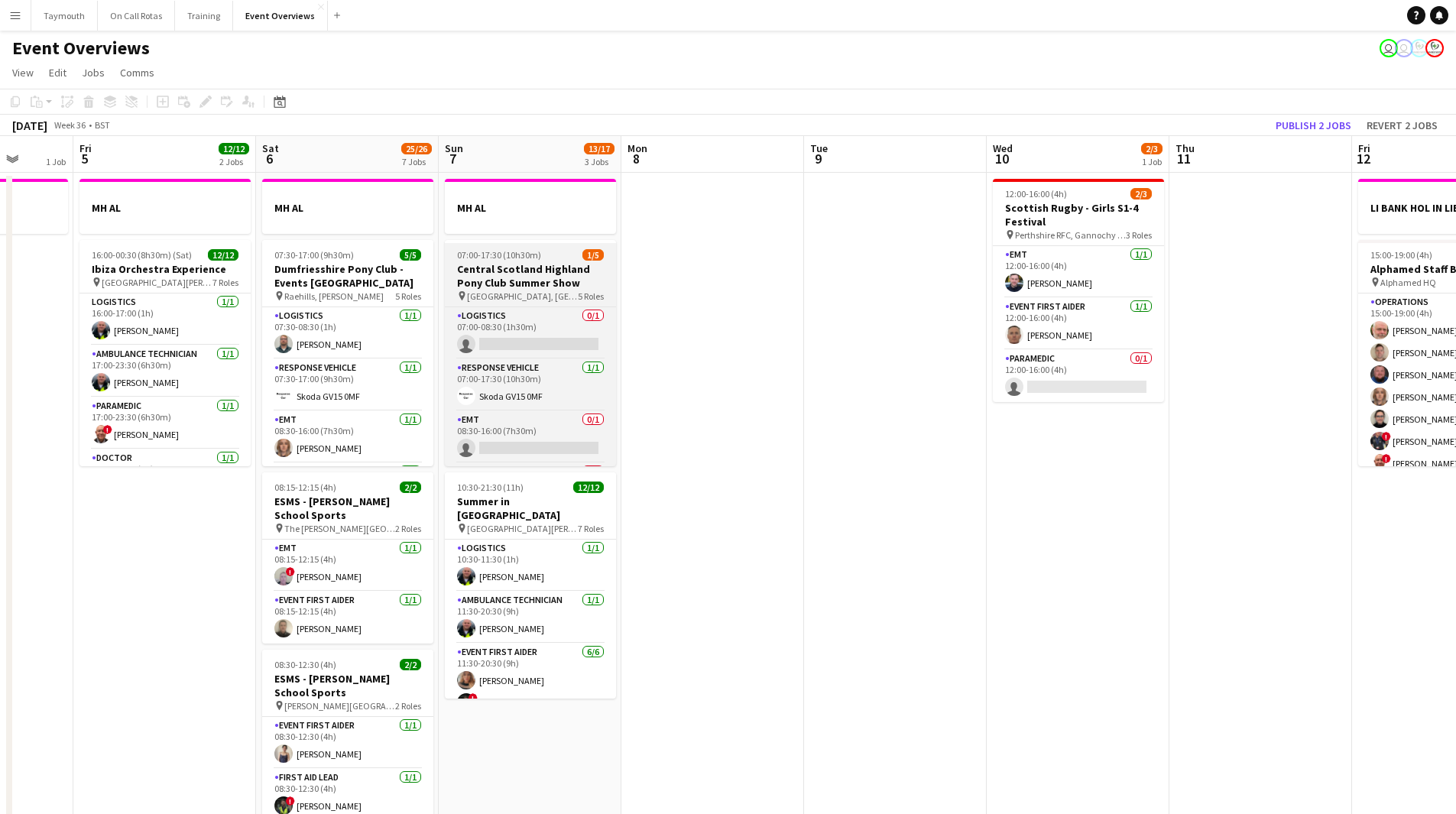
click at [533, 278] on h3 "Central Scotland Highland Pony Club Summer Show" at bounding box center [530, 276] width 171 height 27
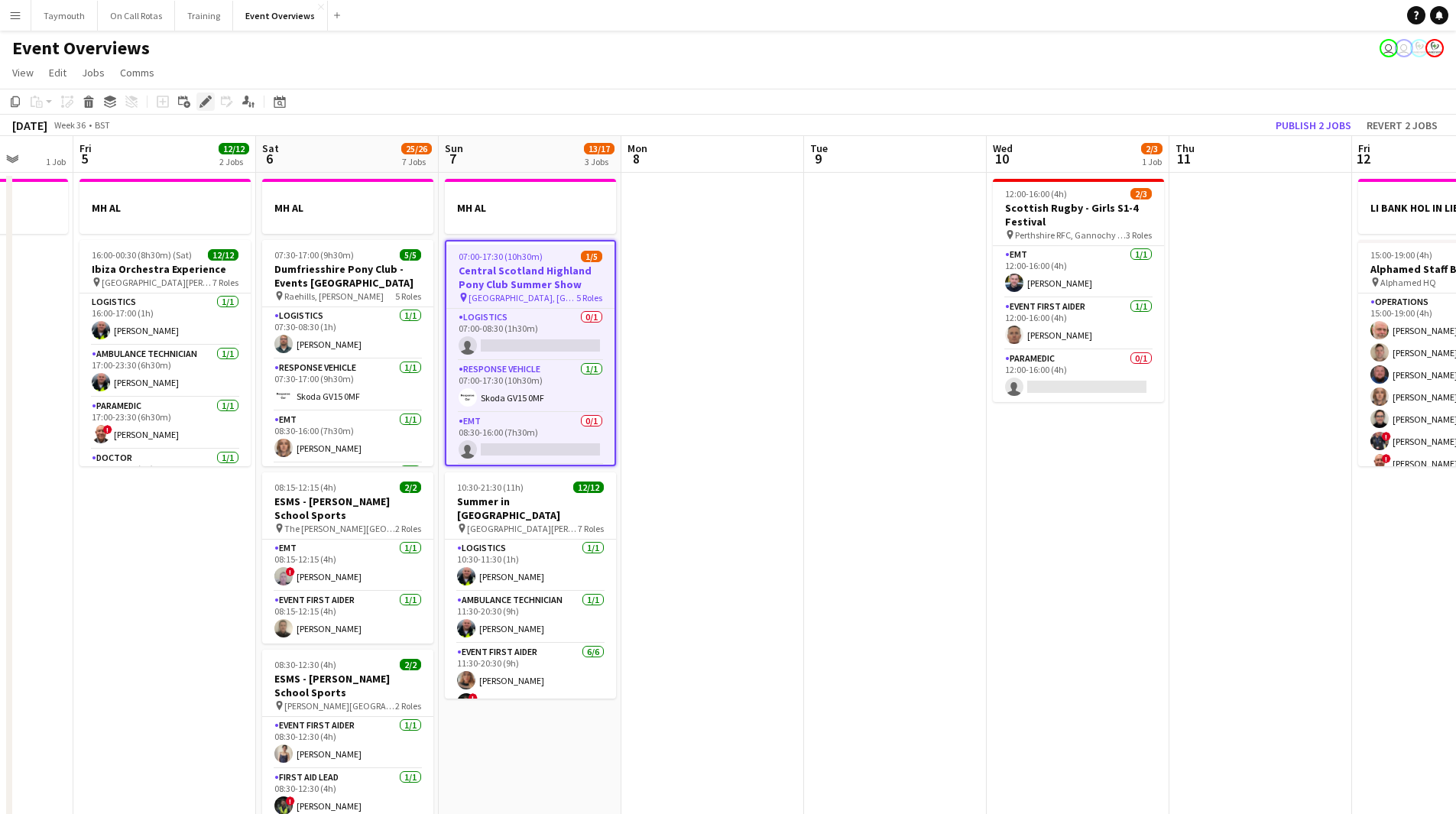
click at [206, 106] on icon "Edit" at bounding box center [205, 102] width 13 height 13
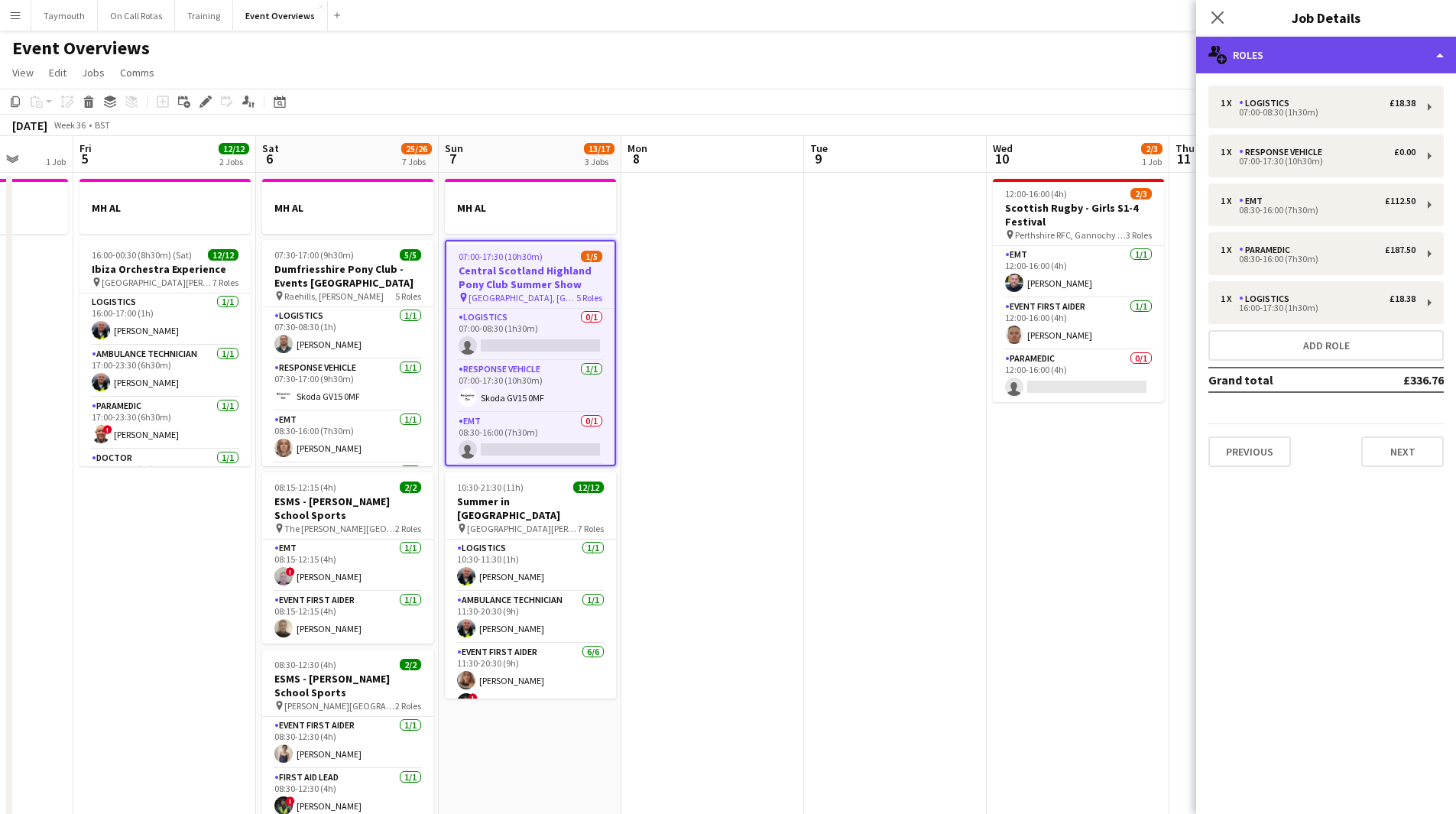
click at [1347, 59] on div "multiple-users-add Roles" at bounding box center [1326, 56] width 260 height 37
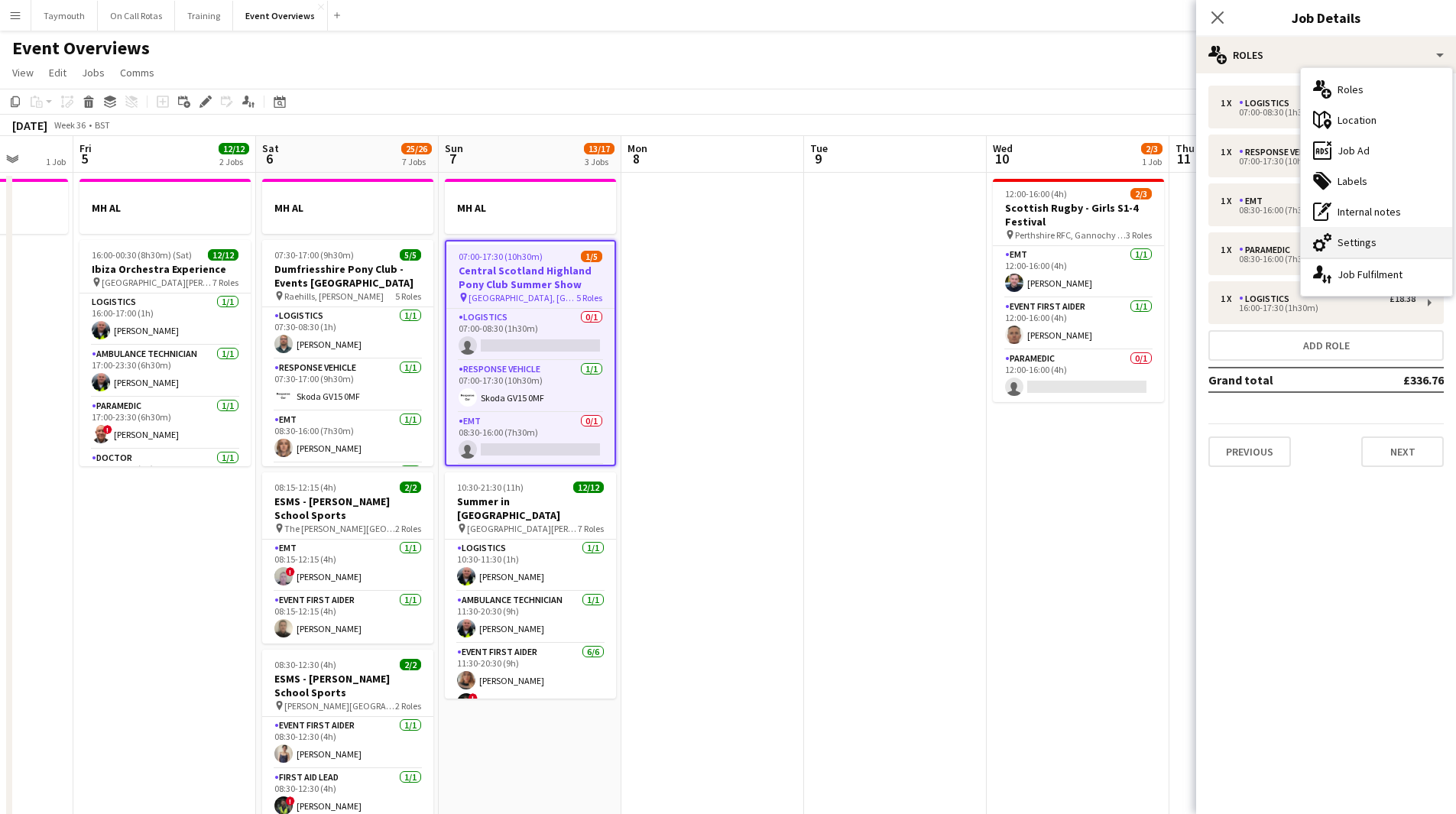
click at [1382, 247] on div "cog-double-3 Settings" at bounding box center [1376, 242] width 152 height 30
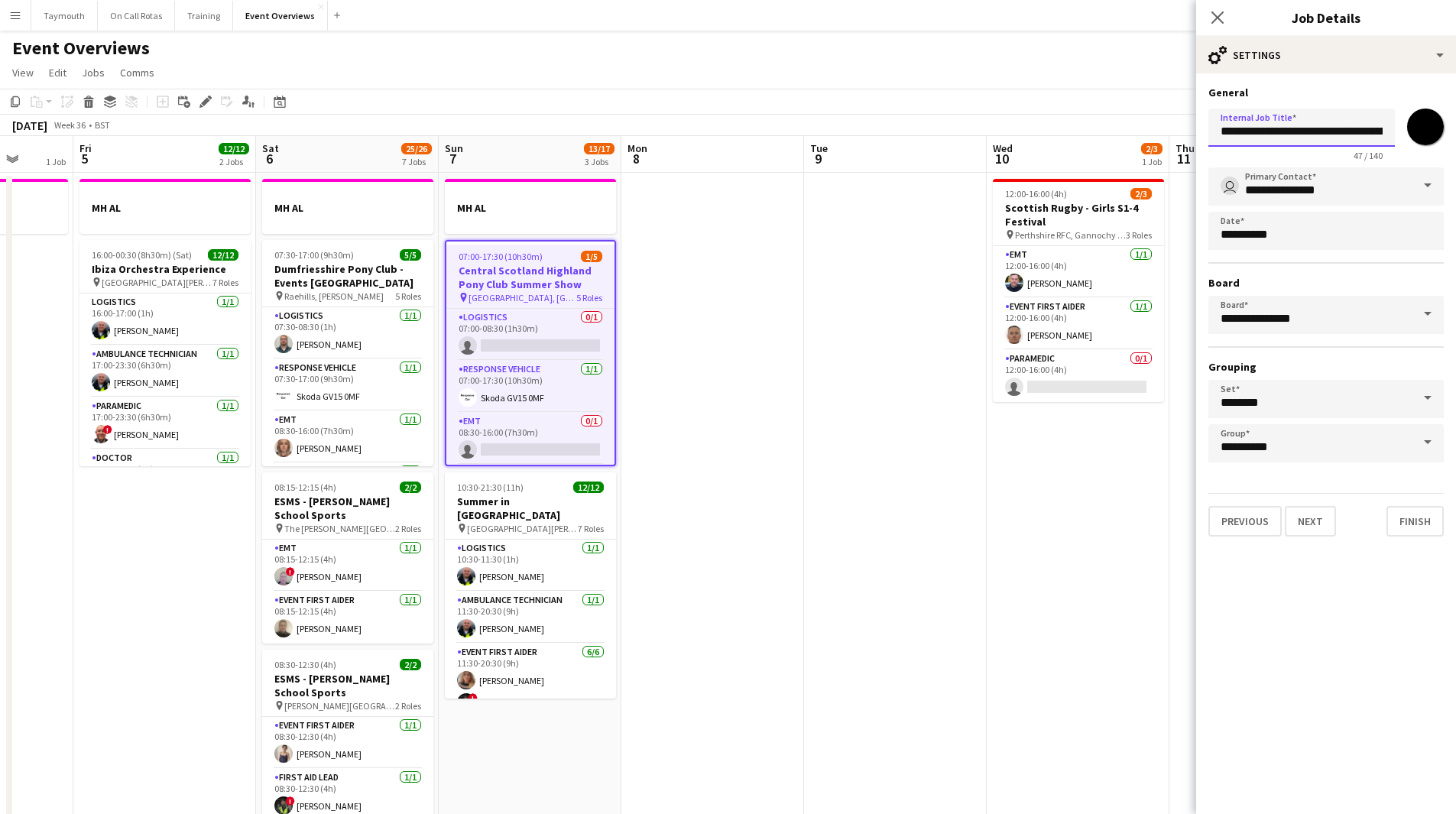
scroll to position [0, 103]
drag, startPoint x: 1221, startPoint y: 129, endPoint x: 1466, endPoint y: 135, distance: 245.1
click at [1456, 135] on html "Menu Boards Boards Boards All jobs Status Workforce Workforce My Workforce Recr…" at bounding box center [728, 741] width 1456 height 1481
click at [22, 12] on button "Menu" at bounding box center [15, 15] width 30 height 30
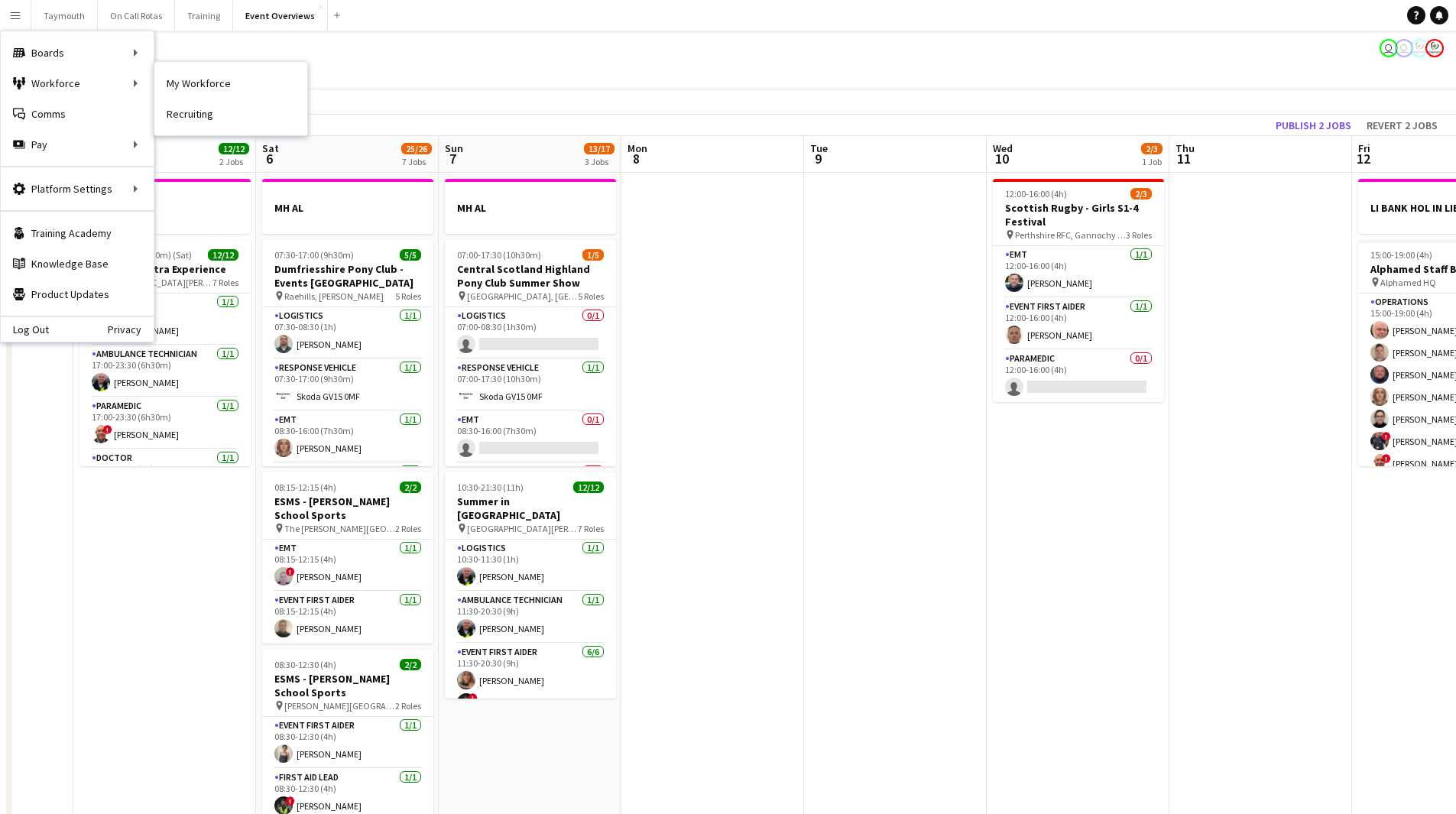
drag, startPoint x: 215, startPoint y: 82, endPoint x: 348, endPoint y: 138, distance: 144.3
click at [215, 82] on link "My Workforce" at bounding box center [231, 83] width 153 height 30
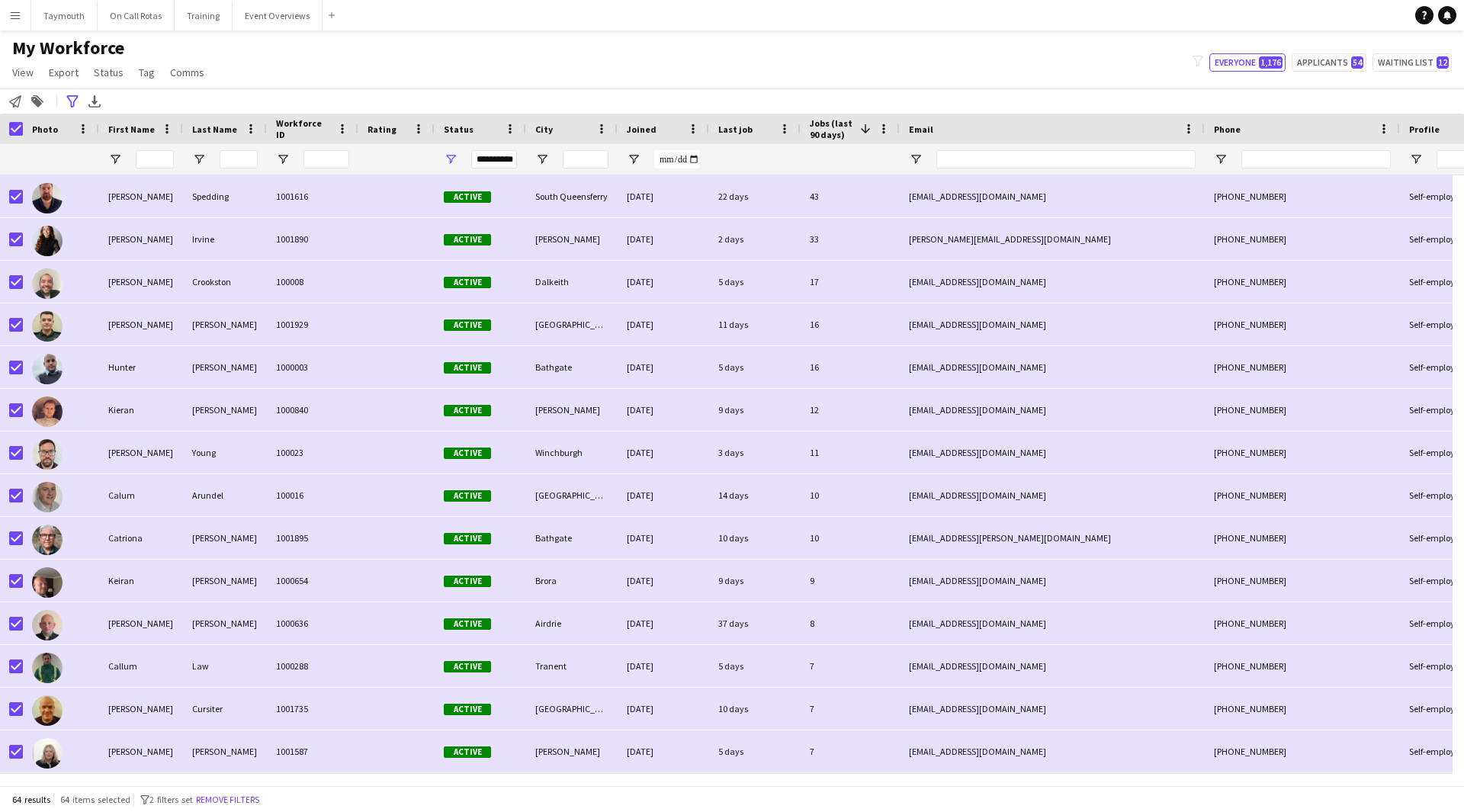
click at [20, 105] on icon "Notify workforce" at bounding box center [15, 102] width 13 height 13
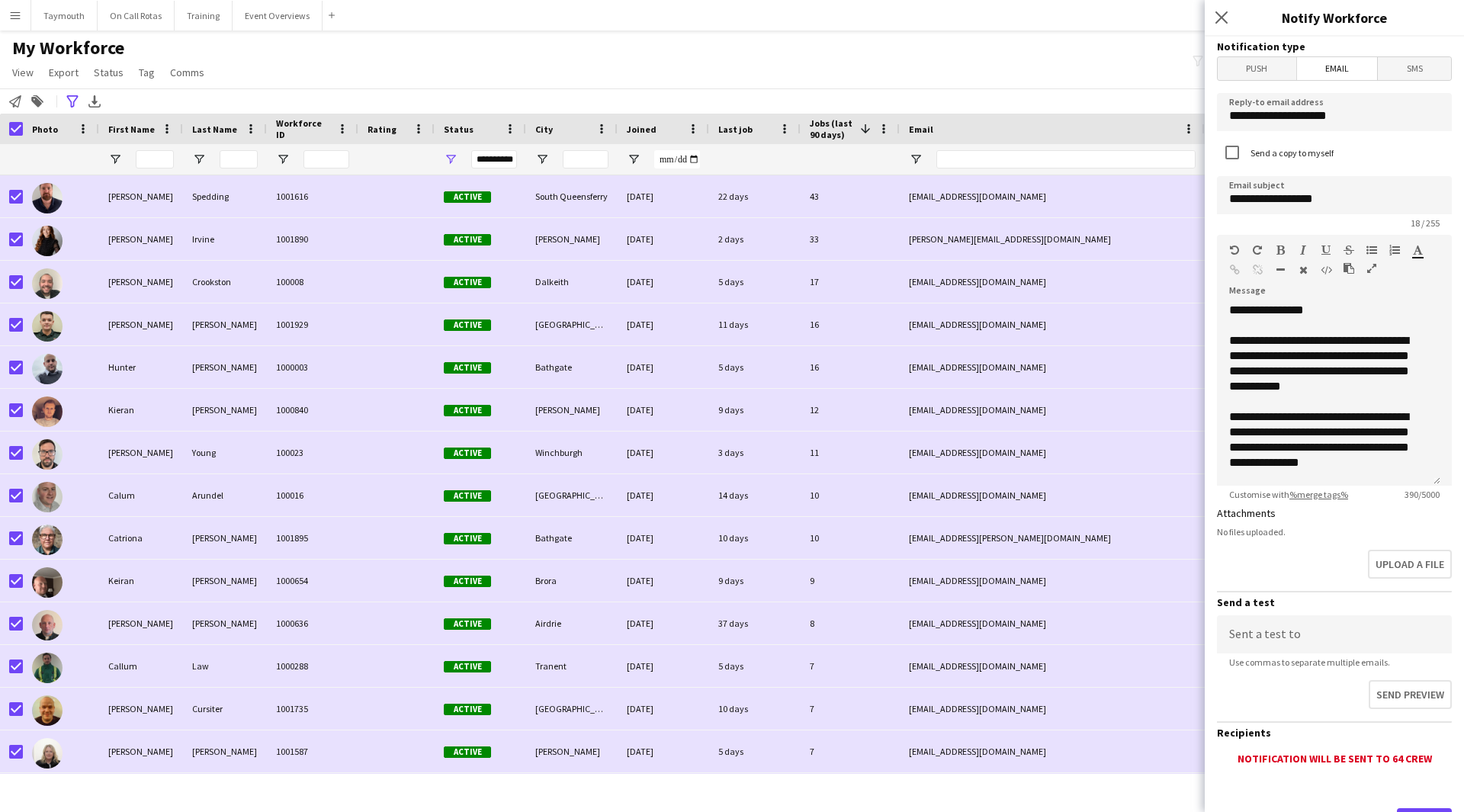
click at [1375, 273] on icon "button" at bounding box center [1371, 268] width 9 height 11
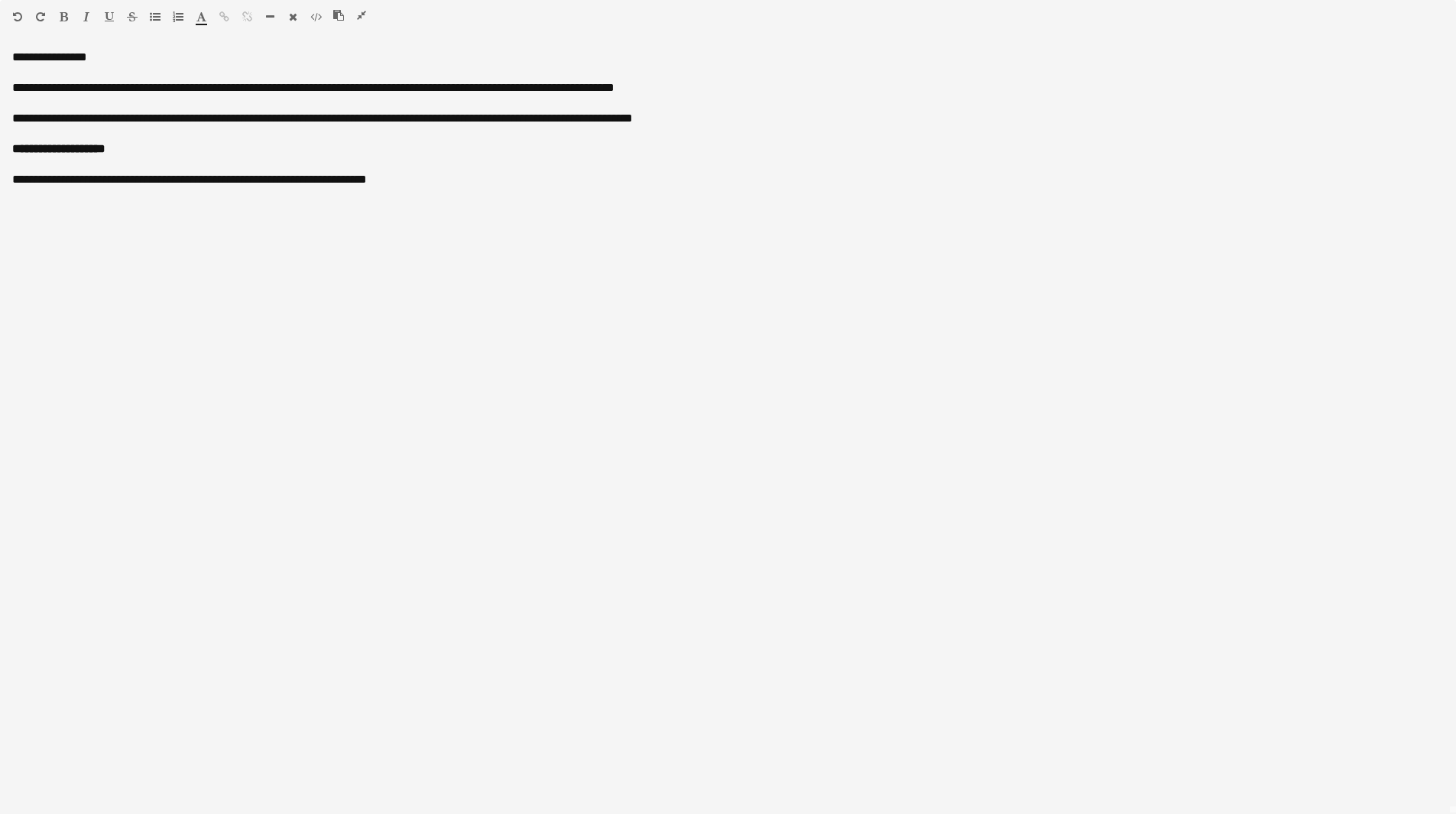
scroll to position [76, 0]
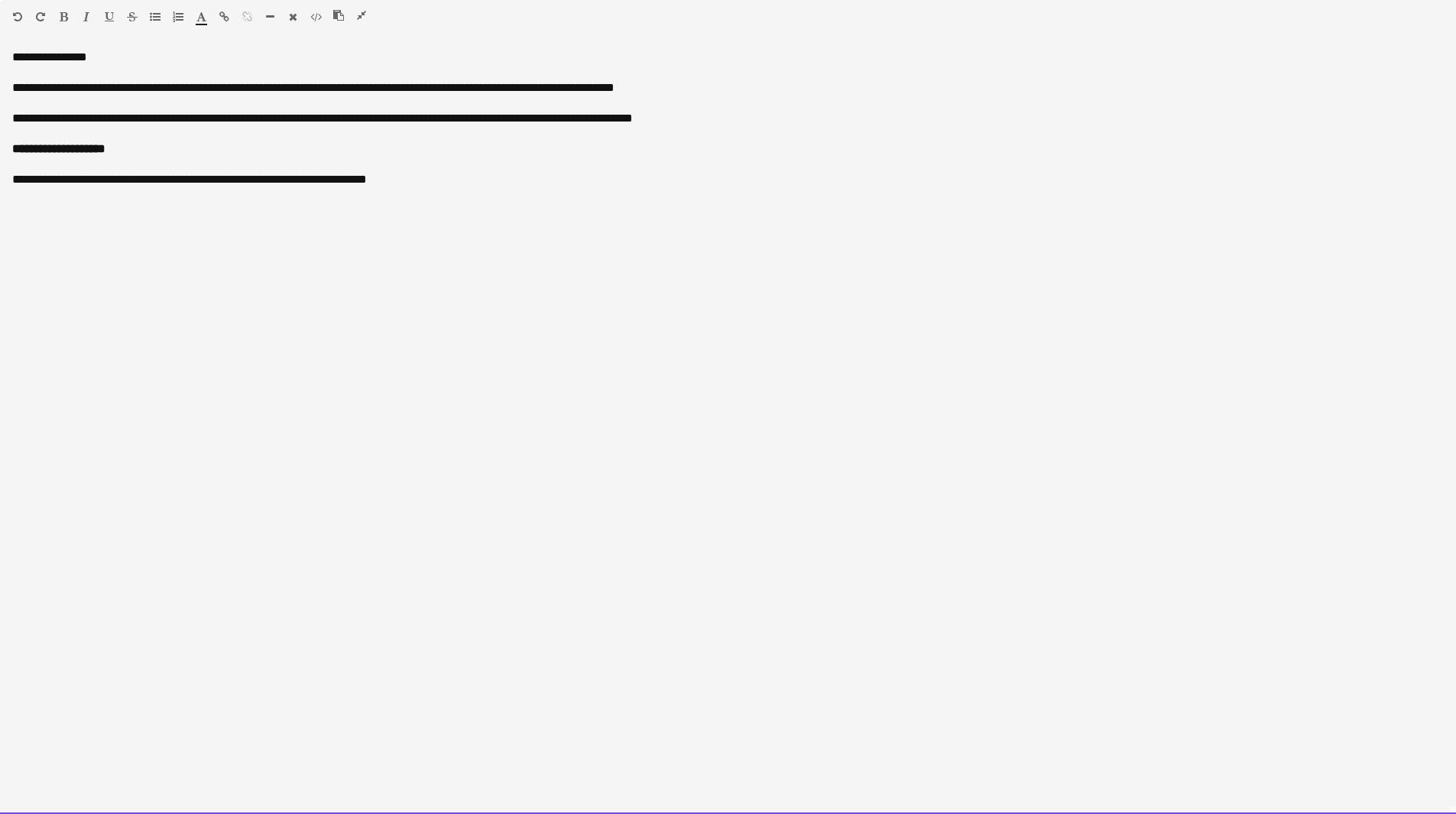
drag, startPoint x: 505, startPoint y: 253, endPoint x: -60, endPoint y: 2, distance: 618.2
click at [0, 2] on html "Menu Boards Boards Boards All jobs Status Workforce Workforce My Workforce Recr…" at bounding box center [728, 647] width 1456 height 1446
paste div
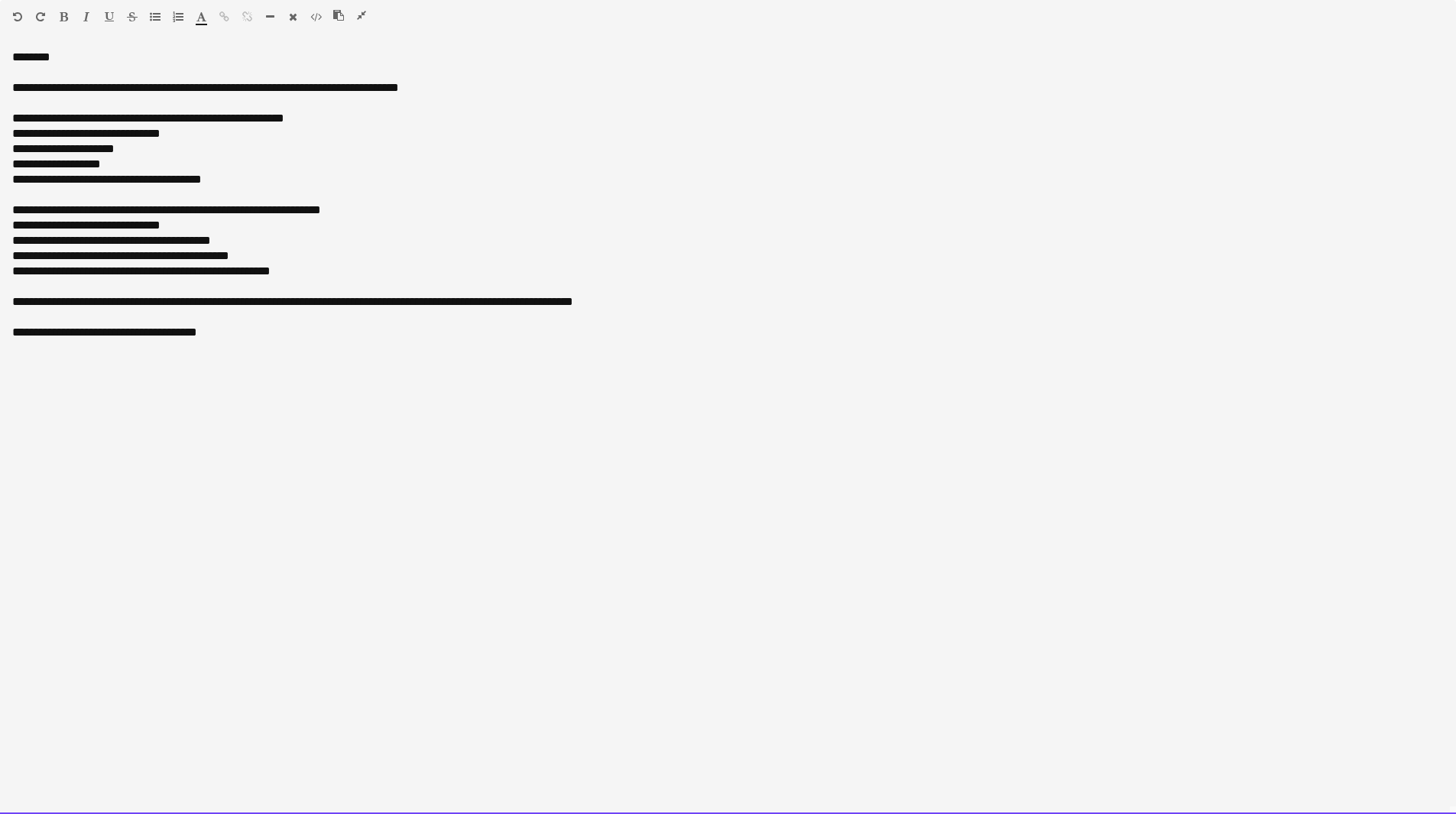
drag, startPoint x: 279, startPoint y: 249, endPoint x: 67, endPoint y: 240, distance: 212.2
click at [62, 241] on div "**********" at bounding box center [728, 431] width 1456 height 764
click at [68, 240] on div "**********" at bounding box center [728, 241] width 1432 height 16
drag, startPoint x: 243, startPoint y: 245, endPoint x: 64, endPoint y: 237, distance: 179.2
click at [64, 237] on div "**********" at bounding box center [728, 241] width 1432 height 16
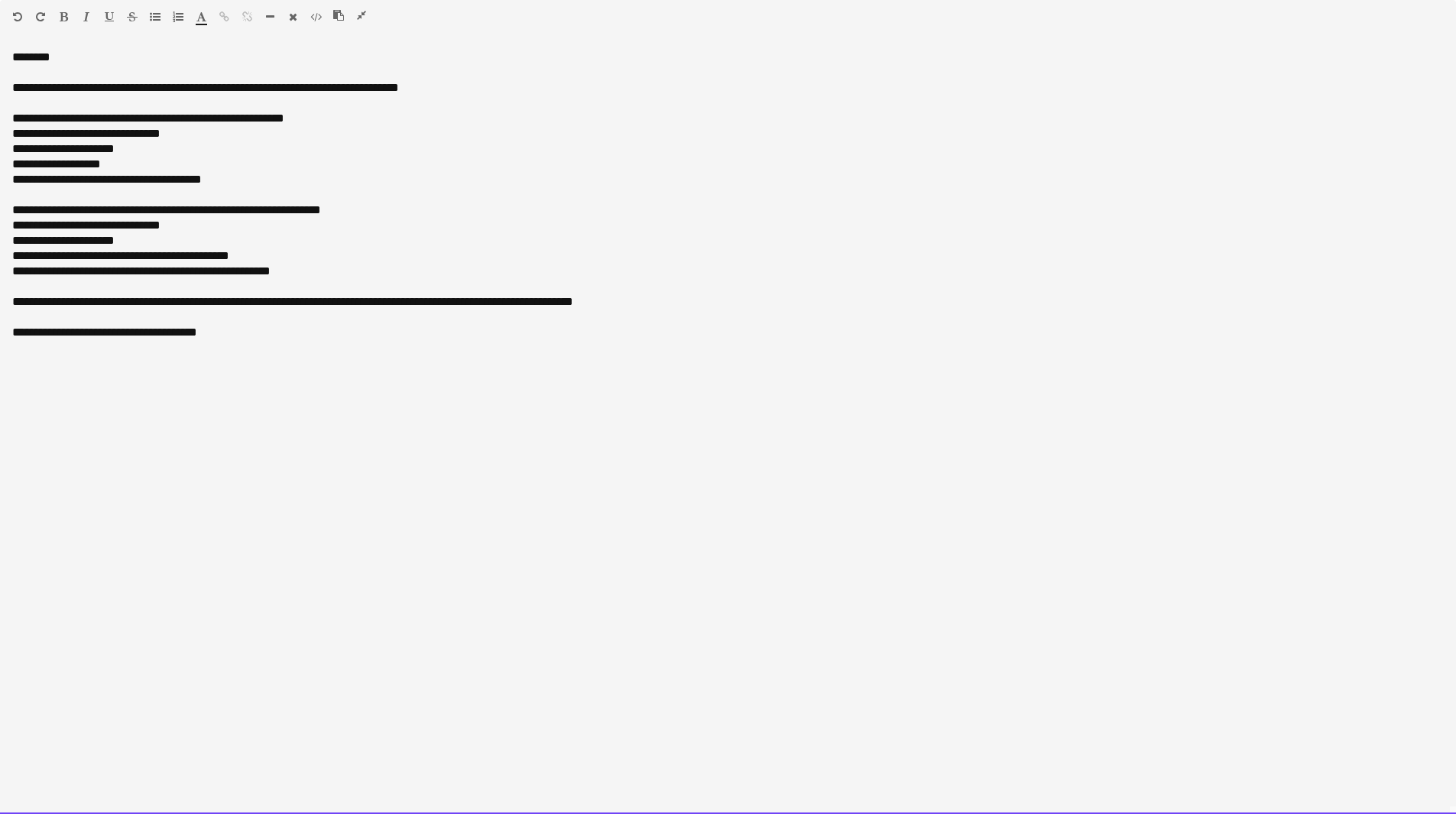
drag, startPoint x: 234, startPoint y: 260, endPoint x: 61, endPoint y: 251, distance: 173.2
click at [61, 251] on div "**********" at bounding box center [728, 256] width 1432 height 16
drag, startPoint x: 346, startPoint y: 274, endPoint x: 14, endPoint y: 275, distance: 332.0
click at [14, 275] on div "**********" at bounding box center [728, 272] width 1432 height 16
click at [239, 177] on div "**********" at bounding box center [728, 180] width 1432 height 16
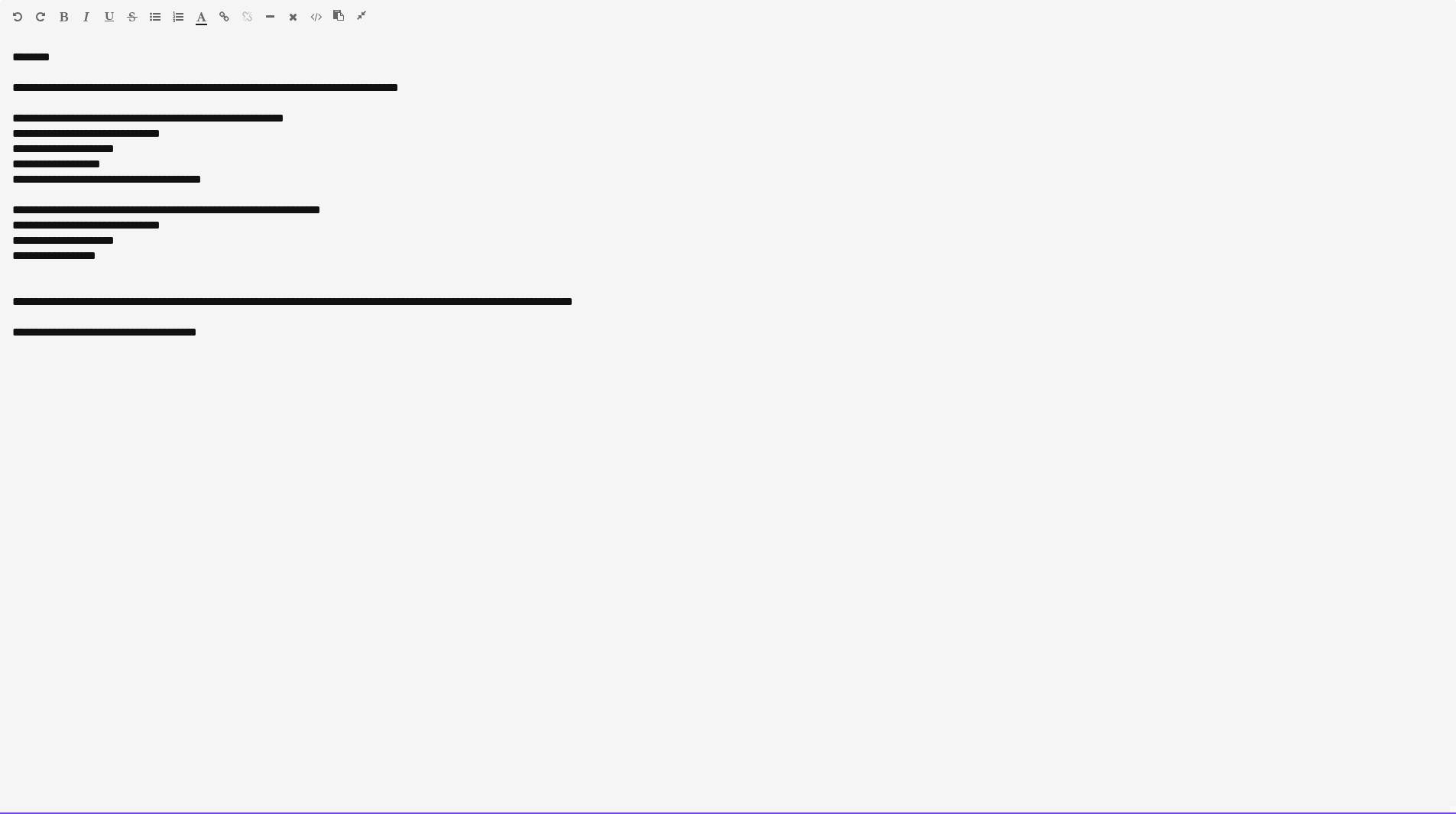
drag, startPoint x: 253, startPoint y: 178, endPoint x: 11, endPoint y: 180, distance: 242.0
click at [11, 180] on div "**********" at bounding box center [728, 431] width 1456 height 764
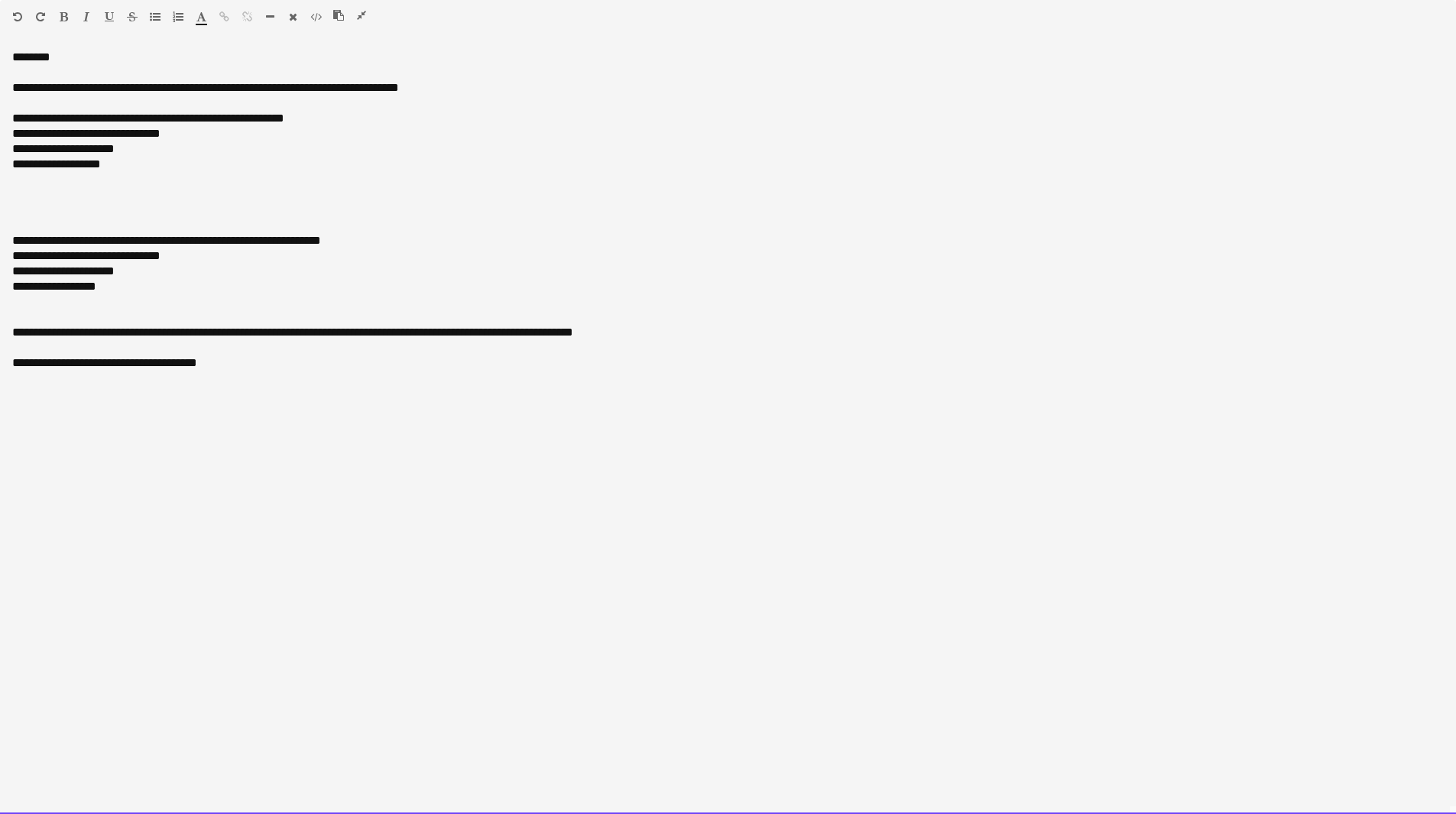
drag, startPoint x: 264, startPoint y: 89, endPoint x: 214, endPoint y: 89, distance: 50.0
click at [214, 89] on div "**********" at bounding box center [728, 88] width 1432 height 16
click at [115, 204] on div at bounding box center [728, 210] width 1432 height 16
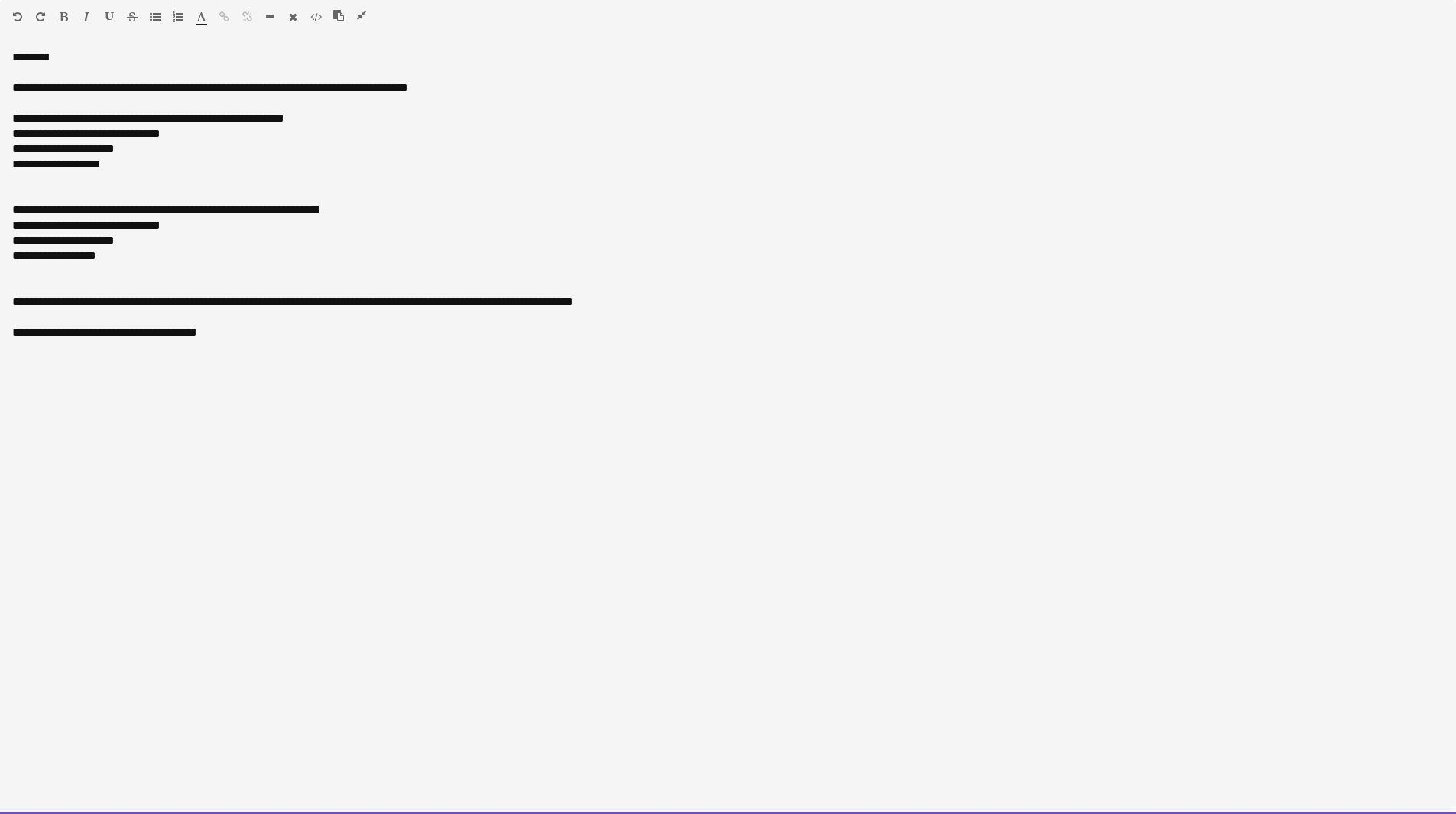
click at [9, 301] on div "**********" at bounding box center [728, 431] width 1456 height 764
click at [556, 299] on div at bounding box center [728, 302] width 1432 height 16
drag, startPoint x: 480, startPoint y: 299, endPoint x: 264, endPoint y: 285, distance: 216.5
click at [264, 285] on div "**********" at bounding box center [728, 287] width 1432 height 16
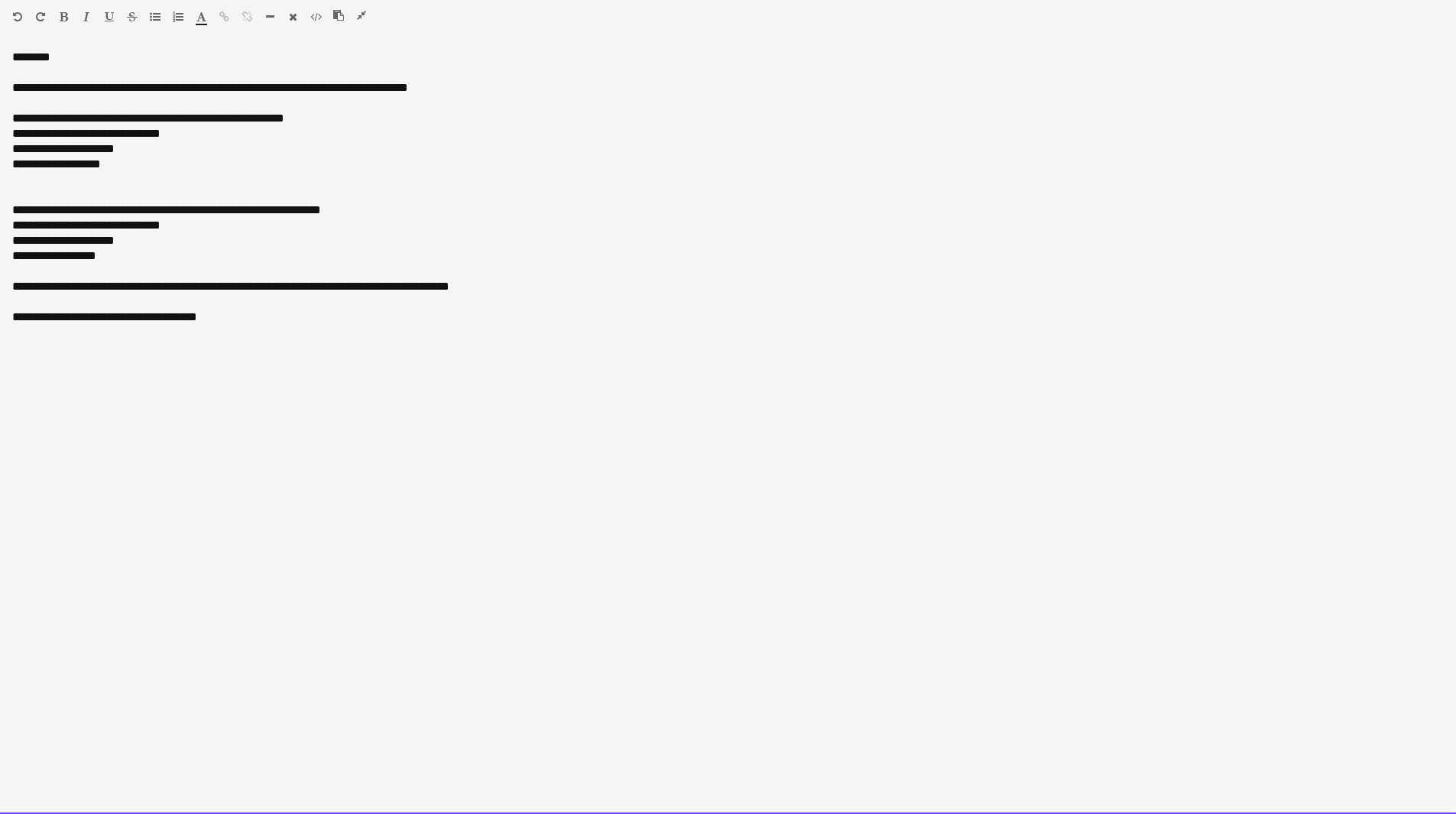
click at [488, 287] on div "**********" at bounding box center [728, 287] width 1432 height 16
drag, startPoint x: 488, startPoint y: 288, endPoint x: 468, endPoint y: 290, distance: 20.1
click at [468, 290] on span "**********" at bounding box center [487, 287] width 69 height 12
click at [309, 327] on div "**********" at bounding box center [728, 431] width 1456 height 764
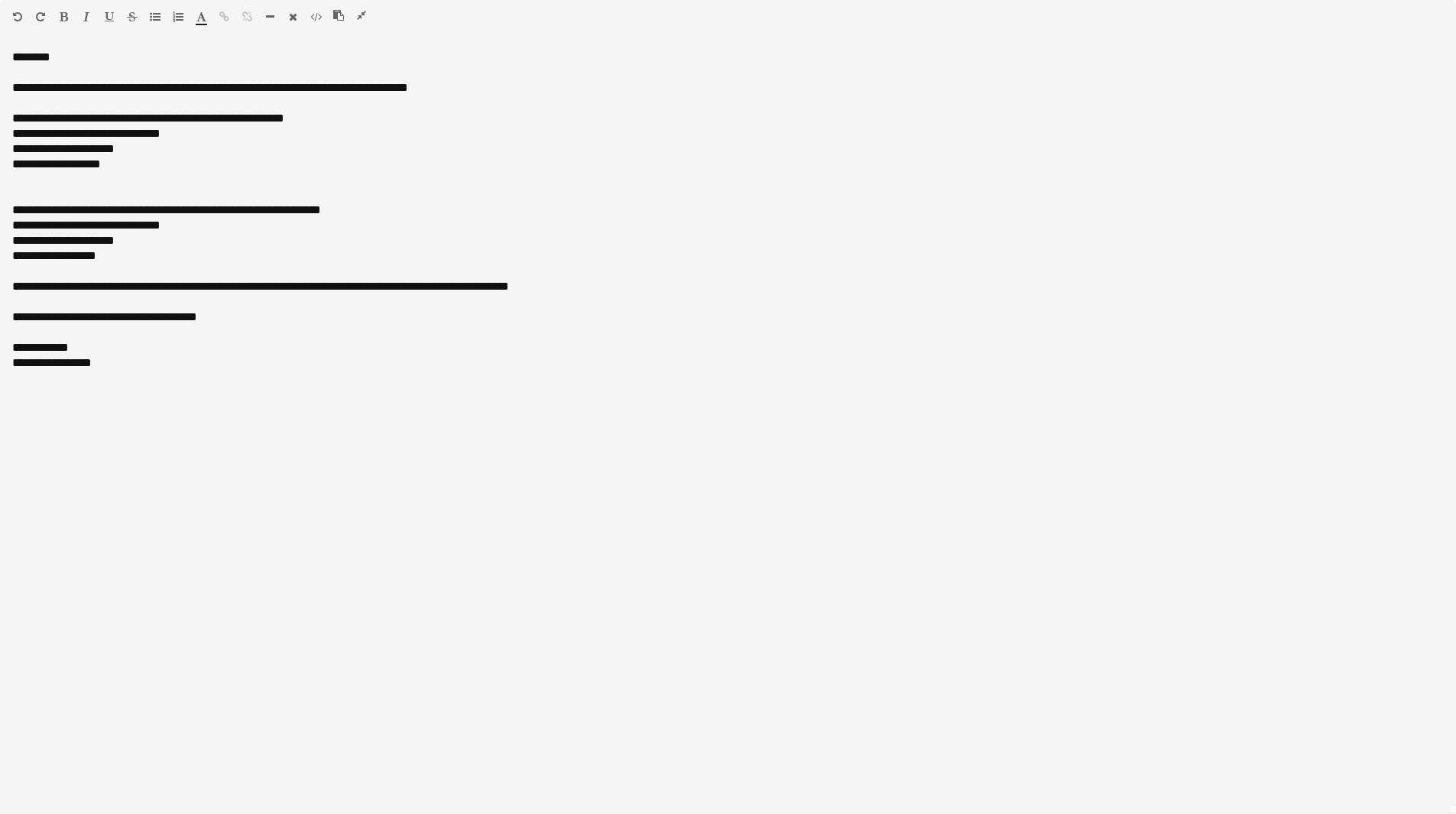
click at [365, 15] on icon "button" at bounding box center [361, 15] width 9 height 11
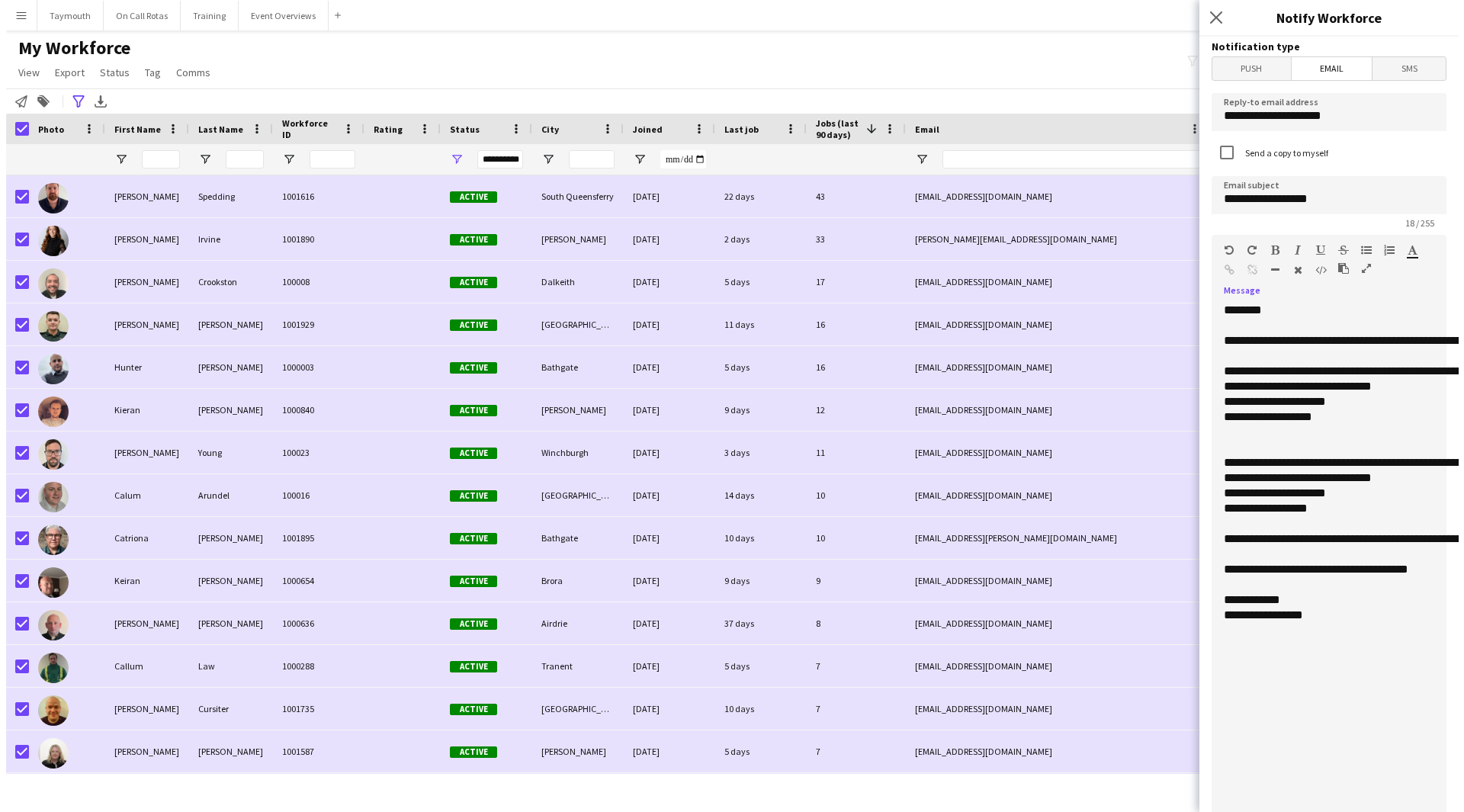
scroll to position [0, 0]
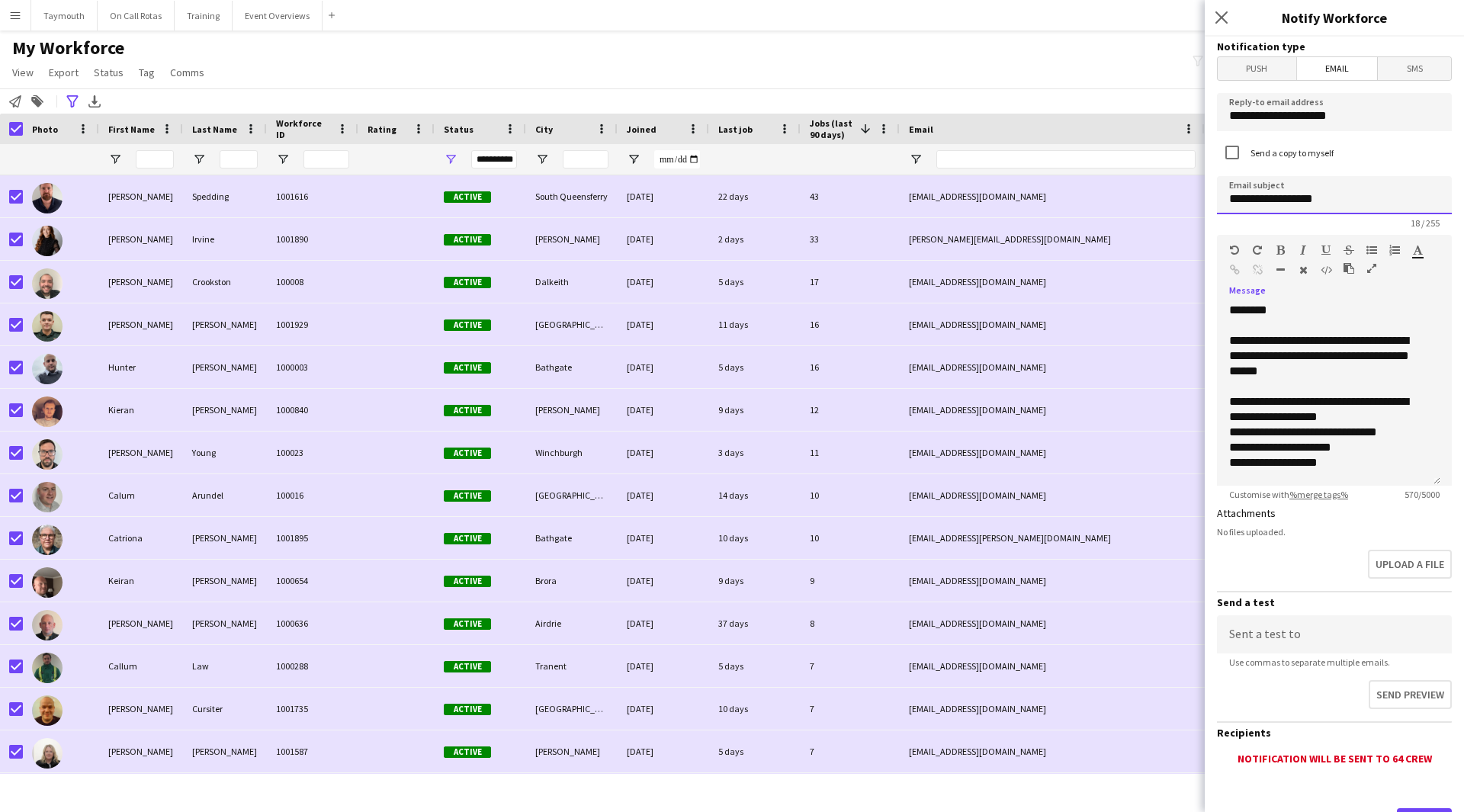
click at [1368, 193] on input "**********" at bounding box center [1334, 194] width 235 height 38
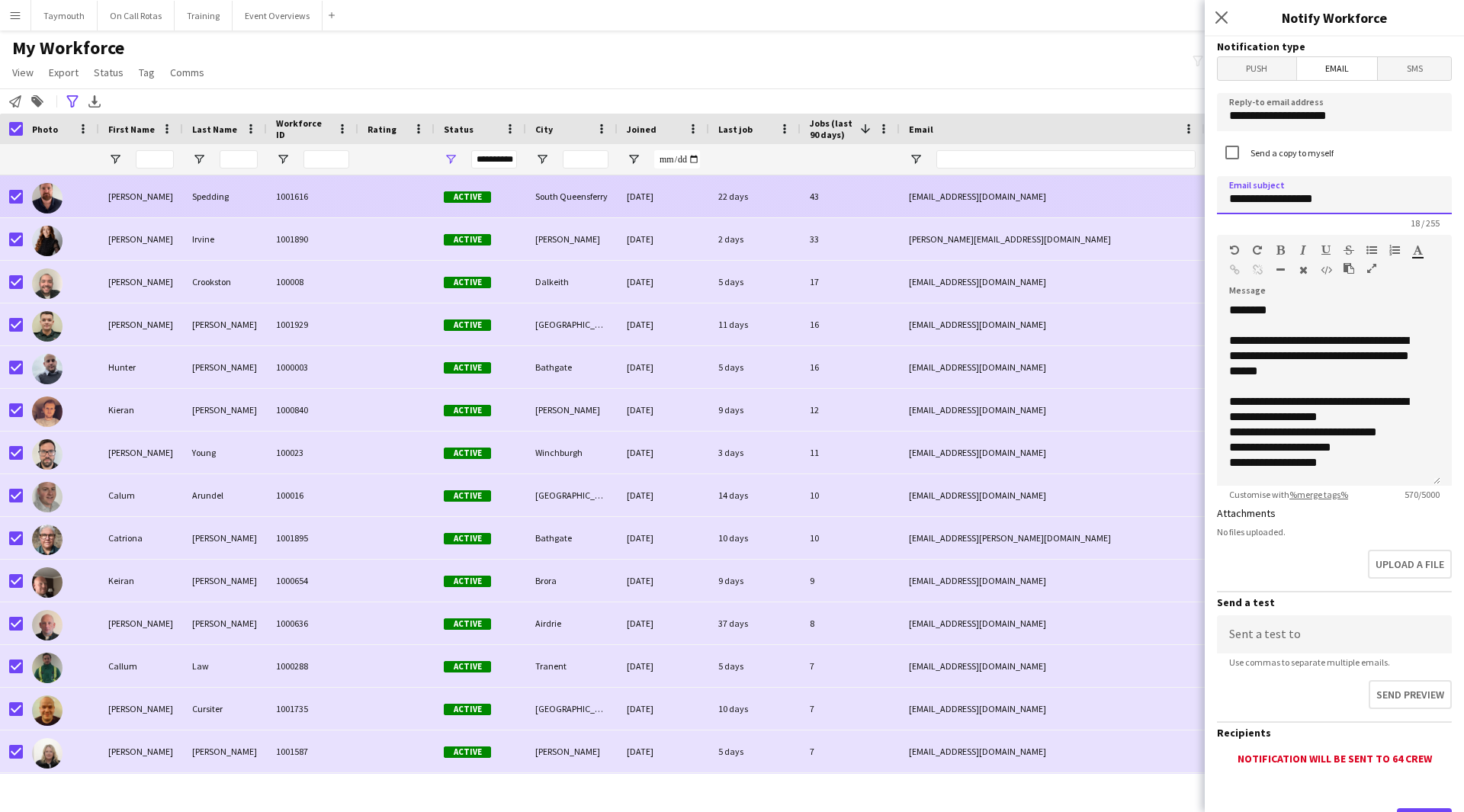
drag, startPoint x: 1102, startPoint y: 197, endPoint x: 955, endPoint y: 207, distance: 147.3
click at [955, 207] on body "Menu Boards Boards Boards All jobs Status Workforce Workforce My Workforce Recr…" at bounding box center [732, 406] width 1464 height 812
paste input "**********"
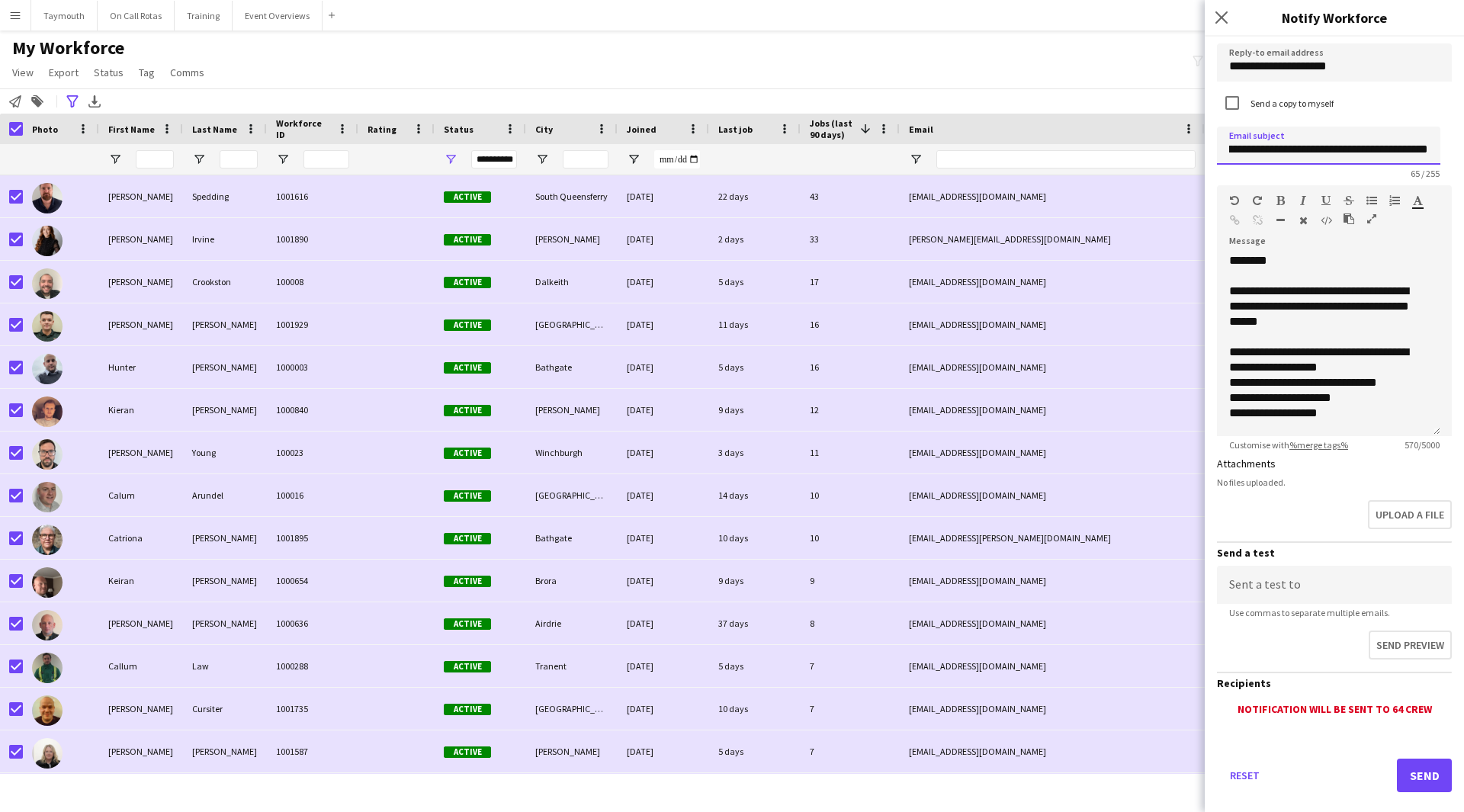
scroll to position [72, 0]
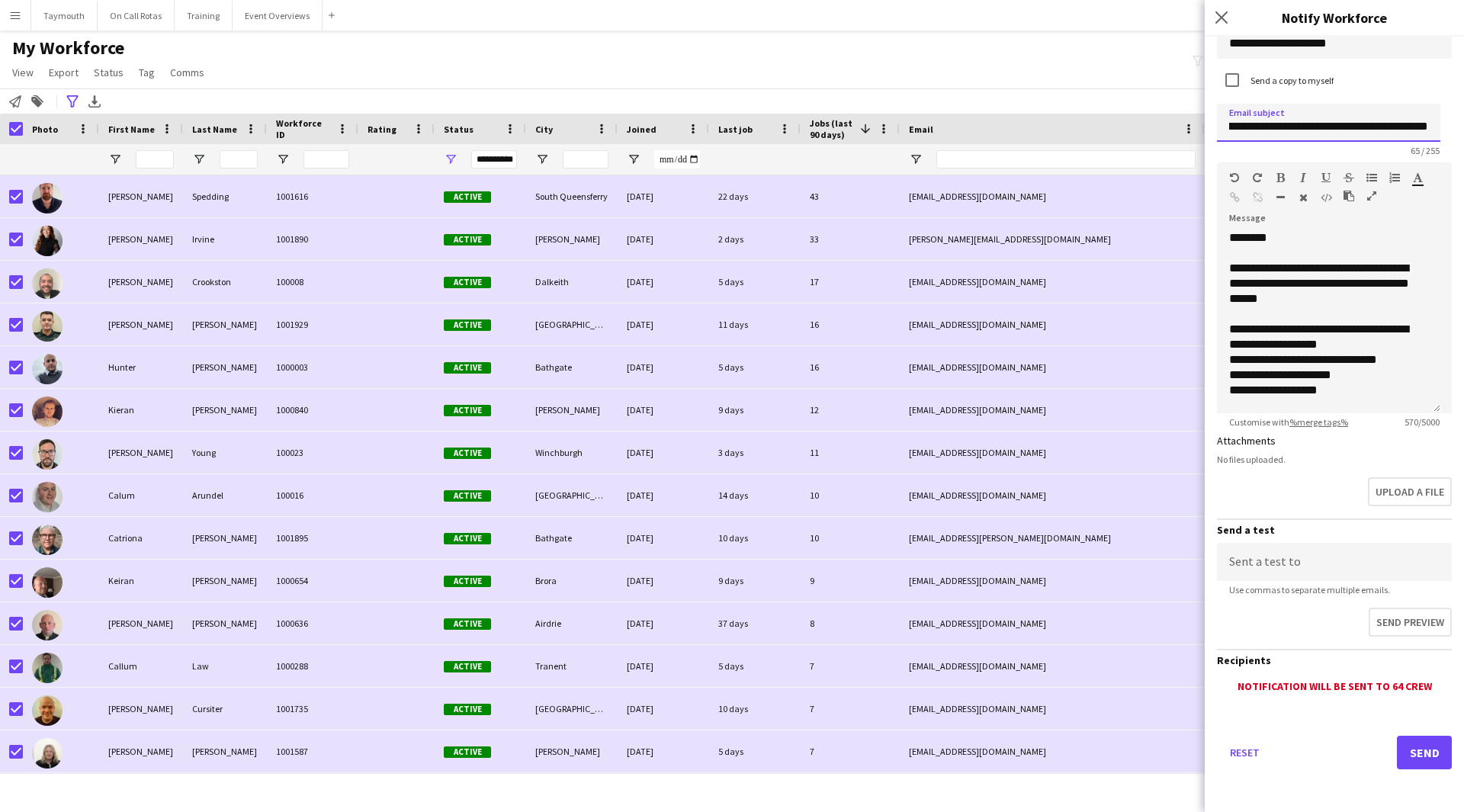
type input "**********"
click at [1421, 745] on button "Send" at bounding box center [1424, 752] width 55 height 33
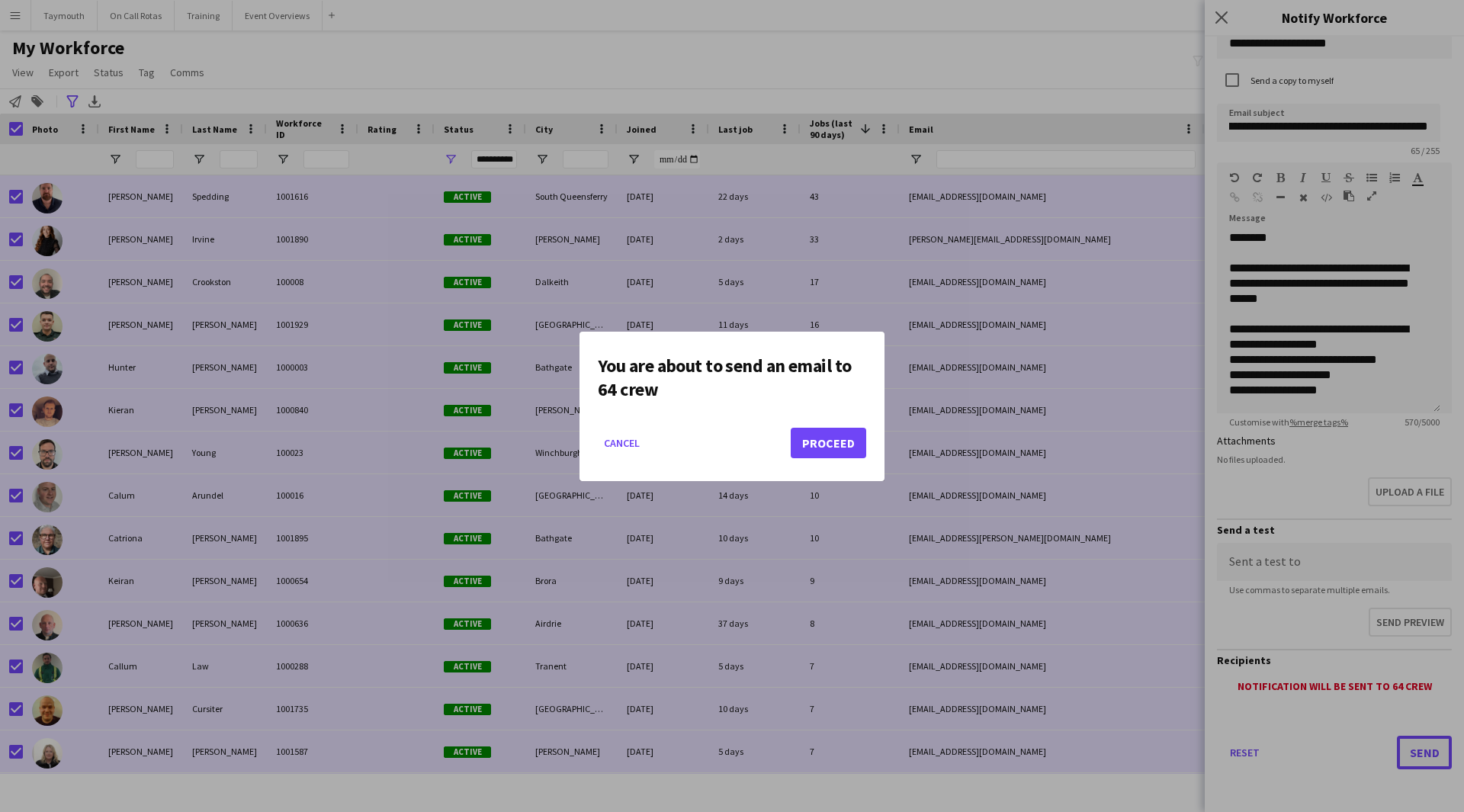
scroll to position [0, 0]
click at [849, 445] on button "Proceed" at bounding box center [828, 442] width 75 height 30
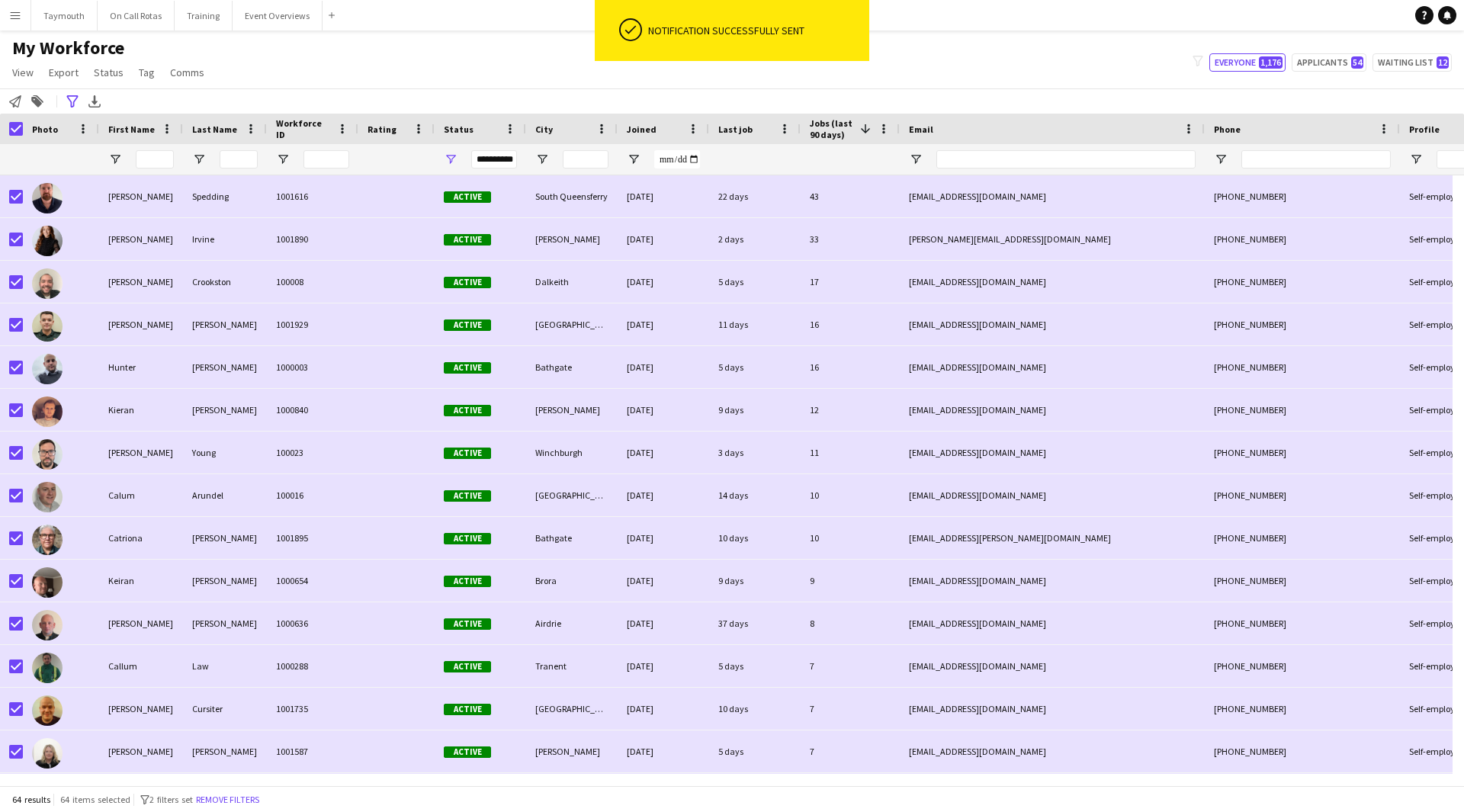
click at [8, 130] on div at bounding box center [11, 128] width 22 height 30
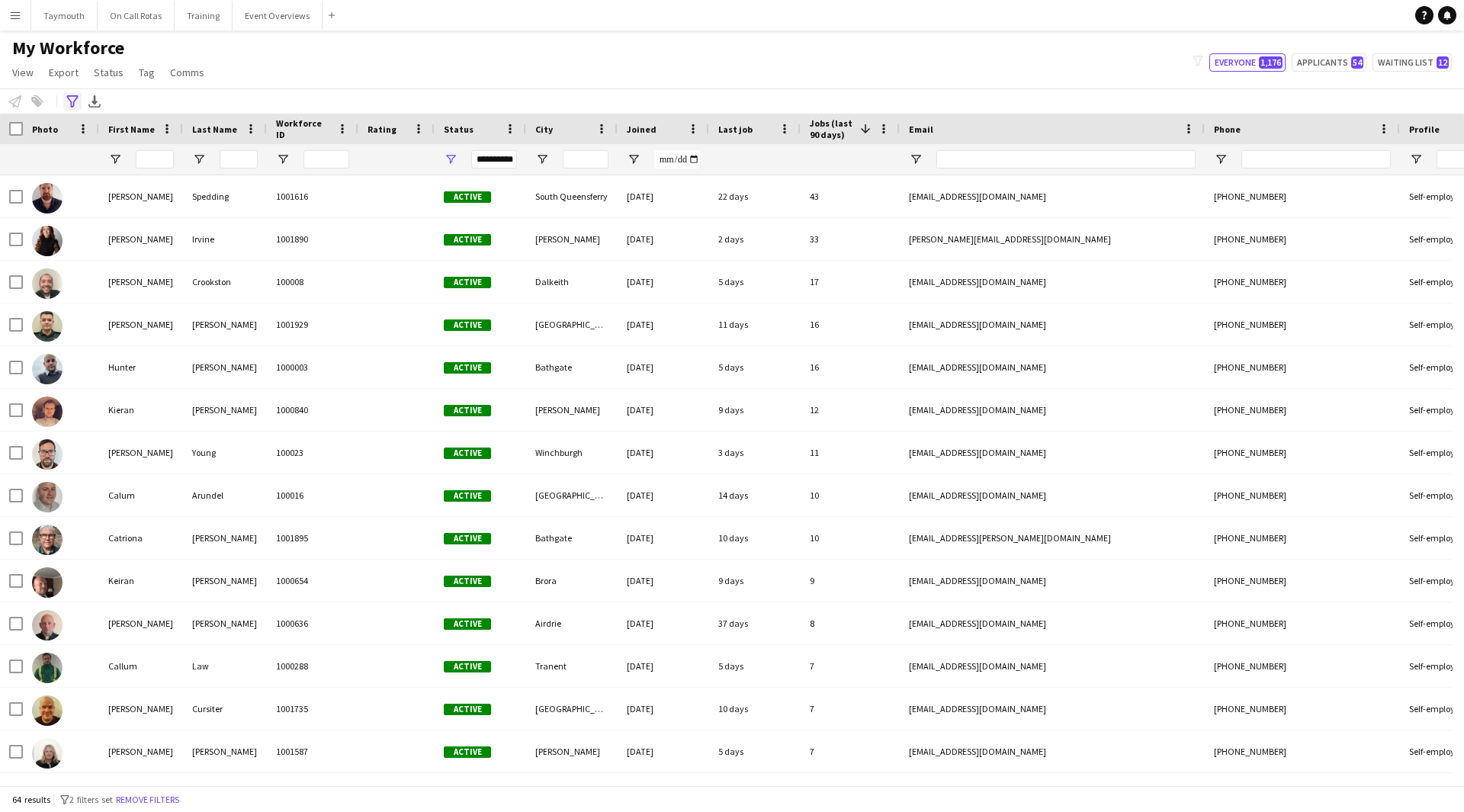
click at [71, 102] on icon at bounding box center [72, 102] width 12 height 13
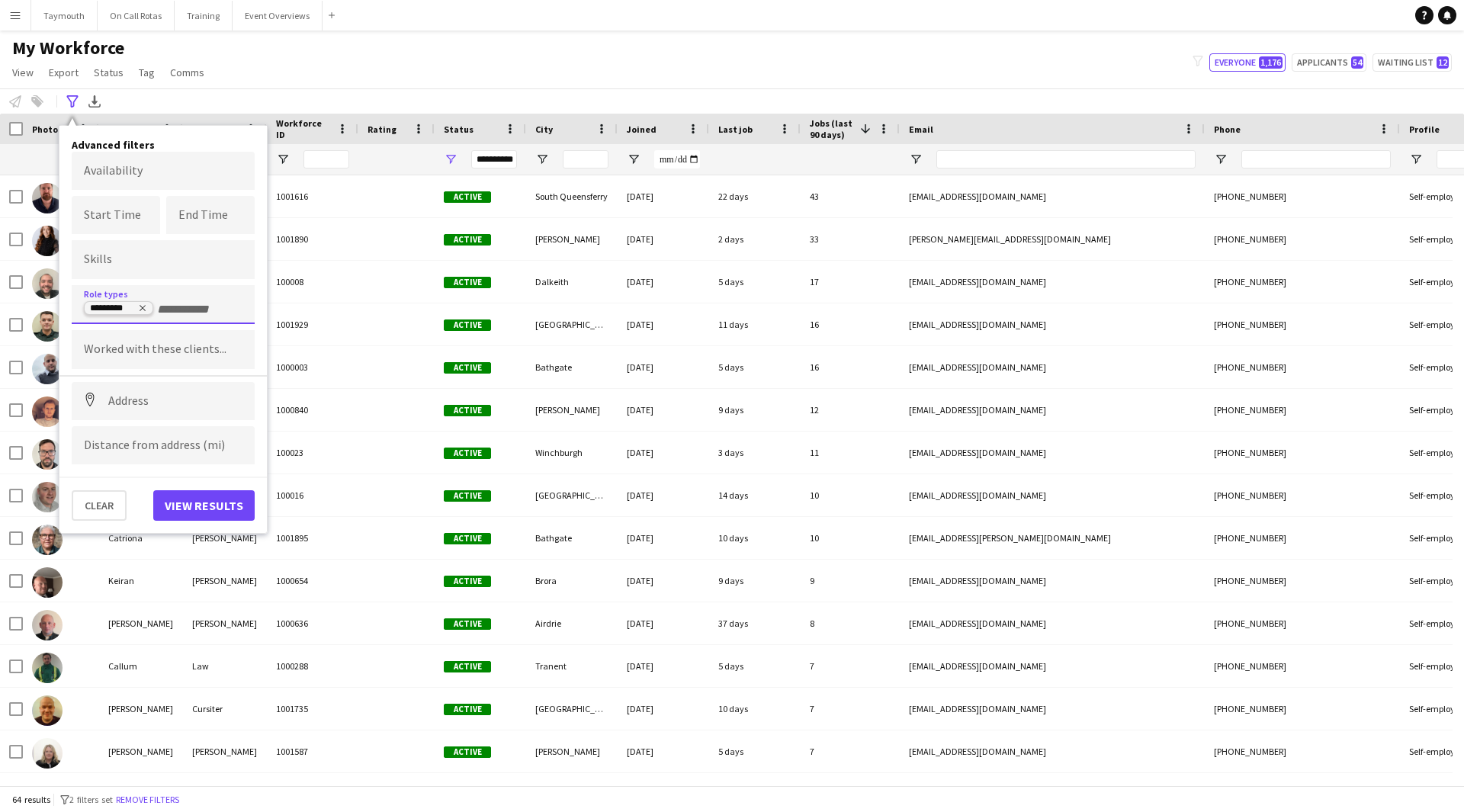
click at [144, 306] on icon "Remove tag" at bounding box center [142, 308] width 6 height 6
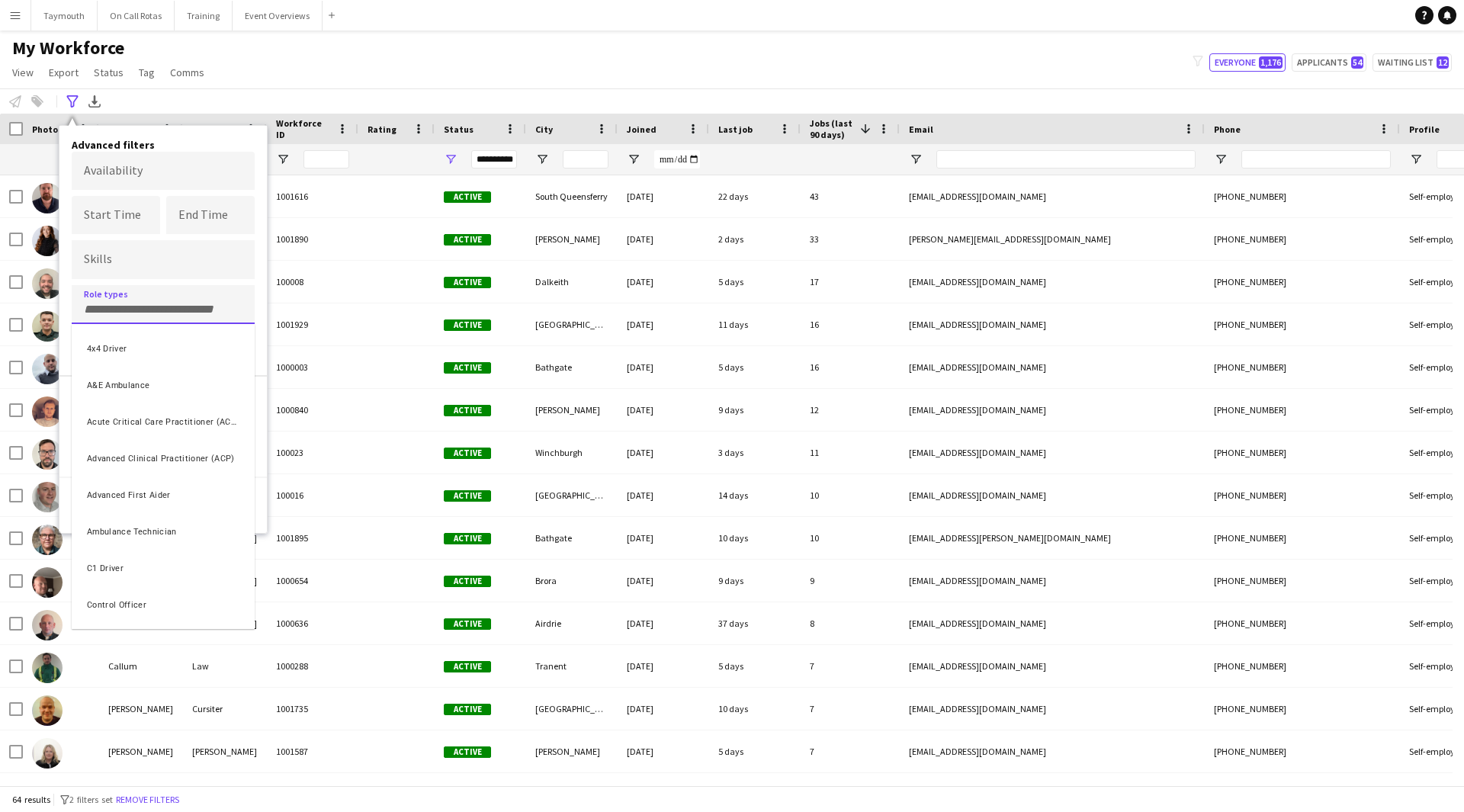
click at [147, 307] on div at bounding box center [732, 406] width 1464 height 812
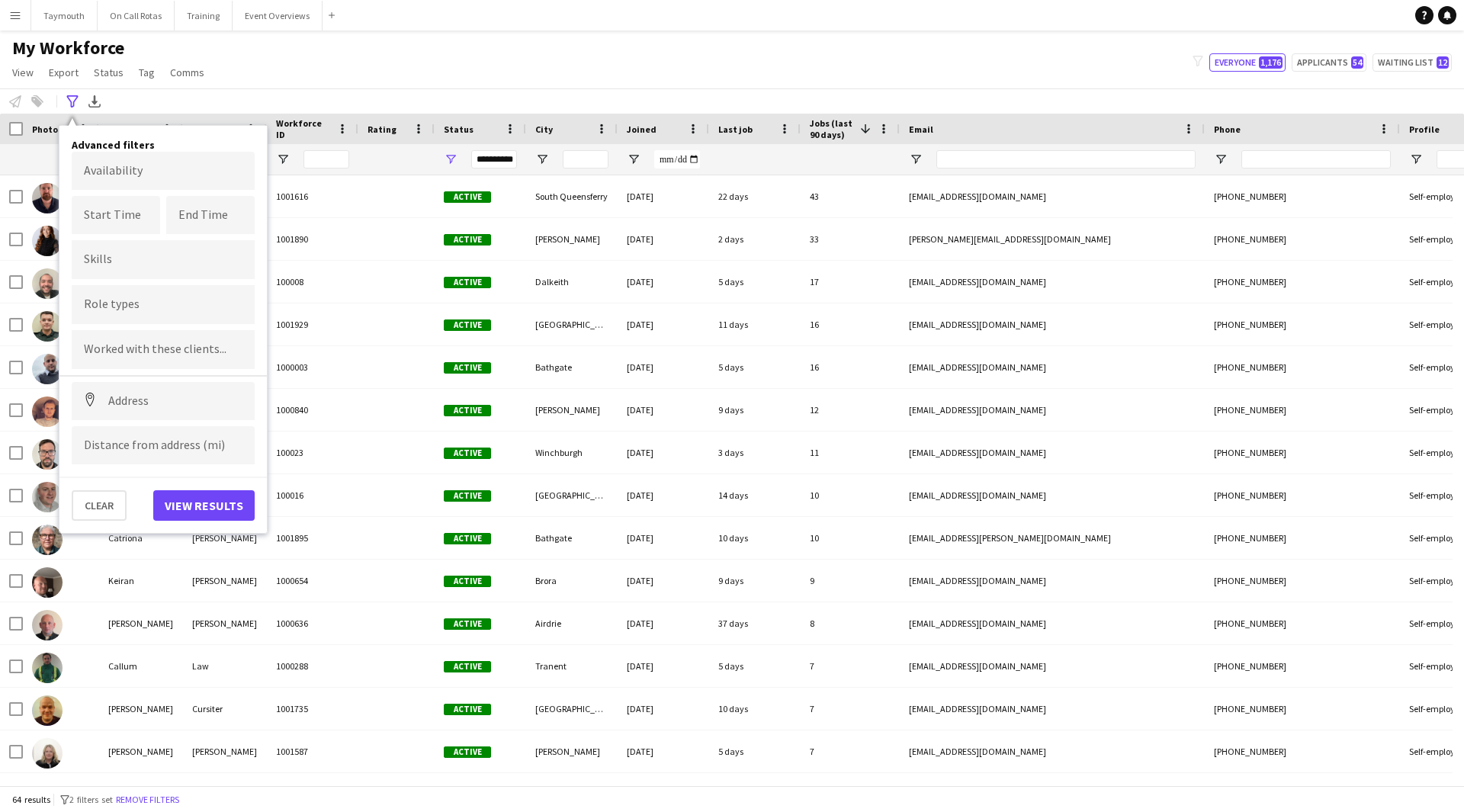
click at [147, 301] on form at bounding box center [163, 304] width 159 height 16
type input "***"
click at [135, 399] on div "EMT" at bounding box center [163, 384] width 183 height 37
click at [200, 499] on button "View results" at bounding box center [204, 505] width 102 height 30
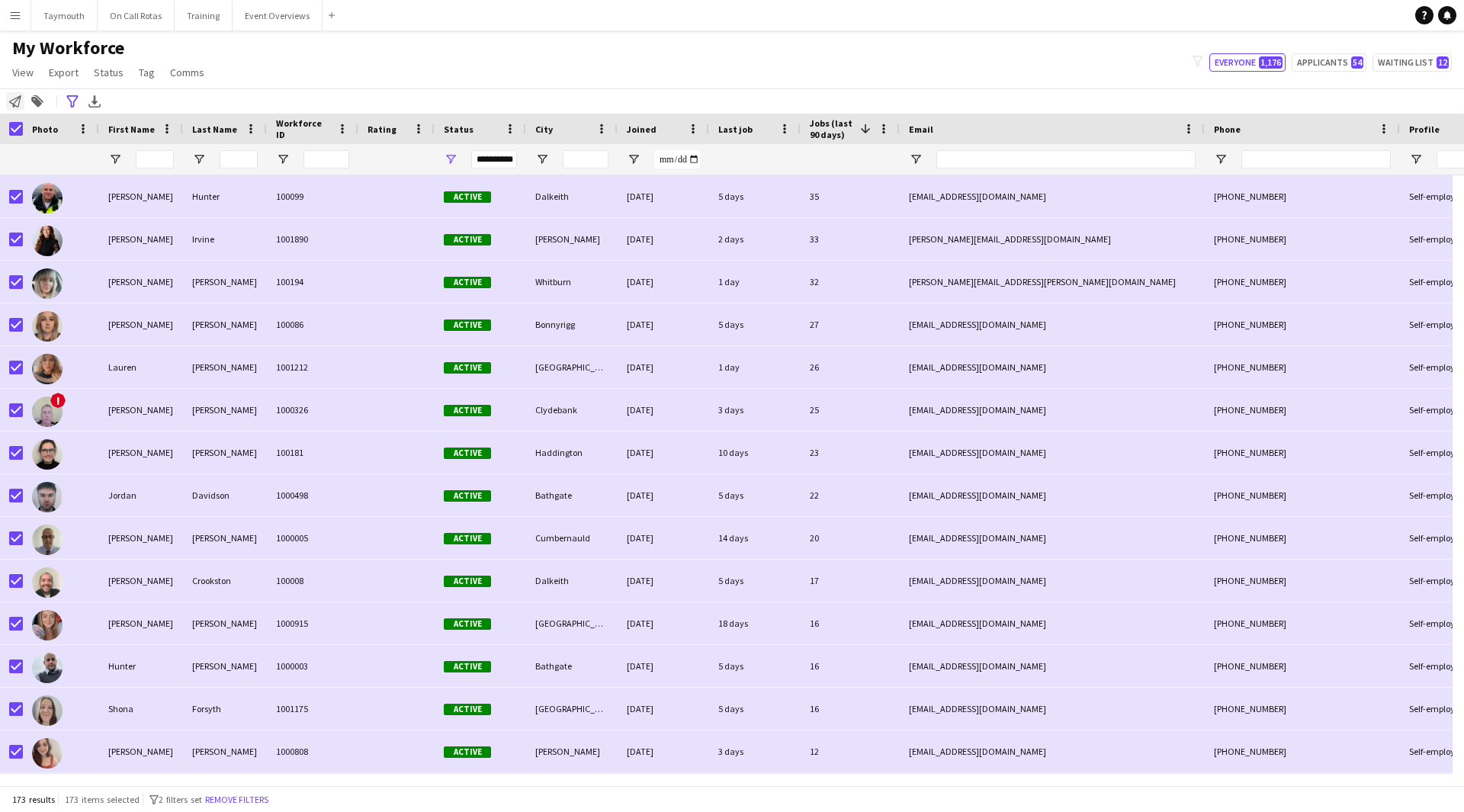
click at [16, 96] on icon "Notify workforce" at bounding box center [15, 102] width 13 height 13
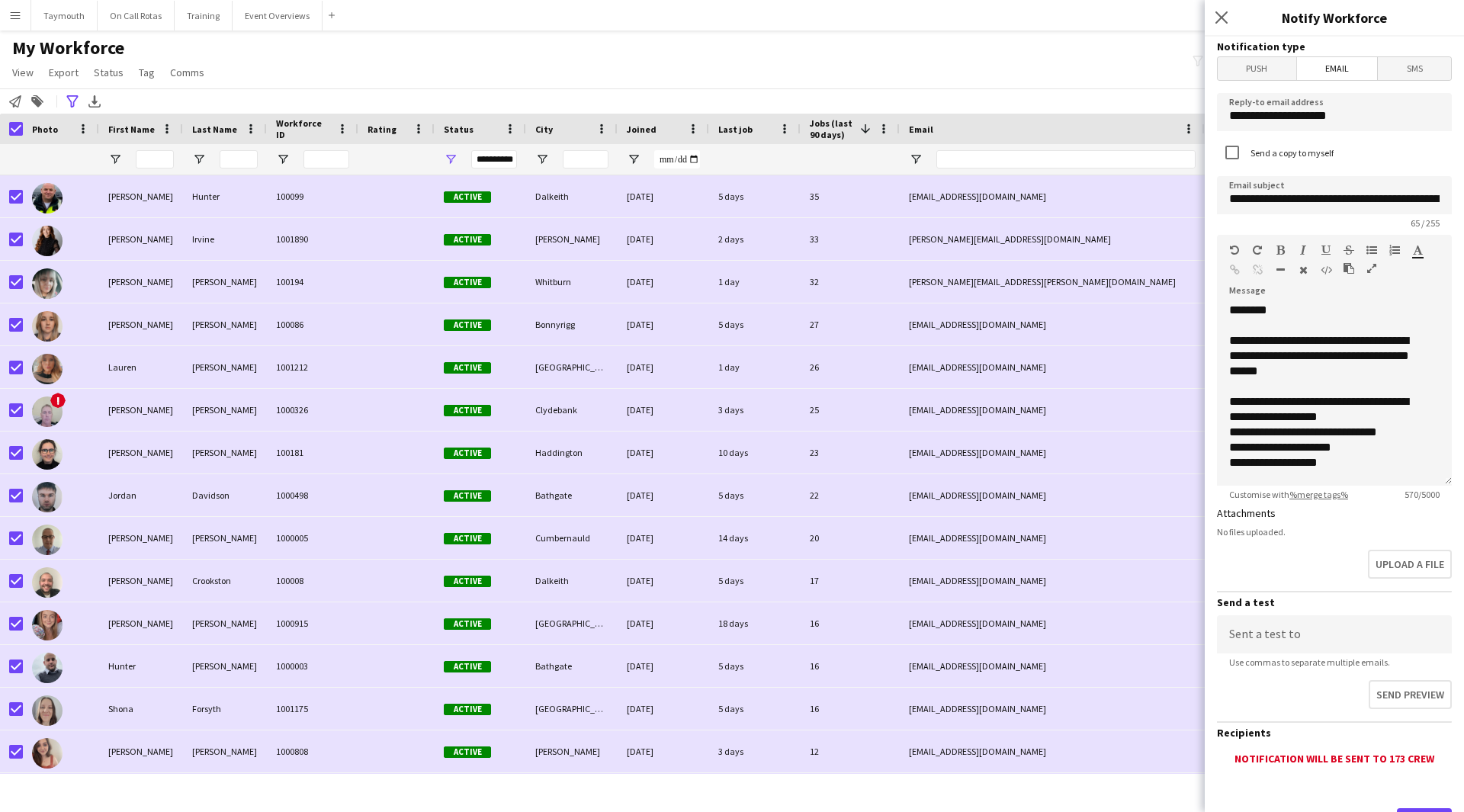
click at [1373, 270] on icon "button" at bounding box center [1371, 268] width 9 height 11
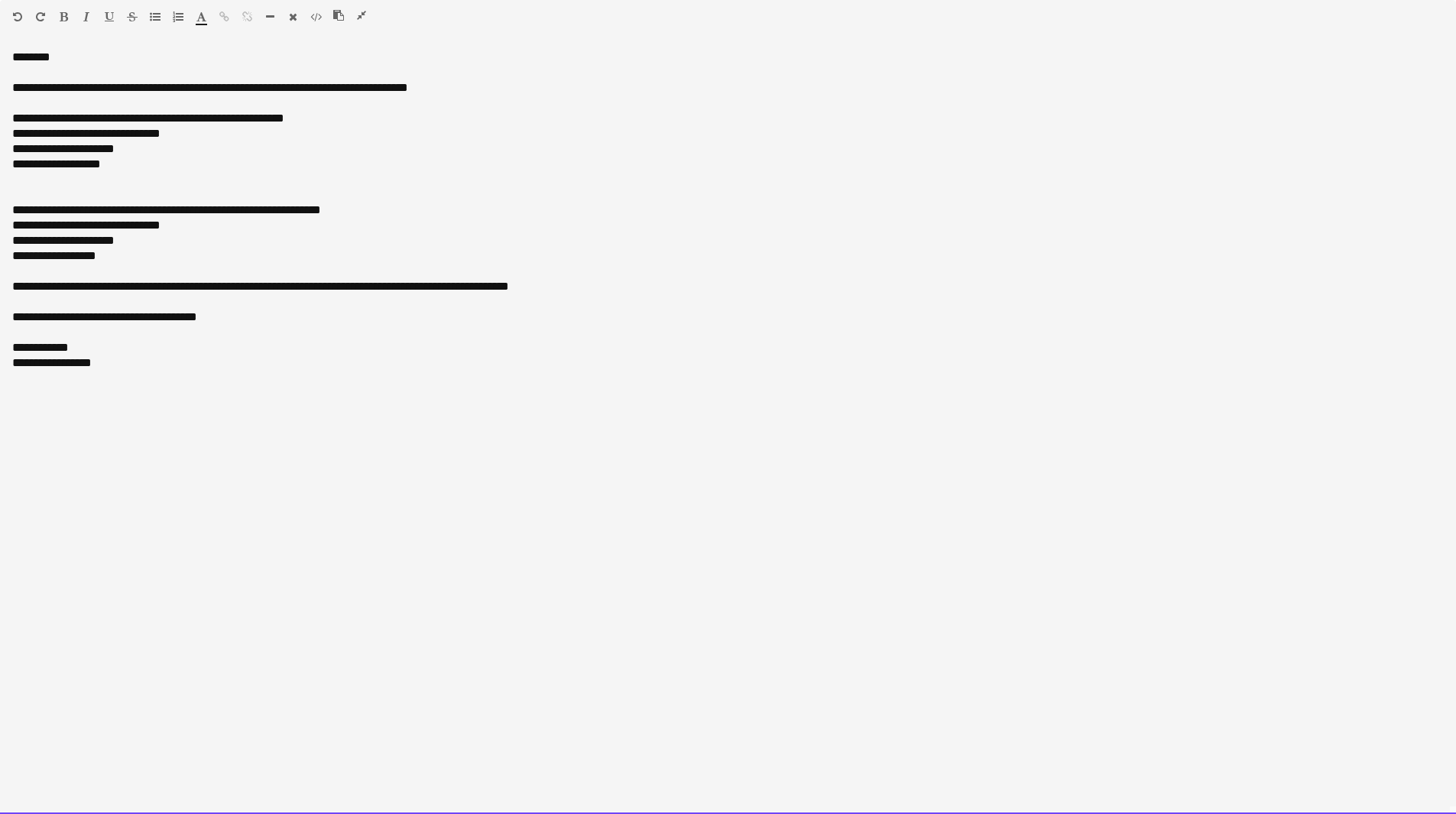
drag, startPoint x: 275, startPoint y: 88, endPoint x: 219, endPoint y: 82, distance: 56.3
click at [219, 82] on div "**********" at bounding box center [728, 88] width 1432 height 16
drag, startPoint x: 129, startPoint y: 253, endPoint x: 15, endPoint y: 207, distance: 122.9
click at [15, 207] on div "**********" at bounding box center [728, 431] width 1456 height 764
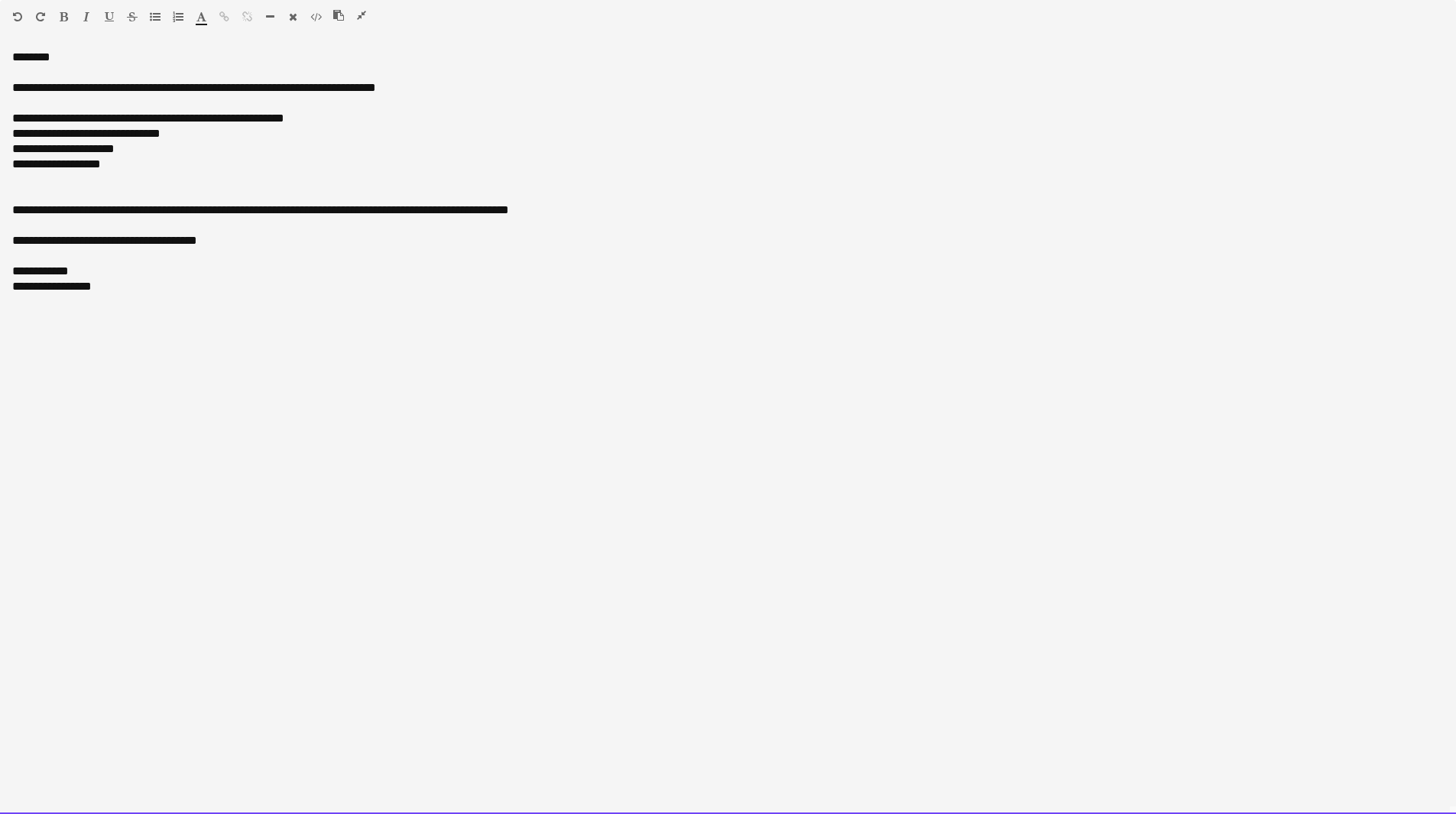
drag, startPoint x: 220, startPoint y: 210, endPoint x: 90, endPoint y: 187, distance: 132.0
click at [122, 204] on span "**********" at bounding box center [233, 210] width 441 height 12
click at [131, 168] on div "**********" at bounding box center [728, 164] width 1432 height 16
click at [240, 95] on div "**********" at bounding box center [728, 88] width 1432 height 16
drag, startPoint x: 167, startPoint y: 90, endPoint x: 32, endPoint y: 65, distance: 137.3
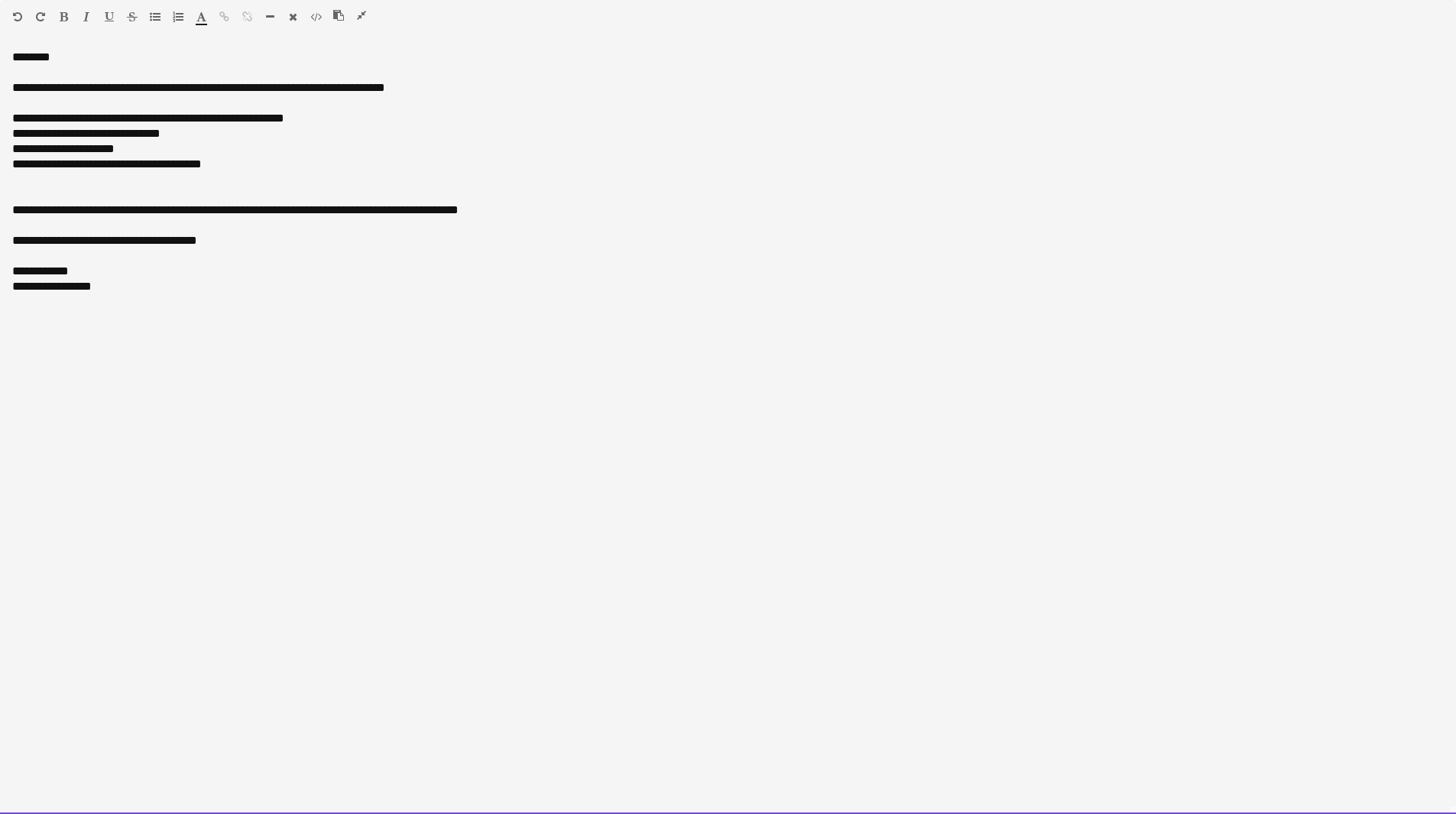
click at [58, 82] on div "**********" at bounding box center [728, 88] width 1432 height 16
click at [67, 123] on div "**********" at bounding box center [728, 118] width 1432 height 16
click at [75, 152] on div "**********" at bounding box center [728, 150] width 1432 height 16
click at [113, 149] on div "**********" at bounding box center [728, 150] width 1432 height 16
click at [262, 279] on div "**********" at bounding box center [728, 287] width 1432 height 16
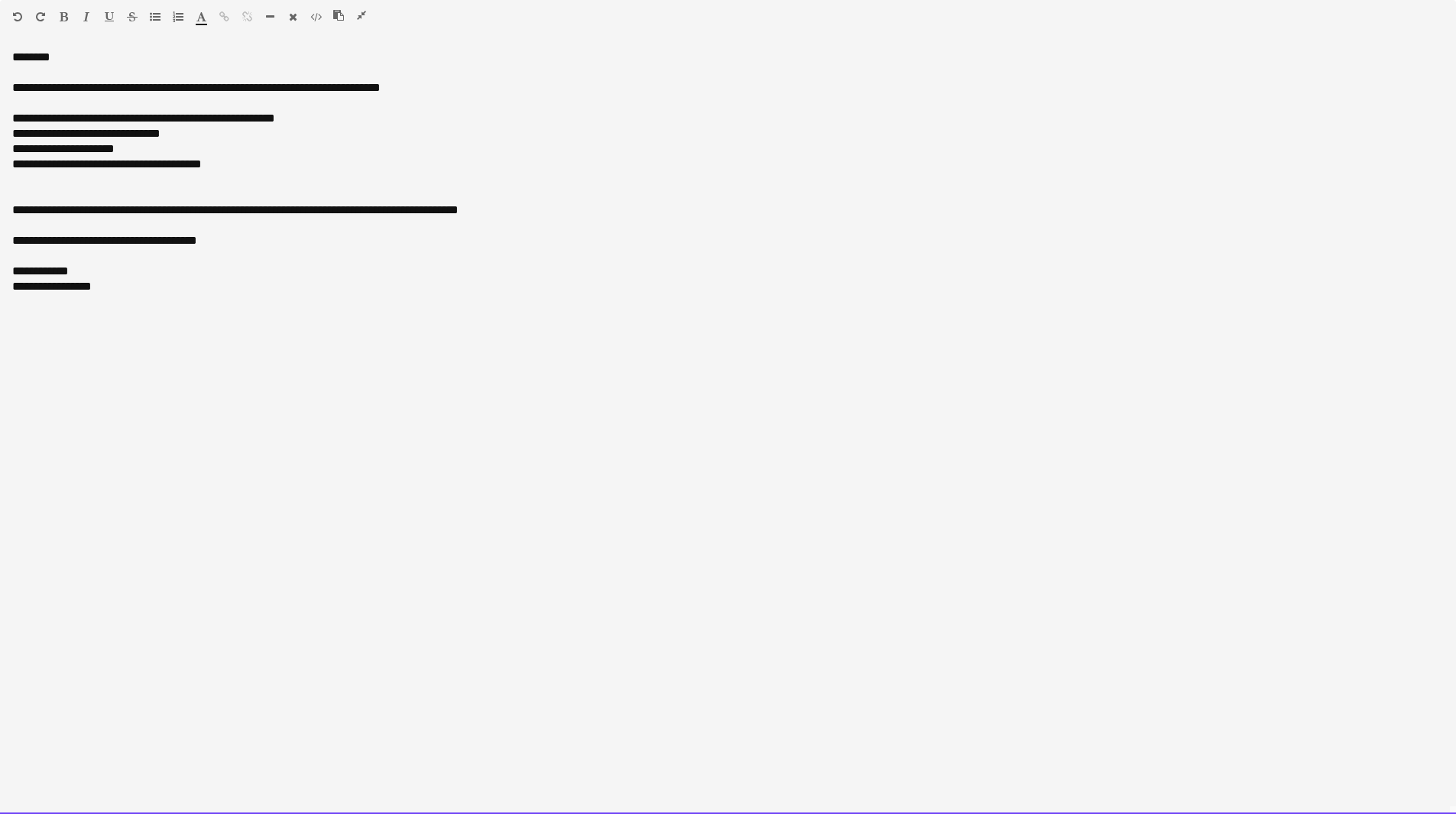
click at [9, 210] on div "**********" at bounding box center [728, 431] width 1456 height 764
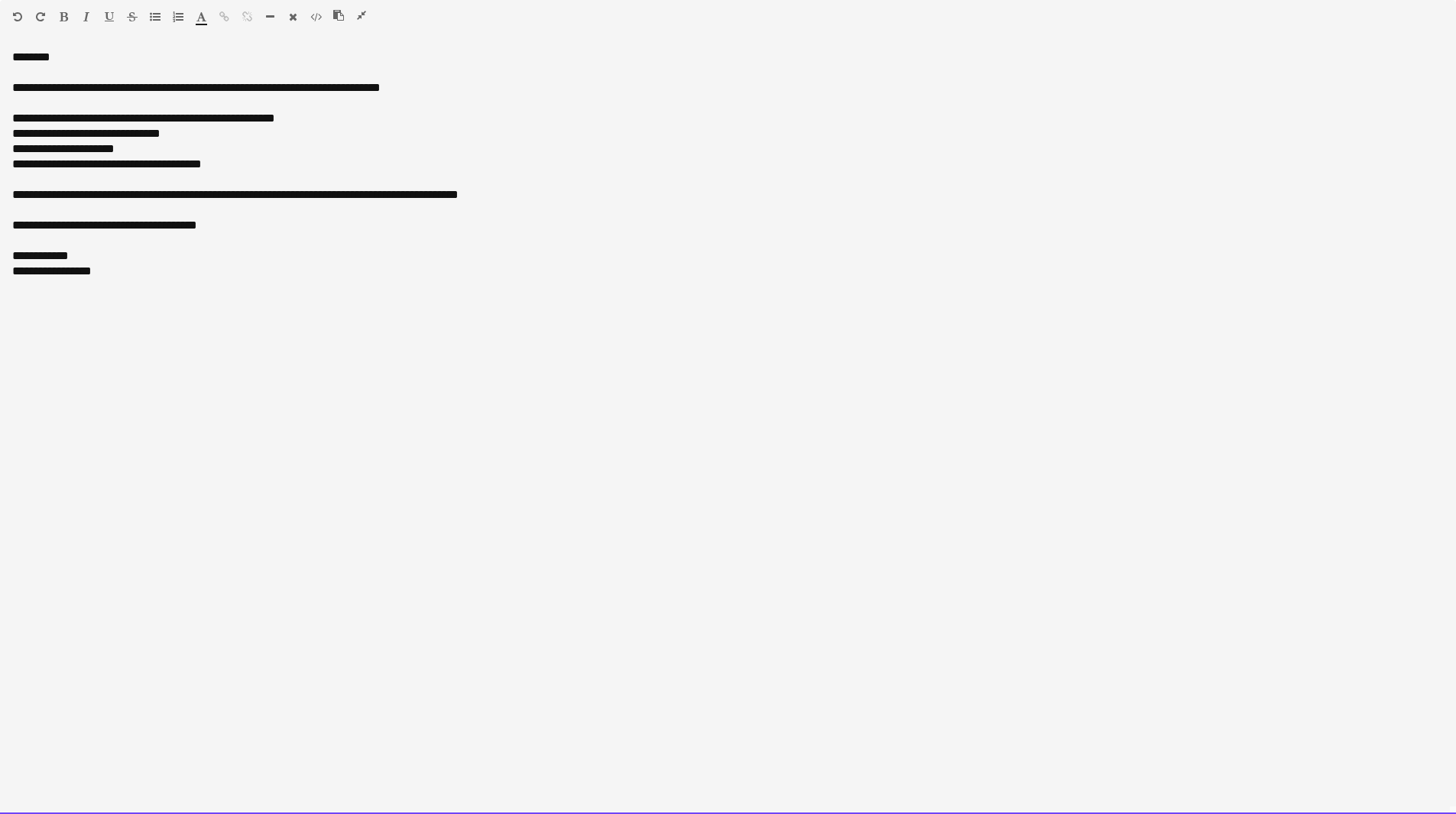
click at [507, 189] on div "**********" at bounding box center [728, 195] width 1432 height 16
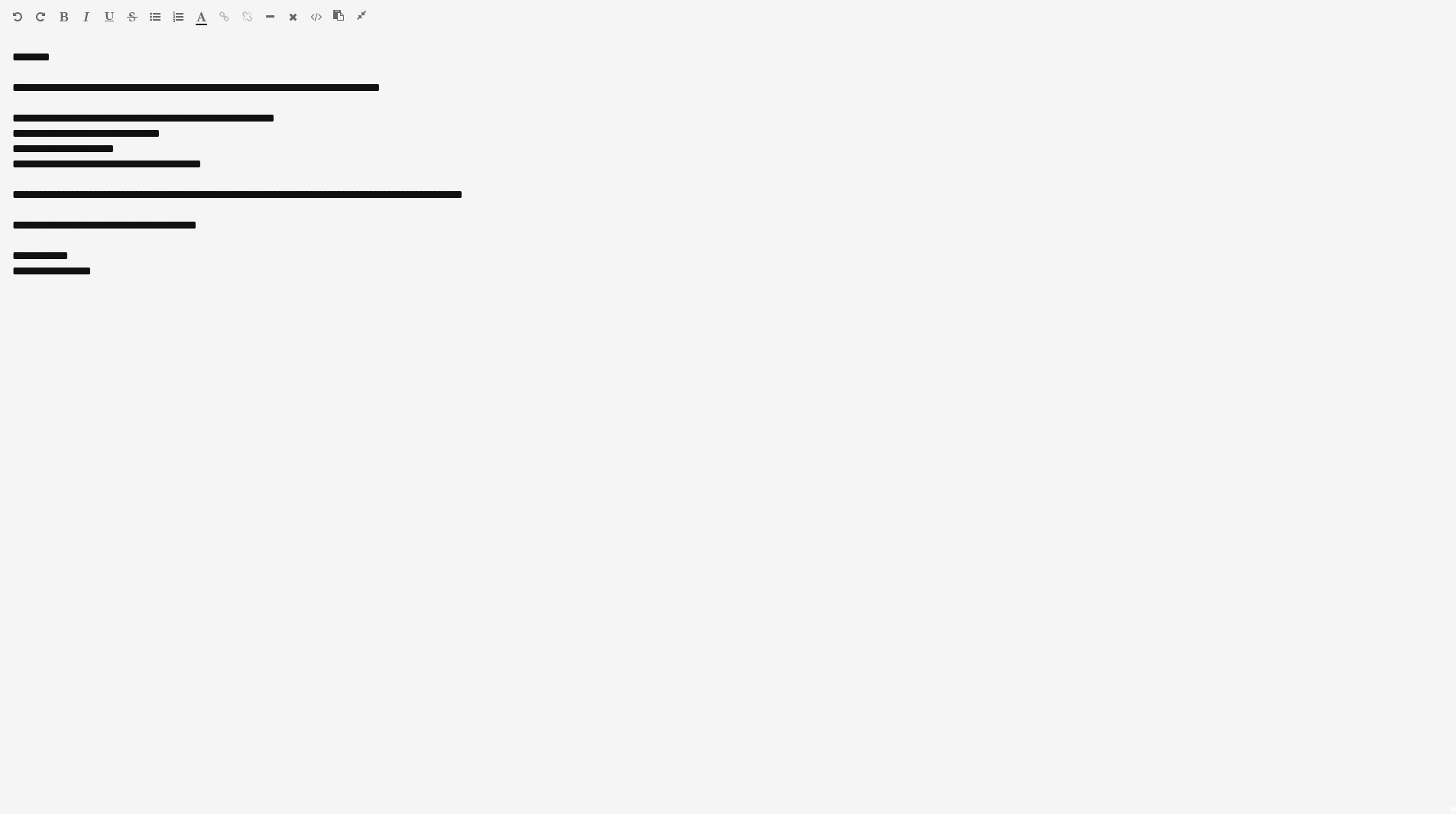
click at [366, 14] on button "button" at bounding box center [361, 15] width 11 height 13
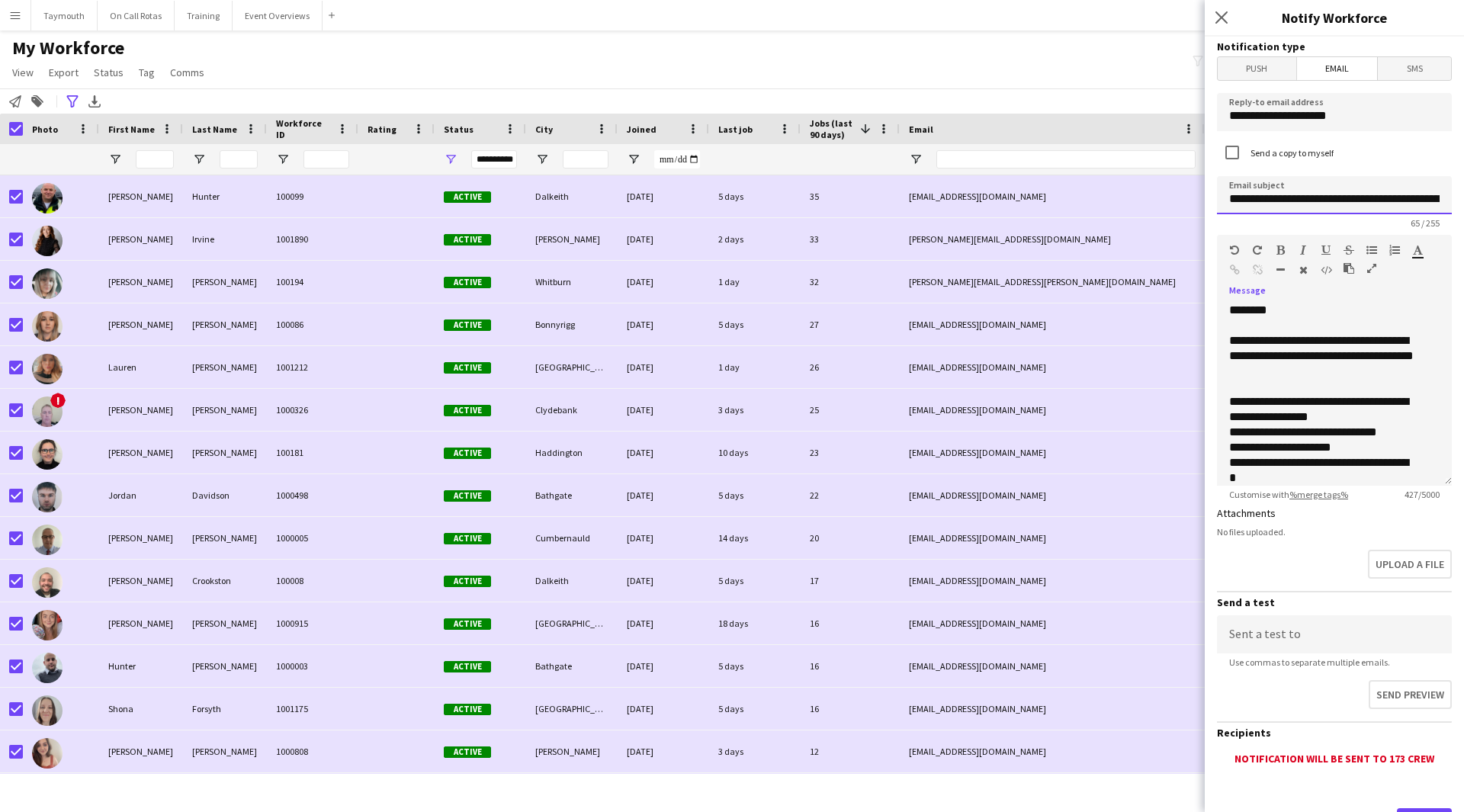
click at [1349, 187] on input "**********" at bounding box center [1334, 194] width 235 height 38
click at [1409, 196] on input "**********" at bounding box center [1334, 194] width 235 height 38
drag, startPoint x: 1352, startPoint y: 199, endPoint x: 1463, endPoint y: 198, distance: 111.0
click at [1463, 198] on div "**********" at bounding box center [1335, 425] width 260 height 776
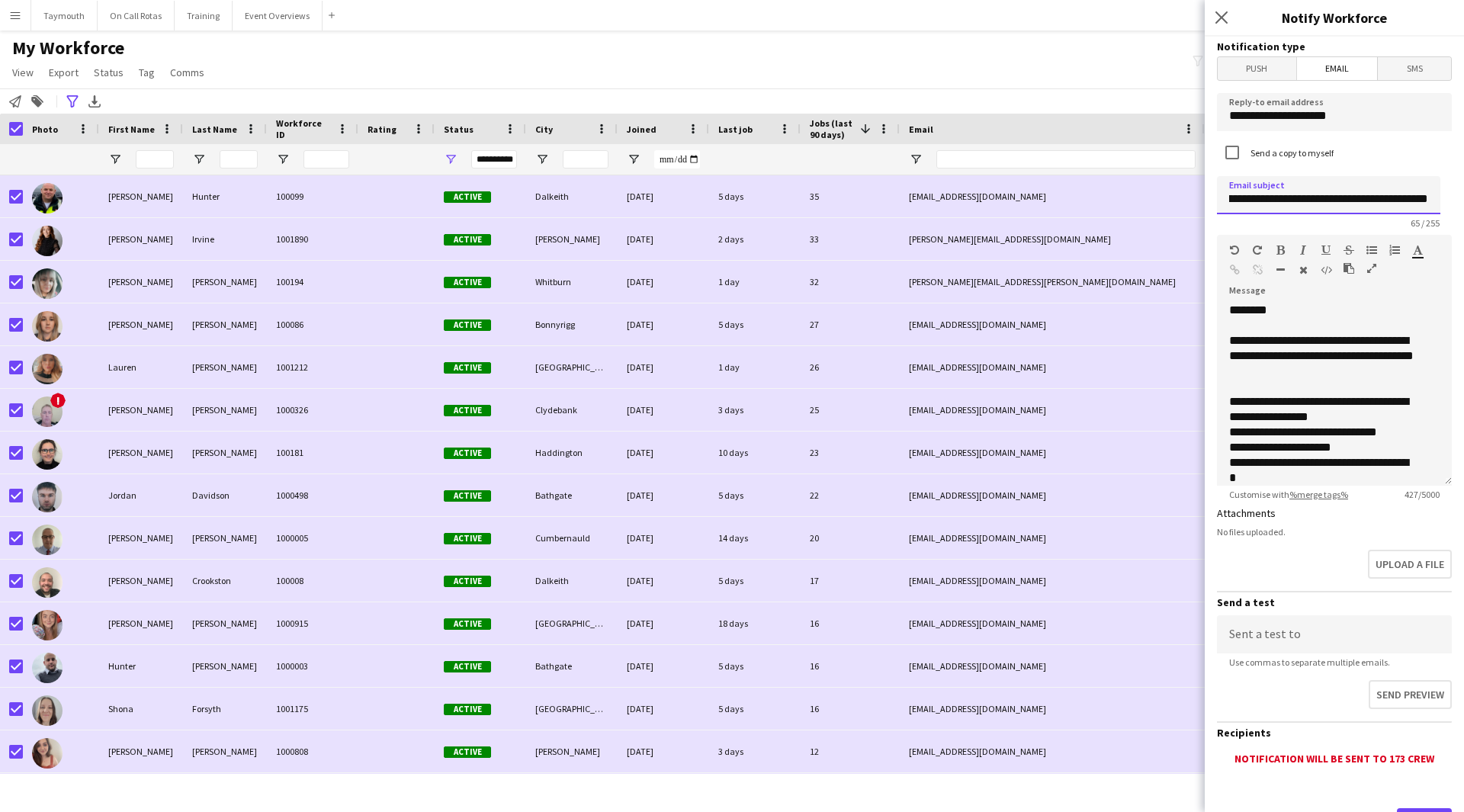
click at [1320, 196] on input "**********" at bounding box center [1328, 194] width 224 height 38
drag, startPoint x: 1304, startPoint y: 199, endPoint x: 1463, endPoint y: 197, distance: 159.0
click at [1463, 197] on div "**********" at bounding box center [1335, 425] width 260 height 776
click at [1372, 268] on icon "button" at bounding box center [1371, 268] width 9 height 11
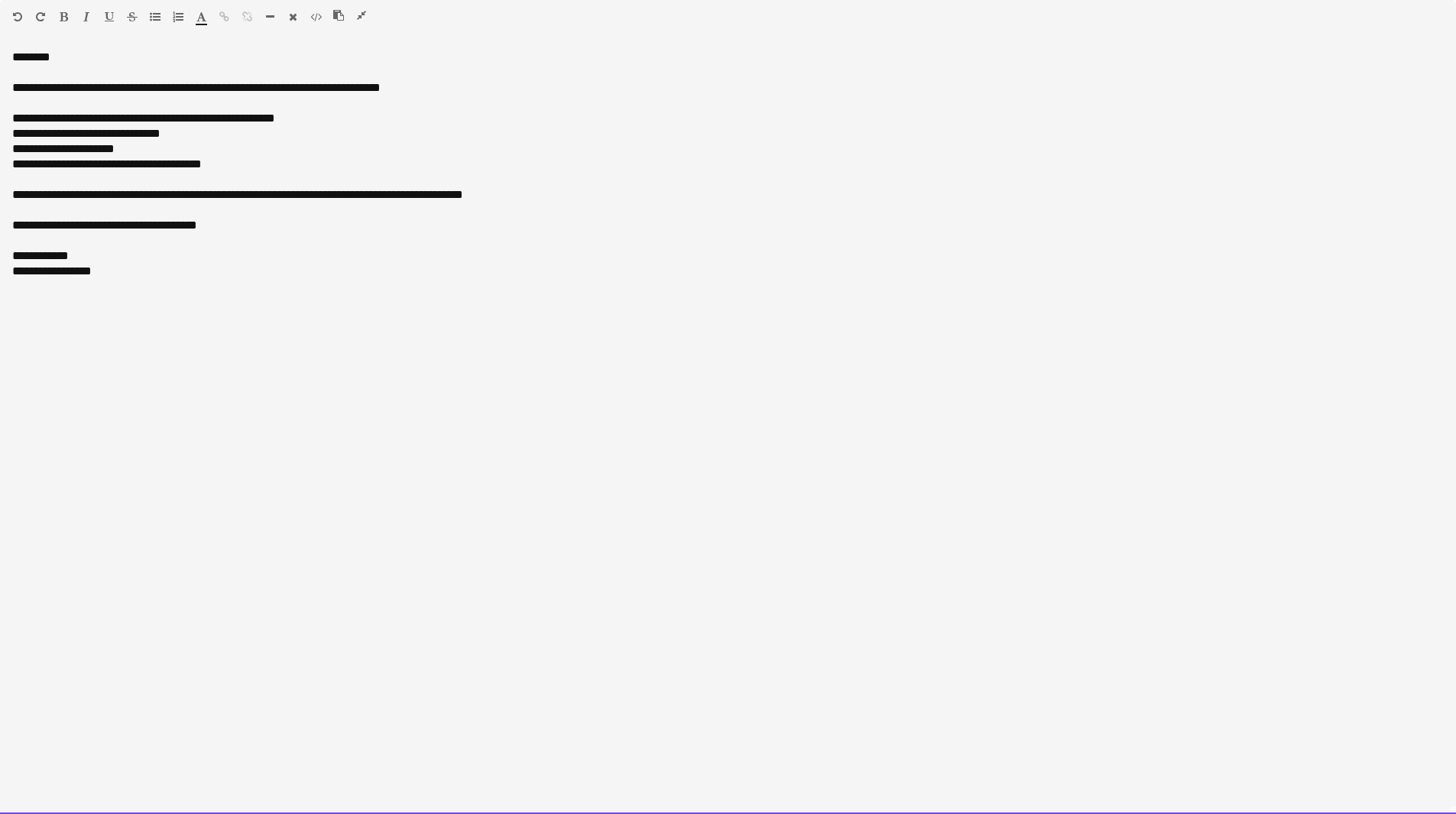
click at [265, 166] on div "**********" at bounding box center [728, 164] width 1432 height 16
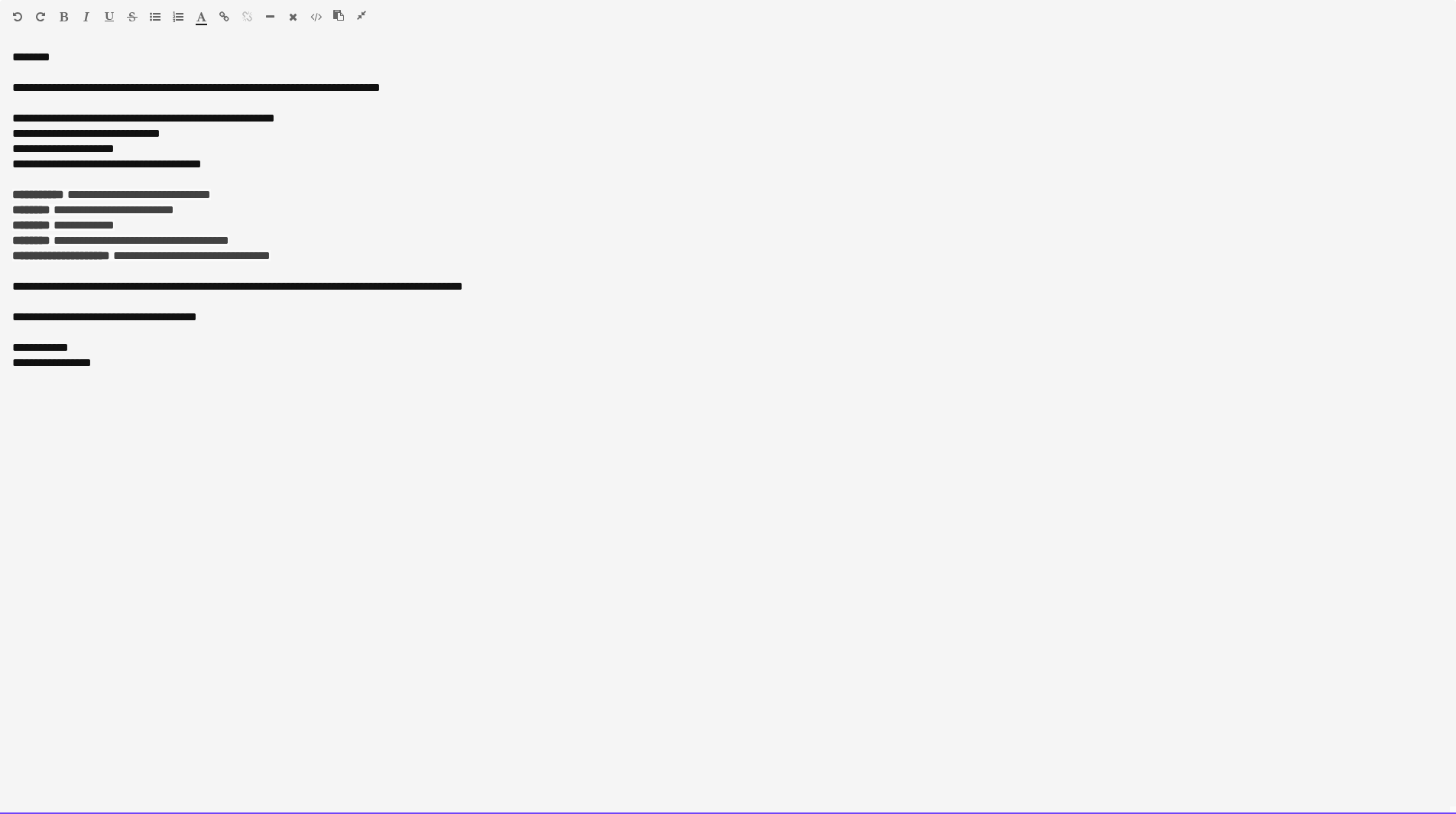
drag, startPoint x: 331, startPoint y: 253, endPoint x: -17, endPoint y: 191, distance: 353.5
click at [0, 191] on html "Menu Boards Boards Boards All jobs Status Workforce Workforce My Workforce Recr…" at bounding box center [728, 723] width 1456 height 1446
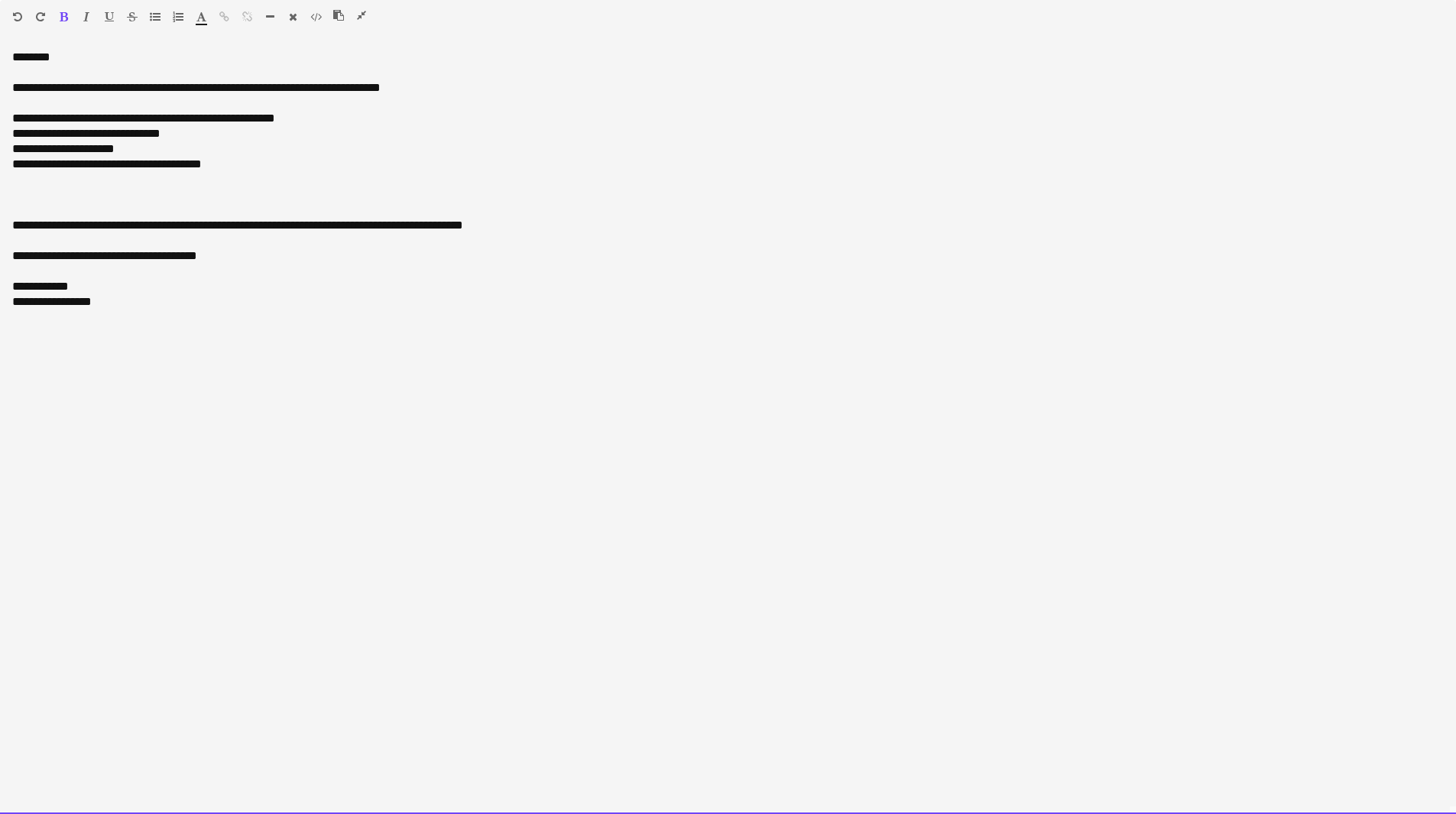
click at [52, 202] on div at bounding box center [728, 195] width 1432 height 16
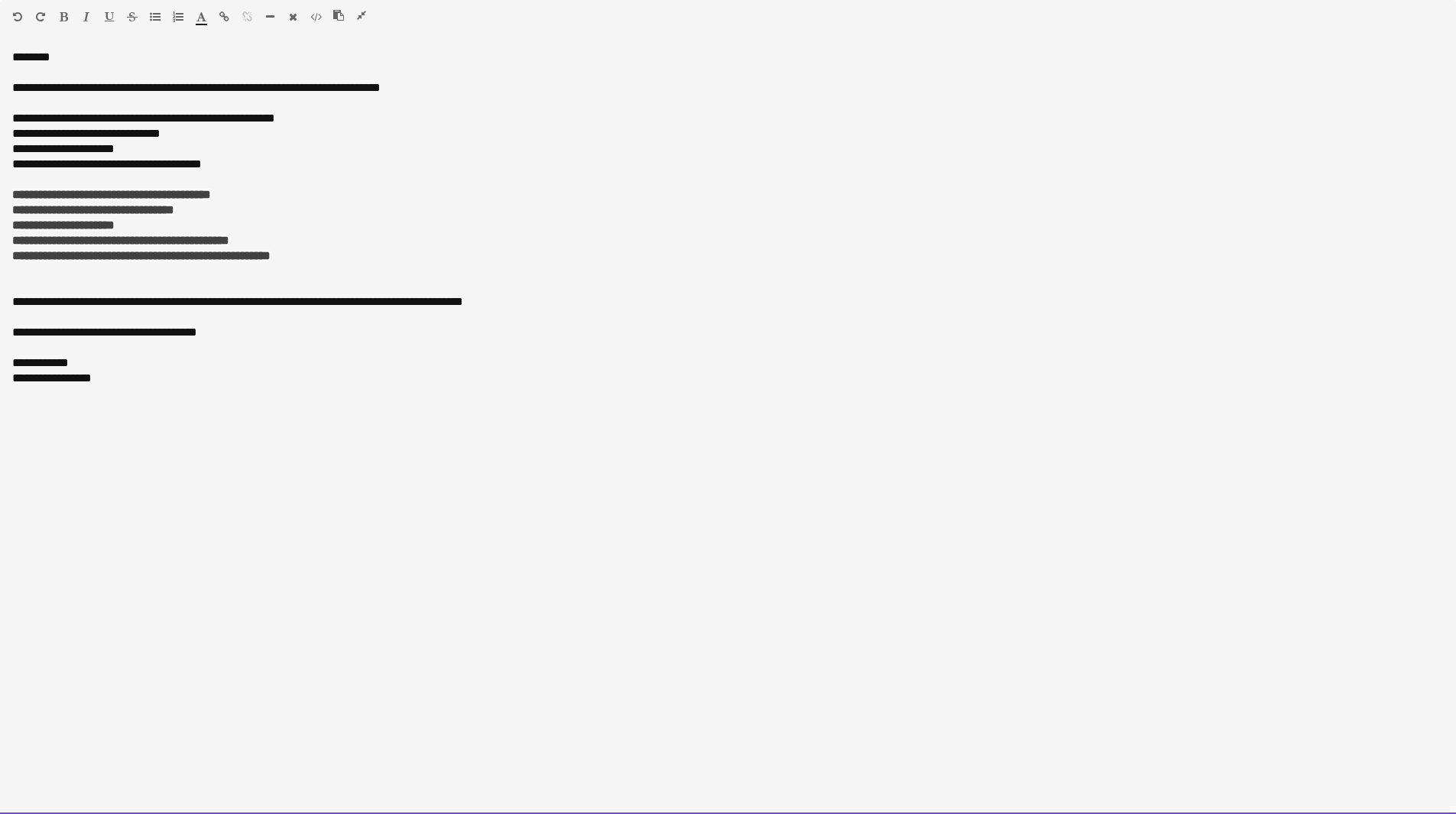
drag, startPoint x: 343, startPoint y: 253, endPoint x: -33, endPoint y: 194, distance: 380.6
click at [0, 194] on html "Menu Boards Boards Boards All jobs Status Workforce Workforce My Workforce Recr…" at bounding box center [728, 723] width 1456 height 1446
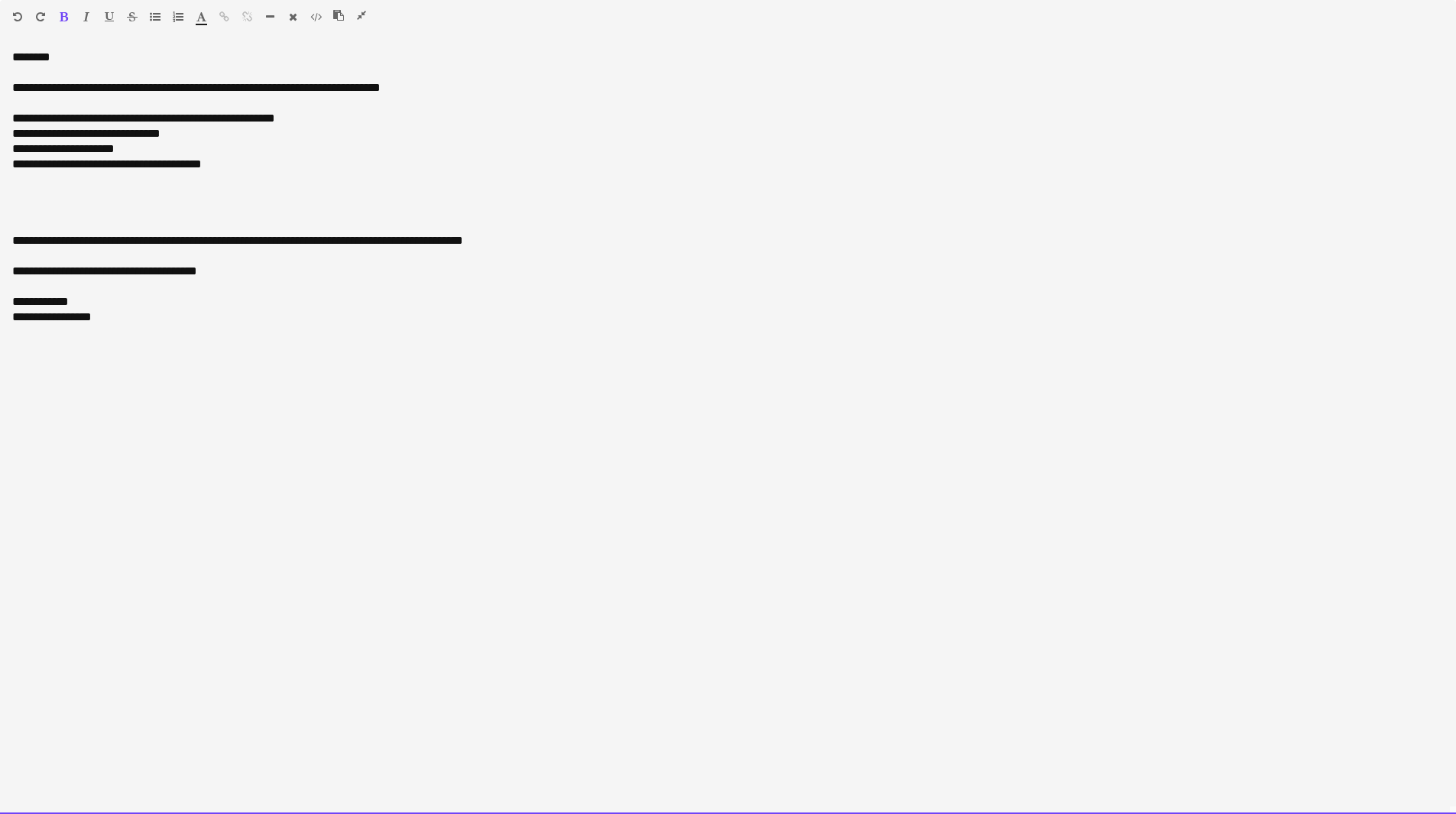
click at [240, 169] on div "**********" at bounding box center [728, 164] width 1432 height 16
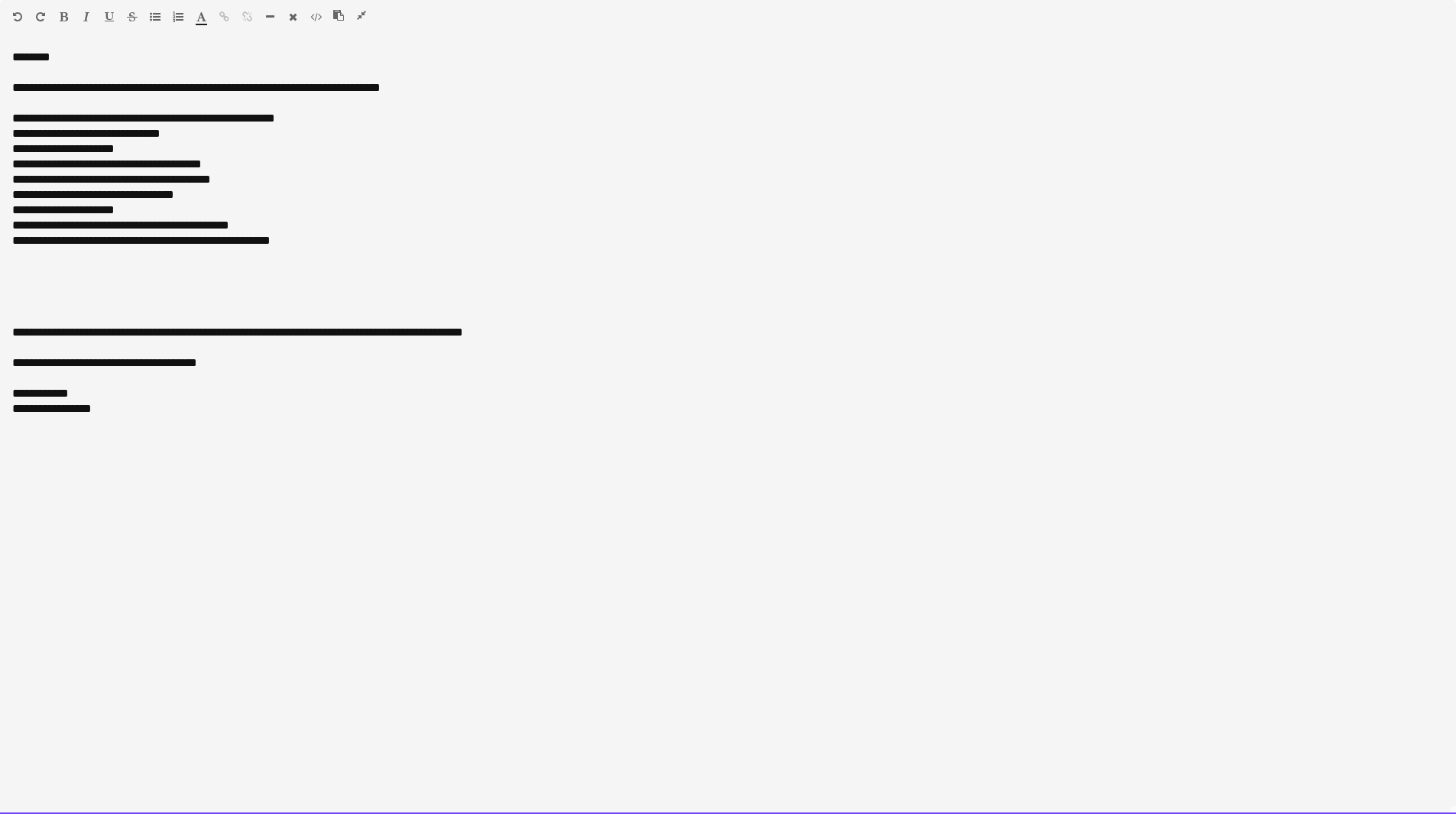
click at [253, 166] on div "**********" at bounding box center [728, 164] width 1432 height 16
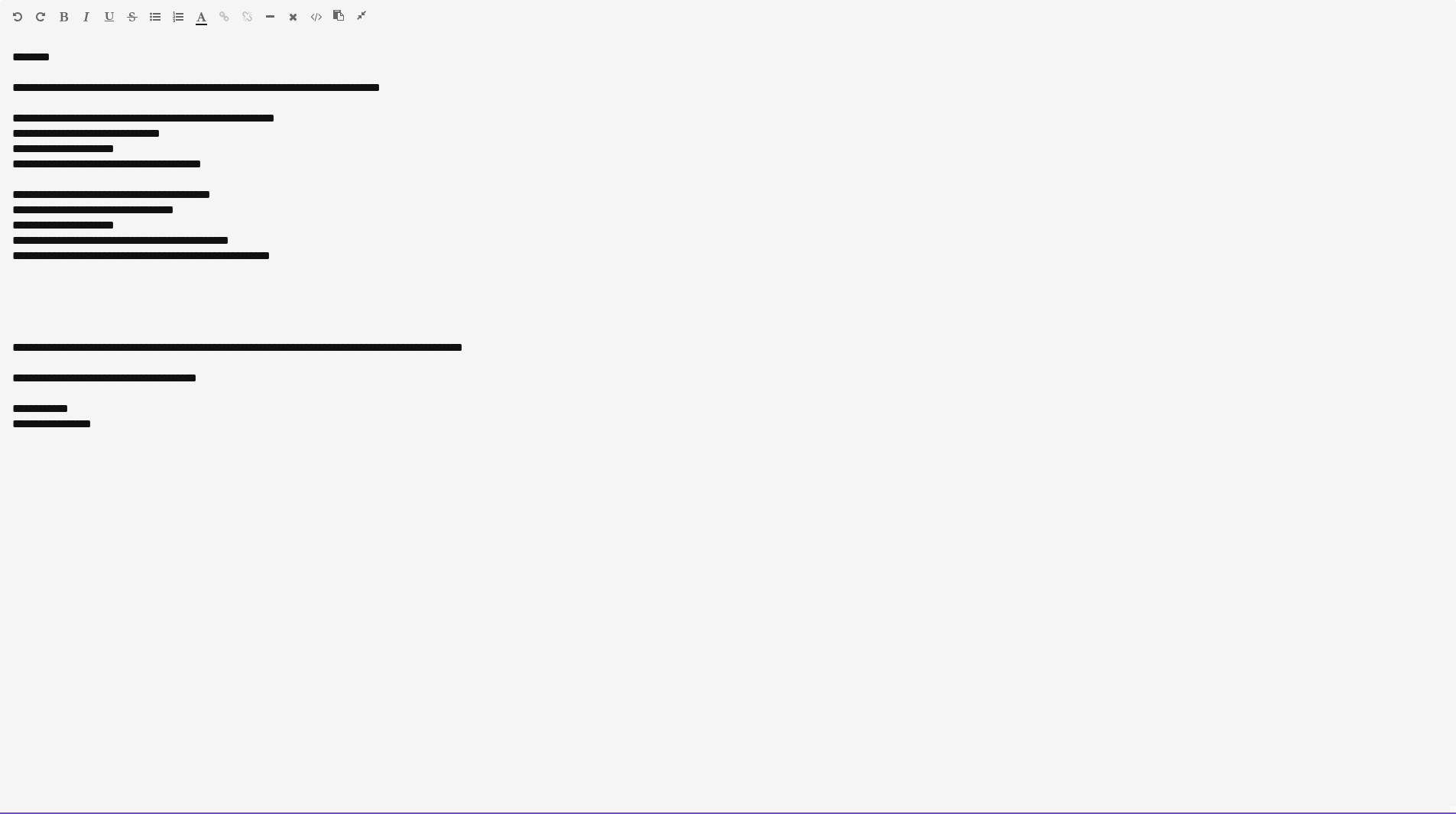
click at [59, 121] on div "**********" at bounding box center [728, 118] width 1432 height 16
click at [62, 117] on div "**********" at bounding box center [728, 118] width 1432 height 16
drag, startPoint x: 91, startPoint y: 207, endPoint x: 62, endPoint y: 207, distance: 29.0
click at [62, 207] on div "**********" at bounding box center [728, 210] width 1432 height 16
drag, startPoint x: 109, startPoint y: 131, endPoint x: 67, endPoint y: 132, distance: 42.0
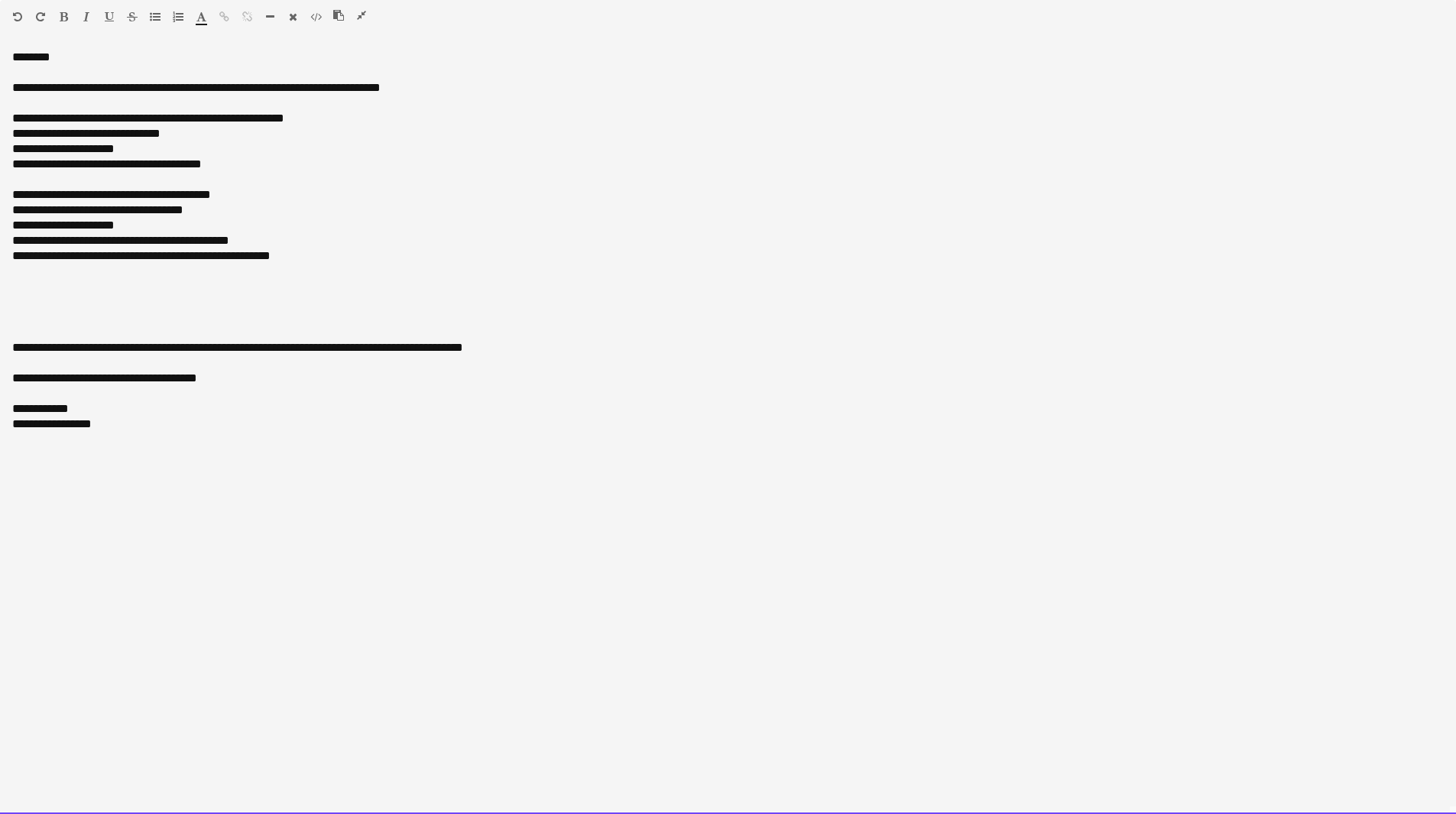
click at [67, 132] on div "**********" at bounding box center [728, 134] width 1432 height 16
drag, startPoint x: 271, startPoint y: 245, endPoint x: 59, endPoint y: 241, distance: 212.0
click at [59, 241] on div "**********" at bounding box center [728, 241] width 1432 height 16
drag, startPoint x: 328, startPoint y: 256, endPoint x: -7, endPoint y: 264, distance: 335.1
click at [0, 264] on html "Menu Boards Boards Boards All jobs Status Workforce Workforce My Workforce Recr…" at bounding box center [728, 723] width 1456 height 1446
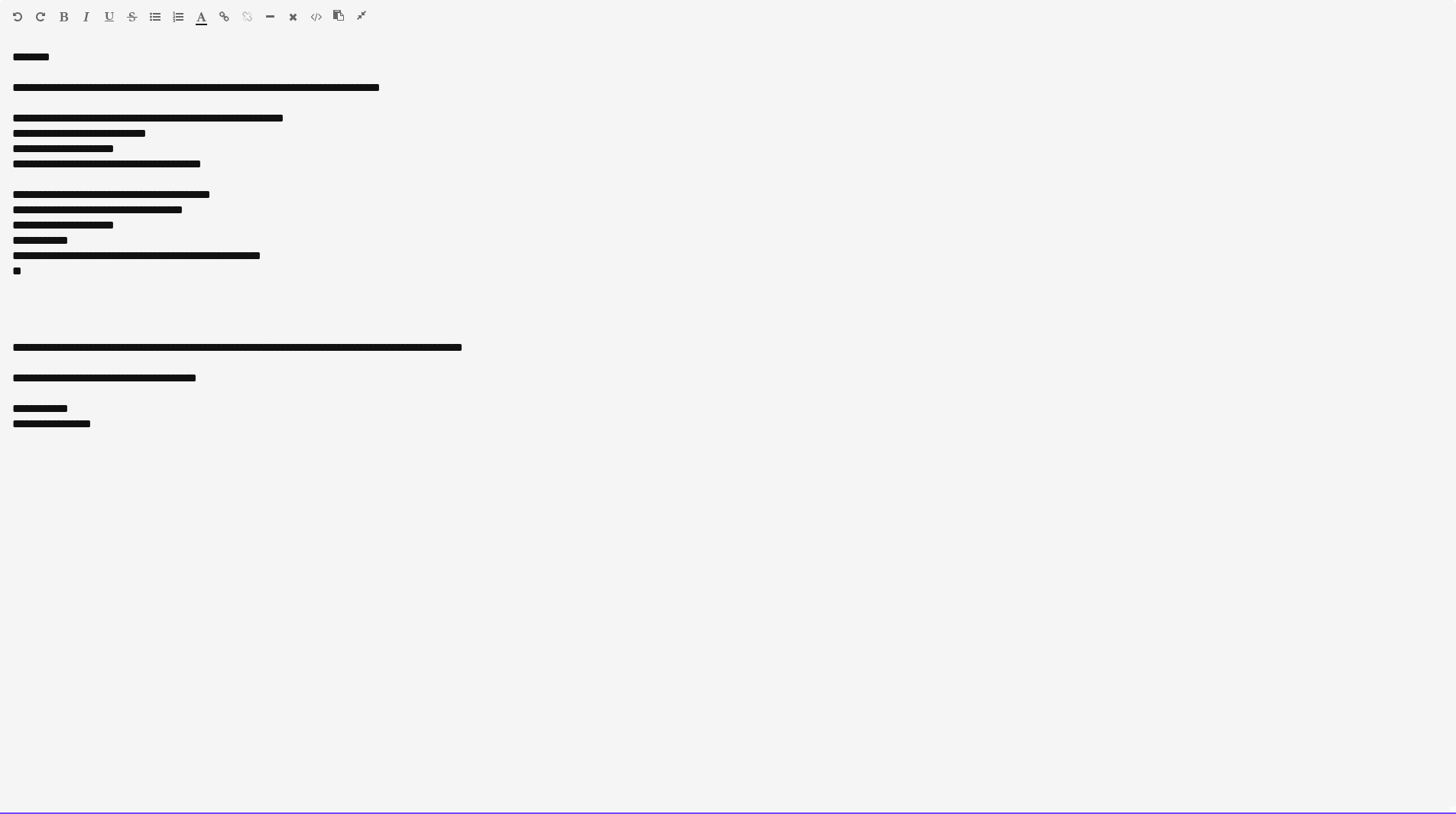
click at [303, 259] on div "**********" at bounding box center [728, 256] width 1432 height 16
drag, startPoint x: 325, startPoint y: 257, endPoint x: 13, endPoint y: 259, distance: 312.0
click at [13, 259] on div "**********" at bounding box center [728, 256] width 1432 height 16
drag, startPoint x: 40, startPoint y: 268, endPoint x: 9, endPoint y: 267, distance: 31.0
click at [9, 267] on div "**********" at bounding box center [728, 431] width 1456 height 764
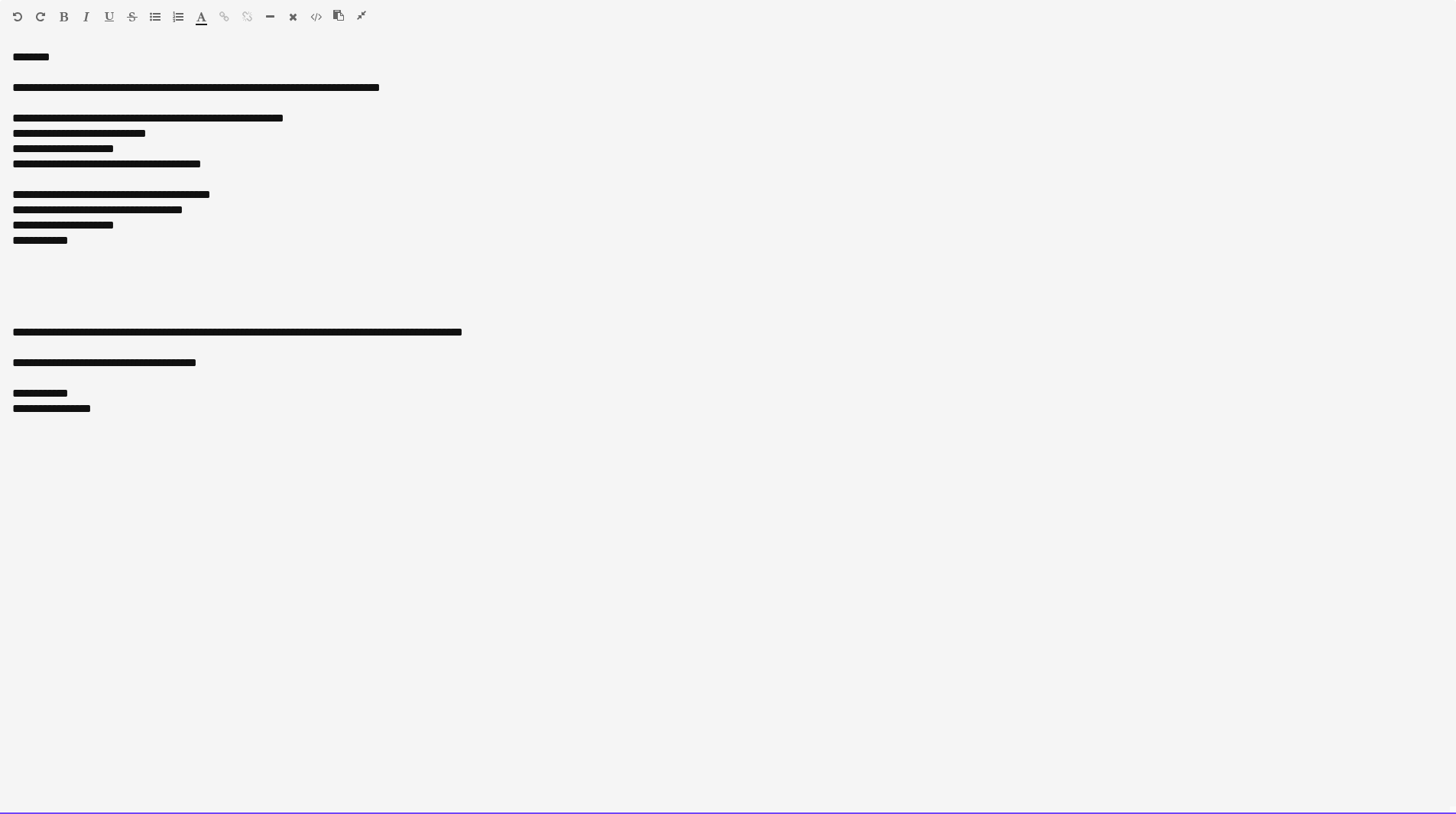
click at [31, 331] on span "**********" at bounding box center [207, 333] width 390 height 12
click at [29, 315] on div at bounding box center [728, 317] width 1432 height 16
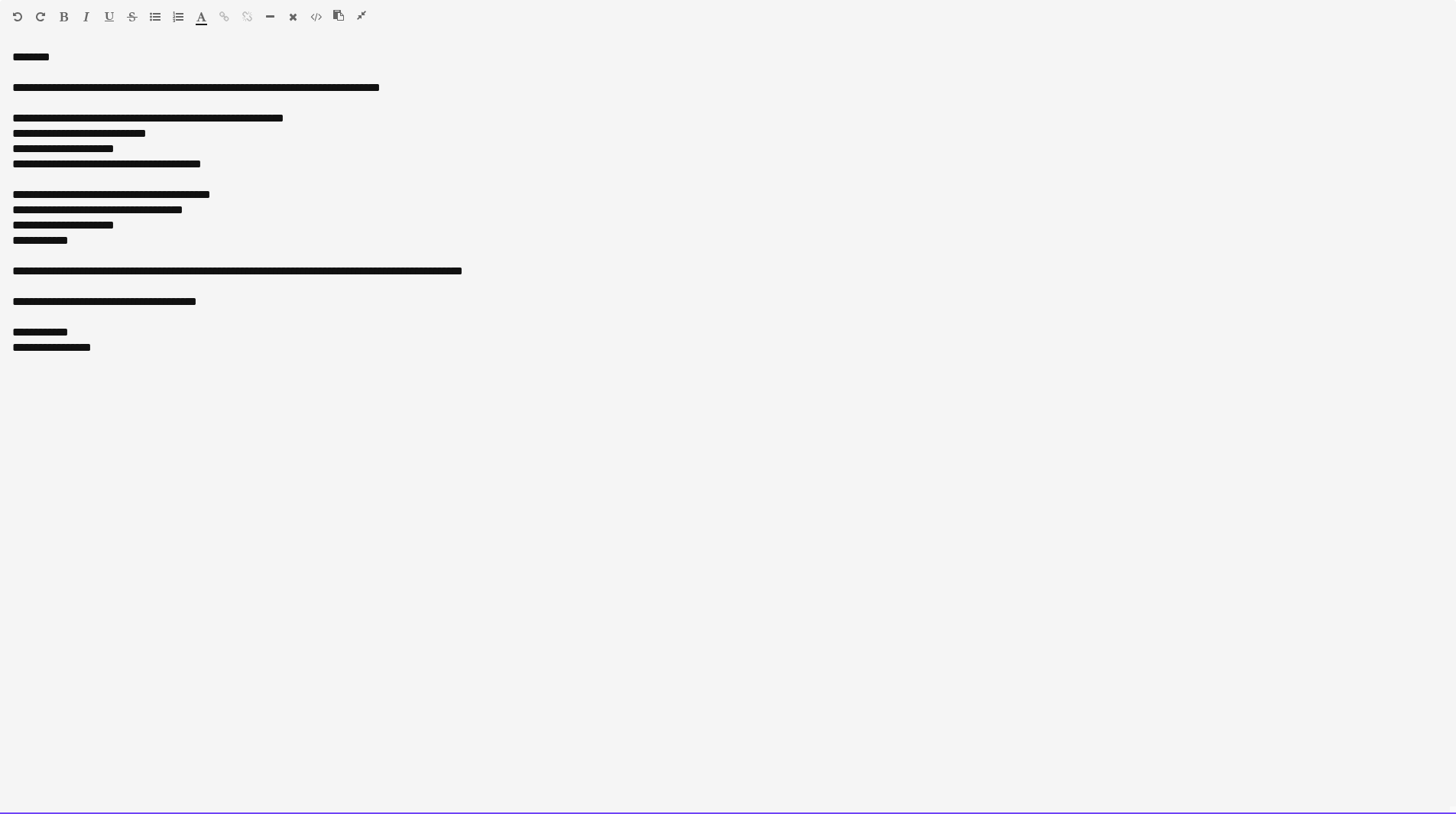
click at [141, 271] on span "**********" at bounding box center [207, 271] width 390 height 12
click at [172, 274] on span "**********" at bounding box center [210, 271] width 395 height 12
drag, startPoint x: 158, startPoint y: 90, endPoint x: 60, endPoint y: 90, distance: 98.0
click at [60, 90] on div "**********" at bounding box center [728, 88] width 1432 height 16
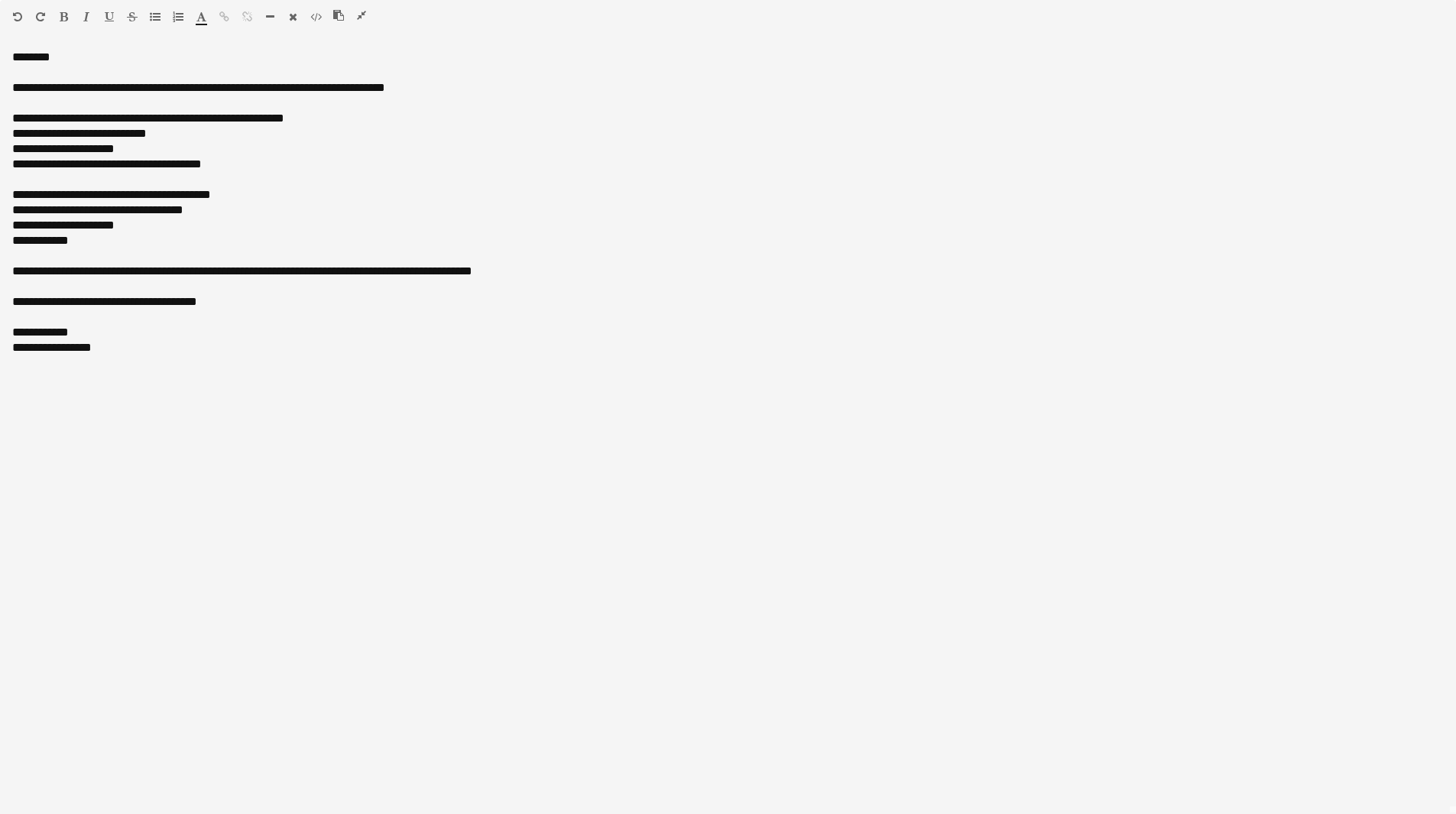
click at [366, 12] on button "button" at bounding box center [361, 15] width 11 height 13
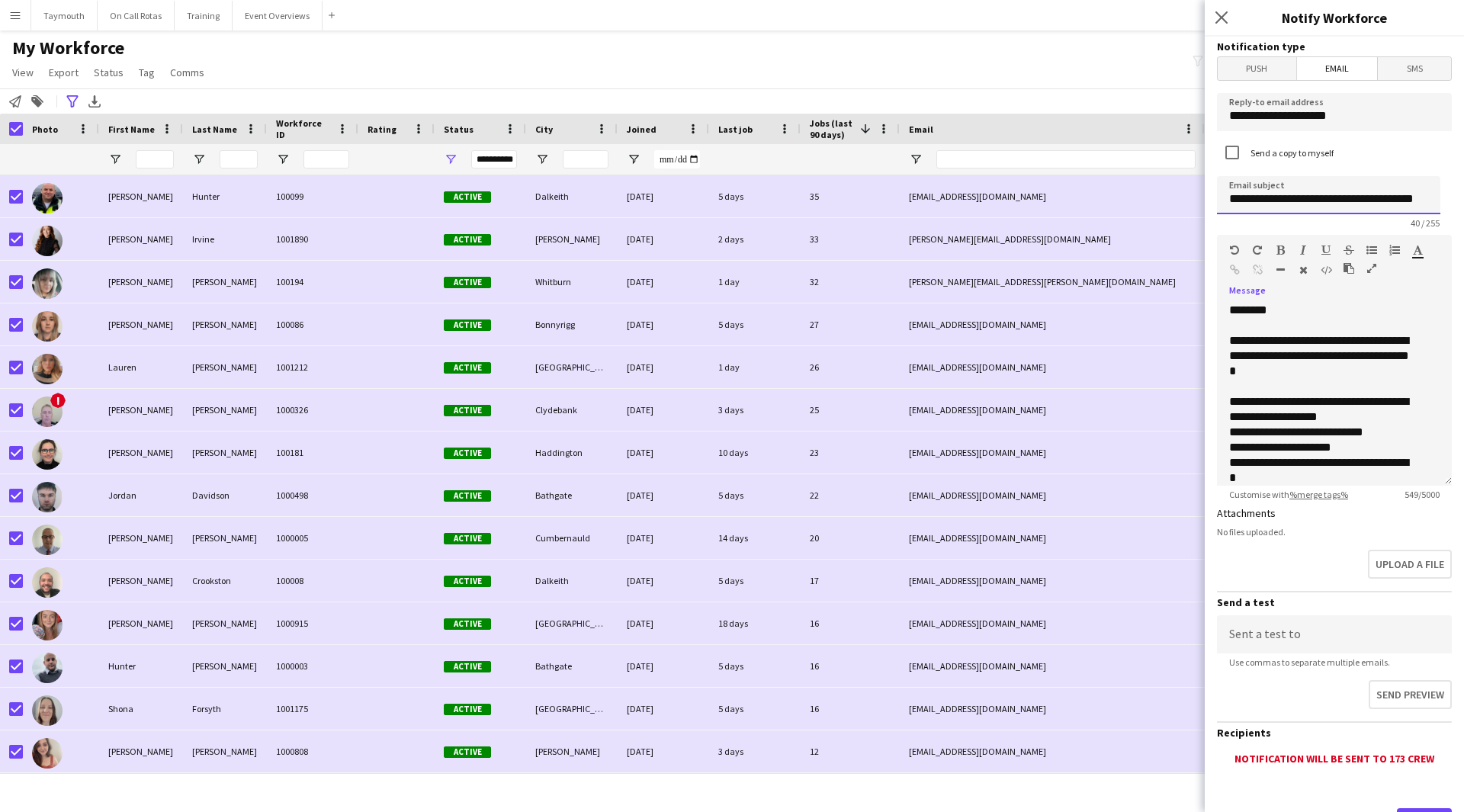
click at [1372, 192] on input "**********" at bounding box center [1328, 194] width 224 height 38
drag, startPoint x: 1379, startPoint y: 197, endPoint x: 1446, endPoint y: 200, distance: 67.1
click at [1446, 200] on form "**********" at bounding box center [1335, 461] width 260 height 848
click at [1432, 194] on input "**********" at bounding box center [1328, 194] width 224 height 38
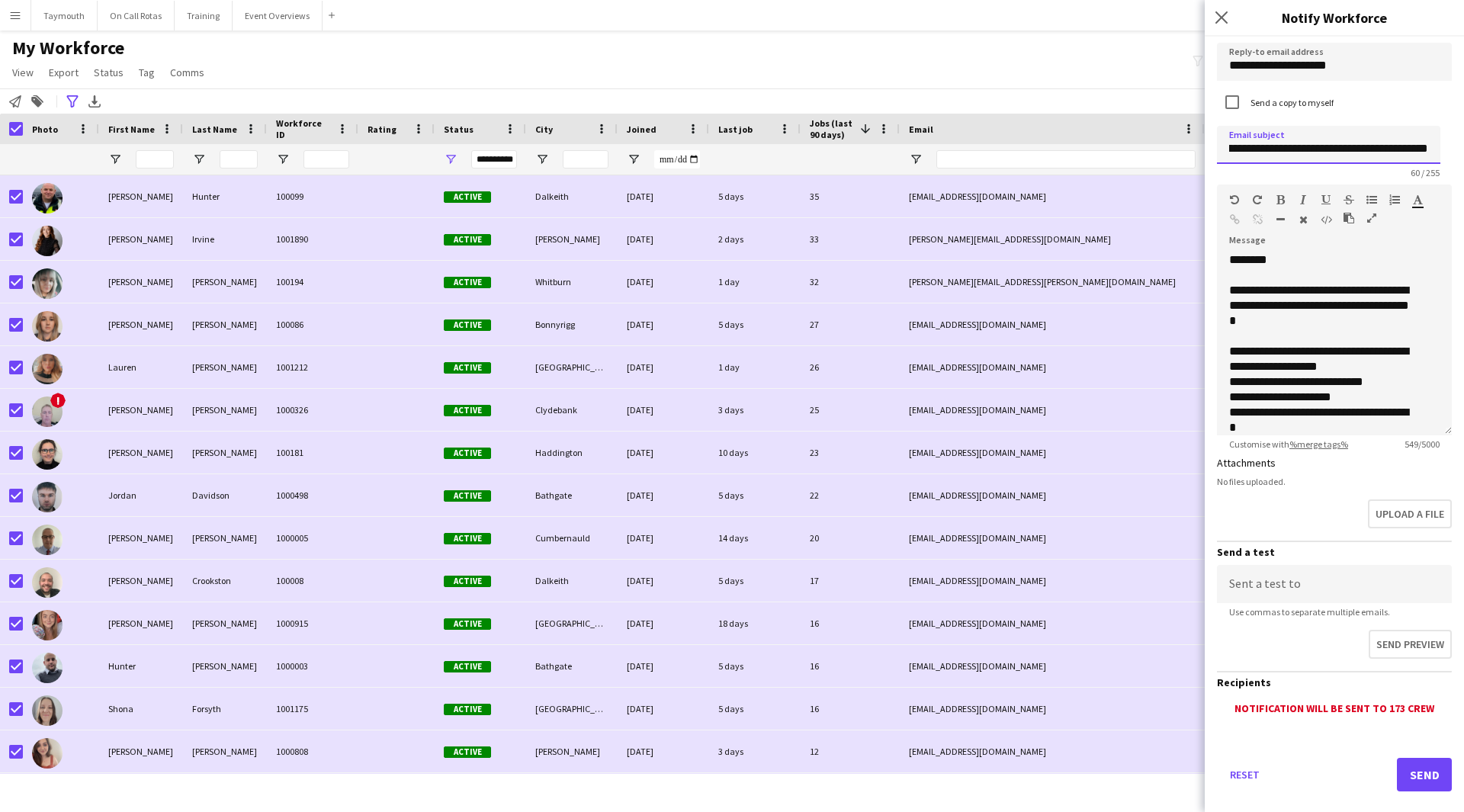
scroll to position [72, 0]
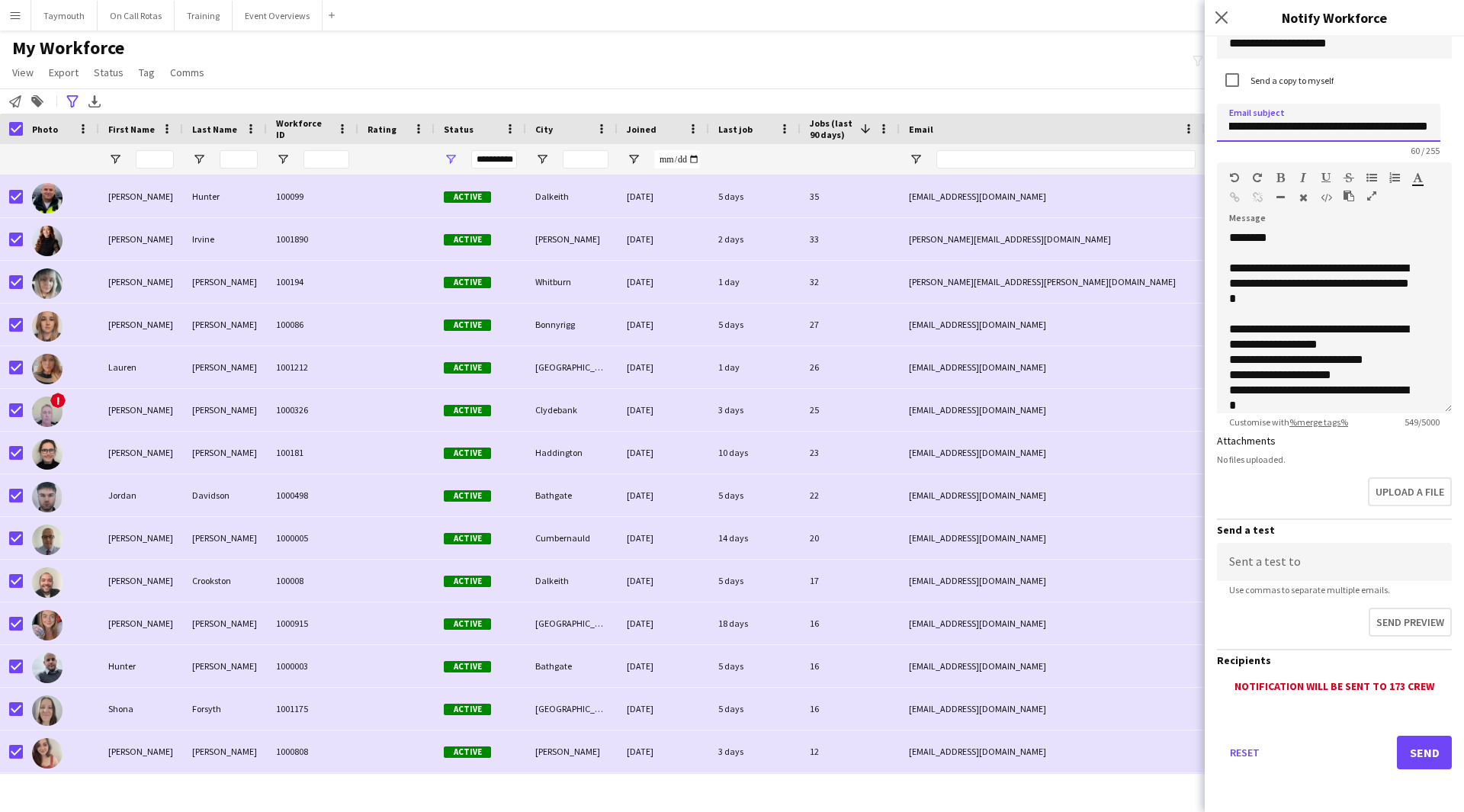
type input "**********"
click at [1398, 751] on button "Send" at bounding box center [1424, 752] width 55 height 33
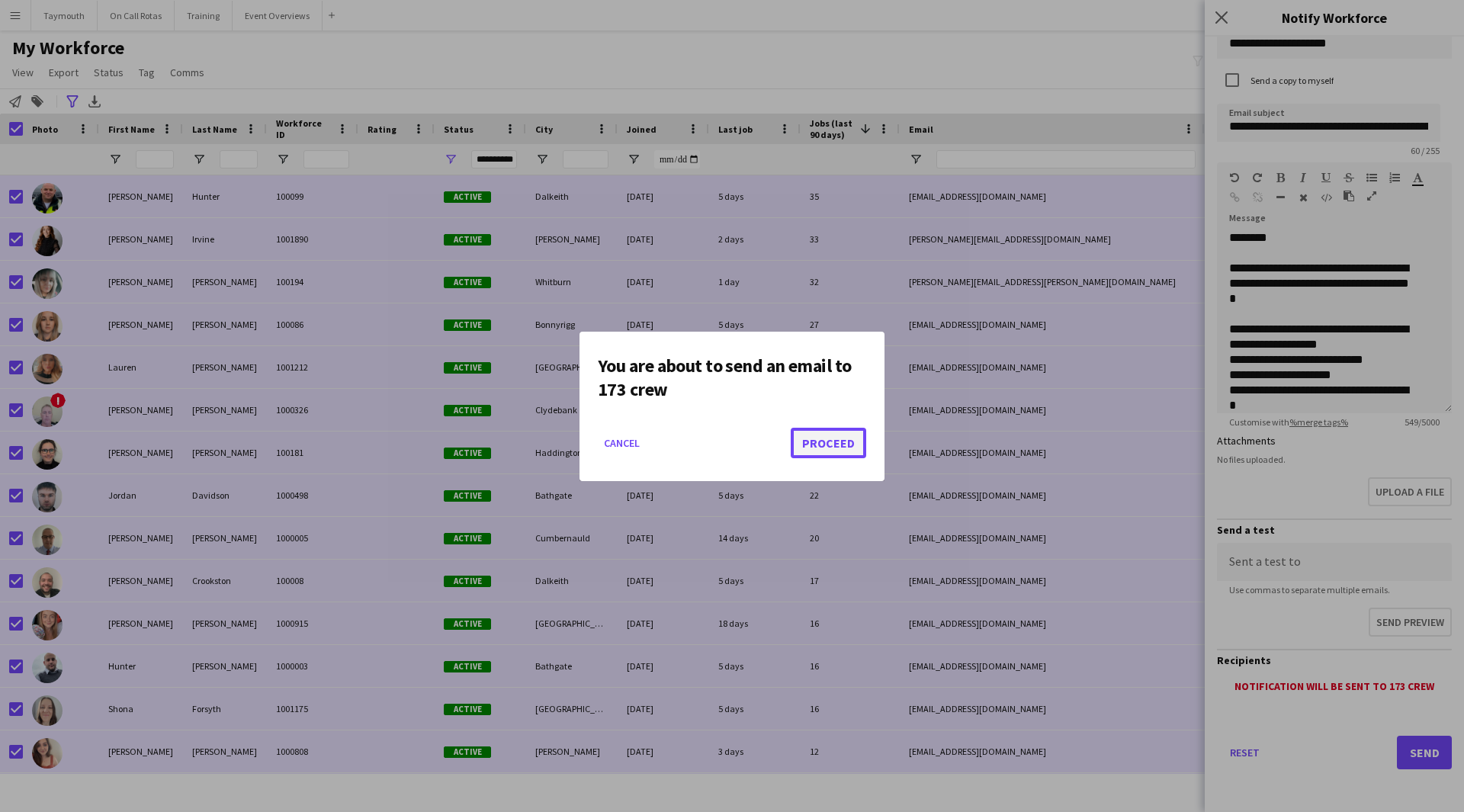
click at [828, 448] on button "Proceed" at bounding box center [828, 442] width 75 height 30
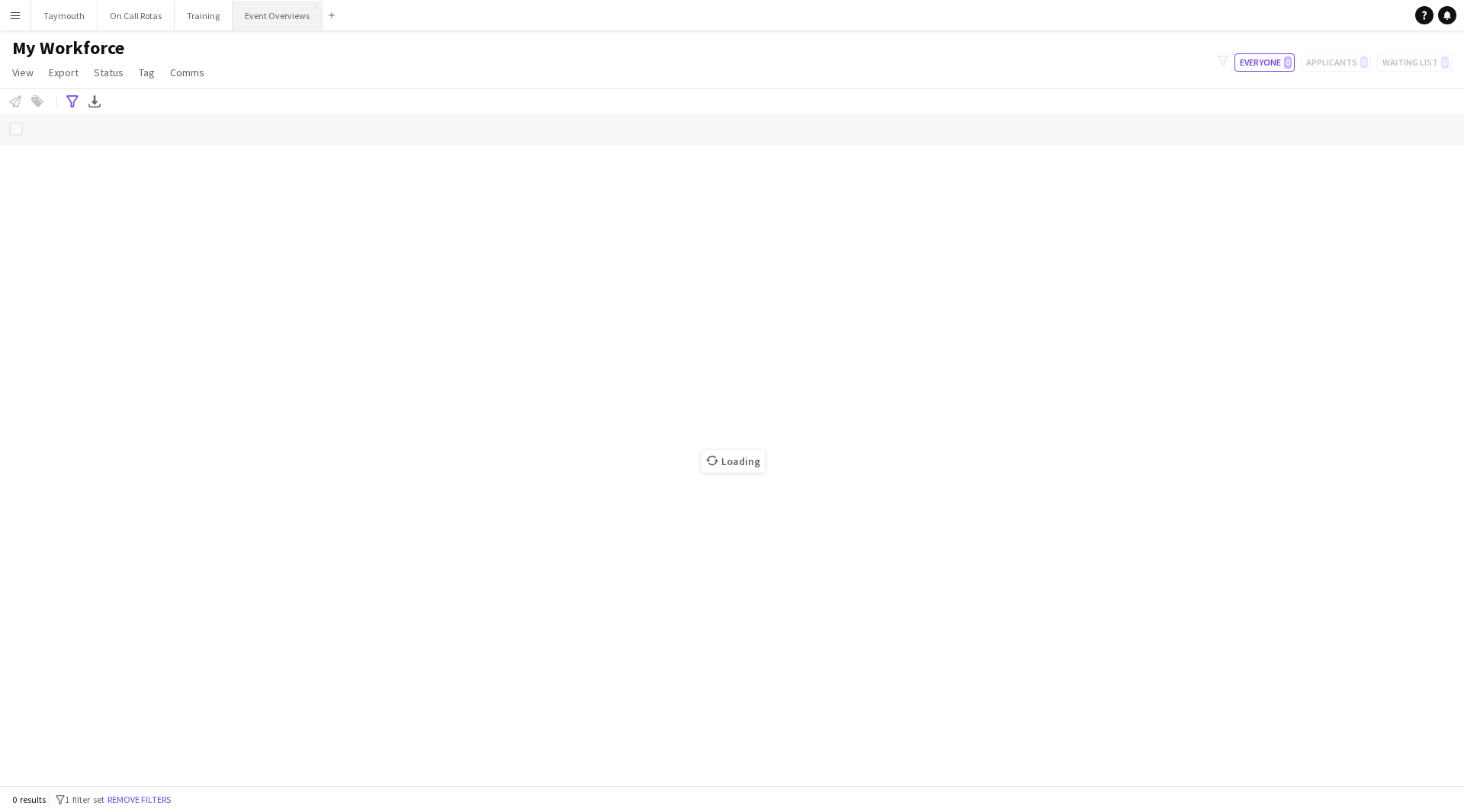
click at [280, 20] on button "Event Overviews Close" at bounding box center [277, 16] width 90 height 29
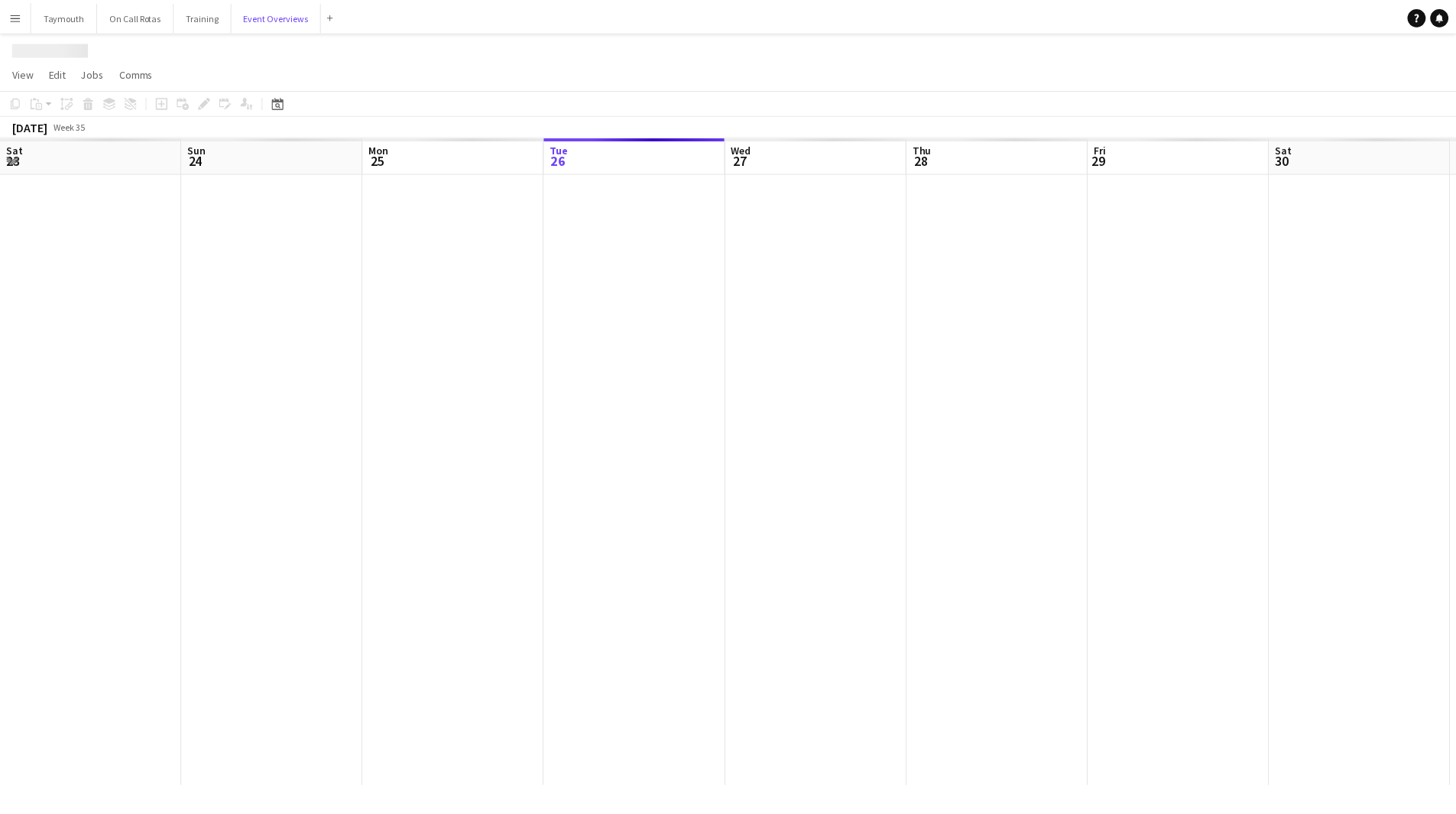
scroll to position [0, 365]
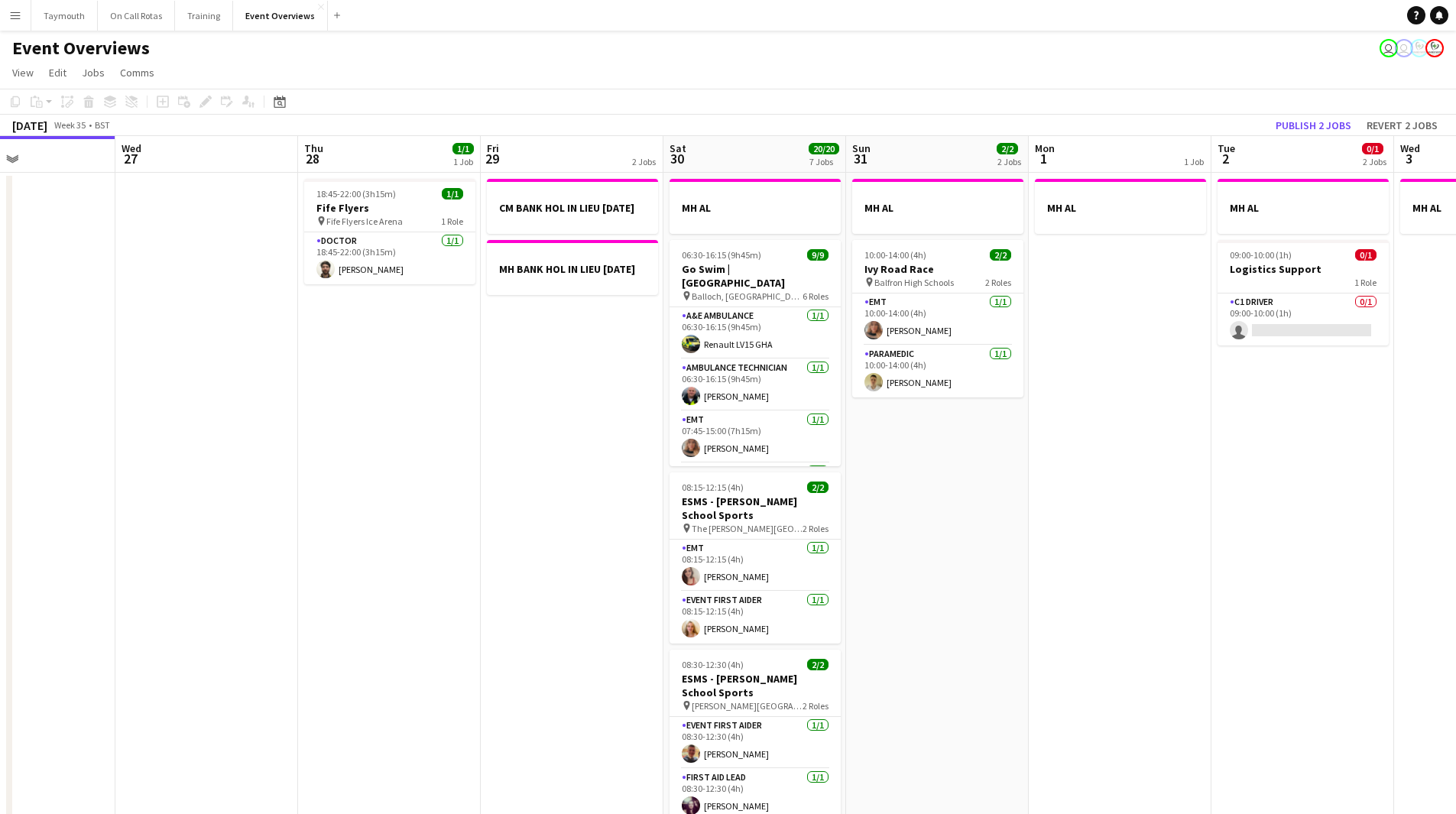
drag, startPoint x: 1146, startPoint y: 494, endPoint x: 340, endPoint y: 515, distance: 806.3
click at [340, 515] on app-calendar-viewport "Sat 23 13/13 6 Jobs Sun 24 1/1 1 Job Mon 25 6/6 2 Jobs Tue 26 Wed 27 Thu 28 1/1…" at bounding box center [728, 775] width 1456 height 1278
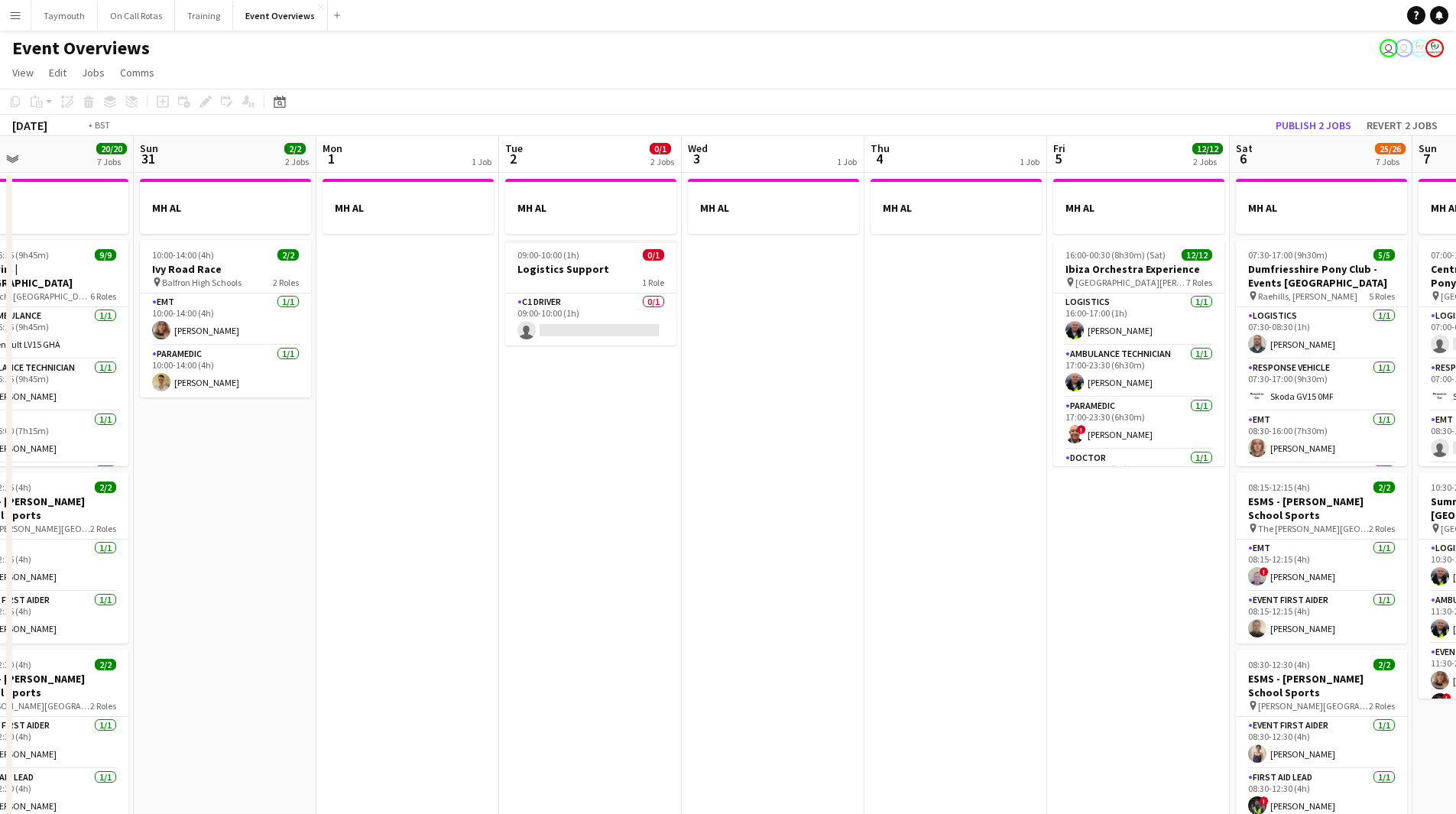
drag, startPoint x: 820, startPoint y: 495, endPoint x: 152, endPoint y: 522, distance: 668.5
click at [152, 522] on app-calendar-viewport "Wed 27 Thu 28 1/1 1 Job Fri 29 2 Jobs Sat 30 20/20 7 Jobs Sun 31 2/2 2 Jobs Mon…" at bounding box center [728, 808] width 1456 height 1345
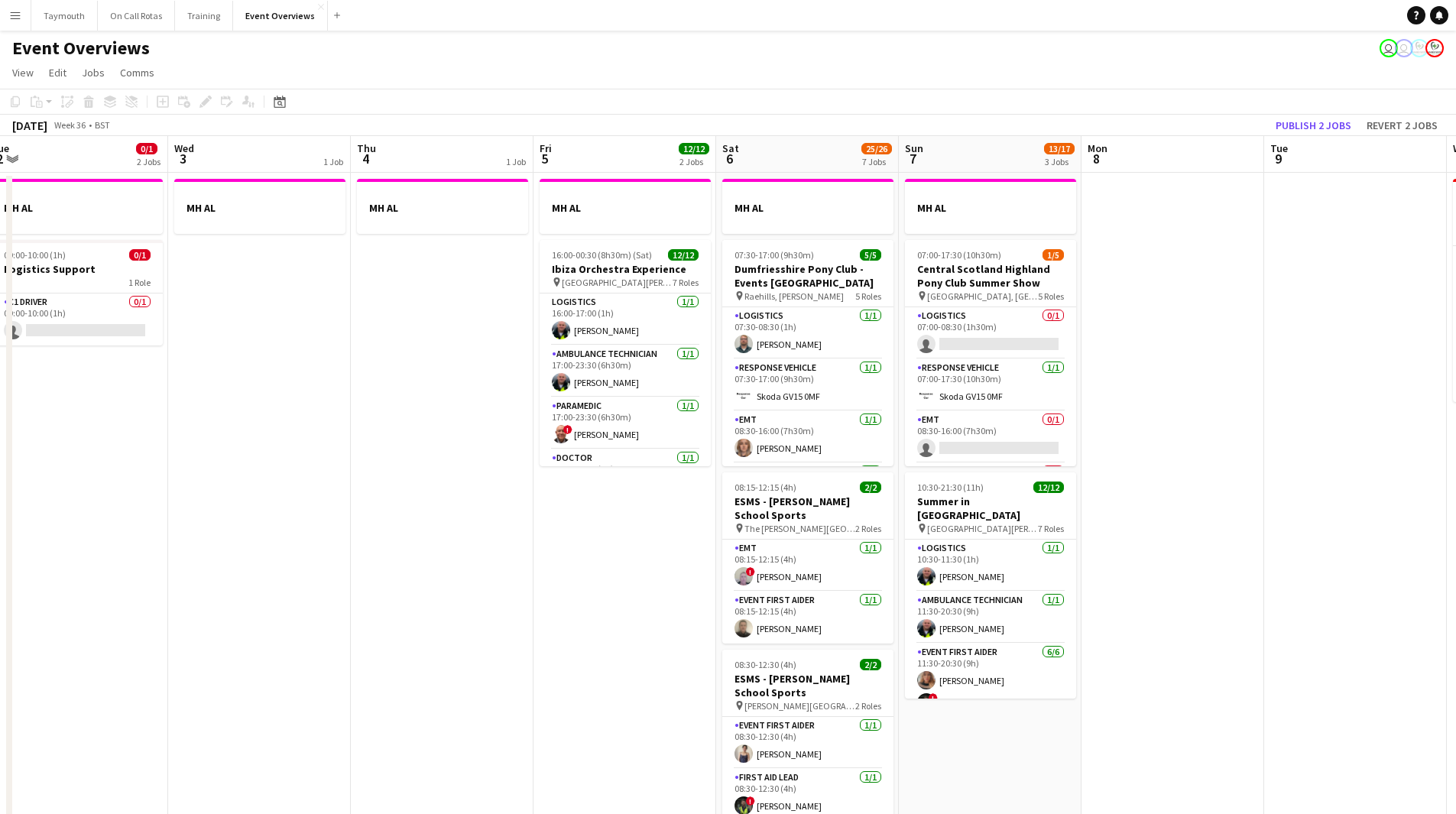
drag, startPoint x: 655, startPoint y: 495, endPoint x: 12, endPoint y: 515, distance: 643.3
click at [12, 516] on div "Sat 30 20/20 7 Jobs Sun 31 2/2 2 Jobs Mon 1 1 Job Tue 2 0/1 2 Jobs Wed 3 1 Job …" at bounding box center [728, 808] width 1456 height 1345
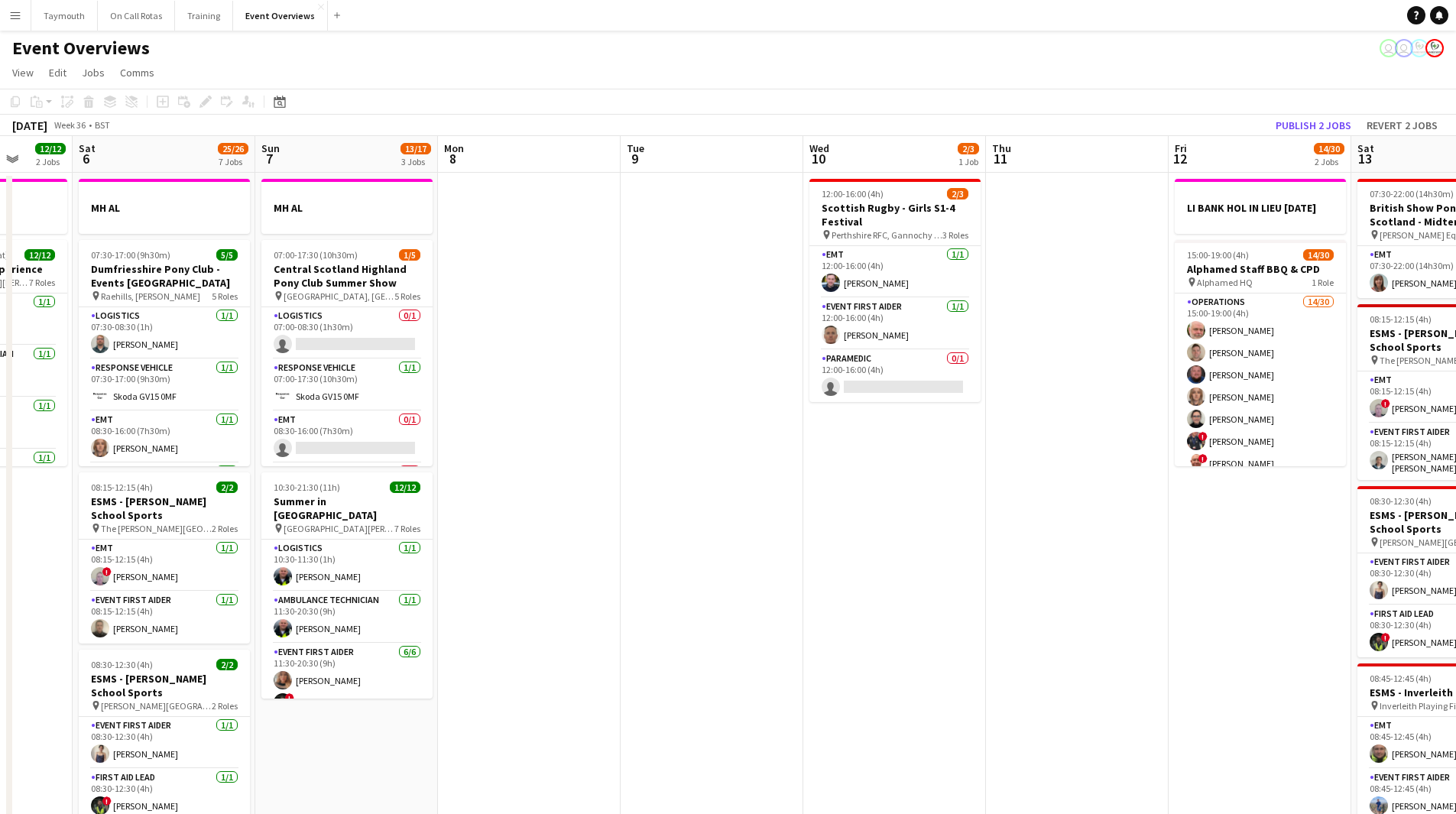
scroll to position [0, 365]
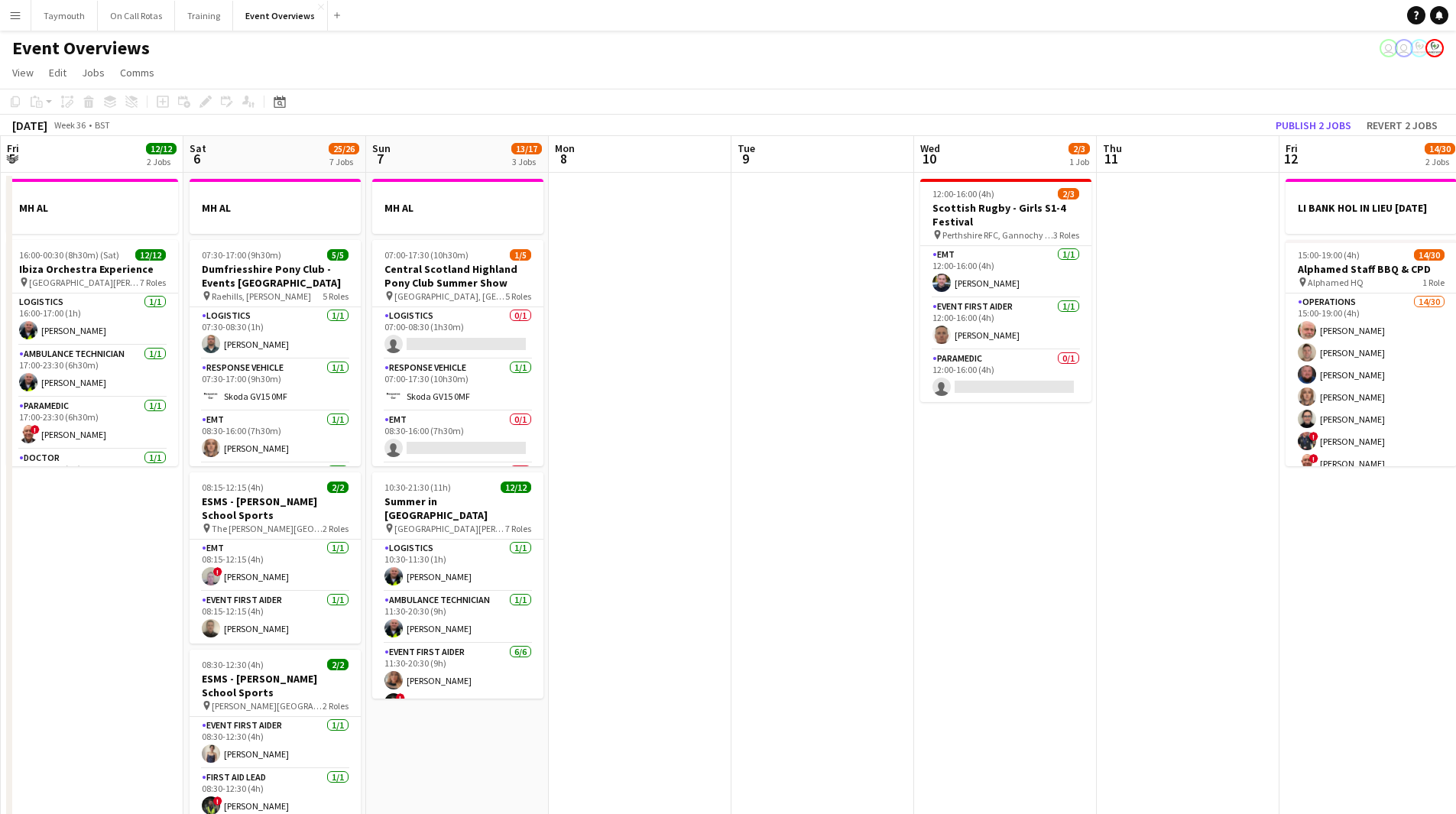
drag, startPoint x: 514, startPoint y: 482, endPoint x: 728, endPoint y: 488, distance: 214.1
click at [808, 461] on app-calendar-viewport "Wed 3 1 Job Thu 4 1 Job Fri 5 12/12 2 Jobs Sat 6 25/26 7 Jobs Sun 7 13/17 3 Job…" at bounding box center [728, 808] width 1456 height 1345
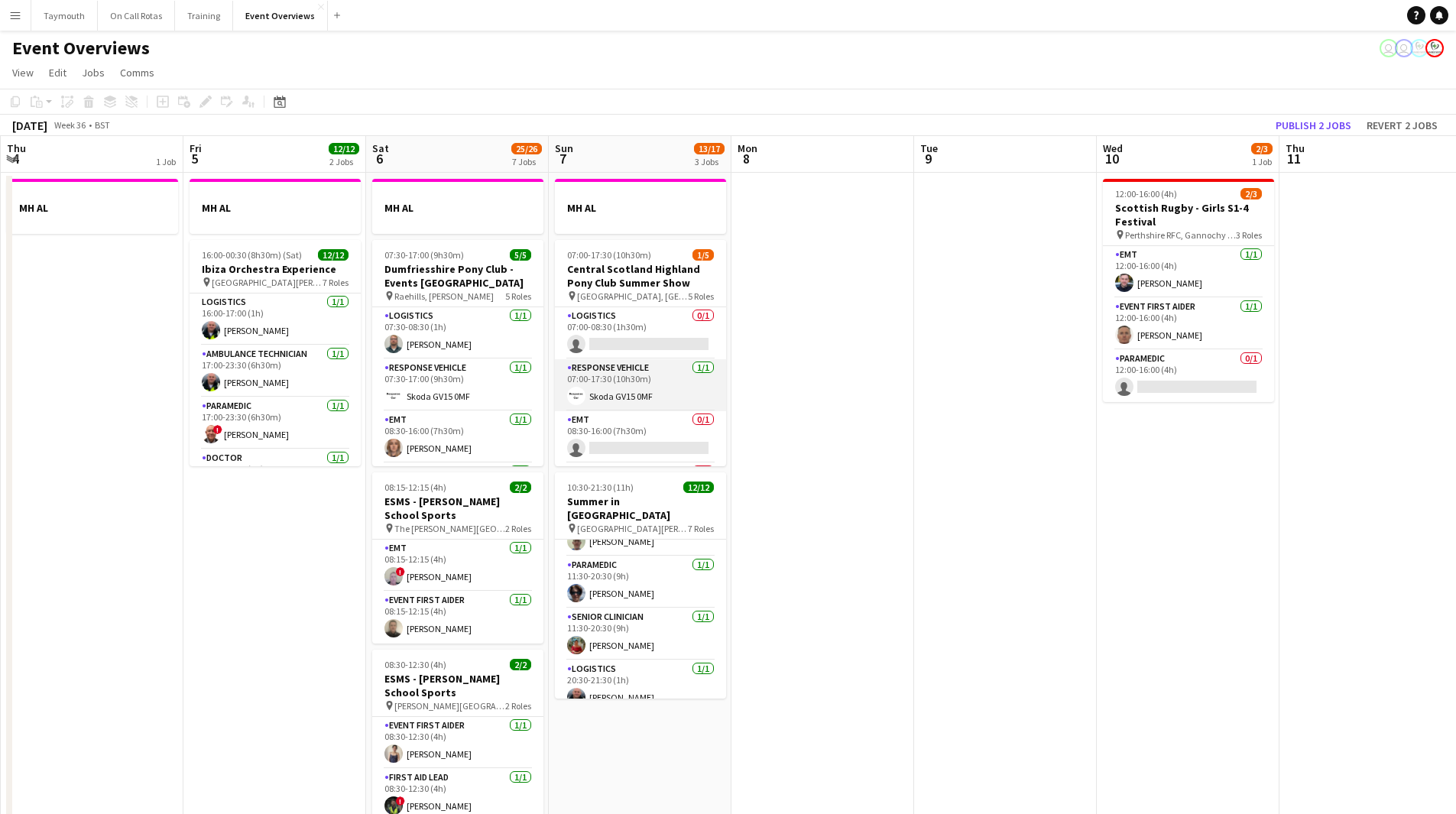
scroll to position [101, 0]
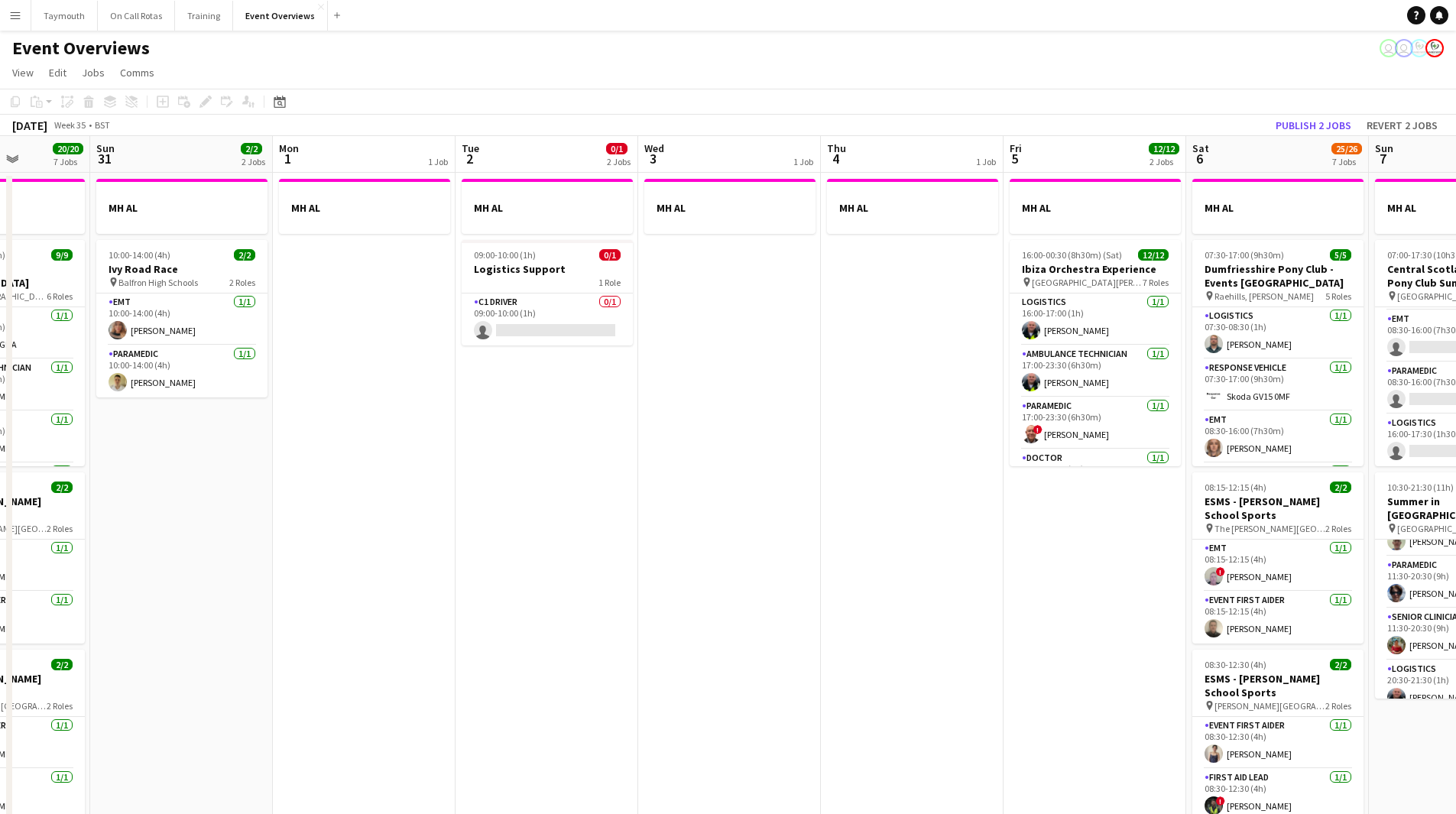
drag, startPoint x: 275, startPoint y: 561, endPoint x: 1094, endPoint y: 541, distance: 819.2
click at [1094, 541] on app-calendar-viewport "Thu 28 1/1 1 Job Fri 29 2 Jobs Sat 30 20/20 7 Jobs Sun 31 2/2 2 Jobs Mon 1 1 Jo…" at bounding box center [728, 808] width 1456 height 1345
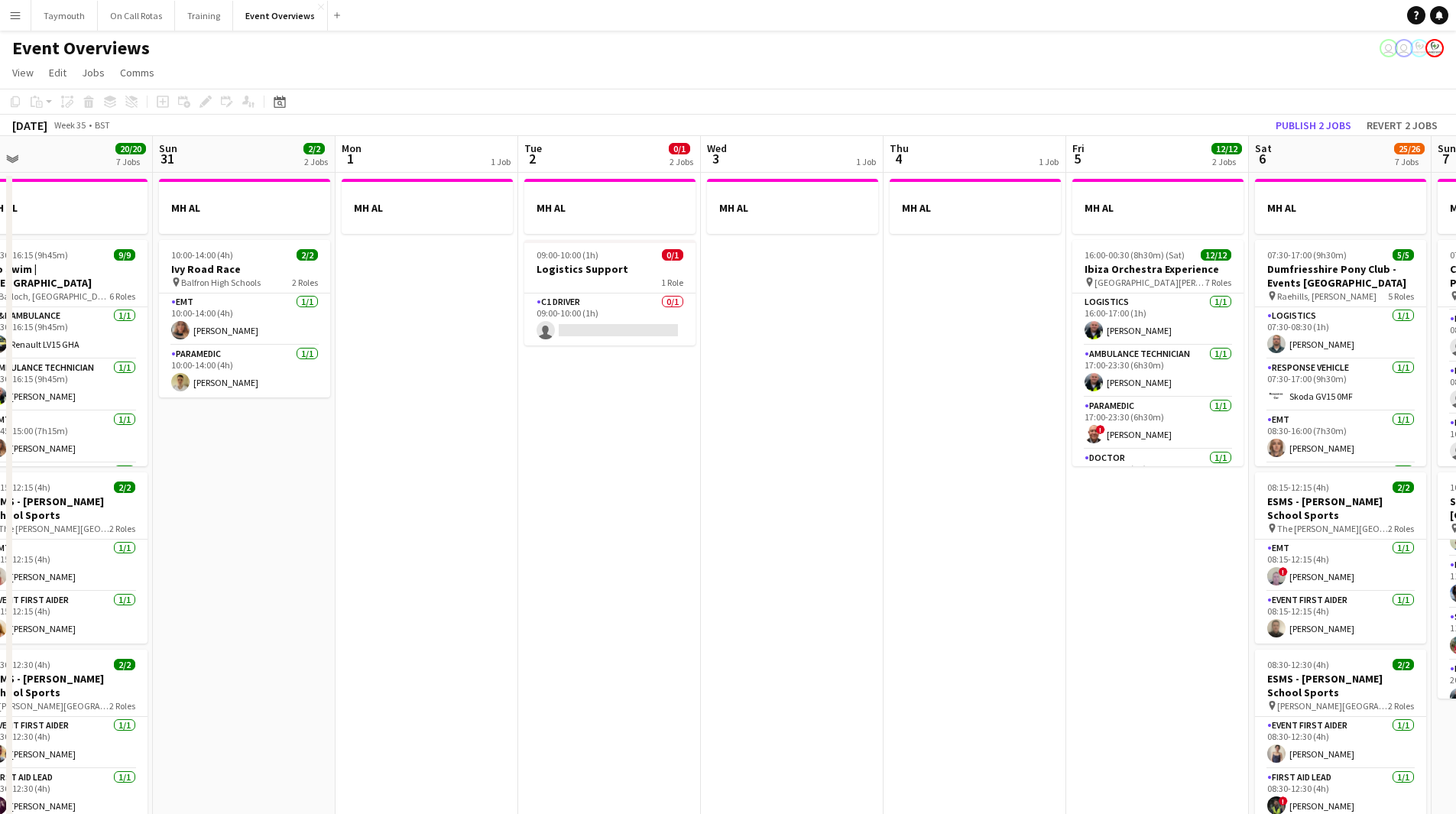
drag, startPoint x: 721, startPoint y: 528, endPoint x: 875, endPoint y: 528, distance: 154.0
click at [875, 528] on app-calendar-viewport "Thu 28 1/1 1 Job Fri 29 2 Jobs Sat 30 20/20 7 Jobs Sun 31 2/2 2 Jobs Mon 1 1 Jo…" at bounding box center [728, 808] width 1456 height 1345
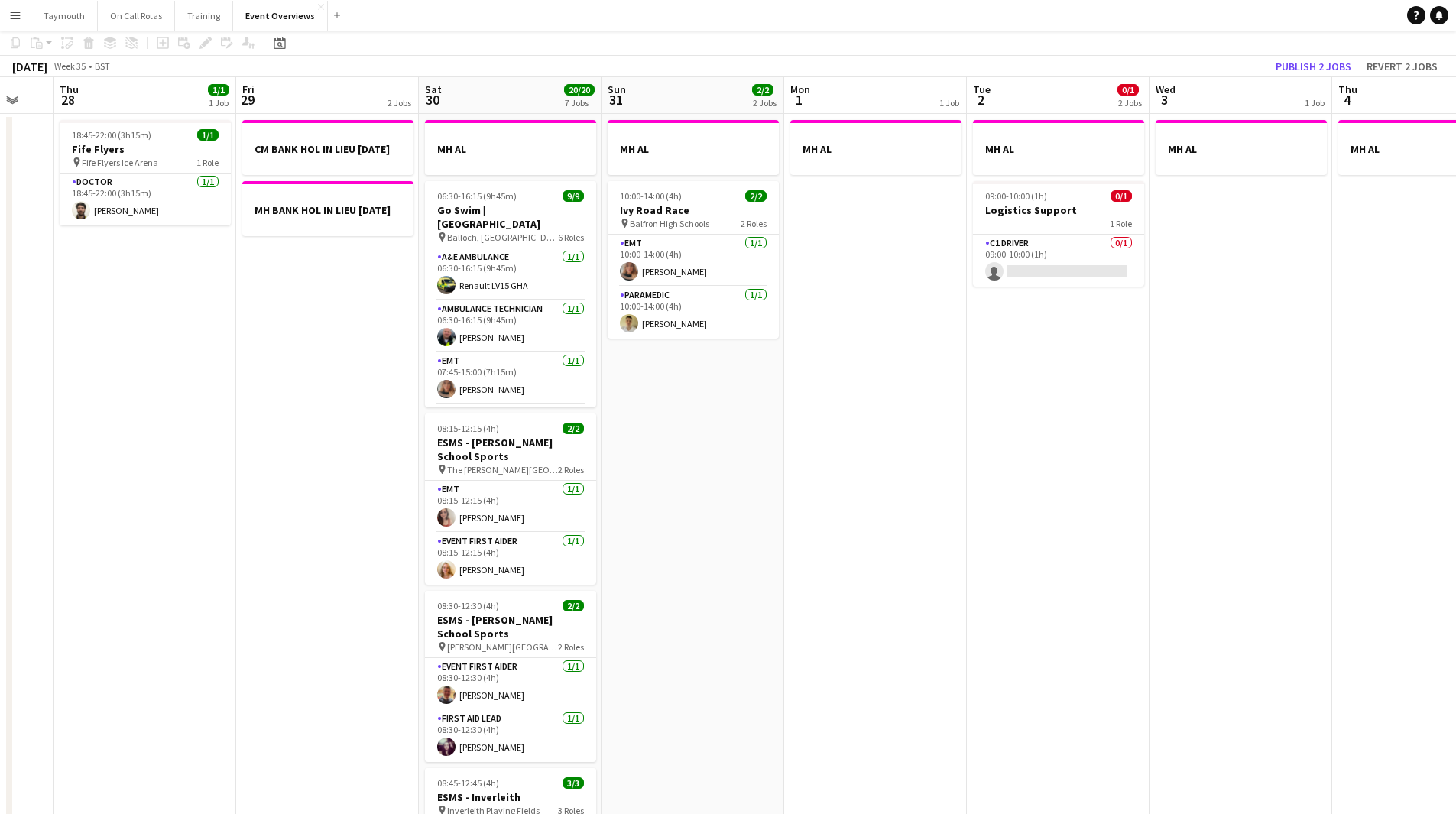
scroll to position [0, 0]
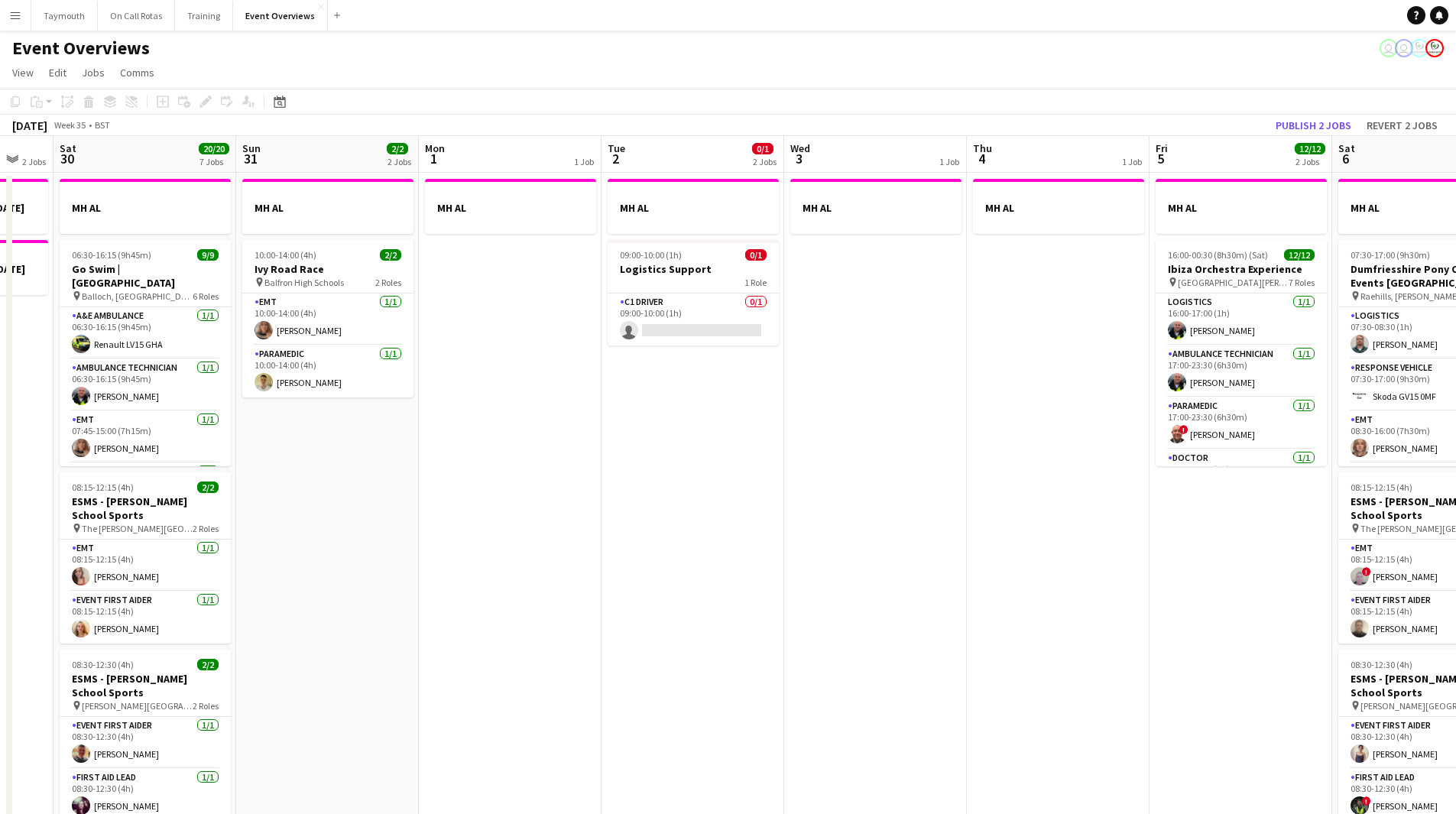
drag, startPoint x: 673, startPoint y: 554, endPoint x: 511, endPoint y: 543, distance: 162.4
click at [461, 546] on app-calendar-viewport "Thu 28 1/1 1 Job Fri 29 2 Jobs Sat 30 20/20 7 Jobs Sun 31 2/2 2 Jobs Mon 1 1 Jo…" at bounding box center [728, 808] width 1456 height 1345
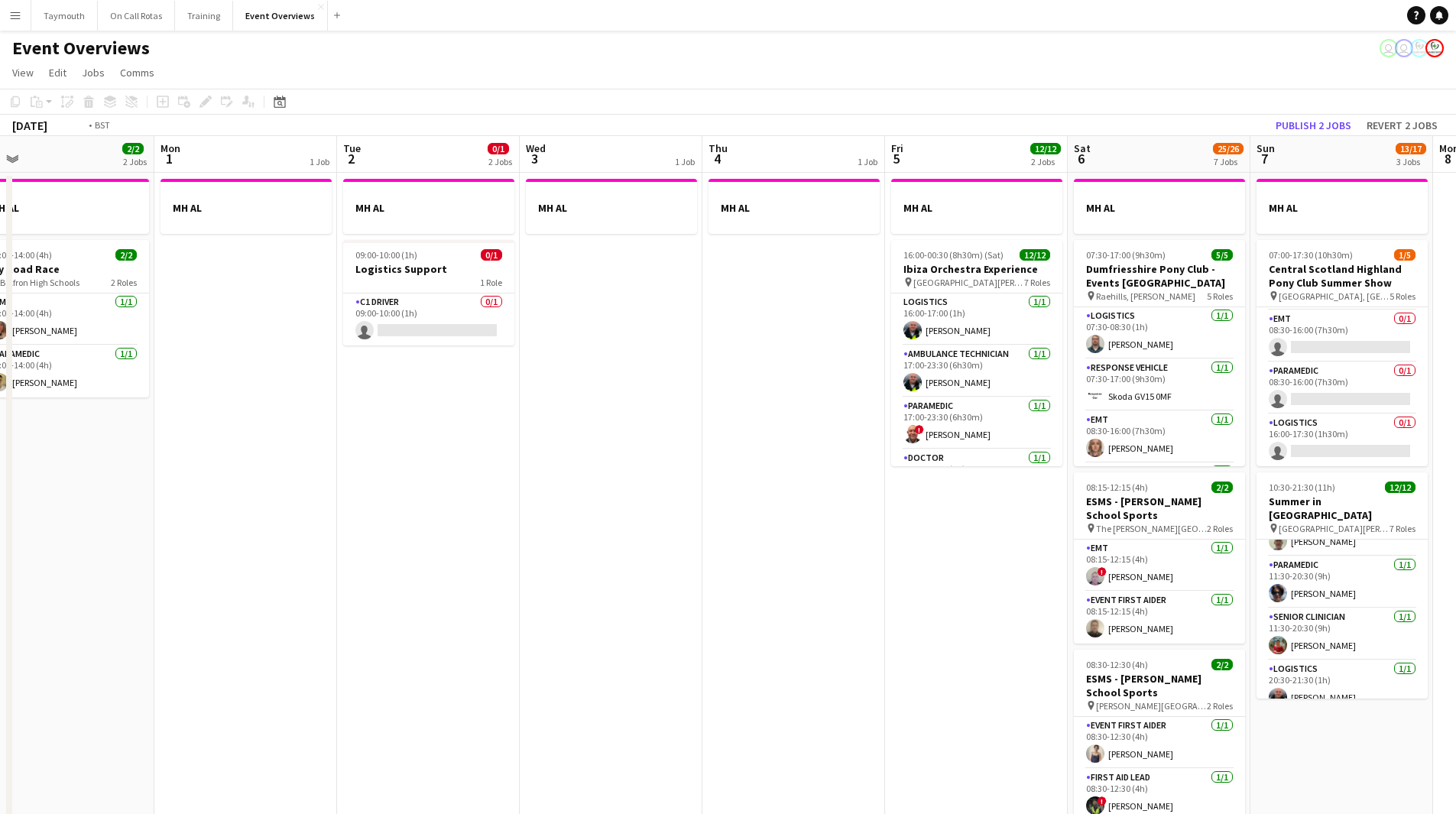
drag, startPoint x: 459, startPoint y: 568, endPoint x: 361, endPoint y: 566, distance: 98.0
click at [361, 566] on app-calendar-viewport "Thu 28 1/1 1 Job Fri 29 2 Jobs Sat 30 20/20 7 Jobs Sun 31 2/2 2 Jobs Mon 1 1 Jo…" at bounding box center [728, 808] width 1456 height 1345
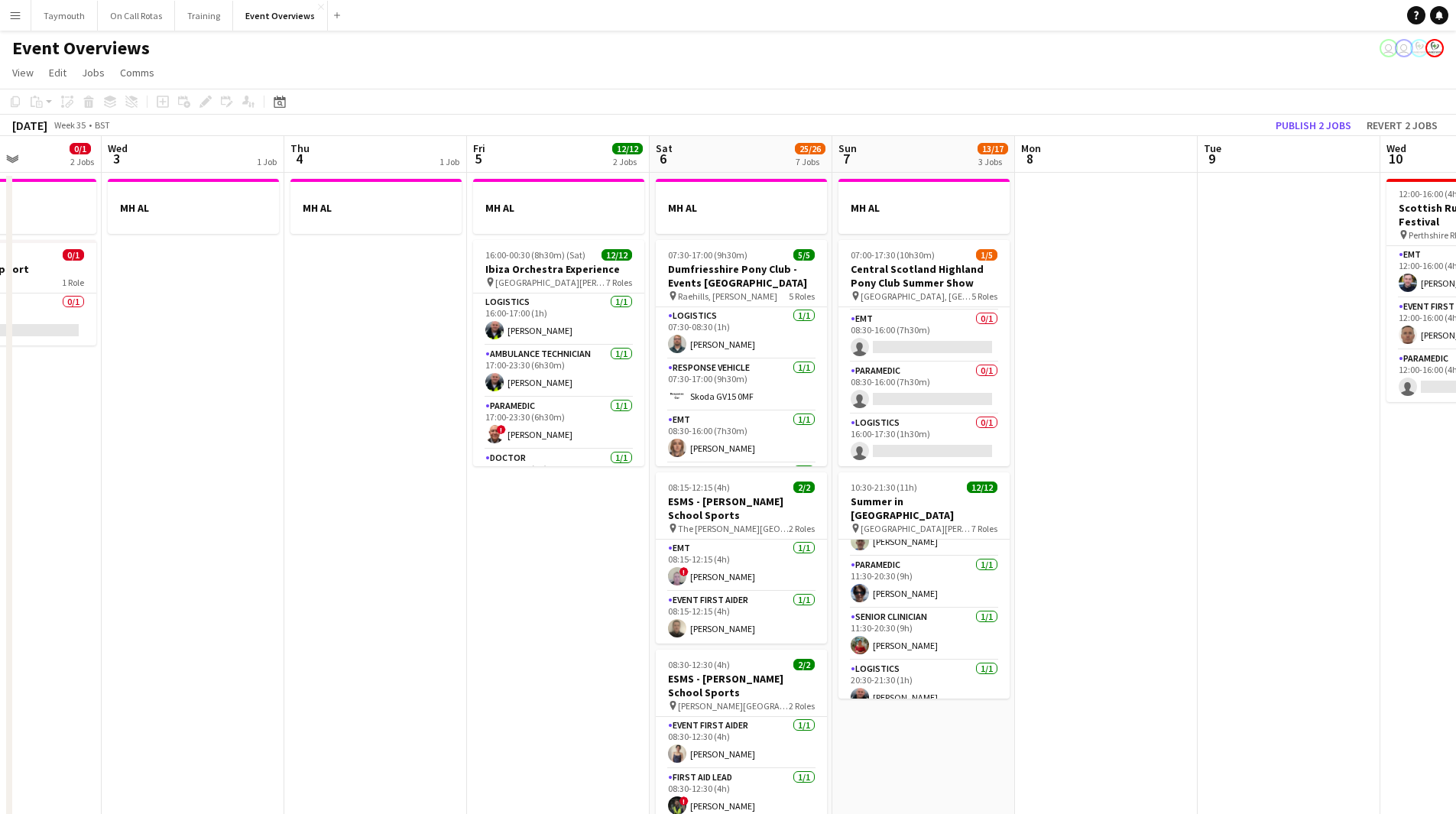
drag, startPoint x: 473, startPoint y: 566, endPoint x: 71, endPoint y: 562, distance: 402.0
click at [68, 563] on app-calendar-viewport "Sat 30 20/20 7 Jobs Sun 31 2/2 2 Jobs Mon 1 1 Job Tue 2 0/1 2 Jobs Wed 3 1 Job …" at bounding box center [728, 808] width 1456 height 1345
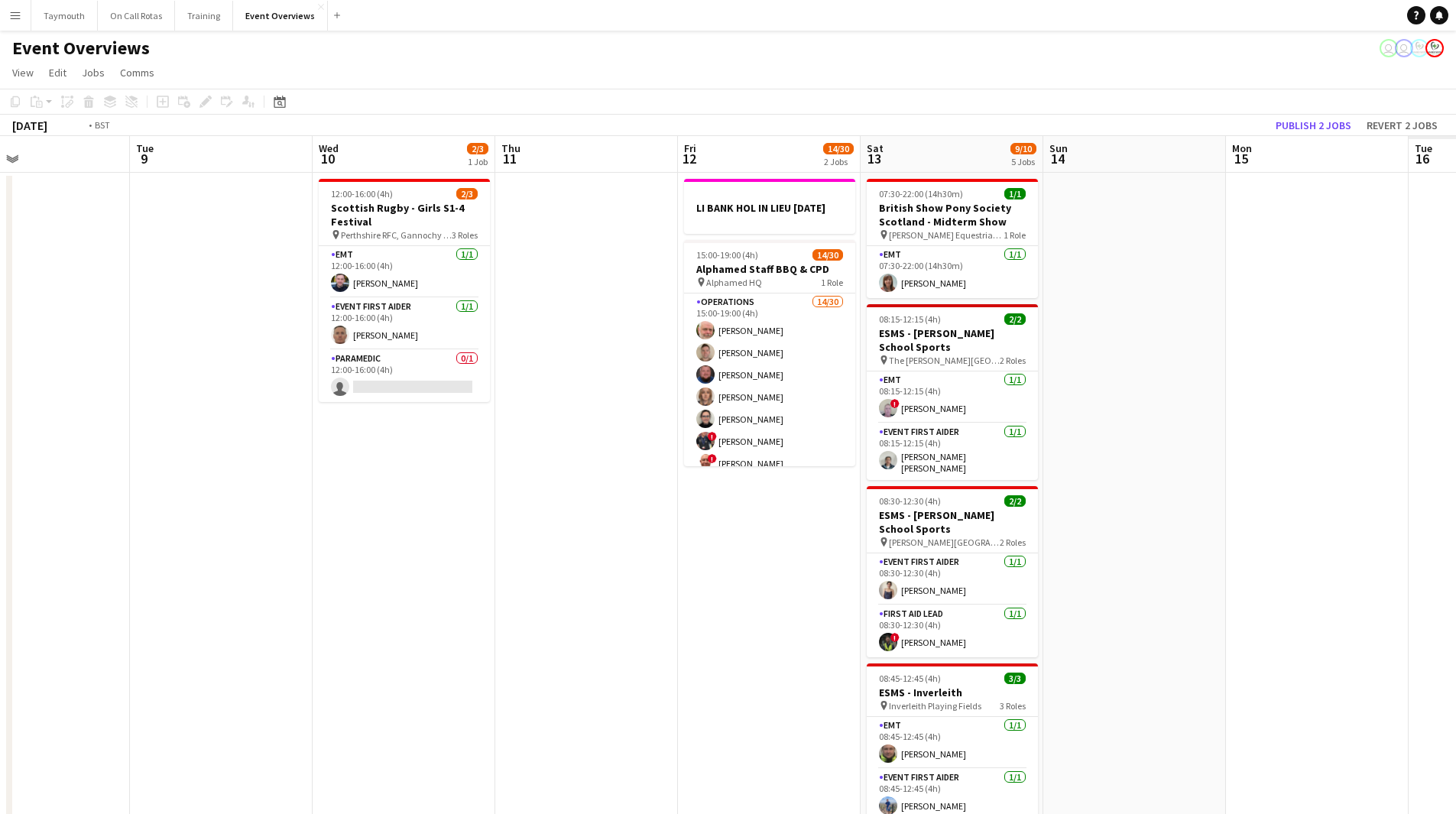
drag, startPoint x: 841, startPoint y: 588, endPoint x: 308, endPoint y: 563, distance: 533.6
click at [317, 570] on app-calendar-viewport "Fri 5 12/12 2 Jobs Sat 6 25/26 7 Jobs Sun 7 13/17 3 Jobs Mon 8 Tue 9 Wed 10 2/3…" at bounding box center [728, 808] width 1456 height 1345
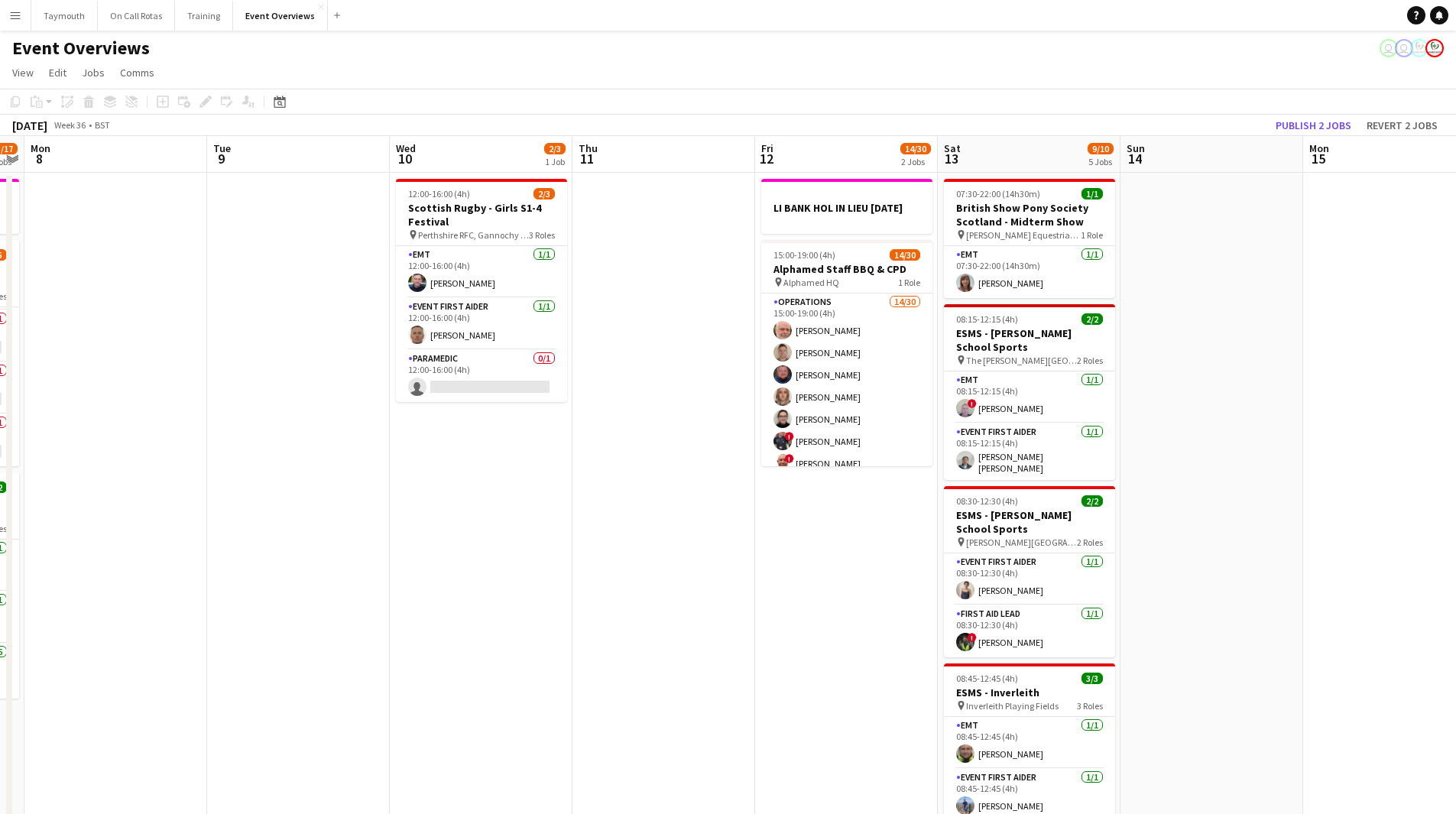
drag, startPoint x: 199, startPoint y: 556, endPoint x: 82, endPoint y: 548, distance: 117.3
click at [82, 552] on app-calendar-viewport "Fri 5 12/12 2 Jobs Sat 6 25/26 7 Jobs Sun 7 13/17 3 Jobs Mon 8 Tue 9 Wed 10 2/3…" at bounding box center [728, 808] width 1456 height 1345
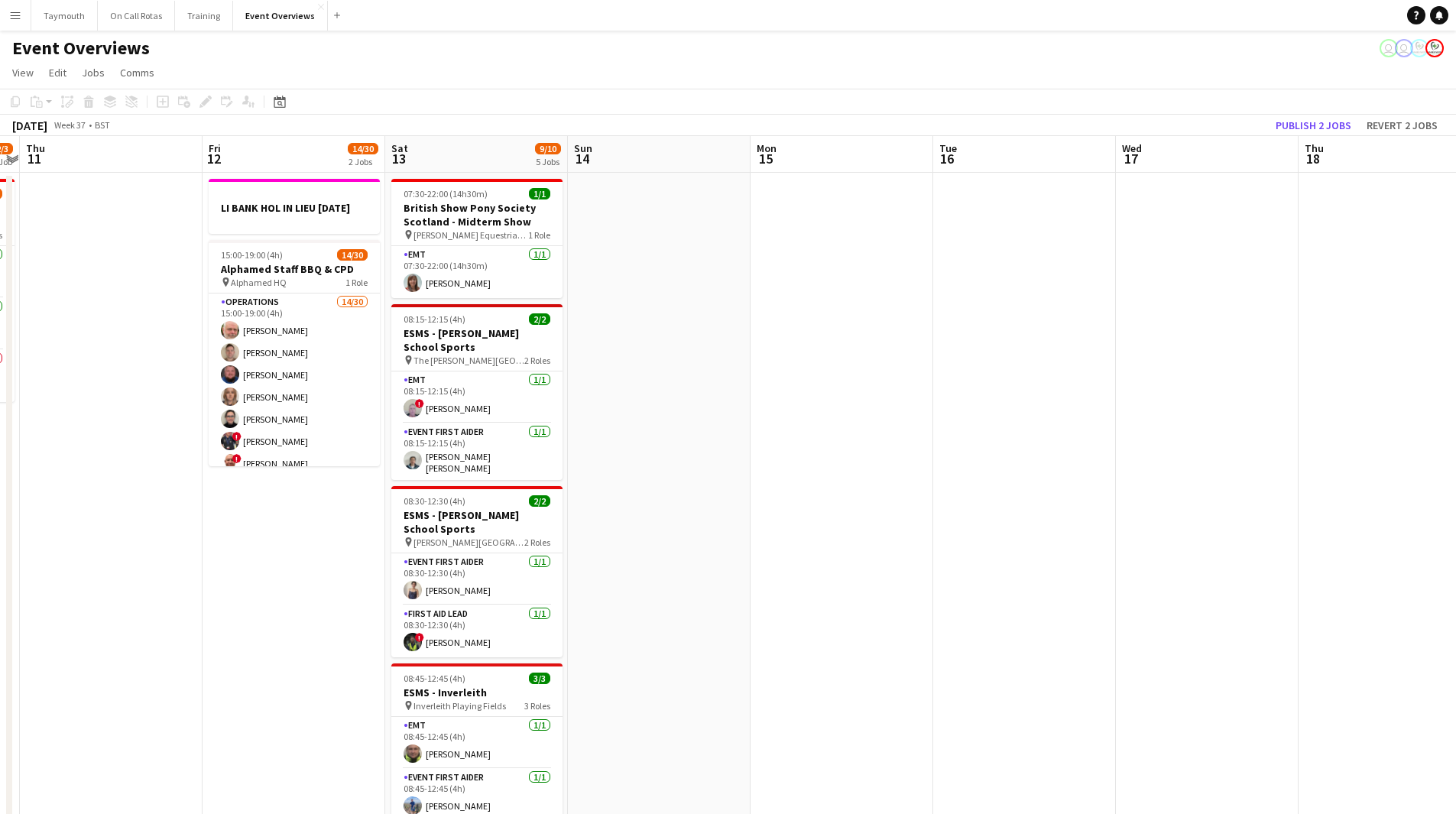
click at [313, 542] on app-calendar-viewport "Mon 8 Tue 9 Wed 10 2/3 1 Job Thu 11 Fri 12 14/30 2 Jobs Sat 13 9/10 5 Jobs Sun …" at bounding box center [728, 808] width 1456 height 1345
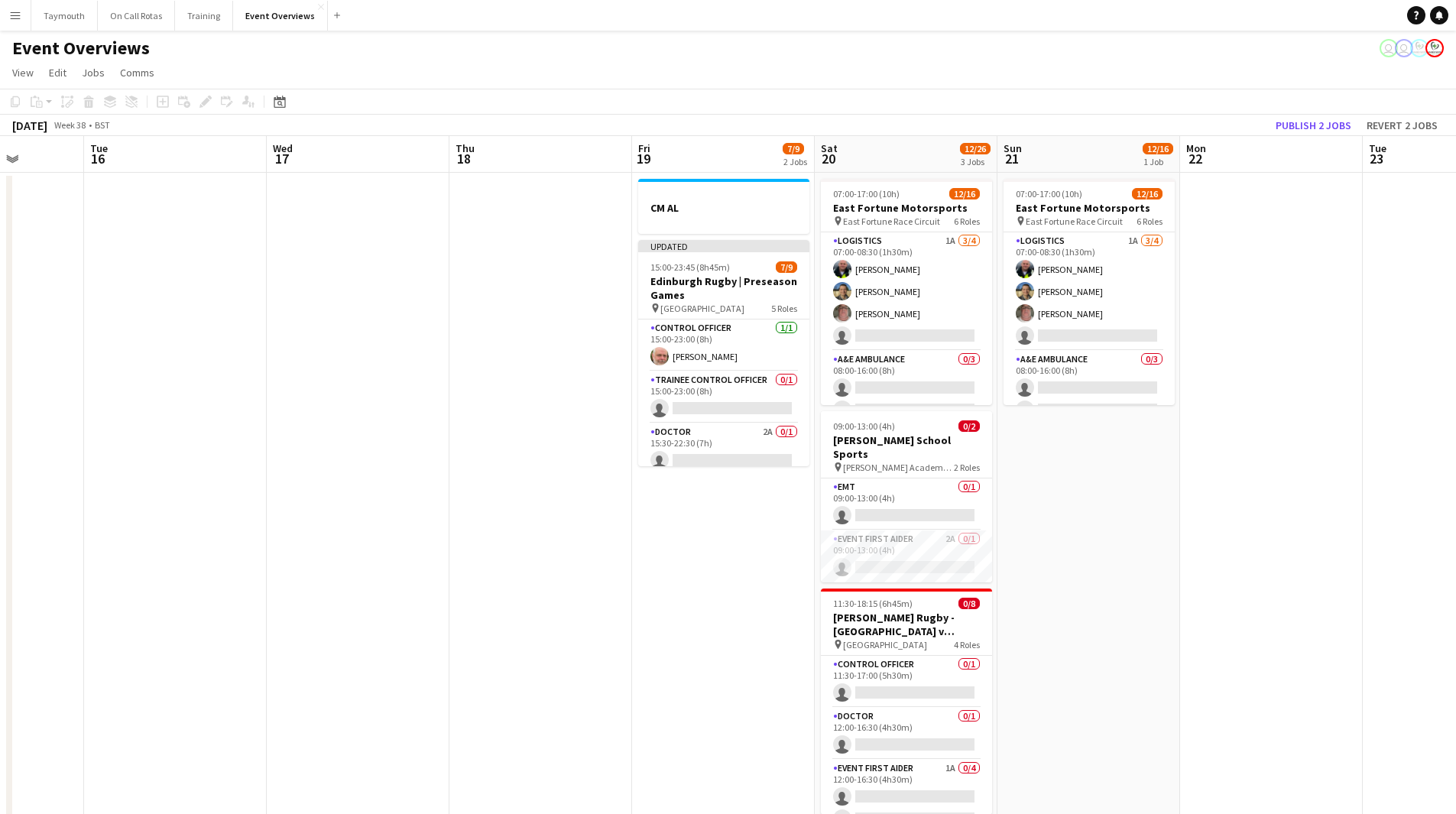
drag, startPoint x: 740, startPoint y: 544, endPoint x: 204, endPoint y: 537, distance: 536.0
click at [251, 541] on app-calendar-viewport "Sat 13 9/10 5 Jobs Sun 14 Mon 15 Tue 16 Wed 17 Thu 18 Fri 19 7/9 2 Jobs Sat 20 …" at bounding box center [728, 808] width 1456 height 1345
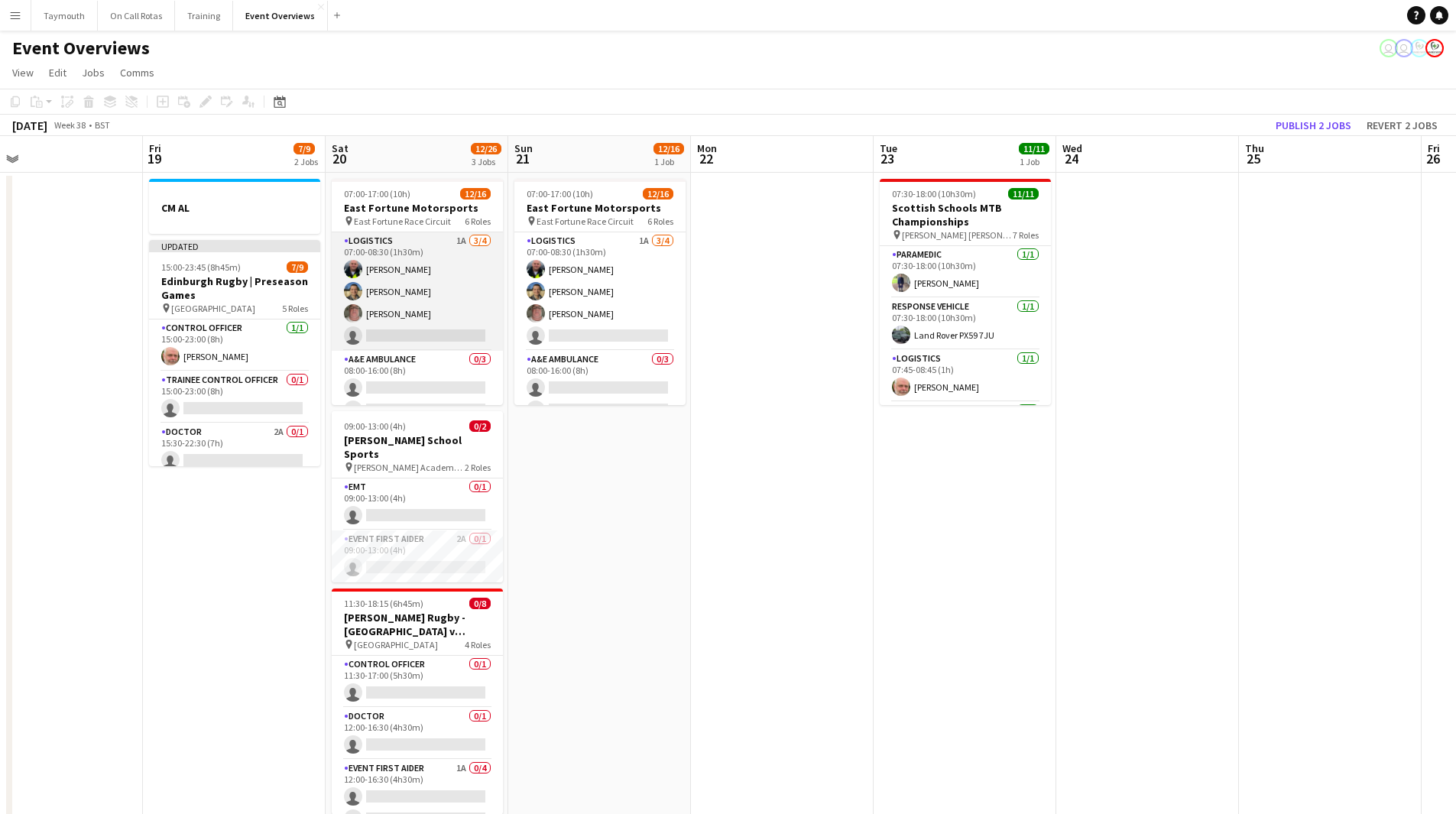
click at [419, 296] on app-card-role "Logistics 1A [DATE] 07:00-08:30 (1h30m) [PERSON_NAME] [PERSON_NAME] [PERSON_NAM…" at bounding box center [417, 292] width 171 height 118
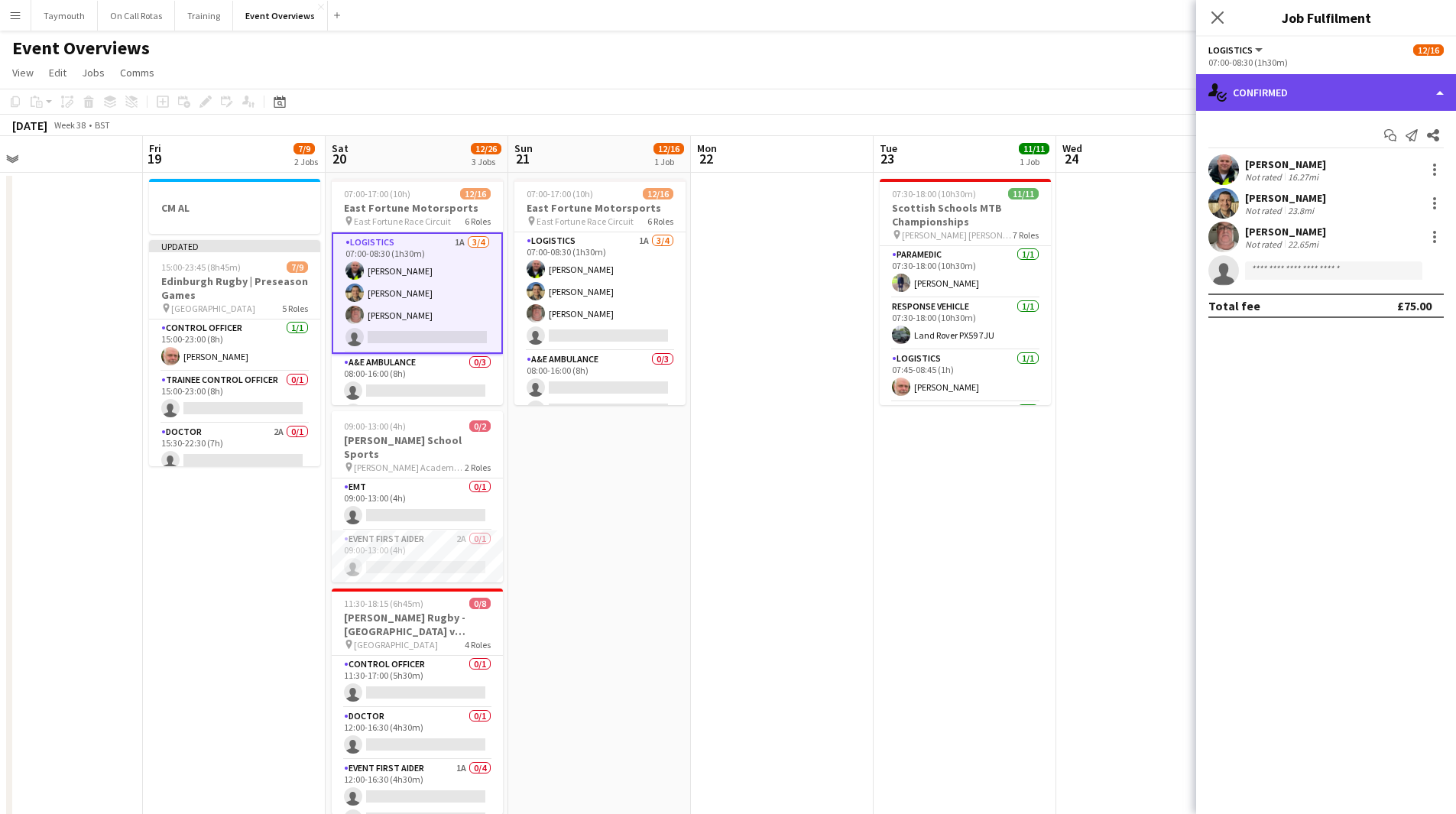
click at [1271, 86] on div "single-neutral-actions-check-2 Confirmed" at bounding box center [1326, 93] width 260 height 37
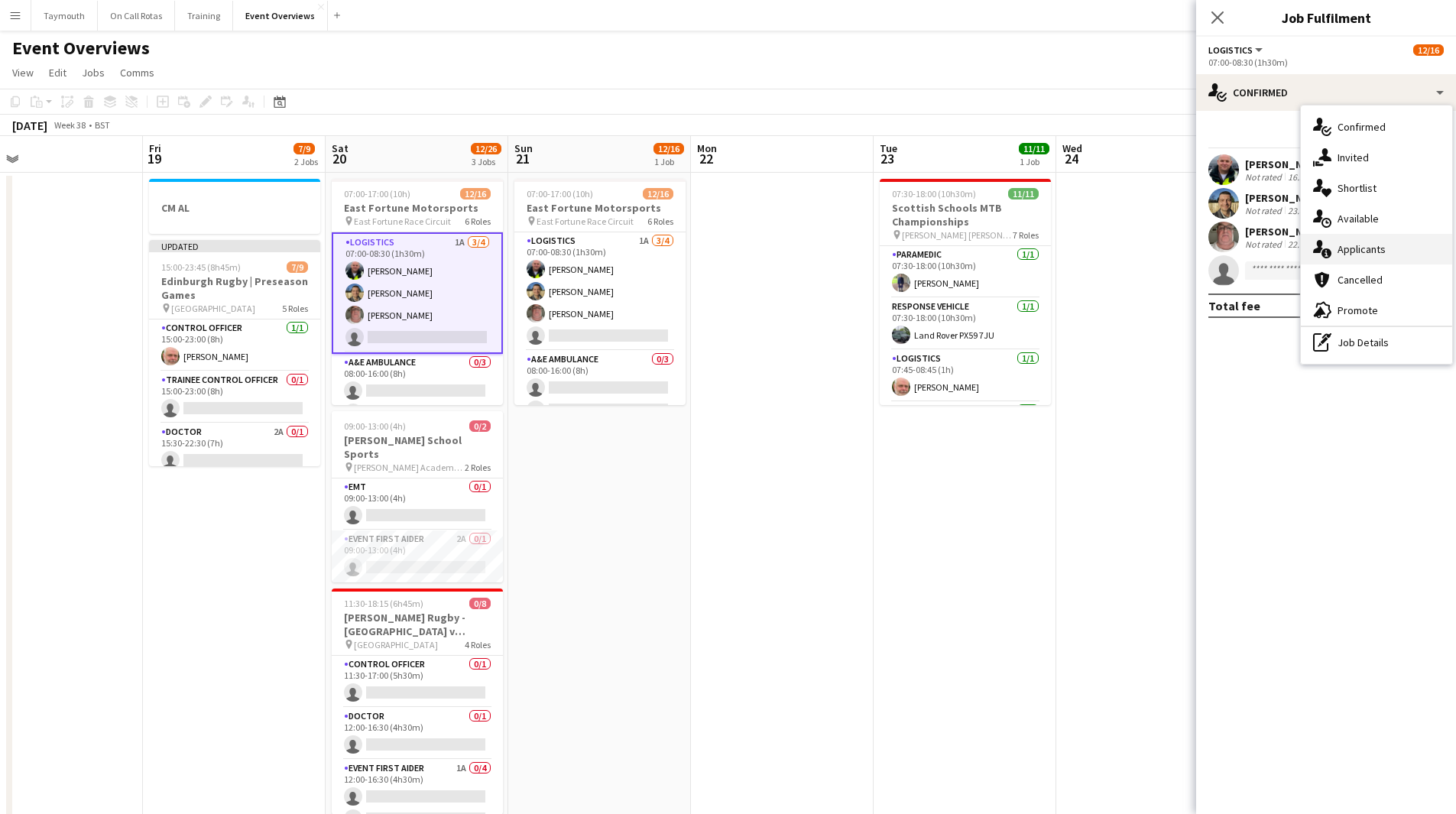
click at [1335, 254] on div "single-neutral-actions-information Applicants" at bounding box center [1376, 249] width 152 height 30
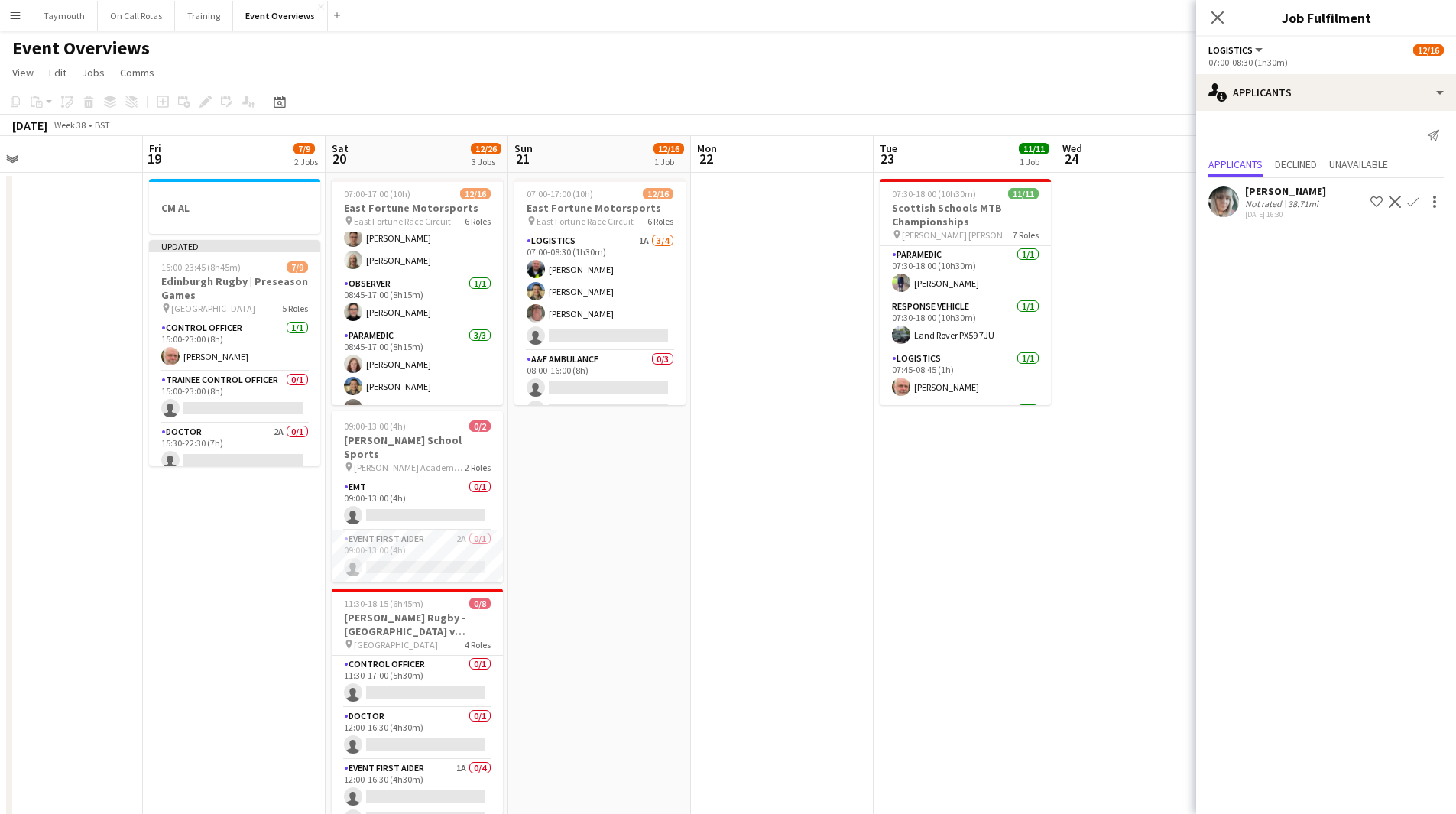
scroll to position [364, 0]
click at [446, 530] on app-card-role "Event First Aider 2A 0/1 09:00-13:00 (4h) single-neutral-actions" at bounding box center [417, 556] width 171 height 52
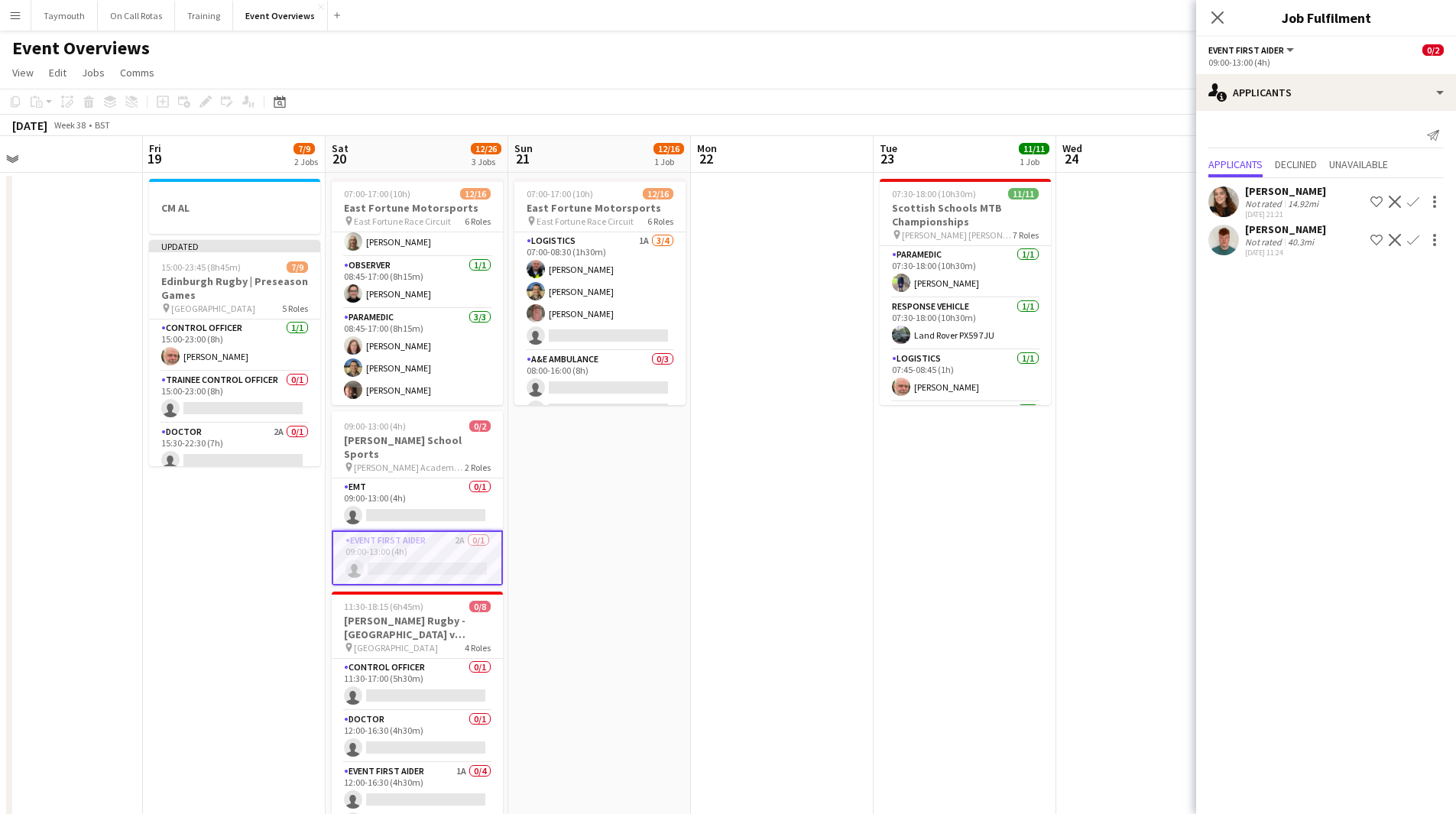
click at [1416, 204] on app-icon "Confirm" at bounding box center [1413, 202] width 13 height 13
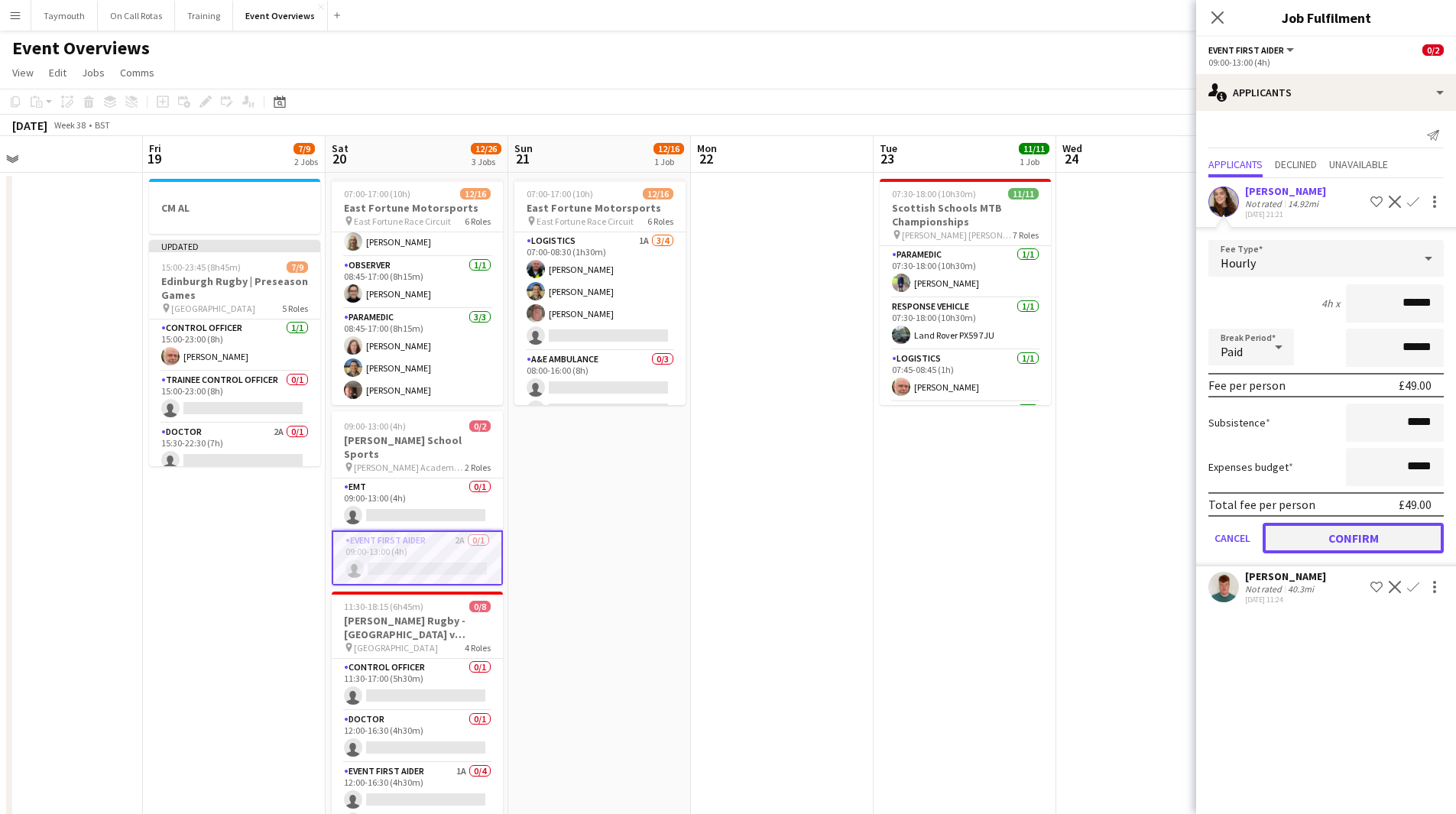
click at [1323, 540] on button "Confirm" at bounding box center [1352, 537] width 181 height 30
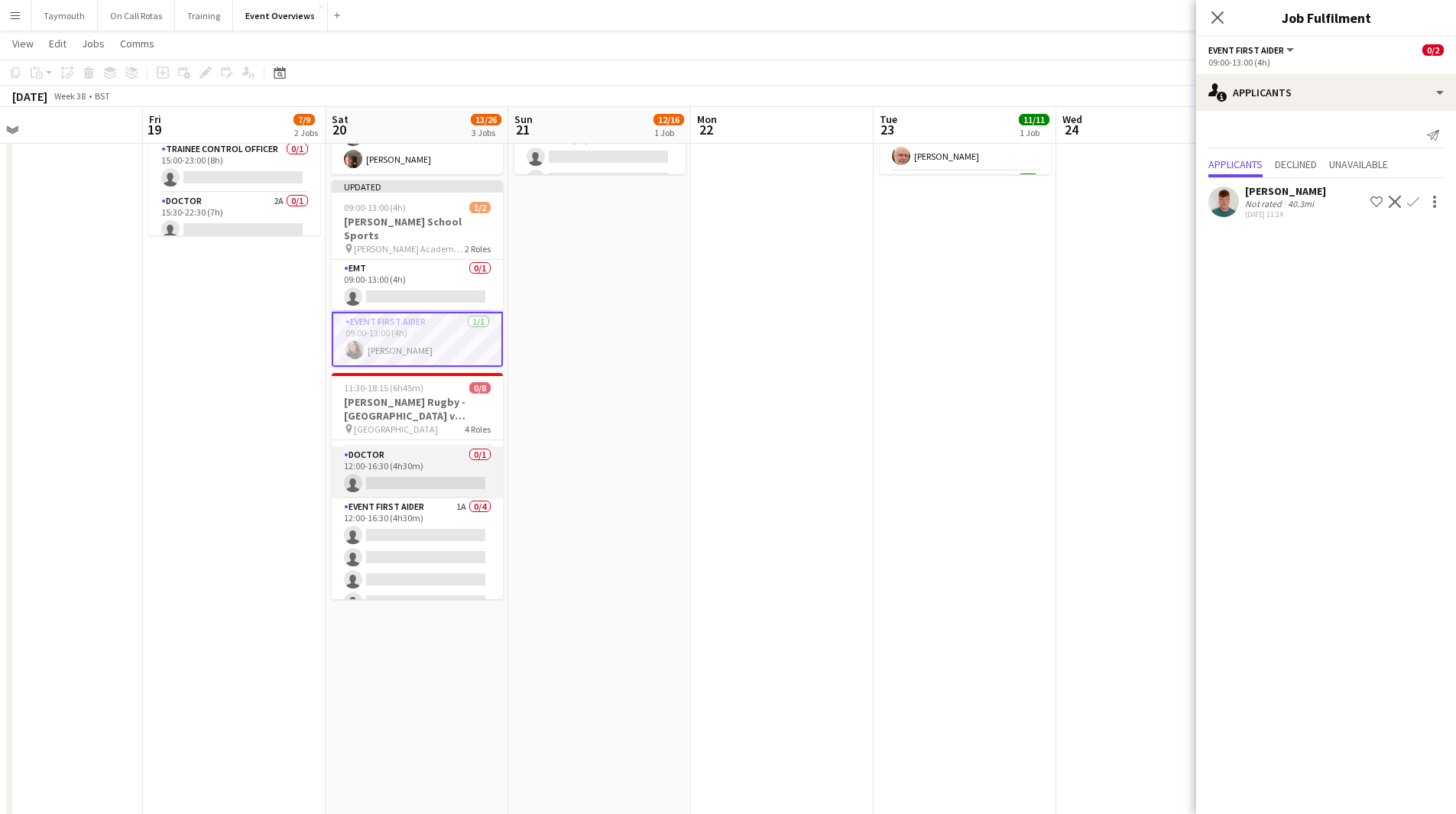
scroll to position [76, 0]
click at [435, 488] on app-card-role "Event First Aider 1A 0/4 12:00-16:30 (4h30m) single-neutral-actions single-neut…" at bounding box center [417, 526] width 171 height 118
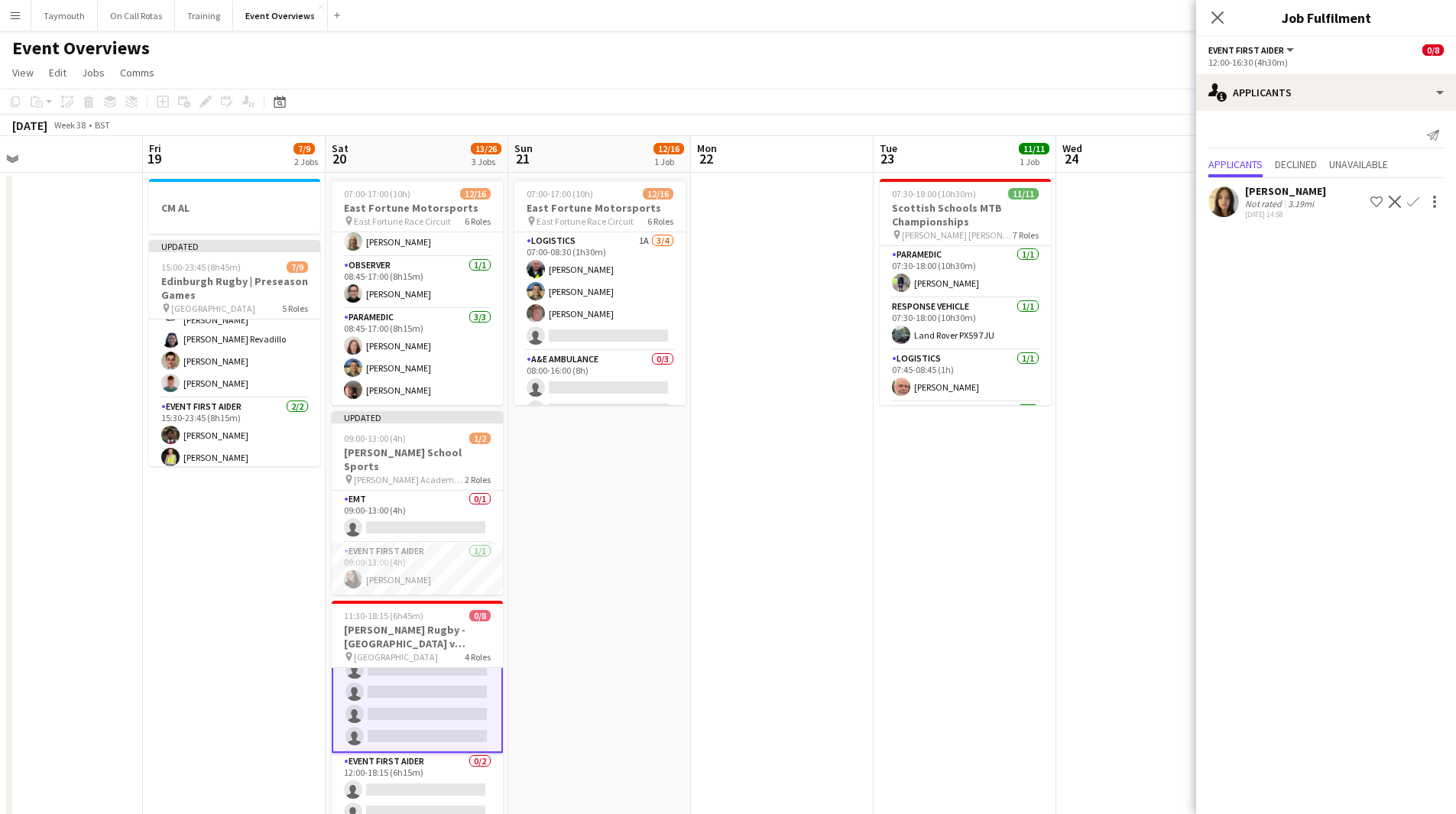
scroll to position [202, 0]
click at [237, 539] on app-date-cell "CM AL Updated 15:00-23:45 (8h45m) 7/9 Edinburgh Rugby | Preseason Games pin Hiv…" at bounding box center [234, 828] width 183 height 1309
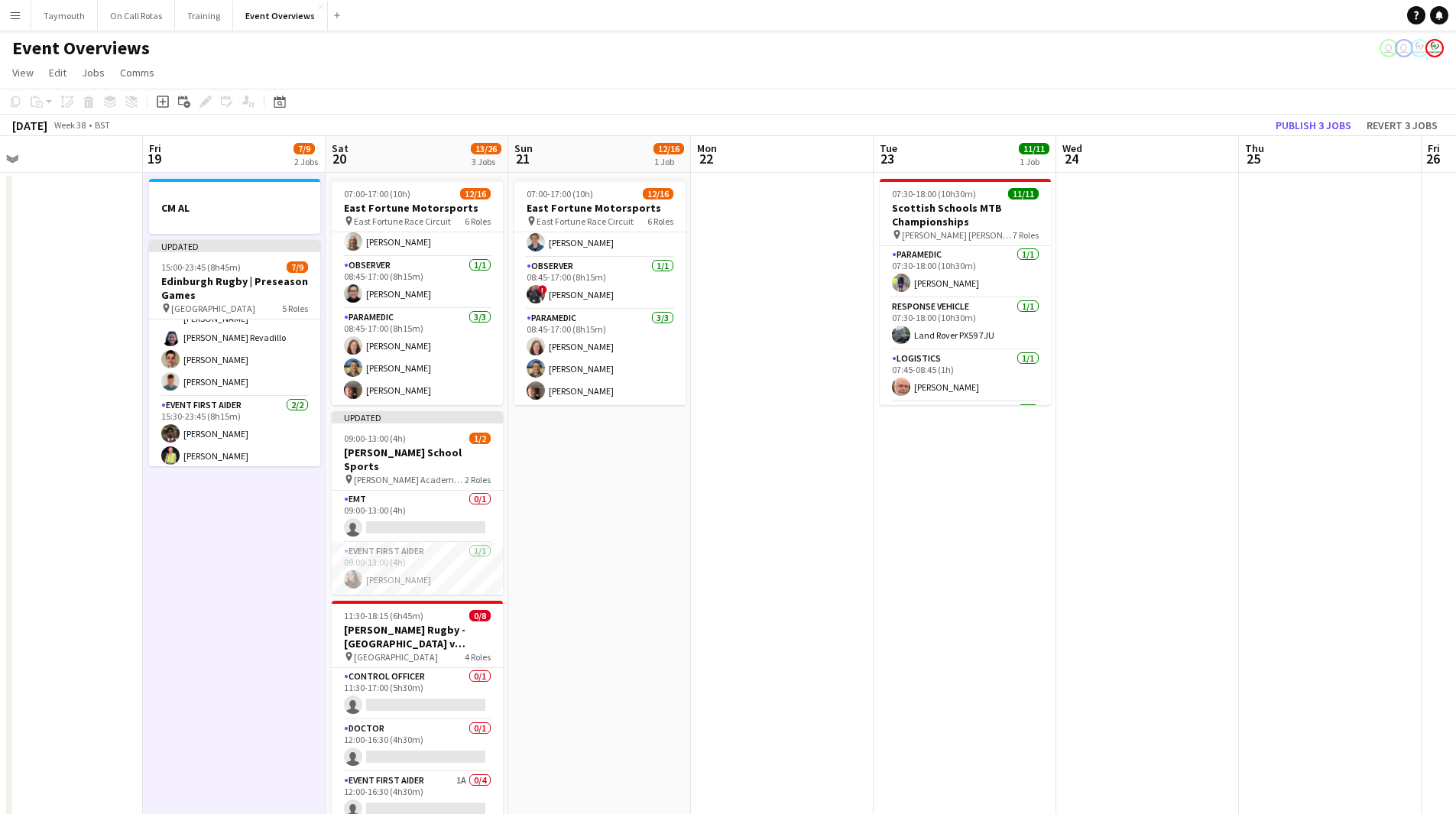
scroll to position [361, 0]
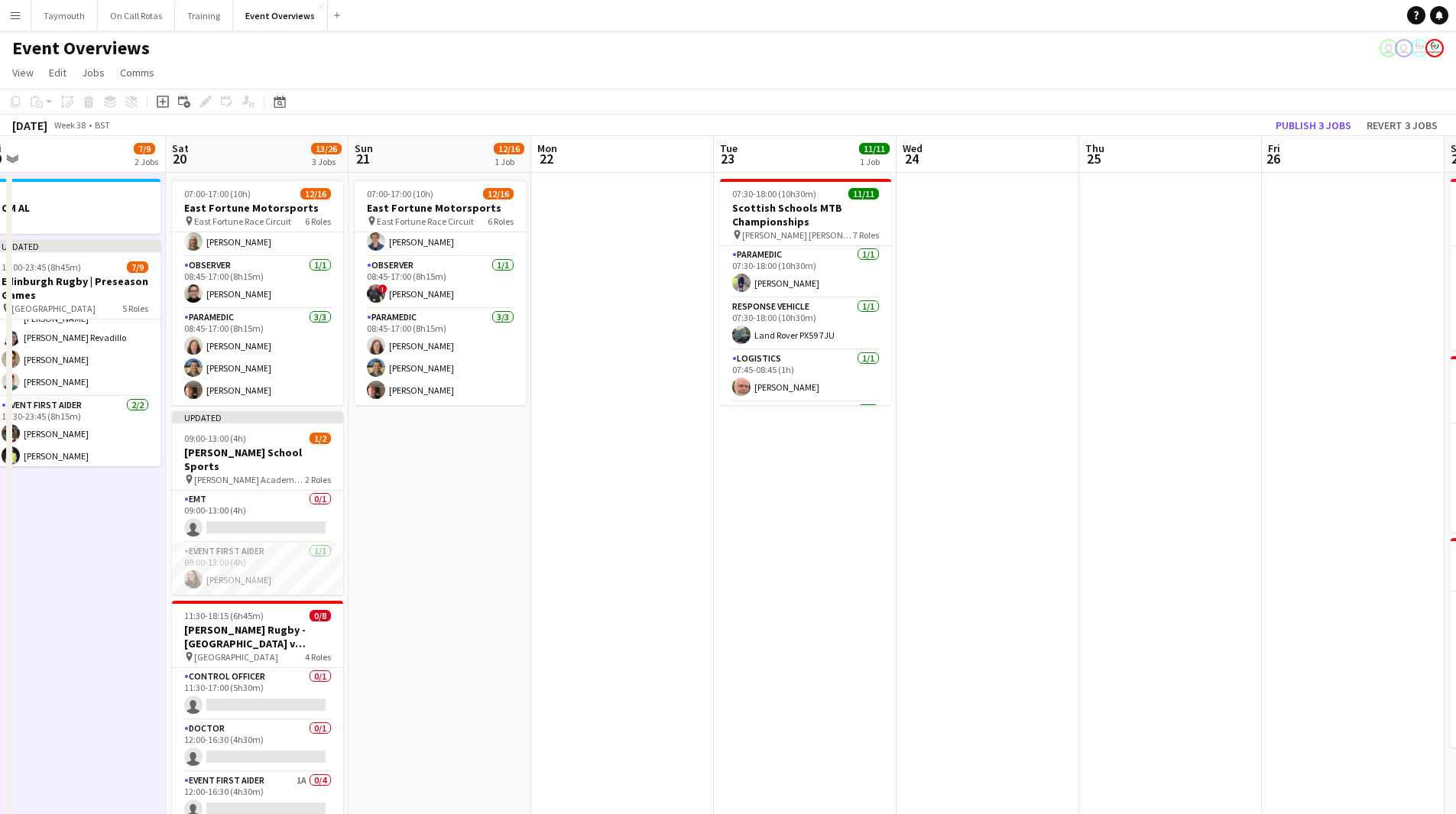
drag, startPoint x: 1032, startPoint y: 567, endPoint x: 463, endPoint y: 560, distance: 569.0
click at [497, 566] on app-calendar-viewport "Tue 16 Wed 17 Thu 18 Fri 19 7/9 2 Jobs Sat 20 13/26 3 Jobs Sun 21 12/16 1 Job M…" at bounding box center [728, 808] width 1456 height 1345
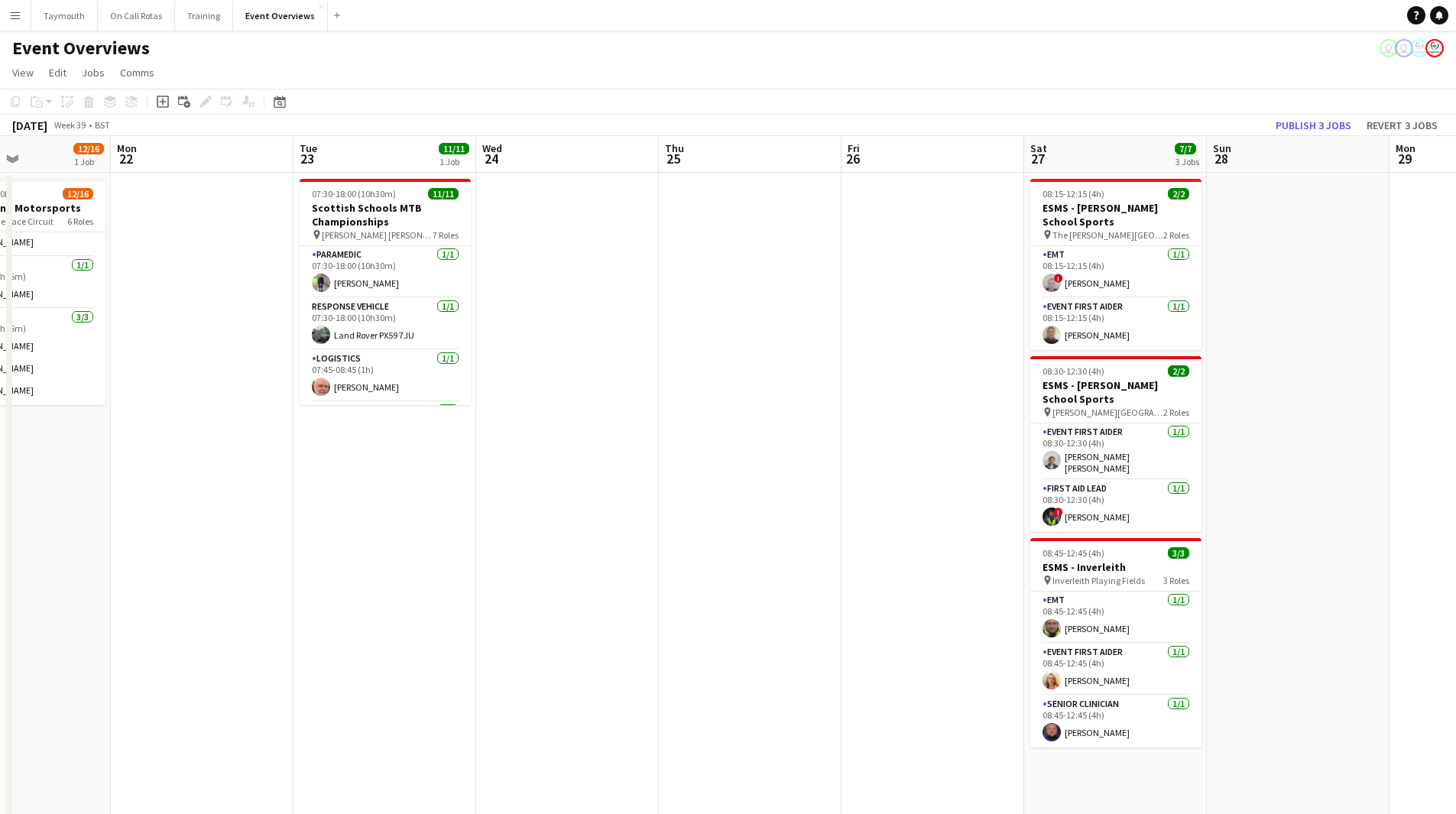
drag, startPoint x: 579, startPoint y: 560, endPoint x: 422, endPoint y: 562, distance: 157.0
click at [422, 562] on app-calendar-viewport "Fri 19 7/9 2 Jobs Sat 20 13/26 3 Jobs Sun 21 12/16 1 Job Mon 22 Tue 23 11/11 1 …" at bounding box center [728, 808] width 1456 height 1345
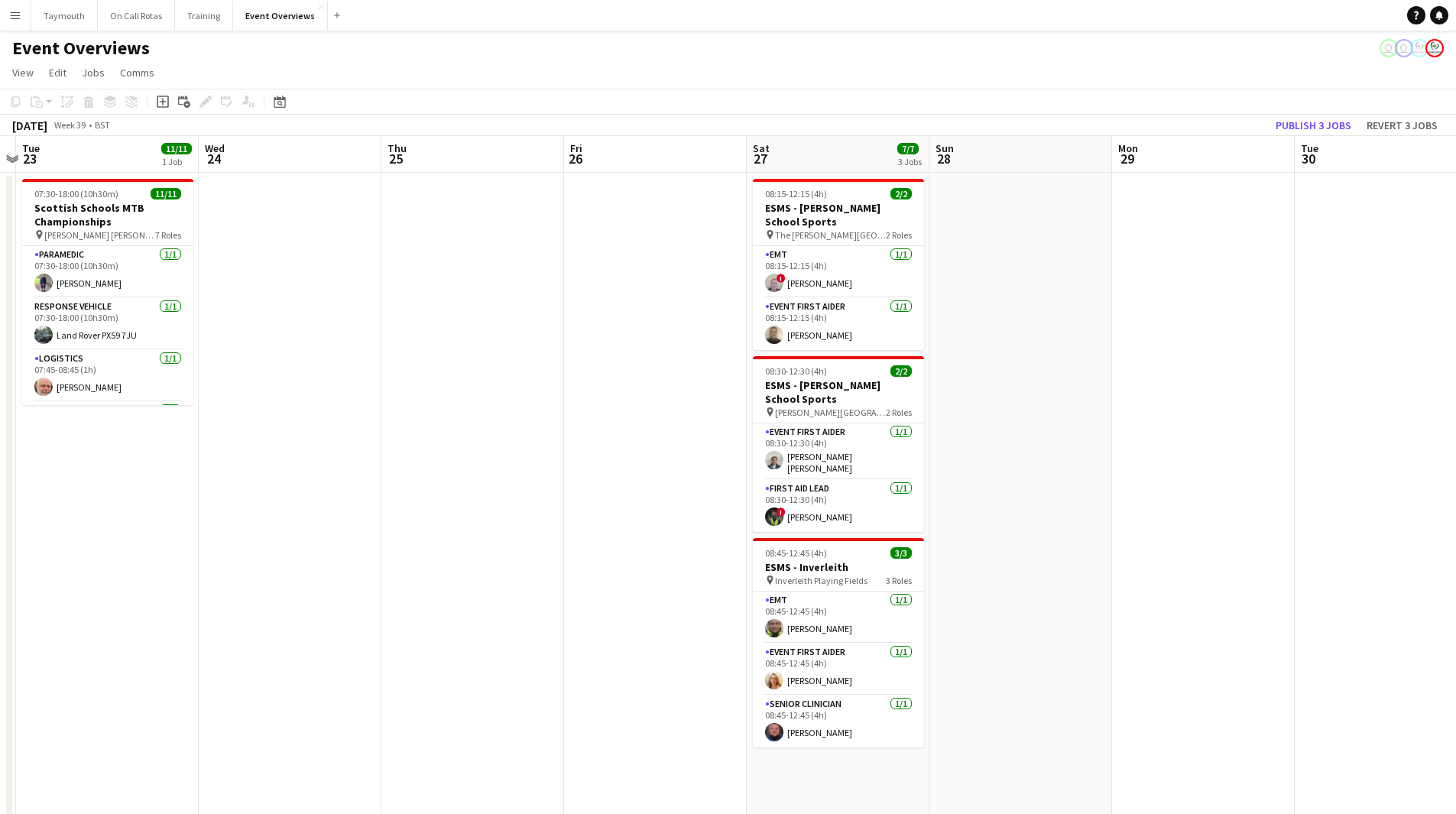
drag, startPoint x: 619, startPoint y: 520, endPoint x: 94, endPoint y: 520, distance: 525.0
click at [172, 517] on app-calendar-viewport "Sat 20 13/26 3 Jobs Sun 21 12/16 1 Job Mon 22 Tue 23 11/11 1 Job Wed 24 Thu 25 …" at bounding box center [728, 808] width 1456 height 1345
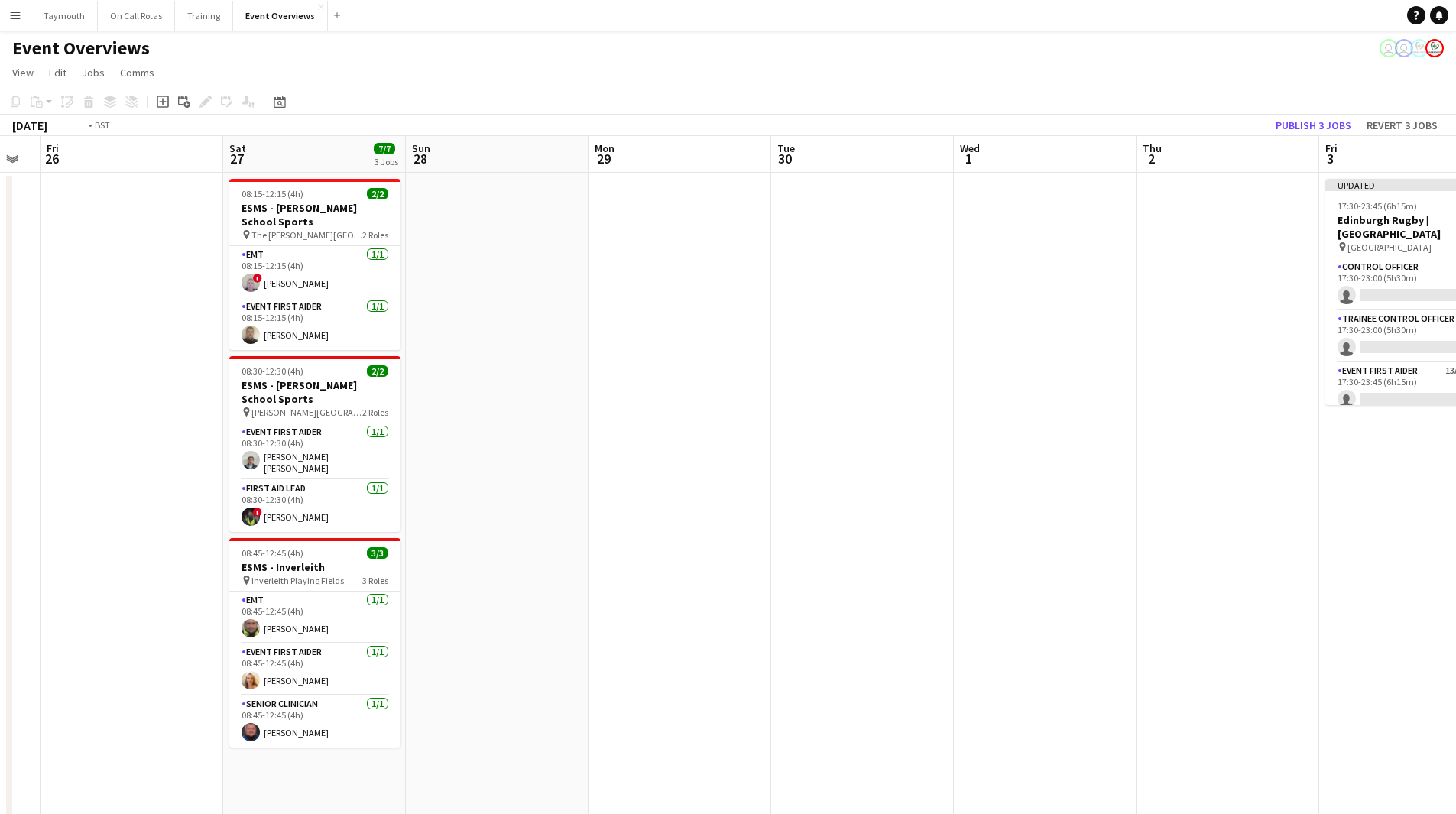
drag, startPoint x: 851, startPoint y: 529, endPoint x: 466, endPoint y: 539, distance: 385.1
click at [243, 529] on app-calendar-viewport "Tue 23 11/11 1 Job Wed 24 Thu 25 Fri 26 Sat 27 7/7 3 Jobs Sun 28 Mon 29 Tue 30 …" at bounding box center [728, 808] width 1456 height 1345
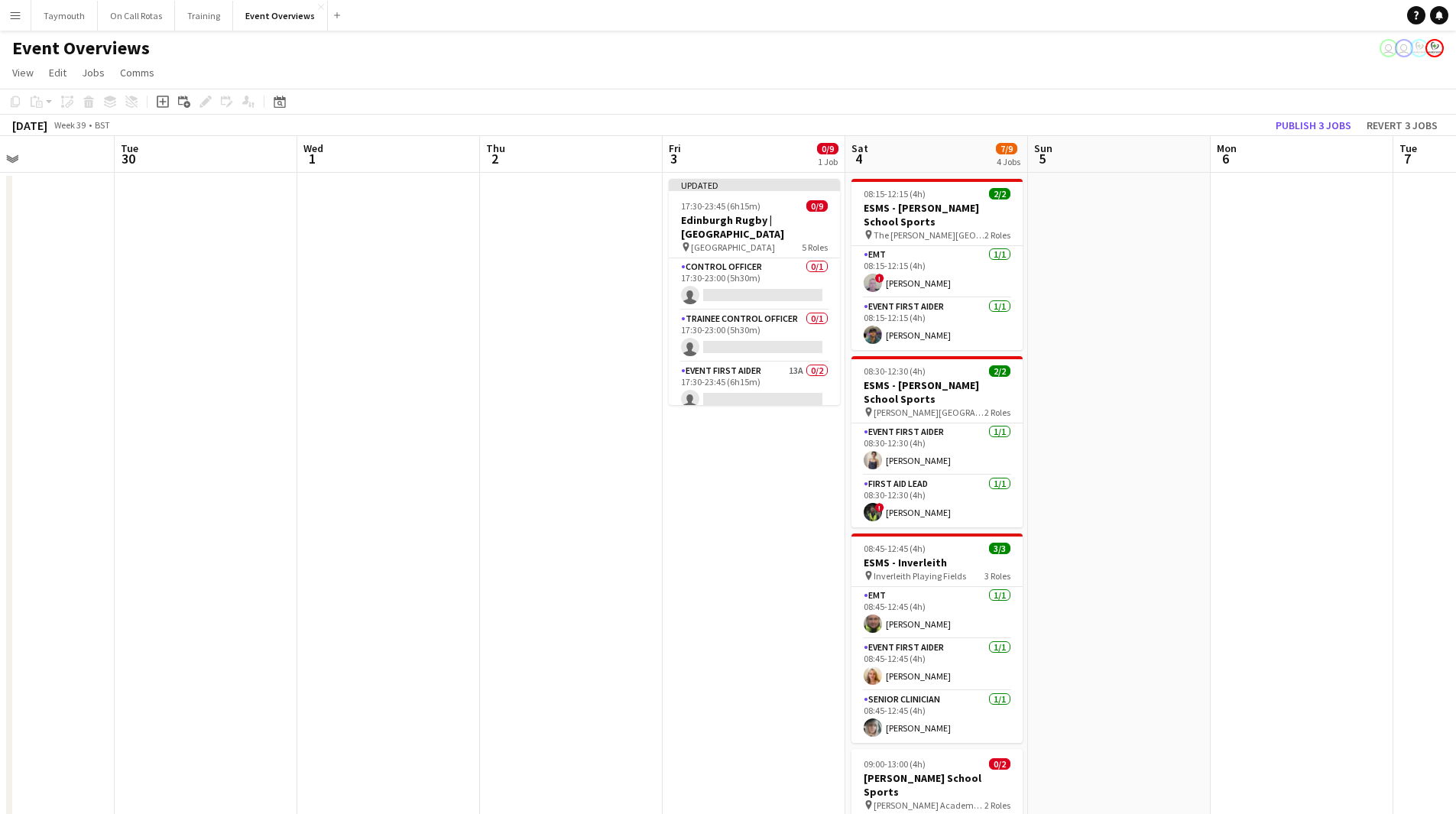
drag, startPoint x: 632, startPoint y: 547, endPoint x: 159, endPoint y: 548, distance: 473.0
click at [159, 548] on app-calendar-viewport "Sat 27 7/7 3 Jobs Sun 28 Mon 29 Tue 30 Wed 1 Thu 2 Fri 3 0/9 1 Job Sat 4 7/9 4 …" at bounding box center [728, 808] width 1456 height 1345
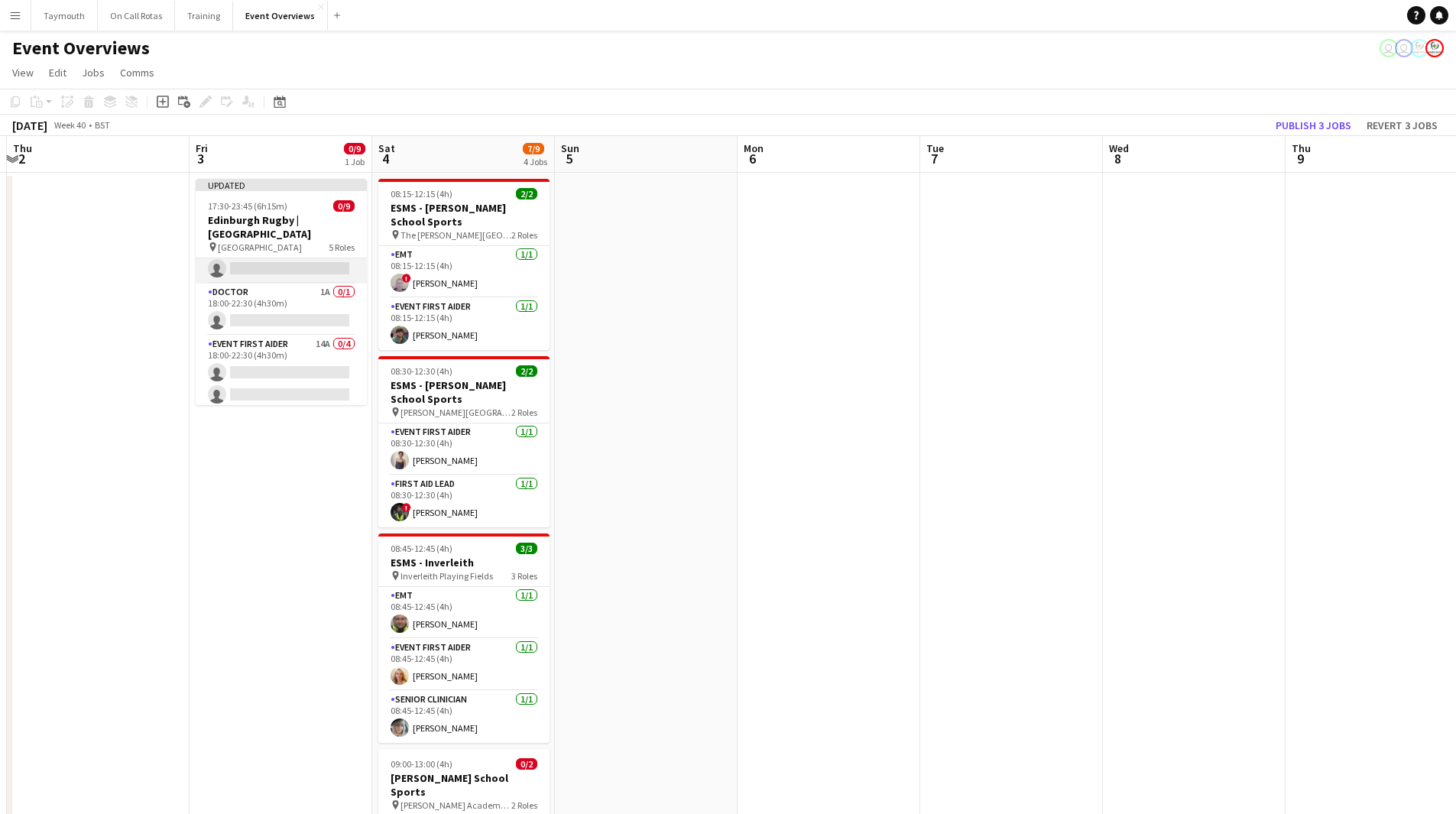
scroll to position [76, 0]
click at [899, 358] on app-date-cell at bounding box center [828, 828] width 183 height 1309
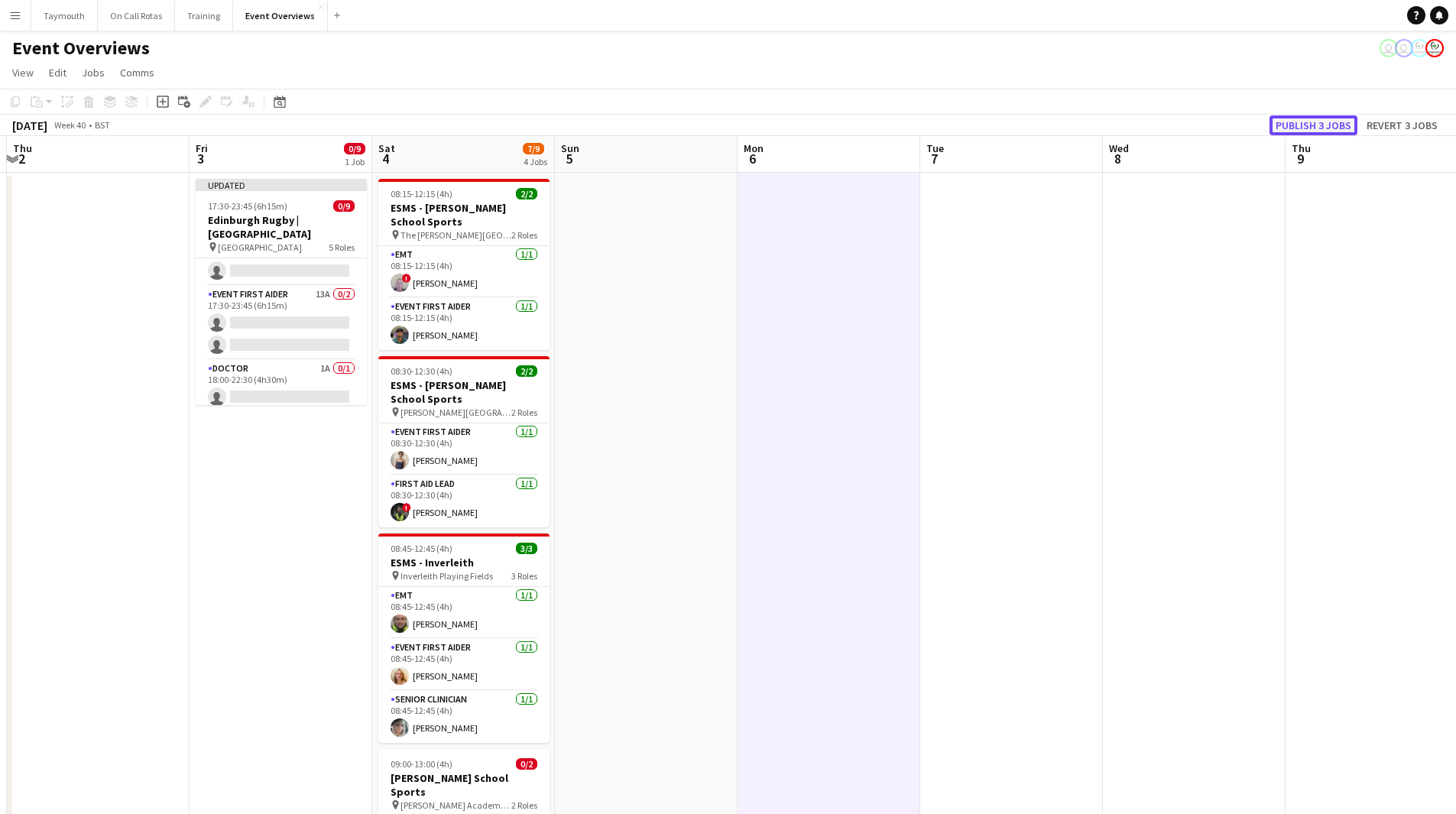
click at [1310, 126] on button "Publish 3 jobs" at bounding box center [1313, 125] width 88 height 20
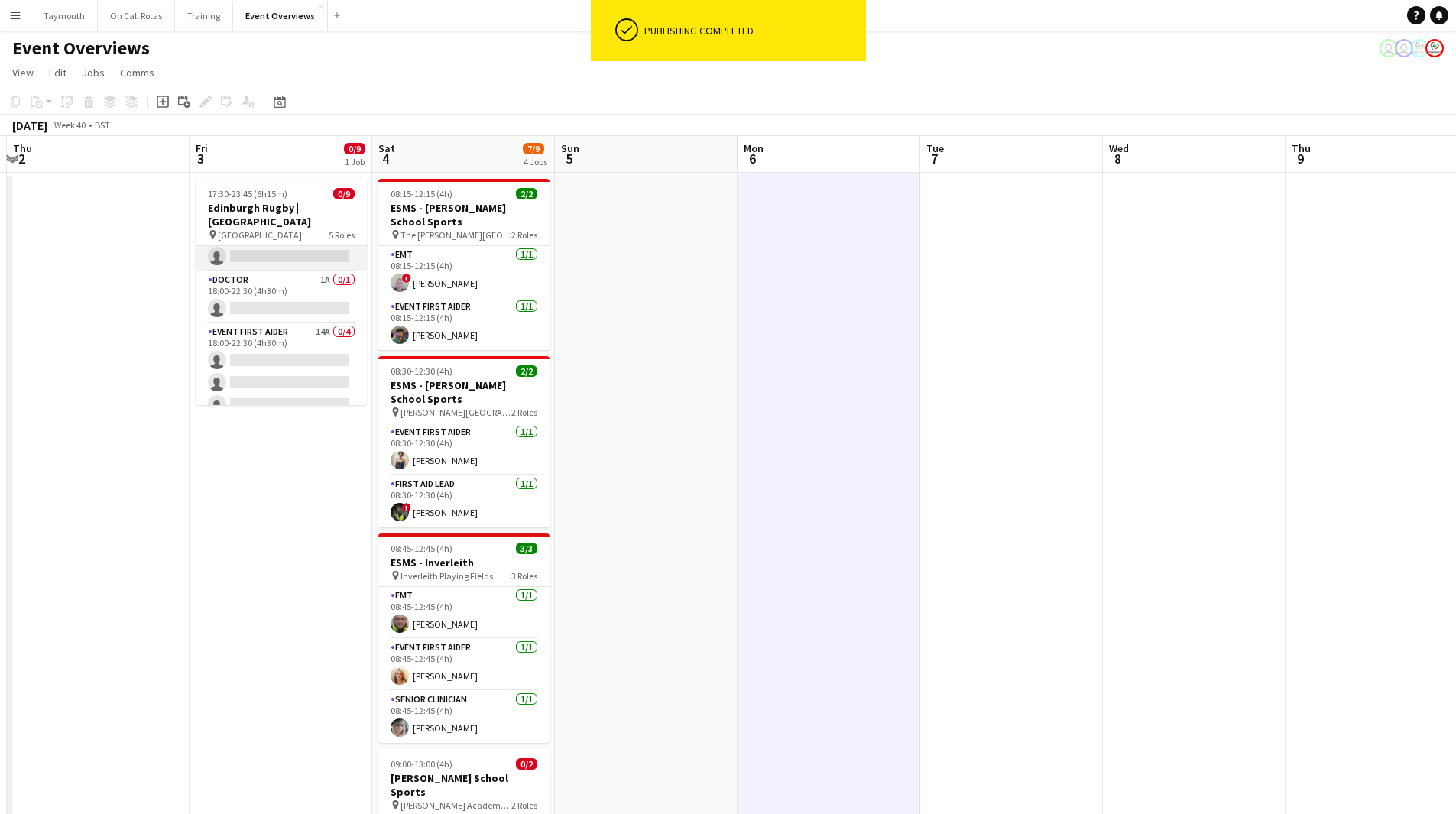
scroll to position [176, 0]
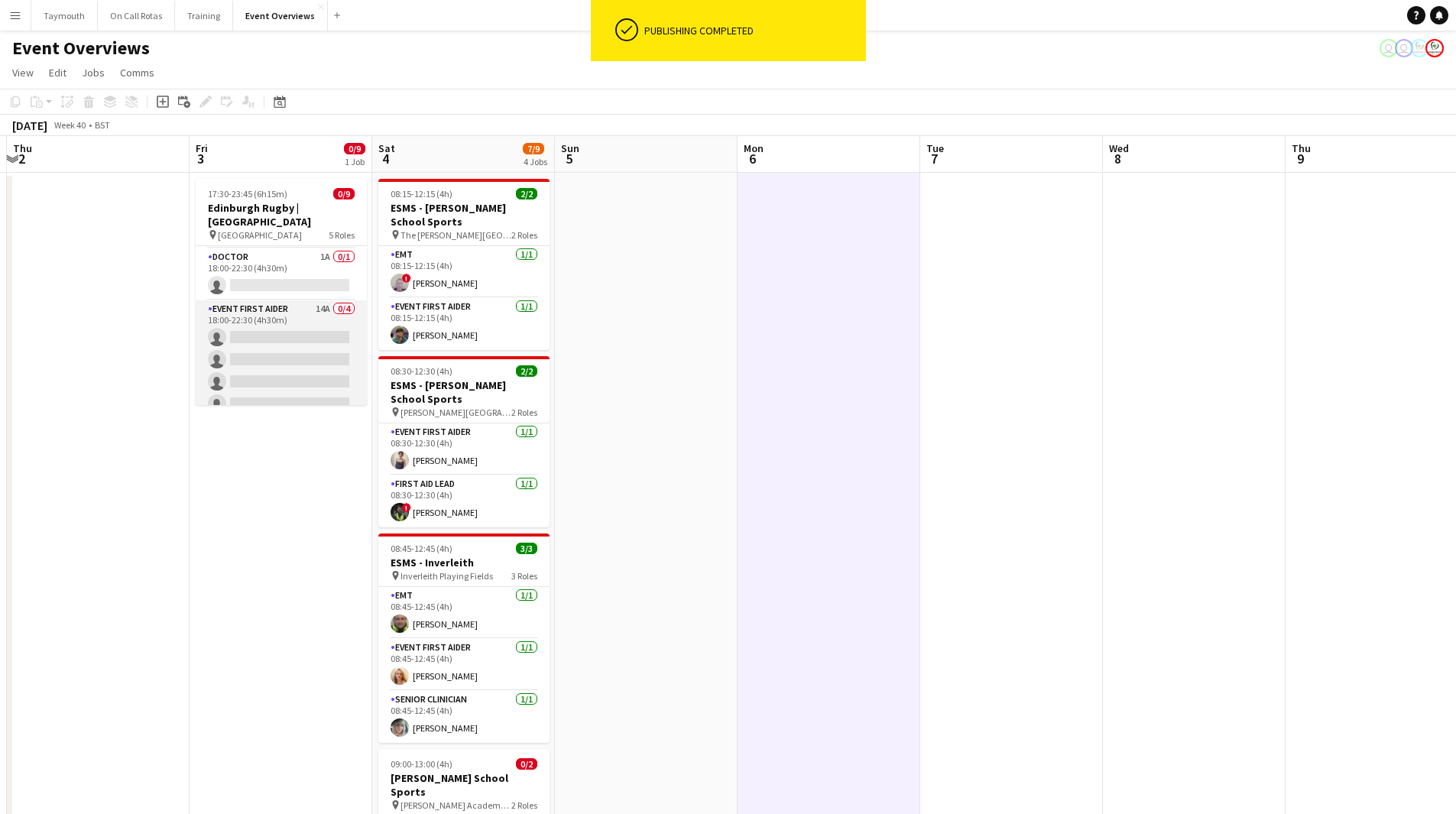
click at [281, 316] on app-card-role "Event First Aider 14A 0/4 18:00-22:30 (4h30m) single-neutral-actions single-neu…" at bounding box center [281, 359] width 171 height 118
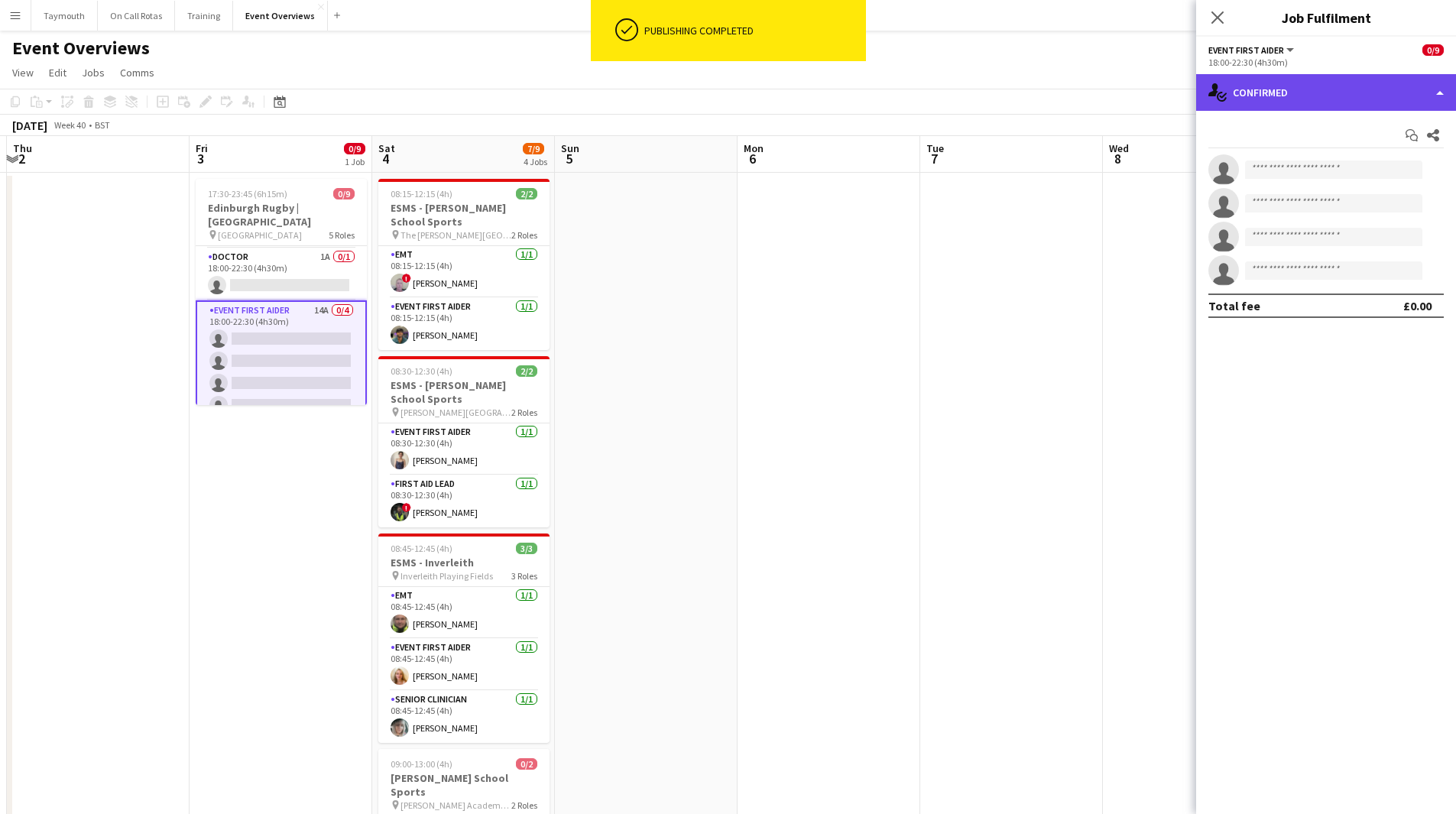
click at [1330, 94] on div "single-neutral-actions-check-2 Confirmed" at bounding box center [1326, 93] width 260 height 37
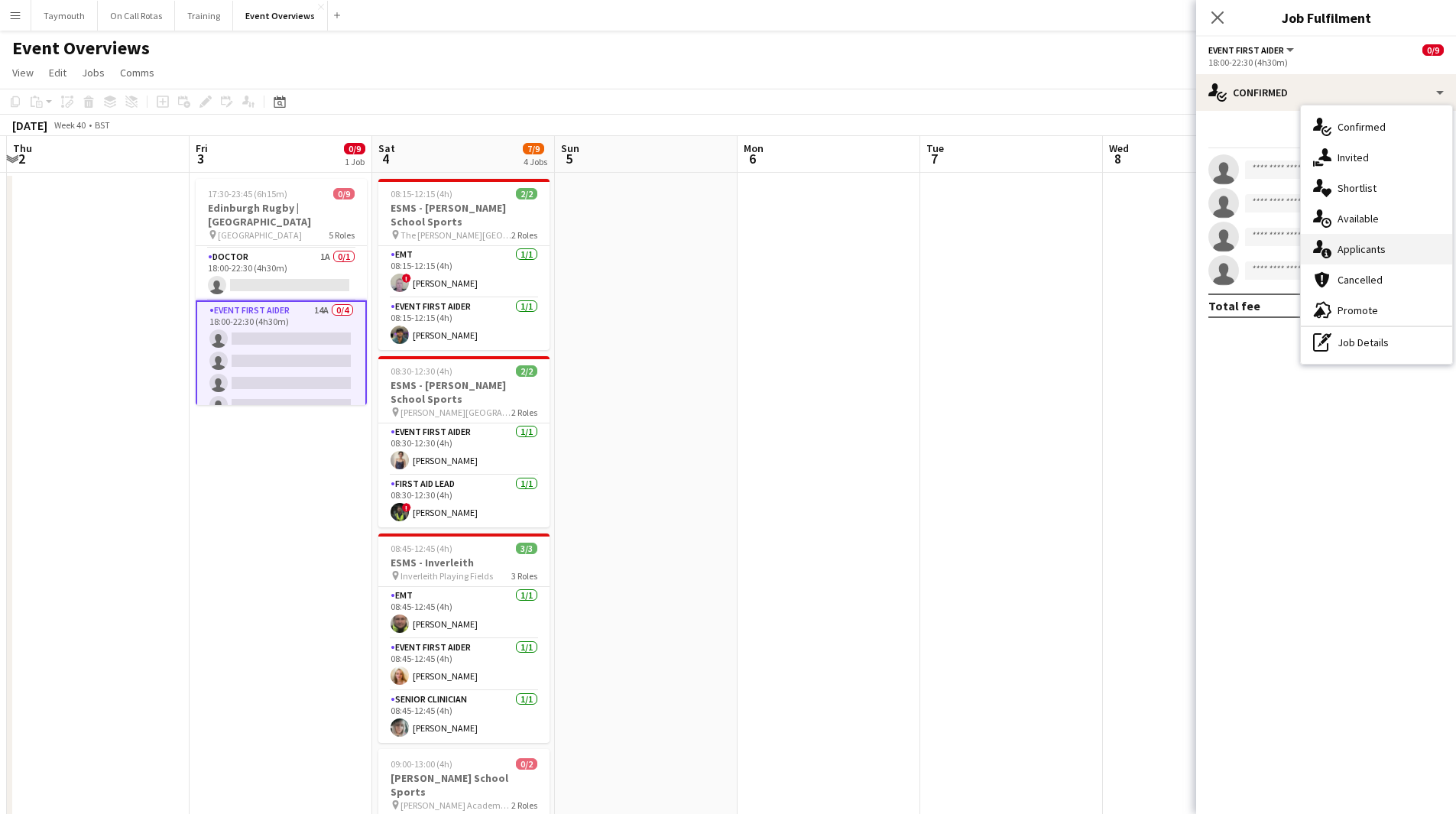
click at [1400, 249] on div "single-neutral-actions-information Applicants" at bounding box center [1376, 249] width 152 height 30
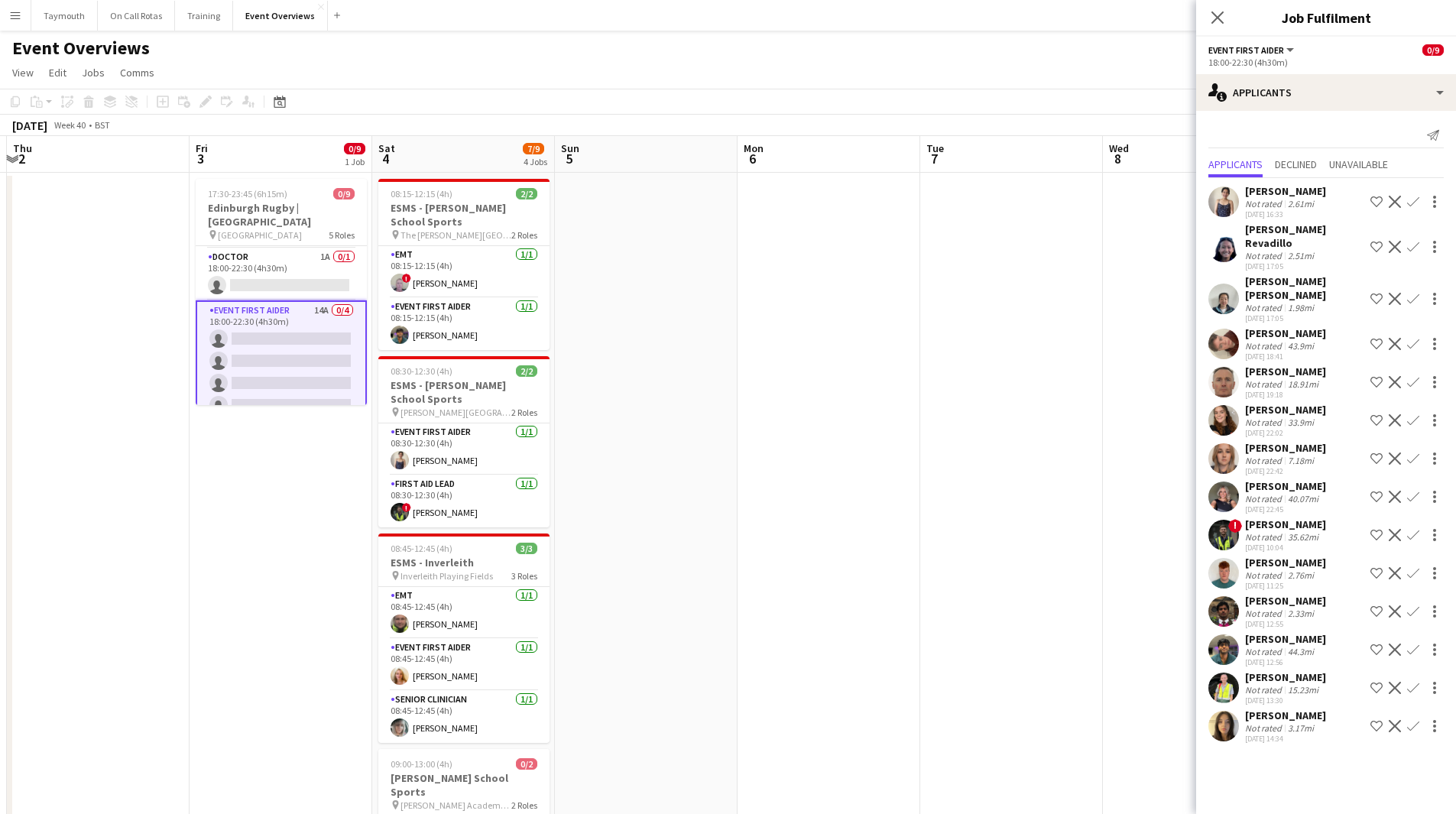
scroll to position [100, 0]
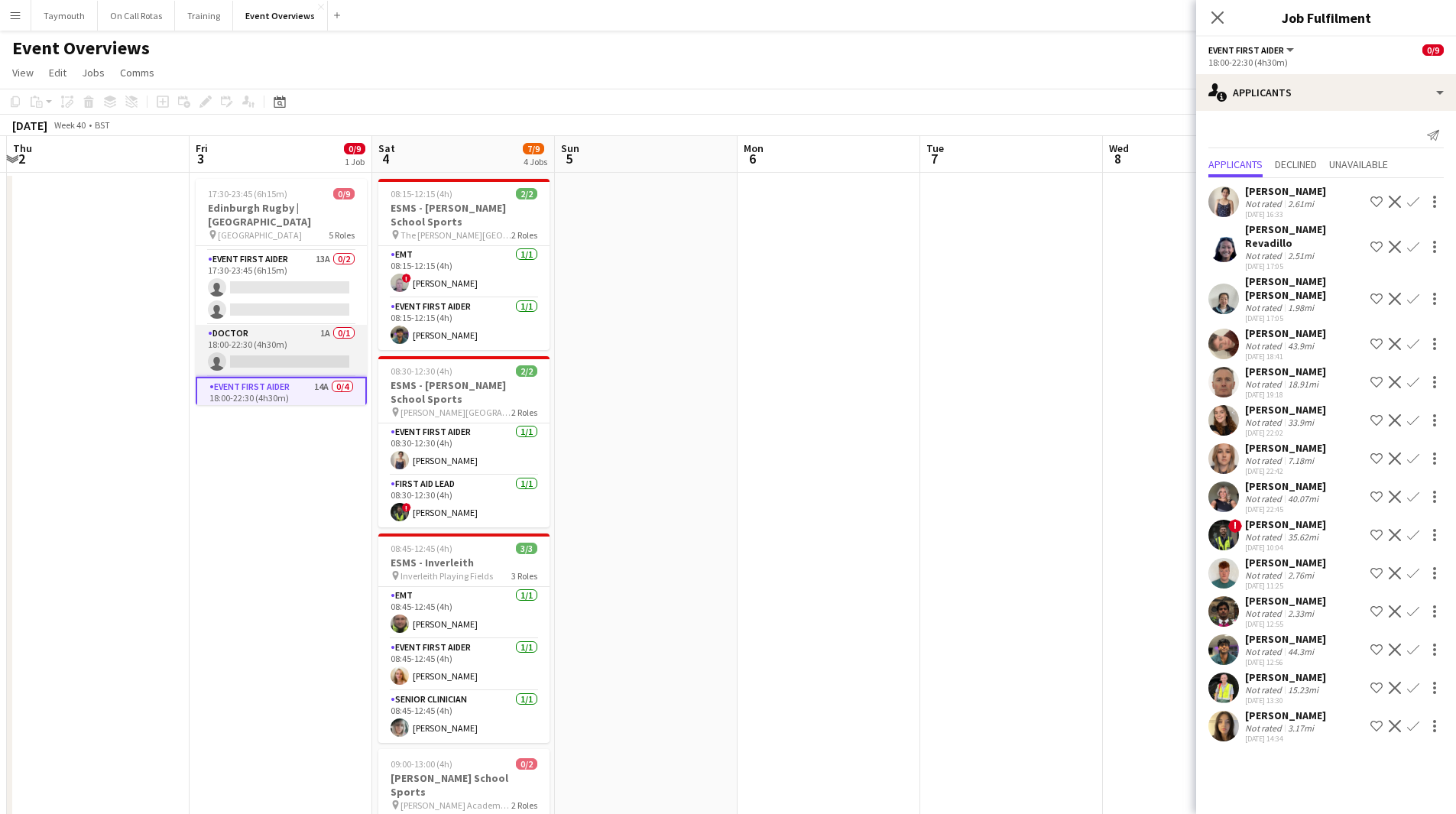
click at [244, 338] on app-card-role "Doctor 1A 0/1 18:00-22:30 (4h30m) single-neutral-actions" at bounding box center [281, 350] width 171 height 52
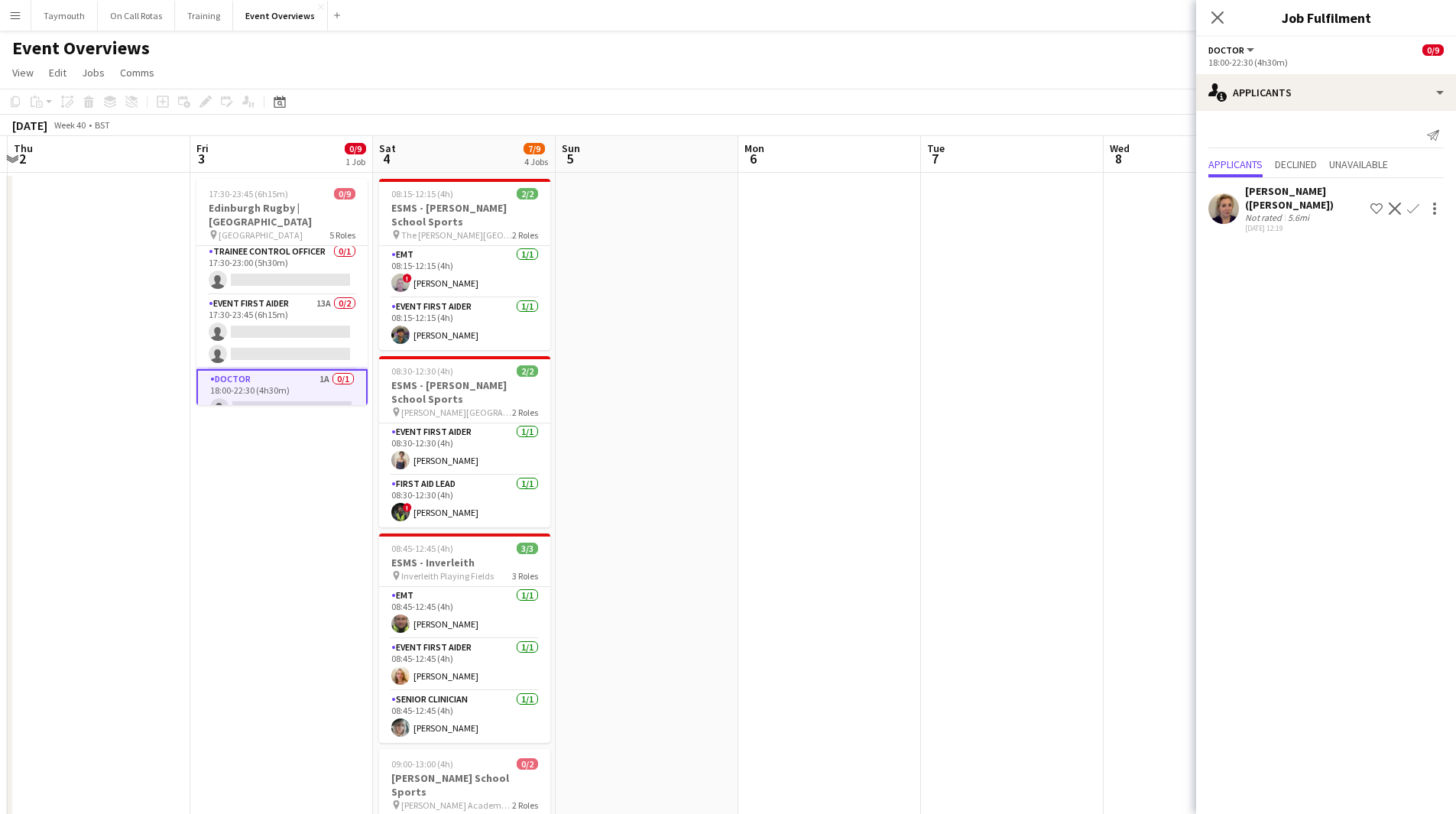
scroll to position [23, 0]
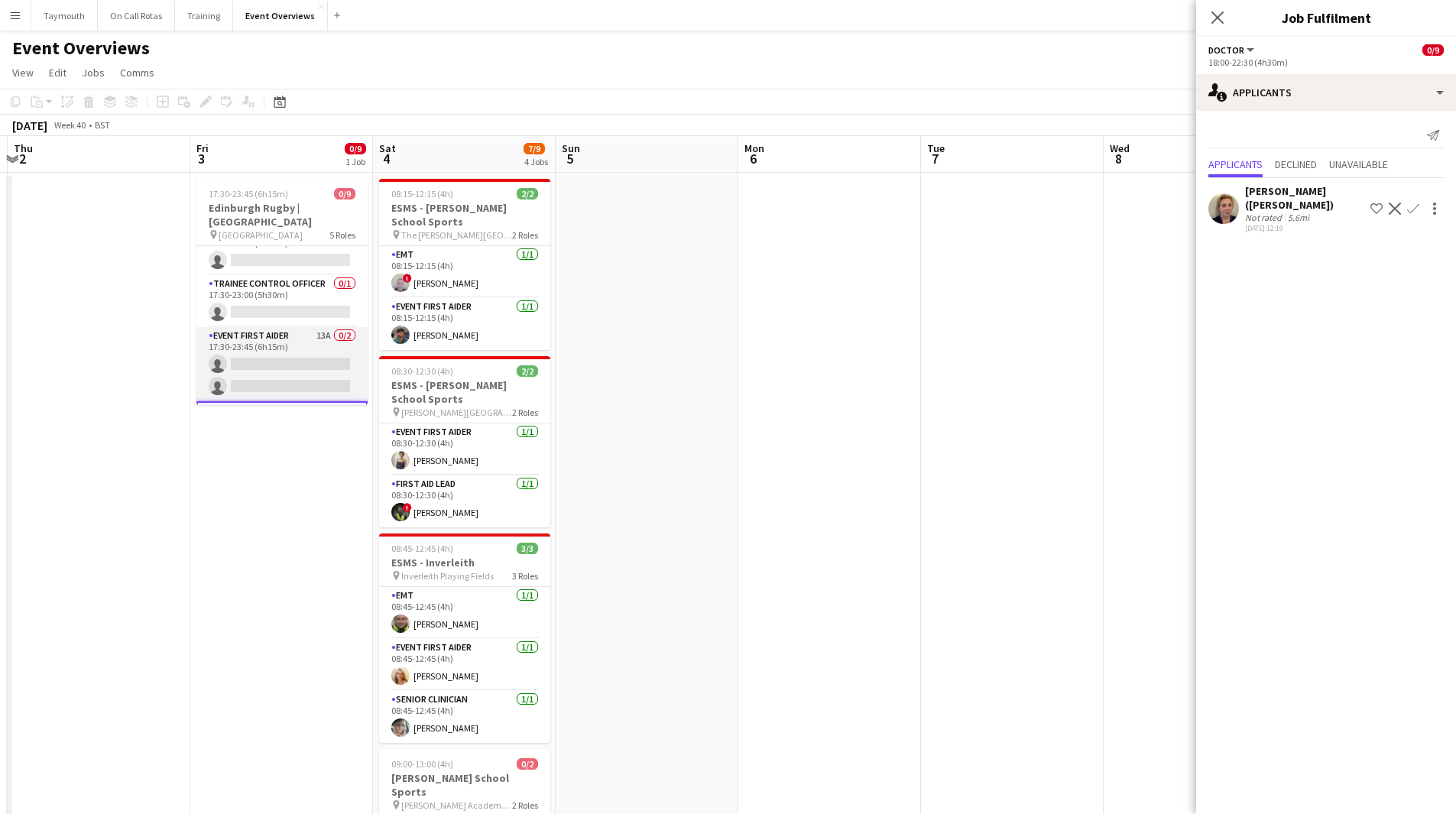
click at [313, 337] on app-card-role "Event First Aider 13A 0/2 17:30-23:45 (6h15m) single-neutral-actions single-neu…" at bounding box center [282, 364] width 171 height 74
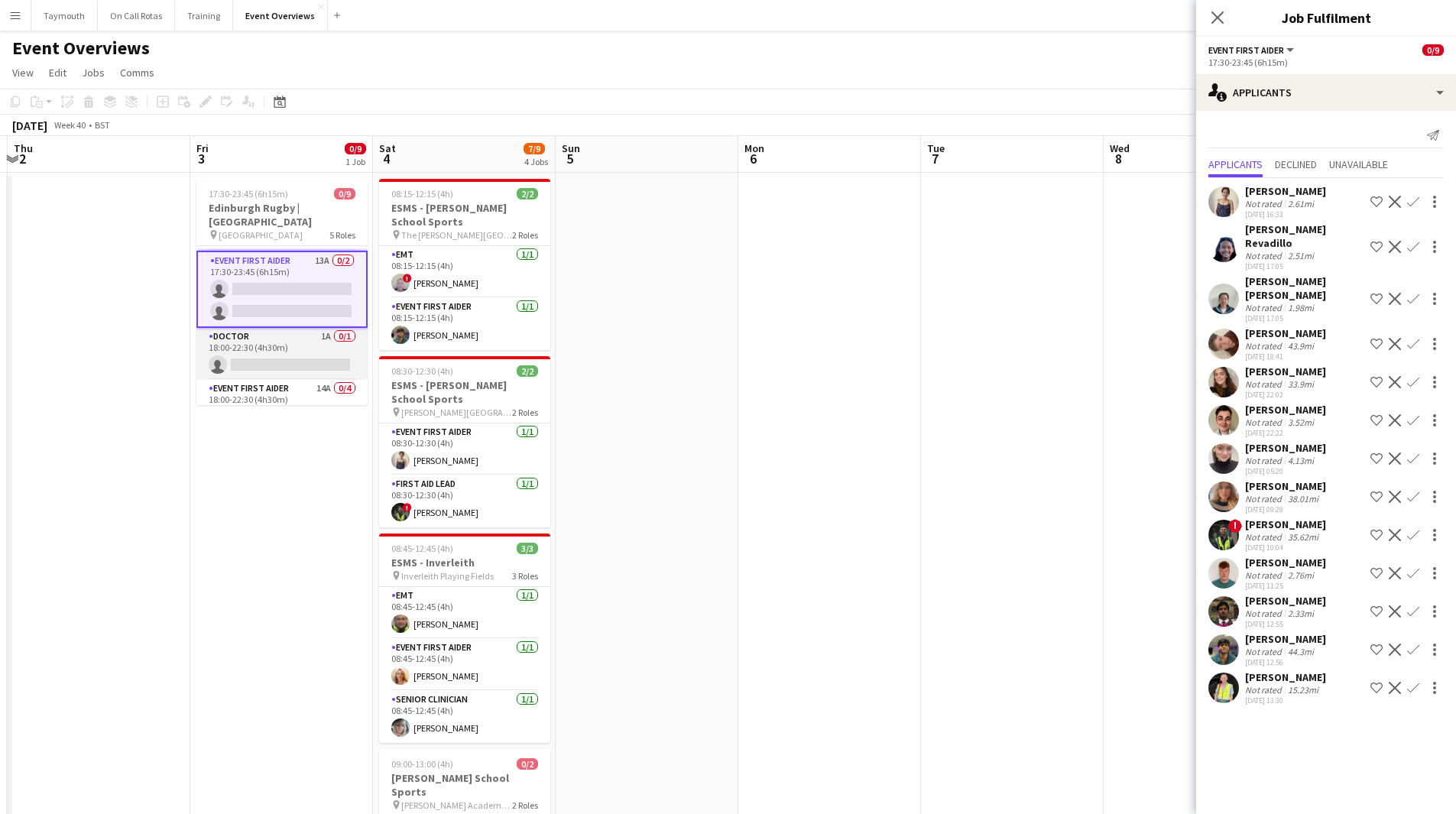
scroll to position [0, 0]
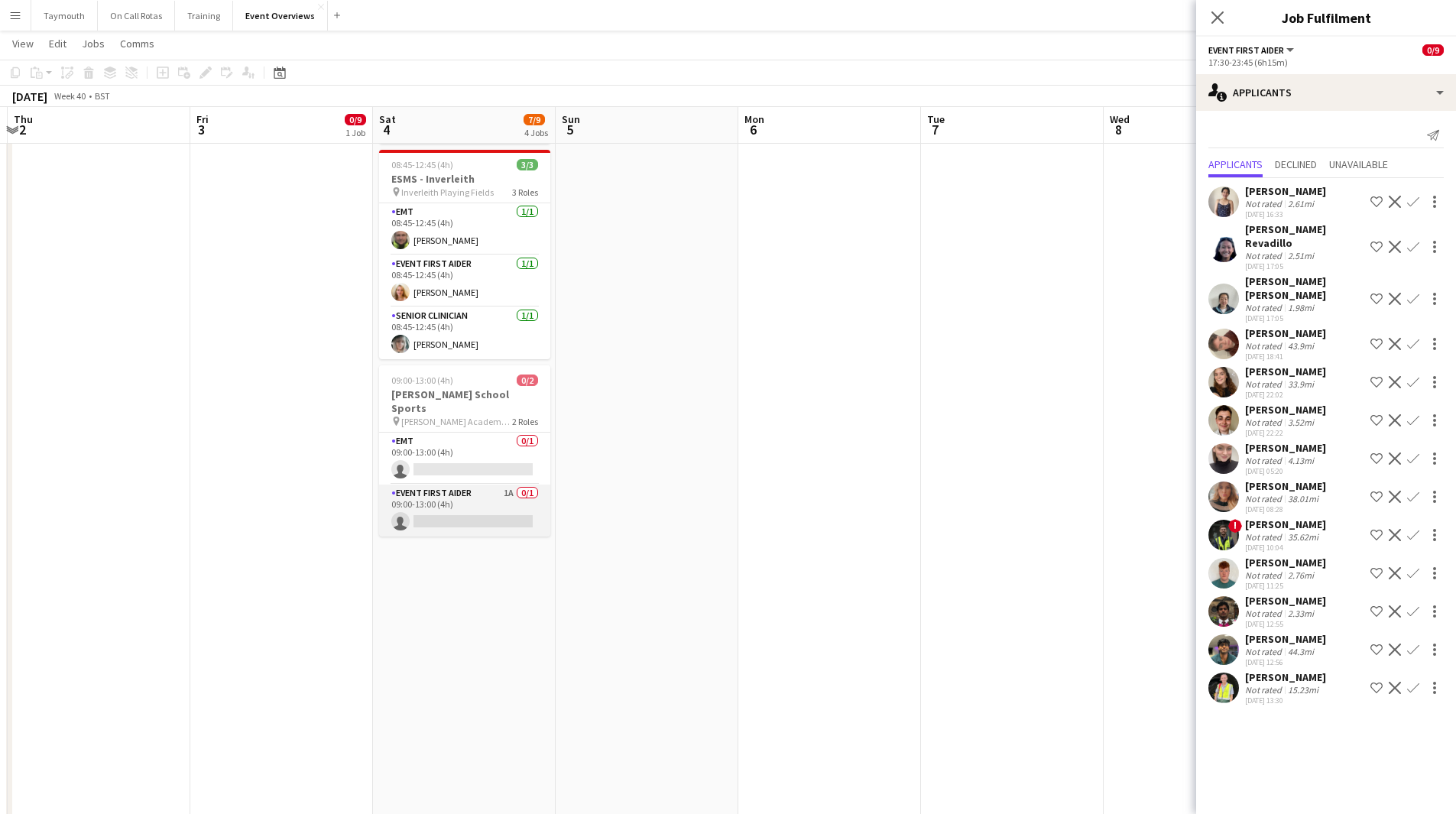
click at [518, 503] on app-card-role "Event First Aider 1A 0/1 09:00-13:00 (4h) single-neutral-actions" at bounding box center [464, 510] width 171 height 52
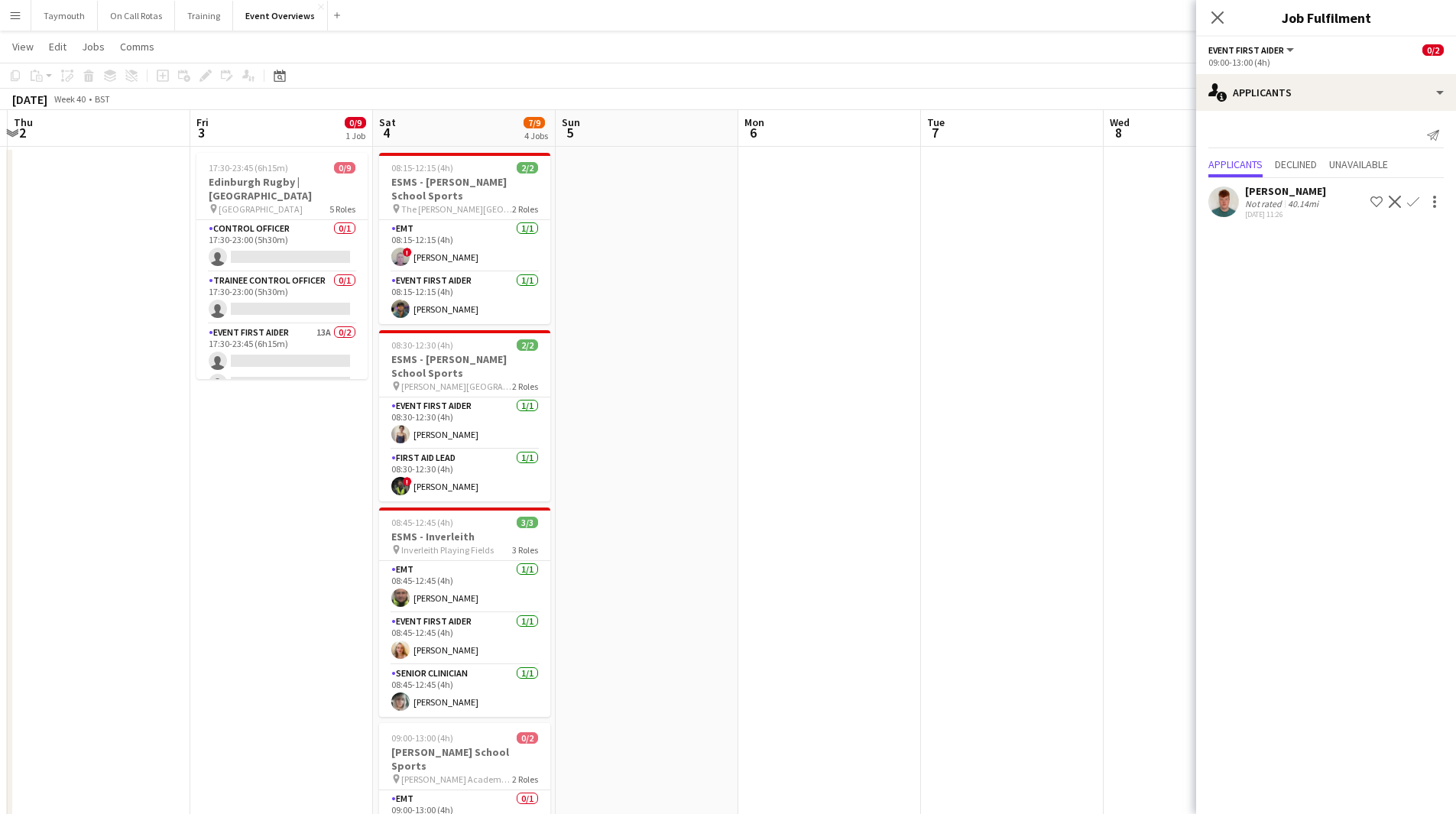
scroll to position [3, 0]
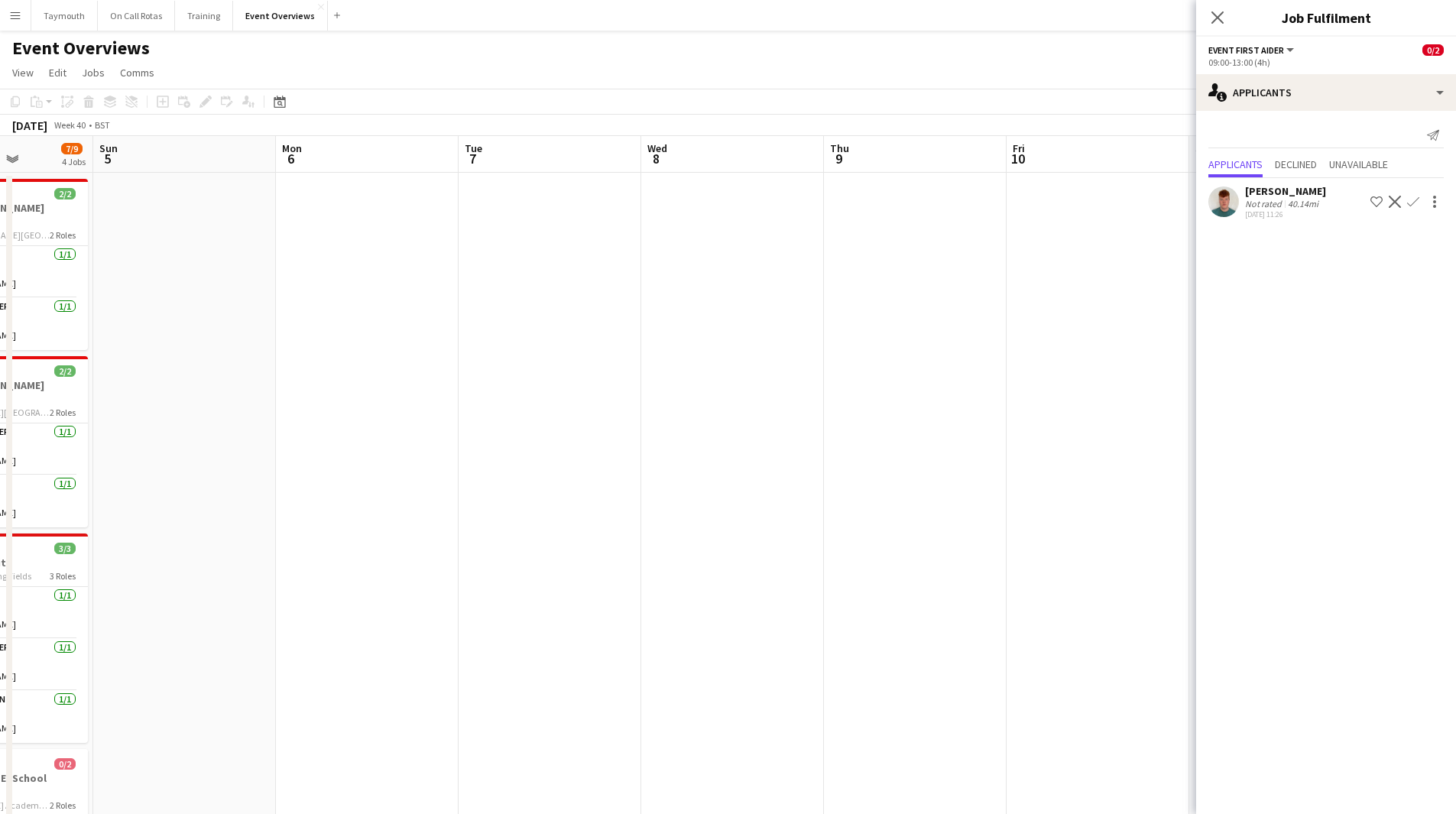
drag, startPoint x: 362, startPoint y: 576, endPoint x: 463, endPoint y: 568, distance: 101.3
click at [255, 576] on app-calendar-viewport "Thu 2 Fri 3 0/9 1 Job Sat 4 7/9 4 Jobs Sun 5 Mon 6 Tue 7 Wed 8 Thu 9 Fri 10 Sat…" at bounding box center [728, 808] width 1456 height 1345
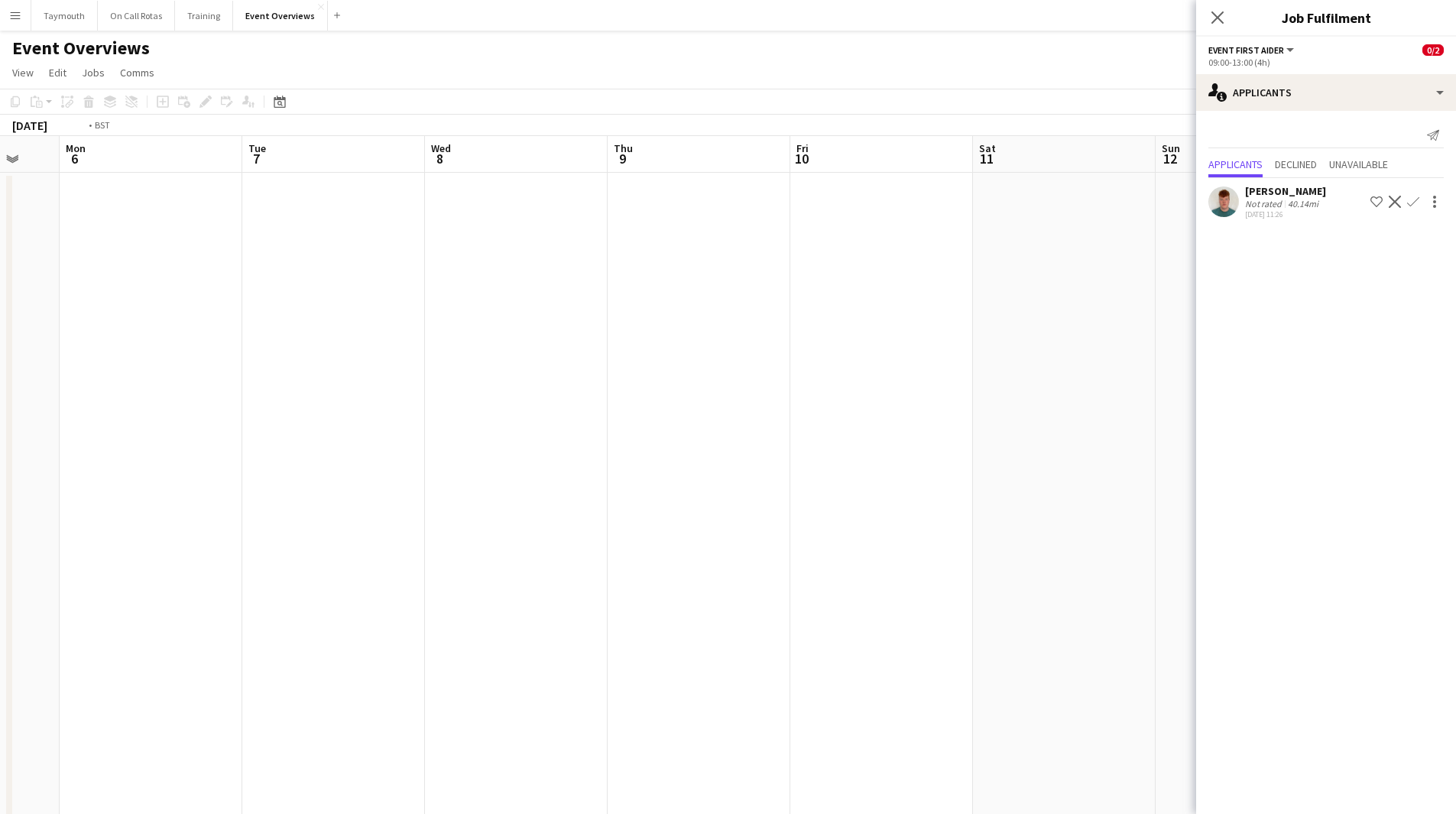
drag, startPoint x: 605, startPoint y: 576, endPoint x: 207, endPoint y: 574, distance: 398.0
click at [117, 580] on app-calendar-viewport "Fri 3 0/9 1 Job Sat 4 7/9 4 Jobs Sun 5 Mon 6 Tue 7 Wed 8 Thu 9 Fri 10 Sat 11 Su…" at bounding box center [728, 808] width 1456 height 1345
drag, startPoint x: 842, startPoint y: 549, endPoint x: 94, endPoint y: 552, distance: 748.0
click at [96, 554] on app-calendar-viewport "Mon 6 Tue 7 Wed 8 Thu 9 Fri 10 Sat 11 Sun 12 Mon 13 Tue 14 Wed 15 Thu 16 1 Job …" at bounding box center [728, 808] width 1456 height 1345
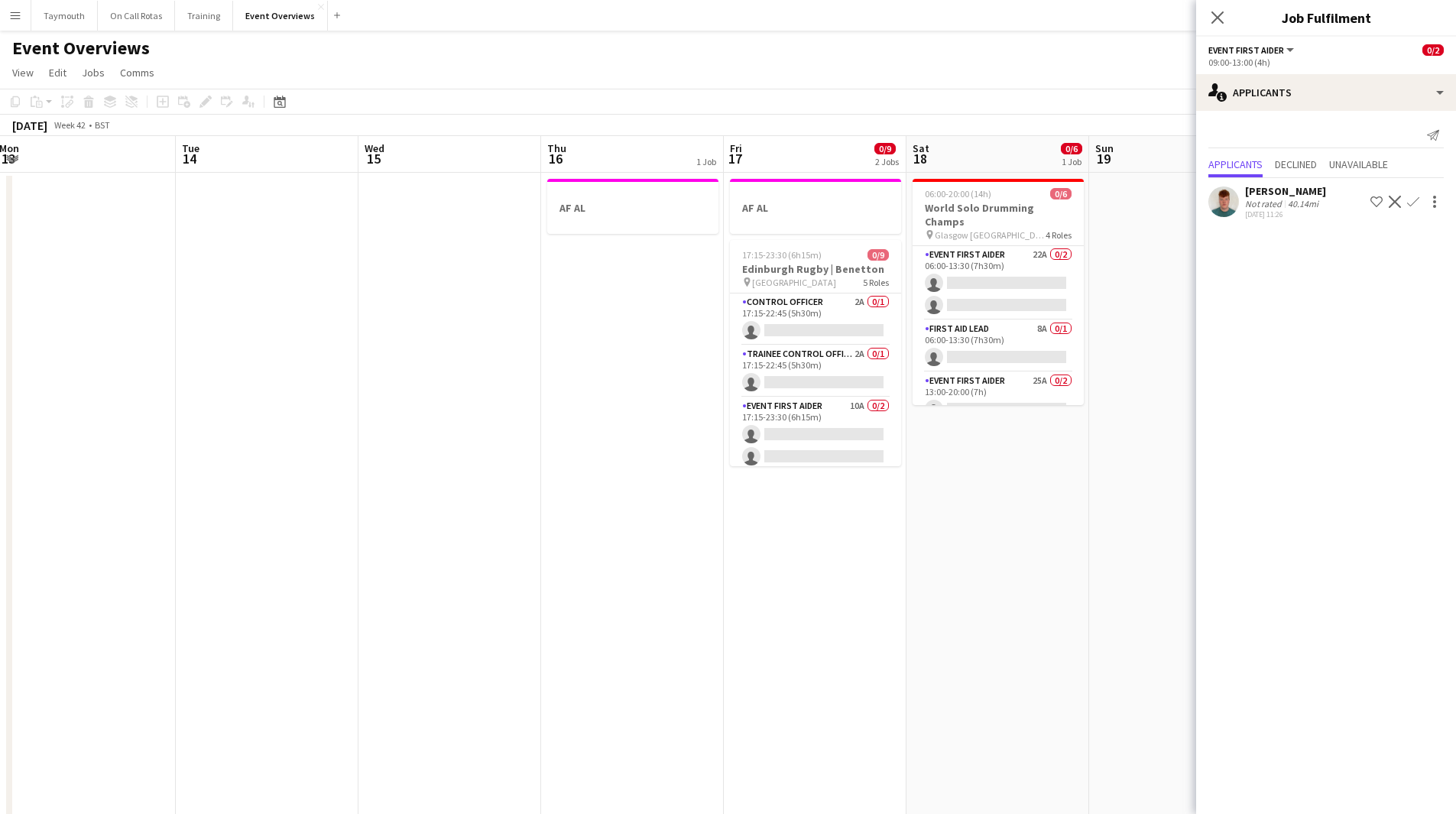
drag, startPoint x: 607, startPoint y: 544, endPoint x: 363, endPoint y: 558, distance: 244.4
click at [363, 558] on app-calendar-viewport "Fri 10 Sat 11 Sun 12 Mon 13 Tue 14 Wed 15 Thu 16 1 Job Fri 17 0/9 2 Jobs Sat 18…" at bounding box center [728, 808] width 1456 height 1345
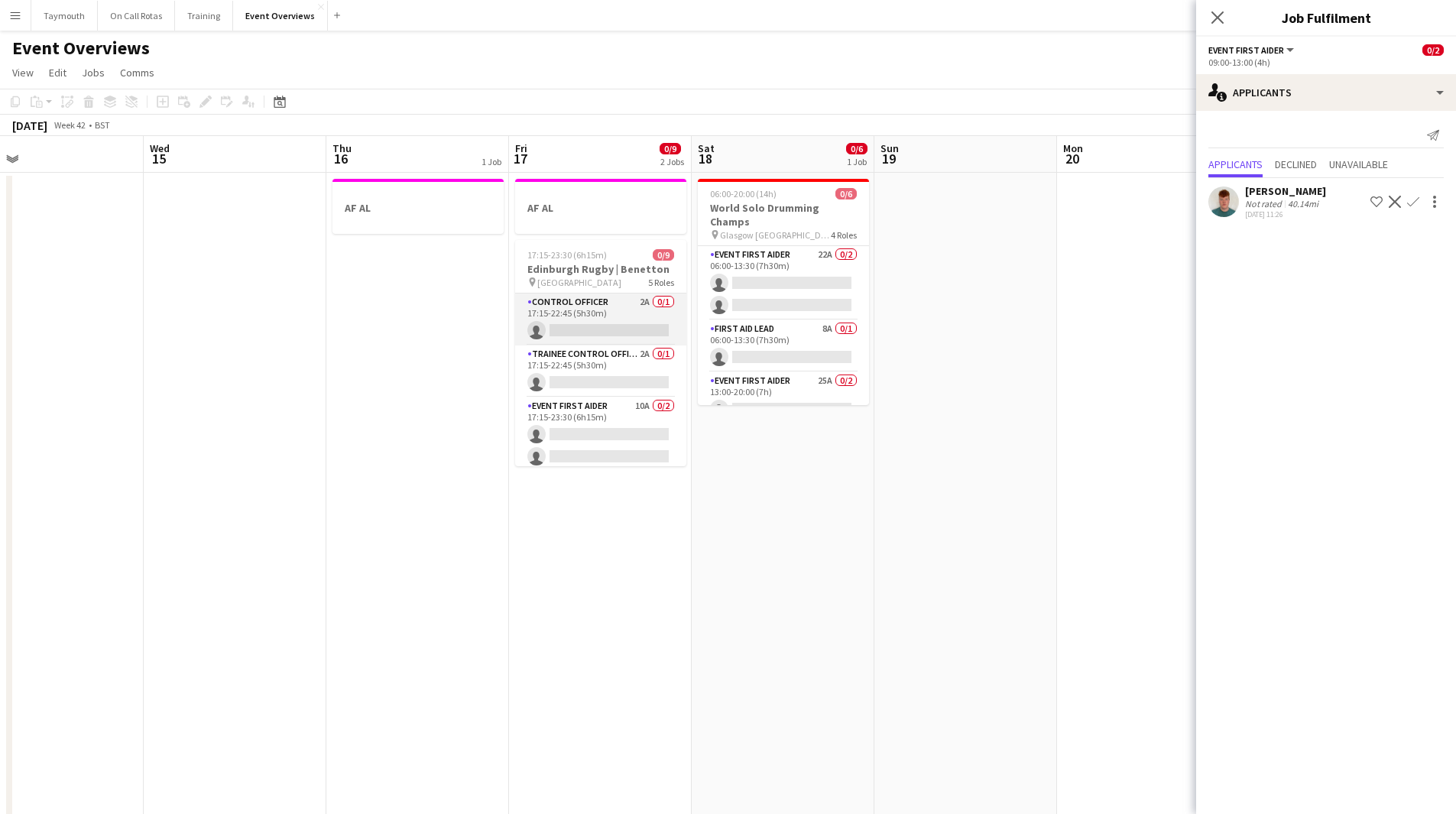
click at [592, 310] on app-card-role "Control Officer 2A 0/1 17:15-22:45 (5h30m) single-neutral-actions" at bounding box center [600, 319] width 171 height 52
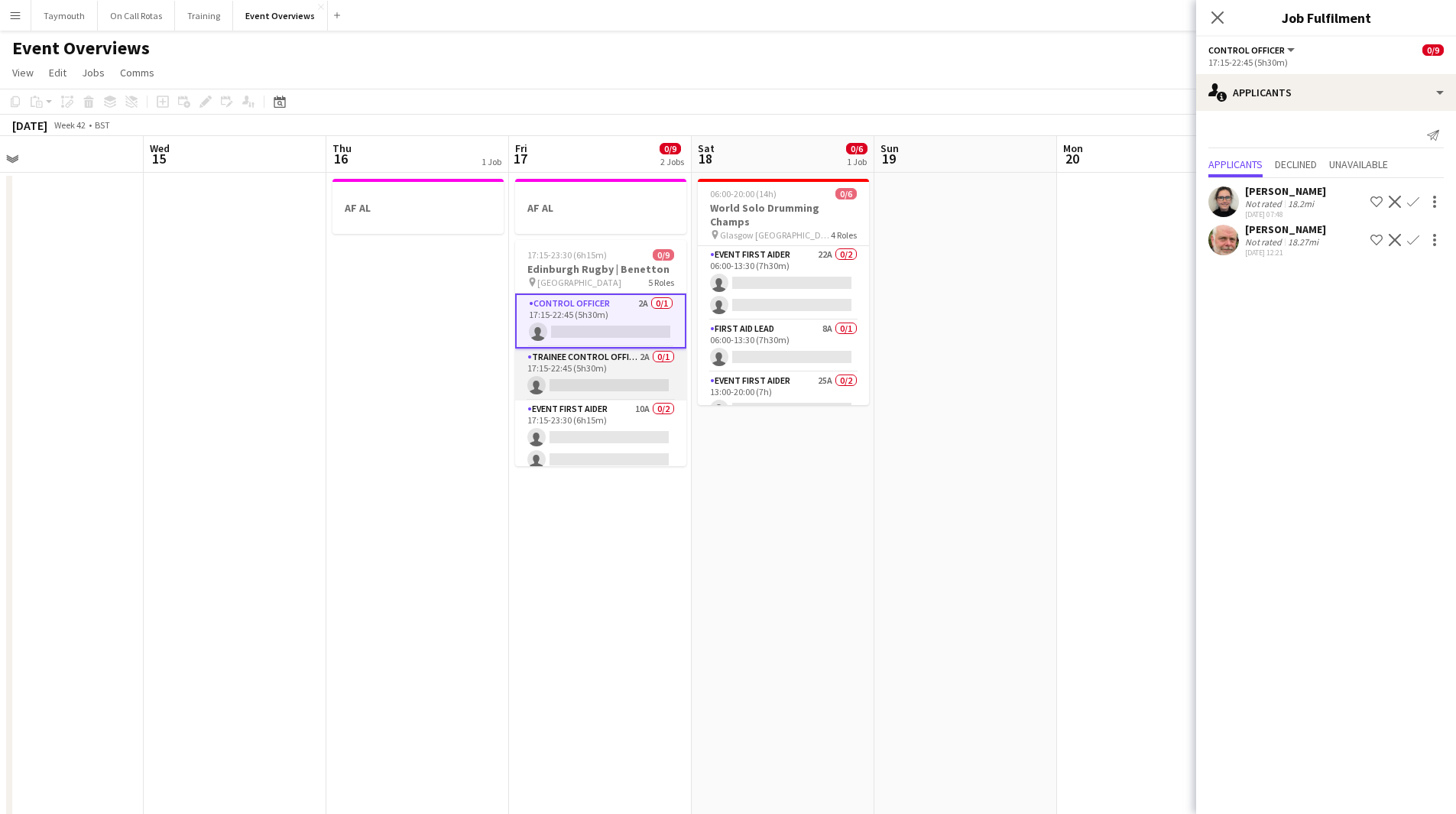
click at [603, 373] on app-card-role "Trainee Control Officer 2A 0/1 17:15-22:45 (5h30m) single-neutral-actions" at bounding box center [600, 374] width 171 height 52
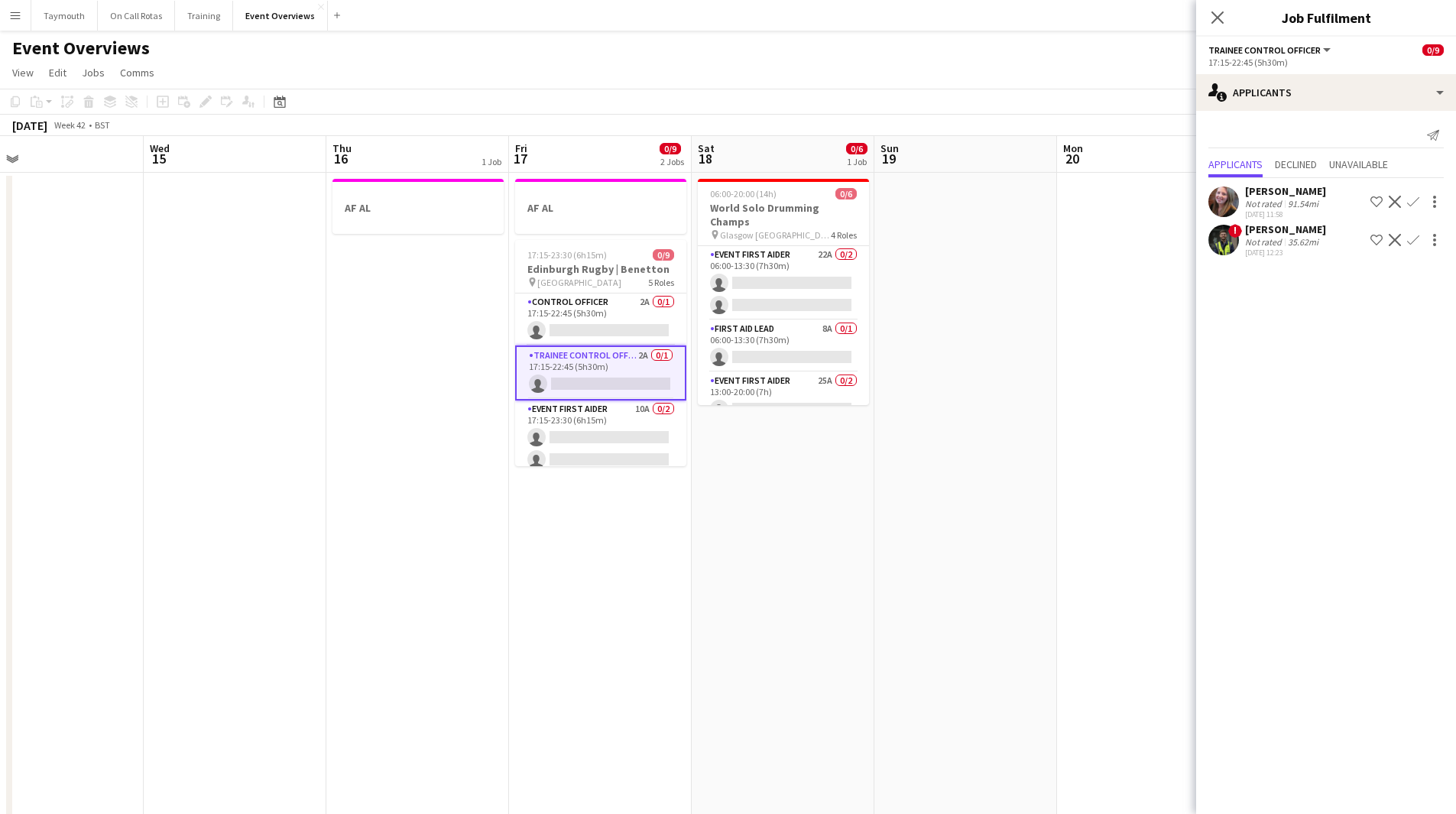
click at [1397, 241] on app-icon "Decline" at bounding box center [1394, 240] width 13 height 13
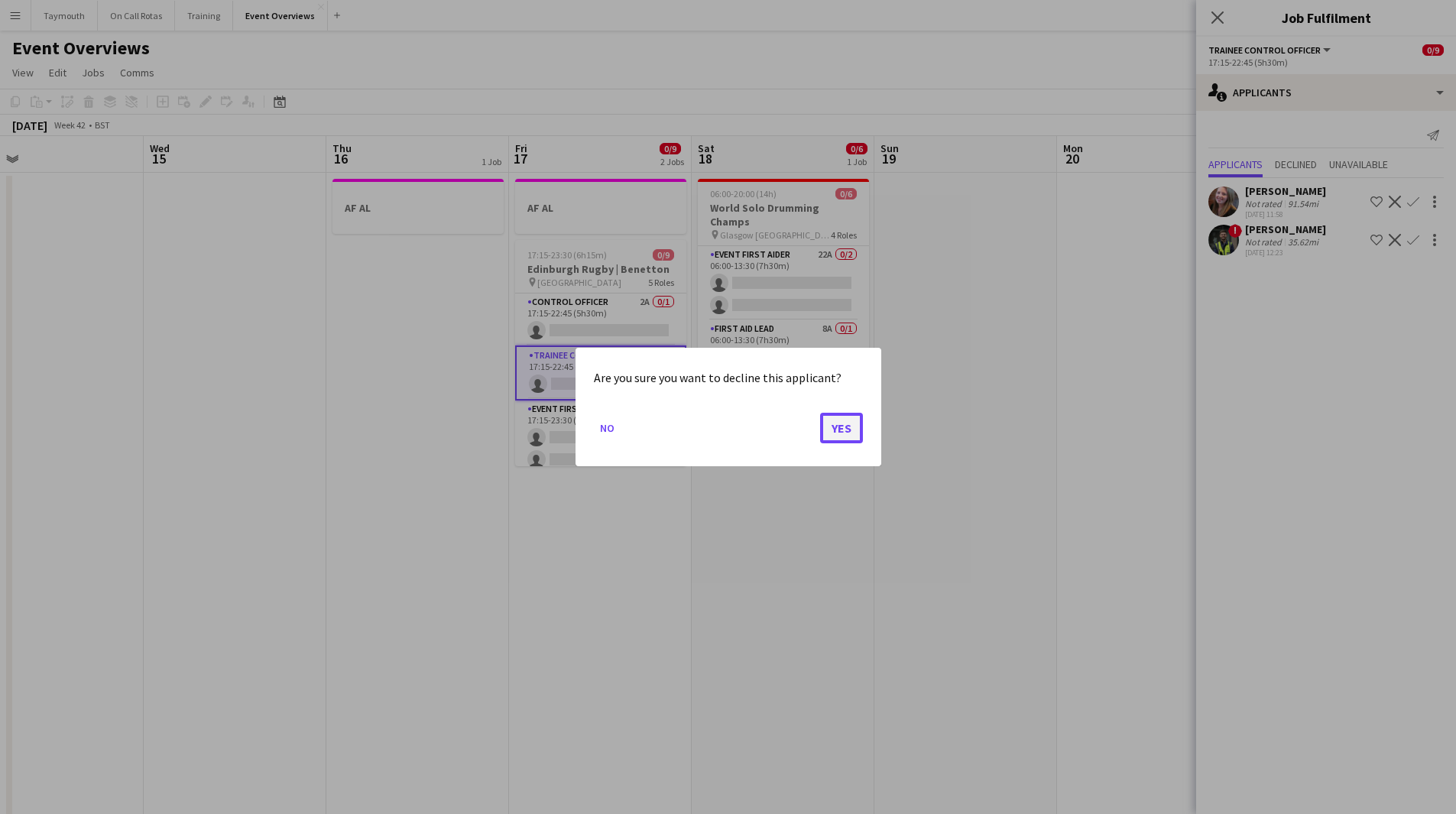
click at [851, 425] on button "Yes" at bounding box center [841, 428] width 43 height 30
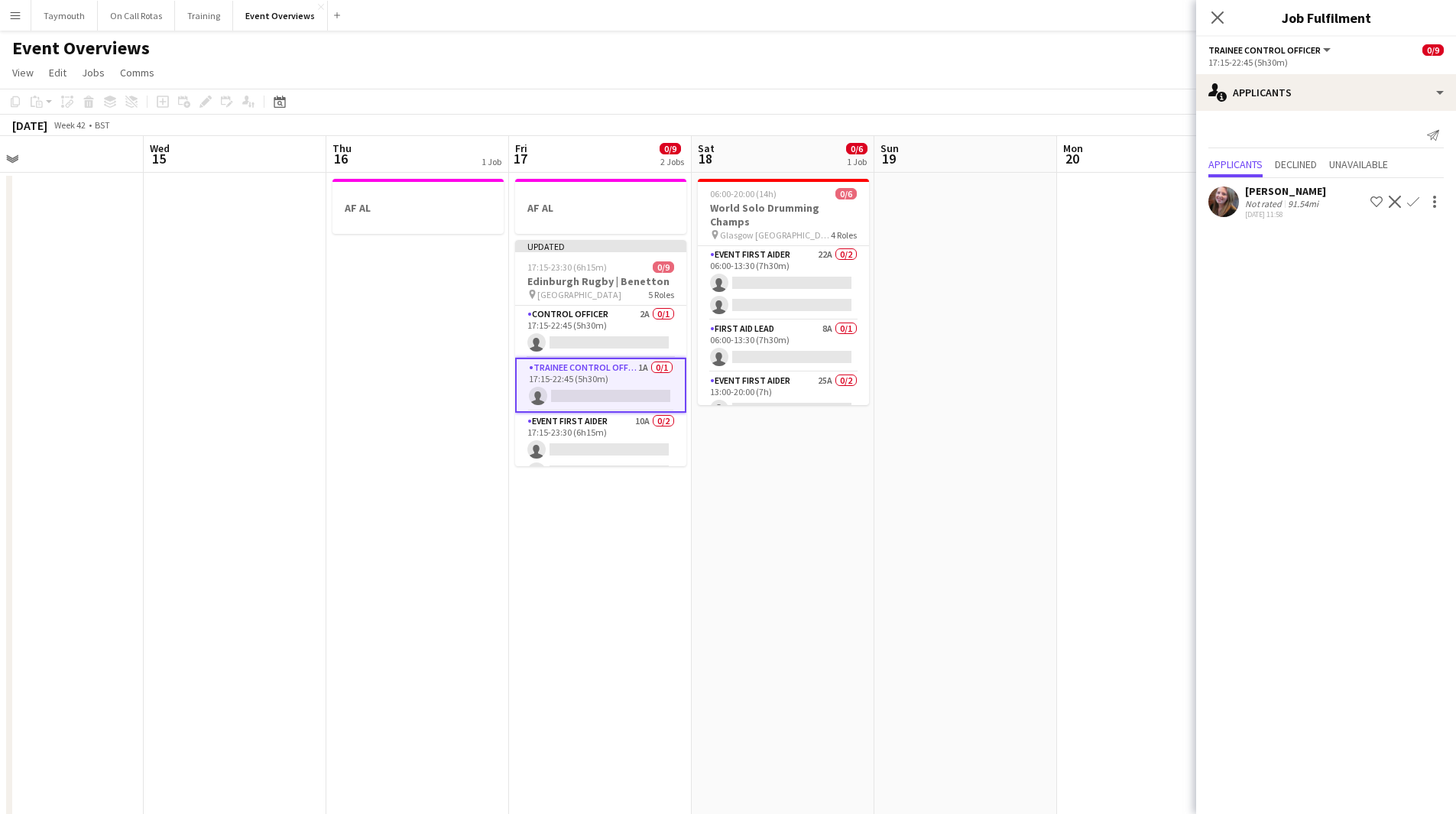
click at [966, 419] on app-date-cell at bounding box center [965, 828] width 183 height 1309
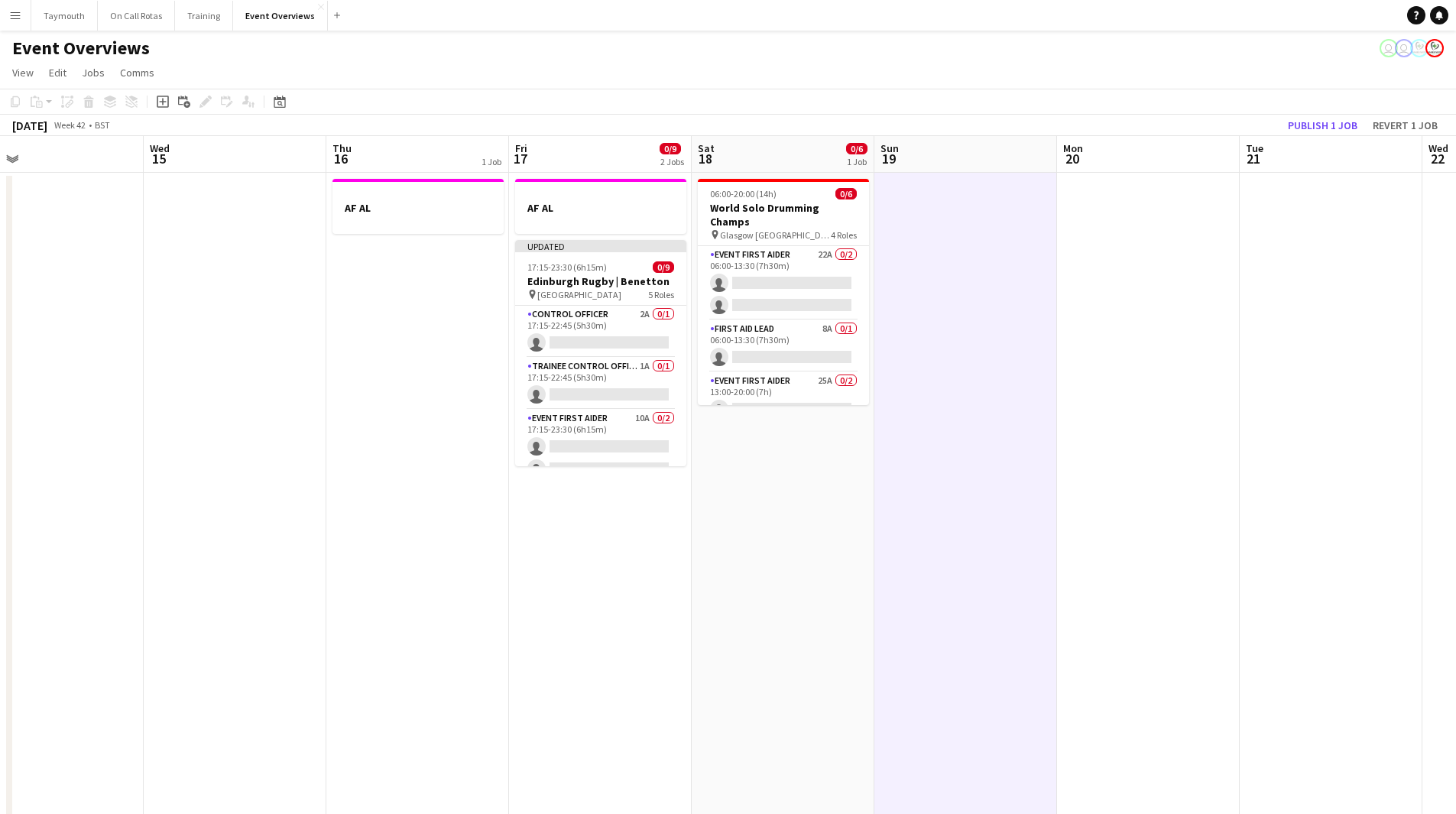
click at [1339, 113] on app-toolbar "Copy Paste Paste Ctrl+V Paste with crew Ctrl+Shift+V Paste linked Job [GEOGRAPH…" at bounding box center [728, 102] width 1456 height 26
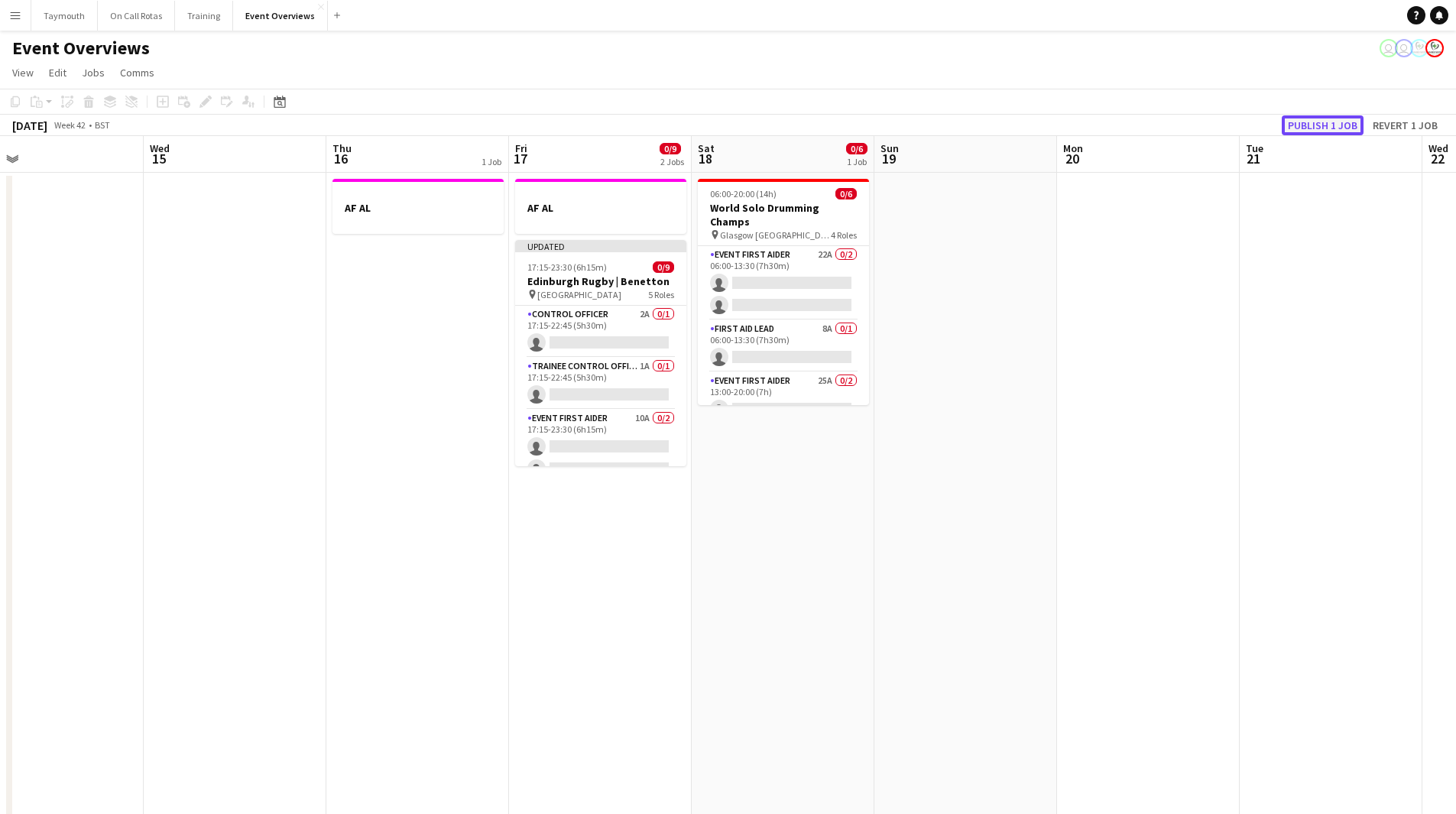
click at [1328, 122] on button "Publish 1 job" at bounding box center [1322, 125] width 82 height 20
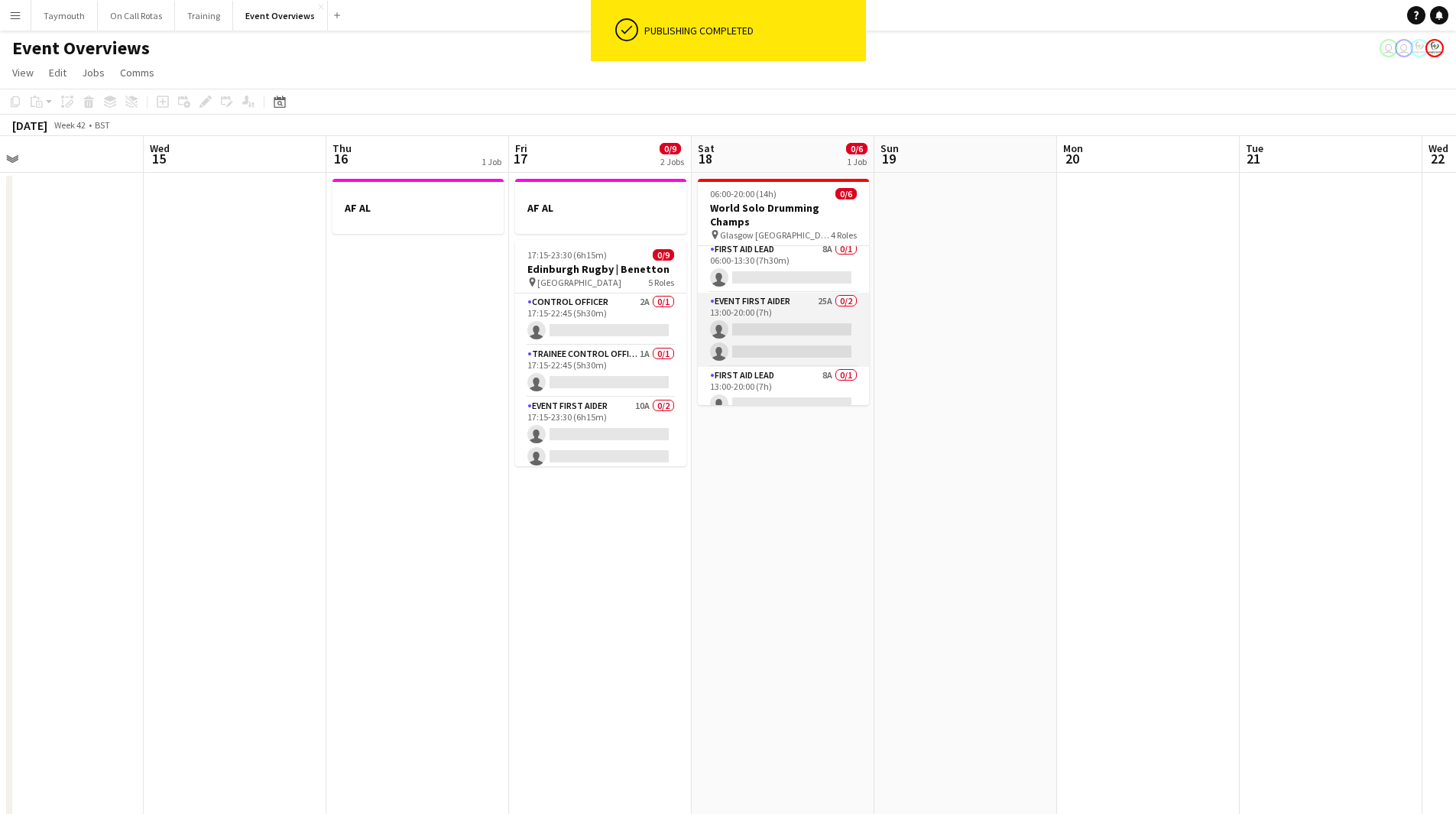
scroll to position [0, 0]
click at [781, 278] on app-card-role "Event First Aider 22A 0/2 06:00-13:30 (7h30m) single-neutral-actions single-neu…" at bounding box center [782, 284] width 171 height 74
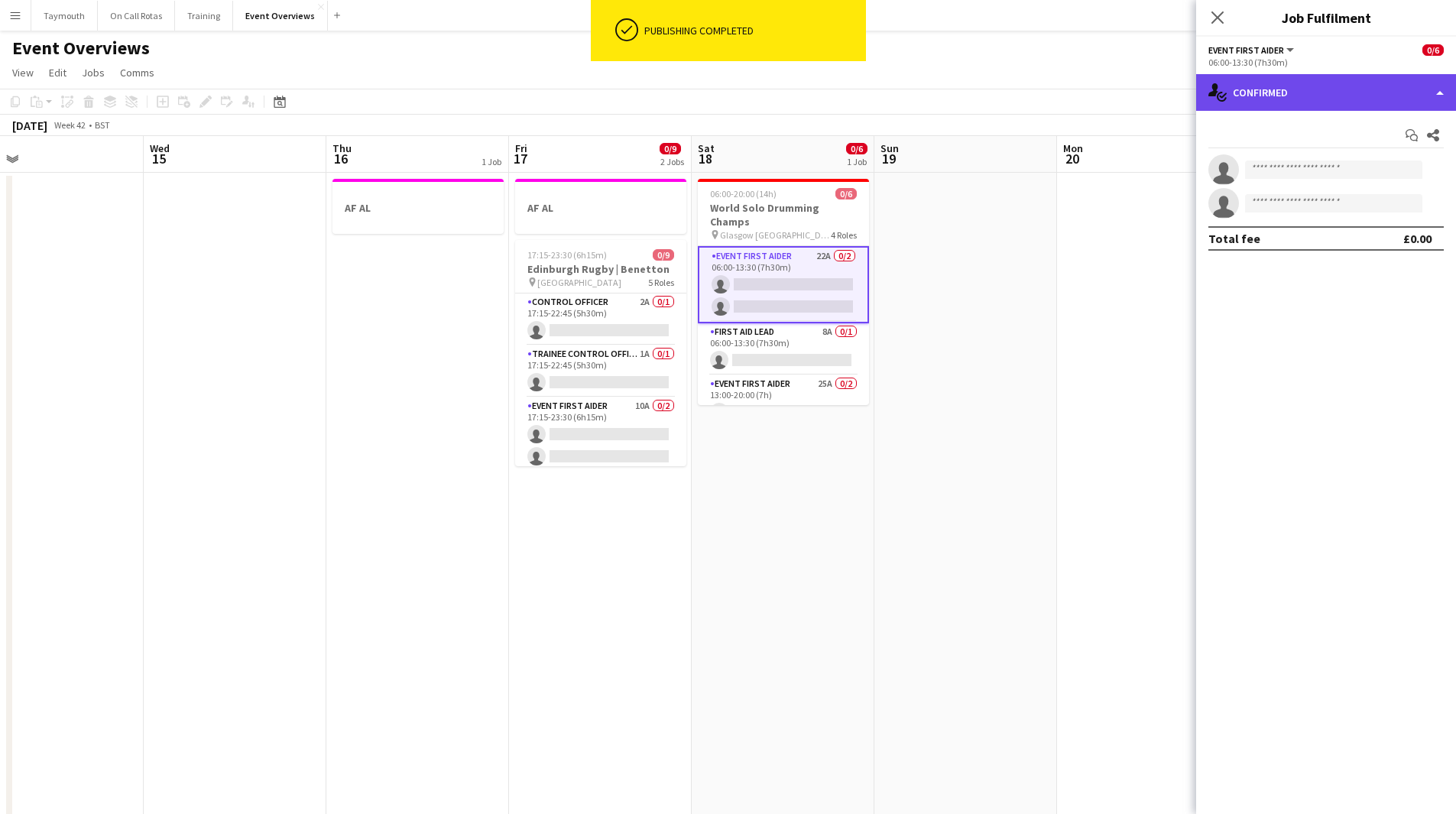
click at [1248, 105] on div "single-neutral-actions-check-2 Confirmed" at bounding box center [1326, 93] width 260 height 37
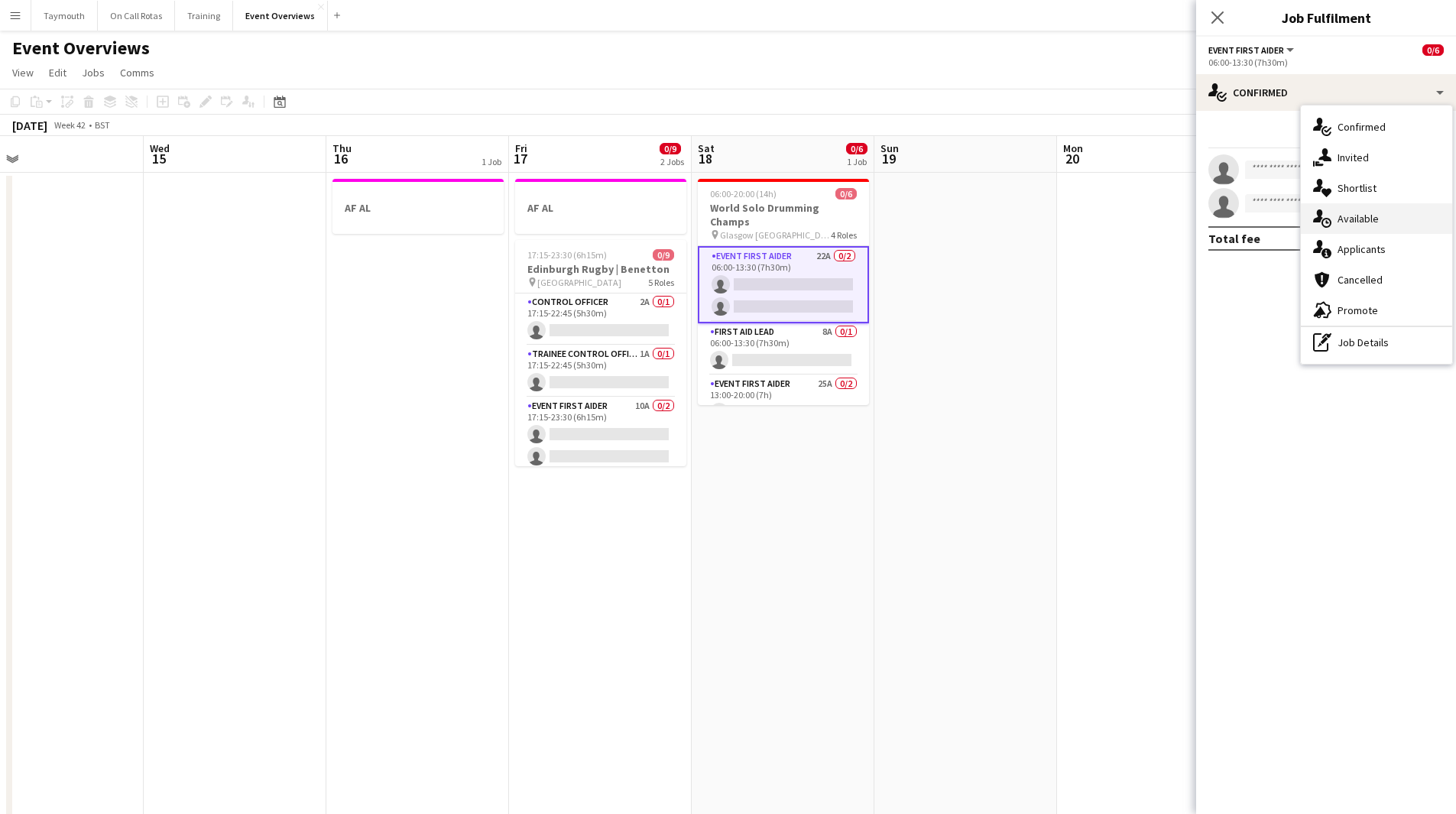
click at [1419, 211] on div "single-neutral-actions-upload Available" at bounding box center [1376, 218] width 152 height 30
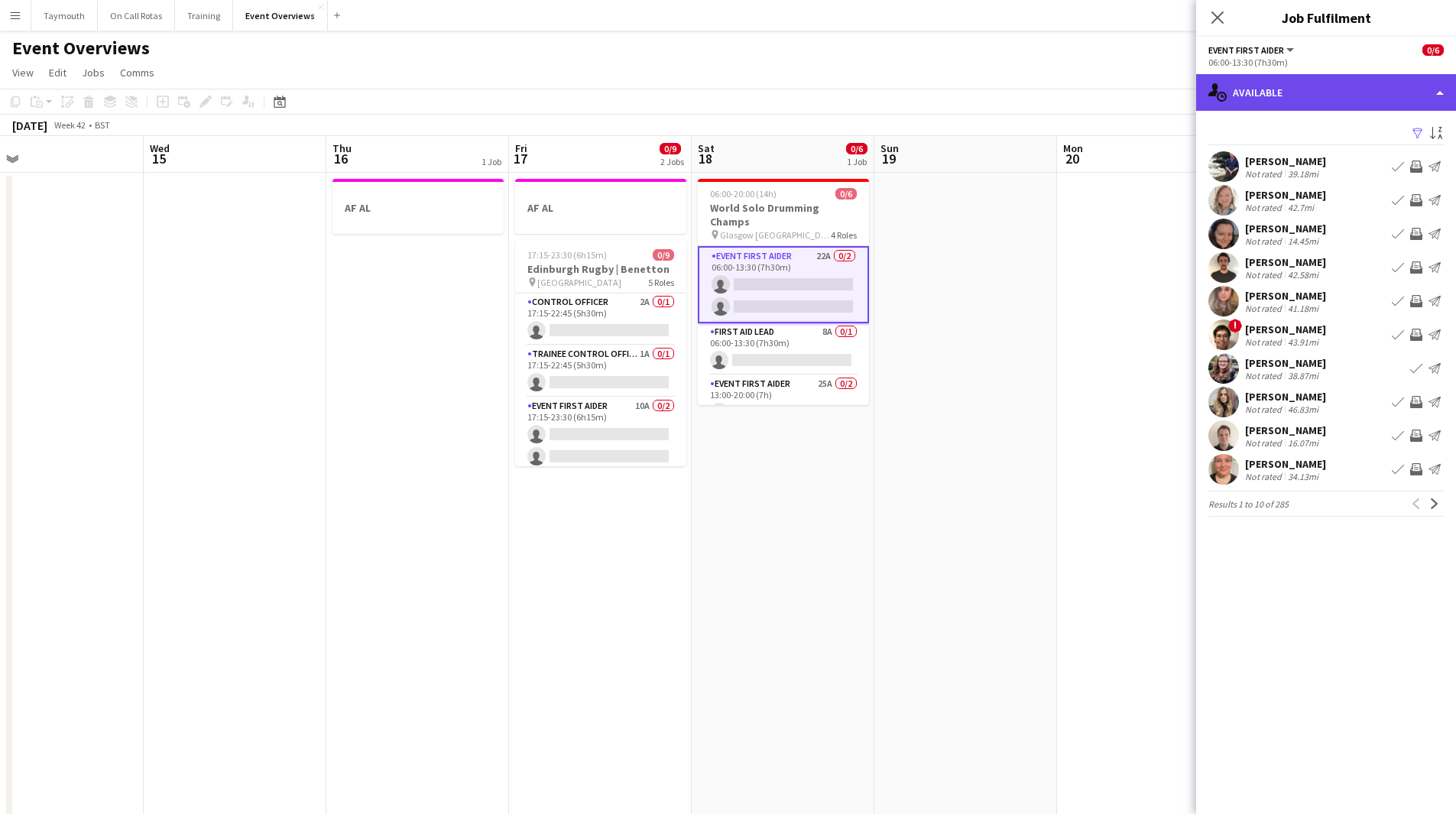
click at [1336, 83] on div "single-neutral-actions-upload Available" at bounding box center [1326, 93] width 260 height 37
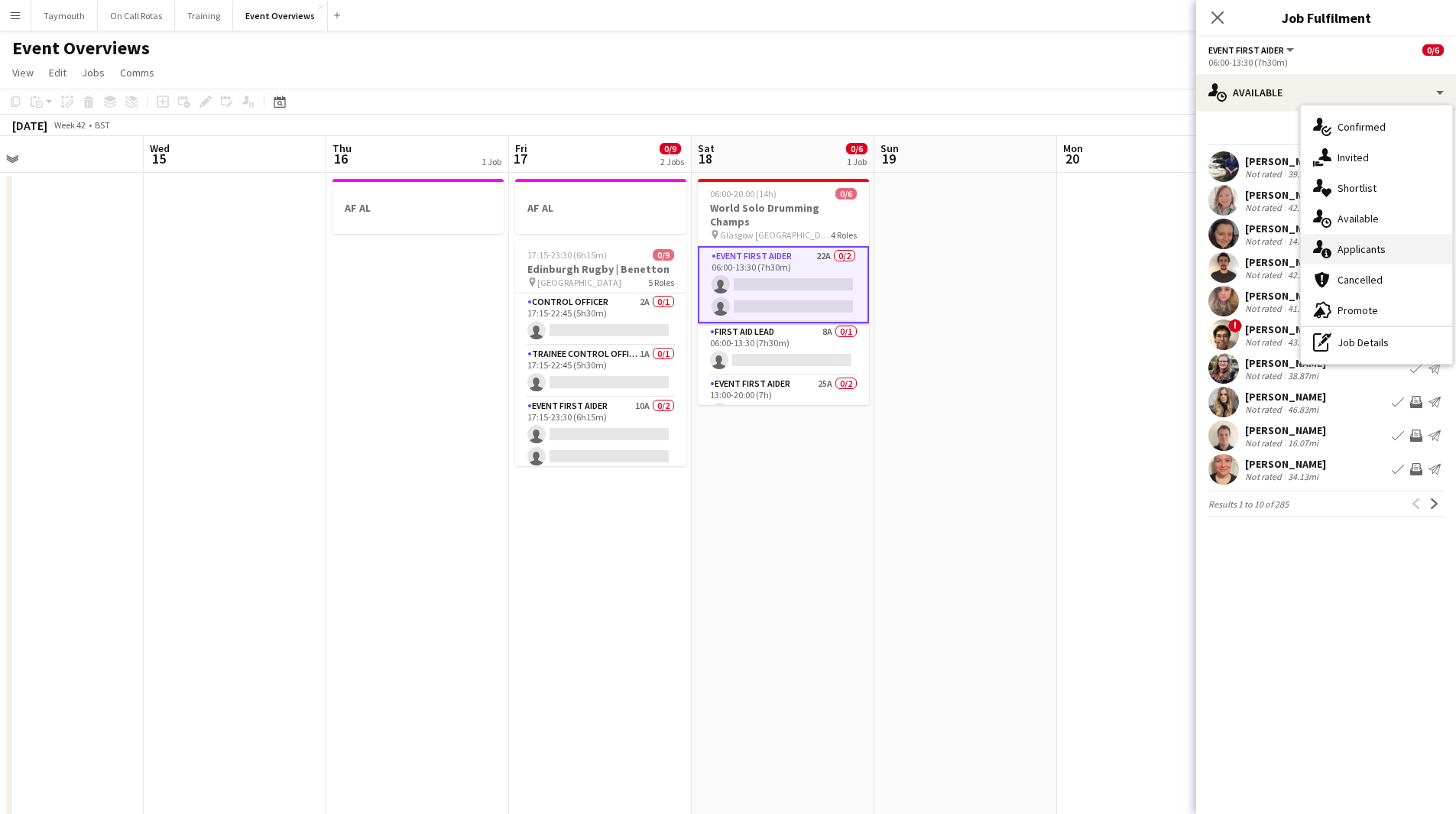
click at [1358, 242] on div "single-neutral-actions-information Applicants" at bounding box center [1376, 249] width 152 height 30
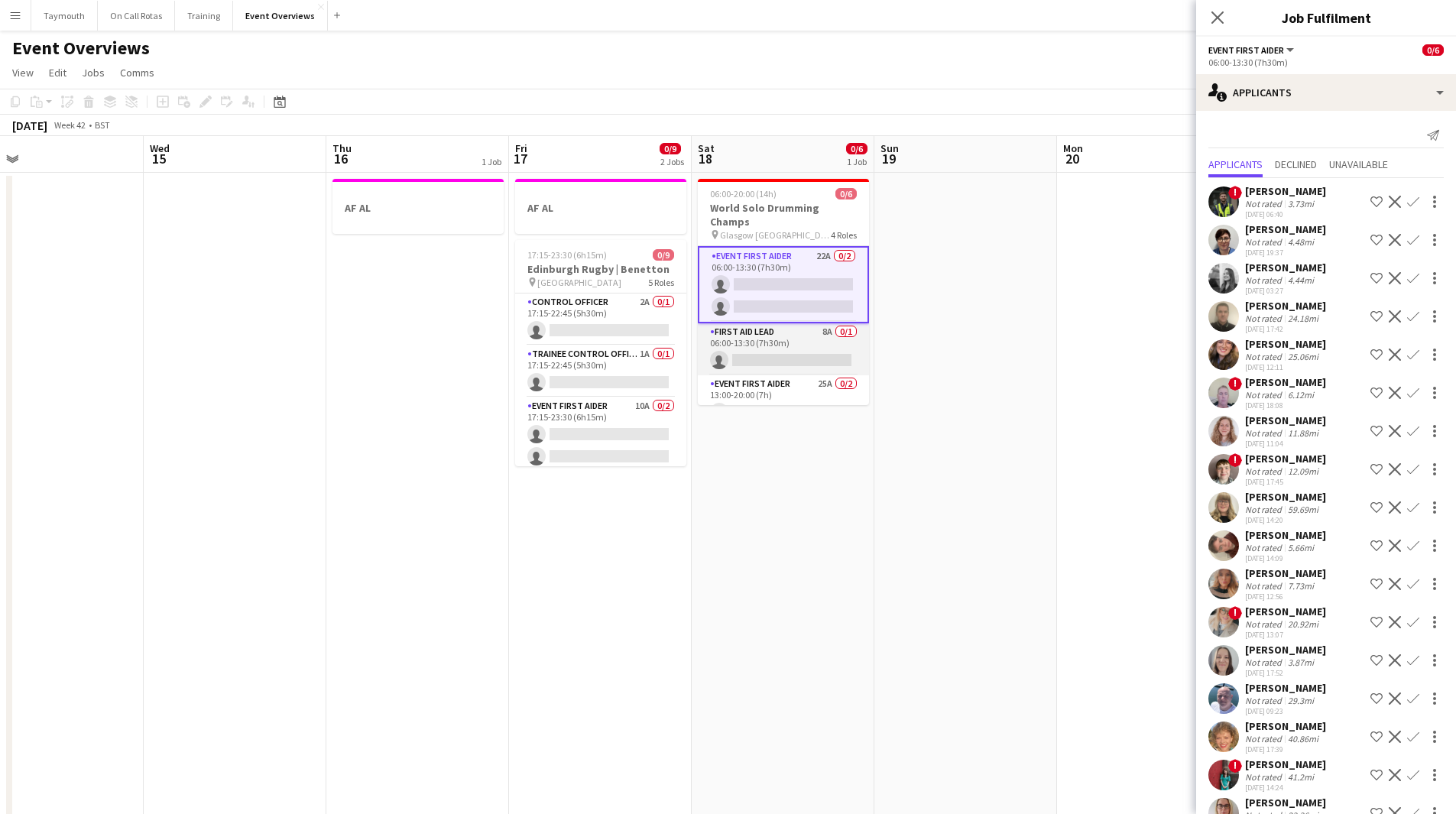
click at [817, 329] on app-card-role "First Aid Lead 8A 0/1 06:00-13:30 (7h30m) single-neutral-actions" at bounding box center [782, 349] width 171 height 52
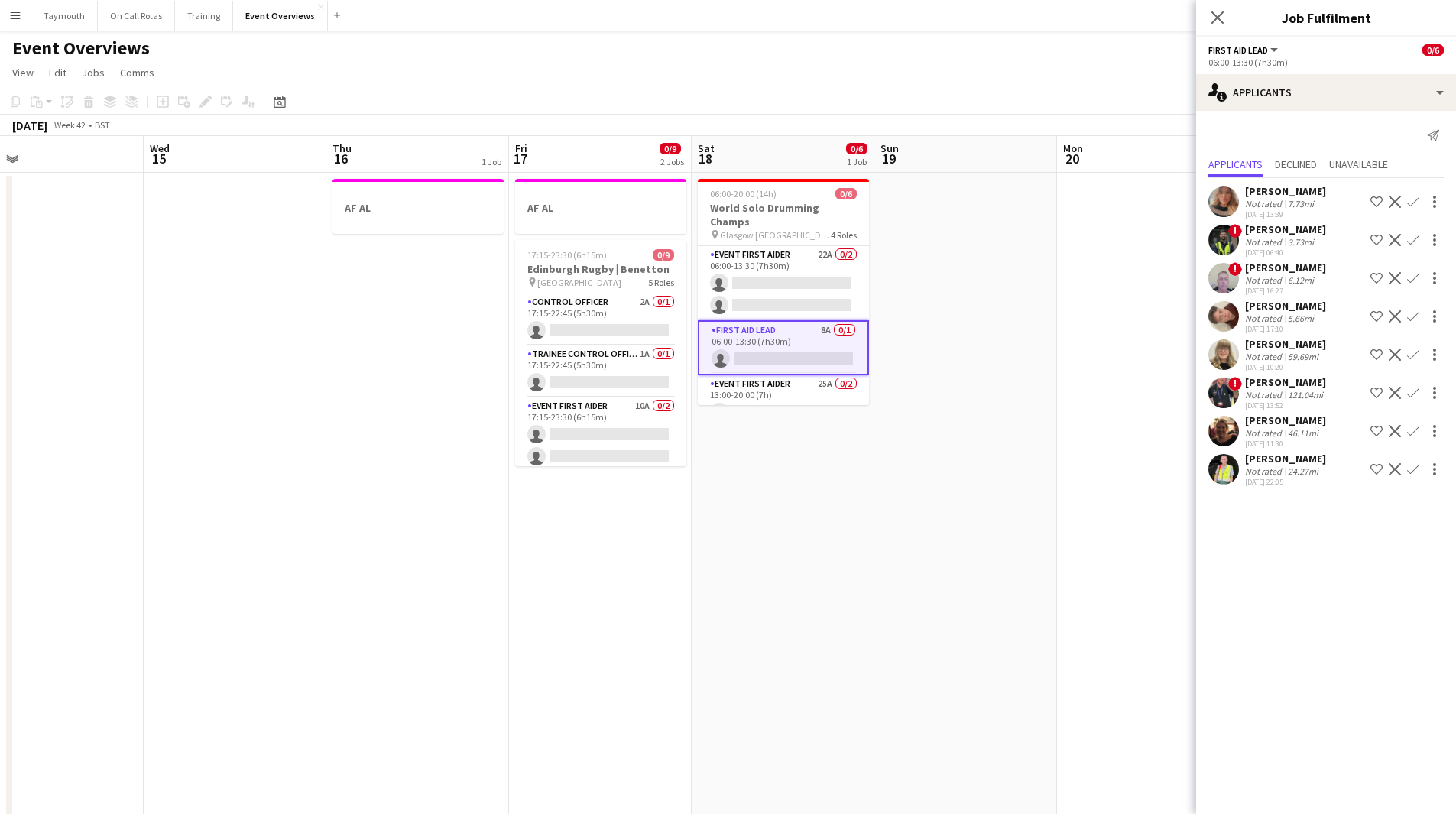
scroll to position [82, 0]
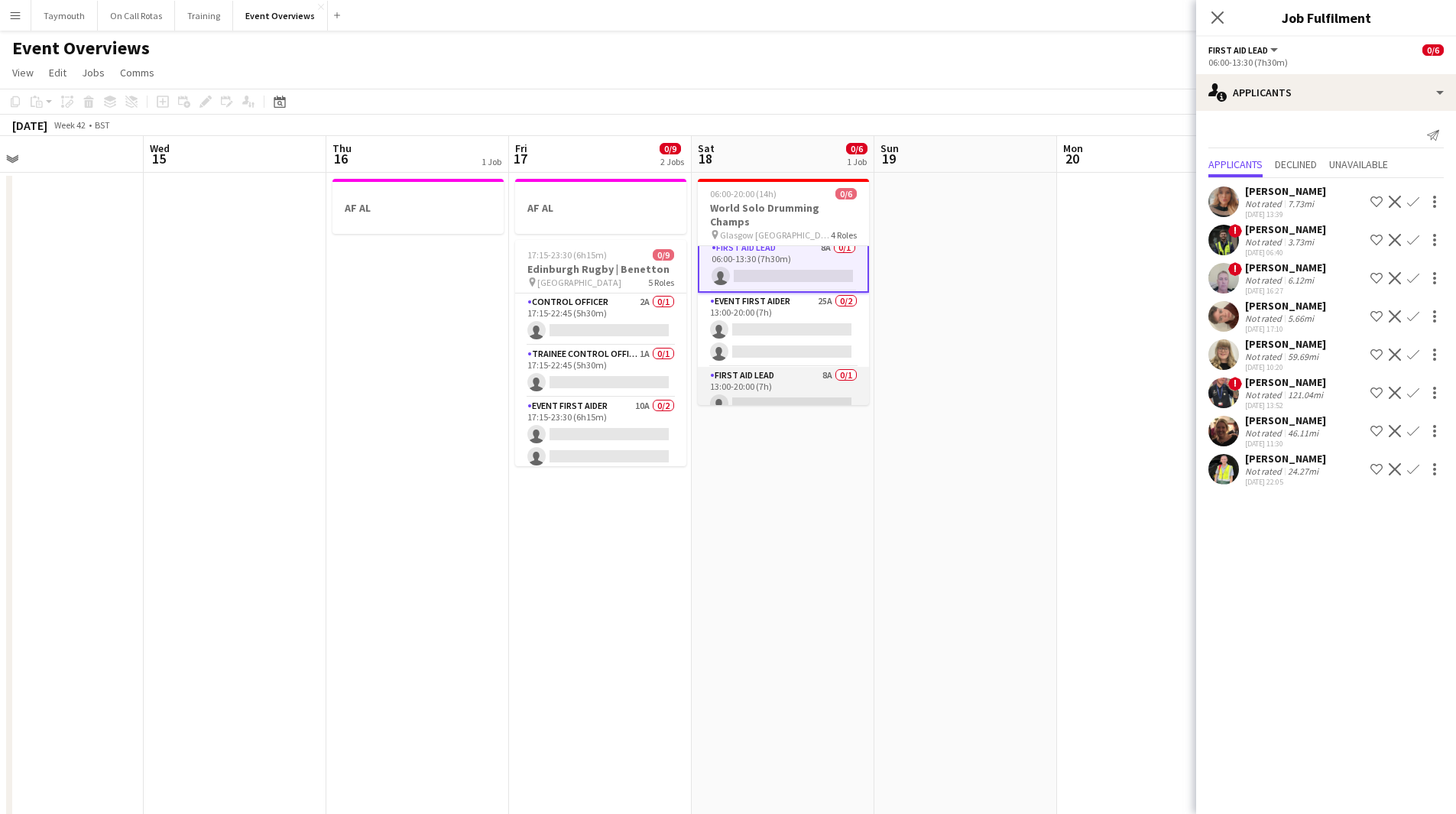
click at [783, 381] on app-card-role "First Aid Lead 8A 0/1 13:00-20:00 (7h) single-neutral-actions" at bounding box center [782, 392] width 171 height 52
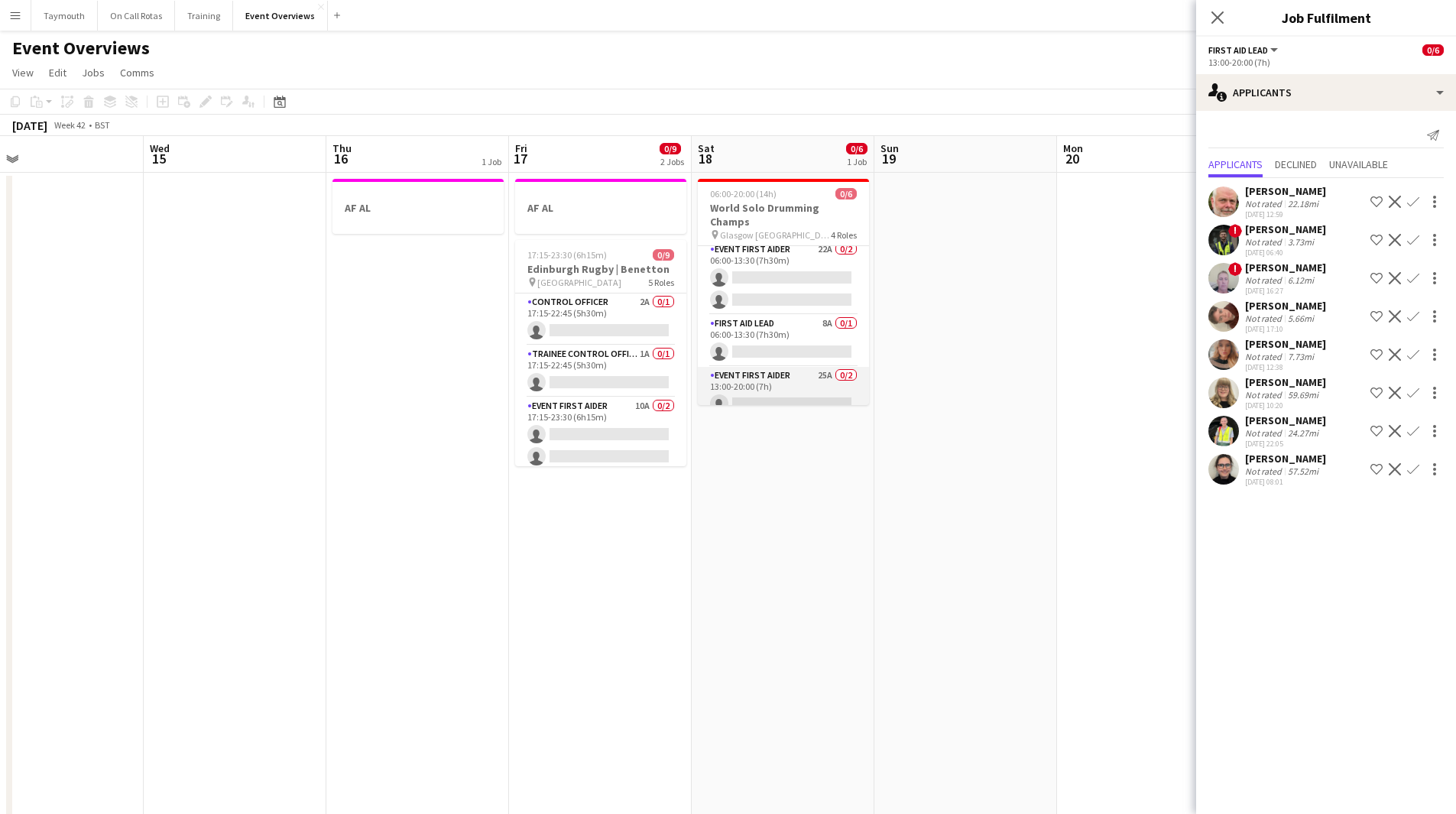
scroll to position [5, 0]
click at [768, 324] on app-card-role "First Aid Lead 8A 0/1 06:00-13:30 (7h30m) single-neutral-actions" at bounding box center [782, 341] width 171 height 52
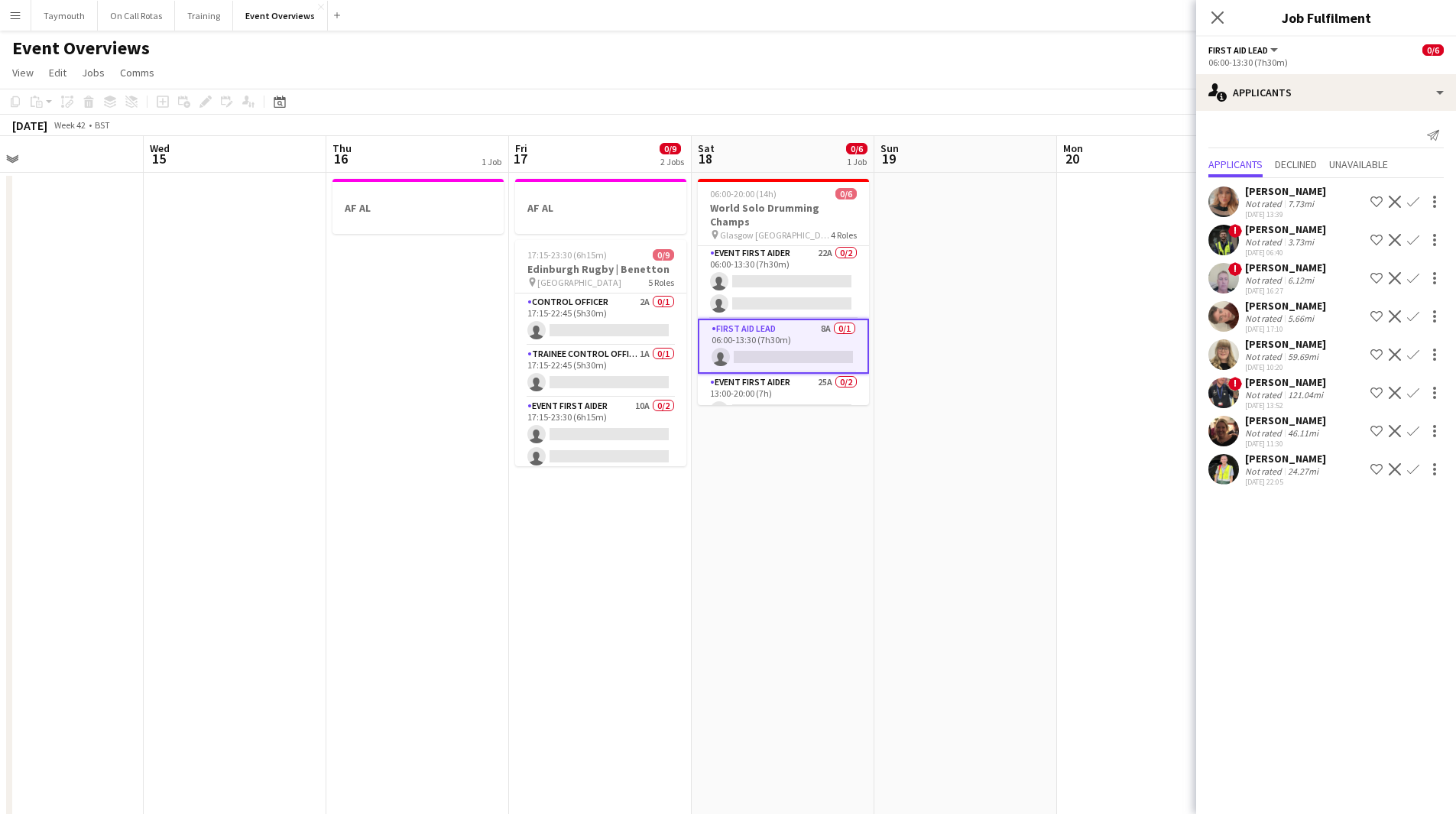
scroll to position [0, 0]
click at [765, 376] on app-card-role "Event First Aider 25A 0/2 13:00-20:00 (7h) single-neutral-actions single-neutra…" at bounding box center [782, 413] width 171 height 74
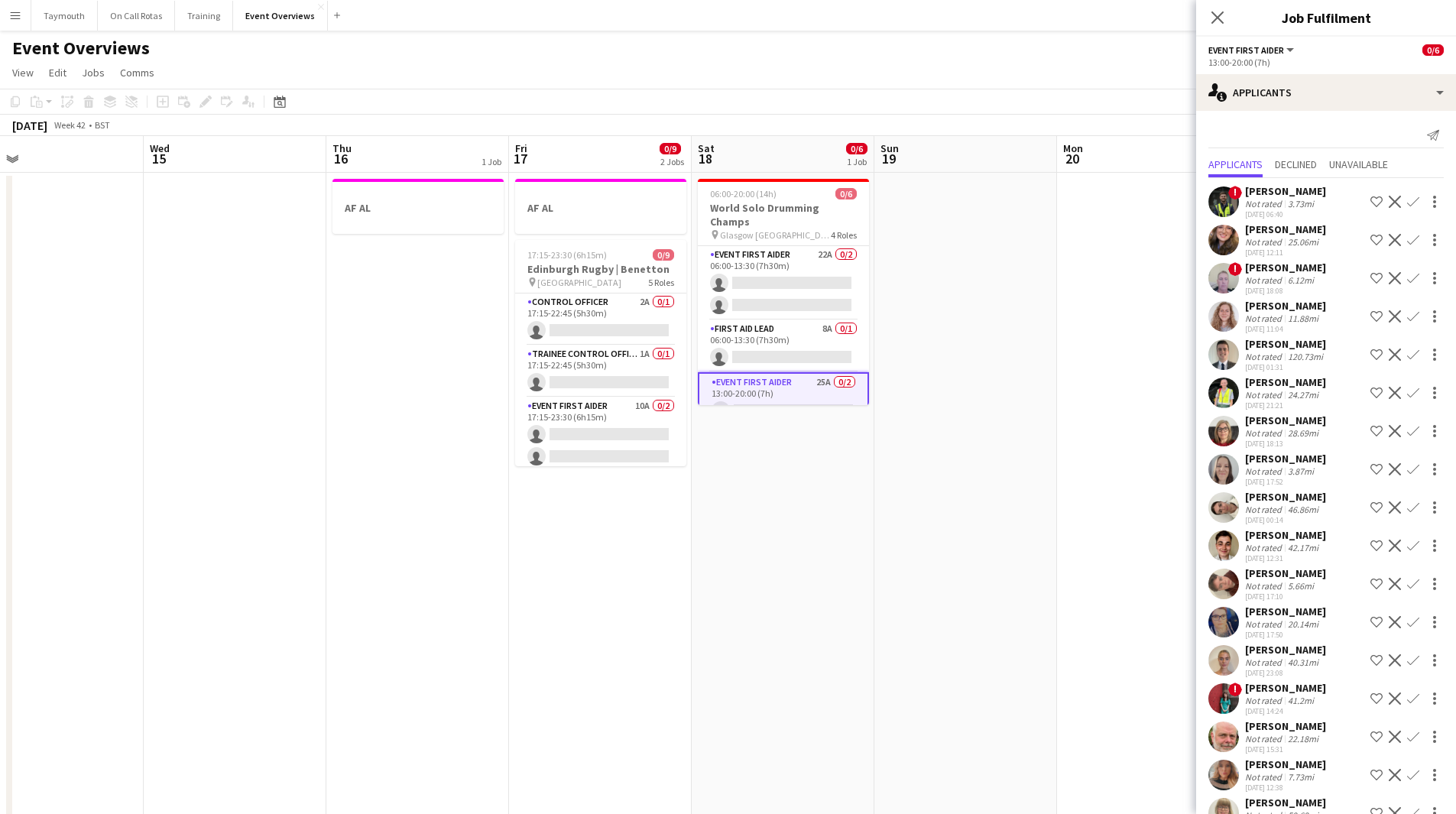
click at [1289, 701] on div "41.2mi" at bounding box center [1301, 701] width 32 height 12
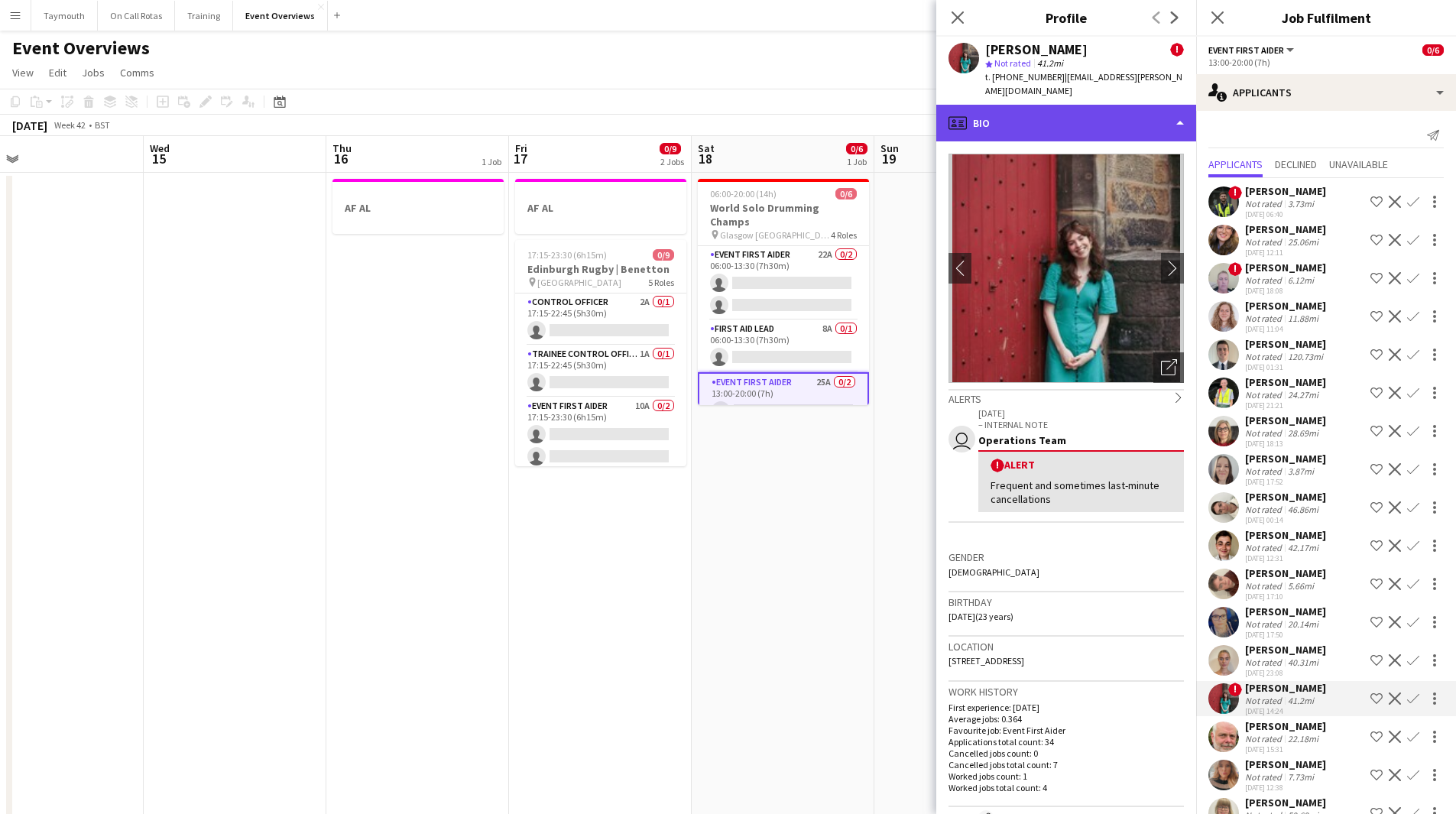
click at [1092, 105] on div "profile Bio" at bounding box center [1066, 123] width 260 height 37
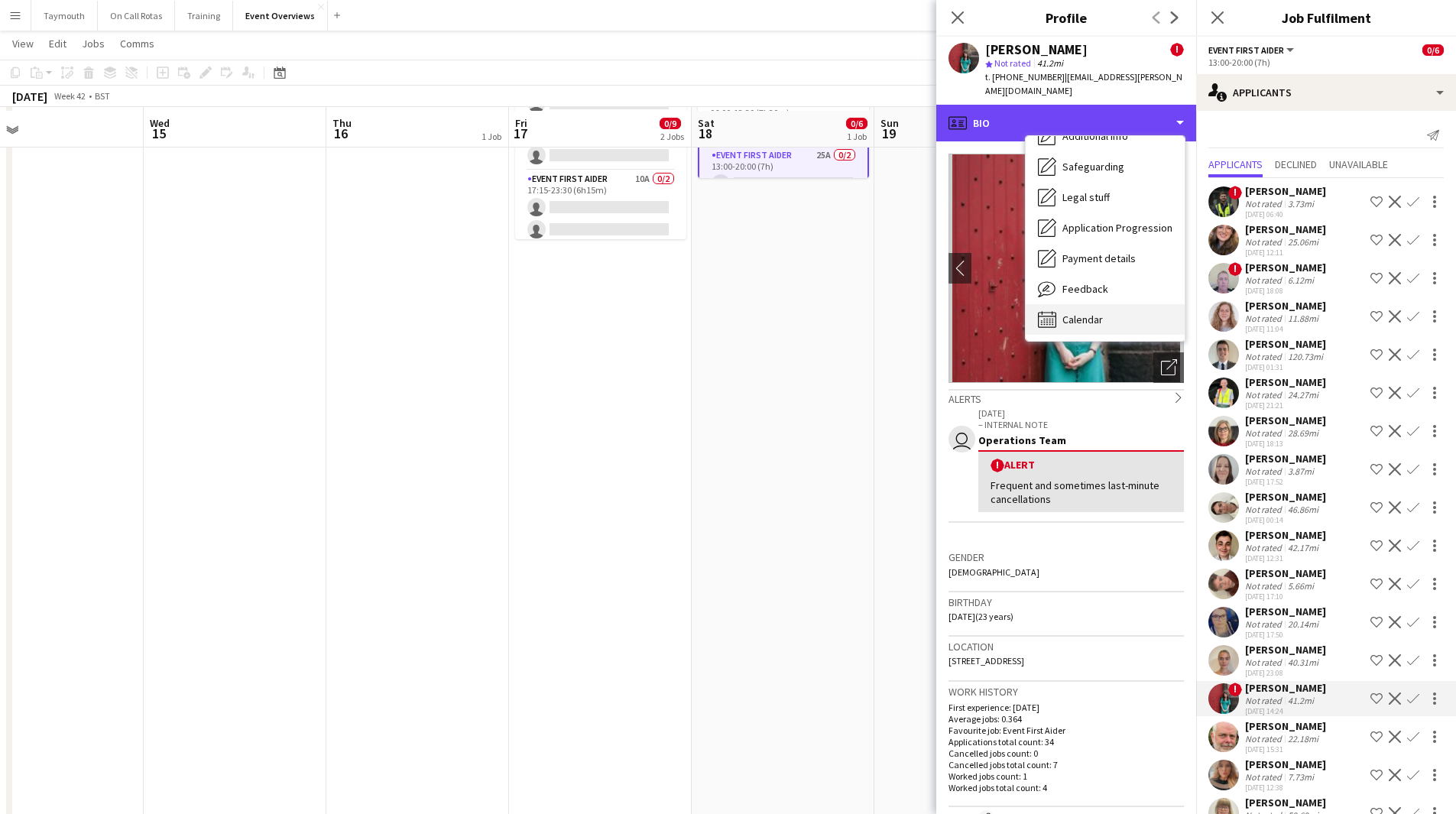
scroll to position [229, 0]
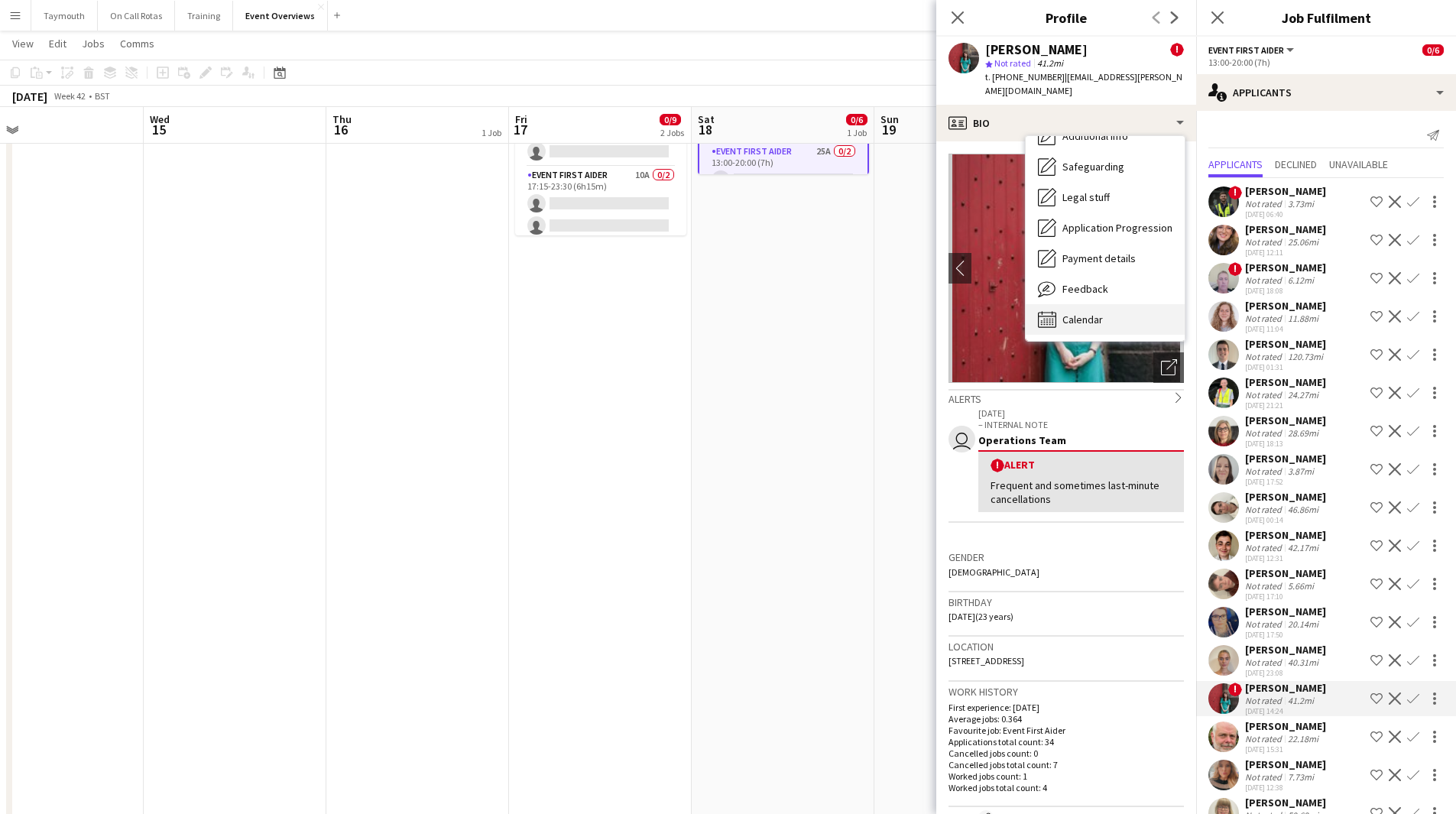
click at [1093, 304] on div "Calendar Calendar" at bounding box center [1105, 319] width 159 height 30
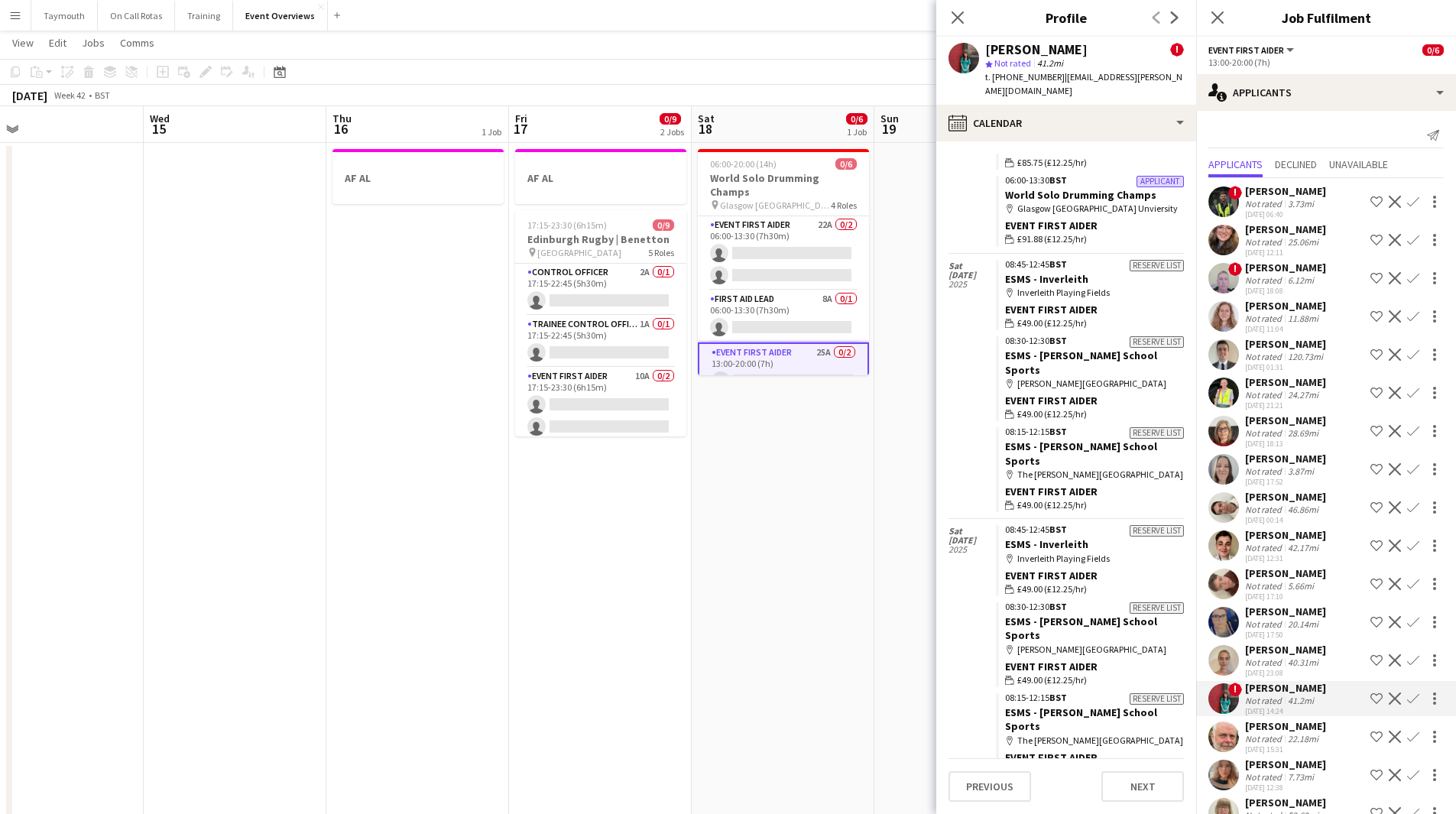
scroll to position [0, 0]
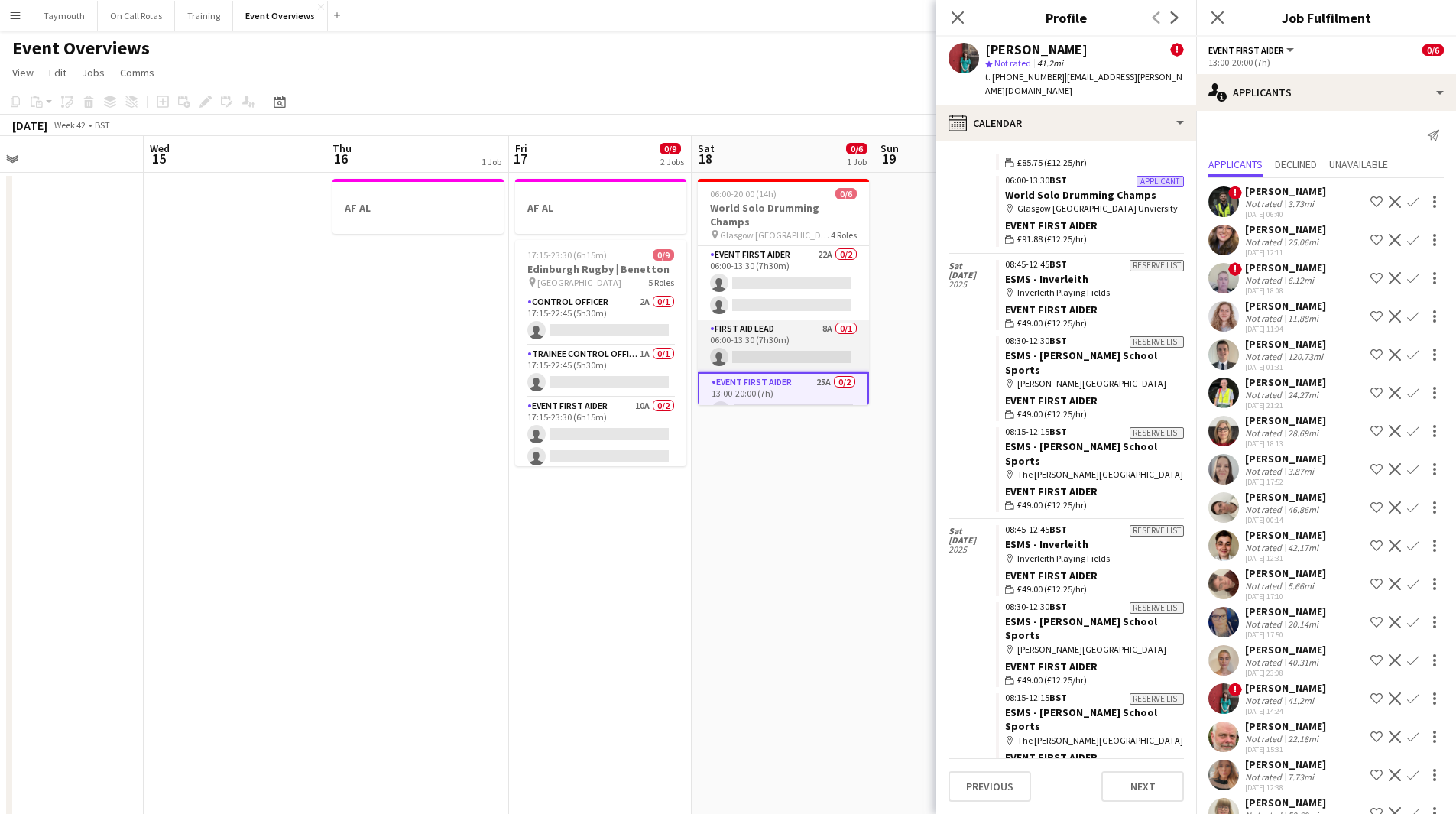
click at [782, 320] on app-card-role "First Aid Lead 8A 0/1 06:00-13:30 (7h30m) single-neutral-actions" at bounding box center [782, 345] width 171 height 52
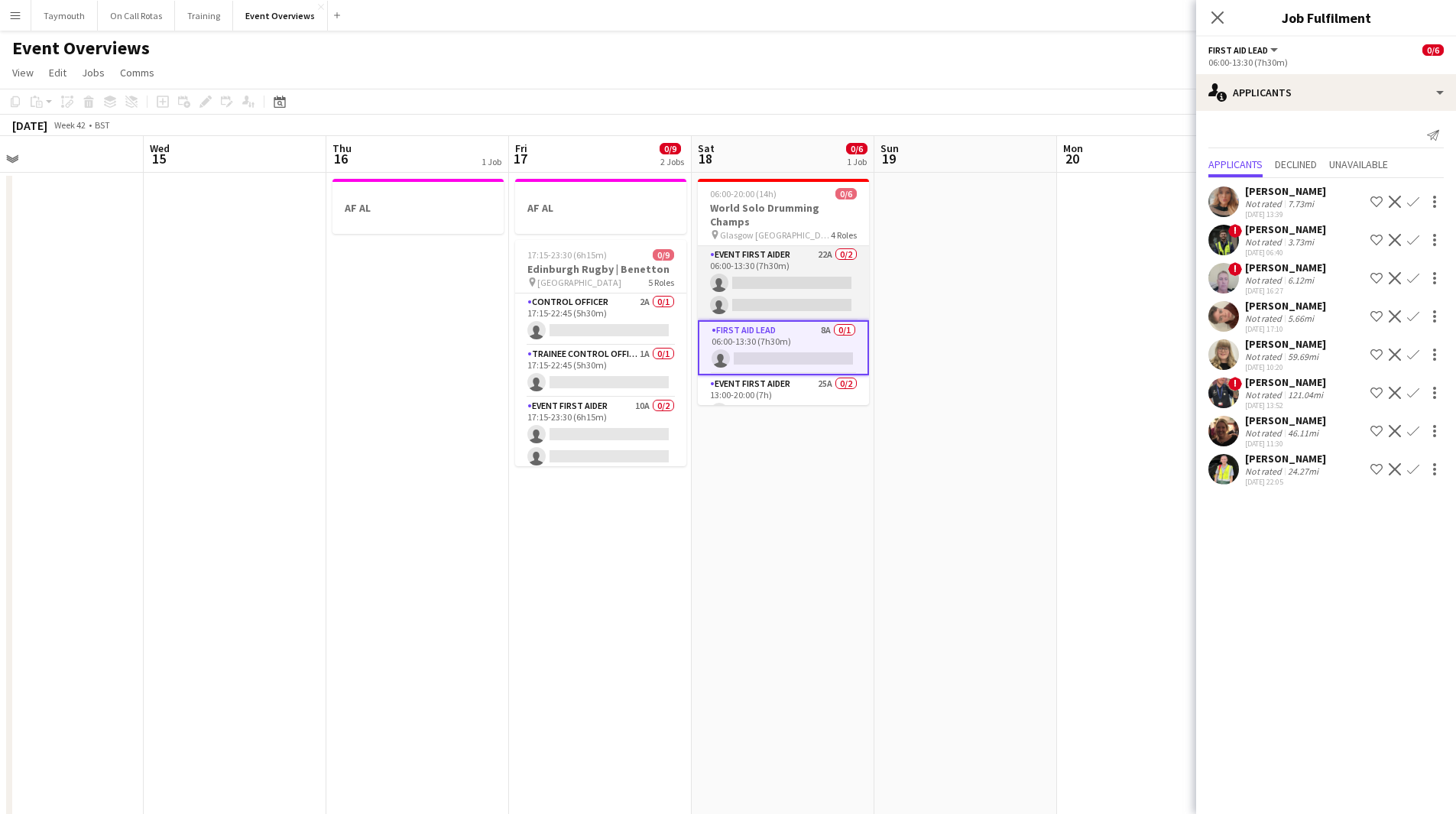
click at [779, 270] on app-card-role "Event First Aider 22A 0/2 06:00-13:30 (7h30m) single-neutral-actions single-neu…" at bounding box center [782, 284] width 171 height 74
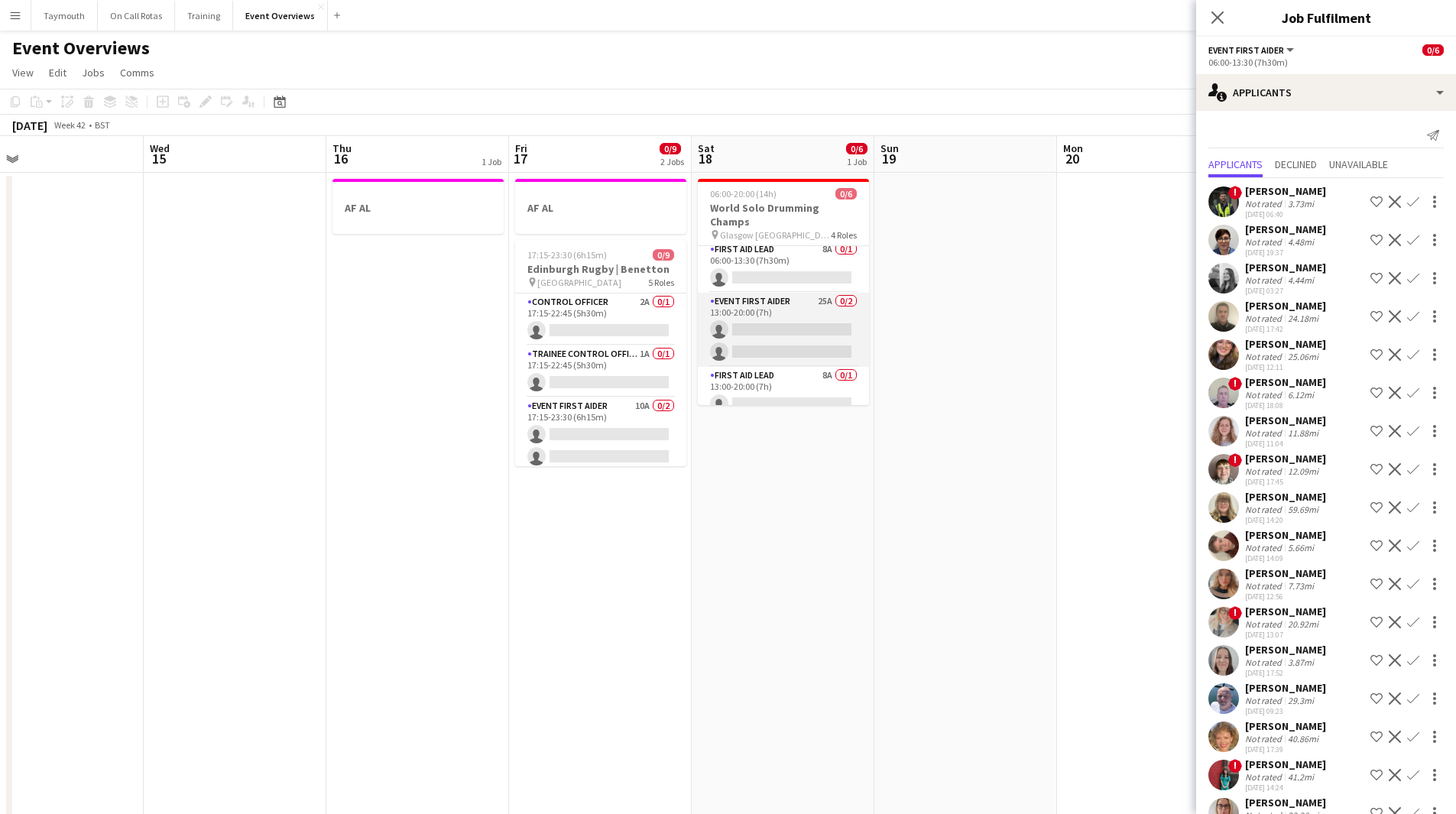
click at [781, 311] on app-card-role "Event First Aider 25A 0/2 13:00-20:00 (7h) single-neutral-actions single-neutra…" at bounding box center [782, 330] width 171 height 74
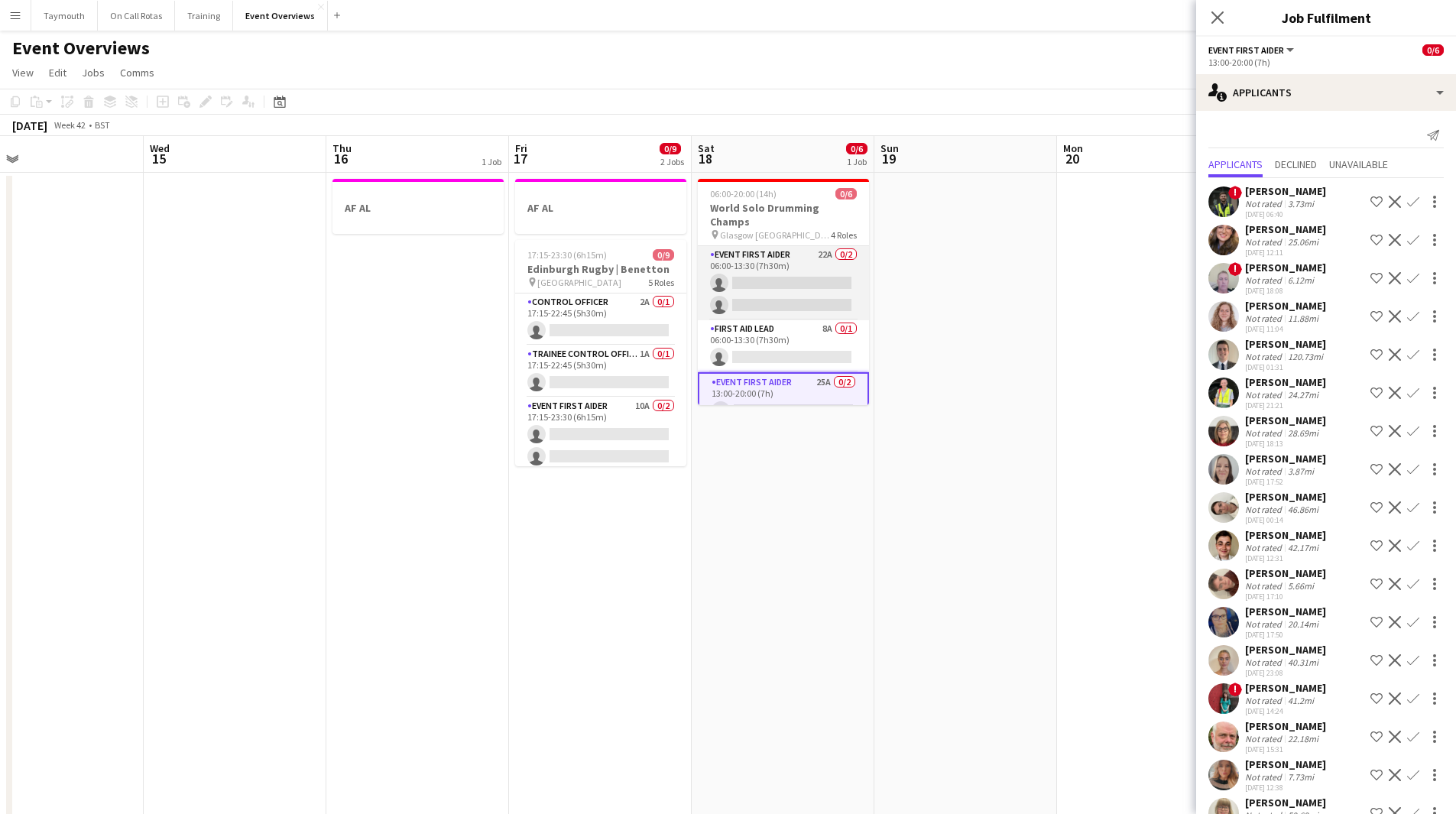
click at [797, 260] on app-card-role "Event First Aider 22A 0/2 06:00-13:30 (7h30m) single-neutral-actions single-neu…" at bounding box center [782, 284] width 171 height 74
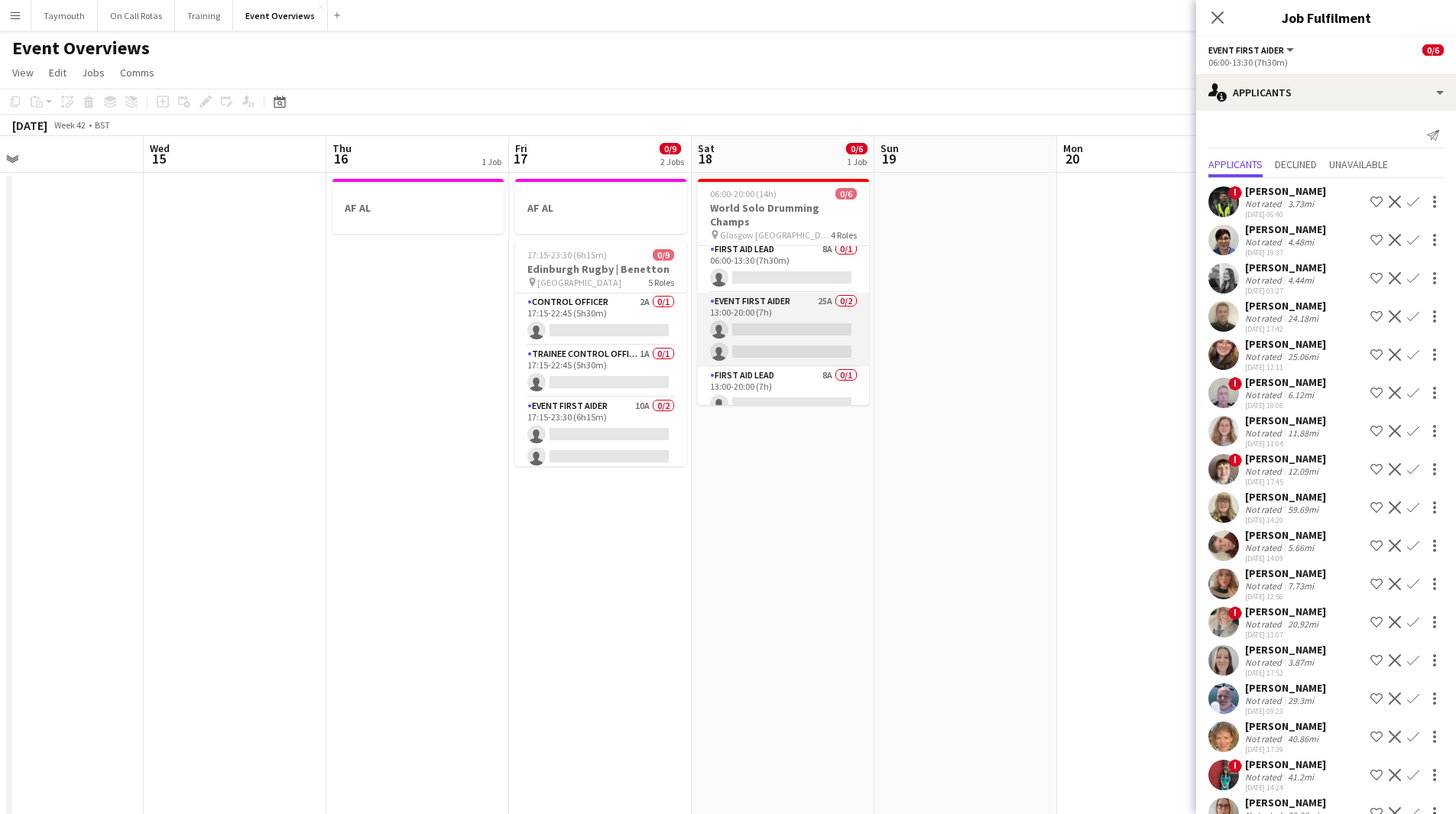
click at [805, 299] on app-card-role "Event First Aider 25A 0/2 13:00-20:00 (7h) single-neutral-actions single-neutra…" at bounding box center [782, 330] width 171 height 74
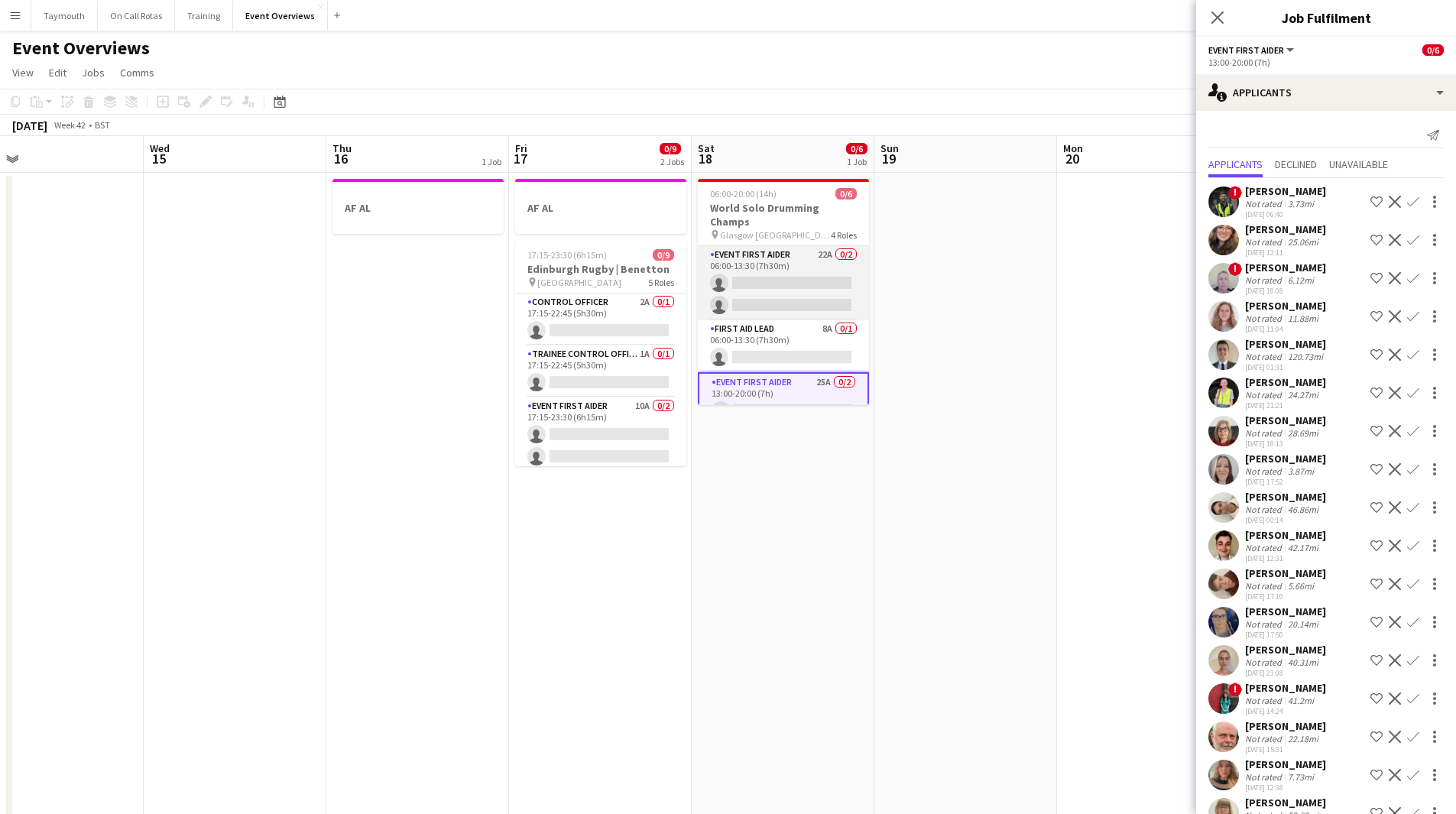
click at [813, 260] on app-card-role "Event First Aider 22A 0/2 06:00-13:30 (7h30m) single-neutral-actions single-neu…" at bounding box center [782, 284] width 171 height 74
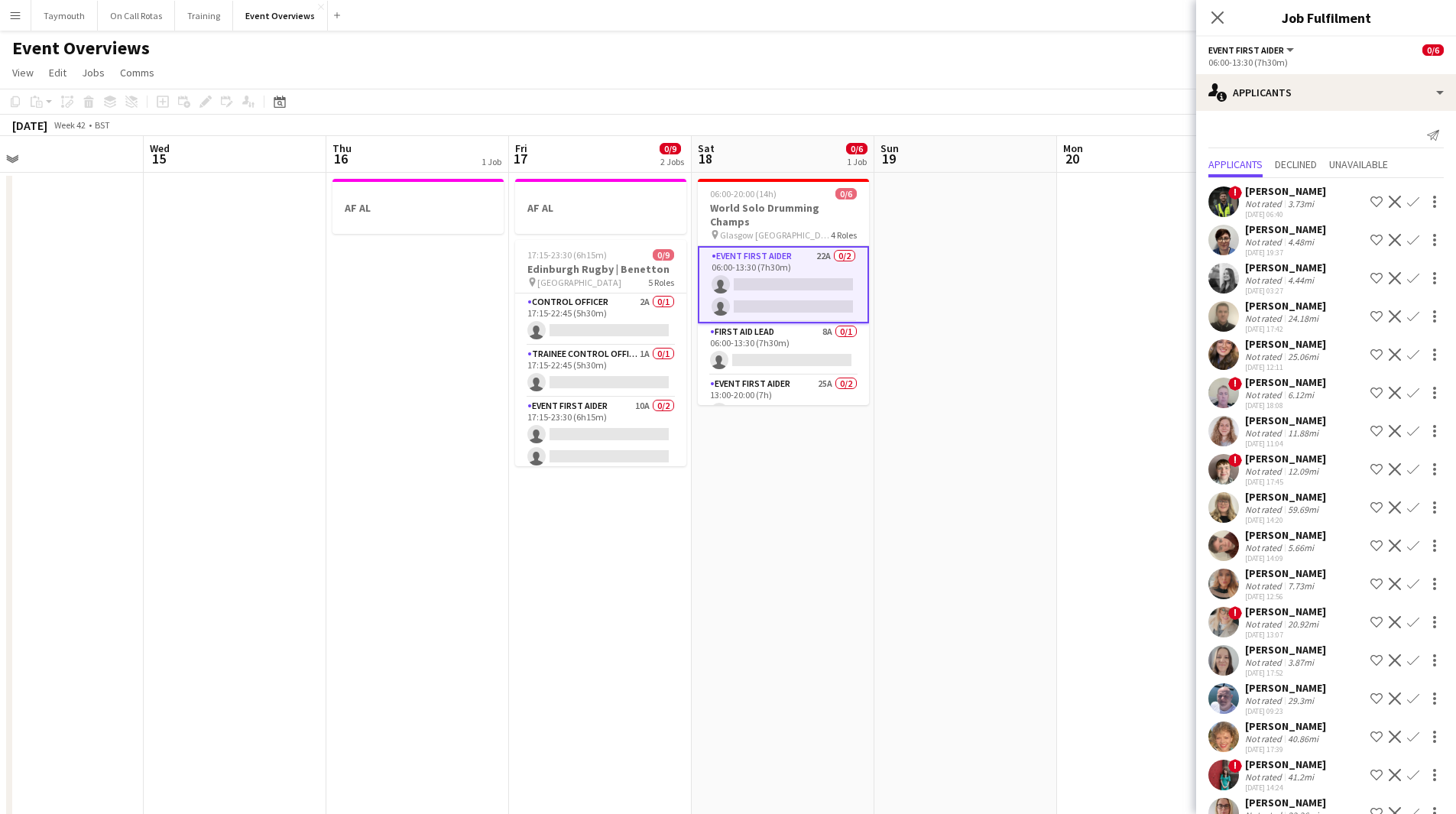
click at [1407, 204] on app-icon "Confirm" at bounding box center [1413, 202] width 13 height 13
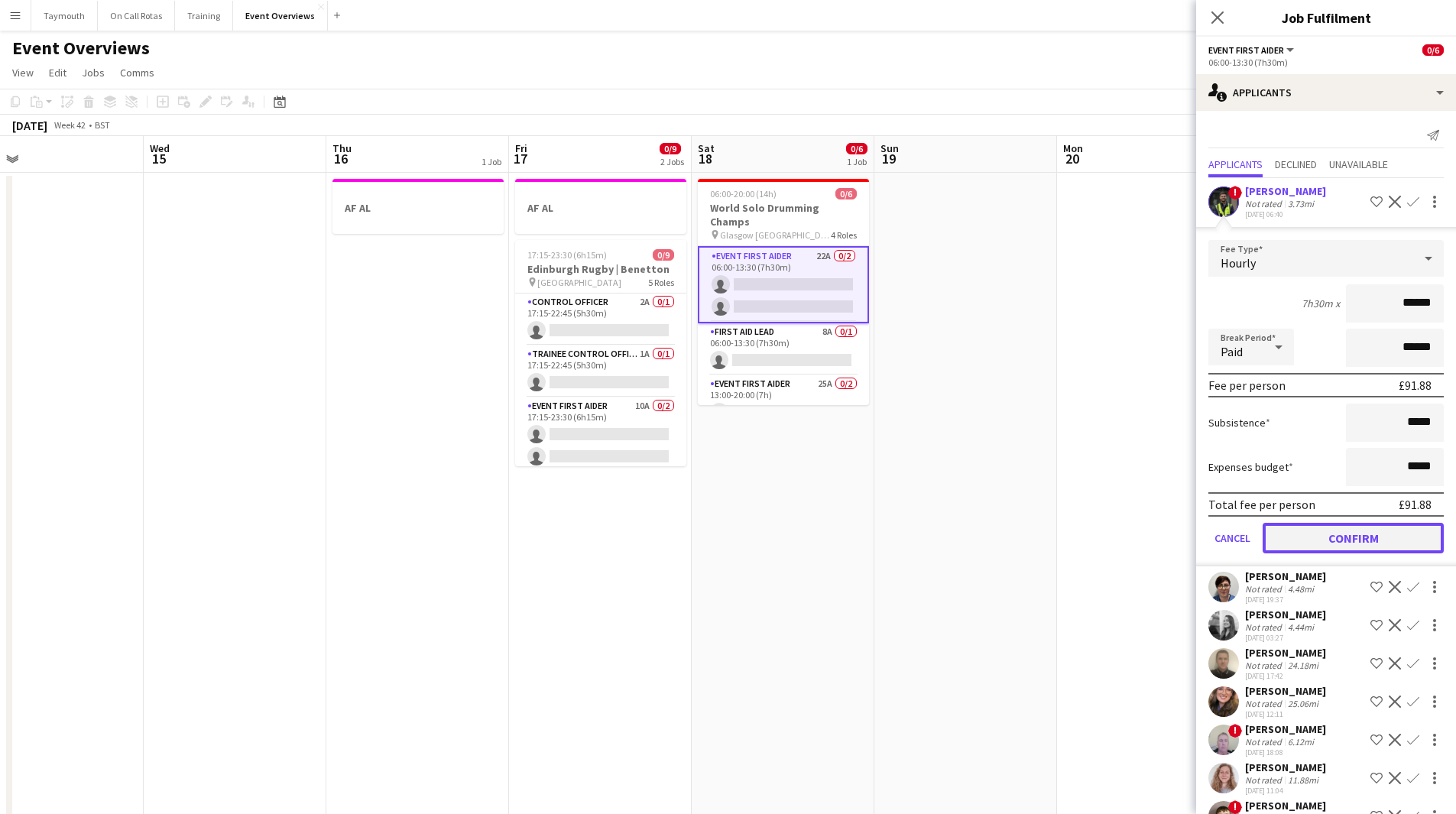
click at [1361, 539] on button "Confirm" at bounding box center [1352, 537] width 181 height 30
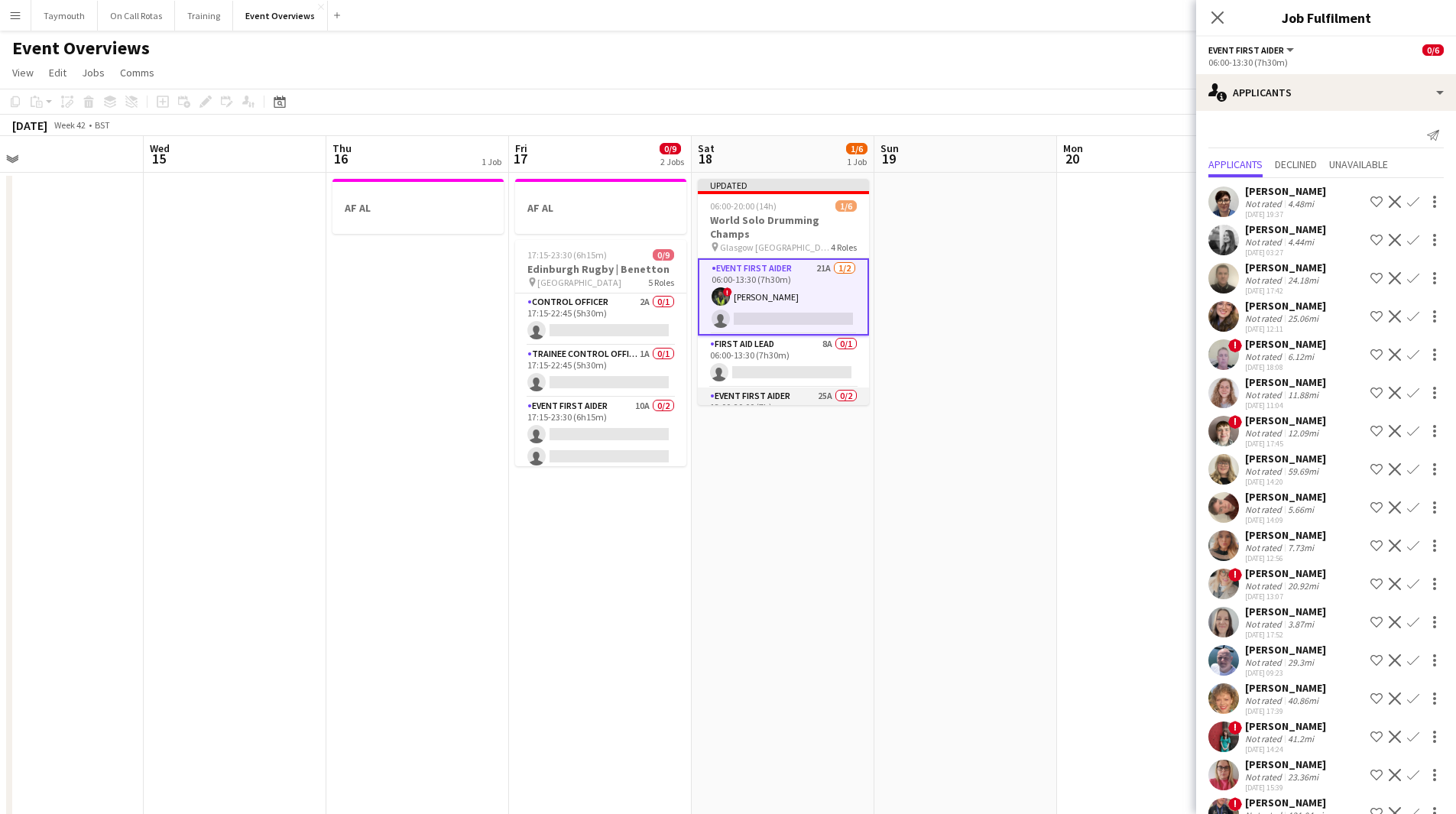
click at [765, 387] on app-card-role "Event First Aider 25A 0/2 13:00-20:00 (7h) single-neutral-actions single-neutra…" at bounding box center [782, 425] width 171 height 74
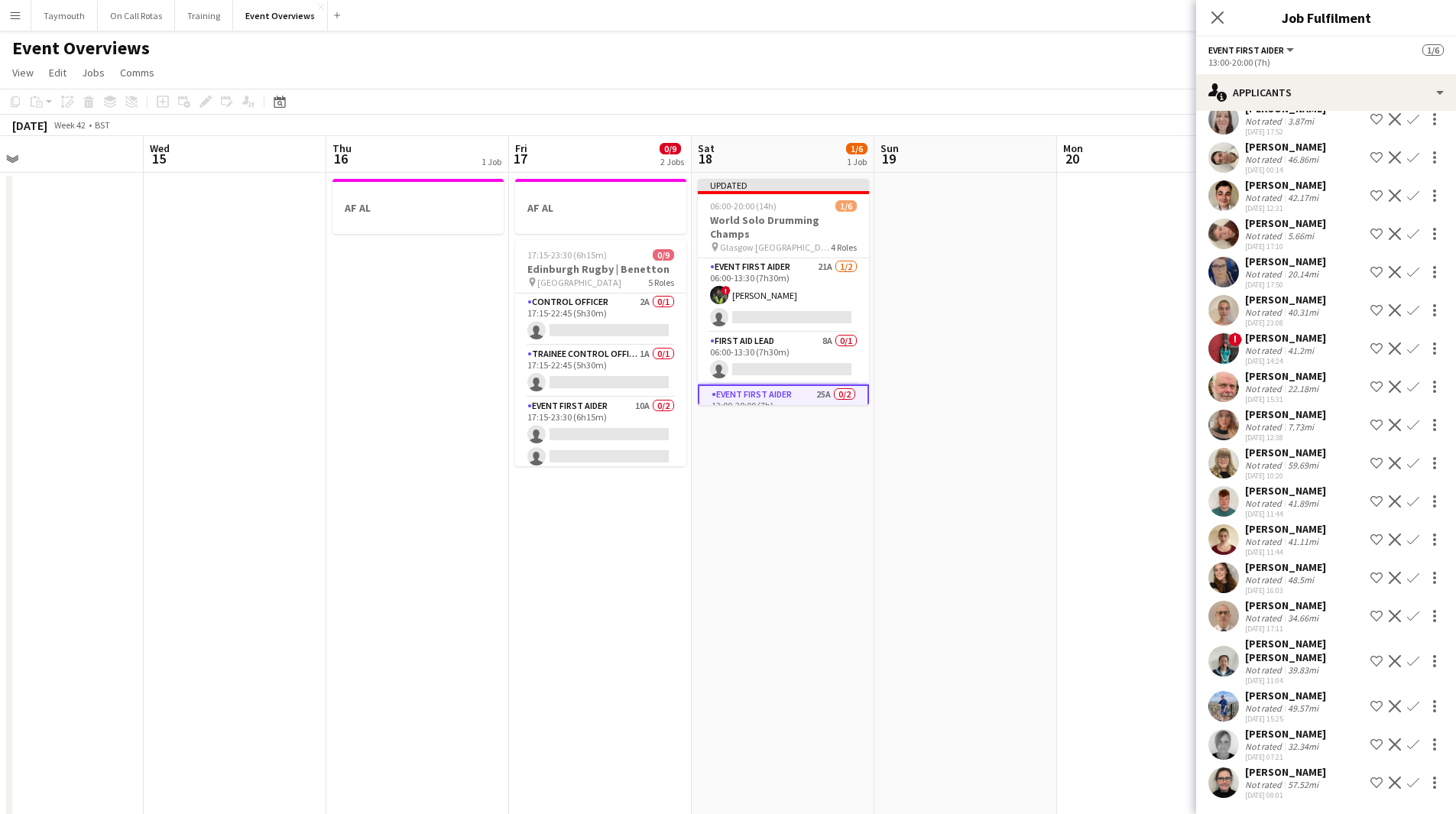
scroll to position [313, 0]
click at [768, 298] on app-card-role "Event First Aider 21A [DATE] 06:00-13:30 (7h30m) ! [PERSON_NAME] single-neutral…" at bounding box center [782, 295] width 171 height 74
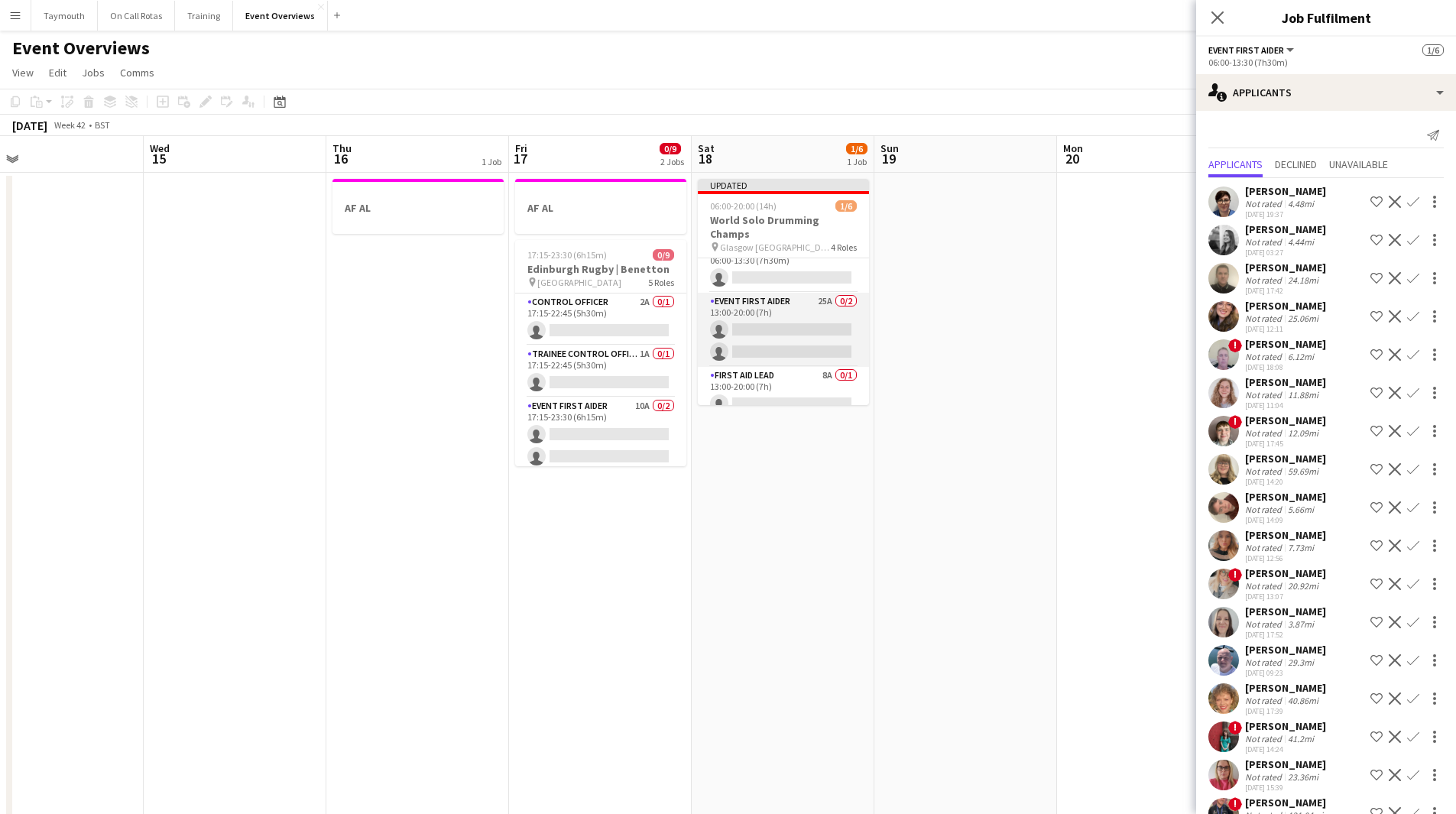
click at [778, 325] on app-card-role "Event First Aider 25A 0/2 13:00-20:00 (7h) single-neutral-actions single-neutra…" at bounding box center [782, 330] width 171 height 74
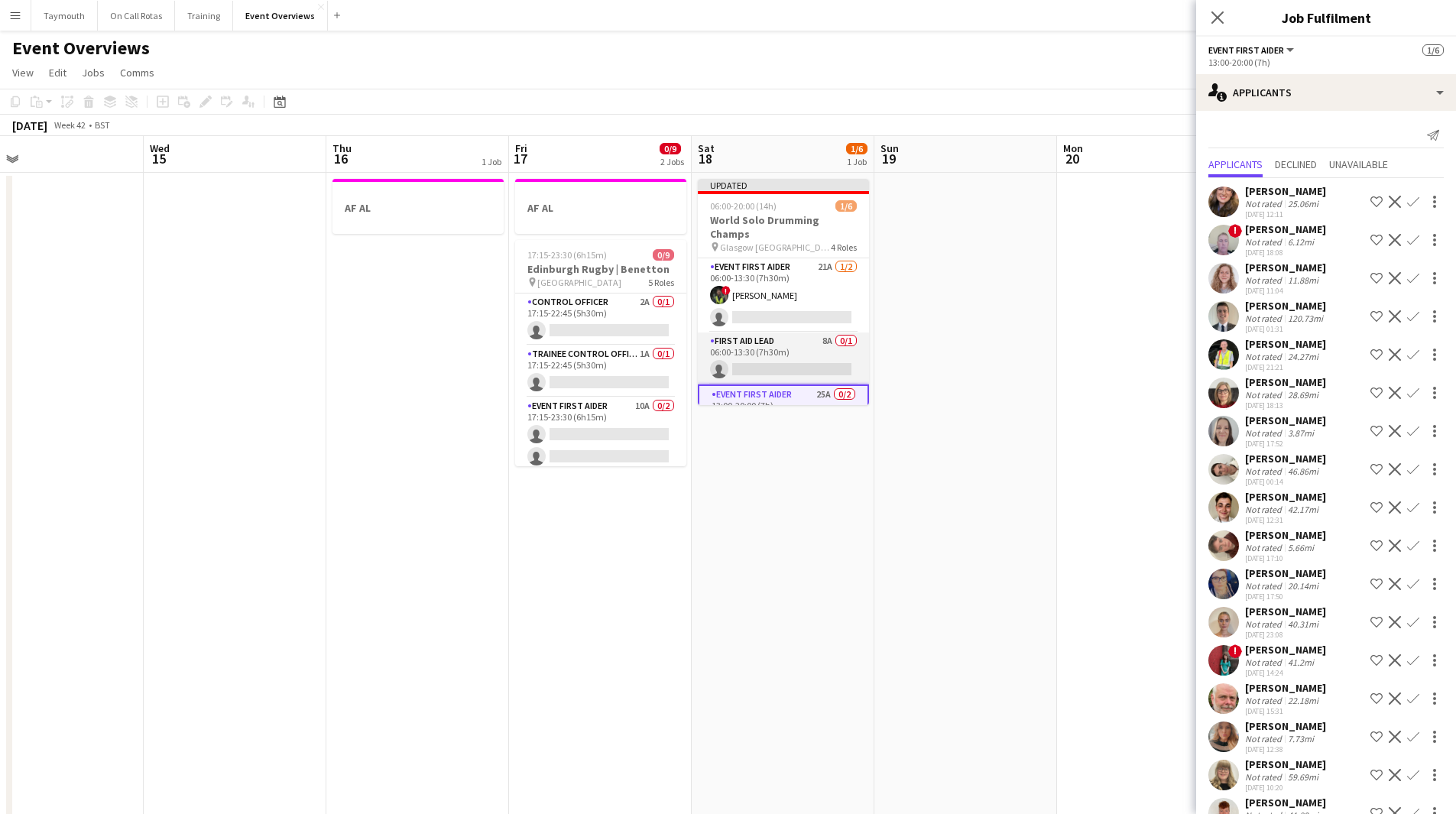
click at [787, 340] on app-card-role "First Aid Lead 8A 0/1 06:00-13:30 (7h30m) single-neutral-actions" at bounding box center [782, 358] width 171 height 52
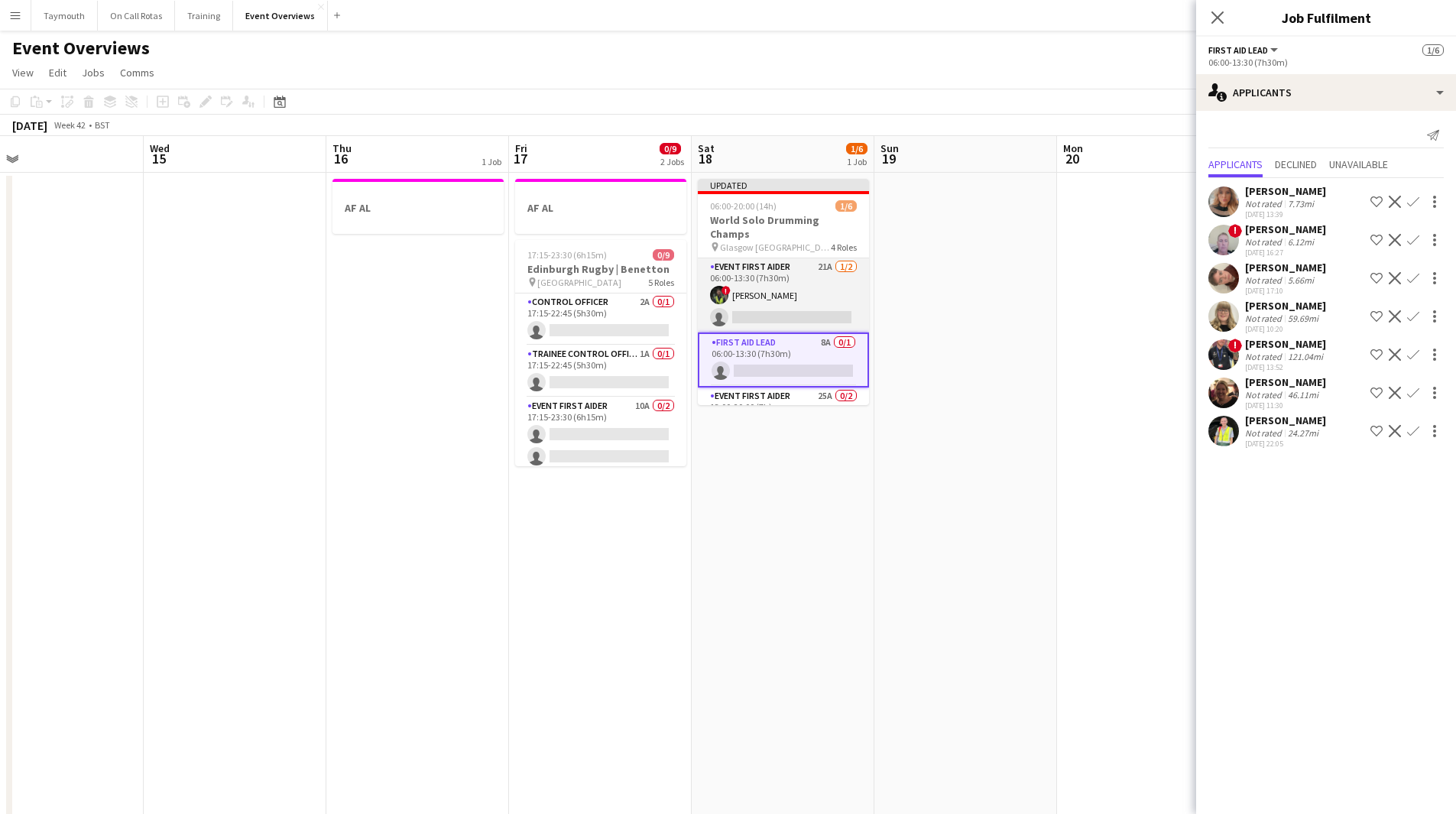
click at [788, 292] on app-card-role "Event First Aider 21A [DATE] 06:00-13:30 (7h30m) ! [PERSON_NAME] single-neutral…" at bounding box center [782, 295] width 171 height 74
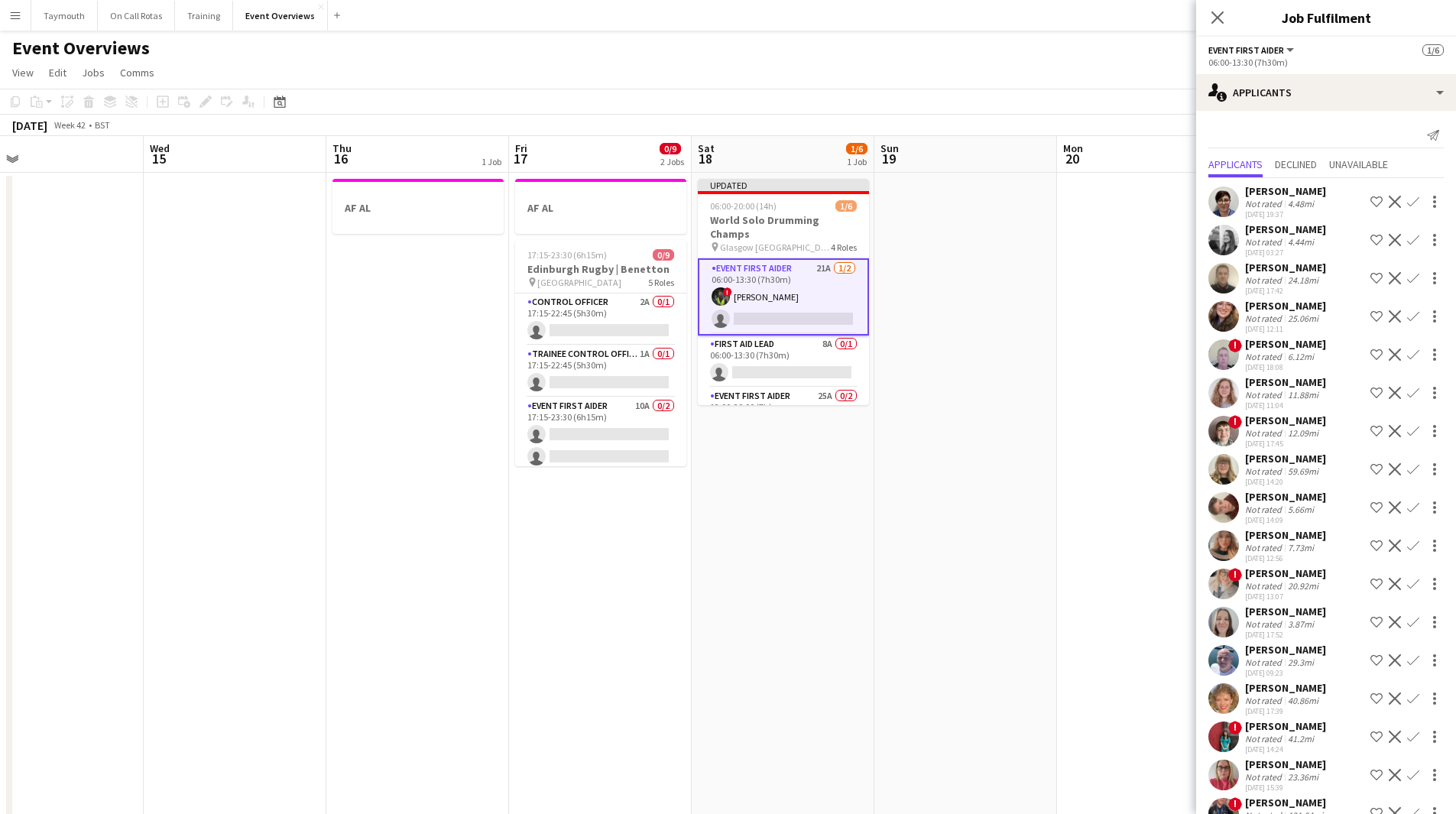
click at [1407, 361] on app-icon "Confirm" at bounding box center [1413, 354] width 13 height 13
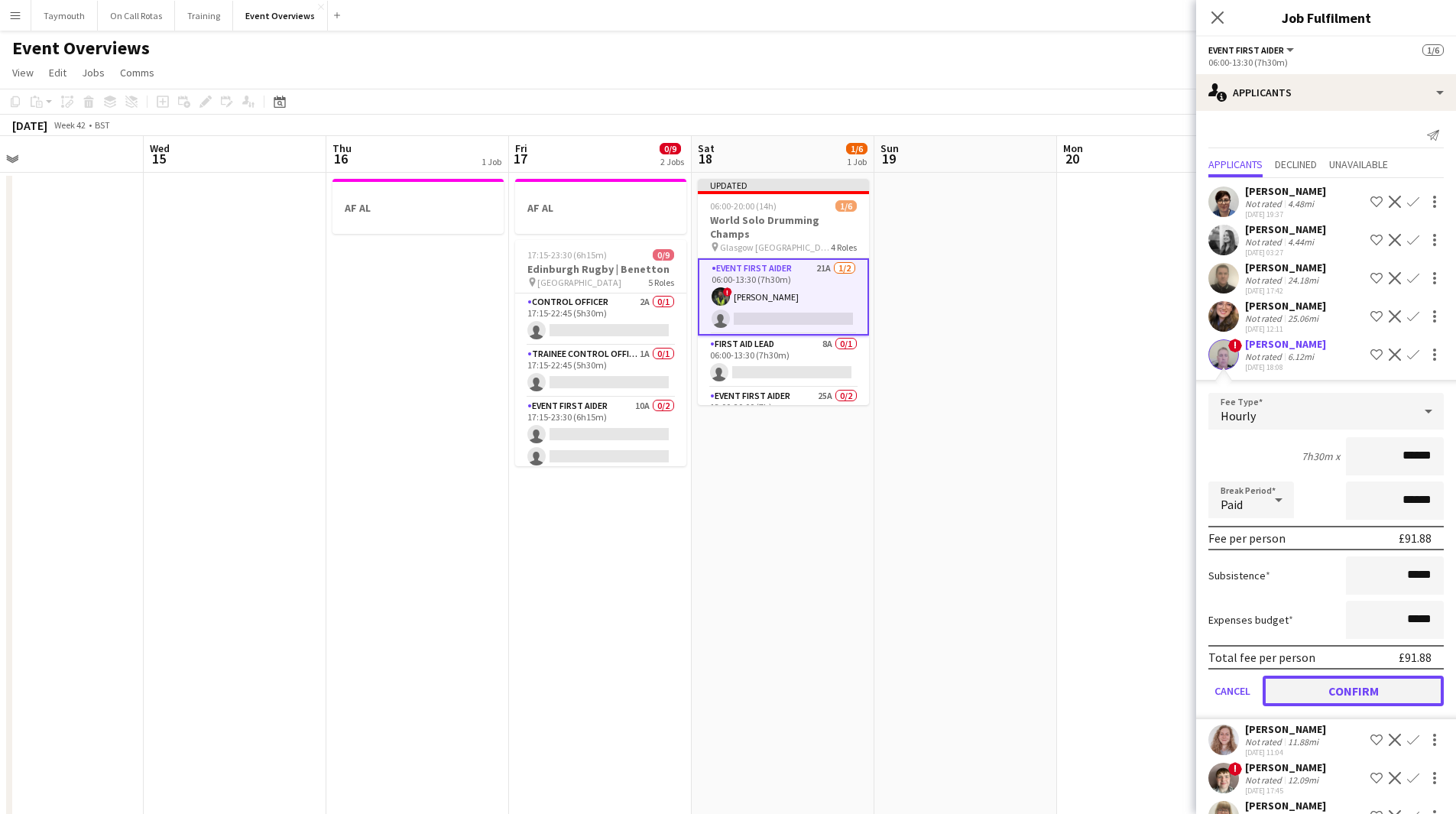
click at [1351, 704] on button "Confirm" at bounding box center [1352, 691] width 181 height 30
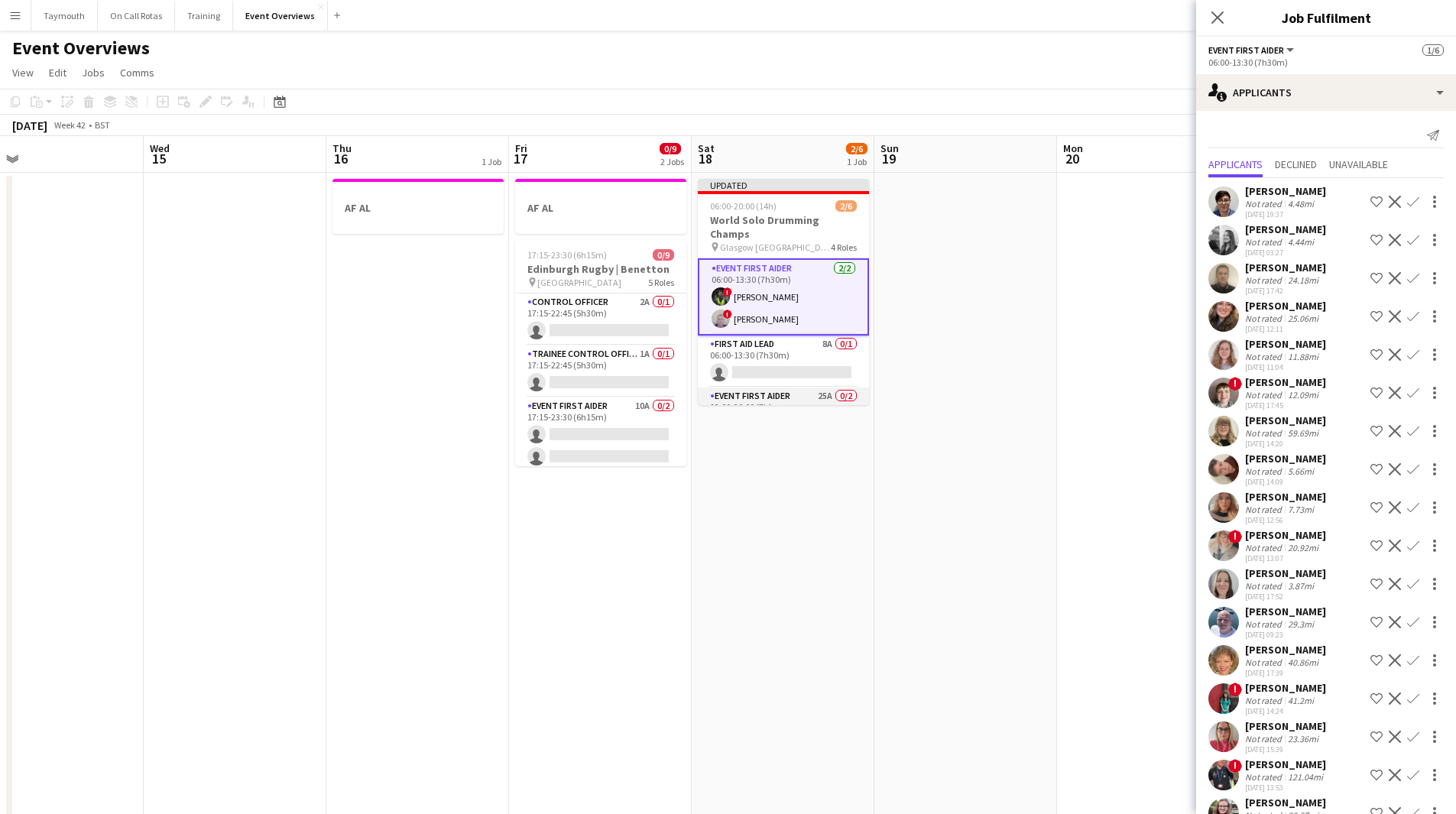
click at [812, 395] on app-card-role "Event First Aider 25A 0/2 13:00-20:00 (7h) single-neutral-actions single-neutra…" at bounding box center [782, 425] width 171 height 74
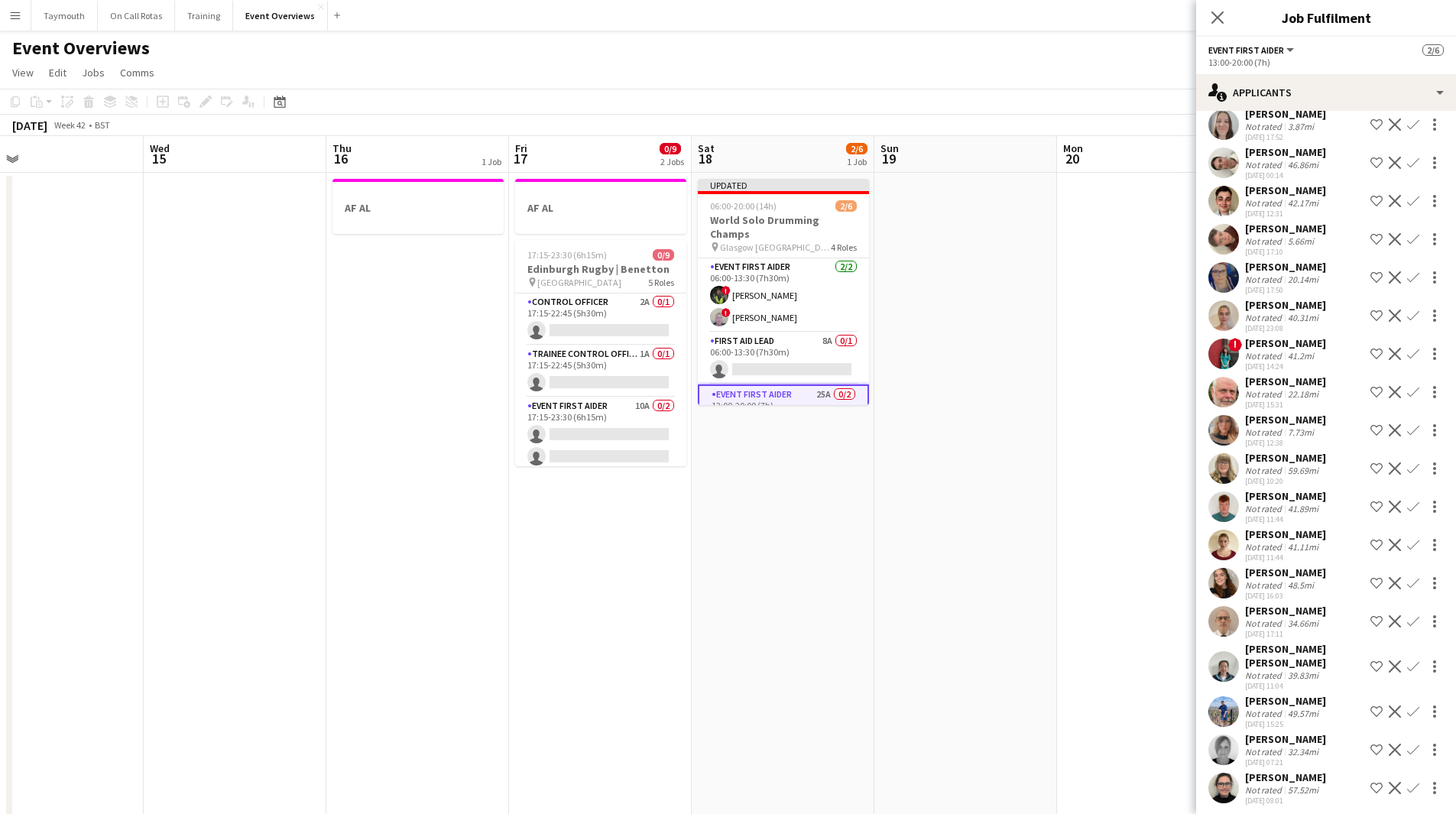
scroll to position [275, 0]
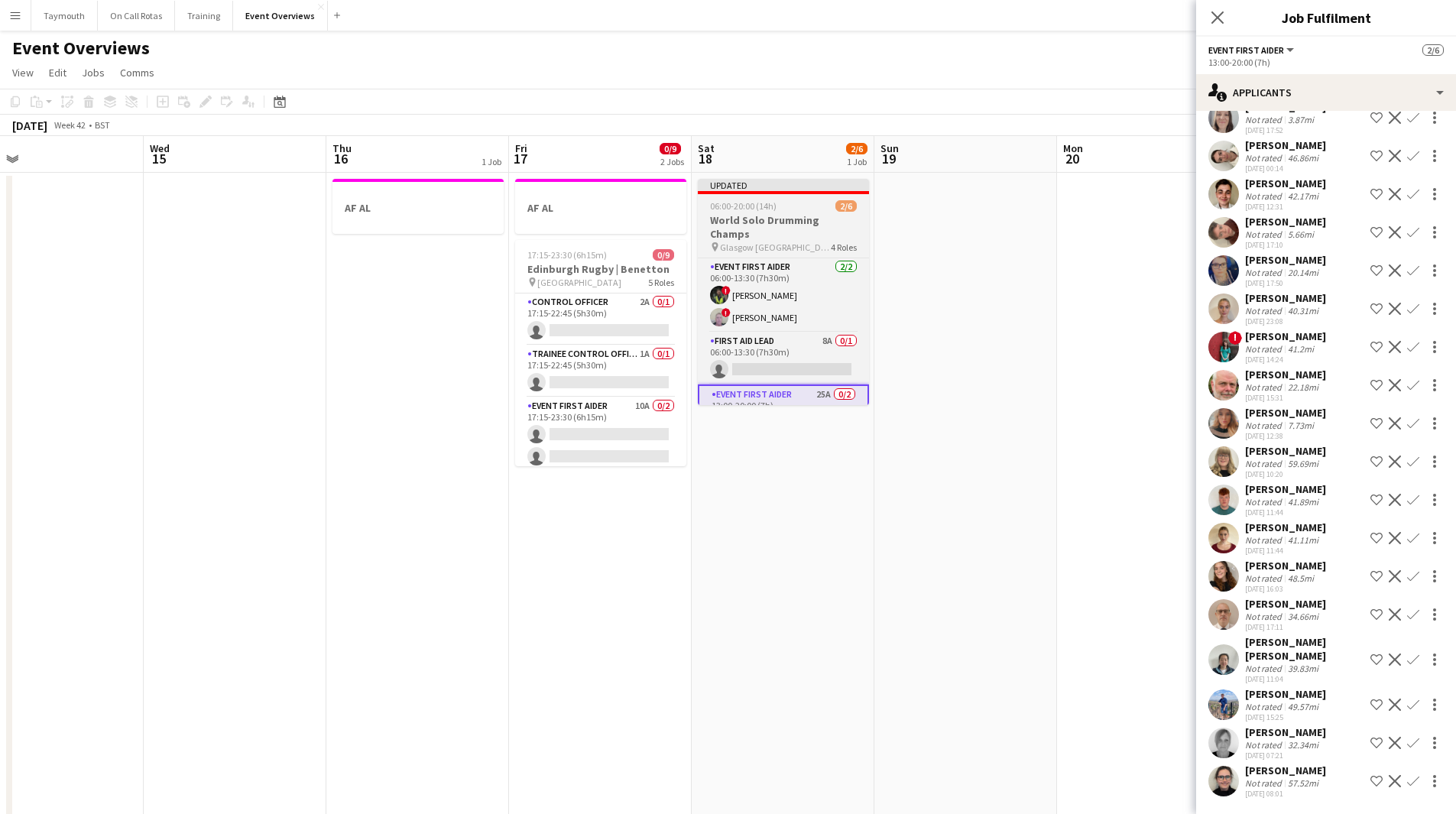
click at [771, 226] on h3 "World Solo Drumming Champs" at bounding box center [782, 227] width 171 height 27
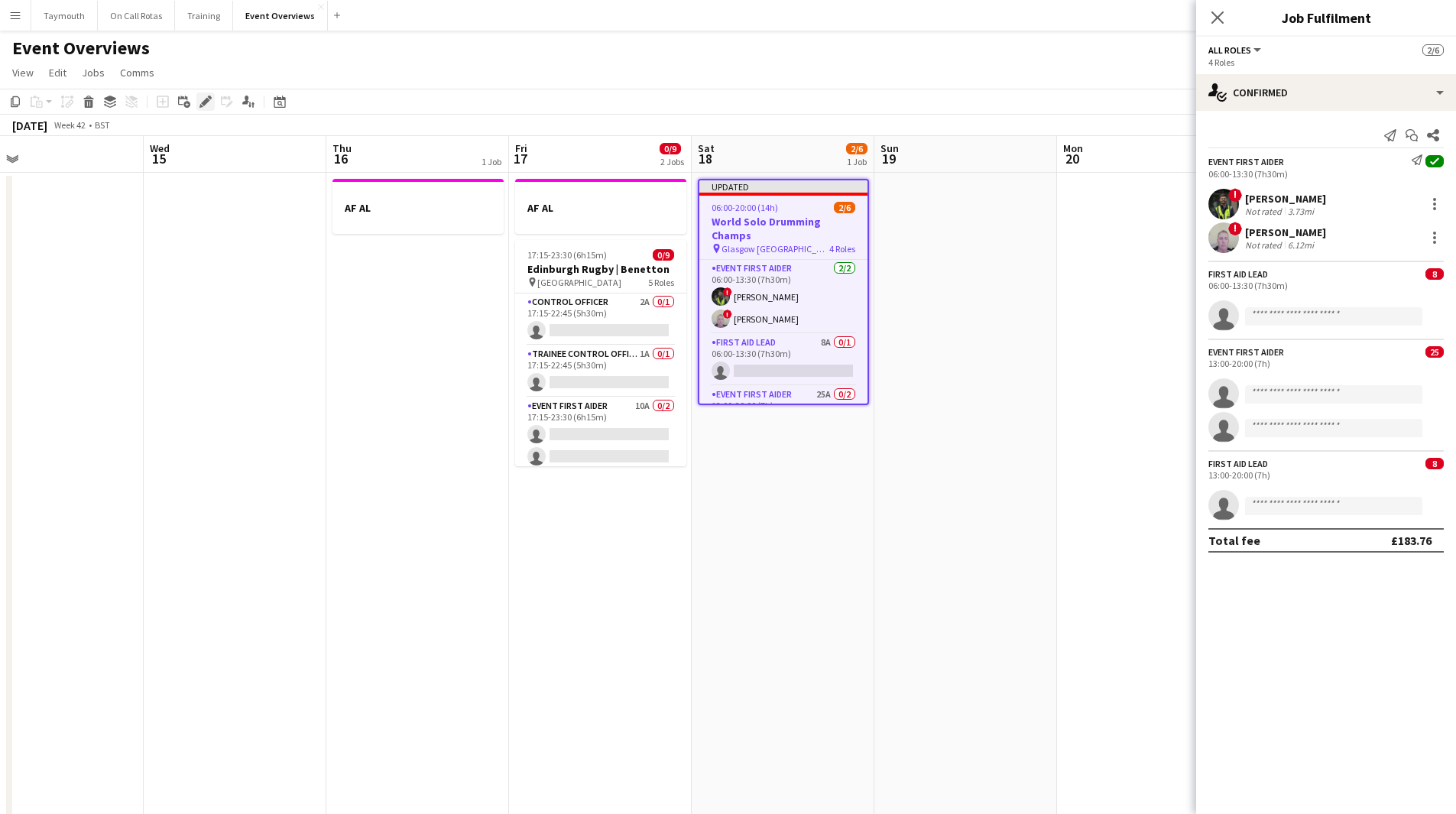
click at [199, 105] on div "Edit" at bounding box center [205, 102] width 19 height 19
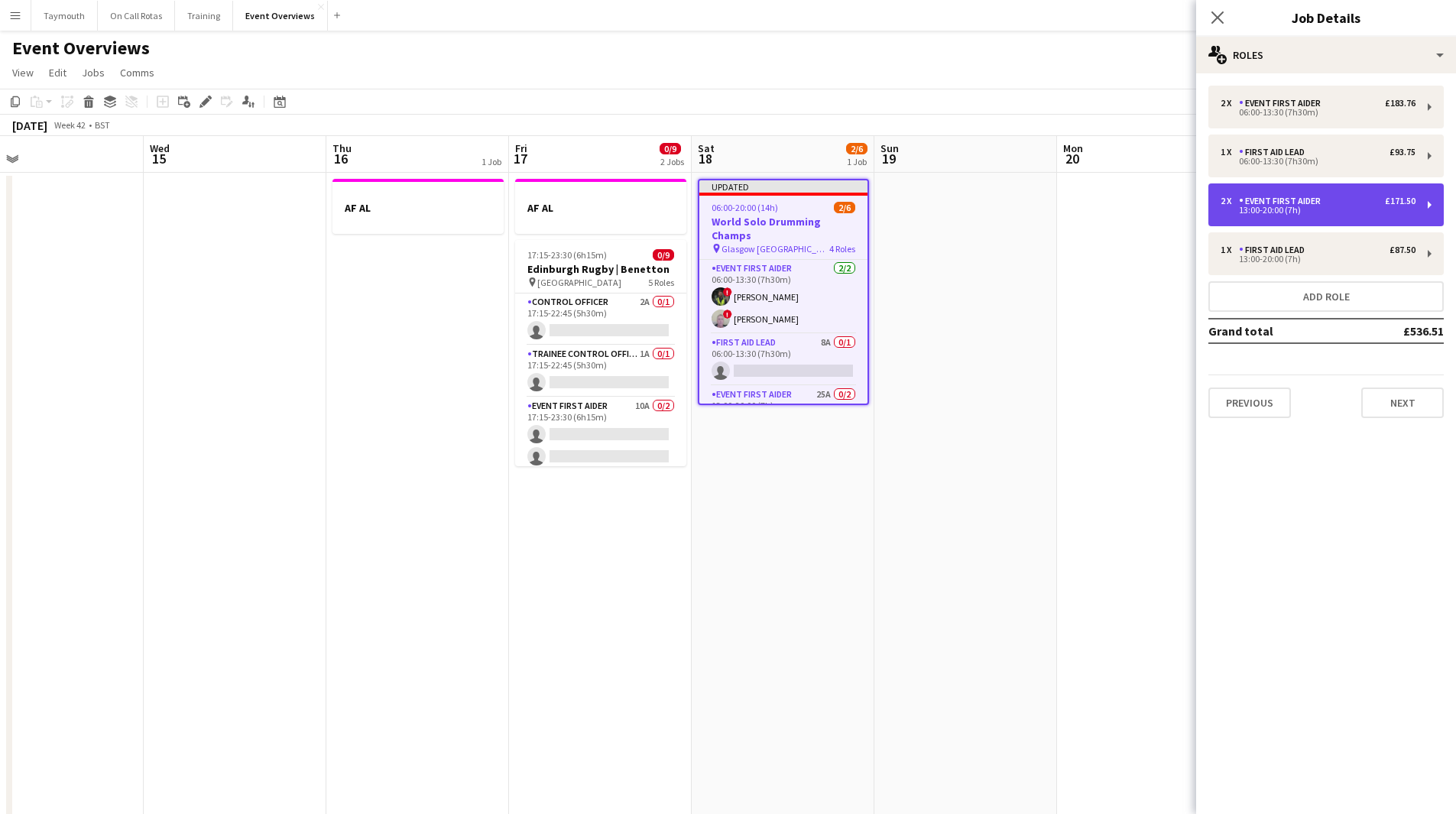
click at [1267, 218] on div "2 x Event First Aider £171.50 13:00-20:00 (7h)" at bounding box center [1325, 205] width 236 height 43
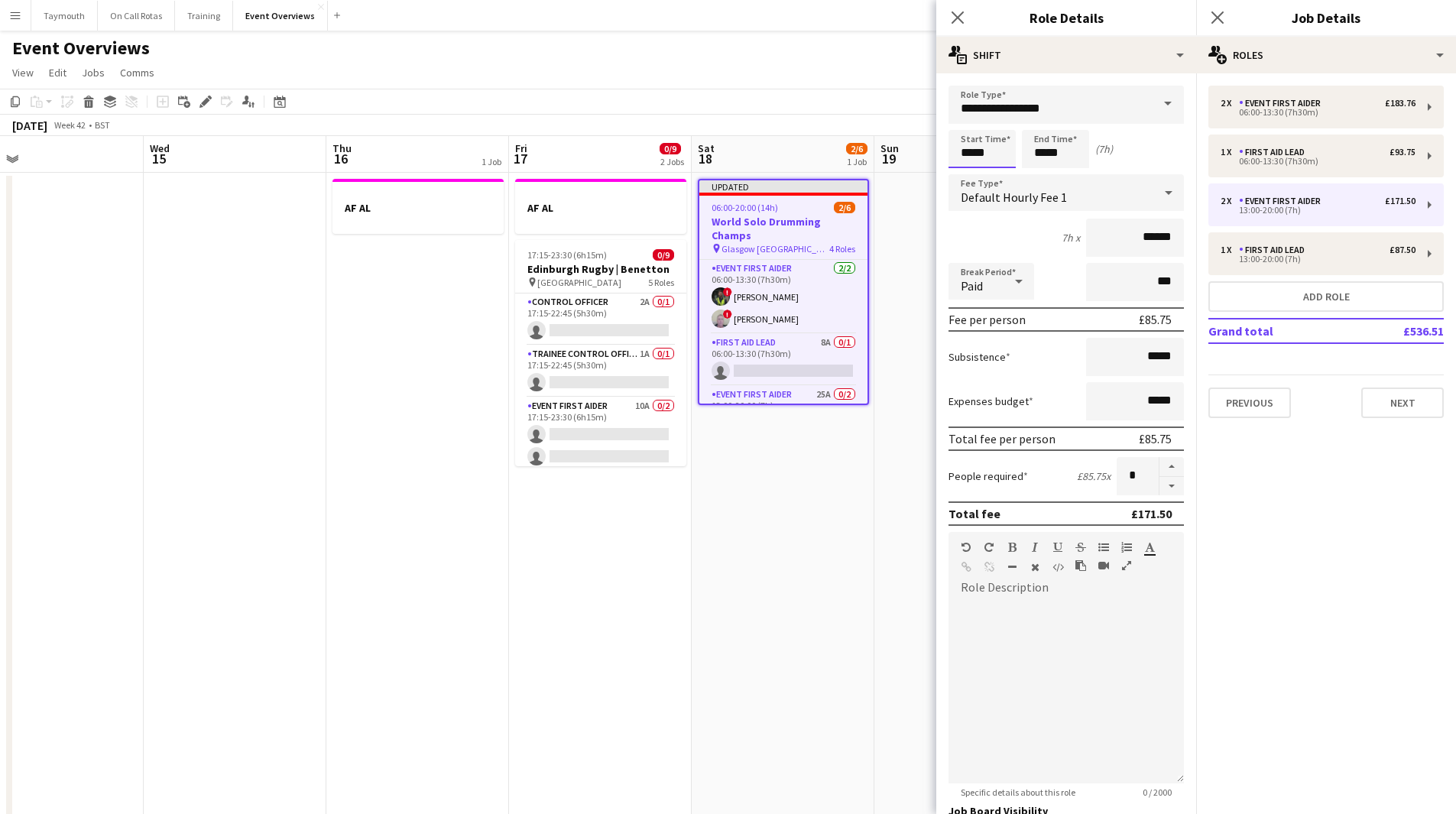
click at [1008, 152] on input "*****" at bounding box center [982, 149] width 67 height 38
type input "*****"
click at [819, 488] on app-date-cell "Updated 06:00-20:00 (14h) 2/6 World Solo Drumming Champs pin Glasgow Caledonia …" at bounding box center [782, 828] width 183 height 1309
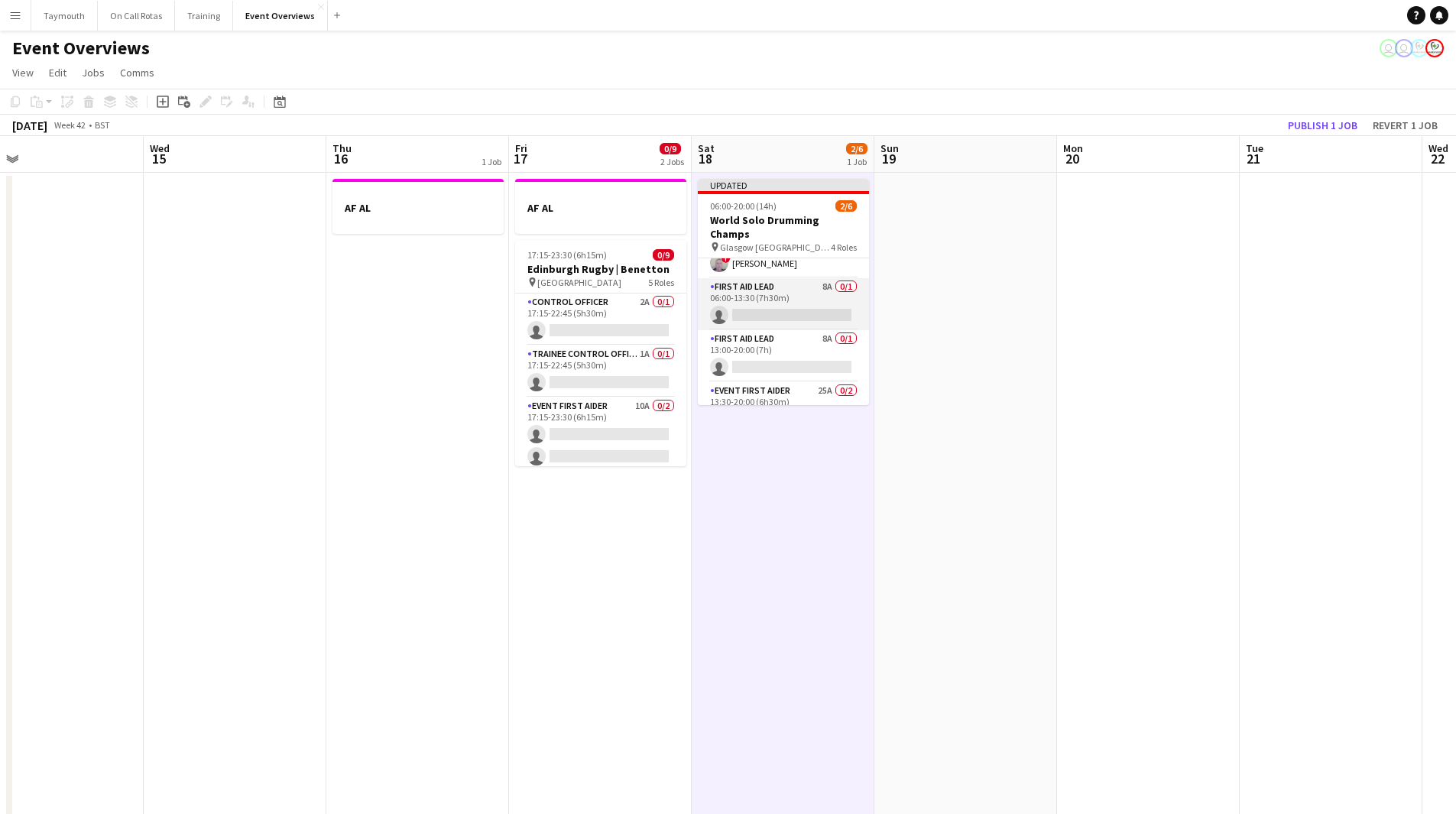
scroll to position [76, 0]
click at [788, 316] on app-card-role "First Aid Lead 8A 0/1 13:00-20:00 (7h) single-neutral-actions" at bounding box center [782, 334] width 171 height 52
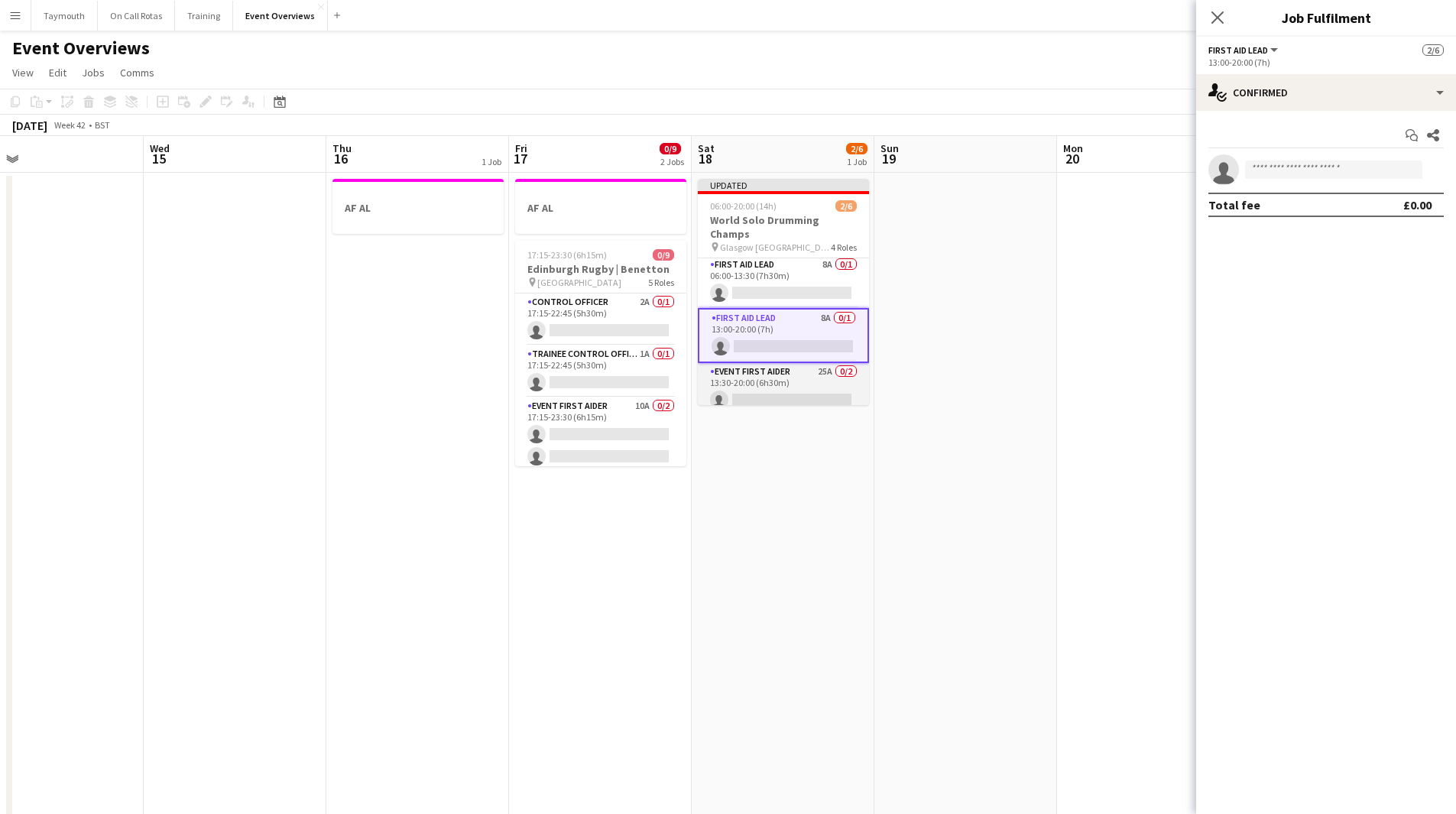
click at [800, 370] on app-card-role "Event First Aider 25A 0/2 13:30-20:00 (6h30m) single-neutral-actions single-neu…" at bounding box center [782, 400] width 171 height 74
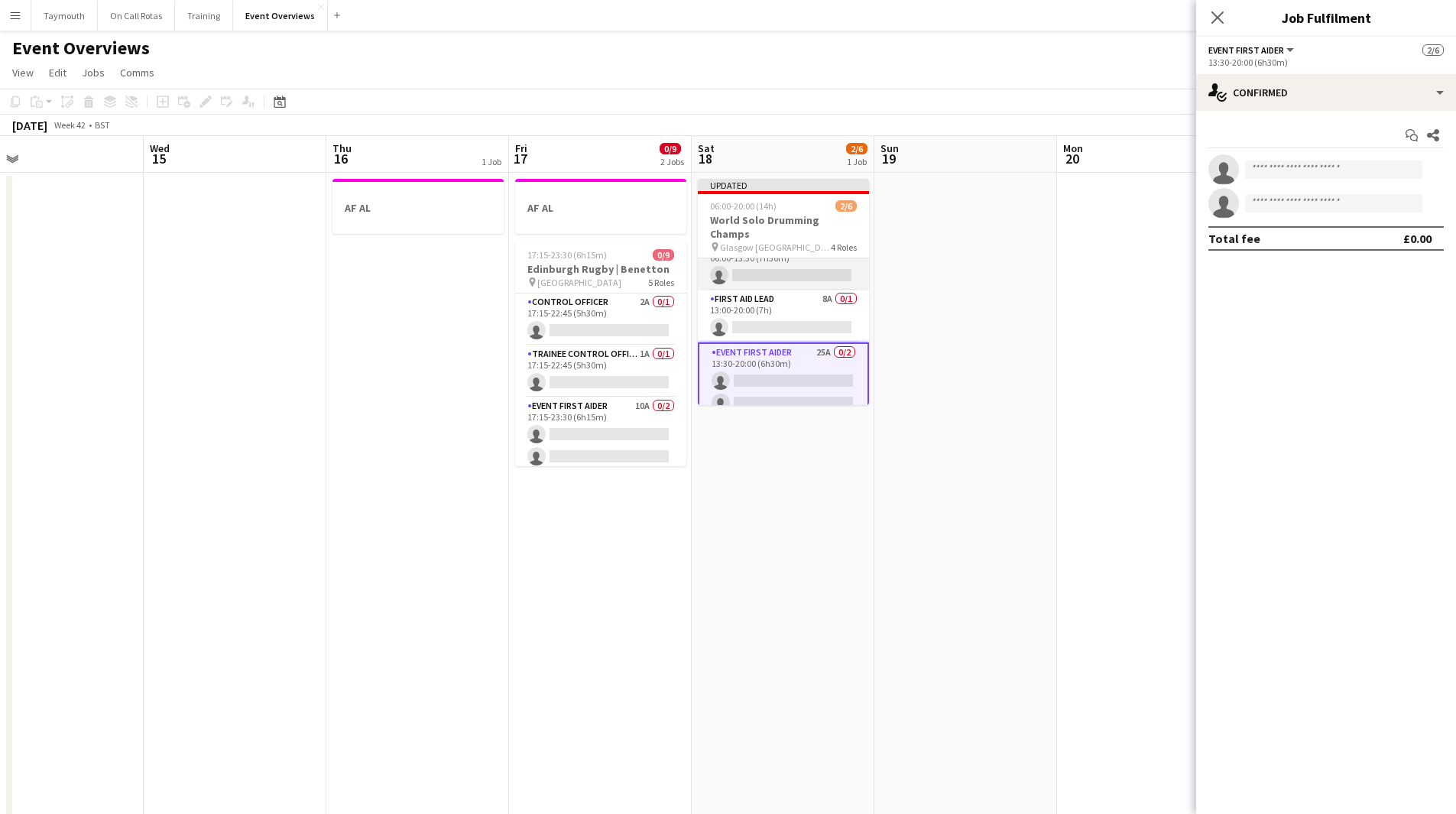
scroll to position [95, 0]
click at [1319, 168] on input at bounding box center [1333, 169] width 177 height 19
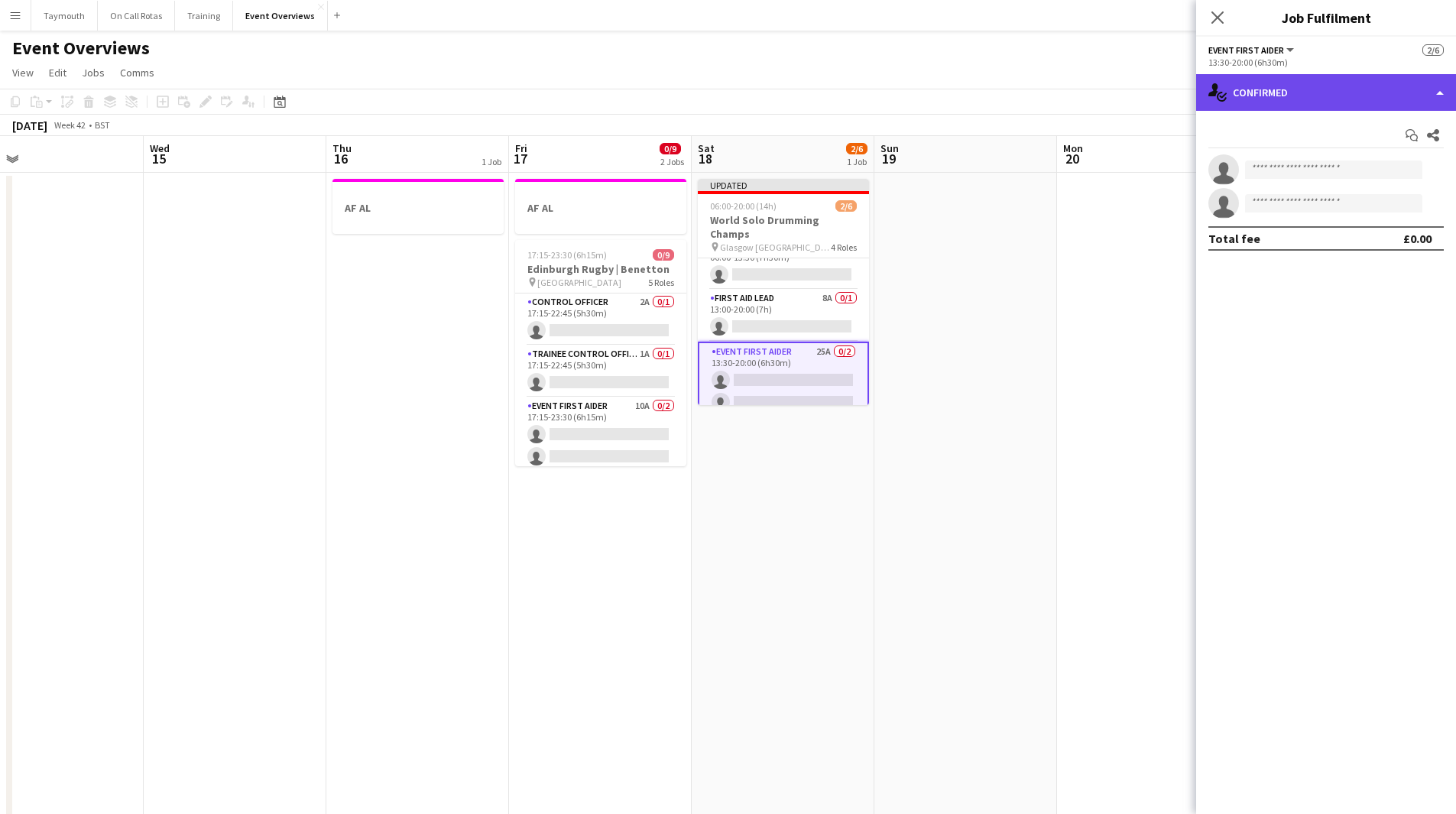
click at [1316, 94] on div "single-neutral-actions-check-2 Confirmed" at bounding box center [1326, 93] width 260 height 37
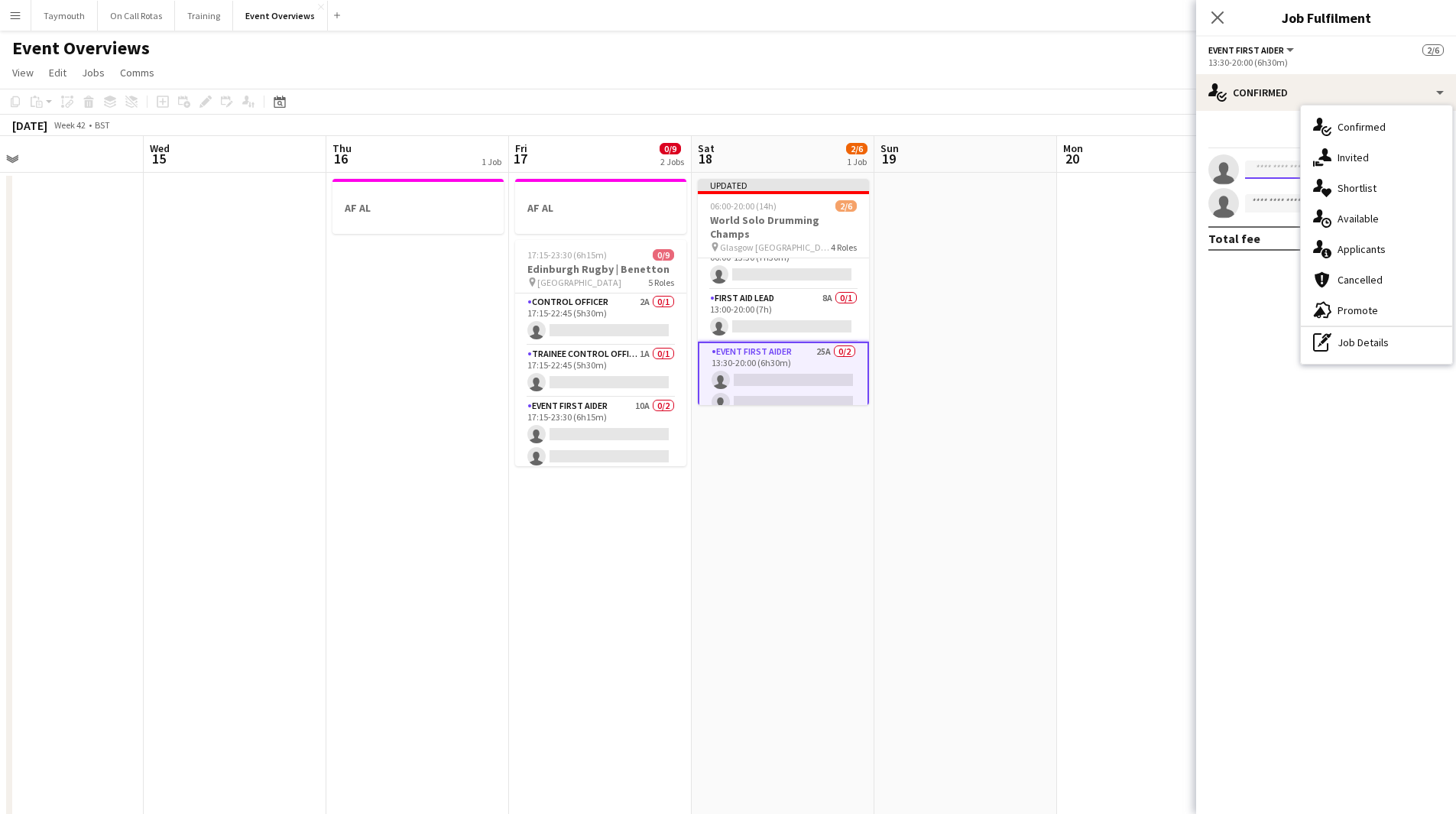
click at [1270, 172] on input at bounding box center [1333, 169] width 177 height 19
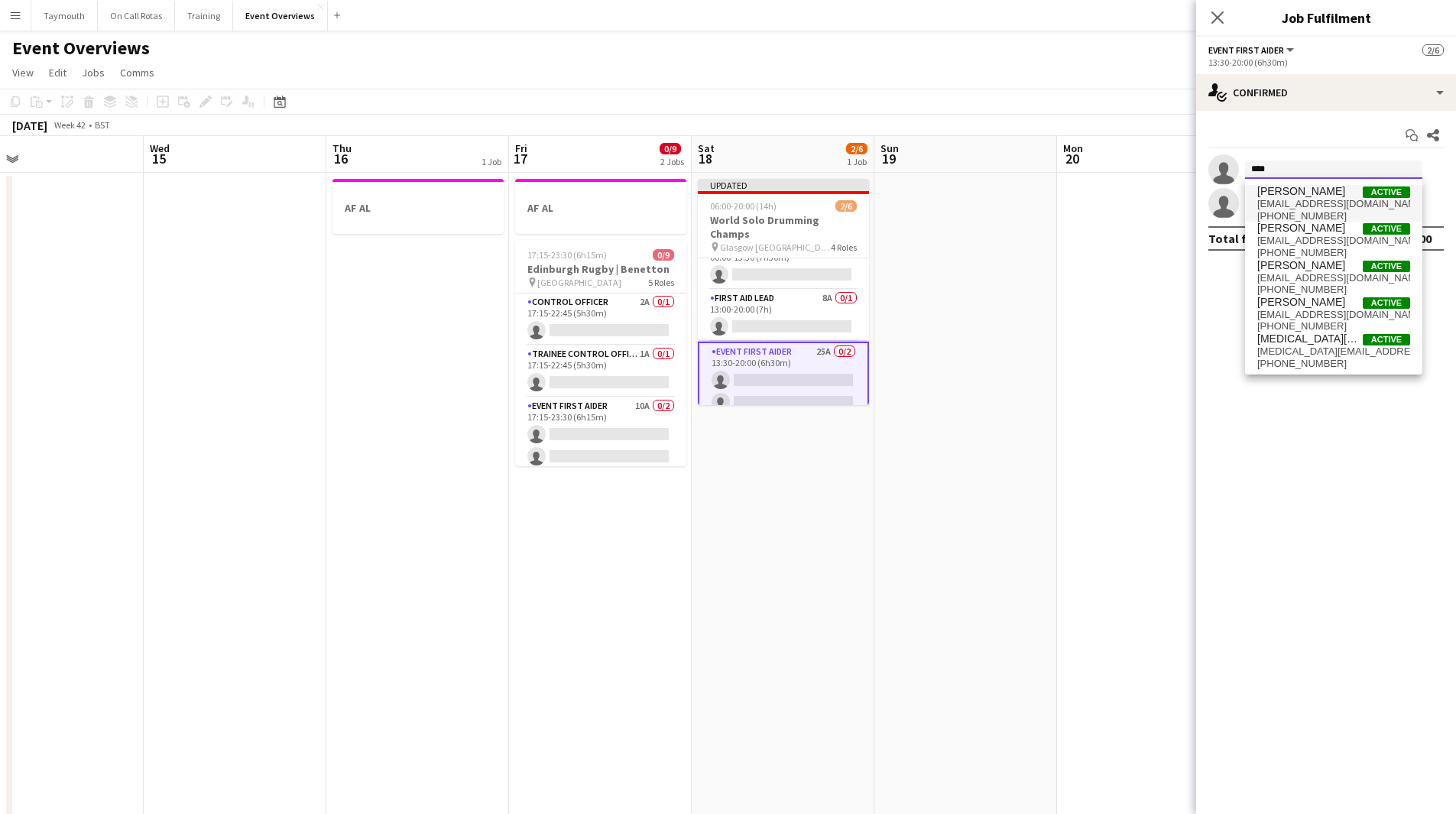
type input "****"
click at [1306, 202] on span "[EMAIL_ADDRESS][DOMAIN_NAME]" at bounding box center [1333, 204] width 153 height 13
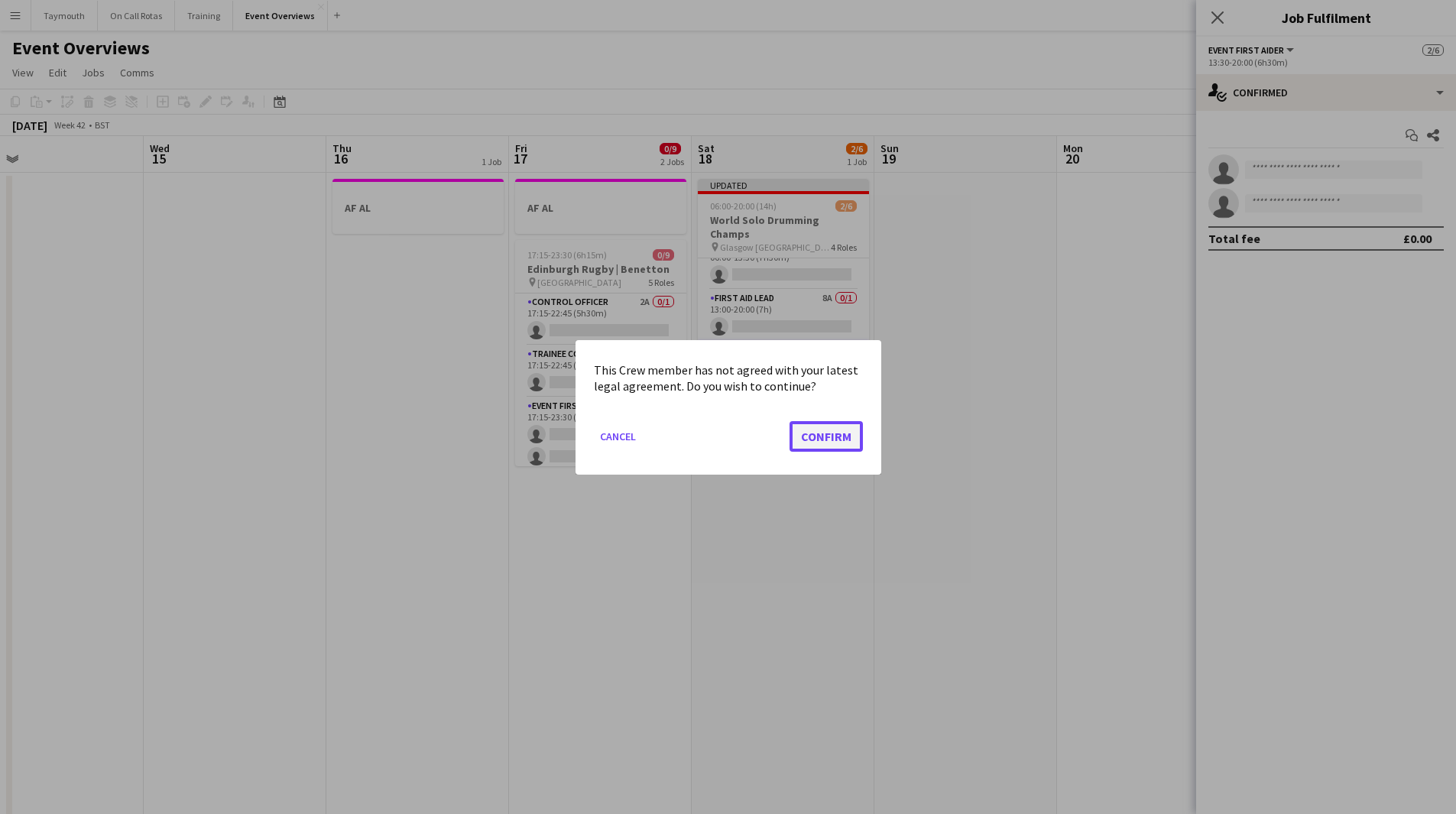
click at [835, 433] on button "Confirm" at bounding box center [825, 435] width 73 height 30
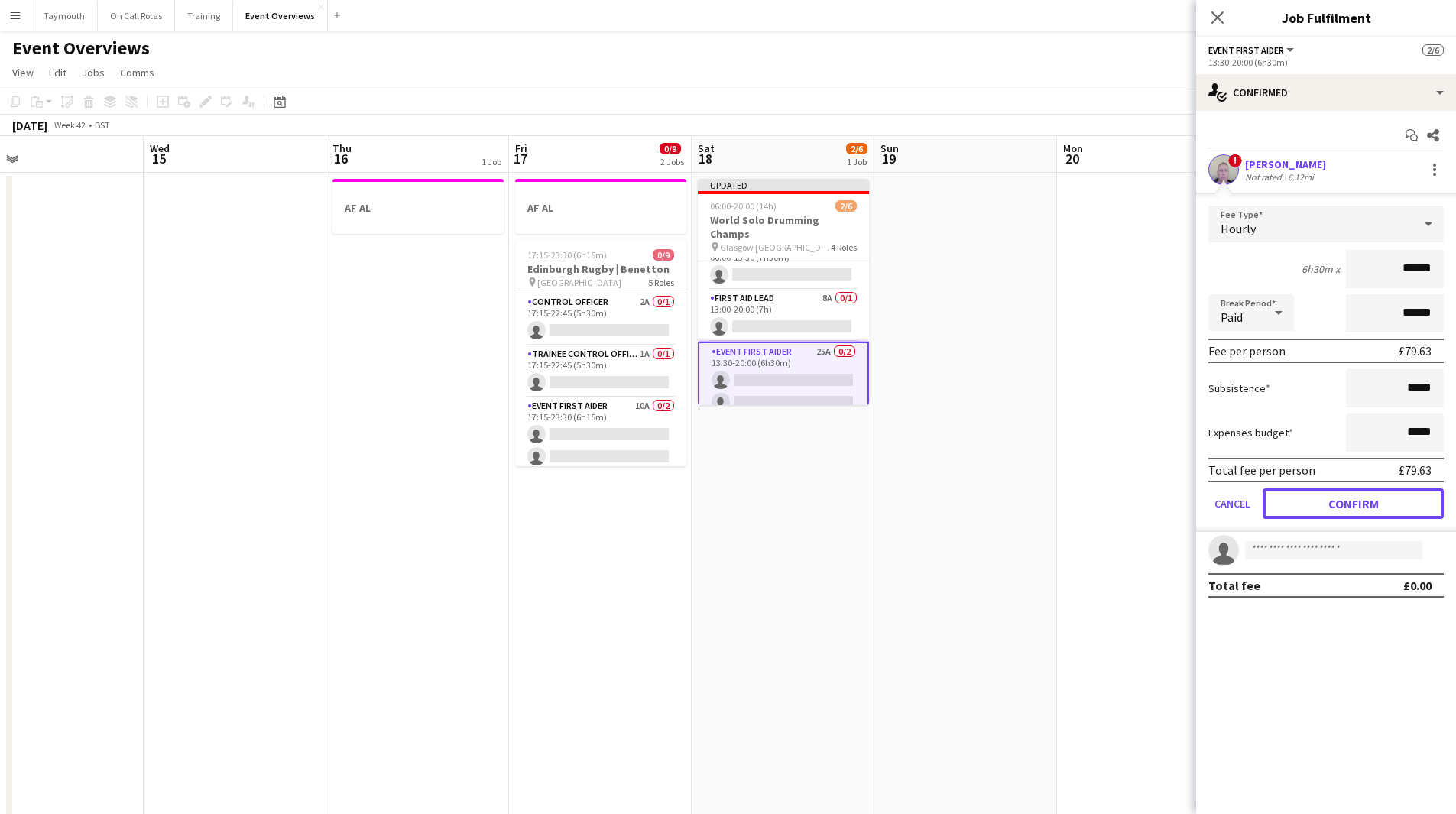
click at [1380, 502] on button "Confirm" at bounding box center [1352, 503] width 181 height 30
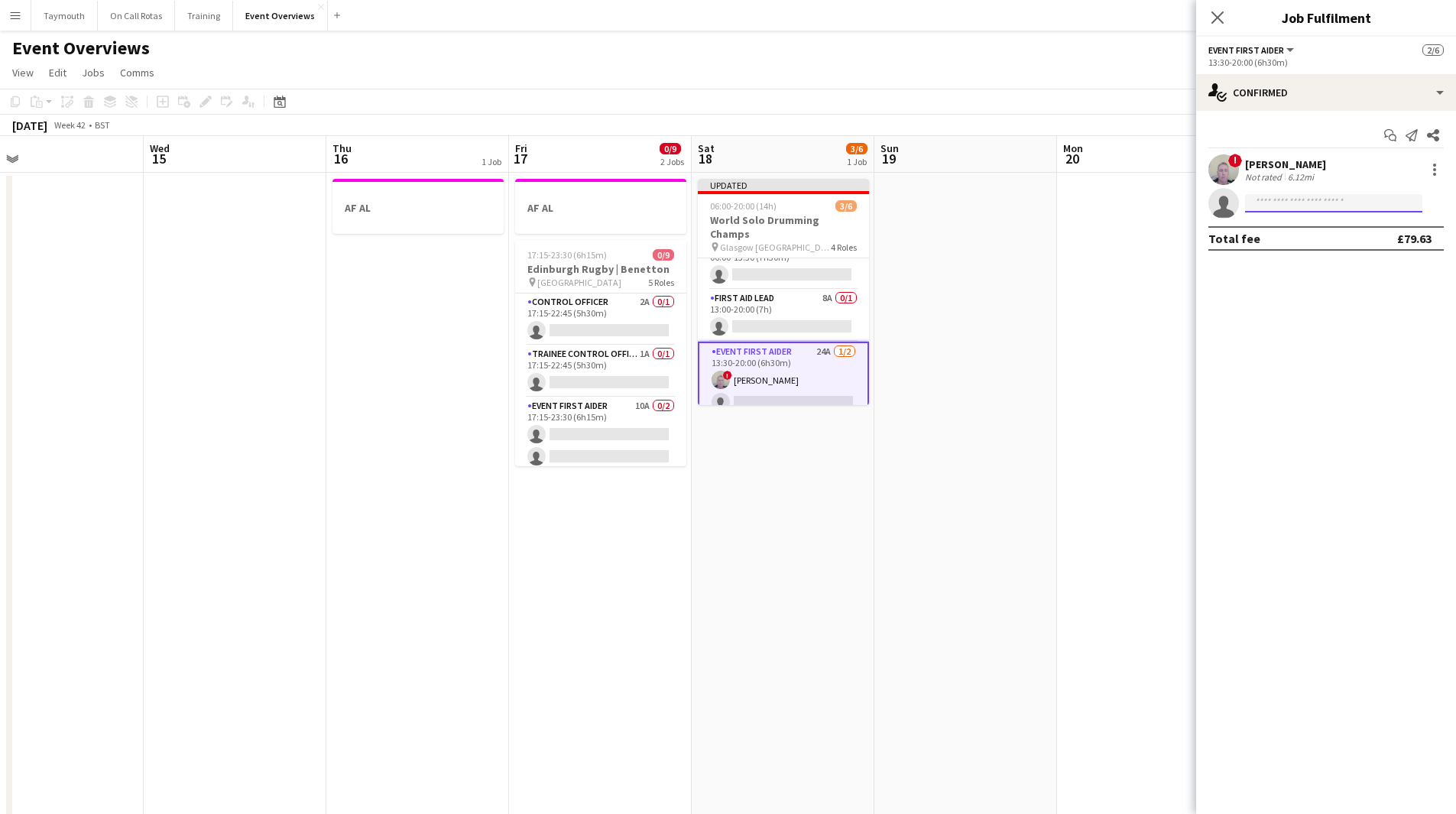
click at [1352, 199] on input at bounding box center [1333, 203] width 177 height 19
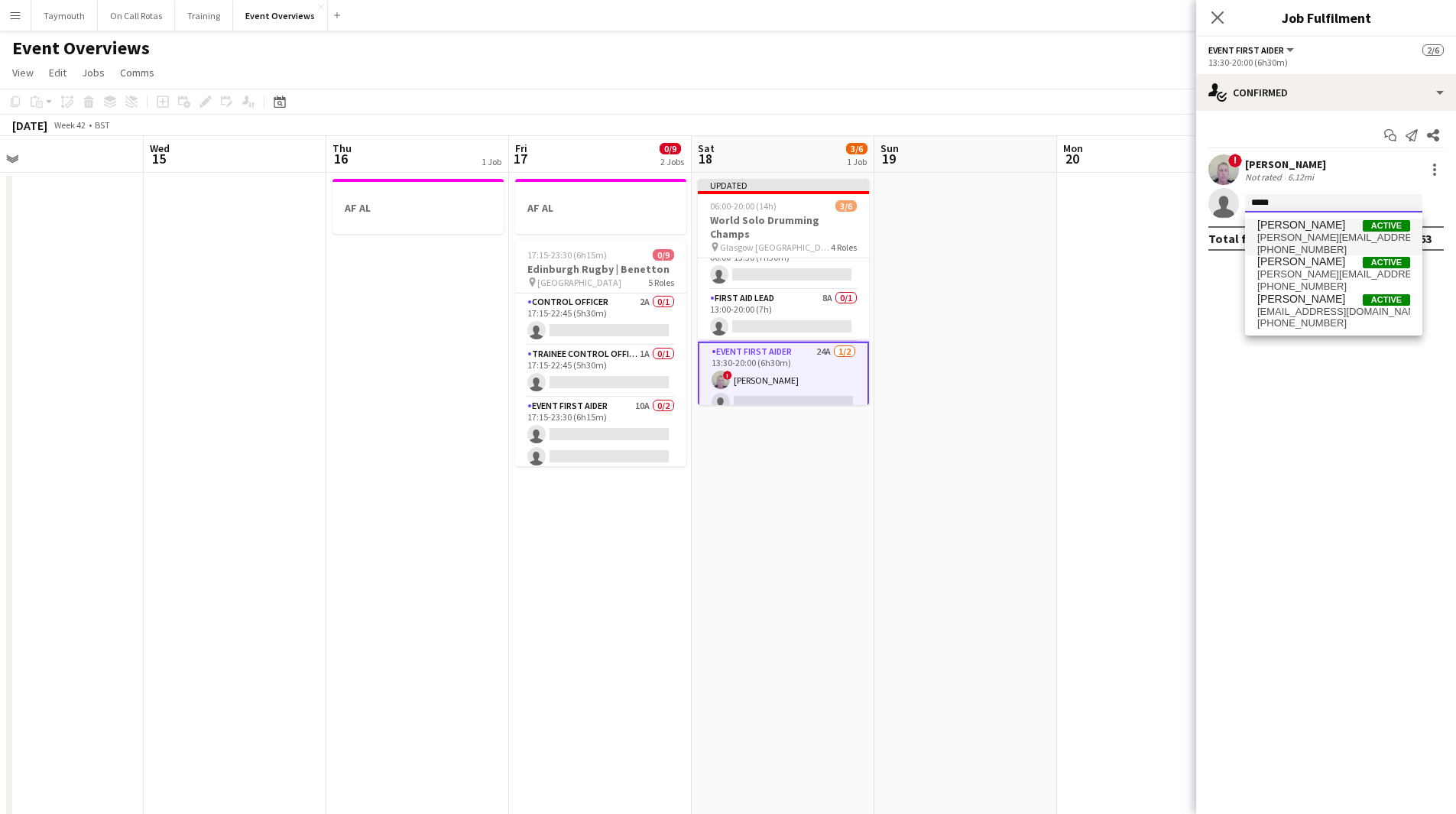
type input "*****"
click at [1350, 226] on span "[PERSON_NAME] Active" at bounding box center [1333, 224] width 153 height 13
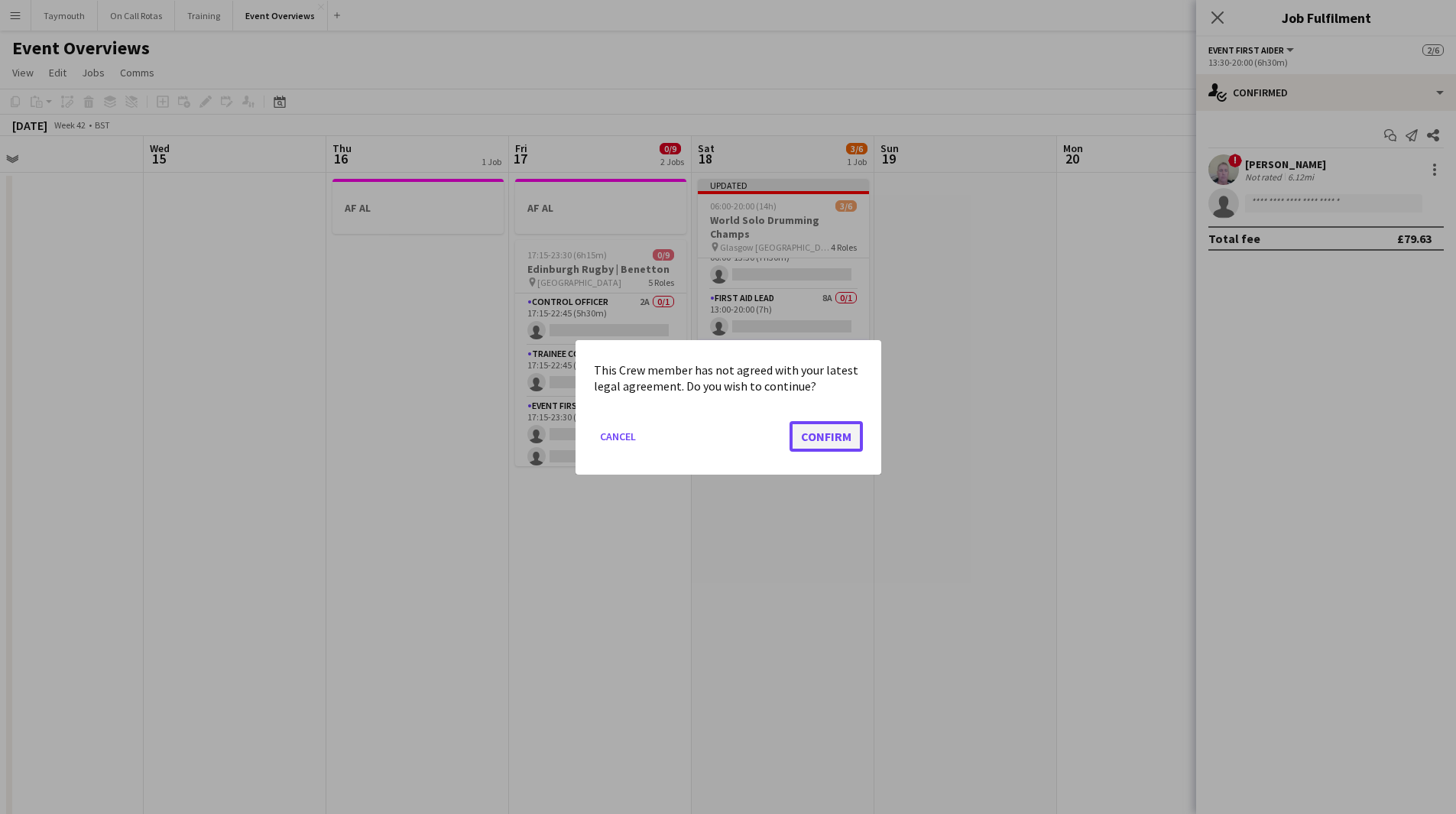
click at [811, 437] on button "Confirm" at bounding box center [825, 435] width 73 height 30
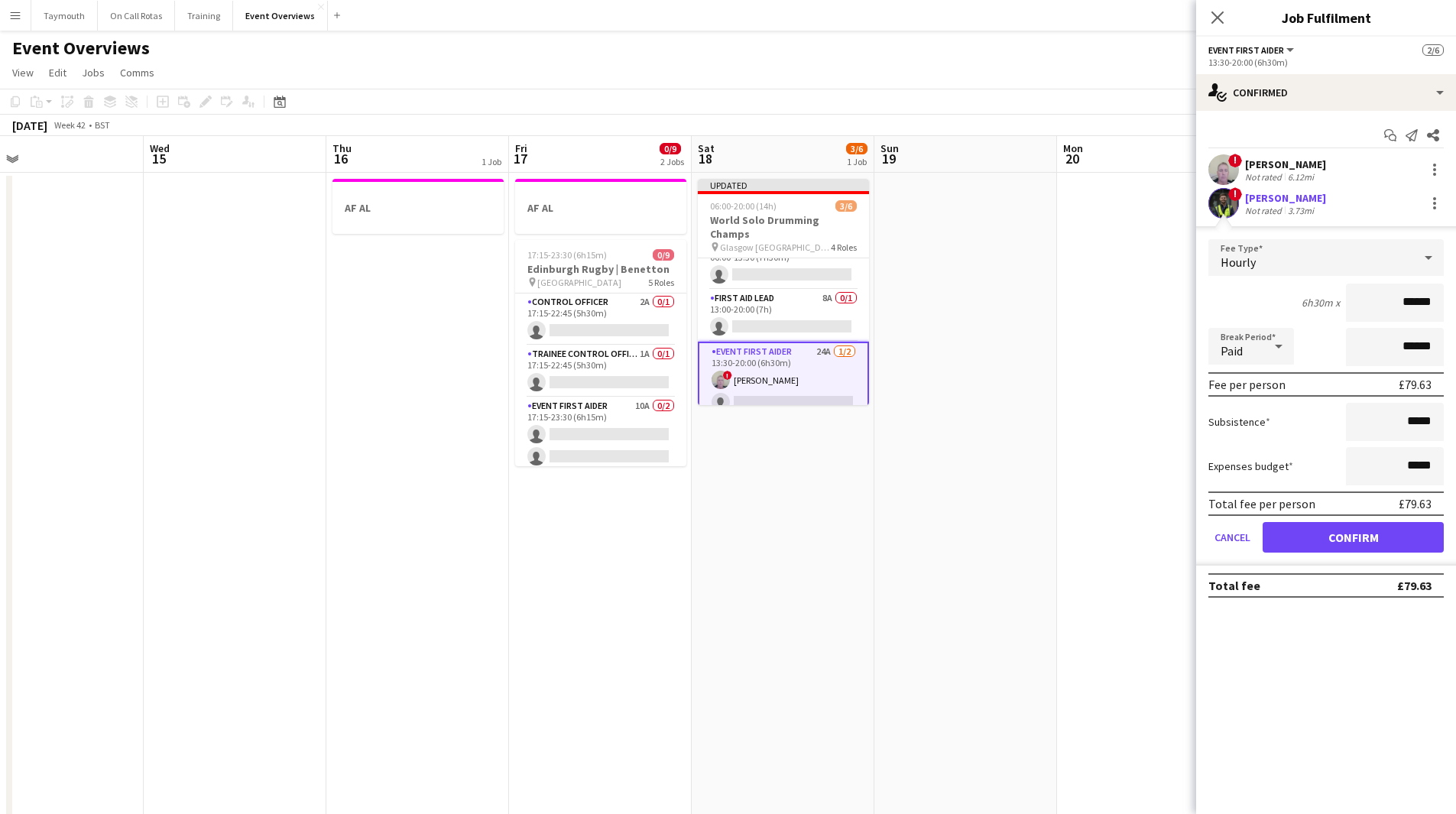
click at [1020, 417] on app-date-cell at bounding box center [965, 828] width 183 height 1309
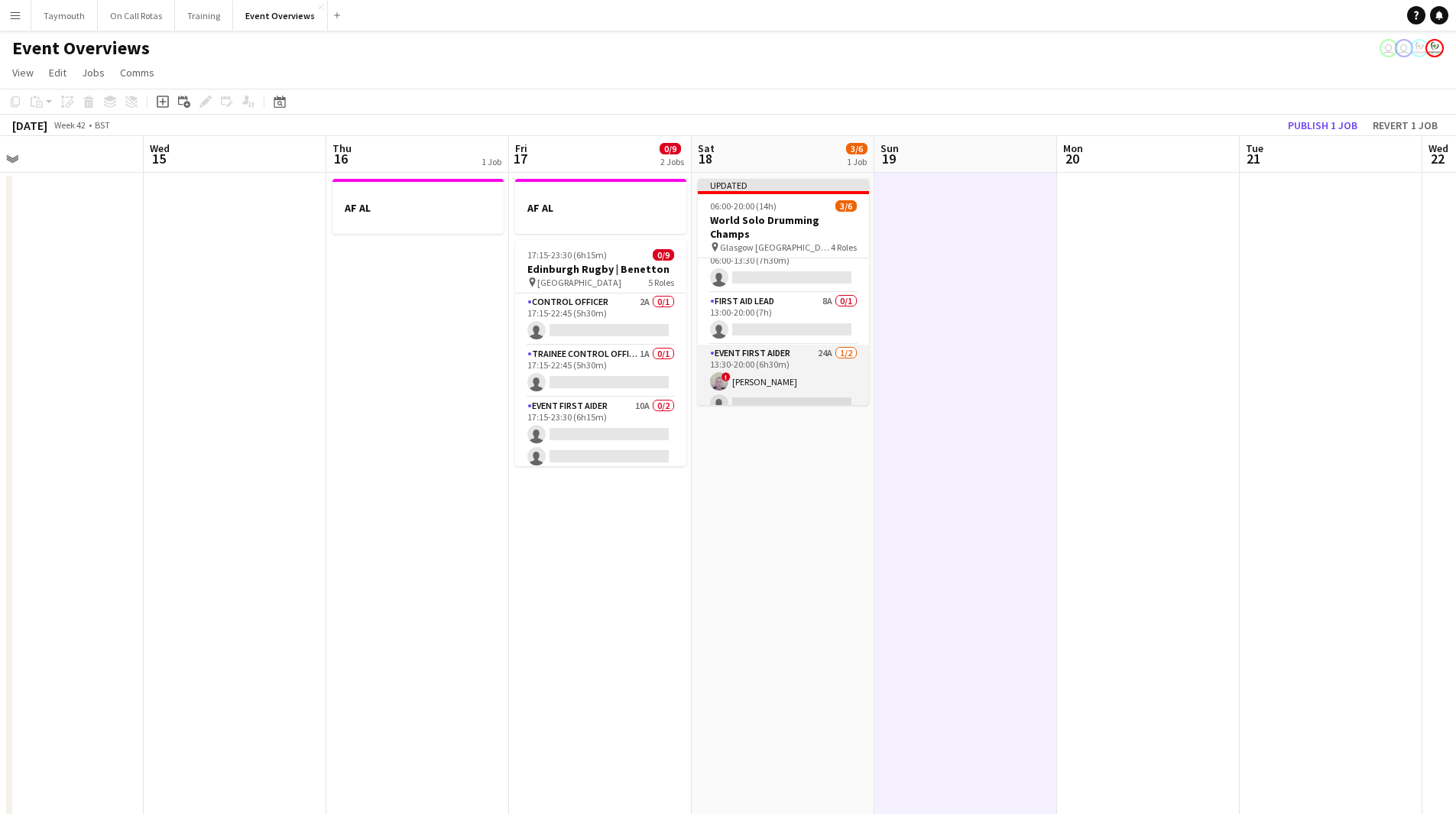
click at [788, 365] on app-card-role "Event First Aider 24A [DATE] 13:30-20:00 (6h30m) ! [PERSON_NAME] single-neutral…" at bounding box center [782, 382] width 171 height 74
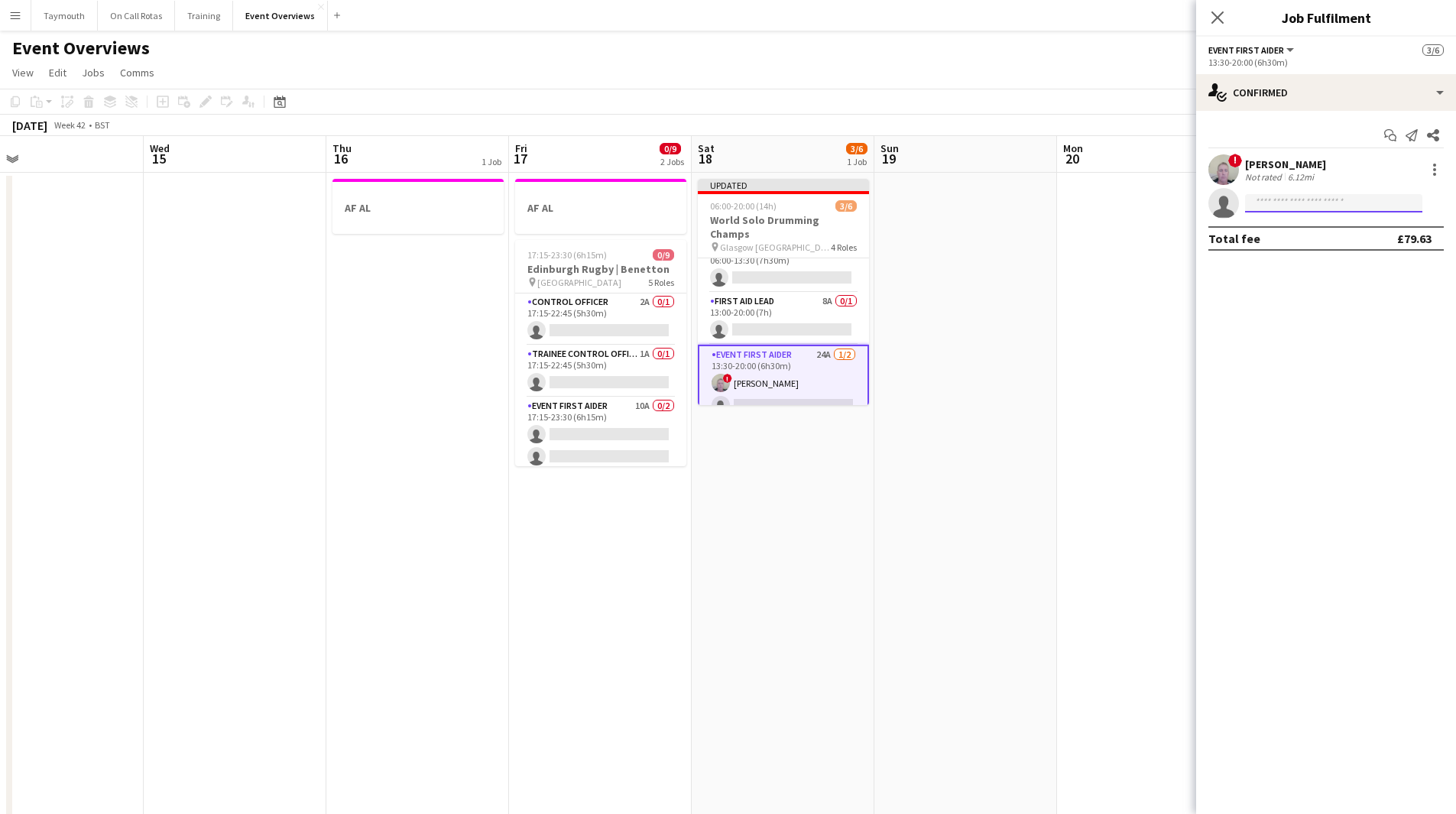
click at [1357, 204] on input at bounding box center [1333, 203] width 177 height 19
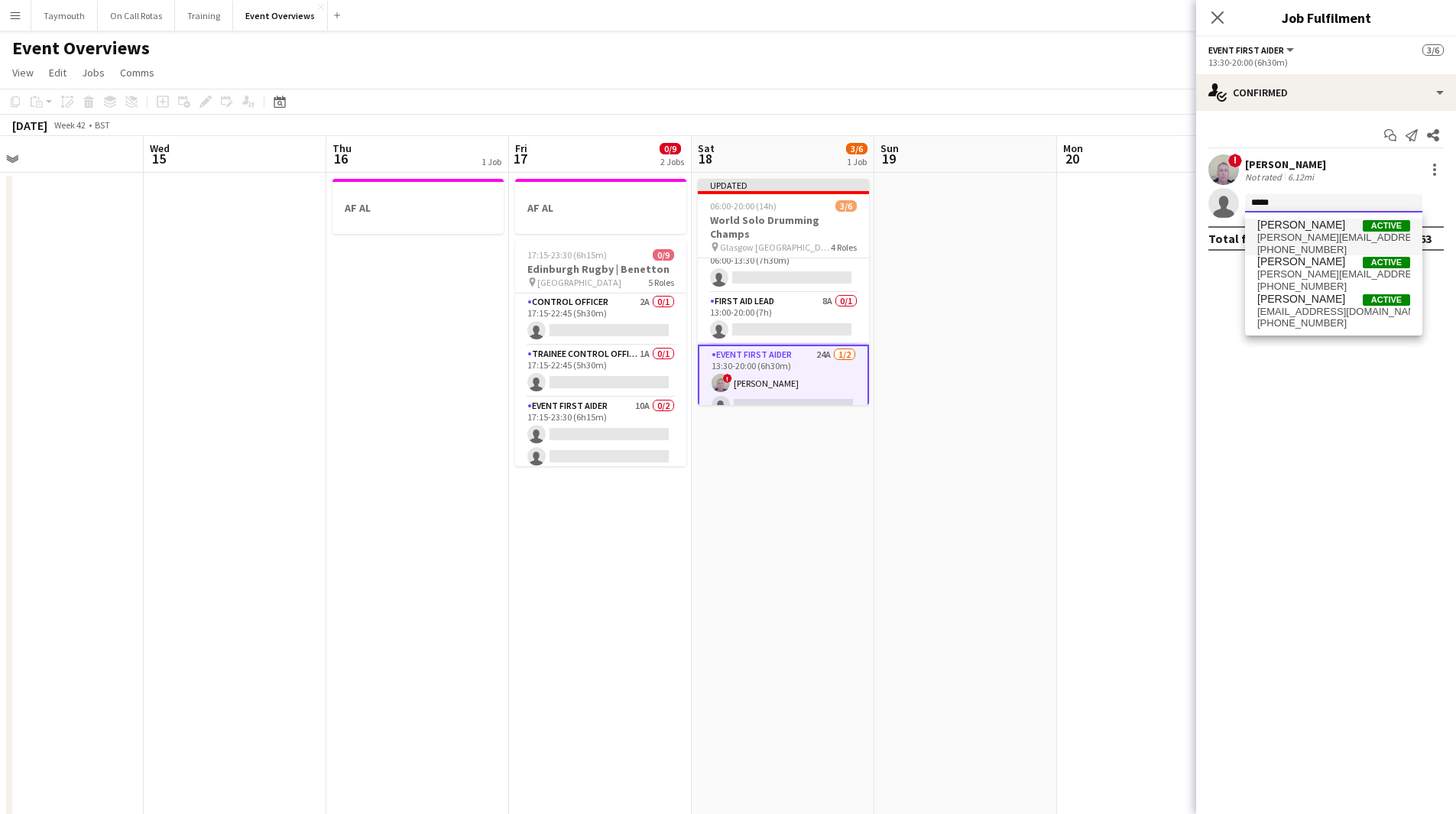
type input "*****"
click at [1341, 235] on span "[PERSON_NAME][EMAIL_ADDRESS][PERSON_NAME][DOMAIN_NAME][PERSON_NAME]" at bounding box center [1333, 238] width 153 height 13
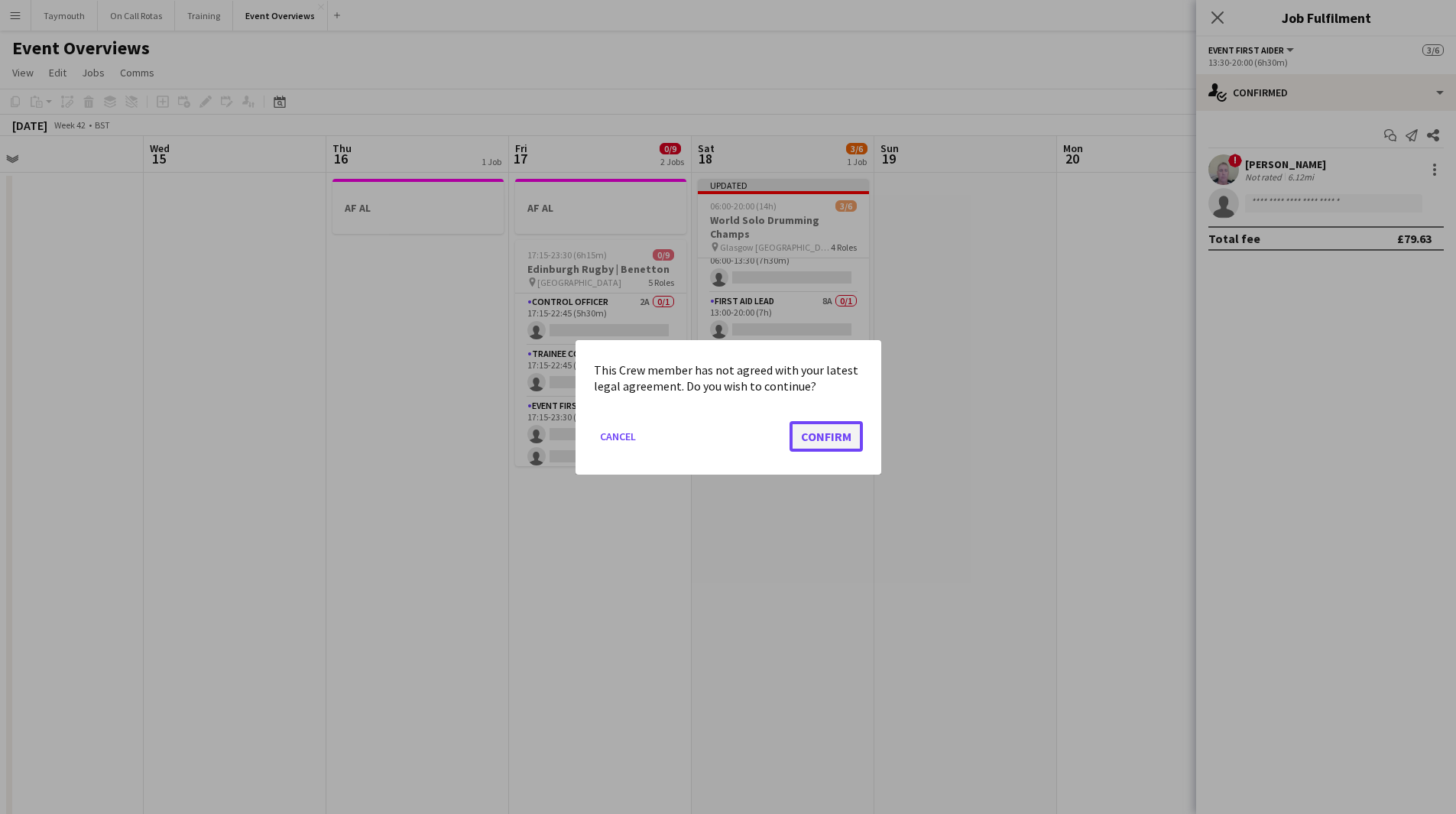
click at [832, 437] on button "Confirm" at bounding box center [825, 435] width 73 height 30
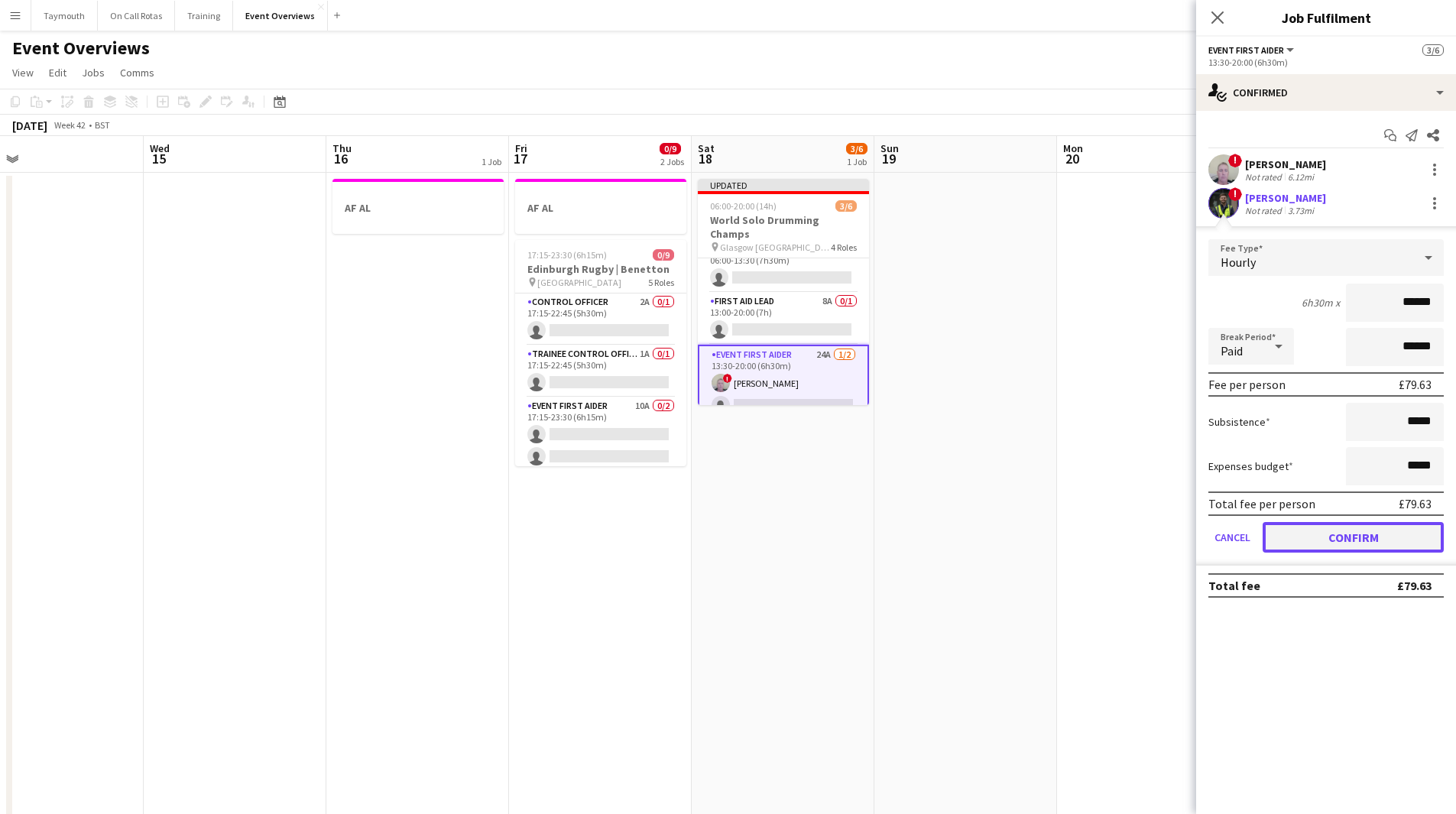
click at [1347, 537] on button "Confirm" at bounding box center [1352, 537] width 181 height 30
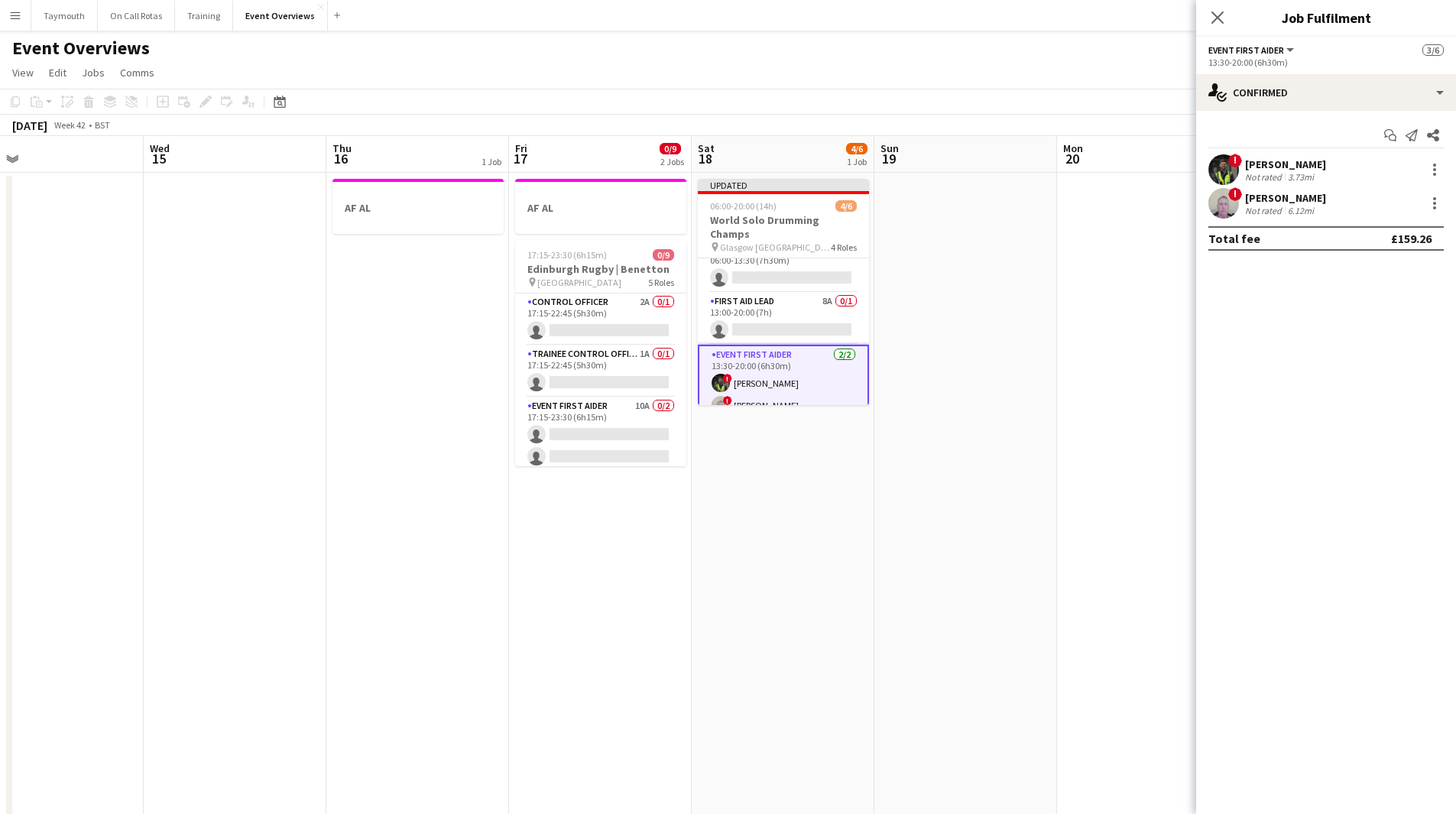
click at [929, 485] on app-date-cell at bounding box center [965, 828] width 183 height 1309
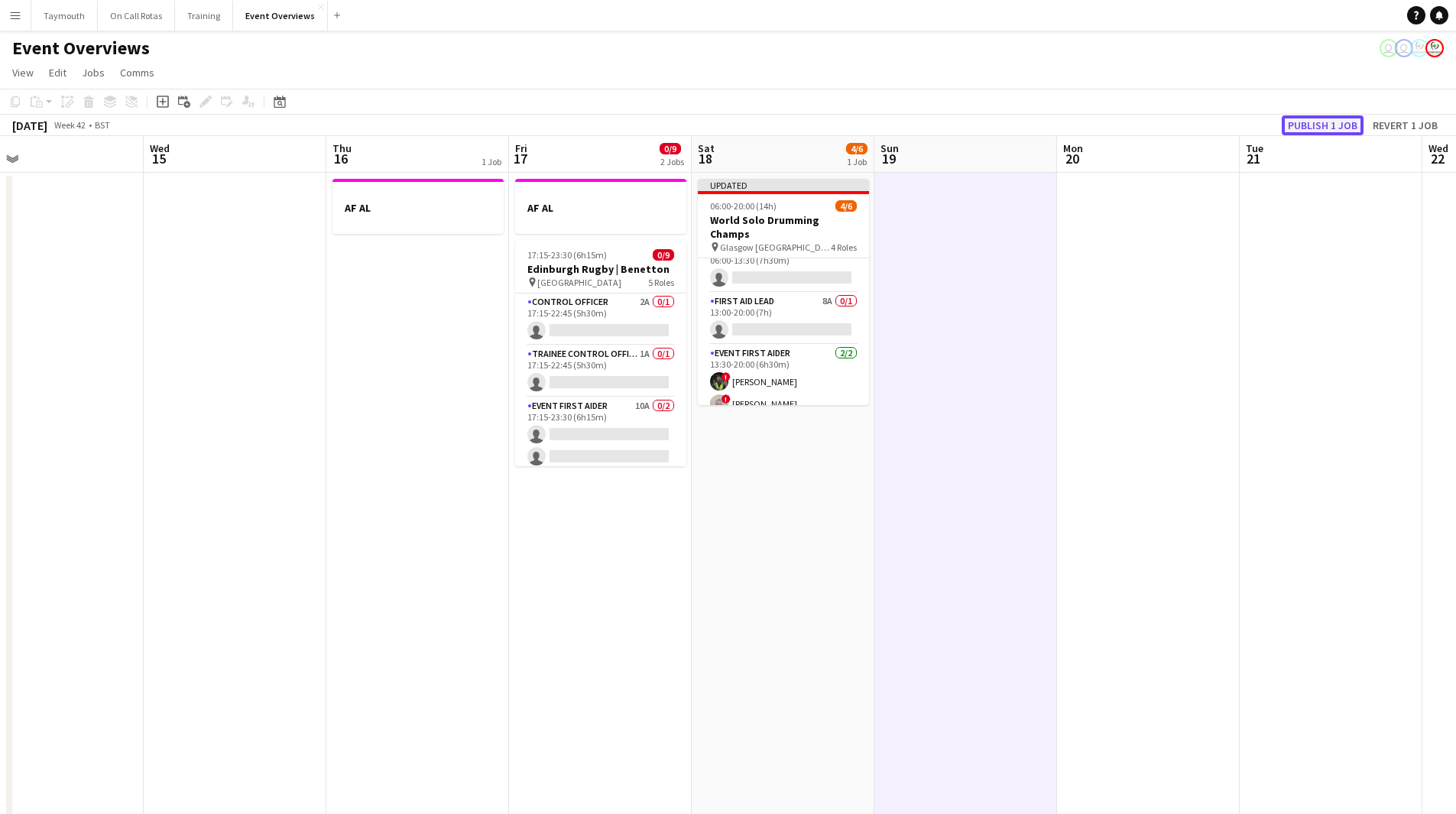
click at [1302, 124] on button "Publish 1 job" at bounding box center [1322, 125] width 82 height 20
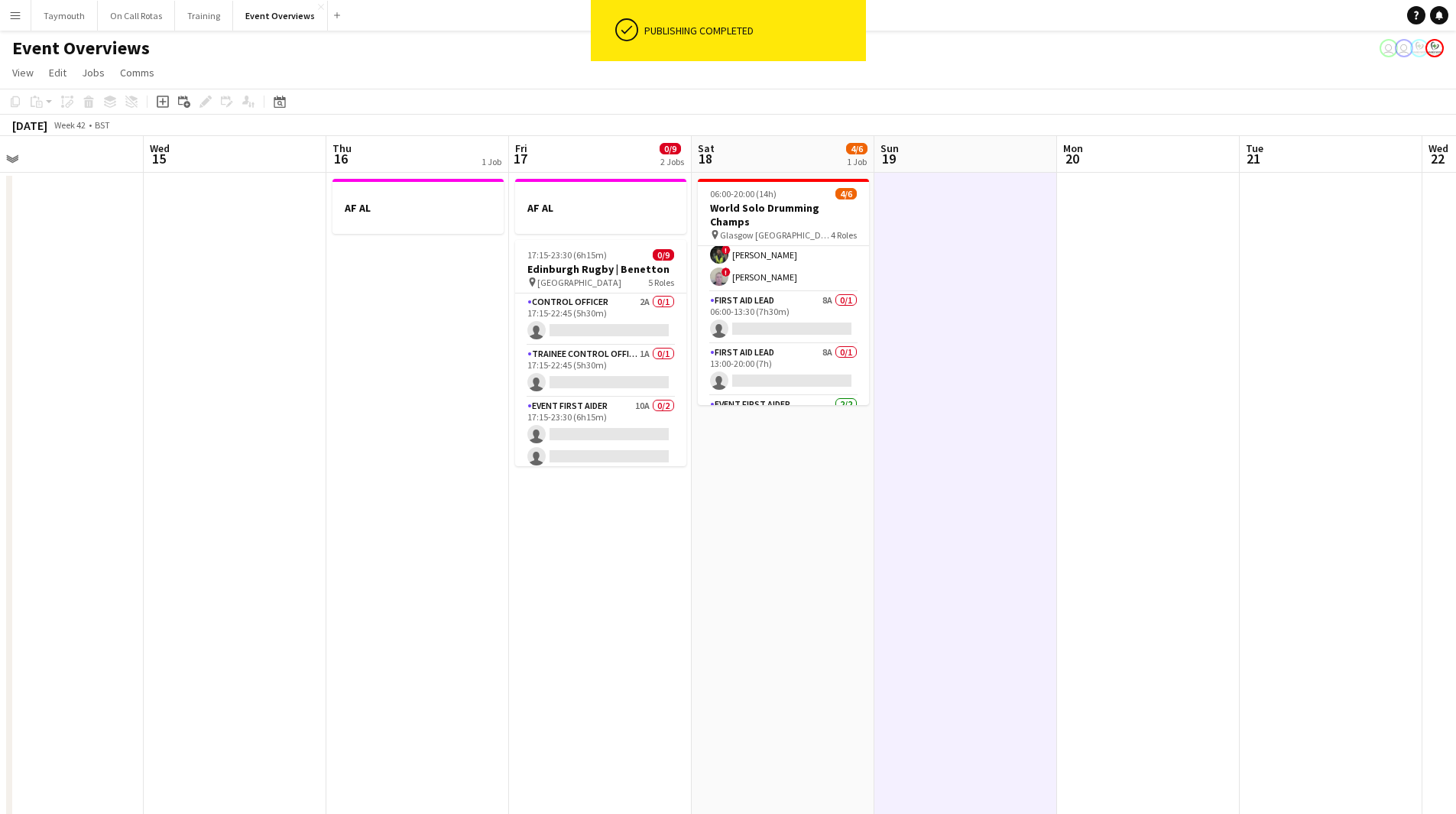
scroll to position [3, 0]
click at [805, 324] on app-card-role "First Aid Lead 8A 0/1 06:00-13:30 (7h30m) single-neutral-actions" at bounding box center [782, 342] width 171 height 52
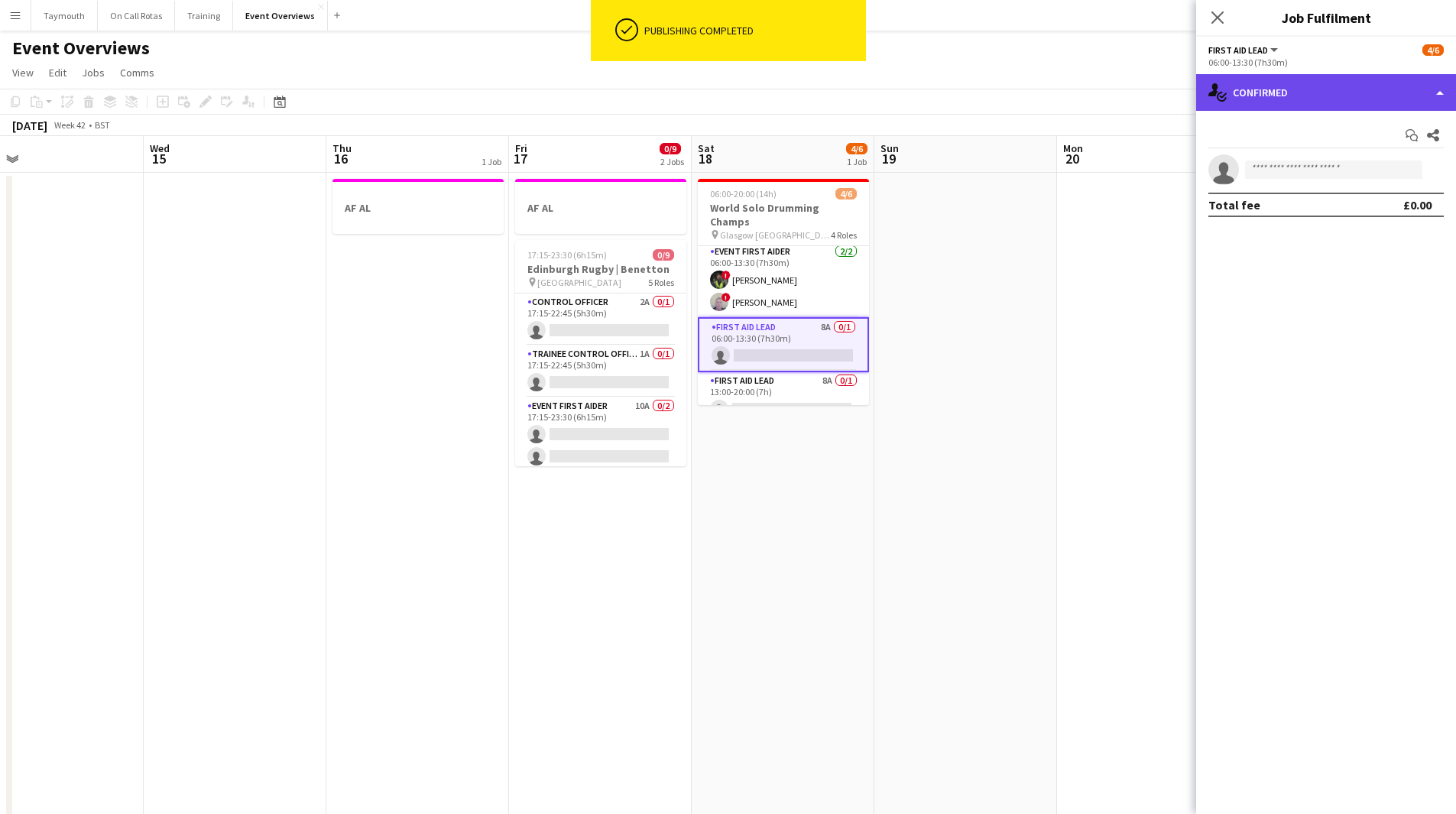
click at [1383, 93] on div "single-neutral-actions-check-2 Confirmed" at bounding box center [1326, 93] width 260 height 37
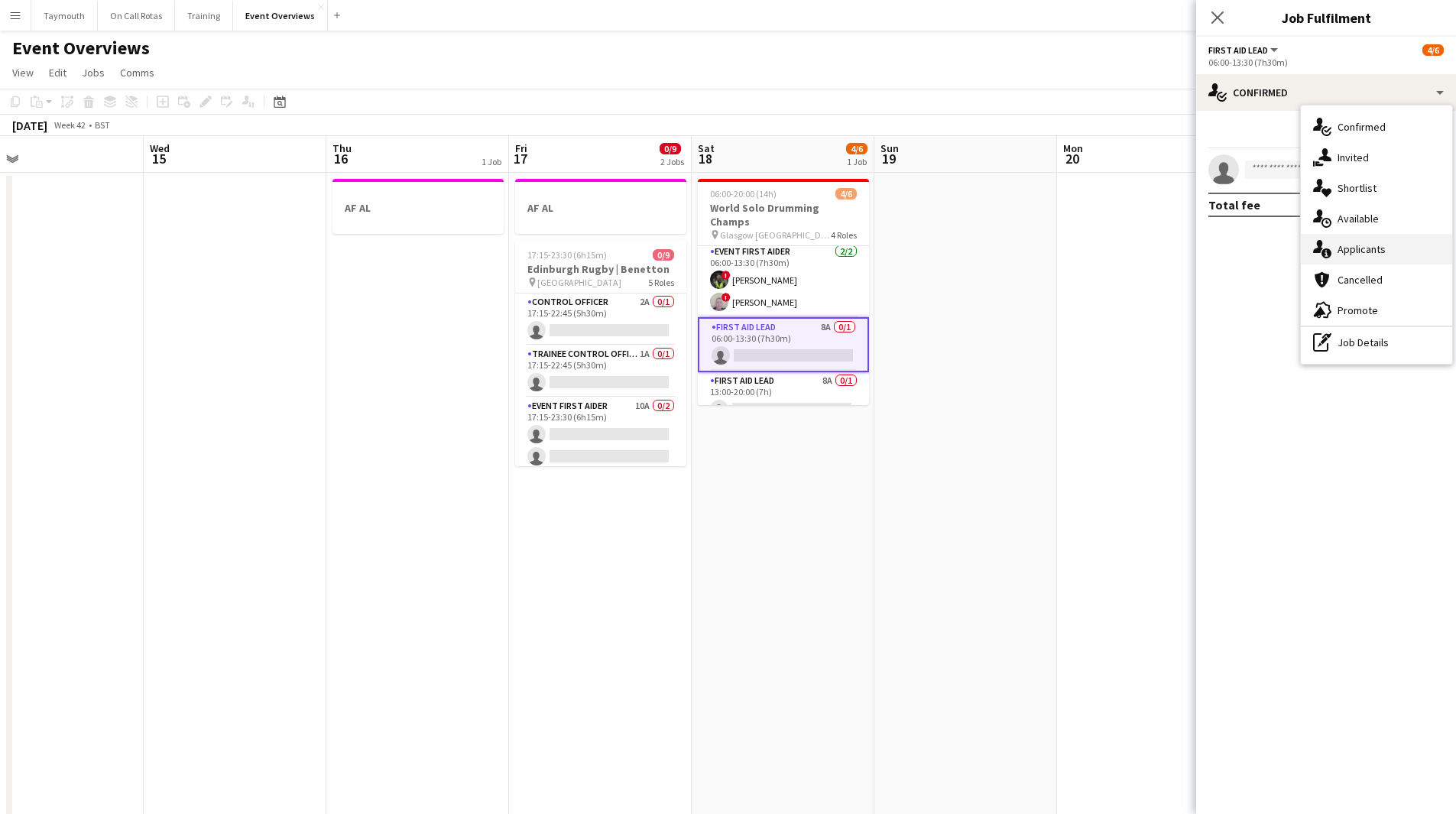
click at [1367, 249] on div "single-neutral-actions-information Applicants" at bounding box center [1376, 249] width 152 height 30
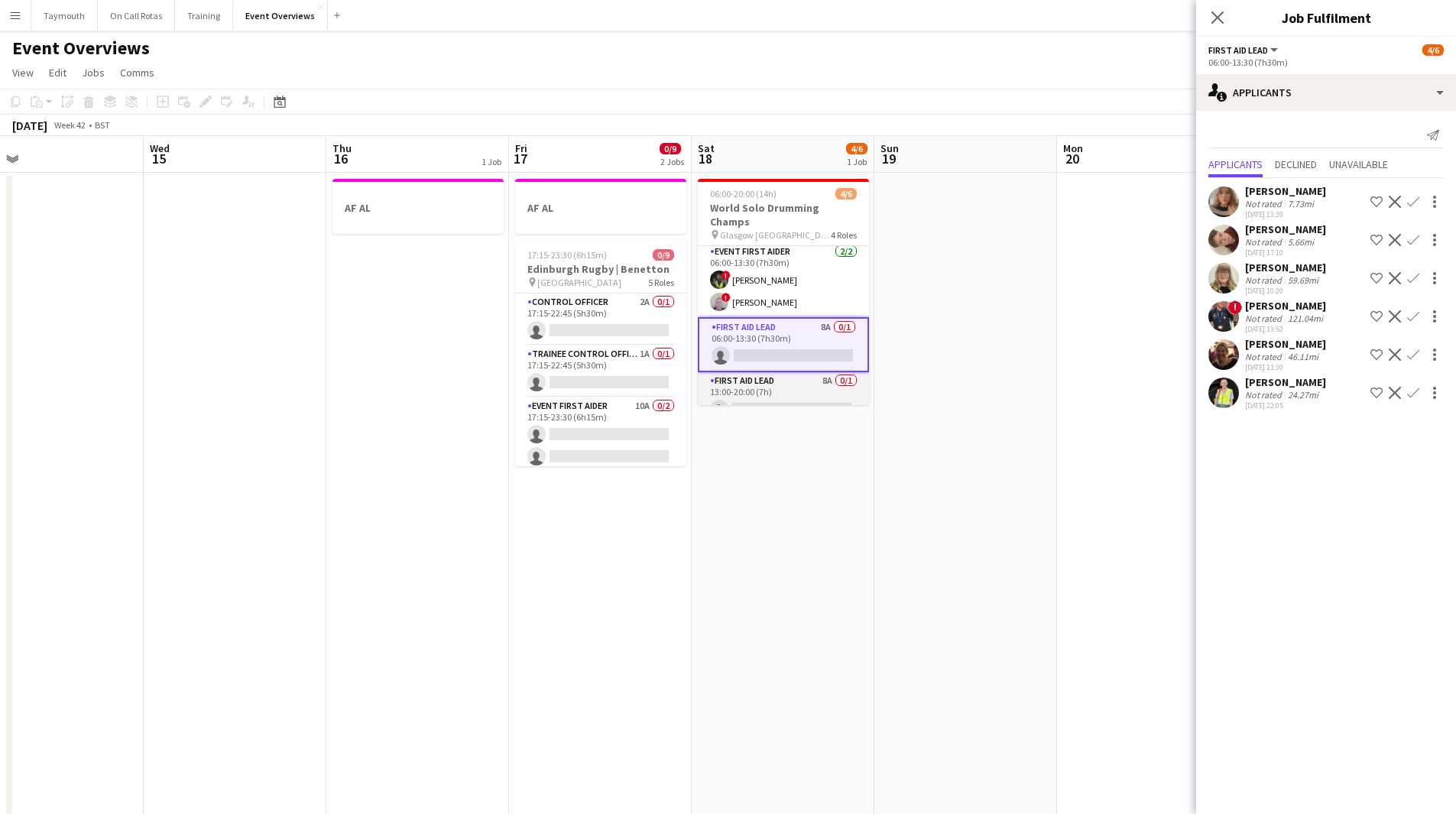
click at [788, 373] on app-card-role "First Aid Lead 8A 0/1 13:00-20:00 (7h) single-neutral-actions" at bounding box center [782, 398] width 171 height 52
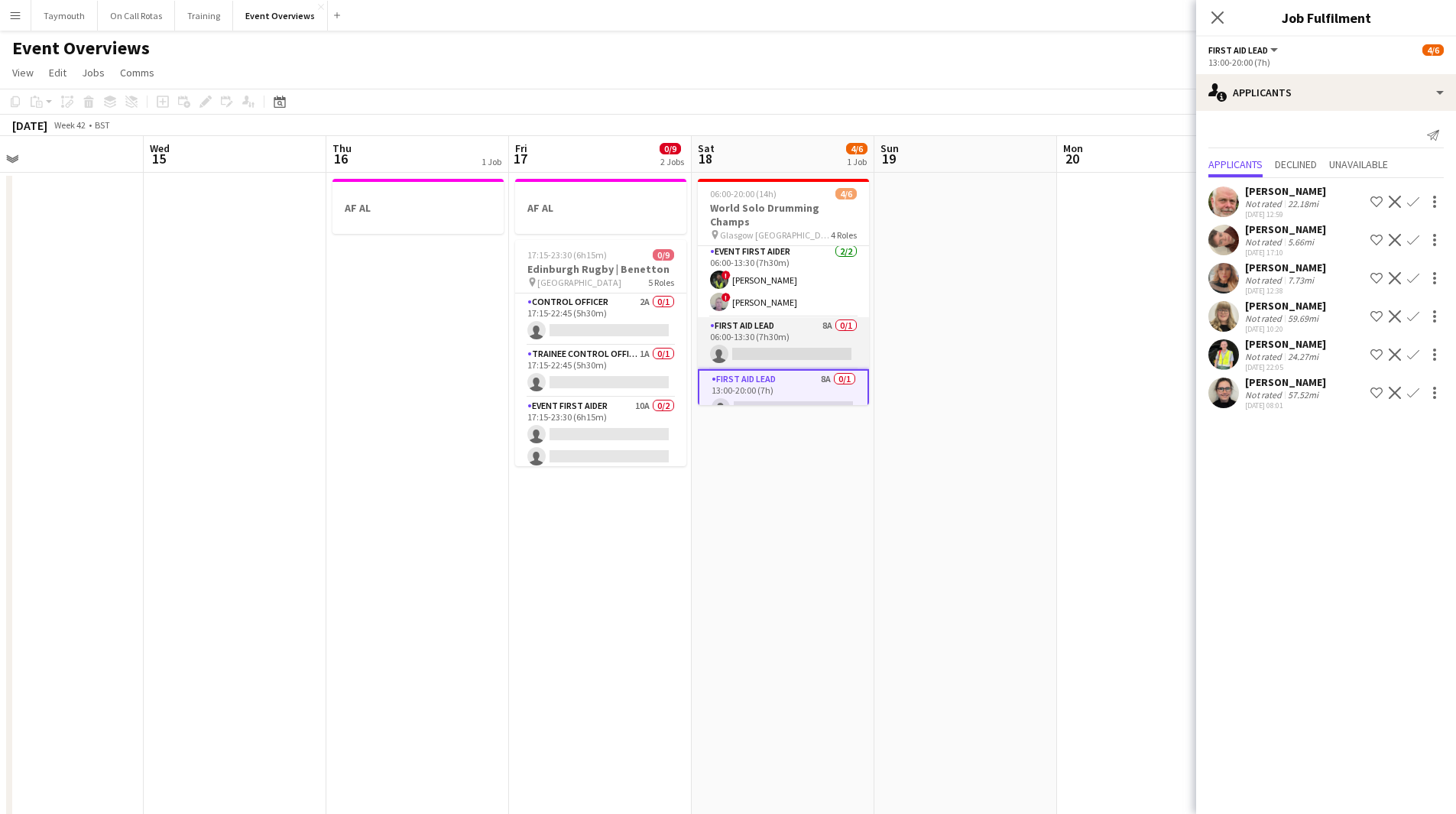
click at [785, 329] on app-card-role "First Aid Lead 8A 0/1 06:00-13:30 (7h30m) single-neutral-actions" at bounding box center [782, 342] width 171 height 52
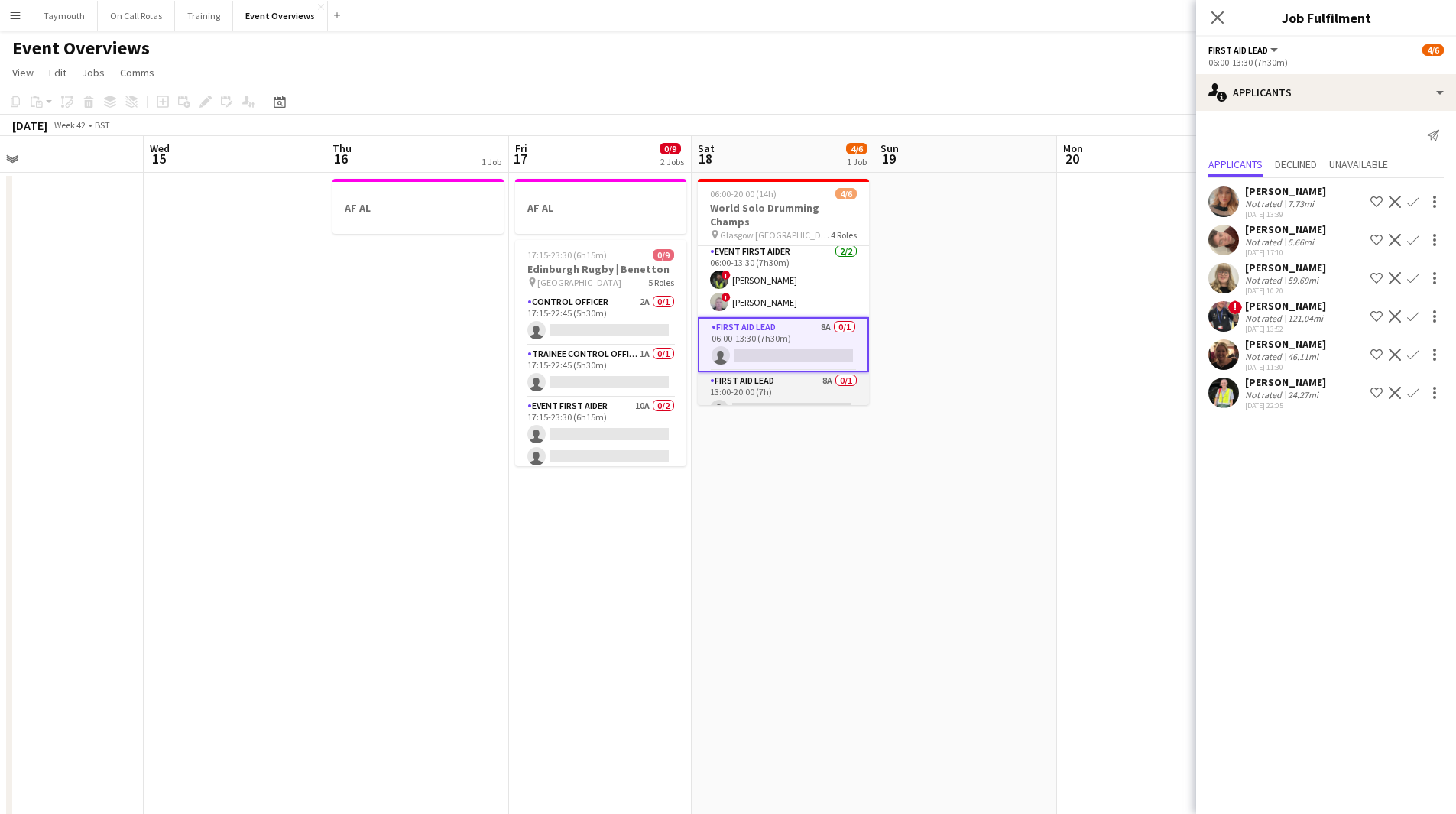
click at [802, 373] on app-card-role "First Aid Lead 8A 0/1 13:00-20:00 (7h) single-neutral-actions" at bounding box center [782, 398] width 171 height 52
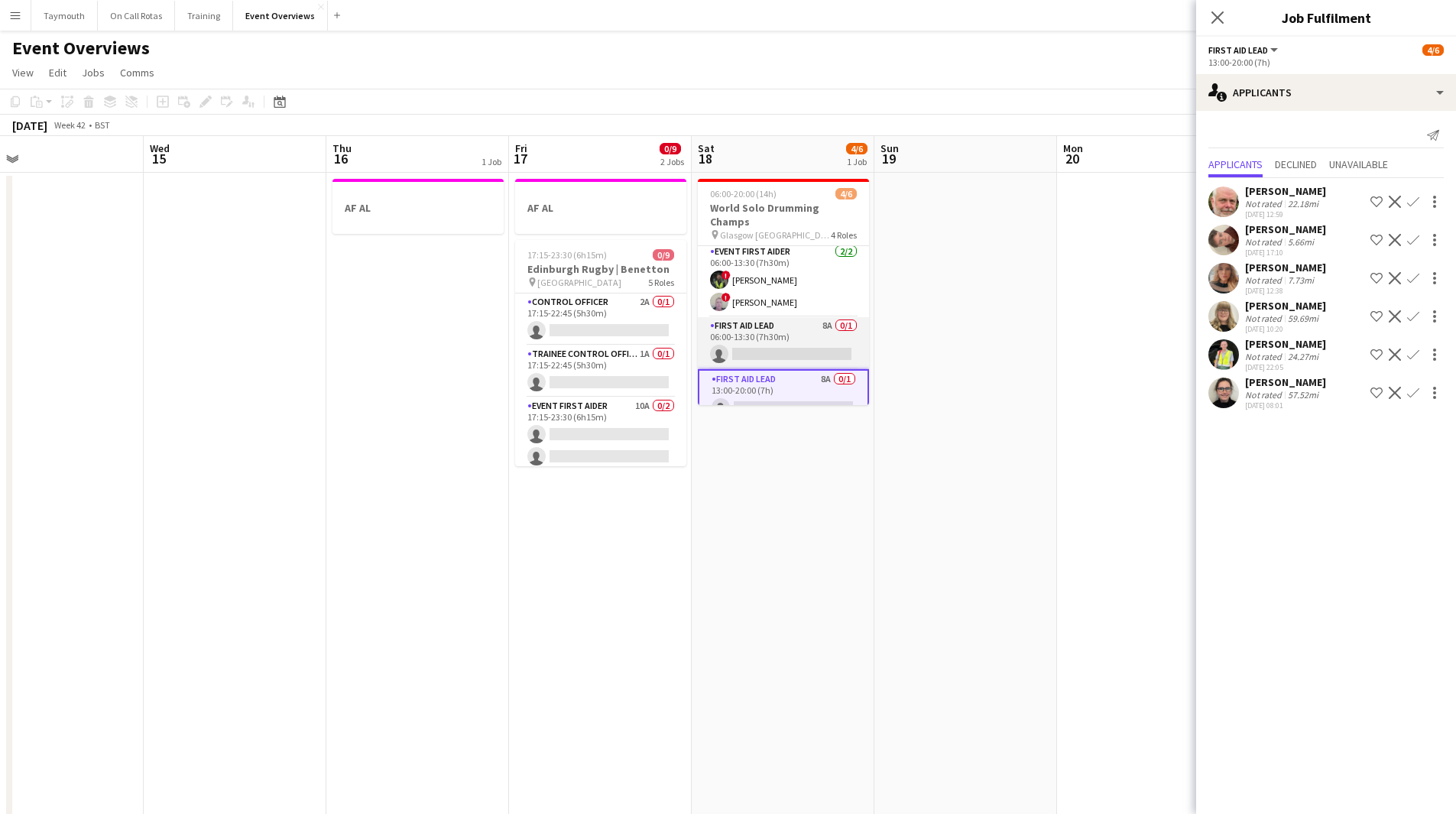
click at [798, 334] on app-card-role "First Aid Lead 8A 0/1 06:00-13:30 (7h30m) single-neutral-actions" at bounding box center [782, 342] width 171 height 52
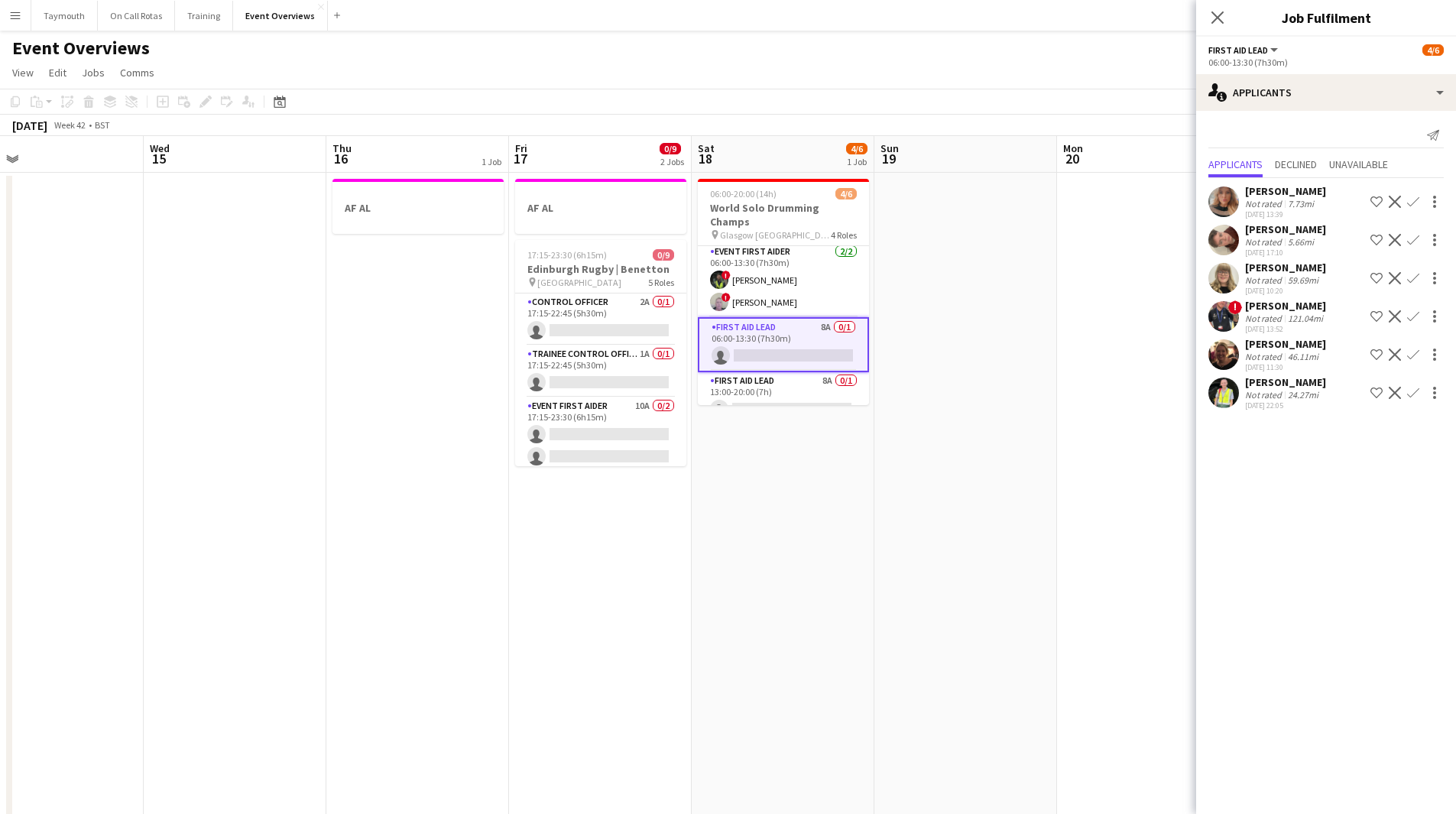
click at [1299, 349] on div "[PERSON_NAME]" at bounding box center [1285, 344] width 81 height 14
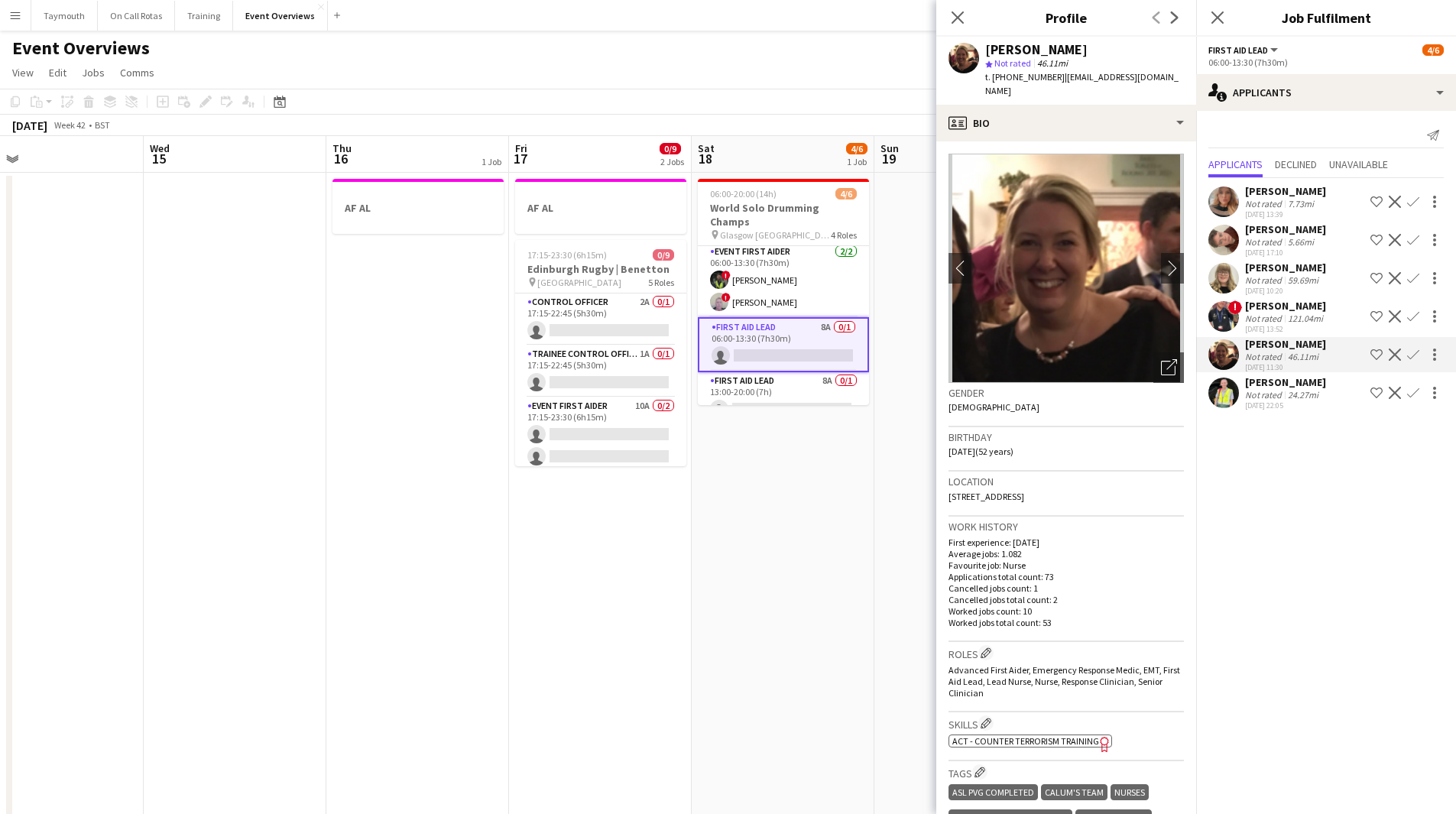
click at [1417, 352] on app-icon "Confirm" at bounding box center [1413, 354] width 13 height 13
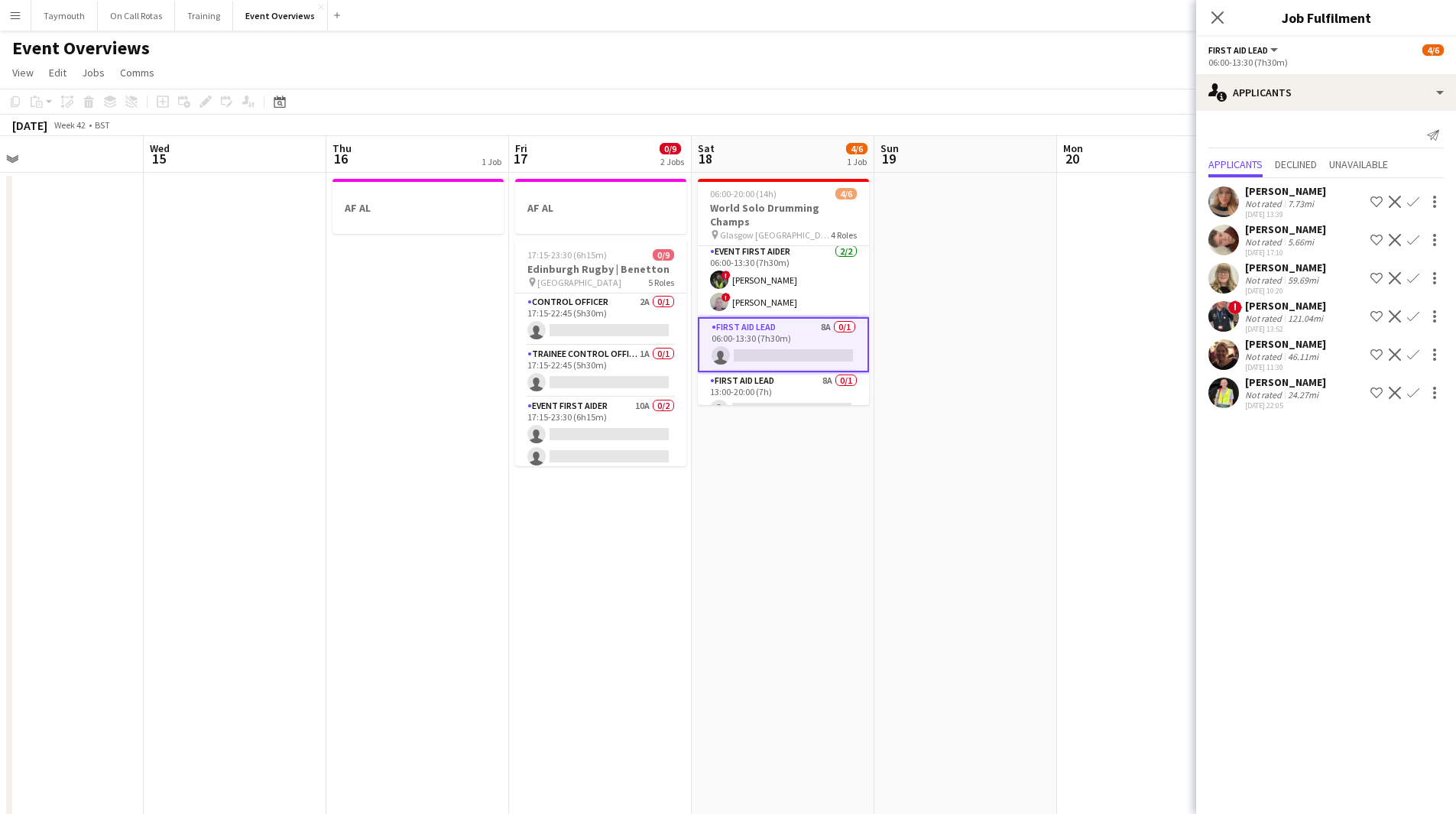
click at [1417, 352] on app-icon "Confirm" at bounding box center [1413, 354] width 13 height 13
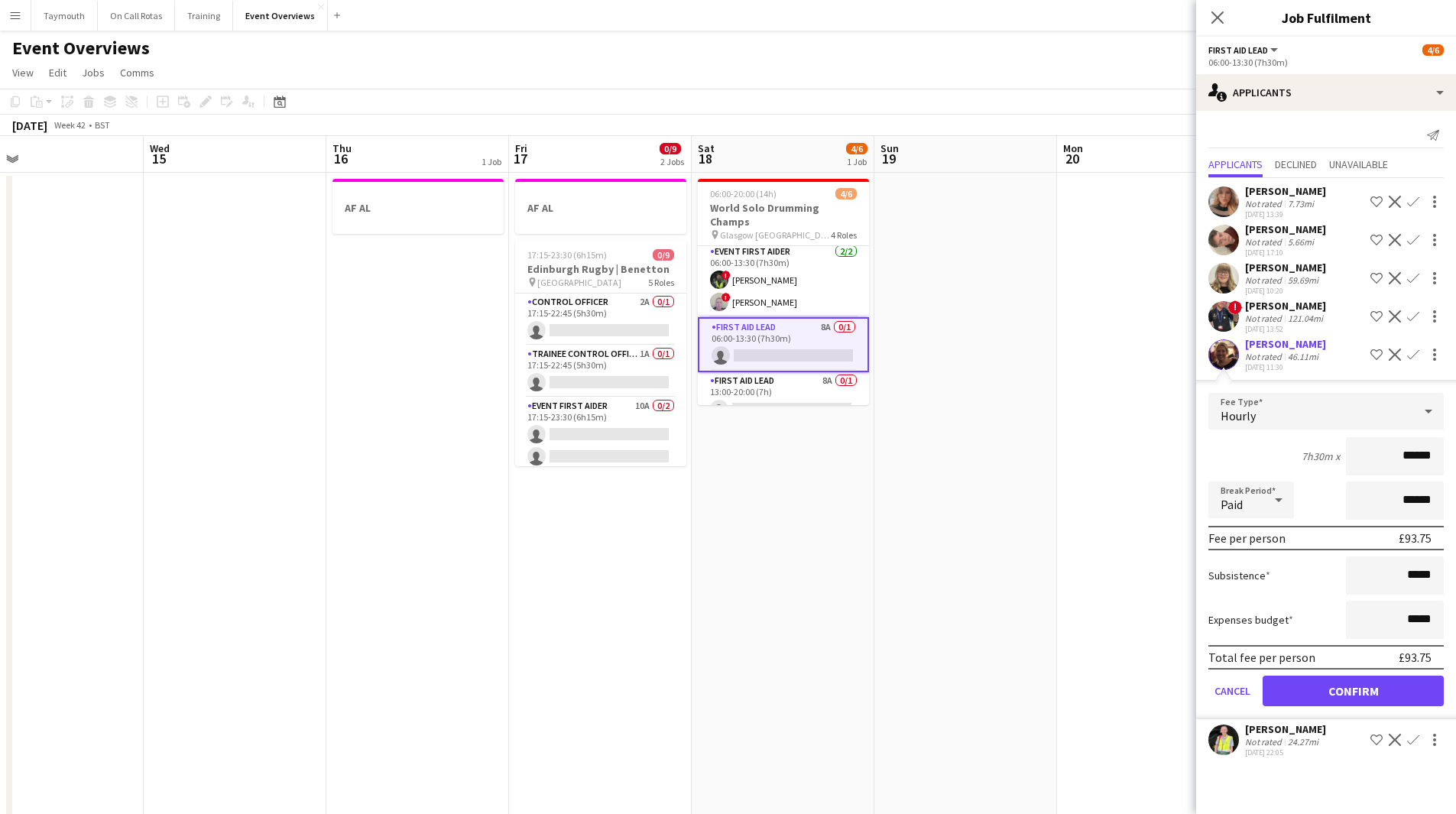
click at [1317, 198] on div "[PERSON_NAME]" at bounding box center [1285, 191] width 81 height 14
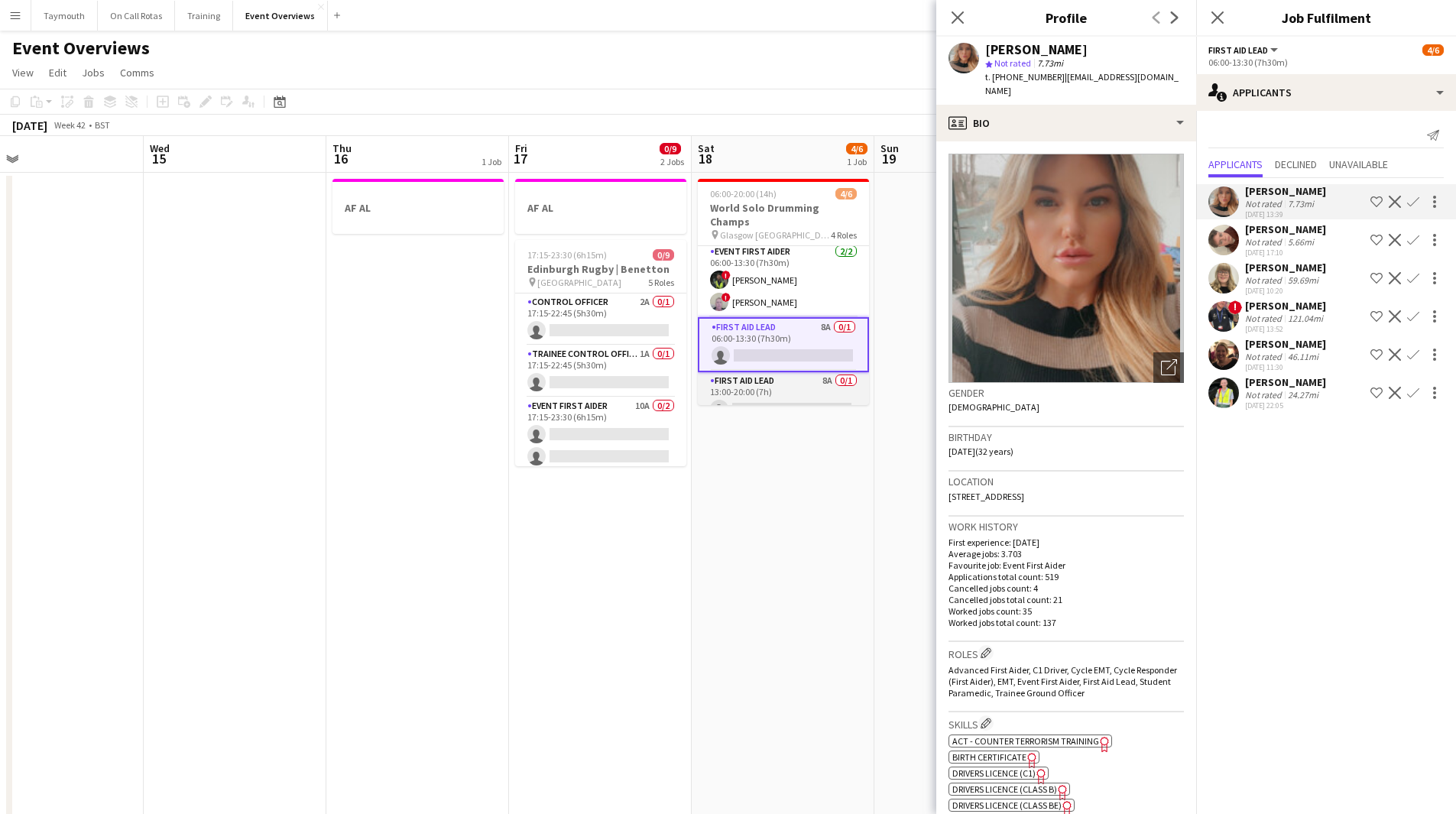
click at [753, 373] on app-card-role "First Aid Lead 8A 0/1 13:00-20:00 (7h) single-neutral-actions" at bounding box center [782, 398] width 171 height 52
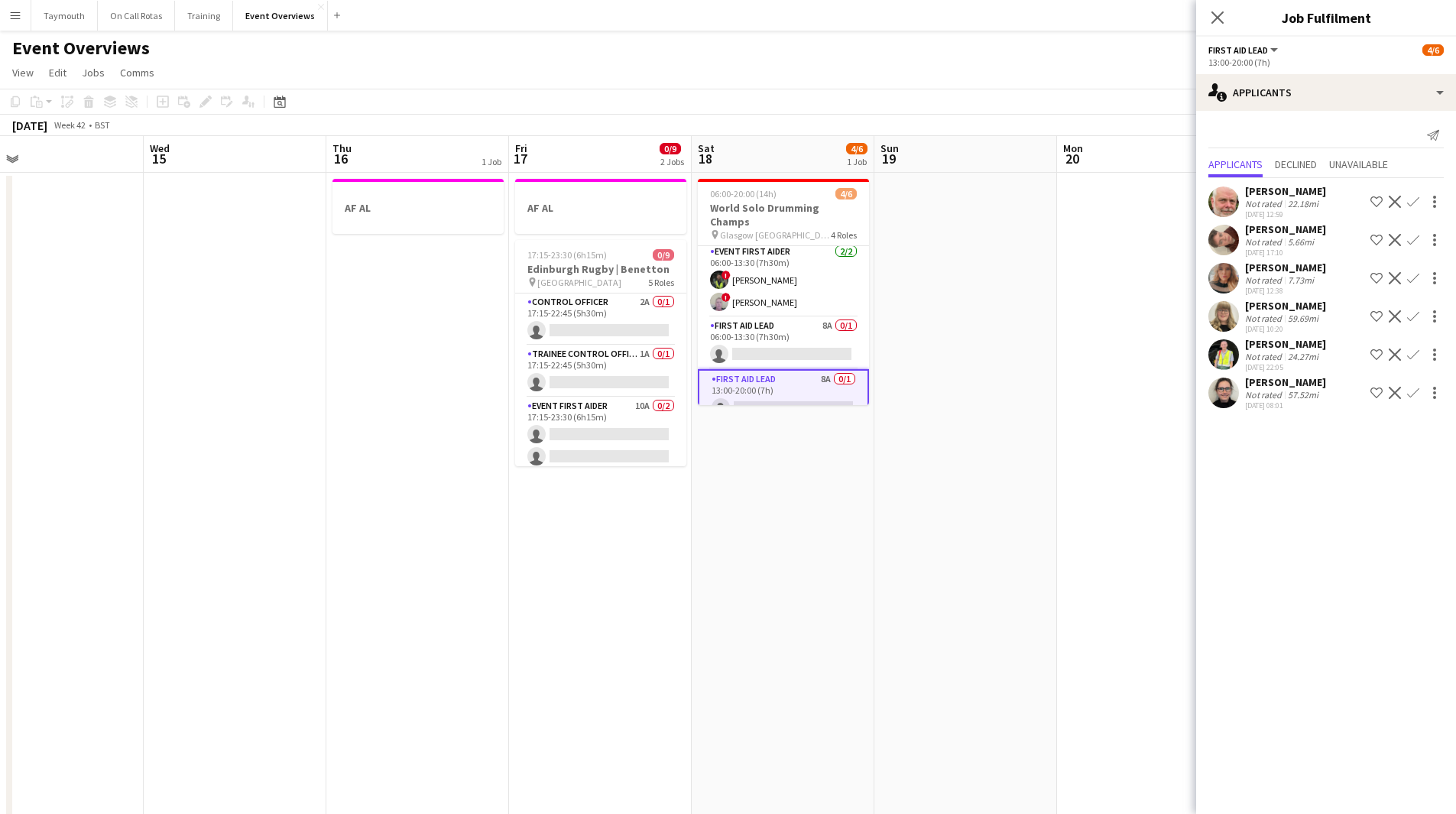
click at [1411, 277] on app-icon "Confirm" at bounding box center [1413, 278] width 13 height 13
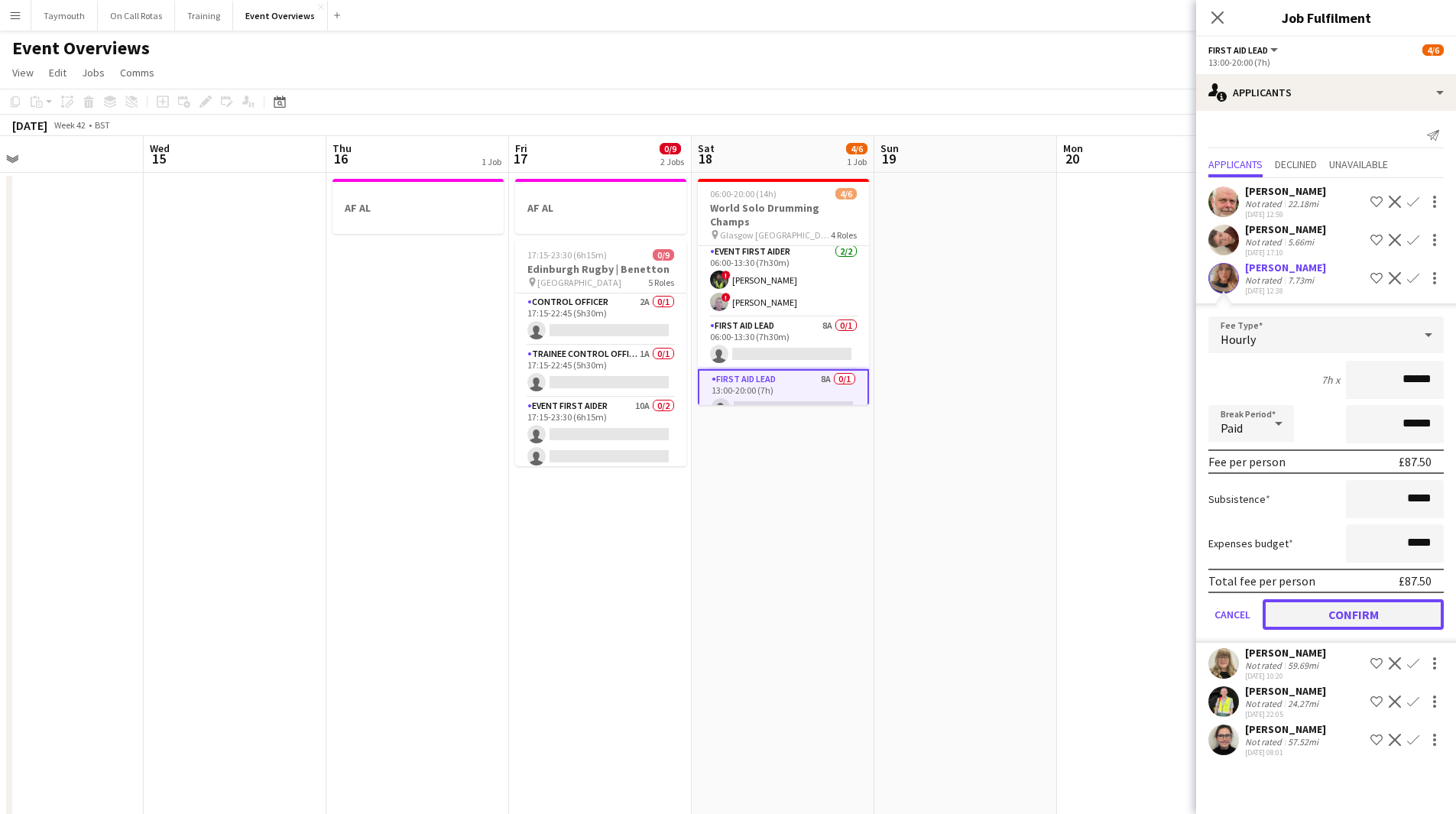
click at [1332, 610] on button "Confirm" at bounding box center [1352, 614] width 181 height 30
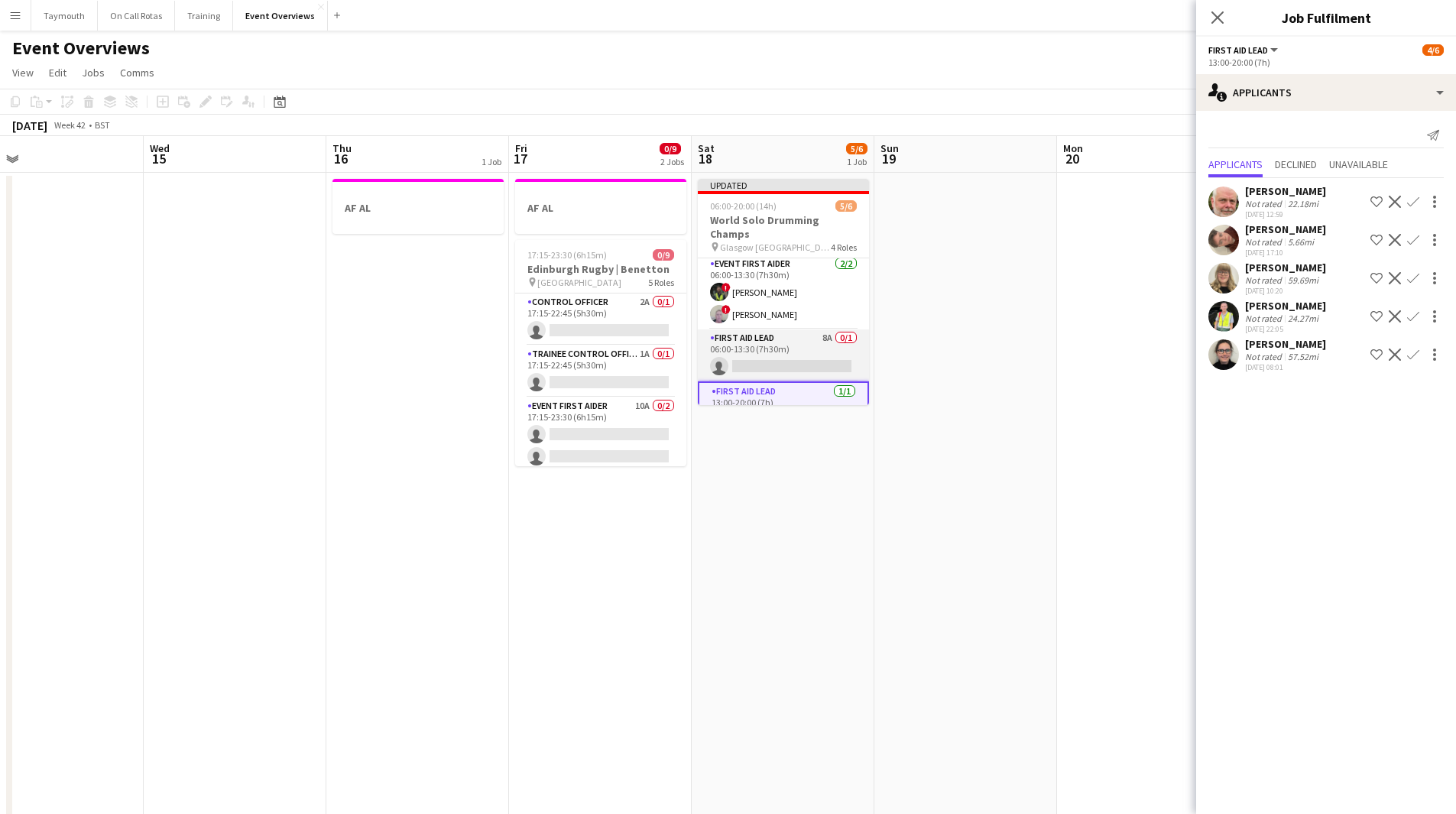
click at [776, 330] on app-card-role "First Aid Lead 8A 0/1 06:00-13:30 (7h30m) single-neutral-actions" at bounding box center [782, 355] width 171 height 52
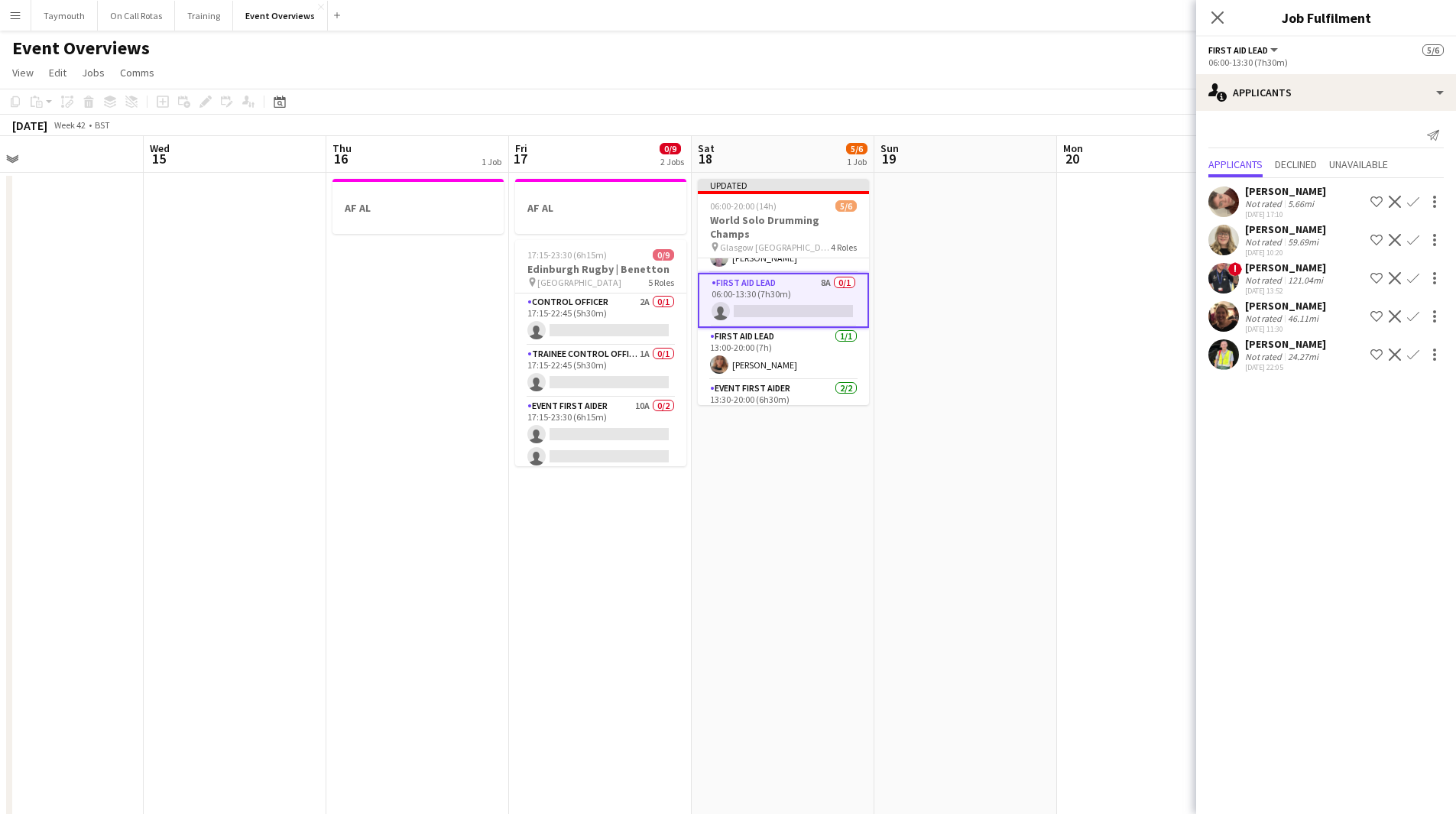
scroll to position [79, 0]
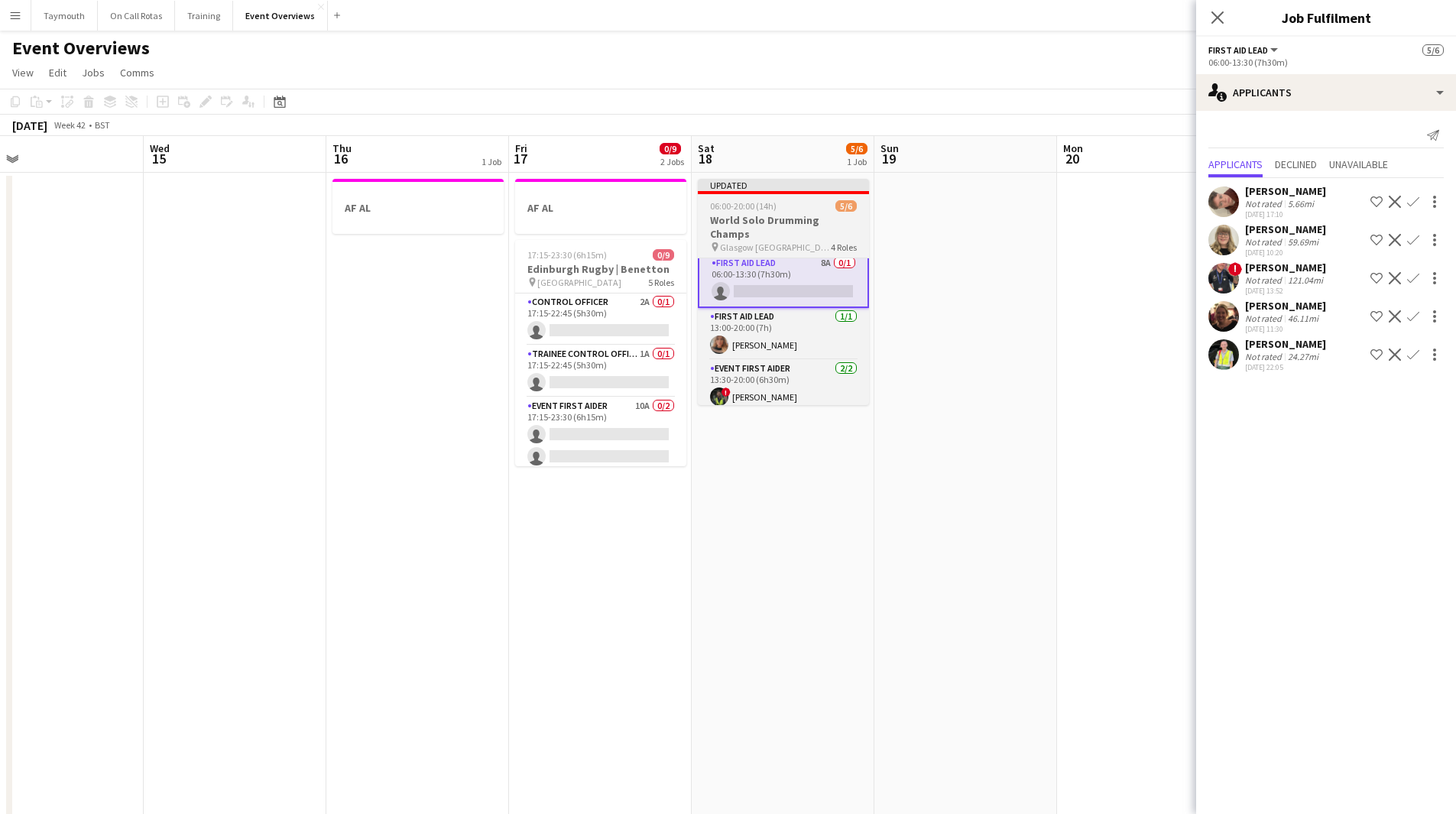
click at [753, 217] on h3 "World Solo Drumming Champs" at bounding box center [782, 227] width 171 height 27
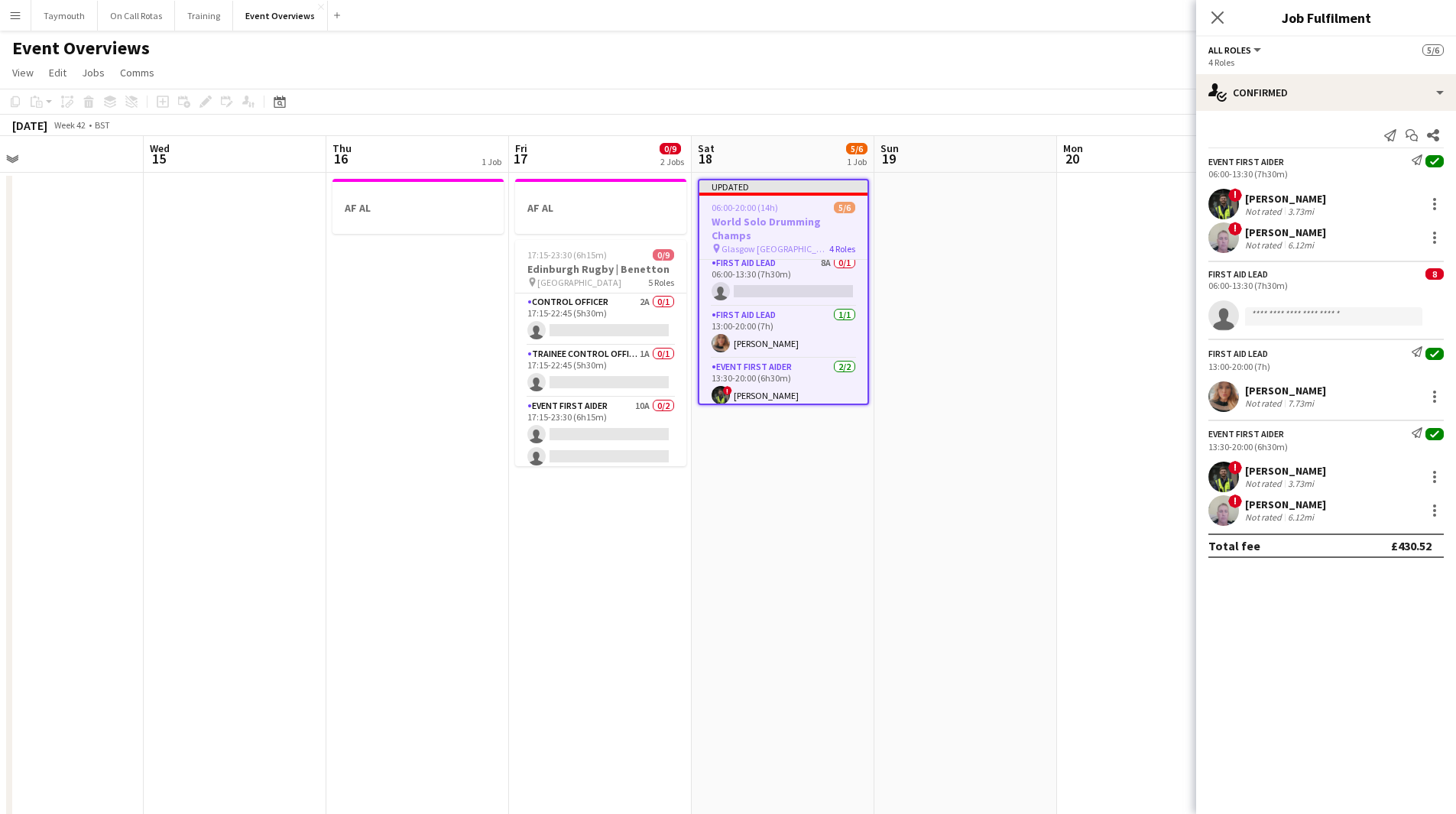
scroll to position [78, 0]
drag, startPoint x: 203, startPoint y: 105, endPoint x: 301, endPoint y: 110, distance: 98.1
click at [203, 104] on icon at bounding box center [205, 102] width 9 height 9
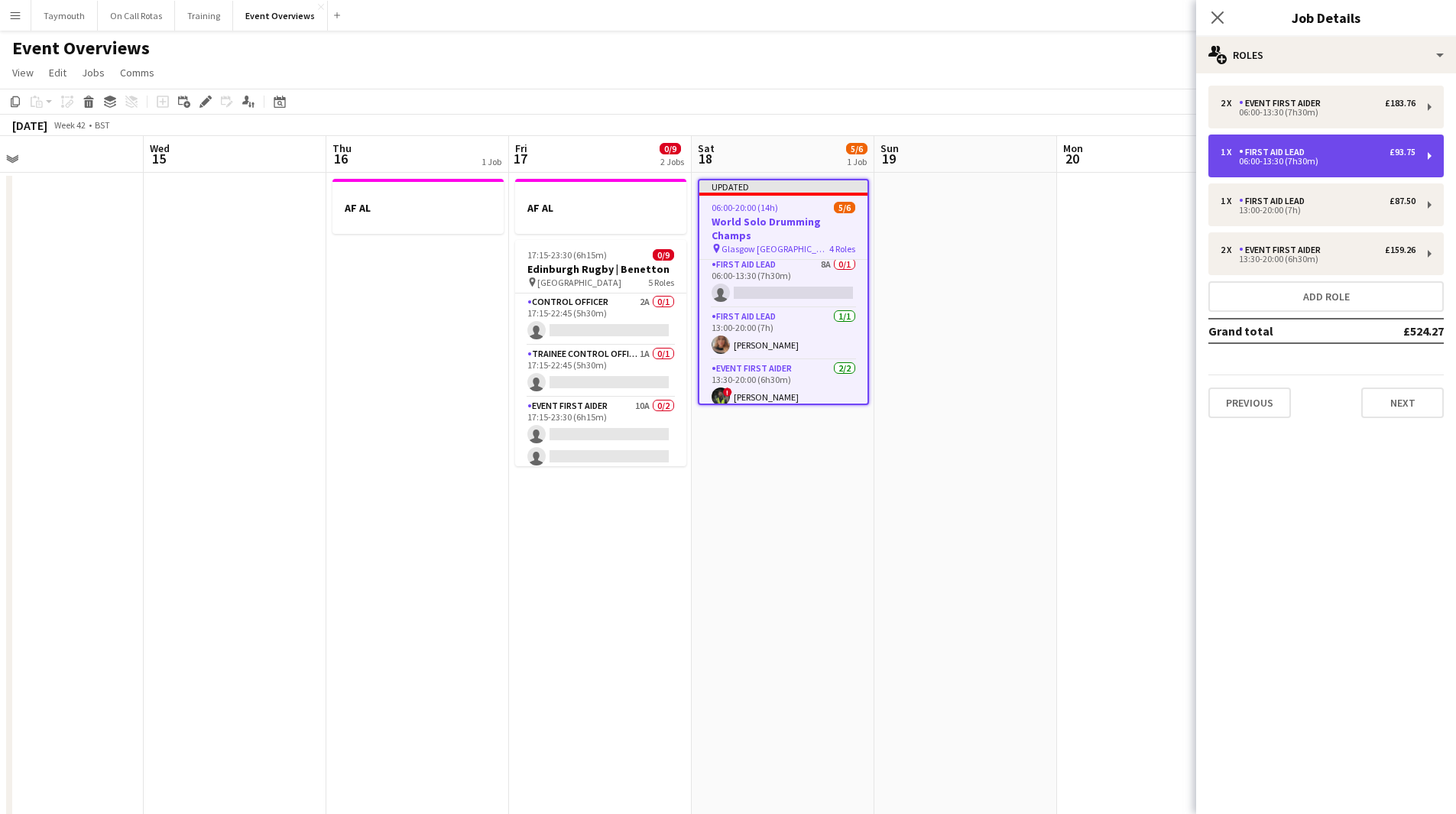
click at [1362, 156] on div "1 x First Aid Lead £93.75" at bounding box center [1317, 152] width 195 height 11
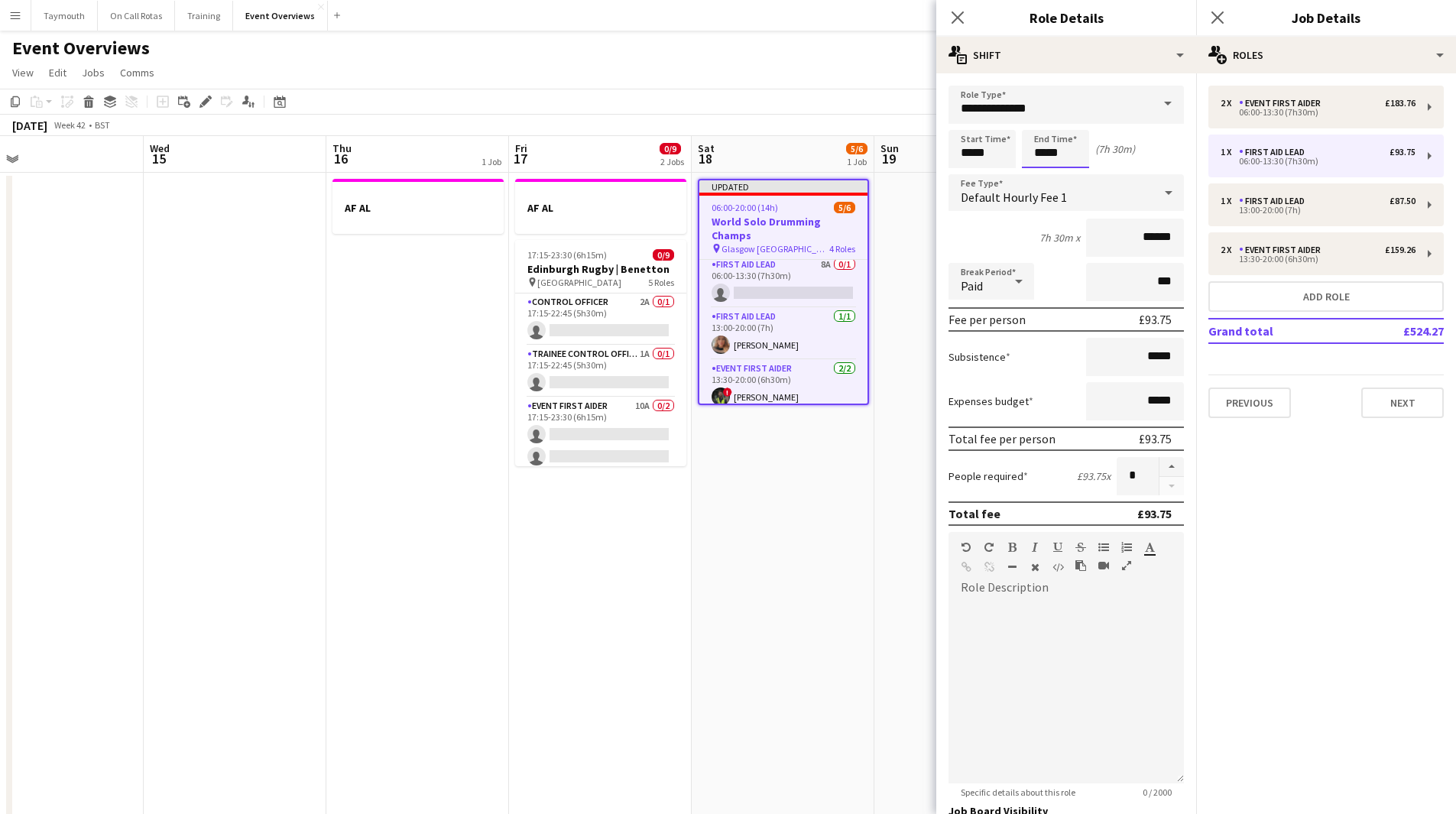
click at [1071, 153] on input "*****" at bounding box center [1055, 149] width 67 height 38
type input "*****"
click at [843, 461] on app-date-cell "Updated 06:00-20:00 (14h) 5/6 World Solo Drumming Champs pin Glasgow Caledonia …" at bounding box center [782, 828] width 183 height 1309
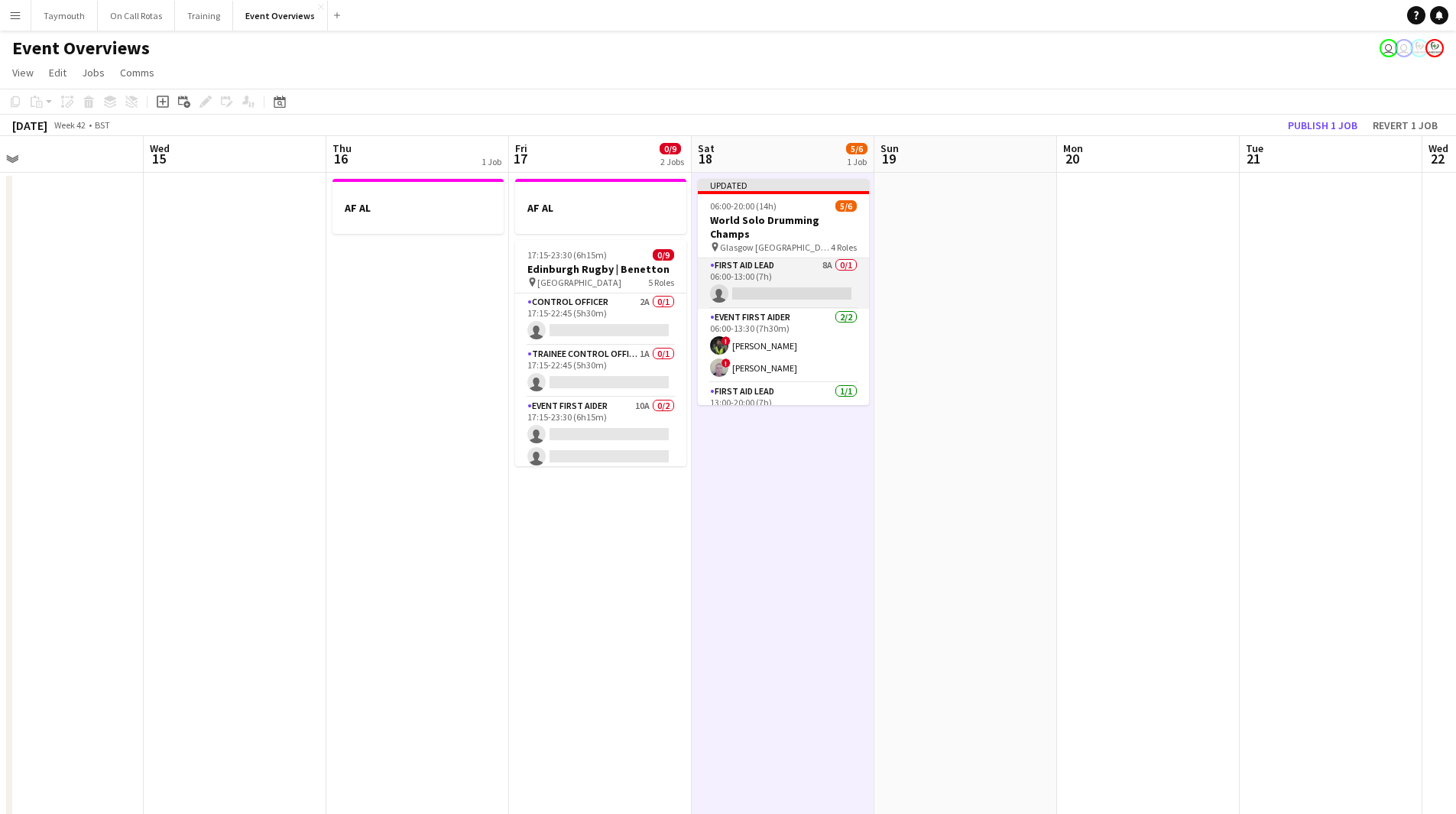
scroll to position [0, 0]
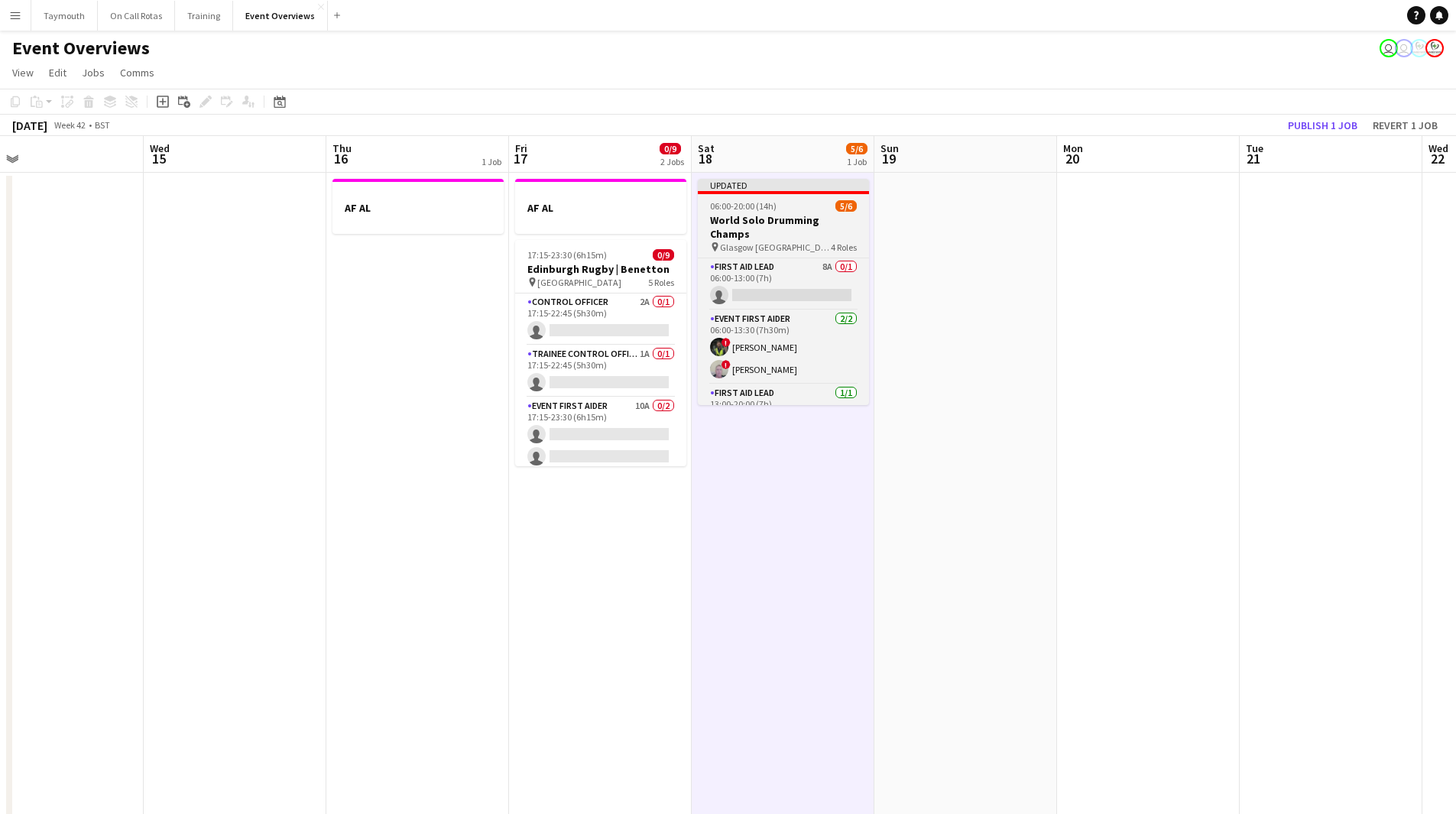
click at [785, 242] on span "Glasgow [GEOGRAPHIC_DATA] Unviersity" at bounding box center [774, 248] width 110 height 12
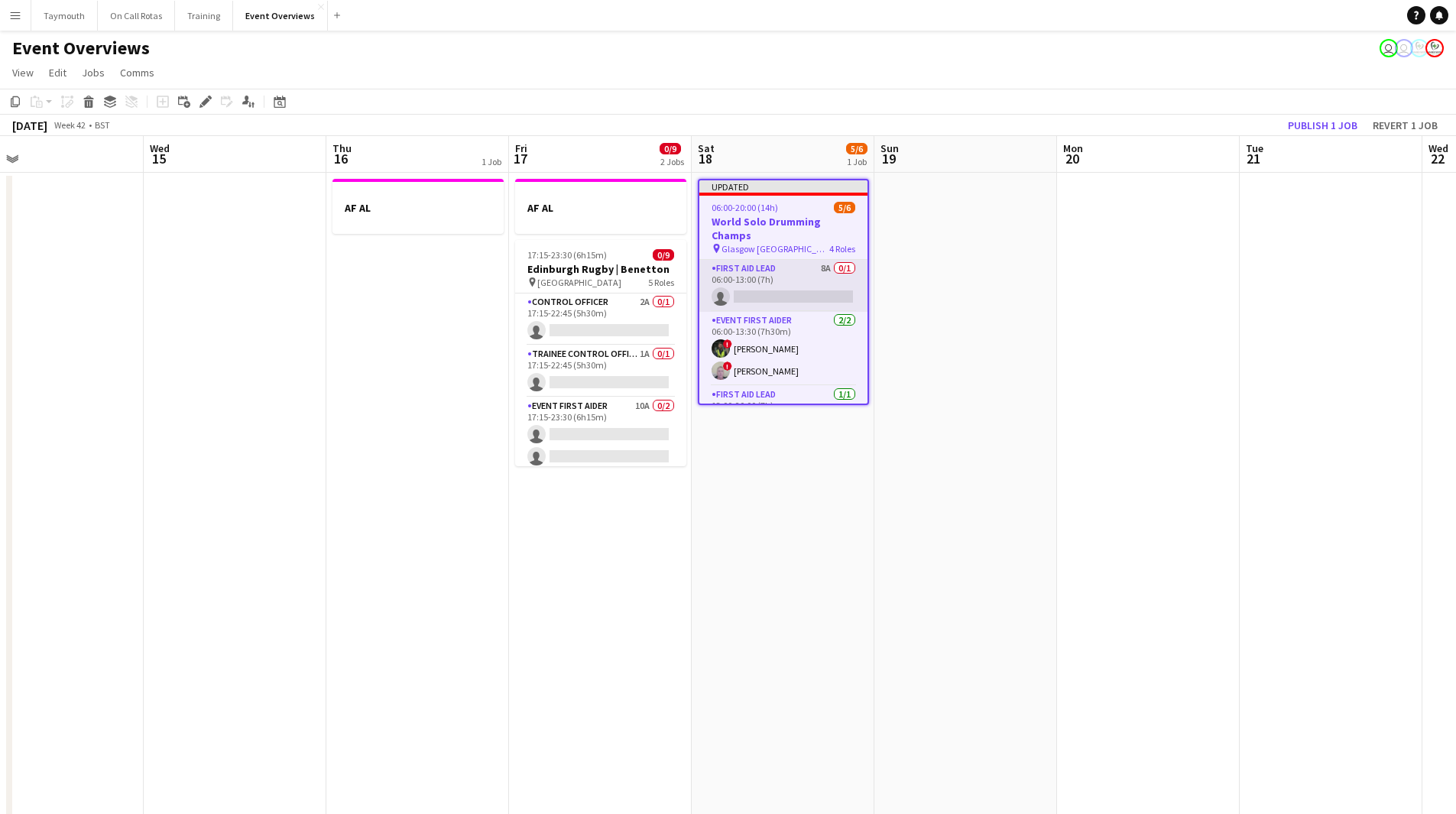
click at [775, 260] on app-card-role "First Aid Lead 8A 0/1 06:00-13:00 (7h) single-neutral-actions" at bounding box center [783, 286] width 168 height 52
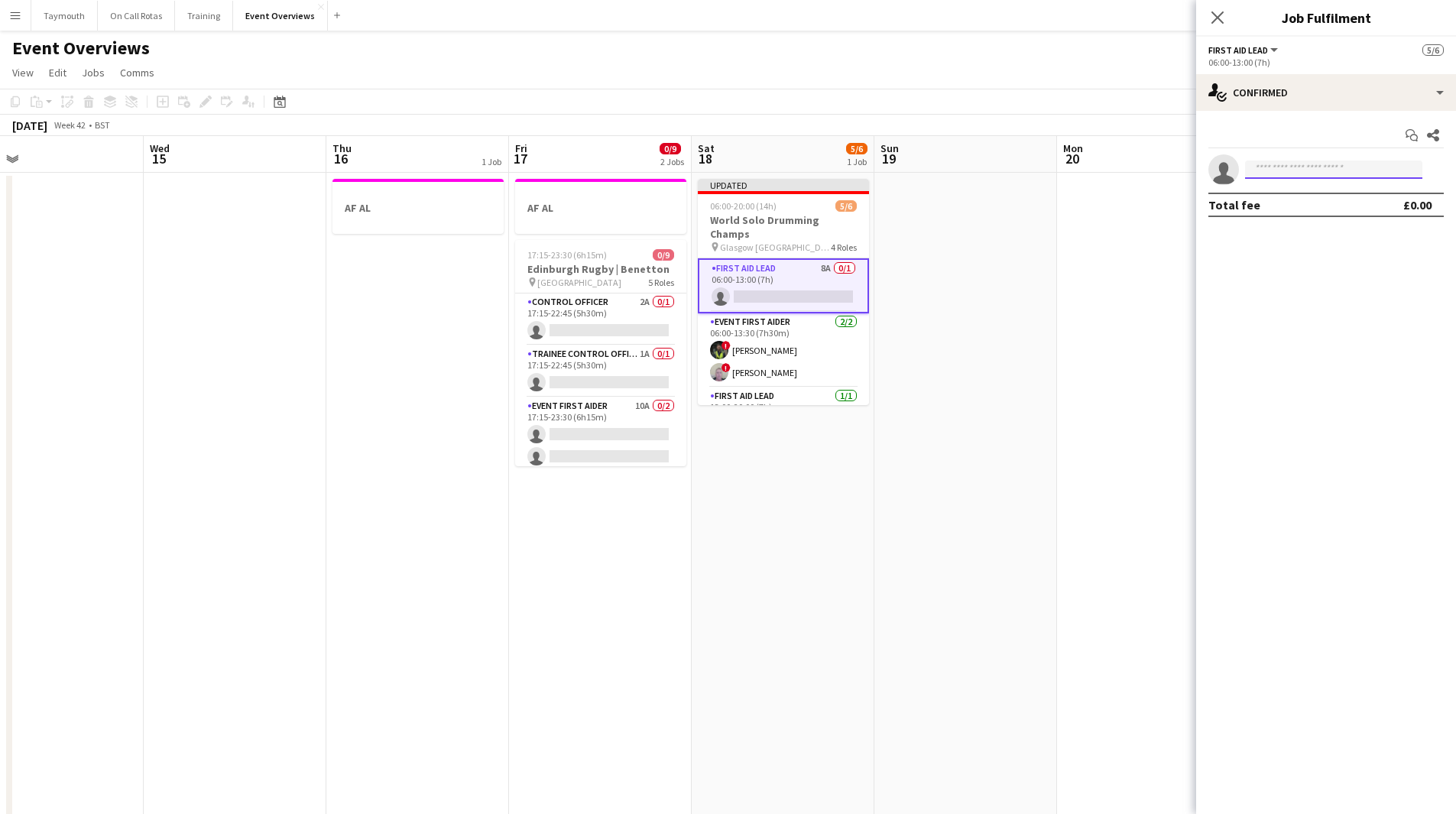
click at [1324, 165] on input at bounding box center [1333, 169] width 177 height 19
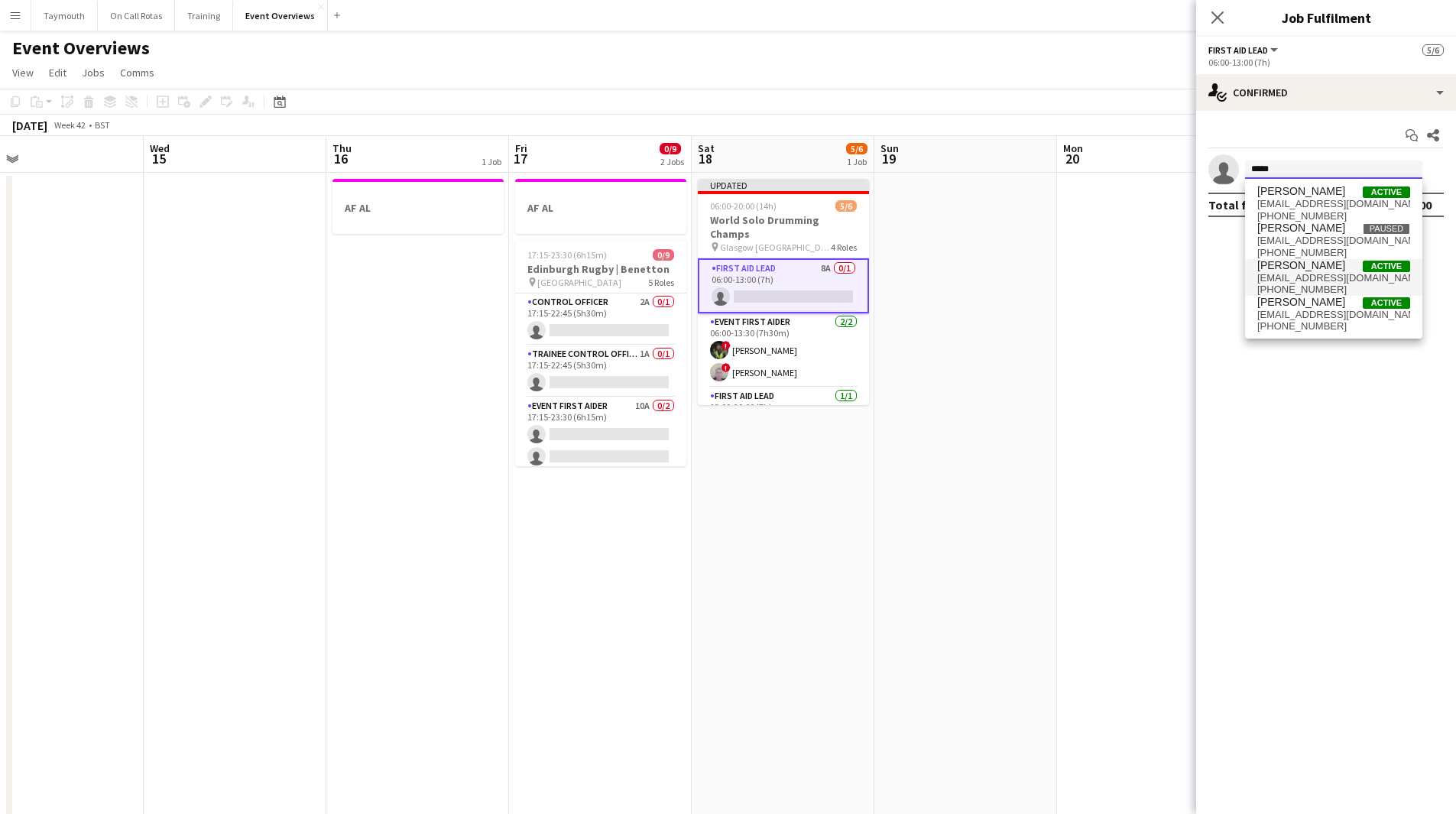
type input "*****"
click at [1333, 281] on span "[EMAIL_ADDRESS][DOMAIN_NAME]" at bounding box center [1333, 278] width 153 height 13
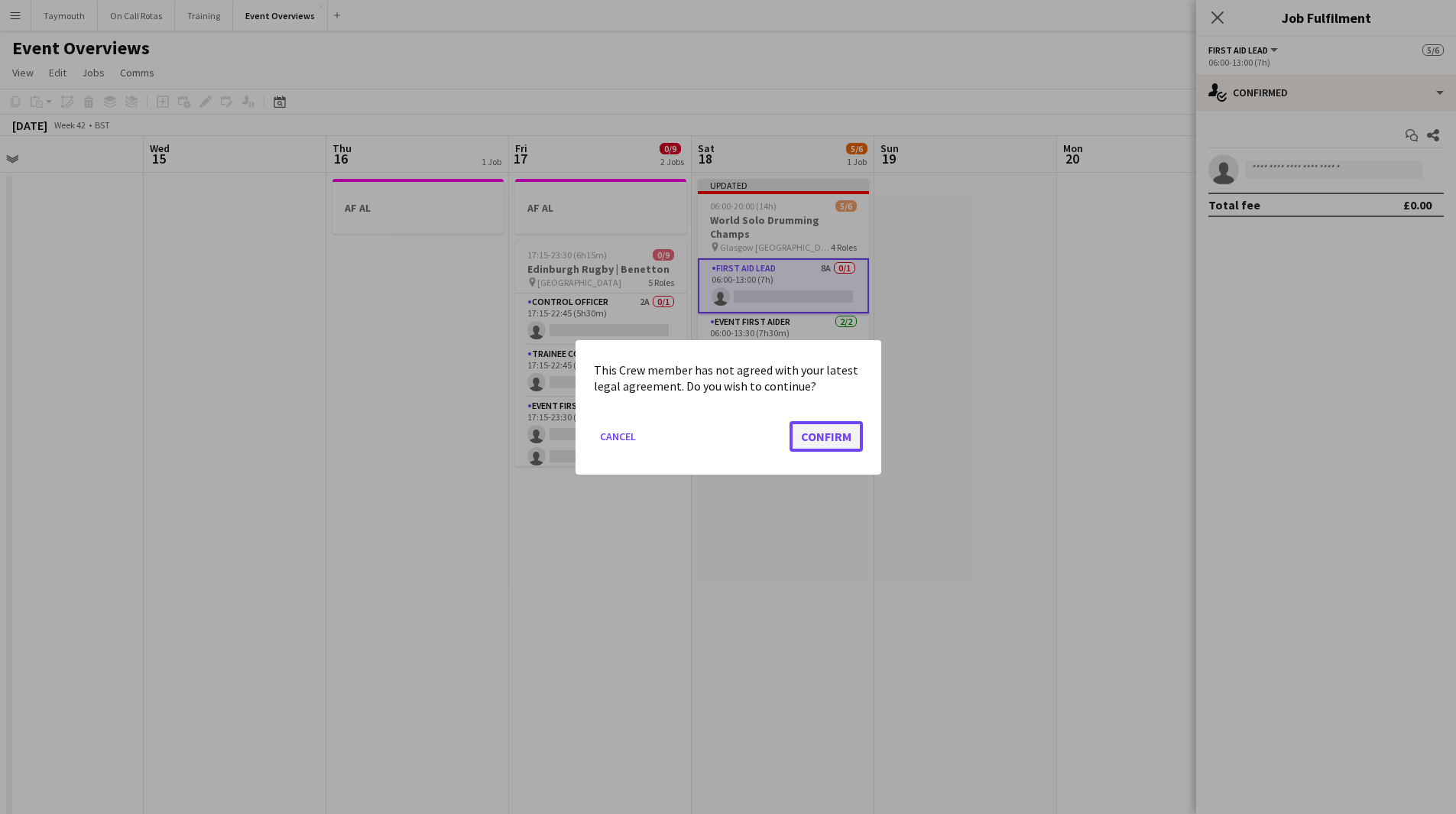
click at [831, 439] on button "Confirm" at bounding box center [825, 435] width 73 height 30
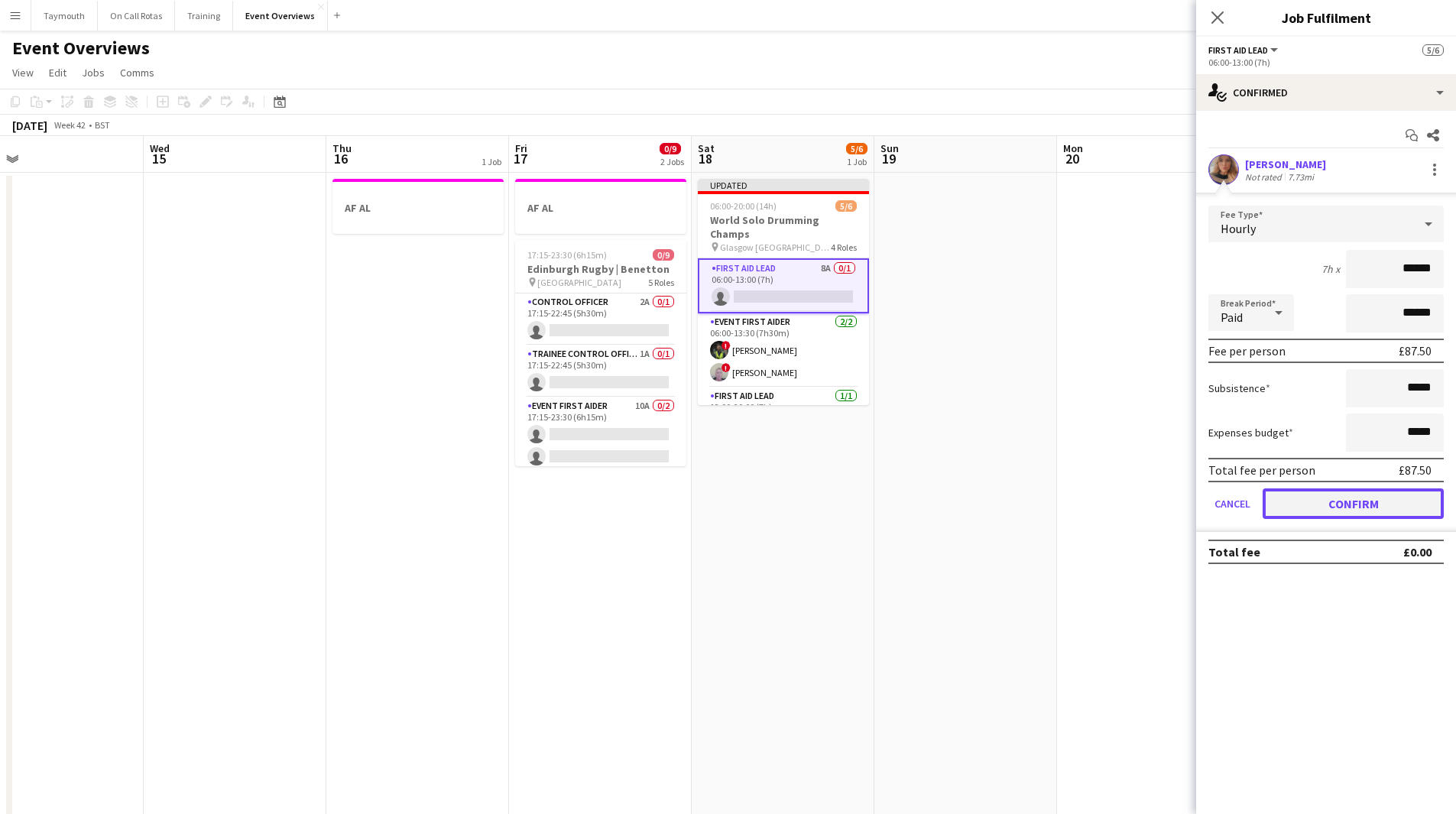
click at [1403, 510] on button "Confirm" at bounding box center [1352, 503] width 181 height 30
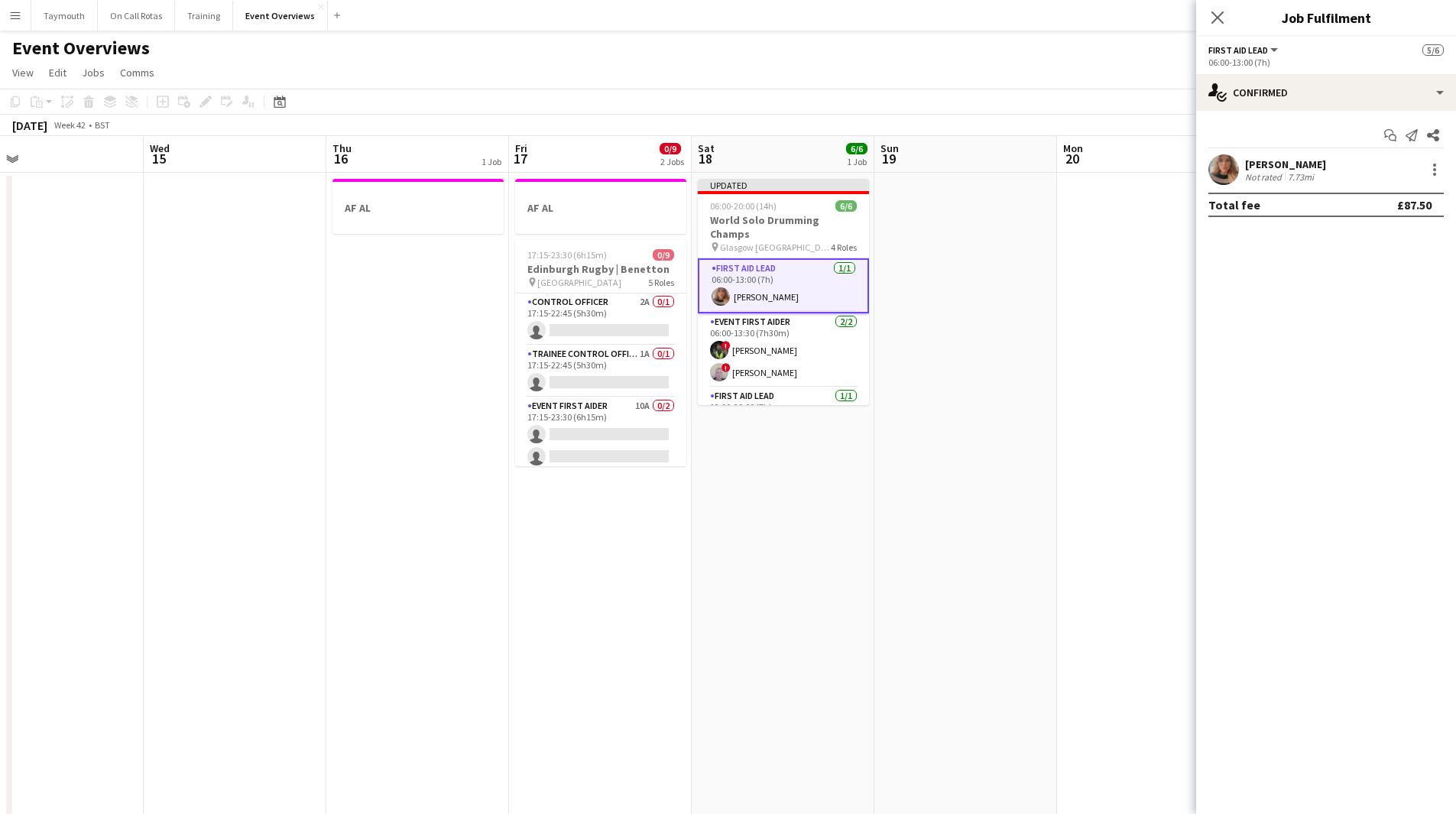
click at [1081, 497] on app-date-cell at bounding box center [1148, 828] width 183 height 1309
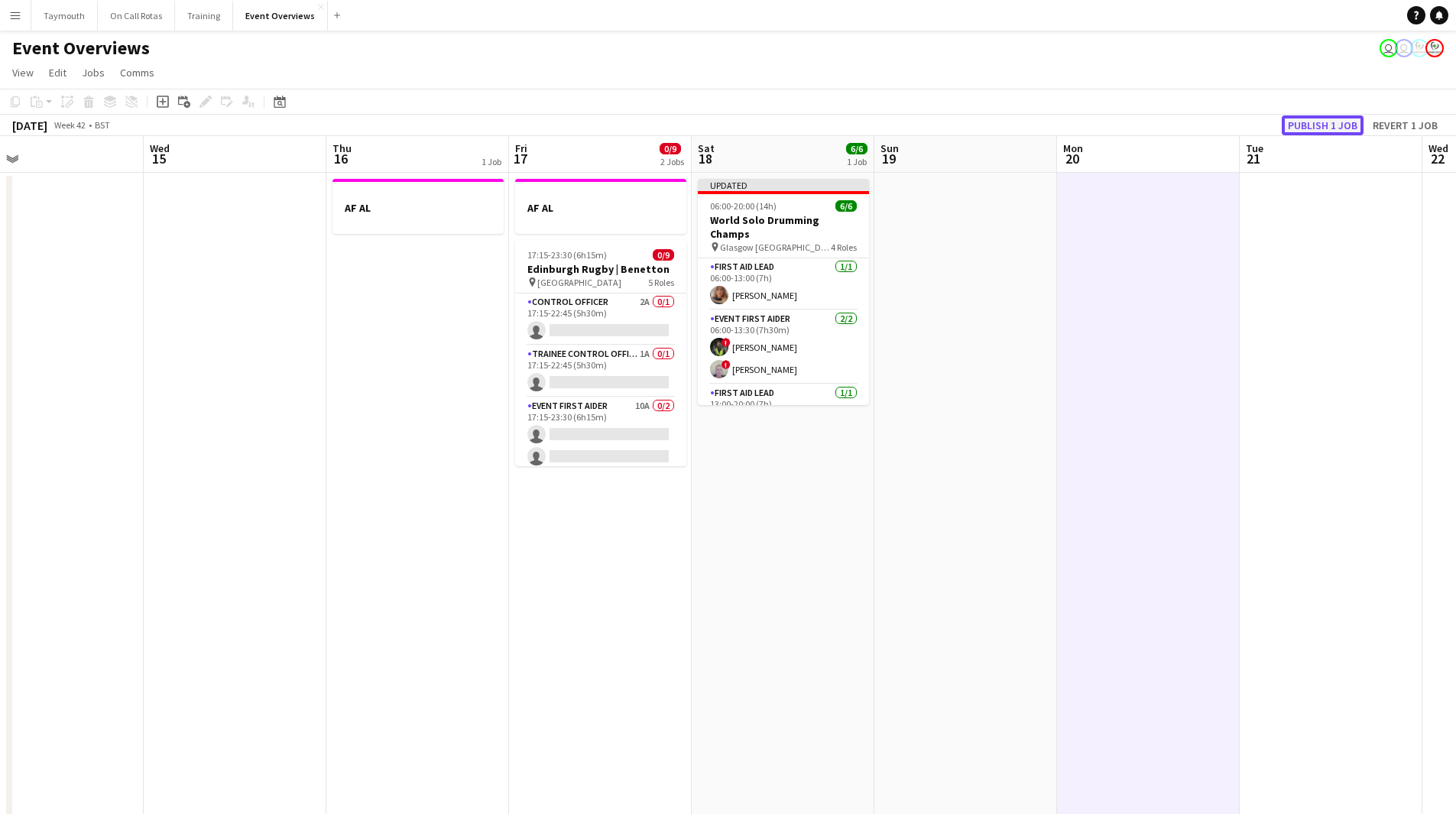
click at [1309, 123] on button "Publish 1 job" at bounding box center [1322, 125] width 82 height 20
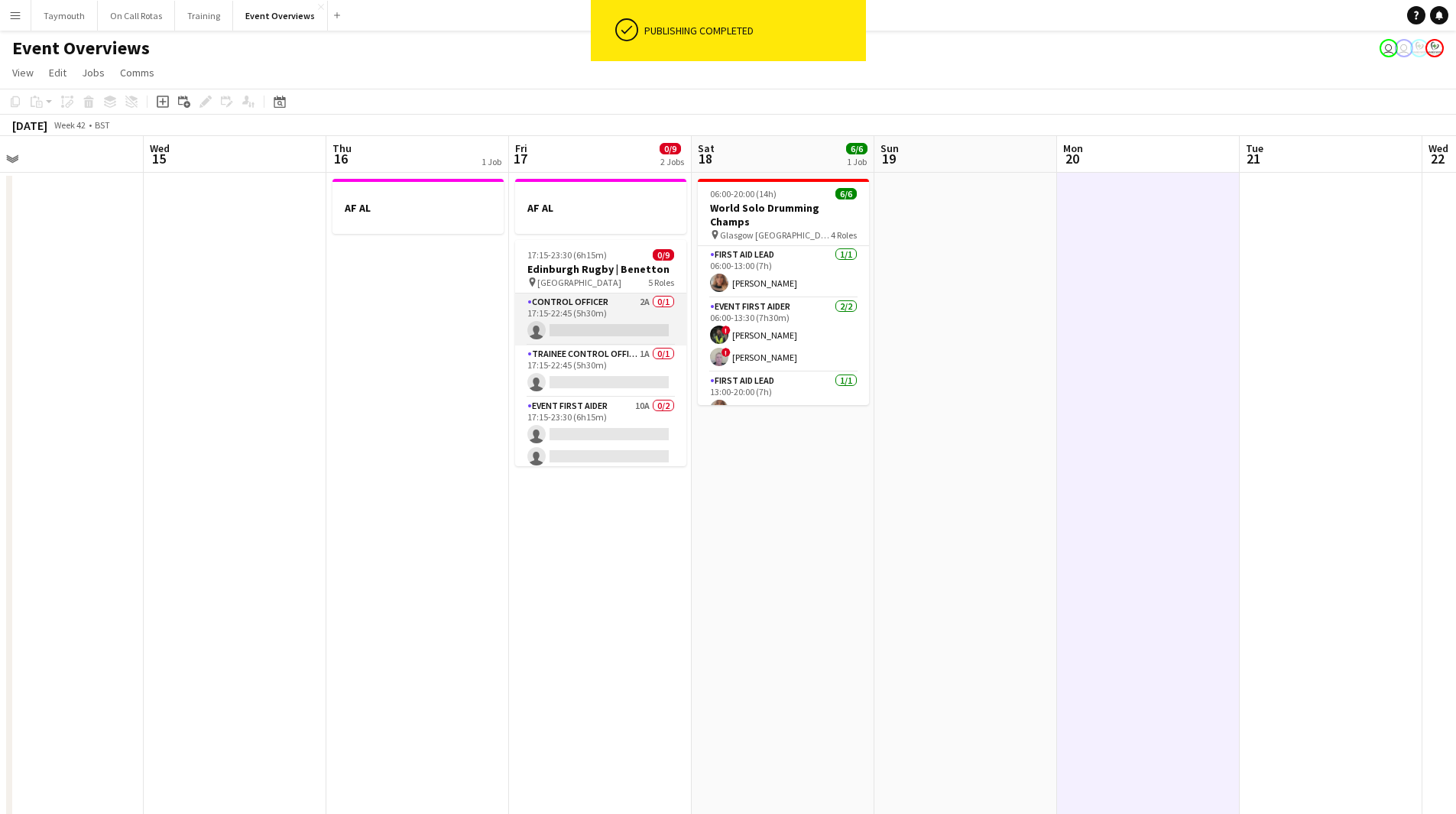
click at [598, 314] on app-card-role "Control Officer 2A 0/1 17:15-22:45 (5h30m) single-neutral-actions" at bounding box center [600, 319] width 171 height 52
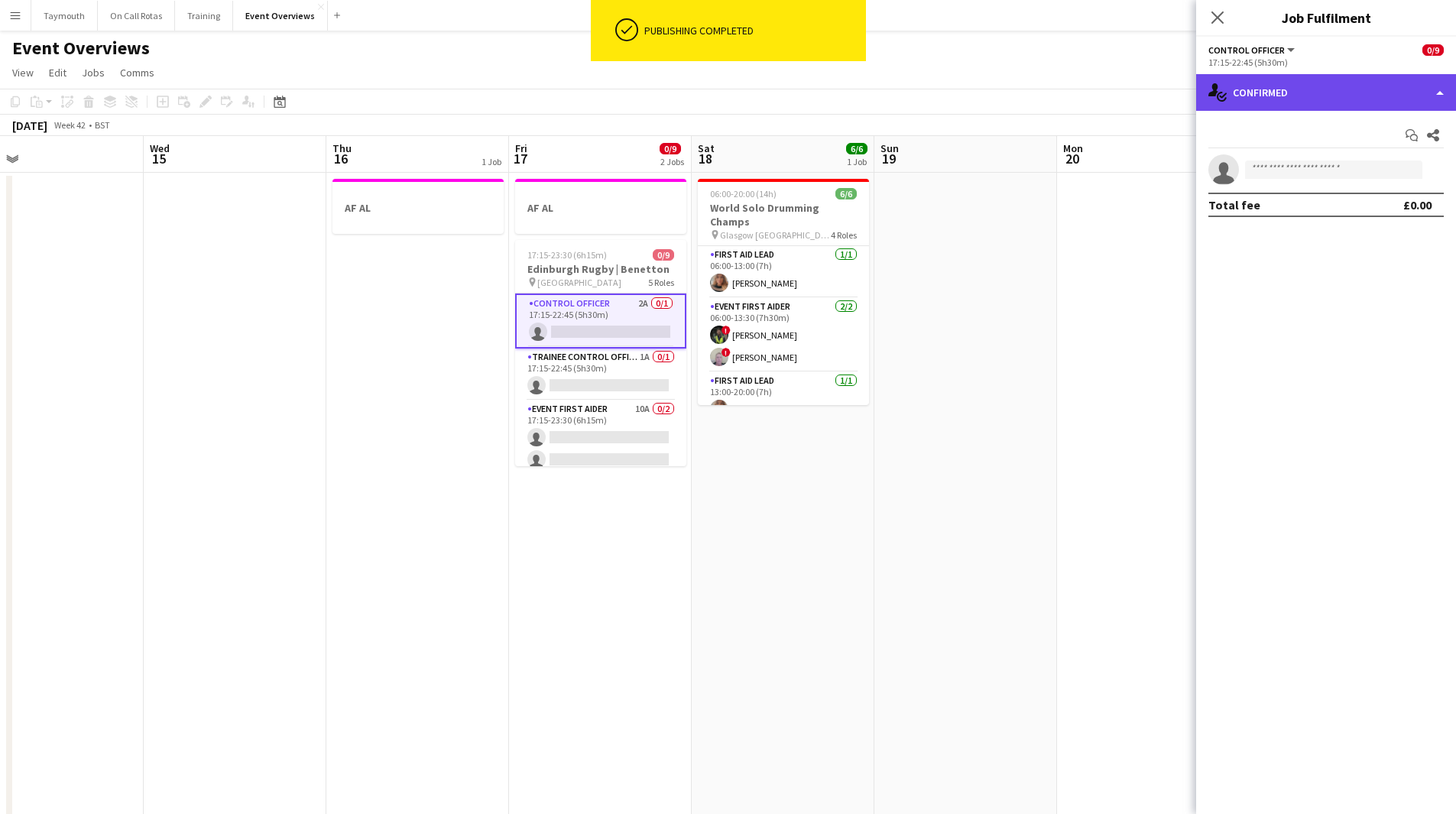
click at [1370, 83] on div "single-neutral-actions-check-2 Confirmed" at bounding box center [1326, 93] width 260 height 37
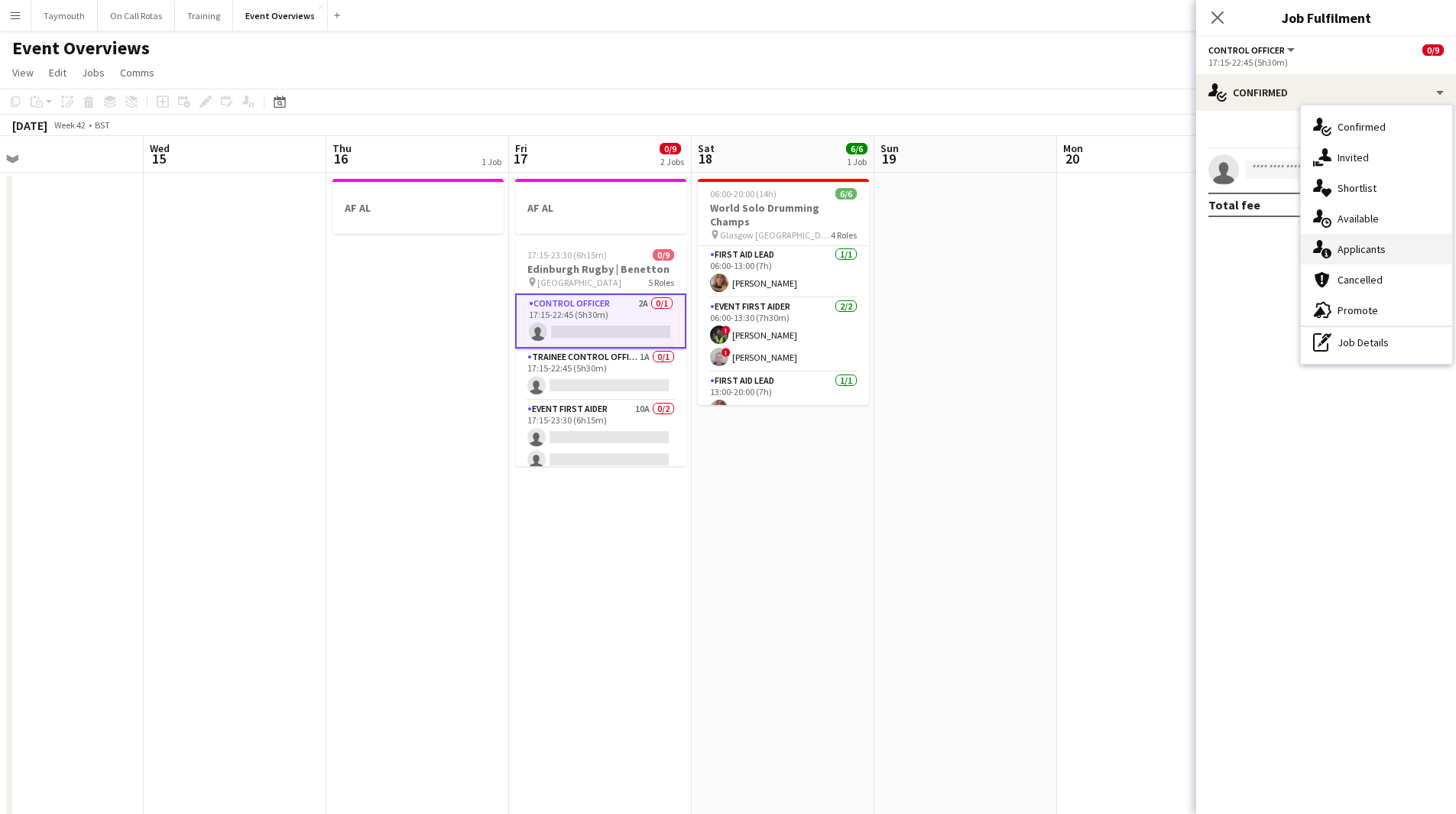
click at [1371, 247] on div "single-neutral-actions-information Applicants" at bounding box center [1376, 249] width 152 height 30
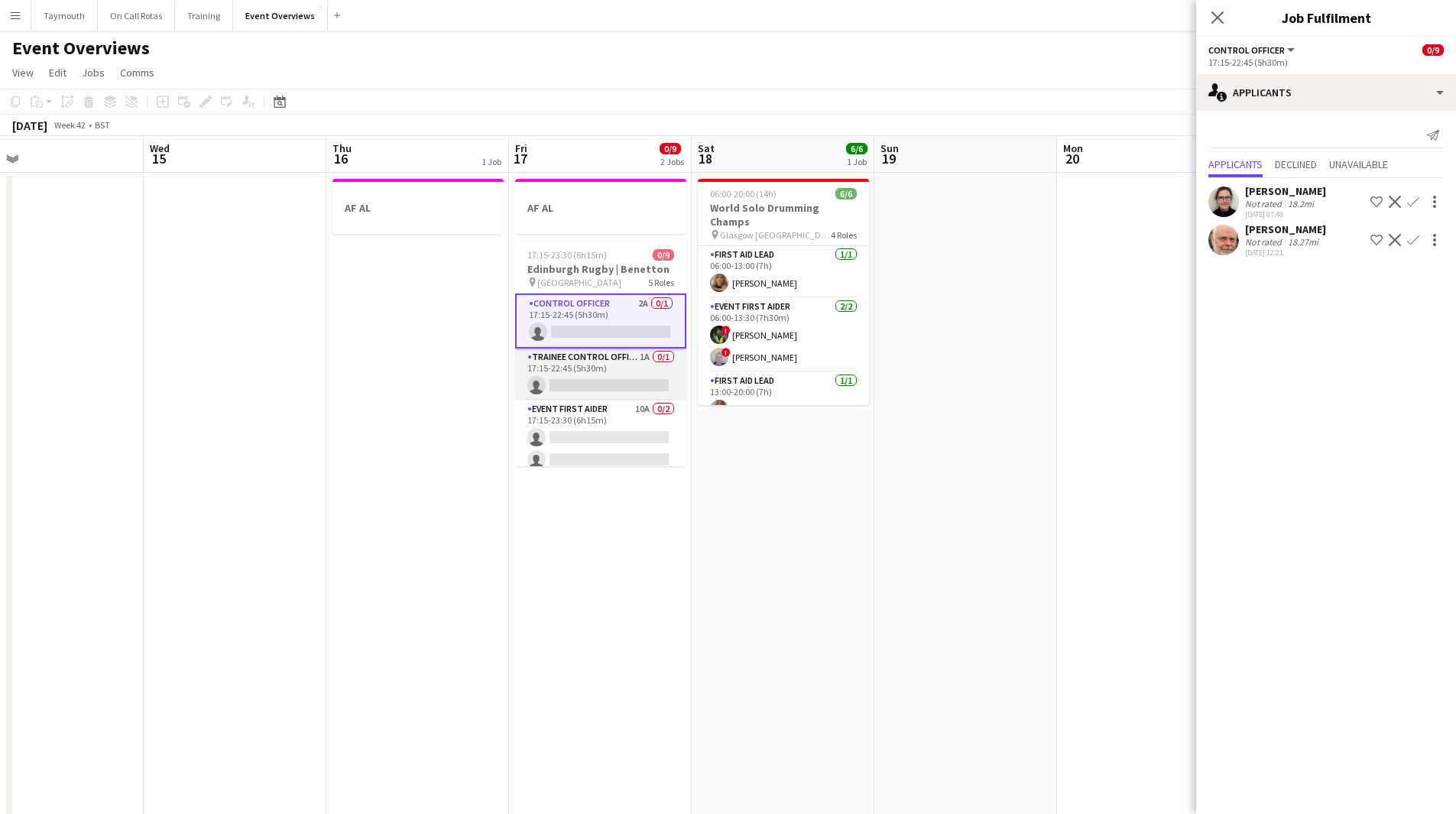
click at [586, 376] on app-card-role "Trainee Control Officer 1A 0/1 17:15-22:45 (5h30m) single-neutral-actions" at bounding box center [600, 374] width 171 height 52
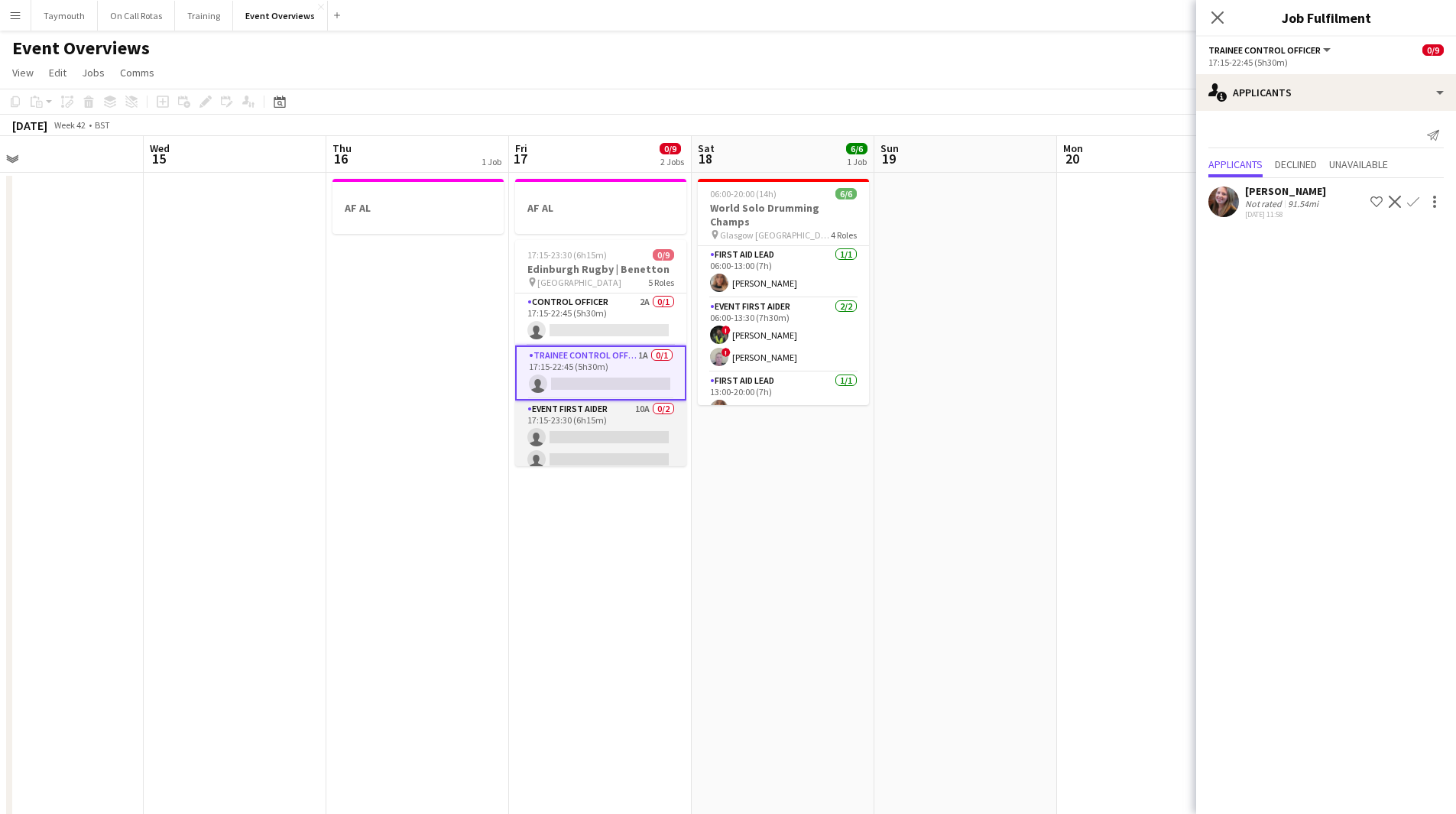
click at [584, 417] on app-card-role "Event First Aider 10A 0/2 17:15-23:30 (6h15m) single-neutral-actions single-neu…" at bounding box center [600, 437] width 171 height 74
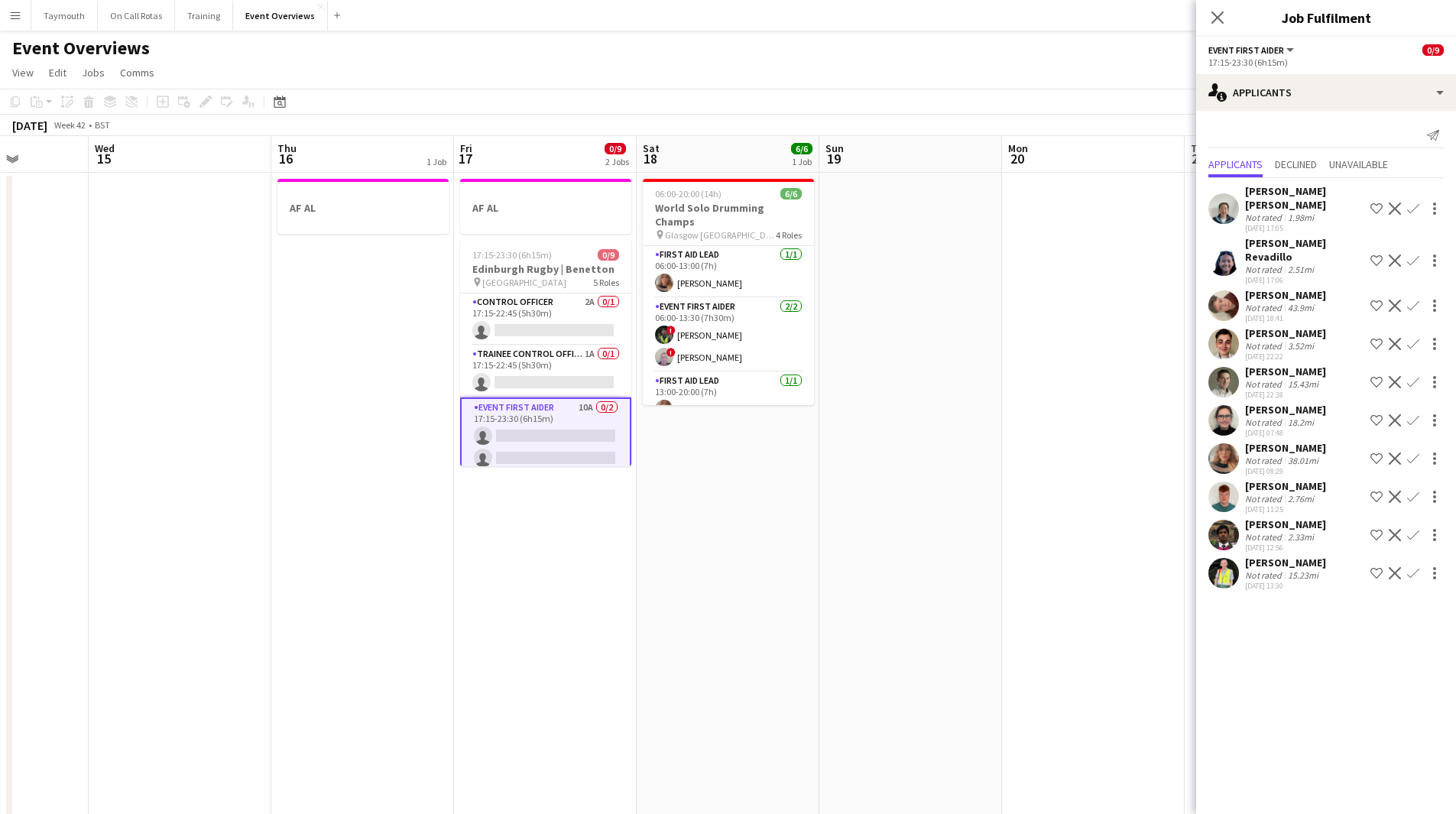
drag, startPoint x: 1069, startPoint y: 488, endPoint x: 246, endPoint y: 471, distance: 823.2
click at [253, 474] on app-calendar-viewport "Sat 11 Sun 12 Mon 13 Tue 14 Wed 15 Thu 16 1 Job Fri 17 0/9 2 Jobs Sat 18 6/6 1 …" at bounding box center [728, 808] width 1456 height 1345
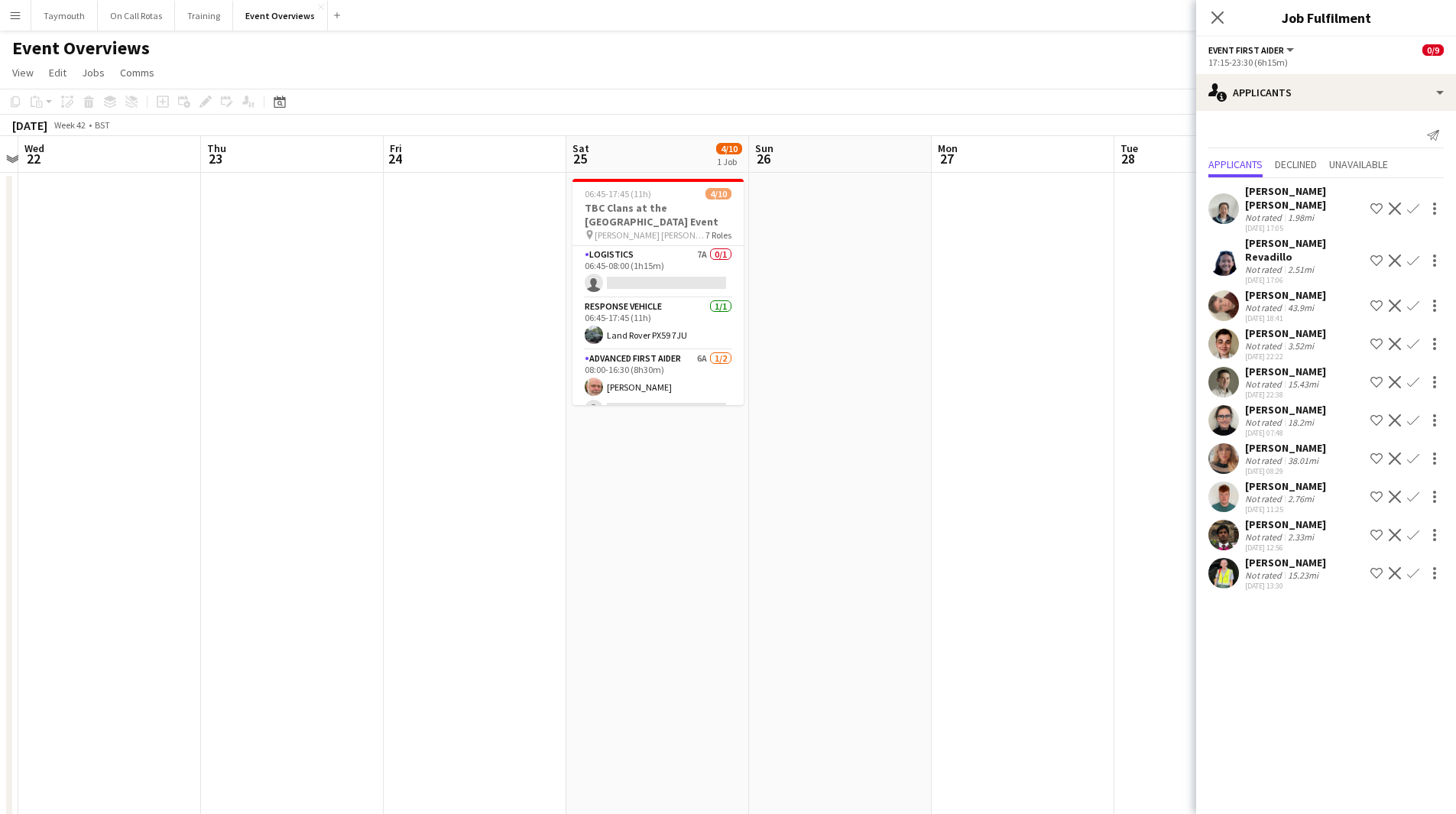
drag, startPoint x: 688, startPoint y: 458, endPoint x: 104, endPoint y: 448, distance: 584.1
click at [102, 448] on app-calendar-viewport "Sun 19 Mon 20 Tue 21 Wed 22 Thu 23 Fri 24 Sat 25 4/10 1 Job Sun 26 Mon 27 Tue 2…" at bounding box center [728, 808] width 1456 height 1345
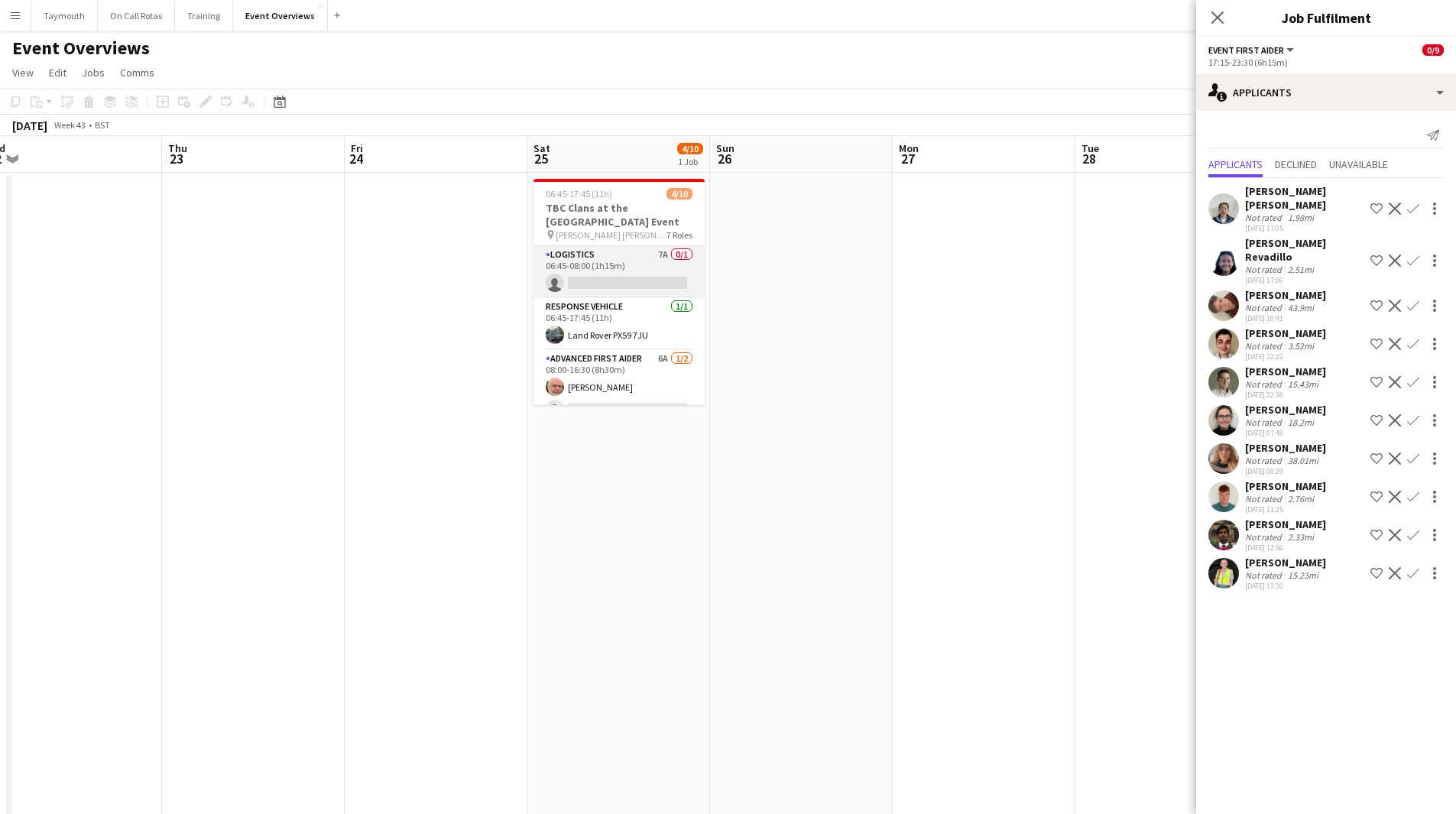
click at [631, 263] on app-card-role "Logistics 7A 0/1 06:45-08:00 (1h15m) single-neutral-actions" at bounding box center [618, 272] width 171 height 52
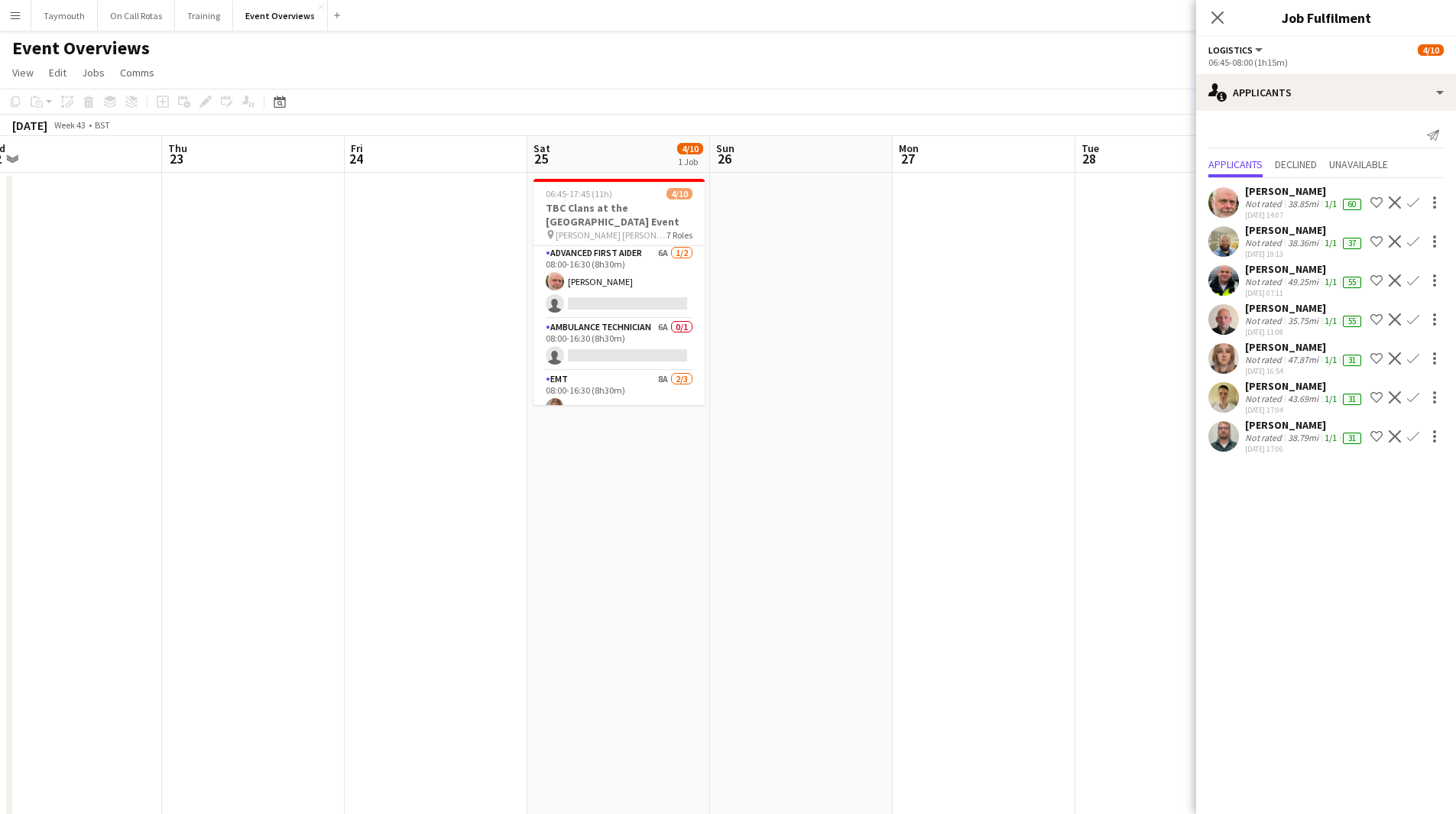
scroll to position [229, 0]
click at [607, 328] on app-card-role "Paramedic 7A 0/1 08:00-16:30 (8h30m) single-neutral-actions" at bounding box center [618, 327] width 171 height 52
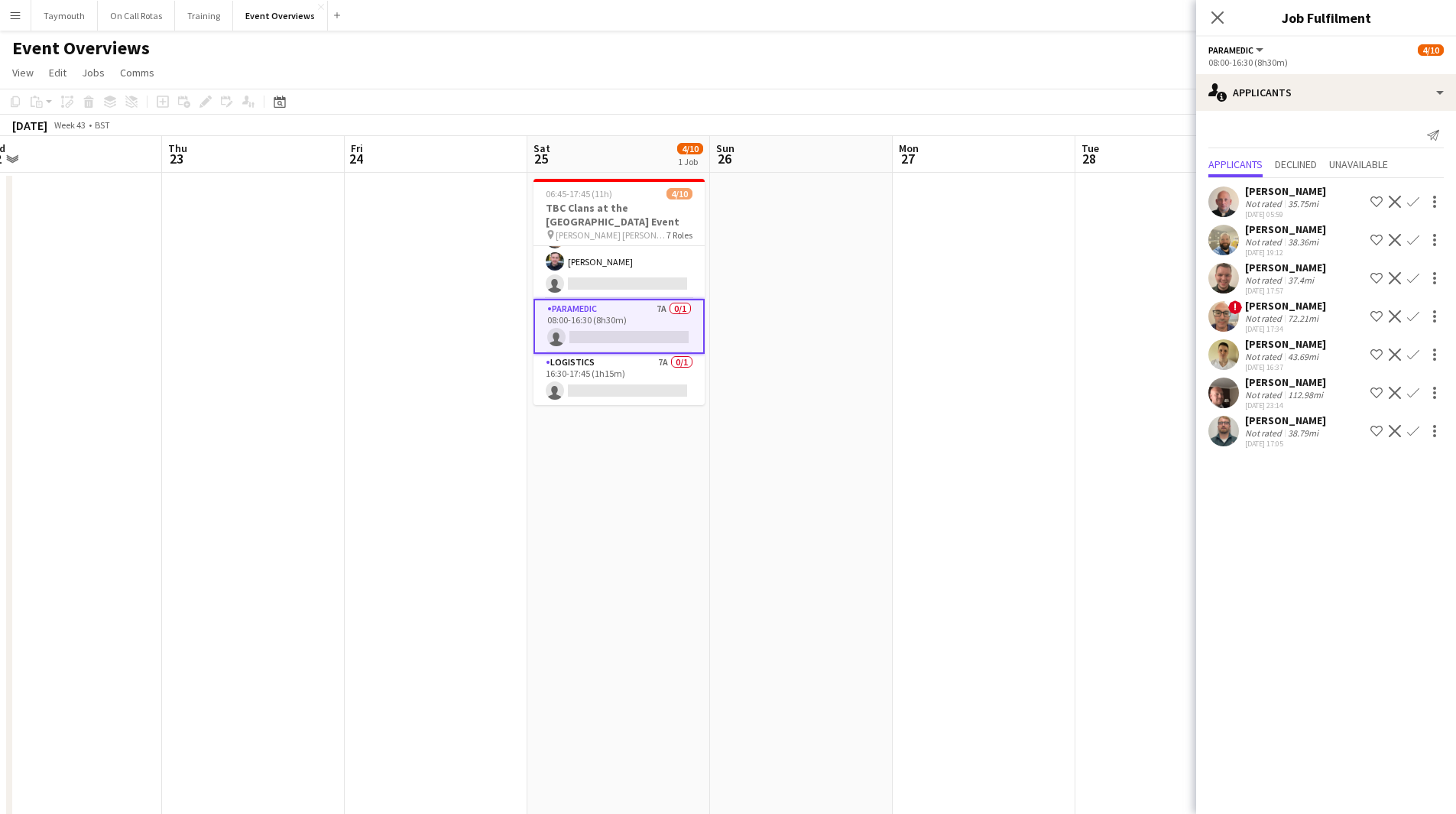
scroll to position [275, 0]
click at [816, 422] on app-date-cell at bounding box center [801, 828] width 183 height 1309
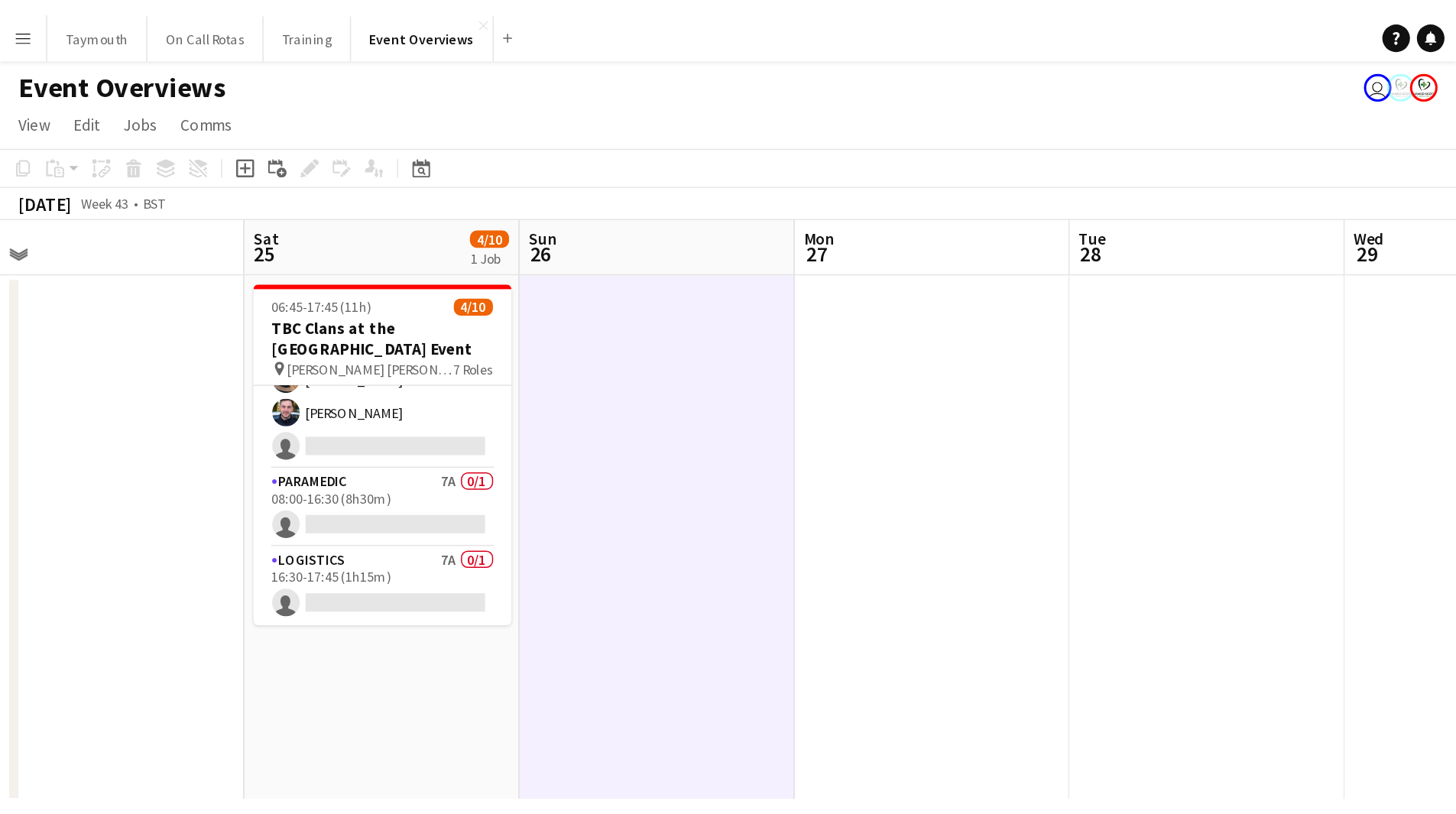
scroll to position [271, 0]
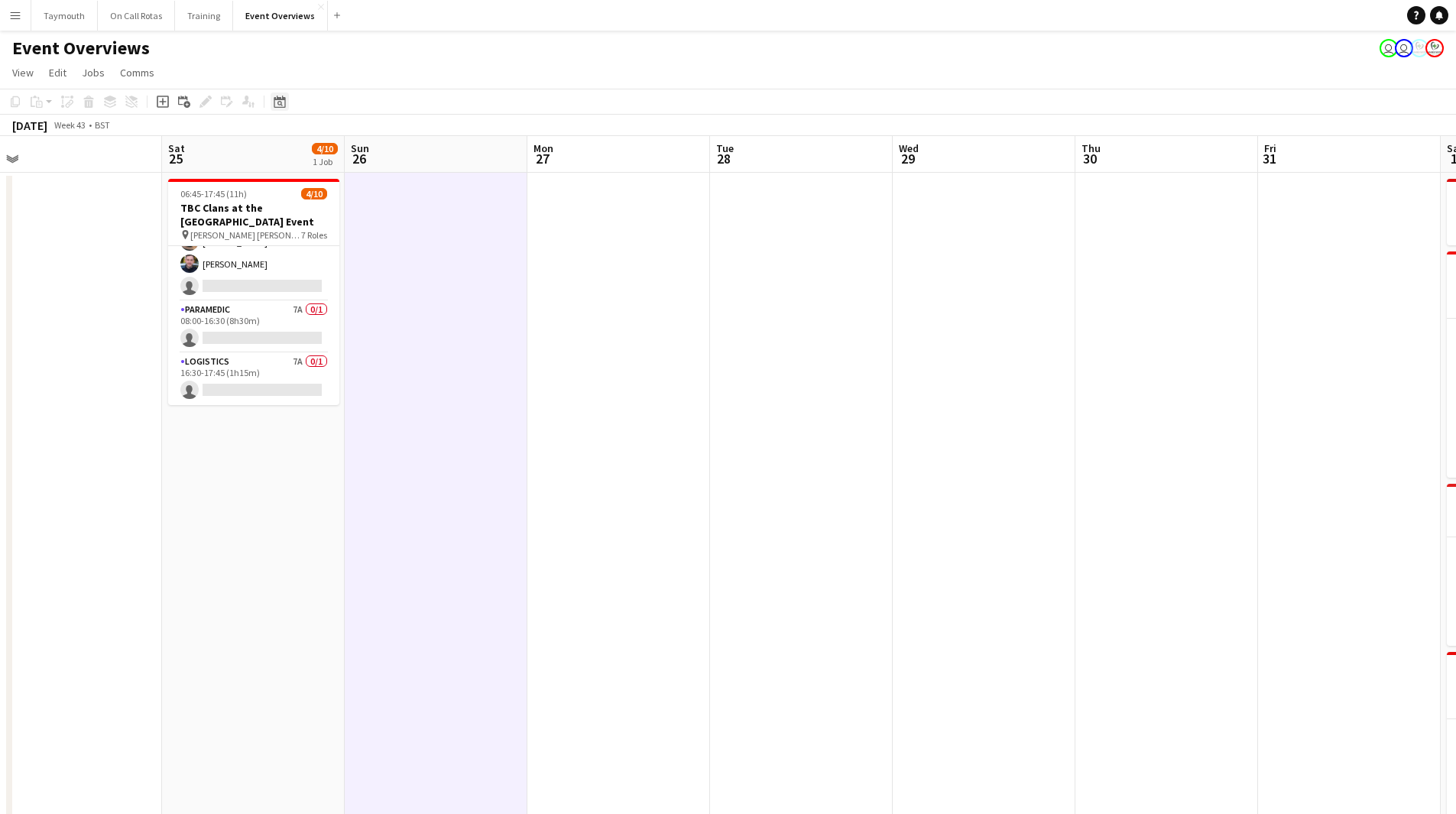
click at [284, 103] on icon "Date picker" at bounding box center [280, 102] width 13 height 13
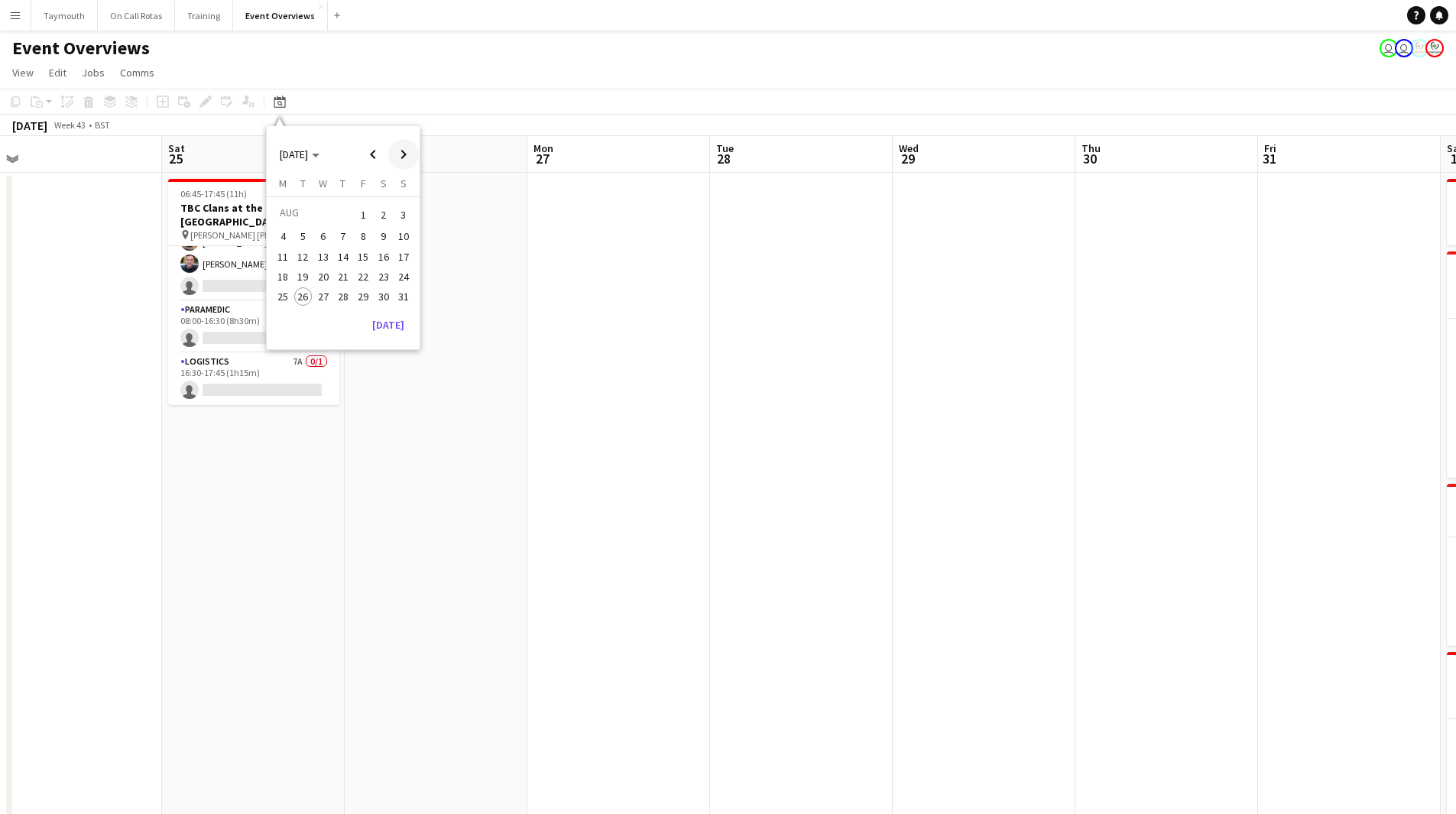
click at [412, 154] on span "Next month" at bounding box center [403, 154] width 30 height 30
click at [411, 159] on span "Next month" at bounding box center [403, 154] width 30 height 30
click at [405, 255] on span "14" at bounding box center [403, 252] width 19 height 19
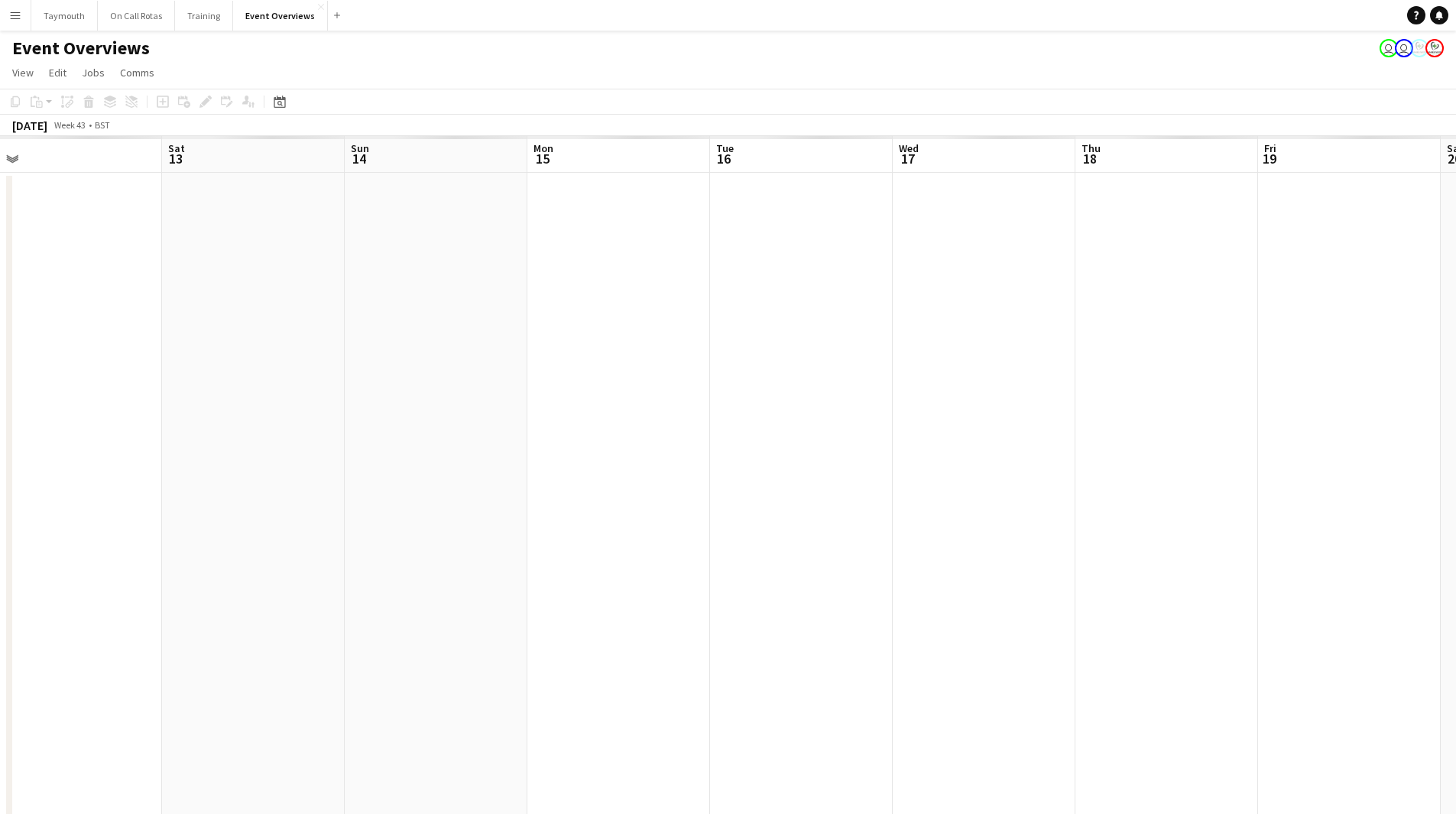
scroll to position [0, 526]
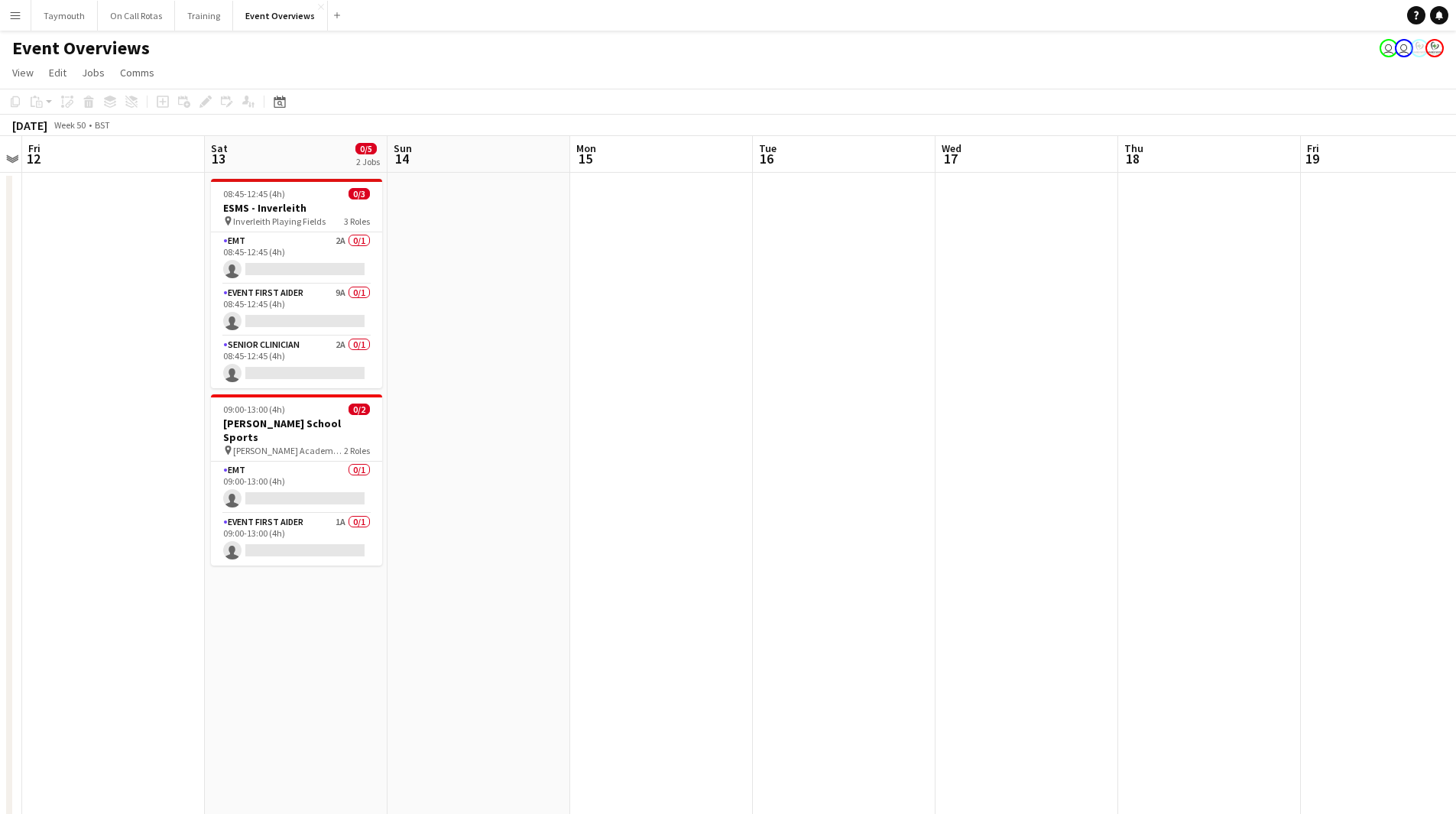
click at [261, 610] on app-date-cell "08:45-12:45 (4h) 0/3 ESMS - Inverleith pin Inverleith Playing Fields 3 Roles EM…" at bounding box center [295, 828] width 183 height 1309
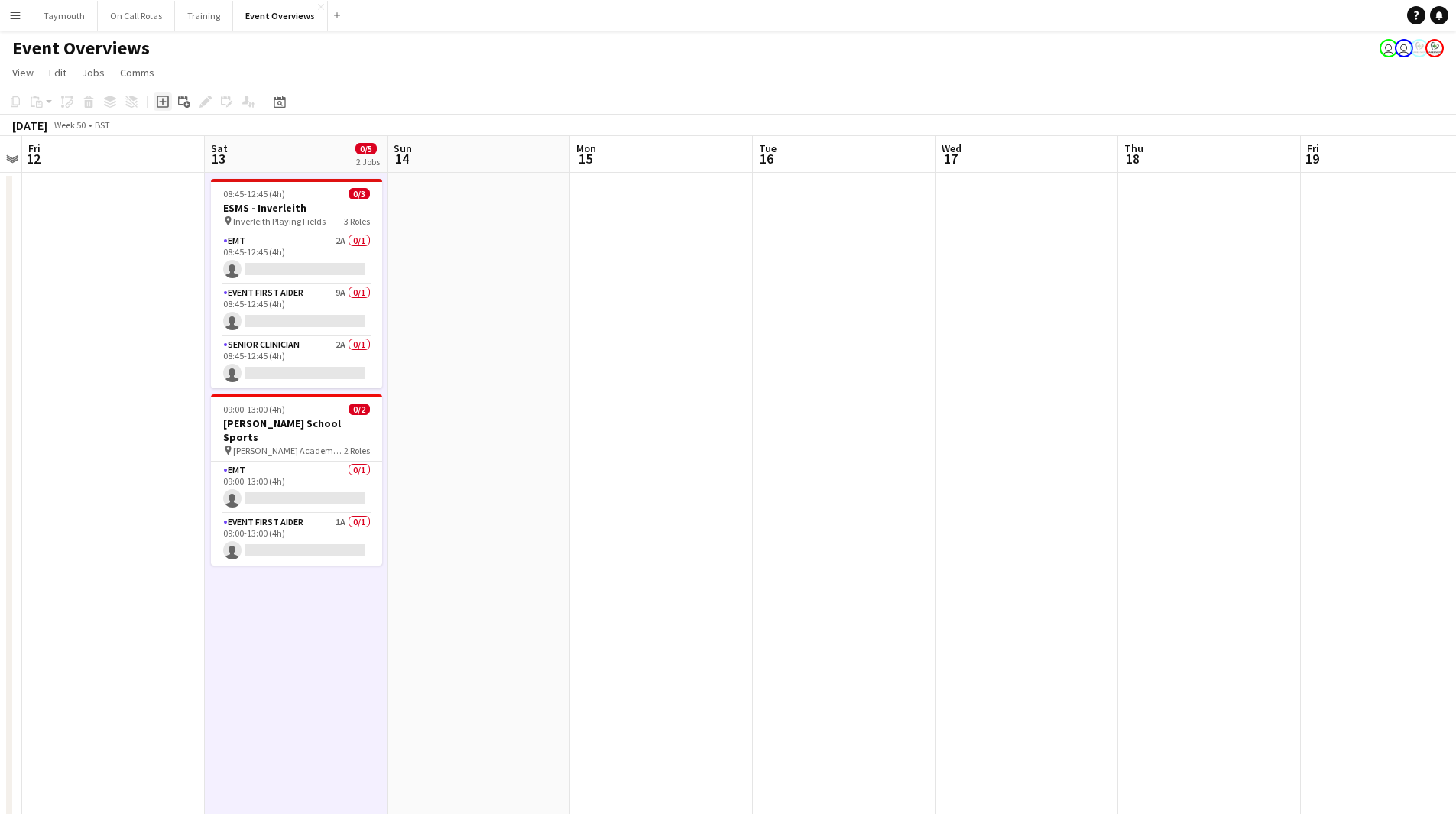
click at [159, 98] on icon "Add job" at bounding box center [162, 102] width 13 height 13
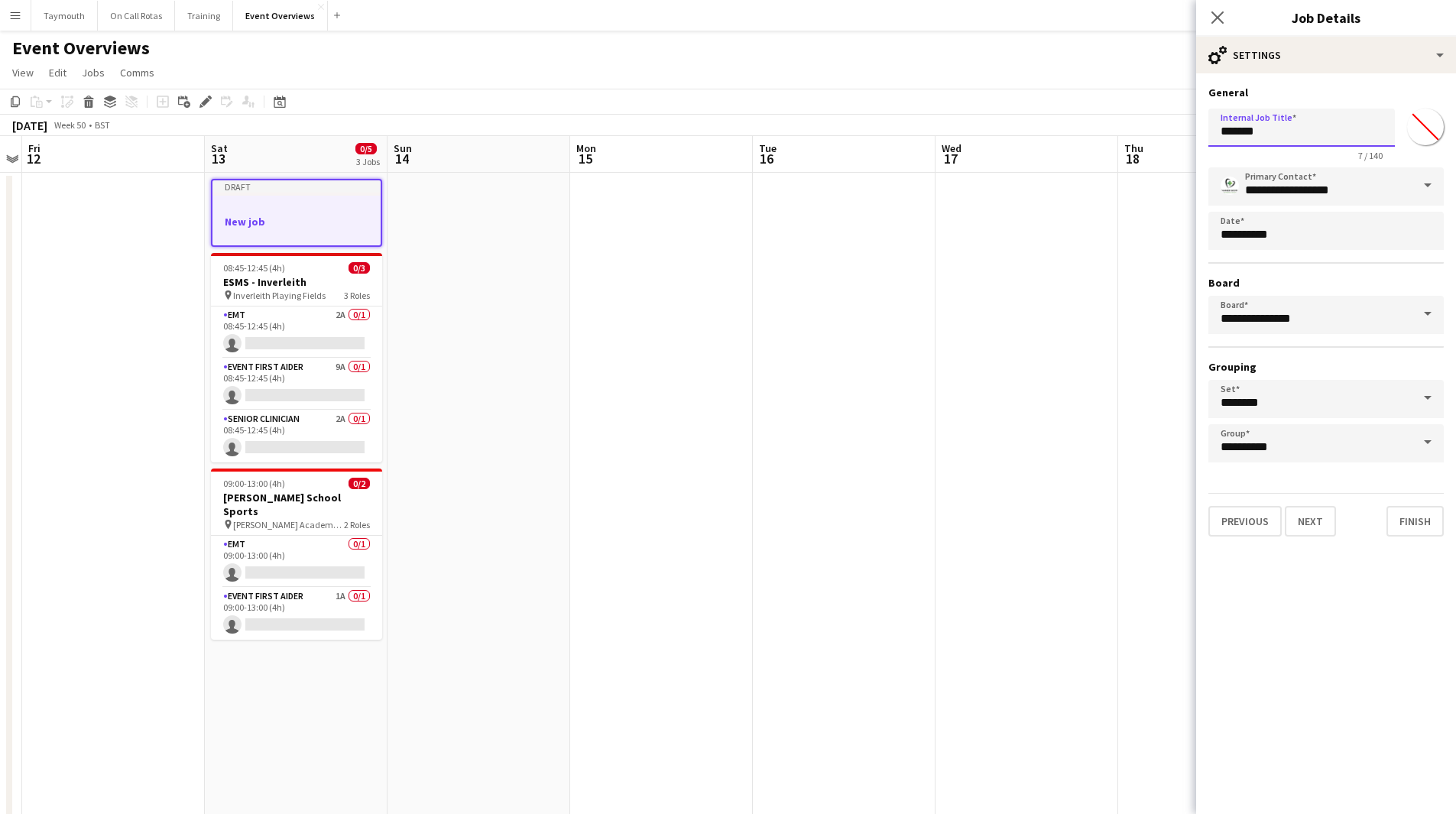
drag, startPoint x: 1281, startPoint y: 137, endPoint x: 793, endPoint y: 134, distance: 488.0
click at [798, 134] on body "Menu Boards Boards Boards All jobs Status Workforce Workforce My Workforce Recr…" at bounding box center [728, 741] width 1456 height 1481
type input "**********"
click at [1438, 117] on input "*******" at bounding box center [1425, 127] width 55 height 55
type input "*******"
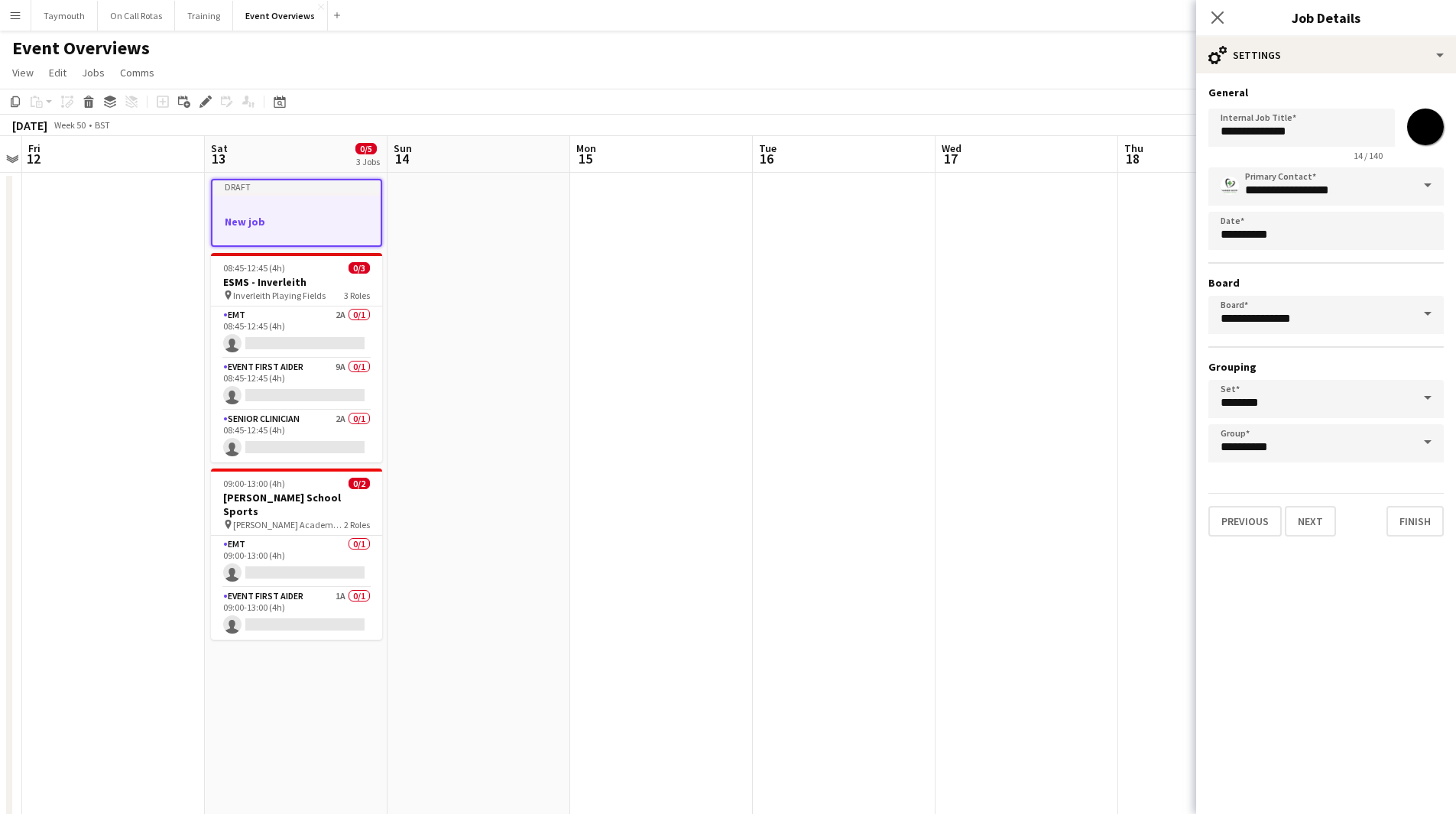
drag, startPoint x: 914, startPoint y: 476, endPoint x: 894, endPoint y: 455, distance: 29.0
click at [914, 476] on app-date-cell at bounding box center [844, 828] width 183 height 1309
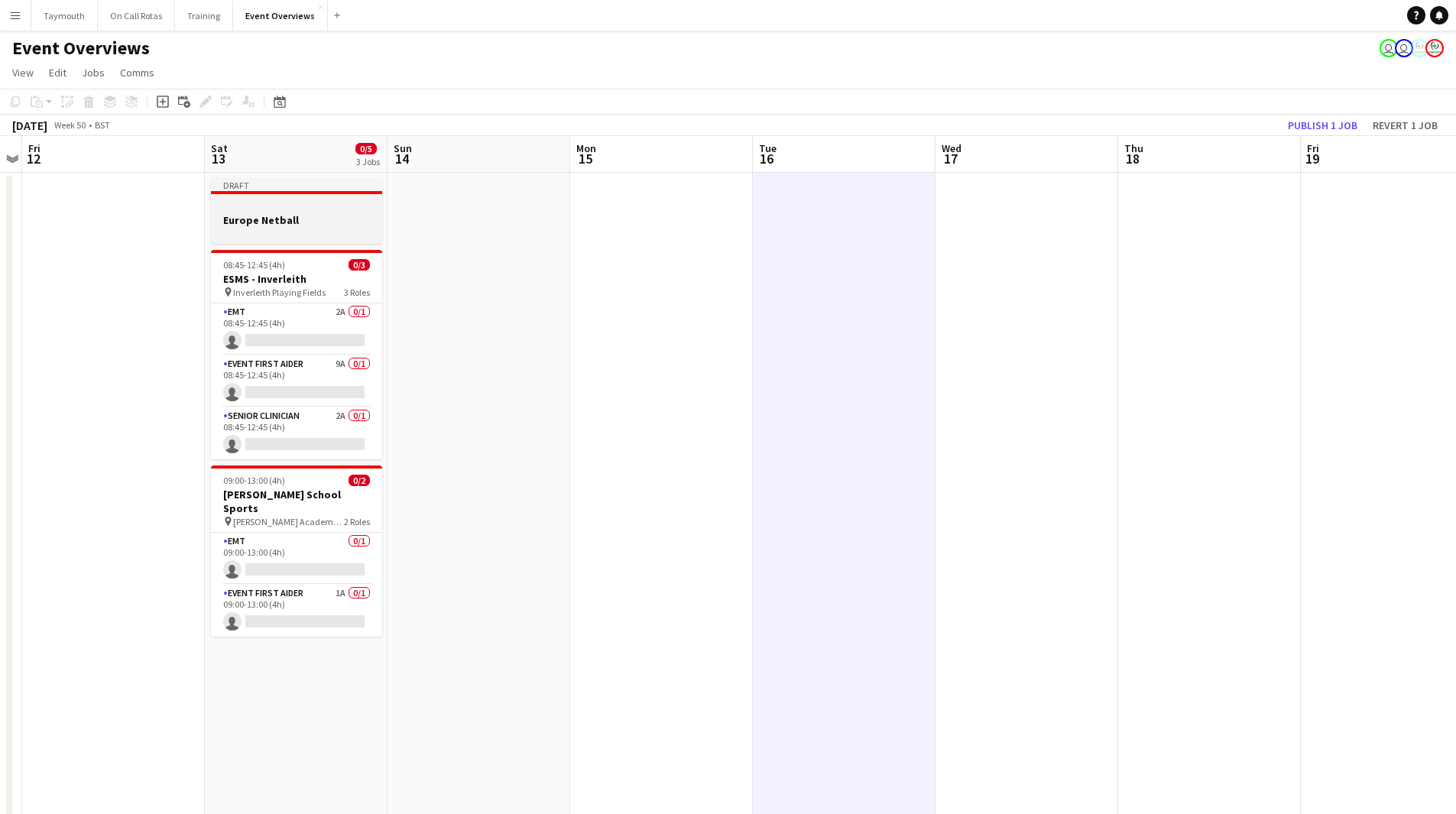
click at [288, 221] on h3 "Europe Netball" at bounding box center [296, 220] width 171 height 14
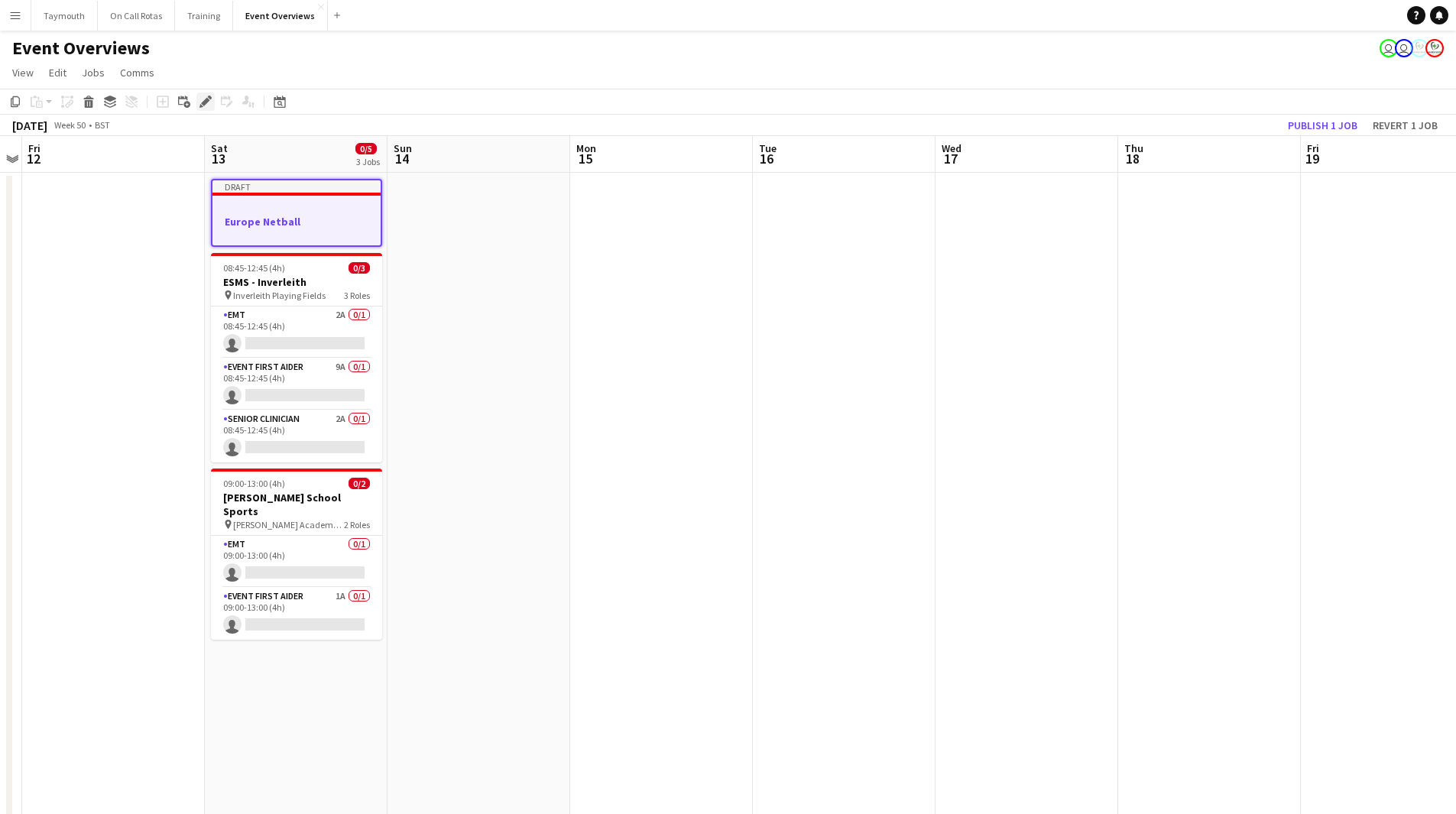
click at [208, 106] on icon "Edit" at bounding box center [205, 102] width 13 height 13
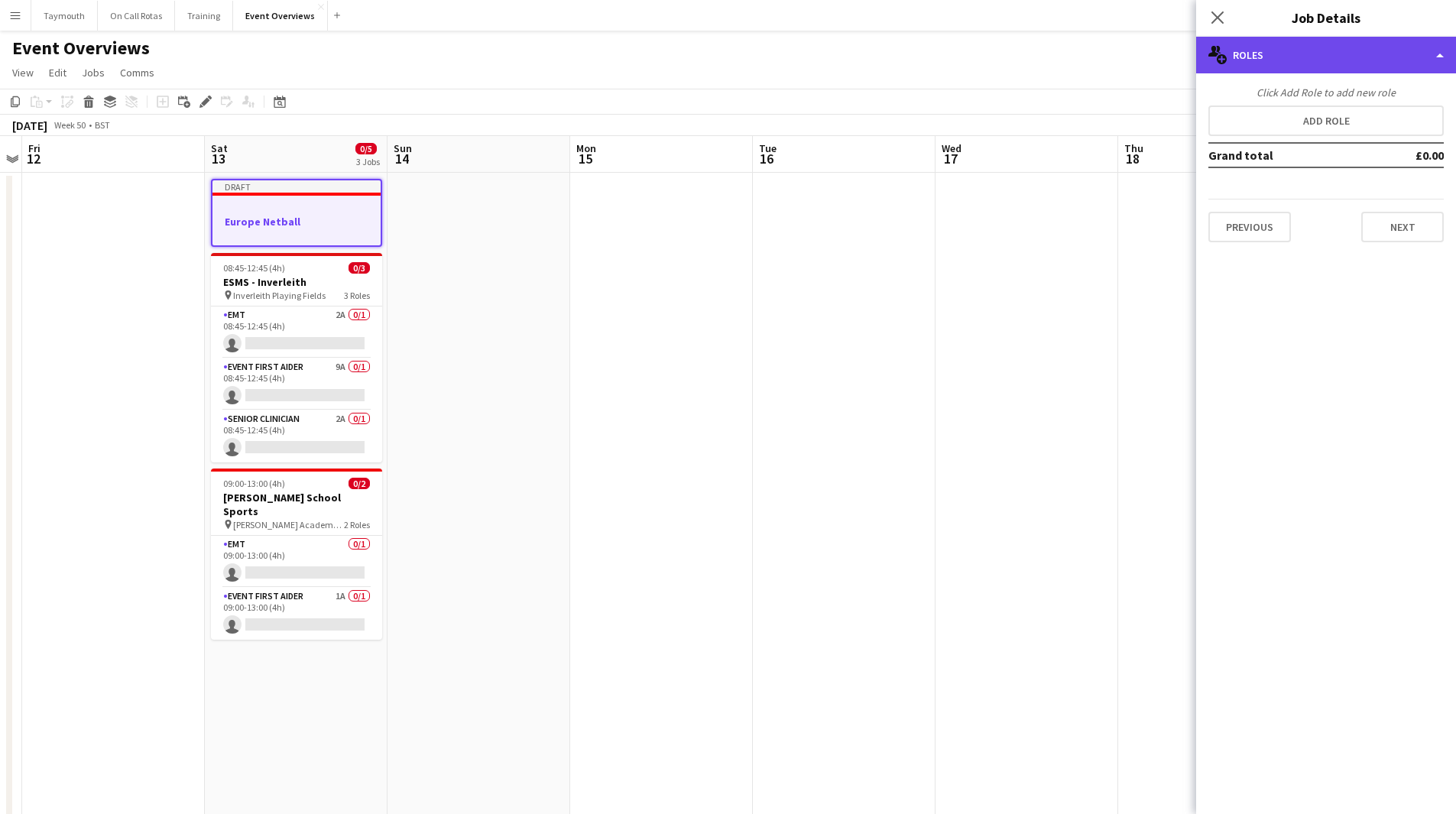
click at [1323, 65] on div "multiple-users-add Roles" at bounding box center [1326, 56] width 260 height 37
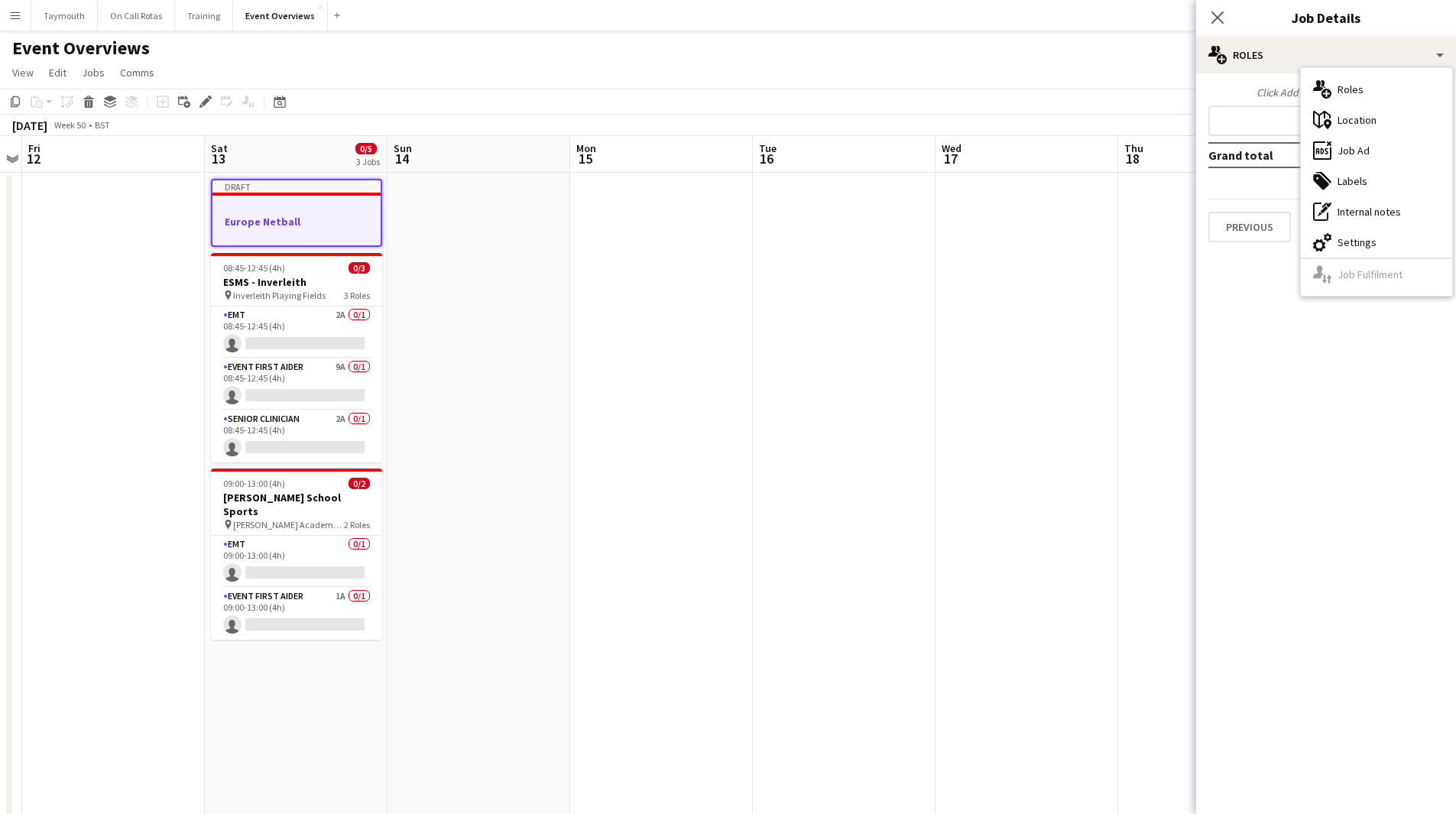
drag, startPoint x: 1372, startPoint y: 235, endPoint x: 1338, endPoint y: 138, distance: 102.8
click at [1370, 234] on div "cog-double-3 Settings" at bounding box center [1376, 242] width 152 height 30
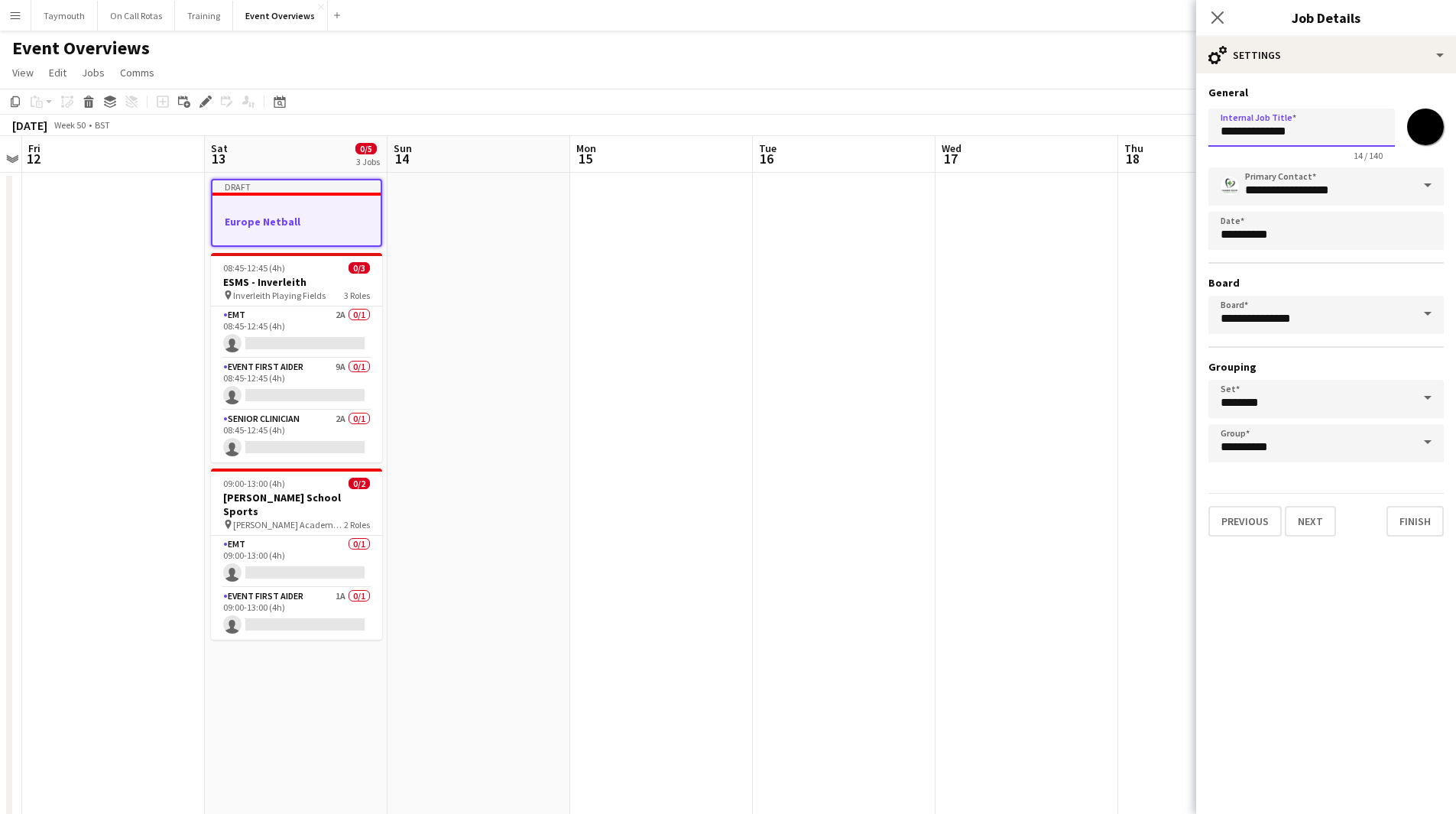
click at [1326, 129] on input "**********" at bounding box center [1301, 127] width 187 height 38
type input "**********"
click at [813, 311] on app-date-cell at bounding box center [844, 828] width 183 height 1309
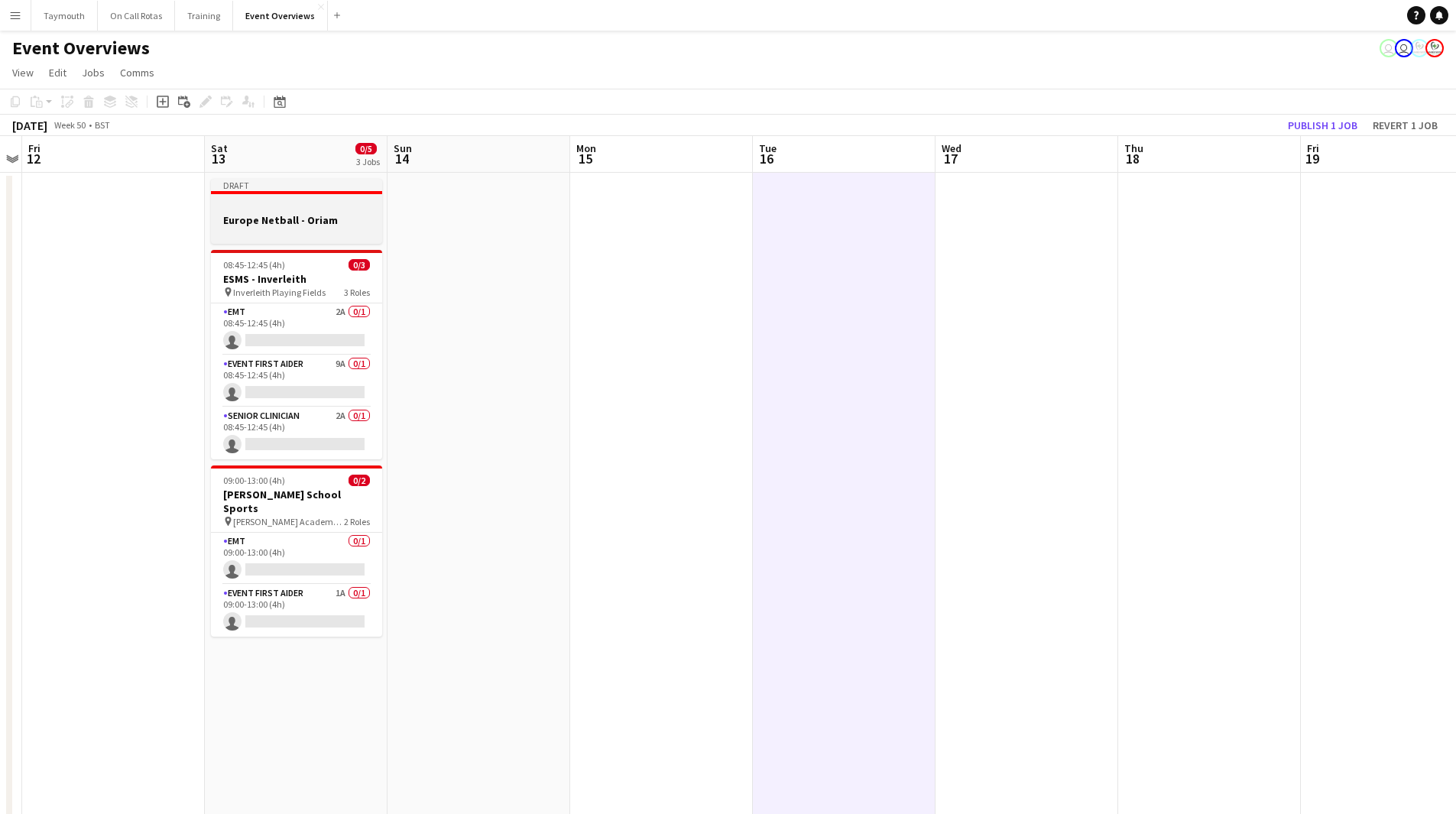
click at [349, 230] on div at bounding box center [296, 233] width 171 height 13
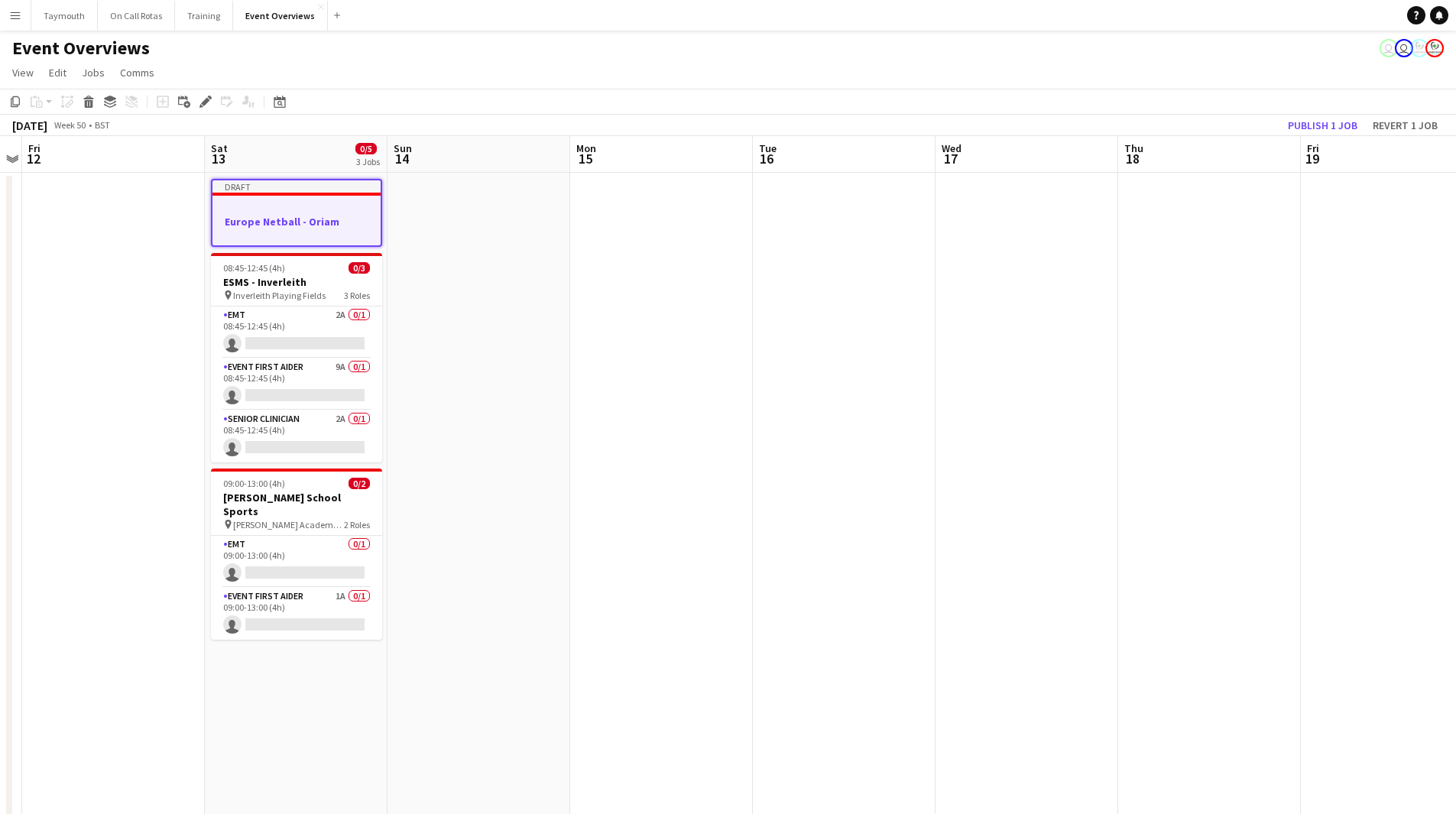
click at [463, 226] on app-date-cell at bounding box center [478, 828] width 183 height 1309
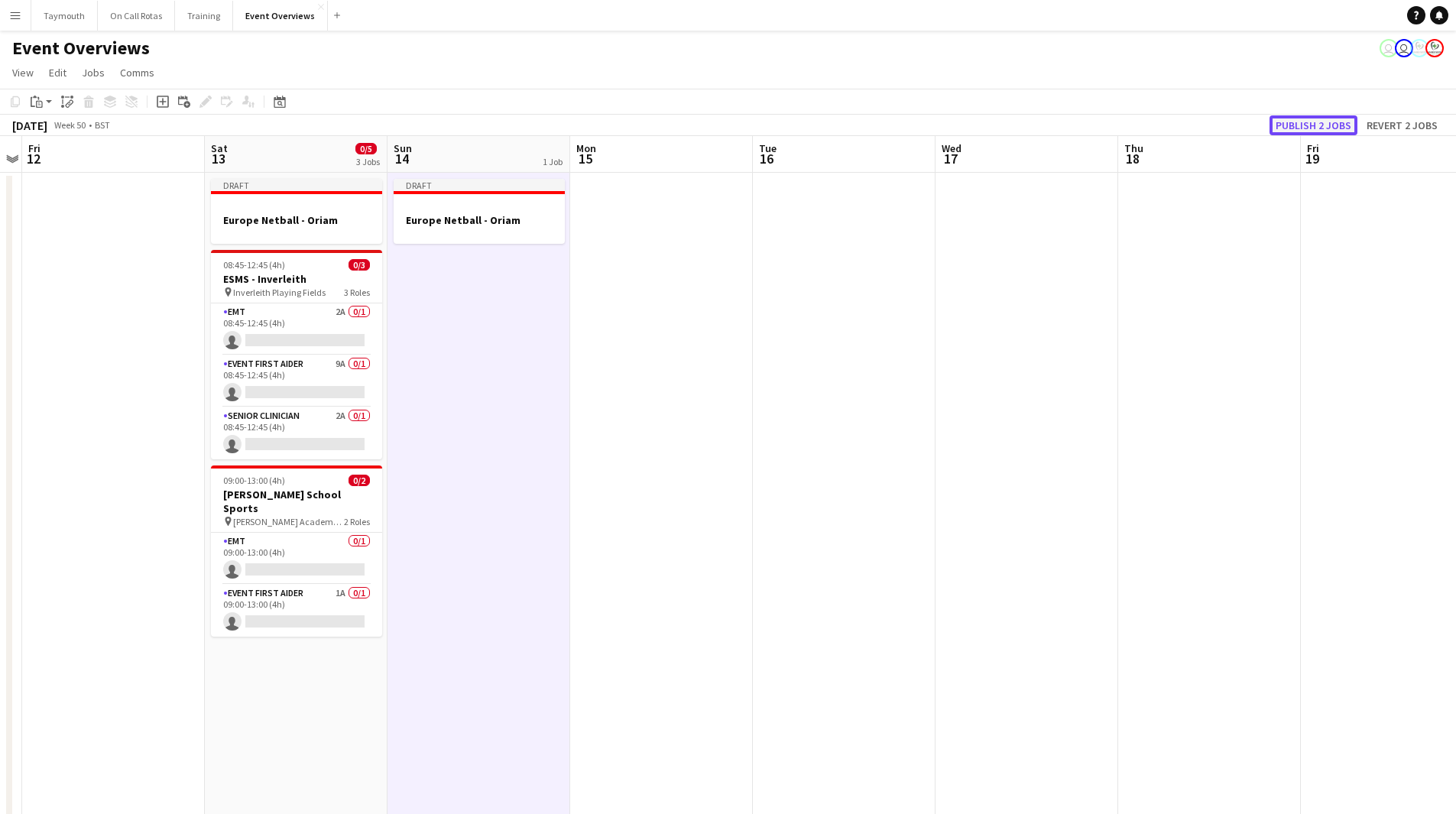
click at [1333, 116] on button "Publish 2 jobs" at bounding box center [1313, 125] width 88 height 20
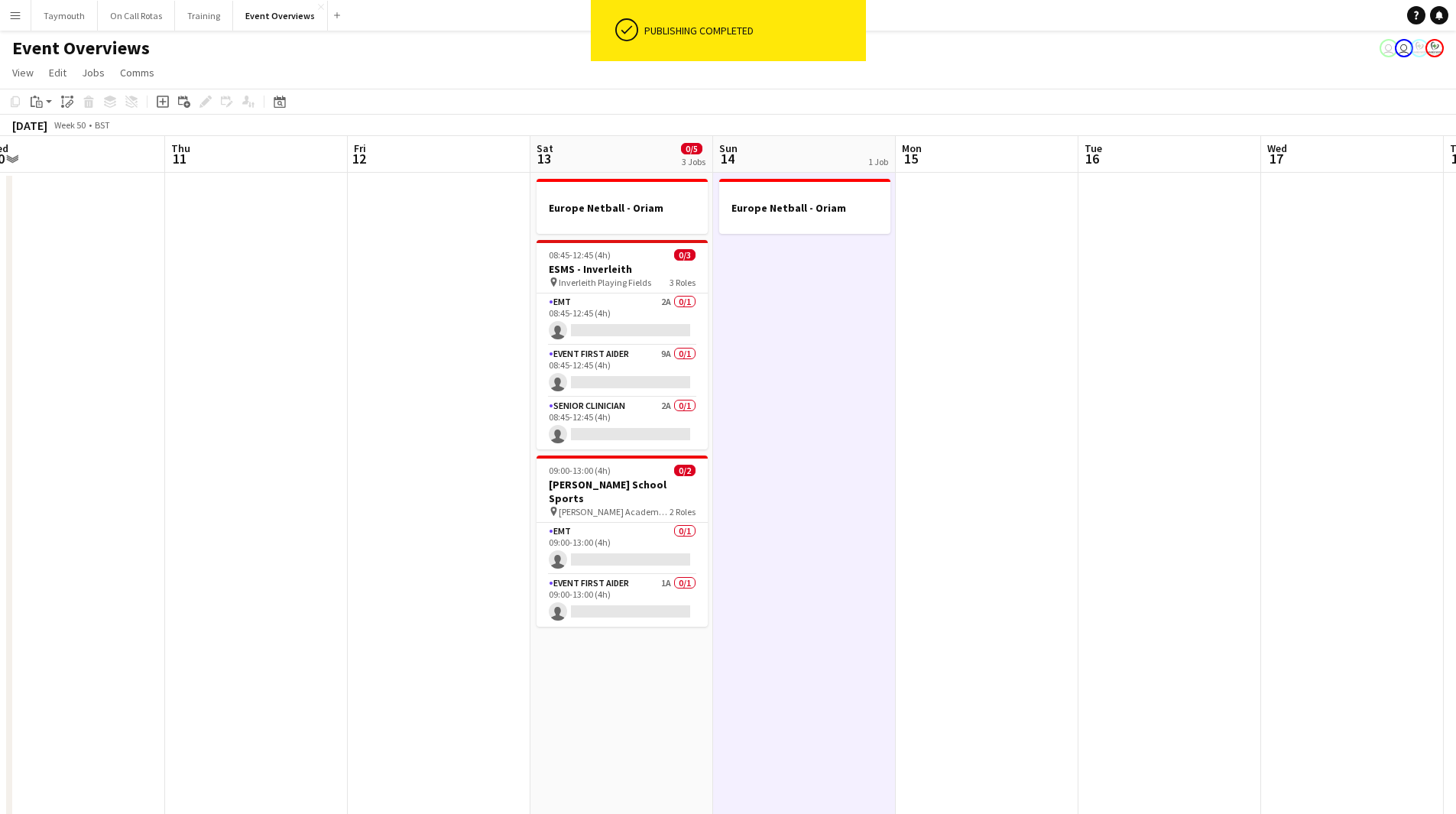
drag, startPoint x: 206, startPoint y: 522, endPoint x: 1239, endPoint y: 518, distance: 1033.0
click at [1239, 518] on app-calendar-viewport "Tue 9 Wed 10 Thu 11 Fri 12 Sat 13 0/5 3 Jobs Sun 14 1 Job Mon 15 Tue 16 Wed 17 …" at bounding box center [728, 808] width 1456 height 1345
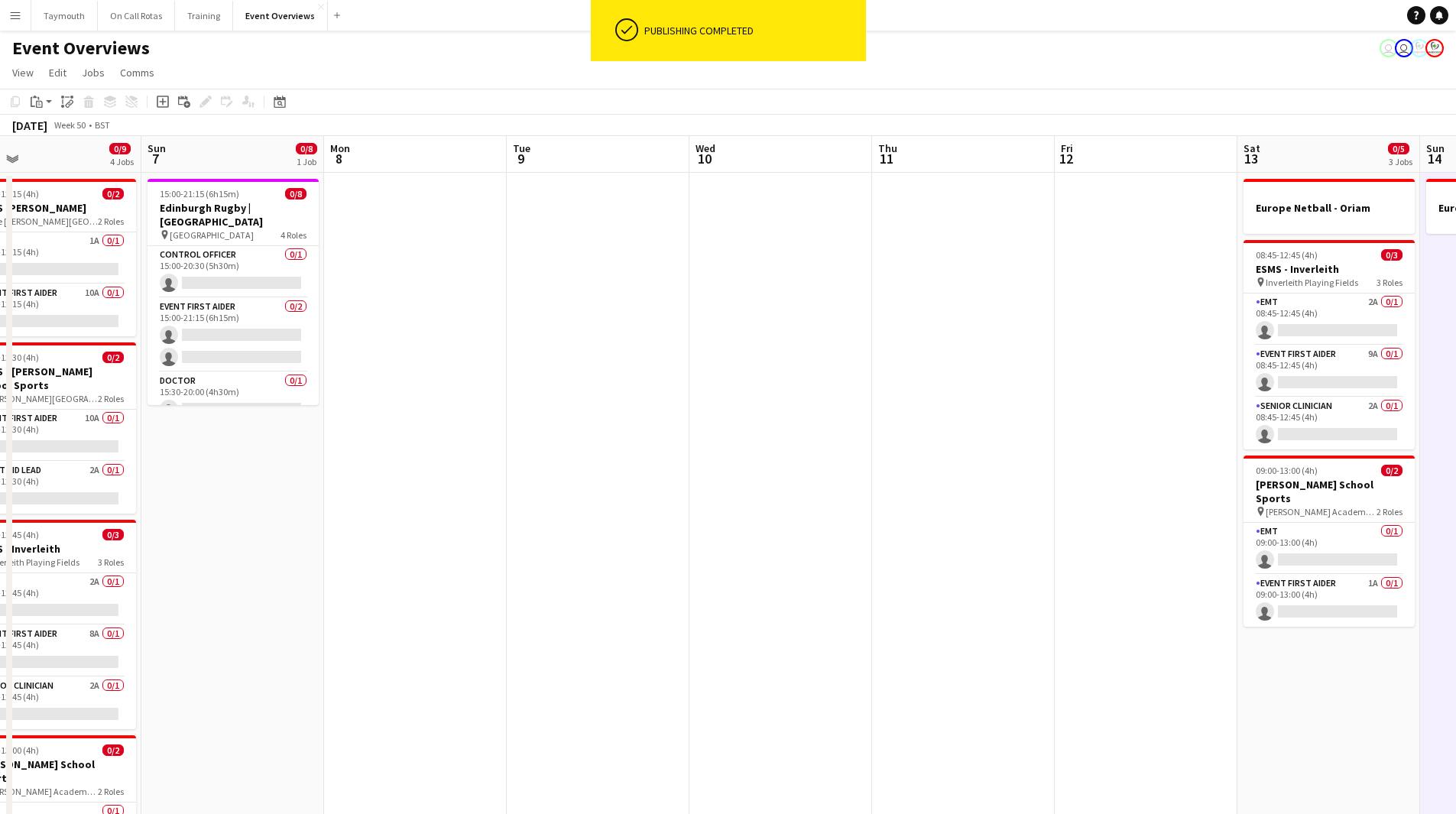
click at [1232, 516] on app-calendar-viewport "Thu 4 Fri 5 Sat 6 0/9 4 Jobs Sun 7 0/8 1 Job Mon 8 Tue 9 Wed 10 Thu 11 Fri 12 S…" at bounding box center [728, 808] width 1456 height 1345
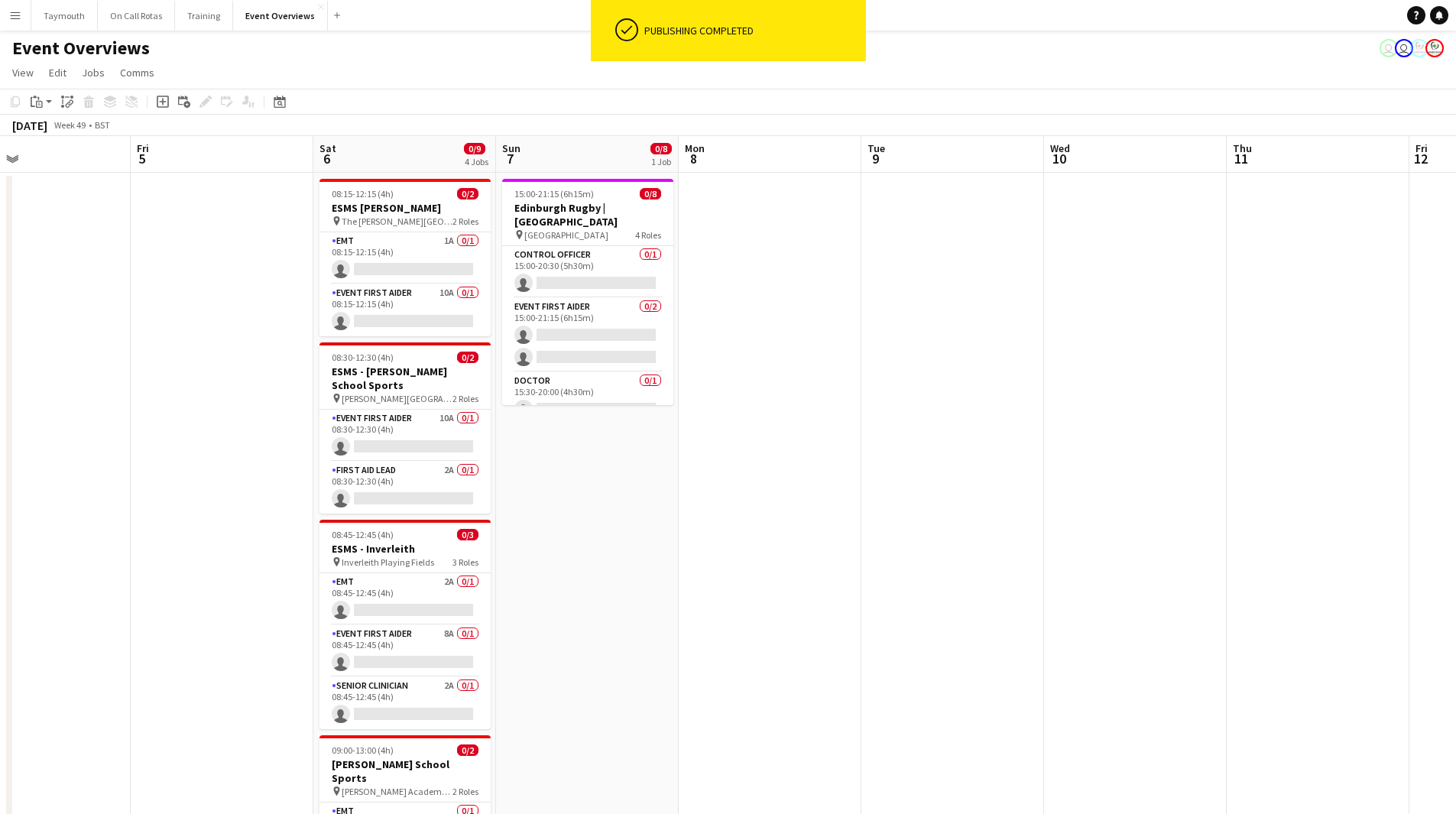
drag, startPoint x: 1108, startPoint y: 499, endPoint x: 771, endPoint y: 525, distance: 338.0
click at [776, 533] on app-calendar-viewport "Mon 1 1 Job Tue 2 Wed 3 Thu 4 Fri 5 Sat 6 0/9 4 Jobs Sun 7 0/8 1 Job Mon 8 Tue …" at bounding box center [728, 808] width 1456 height 1345
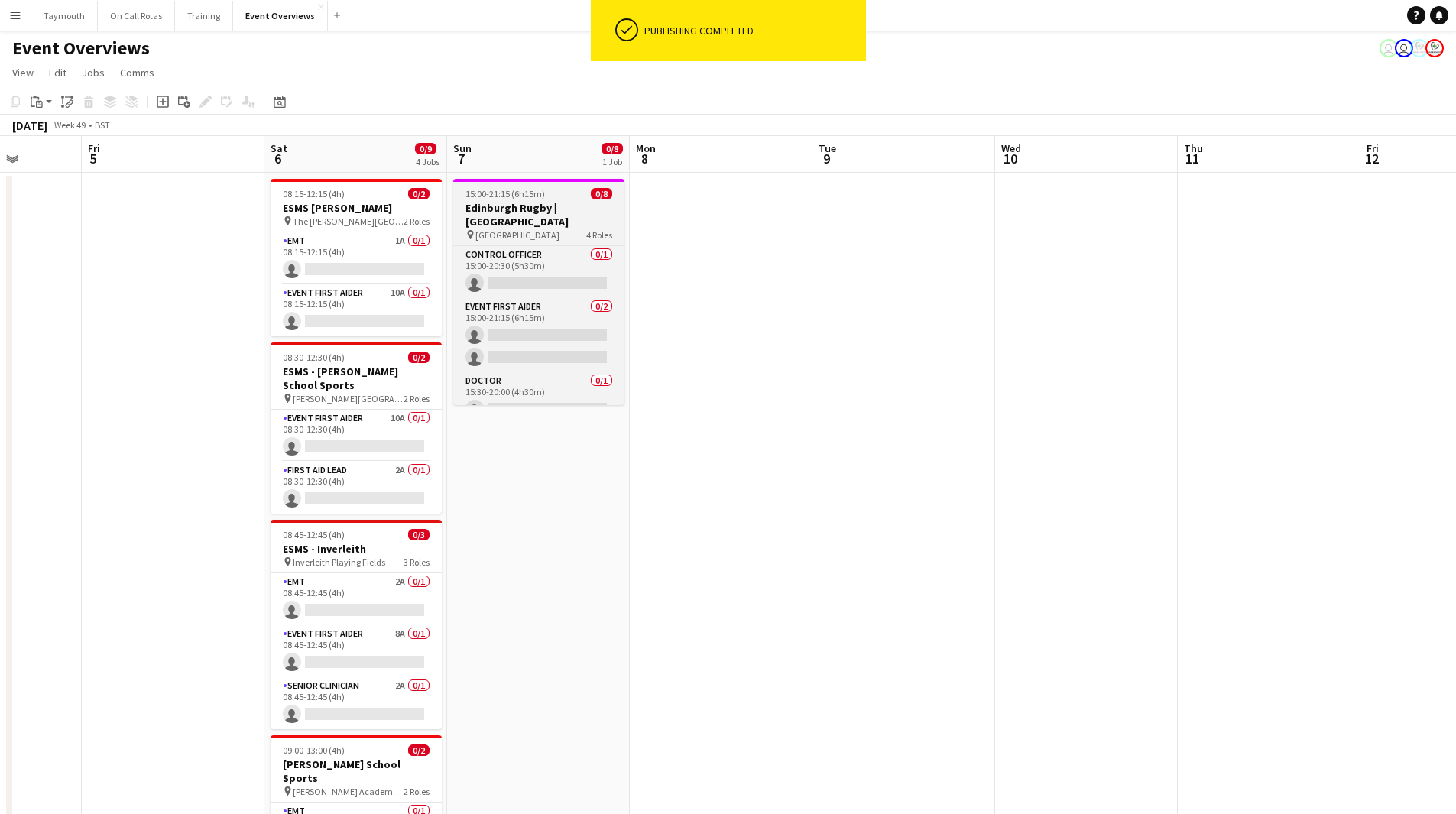
click at [540, 204] on h3 "Edinburgh Rugby | [GEOGRAPHIC_DATA]" at bounding box center [538, 215] width 171 height 27
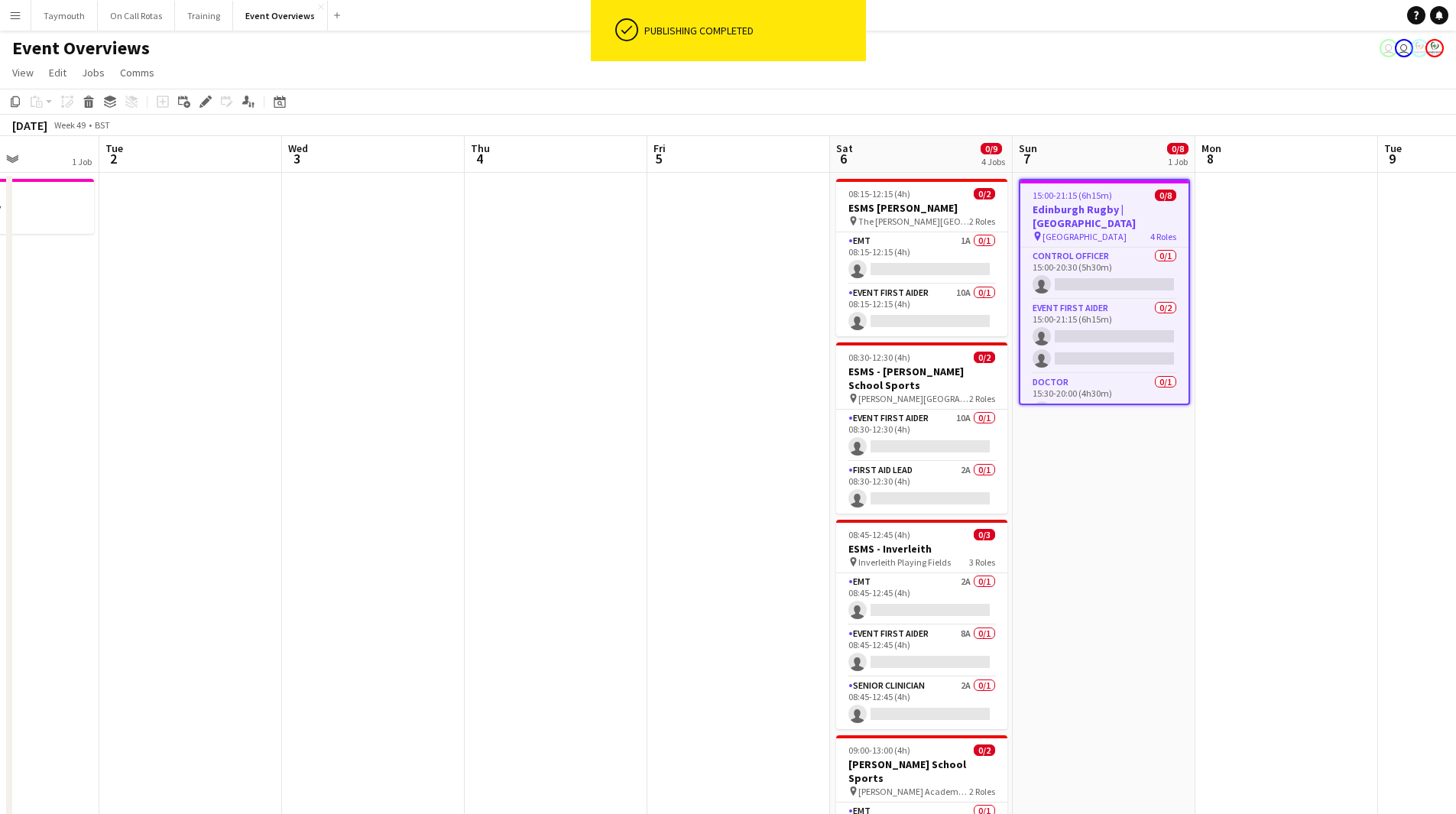
drag, startPoint x: 252, startPoint y: 452, endPoint x: 817, endPoint y: 438, distance: 565.2
click at [812, 438] on app-calendar-viewport "Sun 30 Mon 1 1 Job Tue 2 Wed 3 Thu 4 Fri 5 Sat 6 0/9 4 Jobs Sun 7 0/8 1 Job Mon…" at bounding box center [728, 808] width 1456 height 1345
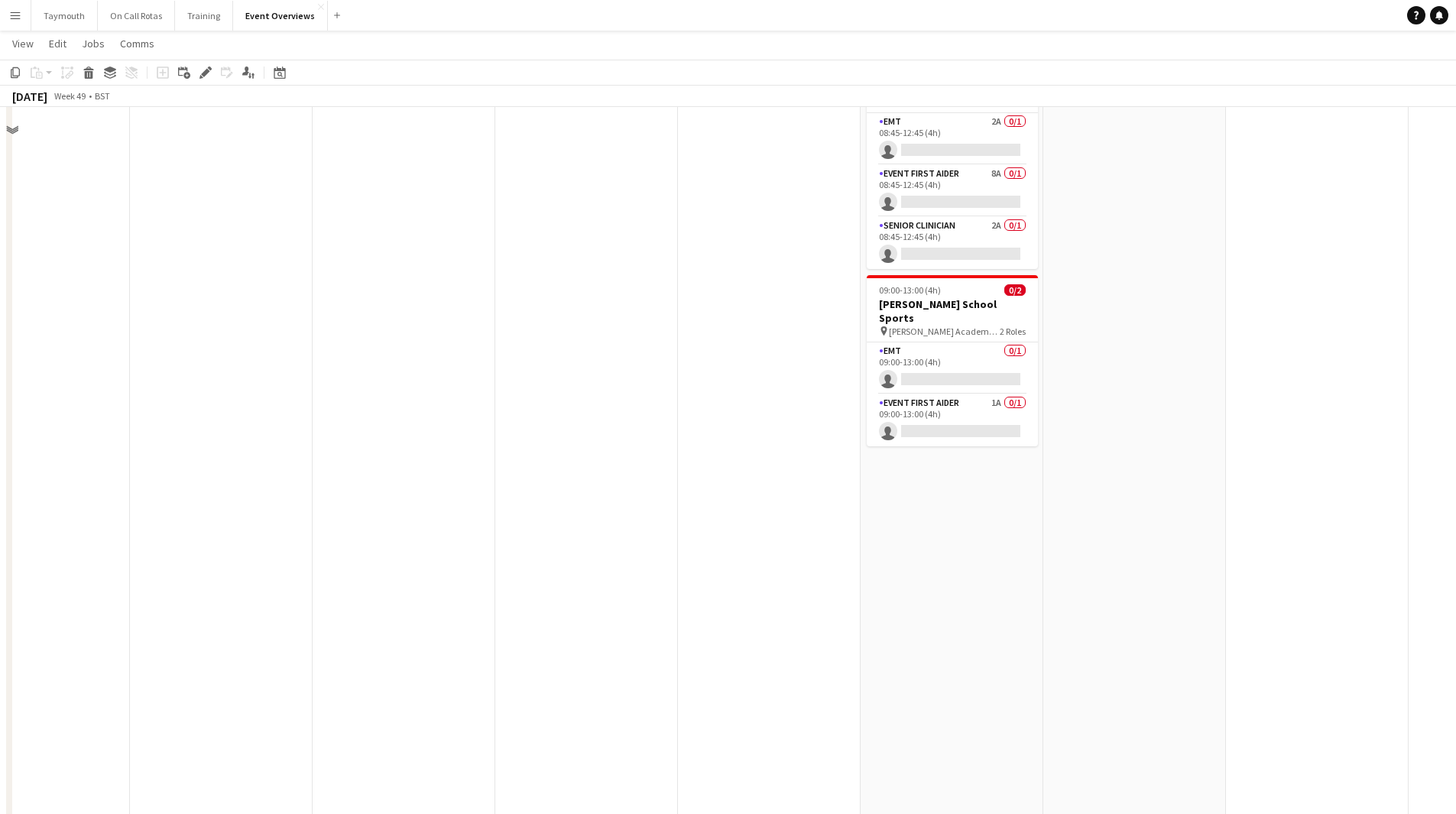
scroll to position [0, 0]
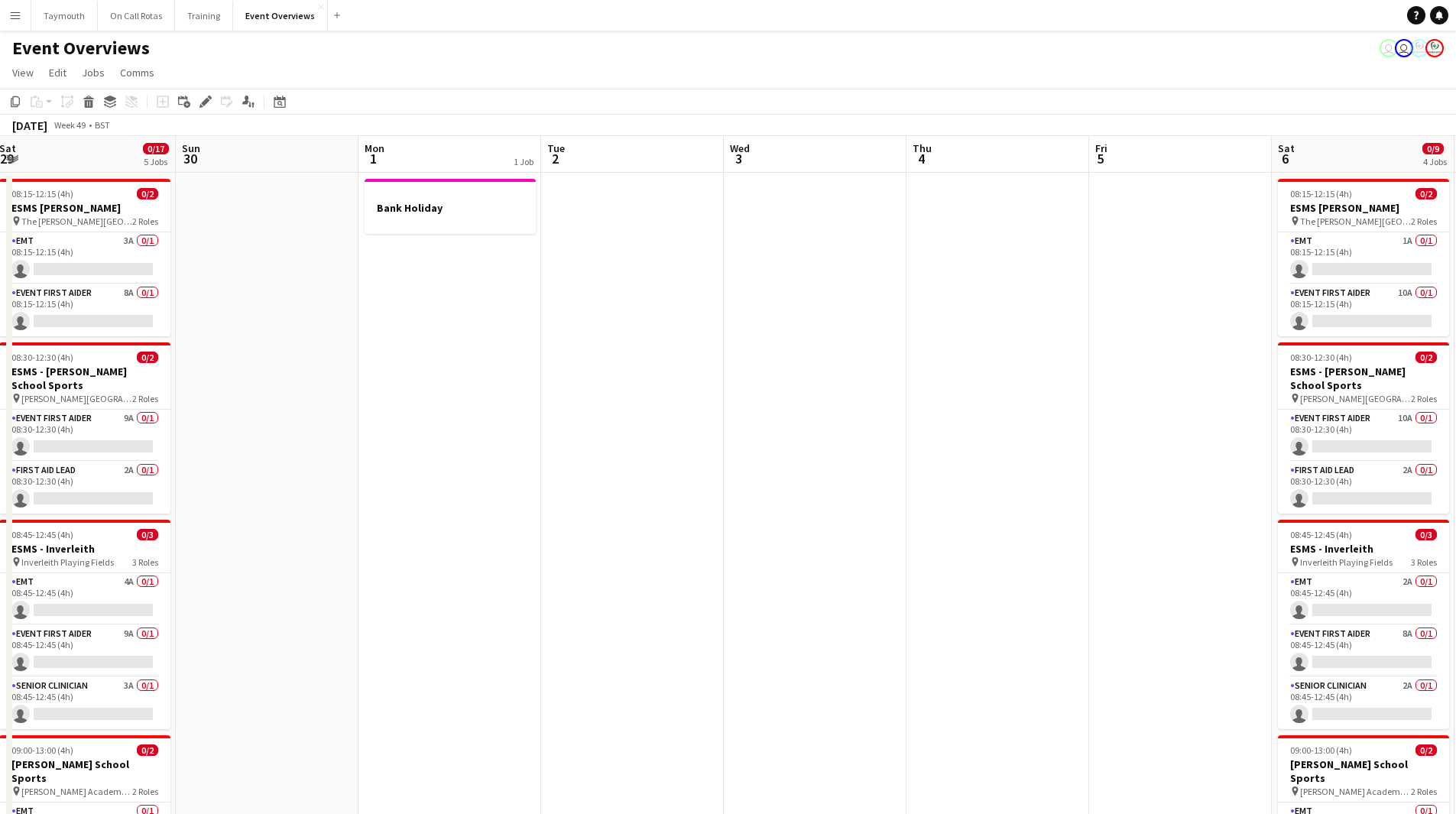
drag, startPoint x: 435, startPoint y: 524, endPoint x: 79, endPoint y: 519, distance: 356.0
click at [79, 519] on app-calendar-viewport "Wed 26 Thu 27 Fri 28 Sat 29 0/17 5 Jobs Sun 30 Mon 1 1 Job Tue 2 Wed 3 Thu 4 Fr…" at bounding box center [728, 808] width 1456 height 1345
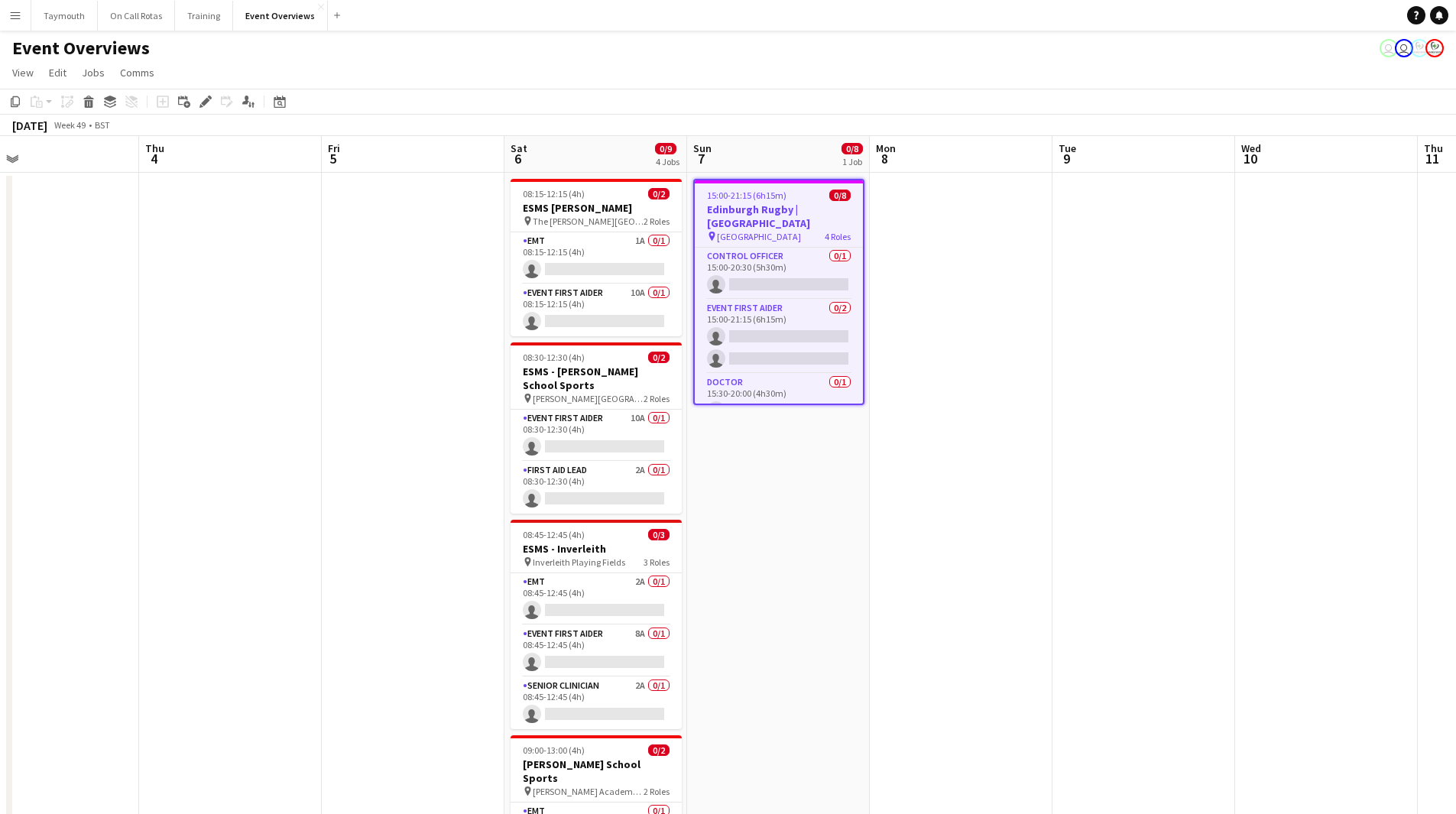
click at [1091, 428] on app-date-cell at bounding box center [1143, 828] width 183 height 1309
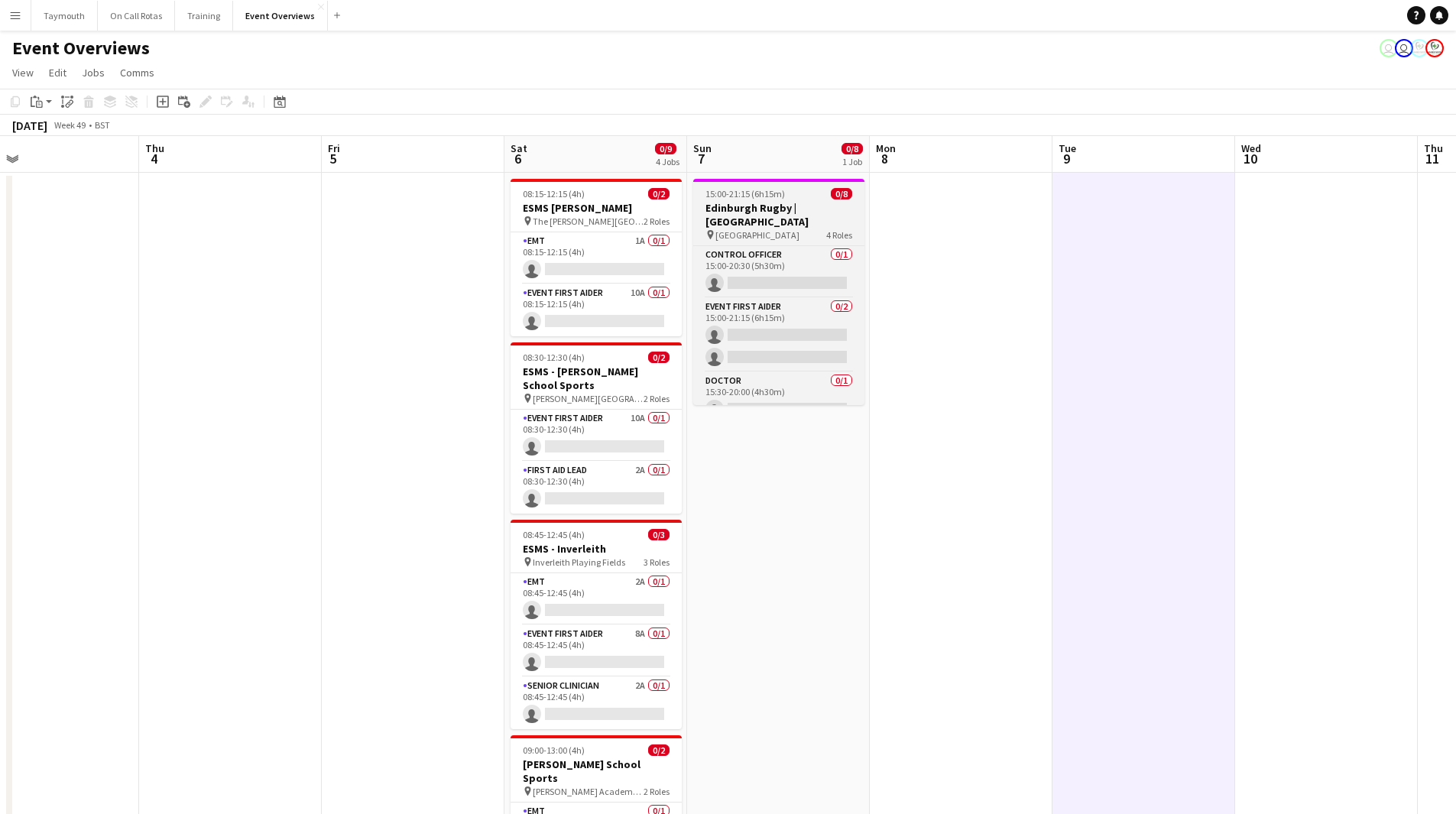
click at [819, 191] on div "15:00-21:15 (6h15m) 0/8" at bounding box center [778, 194] width 171 height 12
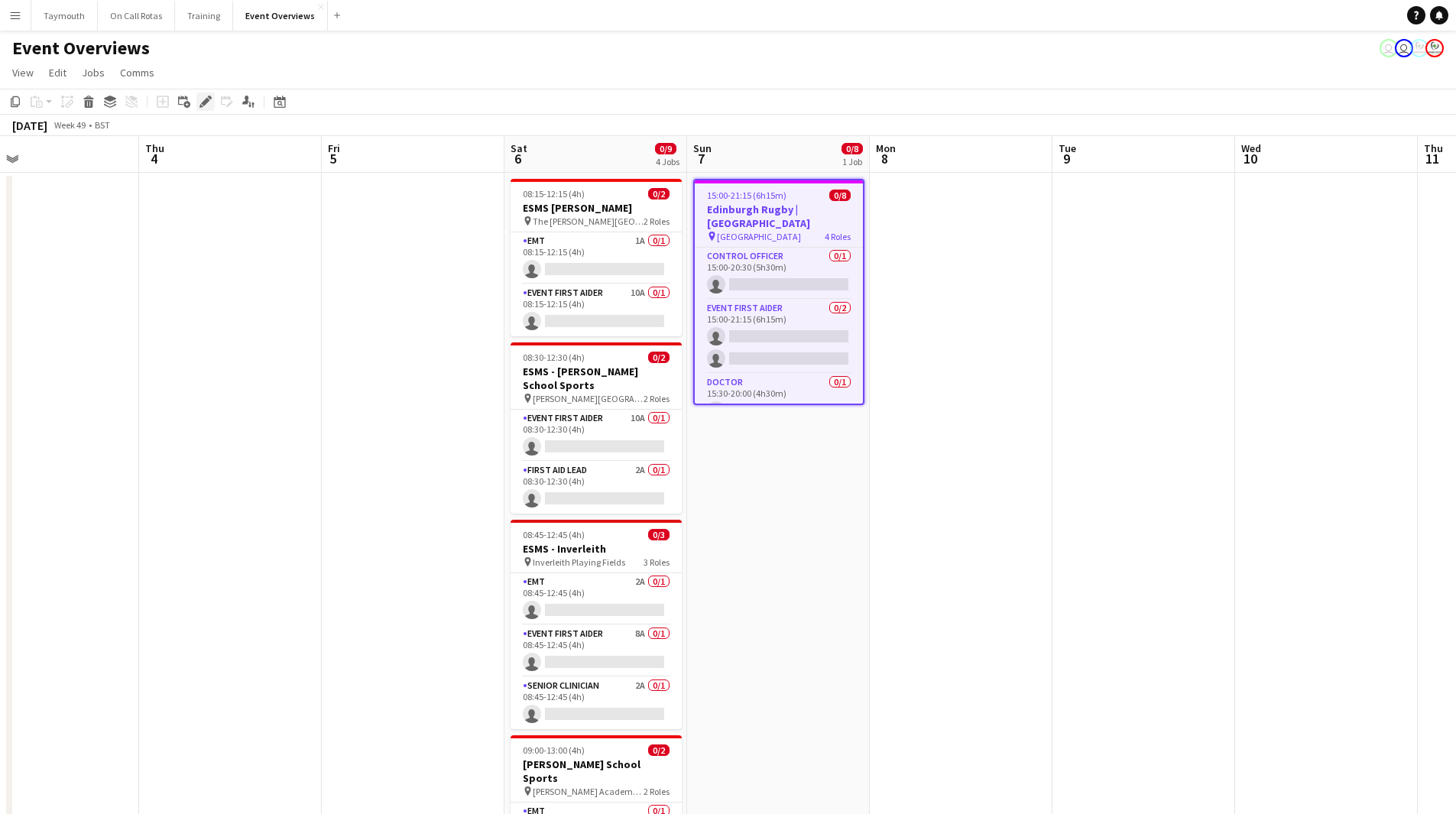
click at [199, 95] on div "Edit" at bounding box center [205, 102] width 19 height 19
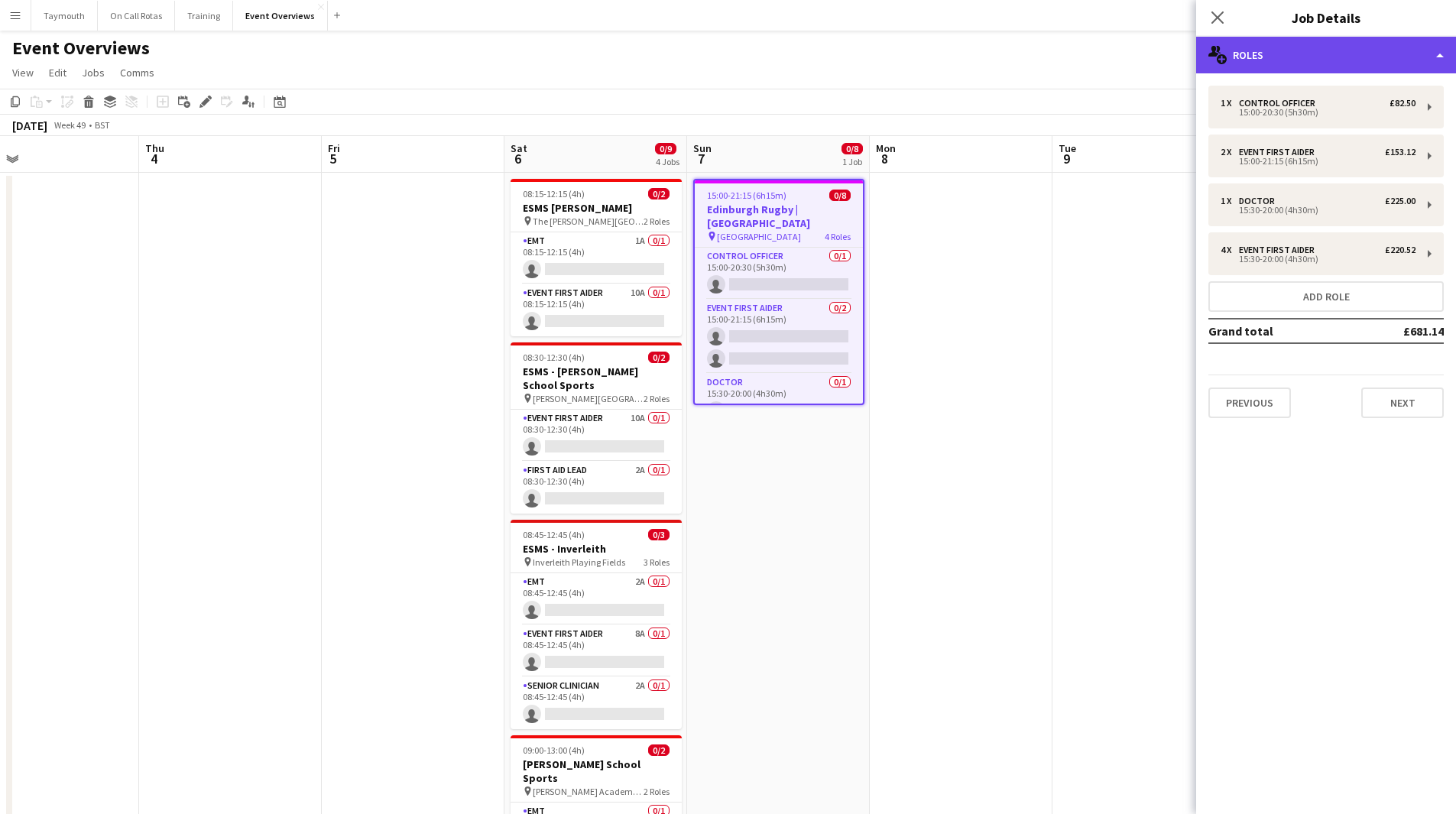
click at [1375, 62] on div "multiple-users-add Roles" at bounding box center [1326, 56] width 260 height 37
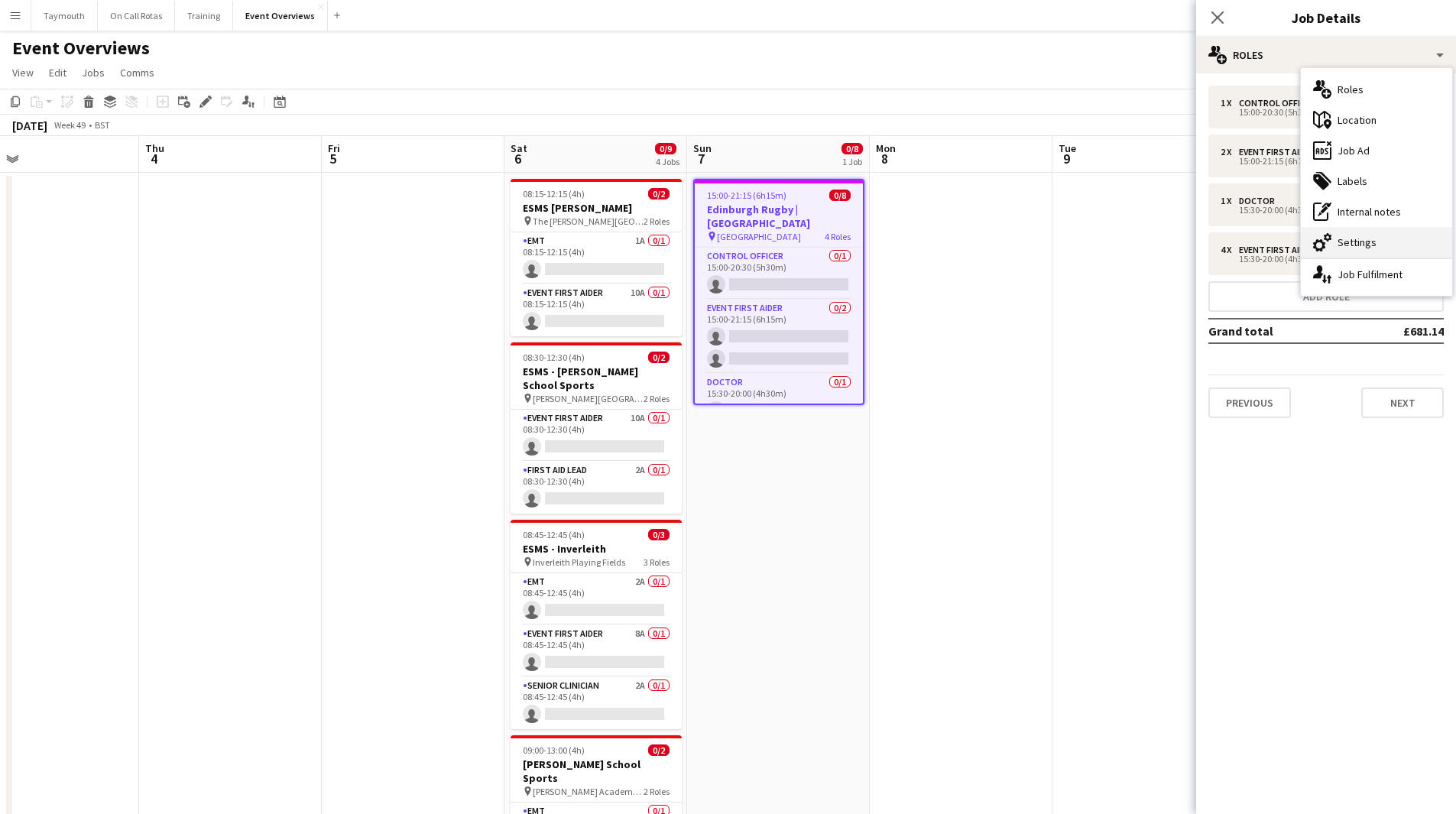
click at [1374, 249] on div "cog-double-3 Settings" at bounding box center [1376, 242] width 152 height 30
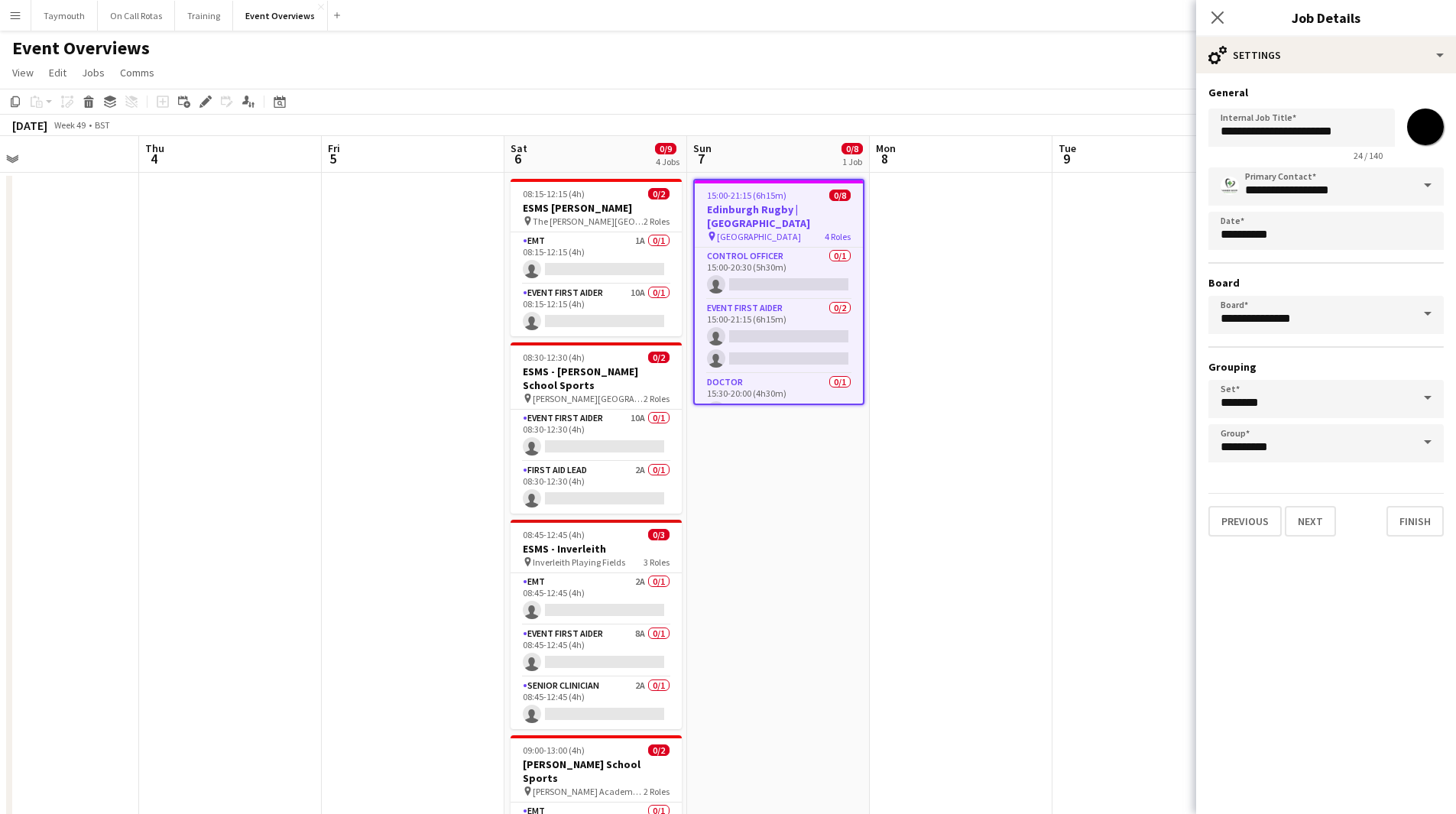
click at [1432, 135] on input "*******" at bounding box center [1425, 127] width 55 height 55
type input "*******"
drag, startPoint x: 941, startPoint y: 276, endPoint x: 924, endPoint y: 286, distance: 19.7
click at [942, 276] on app-date-cell at bounding box center [960, 828] width 183 height 1309
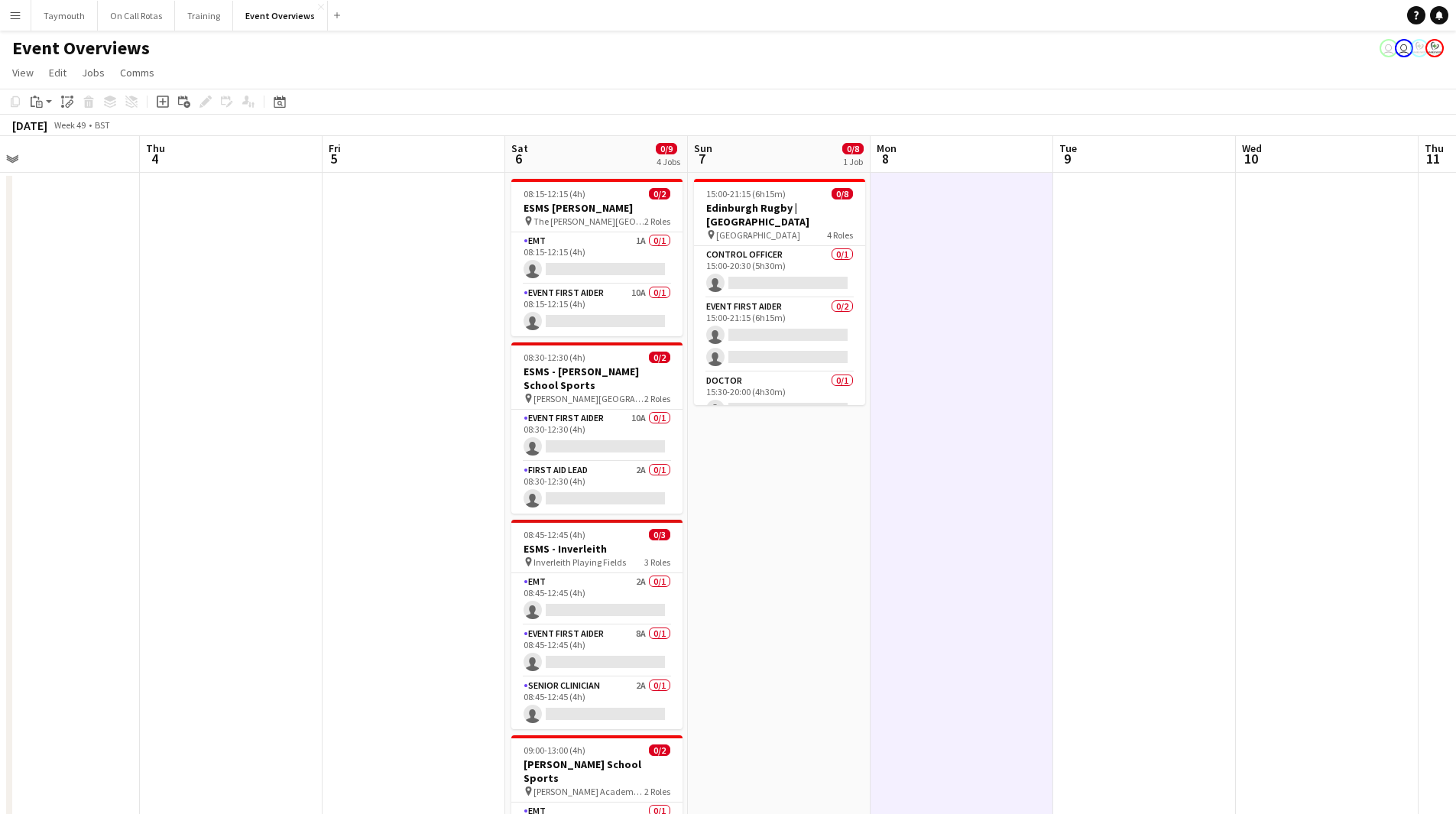
drag, startPoint x: 520, startPoint y: 428, endPoint x: 989, endPoint y: 435, distance: 469.1
click at [808, 424] on app-calendar-viewport "Sun 30 Mon 1 1 Job Tue 2 Wed 3 Thu 4 Fri 5 Sat 6 0/9 4 Jobs Sun 7 0/8 1 Job Mon…" at bounding box center [728, 808] width 1456 height 1345
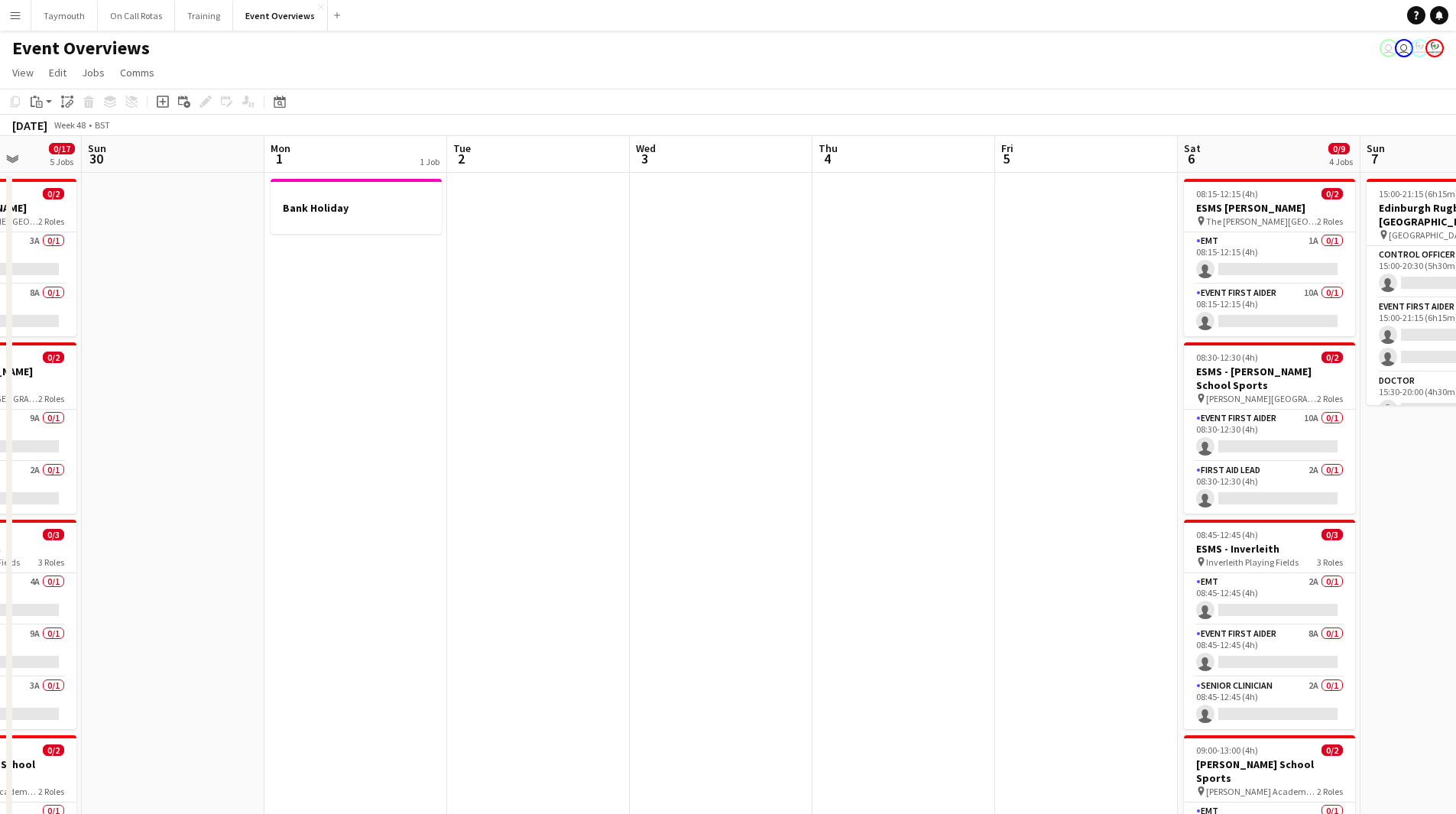
drag, startPoint x: 468, startPoint y: 565, endPoint x: 1129, endPoint y: 561, distance: 661.0
click at [1146, 558] on app-calendar-viewport "Thu 27 Fri 28 Sat 29 0/17 5 Jobs Sun 30 Mon 1 1 Job Tue 2 Wed 3 Thu 4 Fri 5 Sat…" at bounding box center [728, 808] width 1456 height 1345
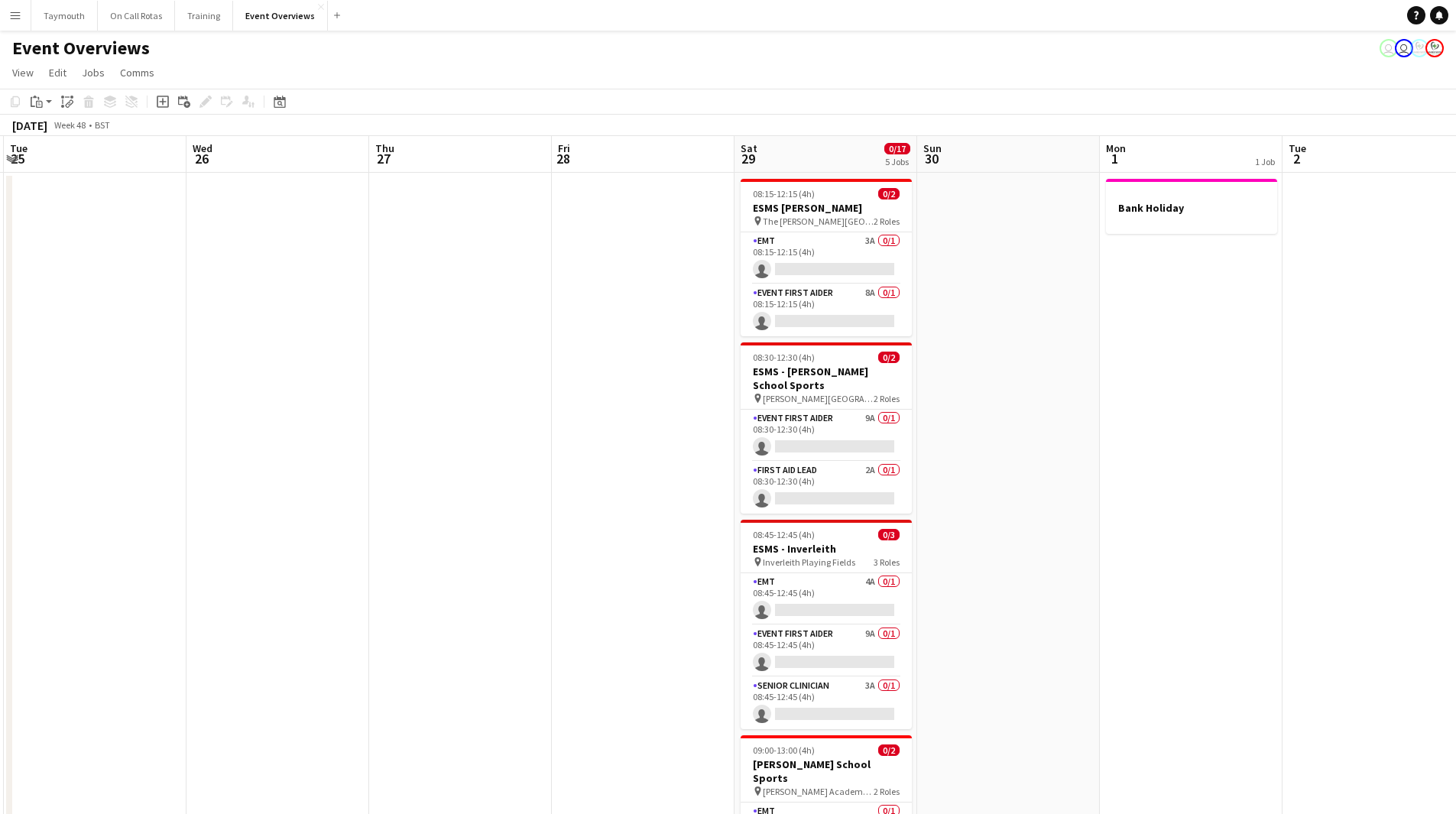
drag, startPoint x: 551, startPoint y: 538, endPoint x: 1117, endPoint y: 509, distance: 566.7
click at [1117, 509] on app-calendar-viewport "Mon 24 Tue 25 Wed 26 Thu 27 Fri 28 Sat 29 0/17 5 Jobs Sun 30 Mon 1 1 Job Tue 2 …" at bounding box center [728, 808] width 1456 height 1345
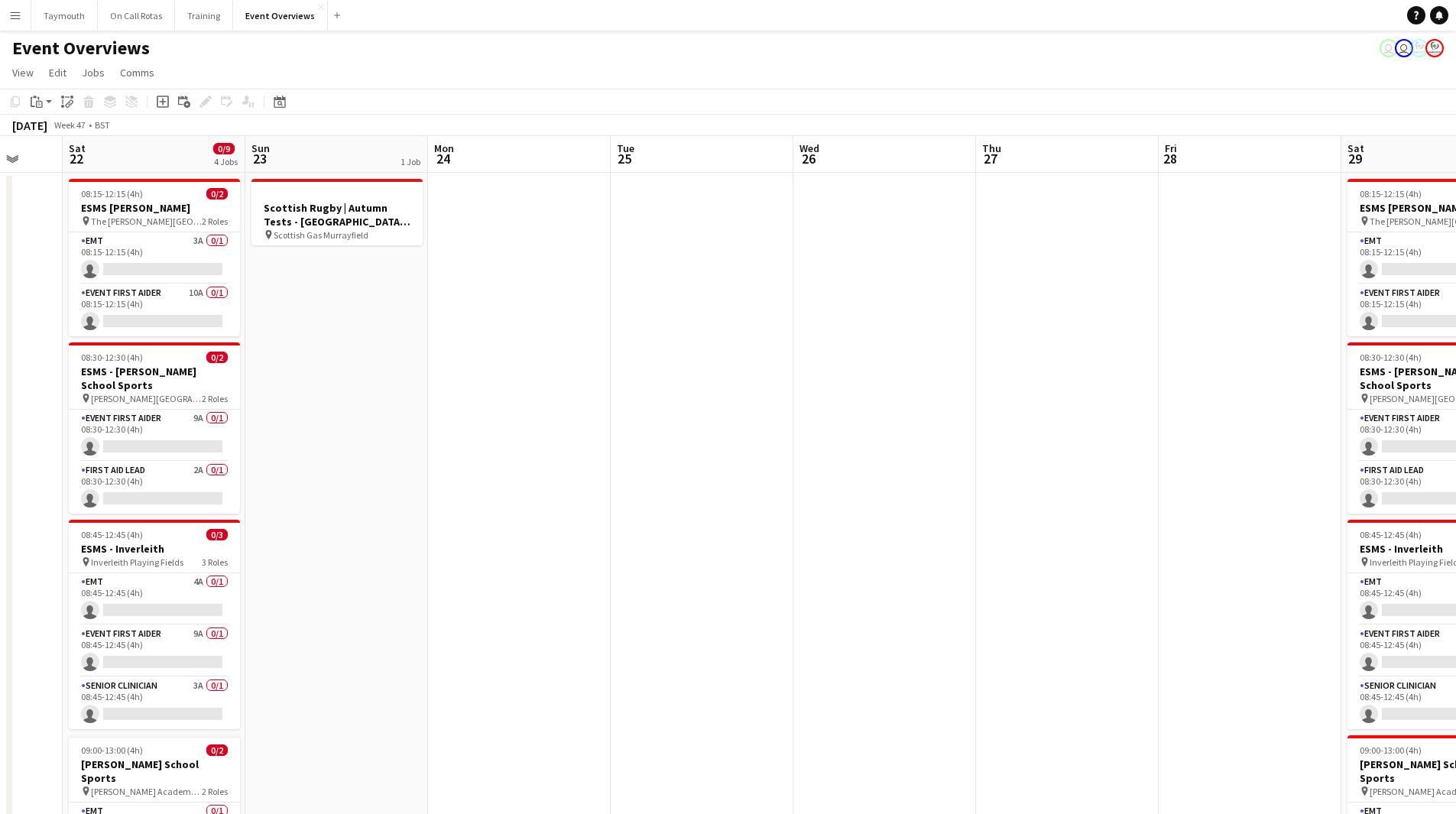
drag, startPoint x: 604, startPoint y: 555, endPoint x: 978, endPoint y: 554, distance: 374.0
click at [981, 549] on app-calendar-viewport "Thu 20 Fri 21 Sat 22 0/9 4 Jobs Sun 23 1 Job Mon 24 Tue 25 Wed 26 Thu 27 Fri 28…" at bounding box center [728, 808] width 1456 height 1345
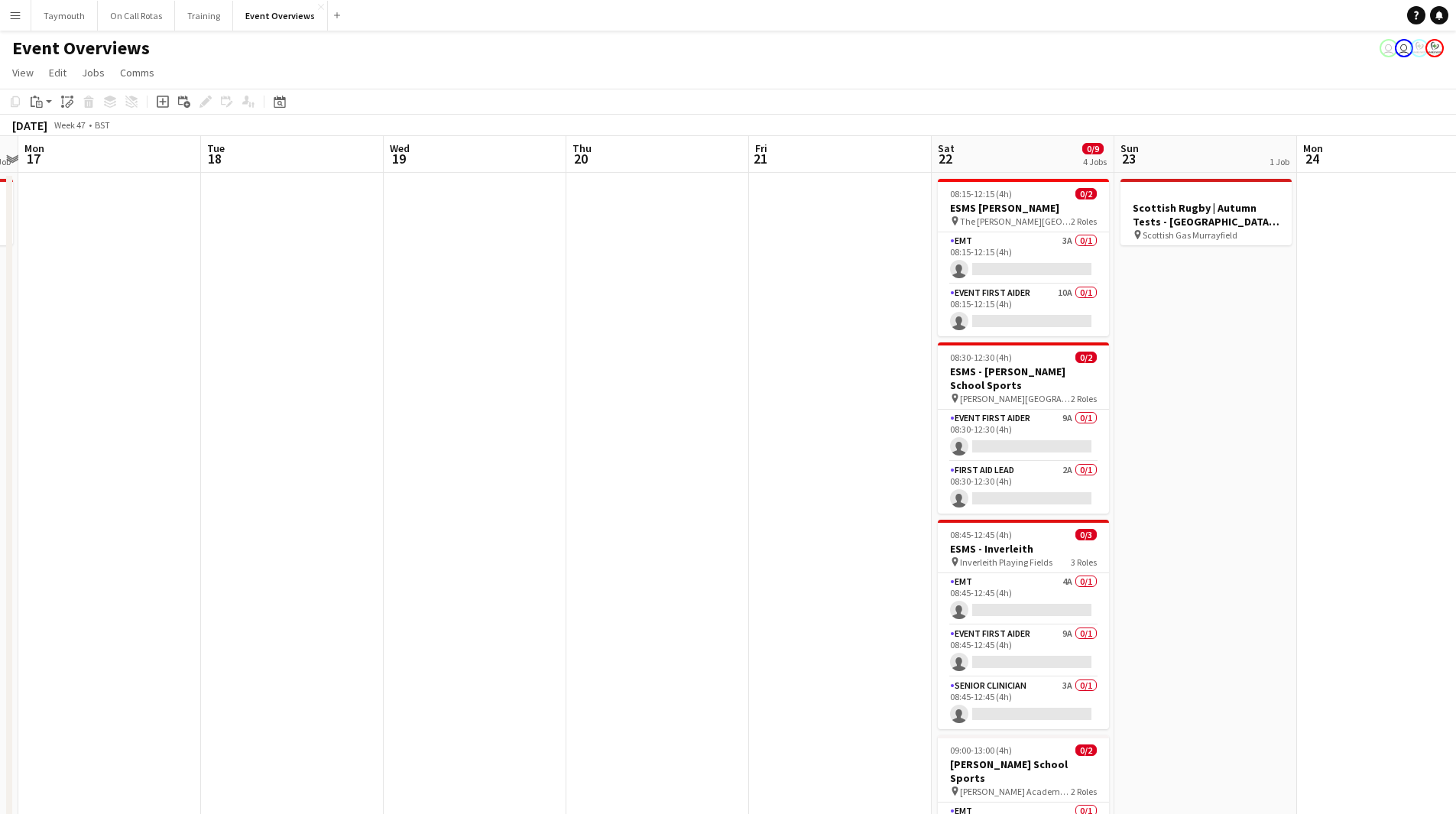
drag, startPoint x: 727, startPoint y: 581, endPoint x: 1270, endPoint y: 567, distance: 543.2
click at [1270, 567] on app-calendar-viewport "Sat 15 7/9 4 Jobs Sun 16 1 Job Mon 17 Tue 18 Wed 19 Thu 20 Fri 21 Sat 22 0/9 4 …" at bounding box center [728, 808] width 1456 height 1345
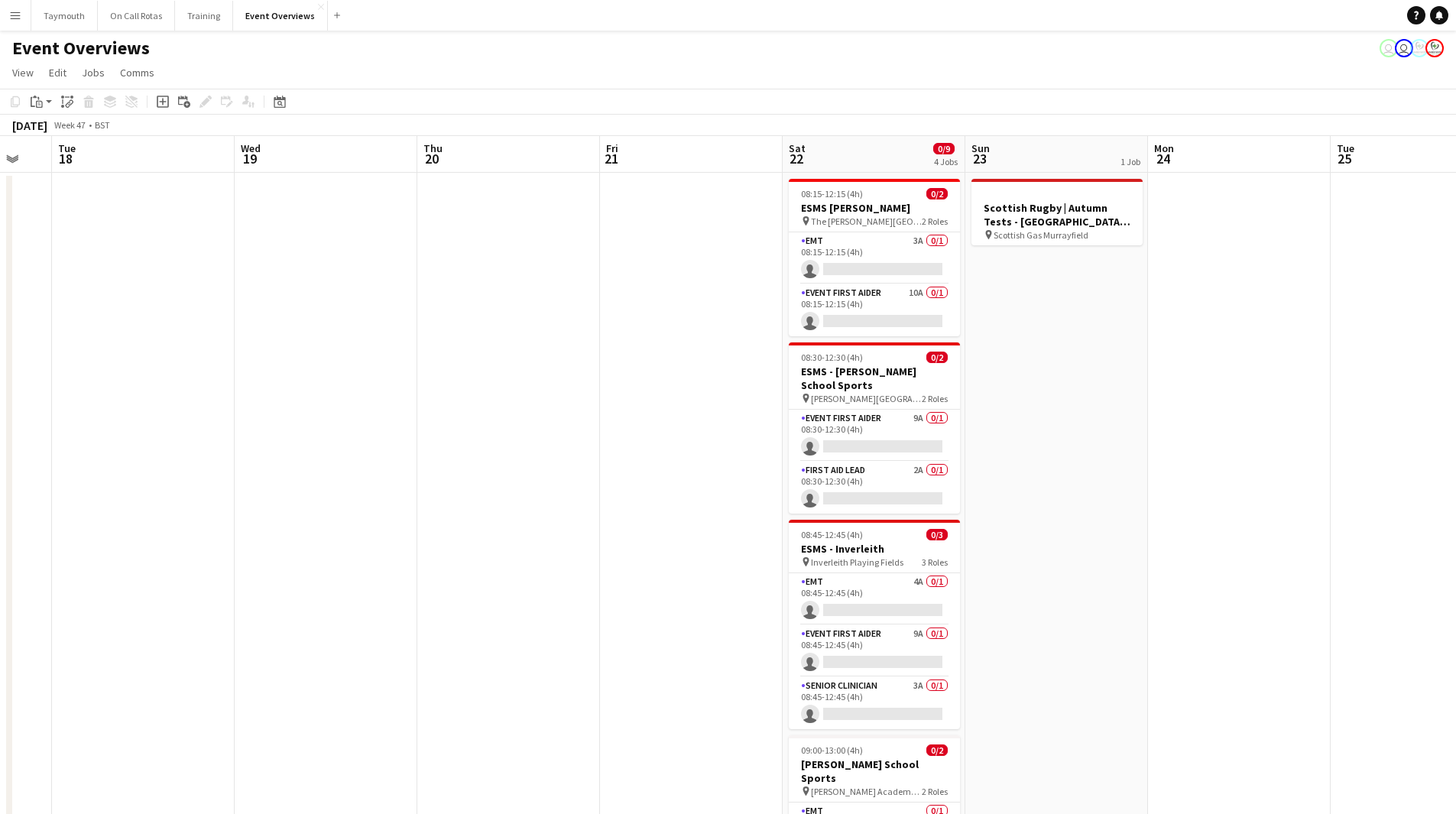
drag, startPoint x: 1128, startPoint y: 550, endPoint x: 1214, endPoint y: 551, distance: 86.0
click at [1219, 549] on app-calendar-viewport "Sat 15 7/9 4 Jobs Sun 16 1 Job Mon 17 Tue 18 Wed 19 Thu 20 Fri 21 Sat 22 0/9 4 …" at bounding box center [728, 808] width 1456 height 1345
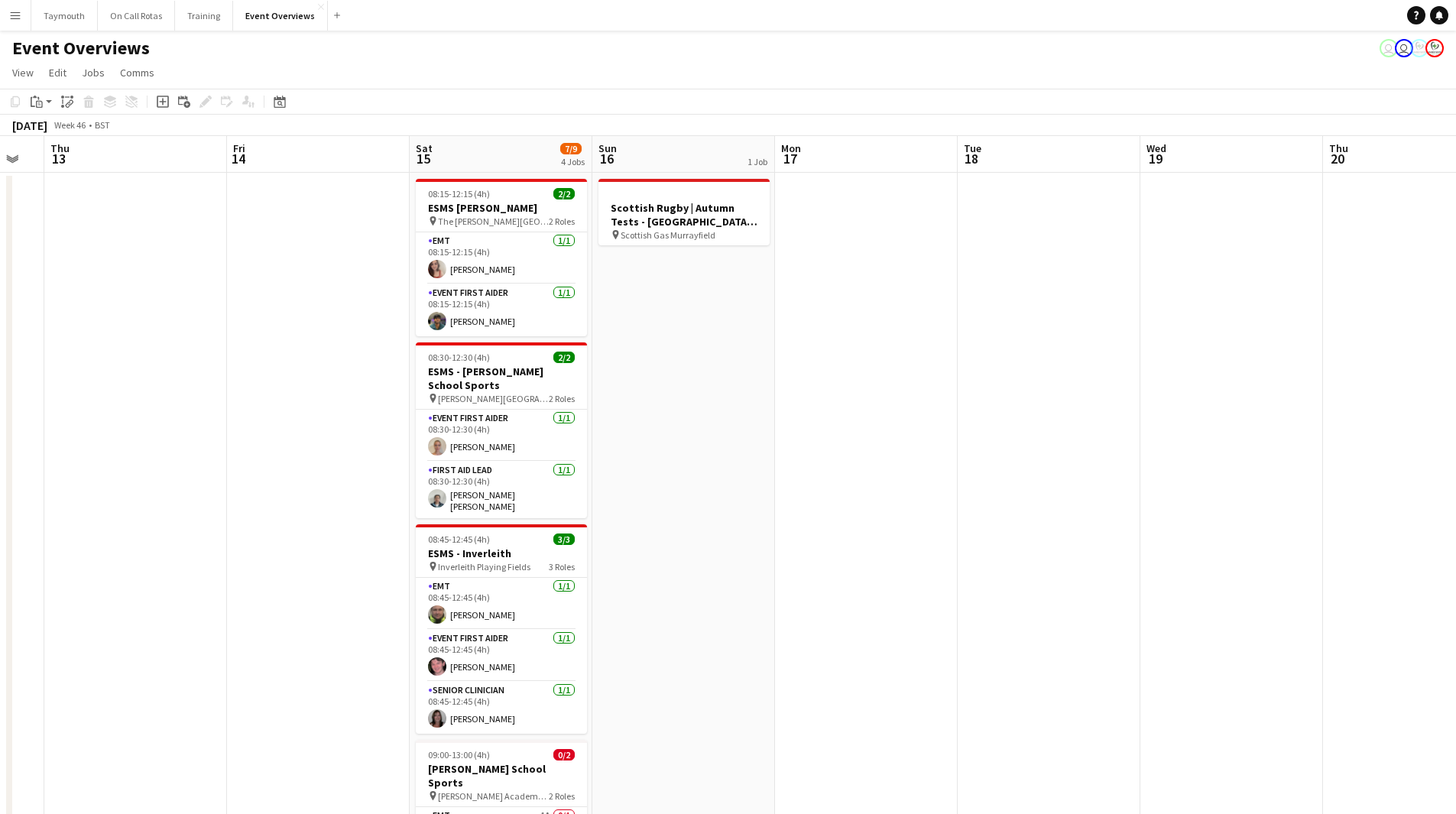
drag, startPoint x: 608, startPoint y: 577, endPoint x: 1187, endPoint y: 588, distance: 579.1
click at [1068, 582] on app-calendar-viewport "Tue 11 Wed 12 Thu 13 Fri 14 Sat 15 7/9 4 Jobs Sun 16 1 Job Mon 17 Tue 18 Wed 19…" at bounding box center [728, 808] width 1456 height 1345
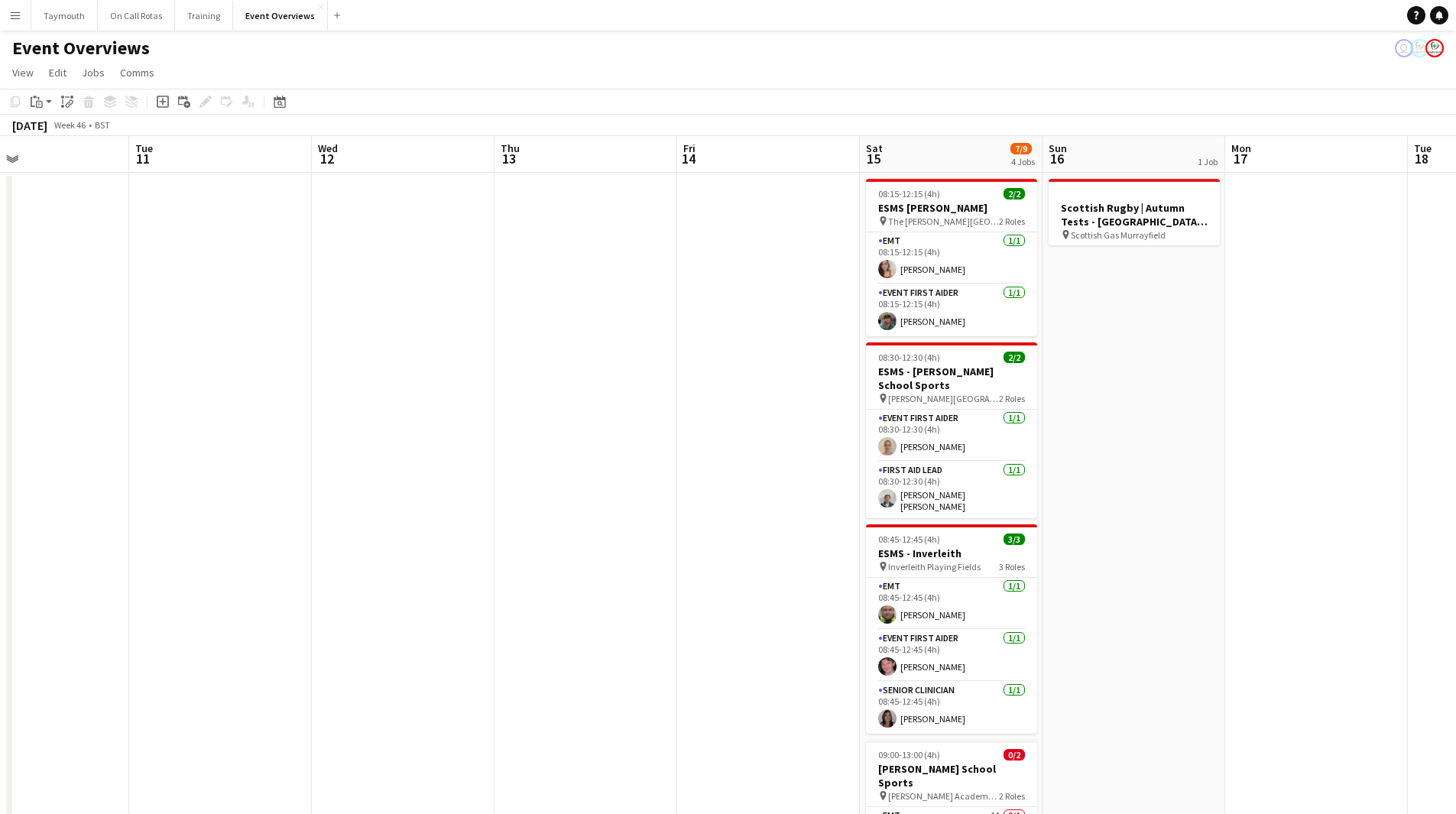
drag, startPoint x: 286, startPoint y: 95, endPoint x: 316, endPoint y: 109, distance: 33.1
click at [286, 95] on div "Date picker" at bounding box center [280, 102] width 19 height 19
click at [409, 152] on span "Next month" at bounding box center [403, 154] width 30 height 30
click at [394, 320] on button "[DATE]" at bounding box center [387, 325] width 44 height 24
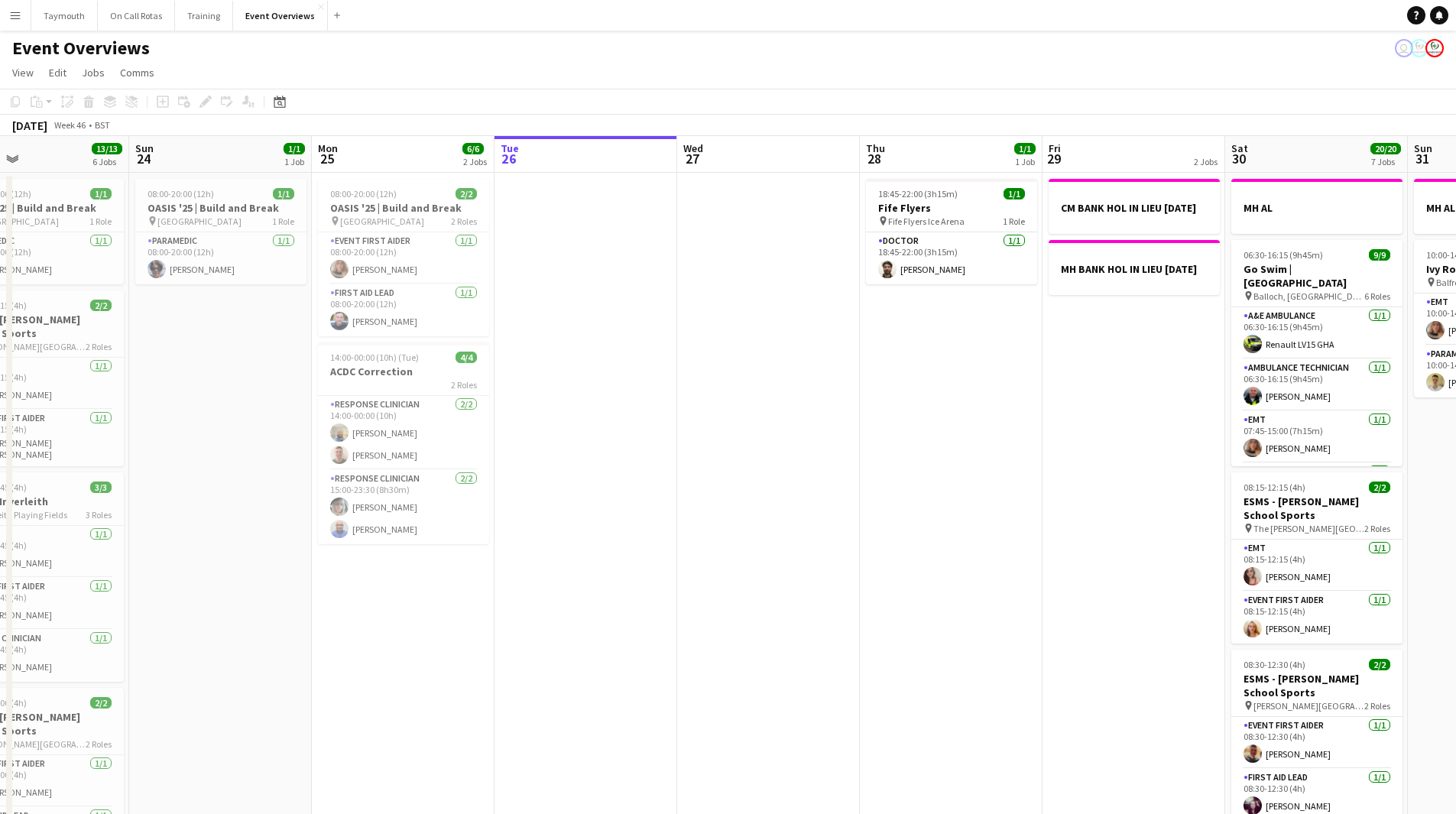
scroll to position [0, 526]
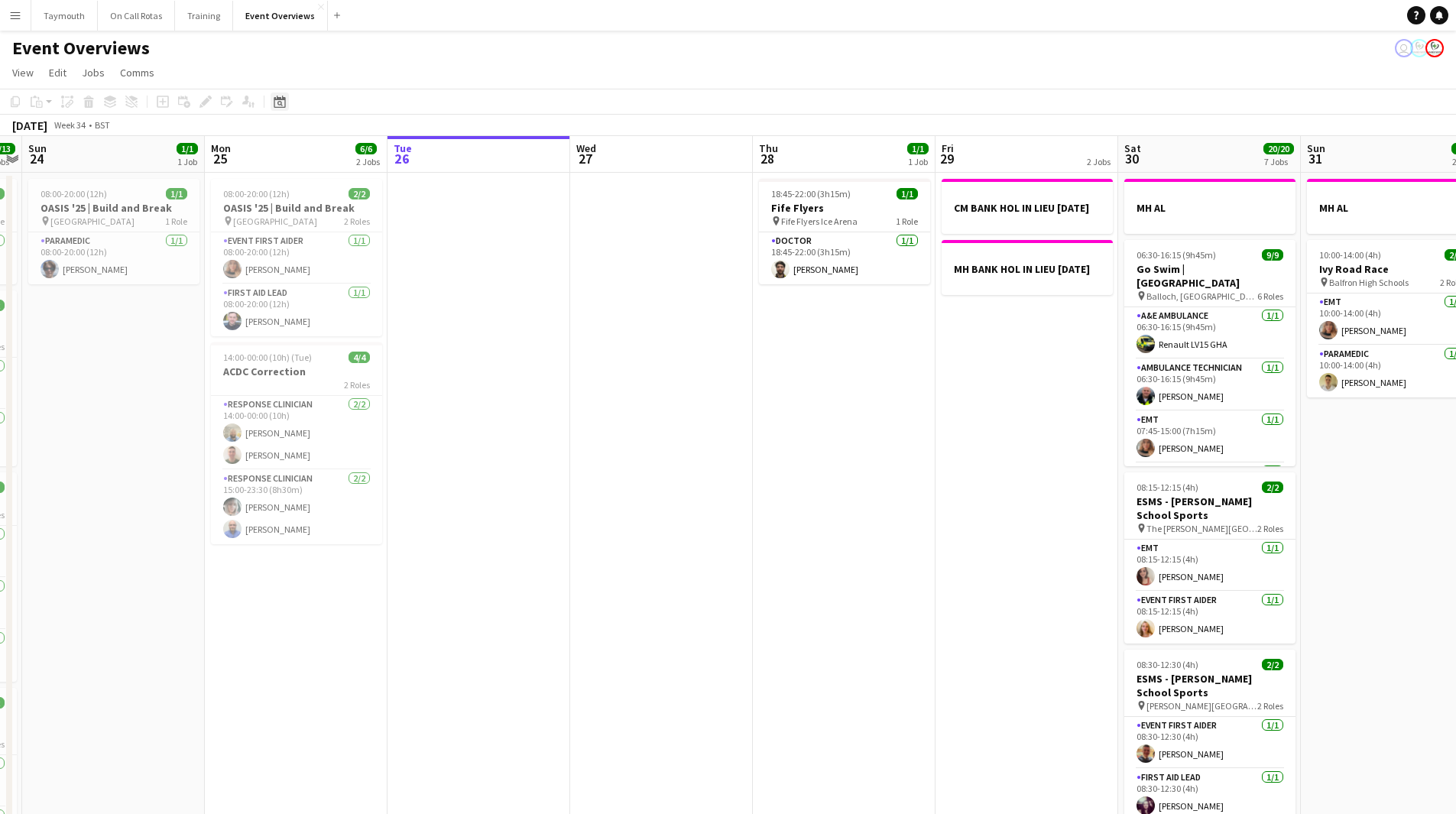
click at [285, 100] on icon at bounding box center [280, 102] width 12 height 13
click at [393, 154] on span "Next month" at bounding box center [403, 154] width 30 height 30
click at [382, 208] on span "1" at bounding box center [383, 215] width 19 height 22
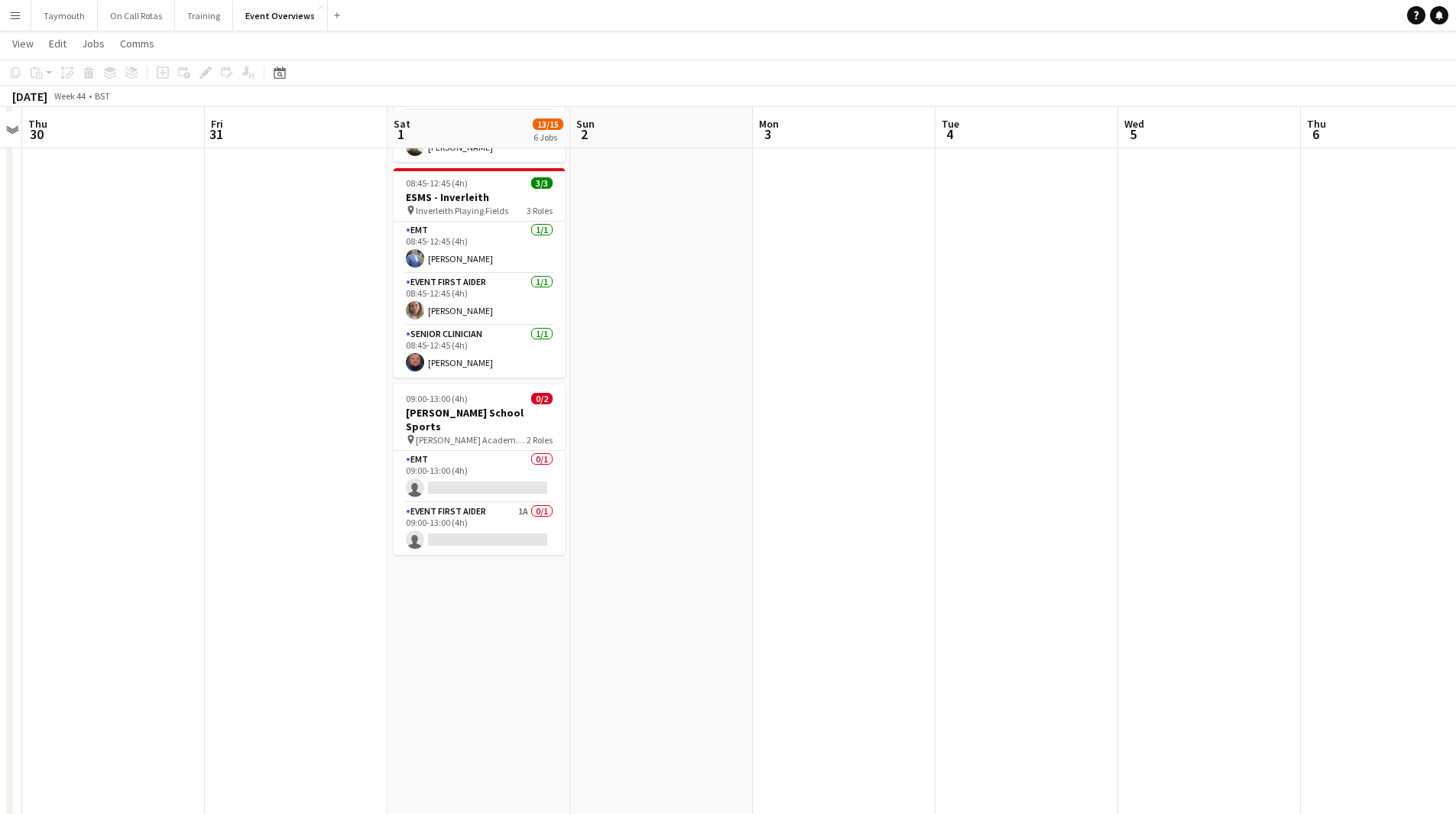
scroll to position [666, 0]
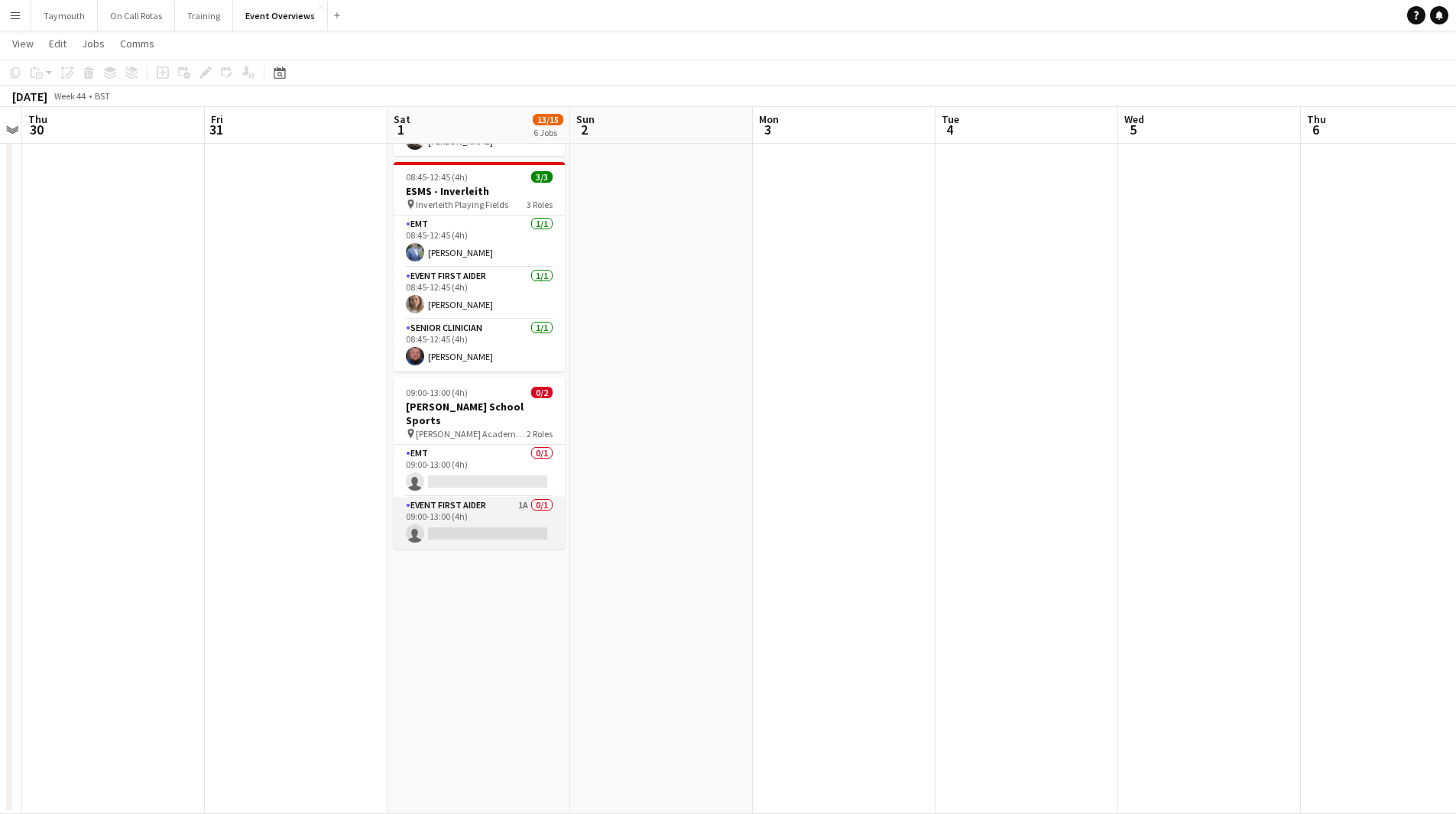
click at [482, 497] on app-card-role "Event First Aider 1A 0/1 09:00-13:00 (4h) single-neutral-actions" at bounding box center [478, 522] width 171 height 52
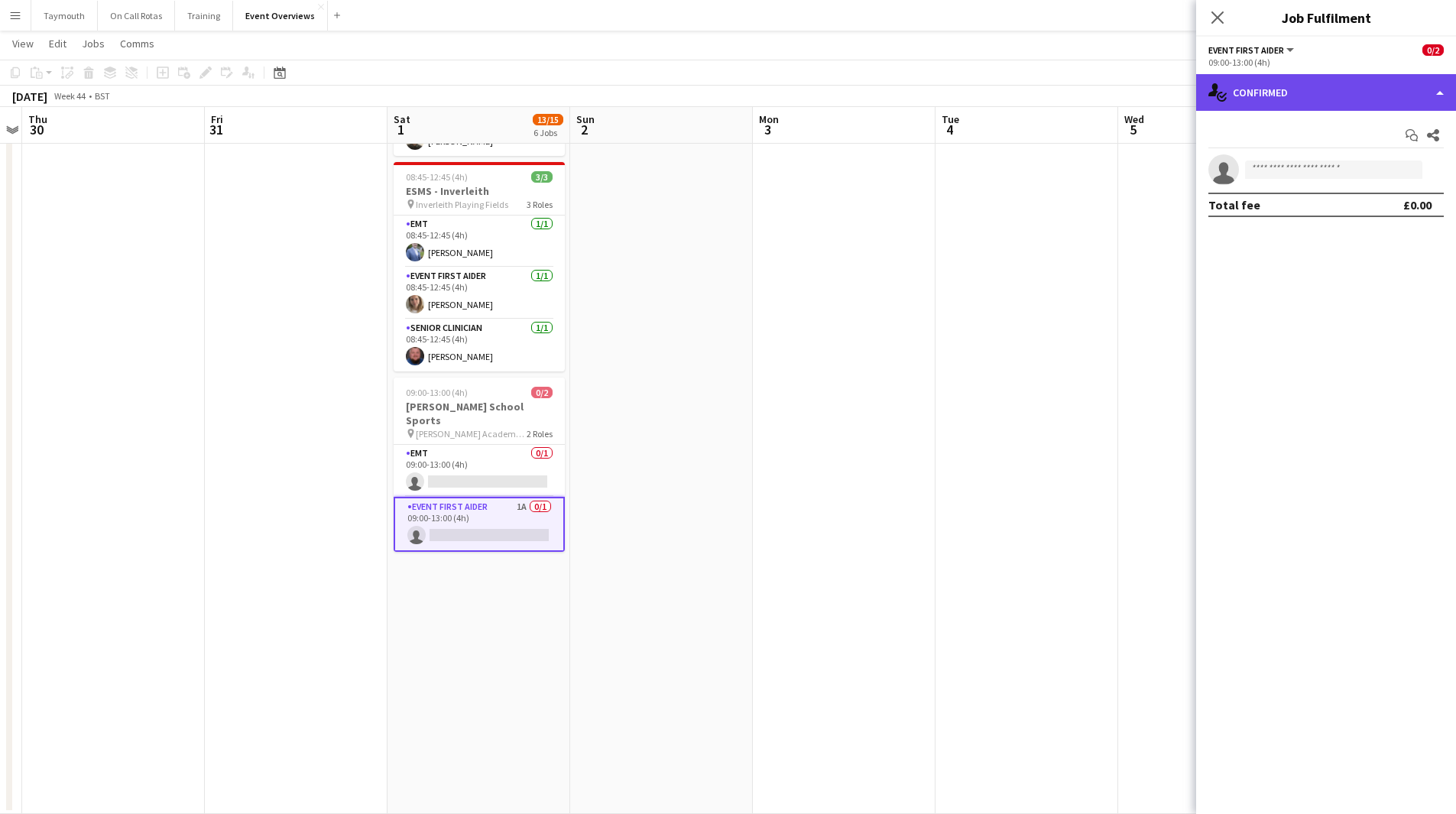
click at [1361, 93] on div "single-neutral-actions-check-2 Confirmed" at bounding box center [1326, 93] width 260 height 37
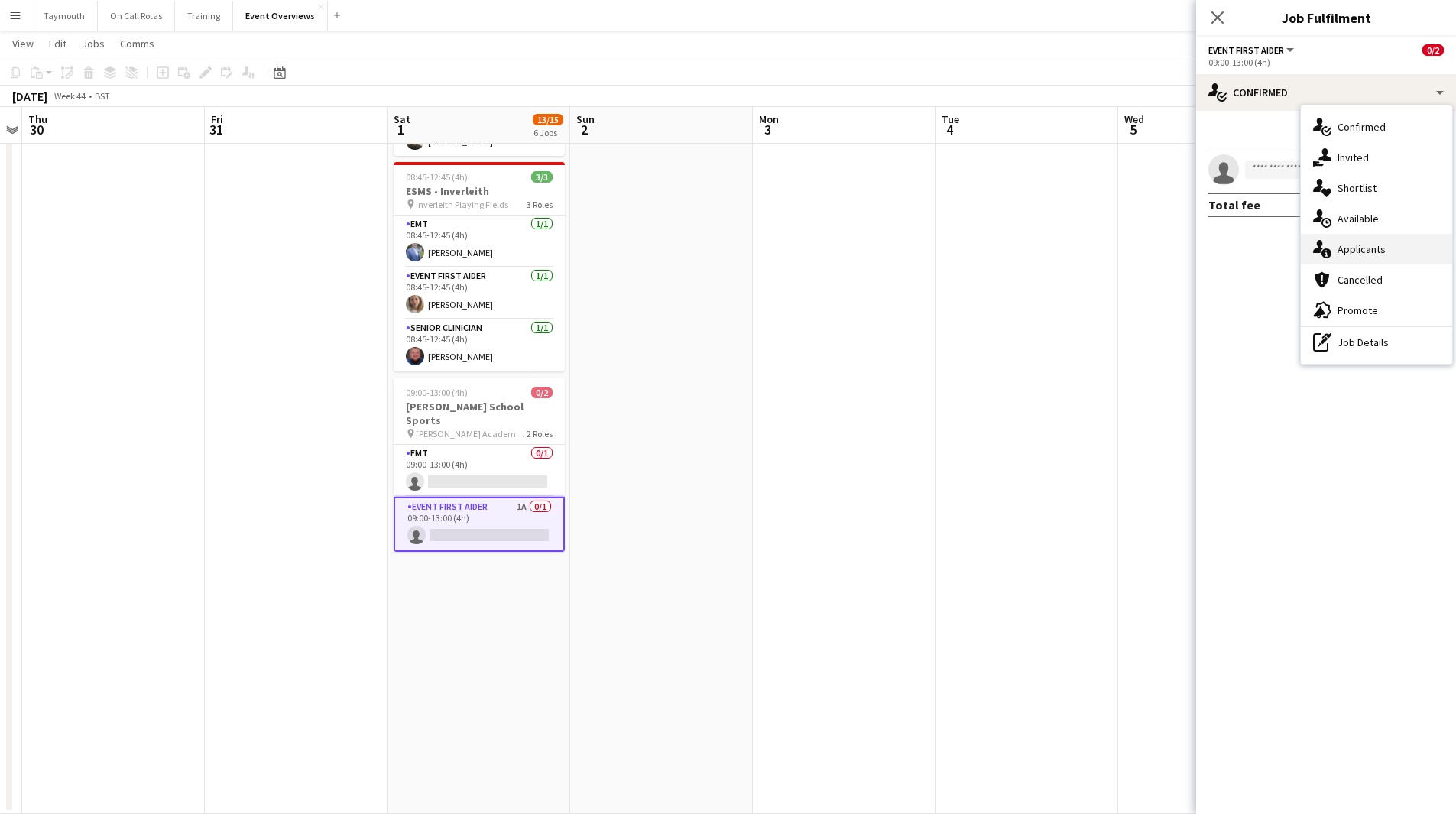
click at [1403, 264] on div "single-neutral-actions-information Applicants" at bounding box center [1376, 249] width 152 height 30
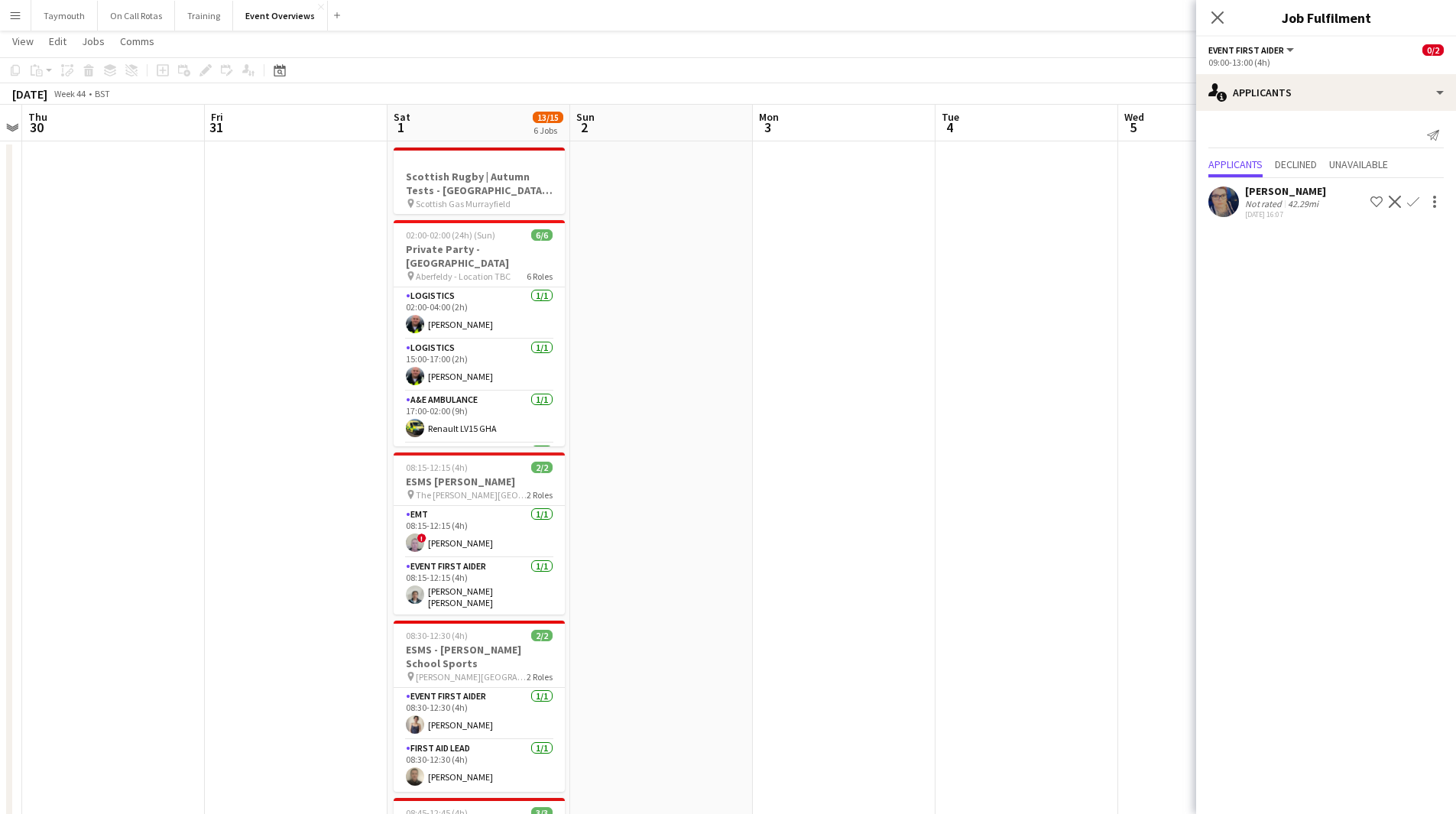
scroll to position [0, 0]
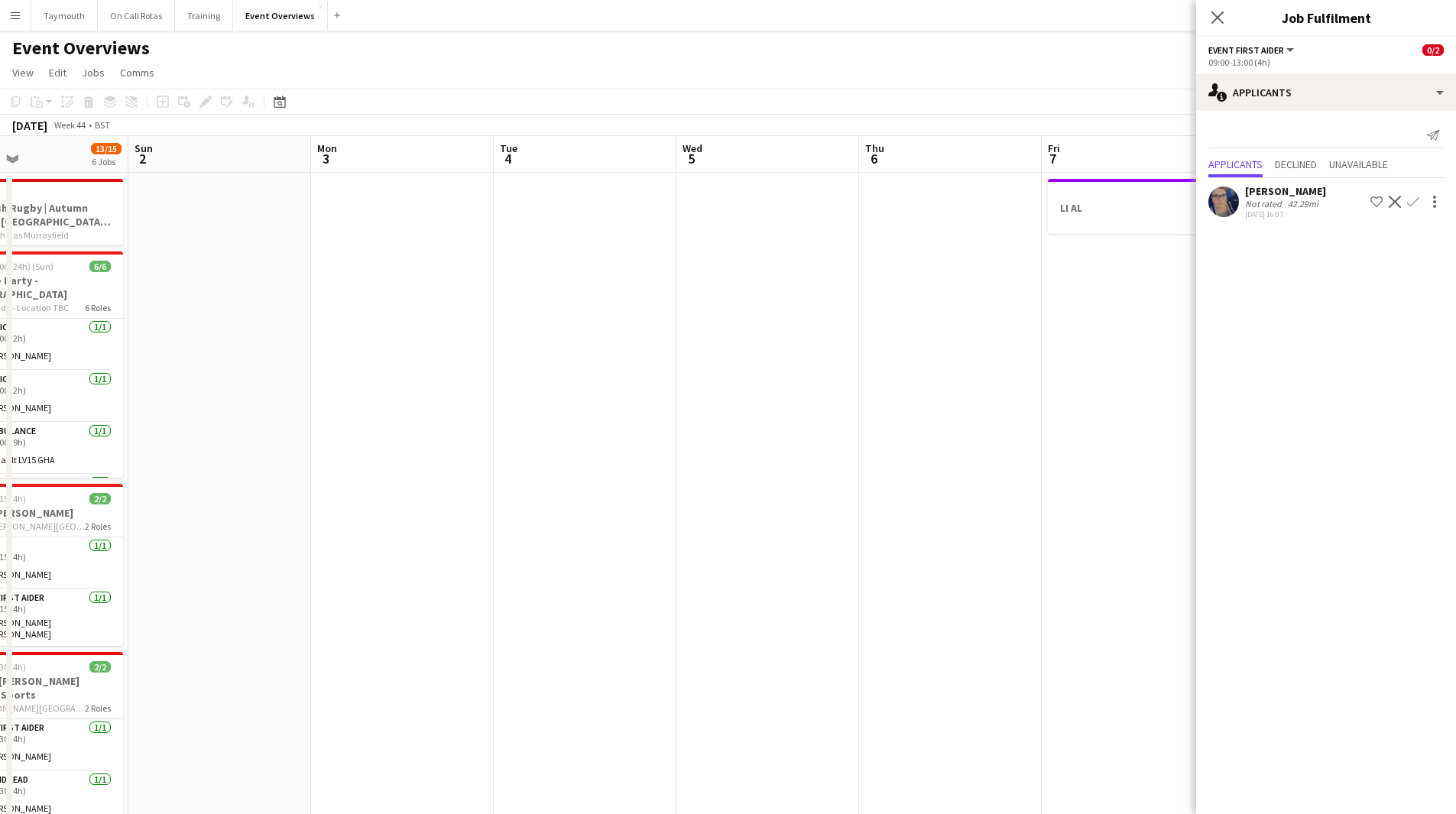
drag, startPoint x: 918, startPoint y: 419, endPoint x: 551, endPoint y: 418, distance: 367.0
click at [395, 432] on app-calendar-viewport "Wed 29 Thu 30 Fri 31 Sat 1 13/15 6 Jobs Sun 2 Mon 3 Tue 4 Wed 5 Thu 6 Fri 7 1 J…" at bounding box center [728, 808] width 1456 height 1345
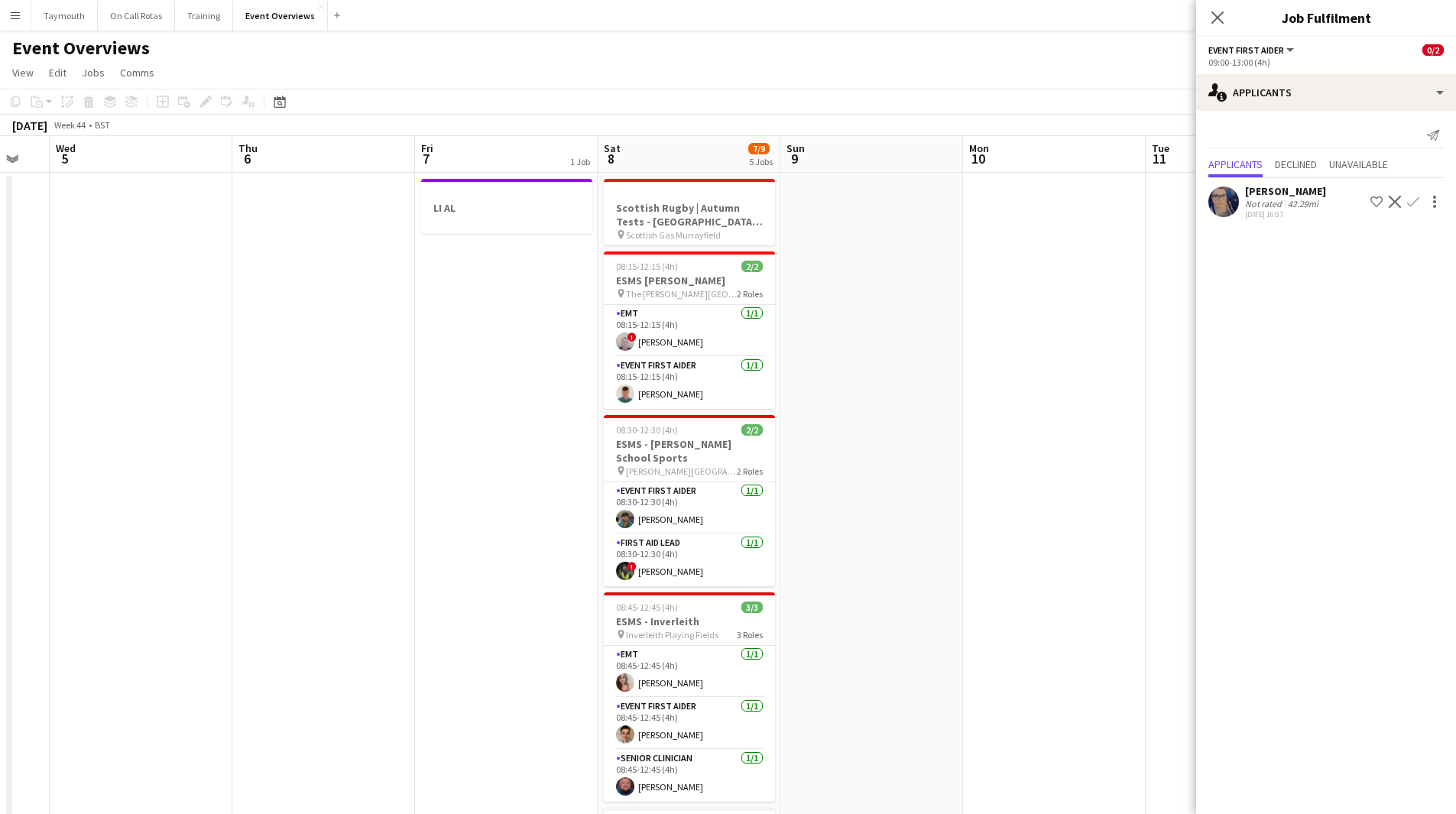
drag, startPoint x: 588, startPoint y: 429, endPoint x: 176, endPoint y: 427, distance: 412.0
click at [176, 428] on app-calendar-viewport "Sun 2 Mon 3 Tue 4 Wed 5 Thu 6 Fri 7 1 Job Sat 8 7/9 5 Jobs Sun 9 Mon 10 Tue 11 …" at bounding box center [728, 808] width 1456 height 1345
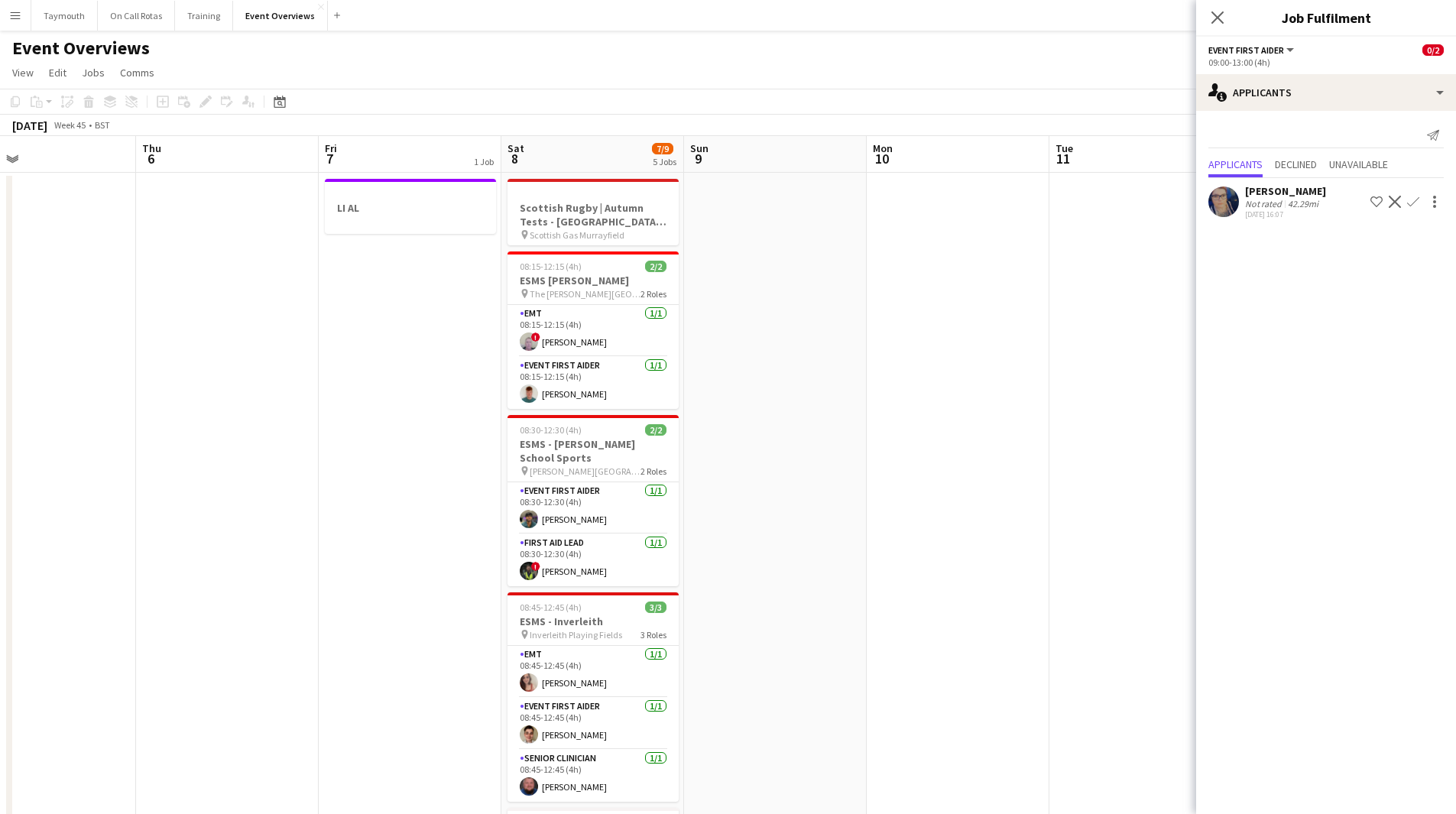
drag, startPoint x: 461, startPoint y: 411, endPoint x: 1, endPoint y: 423, distance: 460.2
click at [1, 425] on app-calendar-viewport "Sun 2 Mon 3 Tue 4 Wed 5 Thu 6 Fri 7 1 Job Sat 8 7/9 5 Jobs Sun 9 Mon 10 Tue 11 …" at bounding box center [728, 808] width 1456 height 1345
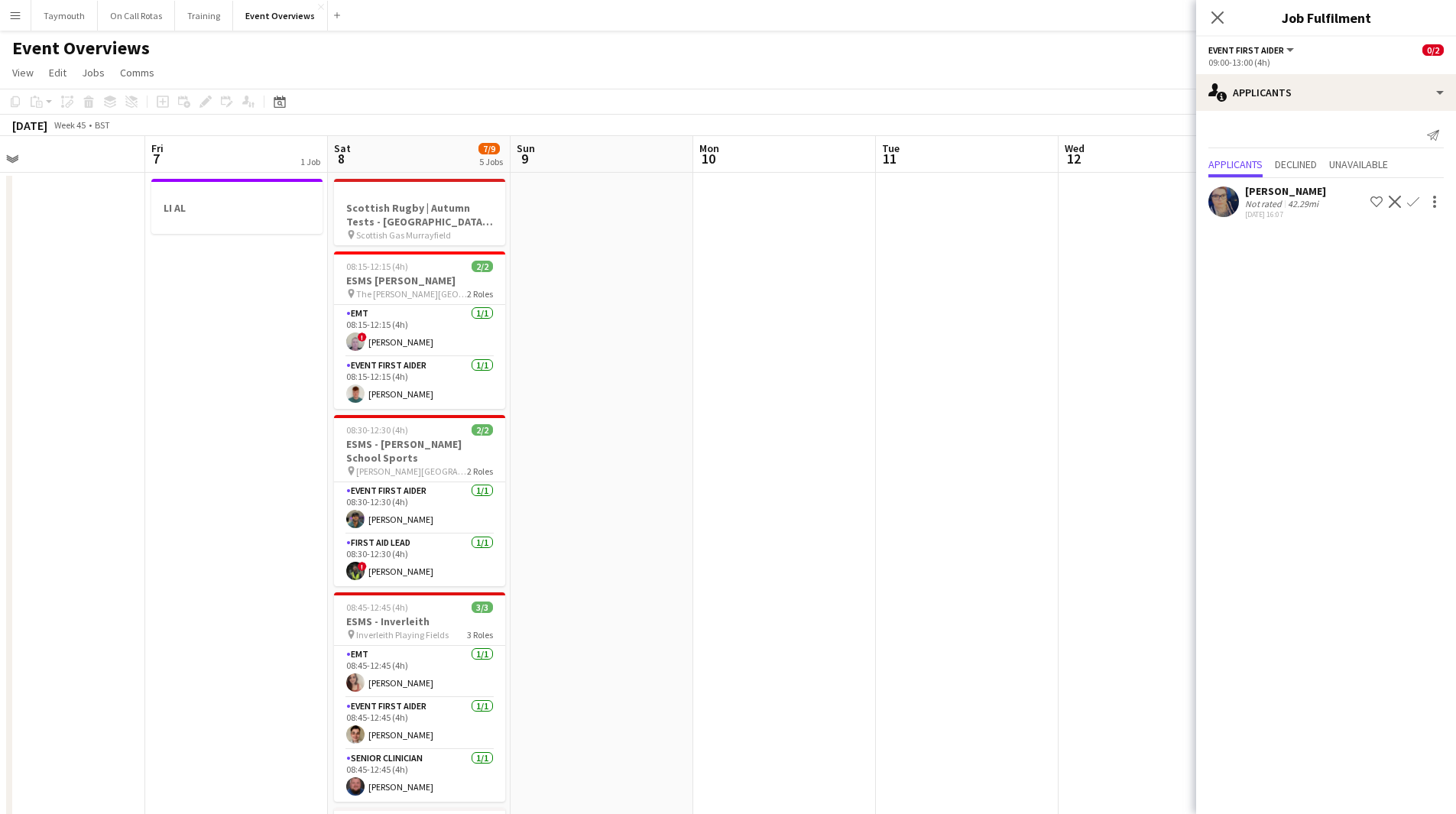
scroll to position [0, 606]
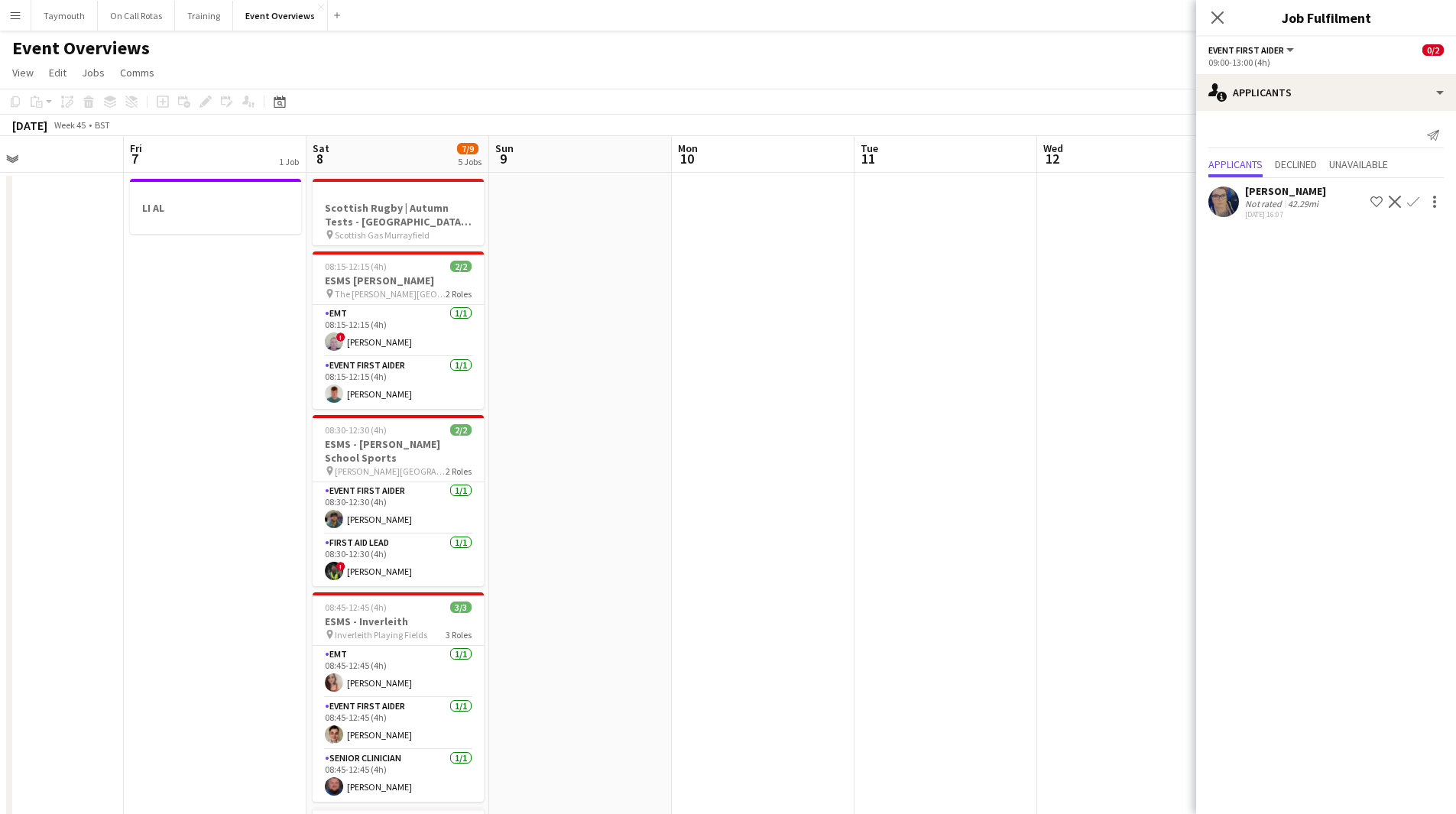
drag, startPoint x: 630, startPoint y: 409, endPoint x: 638, endPoint y: 440, distance: 32.0
click at [638, 440] on app-calendar-viewport "Mon 3 Tue 4 Wed 5 Thu 6 Fri 7 1 Job Sat 8 7/9 5 Jobs Sun 9 Mon 10 Tue 11 Wed 12…" at bounding box center [728, 808] width 1456 height 1345
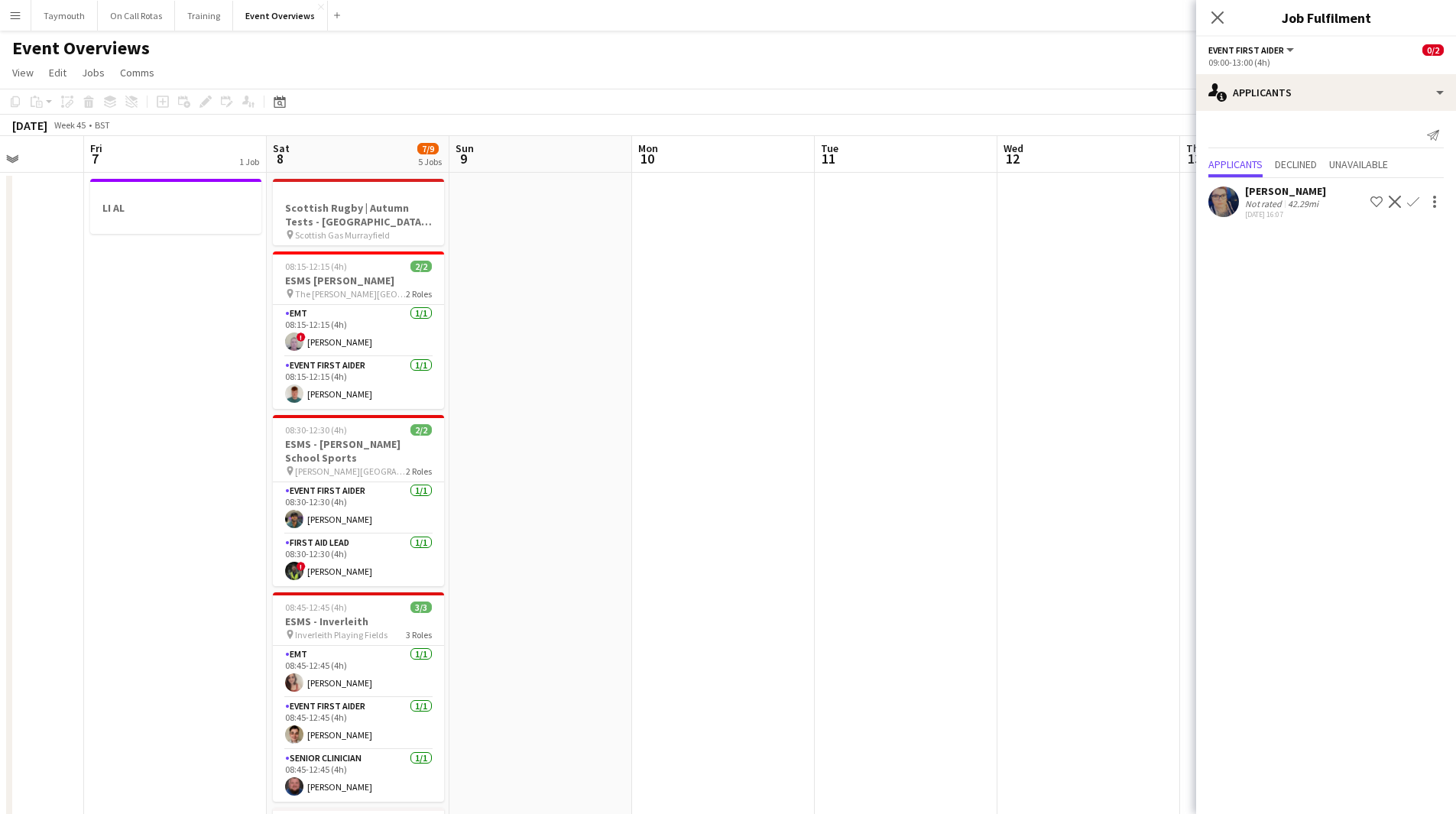
drag, startPoint x: 934, startPoint y: 404, endPoint x: 498, endPoint y: 438, distance: 437.3
click at [487, 447] on app-calendar-viewport "Mon 3 Tue 4 Wed 5 Thu 6 Fri 7 1 Job Sat 8 7/9 5 Jobs Sun 9 Mon 10 Tue 11 Wed 12…" at bounding box center [728, 808] width 1456 height 1345
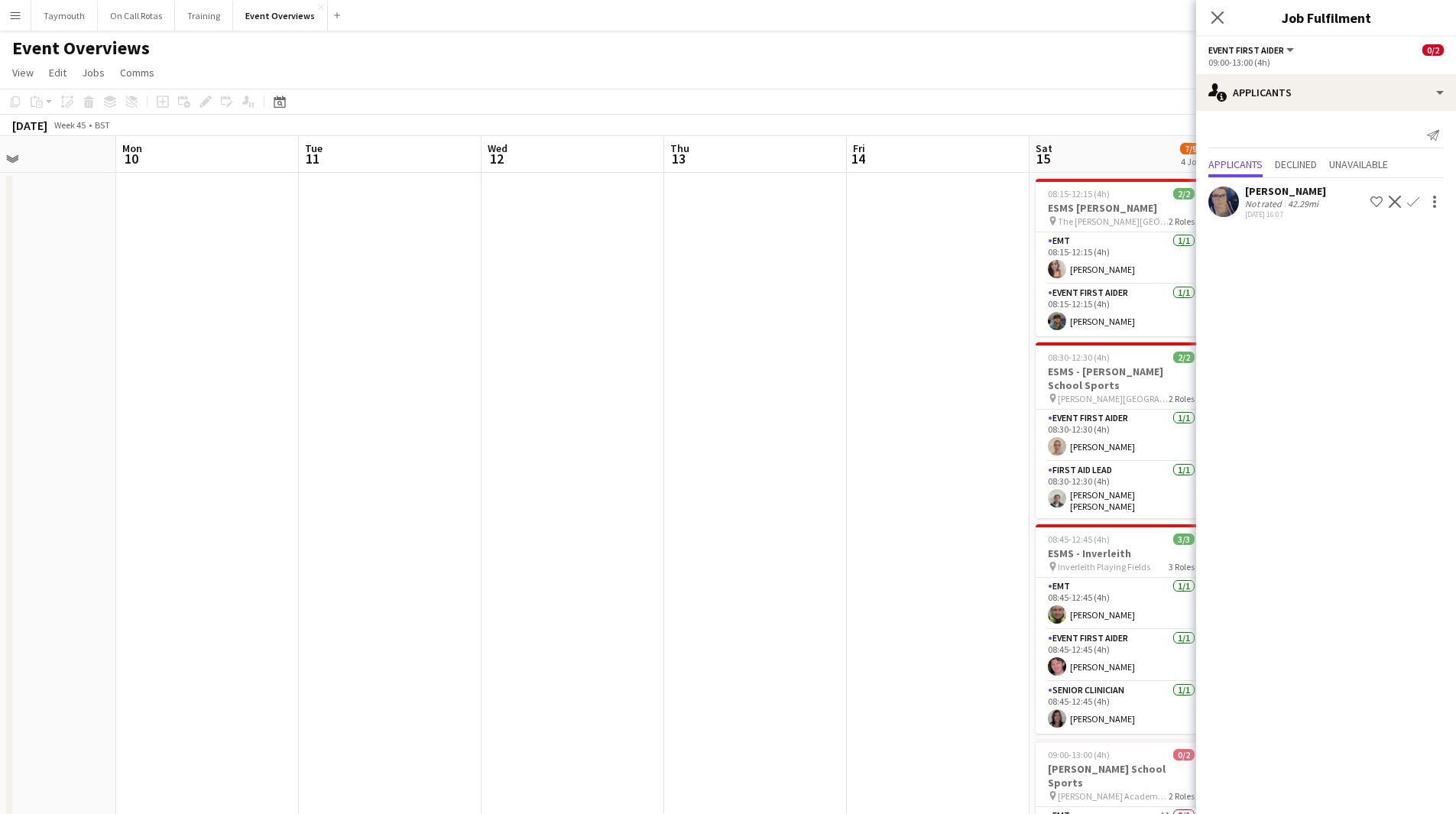
drag, startPoint x: 789, startPoint y: 393, endPoint x: 657, endPoint y: 384, distance: 132.3
click at [460, 425] on app-calendar-viewport "Fri 7 1 Job Sat 8 7/9 5 Jobs Sun 9 Mon 10 Tue 11 Wed 12 Thu 13 Fri 14 Sat 15 7/…" at bounding box center [728, 808] width 1456 height 1345
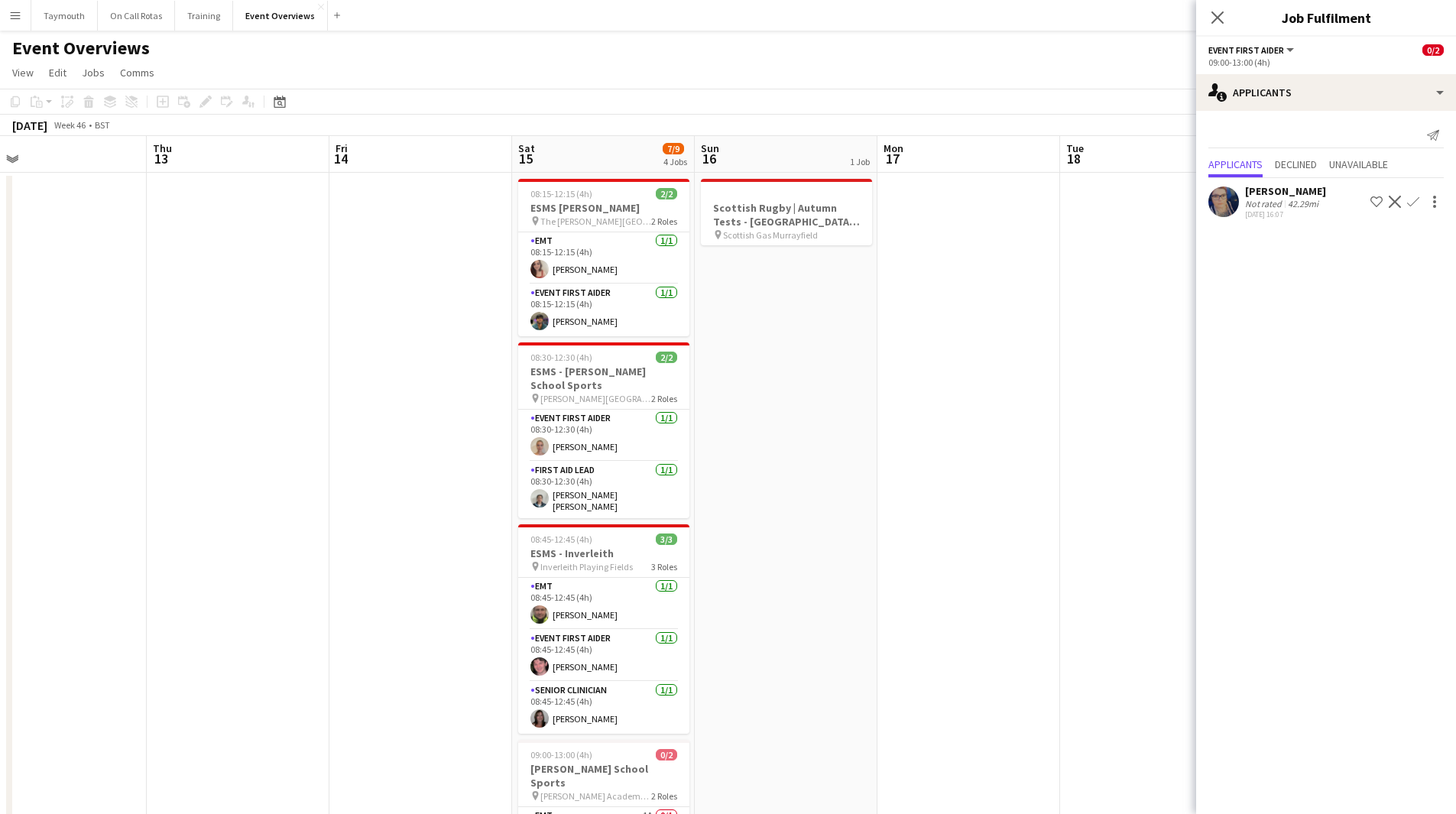
scroll to position [0, 596]
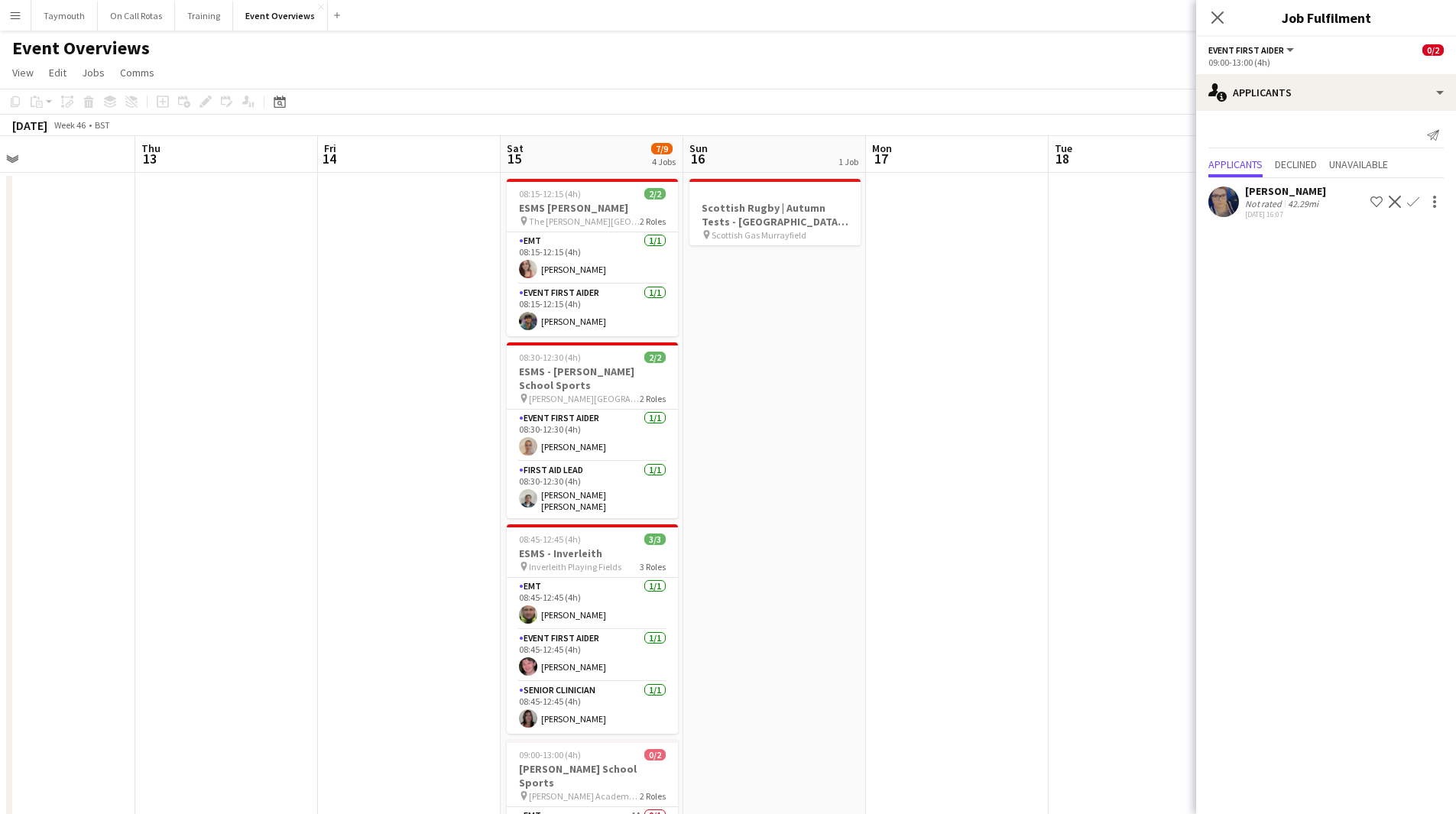
drag, startPoint x: 662, startPoint y: 384, endPoint x: 355, endPoint y: 422, distance: 309.3
click at [355, 422] on app-calendar-viewport "Sun 9 Mon 10 Tue 11 Wed 12 Thu 13 Fri 14 Sat 15 7/9 4 Jobs Sun 16 1 Job Mon 17 …" at bounding box center [728, 808] width 1456 height 1345
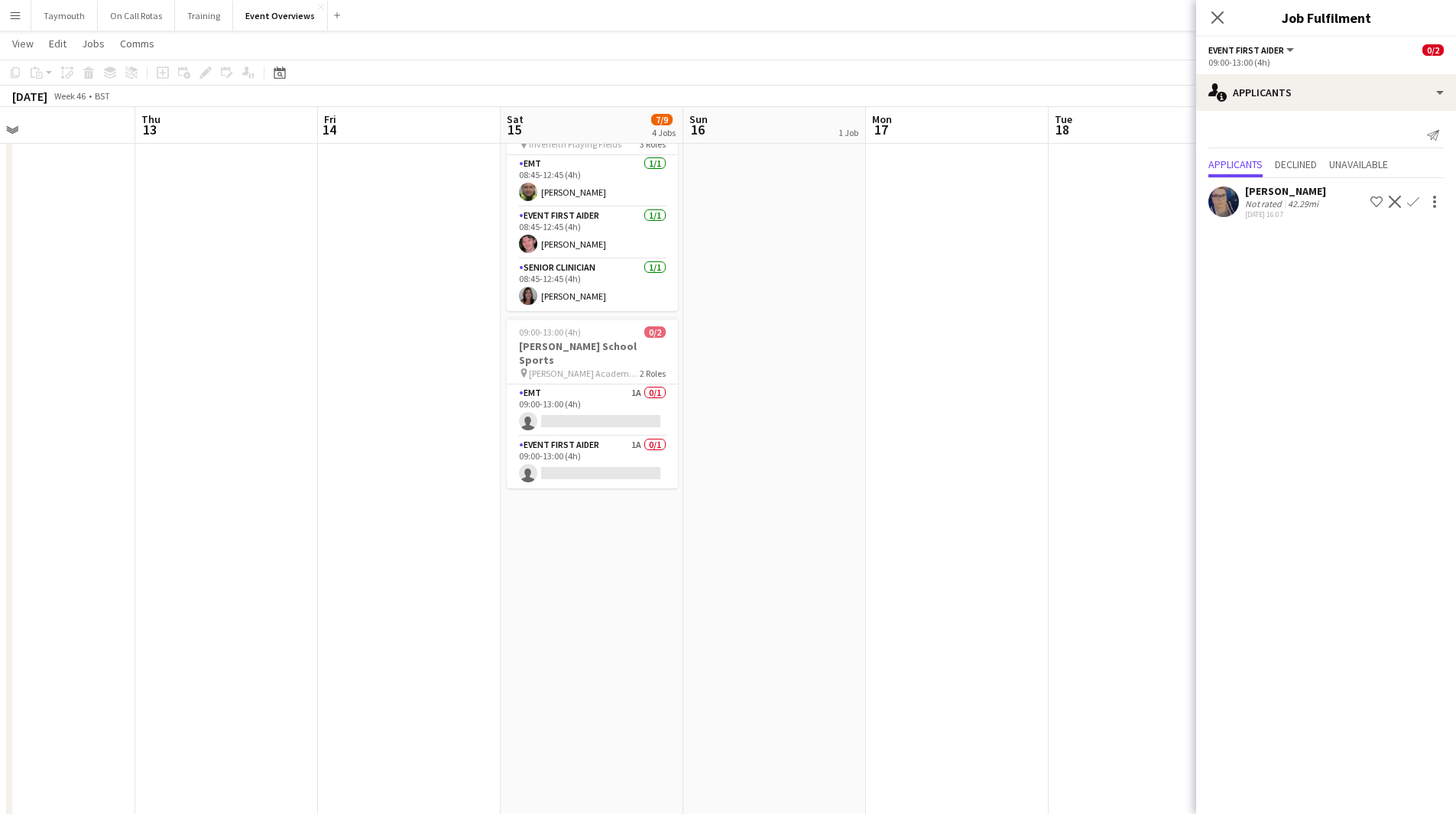
scroll to position [535, 0]
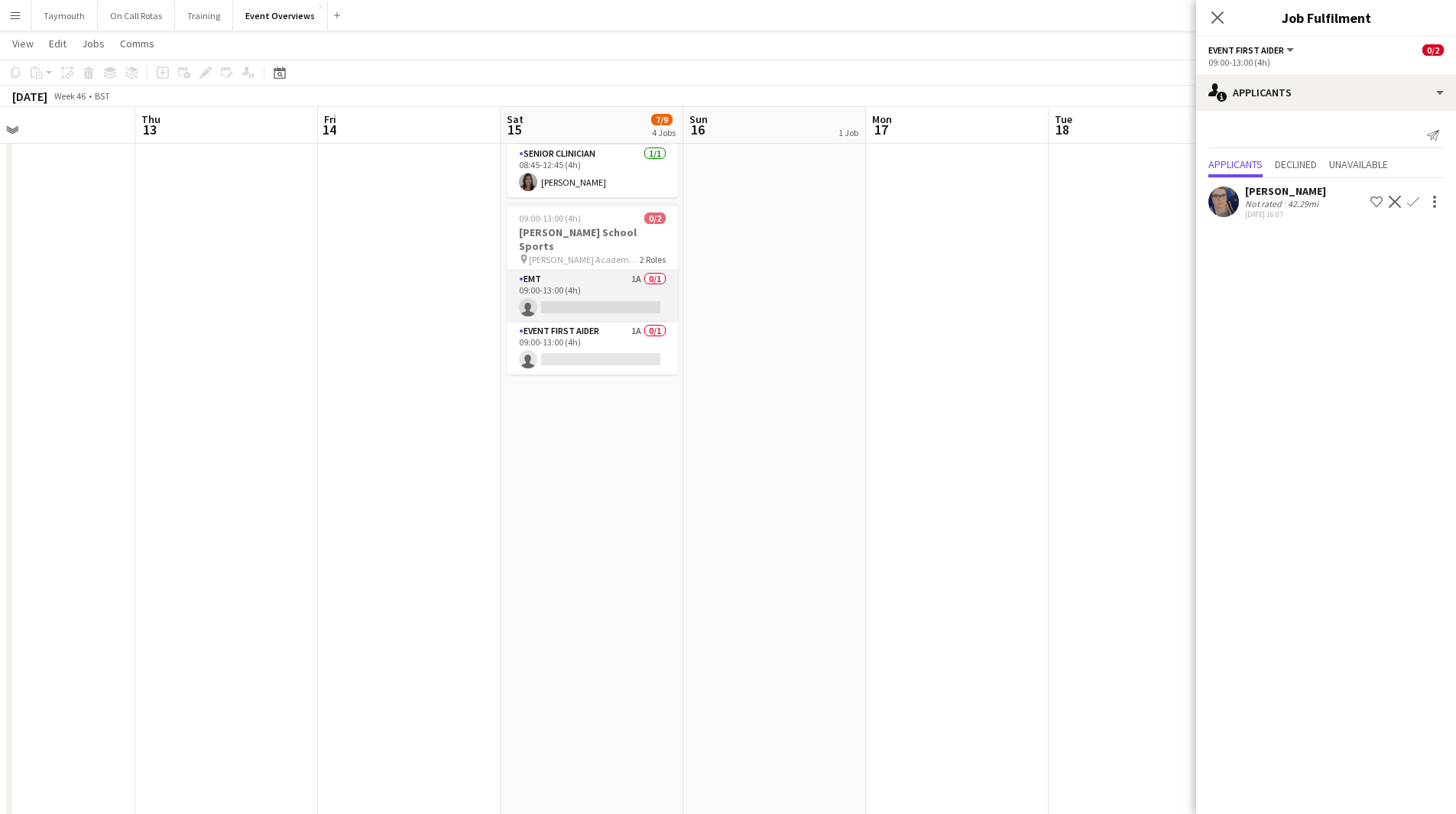
click at [625, 271] on app-card-role "EMT 1A 0/1 09:00-13:00 (4h) single-neutral-actions" at bounding box center [592, 296] width 171 height 52
click at [1410, 203] on app-icon "Confirm" at bounding box center [1413, 202] width 13 height 13
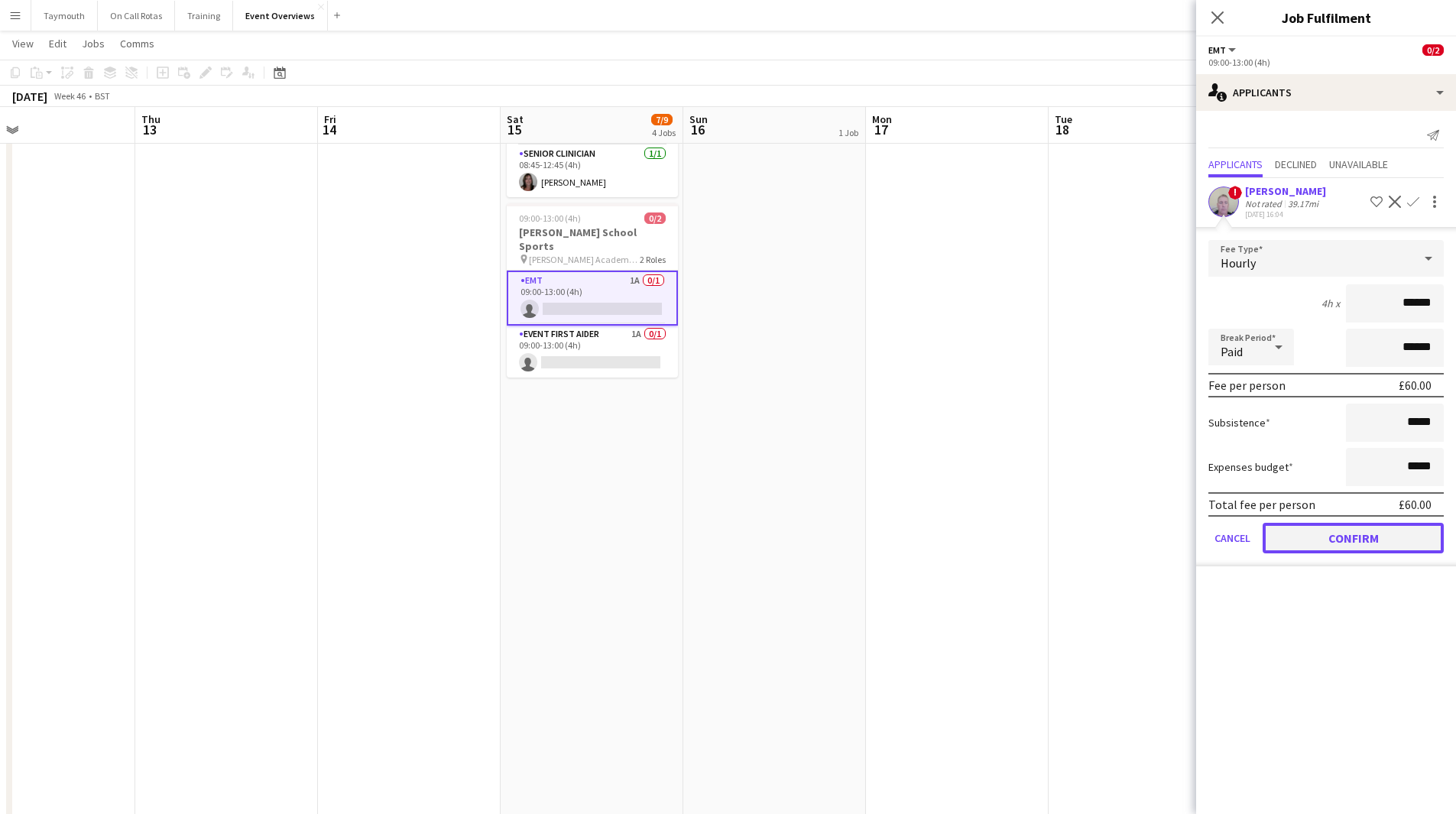
click at [1388, 534] on button "Confirm" at bounding box center [1352, 537] width 181 height 30
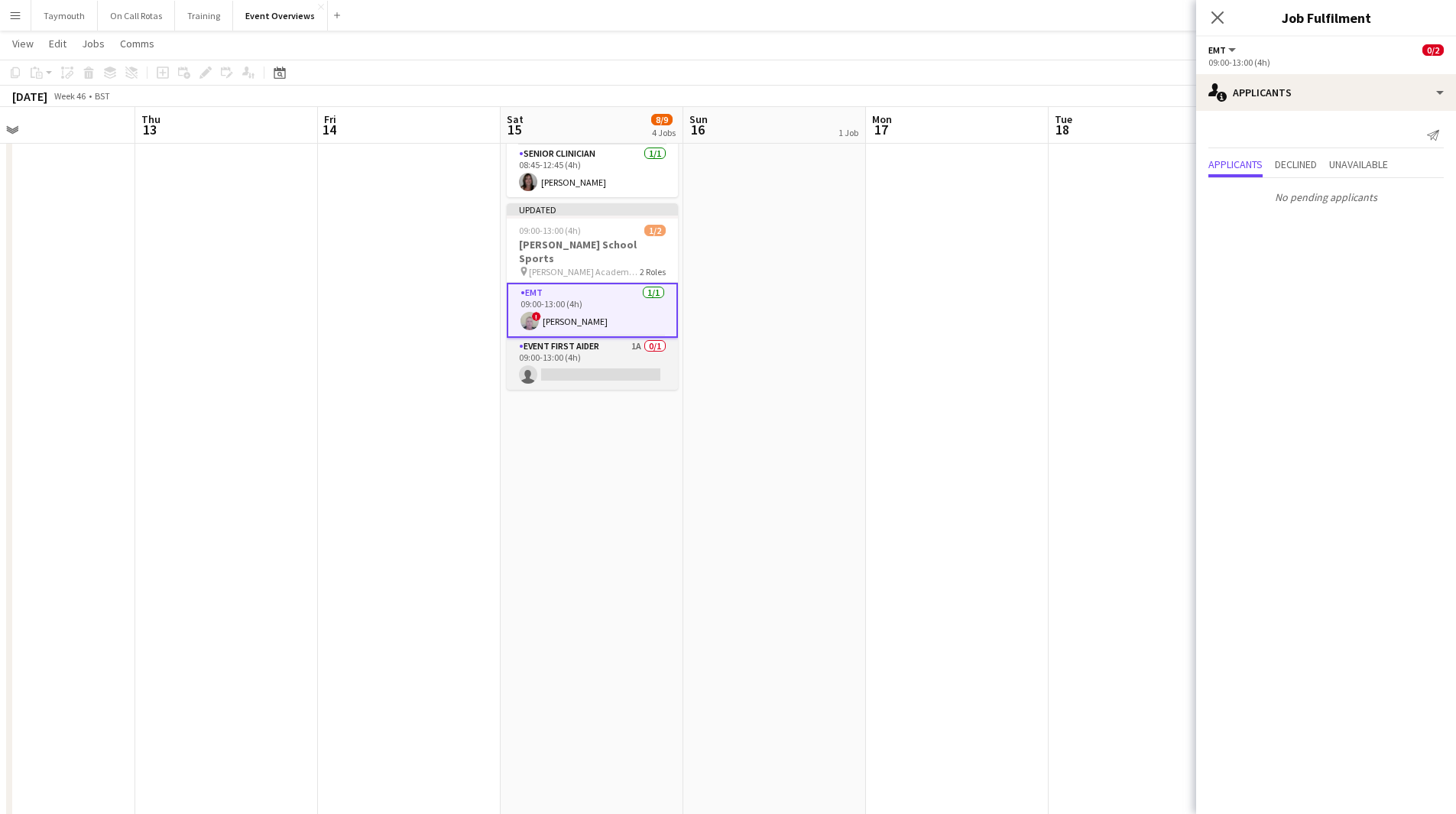
click at [635, 360] on app-card-role "Event First Aider 1A 0/1 09:00-13:00 (4h) single-neutral-actions" at bounding box center [592, 363] width 171 height 52
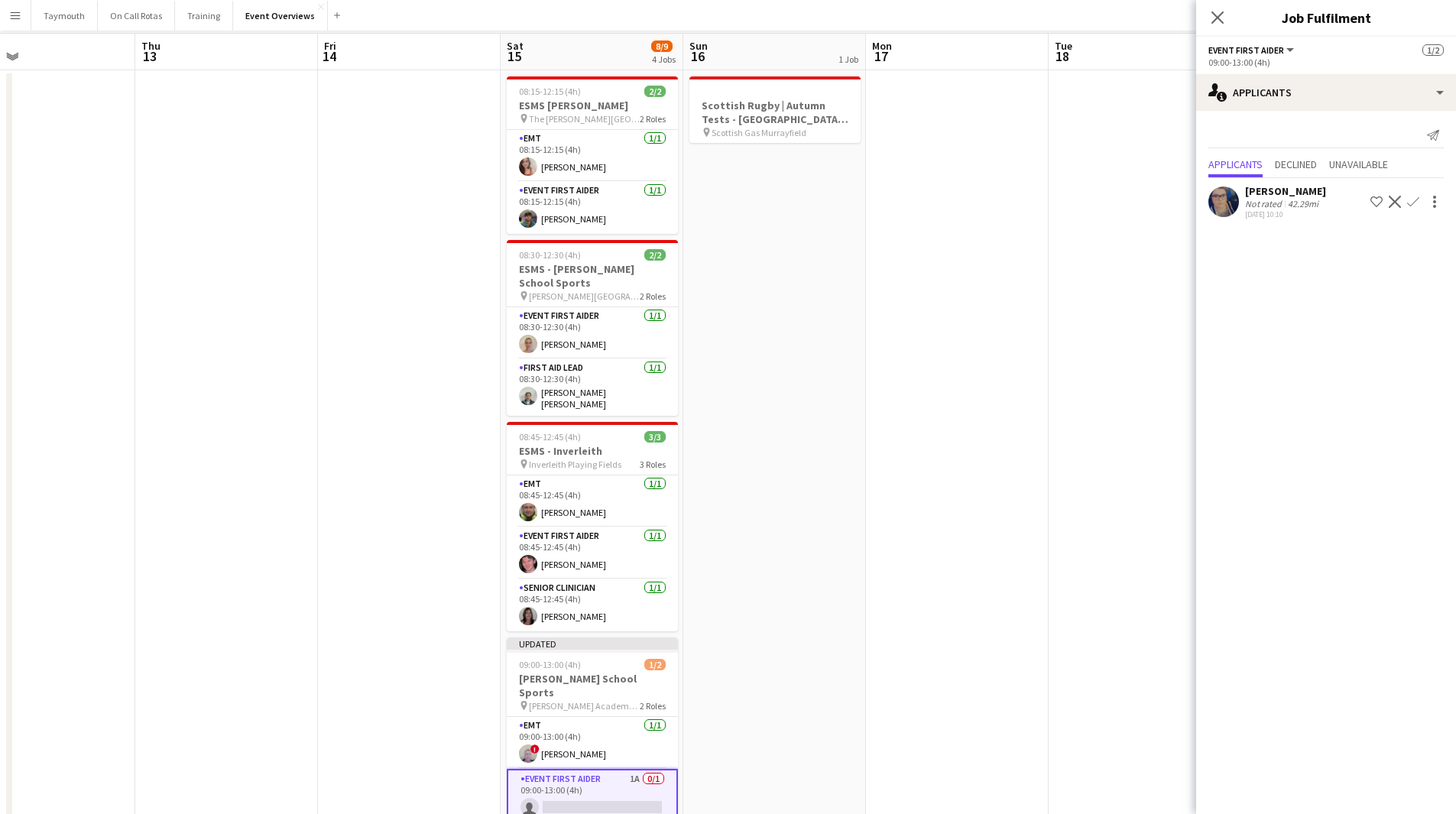
scroll to position [0, 0]
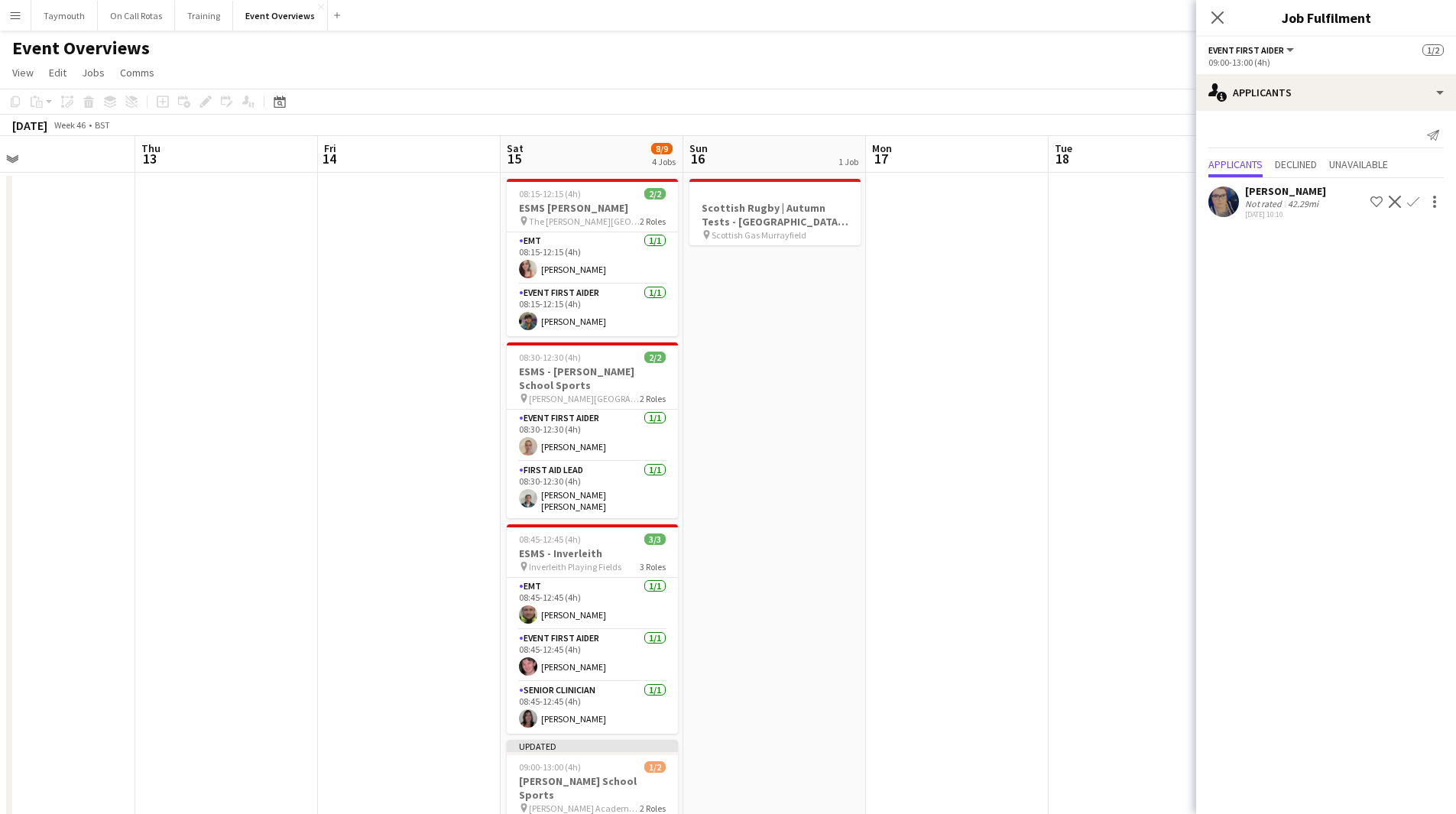
click at [1409, 204] on app-icon "Confirm" at bounding box center [1413, 202] width 13 height 13
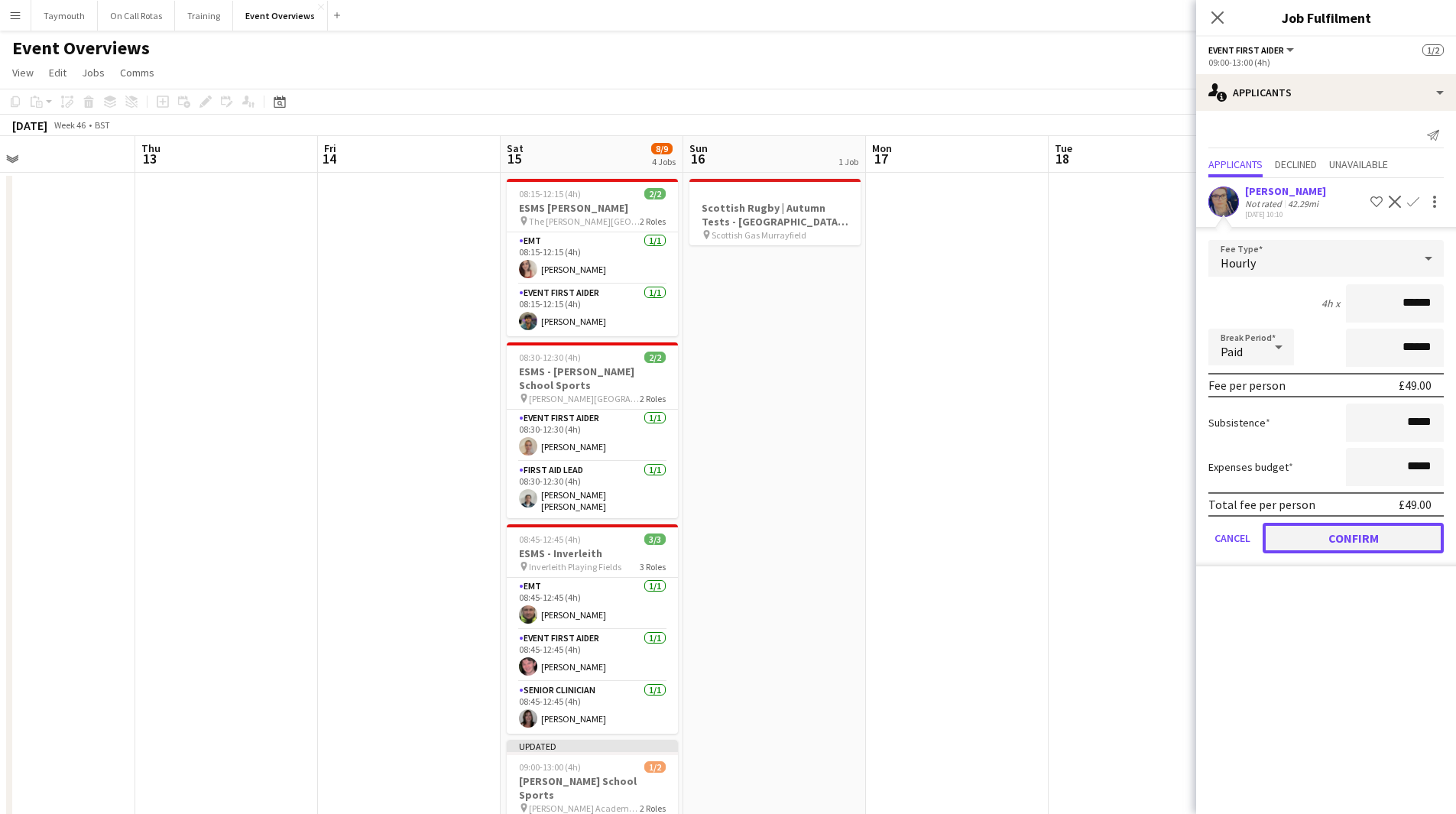
click at [1325, 544] on button "Confirm" at bounding box center [1352, 537] width 181 height 30
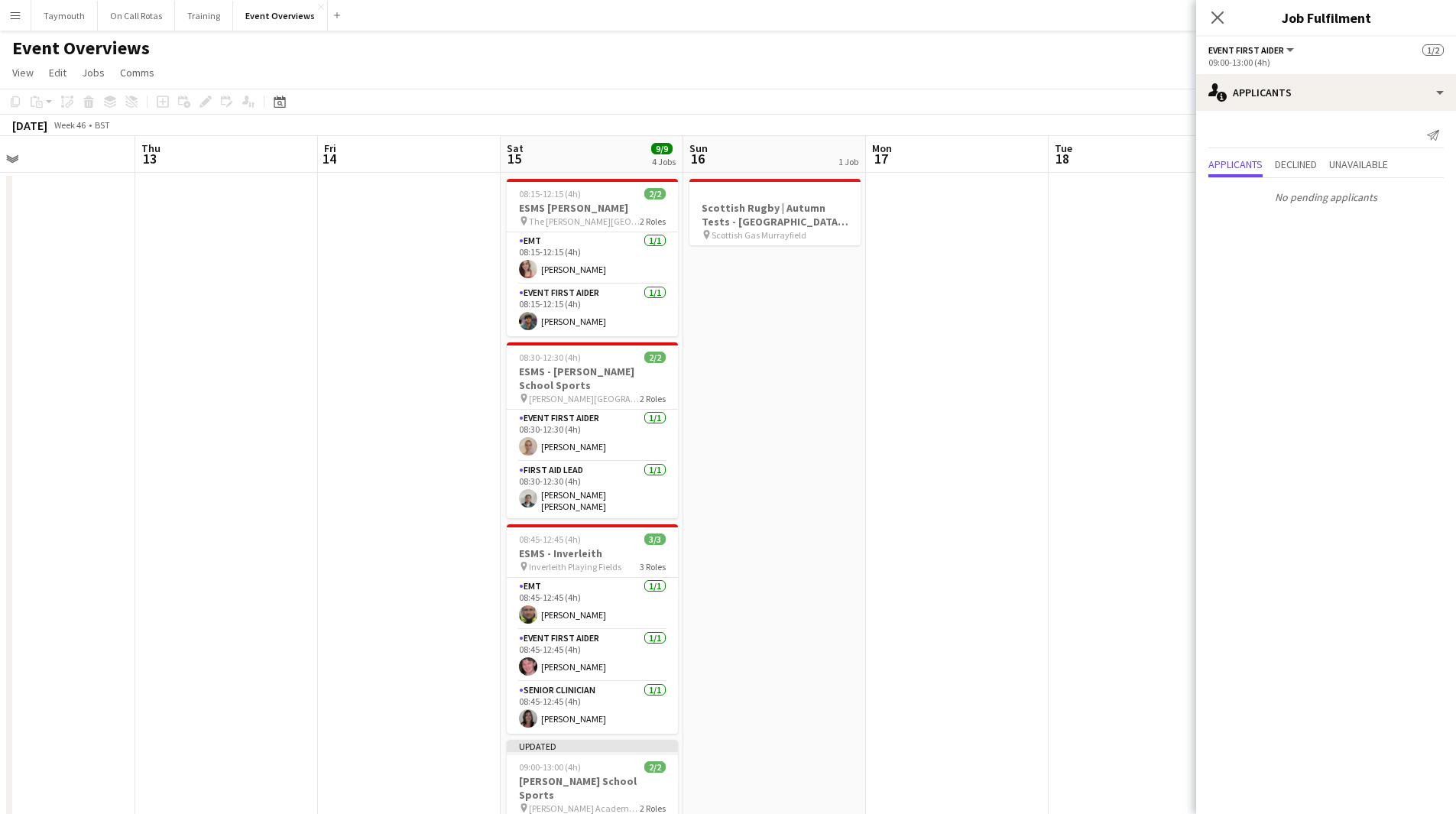
click at [984, 486] on app-date-cell at bounding box center [956, 828] width 183 height 1309
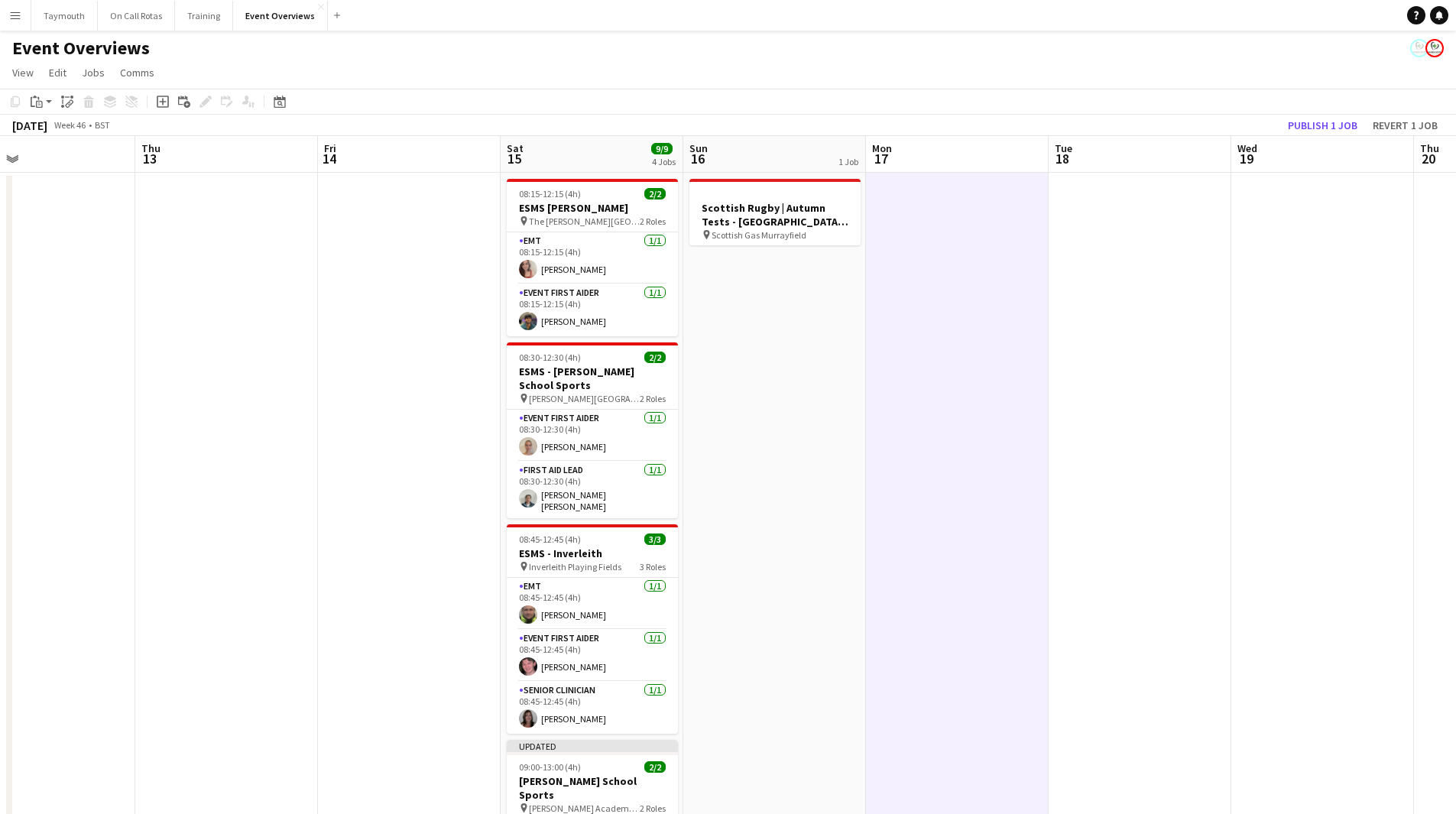
drag, startPoint x: 1306, startPoint y: 247, endPoint x: 546, endPoint y: 302, distance: 762.0
click at [587, 285] on app-calendar-viewport "Sun 9 Mon 10 Tue 11 Wed 12 Thu 13 Fri 14 Sat 15 9/9 4 Jobs Sun 16 1 Job Mon 17 …" at bounding box center [728, 808] width 1456 height 1345
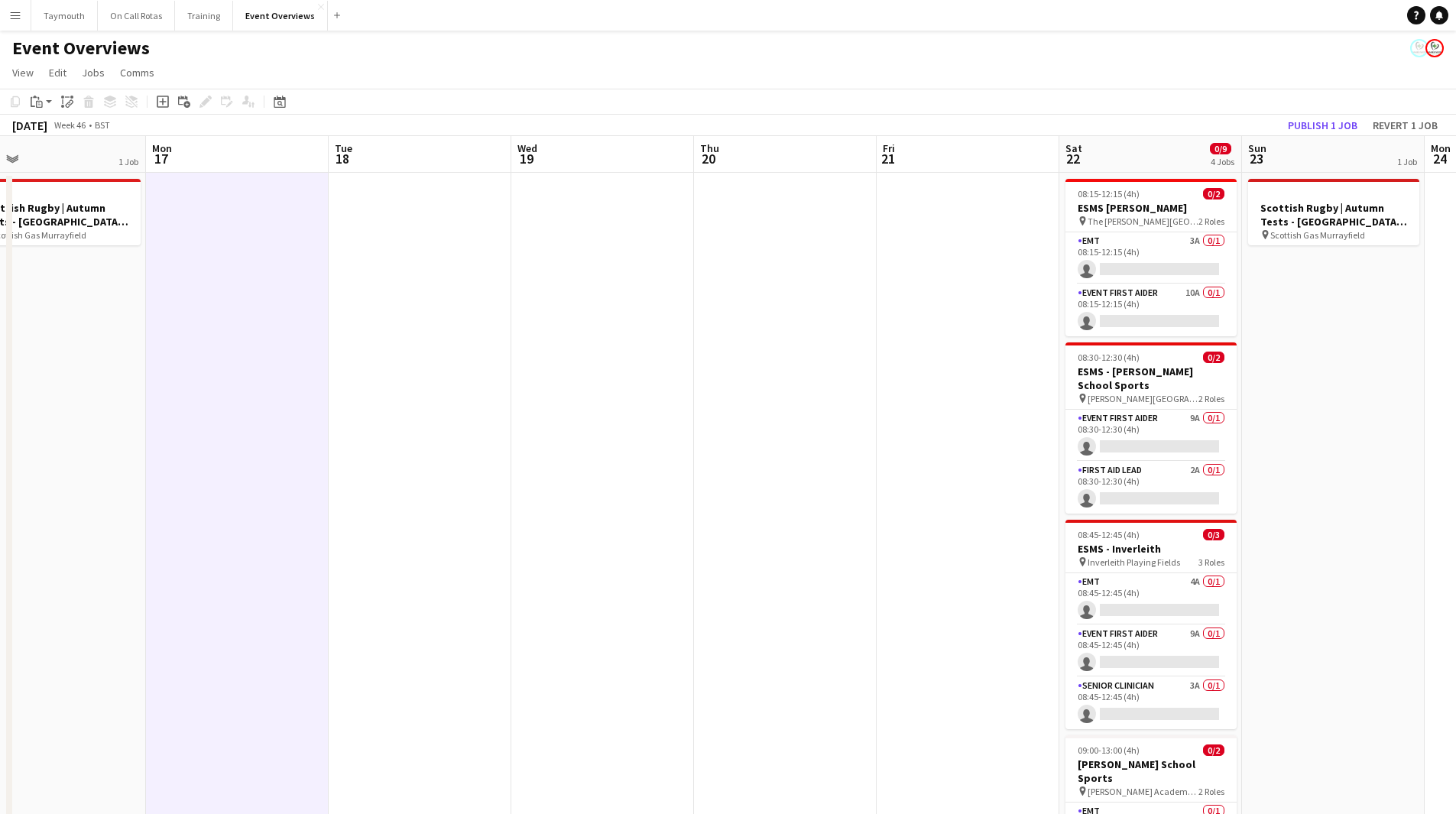
scroll to position [0, 608]
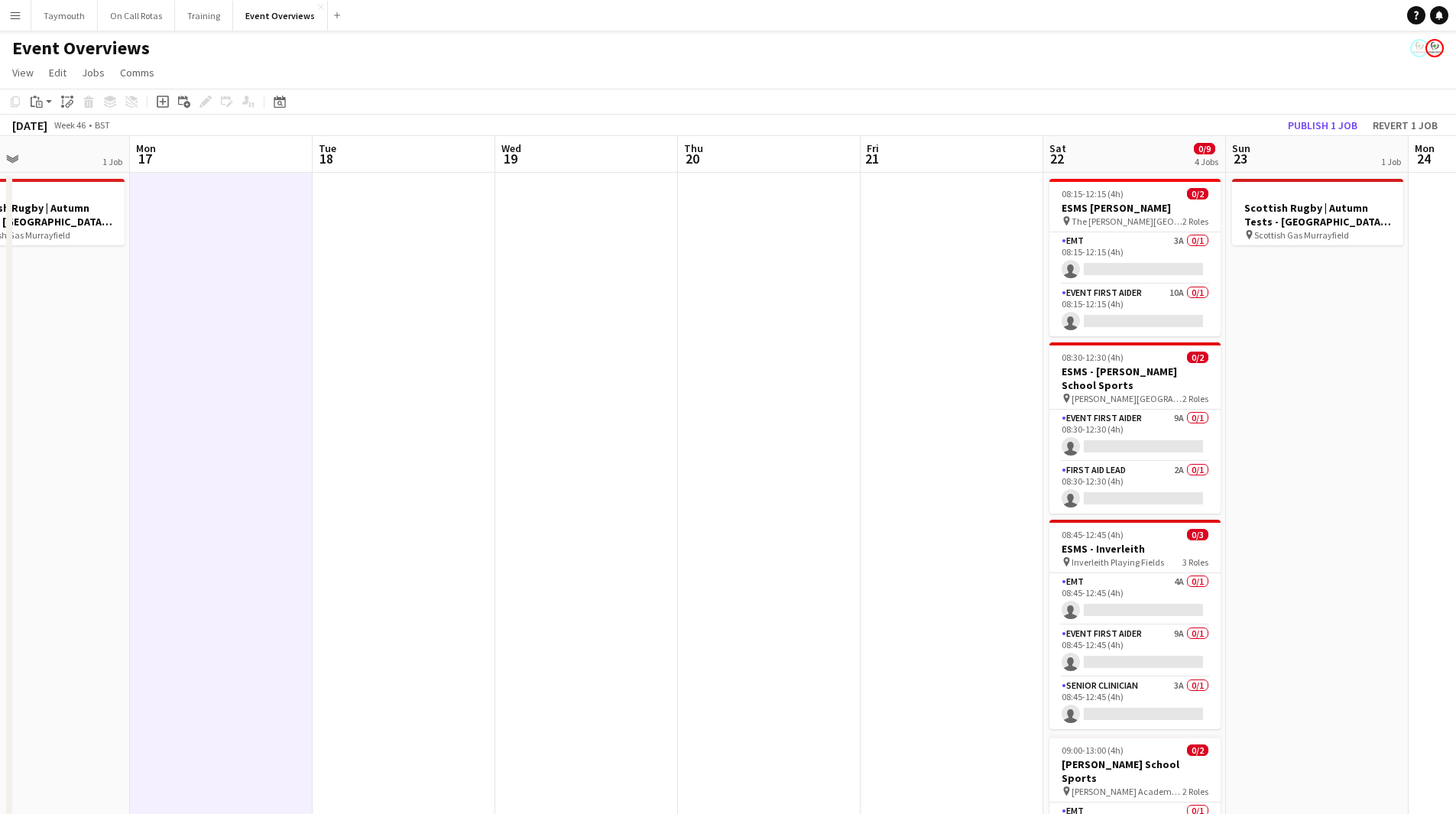
drag, startPoint x: 732, startPoint y: 361, endPoint x: 495, endPoint y: 380, distance: 237.8
click at [495, 380] on app-calendar-viewport "Thu 13 Fri 14 Sat 15 9/9 4 Jobs Sun 16 1 Job Mon 17 Tue 18 Wed 19 Thu 20 Fri 21…" at bounding box center [728, 808] width 1456 height 1345
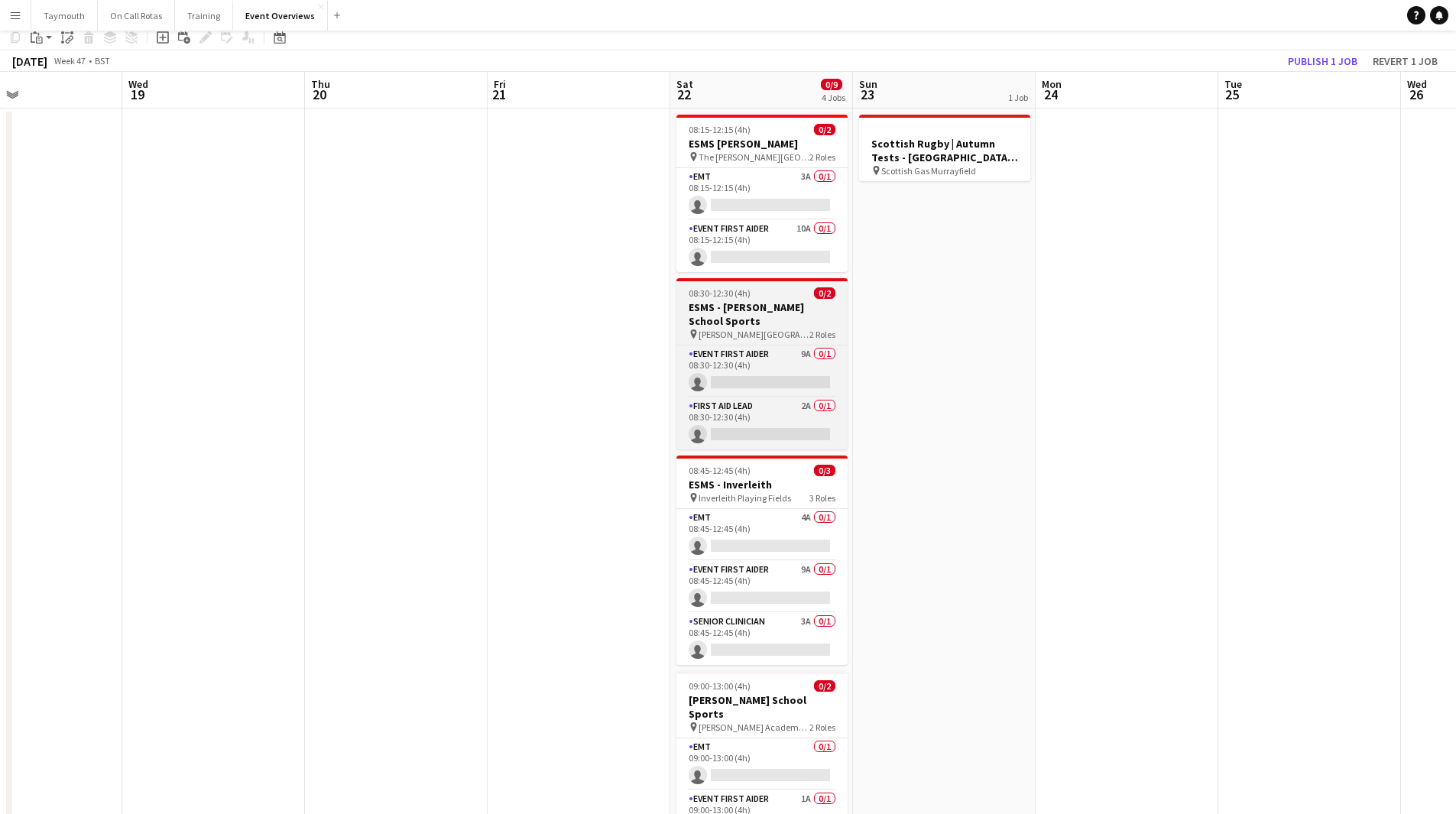
scroll to position [0, 0]
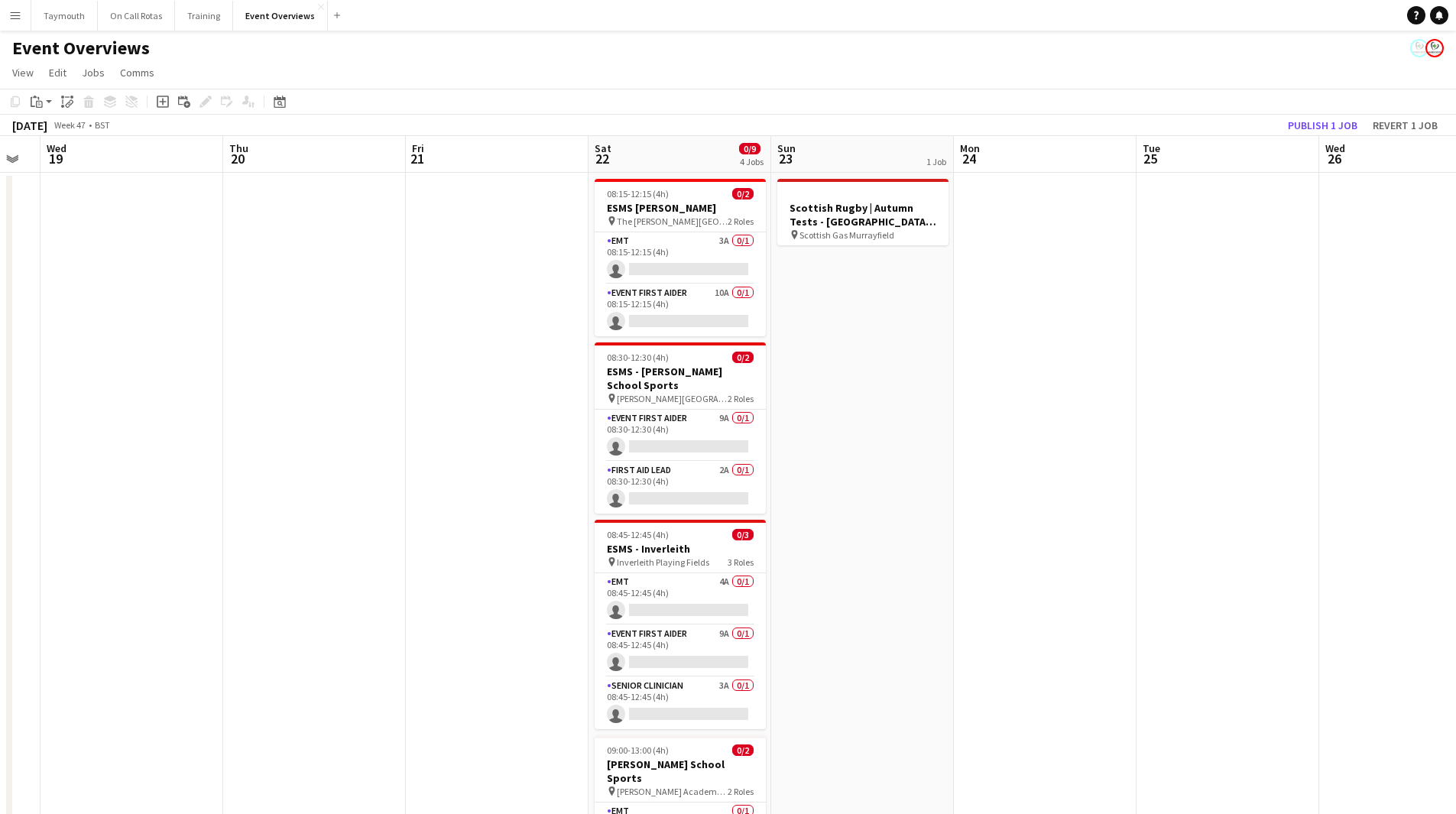
drag, startPoint x: 1064, startPoint y: 411, endPoint x: 390, endPoint y: 443, distance: 674.8
click at [405, 445] on app-calendar-viewport "Sun 16 1 Job Mon 17 Tue 18 Wed 19 Thu 20 Fri 21 Sat 22 0/9 4 Jobs Sun 23 1 Job …" at bounding box center [728, 808] width 1456 height 1345
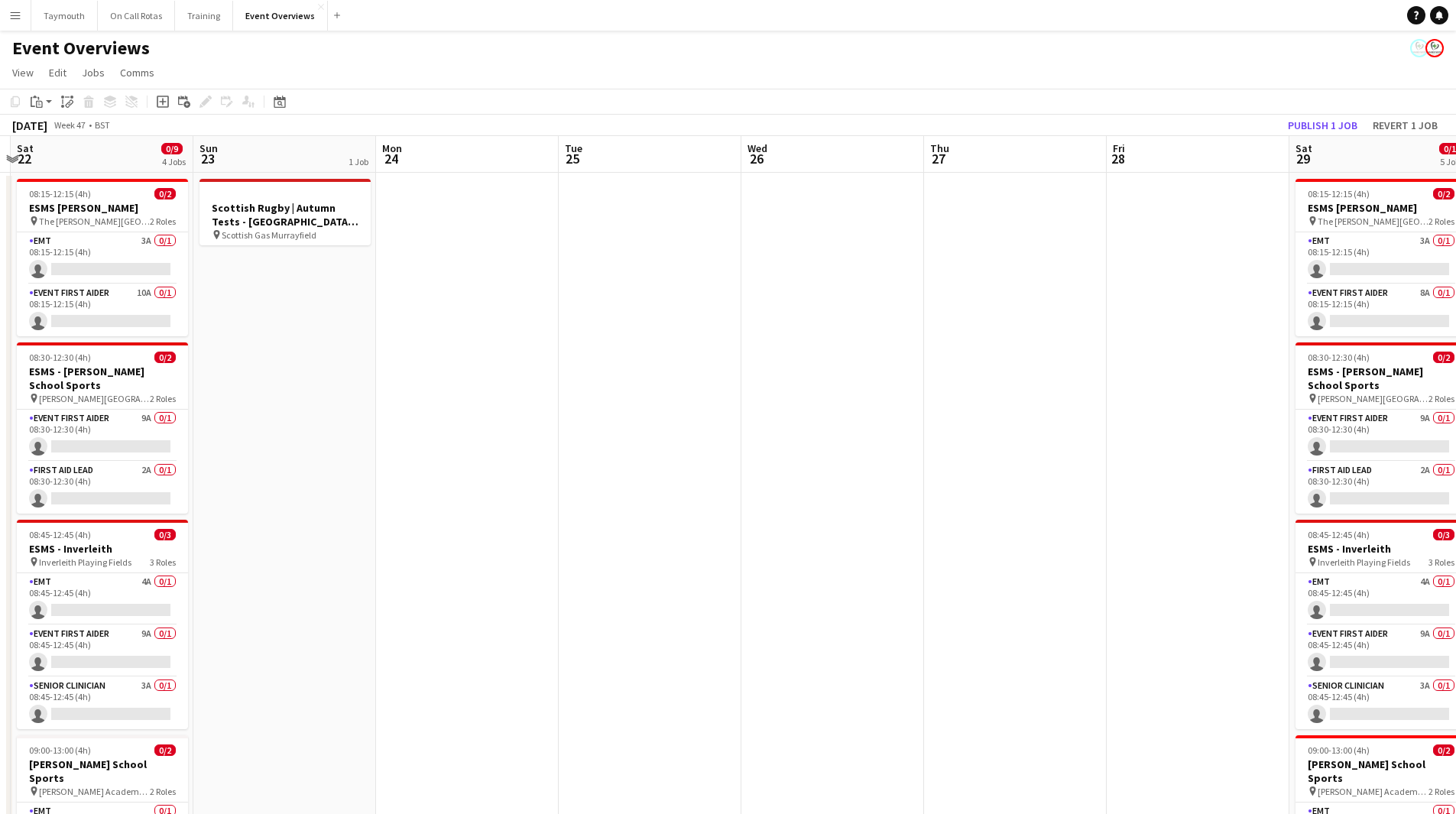
drag, startPoint x: 841, startPoint y: 415, endPoint x: 560, endPoint y: 401, distance: 281.3
click at [522, 425] on app-calendar-viewport "Wed 19 Thu 20 Fri 21 Sat 22 0/9 4 Jobs Sun 23 1 Job Mon 24 Tue 25 Wed 26 Thu 27…" at bounding box center [728, 808] width 1456 height 1345
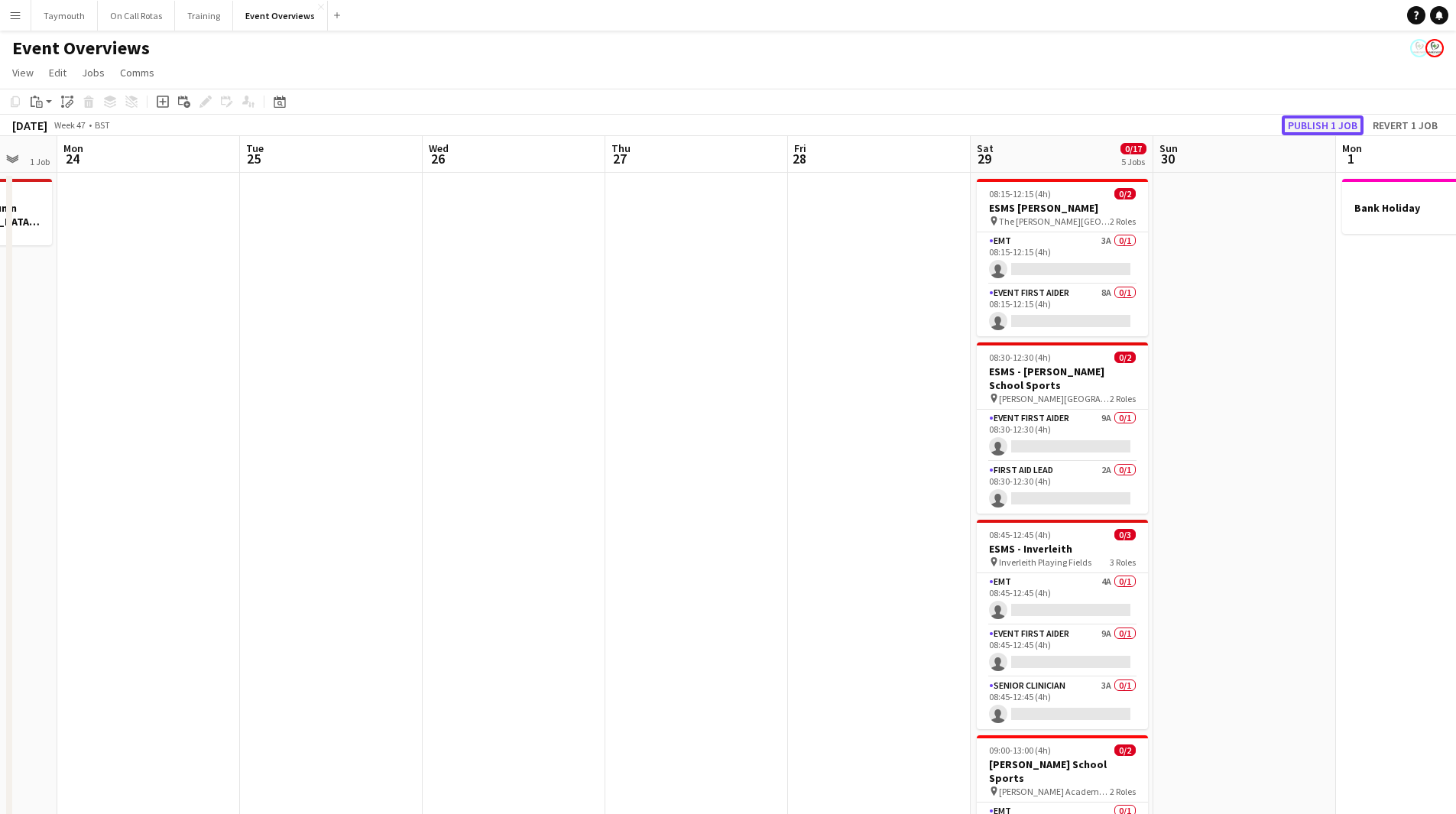
click at [1332, 117] on button "Publish 1 job" at bounding box center [1322, 125] width 82 height 20
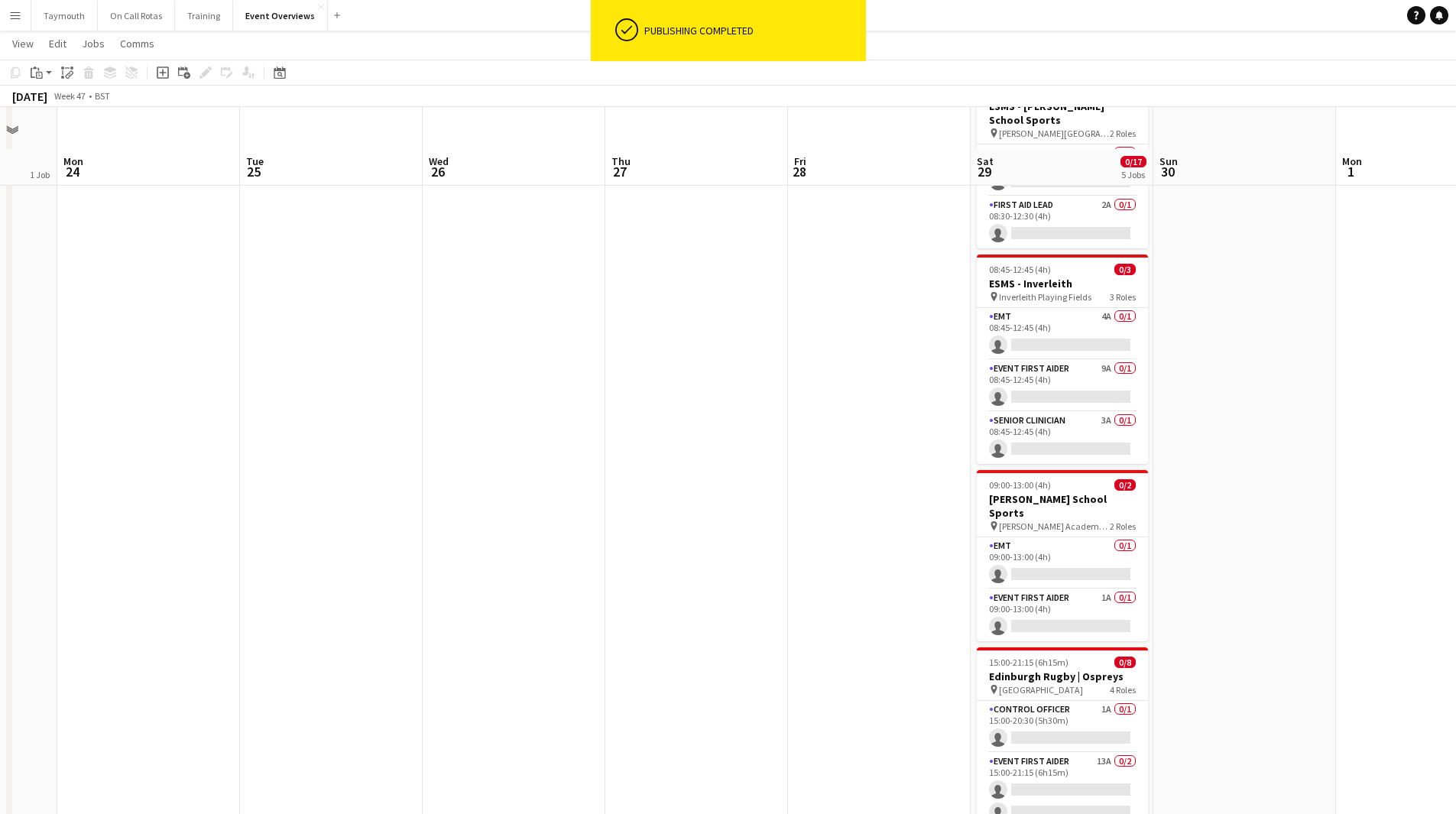
scroll to position [306, 0]
